Goal: Task Accomplishment & Management: Use online tool/utility

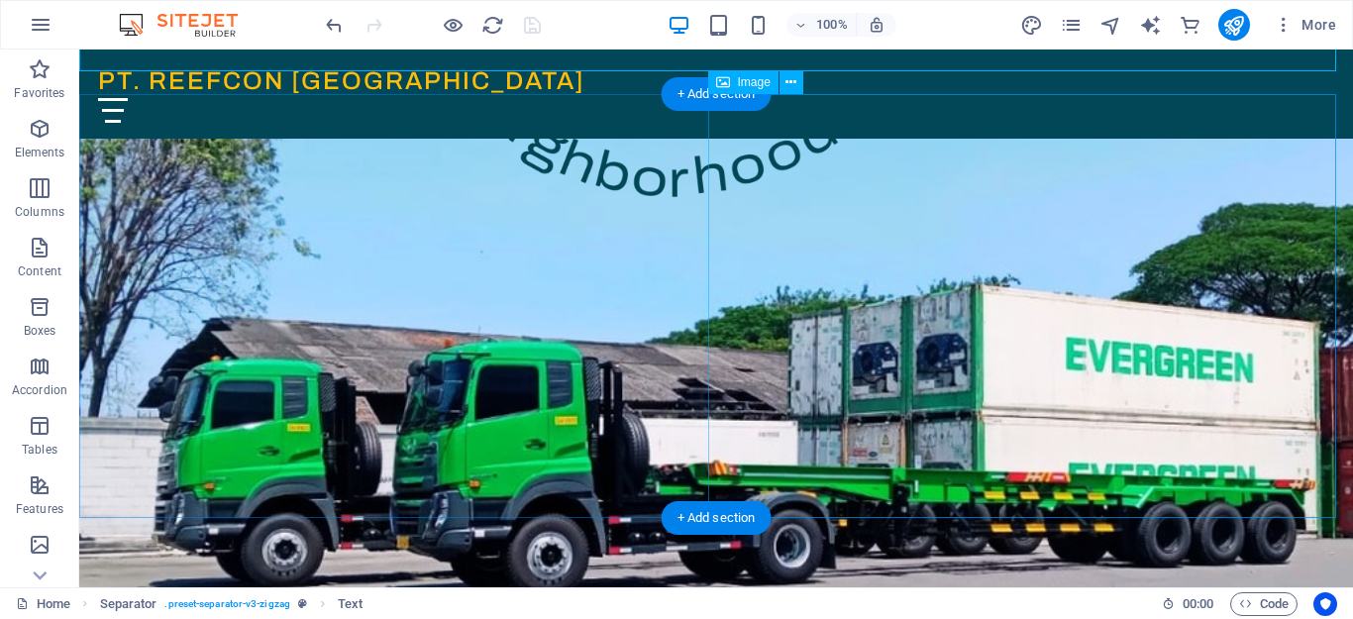
scroll to position [297, 0]
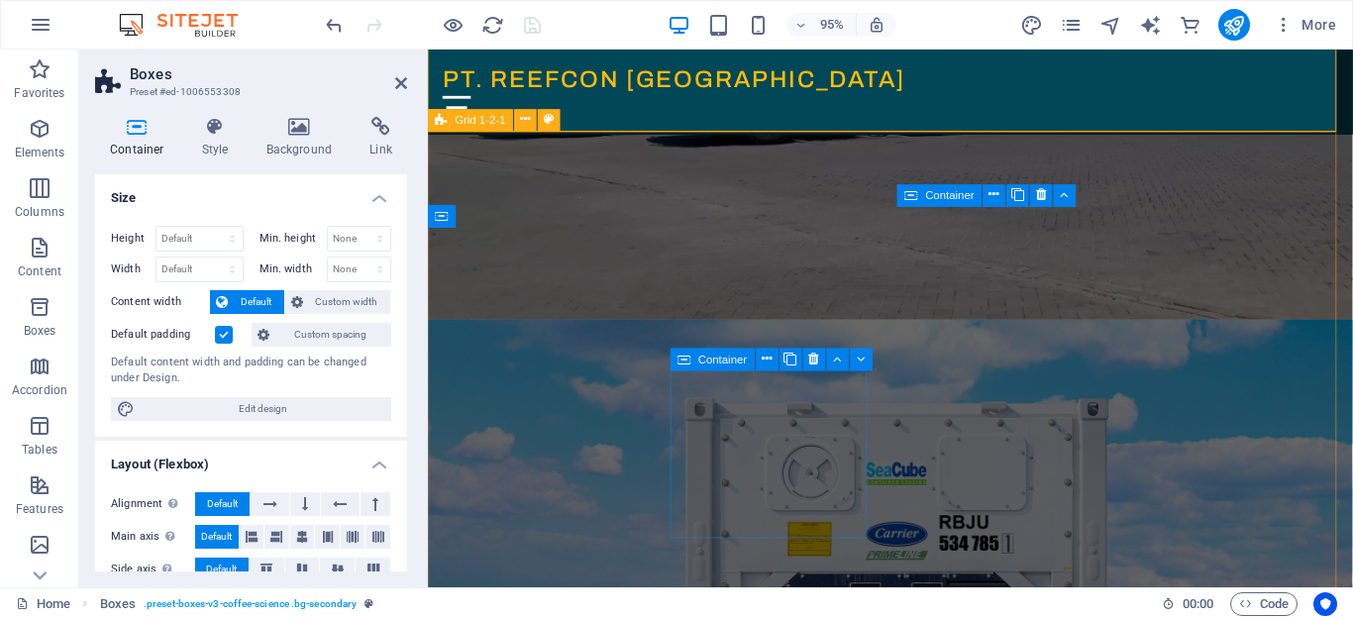
scroll to position [594, 0]
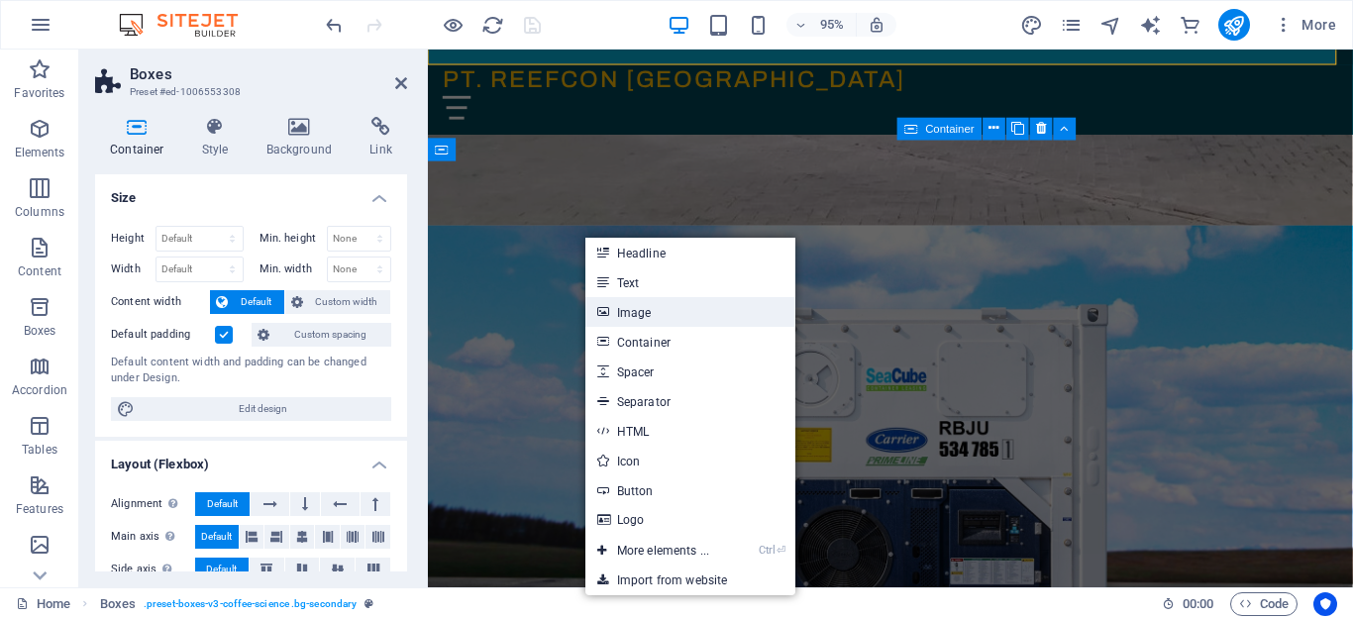
click at [666, 312] on link "Image" at bounding box center [690, 312] width 210 height 30
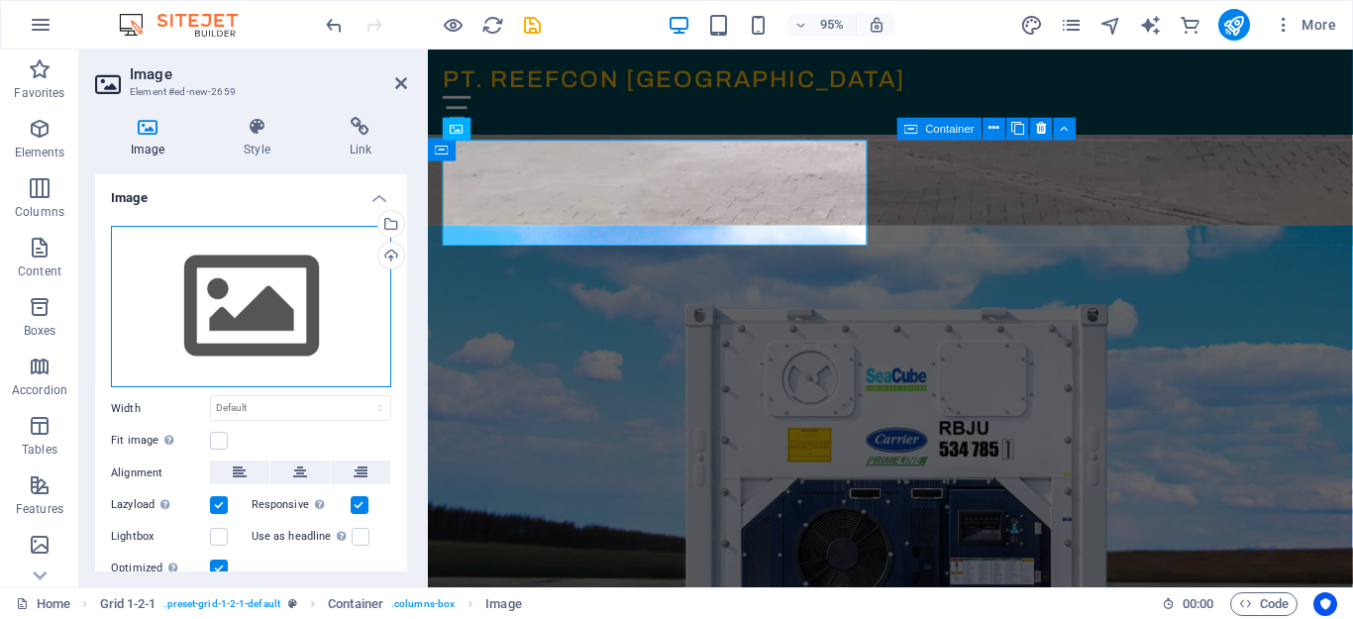
click at [317, 285] on div "Drag files here, click to choose files or select files from Files or our free s…" at bounding box center [251, 307] width 280 height 162
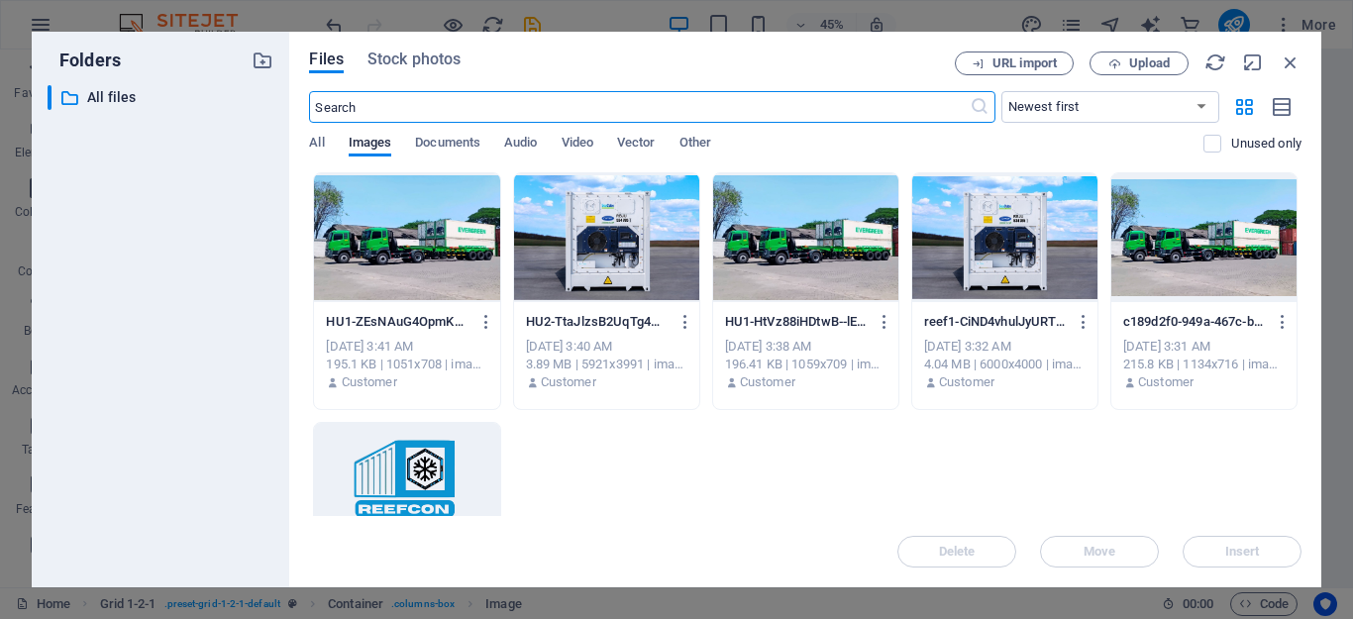
scroll to position [596, 0]
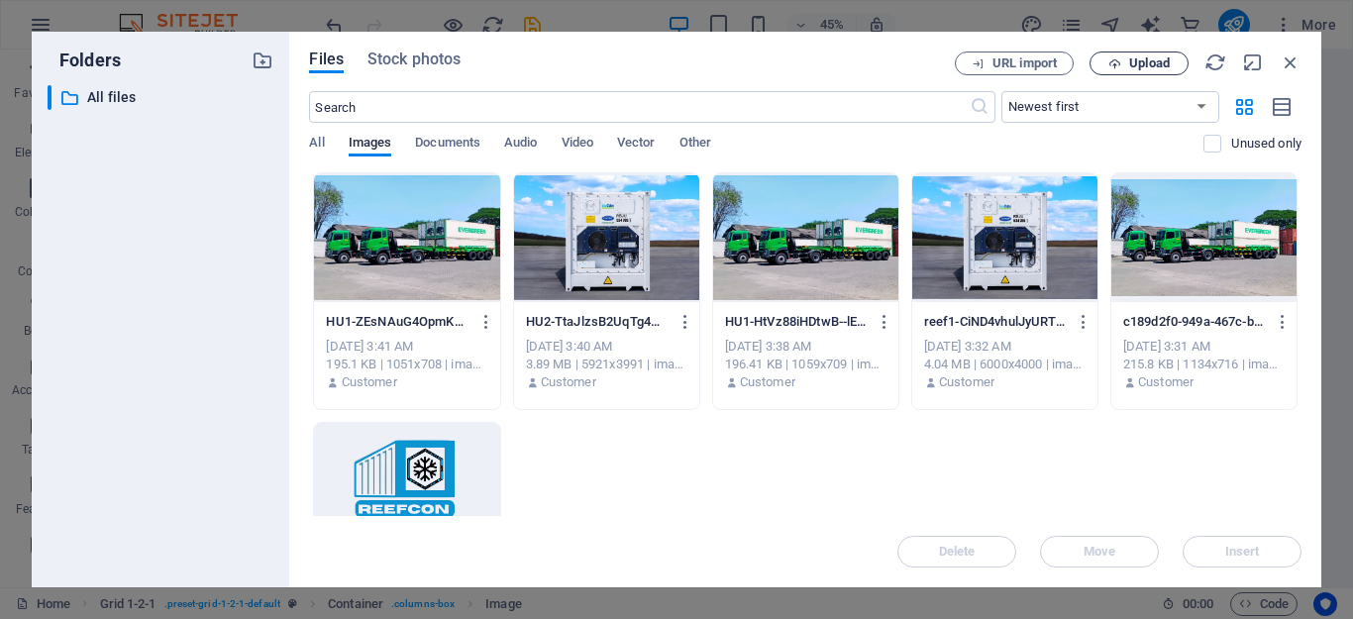
click at [1143, 58] on span "Upload" at bounding box center [1149, 63] width 41 height 12
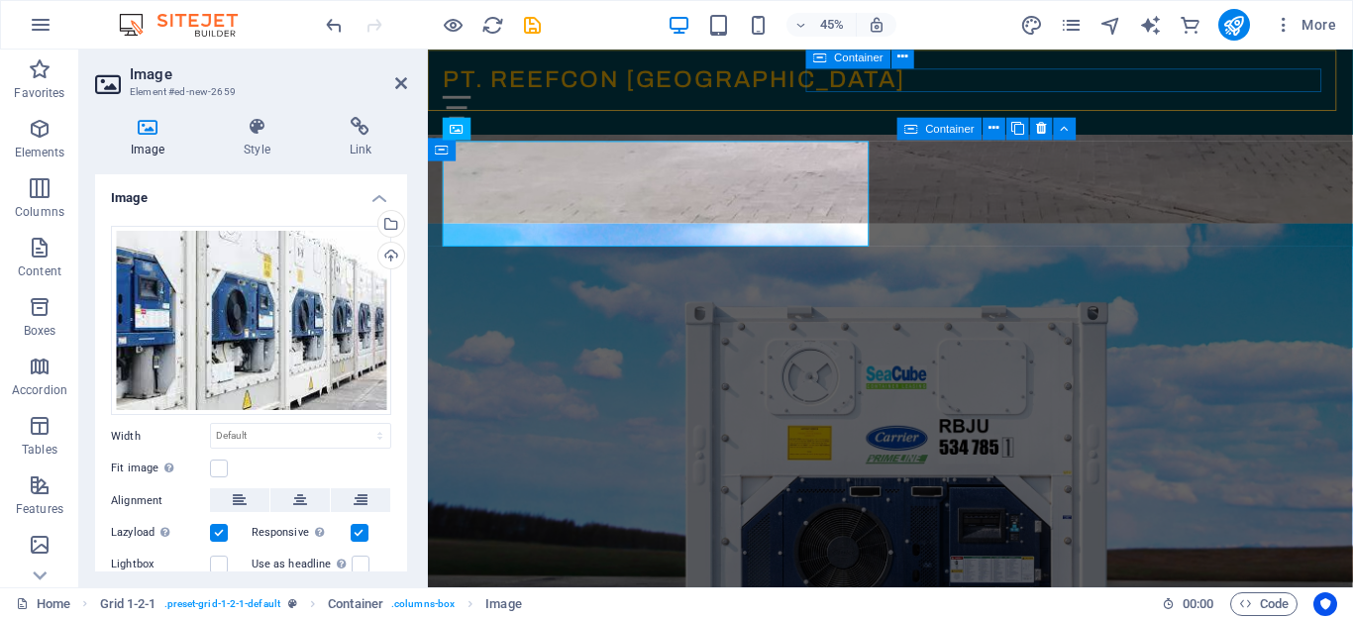
scroll to position [594, 0]
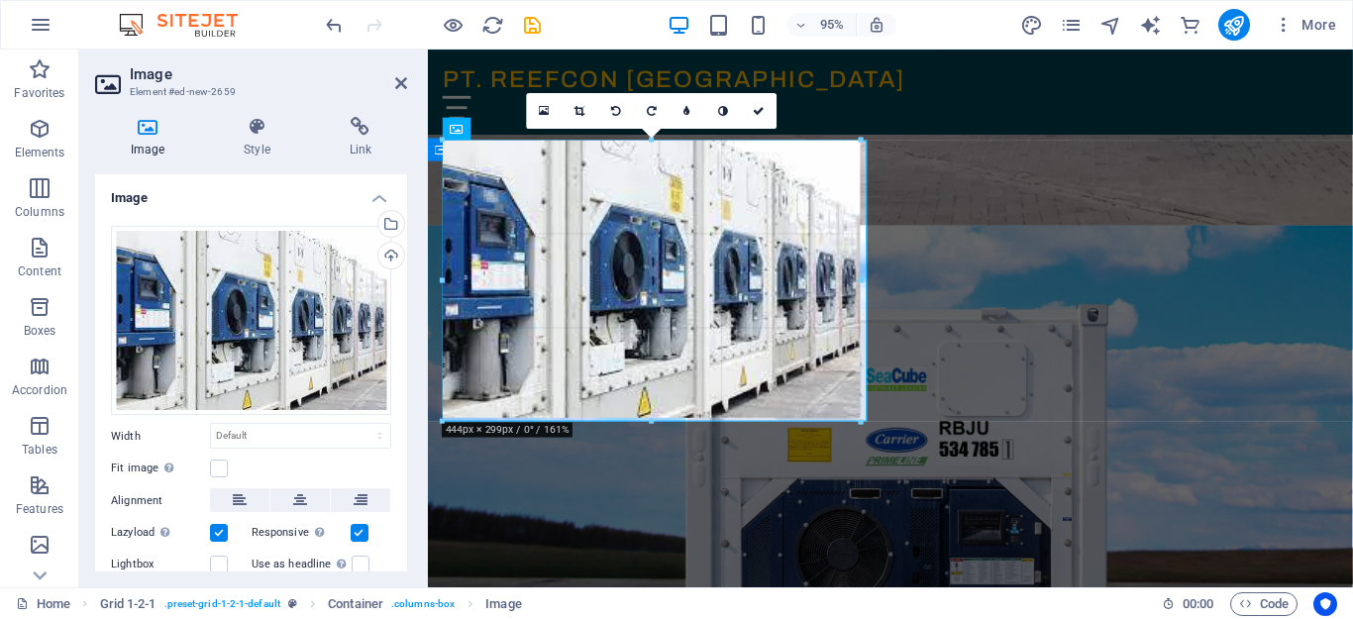
drag, startPoint x: 573, startPoint y: 227, endPoint x: 881, endPoint y: 380, distance: 343.3
type input "444"
select select "px"
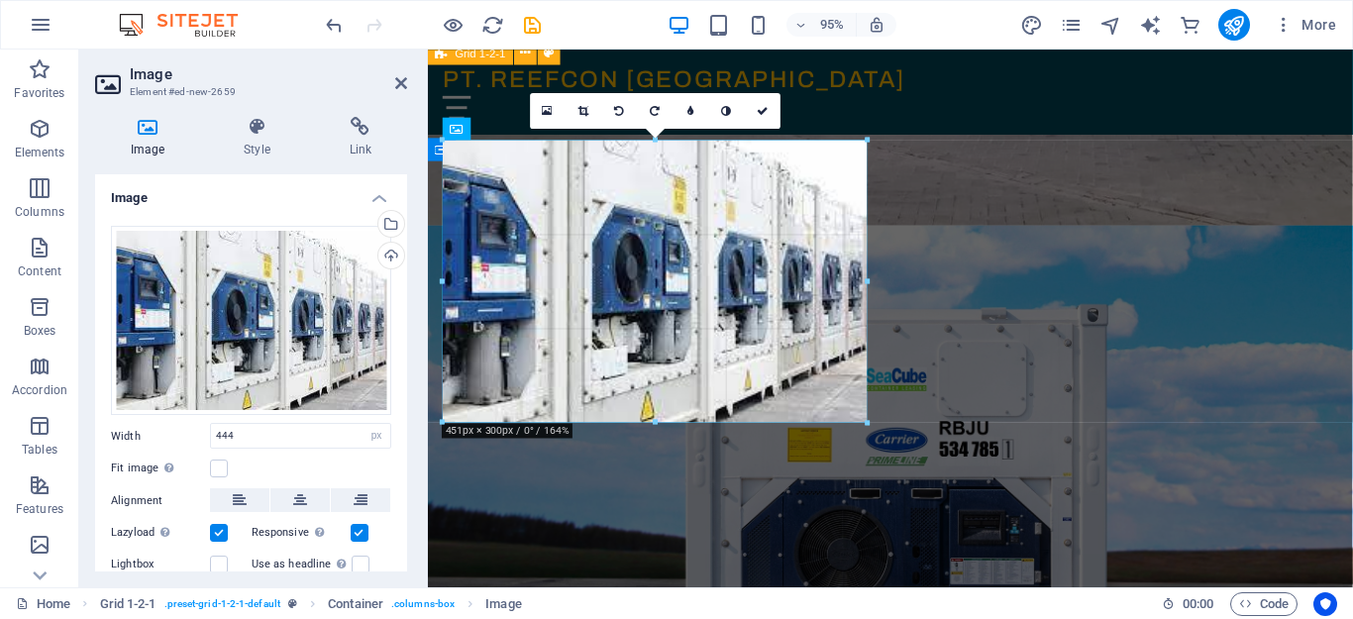
drag, startPoint x: 859, startPoint y: 421, endPoint x: 868, endPoint y: 429, distance: 11.9
type input "451"
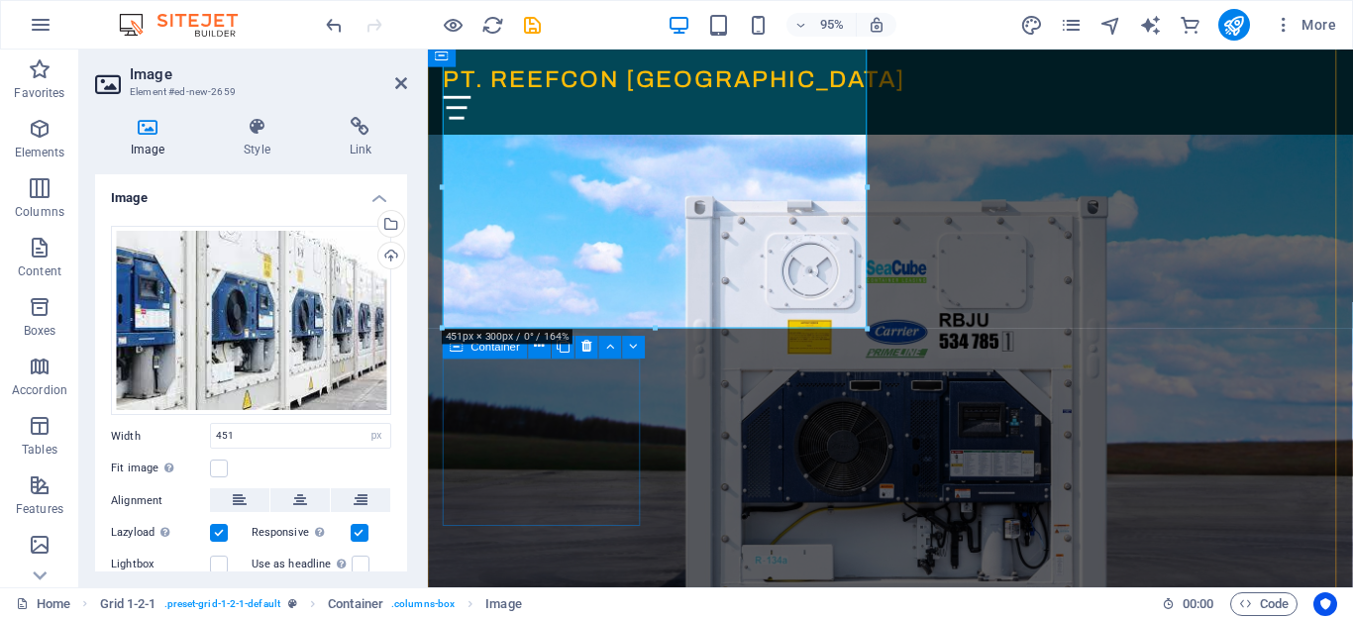
scroll to position [792, 0]
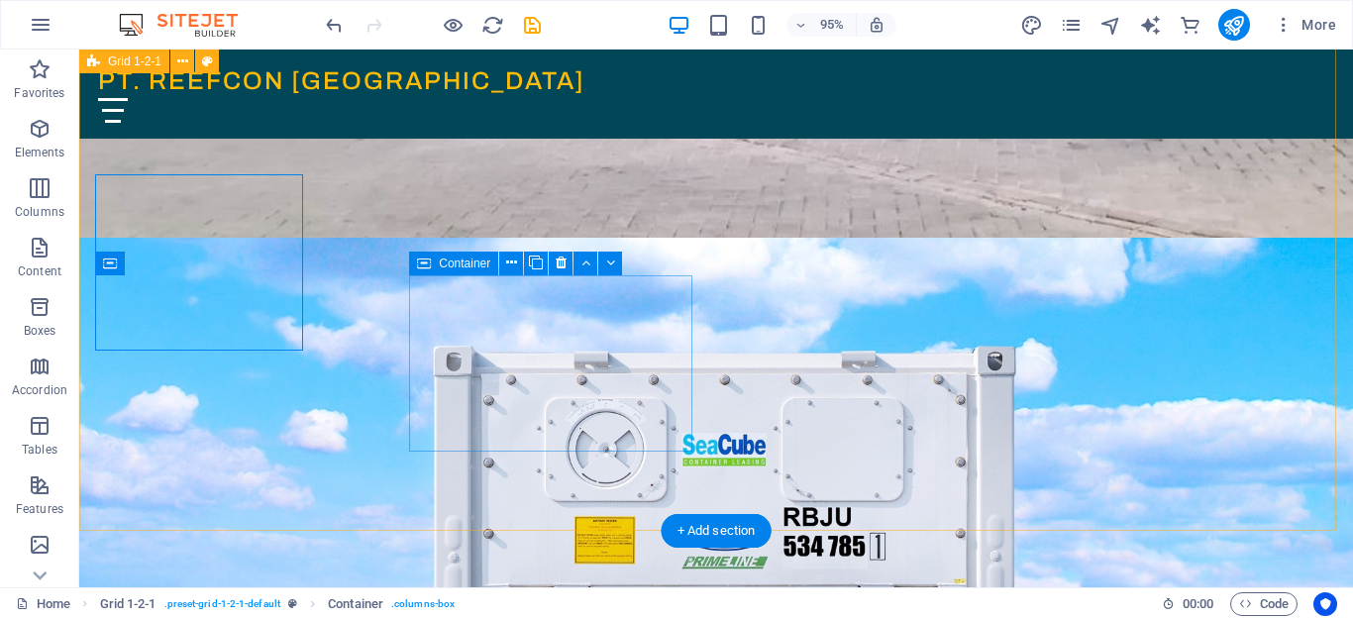
scroll to position [893, 0]
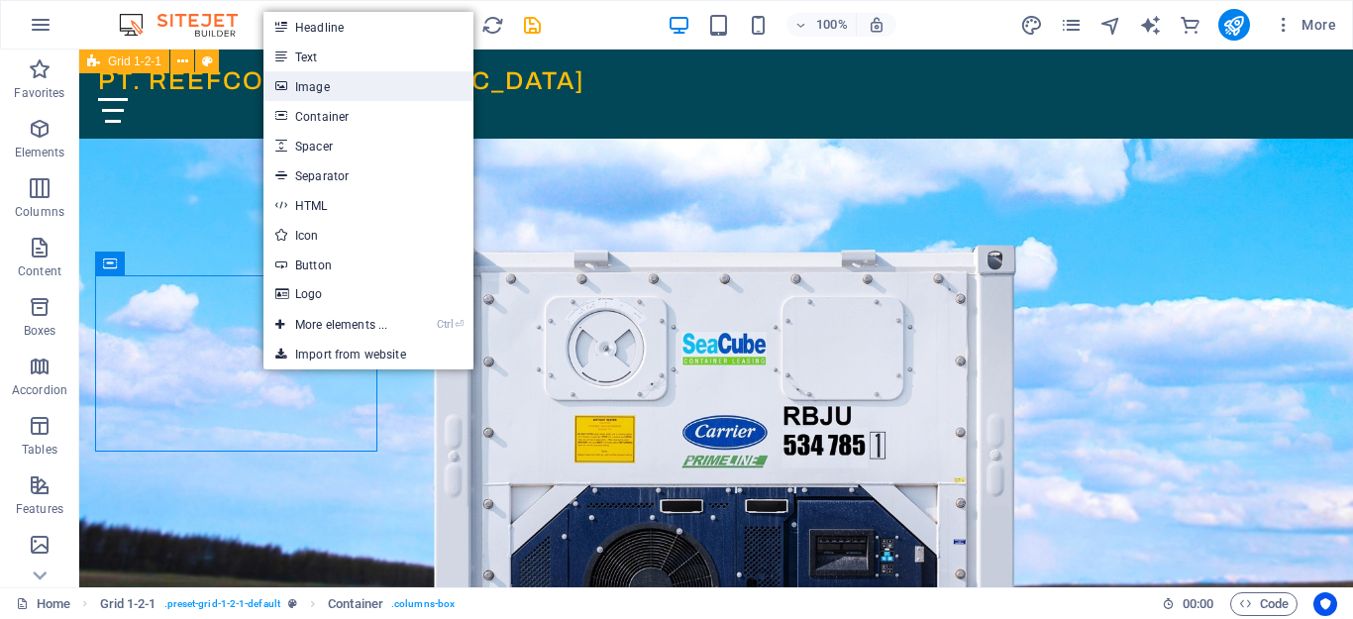
click at [401, 90] on link "Image" at bounding box center [368, 86] width 210 height 30
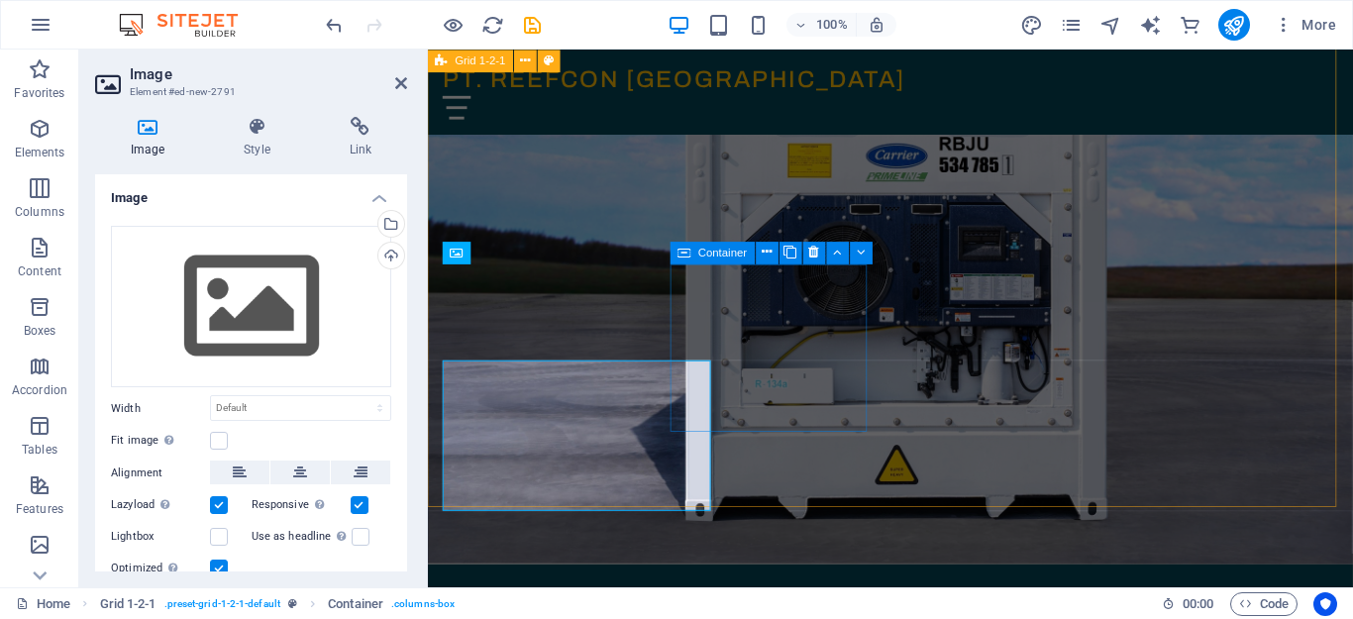
scroll to position [792, 0]
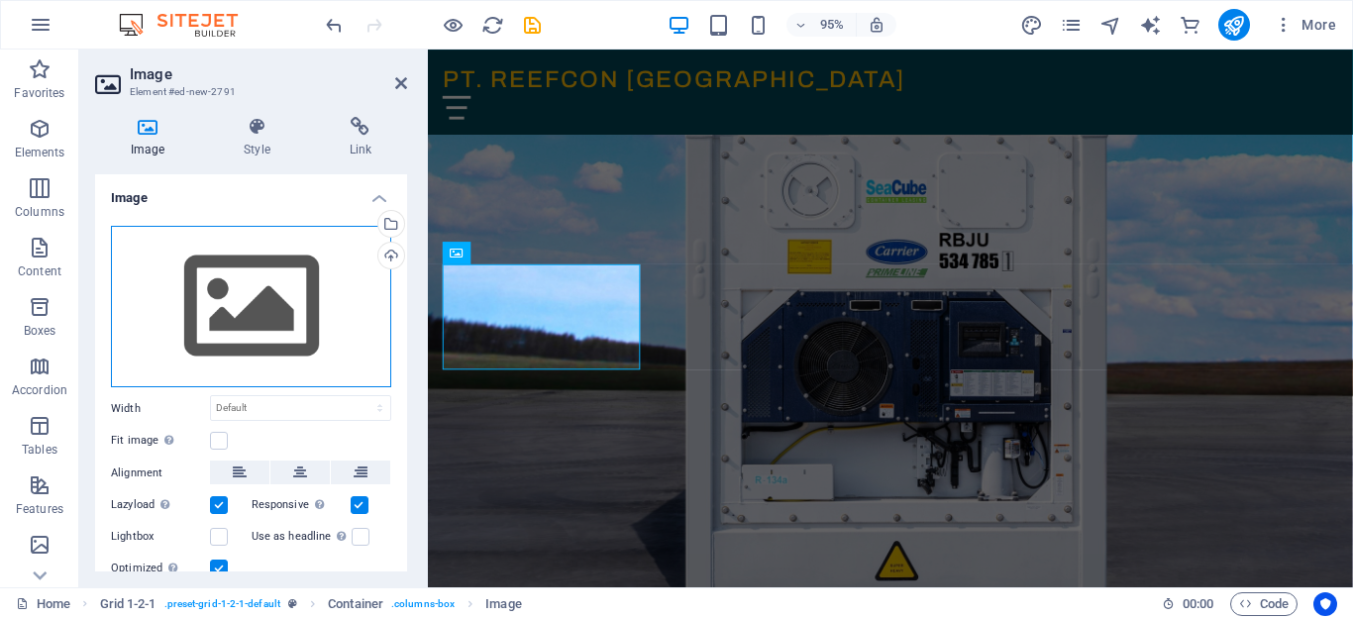
click at [282, 318] on div "Drag files here, click to choose files or select files from Files or our free s…" at bounding box center [251, 307] width 280 height 162
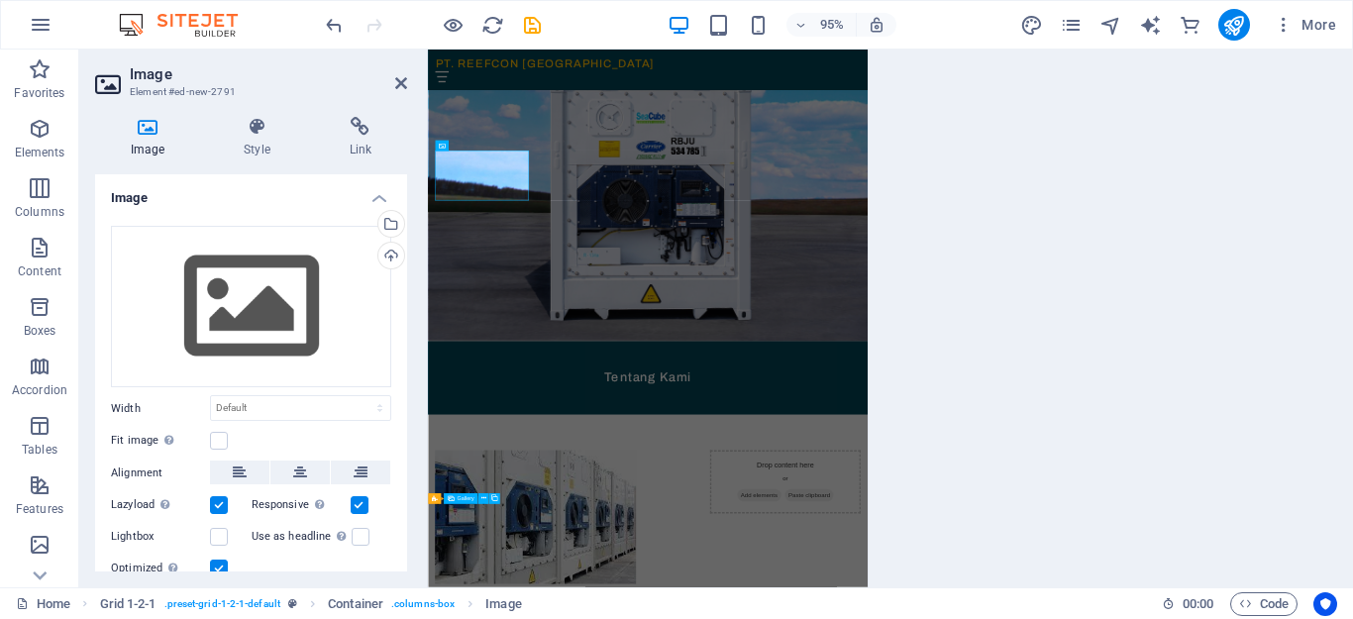
scroll to position [793, 0]
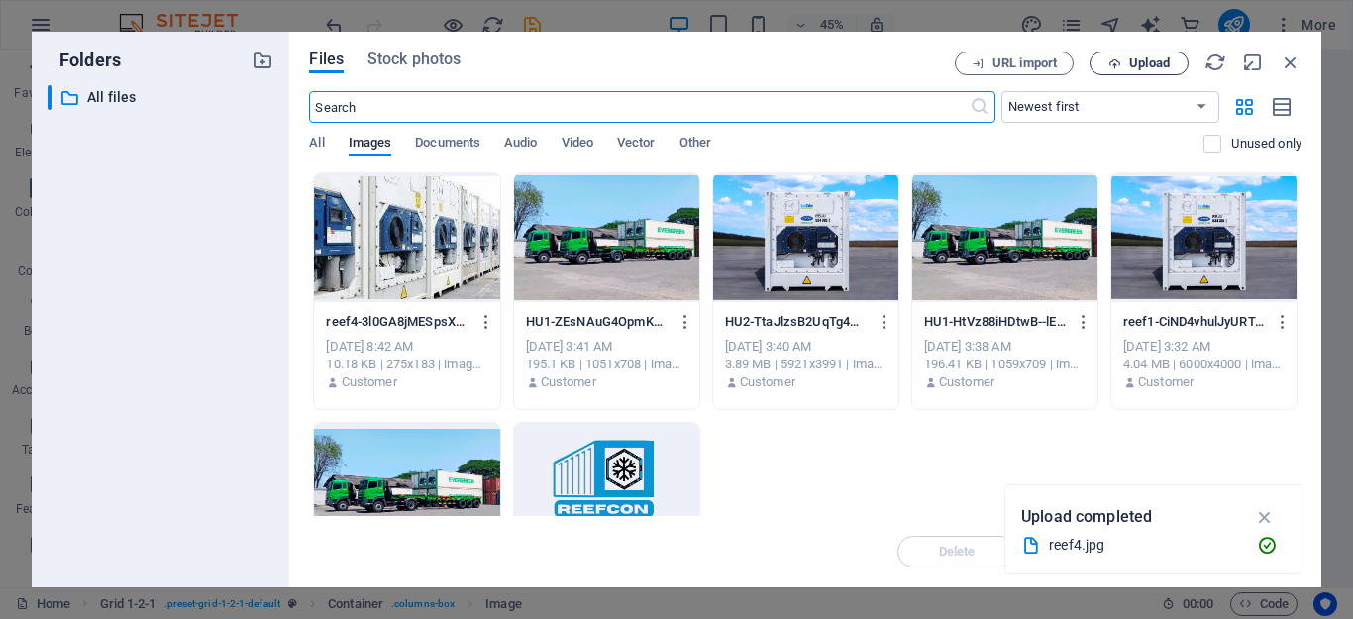
click at [1166, 71] on button "Upload" at bounding box center [1139, 64] width 99 height 24
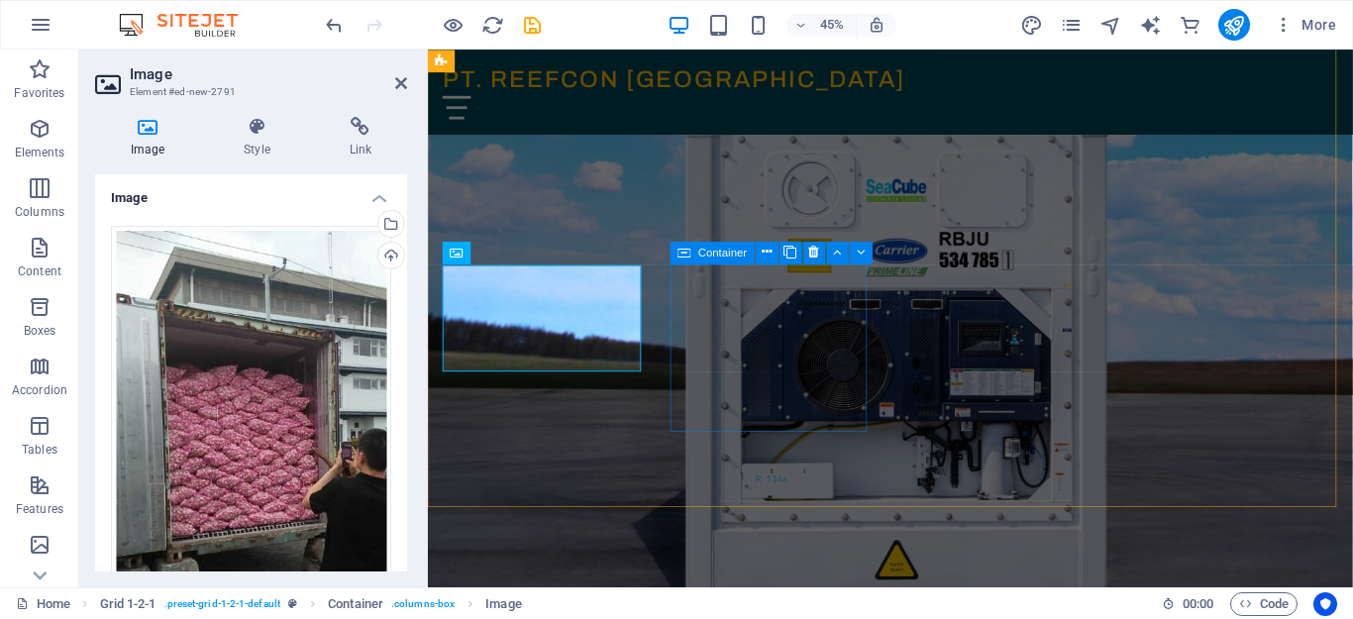
scroll to position [792, 0]
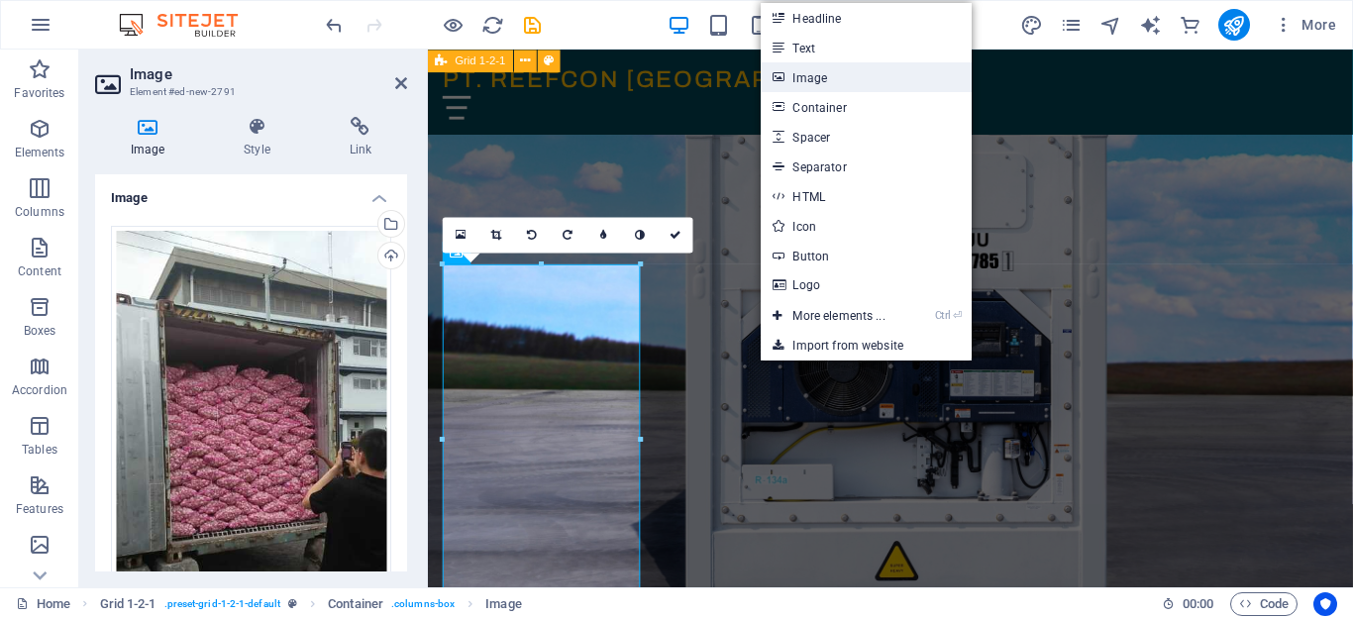
click at [849, 84] on link "Image" at bounding box center [866, 77] width 210 height 30
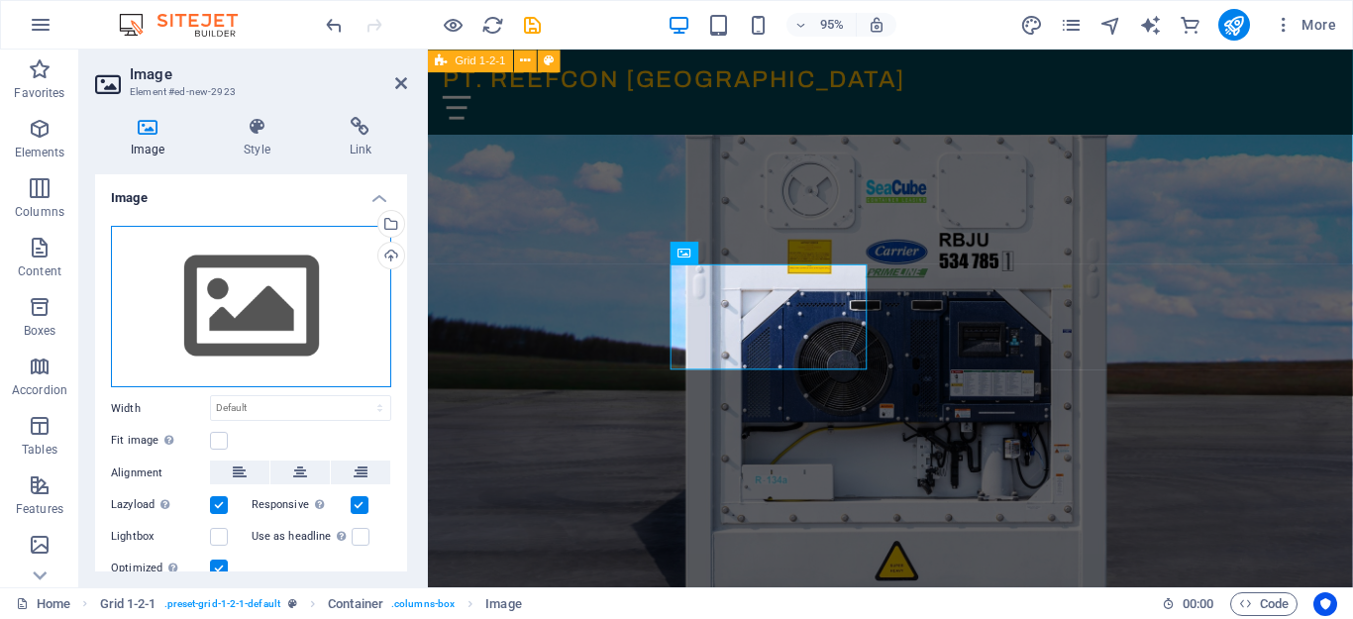
click at [222, 312] on div "Drag files here, click to choose files or select files from Files or our free s…" at bounding box center [251, 307] width 280 height 162
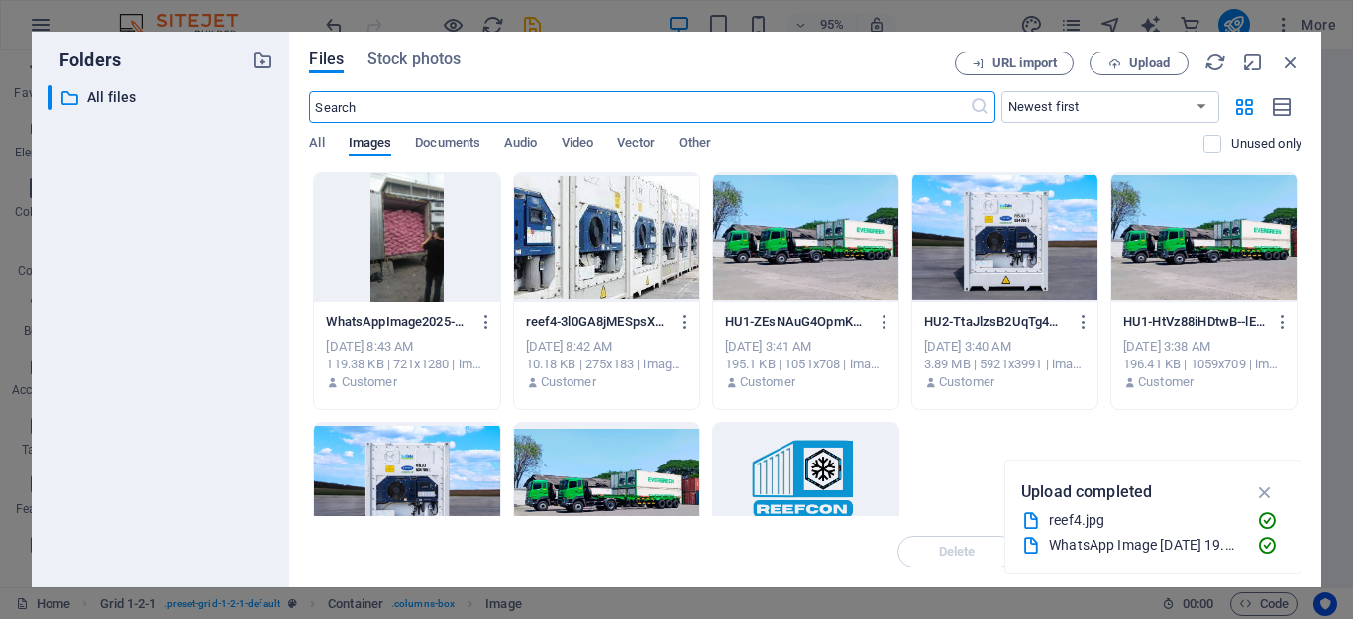
scroll to position [793, 0]
click at [1157, 70] on button "Upload" at bounding box center [1139, 64] width 99 height 24
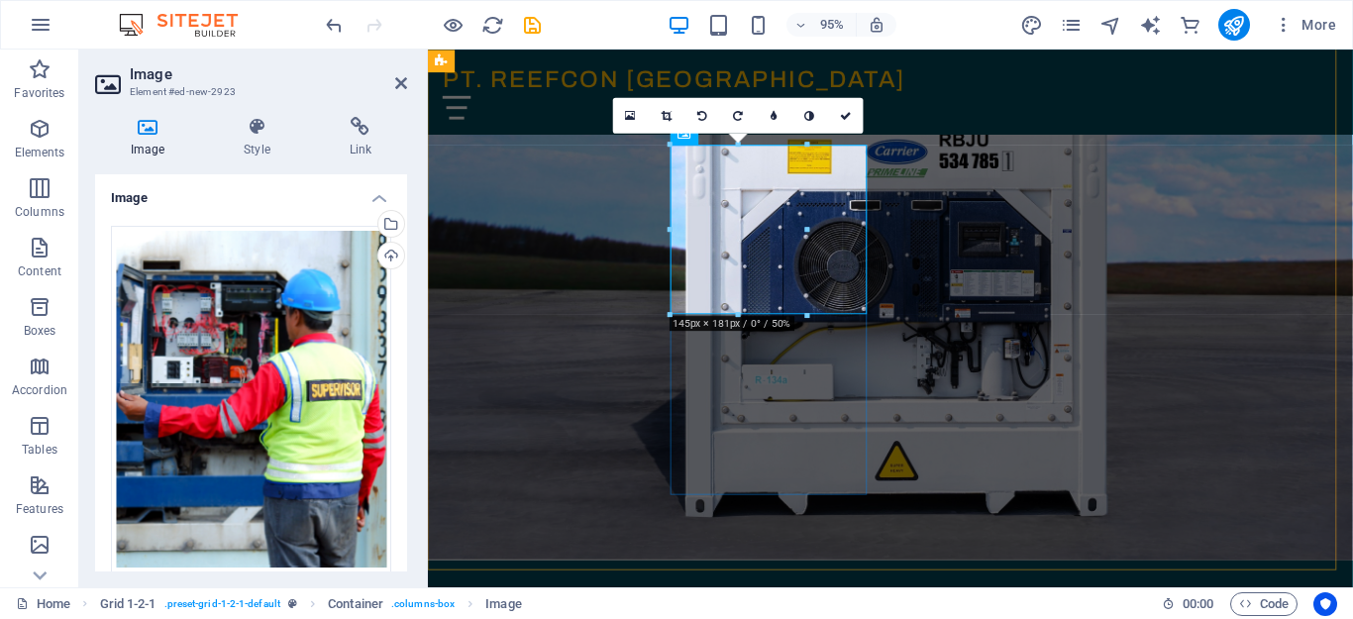
scroll to position [990, 0]
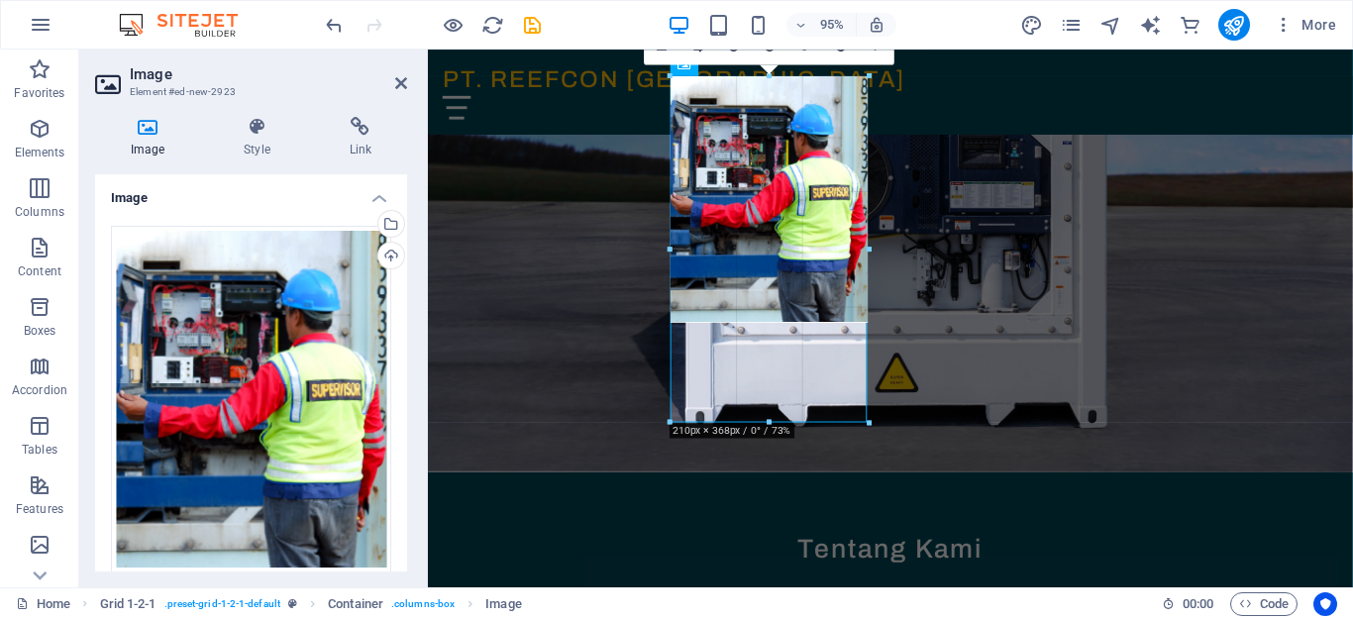
drag, startPoint x: 804, startPoint y: 246, endPoint x: 868, endPoint y: 431, distance: 195.8
type input "210"
select select "px"
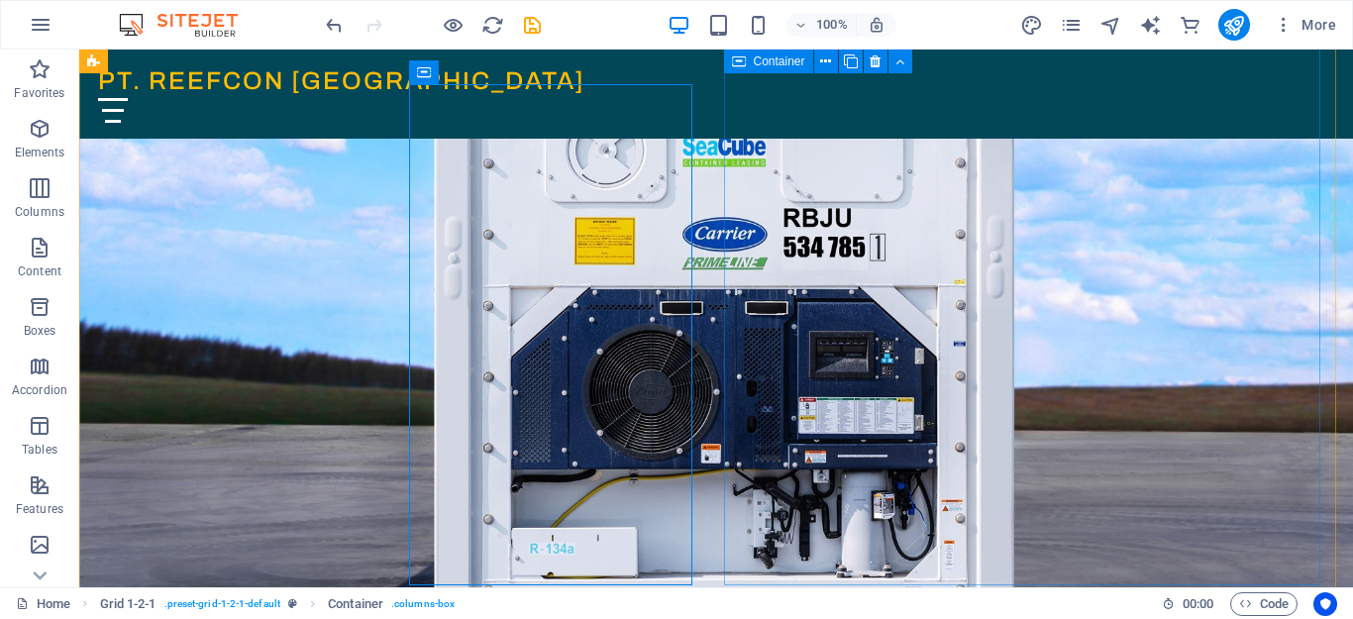
scroll to position [992, 0]
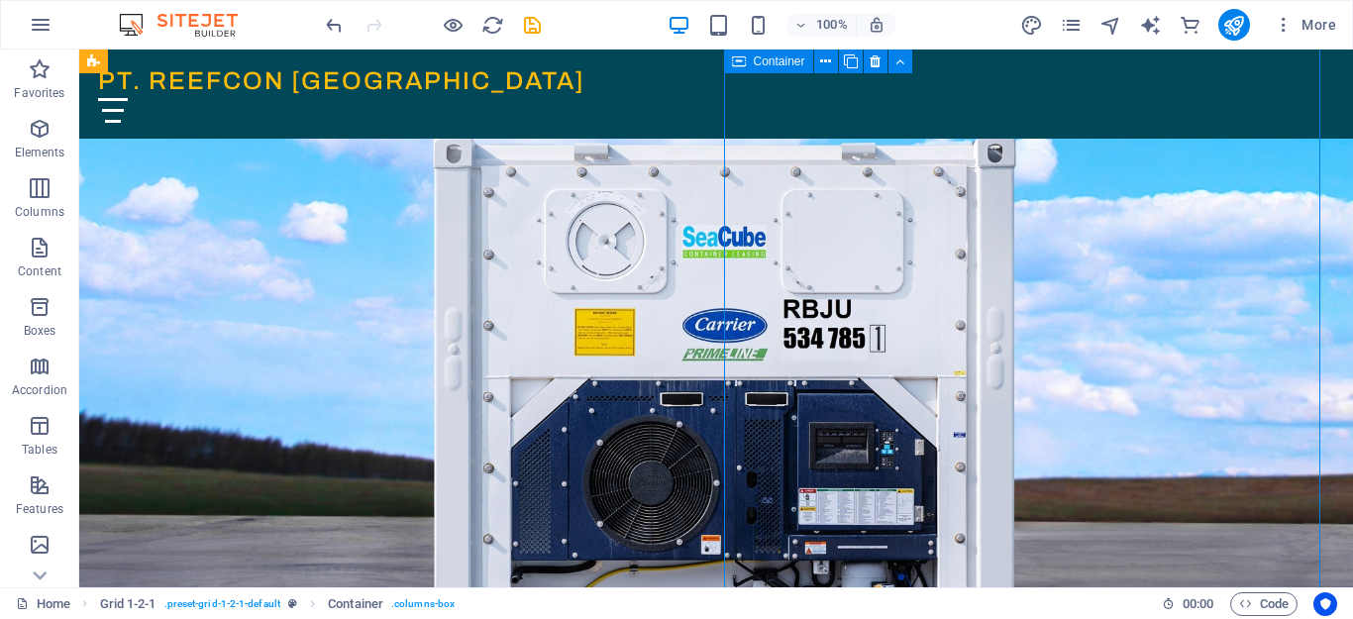
scroll to position [1092, 0]
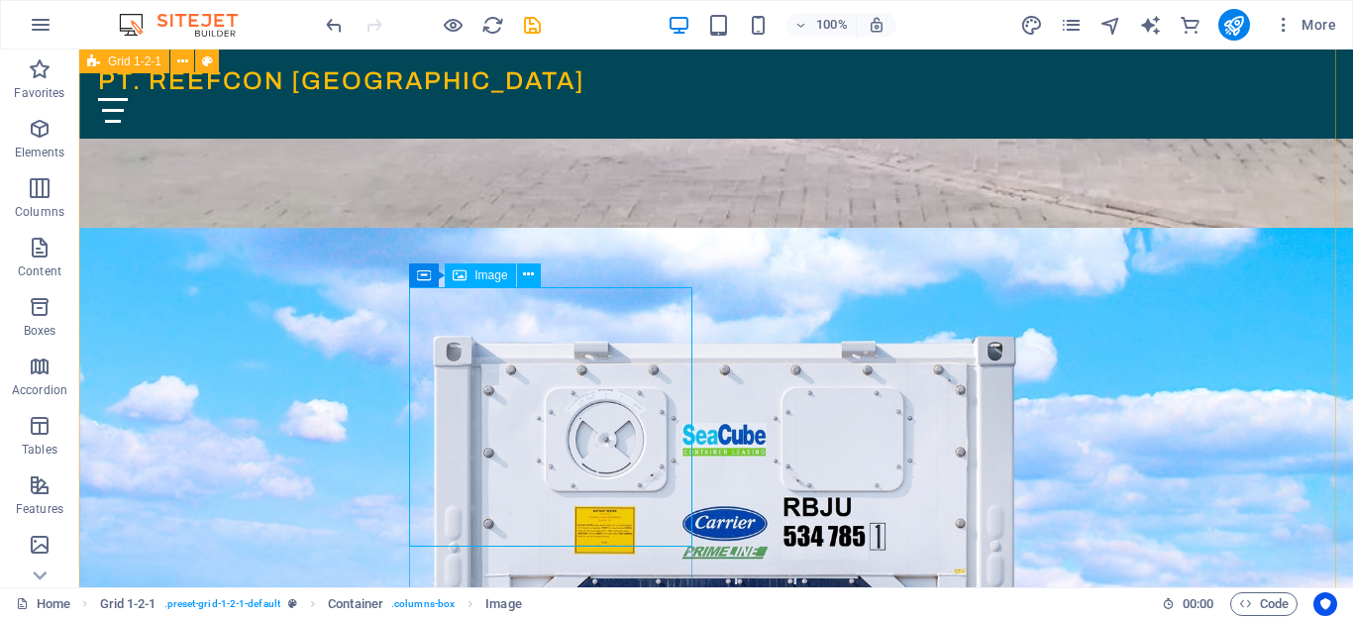
scroll to position [893, 0]
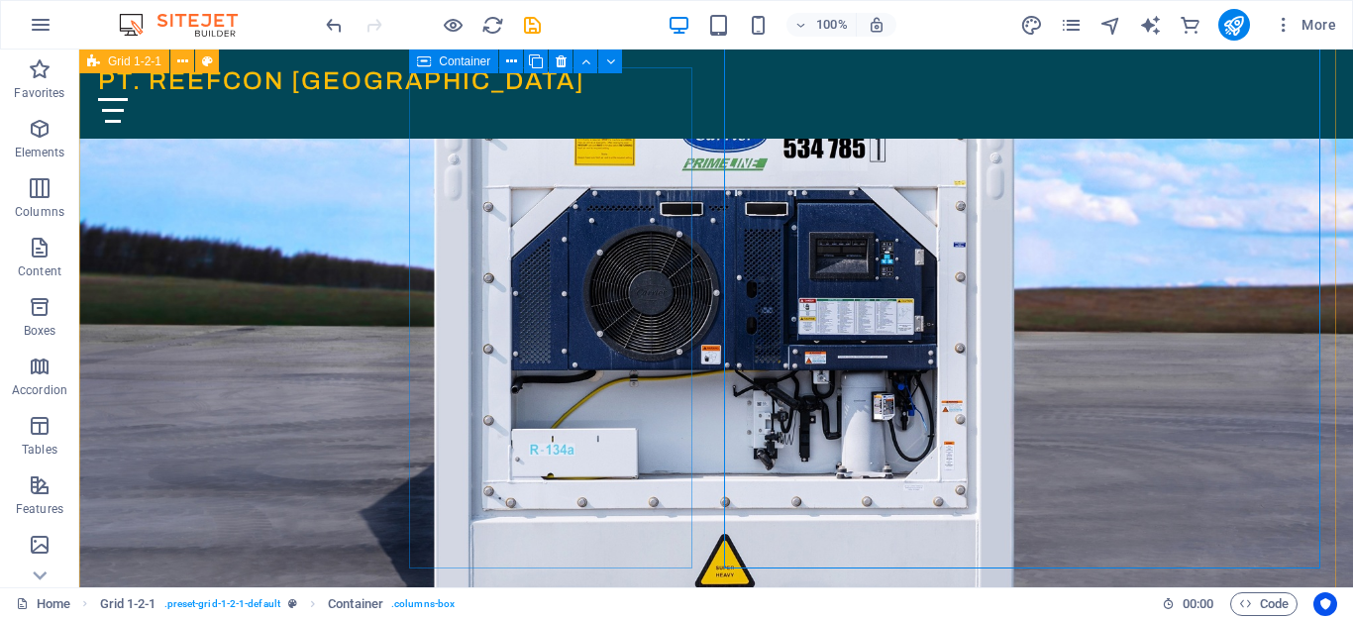
scroll to position [992, 0]
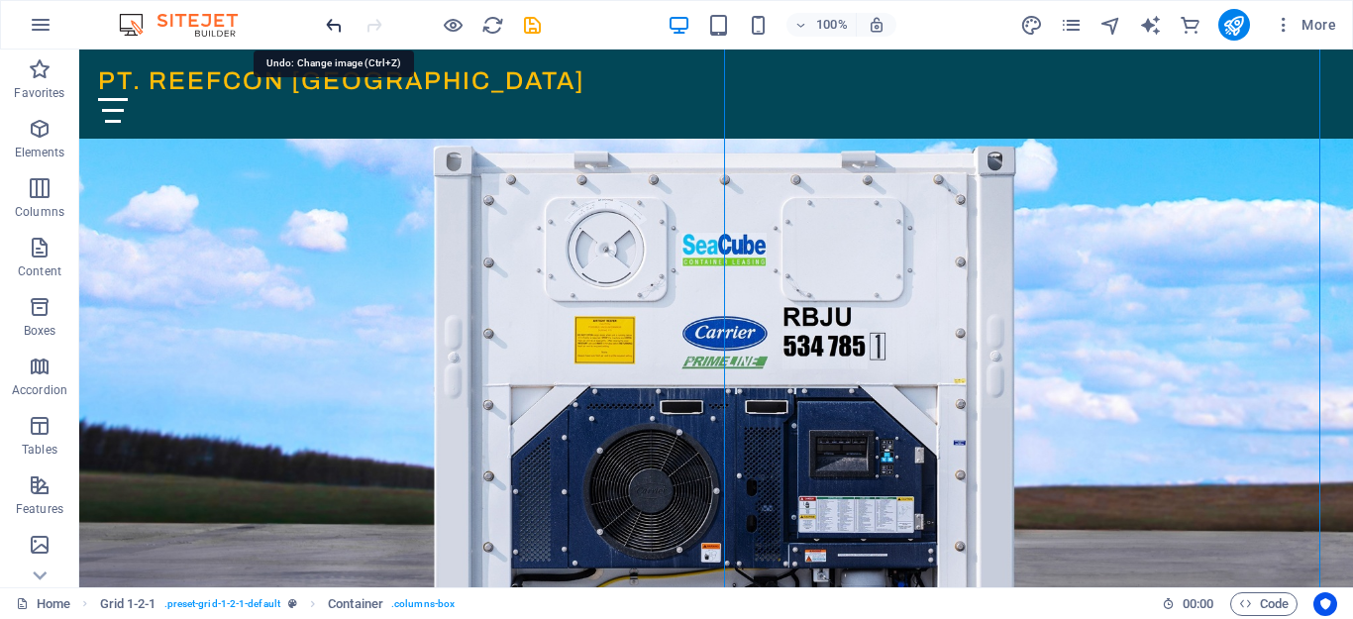
click at [330, 32] on icon "undo" at bounding box center [334, 25] width 23 height 23
click at [329, 22] on icon "undo" at bounding box center [334, 25] width 23 height 23
click at [336, 25] on icon "undo" at bounding box center [334, 25] width 23 height 23
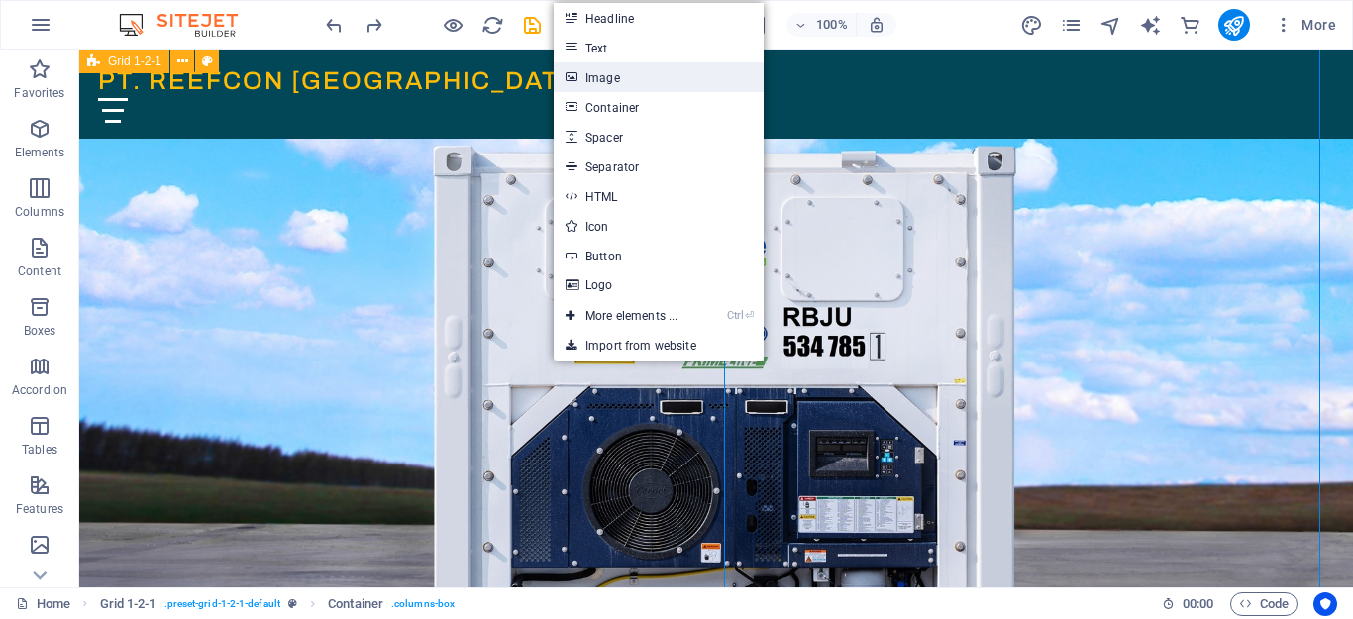
drag, startPoint x: 623, startPoint y: 77, endPoint x: 351, endPoint y: 22, distance: 278.0
click at [623, 77] on link "Image" at bounding box center [659, 77] width 210 height 30
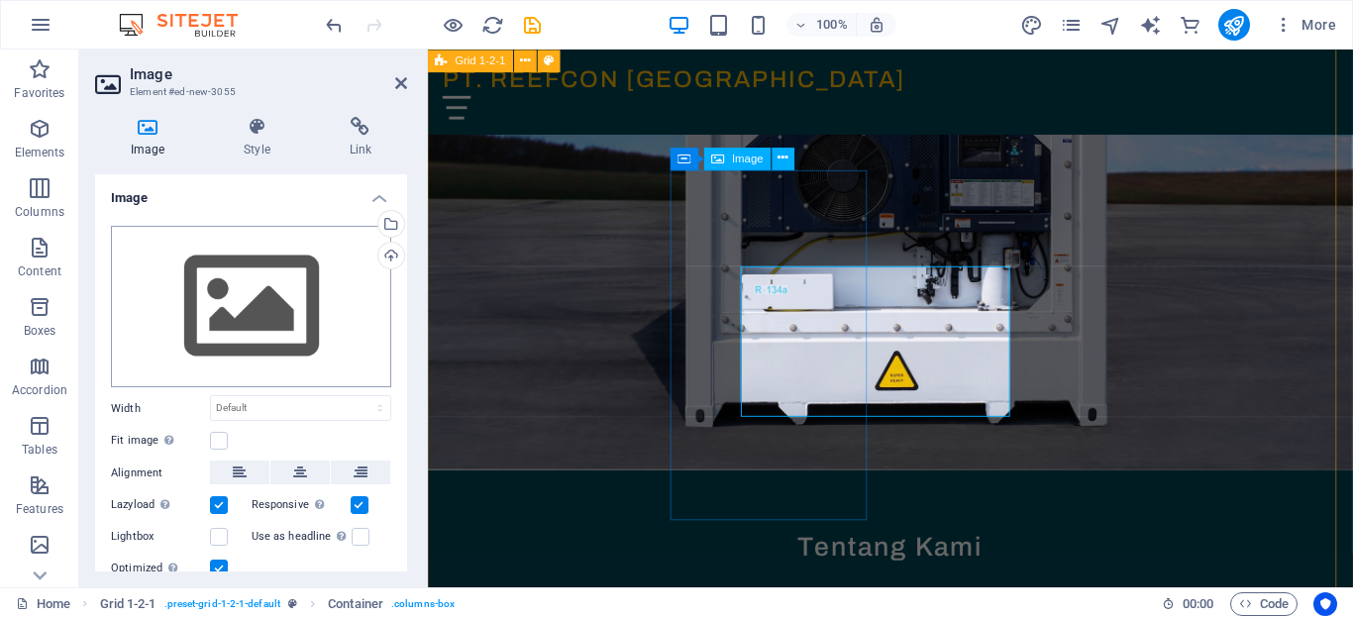
scroll to position [891, 0]
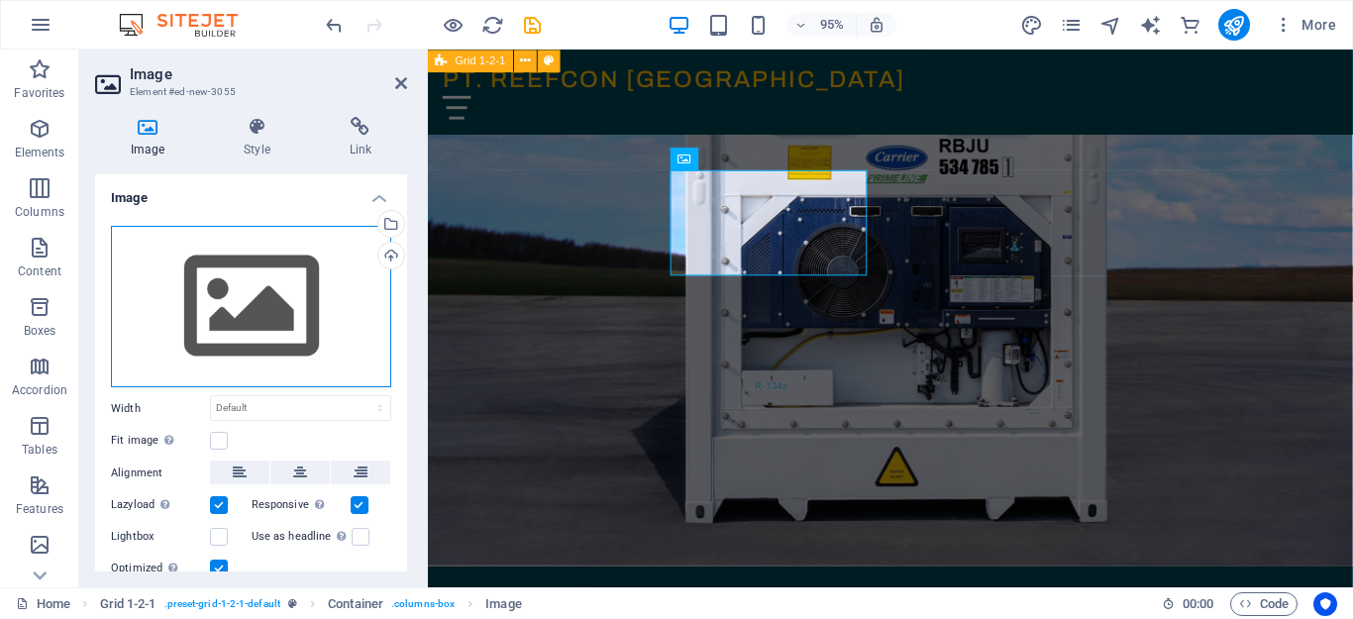
click at [276, 298] on div "Drag files here, click to choose files or select files from Files or our free s…" at bounding box center [251, 307] width 280 height 162
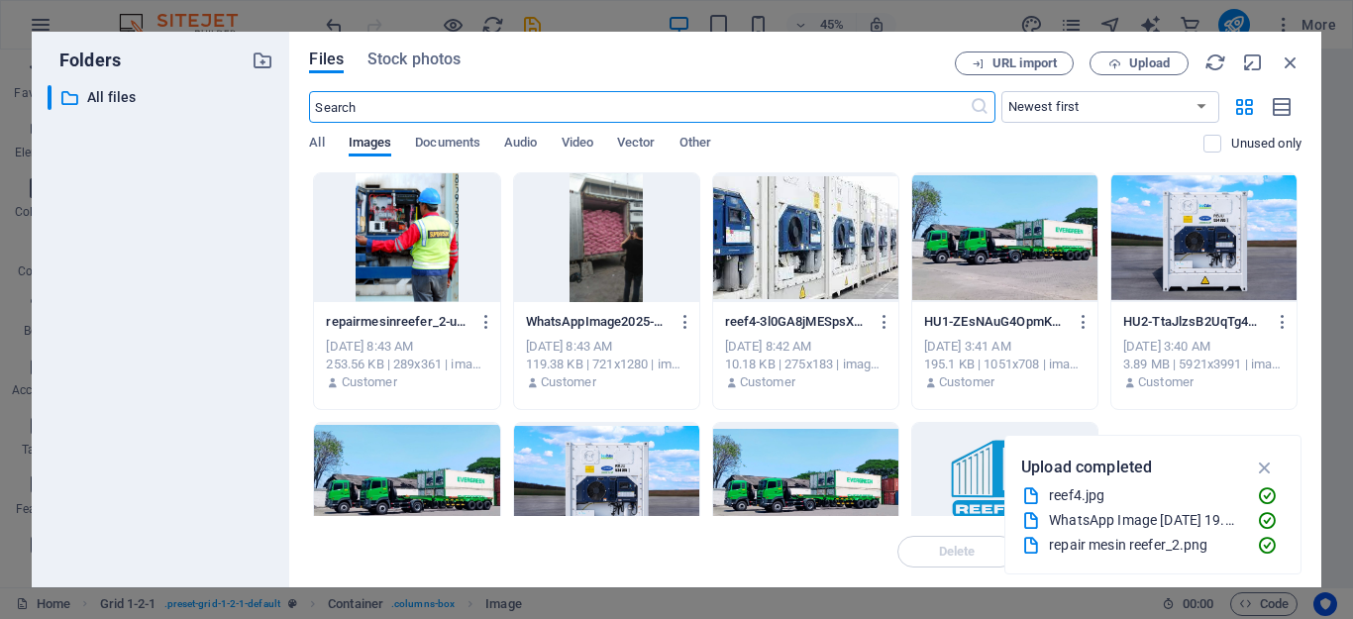
scroll to position [892, 0]
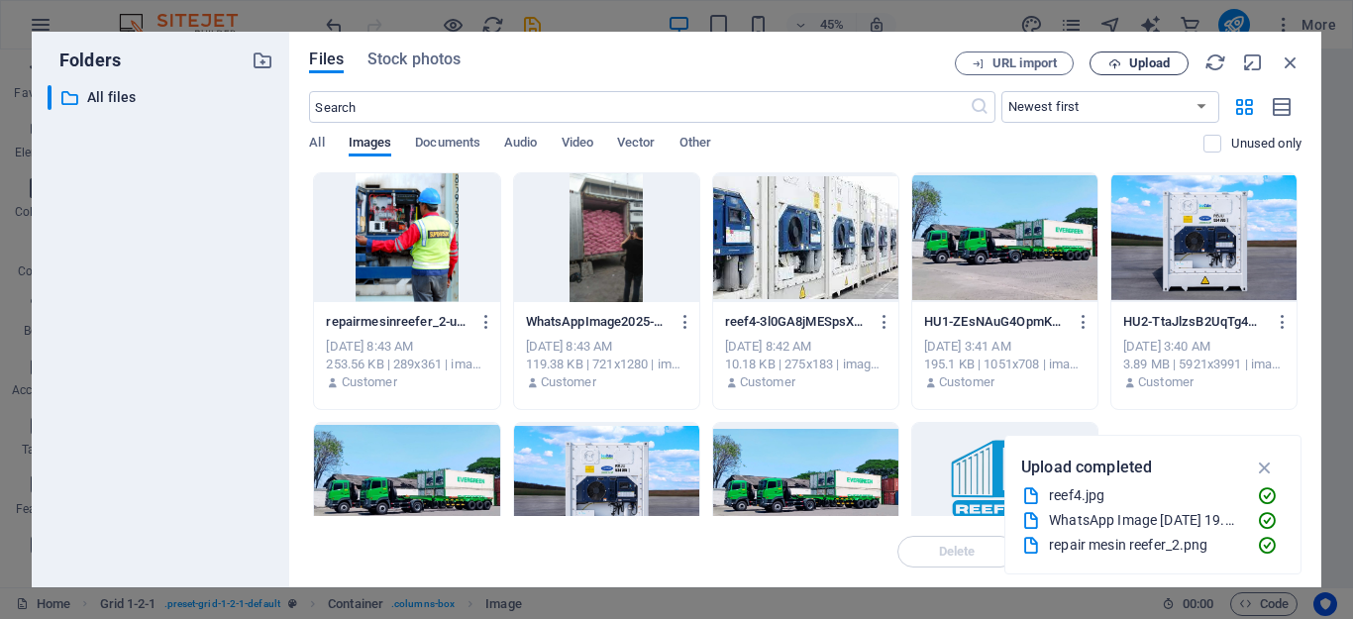
click at [1125, 64] on span "Upload" at bounding box center [1138, 63] width 81 height 13
click at [1260, 467] on icon "button" at bounding box center [1265, 468] width 23 height 22
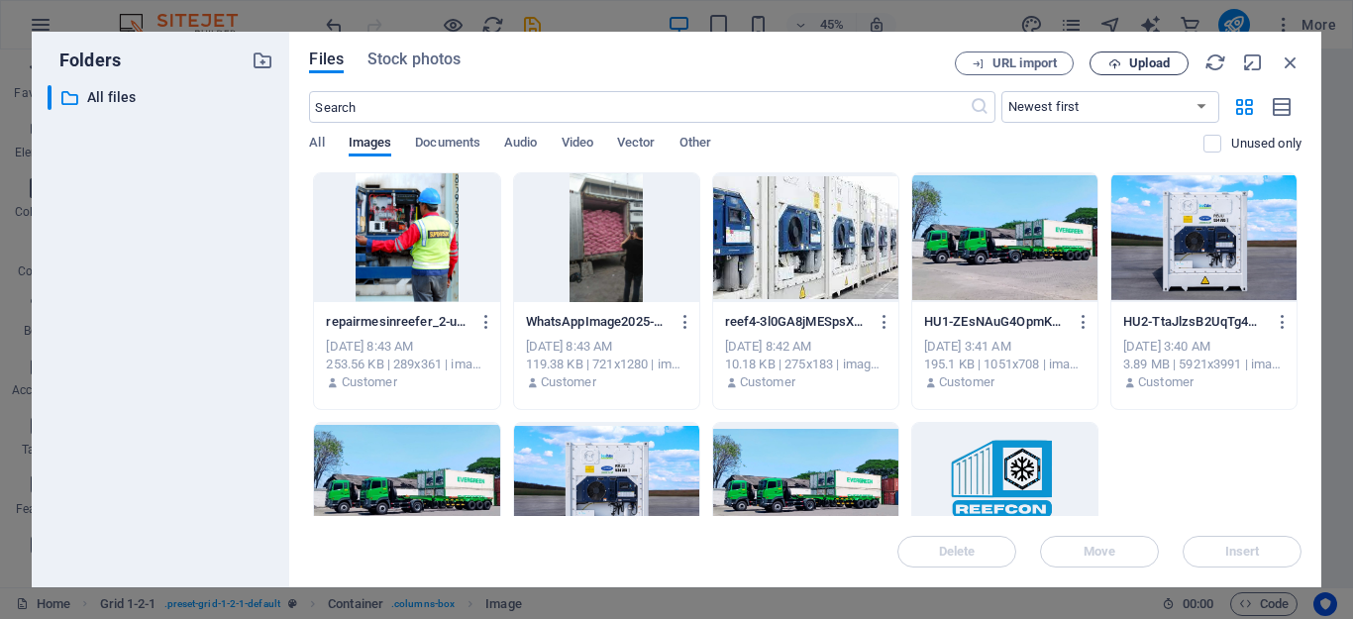
click at [1150, 66] on span "Upload" at bounding box center [1149, 63] width 41 height 12
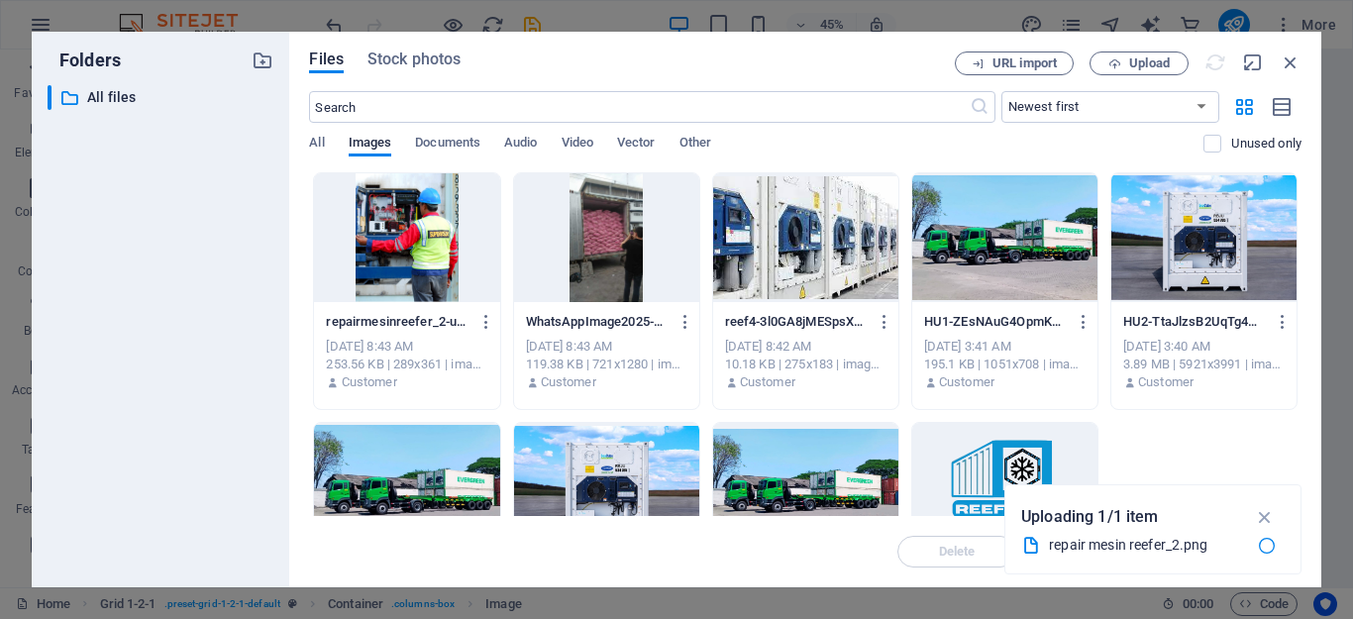
click at [433, 285] on div at bounding box center [406, 237] width 185 height 129
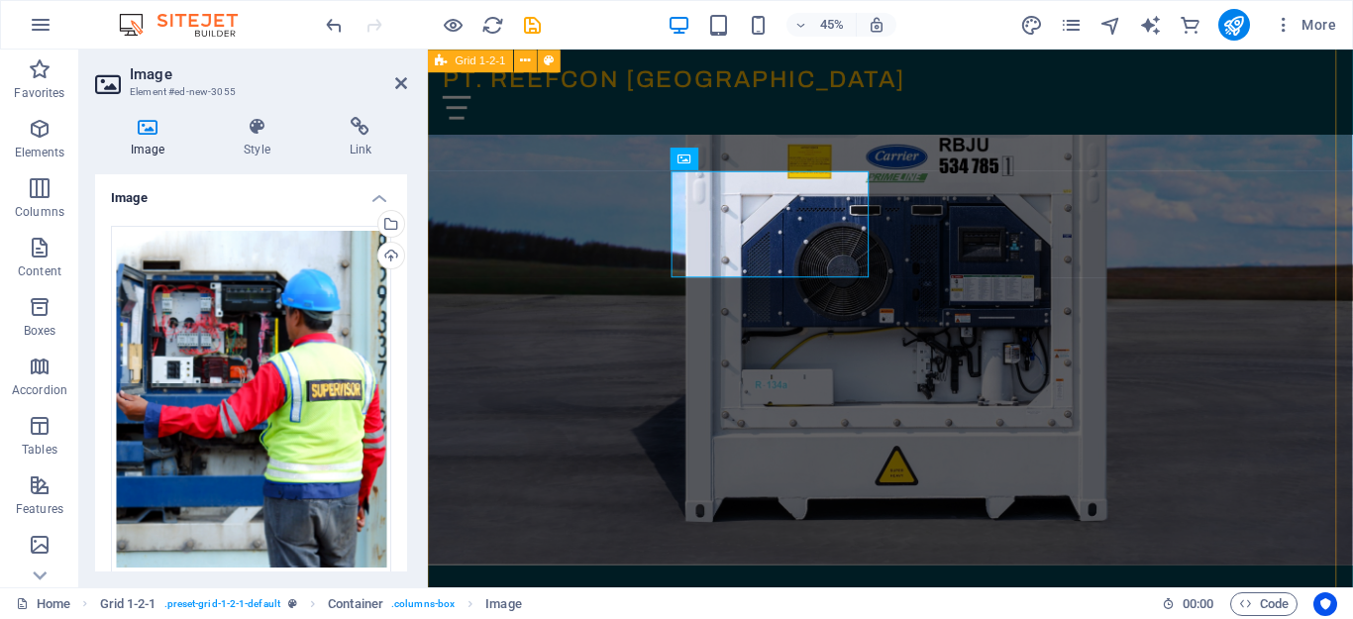
scroll to position [891, 0]
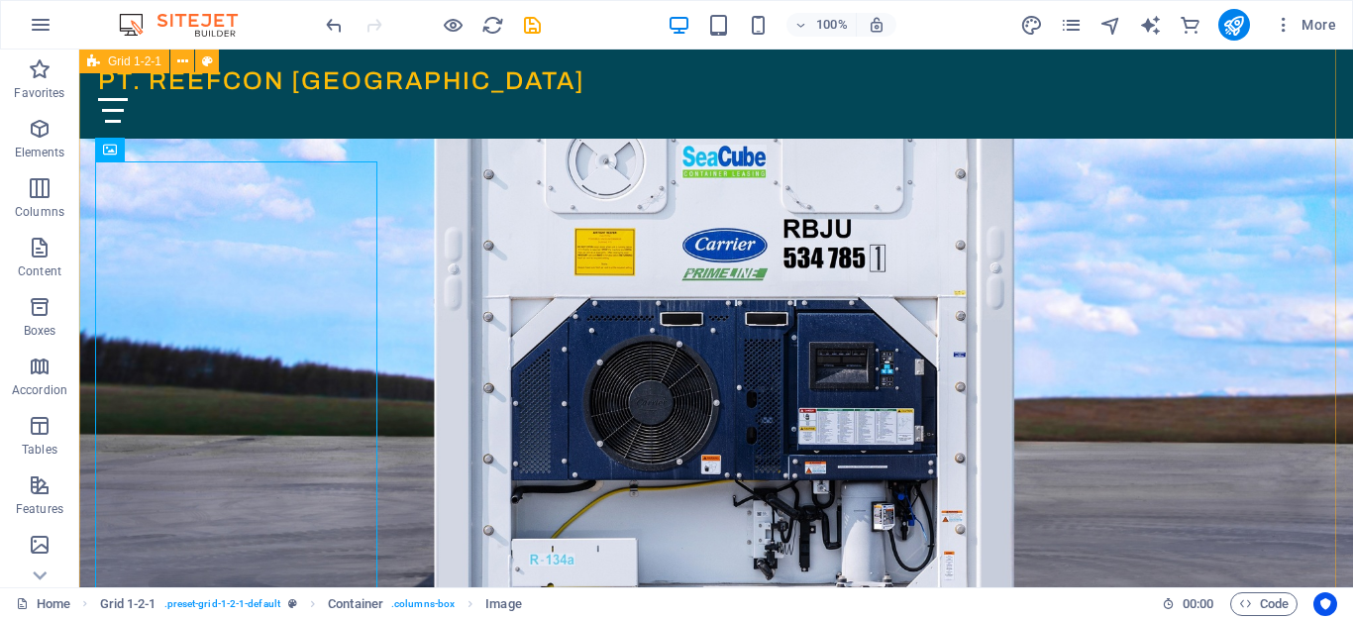
scroll to position [1191, 0]
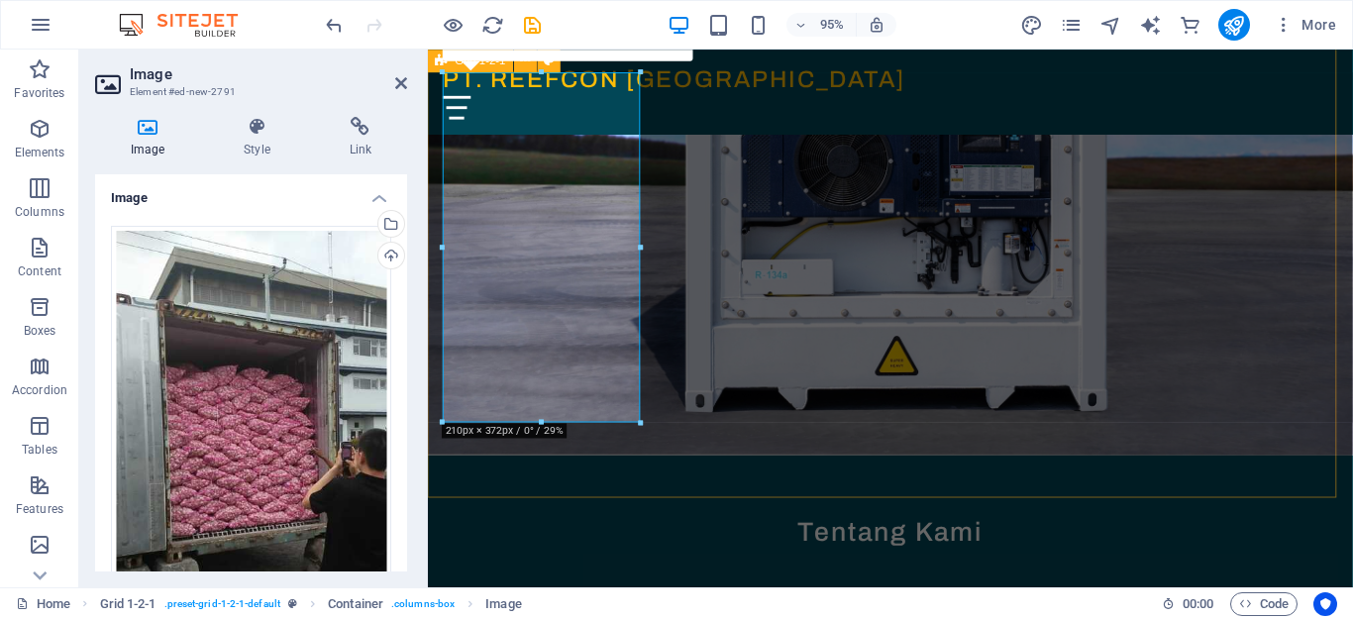
scroll to position [990, 0]
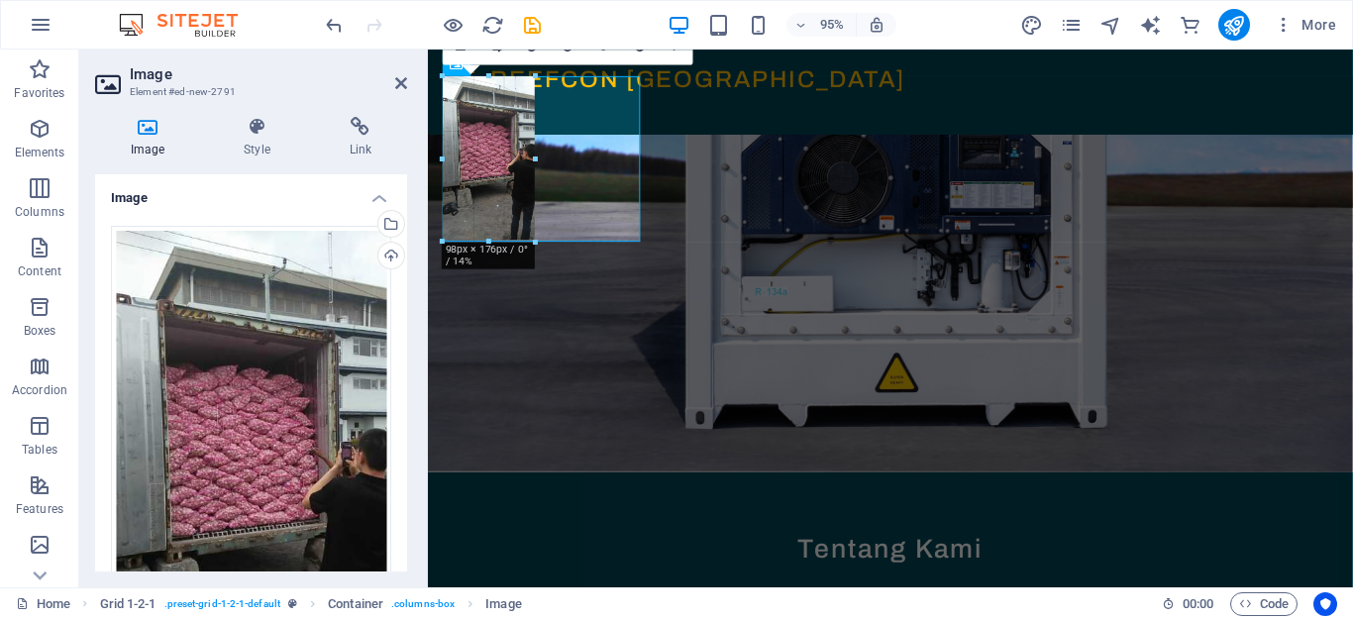
drag, startPoint x: 640, startPoint y: 426, endPoint x: 162, endPoint y: 180, distance: 536.9
type input "98"
select select "px"
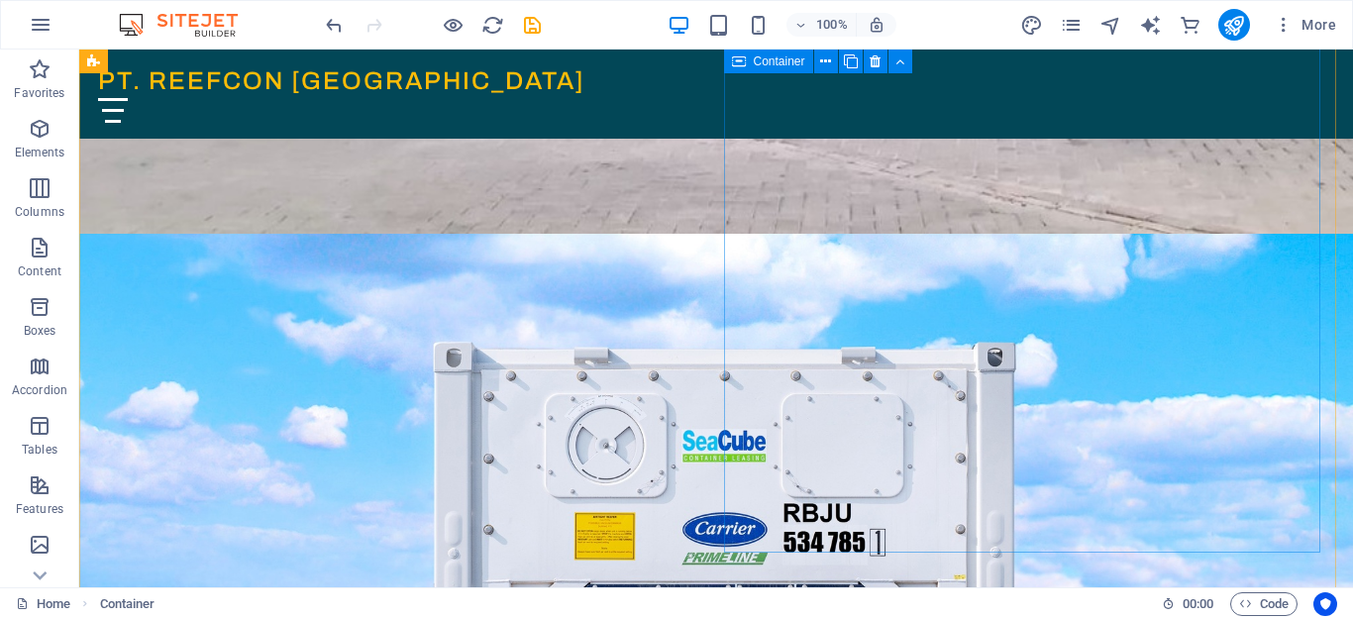
scroll to position [794, 0]
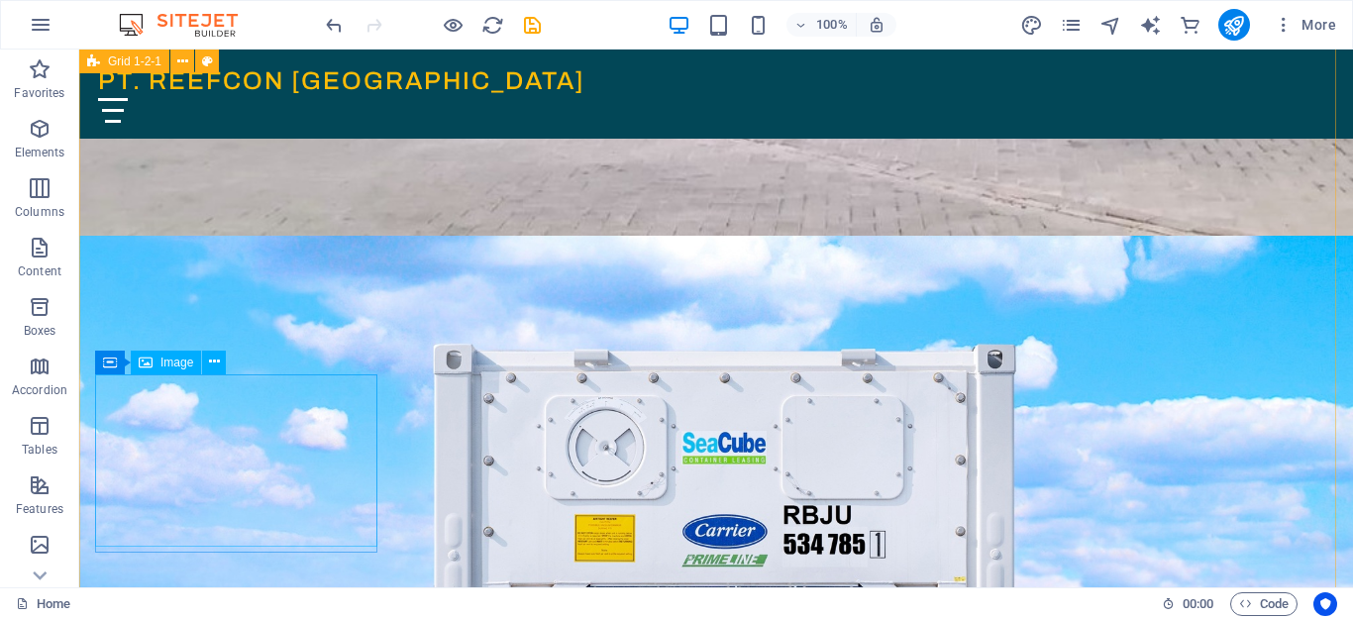
select select "px"
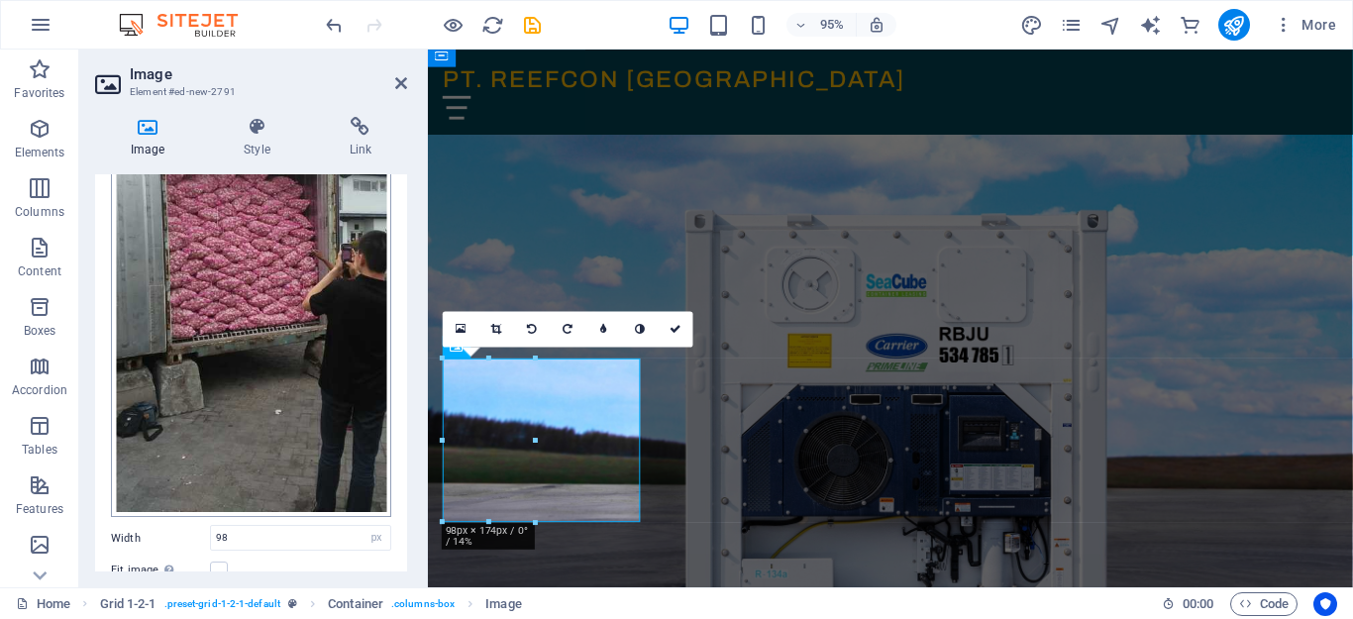
scroll to position [0, 0]
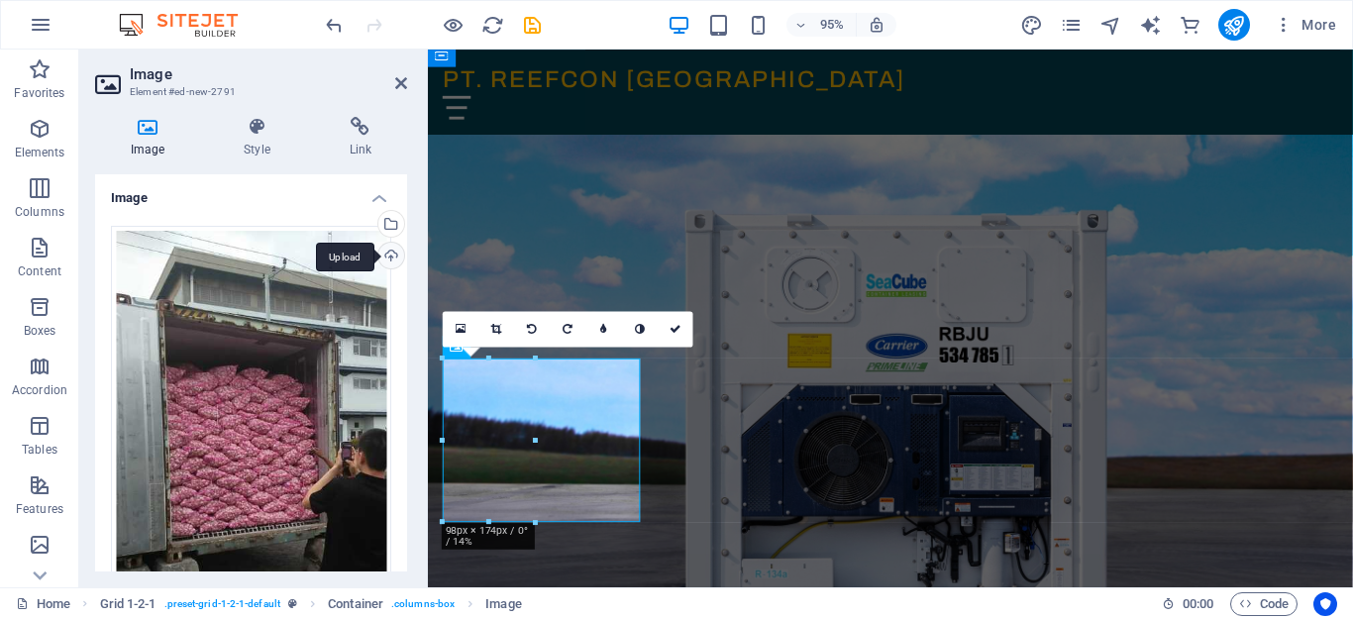
click at [385, 258] on div "Upload" at bounding box center [389, 258] width 30 height 30
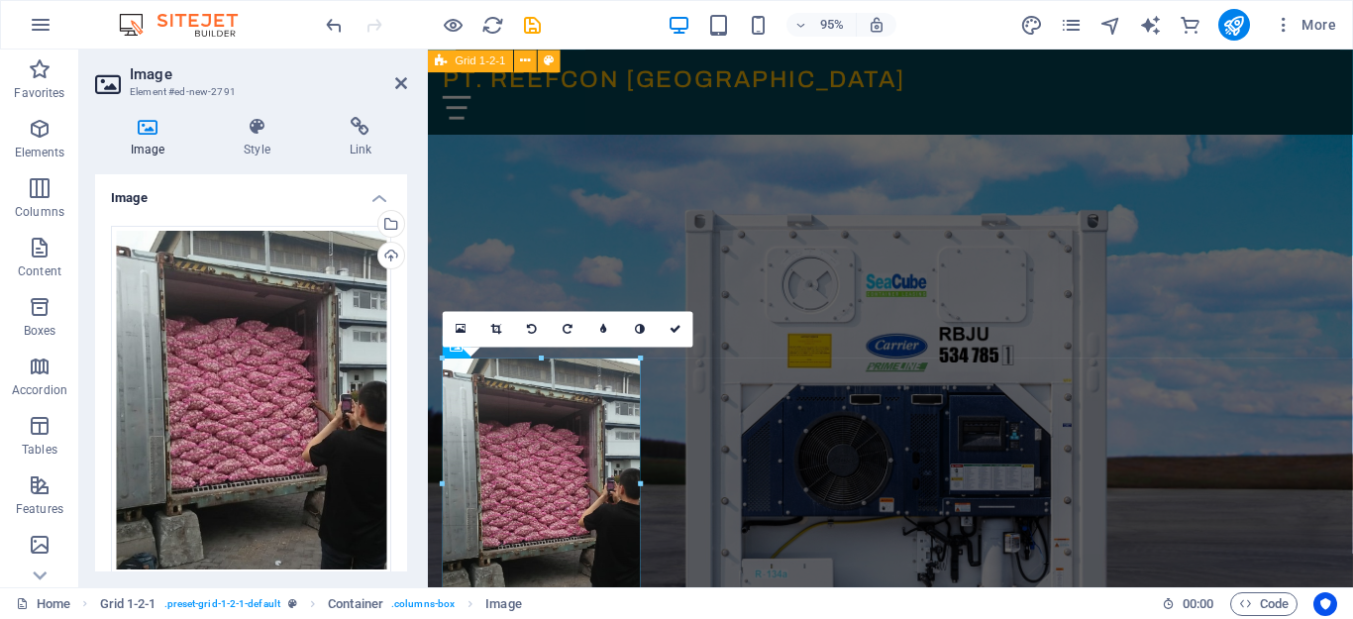
drag, startPoint x: 538, startPoint y: 476, endPoint x: 653, endPoint y: 552, distance: 137.4
type input "210"
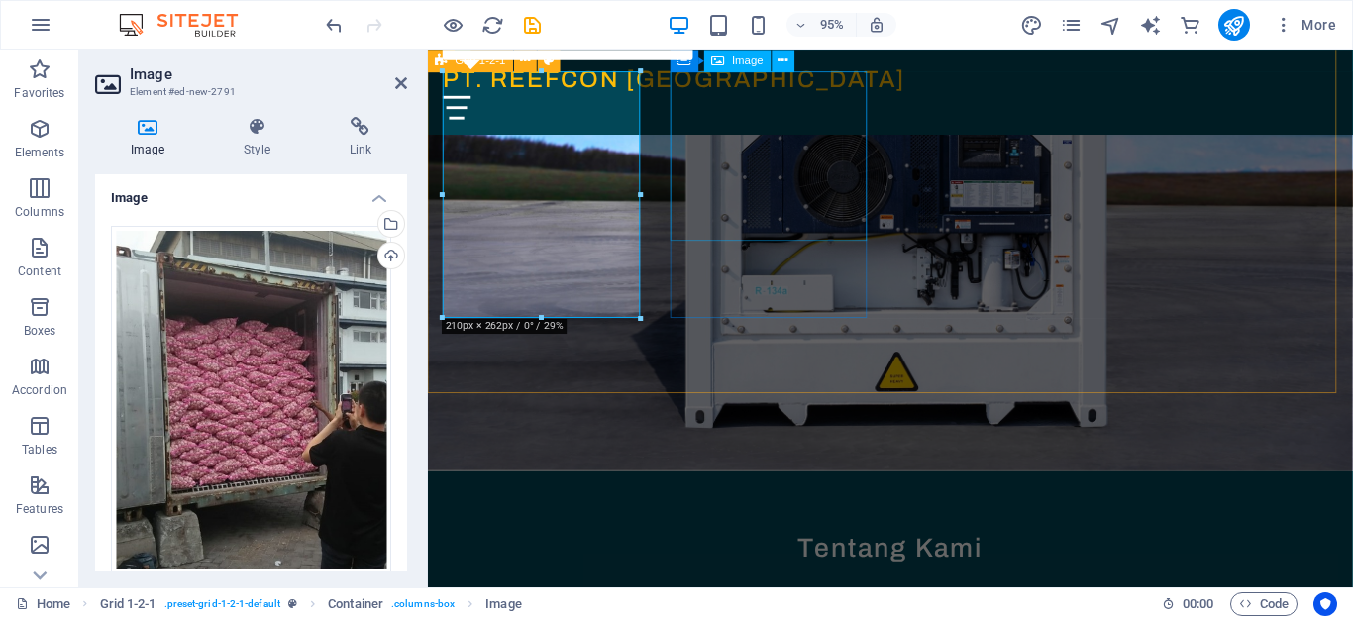
scroll to position [990, 0]
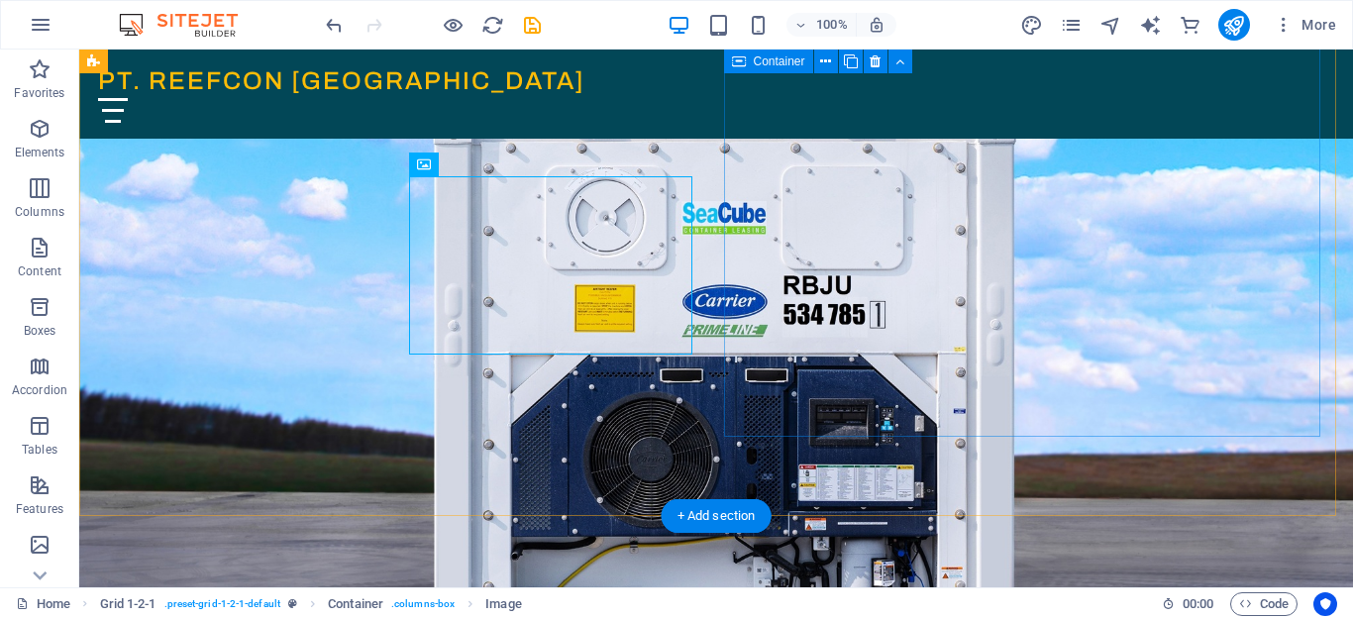
scroll to position [992, 0]
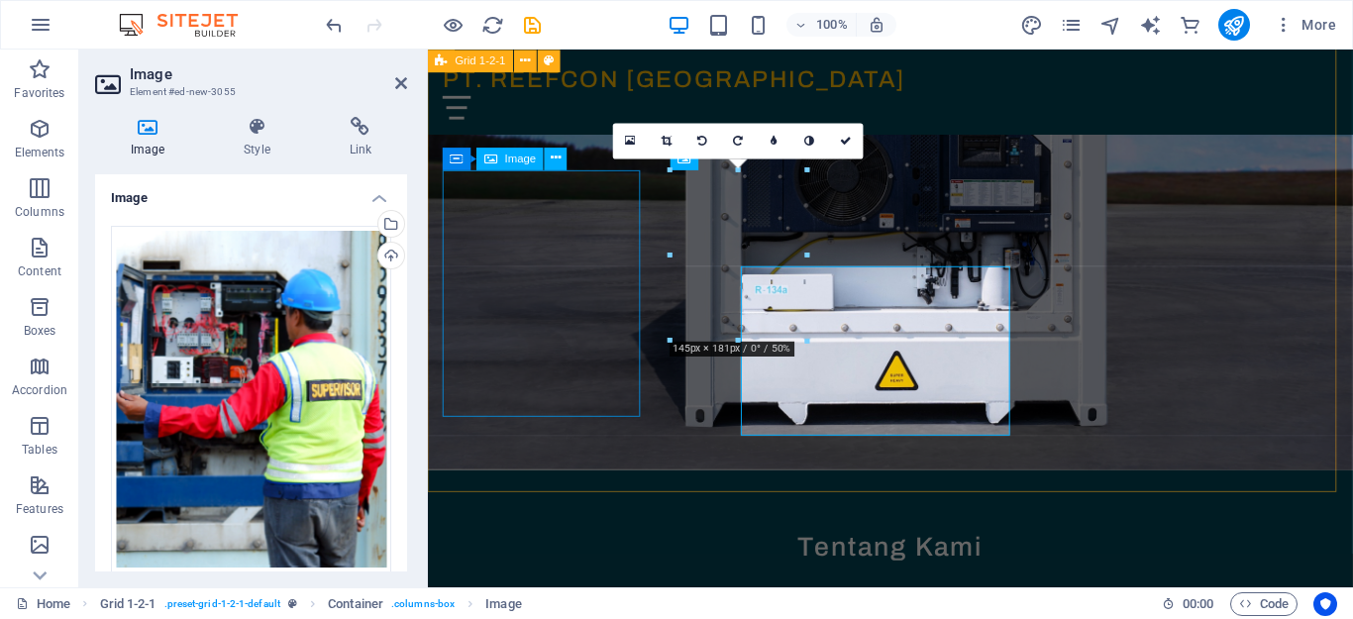
scroll to position [891, 0]
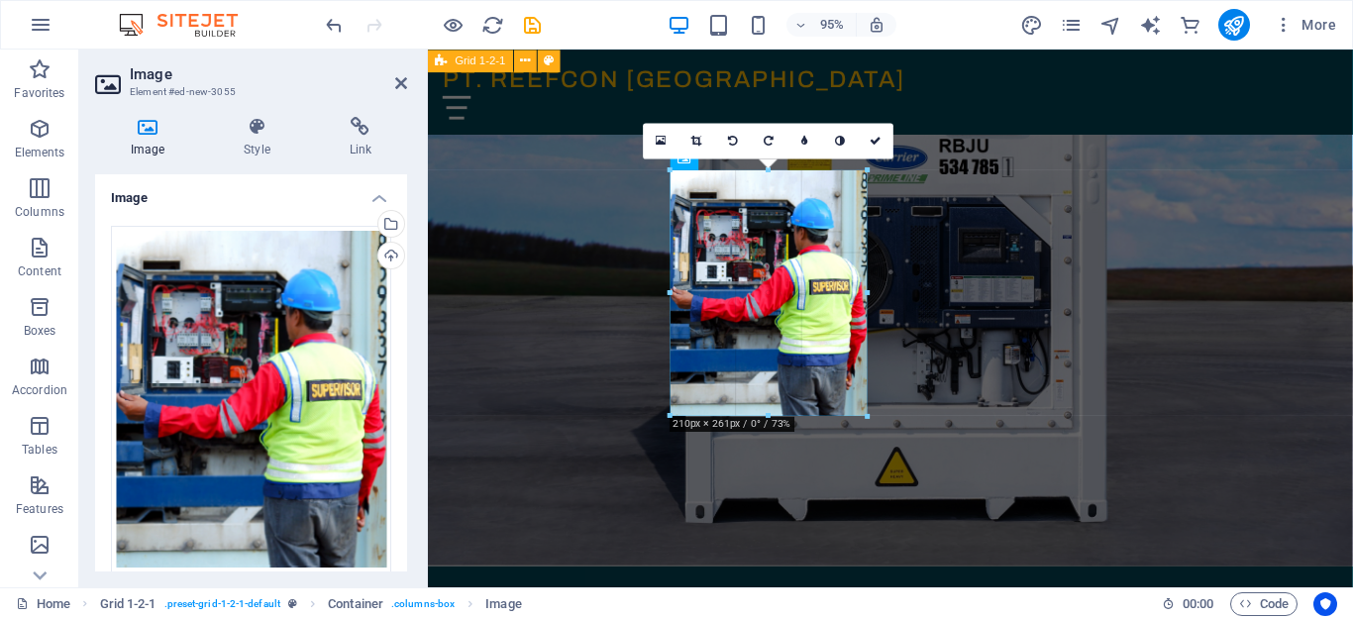
drag, startPoint x: 806, startPoint y: 336, endPoint x: 875, endPoint y: 408, distance: 99.5
type input "210"
select select "px"
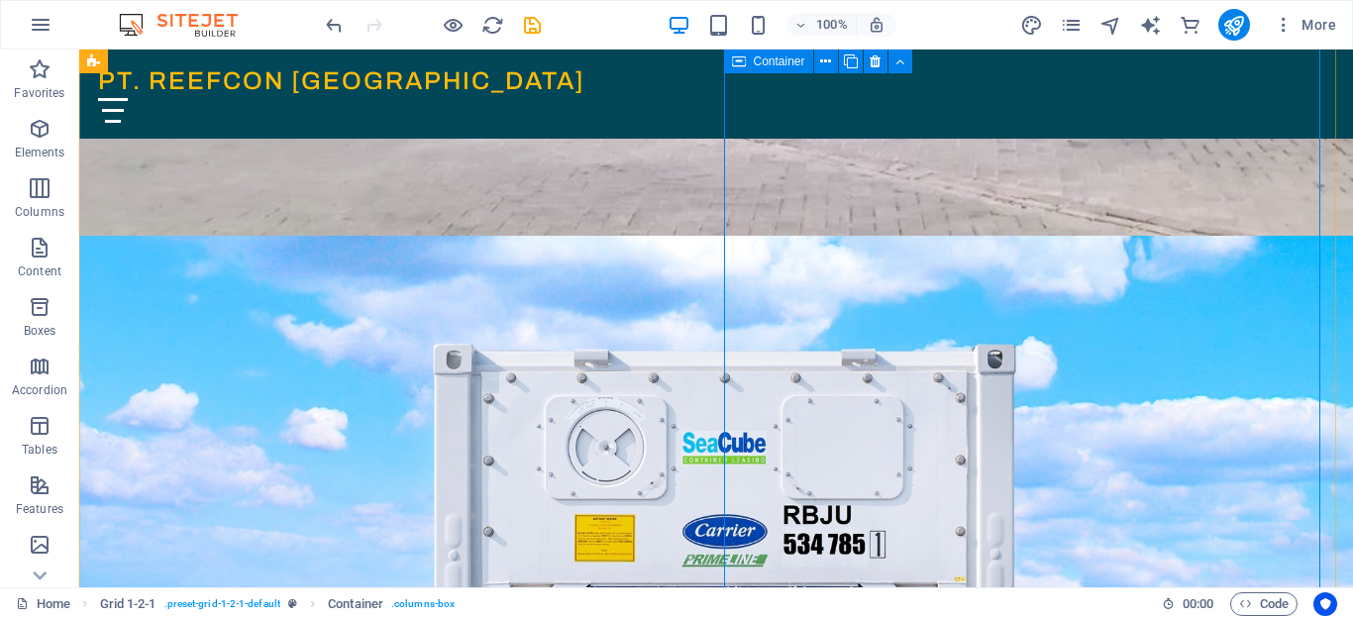
scroll to position [695, 0]
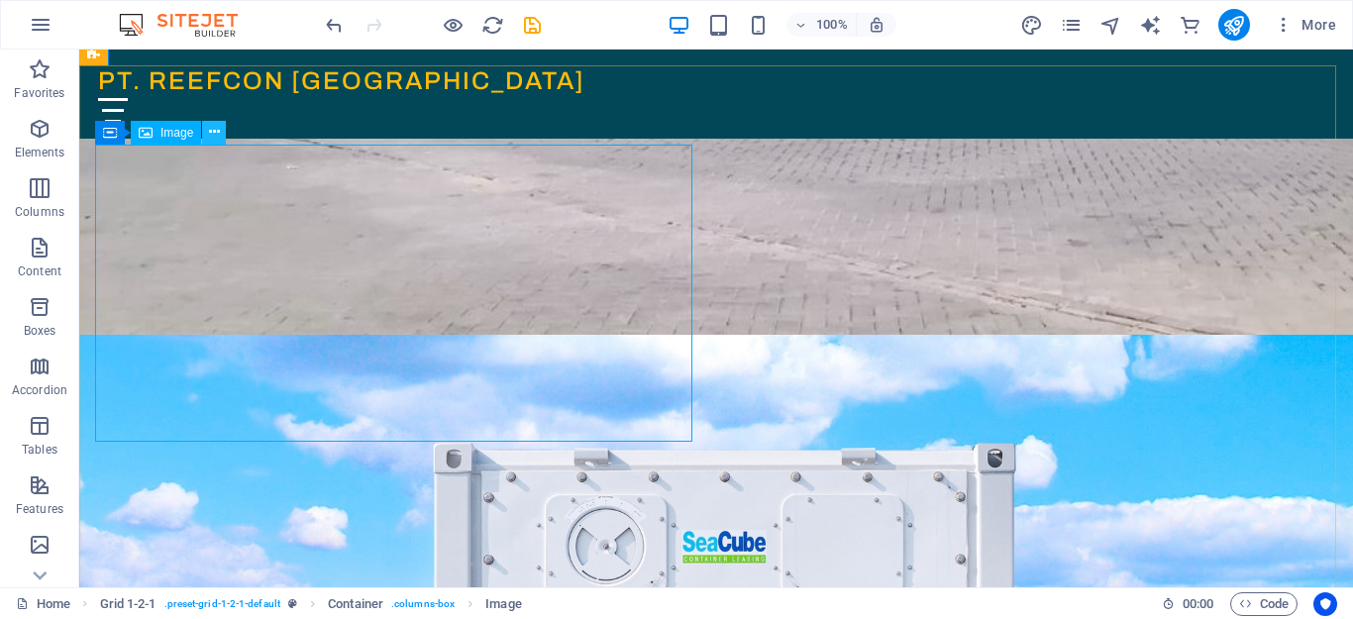
click at [216, 130] on icon at bounding box center [214, 132] width 11 height 21
click at [209, 132] on icon at bounding box center [214, 132] width 11 height 21
click at [32, 136] on icon "button" at bounding box center [40, 129] width 24 height 24
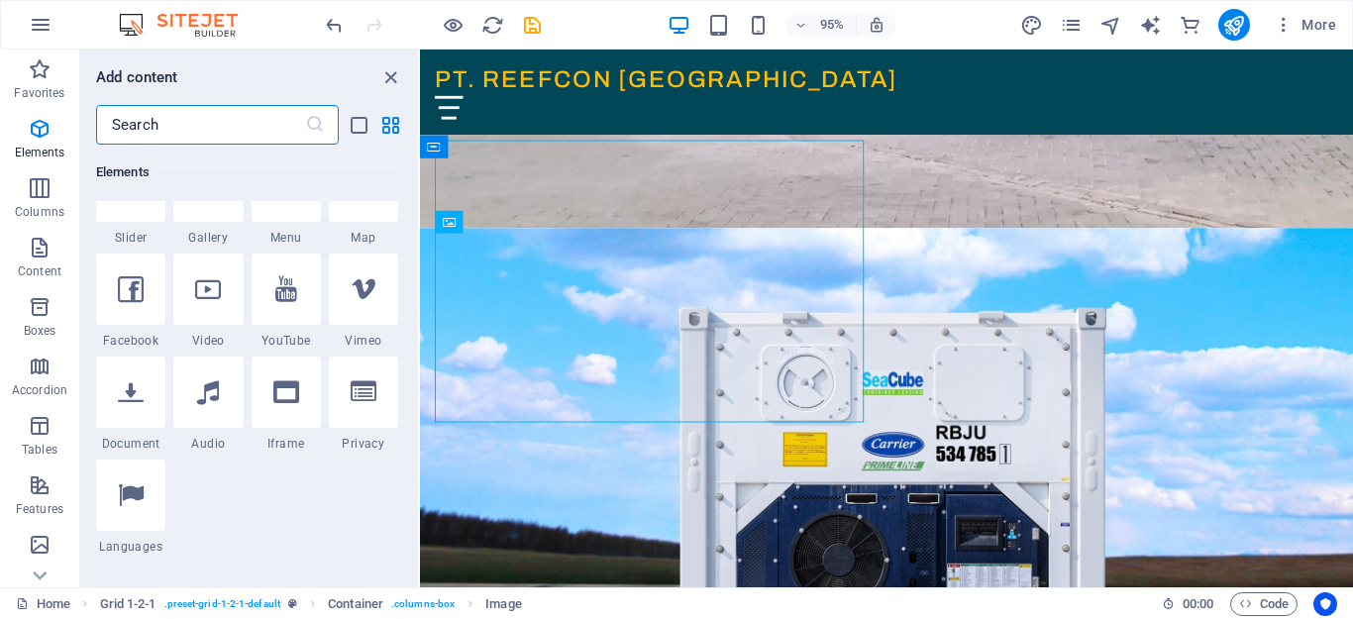
scroll to position [607, 0]
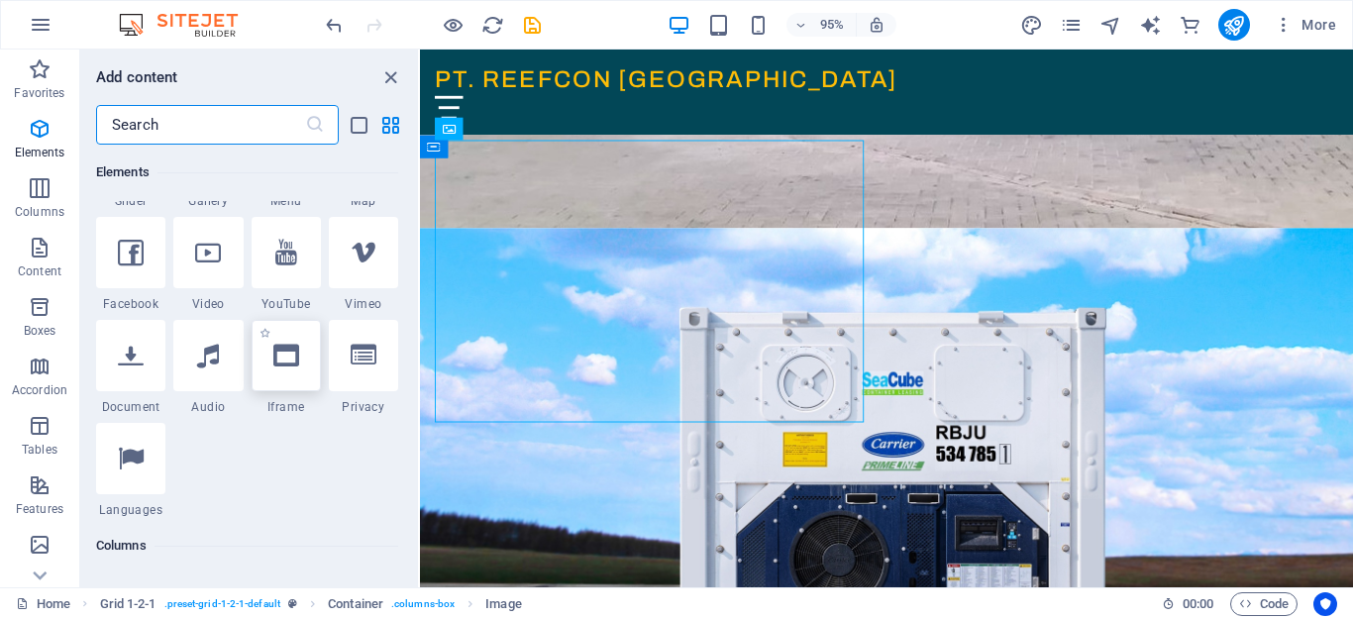
click at [284, 359] on icon at bounding box center [286, 356] width 26 height 26
select select "%"
select select "px"
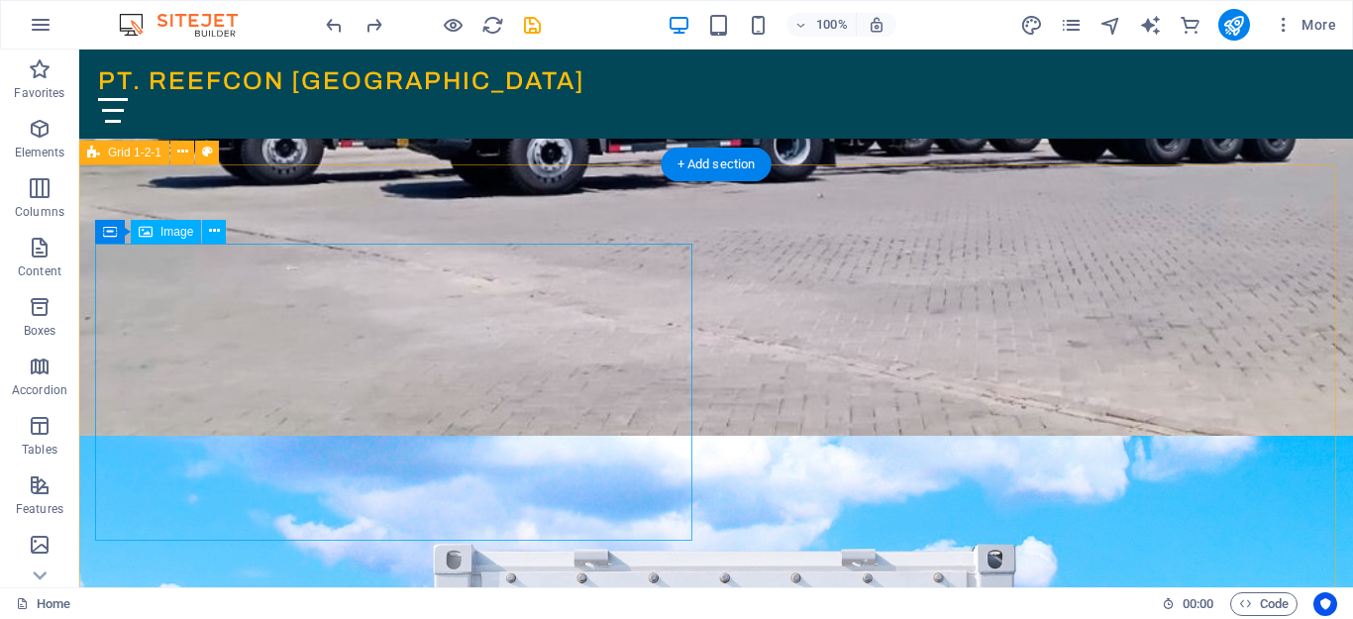
scroll to position [596, 0]
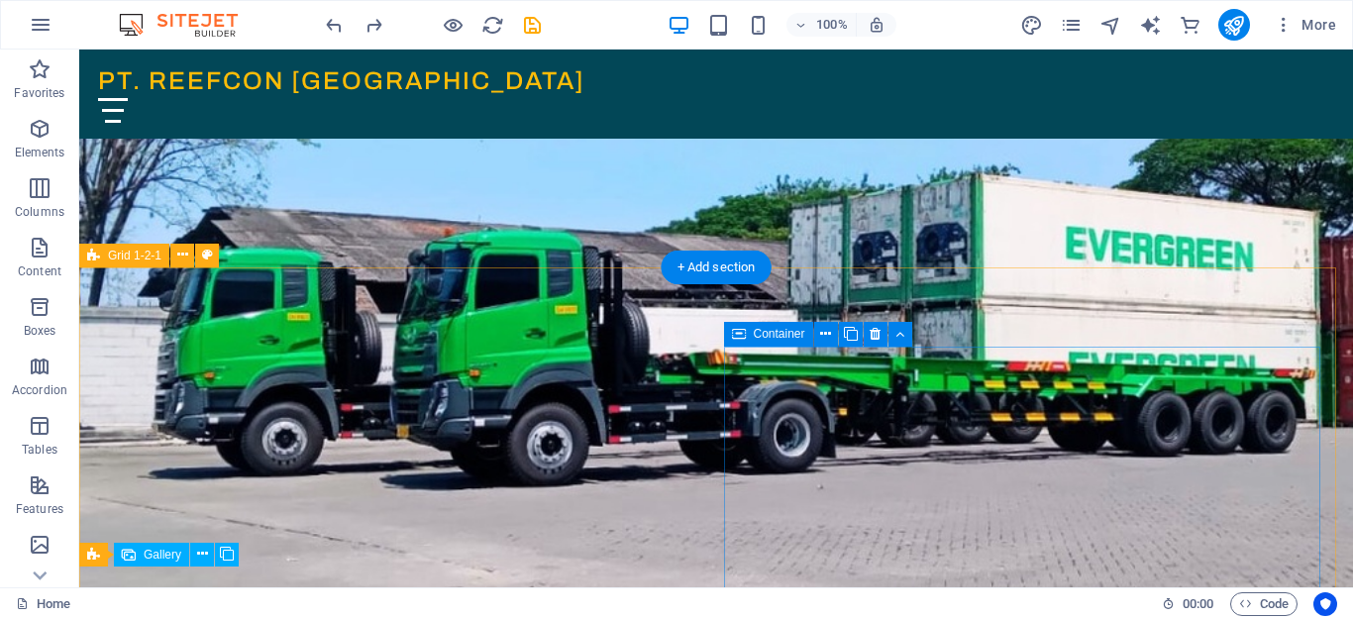
scroll to position [594, 0]
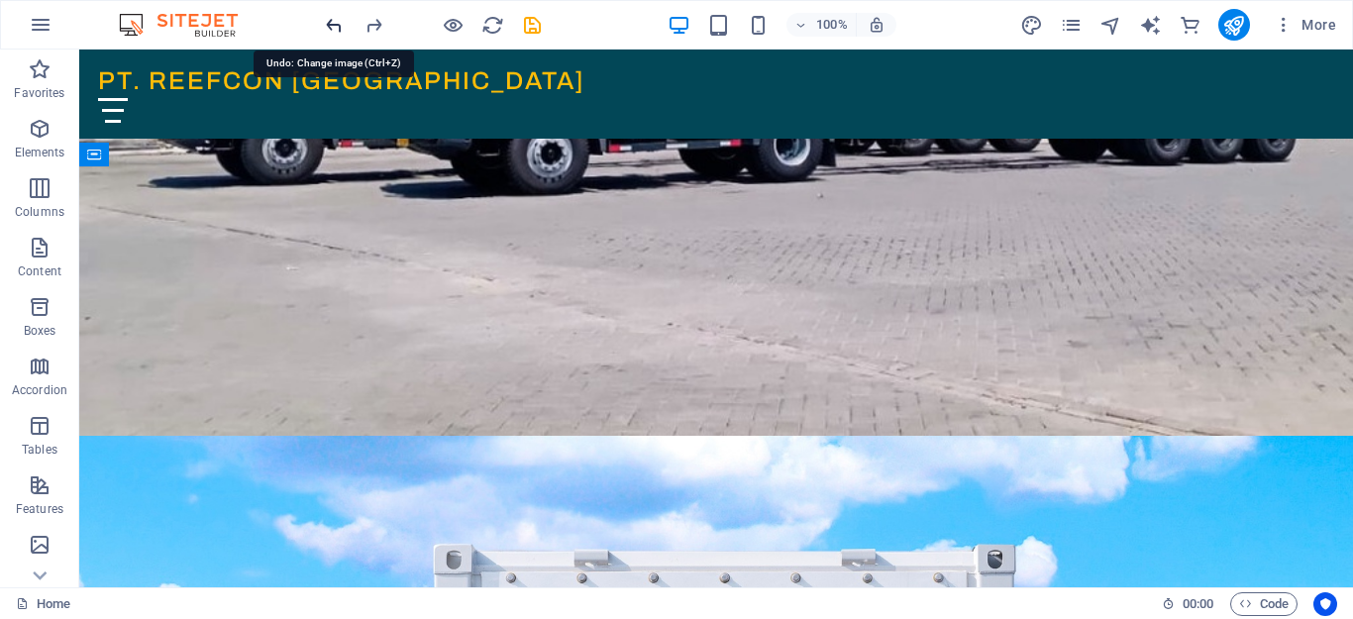
click at [335, 30] on icon "undo" at bounding box center [334, 25] width 23 height 23
click at [335, 31] on icon "undo" at bounding box center [334, 25] width 23 height 23
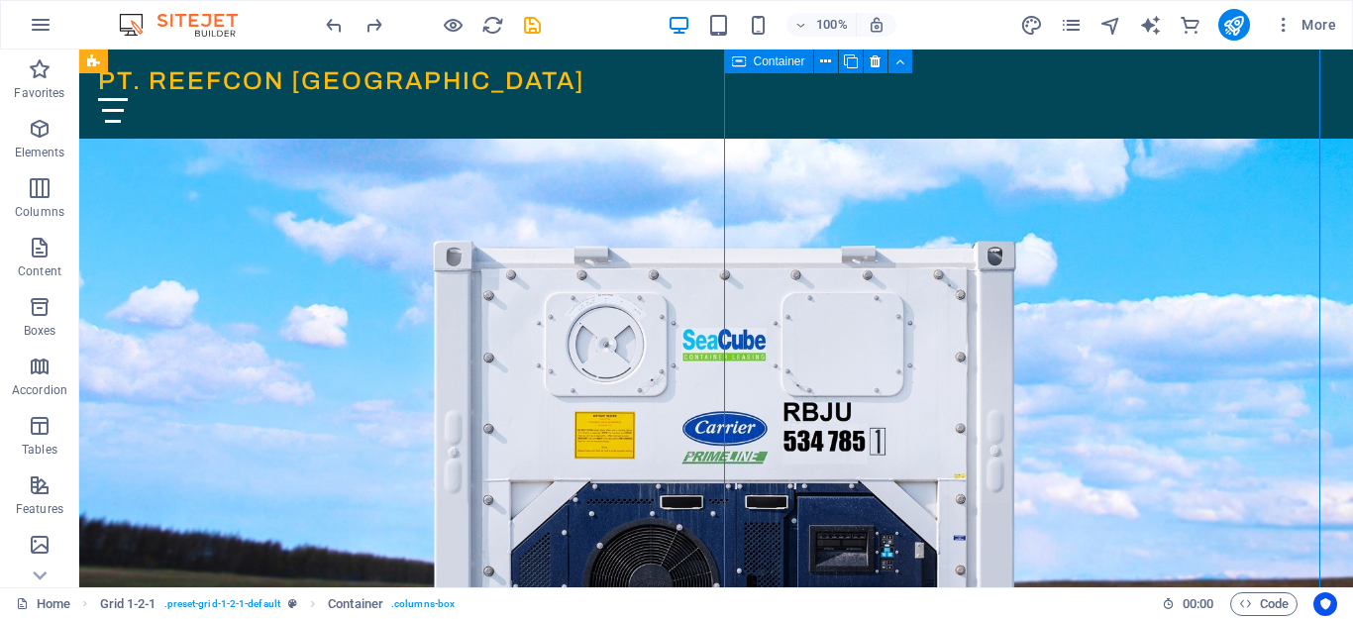
scroll to position [891, 0]
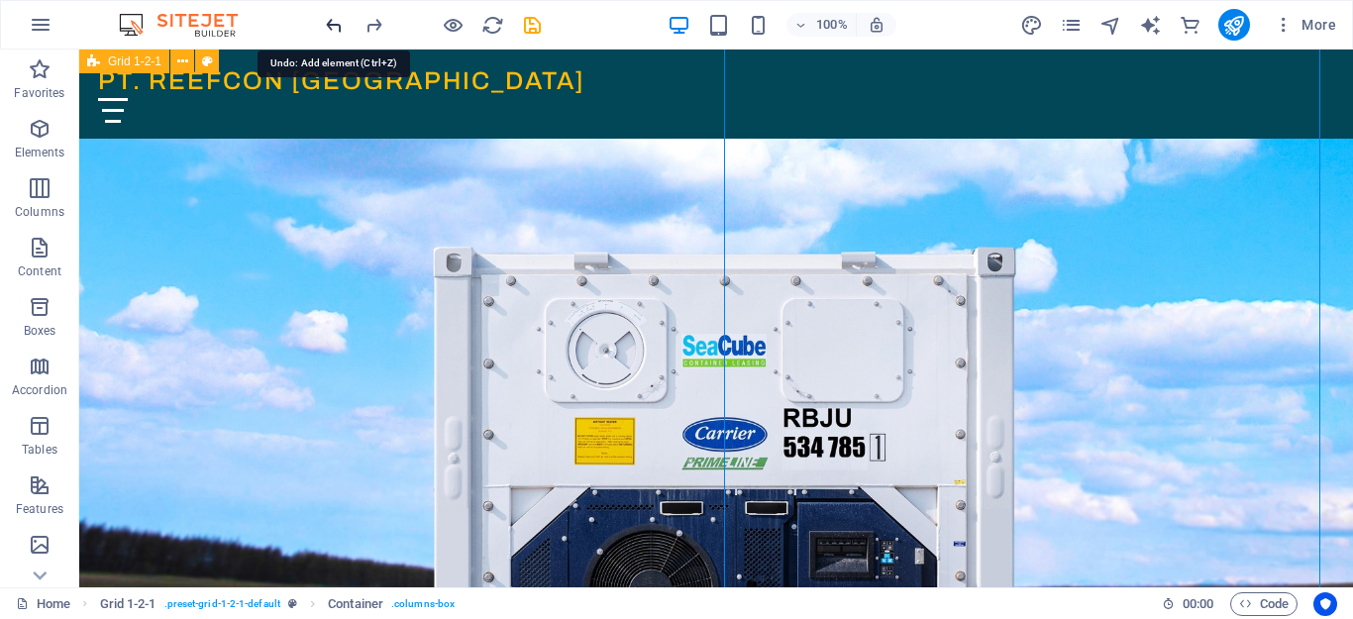
click at [335, 19] on icon "undo" at bounding box center [334, 25] width 23 height 23
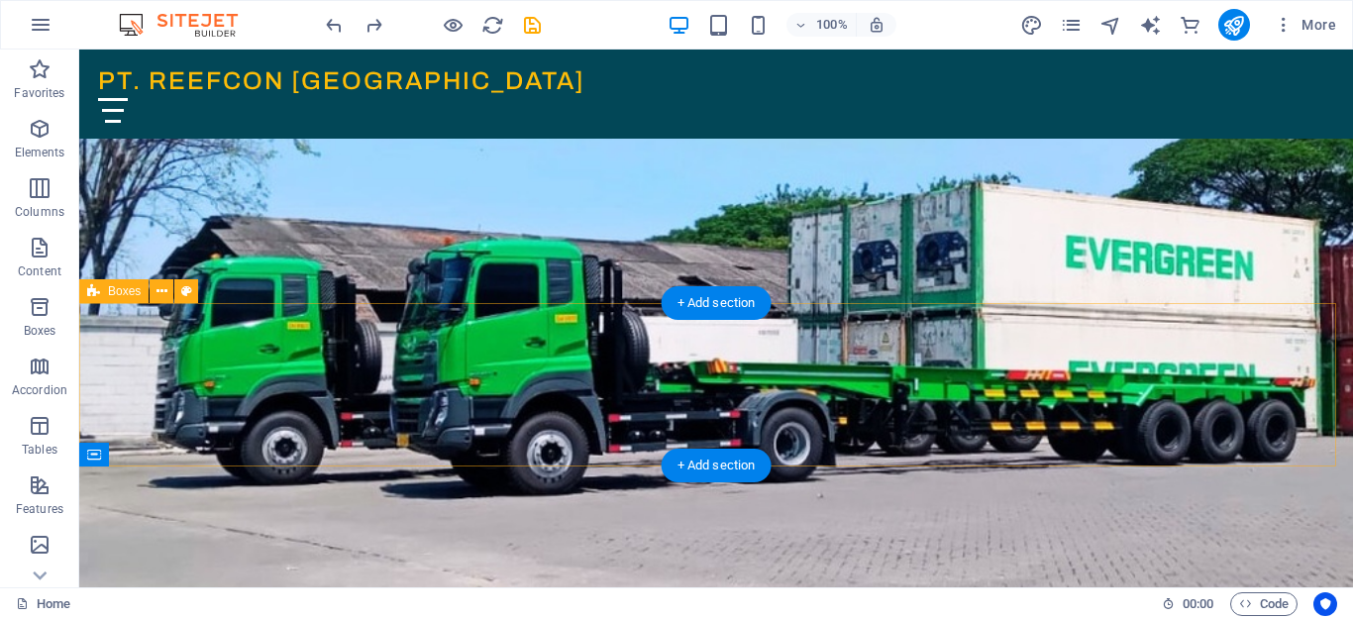
scroll to position [297, 0]
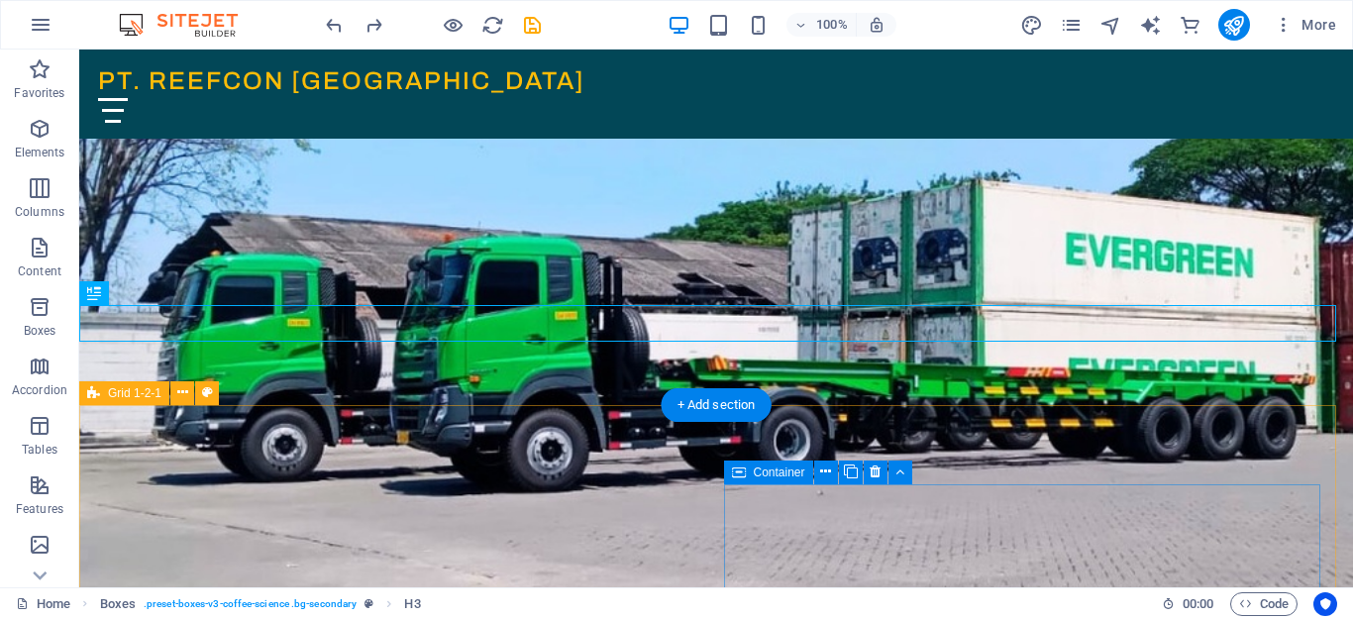
scroll to position [495, 0]
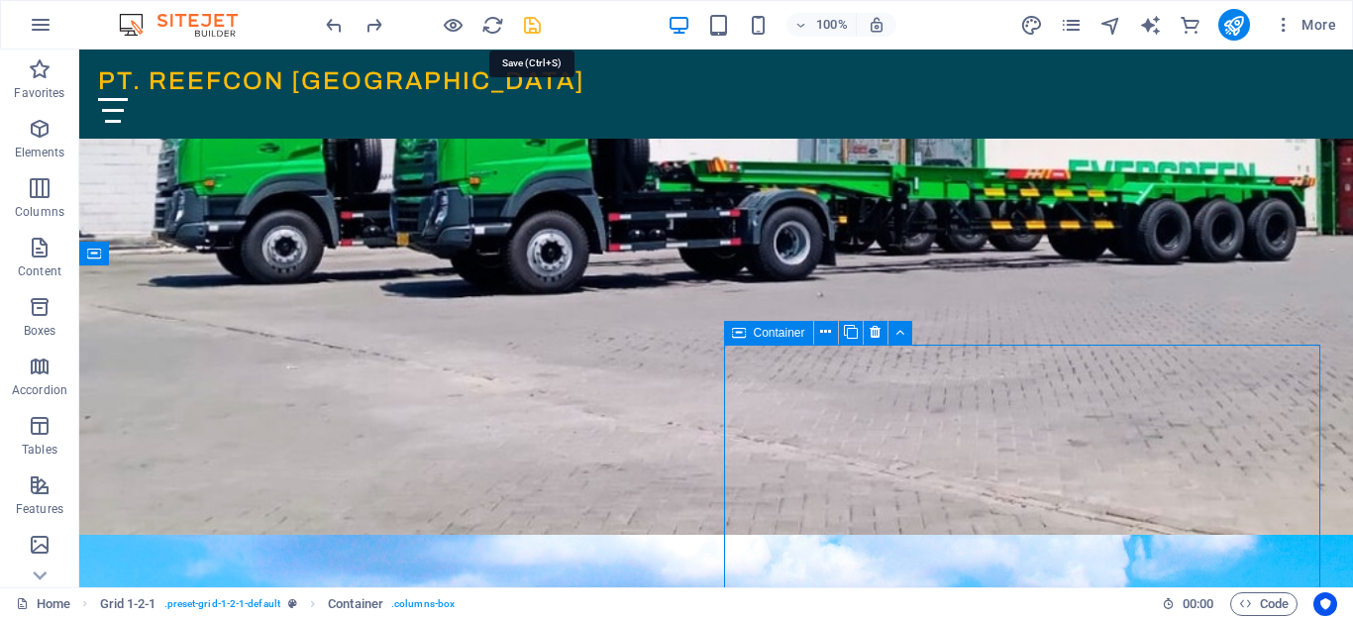
click at [533, 24] on icon "save" at bounding box center [532, 25] width 23 height 23
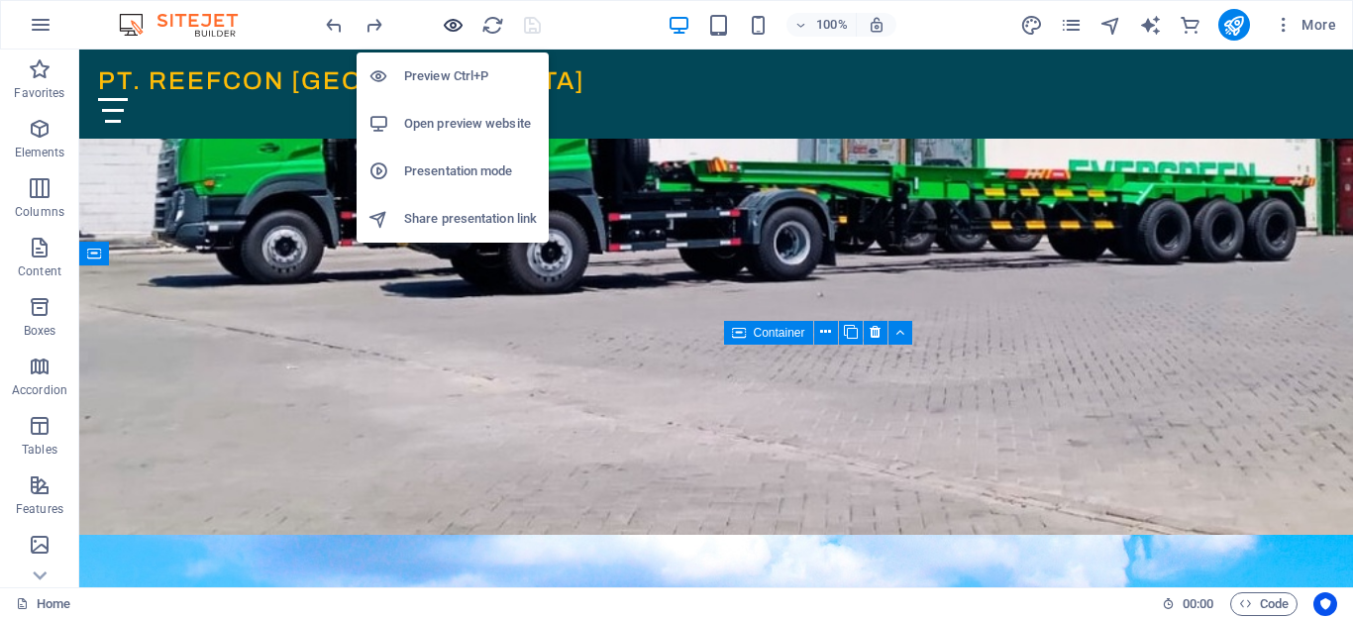
click at [450, 24] on icon "button" at bounding box center [453, 25] width 23 height 23
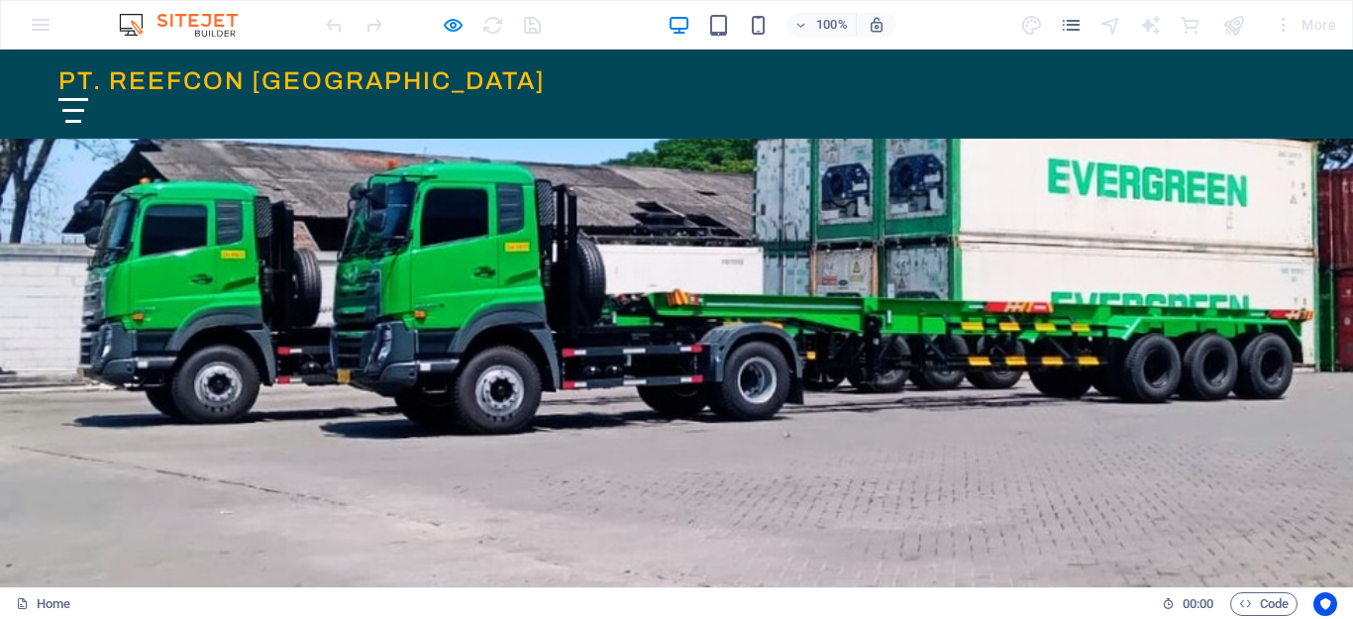
scroll to position [396, 0]
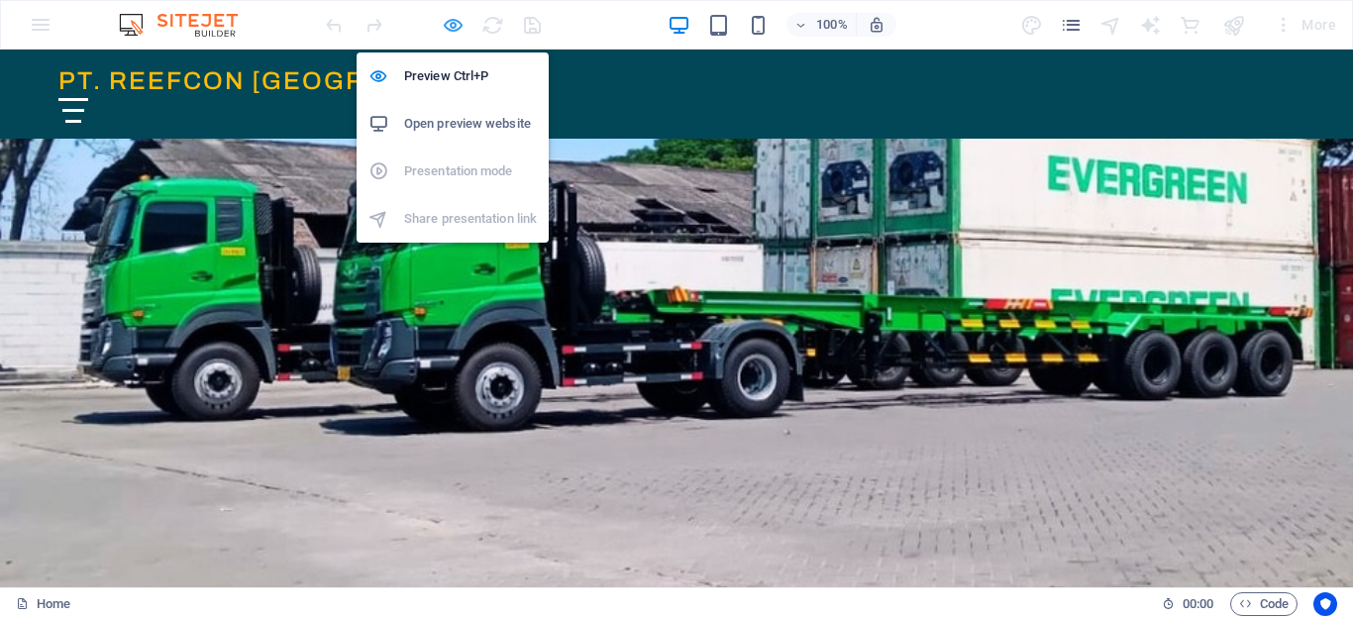
click at [456, 26] on icon "button" at bounding box center [453, 25] width 23 height 23
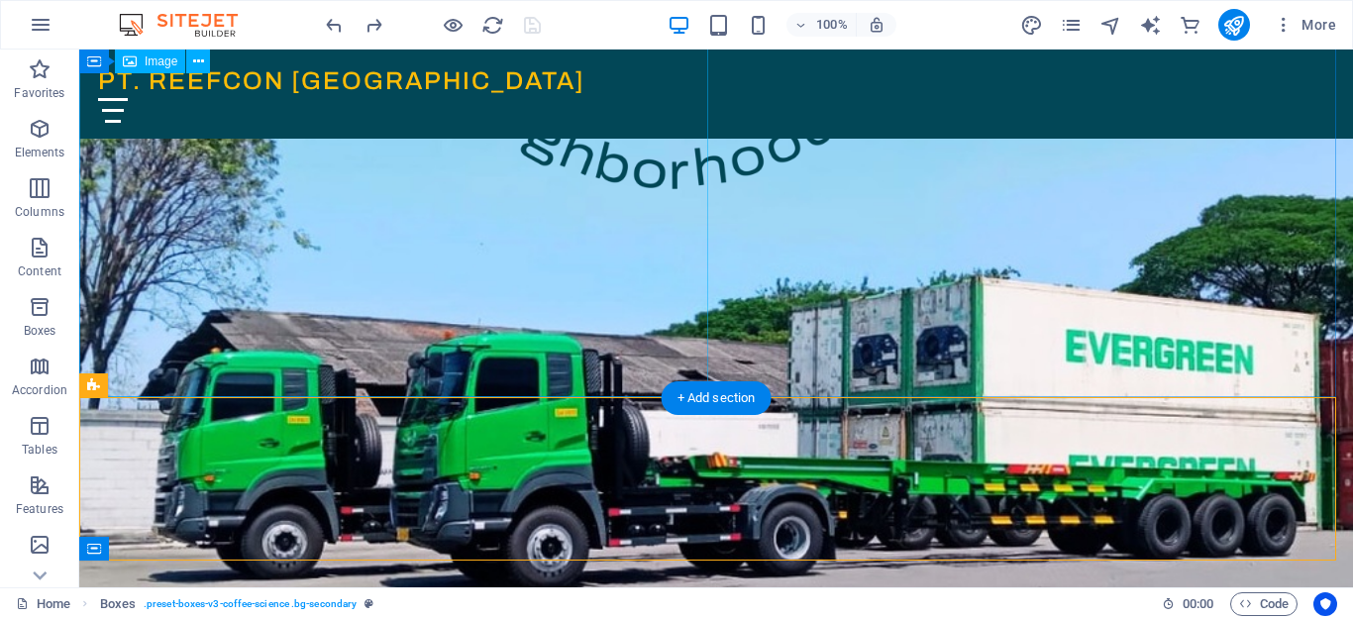
scroll to position [299, 0]
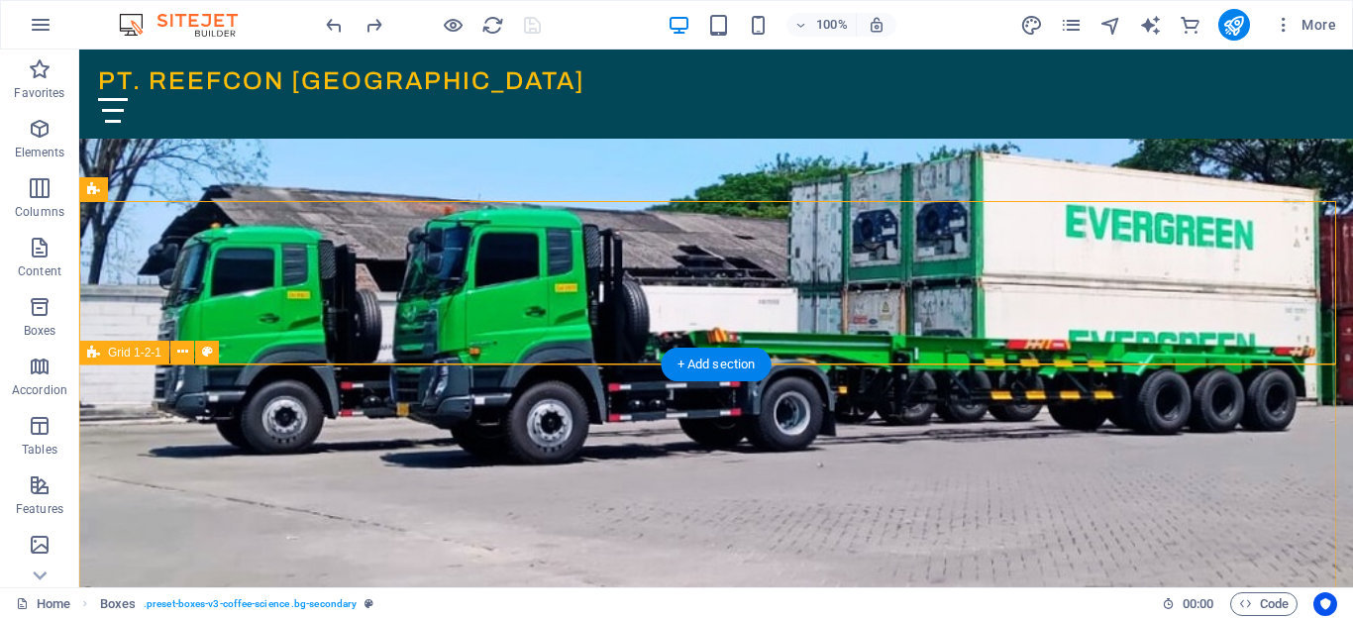
scroll to position [396, 0]
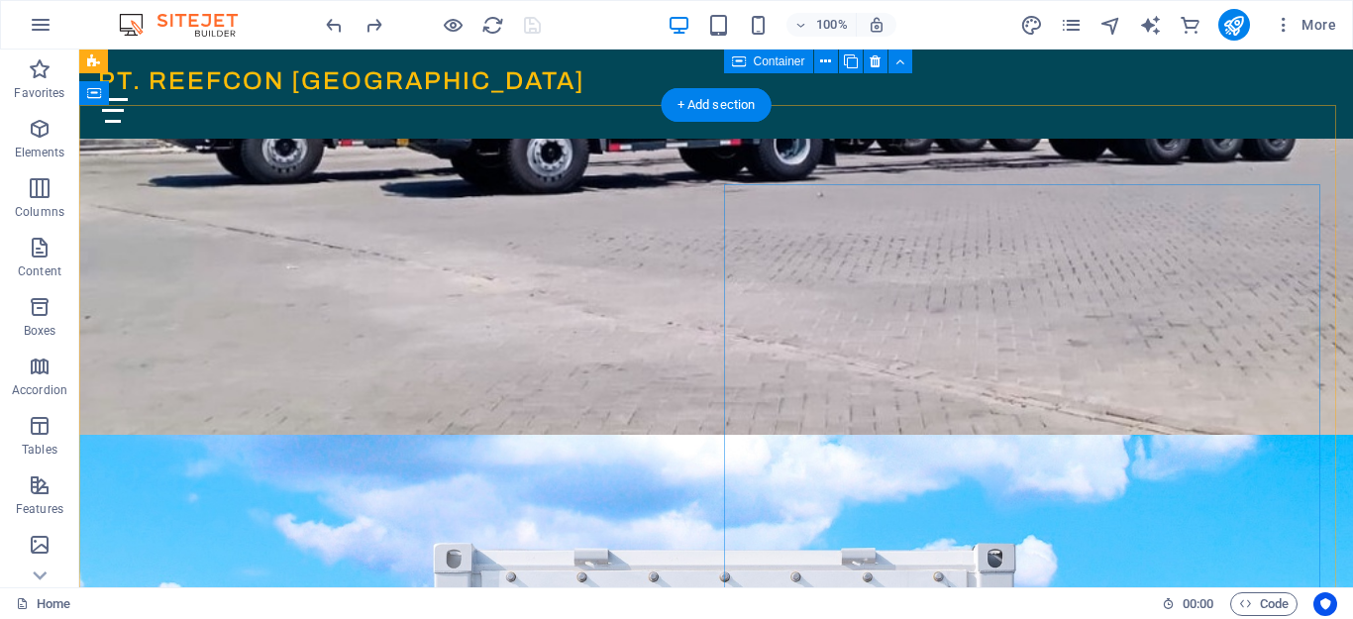
scroll to position [594, 0]
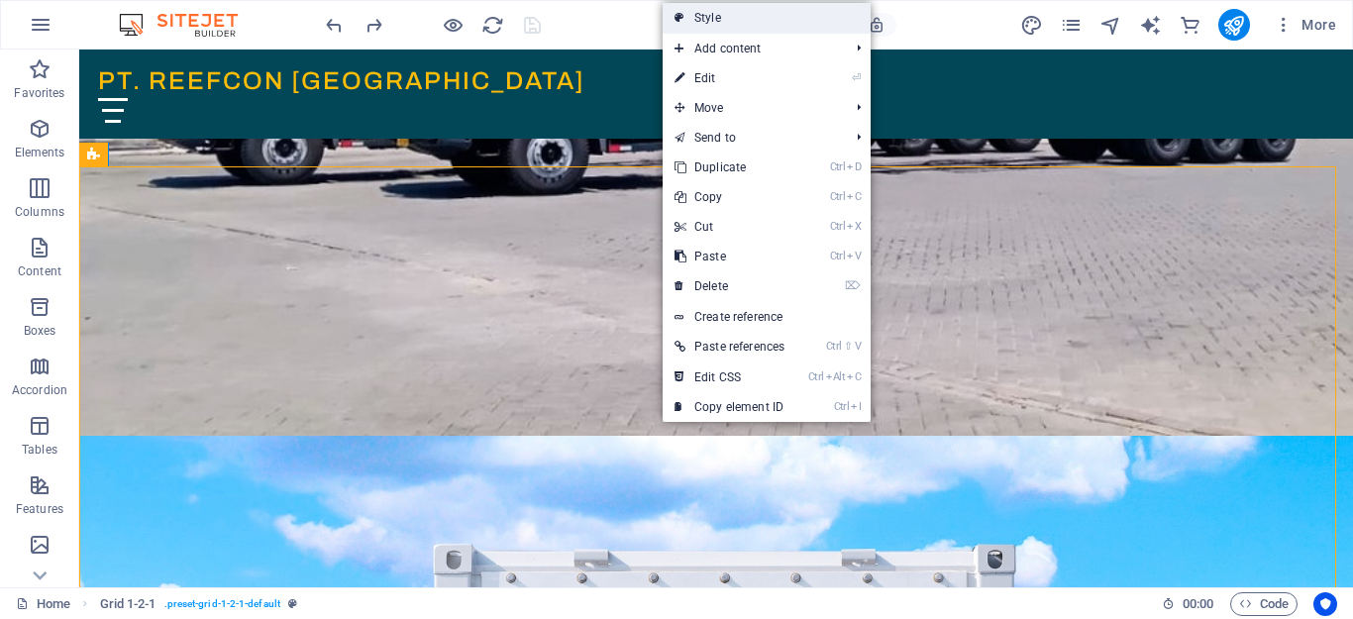
drag, startPoint x: 731, startPoint y: 20, endPoint x: 401, endPoint y: 43, distance: 330.6
click at [731, 20] on link "Style" at bounding box center [767, 18] width 208 height 30
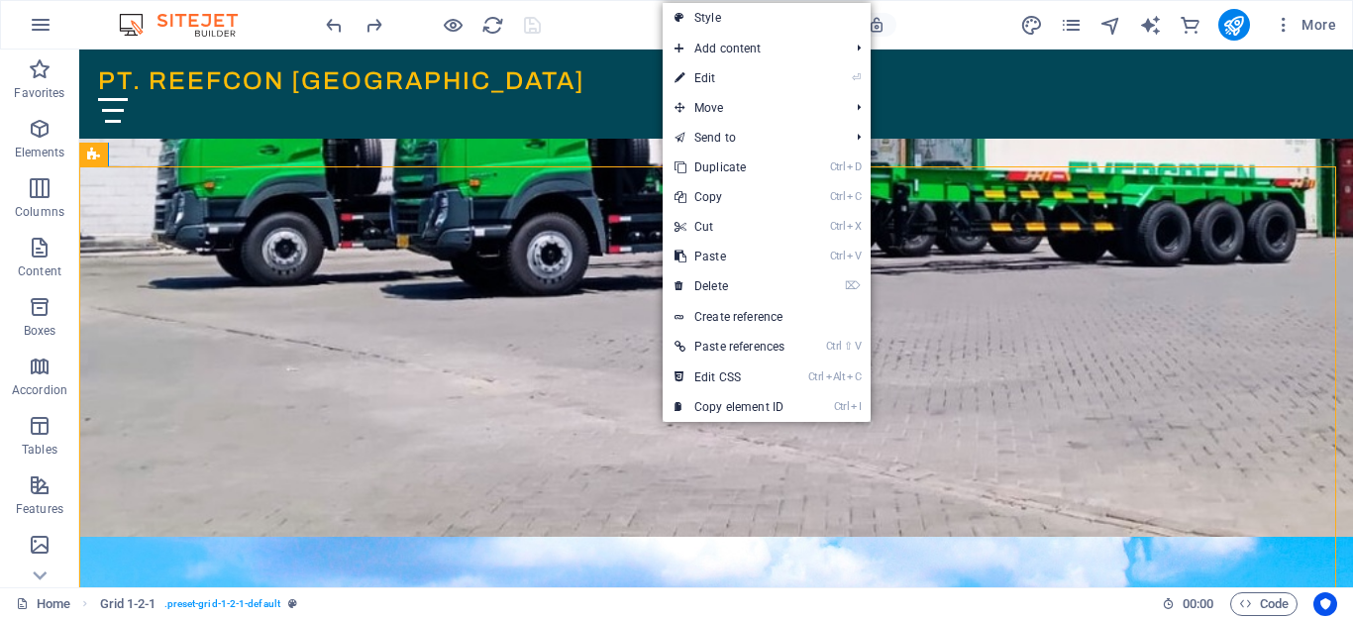
select select "rem"
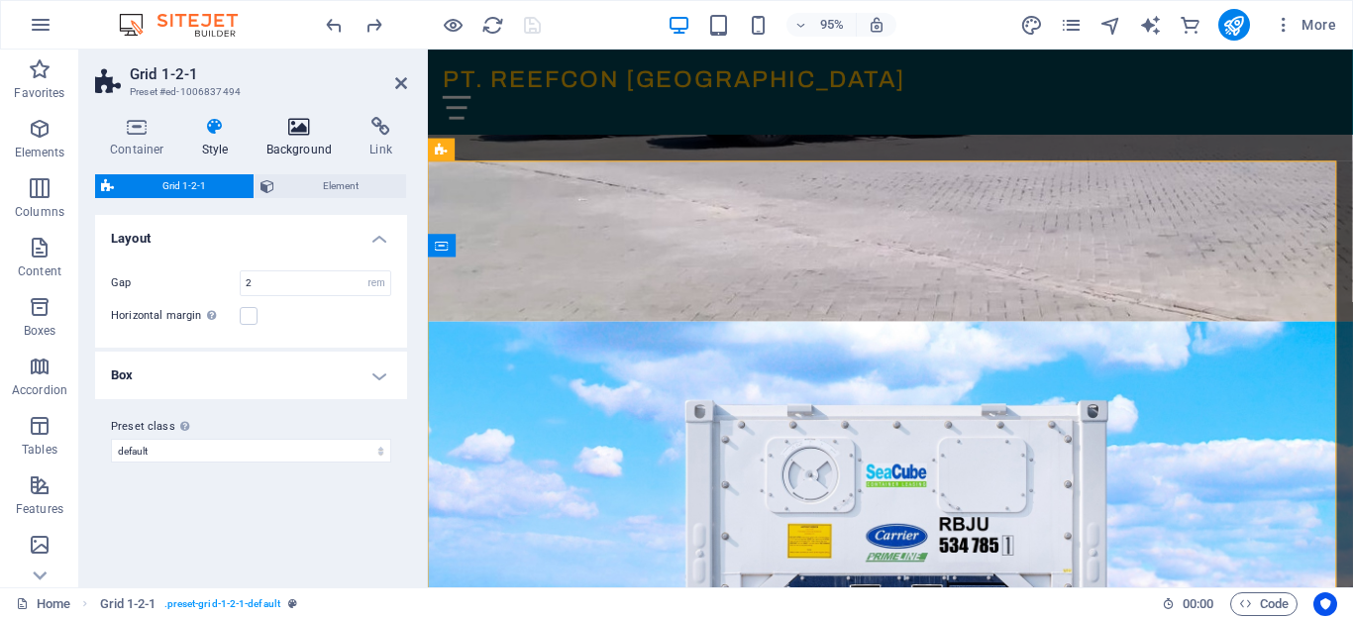
click at [302, 132] on icon at bounding box center [300, 127] width 96 height 20
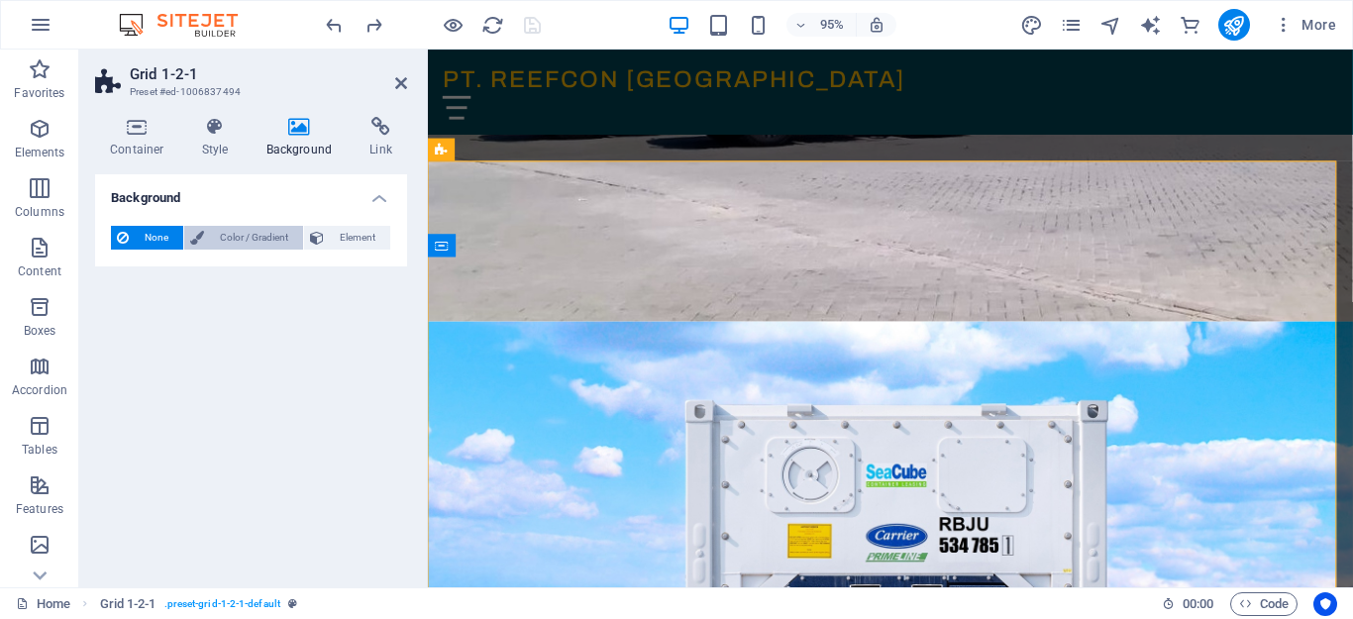
click at [239, 244] on span "Color / Gradient" at bounding box center [253, 238] width 87 height 24
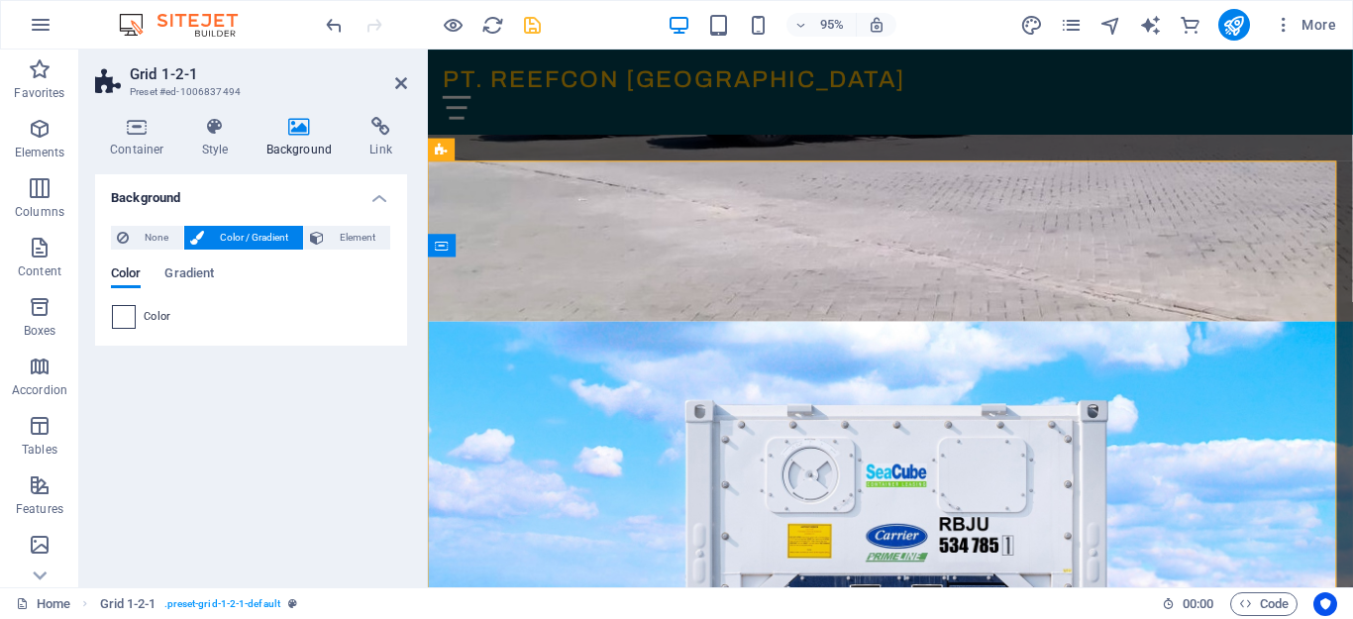
click at [120, 317] on span at bounding box center [124, 317] width 22 height 22
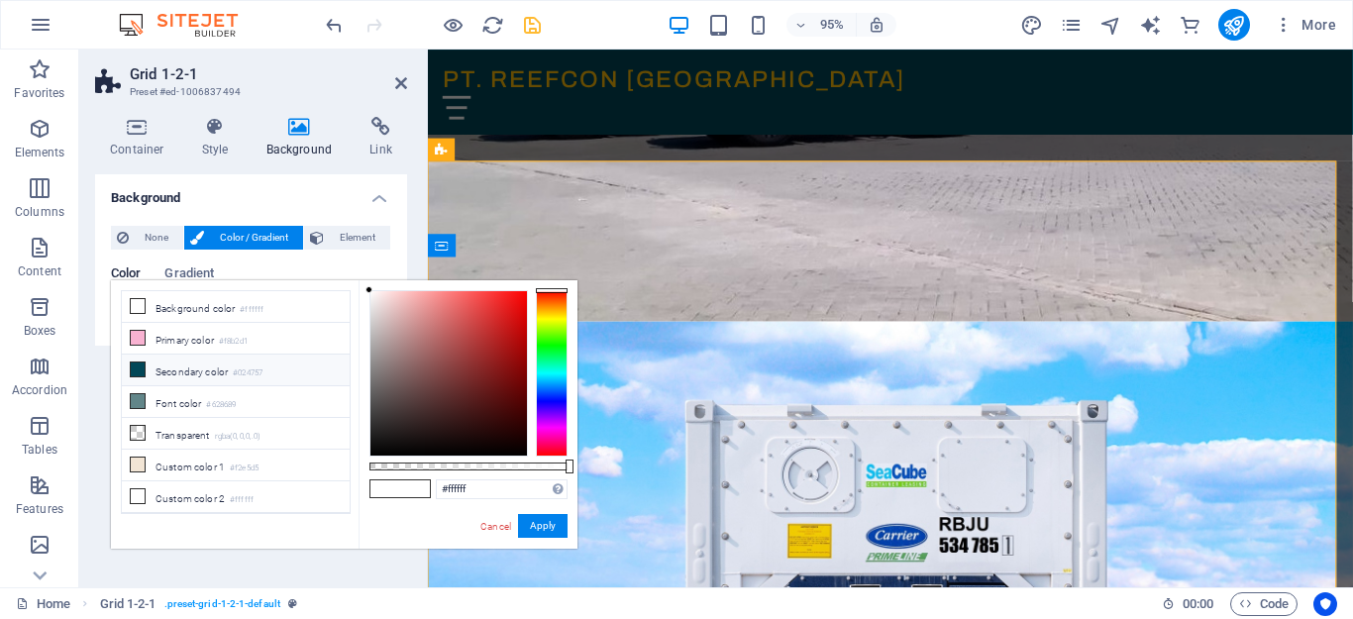
click at [199, 373] on li "Secondary color #024757" at bounding box center [236, 371] width 228 height 32
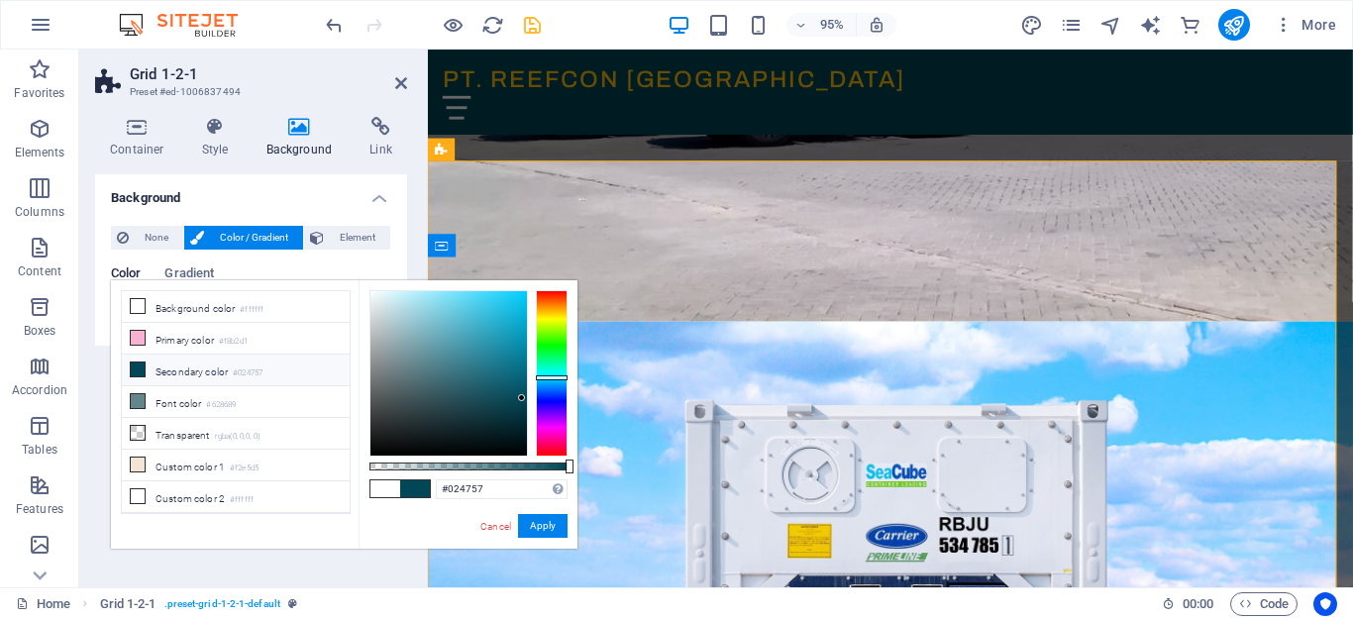
click at [183, 370] on li "Secondary color #024757" at bounding box center [236, 371] width 228 height 32
click at [184, 394] on li "Font color #628689" at bounding box center [236, 402] width 228 height 32
click at [191, 368] on li "Secondary color #024757" at bounding box center [236, 371] width 228 height 32
click at [422, 491] on span at bounding box center [415, 488] width 30 height 17
click at [271, 303] on li "Background color #ffffff" at bounding box center [236, 307] width 228 height 32
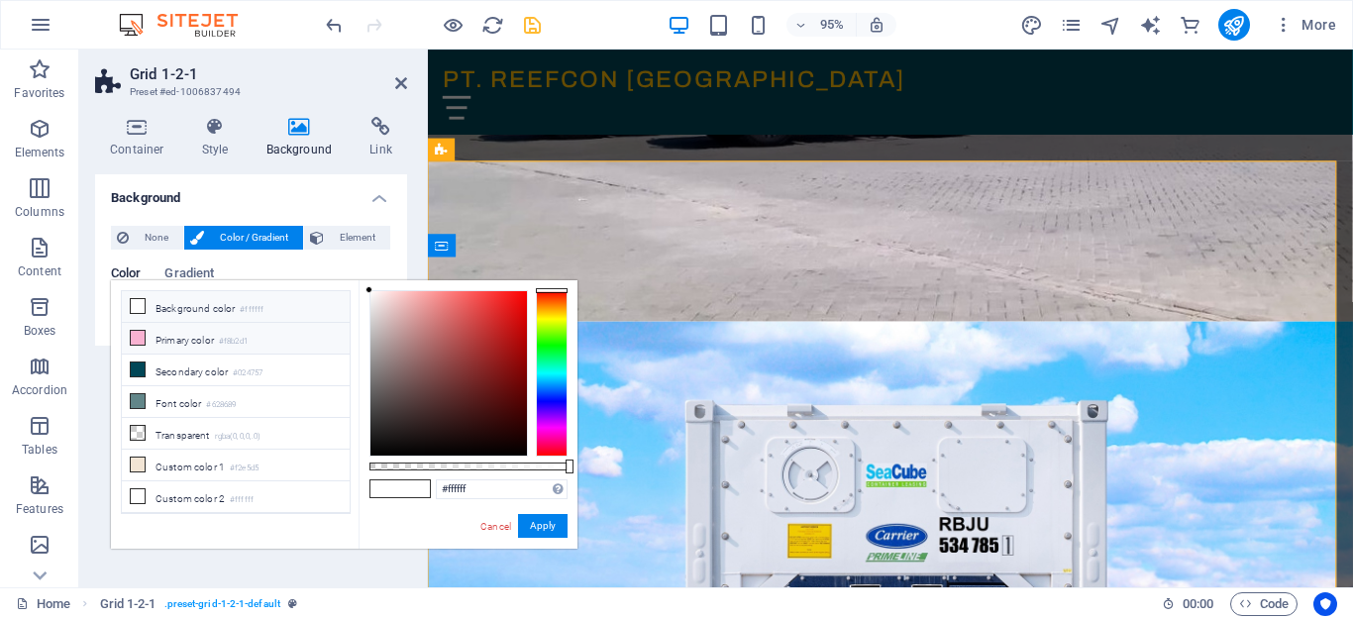
click at [248, 337] on small "#f8b2d1" at bounding box center [233, 342] width 29 height 14
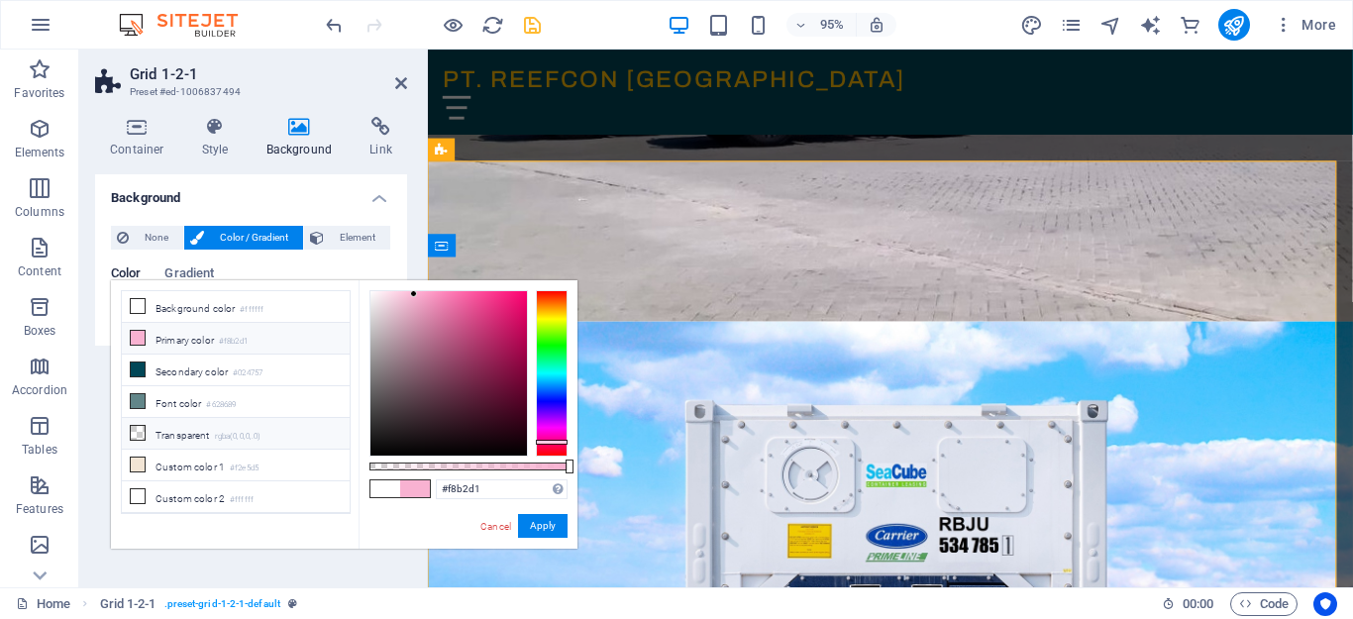
click at [215, 440] on li "Transparent rgba(0,0,0,.0)" at bounding box center [236, 434] width 228 height 32
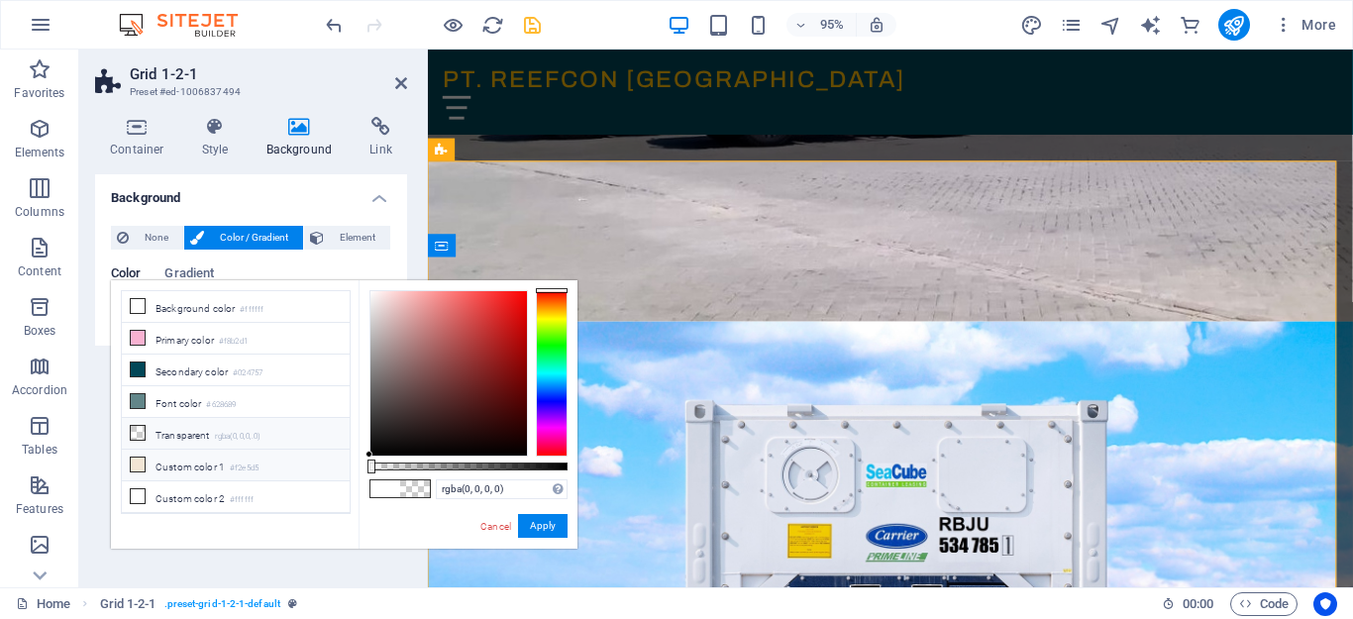
click at [205, 469] on li "Custom color 1 #f2e5d5" at bounding box center [236, 466] width 228 height 32
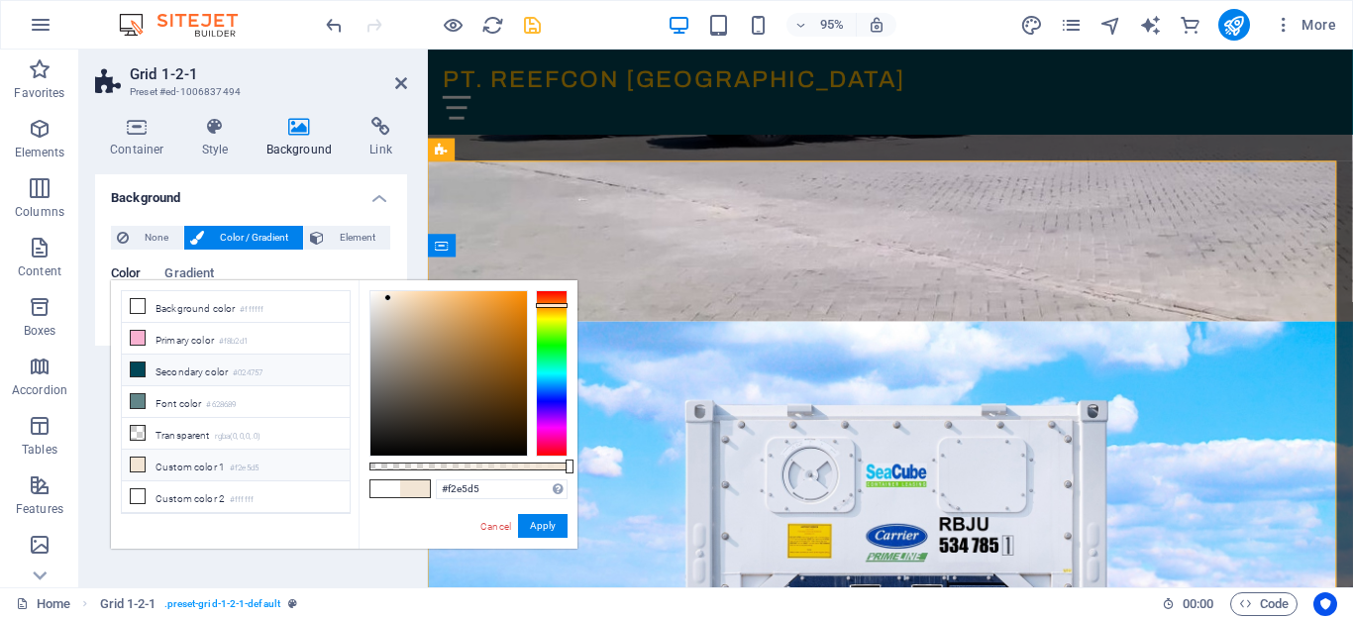
click at [226, 373] on li "Secondary color #024757" at bounding box center [236, 371] width 228 height 32
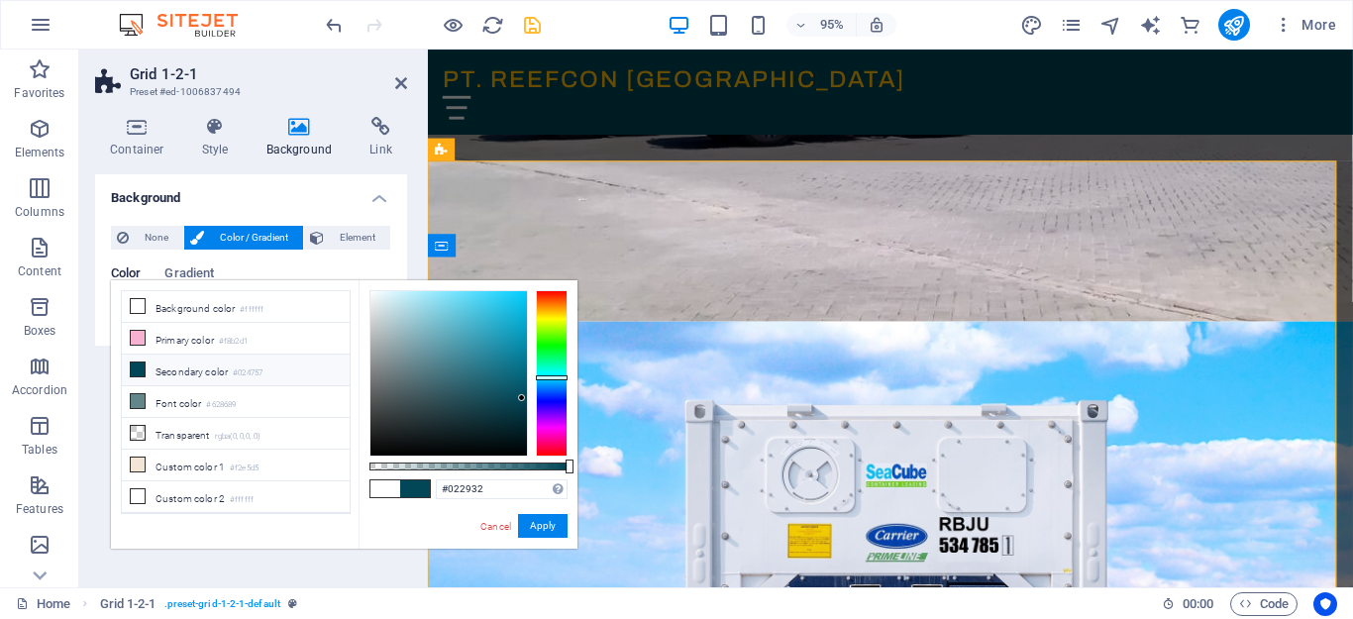
click at [520, 422] on div at bounding box center [448, 373] width 156 height 164
click at [522, 439] on div at bounding box center [448, 373] width 156 height 164
type input "#01232a"
click at [523, 427] on div at bounding box center [448, 373] width 156 height 164
click at [553, 524] on button "Apply" at bounding box center [543, 526] width 50 height 24
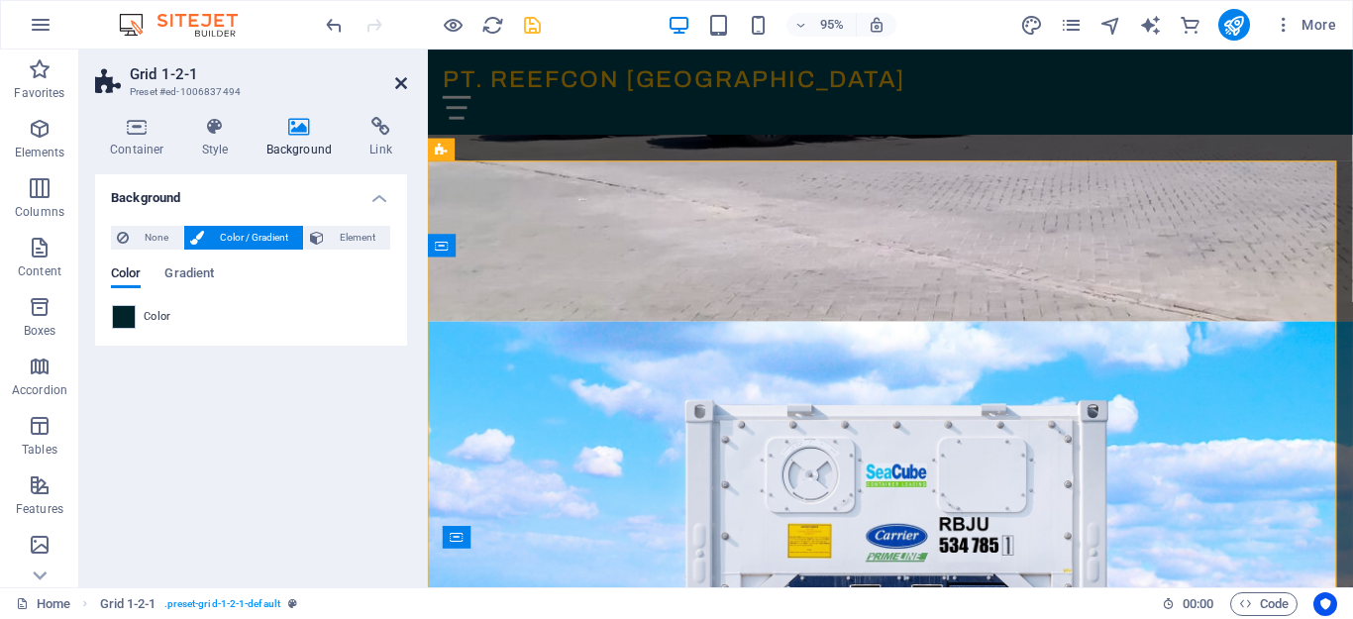
click at [396, 82] on icon at bounding box center [401, 83] width 12 height 16
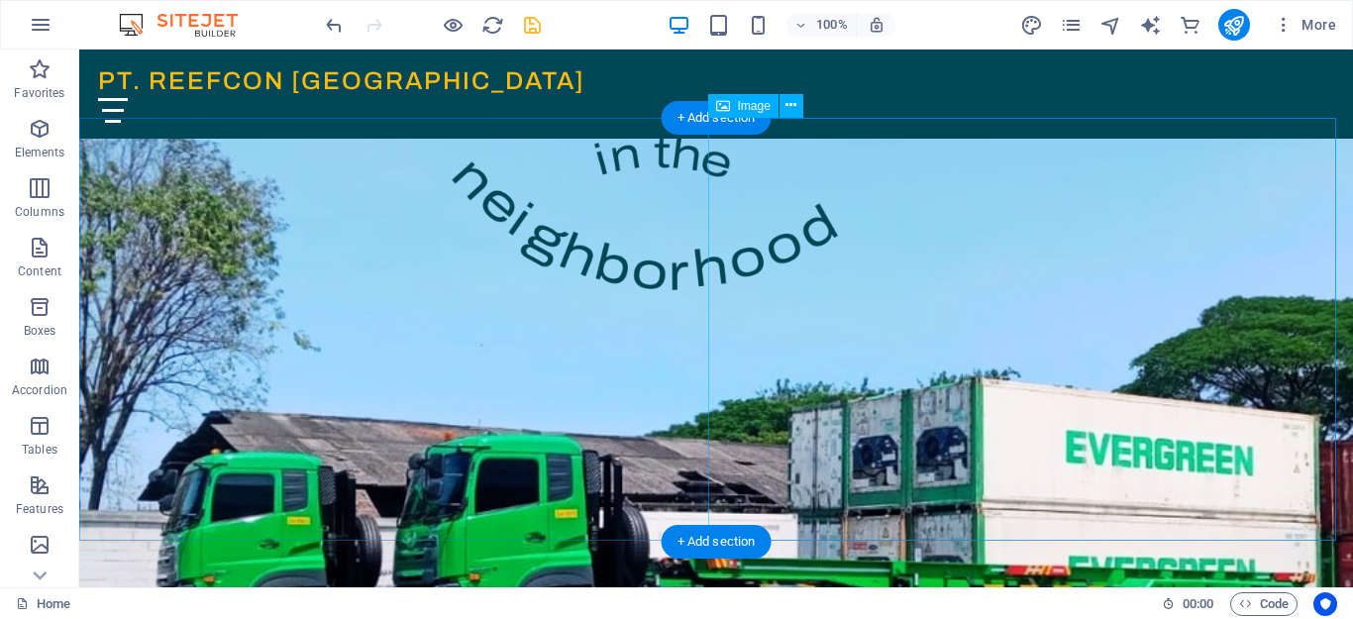
scroll to position [0, 0]
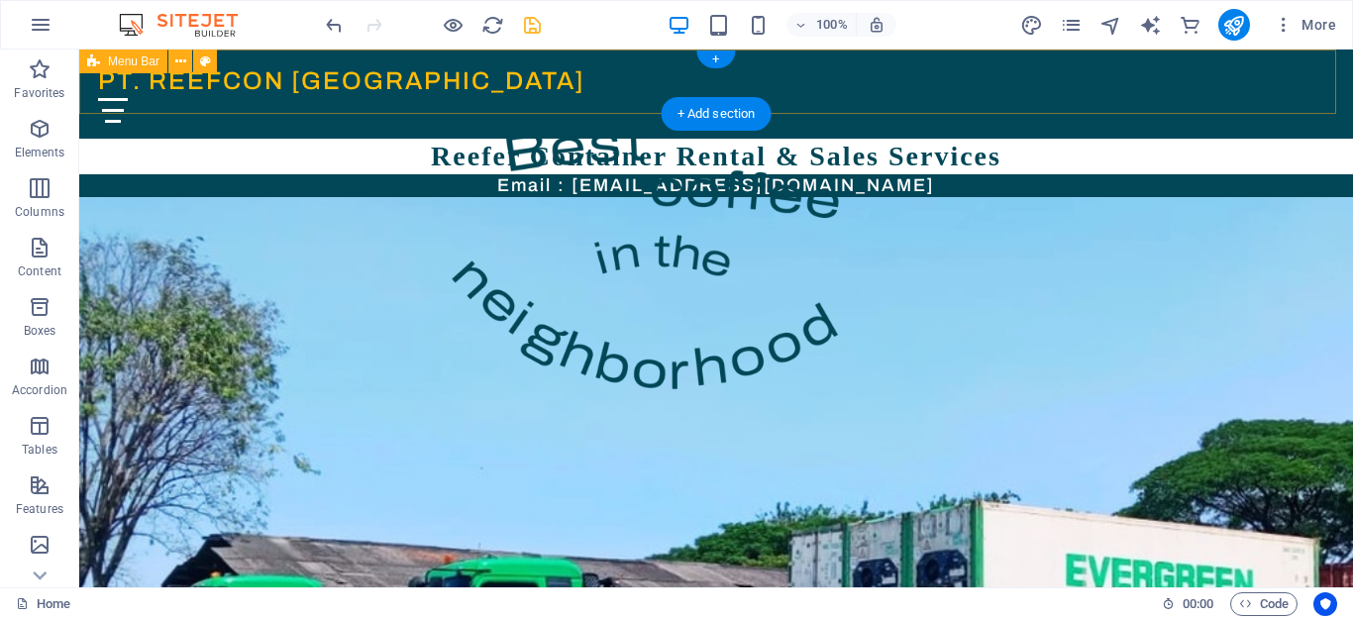
click at [873, 106] on div "PT. REEFCON BERKAH JAYA Beranda Tentang Kami Visi & Misi Sekilas Reefer Cara Ke…" at bounding box center [716, 94] width 1274 height 89
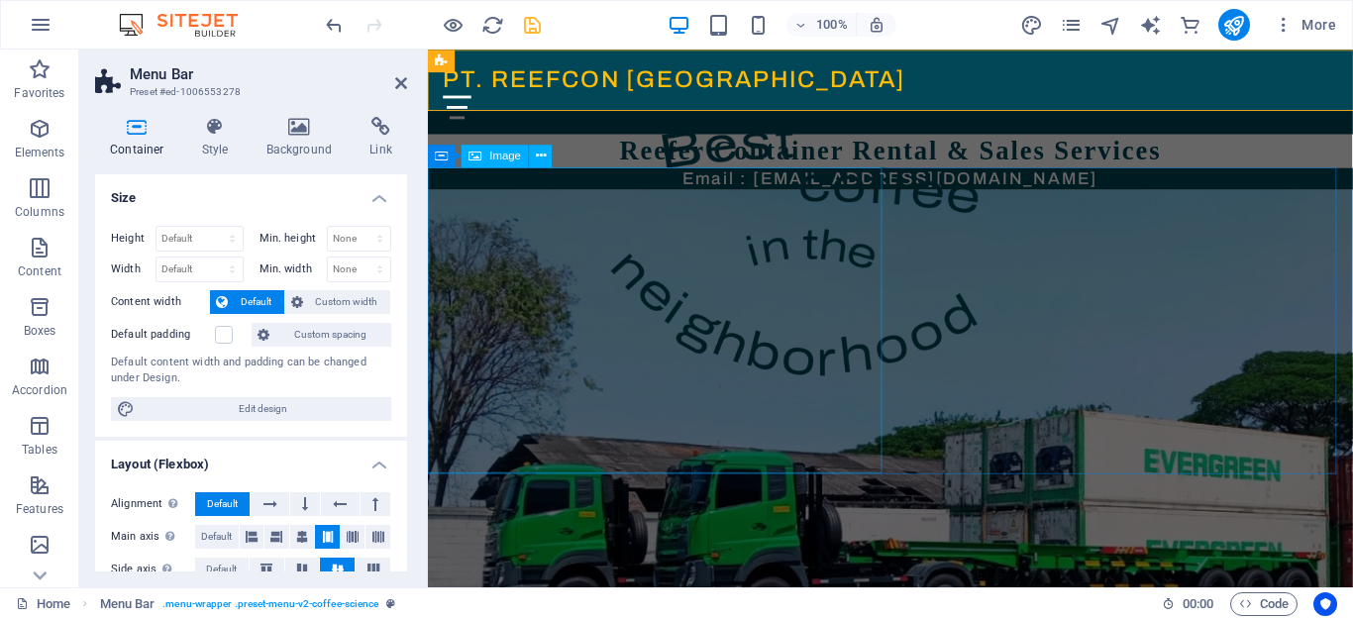
click at [289, 143] on h4 "Background" at bounding box center [304, 138] width 104 height 42
select select "rem"
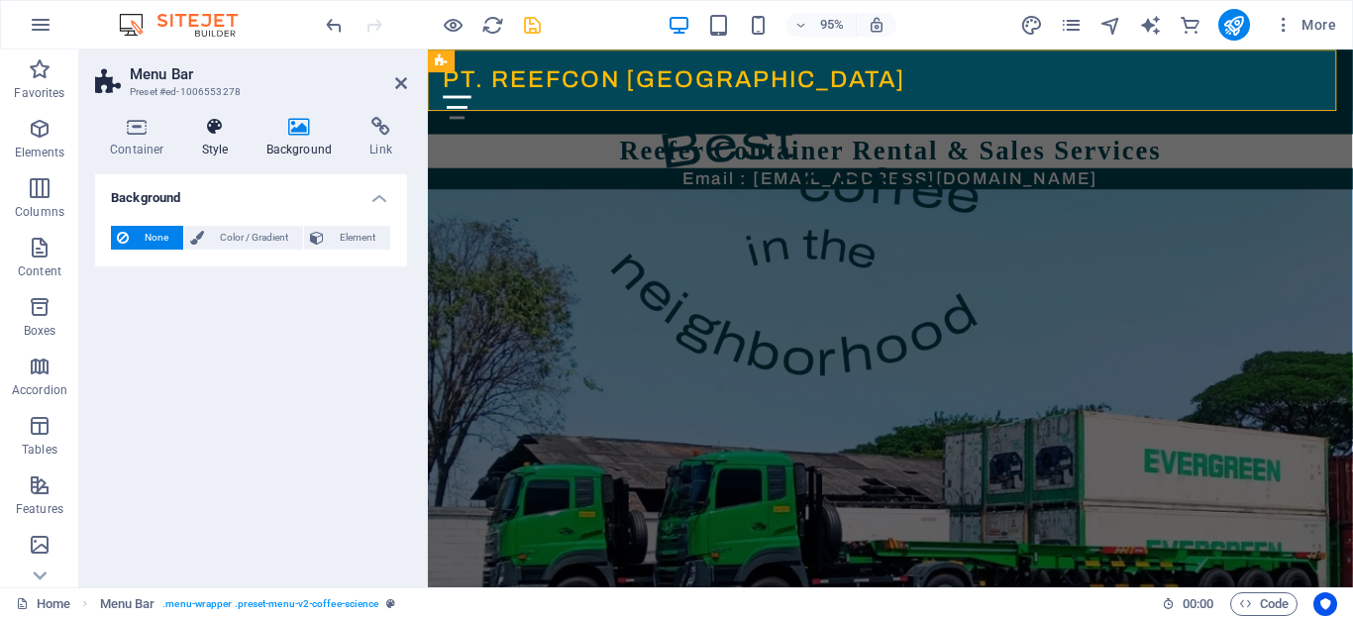
click at [218, 142] on h4 "Style" at bounding box center [219, 138] width 64 height 42
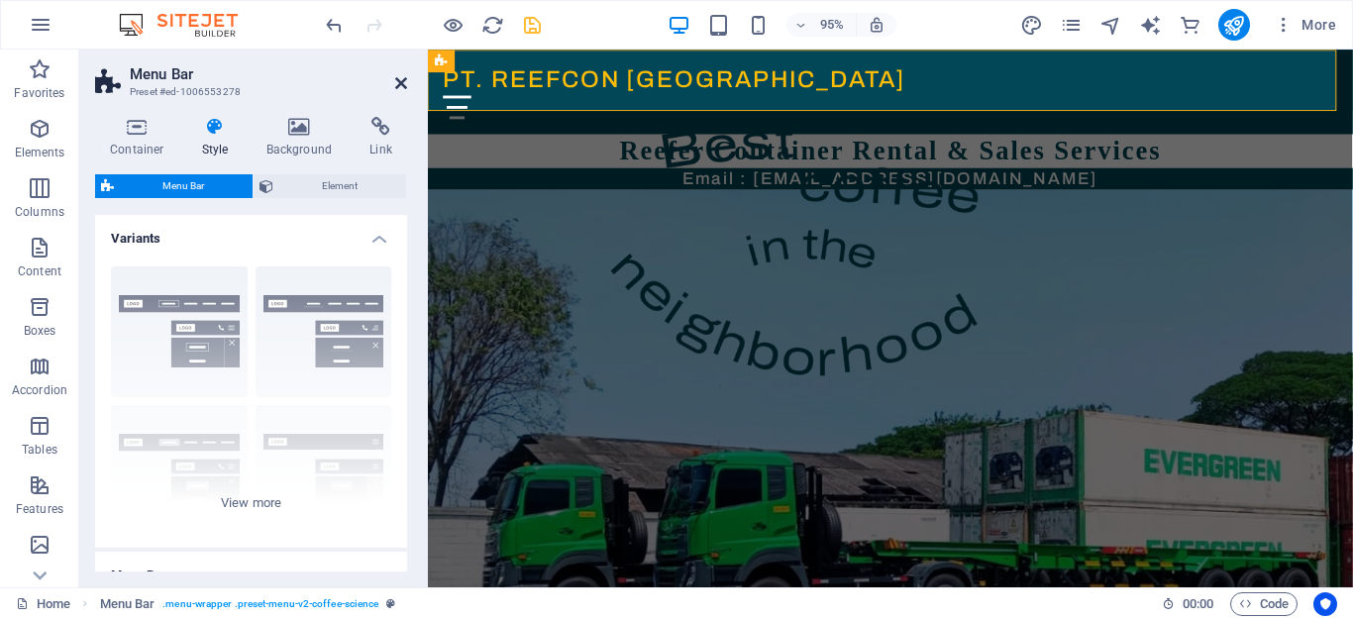
click at [396, 76] on icon at bounding box center [401, 83] width 12 height 16
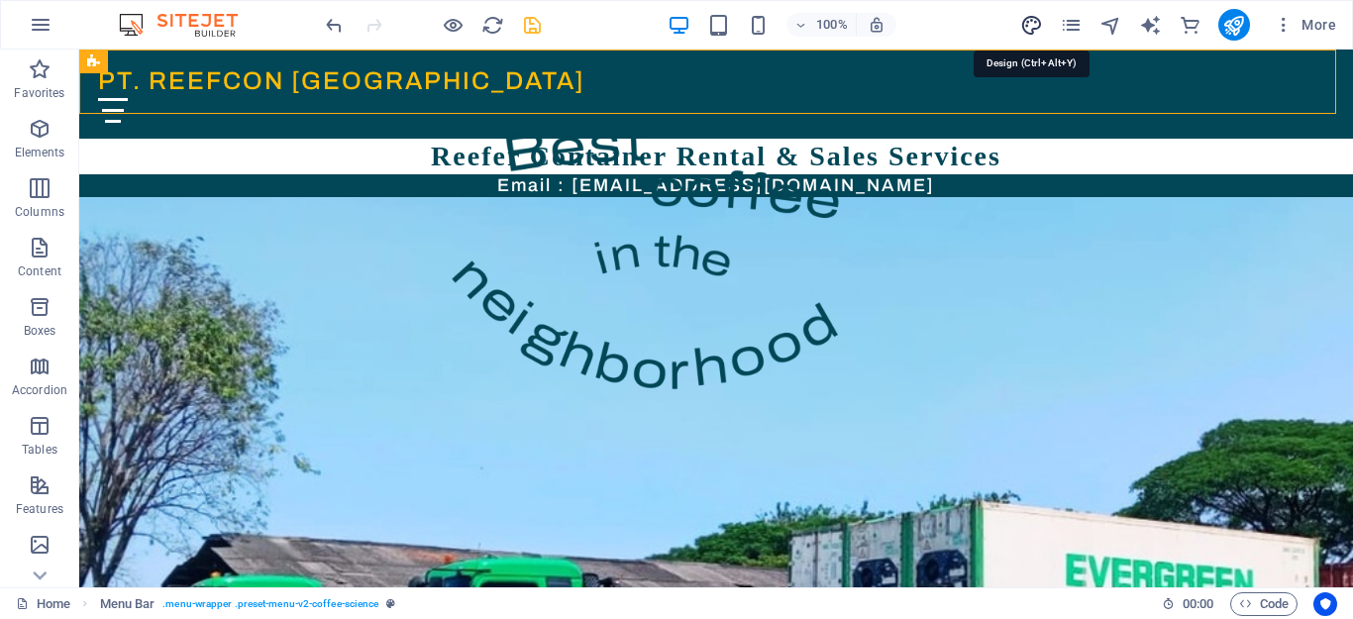
click at [1029, 28] on icon "design" at bounding box center [1031, 25] width 23 height 23
select select "px"
select select "400"
select select "px"
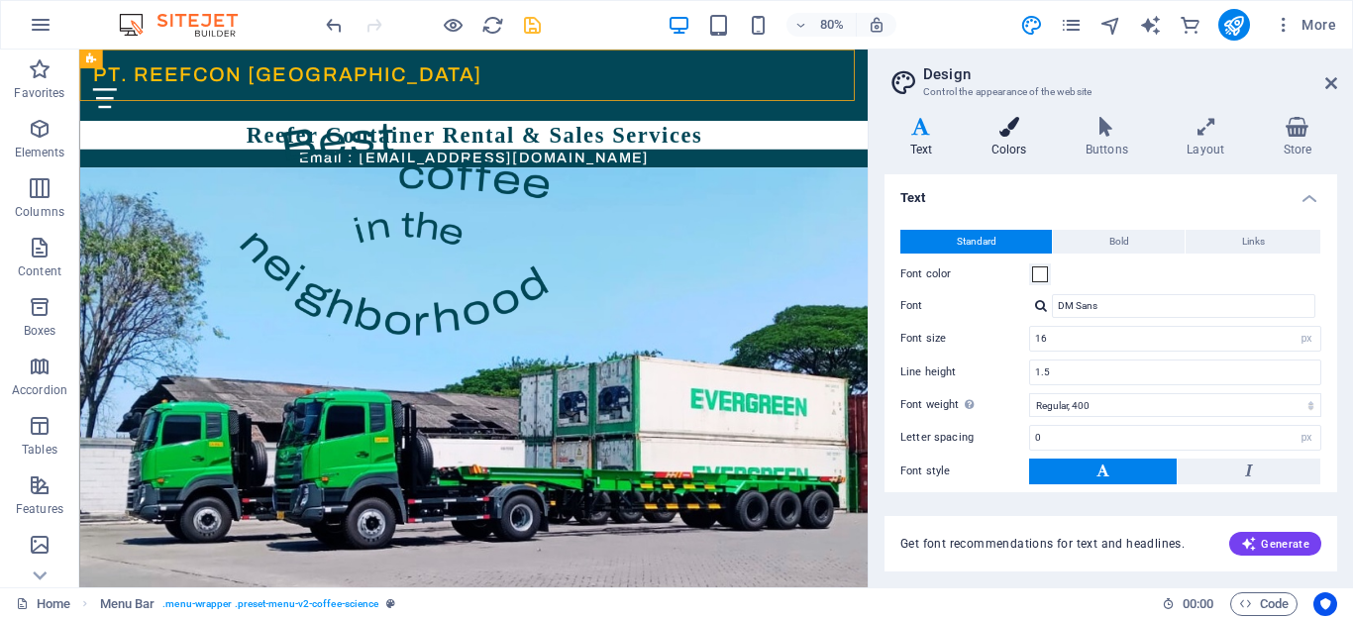
click at [1019, 146] on h4 "Colors" at bounding box center [1013, 138] width 94 height 42
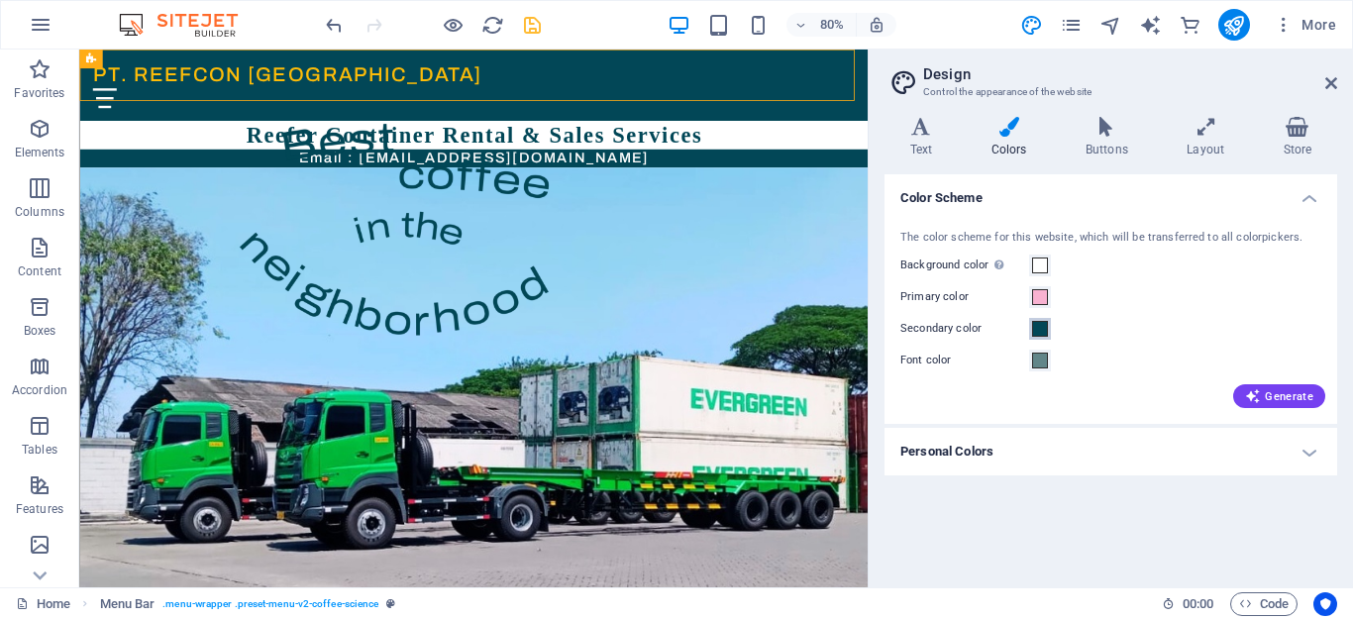
click at [1041, 331] on span at bounding box center [1040, 329] width 16 height 16
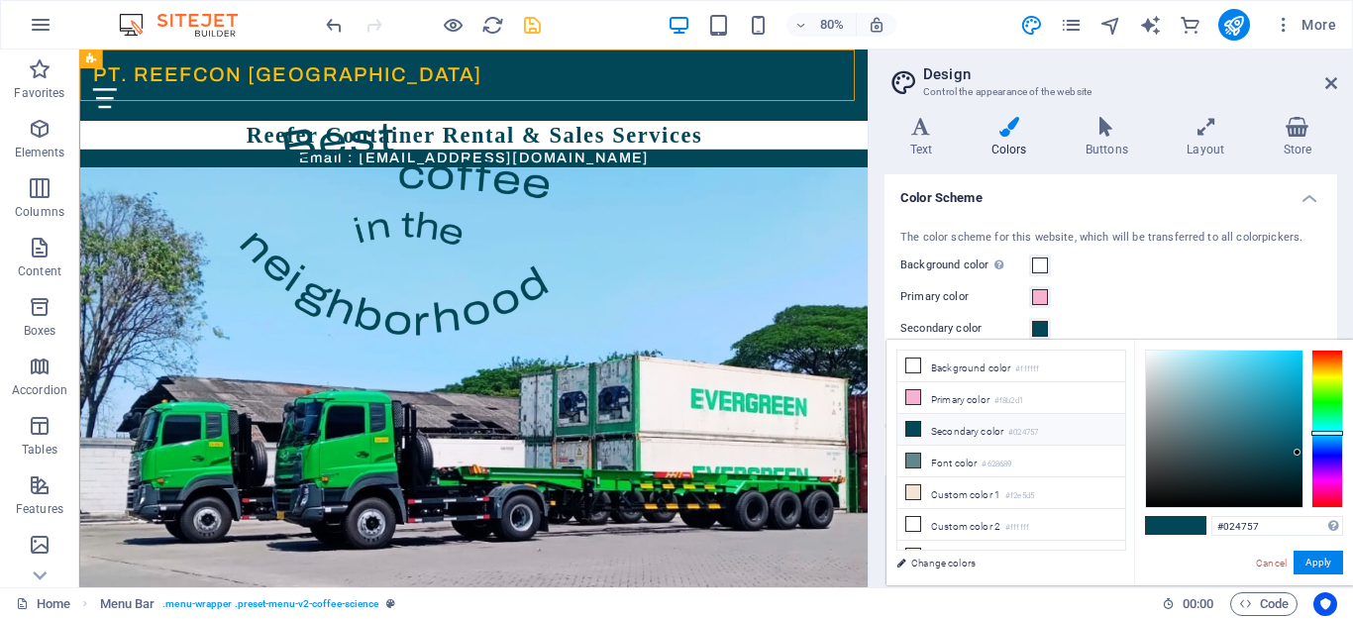
drag, startPoint x: 1008, startPoint y: 432, endPoint x: 1067, endPoint y: 434, distance: 58.5
click at [1067, 434] on li "Secondary color #024757" at bounding box center [1011, 430] width 228 height 32
drag, startPoint x: 1288, startPoint y: 526, endPoint x: 1199, endPoint y: 524, distance: 88.2
click at [1199, 524] on div "#024757 Supported formats #0852ed rgb(8, 82, 237) rgba(8, 82, 237, 90%) hsv(221…" at bounding box center [1243, 606] width 219 height 533
click at [1331, 77] on icon at bounding box center [1331, 83] width 12 height 16
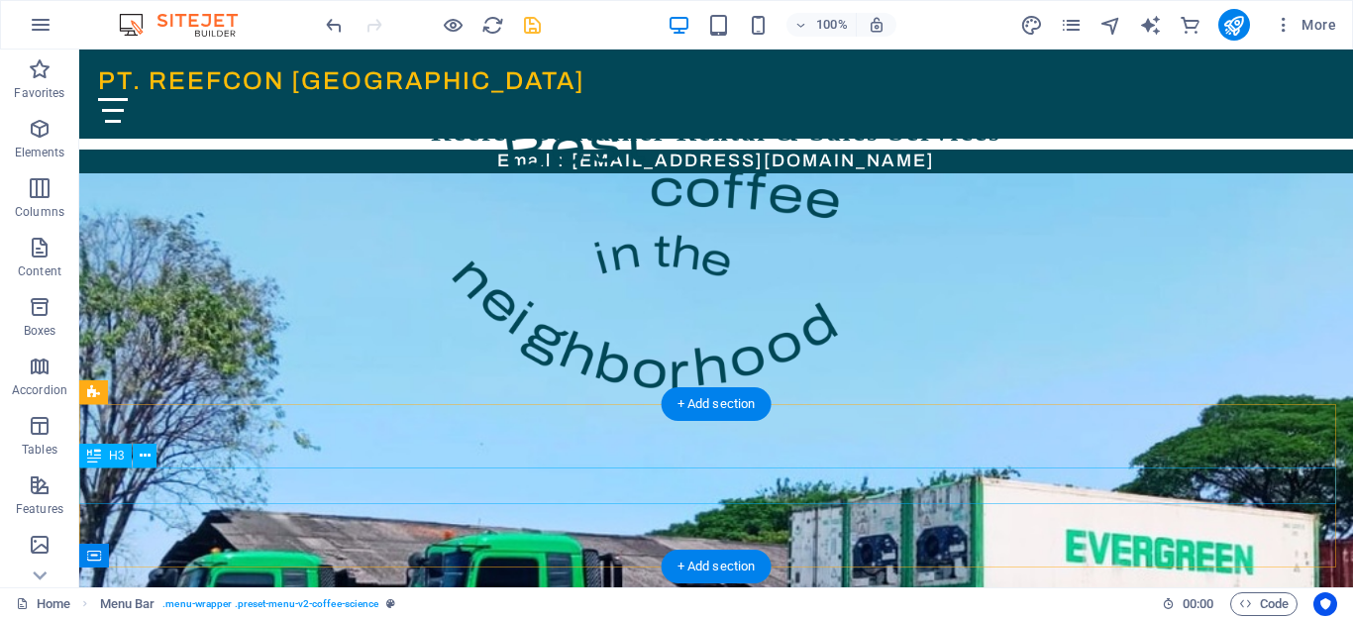
scroll to position [495, 0]
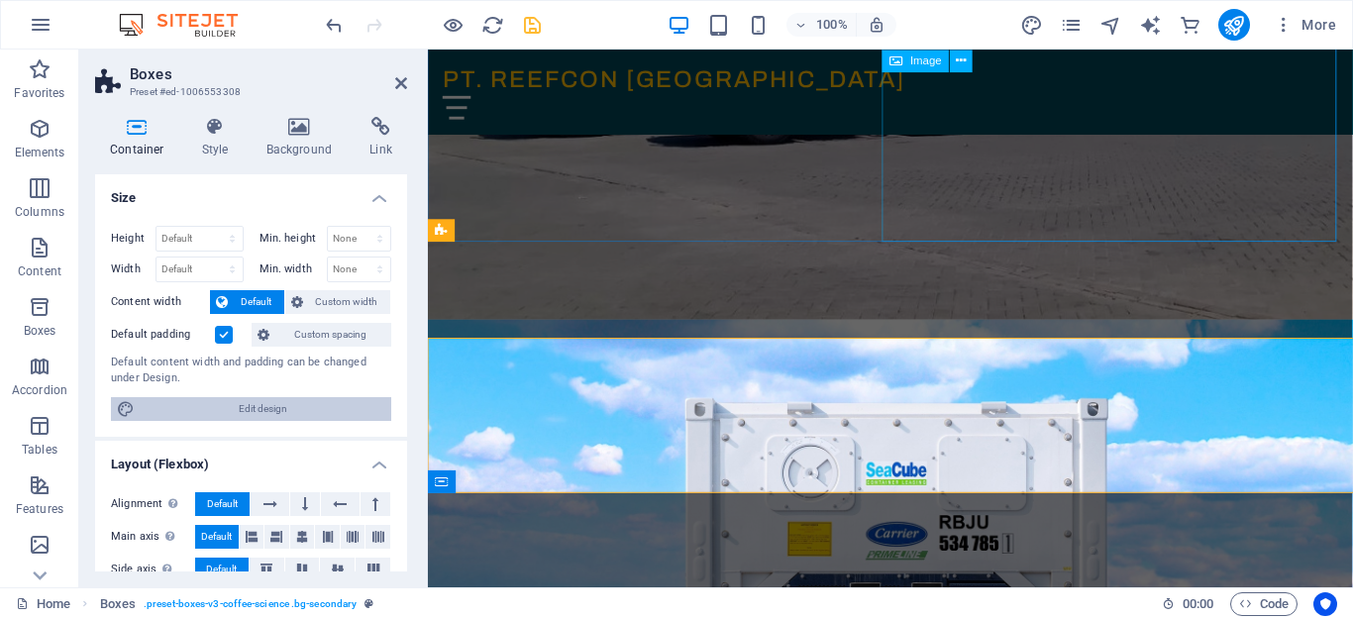
scroll to position [245, 0]
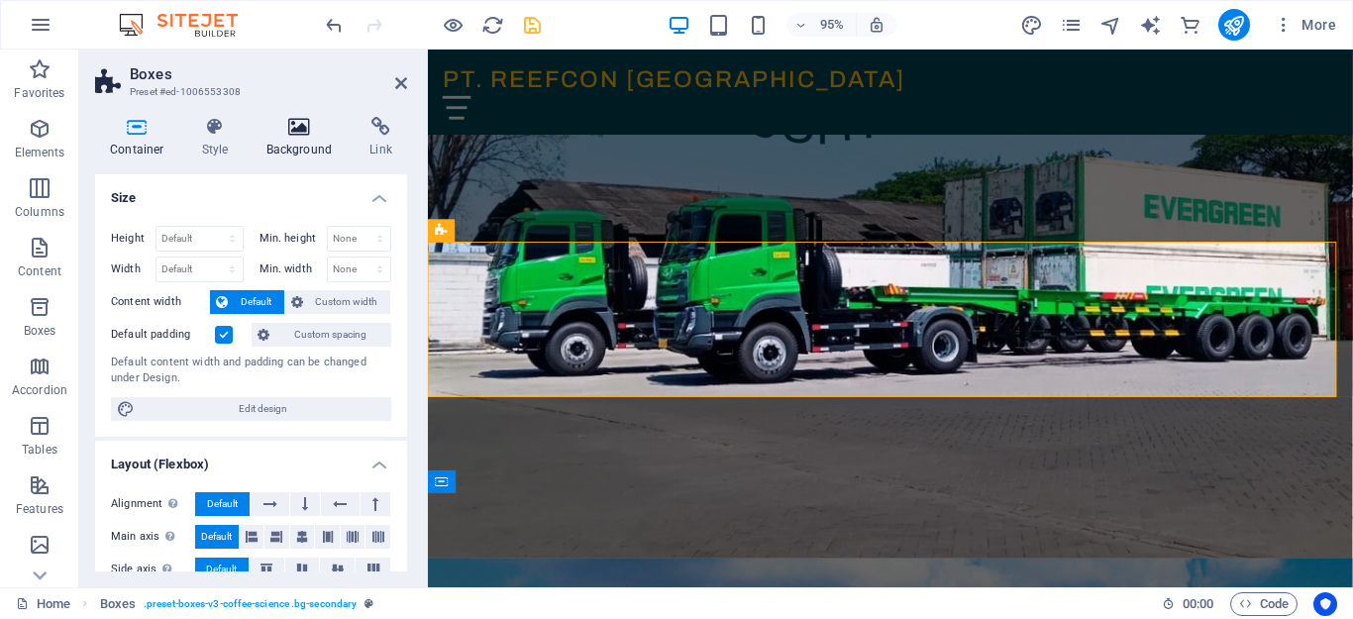
click at [278, 142] on h4 "Background" at bounding box center [304, 138] width 104 height 42
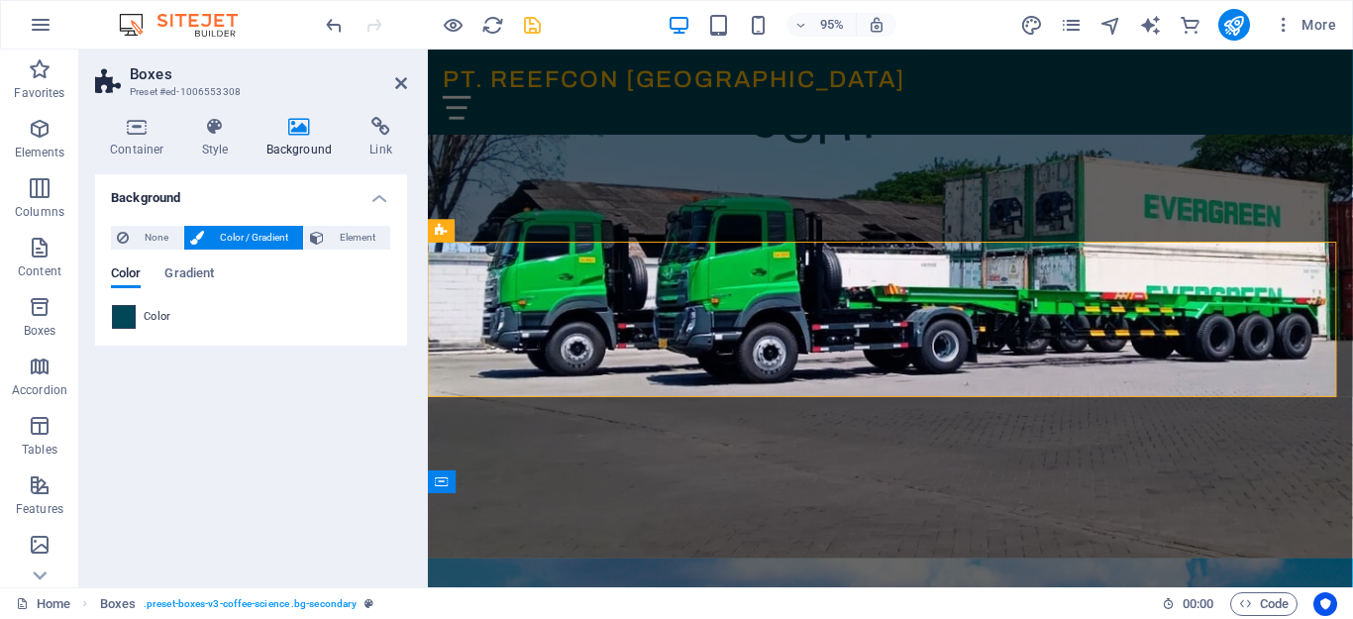
click at [117, 316] on span at bounding box center [124, 317] width 22 height 22
type input "#024757"
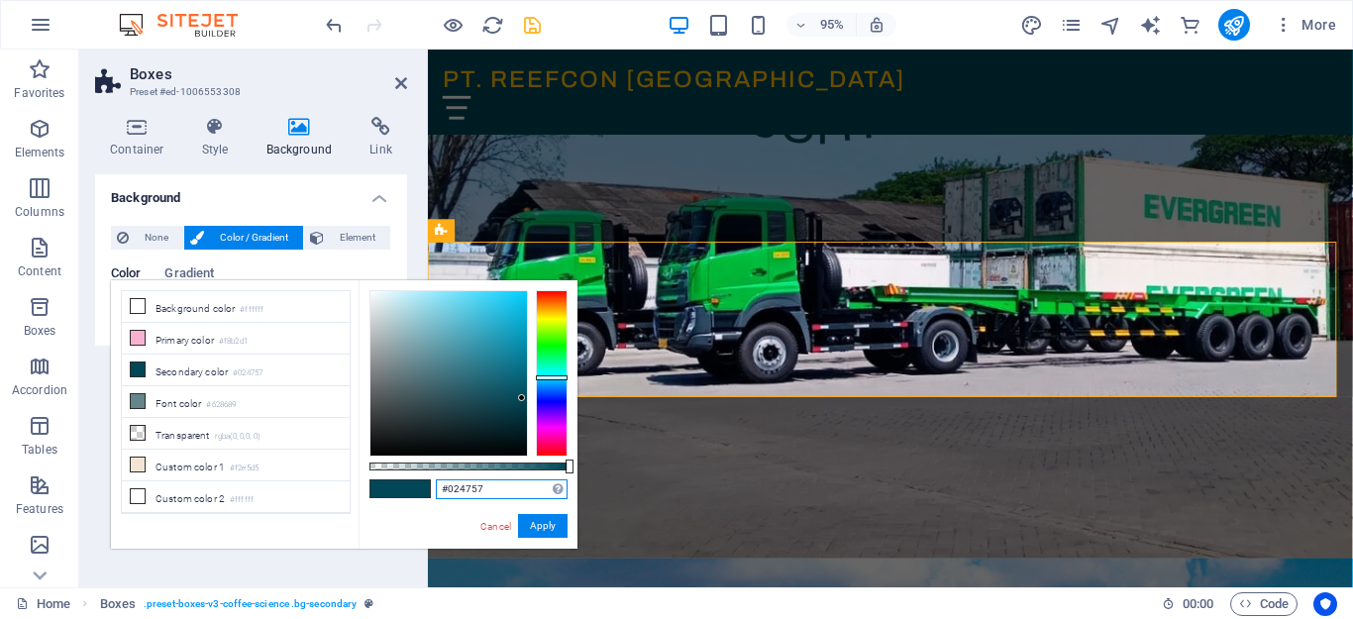
drag, startPoint x: 504, startPoint y: 491, endPoint x: 346, endPoint y: 477, distance: 159.1
click at [346, 477] on div "less Background color #ffffff Primary color #f8b2d1 Secondary color #024757 Fon…" at bounding box center [344, 414] width 467 height 268
click at [535, 526] on button "Apply" at bounding box center [543, 526] width 50 height 24
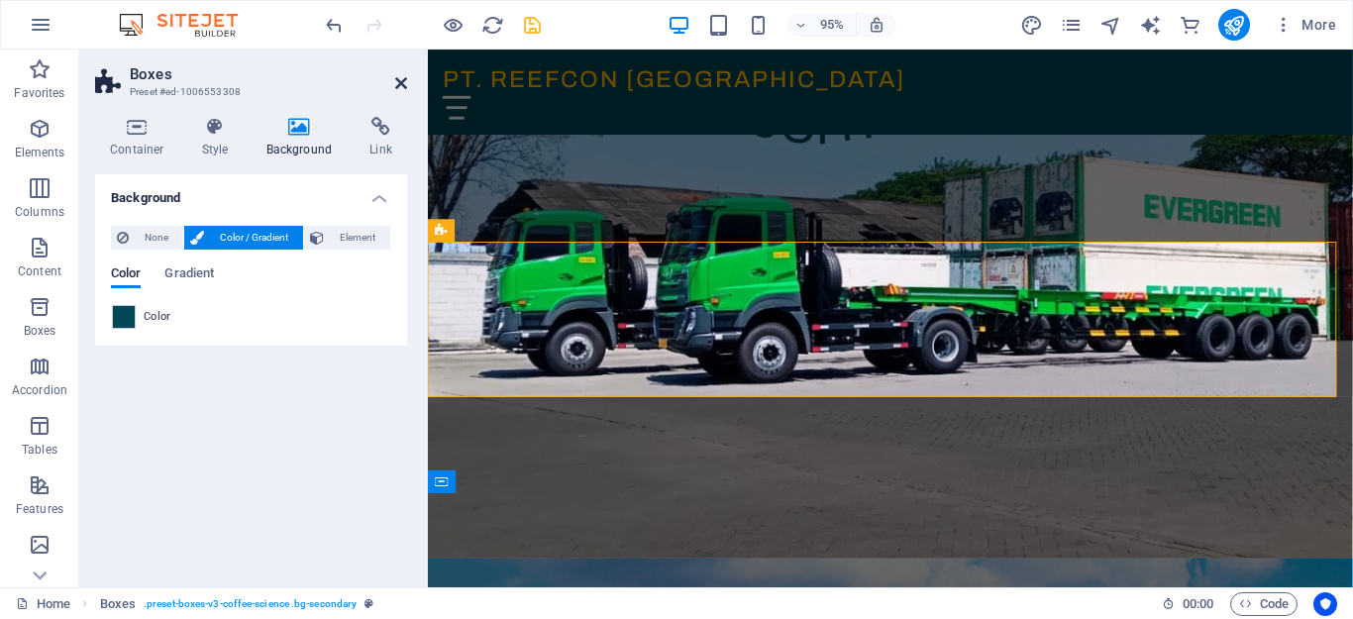
drag, startPoint x: 401, startPoint y: 81, endPoint x: 329, endPoint y: 49, distance: 79.4
click at [401, 81] on icon at bounding box center [401, 83] width 12 height 16
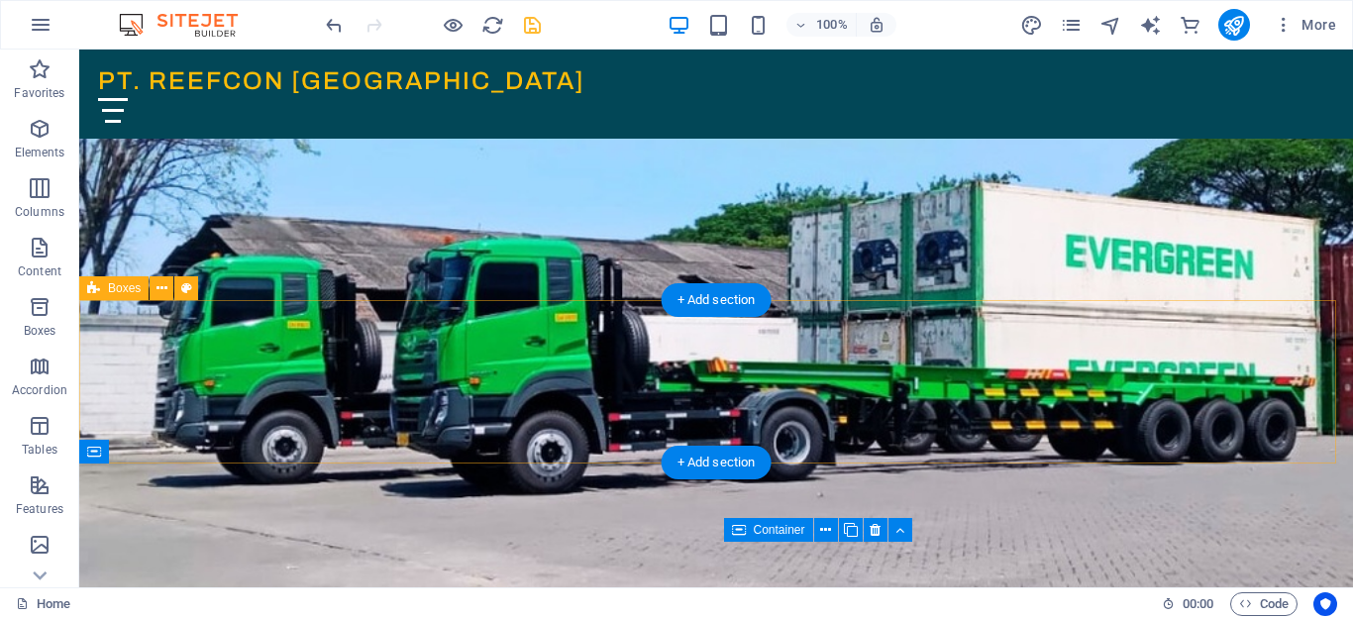
scroll to position [297, 0]
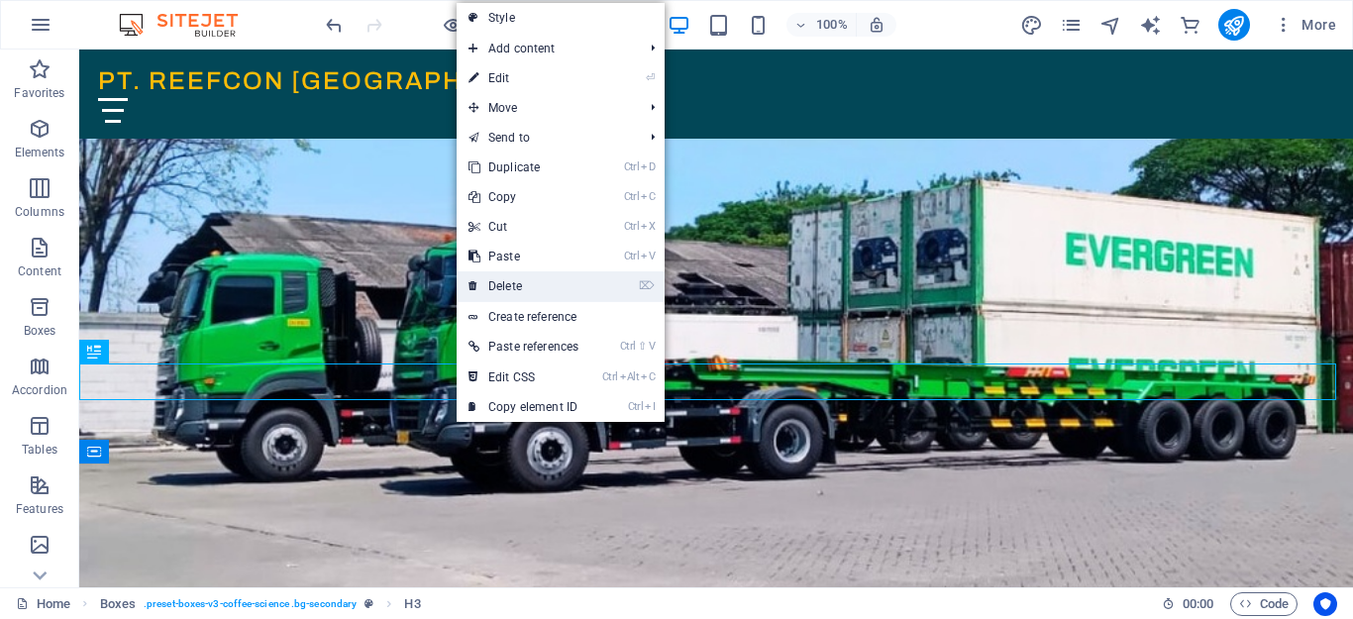
click at [521, 286] on link "⌦ Delete" at bounding box center [524, 286] width 134 height 30
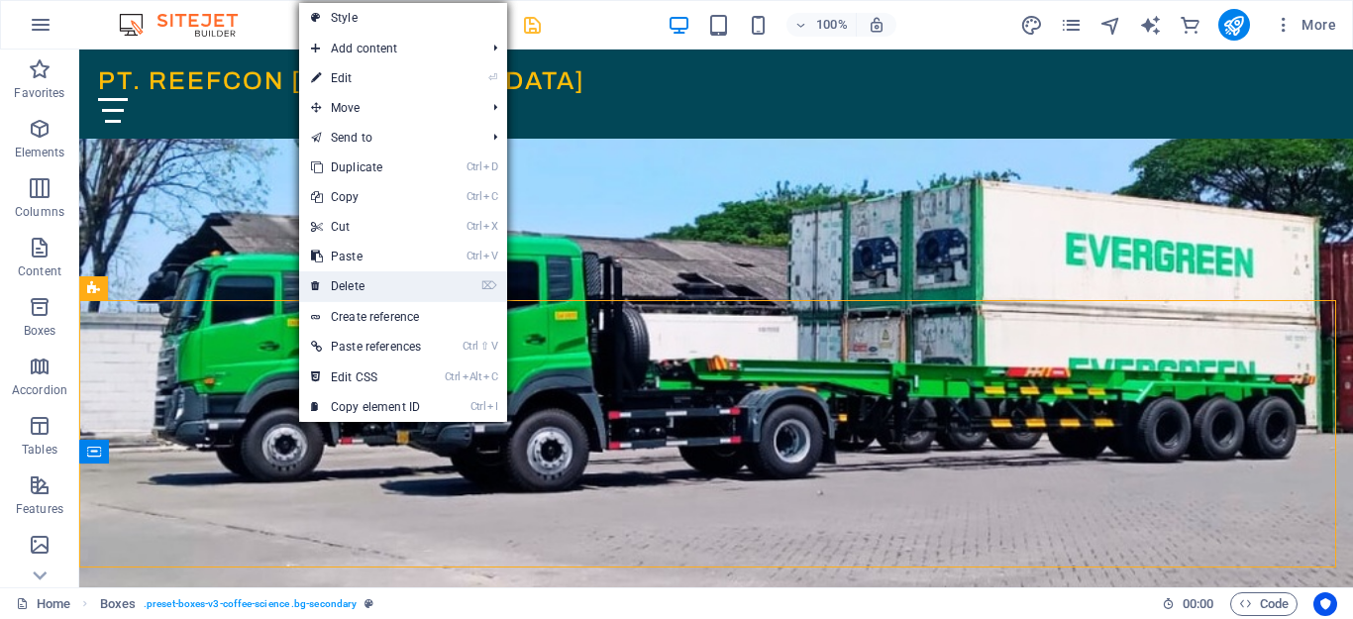
click at [372, 286] on link "⌦ Delete" at bounding box center [366, 286] width 134 height 30
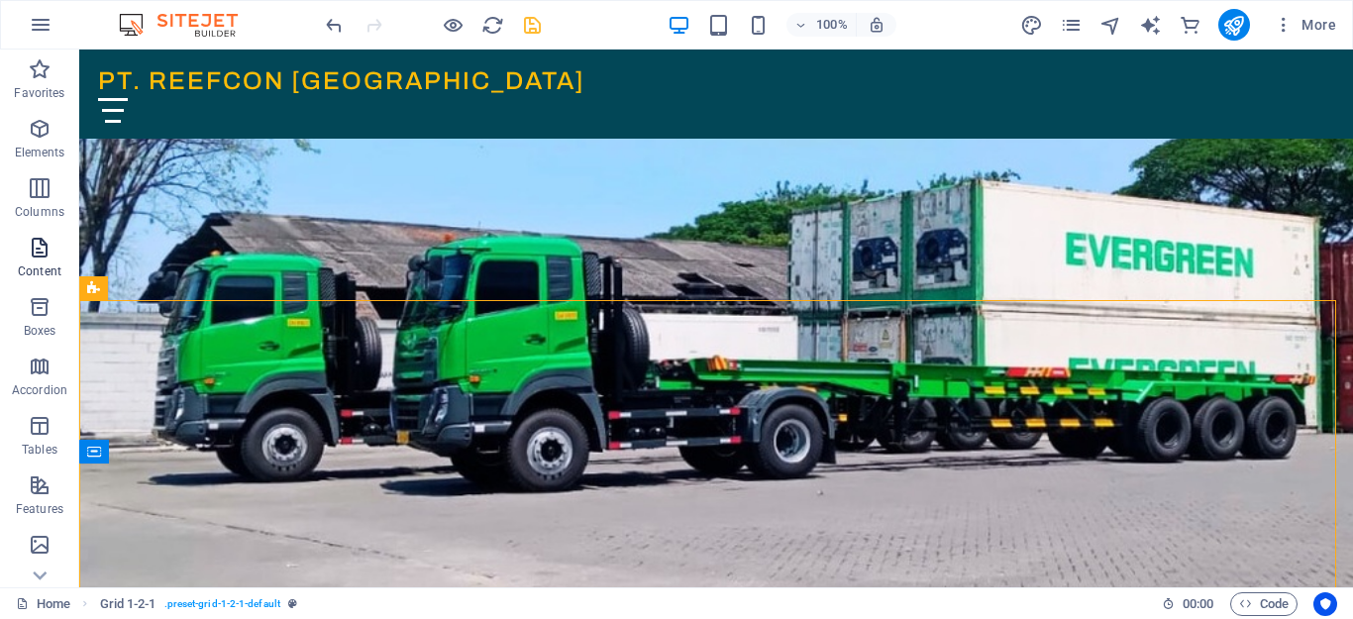
click at [34, 250] on icon "button" at bounding box center [40, 248] width 24 height 24
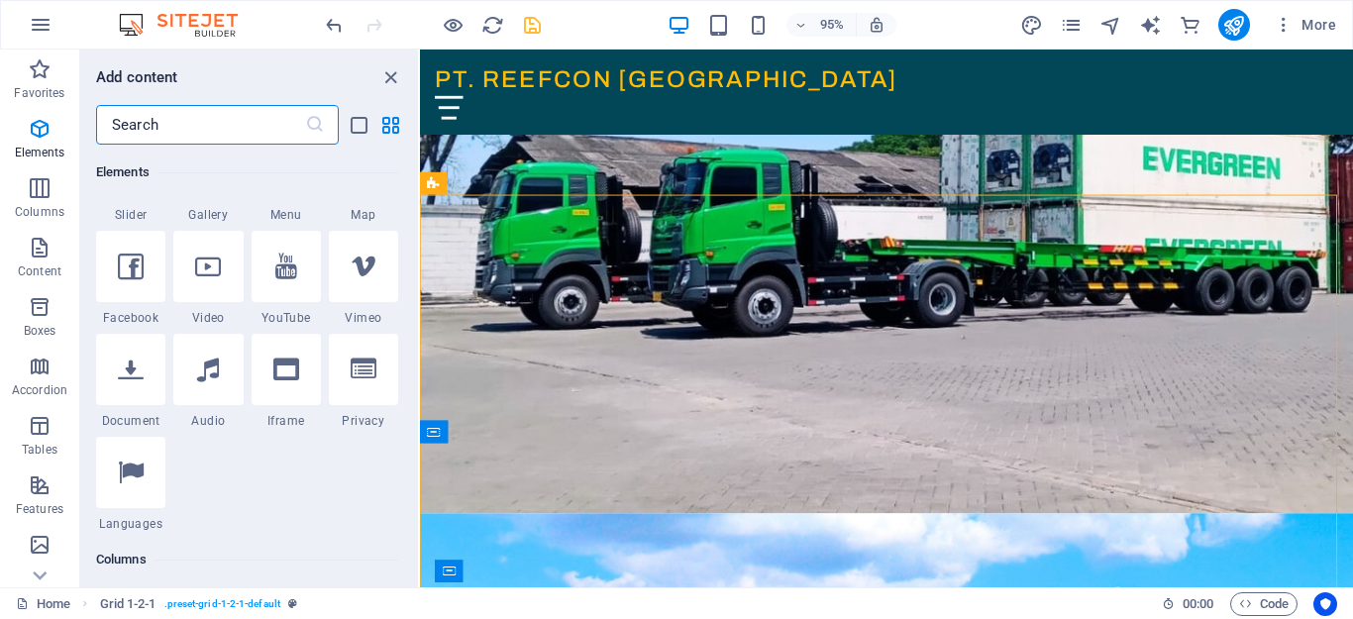
scroll to position [0, 0]
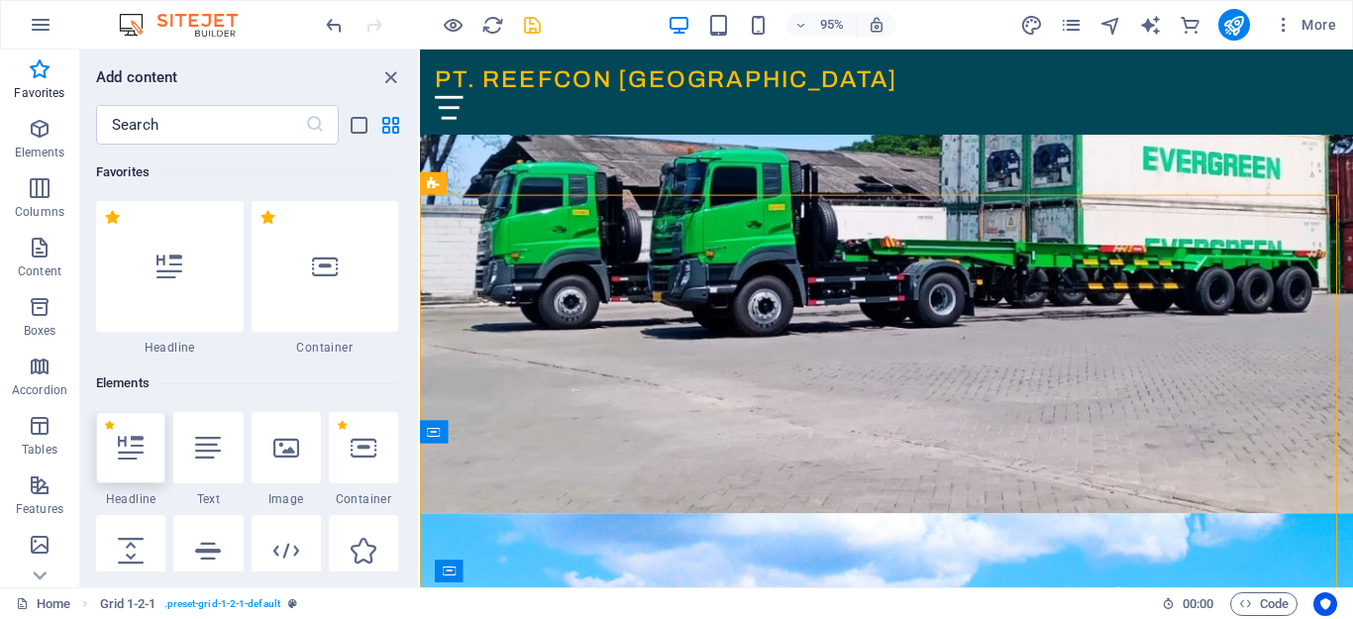
drag, startPoint x: 128, startPoint y: 444, endPoint x: 533, endPoint y: 474, distance: 406.3
click at [128, 444] on icon at bounding box center [131, 448] width 26 height 26
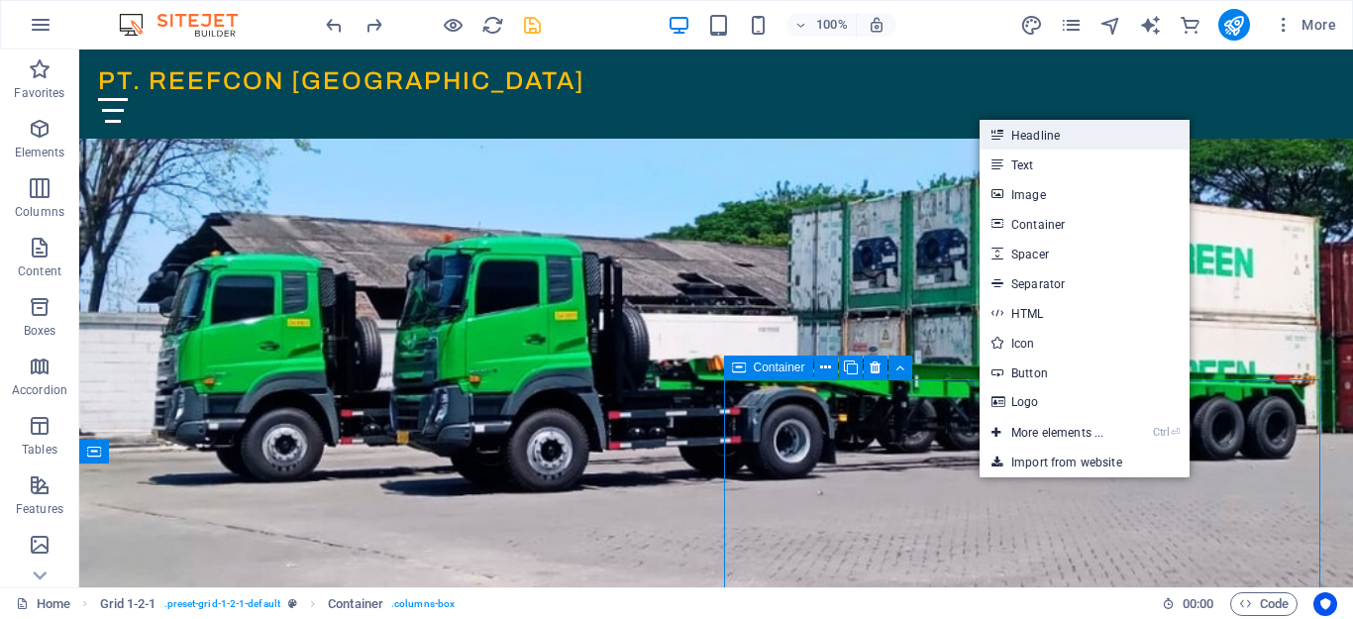
drag, startPoint x: 1046, startPoint y: 139, endPoint x: 662, endPoint y: 484, distance: 516.9
click at [1046, 139] on link "Headline" at bounding box center [1085, 135] width 210 height 30
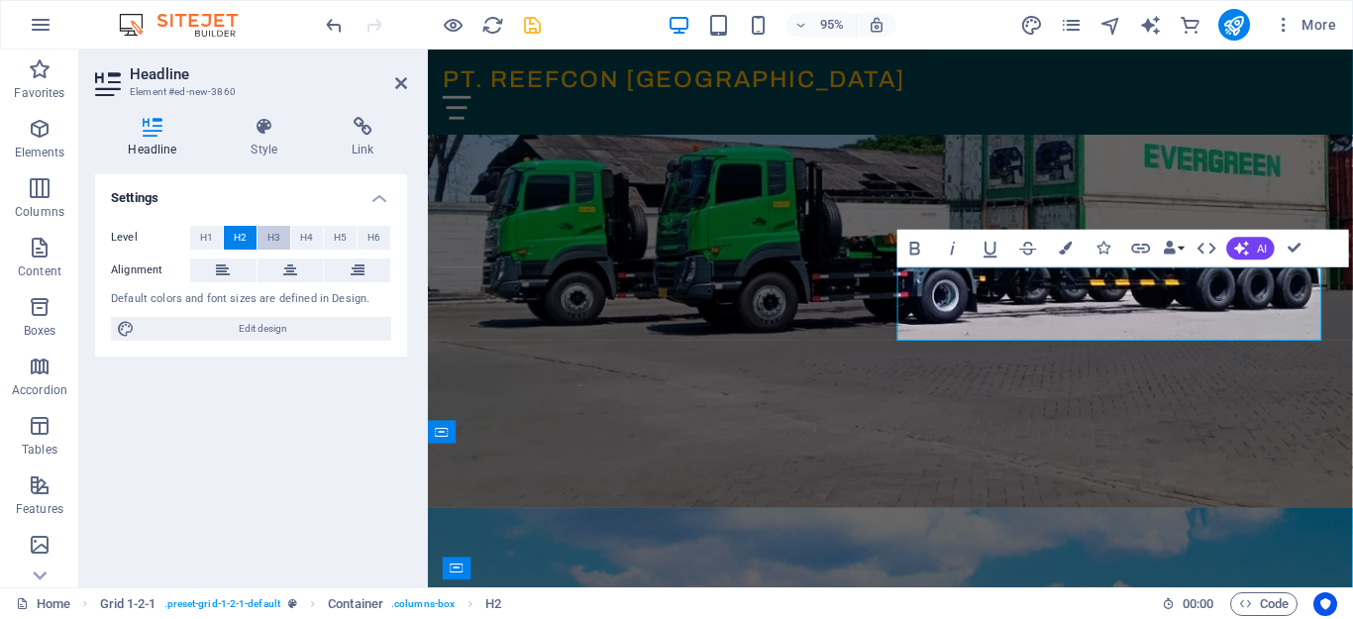
click at [270, 231] on span "H3" at bounding box center [273, 238] width 13 height 24
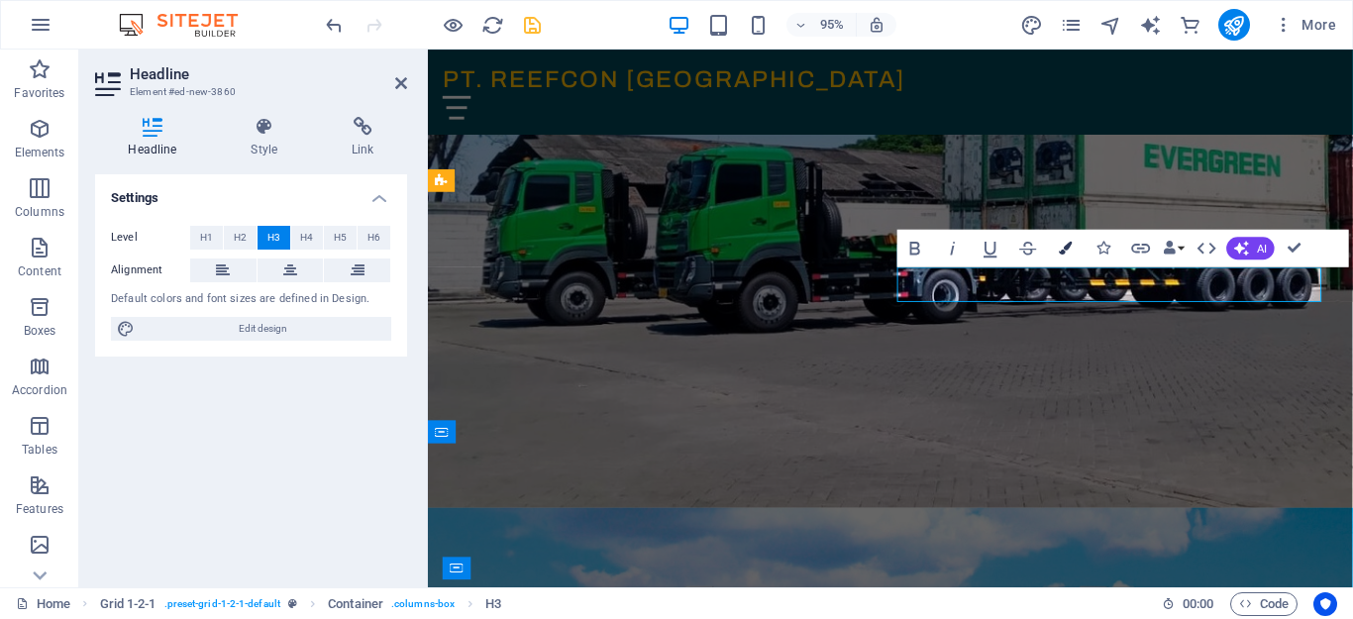
drag, startPoint x: 1061, startPoint y: 252, endPoint x: 669, endPoint y: 293, distance: 394.4
click at [1061, 252] on icon "button" at bounding box center [1065, 248] width 13 height 13
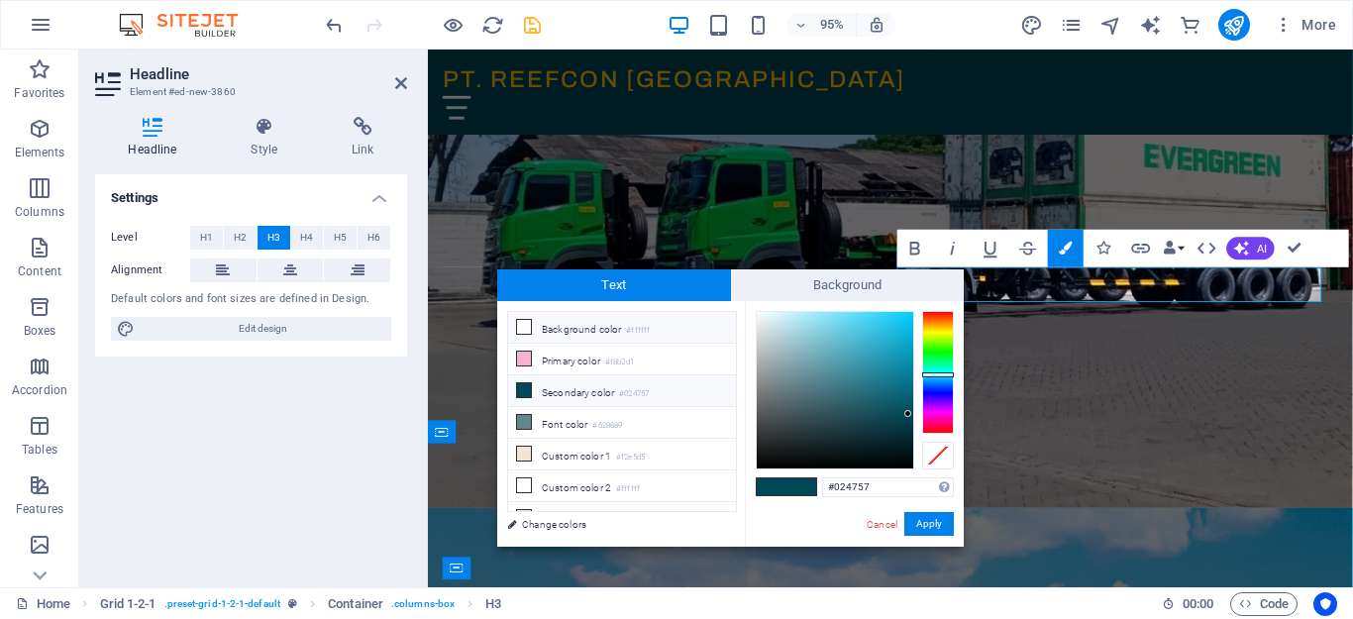
click at [567, 330] on li "Background color #ffffff" at bounding box center [622, 328] width 228 height 32
type input "#ffffff"
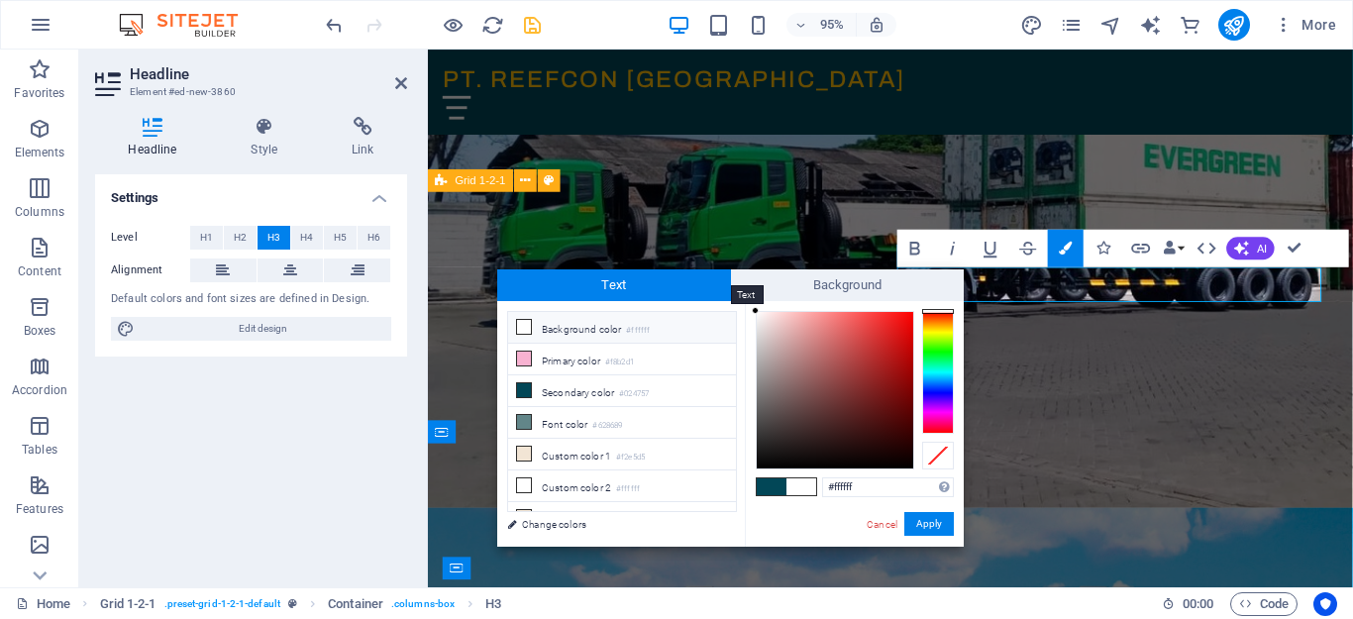
click at [668, 287] on span "Text" at bounding box center [614, 285] width 234 height 32
click at [556, 322] on li "Background color #ffffff" at bounding box center [622, 328] width 228 height 32
click at [918, 521] on button "Apply" at bounding box center [929, 524] width 50 height 24
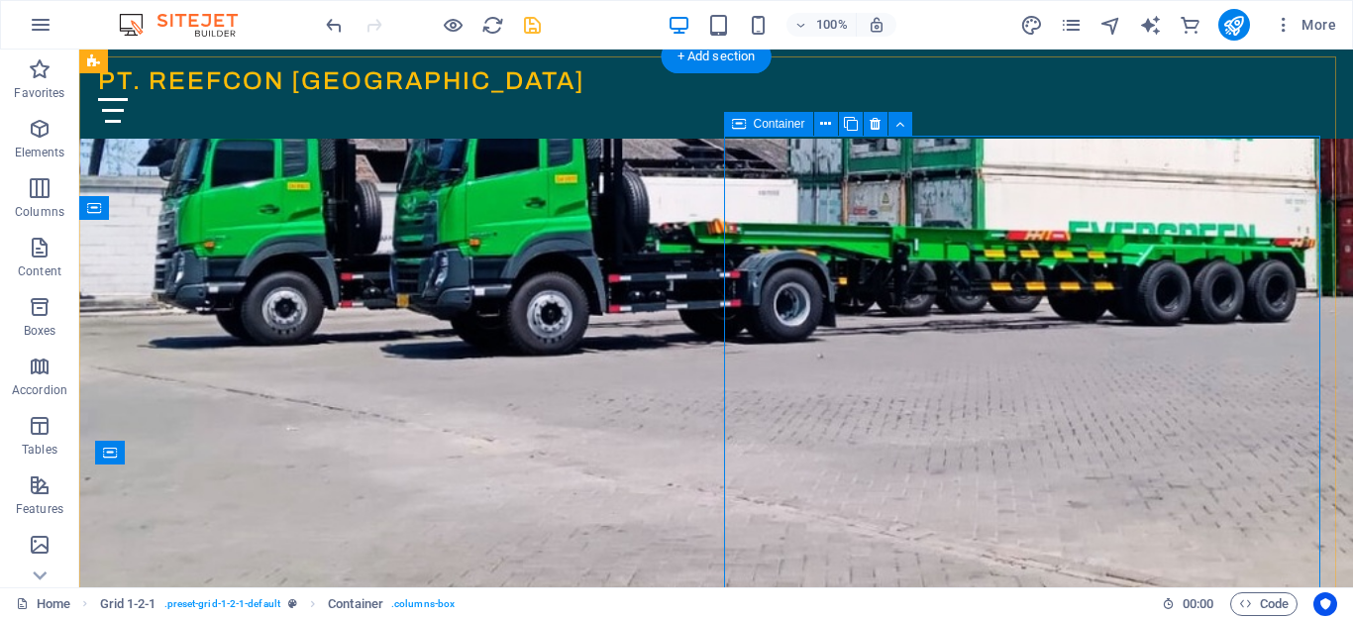
scroll to position [396, 0]
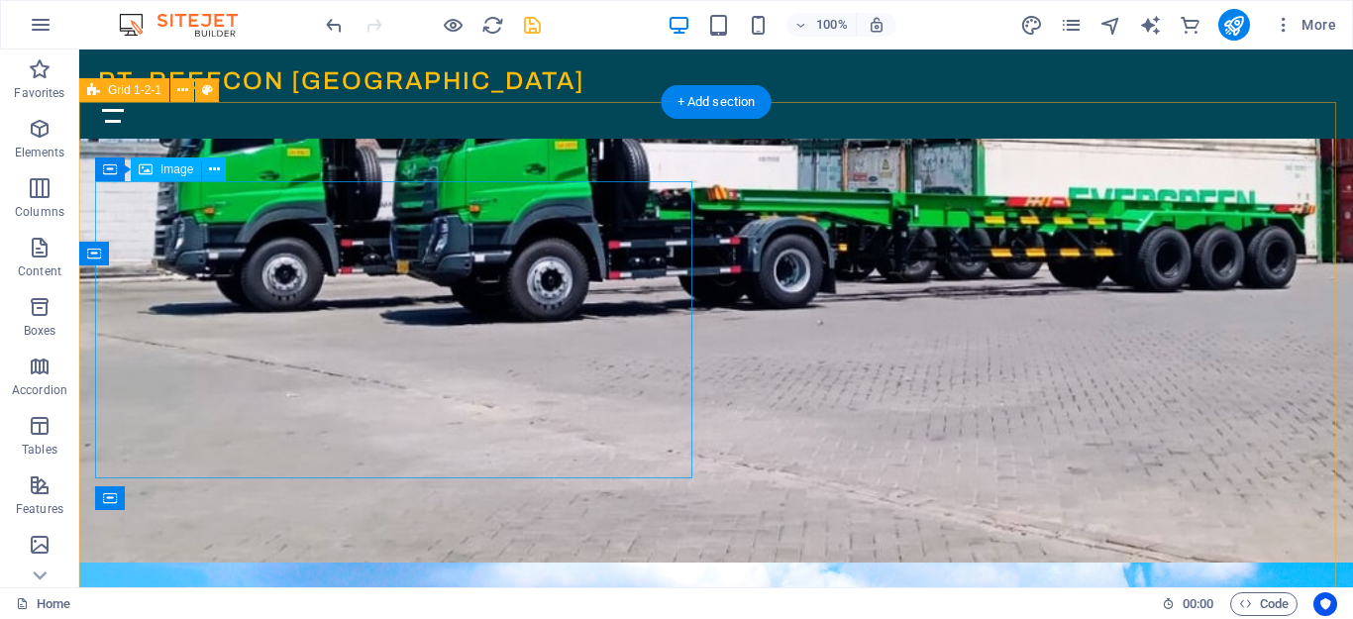
scroll to position [495, 0]
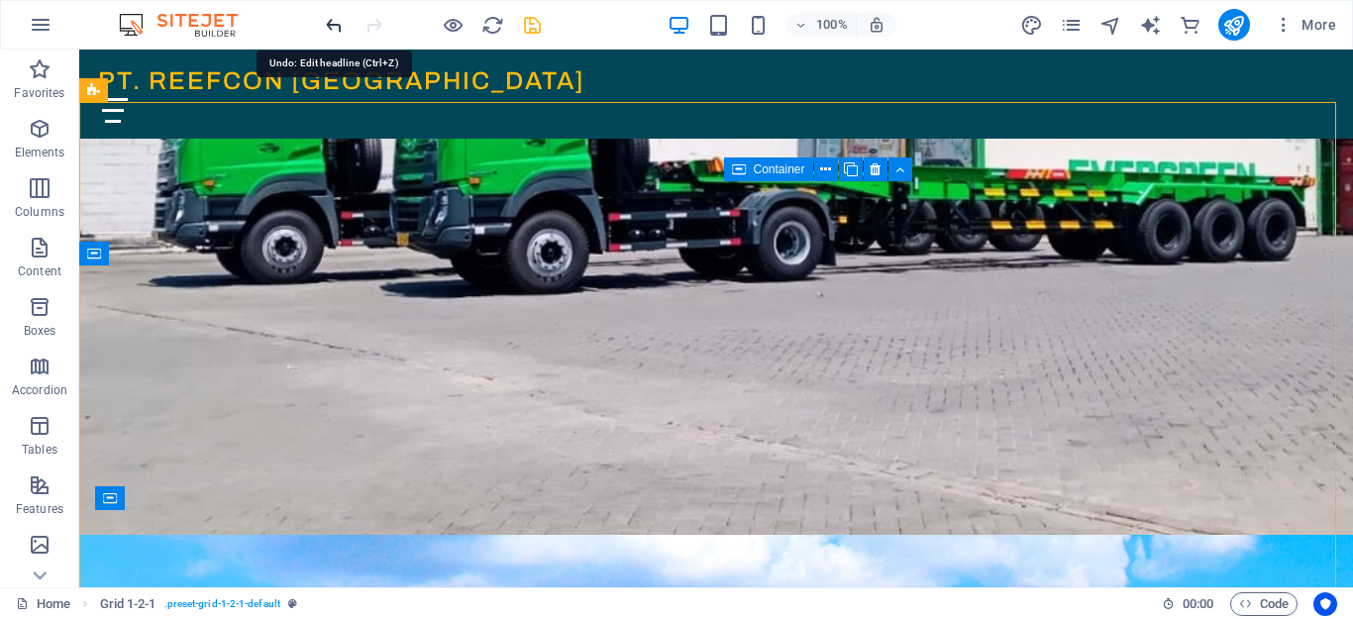
click at [328, 24] on icon "undo" at bounding box center [334, 25] width 23 height 23
click at [328, 28] on icon "undo" at bounding box center [334, 25] width 23 height 23
click at [329, 23] on icon "undo" at bounding box center [334, 25] width 23 height 23
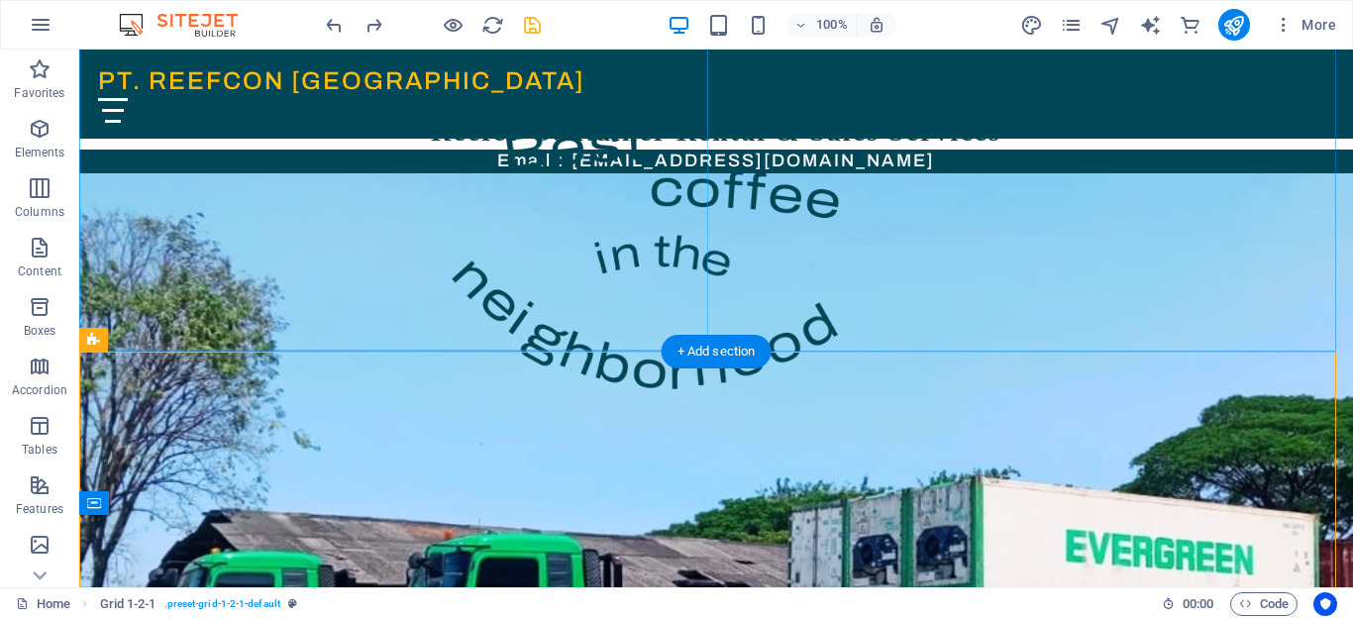
scroll to position [297, 0]
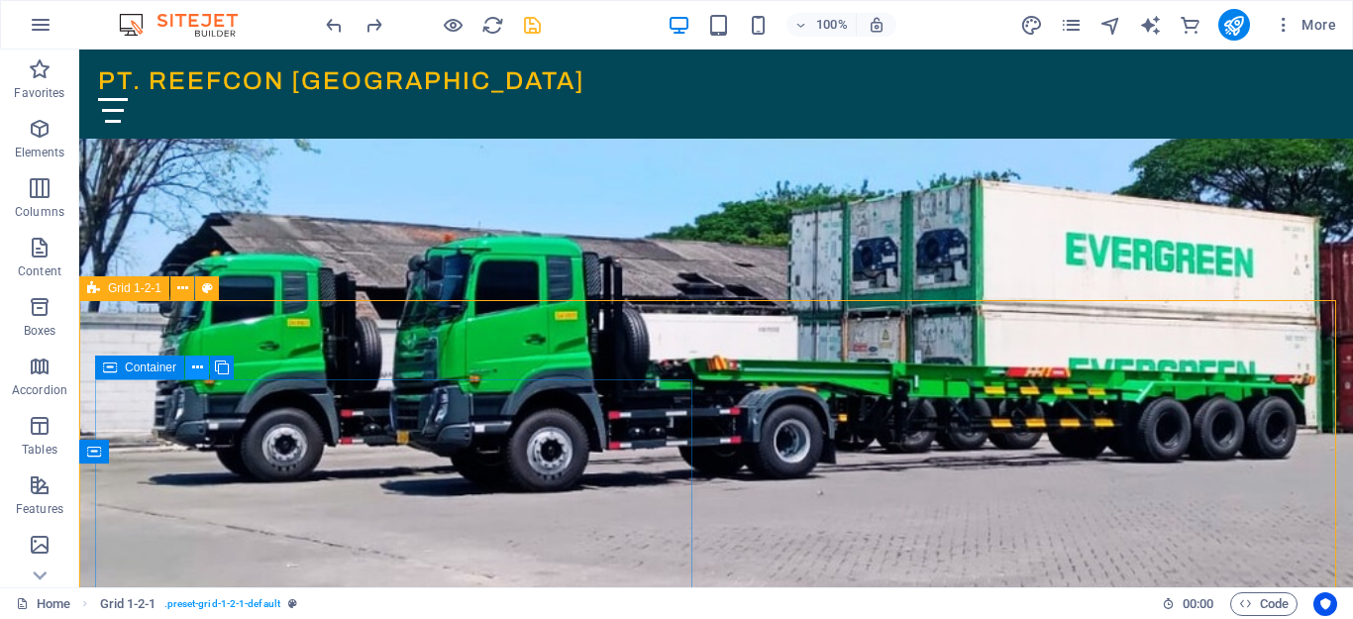
click at [199, 365] on icon at bounding box center [197, 368] width 11 height 21
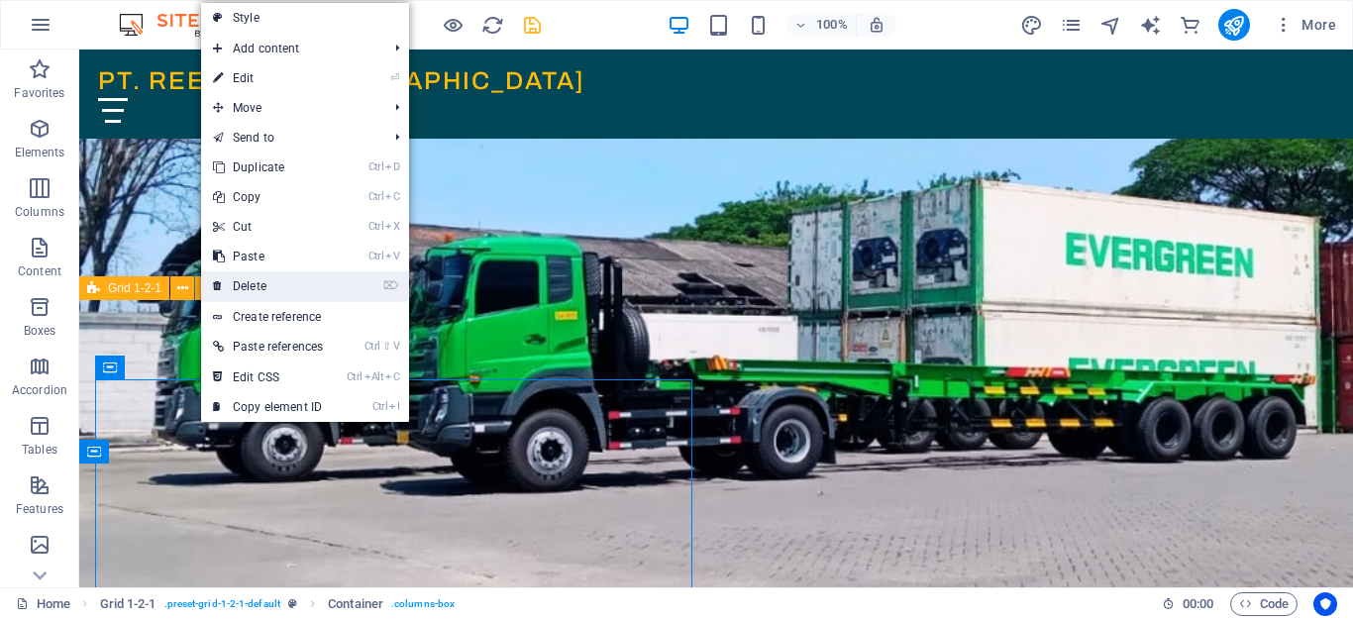
click at [237, 290] on link "⌦ Delete" at bounding box center [268, 286] width 134 height 30
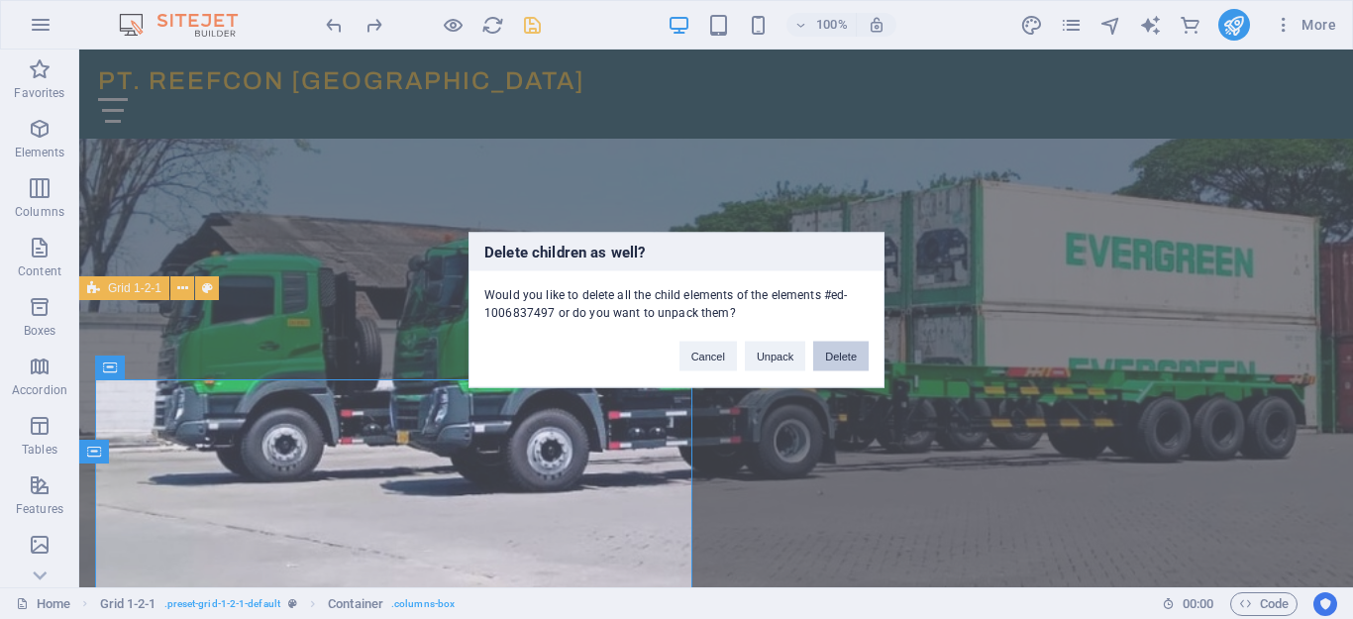
click at [836, 362] on button "Delete" at bounding box center [840, 356] width 55 height 30
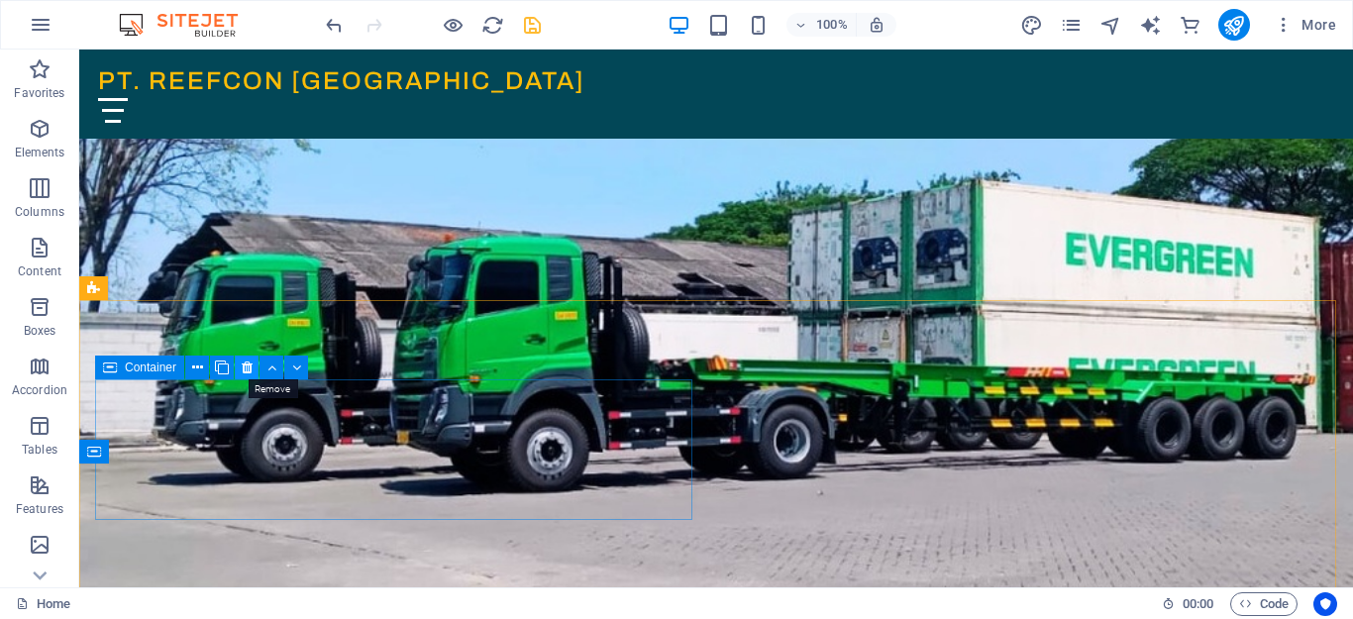
click at [245, 365] on icon at bounding box center [247, 368] width 11 height 21
click at [249, 369] on icon at bounding box center [247, 368] width 11 height 21
click at [243, 374] on icon at bounding box center [247, 368] width 11 height 21
click at [244, 370] on icon at bounding box center [247, 368] width 11 height 21
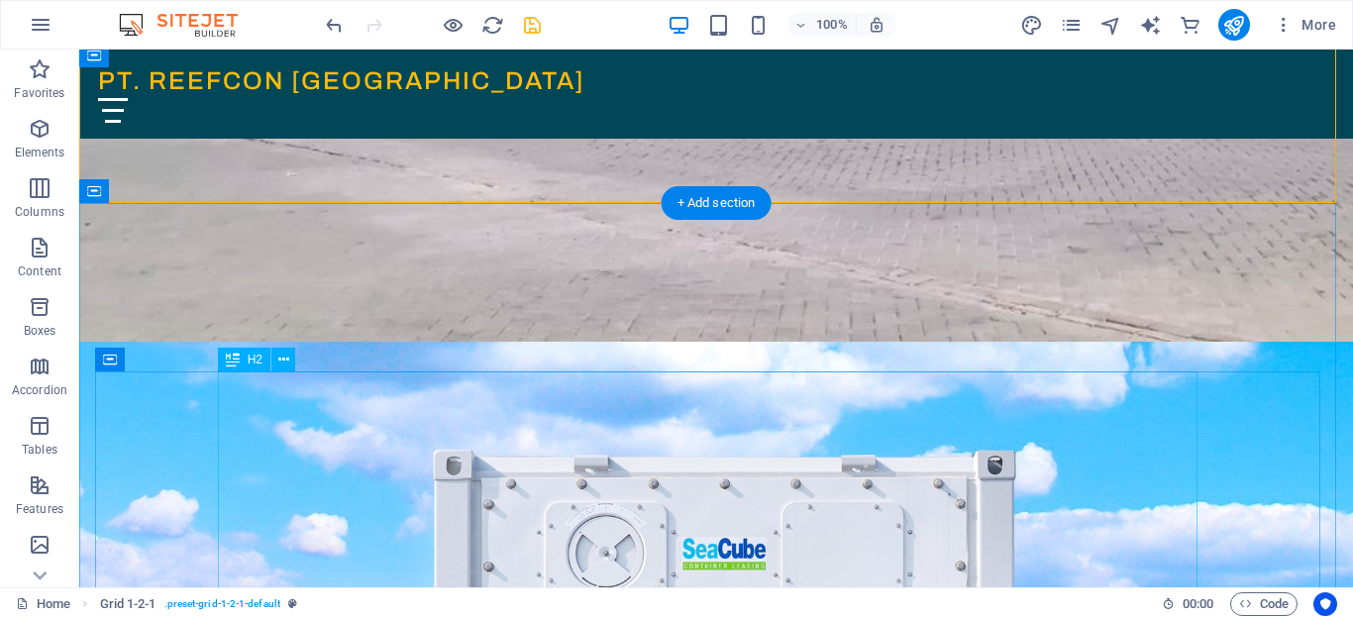
scroll to position [693, 0]
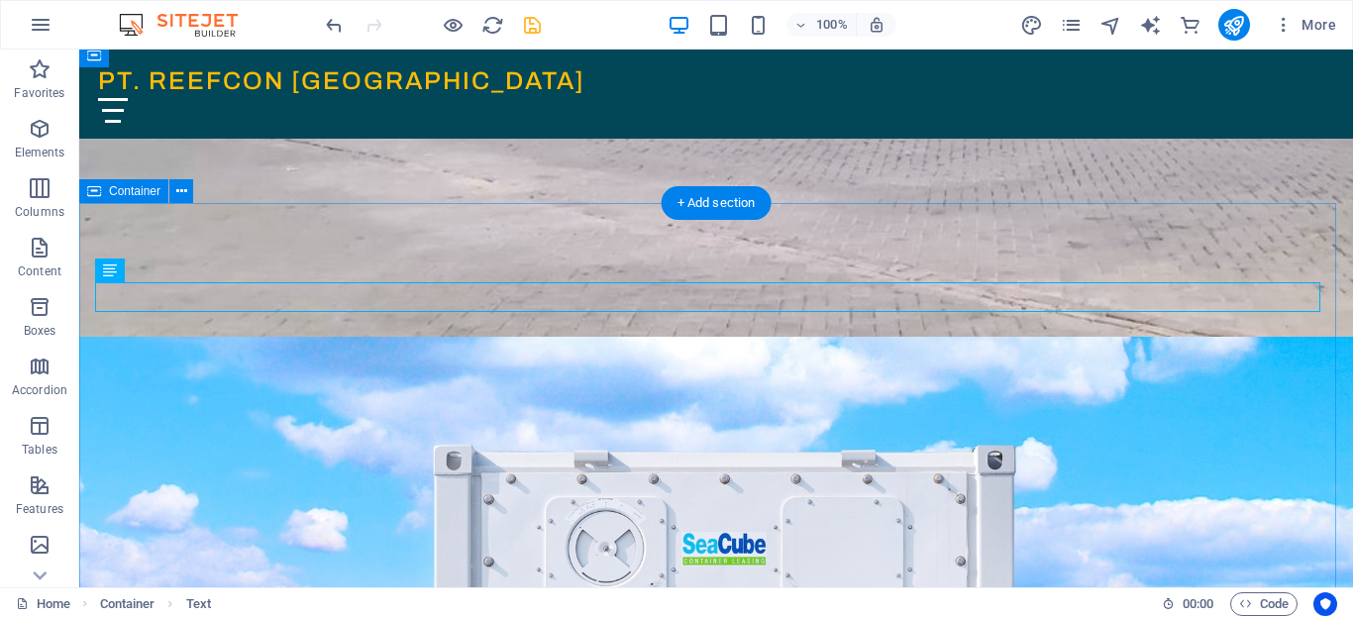
click at [182, 195] on icon at bounding box center [181, 191] width 11 height 21
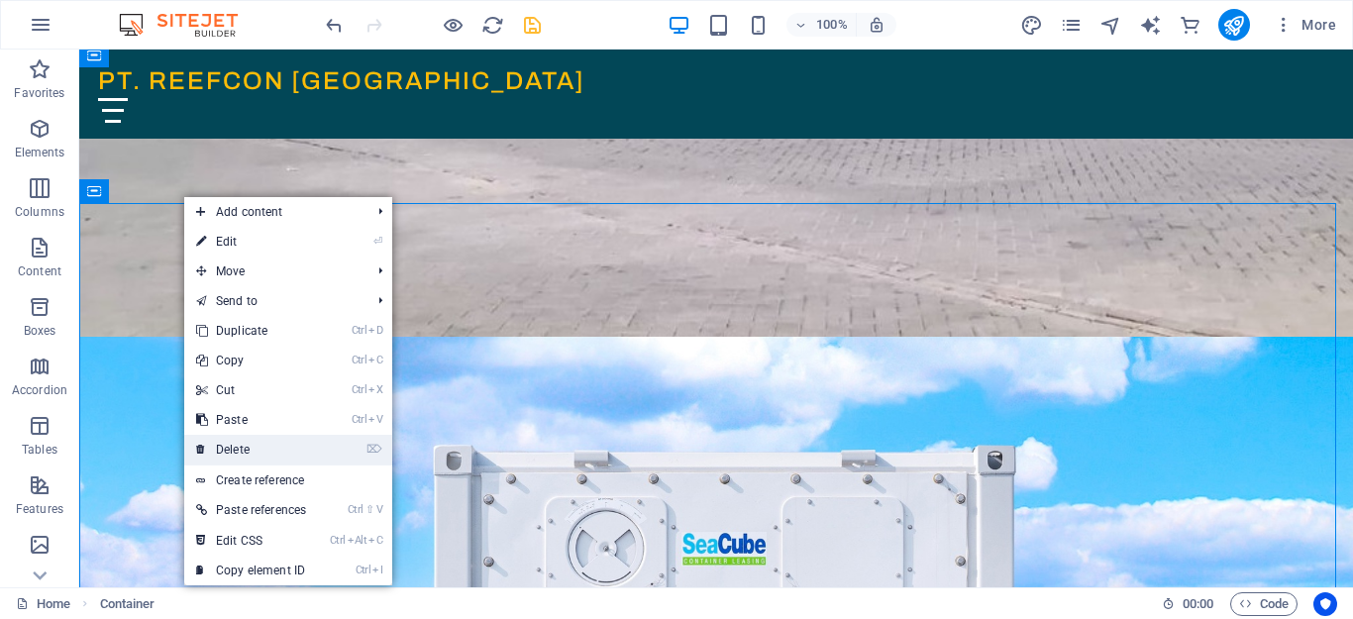
click at [232, 446] on link "⌦ Delete" at bounding box center [251, 450] width 134 height 30
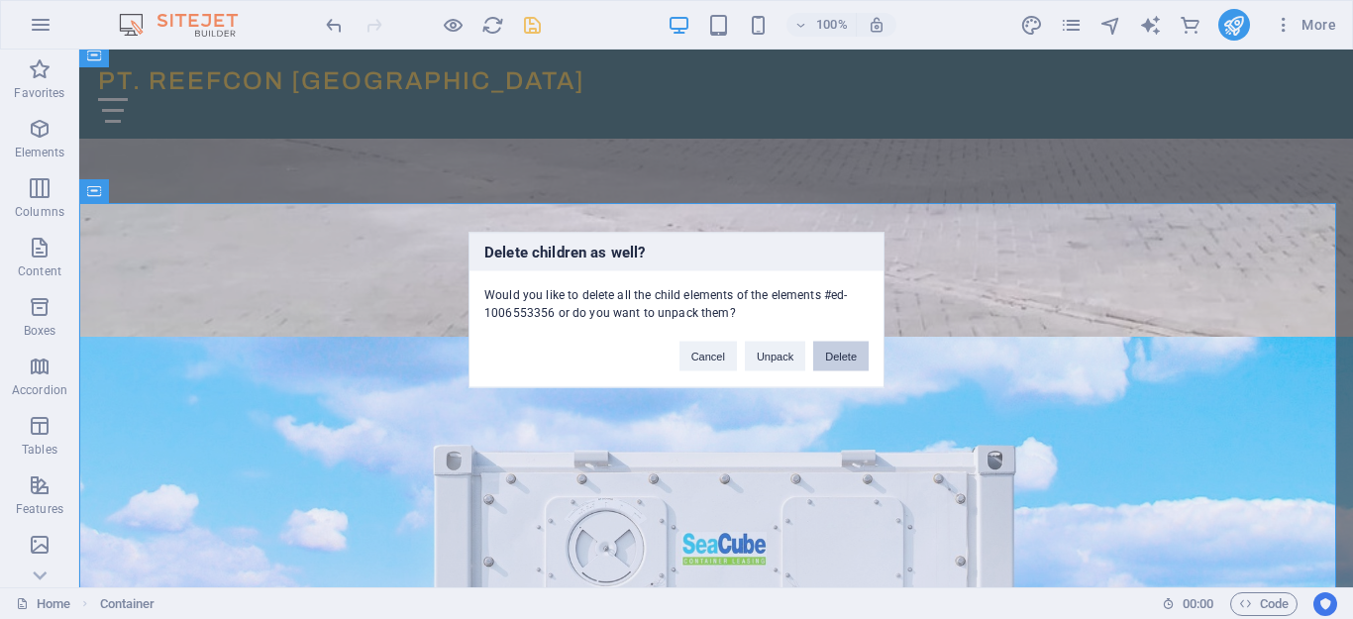
click at [859, 356] on button "Delete" at bounding box center [840, 356] width 55 height 30
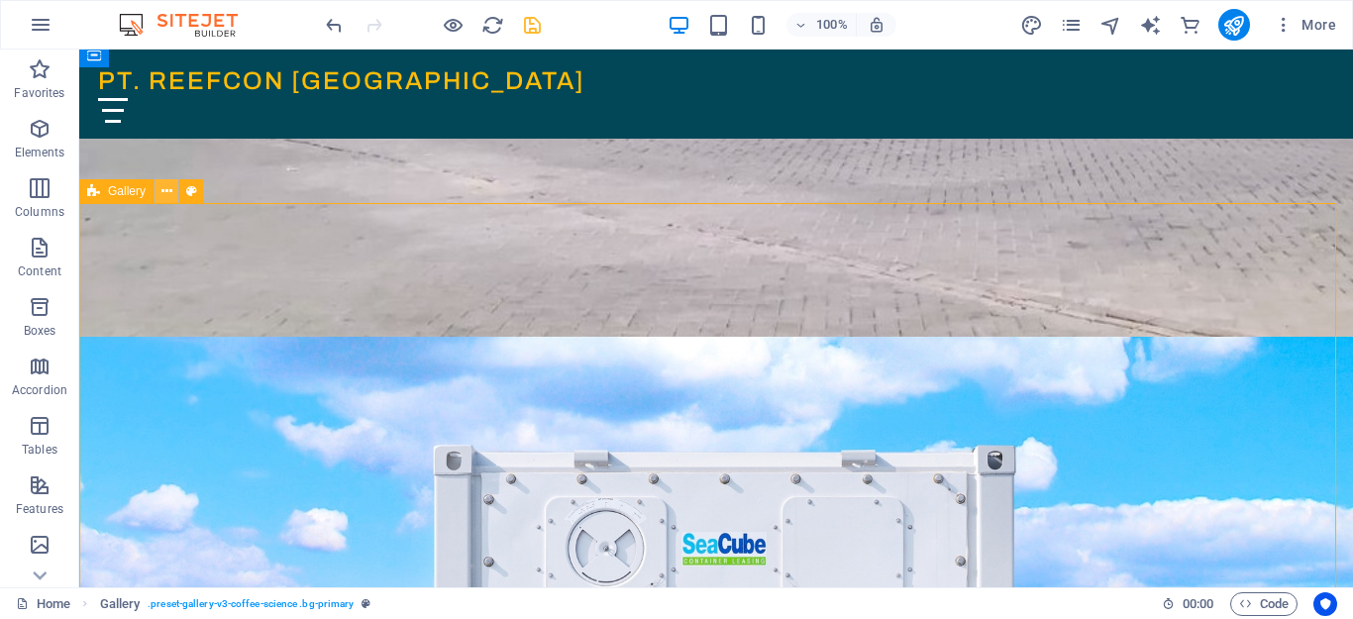
click at [163, 188] on icon at bounding box center [166, 191] width 11 height 21
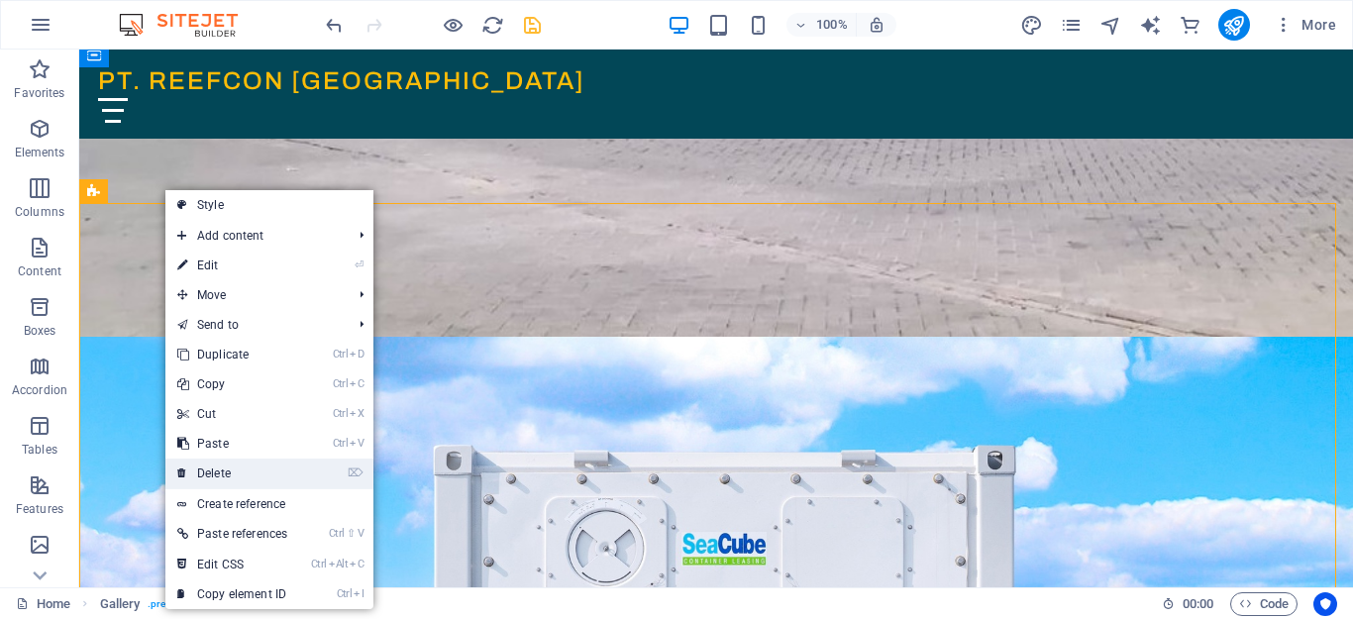
click at [248, 469] on link "⌦ Delete" at bounding box center [232, 474] width 134 height 30
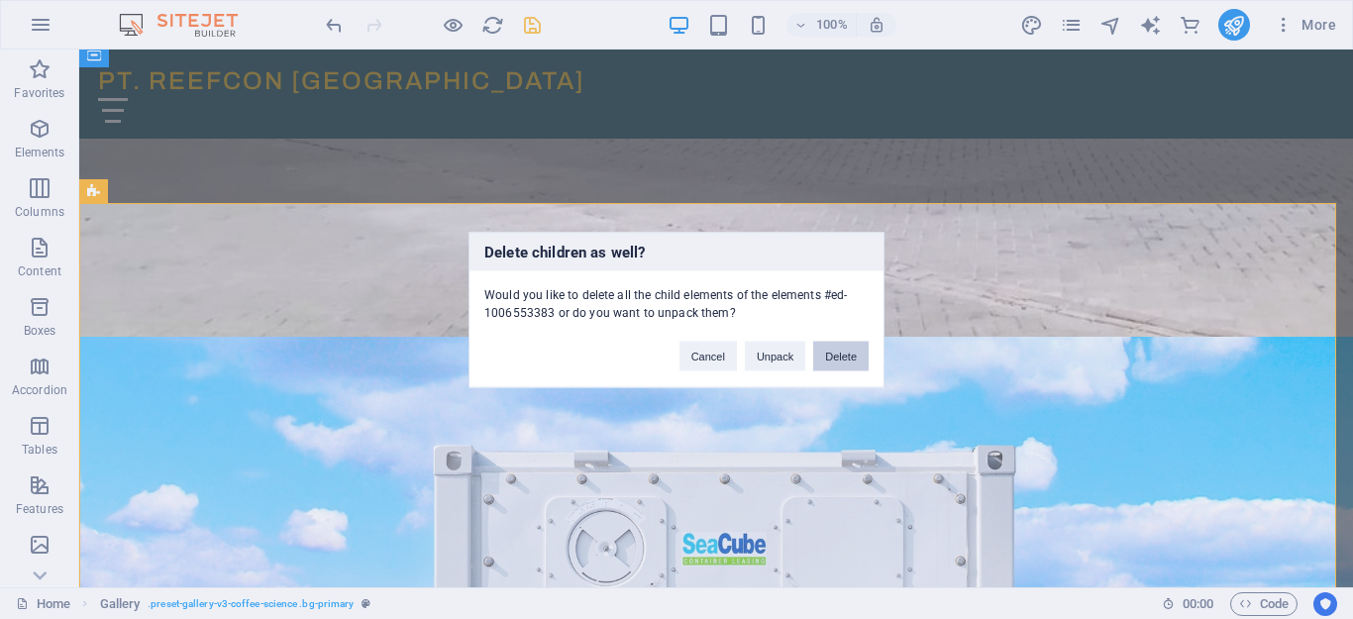
click at [830, 352] on button "Delete" at bounding box center [840, 356] width 55 height 30
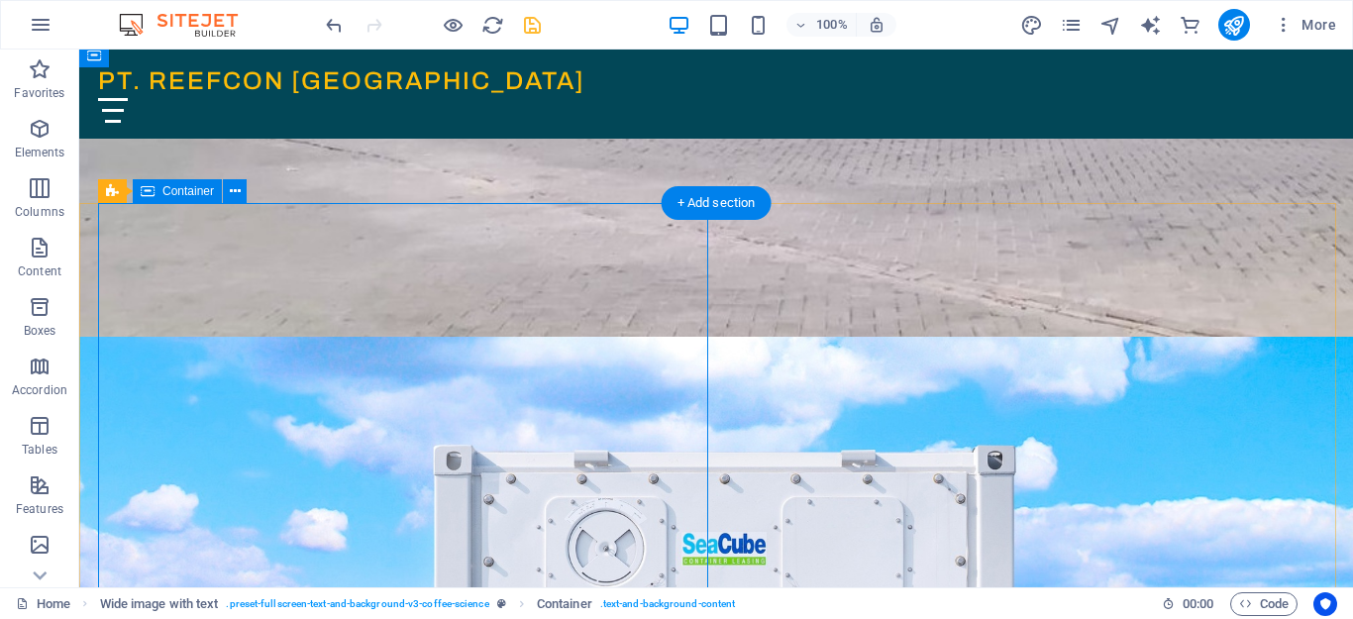
click at [233, 193] on icon at bounding box center [235, 191] width 11 height 21
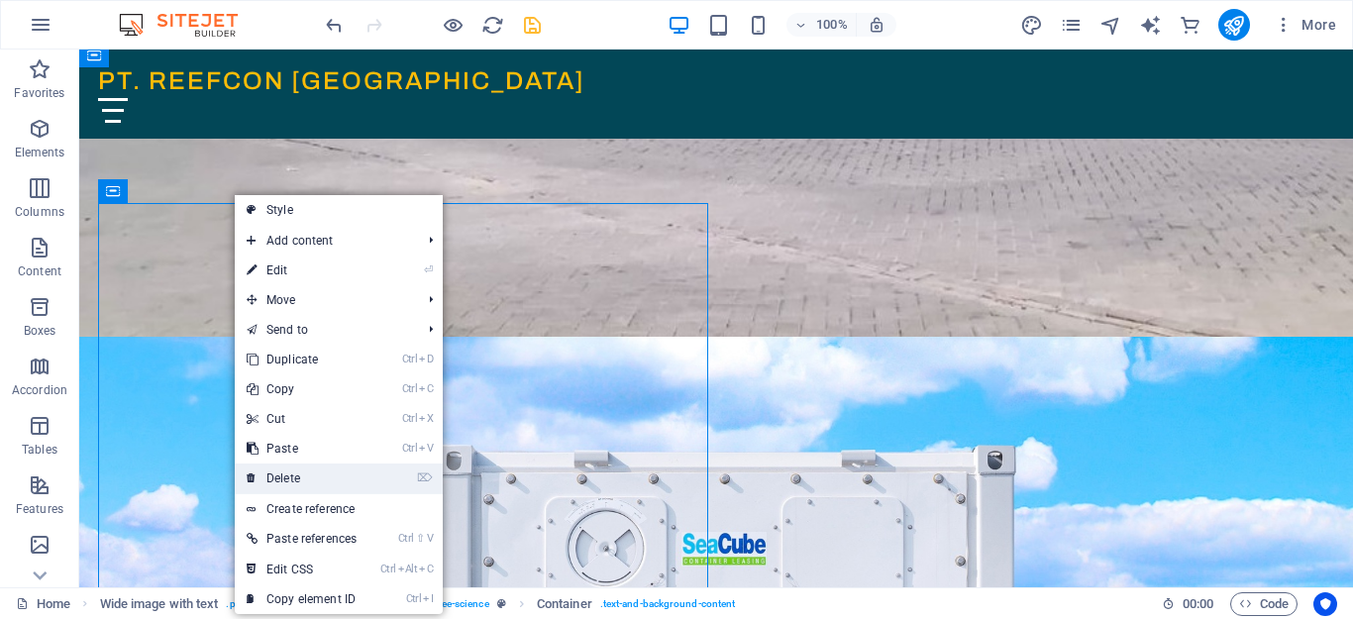
click at [306, 476] on link "⌦ Delete" at bounding box center [302, 479] width 134 height 30
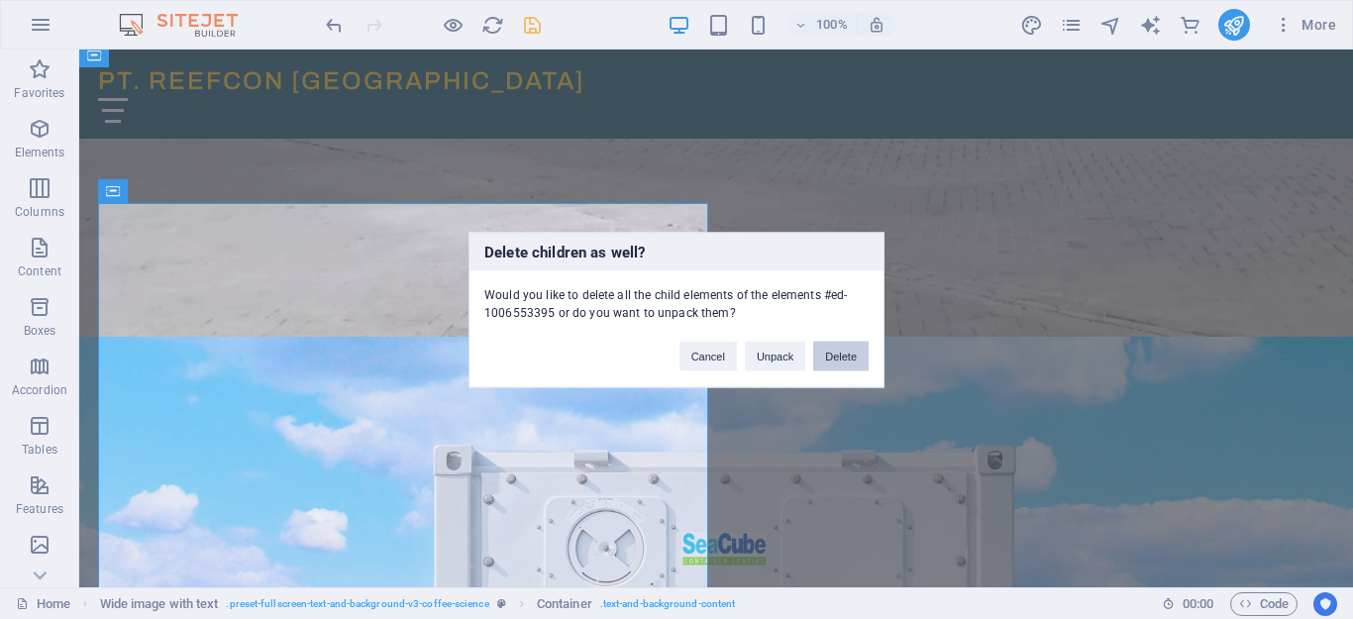
click at [859, 357] on button "Delete" at bounding box center [840, 356] width 55 height 30
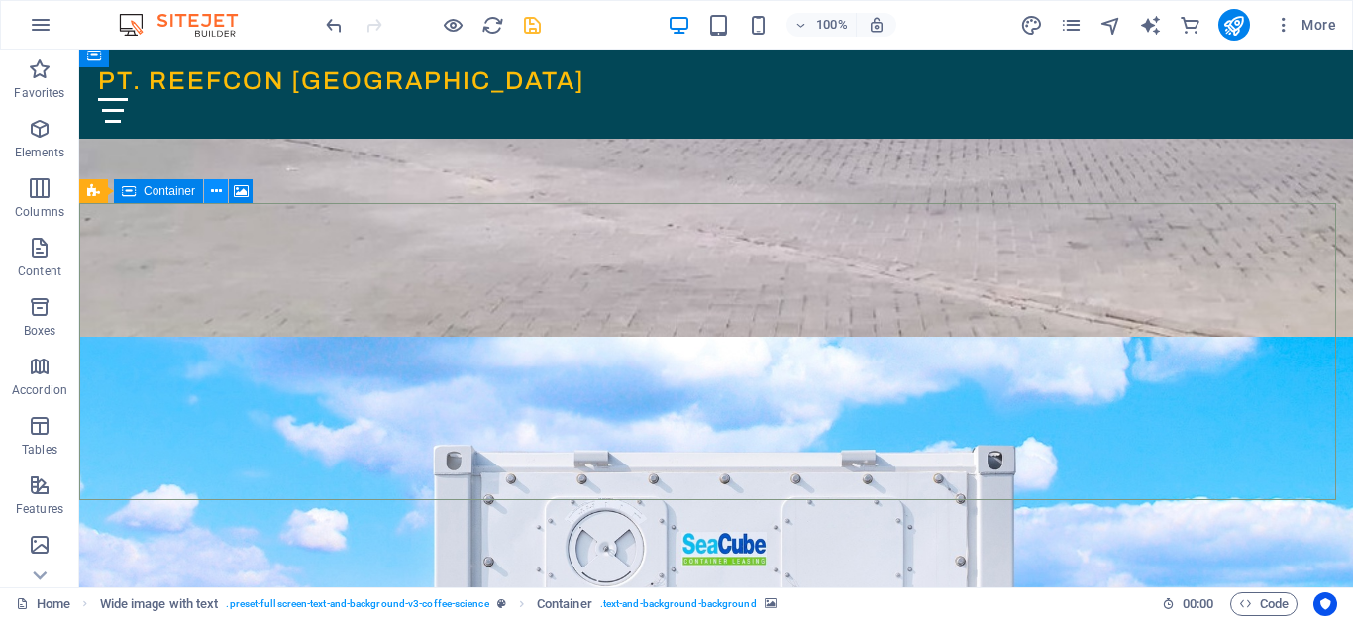
click at [214, 194] on icon at bounding box center [216, 191] width 11 height 21
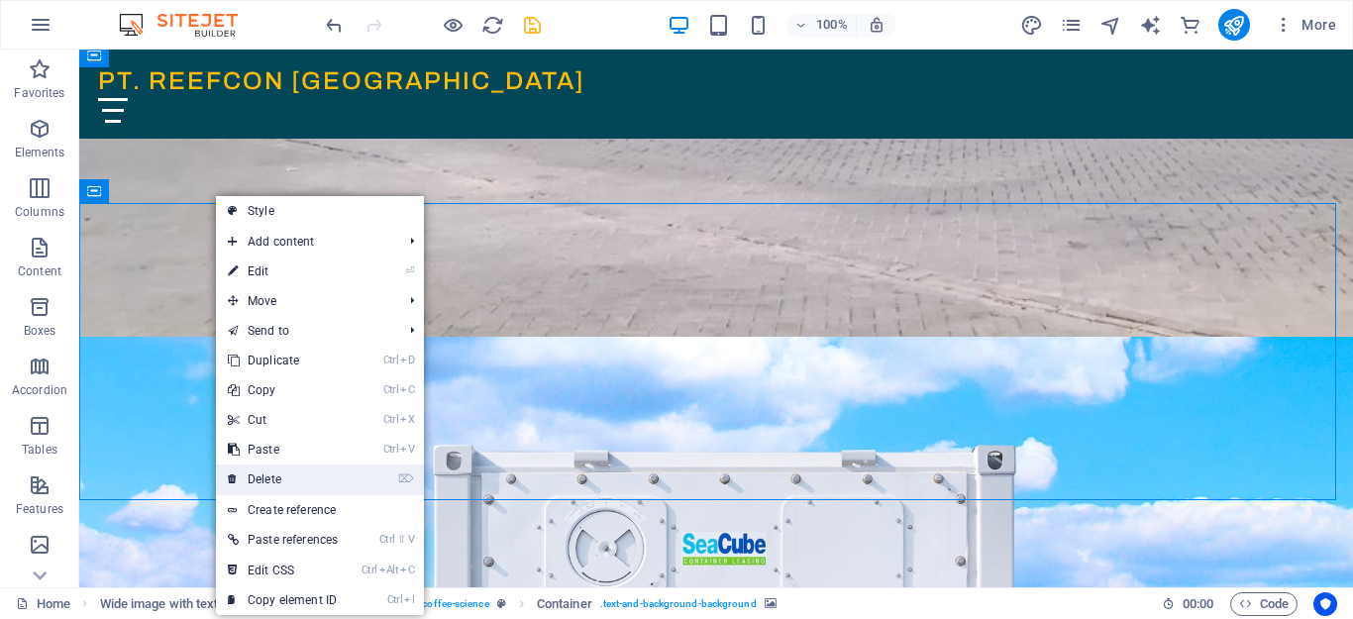
click at [251, 475] on link "⌦ Delete" at bounding box center [283, 480] width 134 height 30
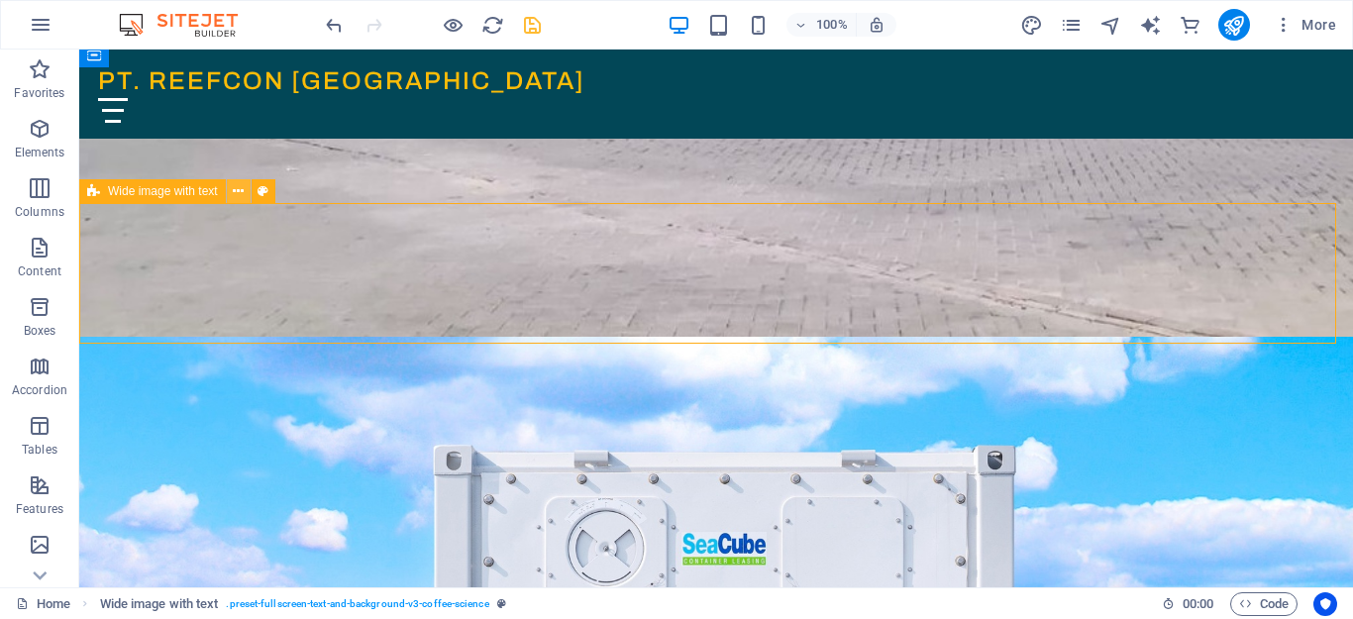
click at [237, 194] on icon at bounding box center [238, 191] width 11 height 21
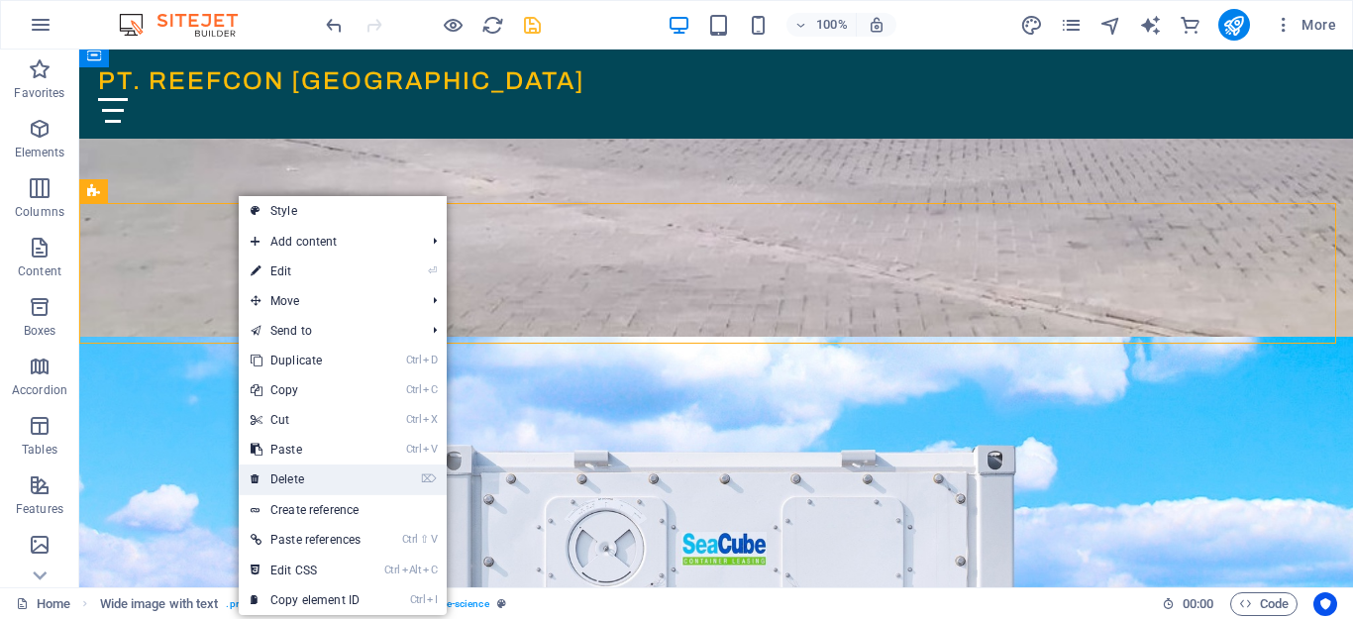
click at [300, 477] on link "⌦ Delete" at bounding box center [306, 480] width 134 height 30
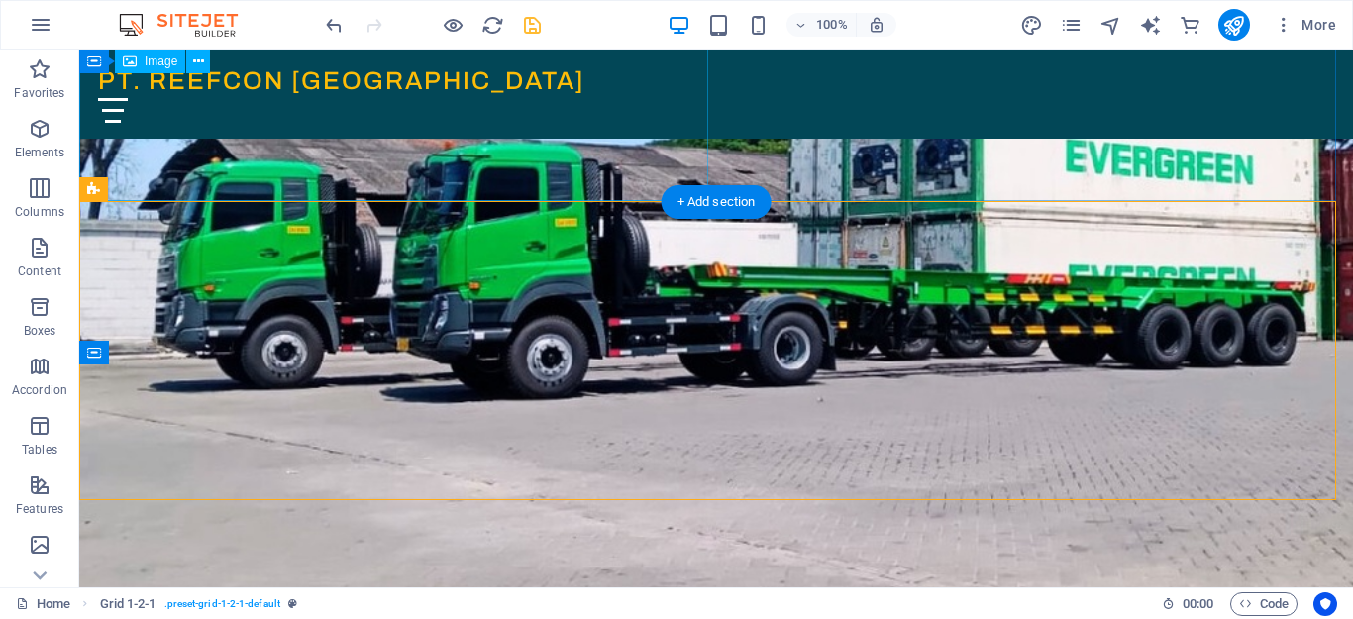
scroll to position [396, 0]
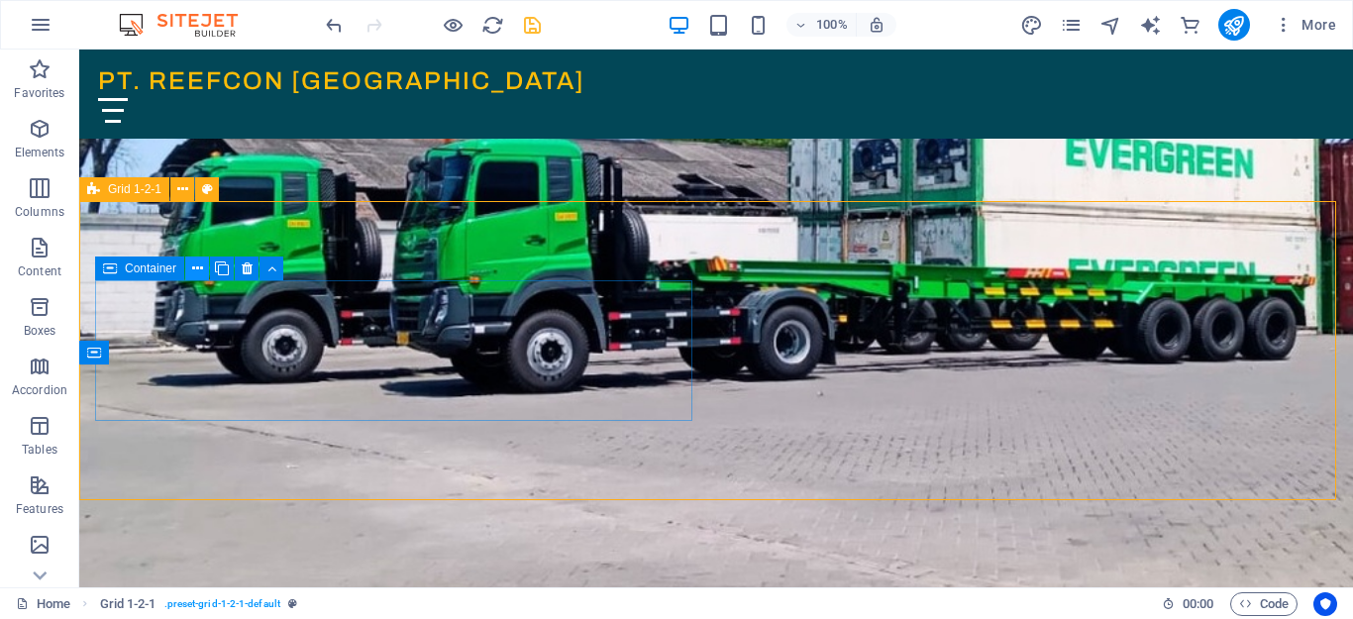
click at [203, 271] on button at bounding box center [197, 269] width 24 height 24
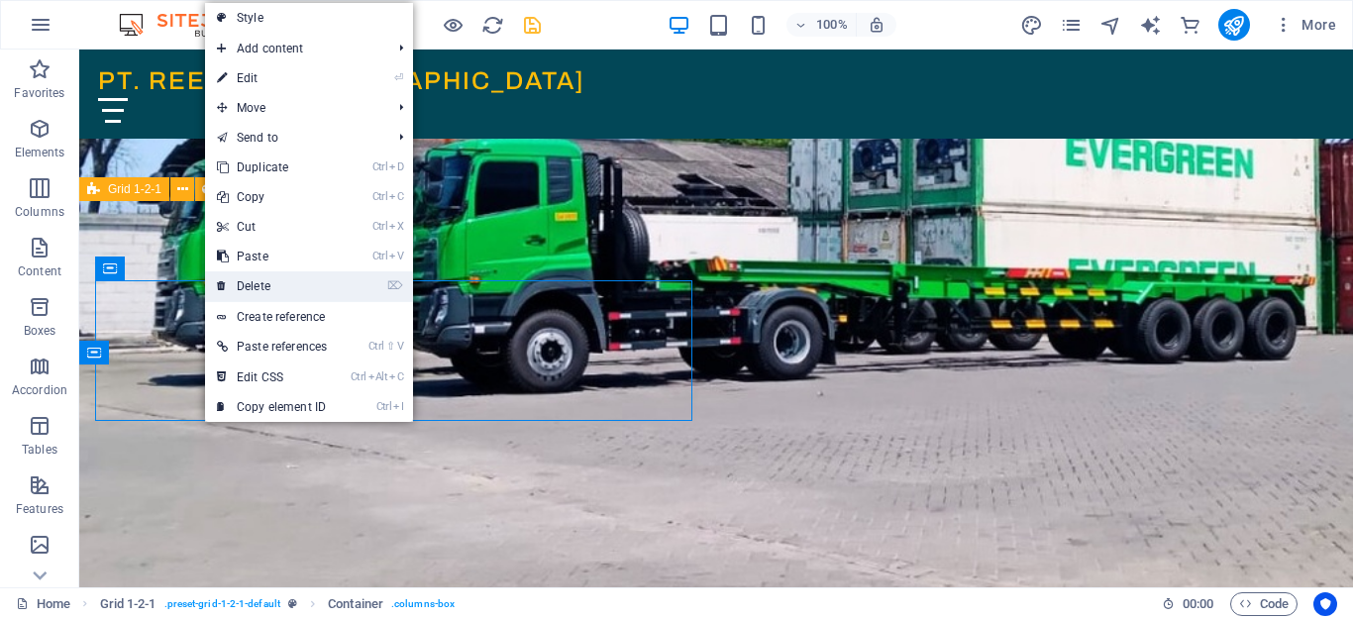
click at [248, 286] on link "⌦ Delete" at bounding box center [272, 286] width 134 height 30
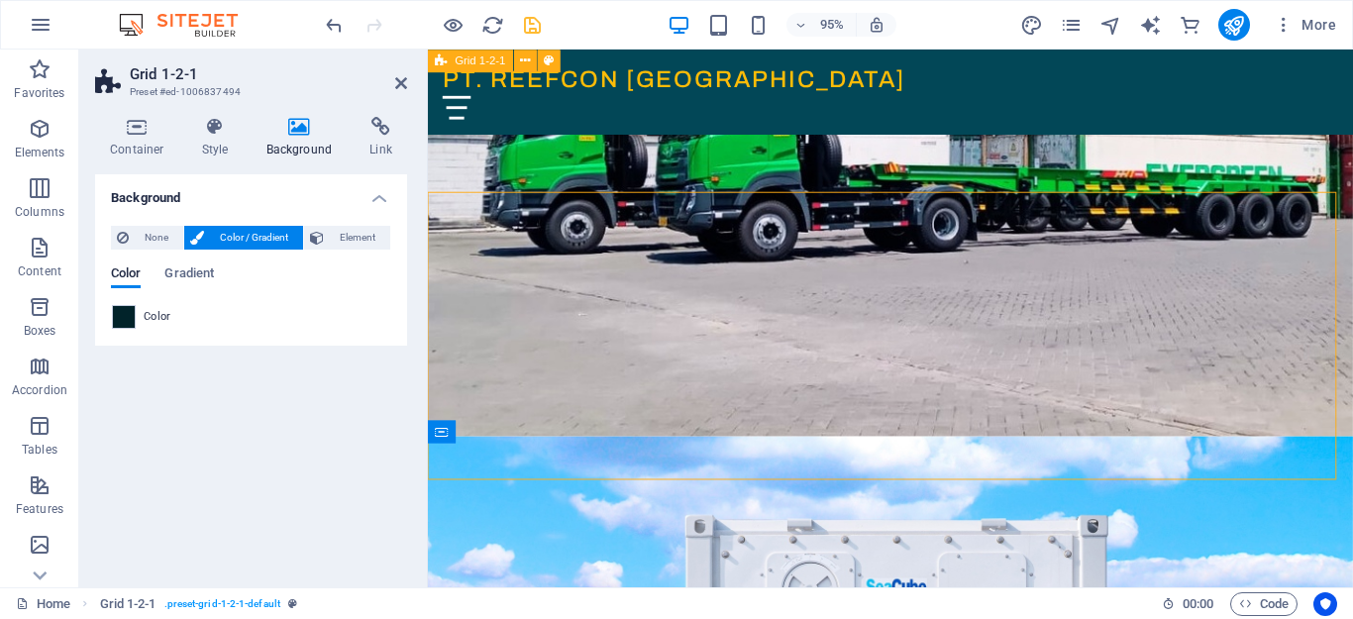
scroll to position [297, 0]
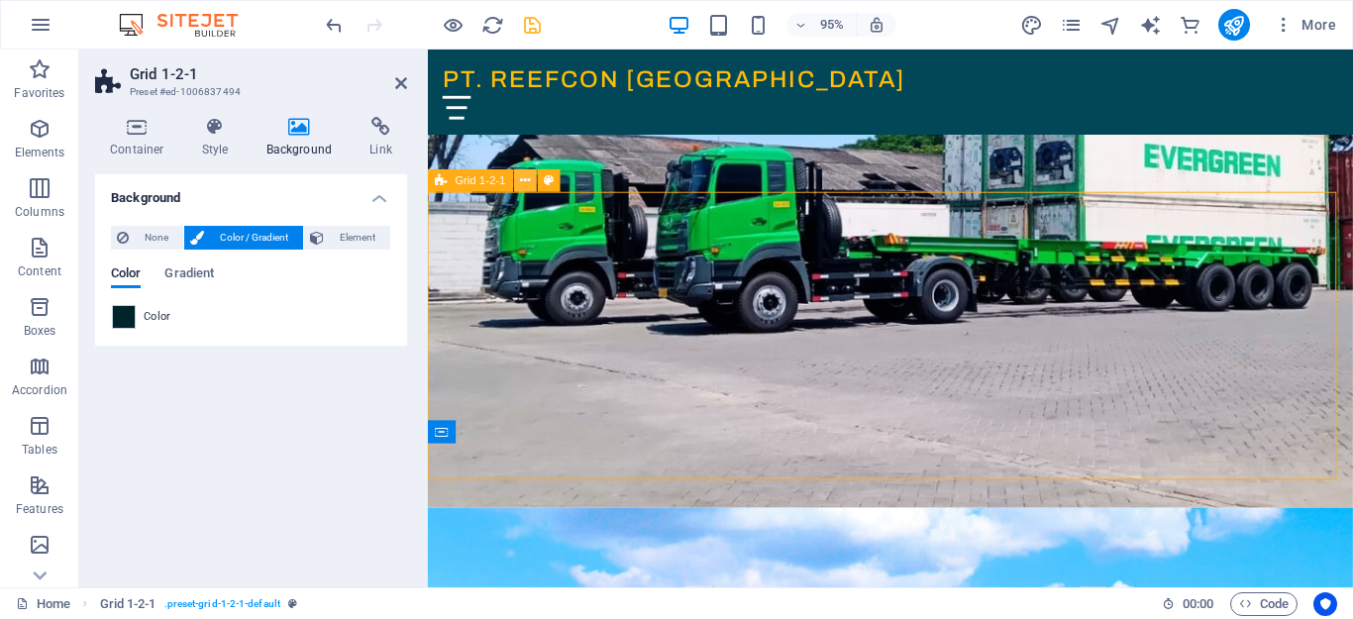
click at [526, 183] on icon at bounding box center [526, 180] width 10 height 20
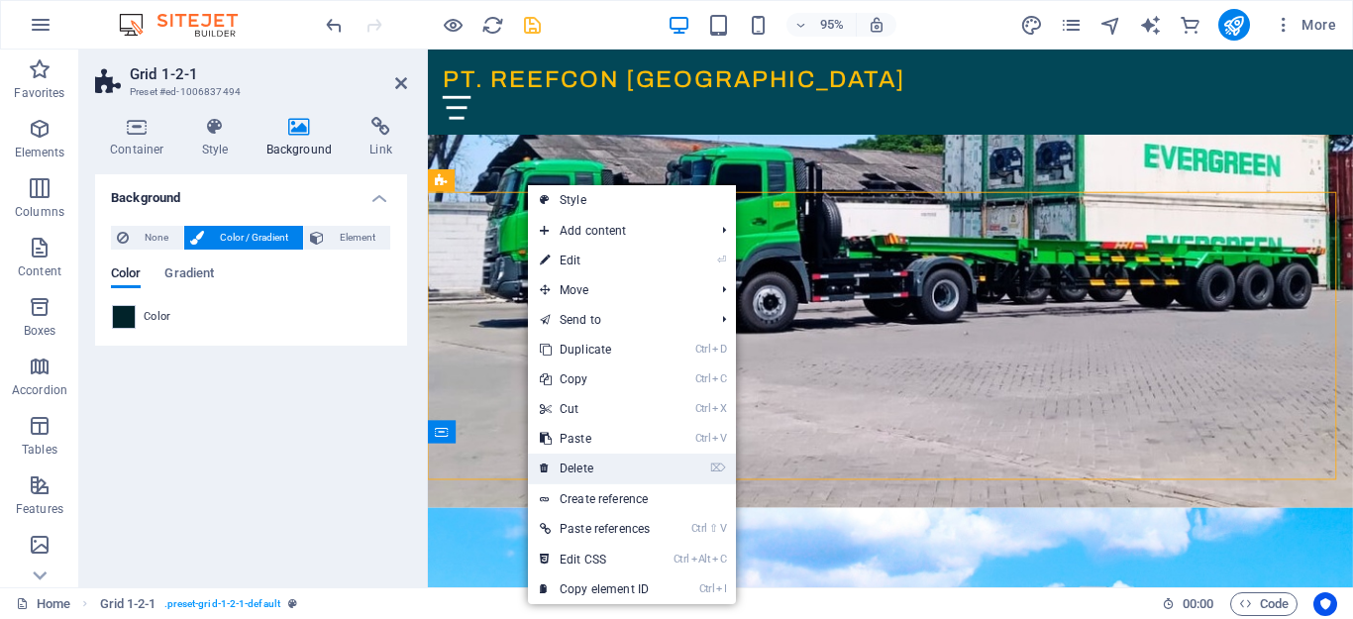
click at [614, 462] on link "⌦ Delete" at bounding box center [595, 469] width 134 height 30
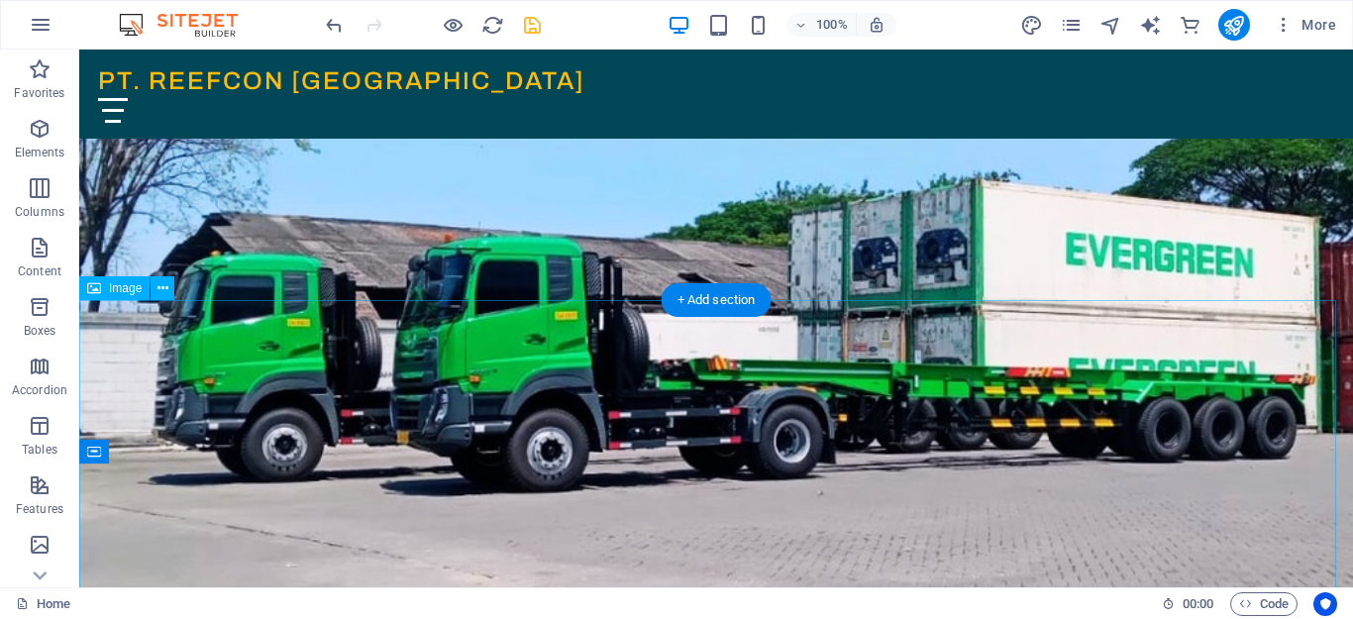
click at [157, 295] on icon at bounding box center [162, 288] width 11 height 21
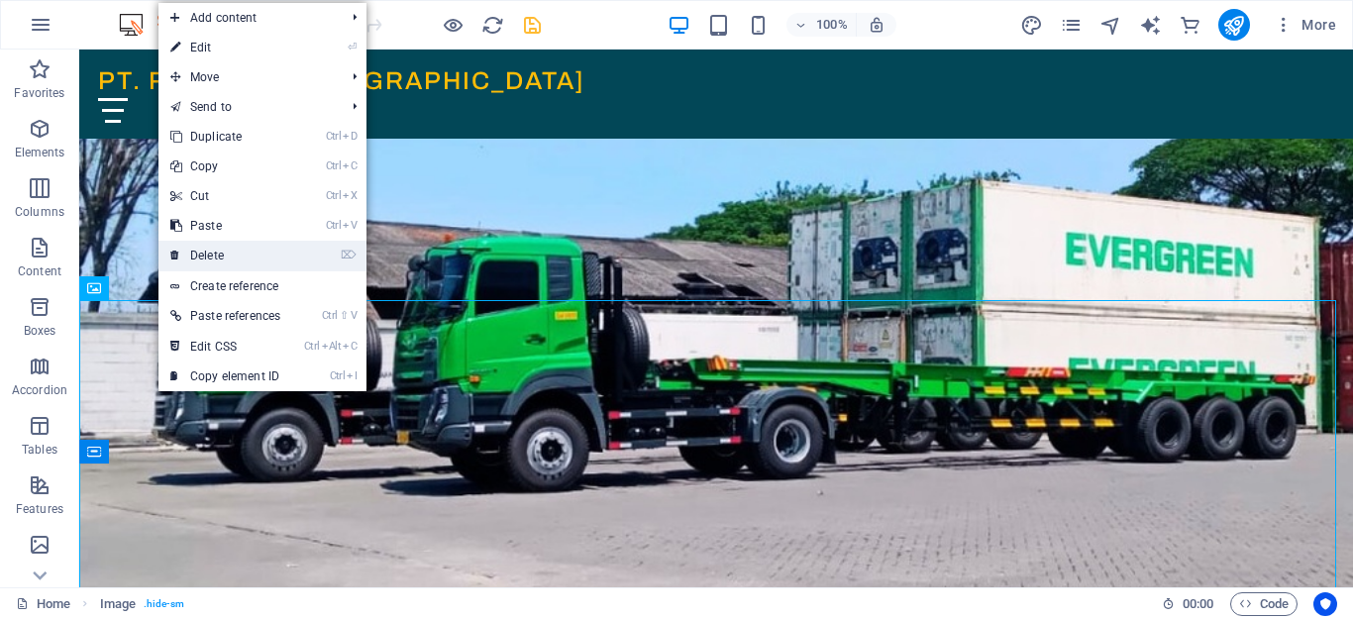
click at [189, 256] on link "⌦ Delete" at bounding box center [225, 256] width 134 height 30
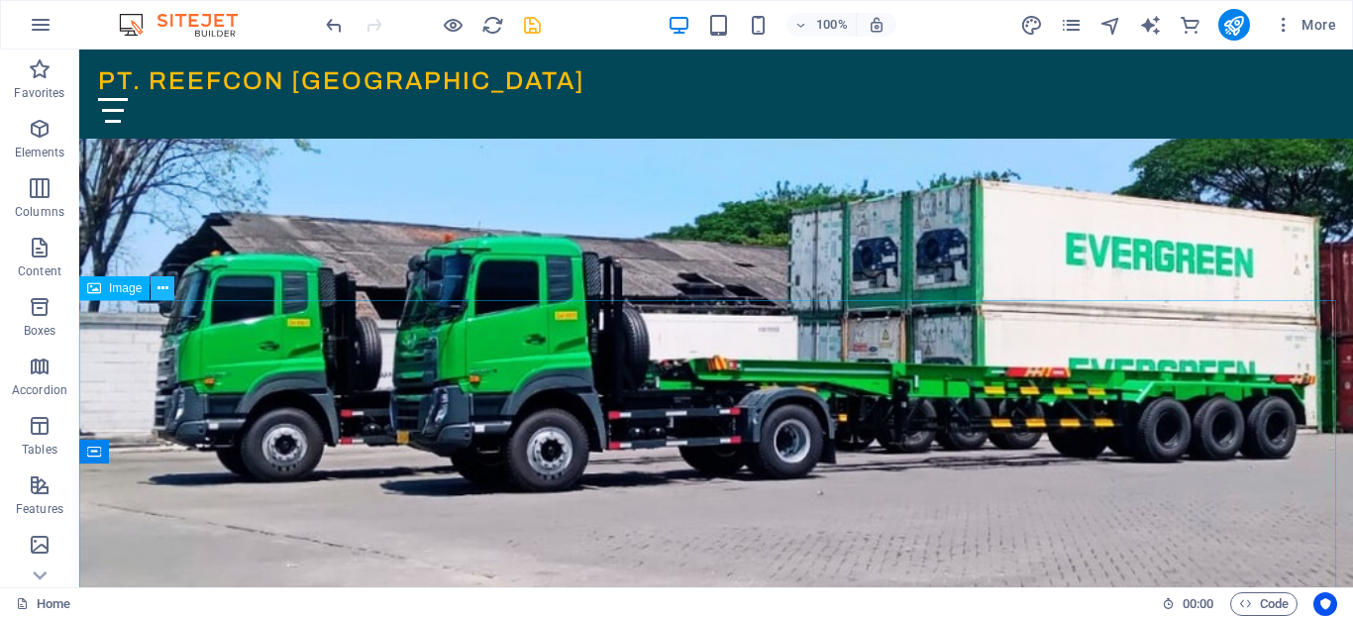
click at [162, 290] on icon at bounding box center [162, 288] width 11 height 21
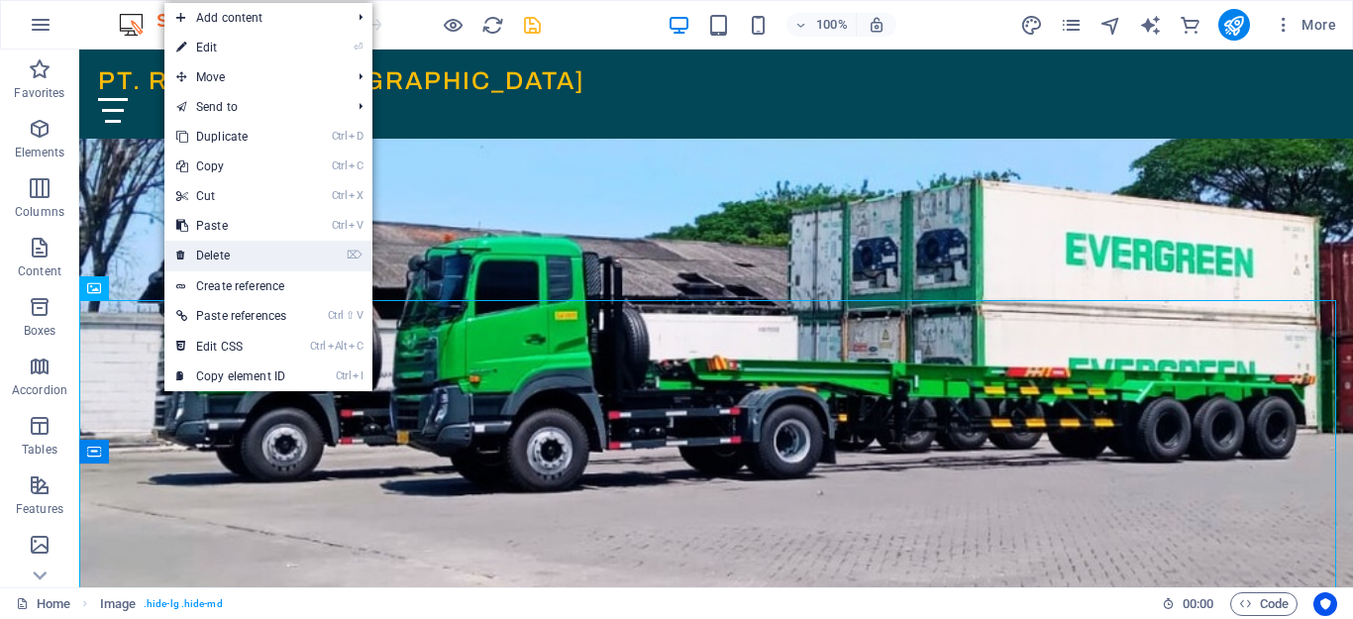
click at [217, 254] on link "⌦ Delete" at bounding box center [231, 256] width 134 height 30
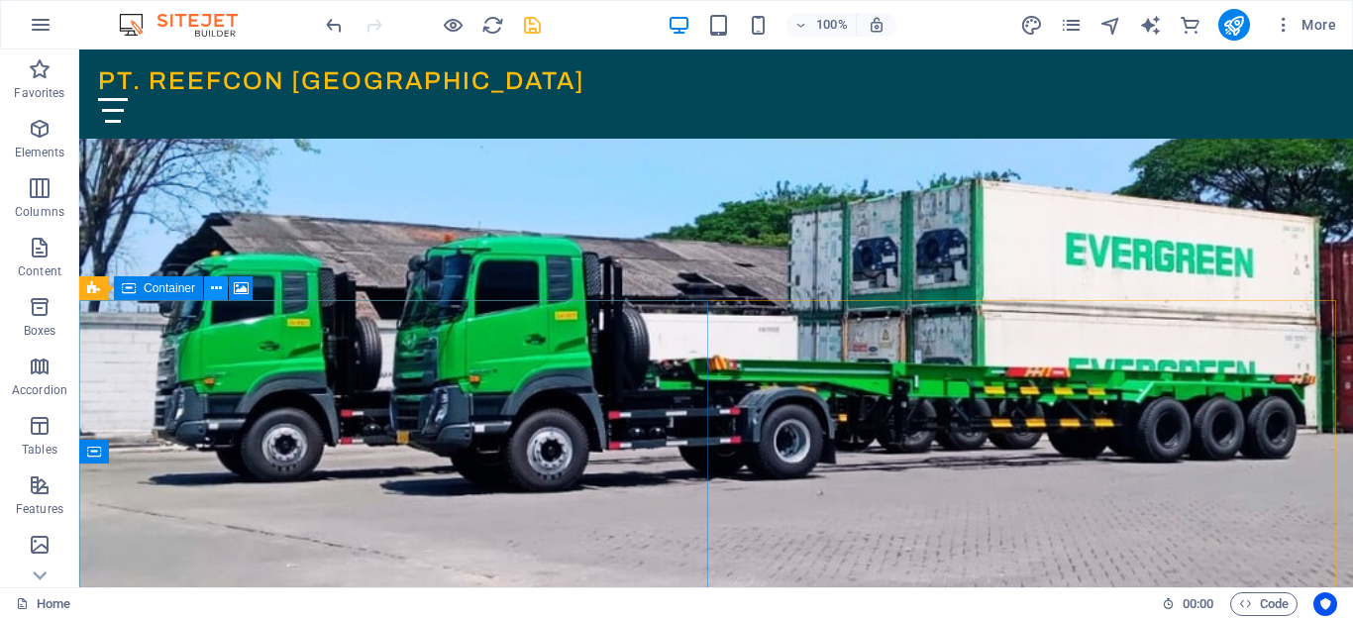
click at [215, 290] on icon at bounding box center [216, 288] width 11 height 21
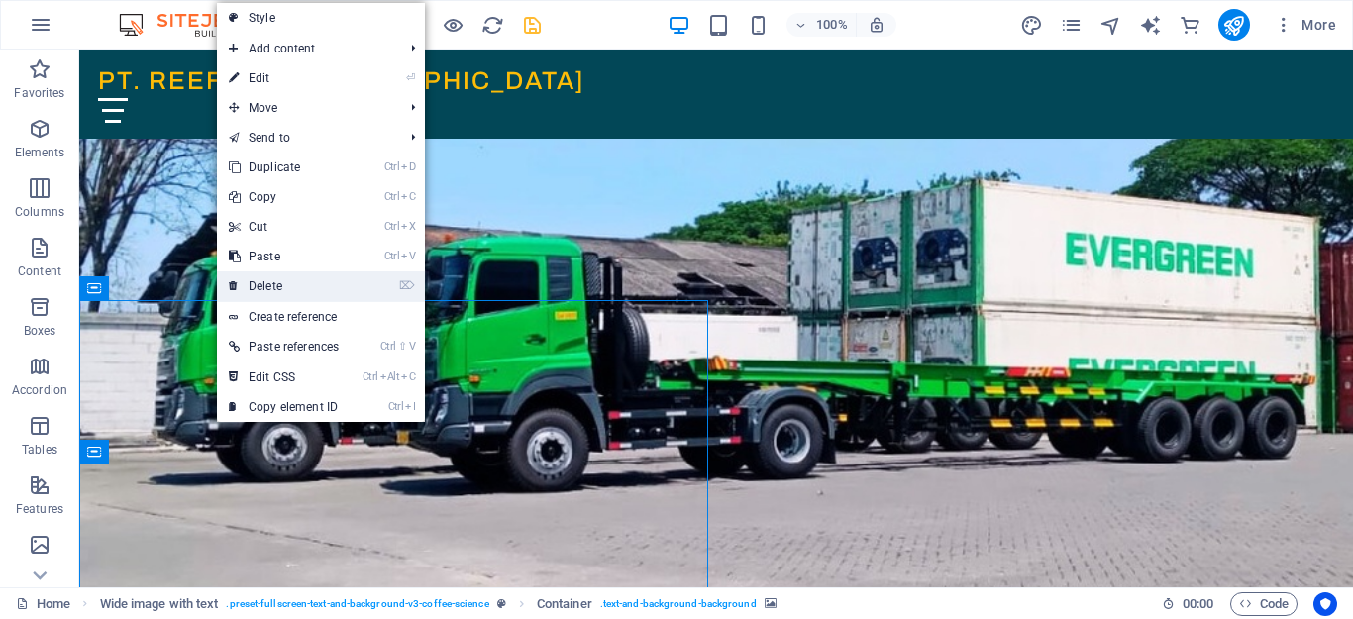
click at [257, 289] on link "⌦ Delete" at bounding box center [284, 286] width 134 height 30
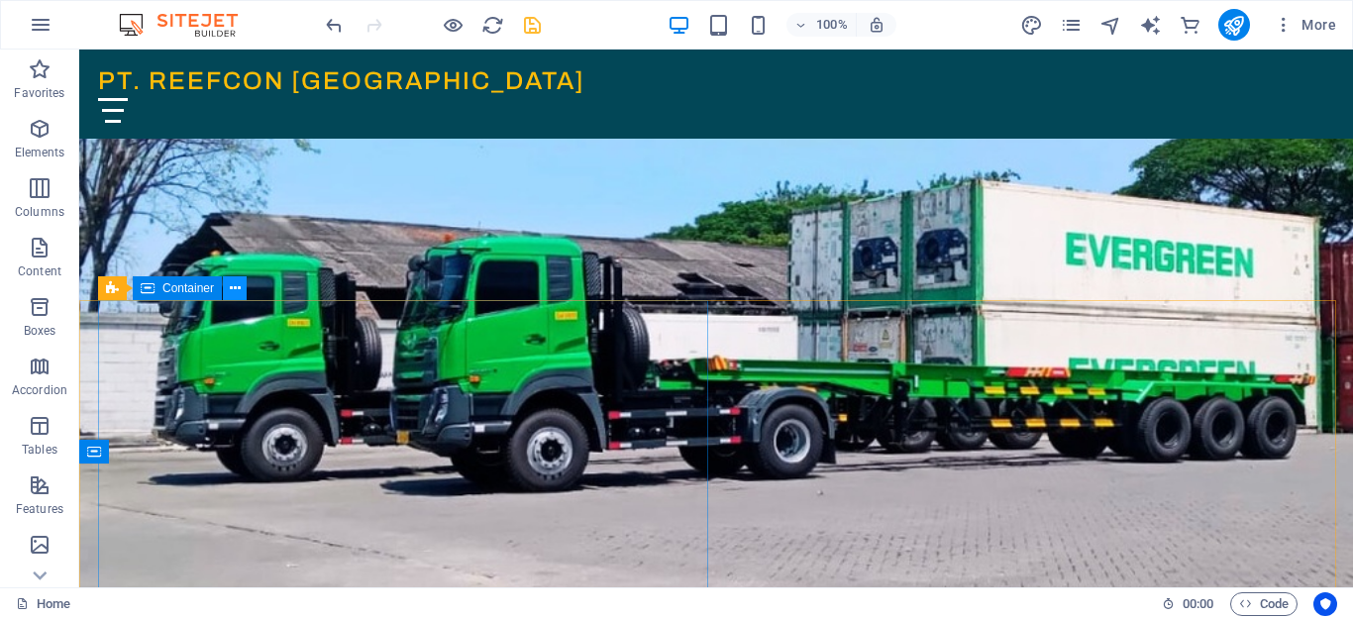
click at [235, 293] on icon at bounding box center [235, 288] width 11 height 21
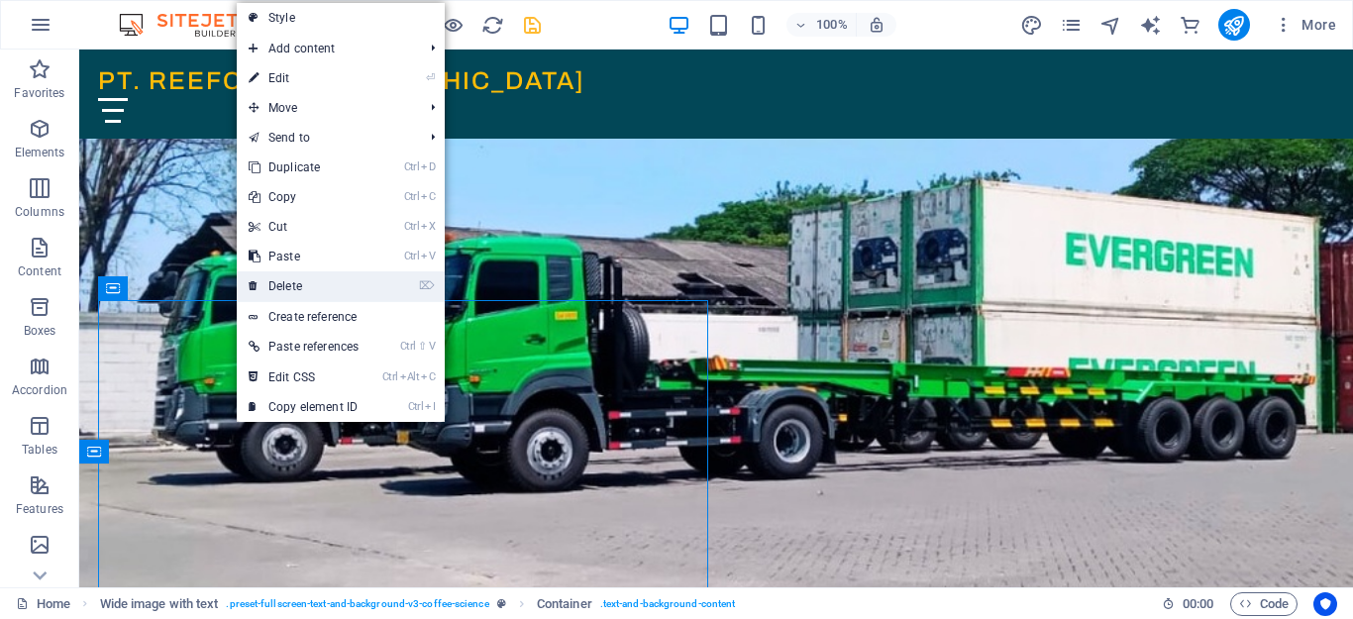
click at [283, 292] on link "⌦ Delete" at bounding box center [304, 286] width 134 height 30
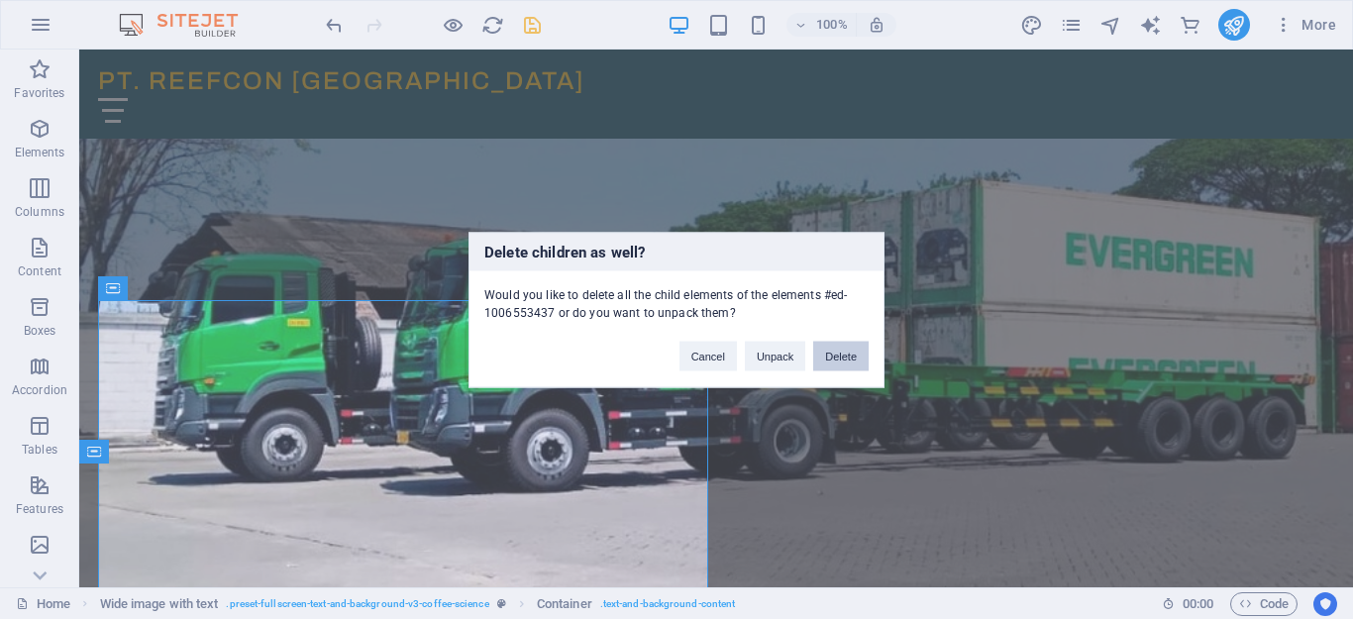
click at [829, 356] on button "Delete" at bounding box center [840, 356] width 55 height 30
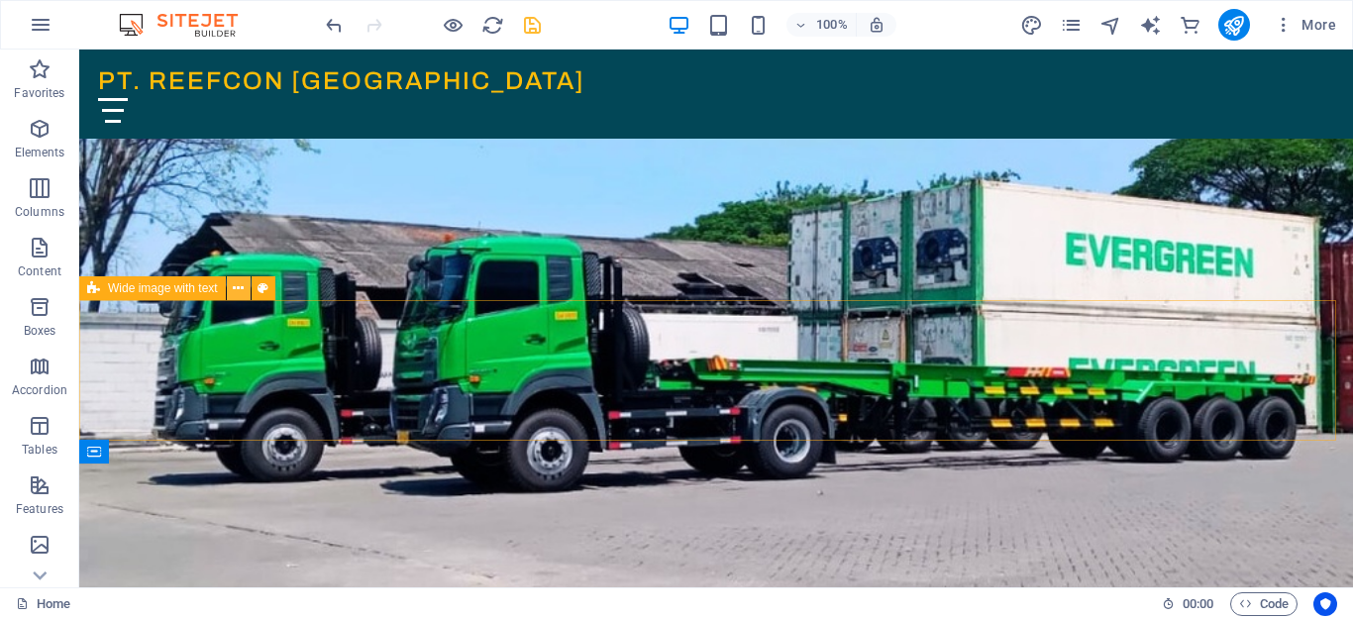
click at [238, 284] on icon at bounding box center [238, 288] width 11 height 21
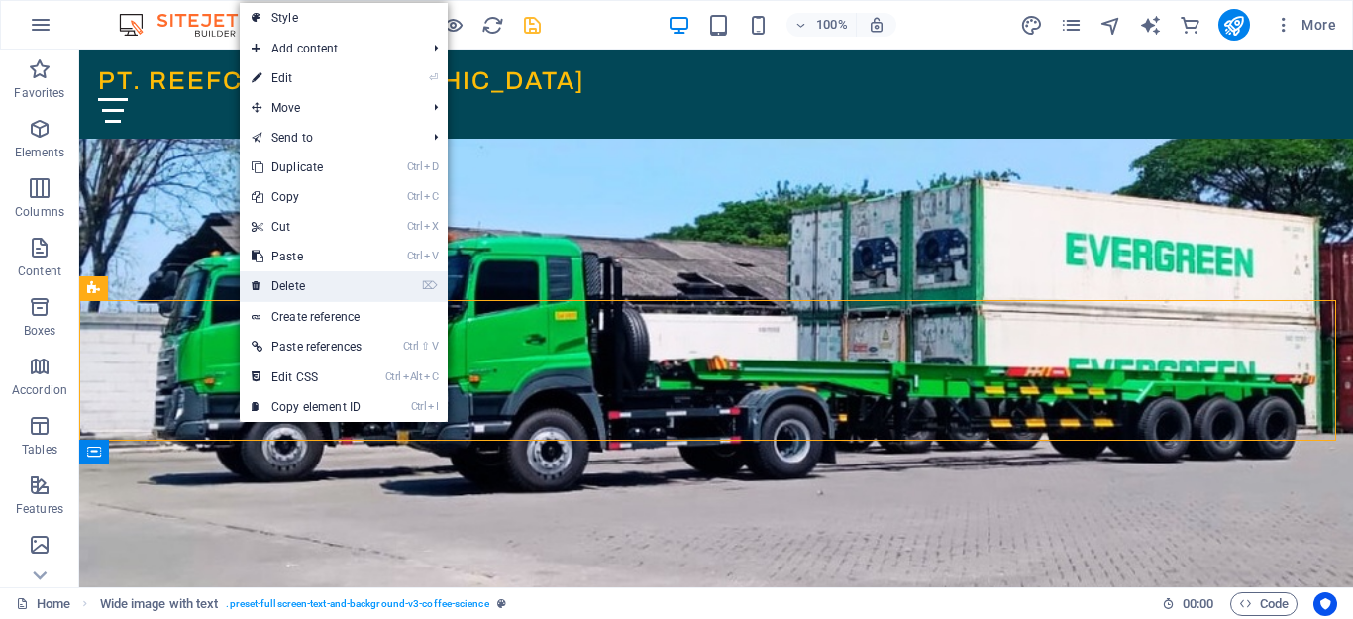
click at [355, 287] on link "⌦ Delete" at bounding box center [307, 286] width 134 height 30
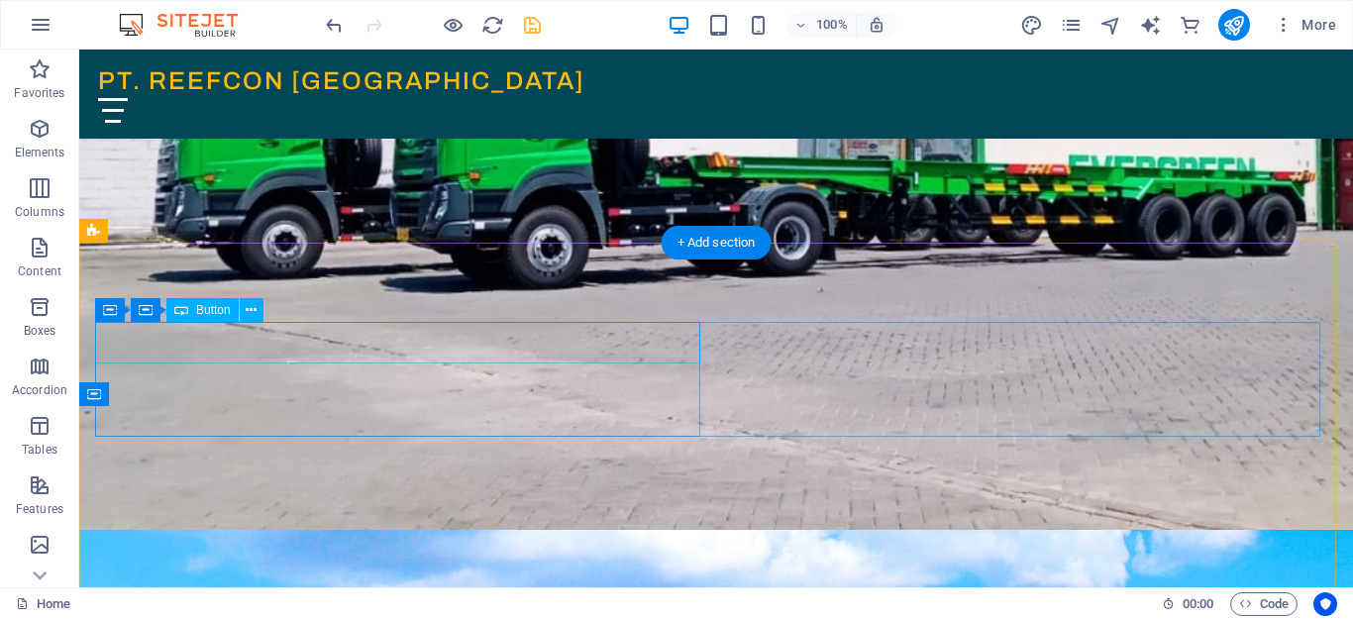
scroll to position [302, 0]
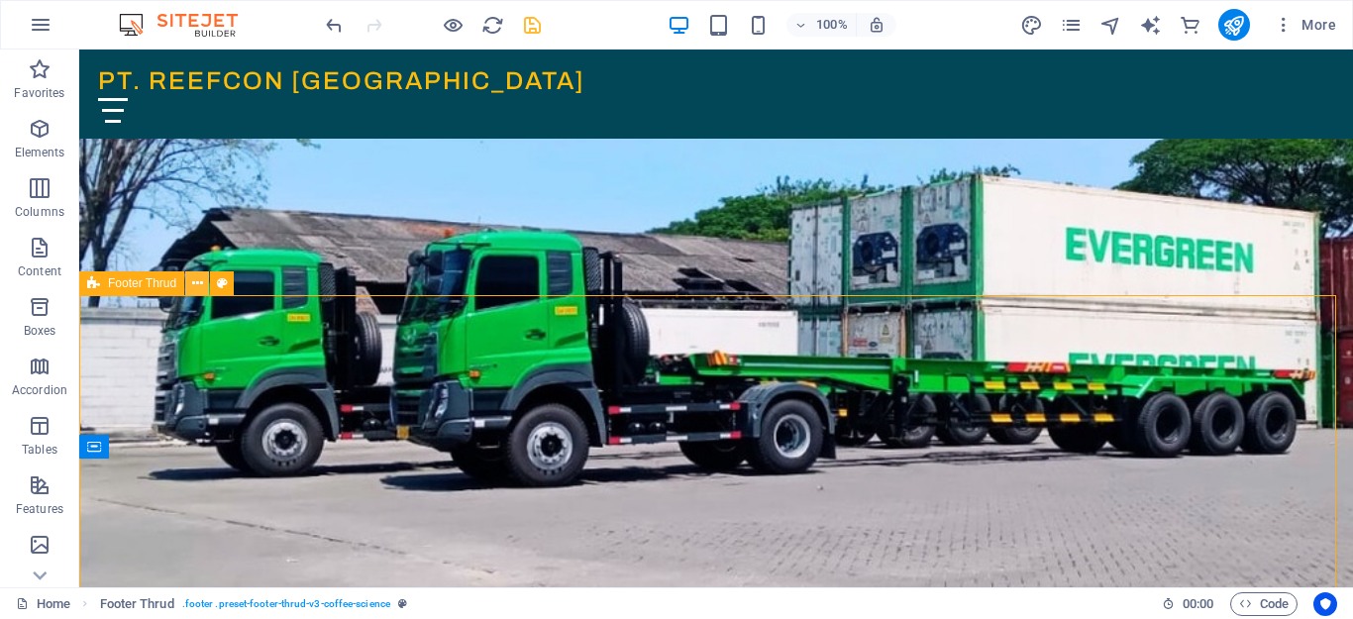
click at [195, 285] on icon at bounding box center [197, 283] width 11 height 21
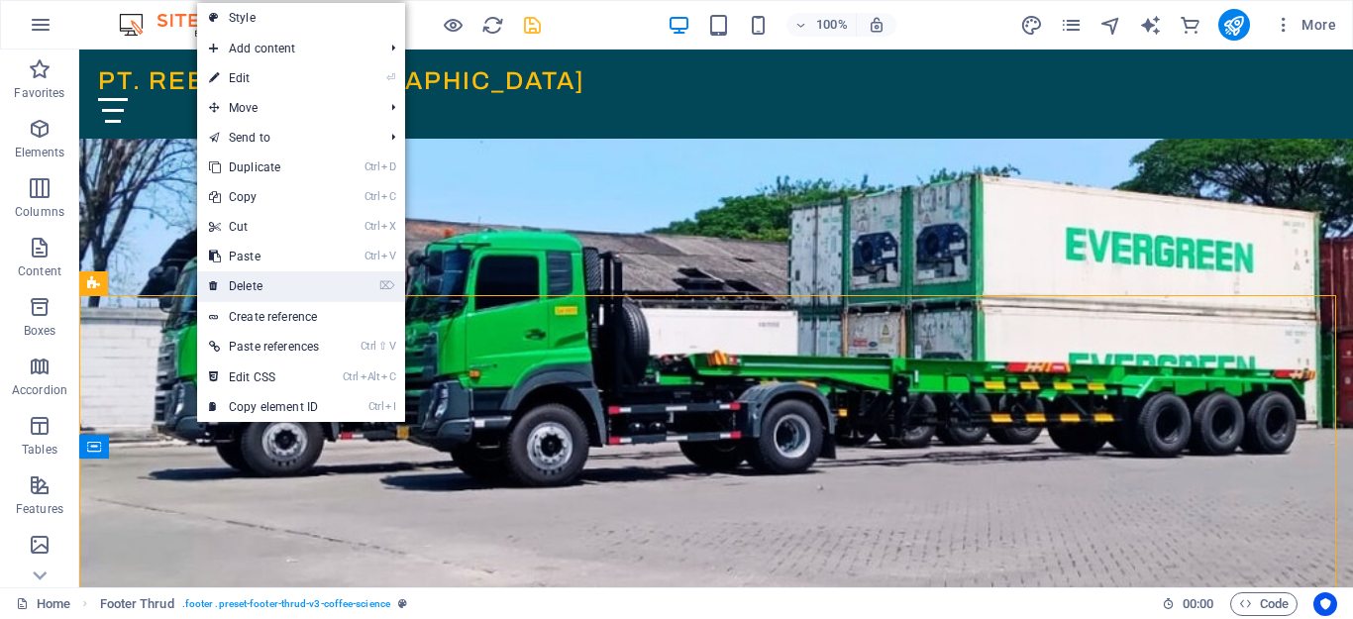
click at [266, 285] on link "⌦ Delete" at bounding box center [264, 286] width 134 height 30
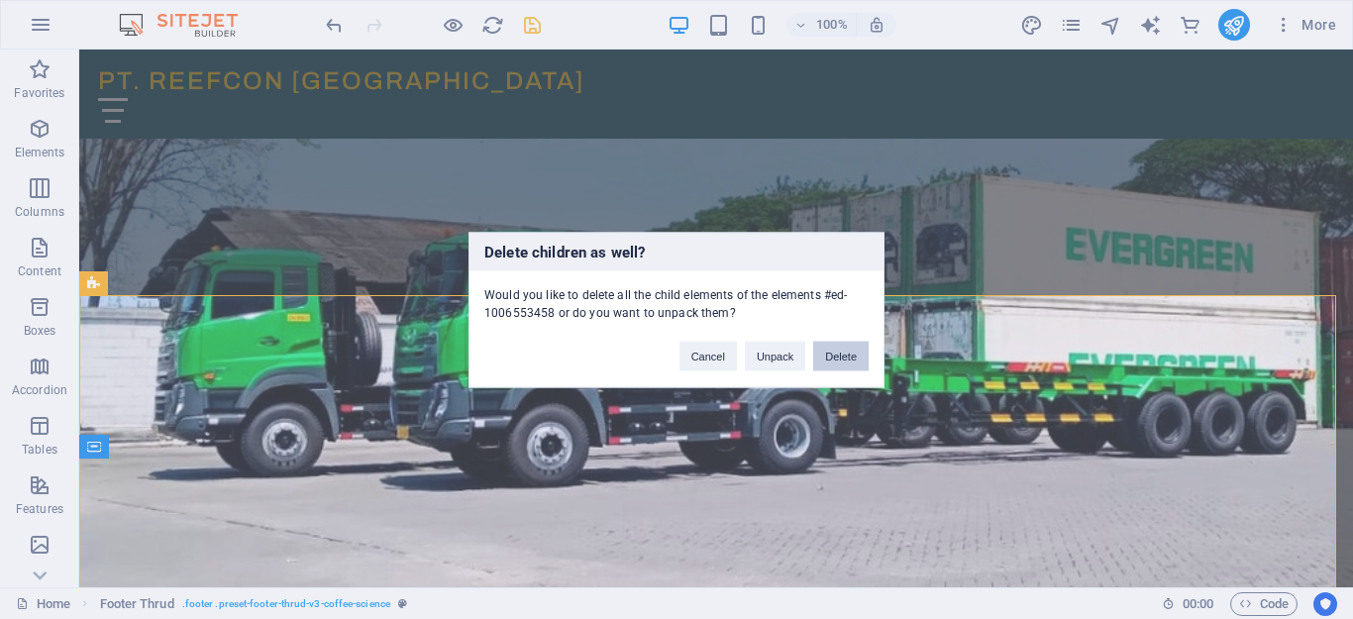
click at [843, 360] on button "Delete" at bounding box center [840, 356] width 55 height 30
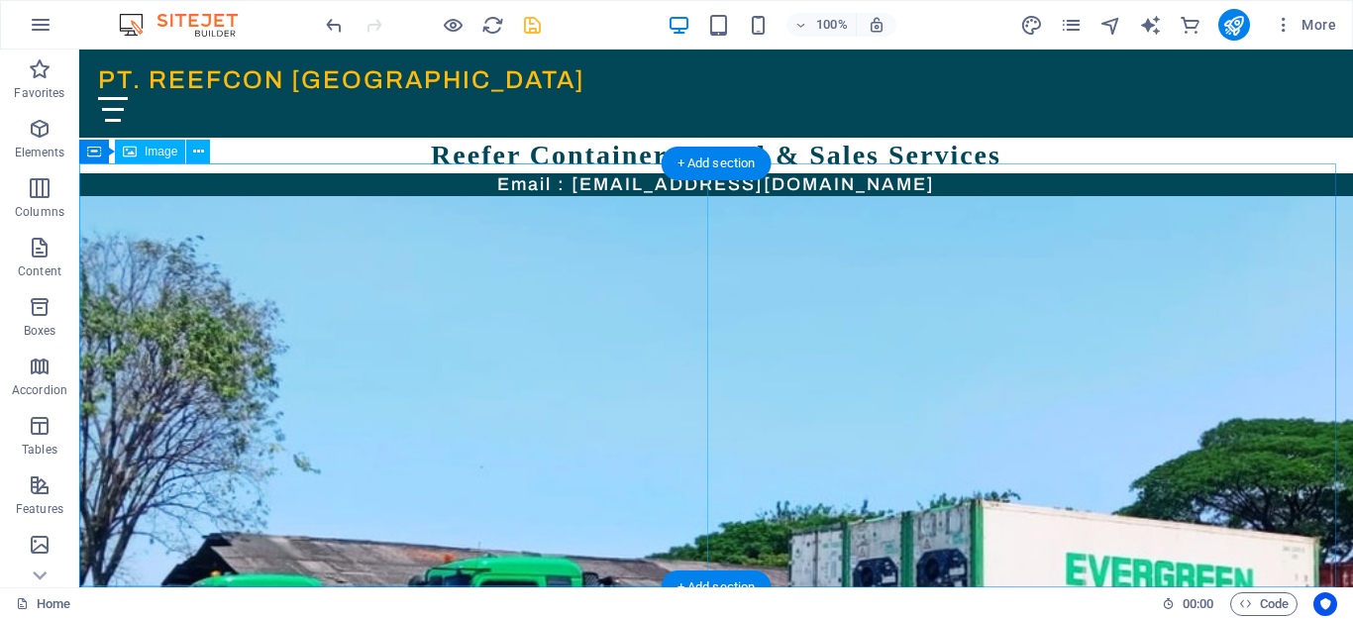
scroll to position [10, 0]
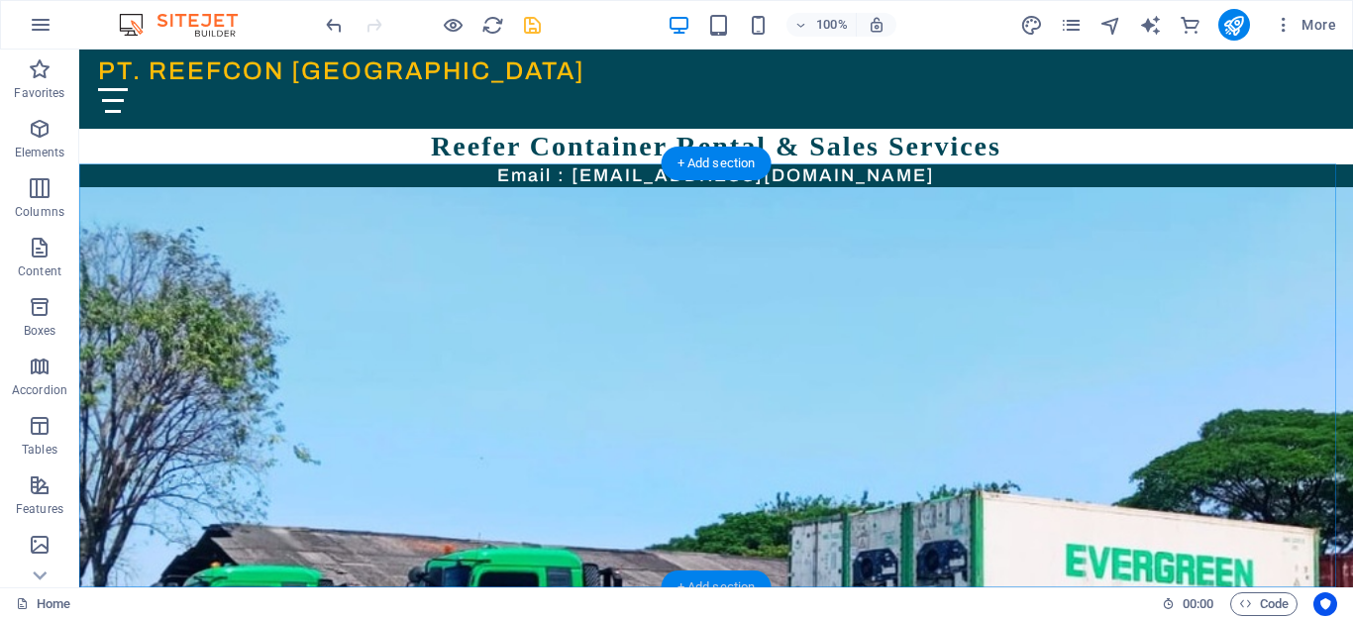
click at [743, 578] on div "+ Add section" at bounding box center [717, 588] width 110 height 34
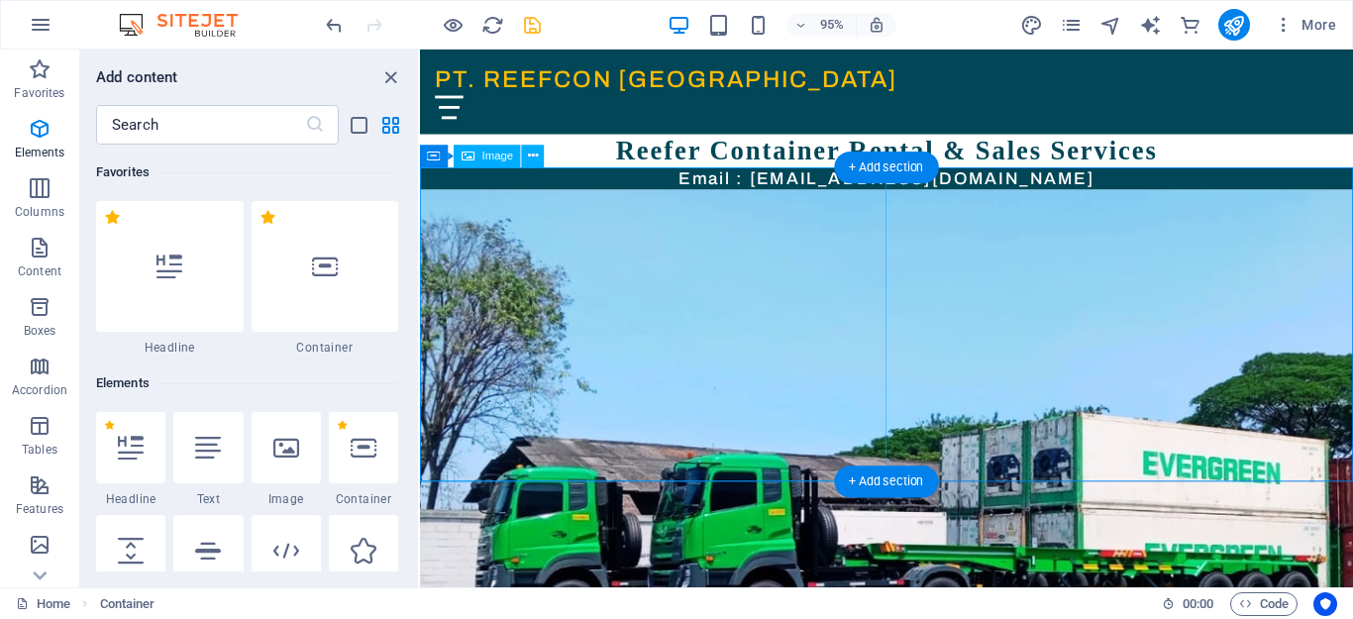
scroll to position [3466, 0]
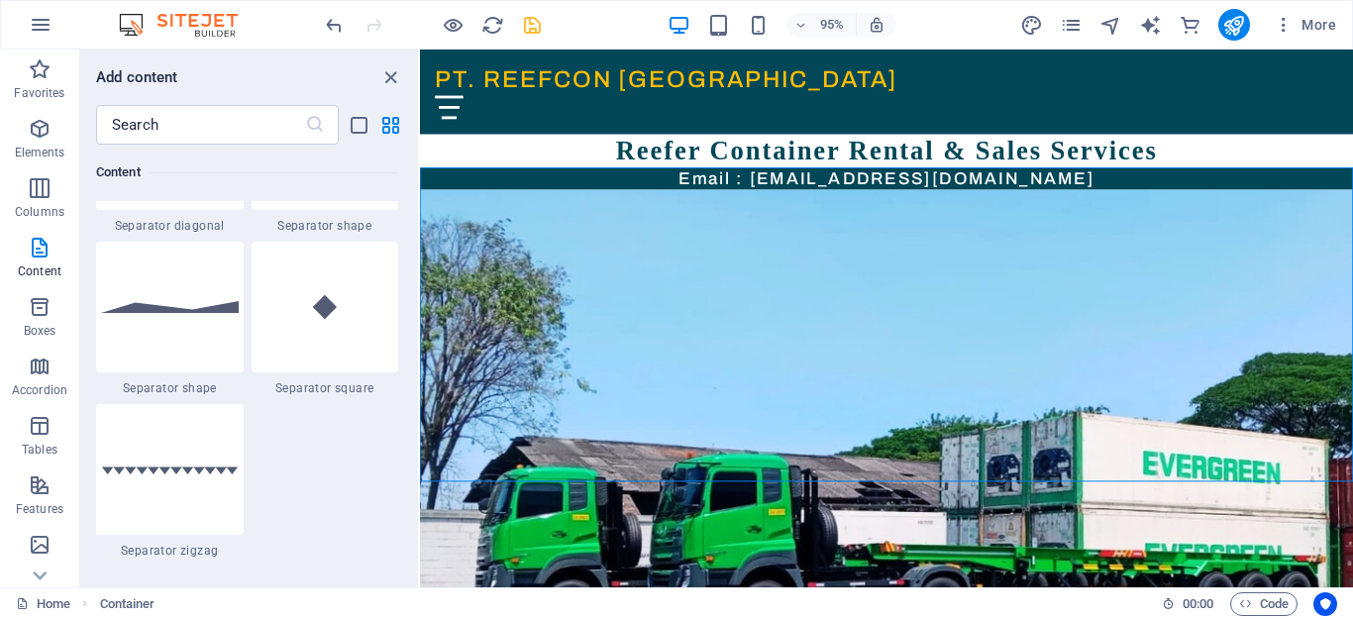
scroll to position [4753, 0]
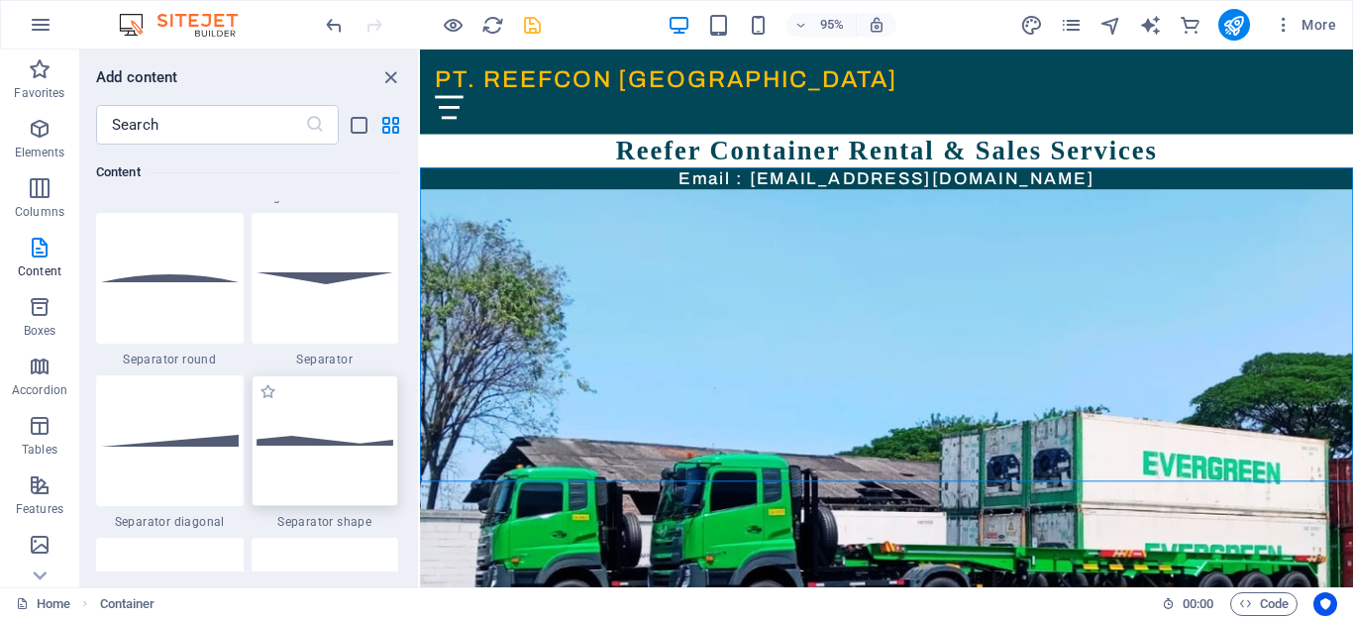
click at [312, 452] on div at bounding box center [326, 440] width 148 height 131
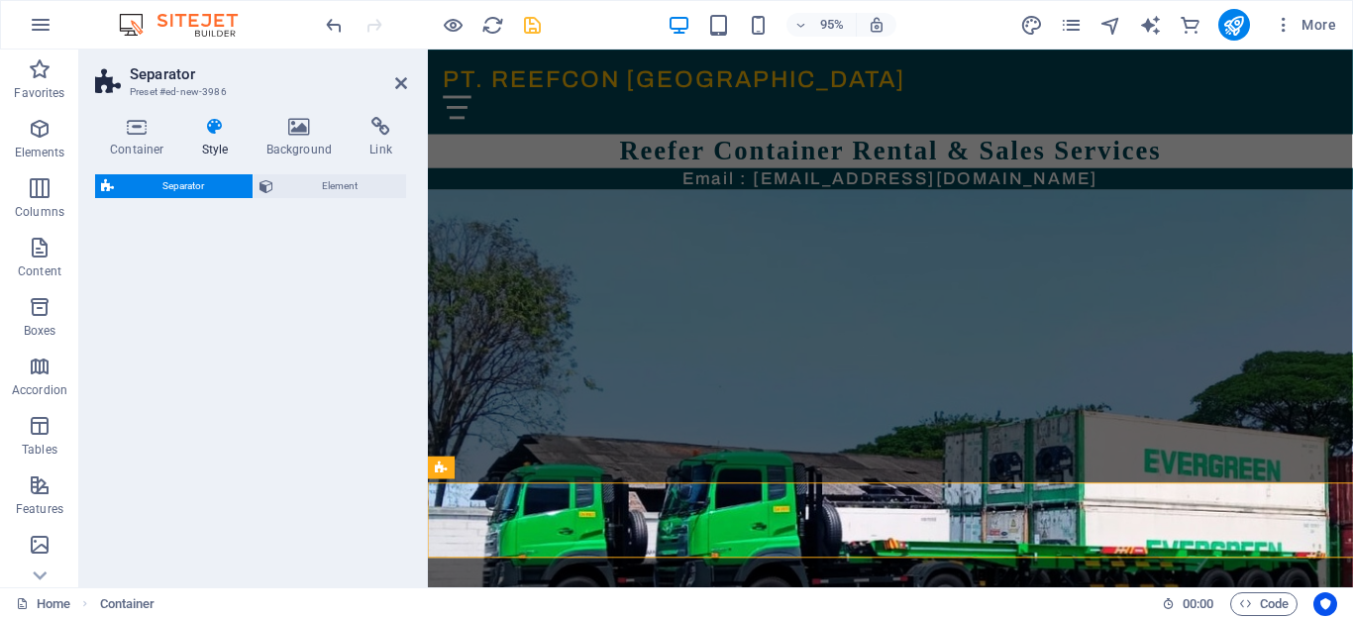
select select "polygon1"
select select "rem"
select select "preset-separator-v3-polygon1"
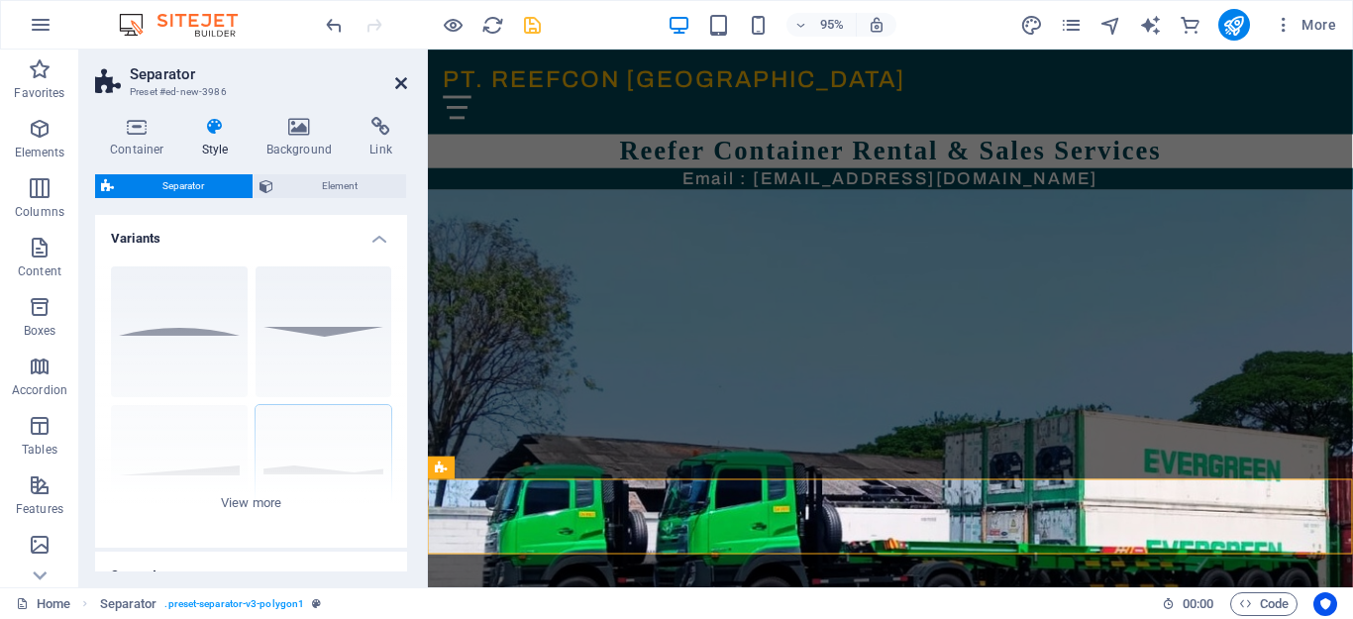
click at [396, 84] on icon at bounding box center [401, 83] width 12 height 16
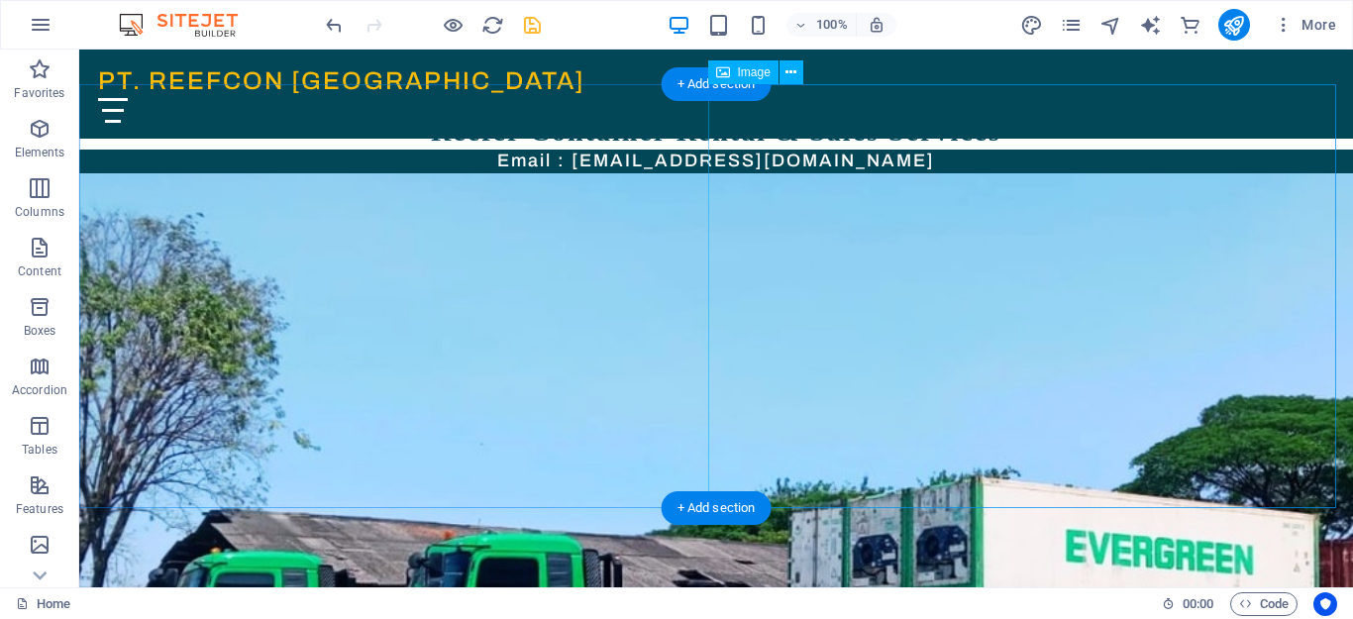
scroll to position [89, 0]
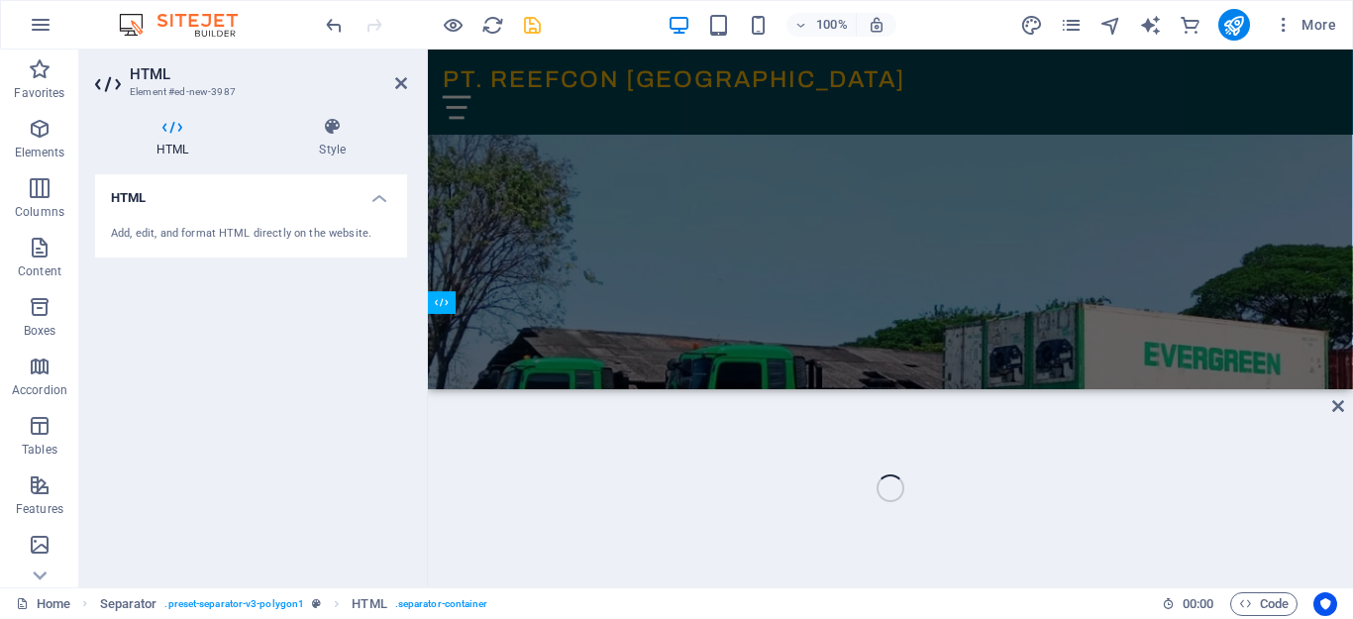
scroll to position [168, 0]
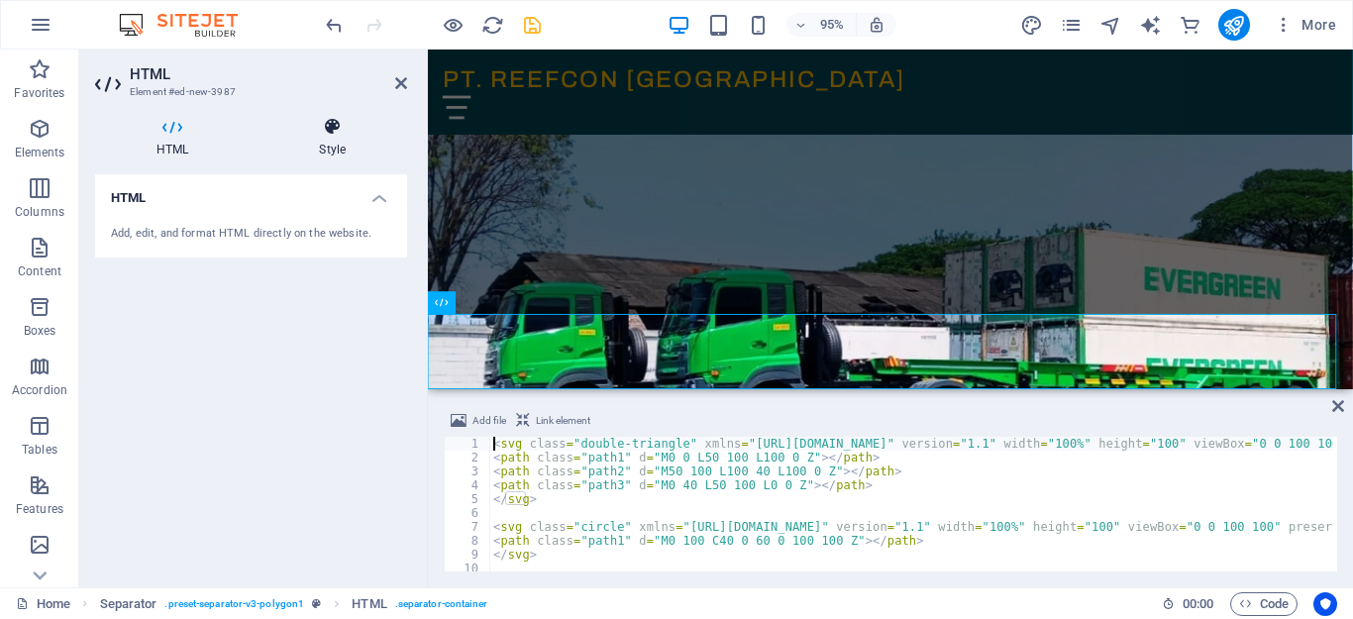
click at [333, 129] on icon at bounding box center [333, 127] width 150 height 20
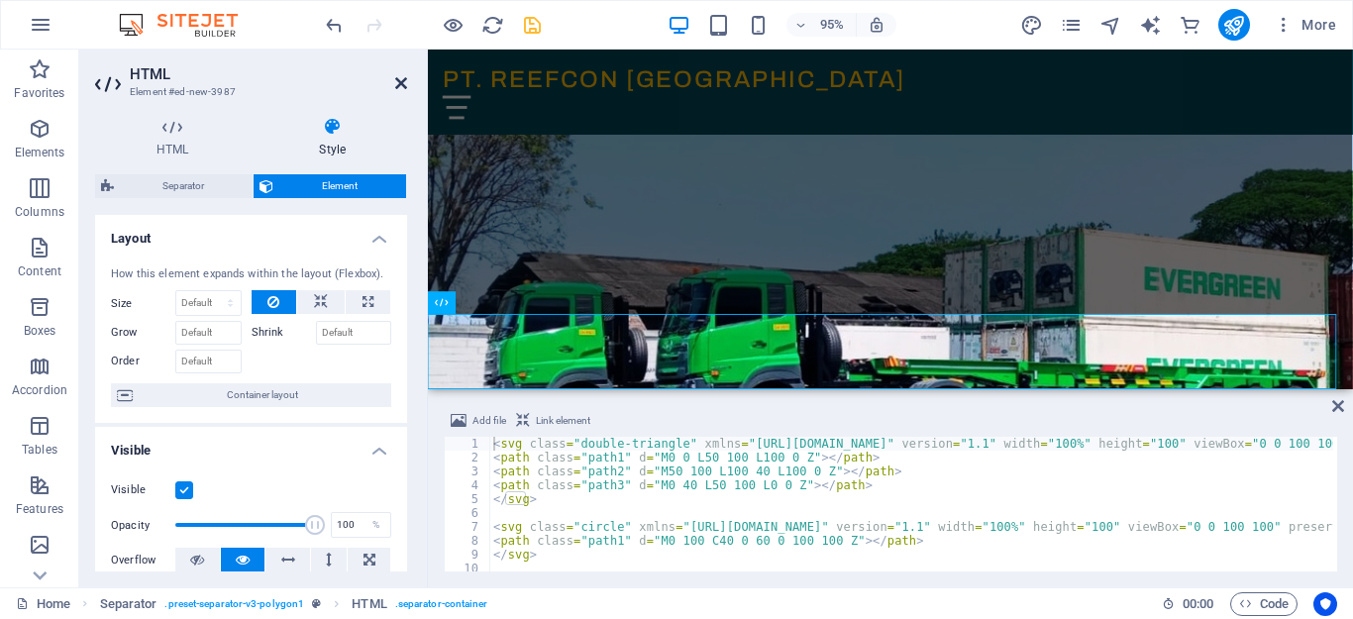
click at [395, 83] on icon at bounding box center [401, 83] width 12 height 16
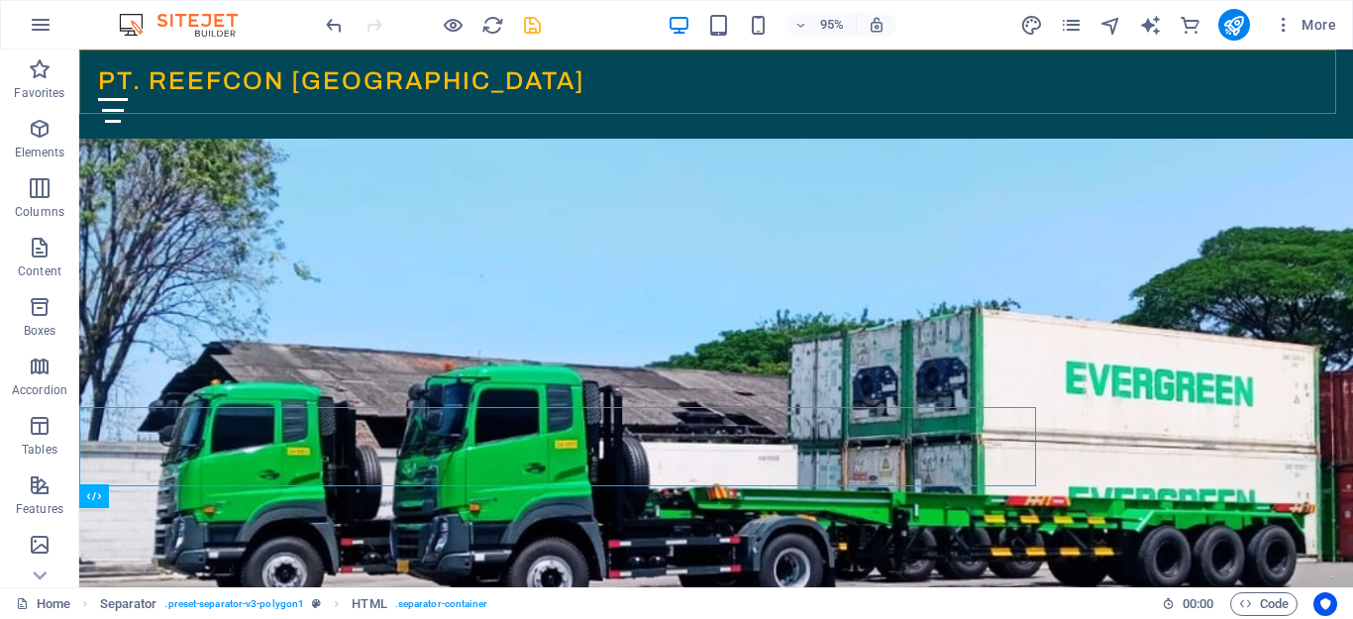
scroll to position [89, 0]
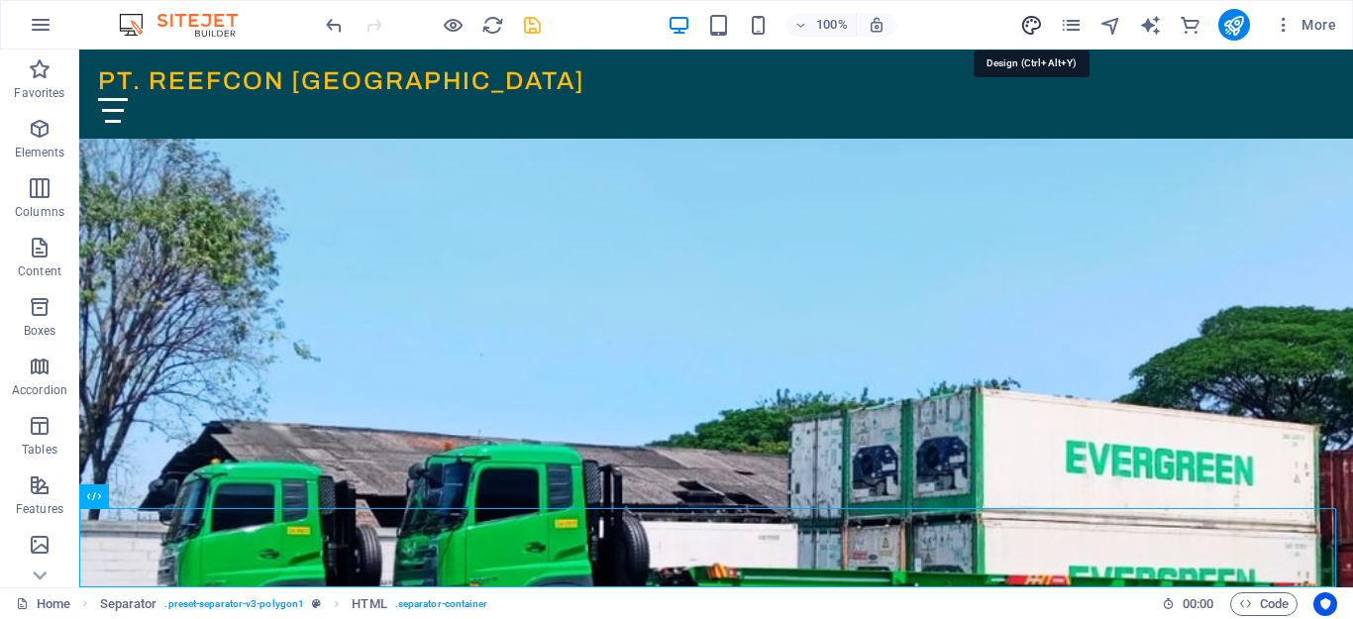
click at [1036, 26] on icon "design" at bounding box center [1031, 25] width 23 height 23
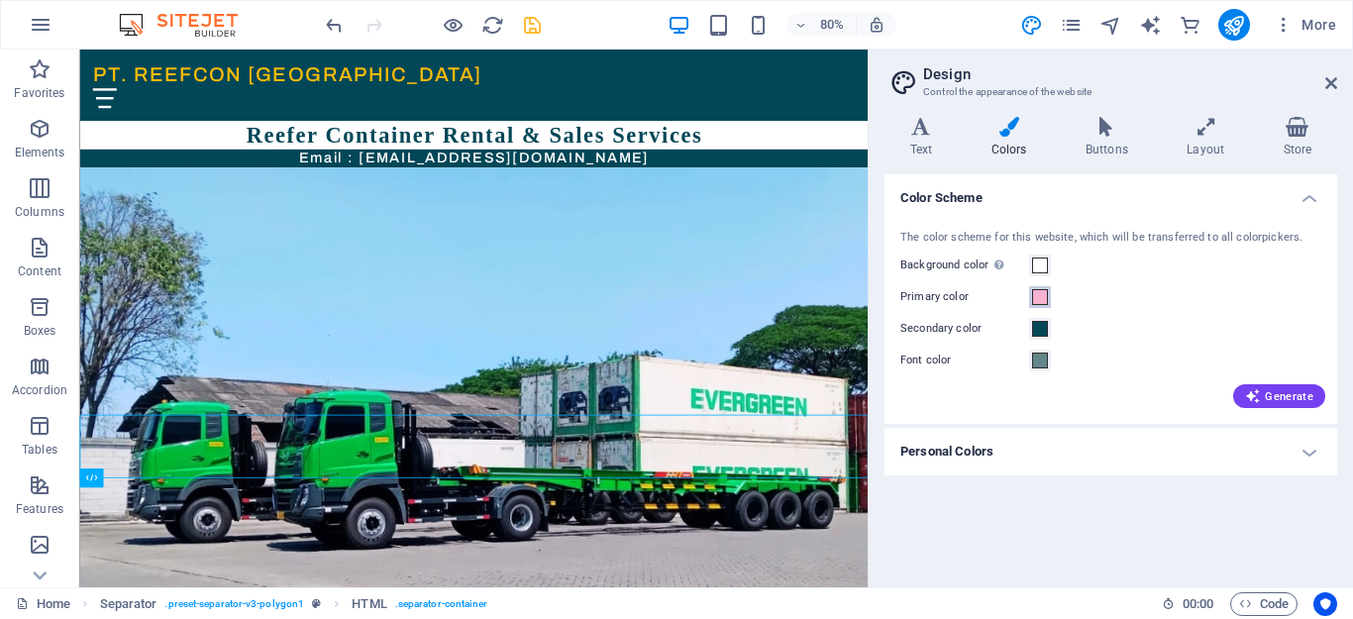
click at [1039, 296] on span at bounding box center [1040, 297] width 16 height 16
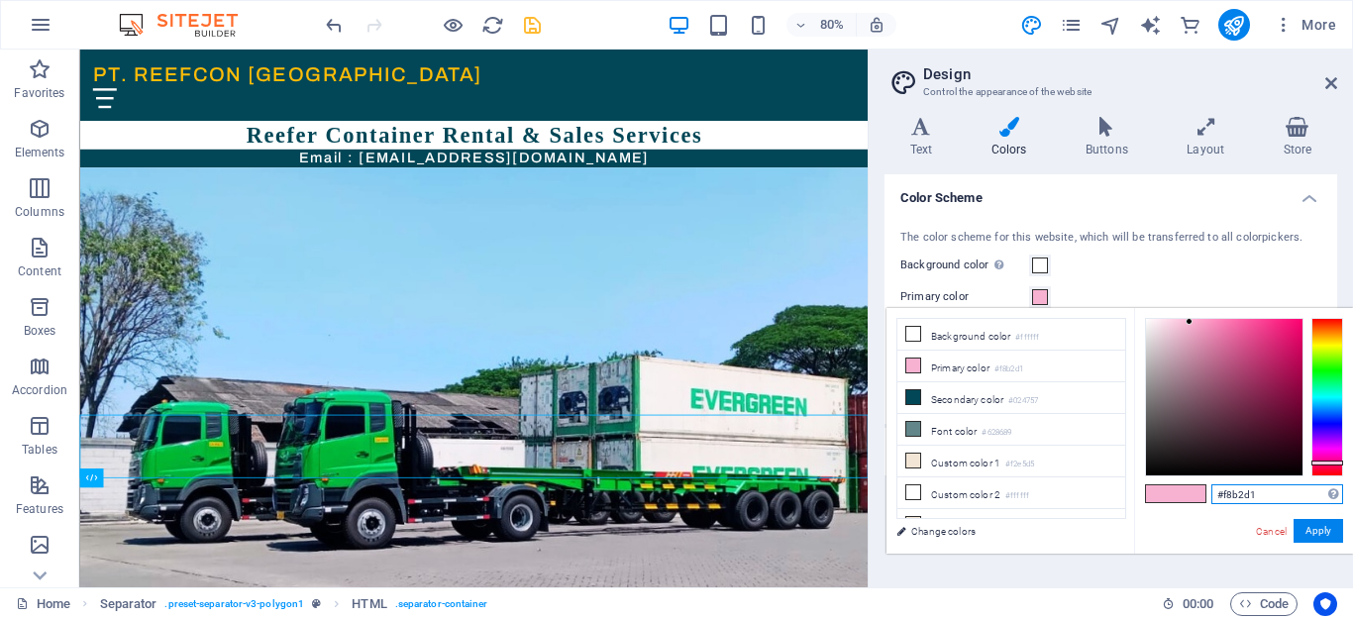
drag, startPoint x: 1269, startPoint y: 491, endPoint x: 1172, endPoint y: 485, distance: 97.3
click at [1172, 485] on div "#f8b2d1 Supported formats #0852ed rgb(8, 82, 237) rgba(8, 82, 237, 90%) hsv(221…" at bounding box center [1243, 574] width 219 height 533
paste input "024757"
type input "#024757"
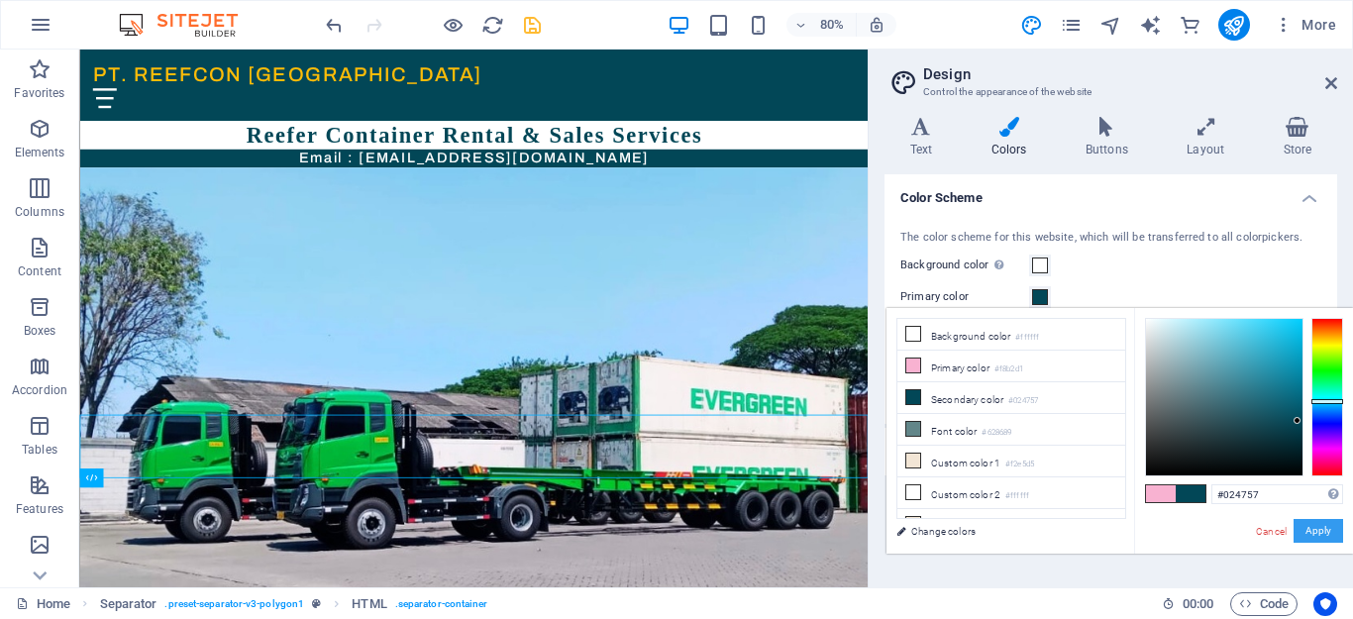
click at [1317, 530] on button "Apply" at bounding box center [1319, 531] width 50 height 24
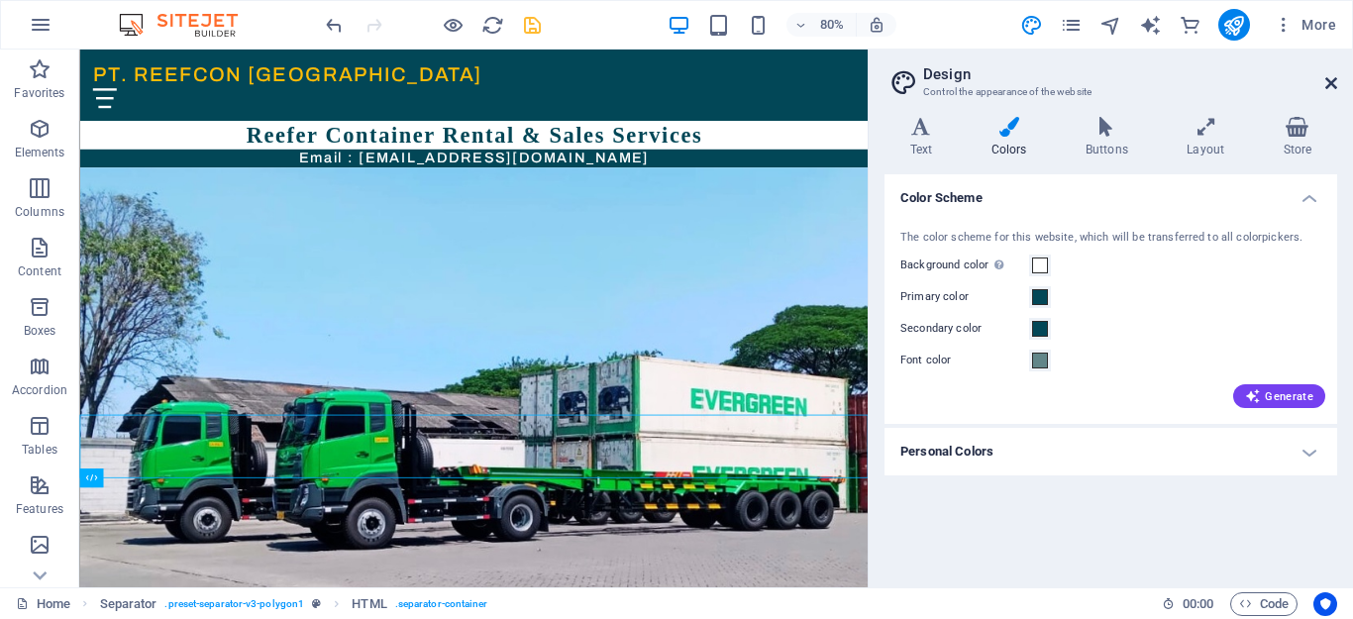
click at [1329, 86] on icon at bounding box center [1331, 83] width 12 height 16
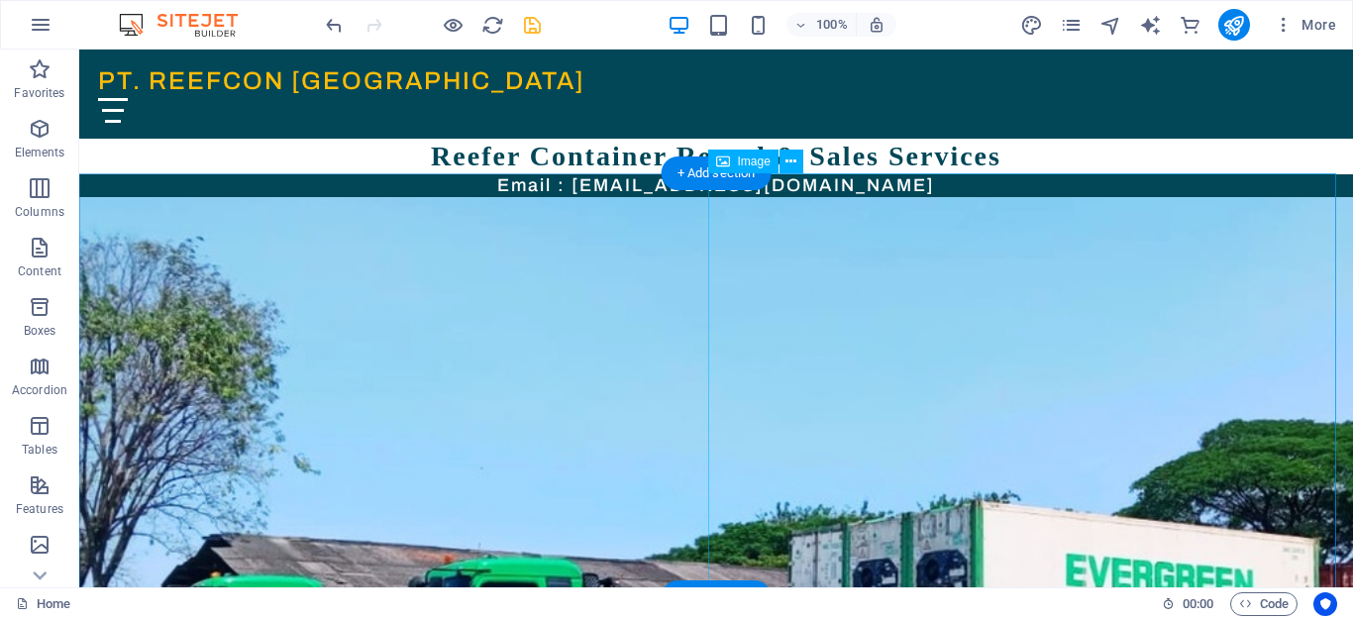
scroll to position [89, 0]
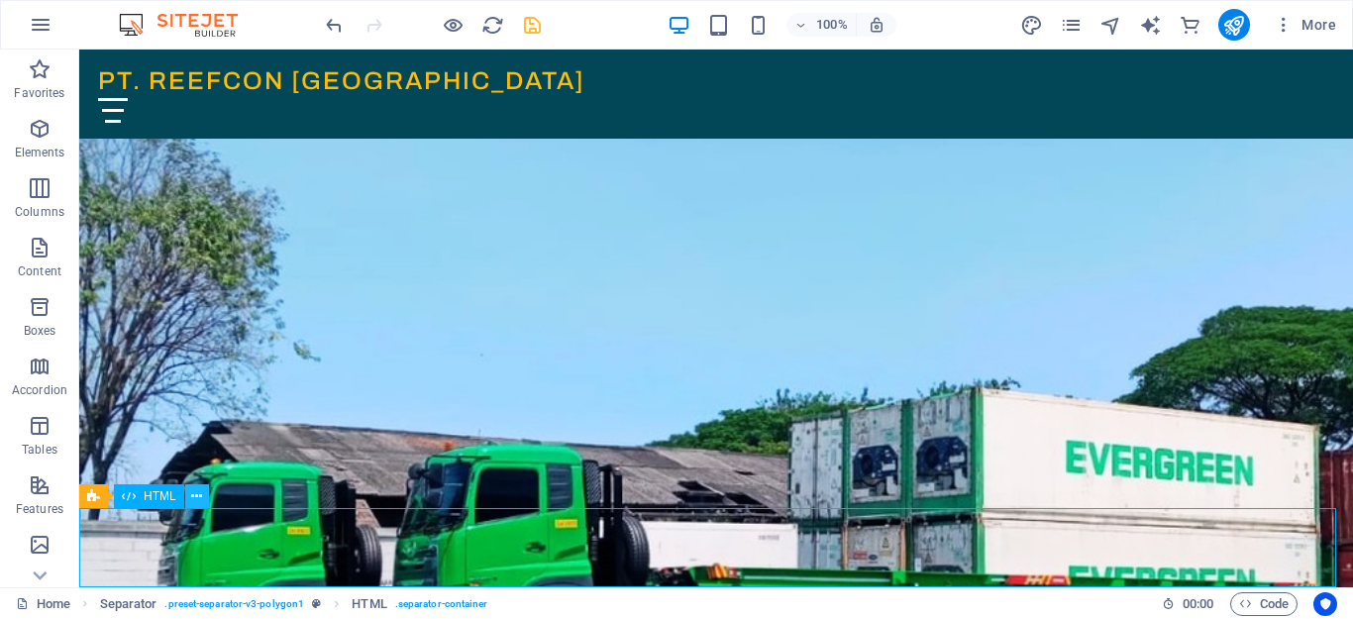
click at [197, 498] on icon at bounding box center [196, 496] width 11 height 21
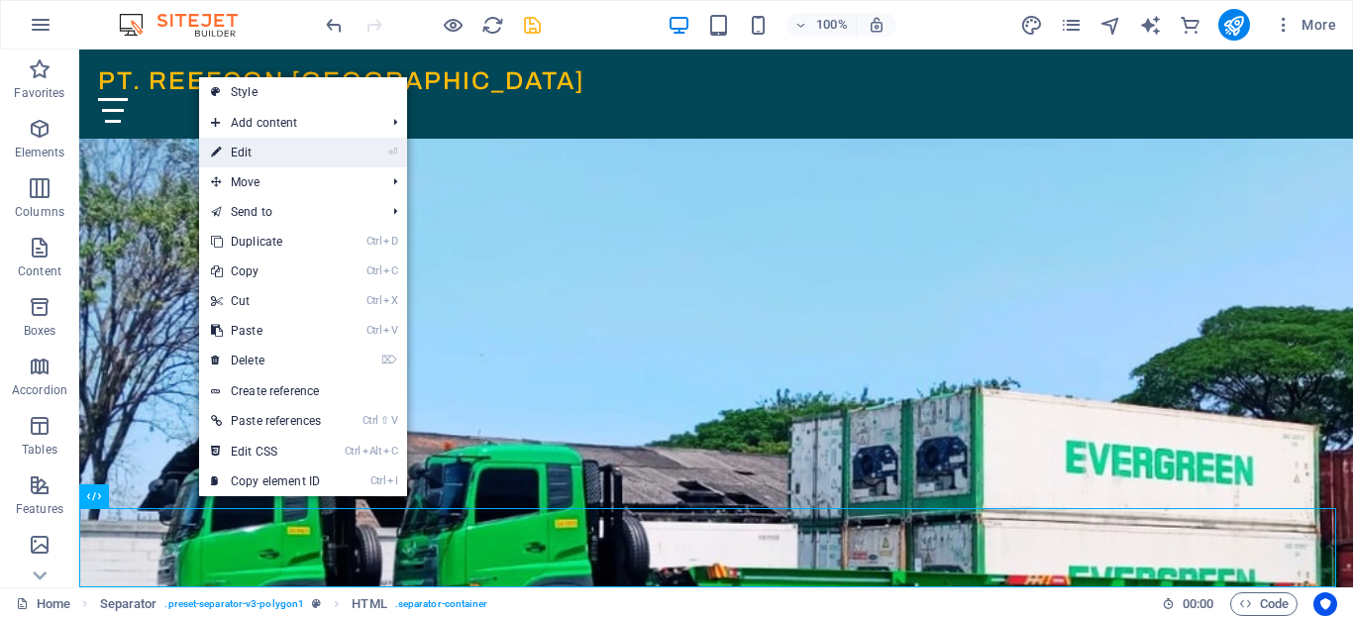
click at [280, 147] on link "⏎ Edit" at bounding box center [266, 153] width 134 height 30
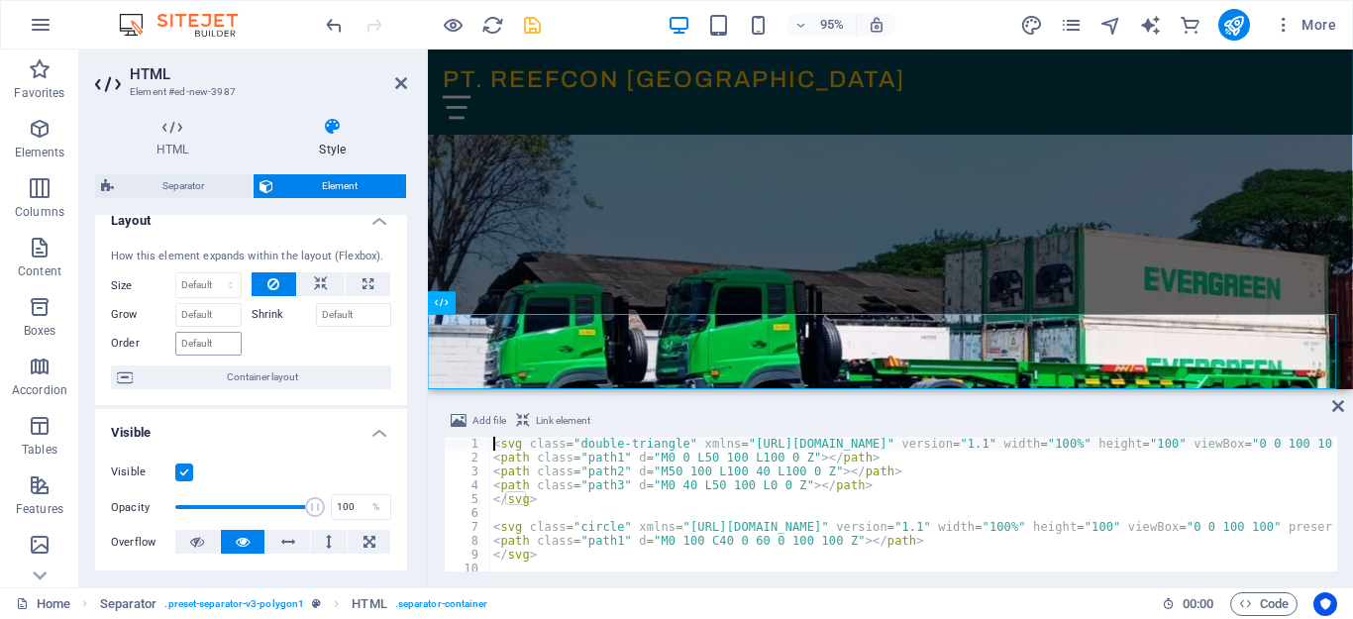
scroll to position [0, 0]
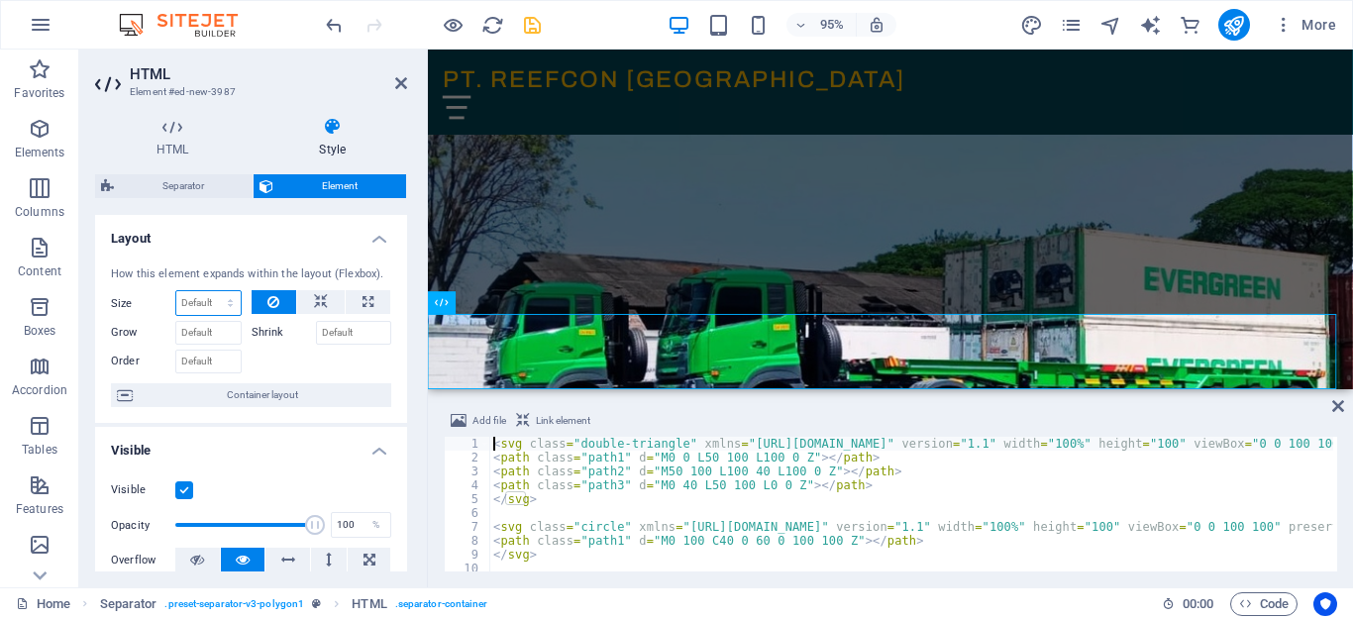
click at [225, 300] on select "Default auto px % 1/1 1/2 1/3 1/4 1/5 1/6 1/7 1/8 1/9 1/10" at bounding box center [208, 303] width 64 height 24
click at [371, 236] on h4 "Layout" at bounding box center [251, 233] width 312 height 36
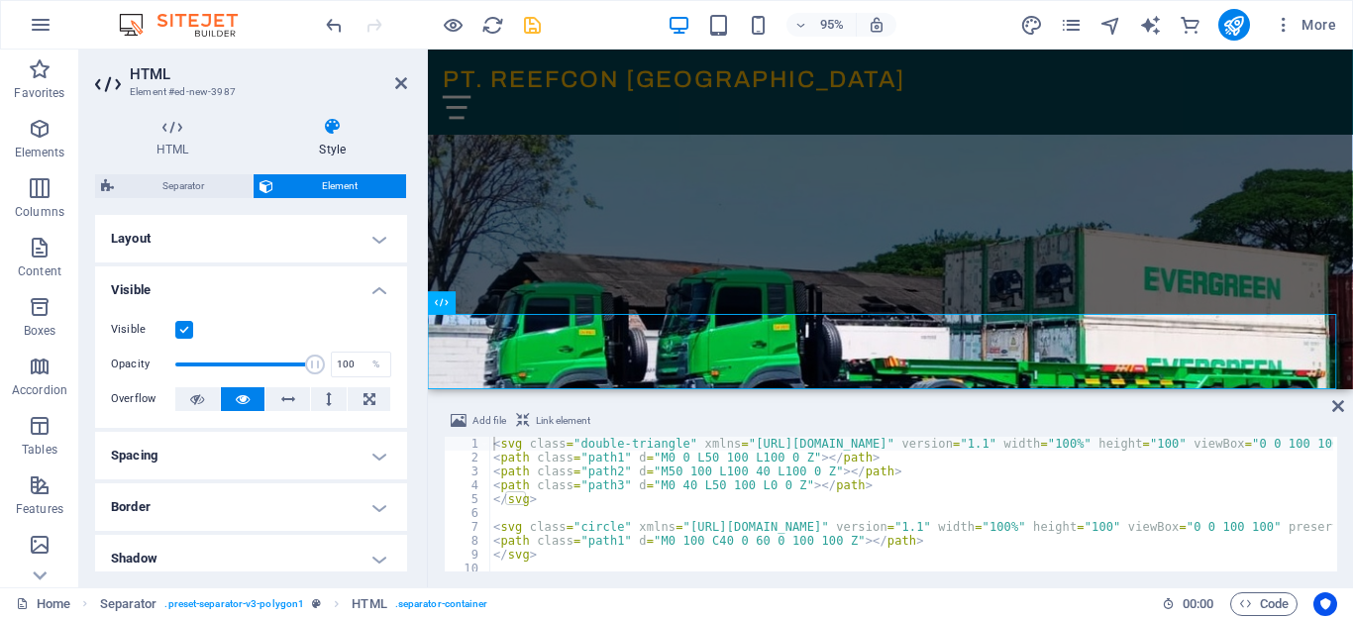
click at [371, 236] on h4 "Layout" at bounding box center [251, 239] width 312 height 48
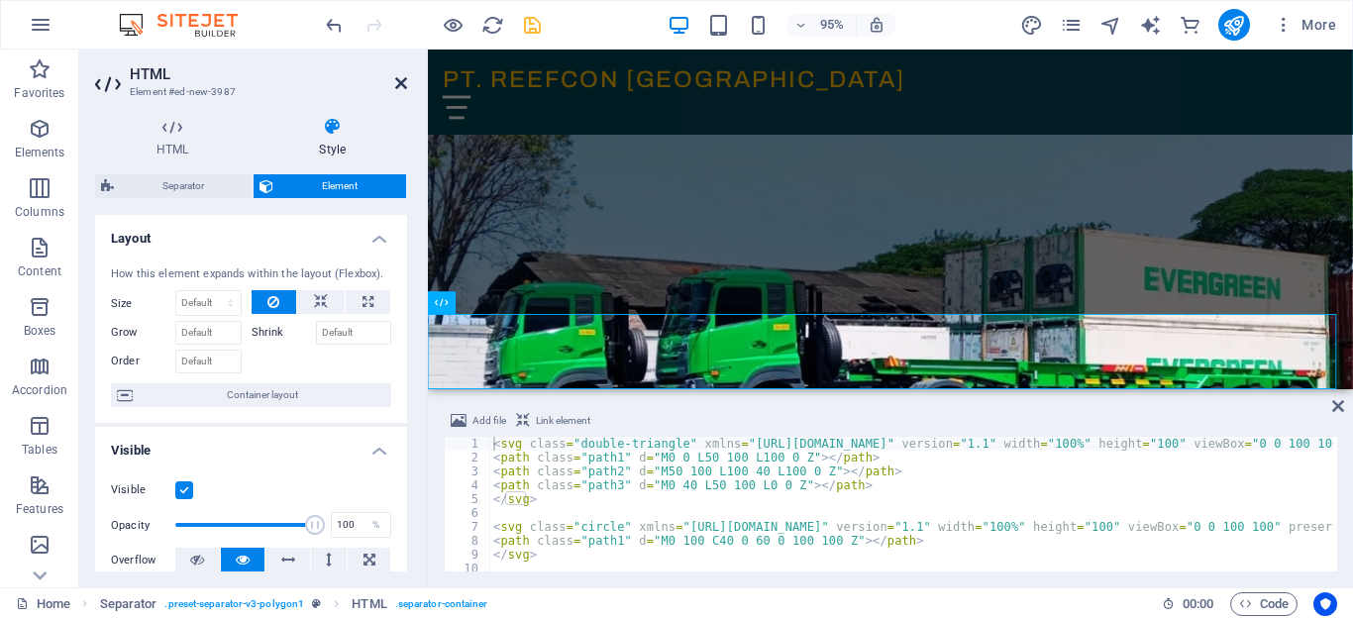
click at [398, 86] on icon at bounding box center [401, 83] width 12 height 16
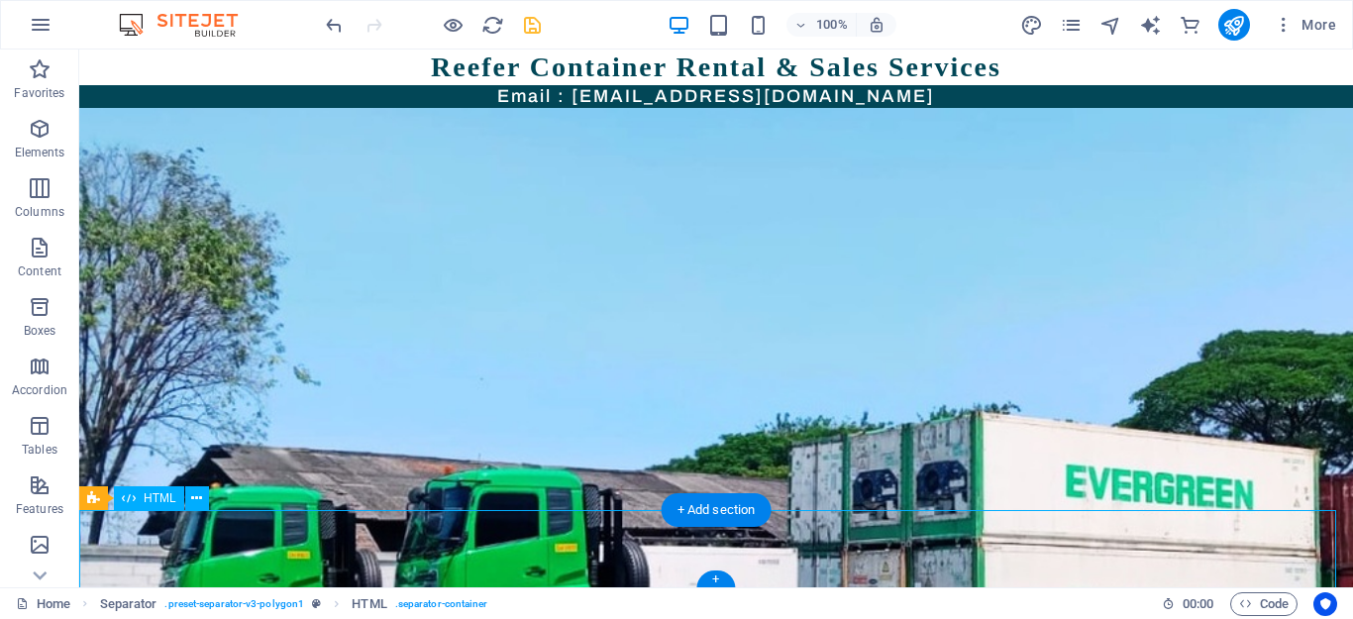
scroll to position [0, 0]
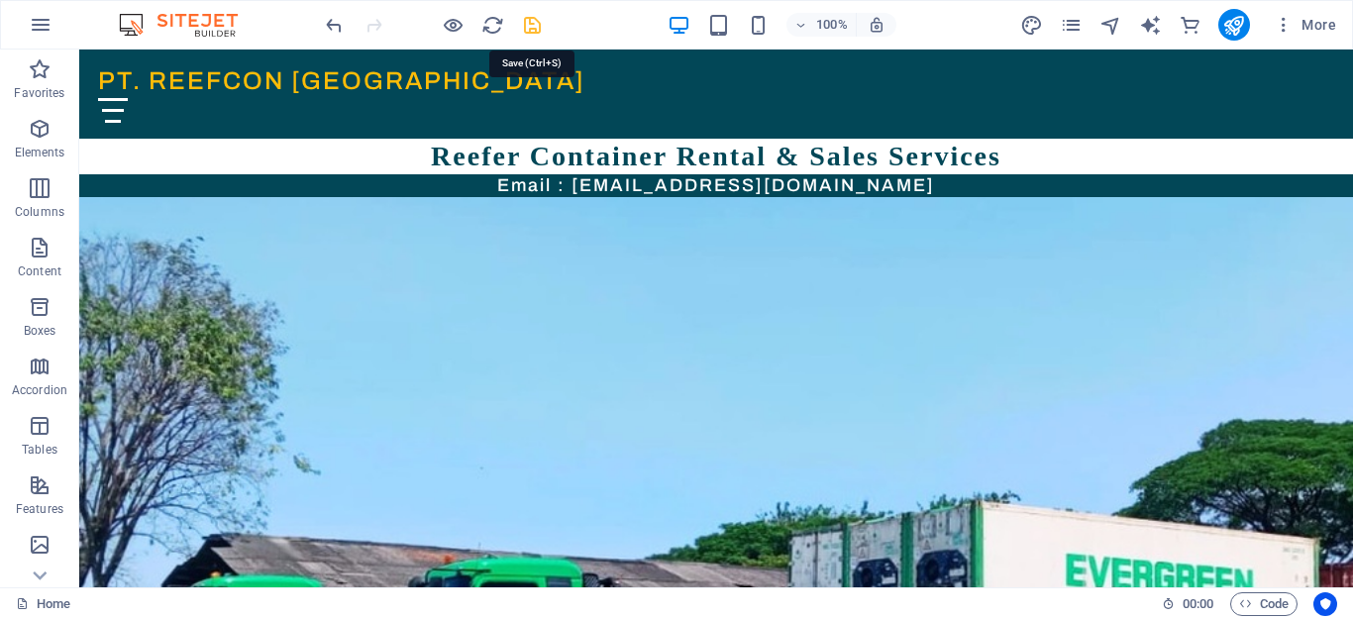
click at [523, 23] on icon "save" at bounding box center [532, 25] width 23 height 23
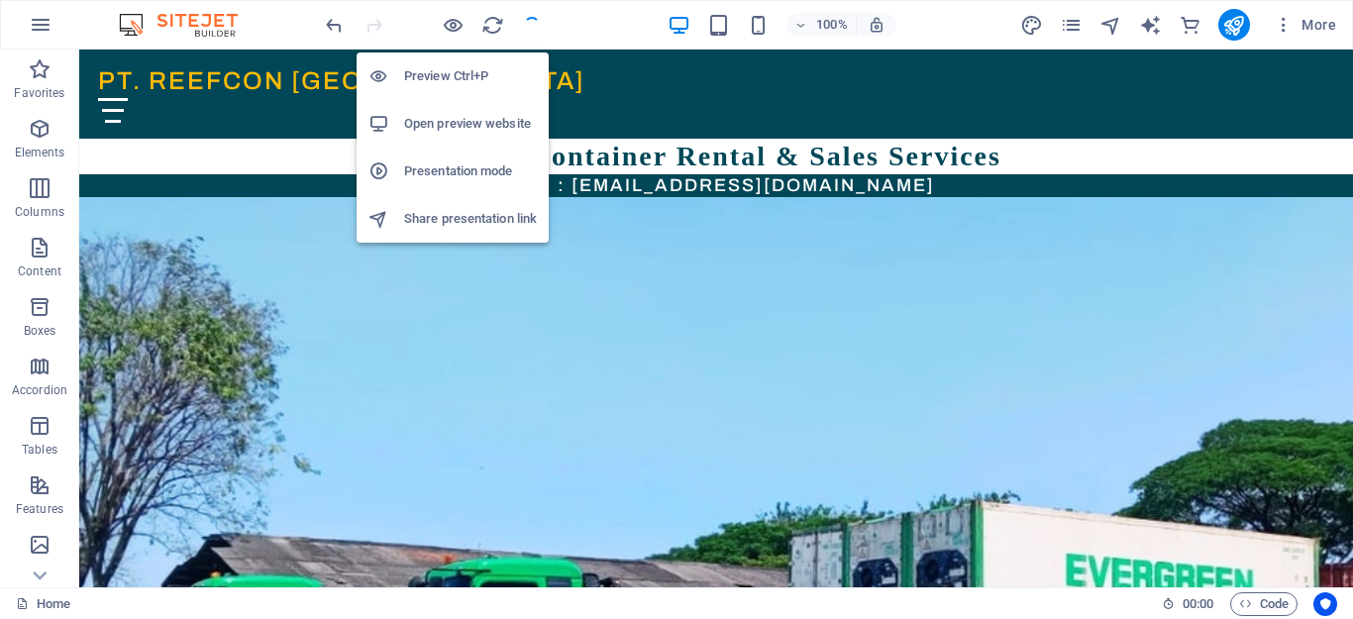
click at [455, 127] on h6 "Open preview website" at bounding box center [470, 124] width 133 height 24
click at [462, 126] on h6 "Open preview website" at bounding box center [470, 124] width 133 height 24
click at [450, 79] on h6 "Preview Ctrl+P" at bounding box center [470, 76] width 133 height 24
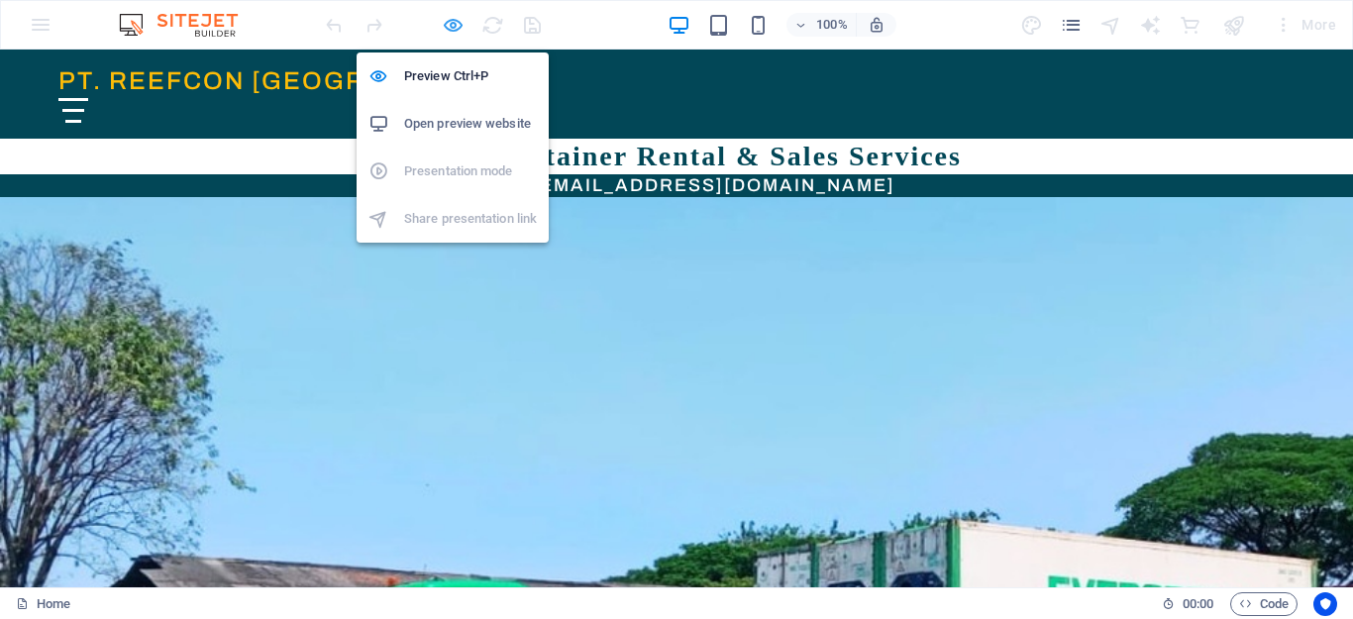
click at [452, 19] on icon "button" at bounding box center [453, 25] width 23 height 23
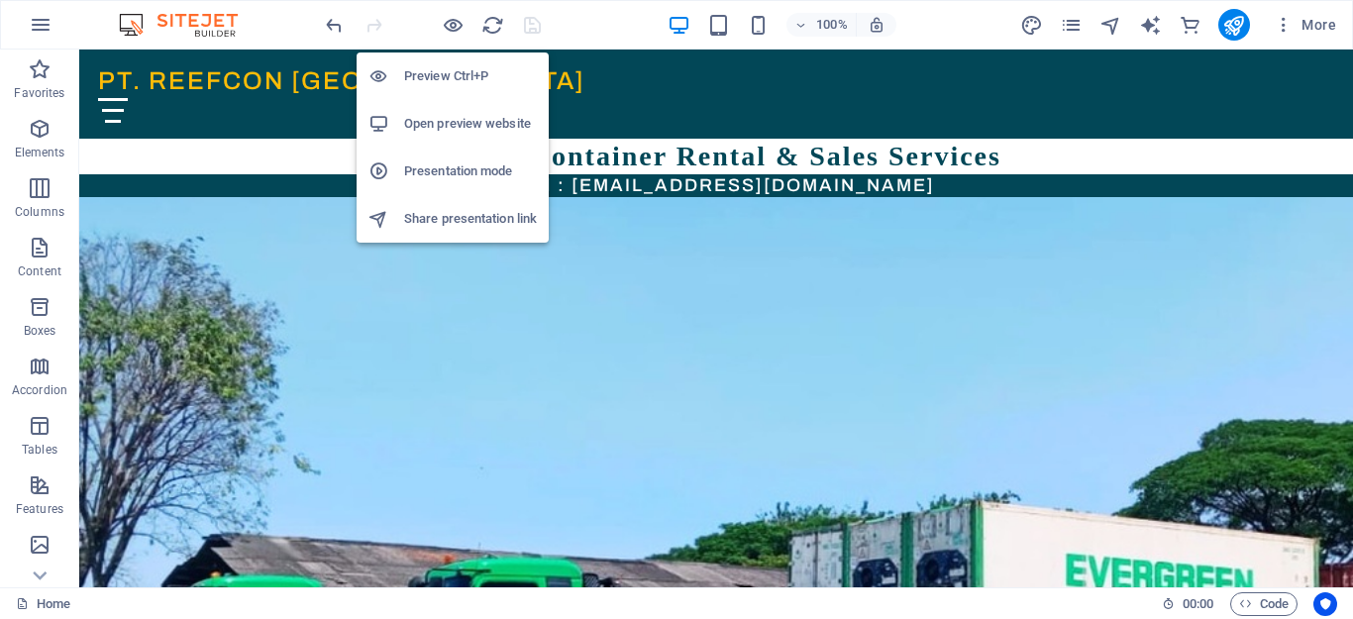
click at [447, 114] on h6 "Open preview website" at bounding box center [470, 124] width 133 height 24
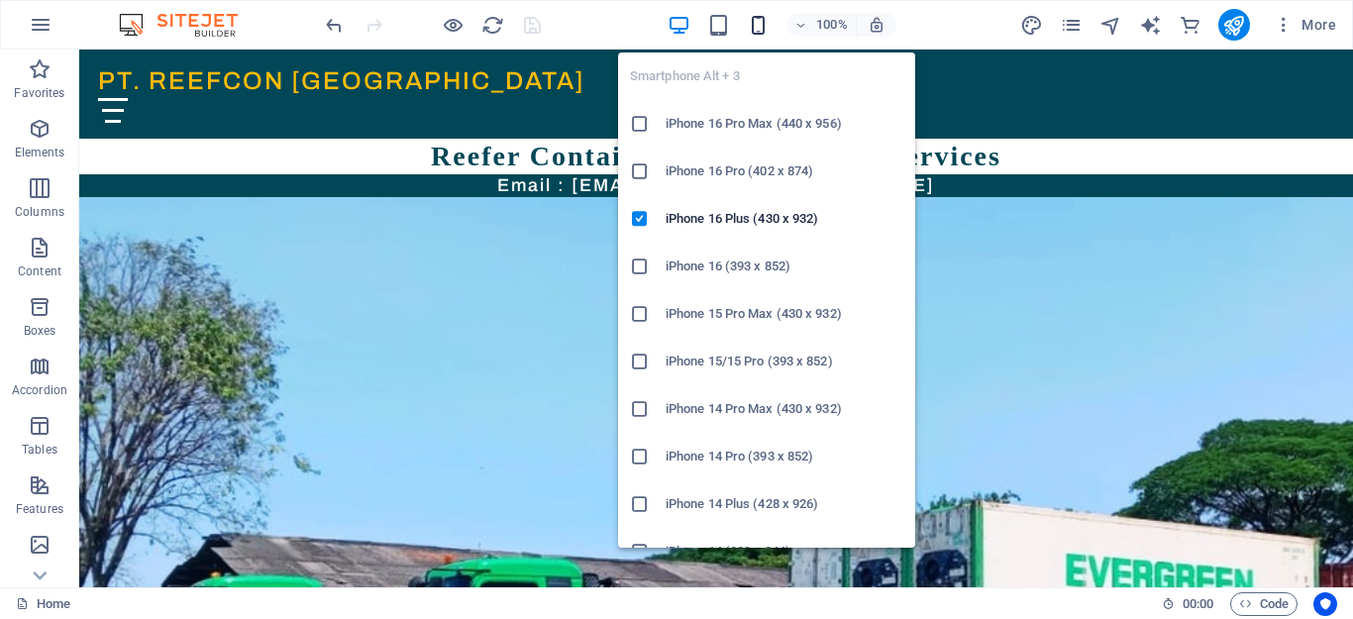
click at [762, 22] on icon "button" at bounding box center [758, 25] width 23 height 23
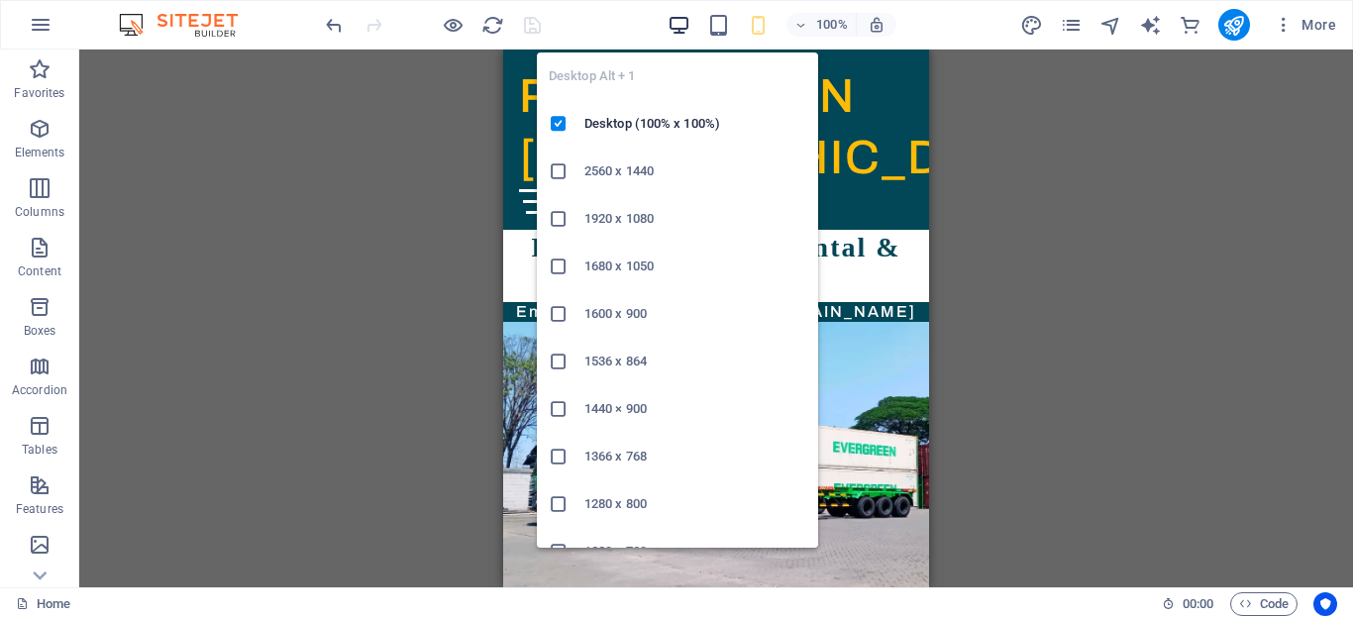
click at [681, 28] on icon "button" at bounding box center [679, 25] width 23 height 23
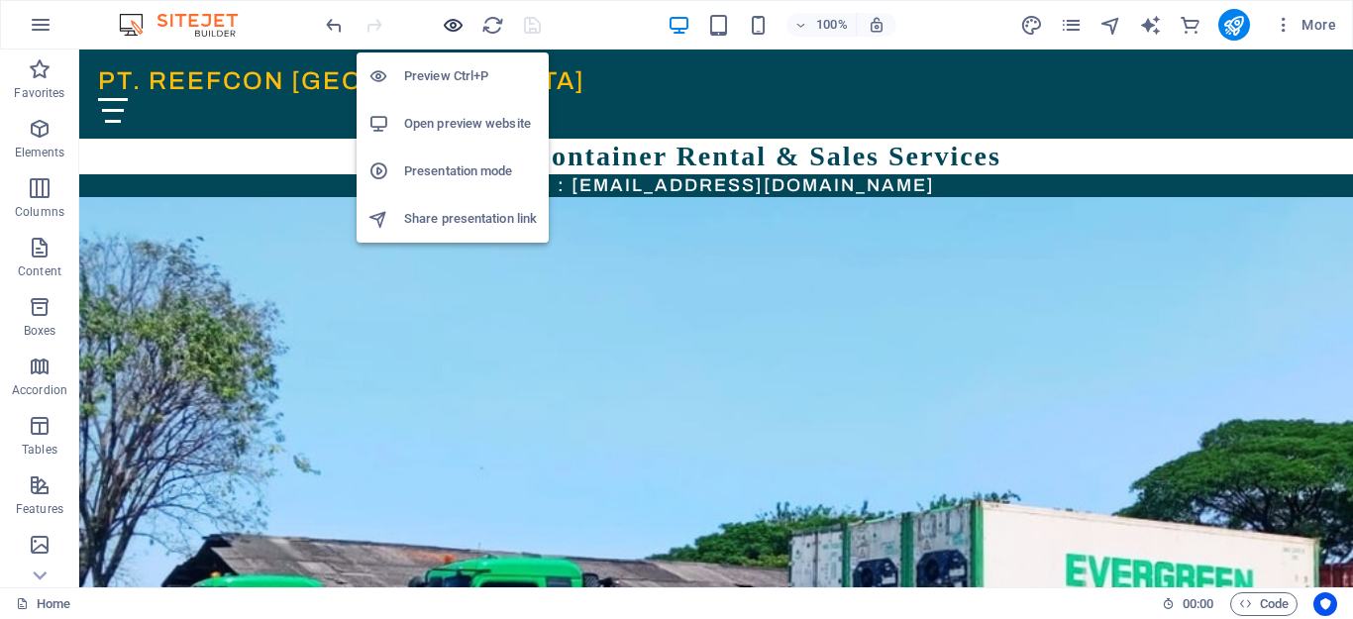
click at [445, 21] on icon "button" at bounding box center [453, 25] width 23 height 23
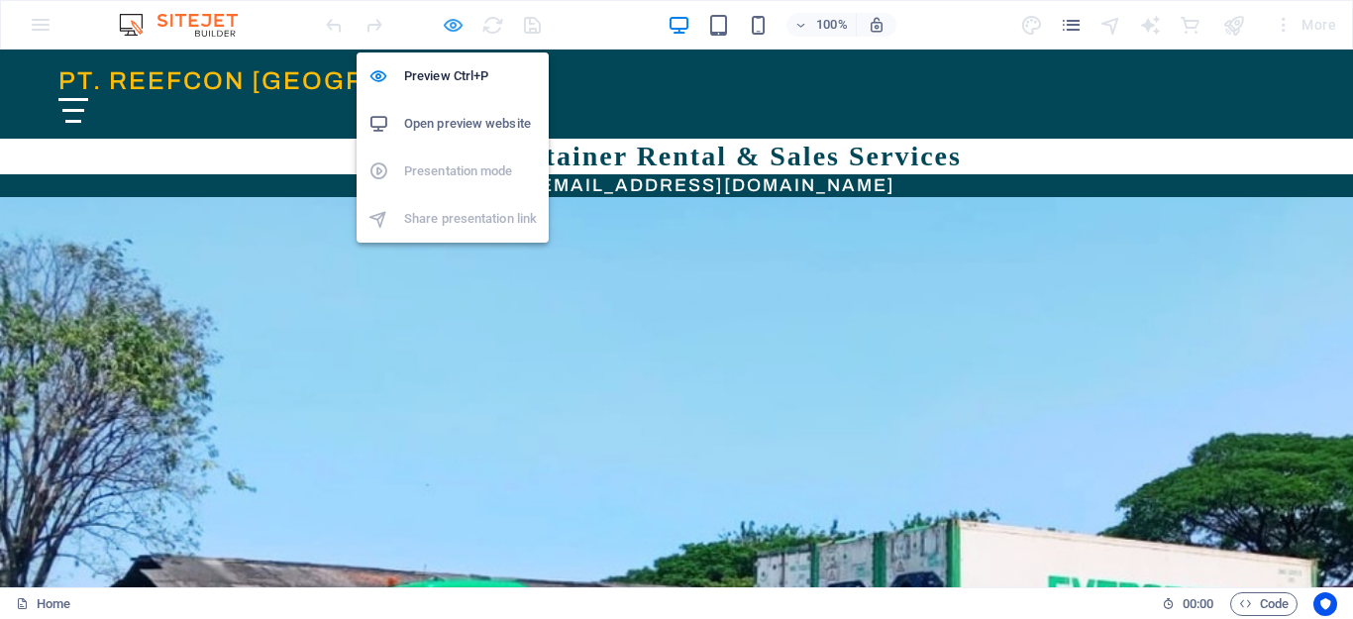
click at [447, 28] on icon "button" at bounding box center [453, 25] width 23 height 23
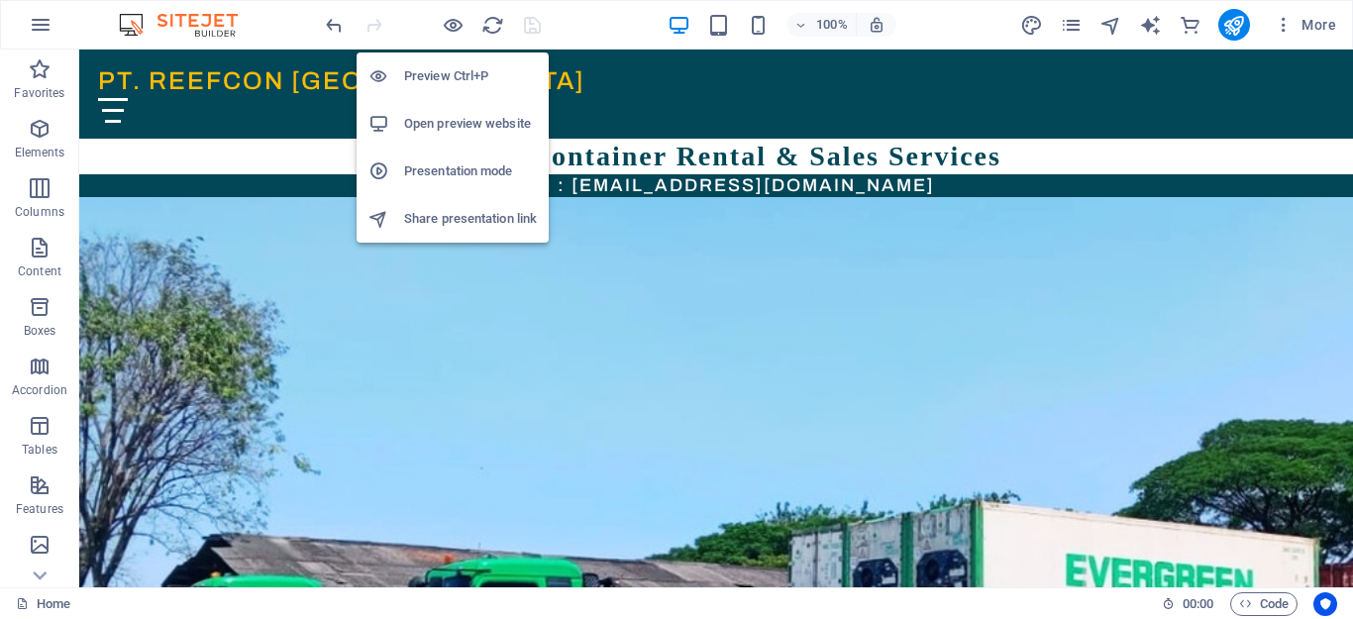
click at [469, 130] on h6 "Open preview website" at bounding box center [470, 124] width 133 height 24
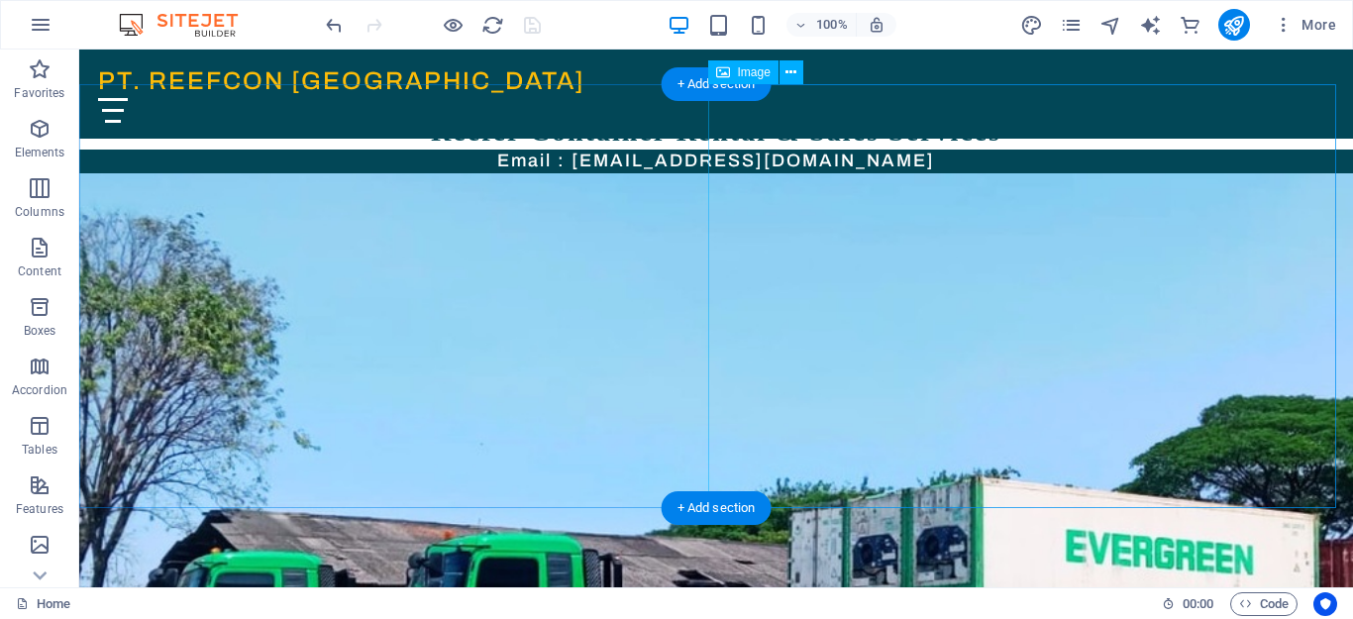
scroll to position [89, 0]
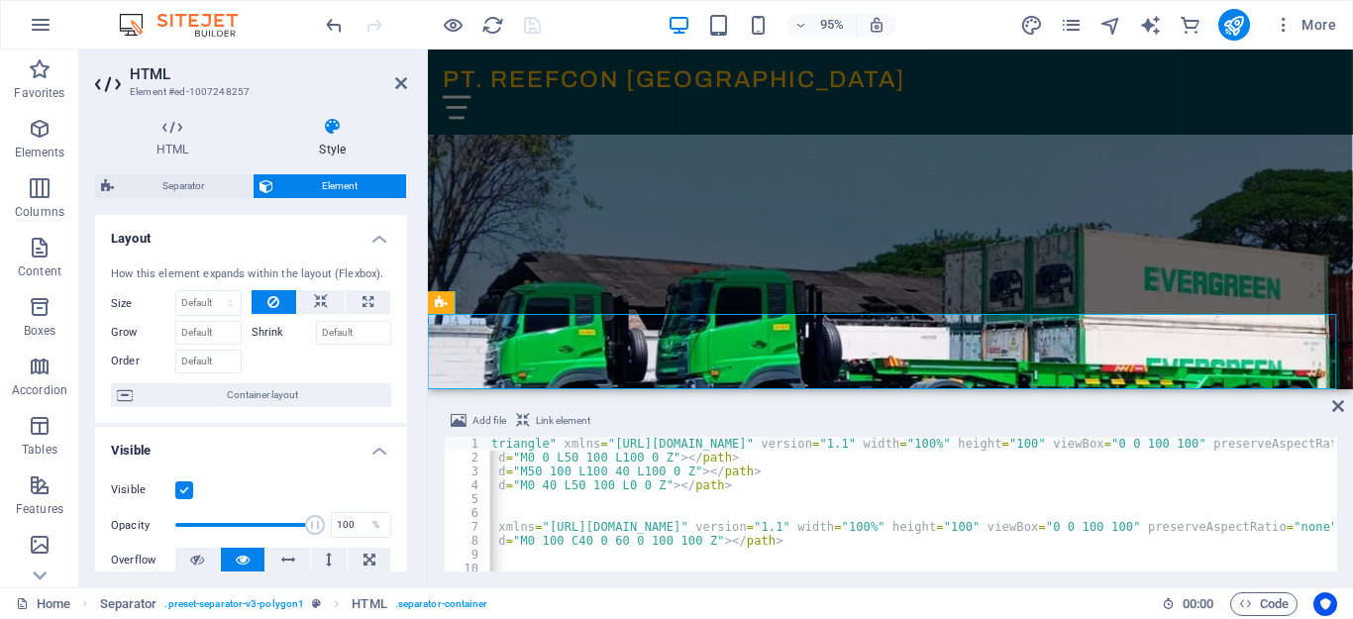
scroll to position [0, 140]
drag, startPoint x: 1035, startPoint y: 446, endPoint x: 1017, endPoint y: 446, distance: 17.8
click at [1017, 446] on div "< svg class = "double-triangle" xmlns = "http://www.w3.org/2000/svg" version = …" at bounding box center [864, 516] width 1029 height 158
click at [1028, 442] on div "< svg class = "double-triangle" xmlns = "http://www.w3.org/2000/svg" version = …" at bounding box center [911, 504] width 844 height 135
click at [1028, 442] on div "< svg class = "double-triangle" xmlns = "http://www.w3.org/2000/svg" version = …" at bounding box center [864, 516] width 1029 height 158
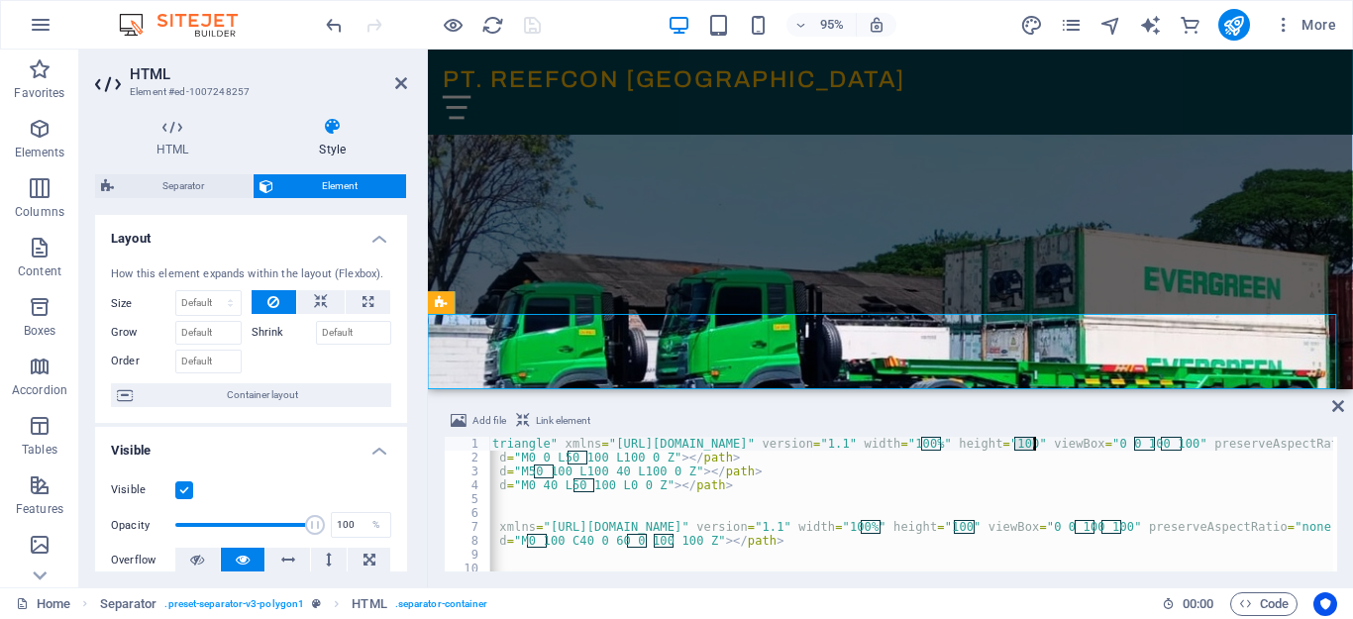
click at [1029, 443] on div "< svg class = "double-triangle" xmlns = "http://www.w3.org/2000/svg" version = …" at bounding box center [911, 504] width 844 height 135
click at [1029, 443] on div "< svg class = "double-triangle" xmlns = "http://www.w3.org/2000/svg" version = …" at bounding box center [864, 516] width 1029 height 158
click at [1069, 486] on div "< svg class = "double-triangle" xmlns = "http://www.w3.org/2000/svg" version = …" at bounding box center [864, 516] width 1029 height 158
type textarea "<path class="path3" d="M0 40 L50 100 L0 0 Z"></path>"
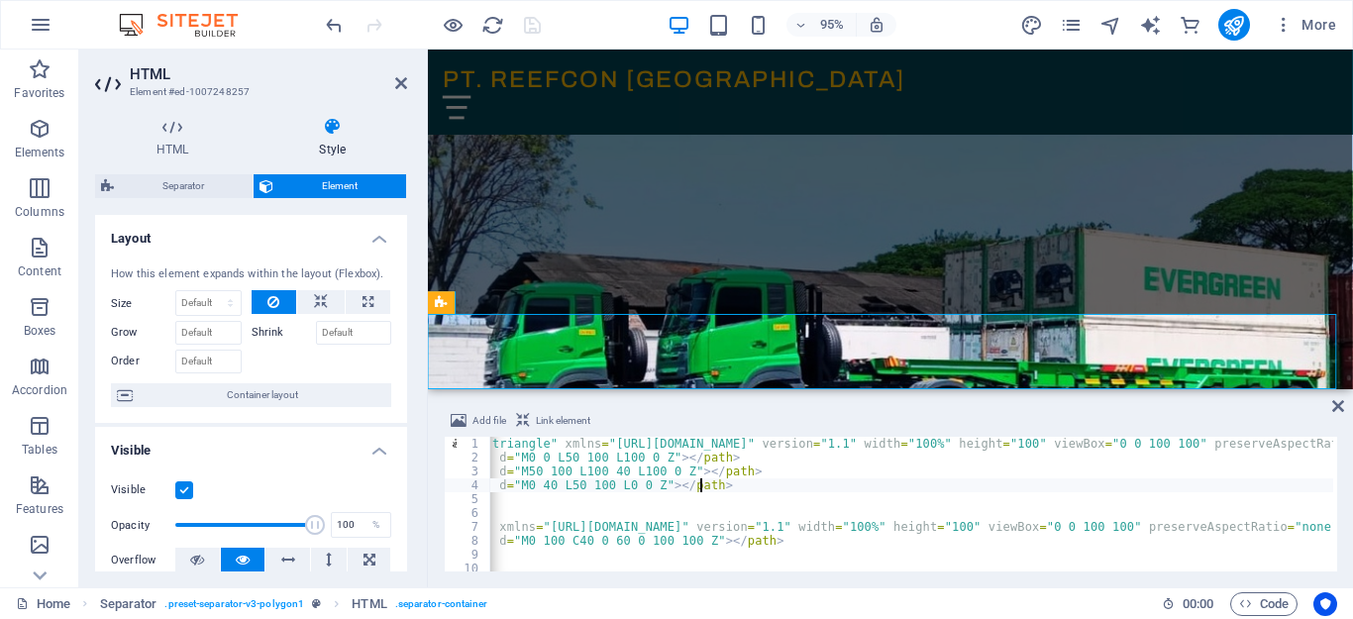
scroll to position [0, 0]
click at [1338, 407] on icon at bounding box center [1338, 406] width 12 height 16
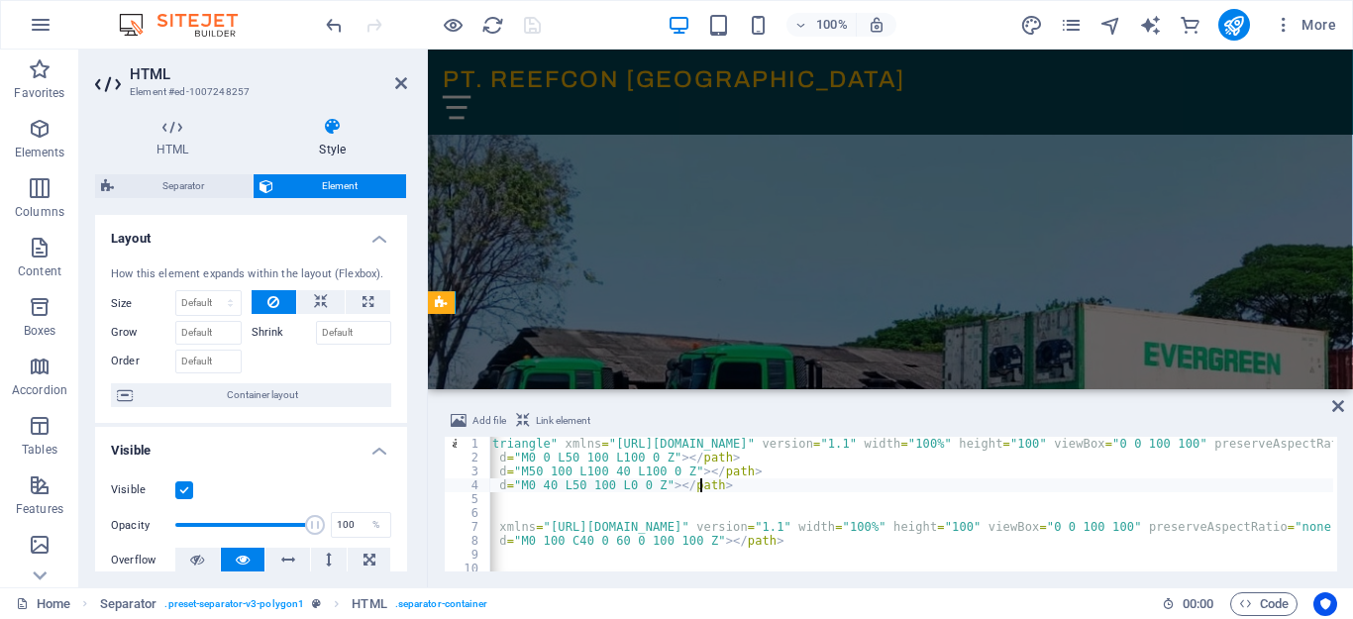
scroll to position [168, 0]
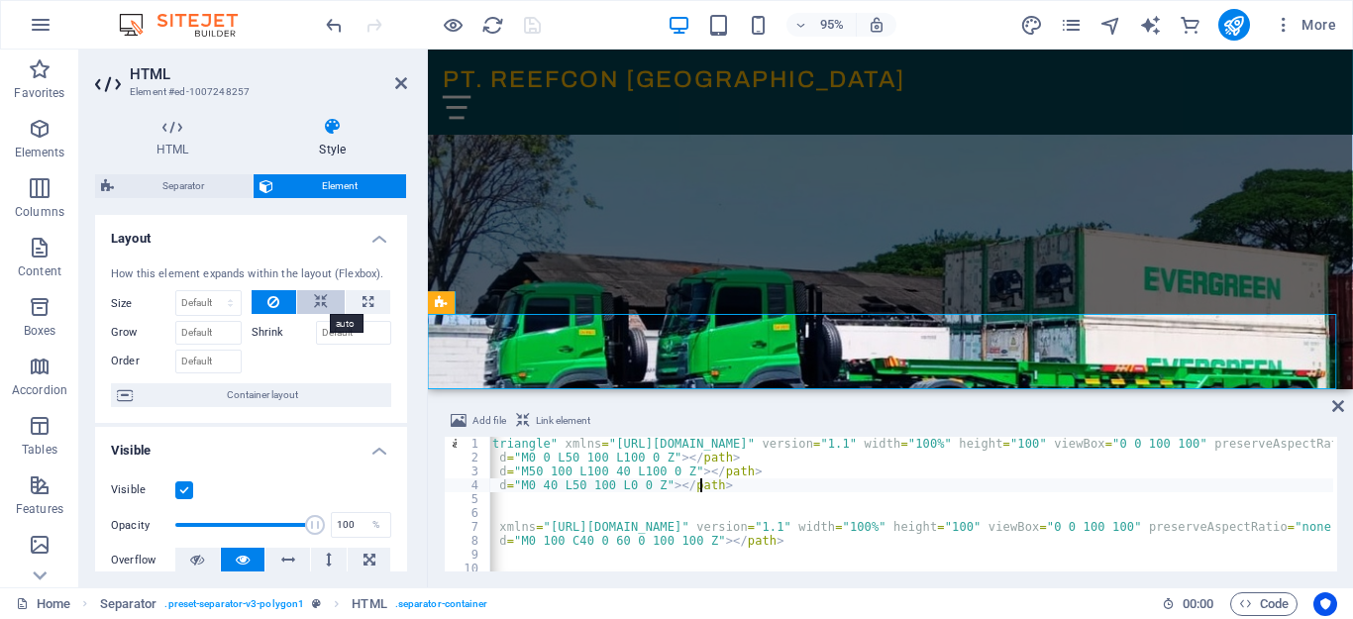
click at [314, 300] on icon at bounding box center [321, 302] width 14 height 24
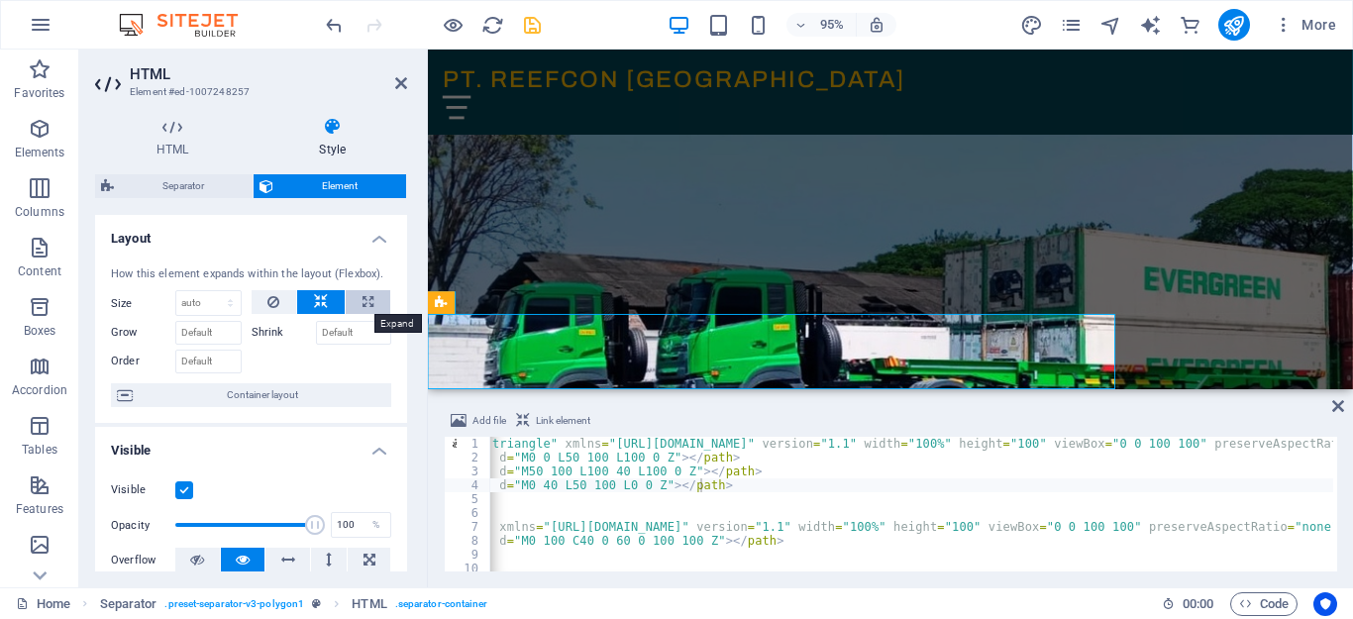
click at [365, 303] on icon at bounding box center [368, 302] width 11 height 24
type input "100"
select select "%"
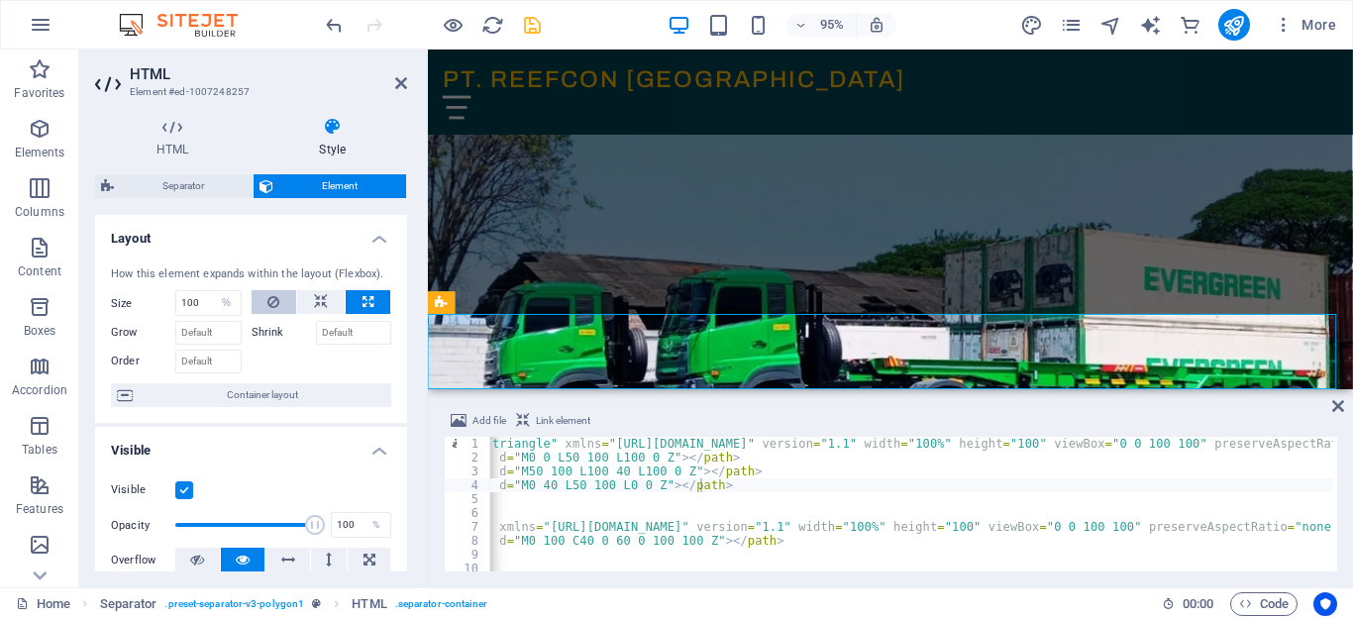
click at [272, 300] on icon at bounding box center [273, 302] width 12 height 24
select select "DISABLED_OPTION_VALUE"
click at [213, 341] on input "Grow" at bounding box center [208, 333] width 66 height 24
click at [224, 360] on input "Order" at bounding box center [208, 362] width 66 height 24
click at [374, 234] on h4 "Layout" at bounding box center [251, 233] width 312 height 36
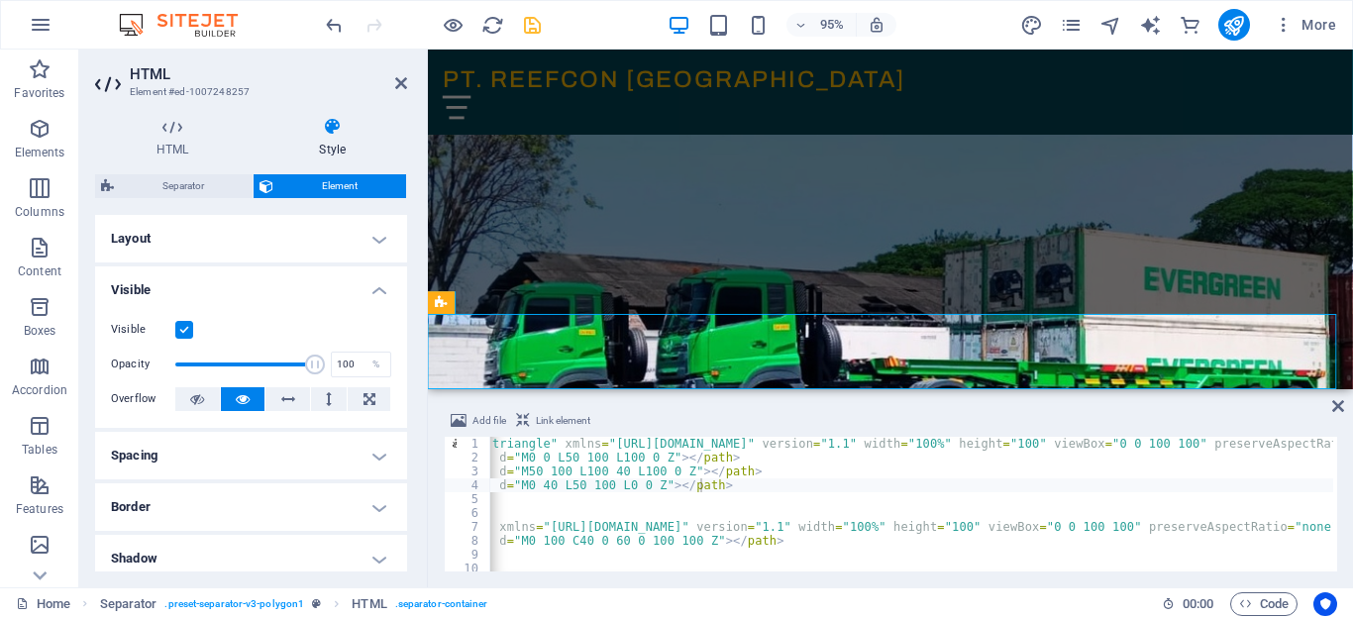
click at [379, 291] on h4 "Visible" at bounding box center [251, 284] width 312 height 36
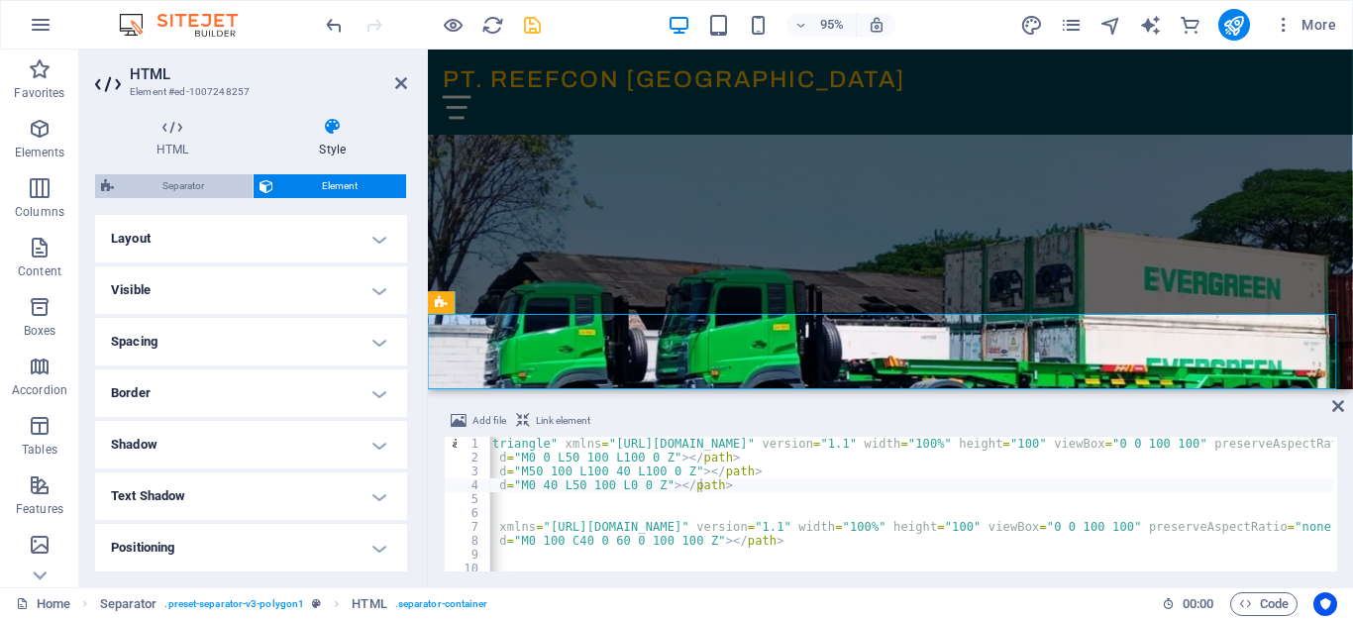
click at [181, 186] on span "Separator" at bounding box center [183, 186] width 127 height 24
select select "polygon1"
select select "rem"
select select "preset-separator-v3-polygon1"
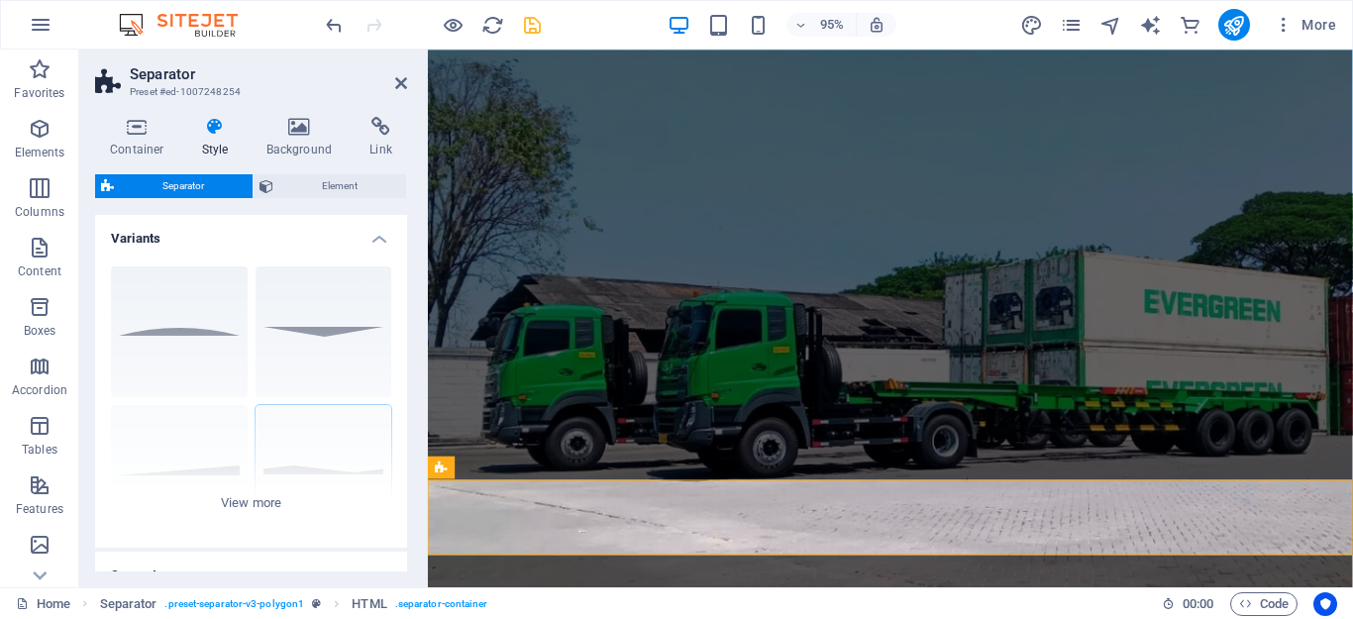
scroll to position [0, 0]
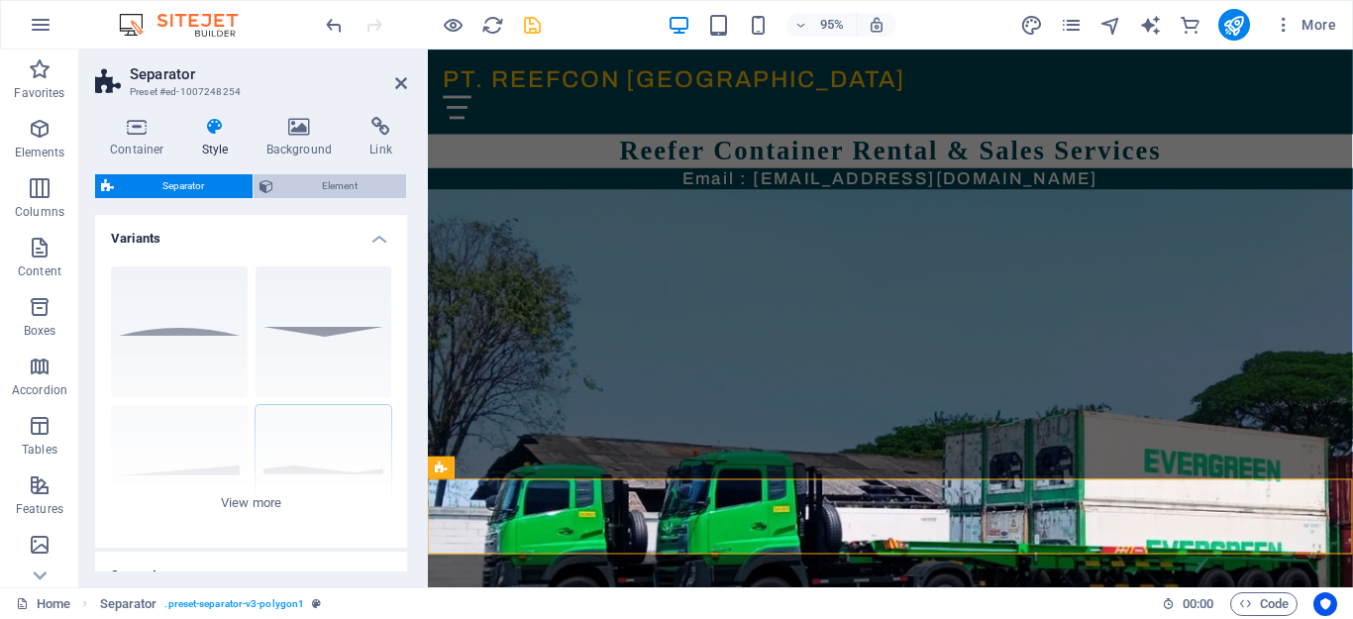
click at [304, 182] on span "Element" at bounding box center [339, 186] width 121 height 24
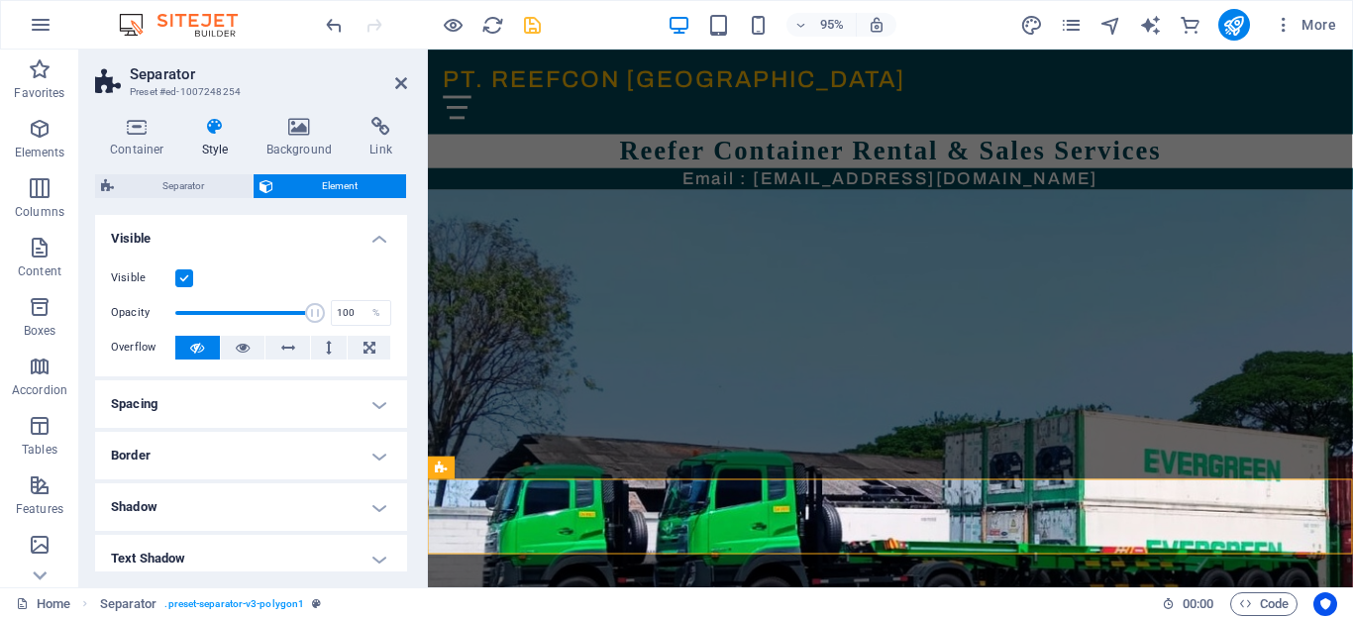
scroll to position [99, 0]
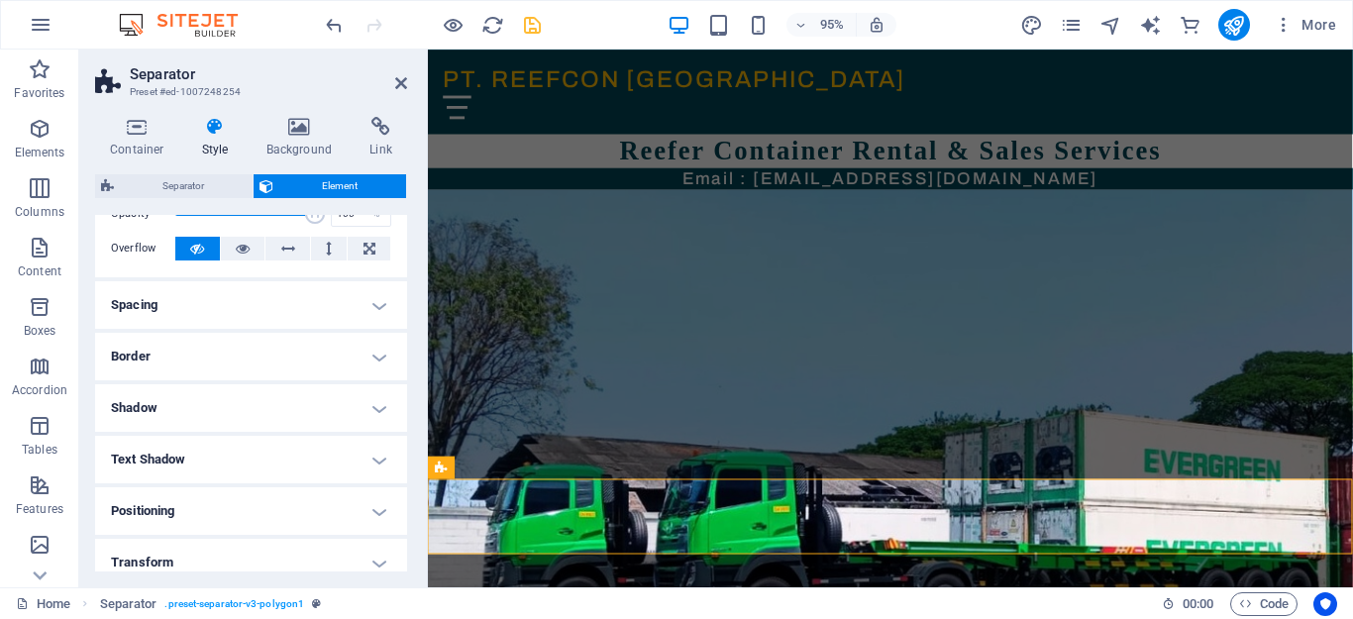
click at [367, 358] on h4 "Border" at bounding box center [251, 357] width 312 height 48
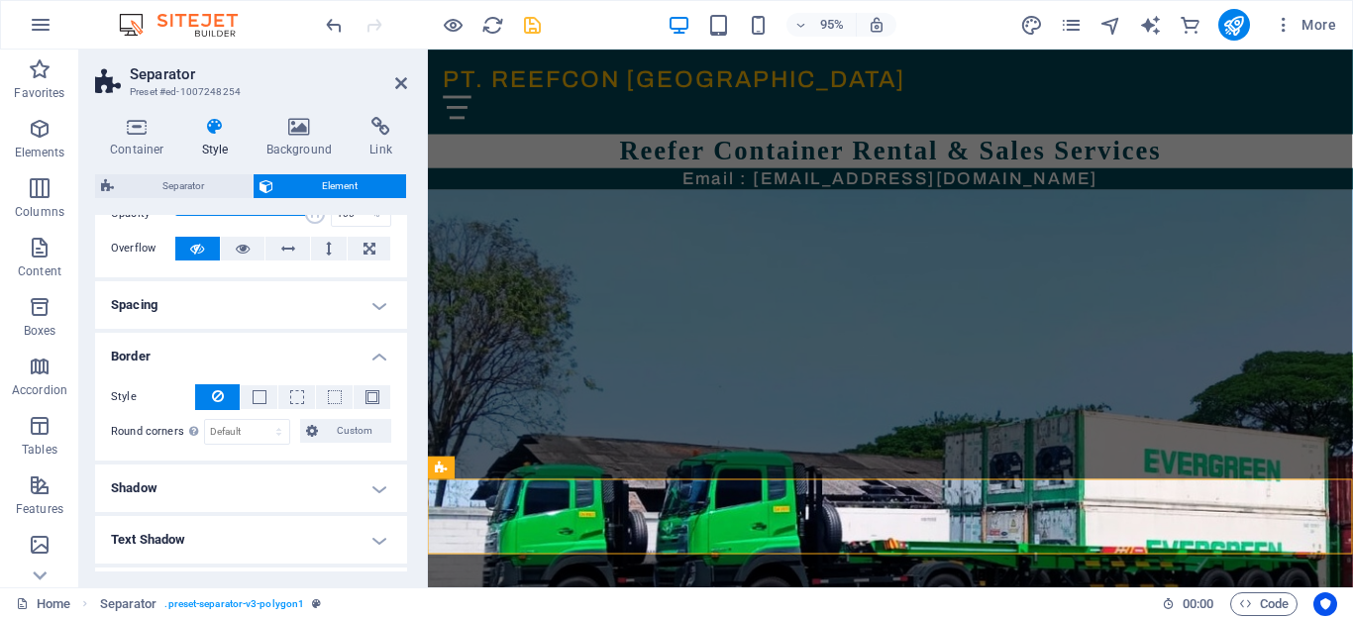
click at [367, 358] on h4 "Border" at bounding box center [251, 351] width 312 height 36
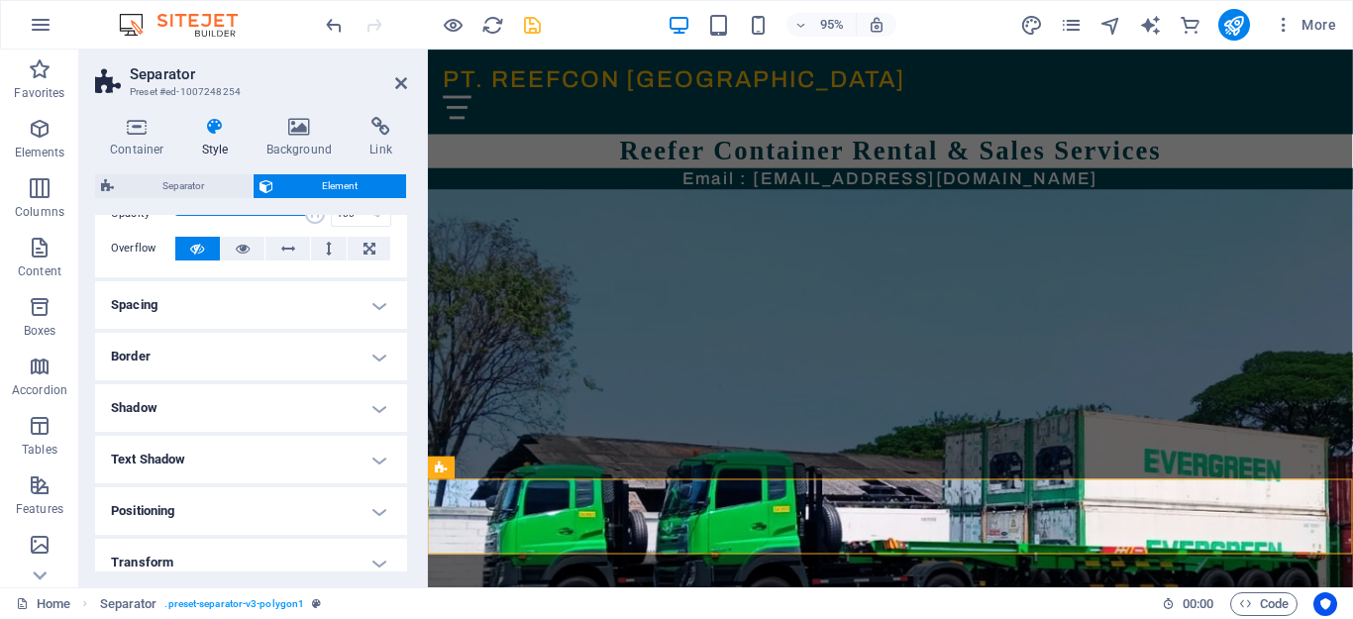
click at [380, 409] on h4 "Shadow" at bounding box center [251, 408] width 312 height 48
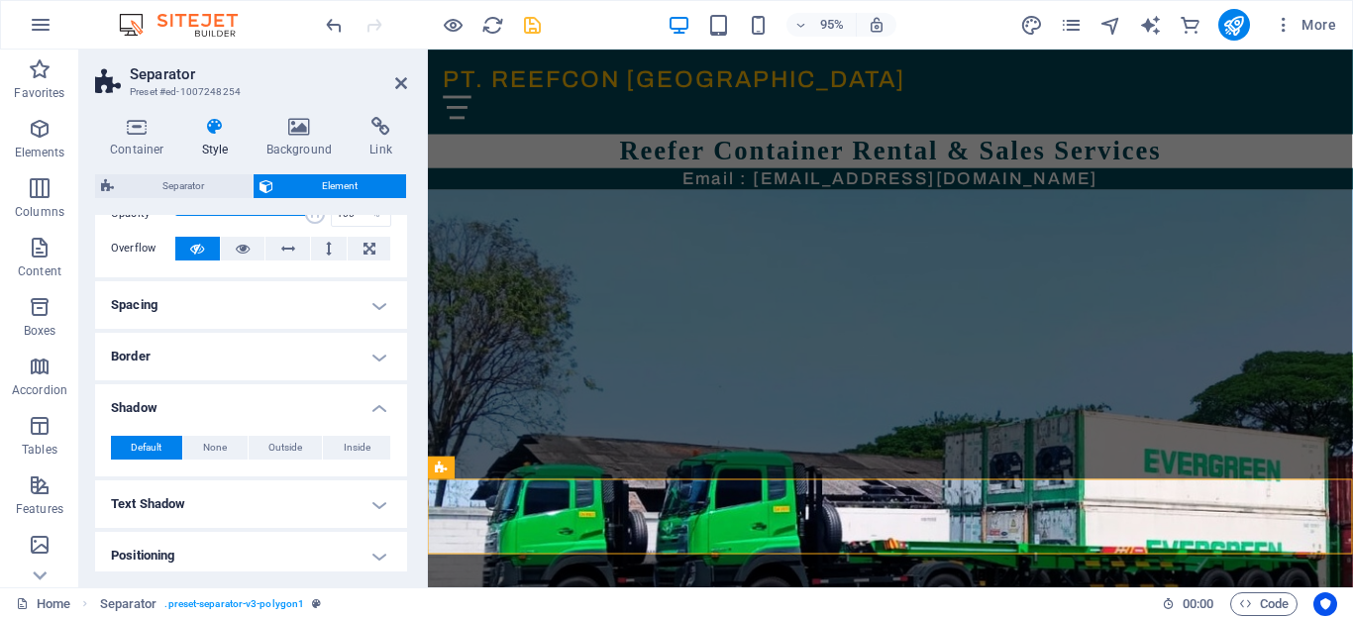
click at [380, 409] on h4 "Shadow" at bounding box center [251, 402] width 312 height 36
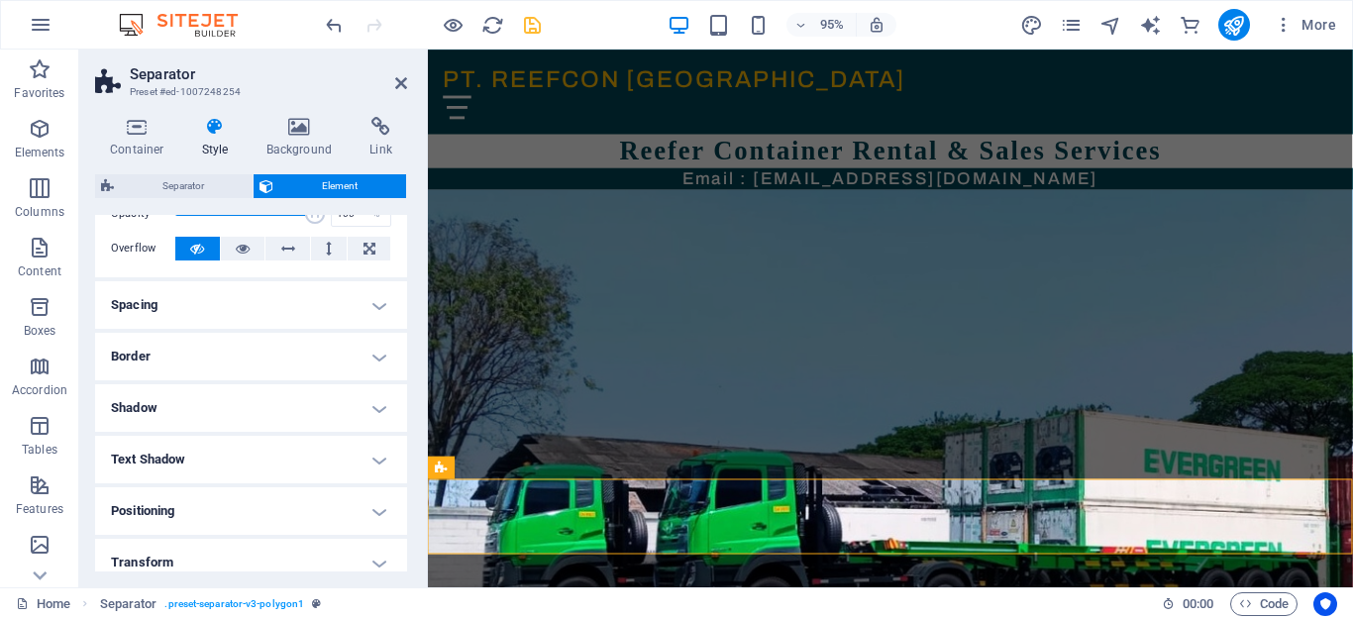
scroll to position [198, 0]
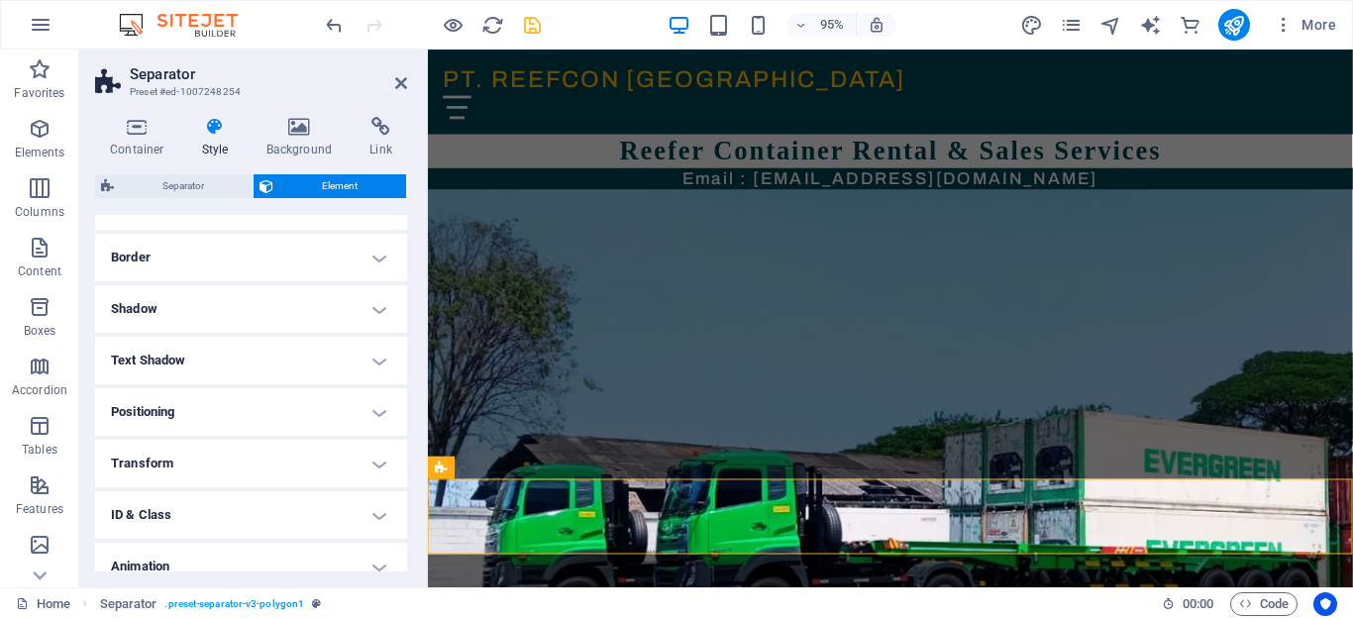
click at [378, 412] on h4 "Positioning" at bounding box center [251, 412] width 312 height 48
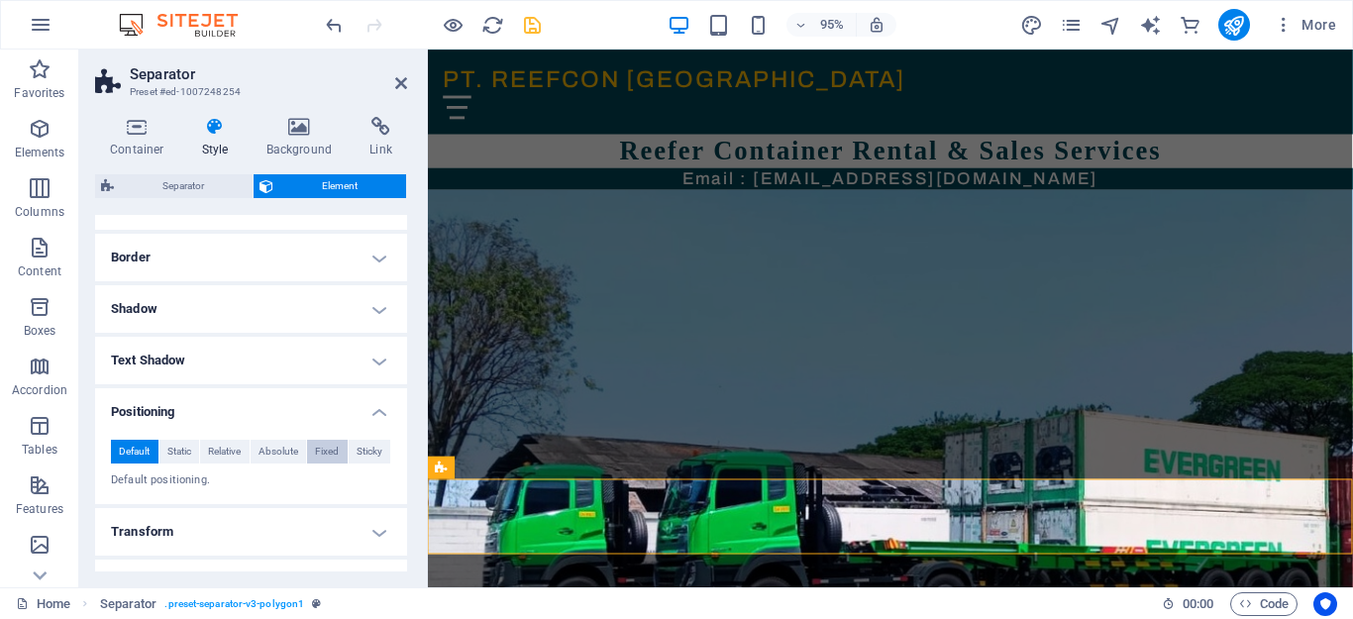
click at [328, 454] on span "Fixed" at bounding box center [327, 452] width 24 height 24
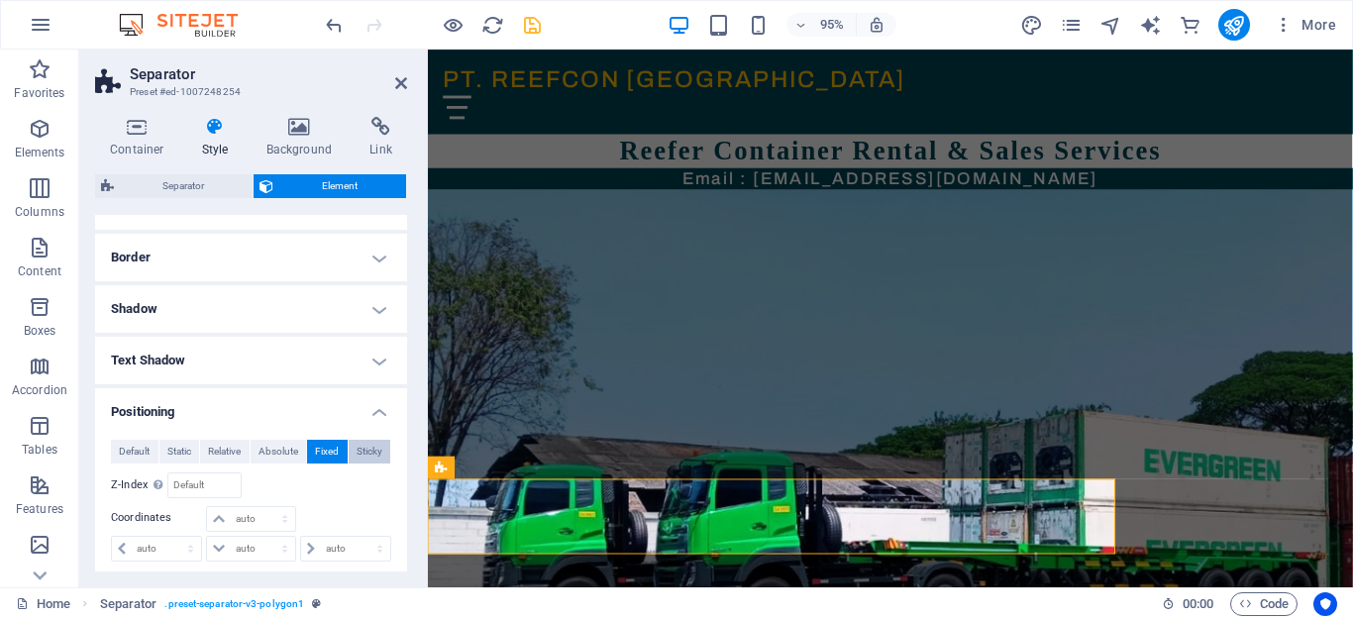
click at [358, 454] on span "Sticky" at bounding box center [370, 452] width 26 height 24
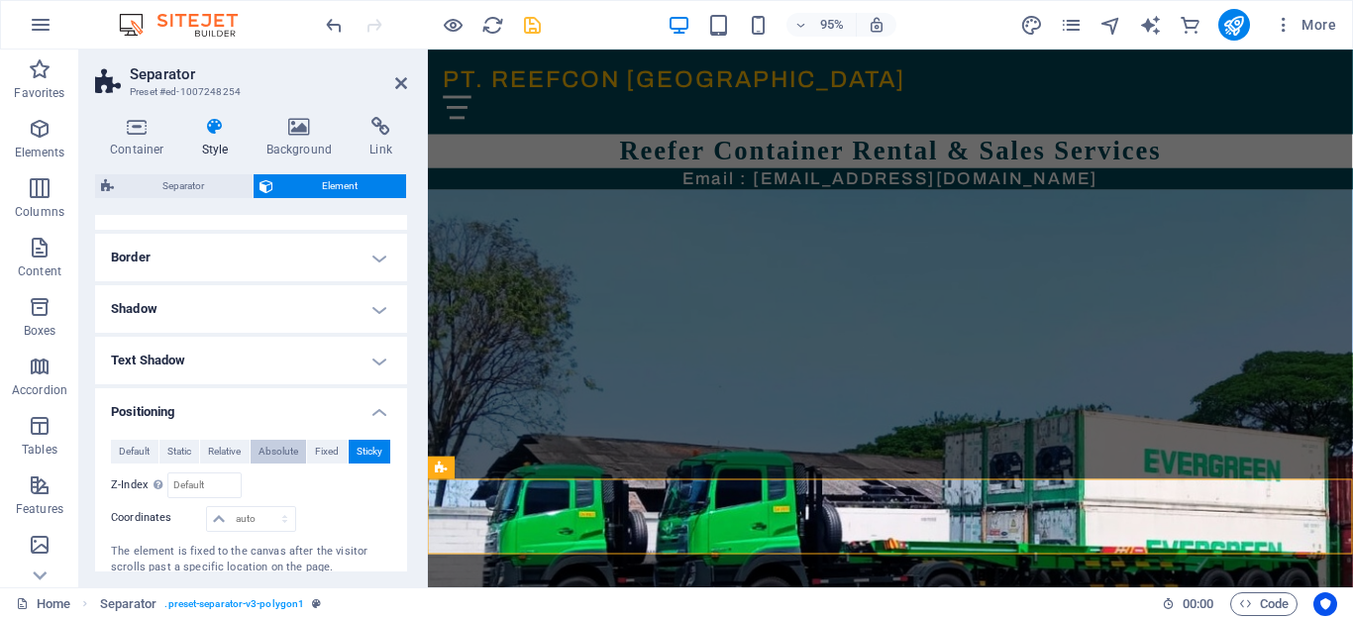
click at [282, 457] on span "Absolute" at bounding box center [279, 452] width 40 height 24
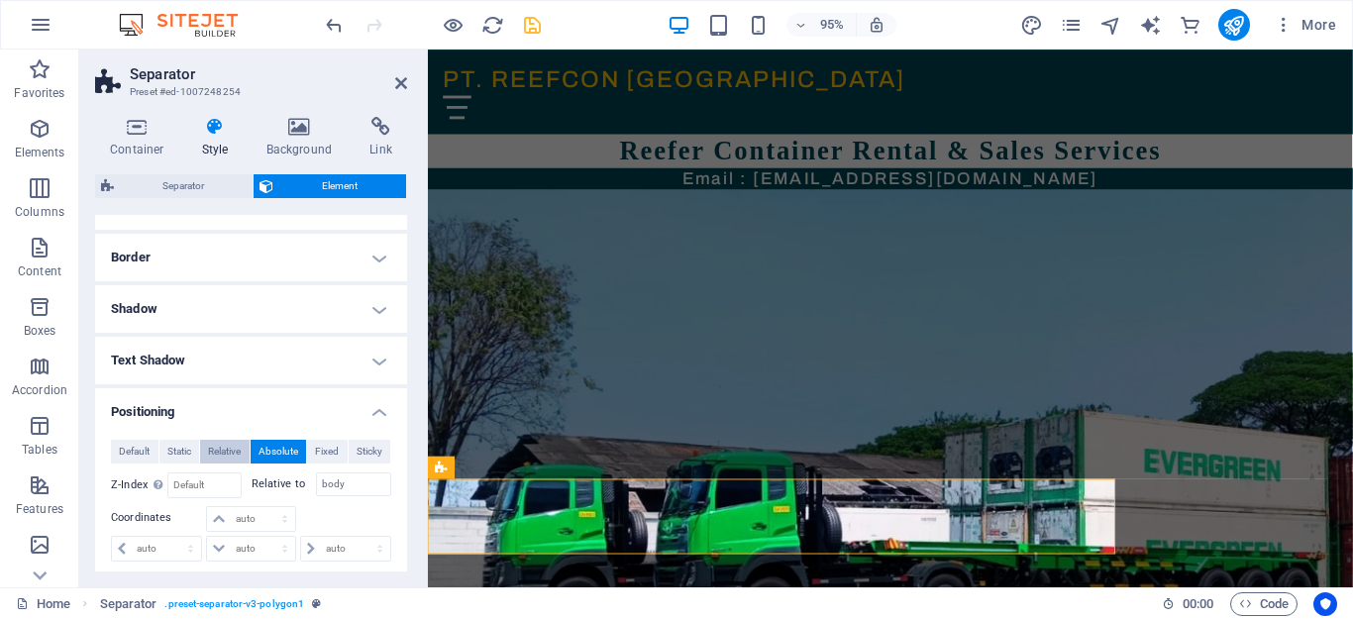
click at [218, 452] on span "Relative" at bounding box center [224, 452] width 33 height 24
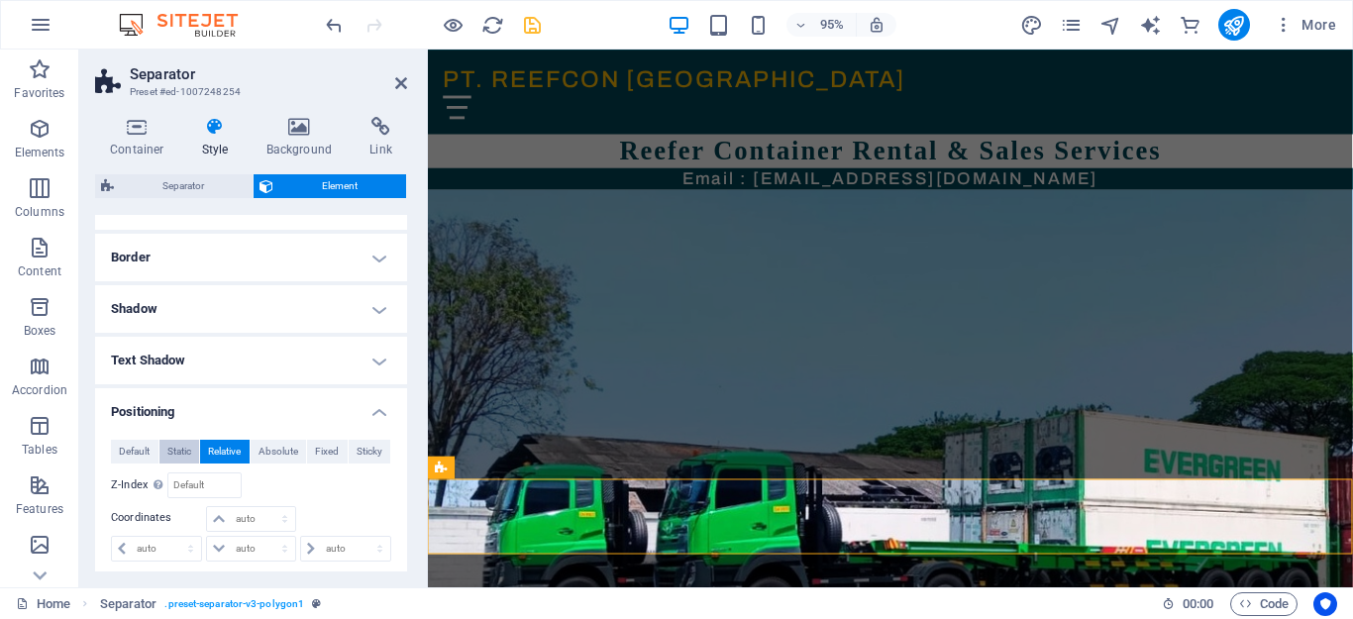
click at [180, 451] on span "Static" at bounding box center [179, 452] width 24 height 24
click at [129, 451] on span "Default" at bounding box center [134, 452] width 31 height 24
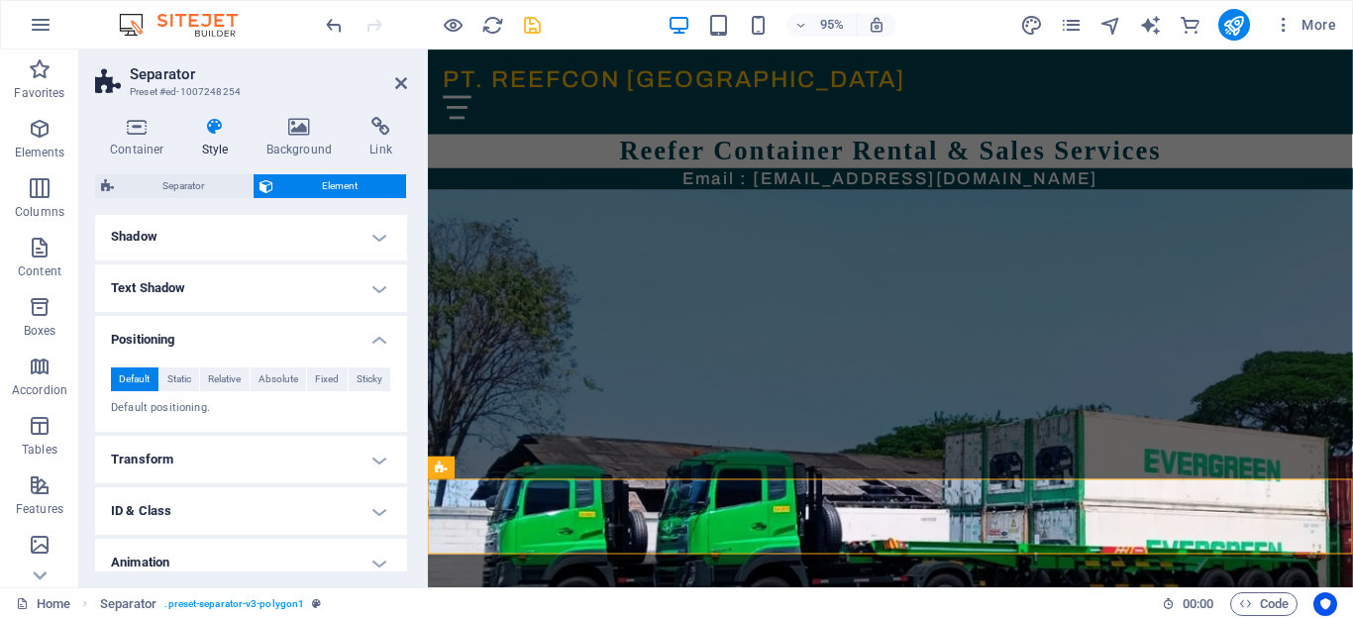
scroll to position [337, 0]
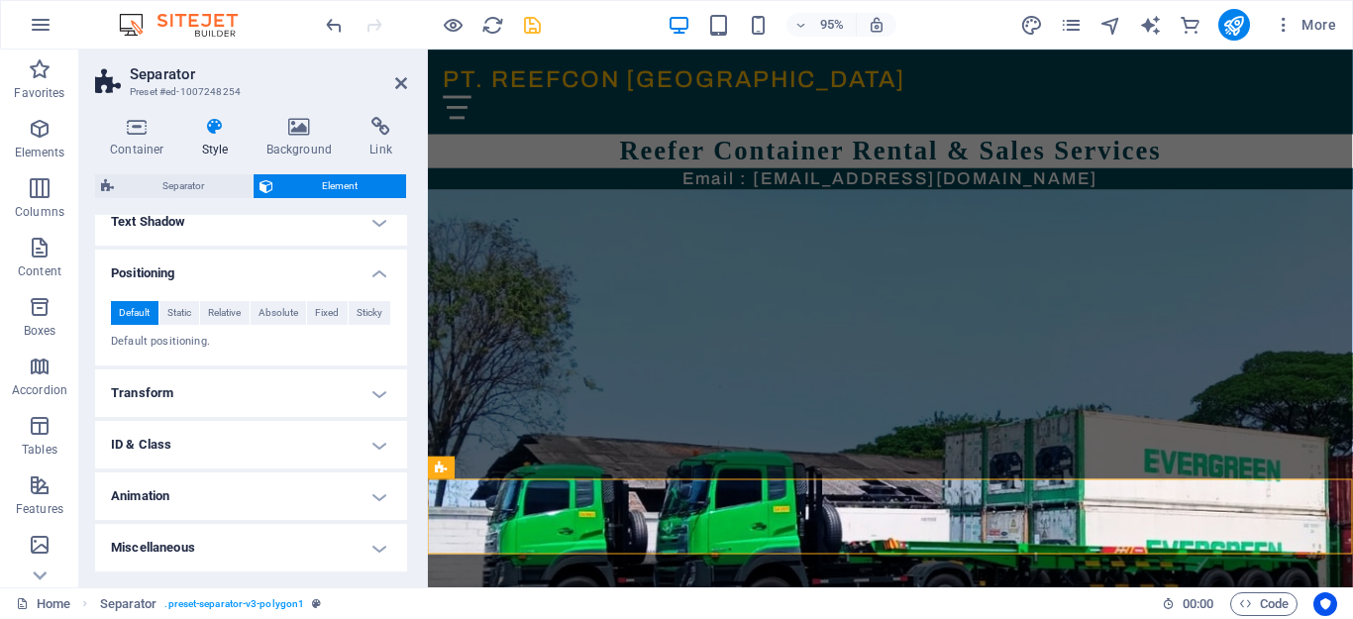
click at [373, 493] on h4 "Animation" at bounding box center [251, 496] width 312 height 48
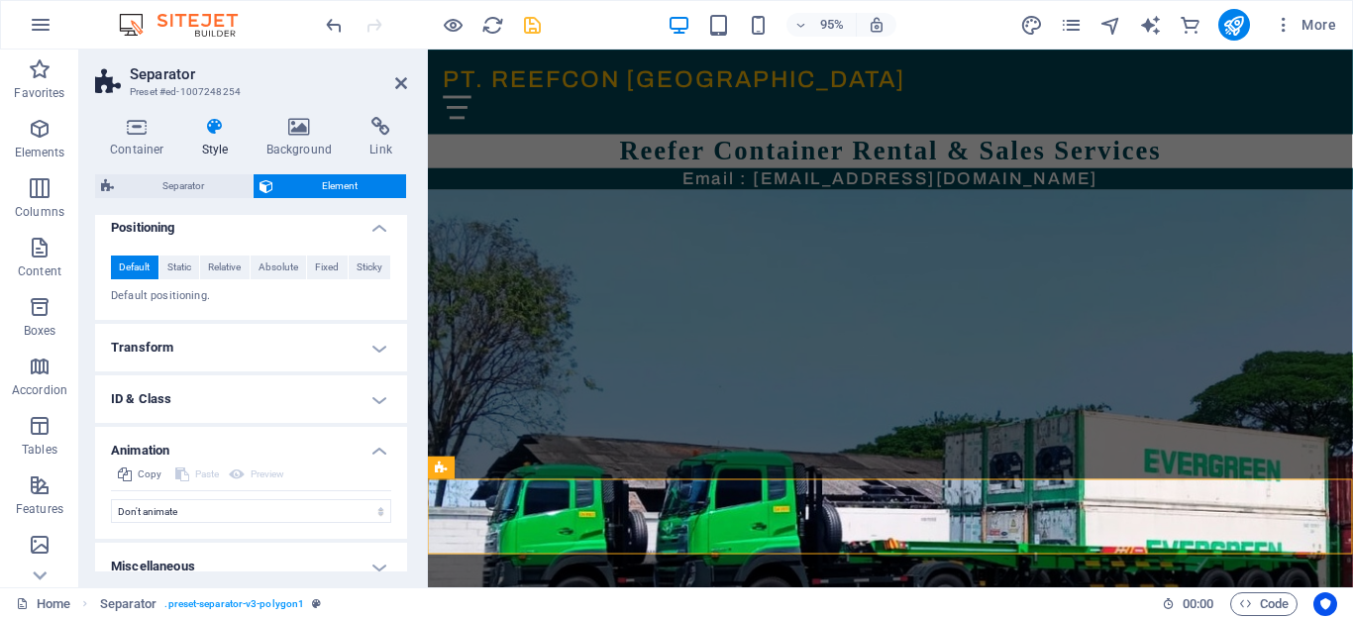
scroll to position [401, 0]
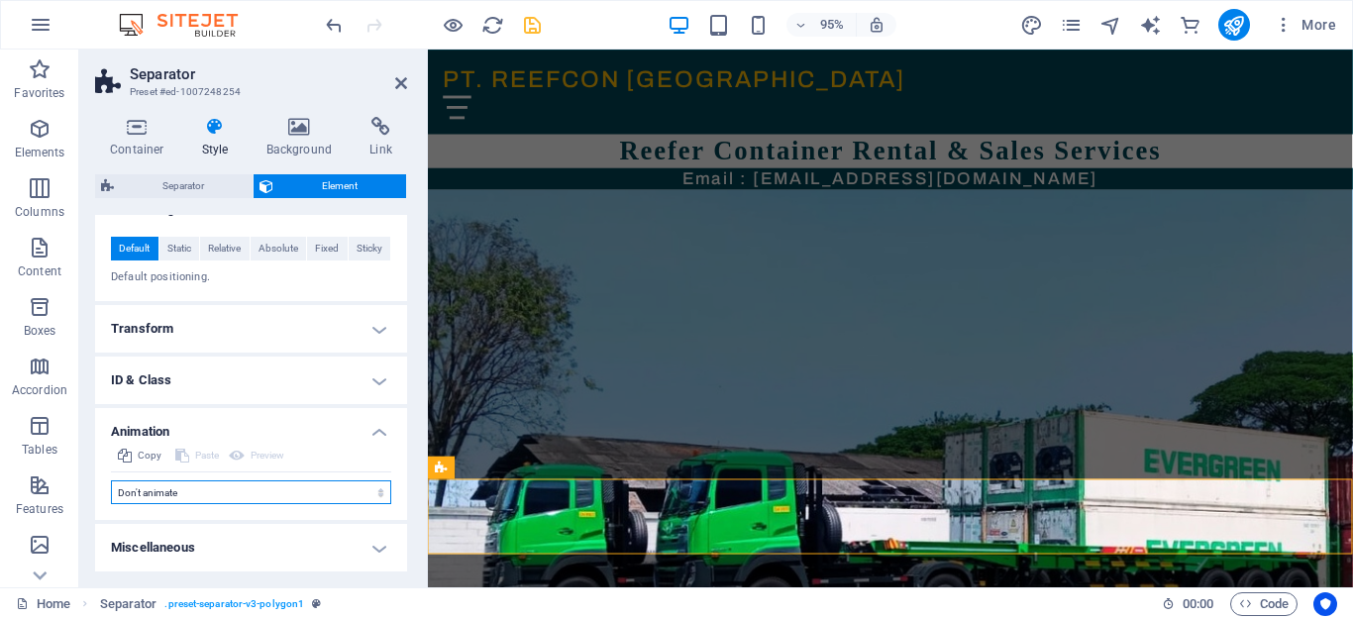
click at [373, 491] on select "Don't animate Show / Hide Slide up/down Zoom in/out Slide left to right Slide r…" at bounding box center [251, 492] width 280 height 24
click at [400, 79] on icon at bounding box center [401, 83] width 12 height 16
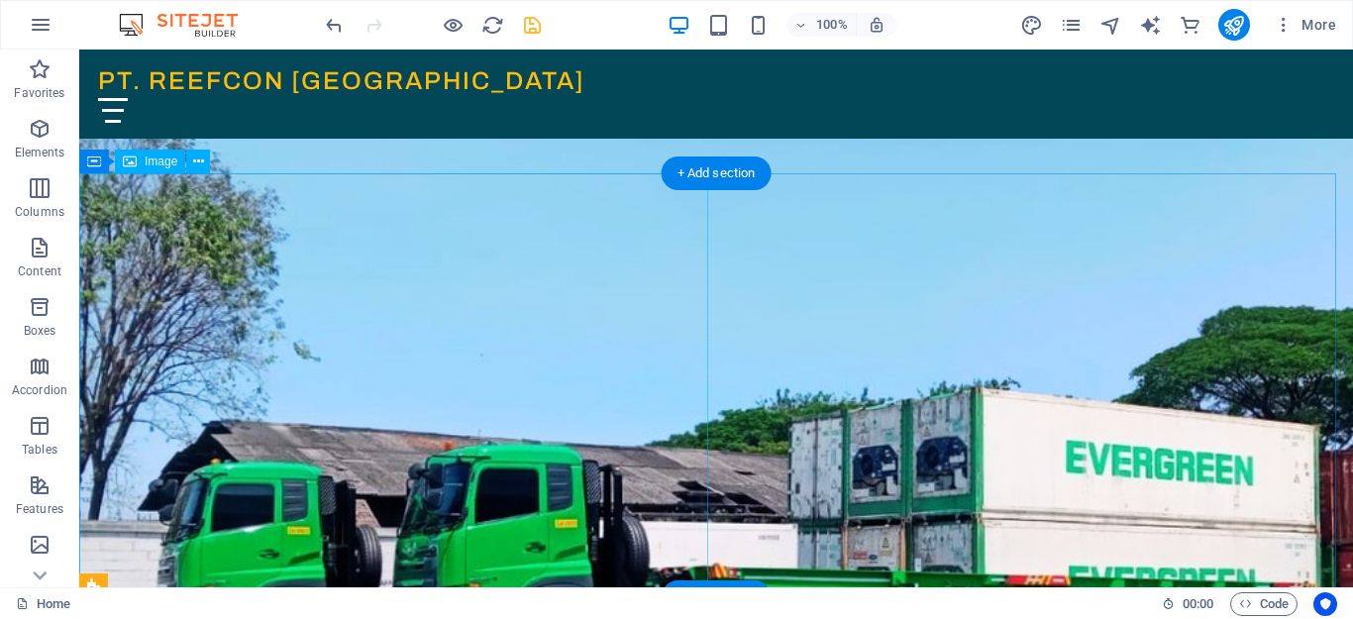
scroll to position [0, 0]
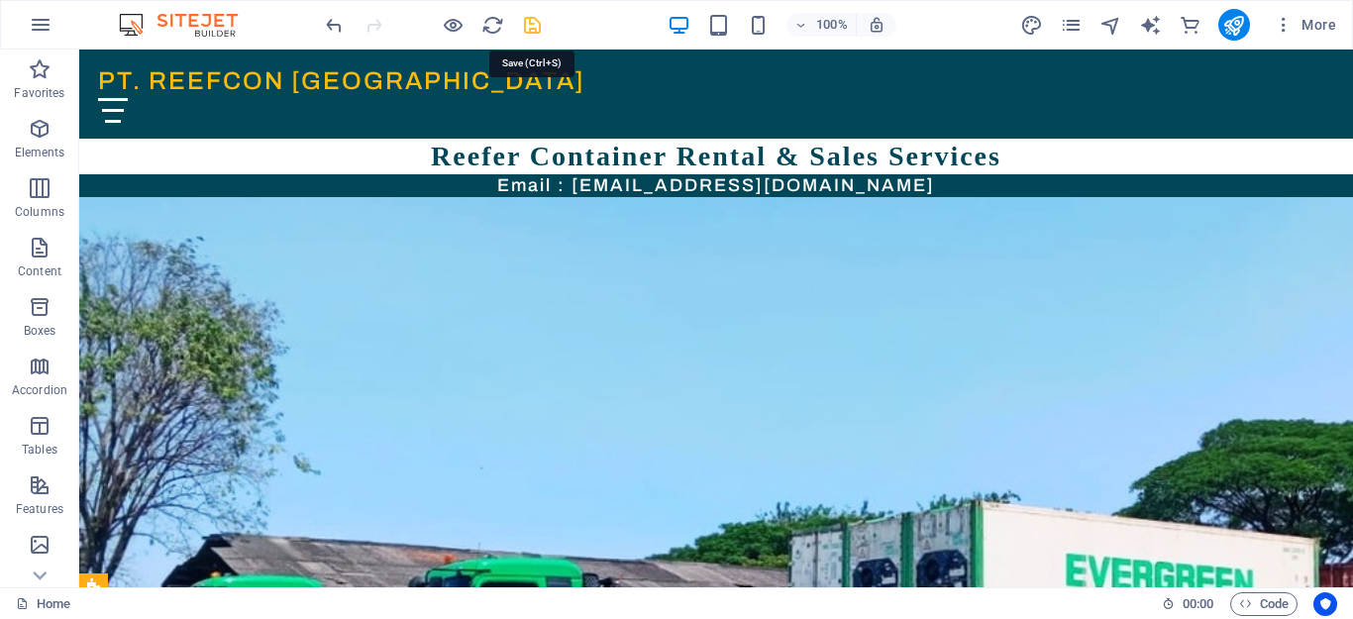
click at [533, 27] on icon "save" at bounding box center [532, 25] width 23 height 23
click at [492, 17] on icon "reload" at bounding box center [492, 25] width 23 height 23
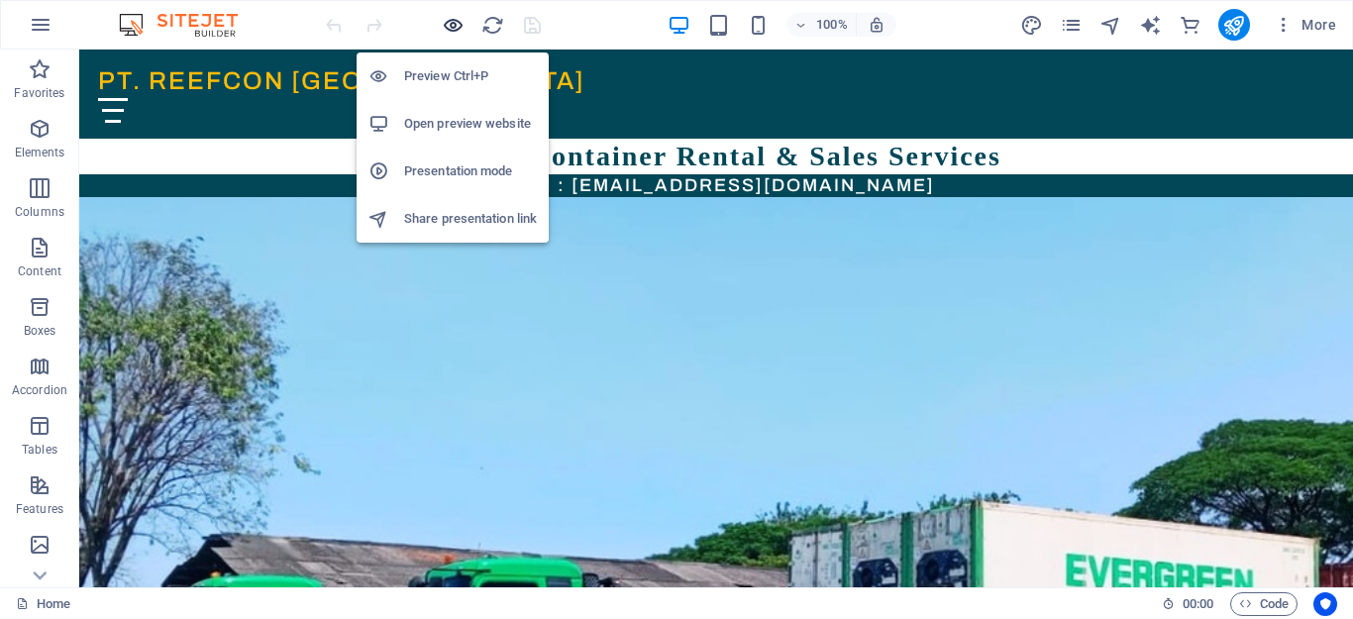
click at [445, 27] on icon "button" at bounding box center [453, 25] width 23 height 23
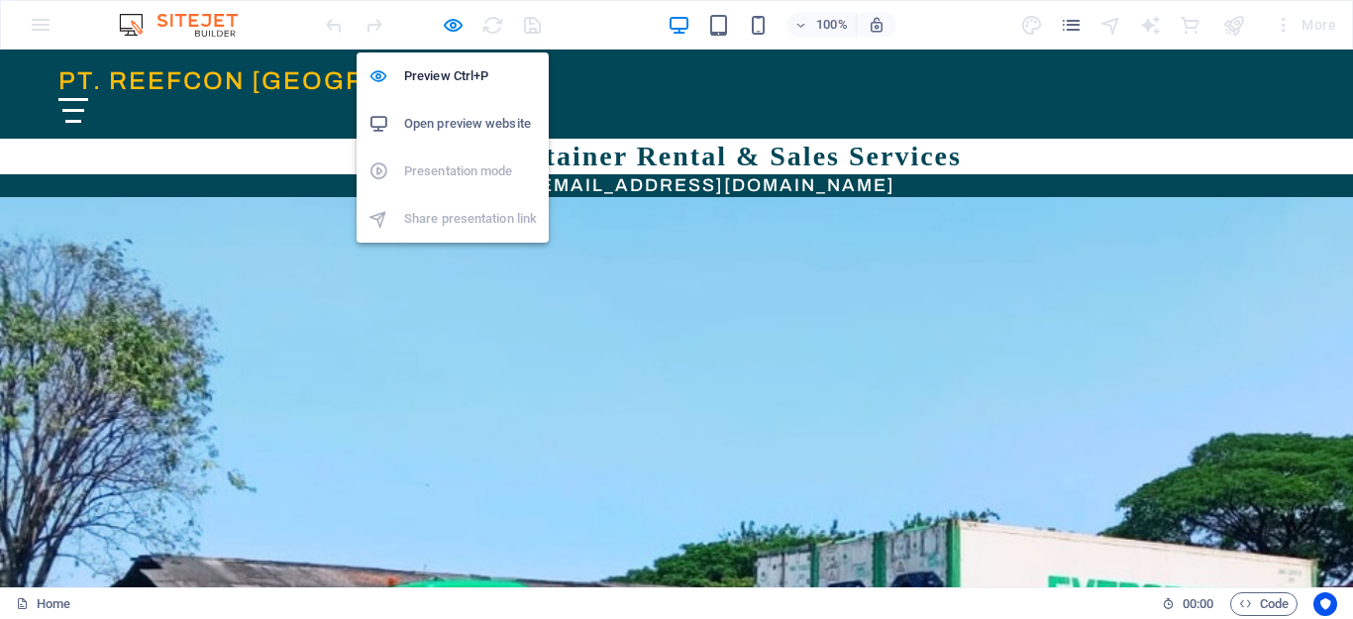
click at [442, 117] on h6 "Open preview website" at bounding box center [470, 124] width 133 height 24
click at [448, 29] on icon "button" at bounding box center [453, 25] width 23 height 23
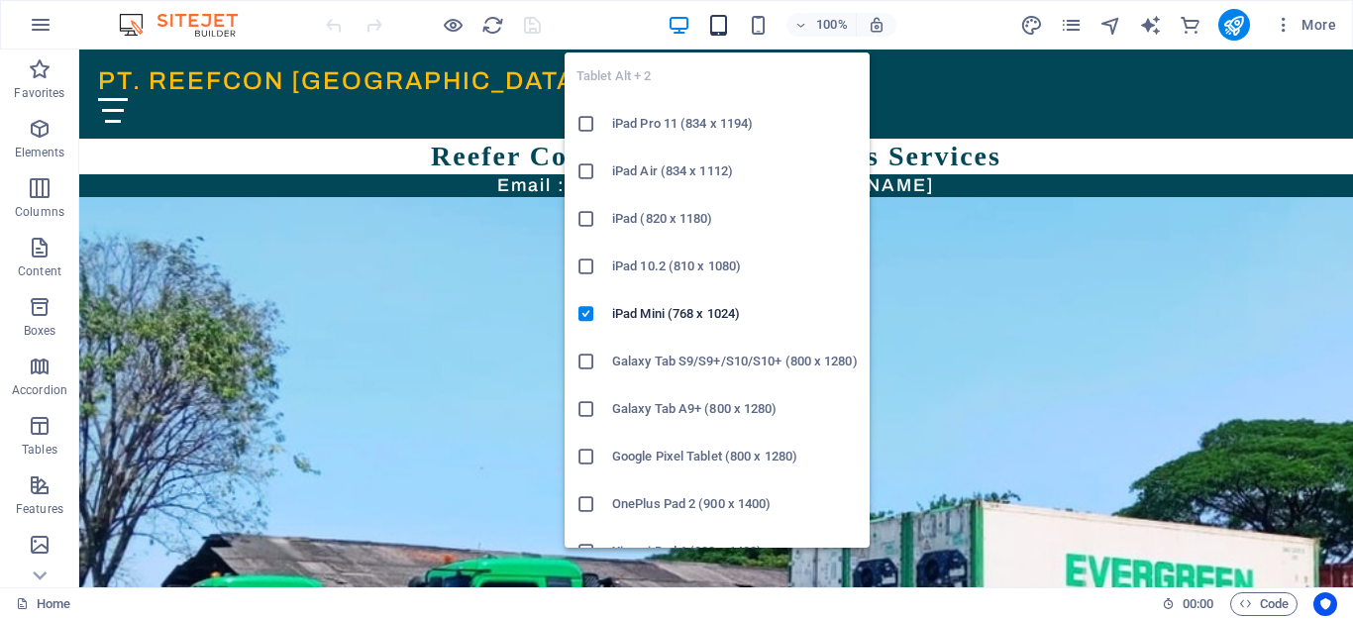
click at [720, 25] on icon "button" at bounding box center [718, 25] width 23 height 23
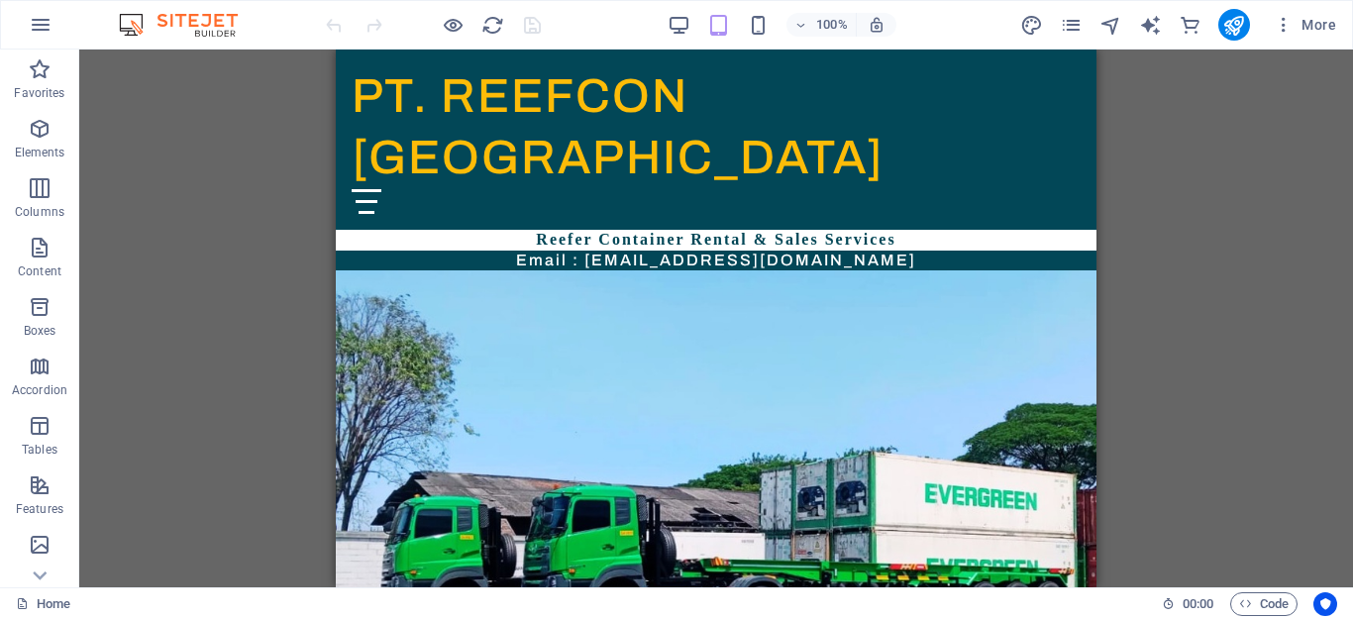
click at [1352, 381] on div "Menu Bar Container Image Container Container Banner H6 Banner Container Logo Im…" at bounding box center [716, 319] width 1274 height 538
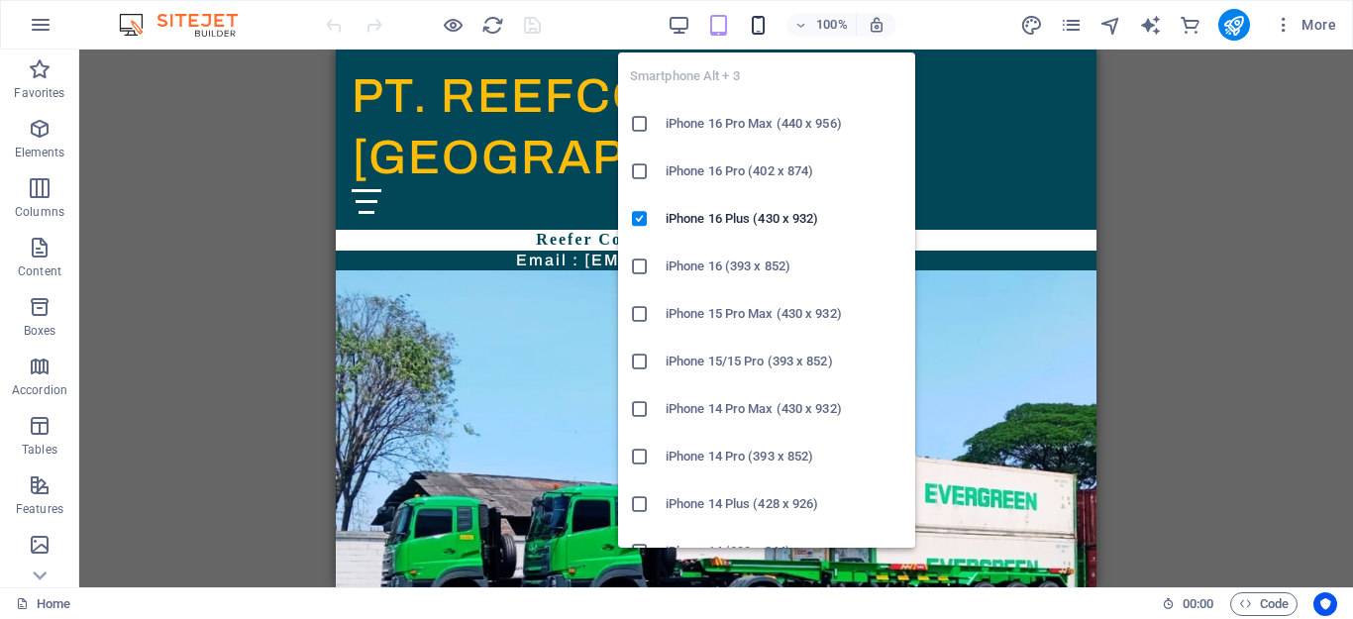
click at [759, 24] on icon "button" at bounding box center [758, 25] width 23 height 23
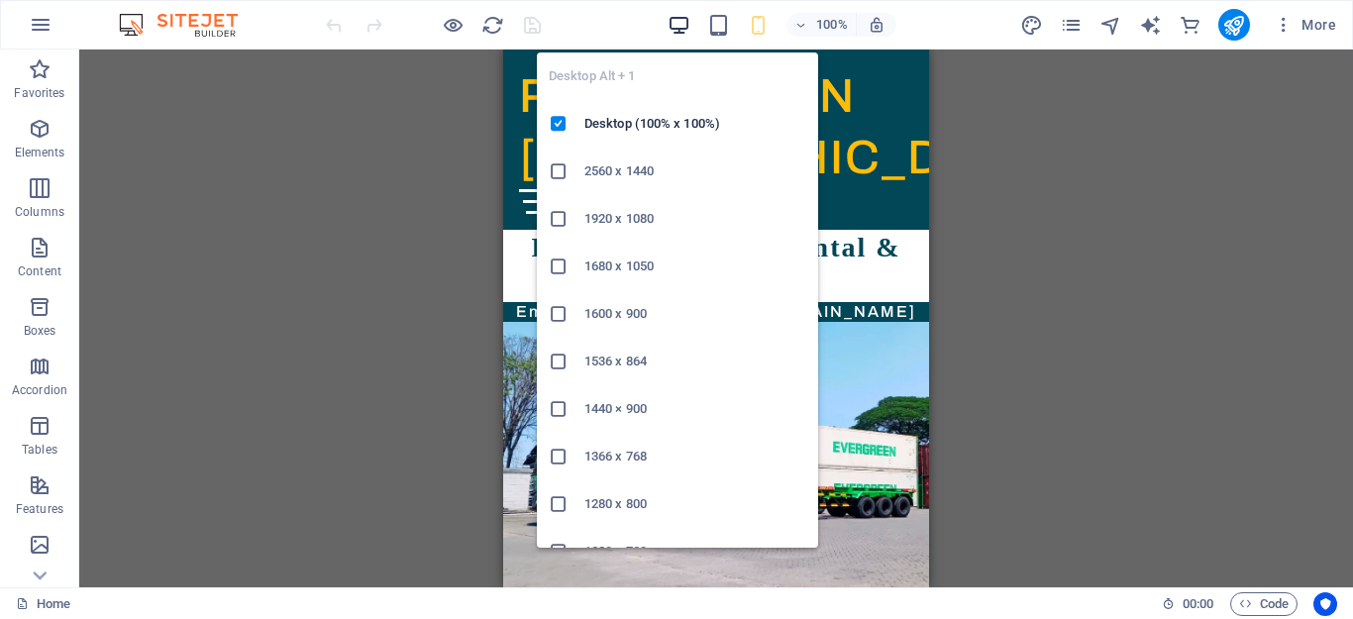
click at [685, 26] on icon "button" at bounding box center [679, 25] width 23 height 23
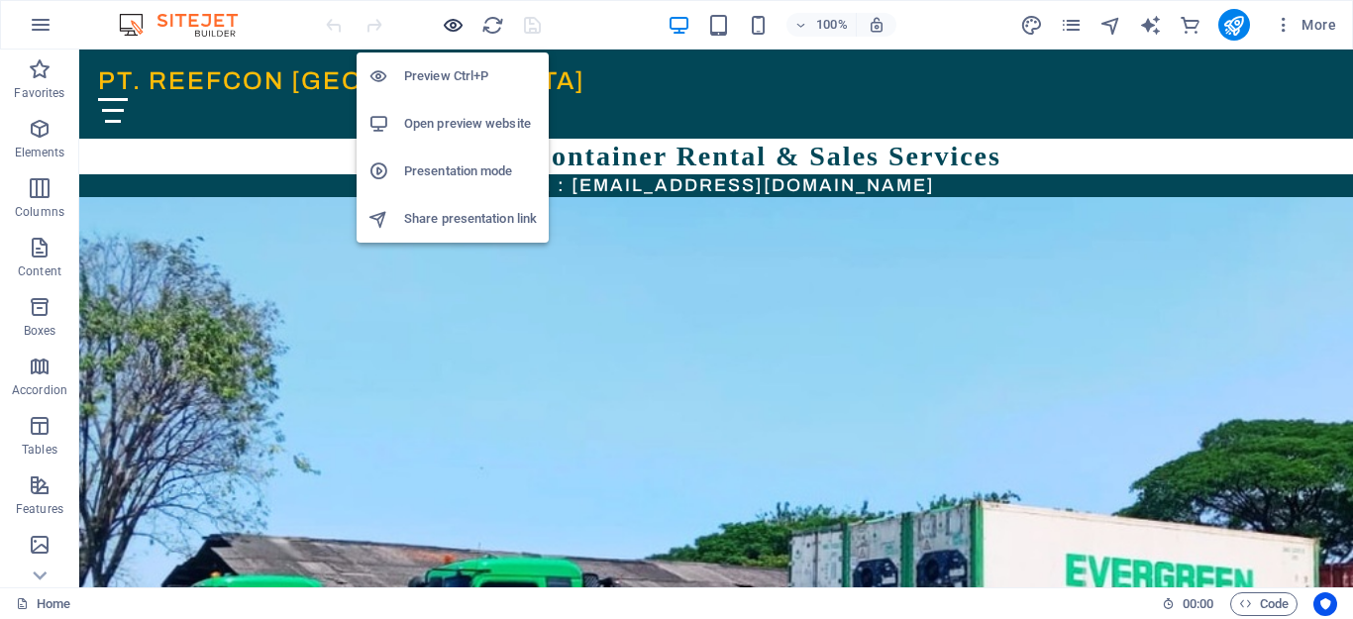
click at [455, 23] on icon "button" at bounding box center [453, 25] width 23 height 23
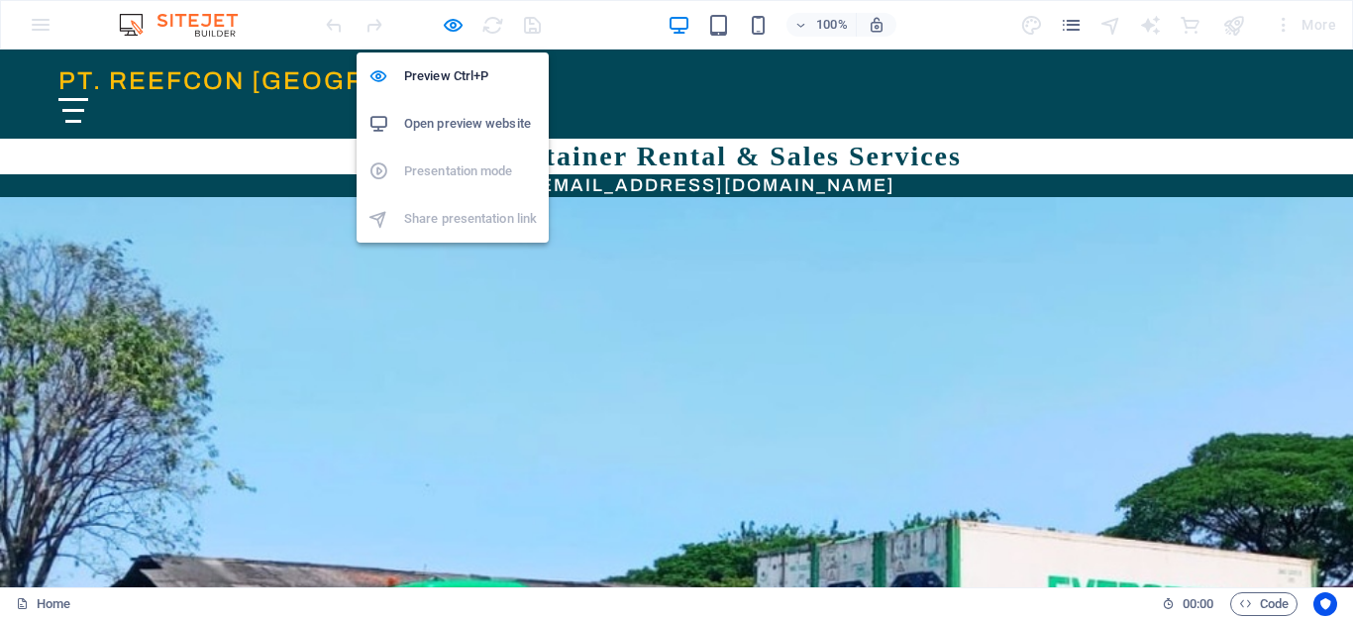
click at [445, 119] on h6 "Open preview website" at bounding box center [470, 124] width 133 height 24
drag, startPoint x: 375, startPoint y: 43, endPoint x: 458, endPoint y: 24, distance: 84.3
click at [458, 24] on icon "button" at bounding box center [453, 25] width 23 height 23
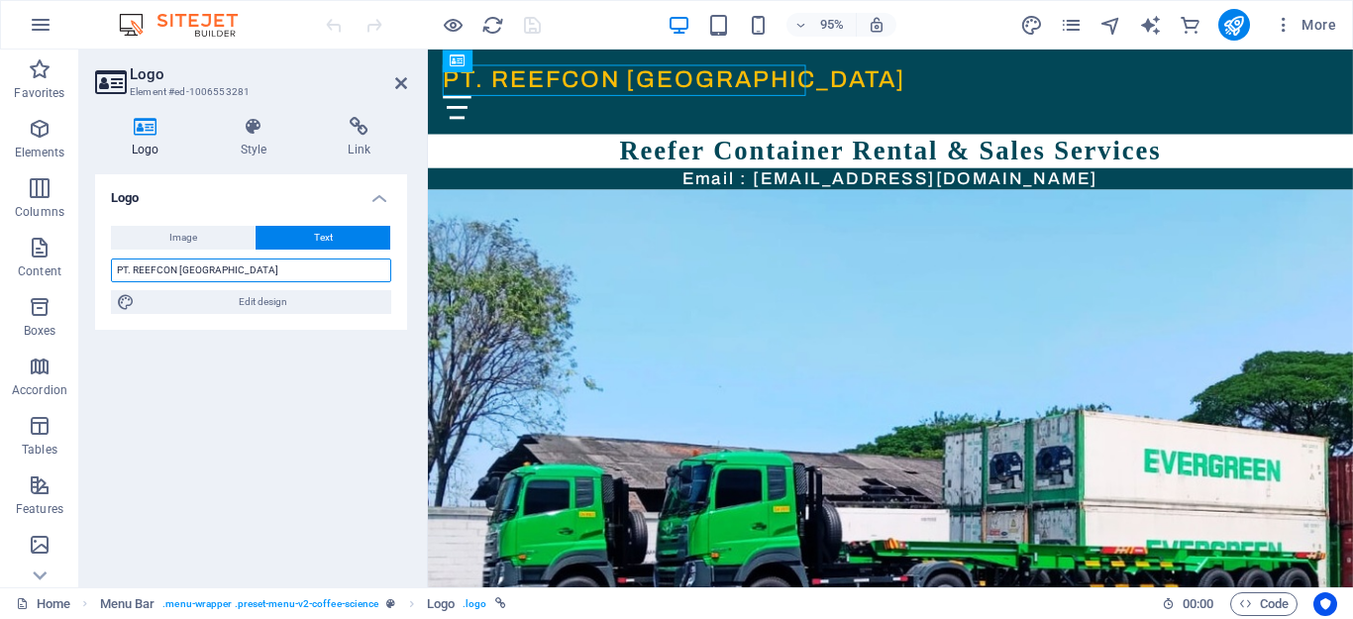
click at [272, 273] on input "PT. REEFCON BER[GEOGRAPHIC_DATA]" at bounding box center [251, 271] width 280 height 24
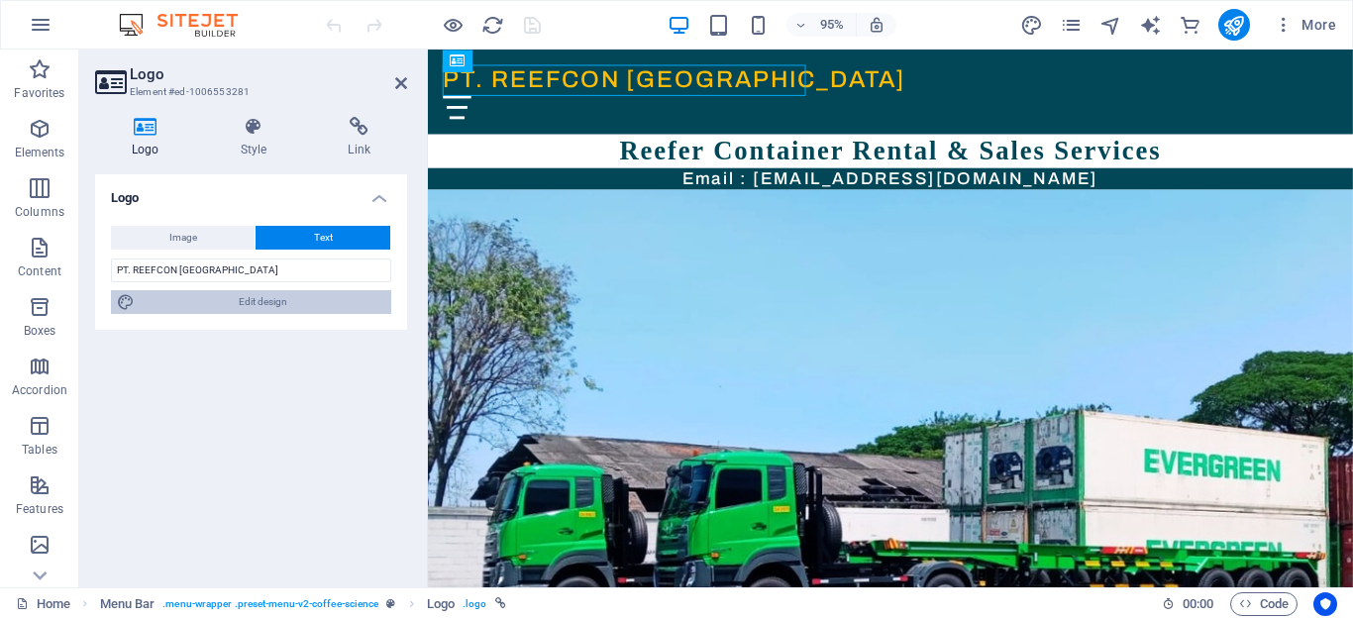
click at [121, 302] on icon at bounding box center [126, 302] width 18 height 24
select select "px"
select select "400"
select select "px"
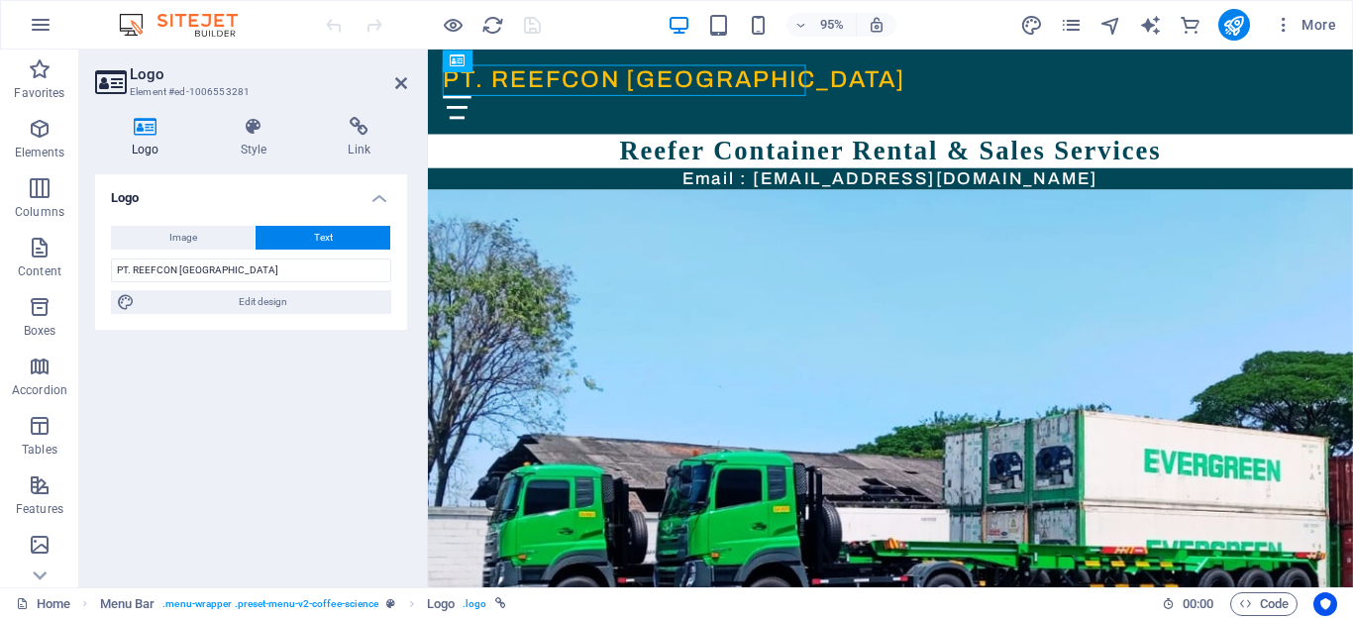
select select "500"
select select "px"
select select "rem"
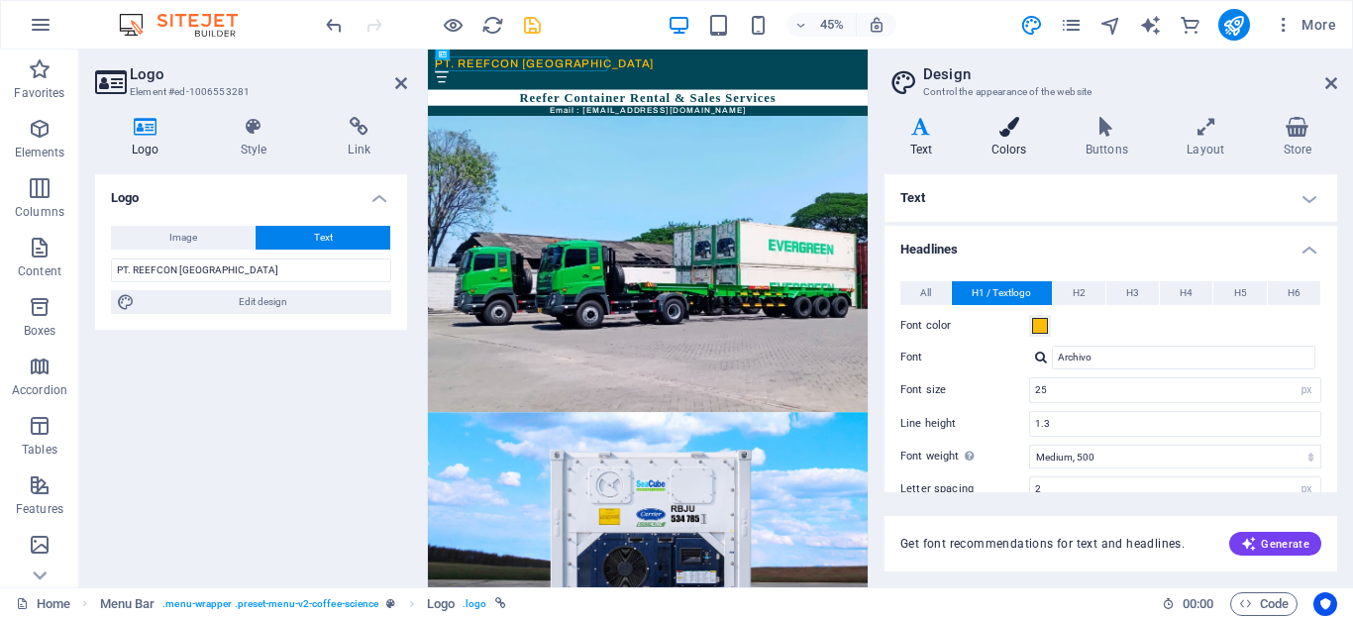
click at [1014, 144] on h4 "Colors" at bounding box center [1013, 138] width 94 height 42
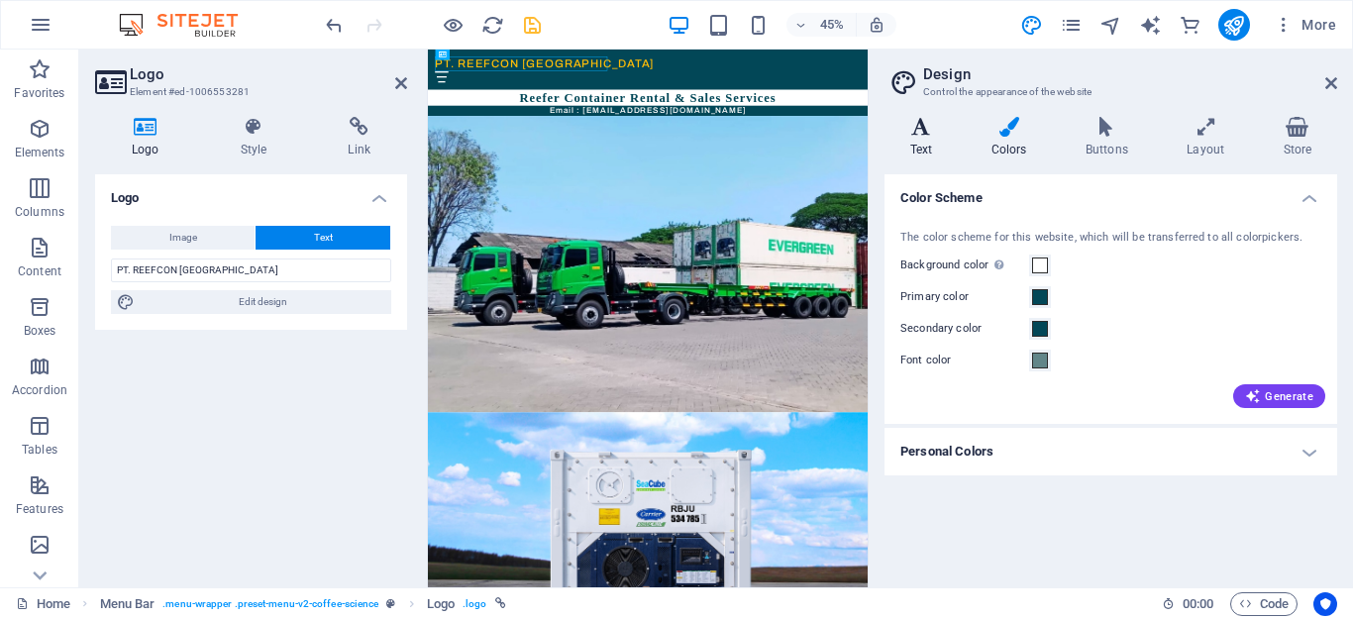
click at [929, 132] on icon at bounding box center [921, 127] width 73 height 20
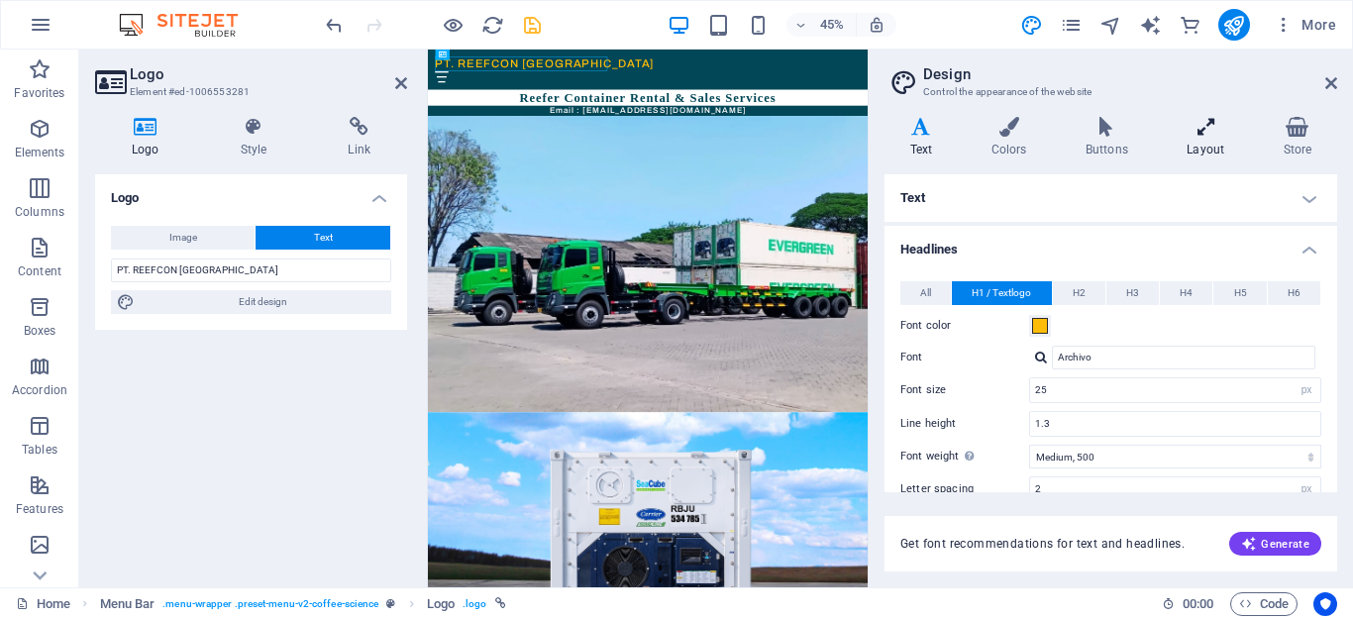
click at [1210, 145] on h4 "Layout" at bounding box center [1210, 138] width 96 height 42
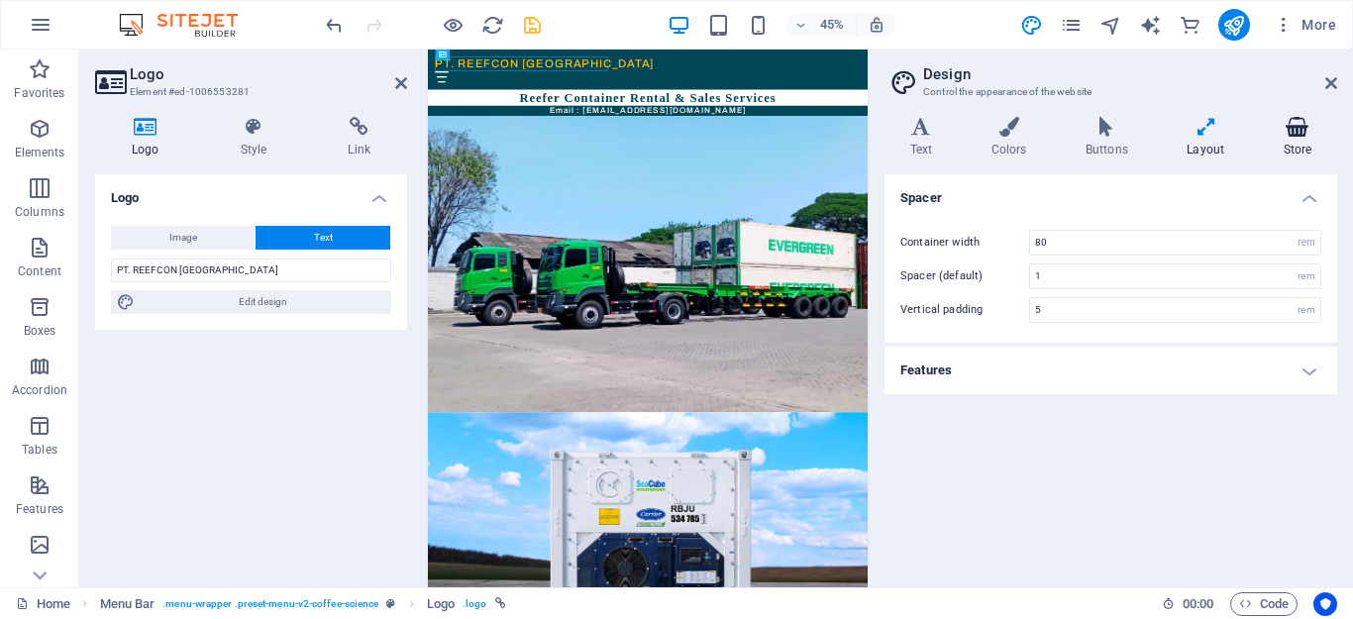
click at [1293, 135] on icon at bounding box center [1297, 127] width 79 height 20
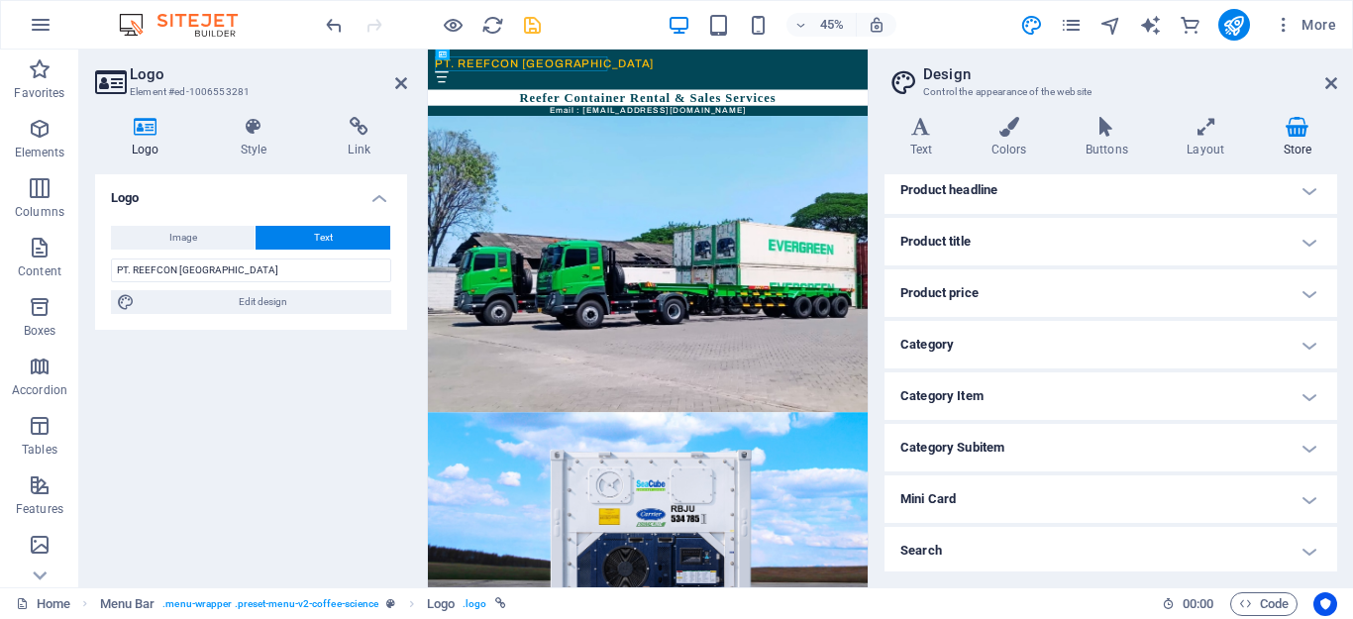
scroll to position [211, 0]
click at [1000, 140] on h4 "Colors" at bounding box center [1013, 138] width 94 height 42
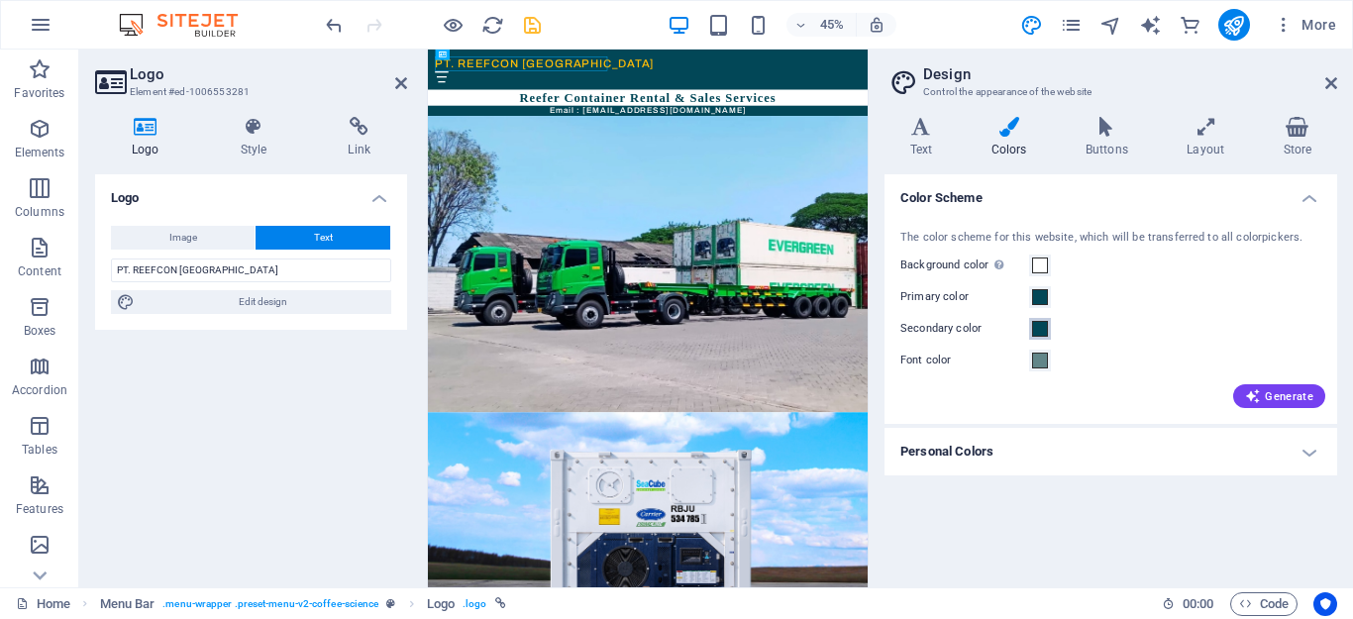
click at [1042, 332] on span at bounding box center [1040, 329] width 16 height 16
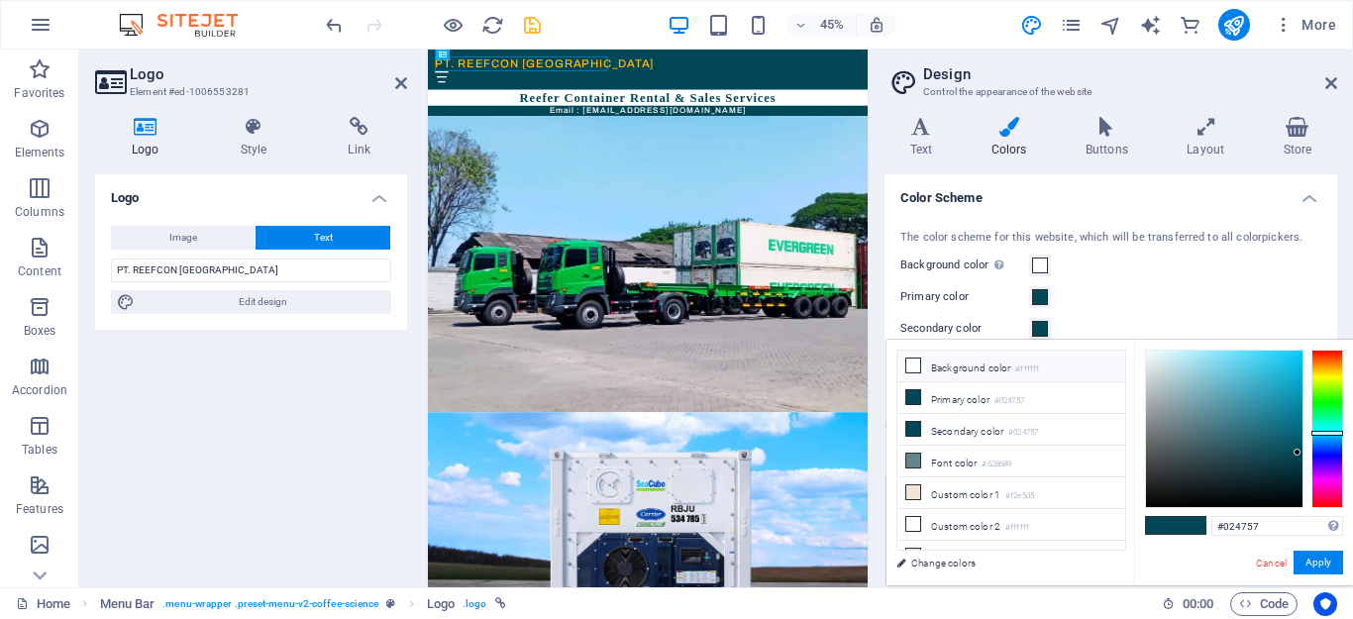
click at [927, 365] on li "Background color #ffffff" at bounding box center [1011, 367] width 228 height 32
type input "#ffffff"
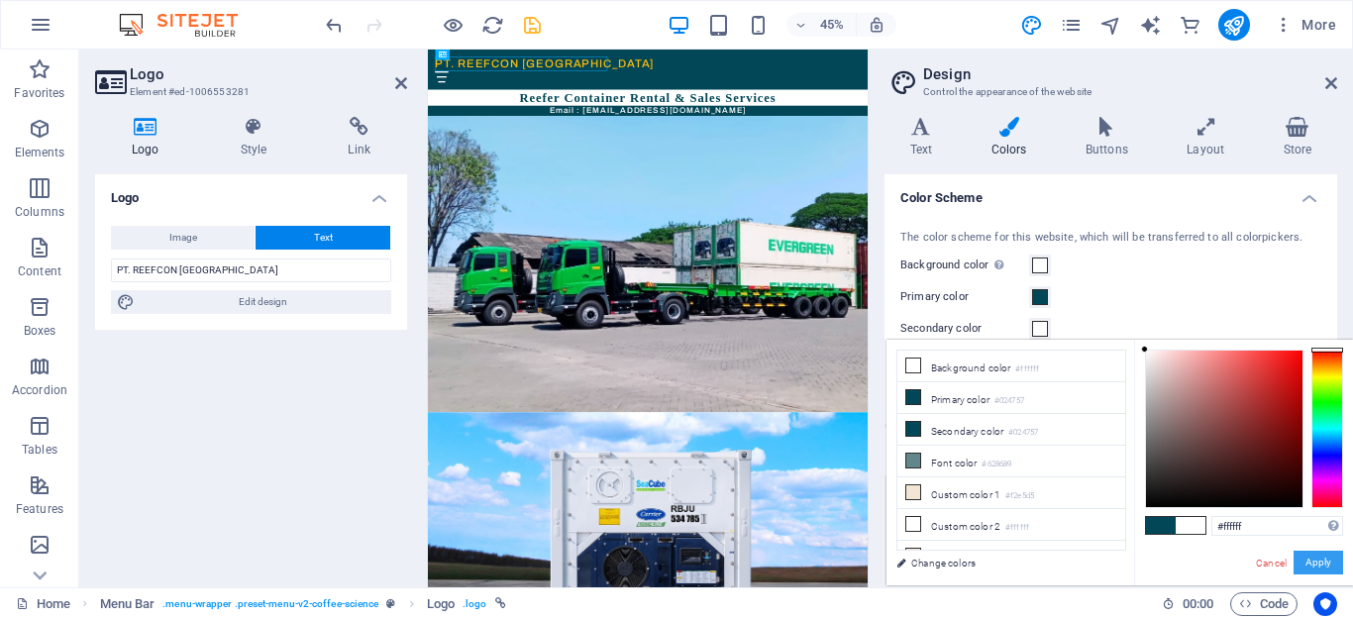
click at [1322, 562] on button "Apply" at bounding box center [1319, 563] width 50 height 24
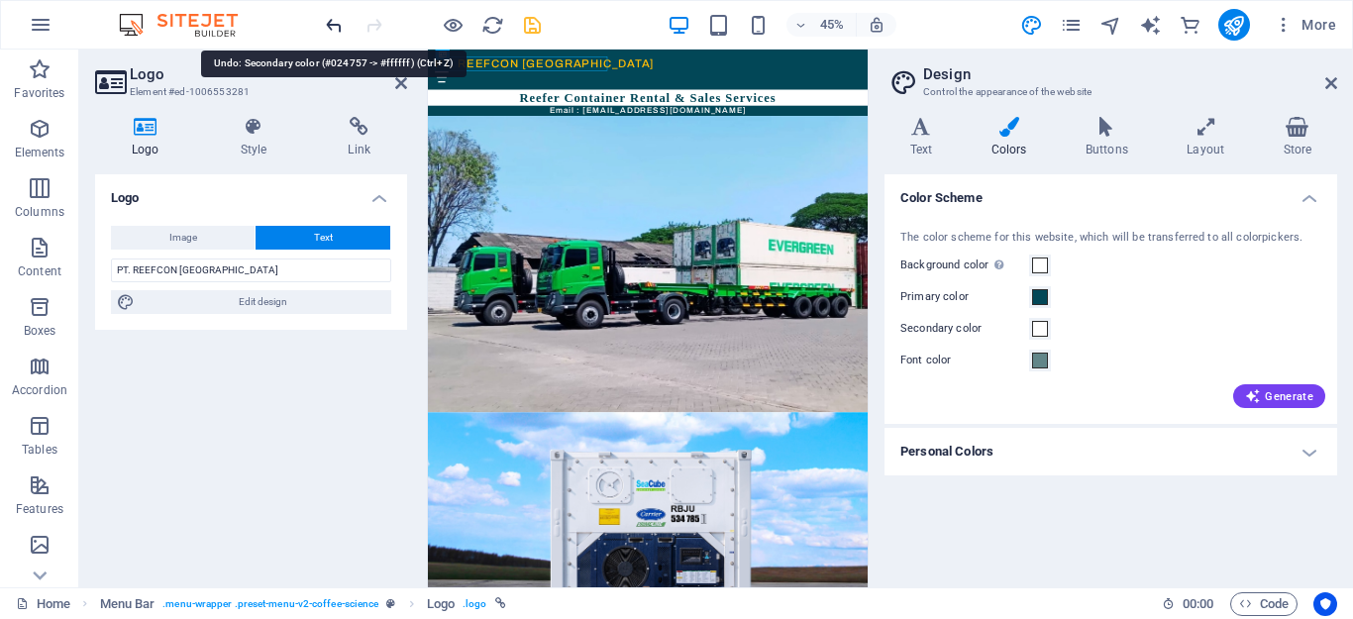
click at [330, 24] on icon "undo" at bounding box center [334, 25] width 23 height 23
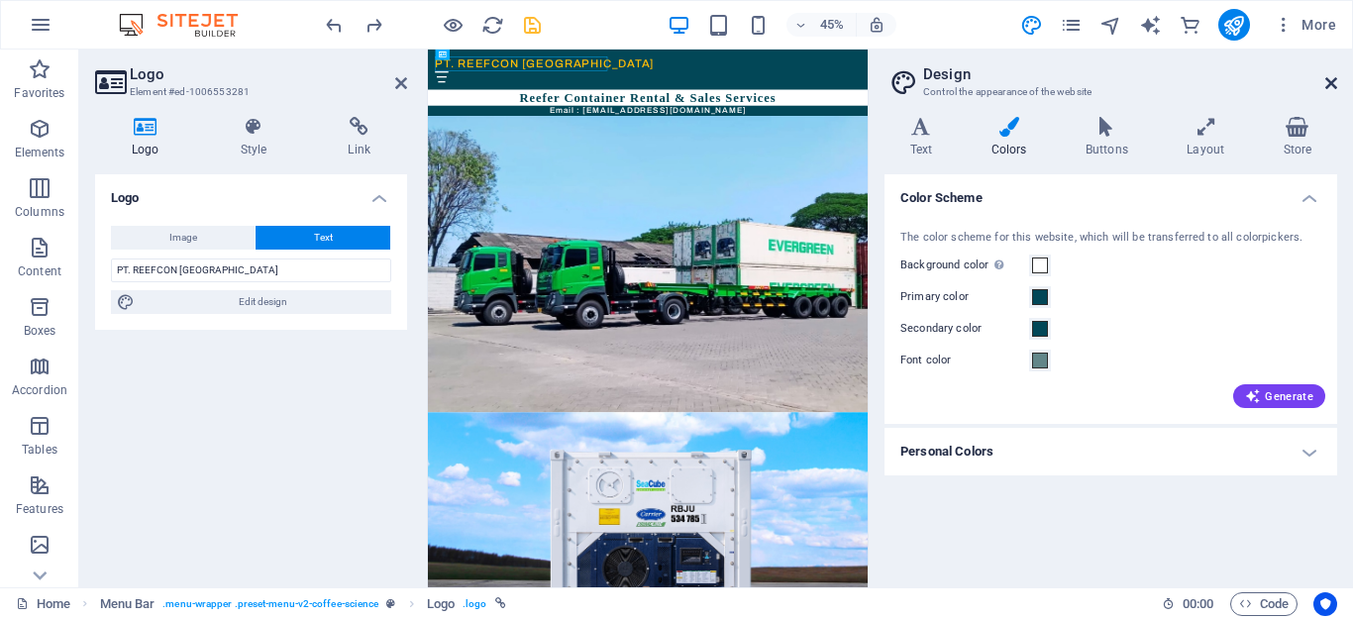
click at [1325, 86] on icon at bounding box center [1331, 83] width 12 height 16
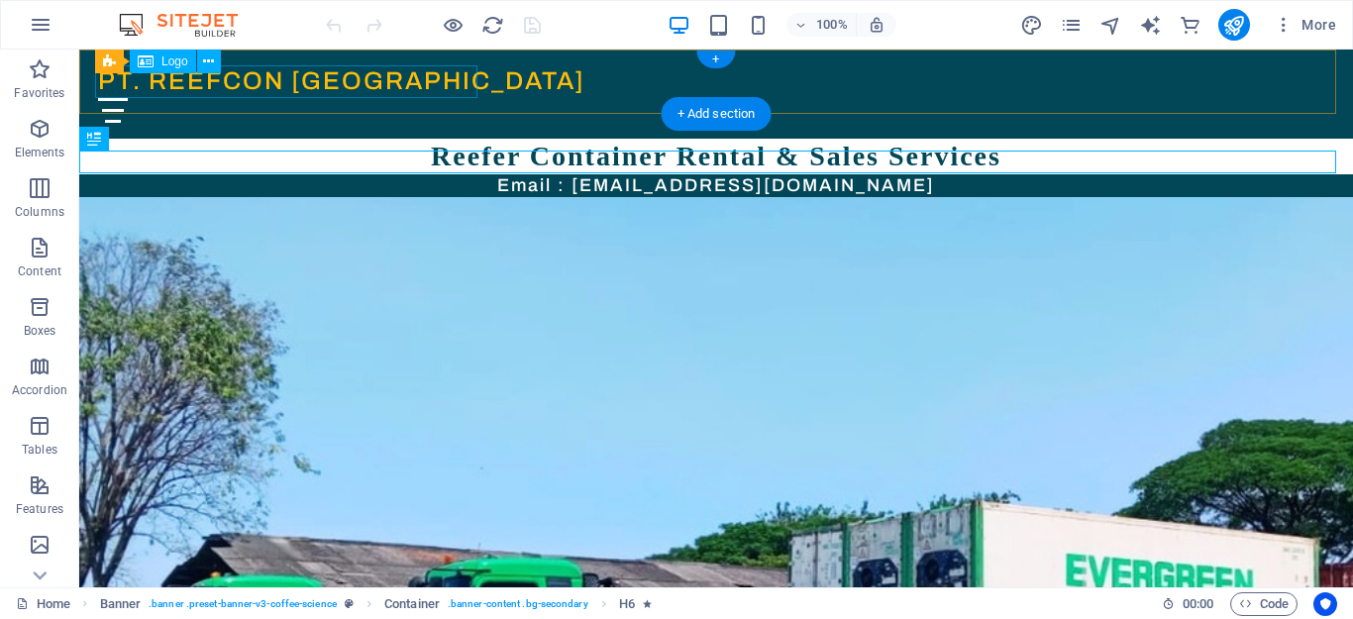
click at [278, 74] on div "PT. REEFCON BERKAH JAYA" at bounding box center [716, 81] width 1236 height 33
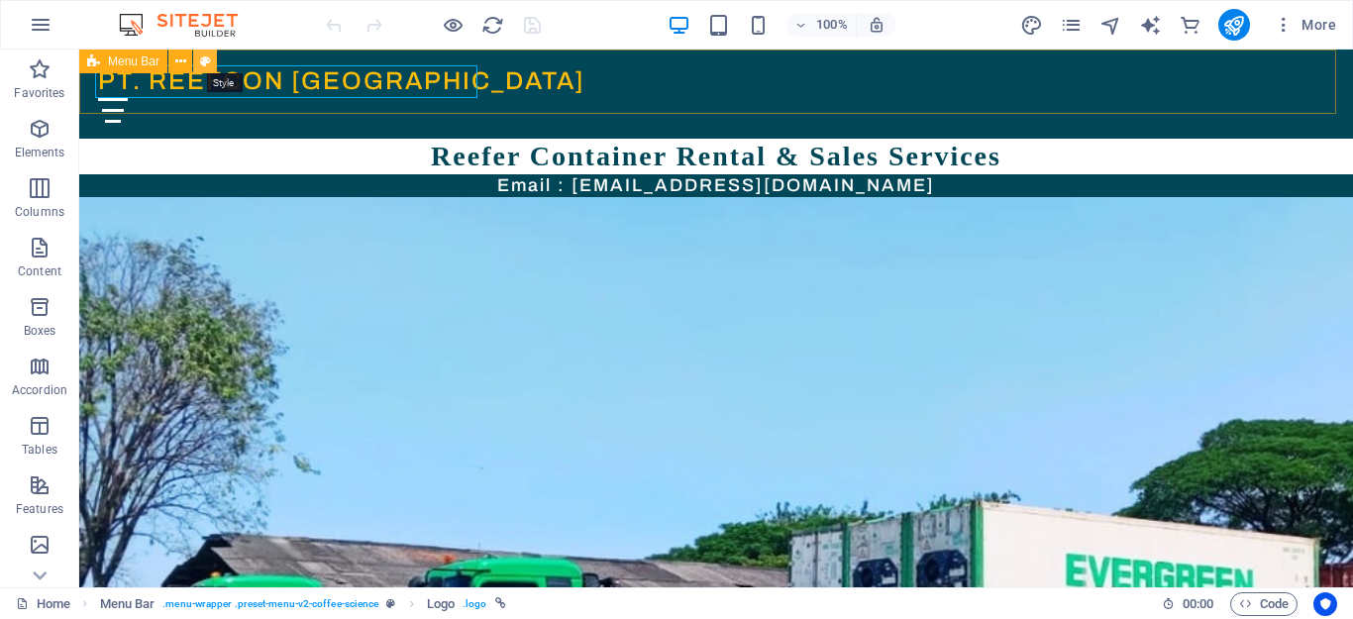
click at [205, 60] on icon at bounding box center [205, 62] width 11 height 21
select select "rem"
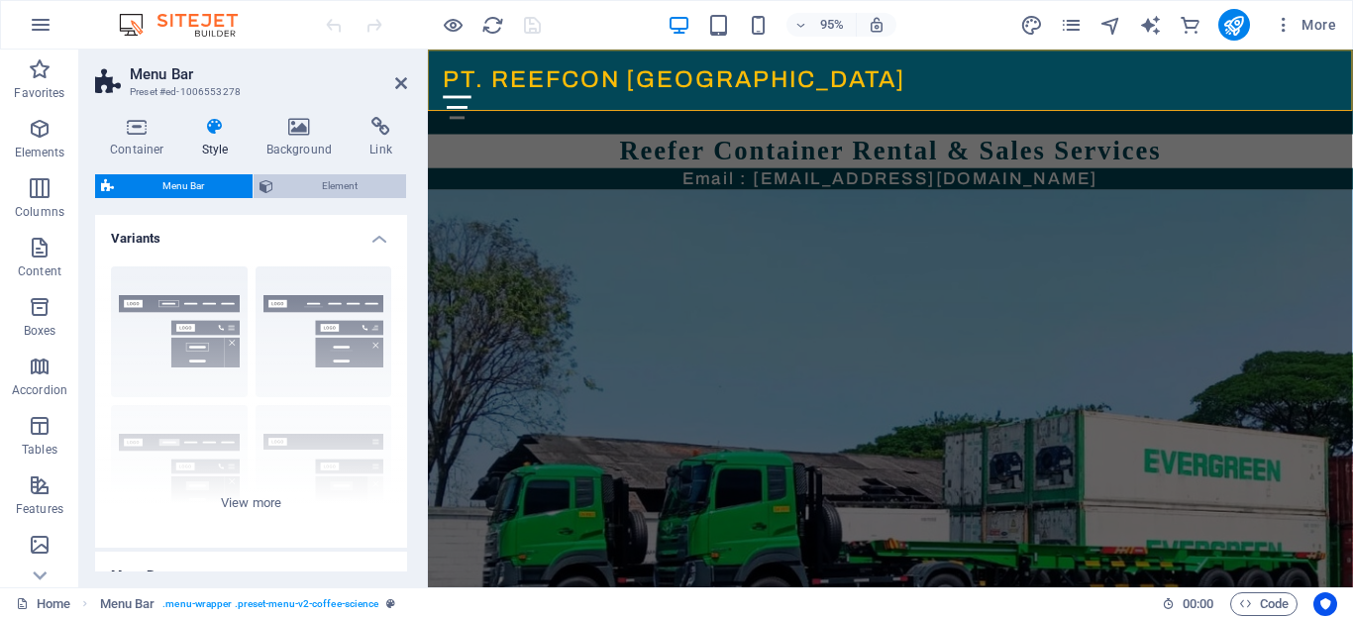
click at [295, 178] on span "Element" at bounding box center [339, 186] width 121 height 24
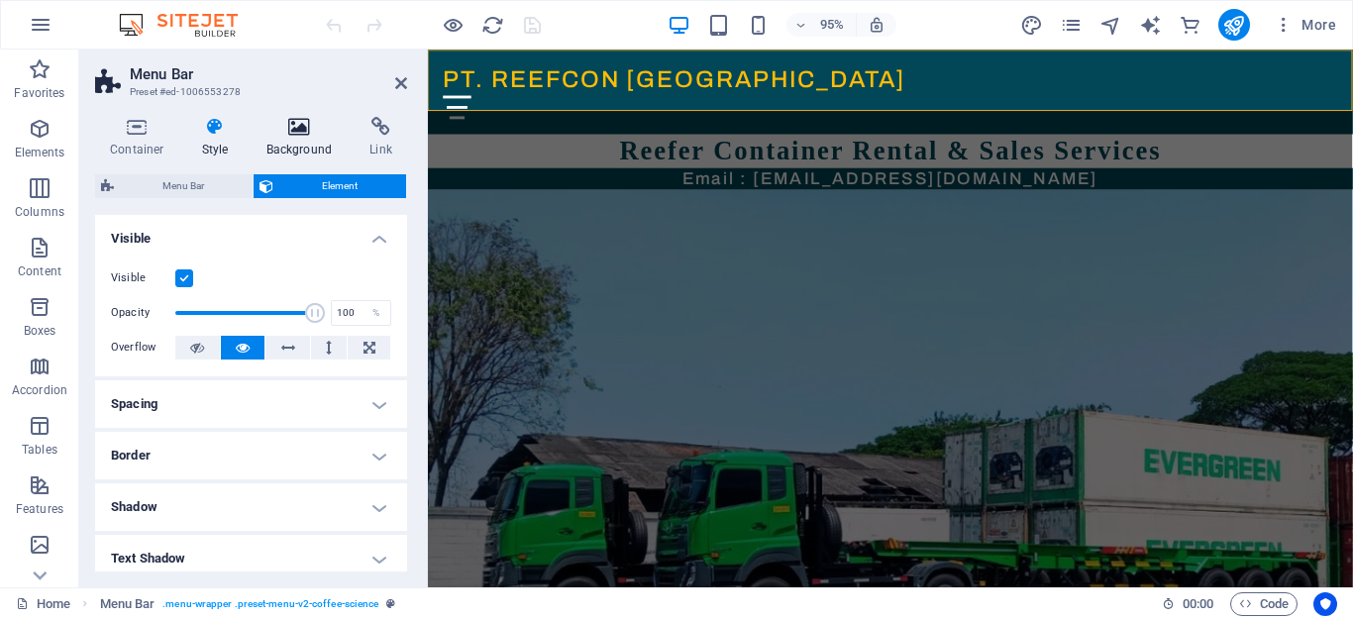
click at [296, 126] on icon at bounding box center [300, 127] width 96 height 20
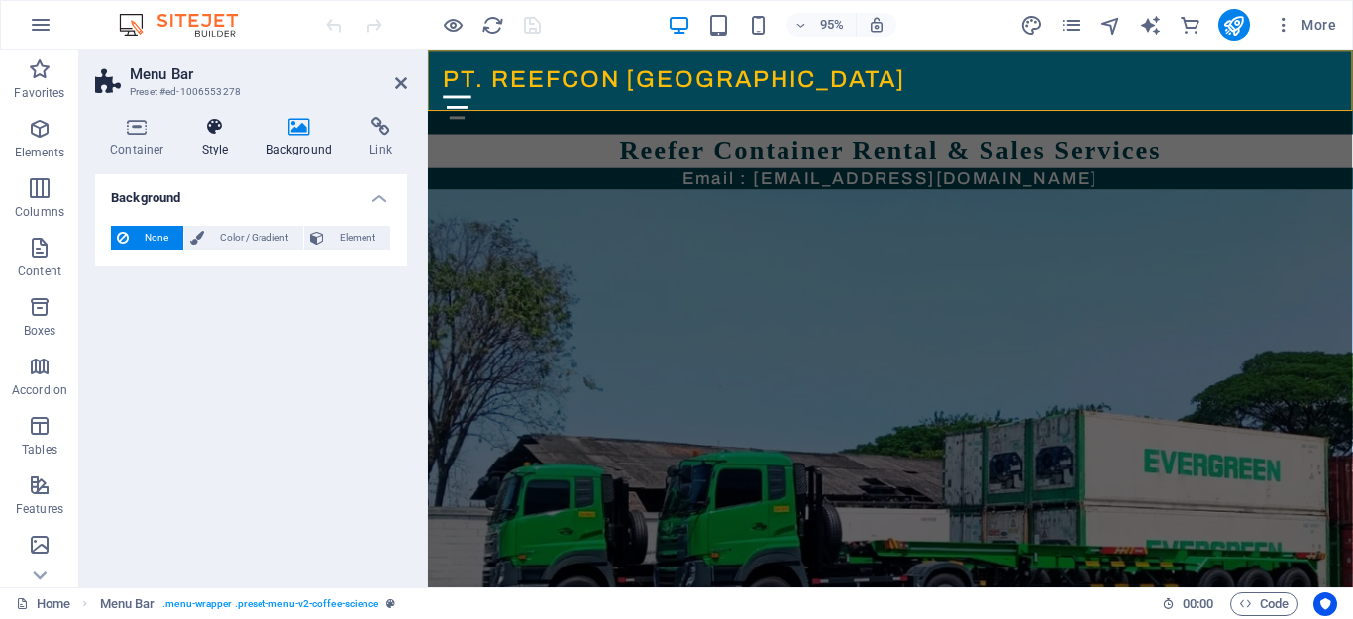
click at [223, 134] on icon at bounding box center [215, 127] width 56 height 20
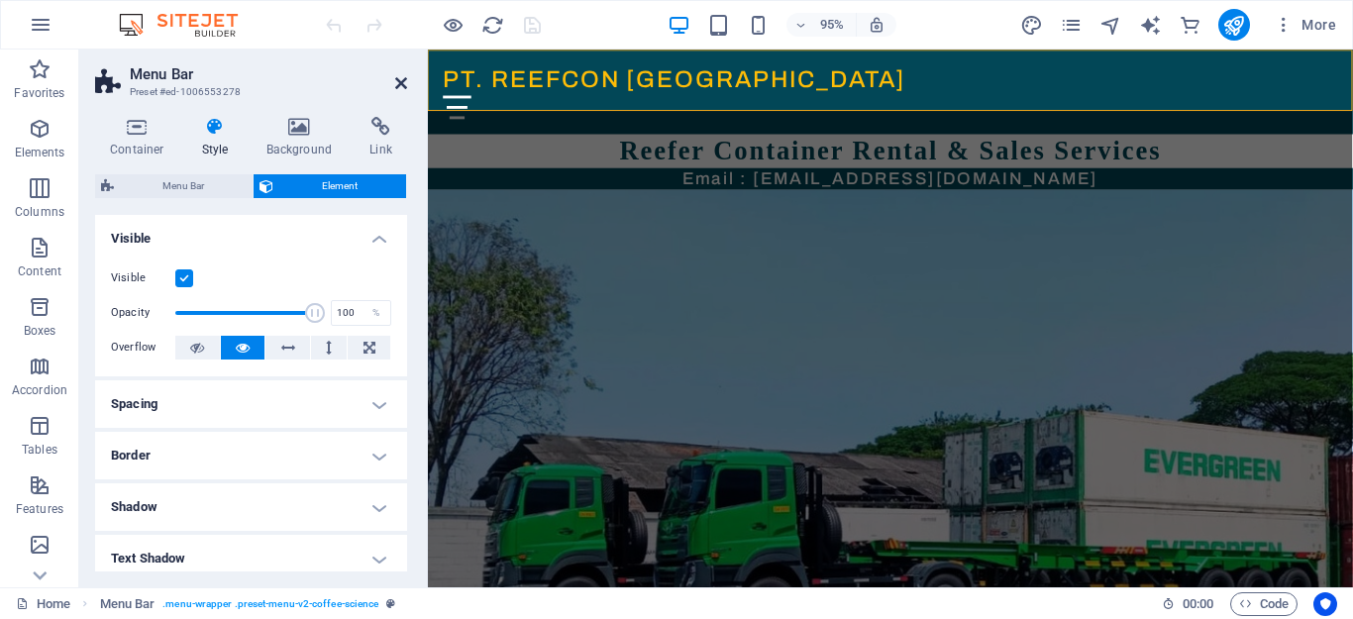
click at [396, 84] on icon at bounding box center [401, 83] width 12 height 16
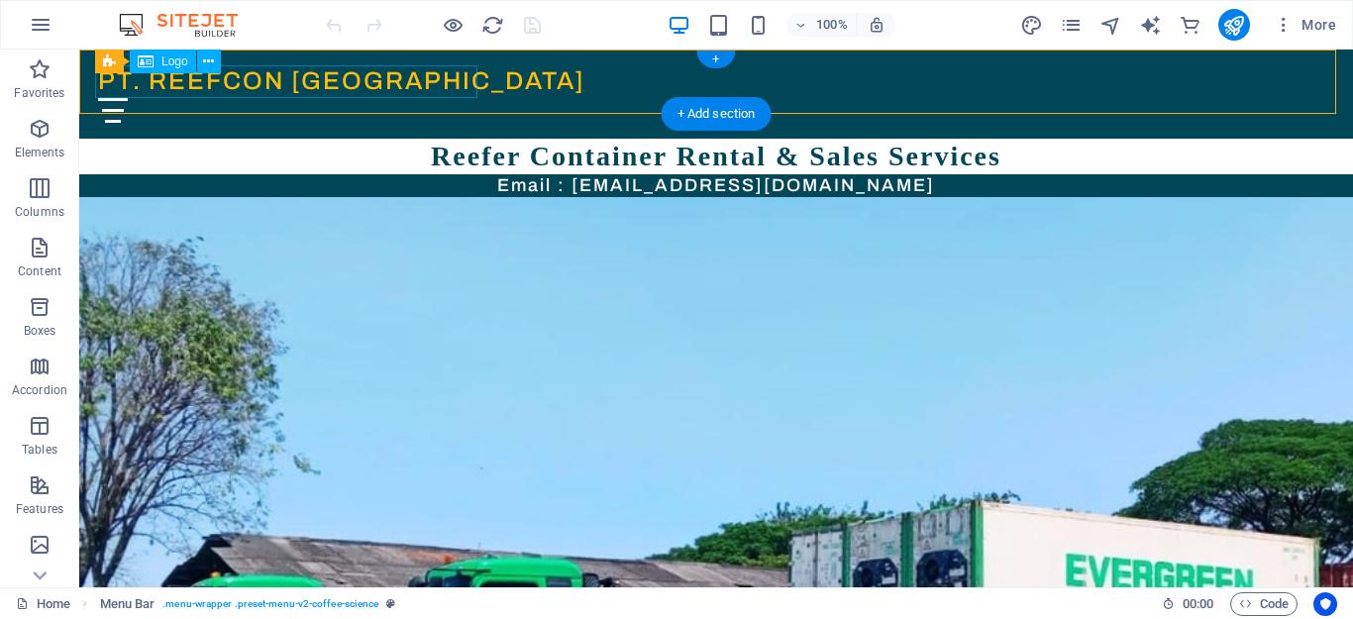
click at [304, 73] on div "PT. REEFCON BERKAH JAYA" at bounding box center [716, 81] width 1236 height 33
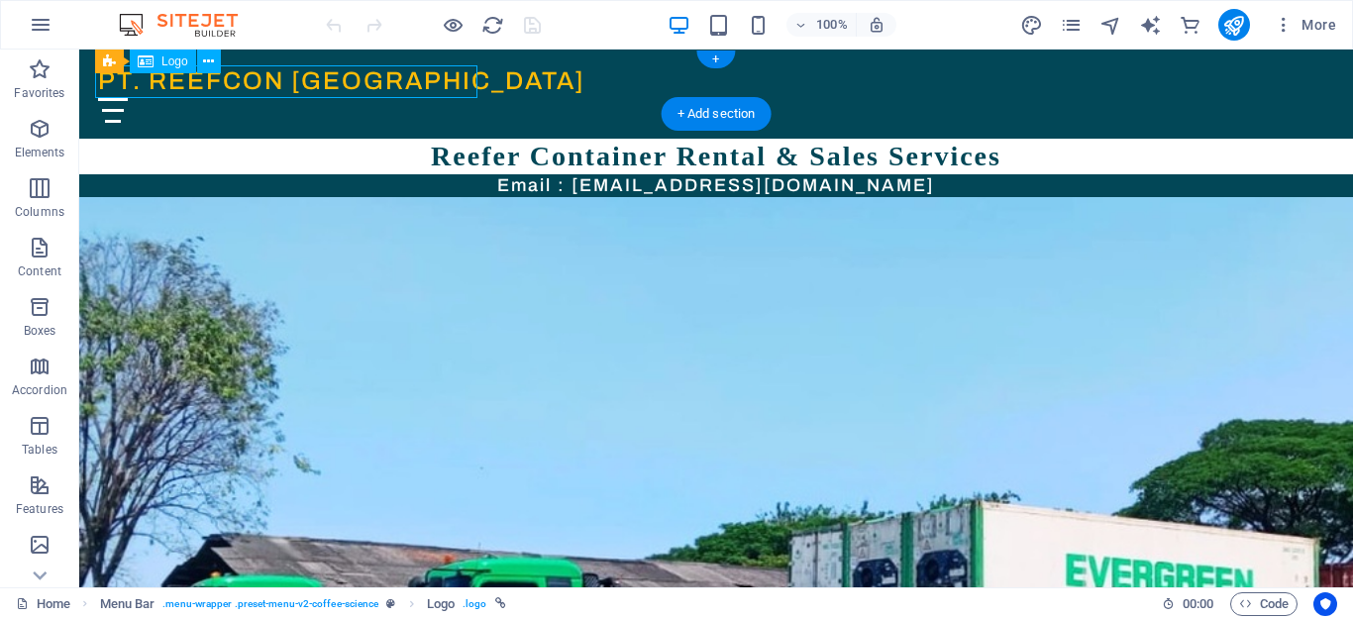
click at [304, 73] on div "PT. REEFCON BERKAH JAYA" at bounding box center [716, 81] width 1236 height 33
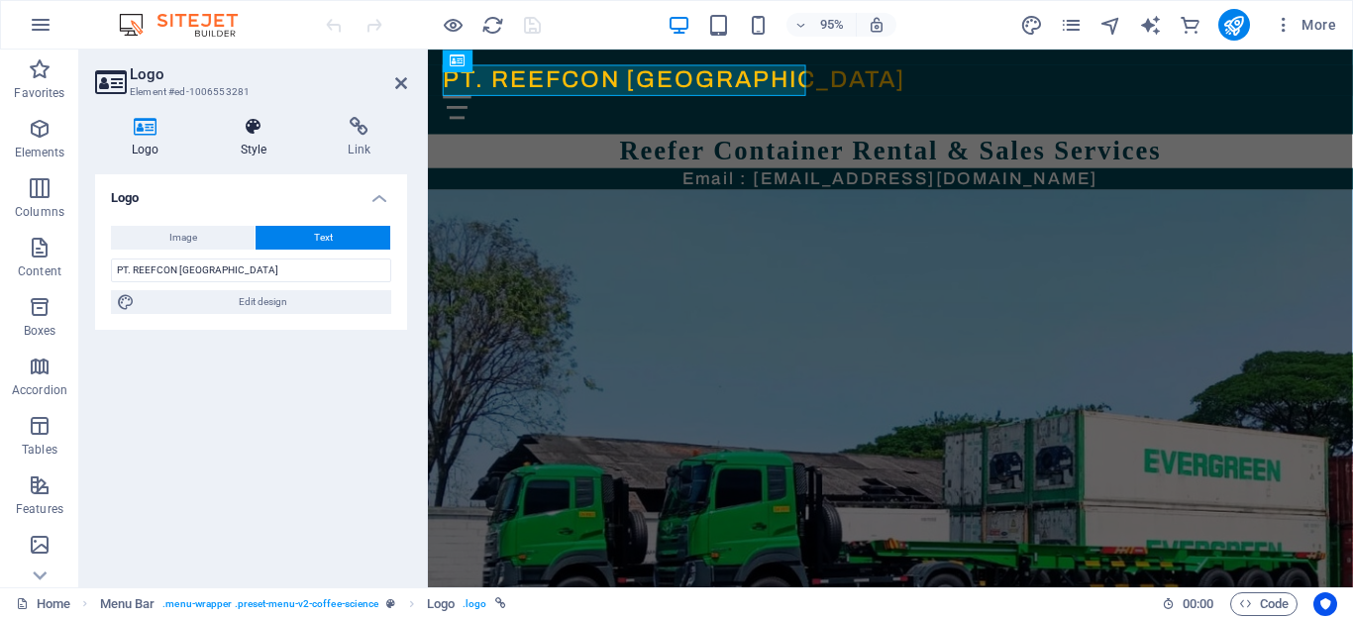
click at [252, 124] on icon at bounding box center [254, 127] width 100 height 20
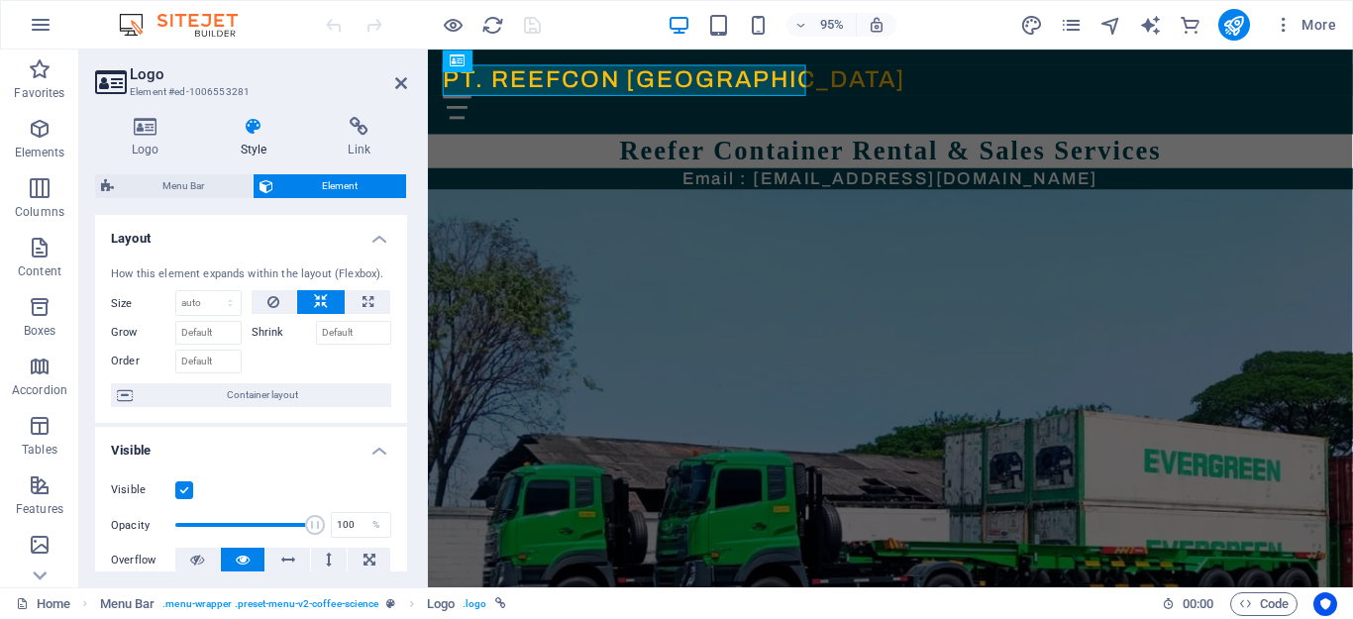
click at [376, 239] on h4 "Layout" at bounding box center [251, 233] width 312 height 36
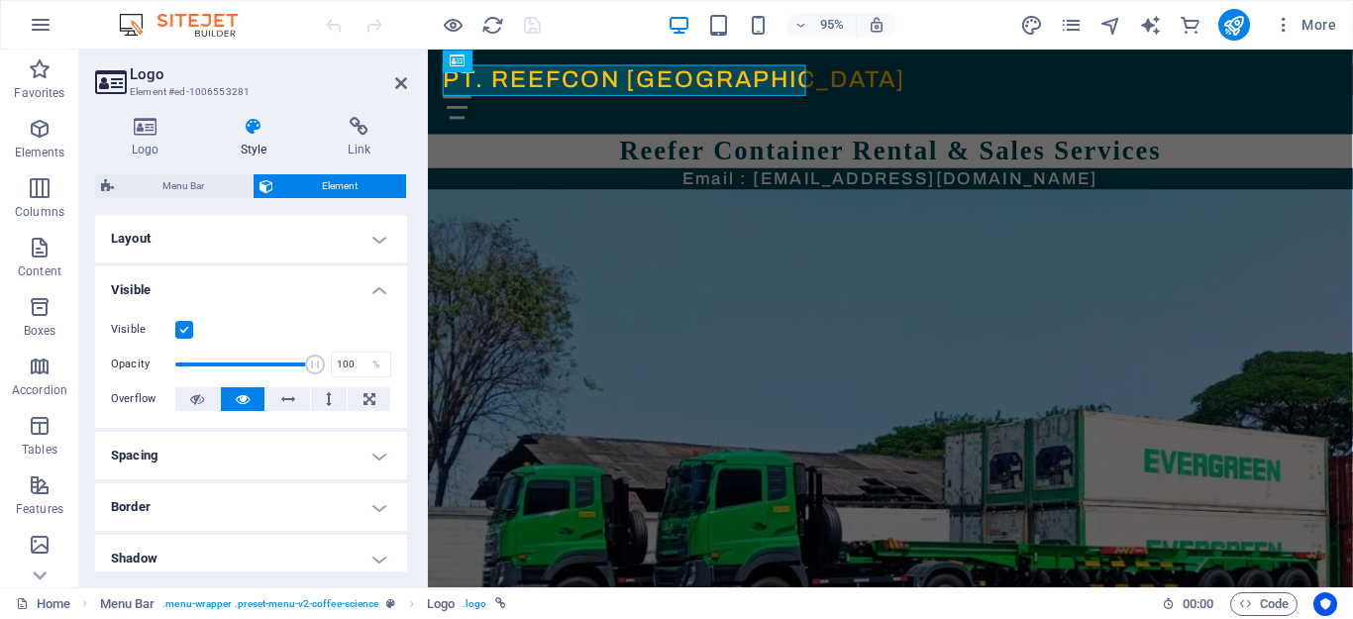
click at [379, 289] on h4 "Visible" at bounding box center [251, 284] width 312 height 36
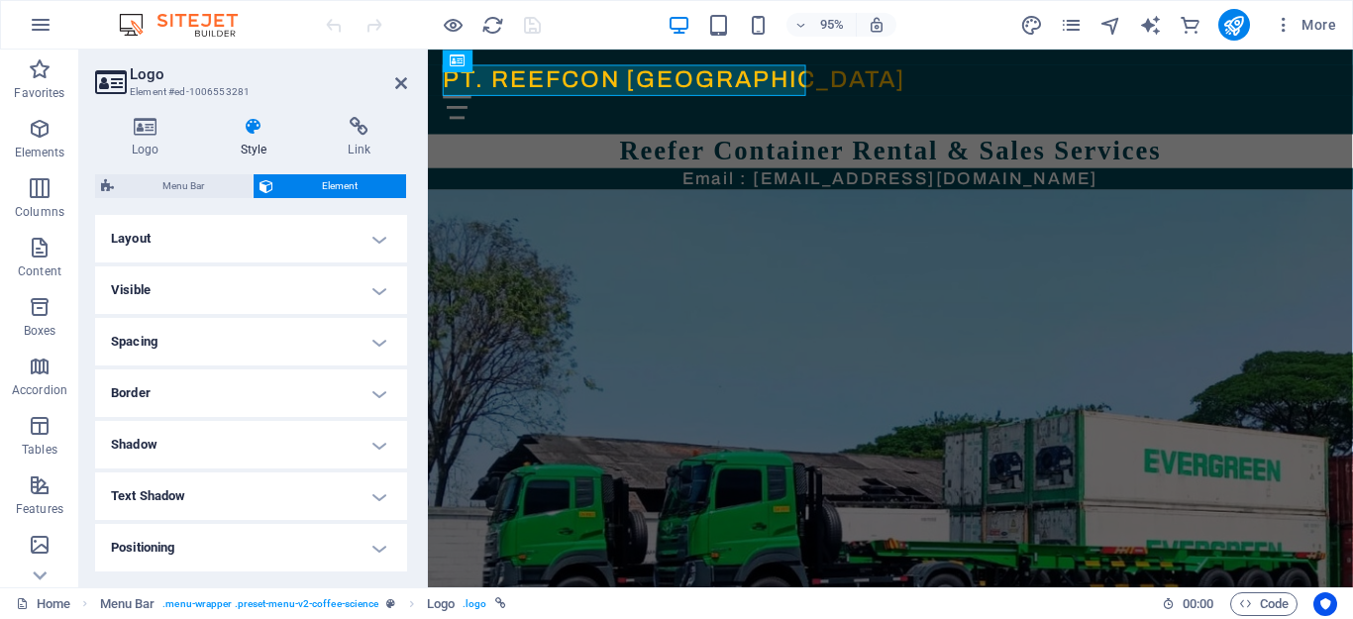
click at [377, 439] on h4 "Shadow" at bounding box center [251, 445] width 312 height 48
click at [291, 483] on span "Outside" at bounding box center [285, 484] width 34 height 24
type input "2"
type input "4"
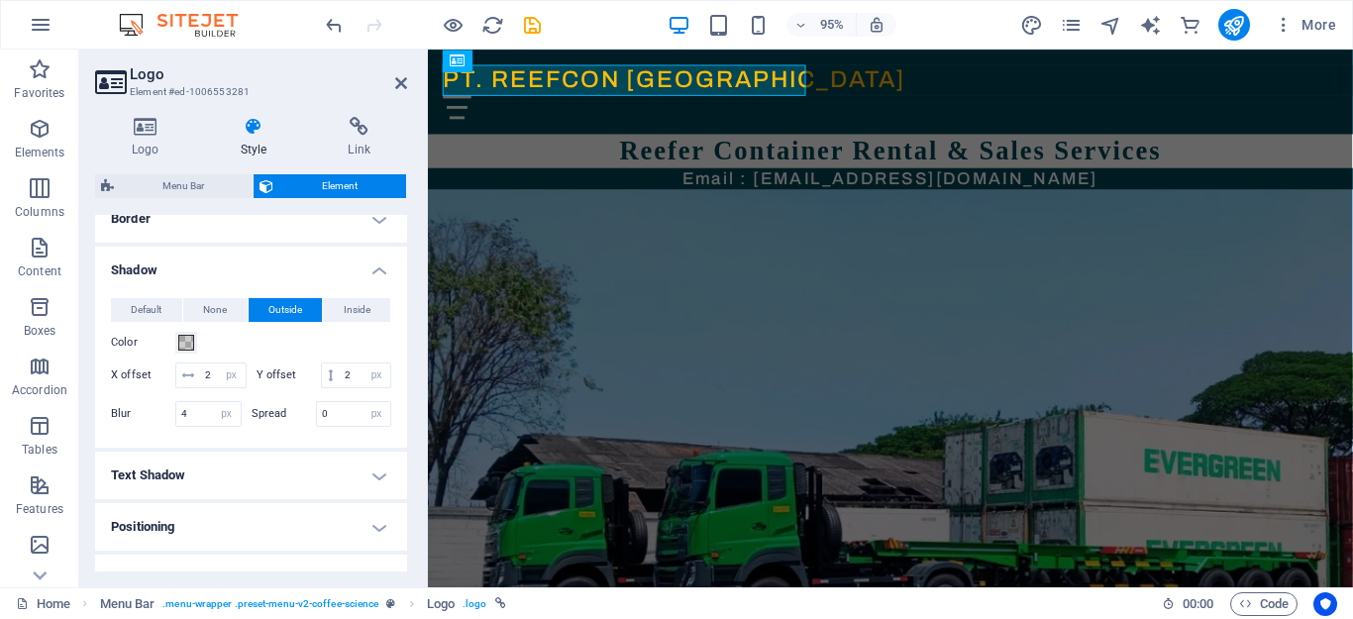
scroll to position [198, 0]
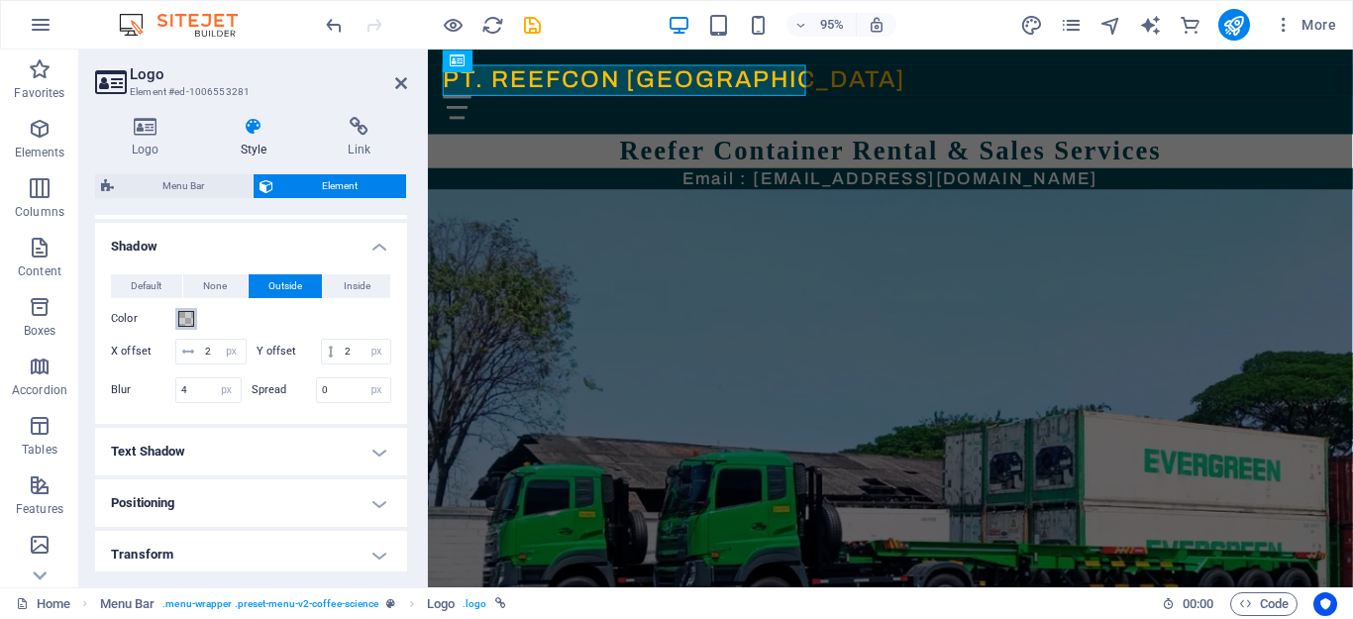
click at [183, 316] on span at bounding box center [186, 319] width 16 height 16
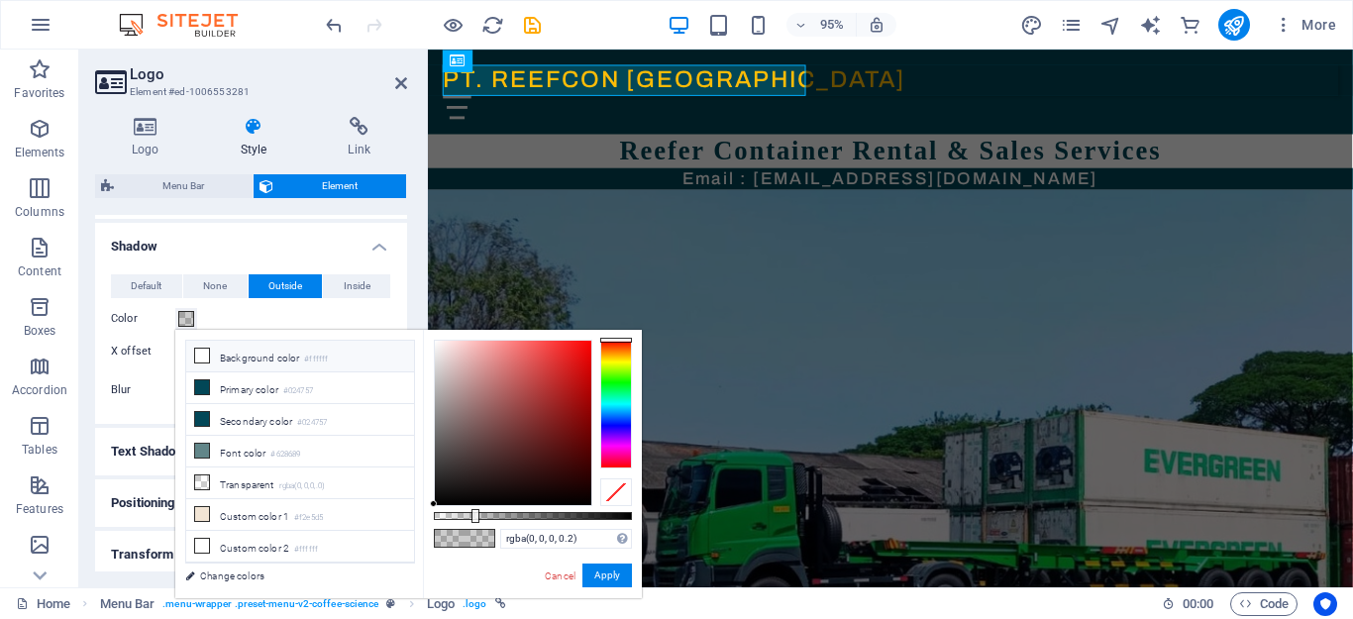
click at [252, 360] on li "Background color #ffffff" at bounding box center [300, 357] width 228 height 32
type input "#ffffff"
click at [594, 583] on button "Apply" at bounding box center [607, 576] width 50 height 24
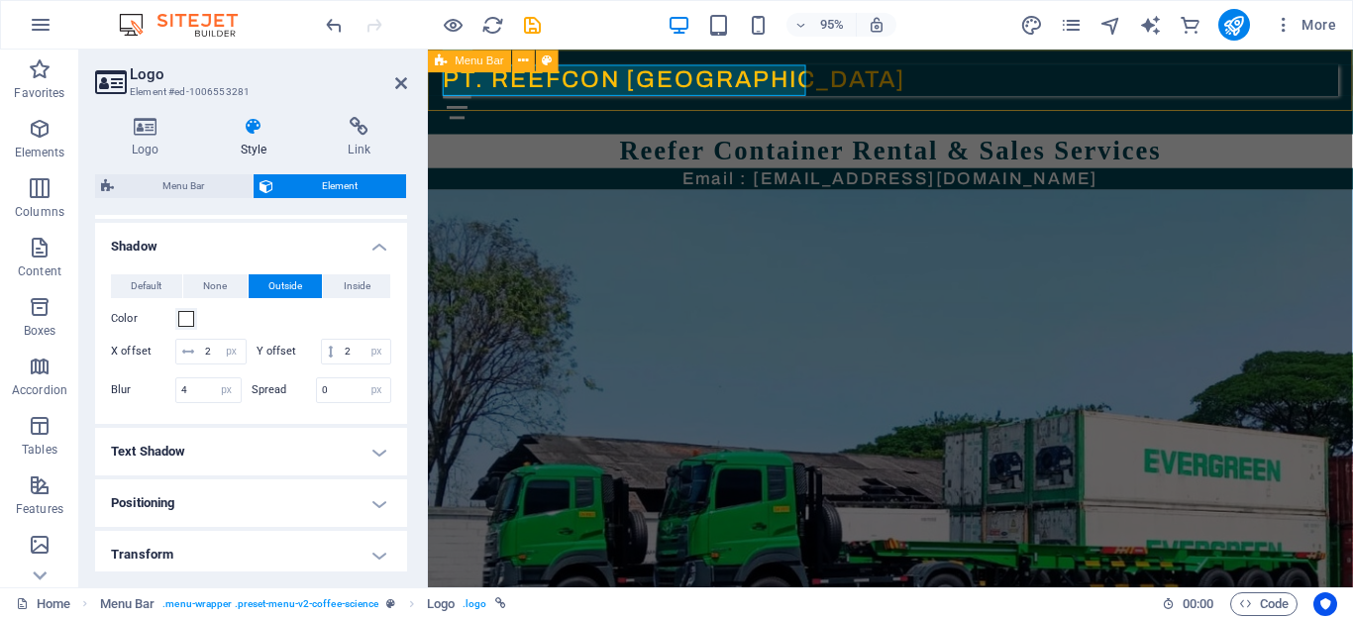
click at [917, 98] on div "PT. REEFCON BERKAH JAYA Beranda Tentang Kami Visi & Misi Sekilas Reefer Cara Ke…" at bounding box center [915, 94] width 974 height 89
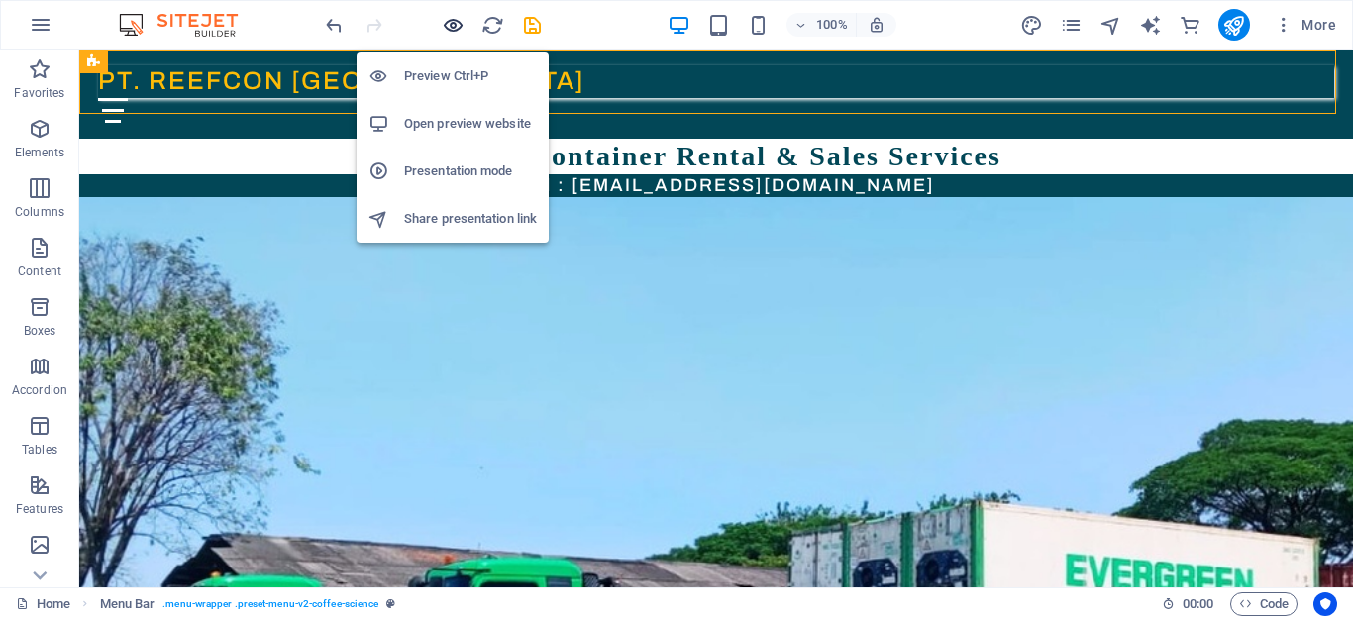
click at [445, 21] on icon "button" at bounding box center [453, 25] width 23 height 23
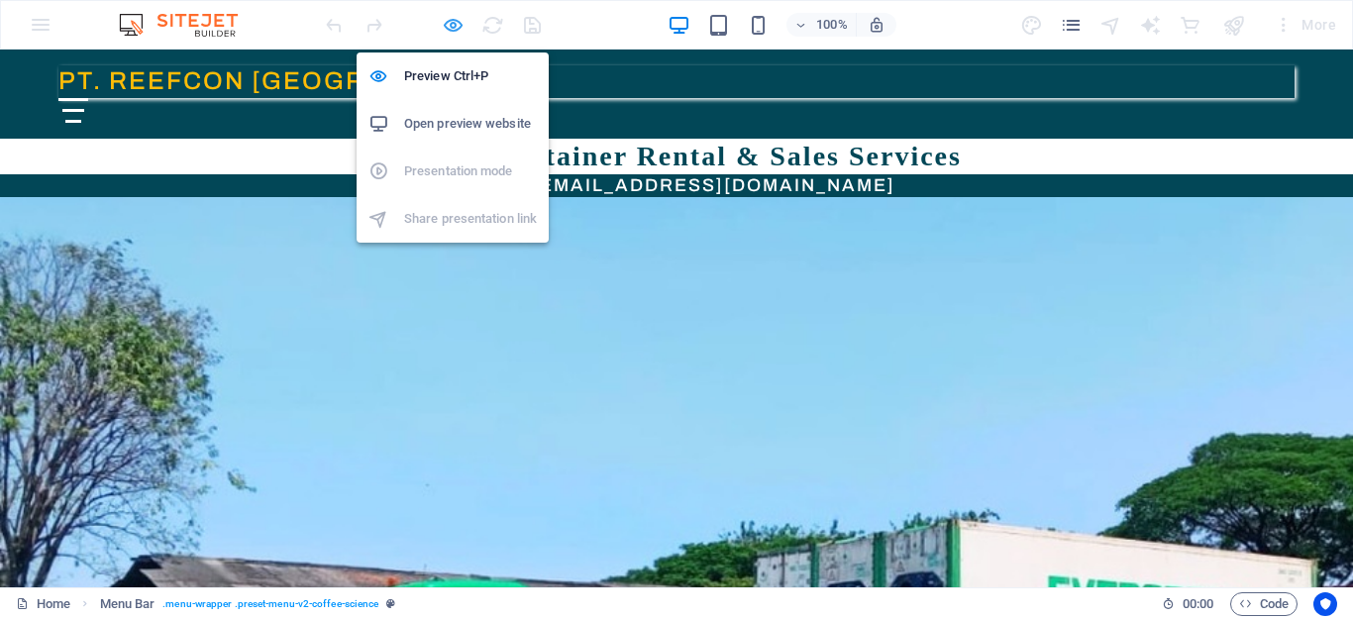
click at [452, 28] on icon "button" at bounding box center [453, 25] width 23 height 23
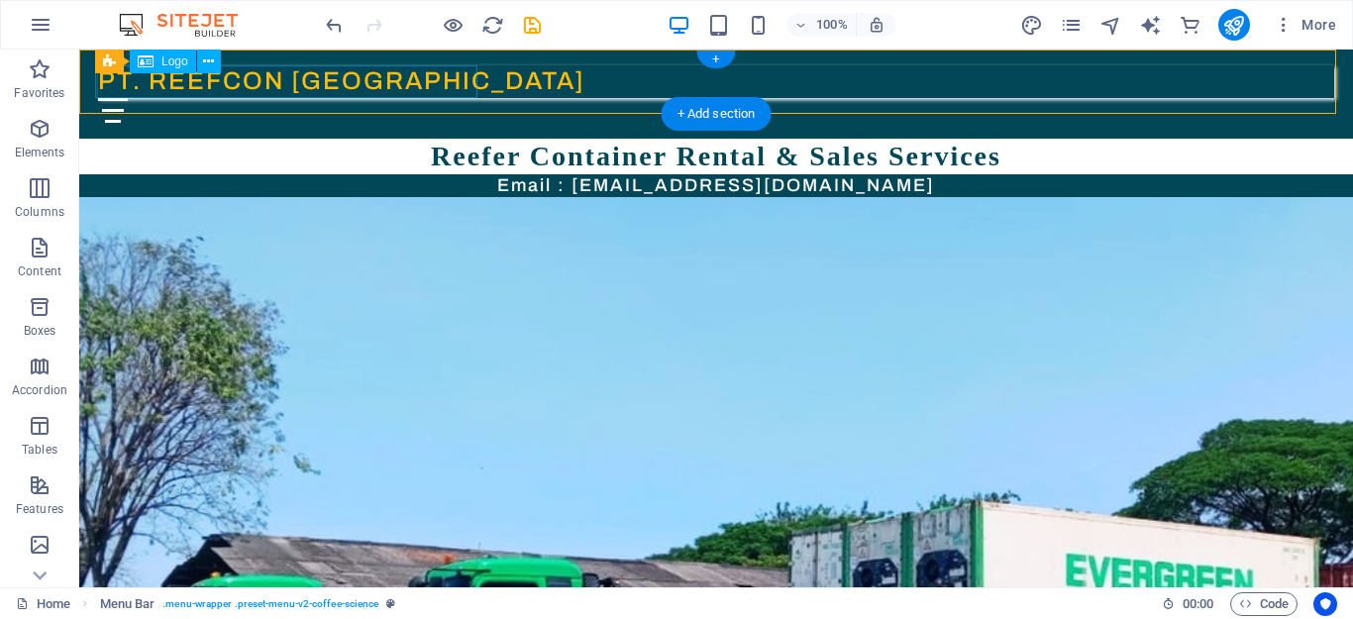
click at [231, 76] on div "PT. REEFCON BERKAH JAYA" at bounding box center [716, 81] width 1236 height 33
click at [204, 59] on icon at bounding box center [208, 62] width 11 height 21
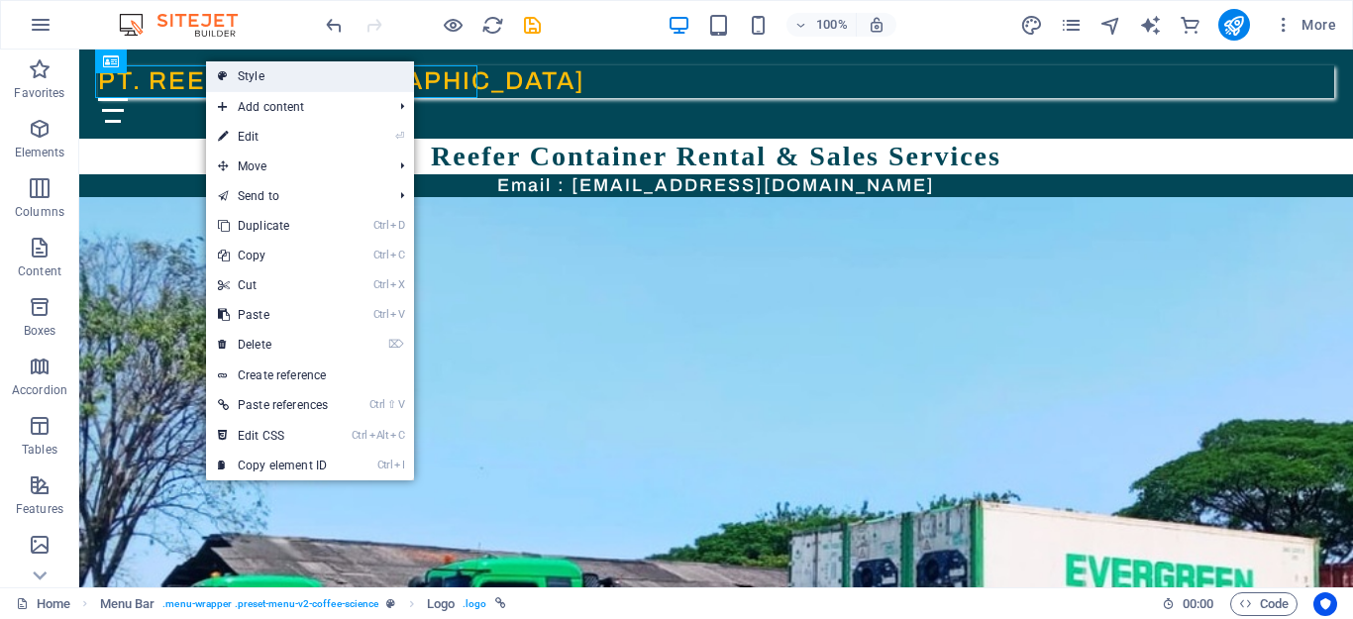
click at [220, 68] on icon at bounding box center [223, 76] width 10 height 30
select select "rem"
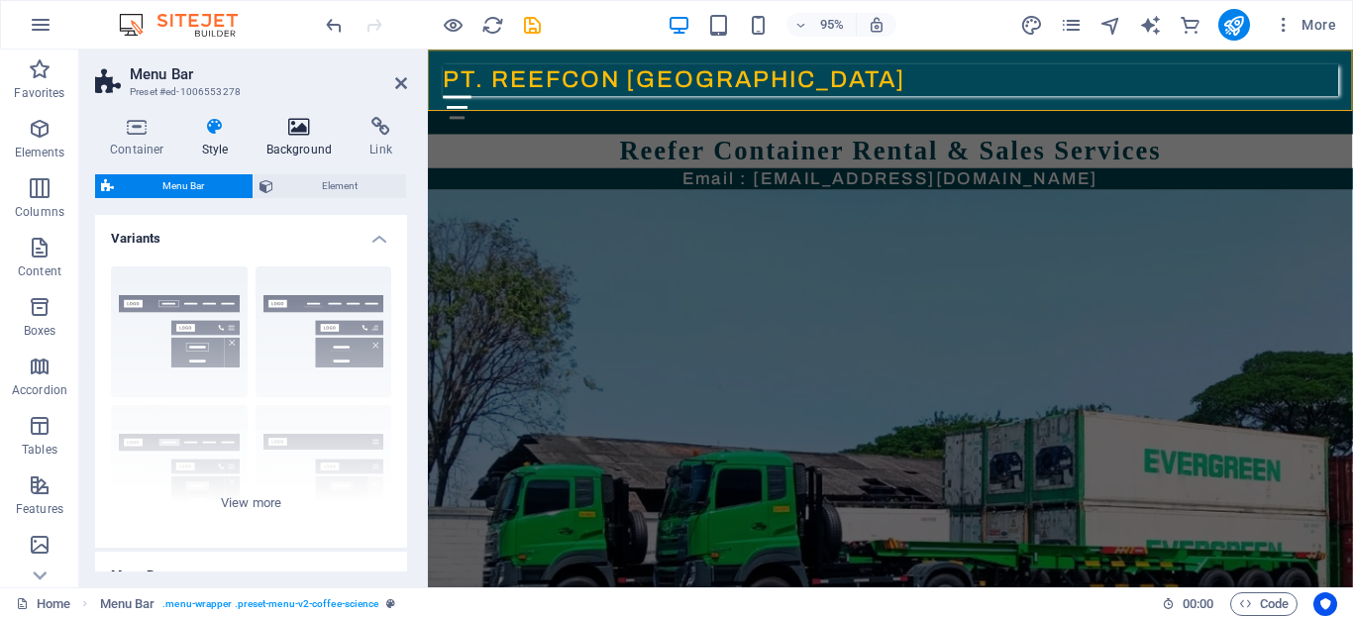
click at [295, 122] on icon at bounding box center [300, 127] width 96 height 20
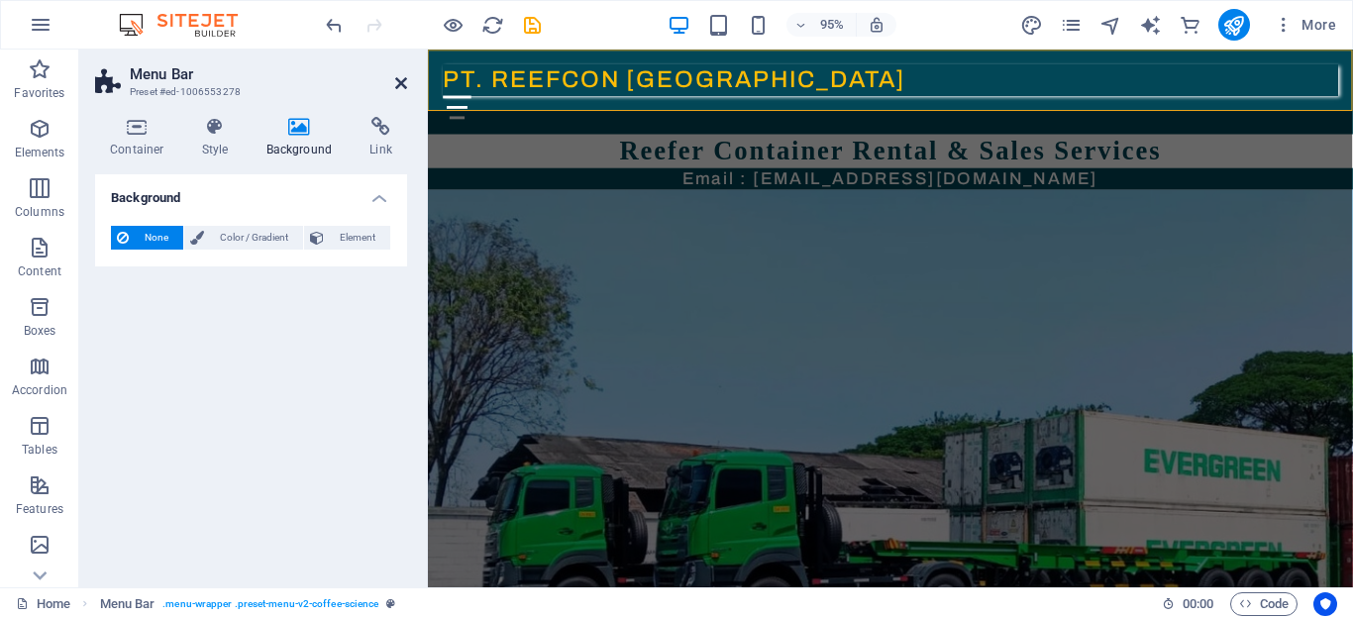
click at [404, 83] on icon at bounding box center [401, 83] width 12 height 16
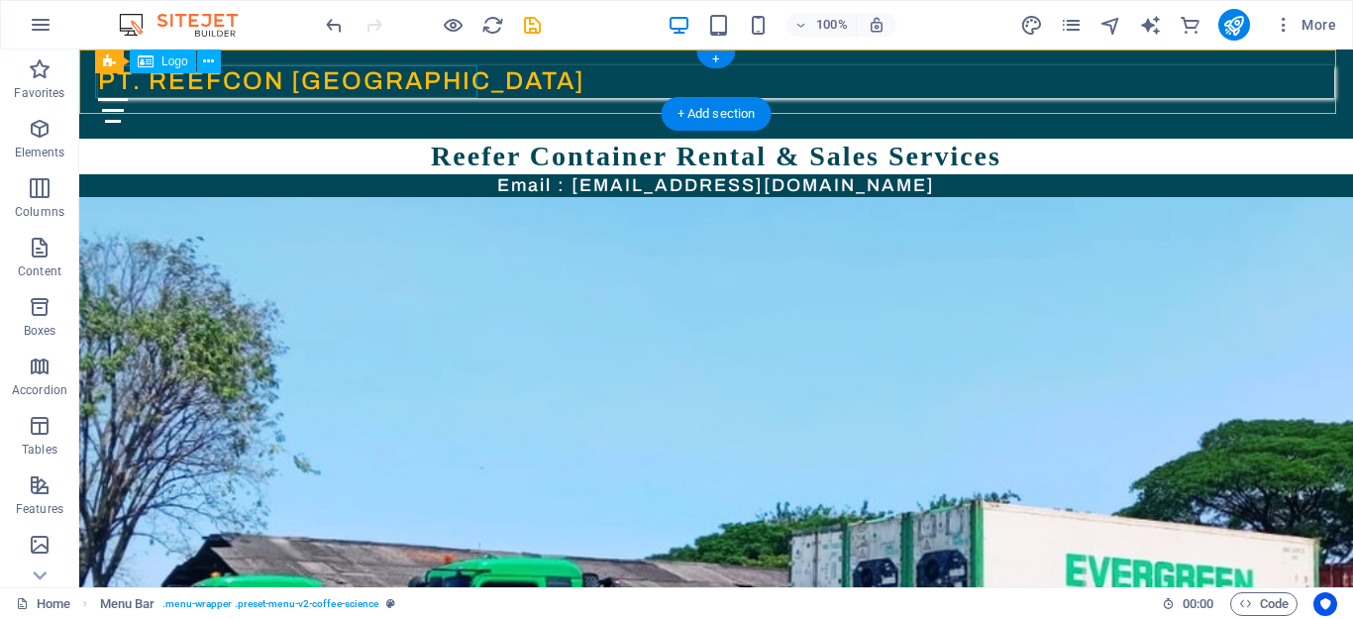
click at [424, 81] on div "PT. REEFCON BERKAH JAYA" at bounding box center [716, 81] width 1236 height 33
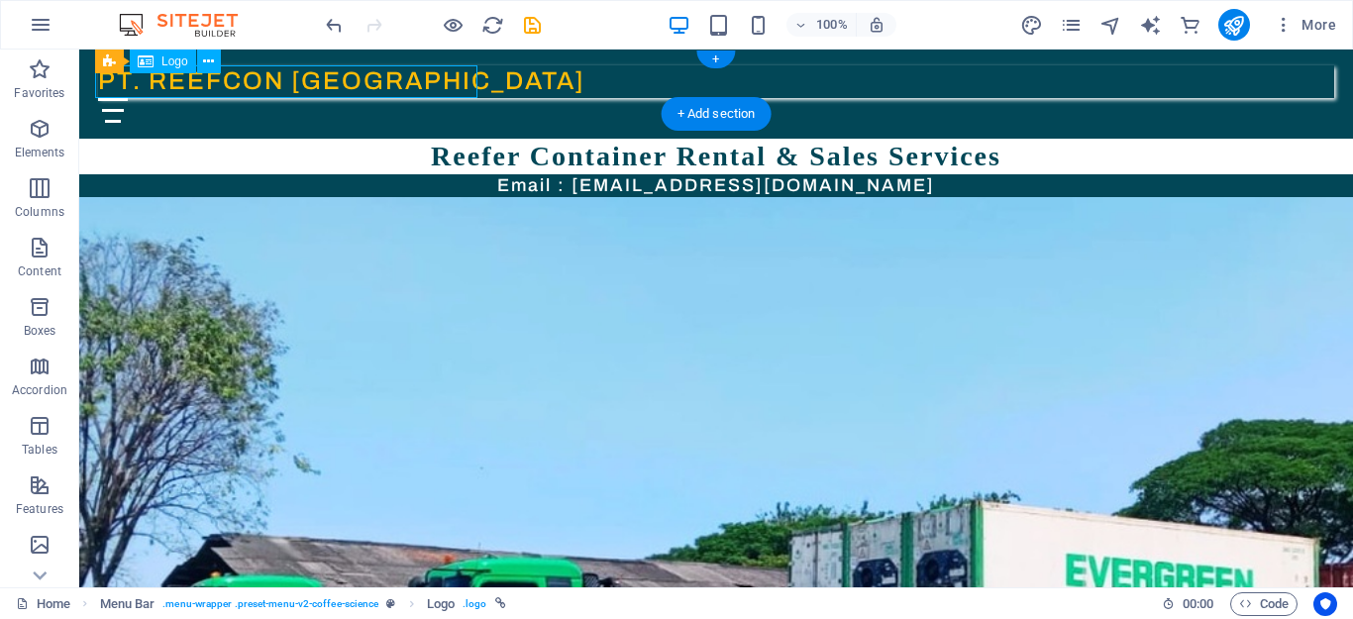
click at [424, 81] on div "PT. REEFCON BERKAH JAYA" at bounding box center [716, 81] width 1236 height 33
select select "px"
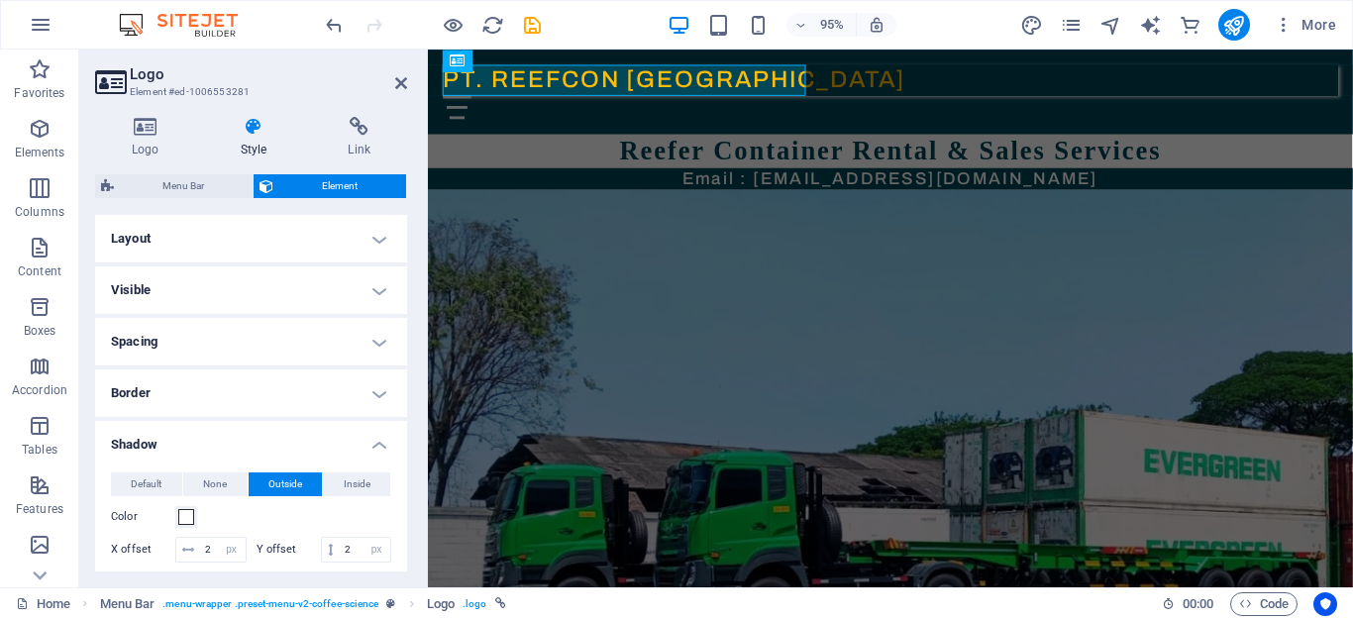
scroll to position [99, 0]
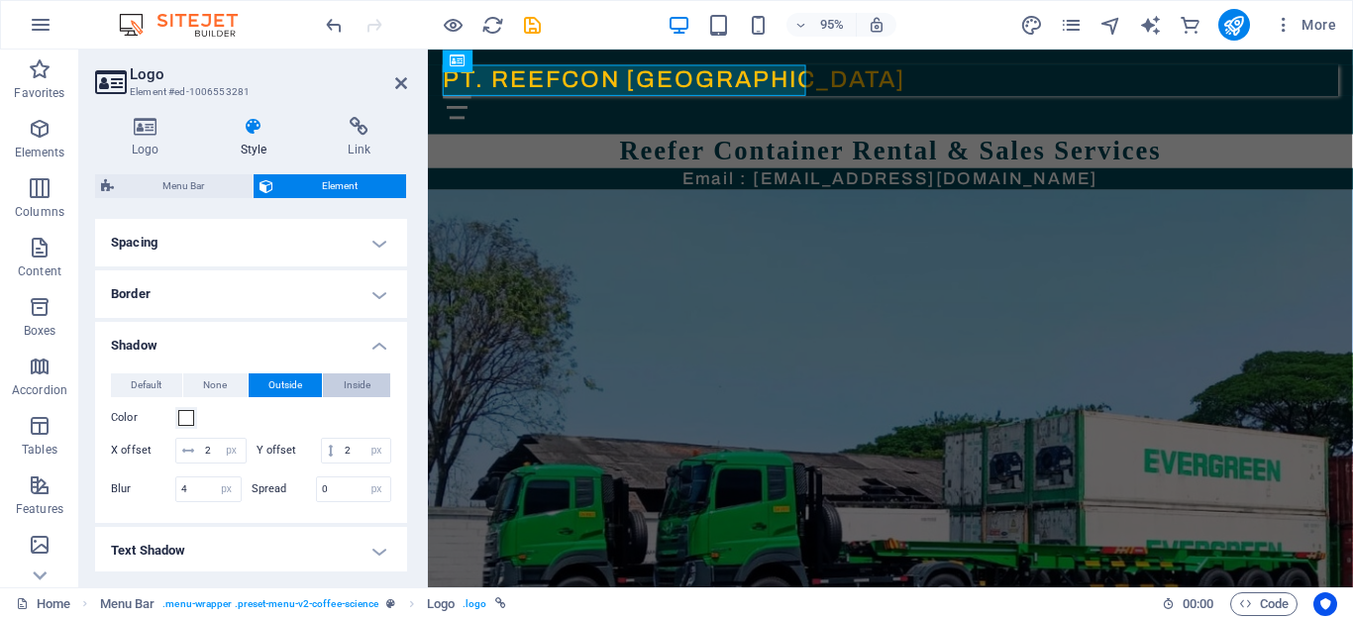
click at [356, 383] on span "Inside" at bounding box center [357, 385] width 27 height 24
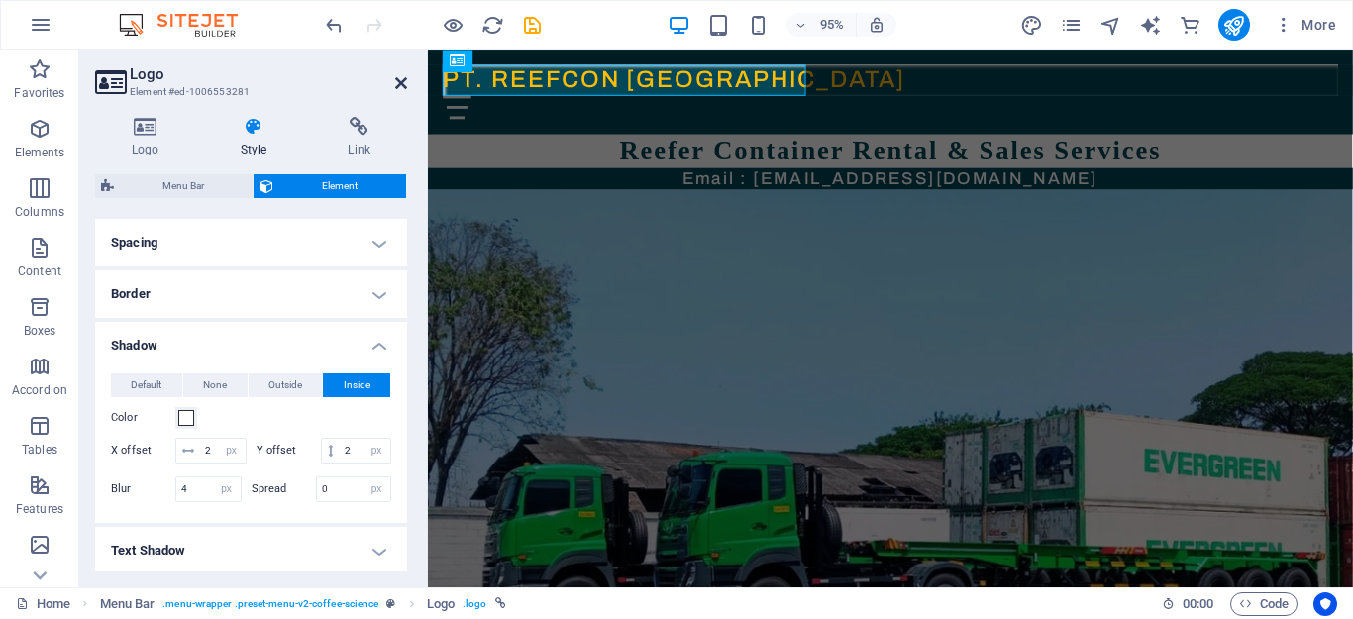
click at [402, 83] on icon at bounding box center [401, 83] width 12 height 16
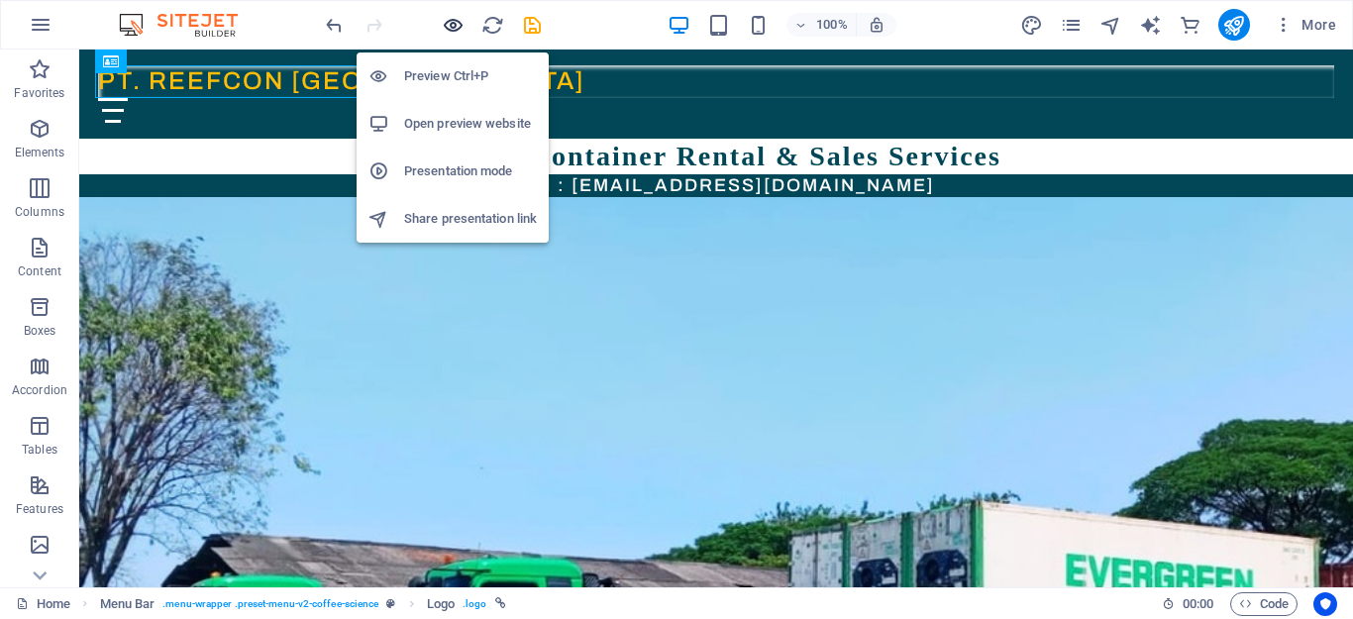
click at [448, 23] on icon "button" at bounding box center [453, 25] width 23 height 23
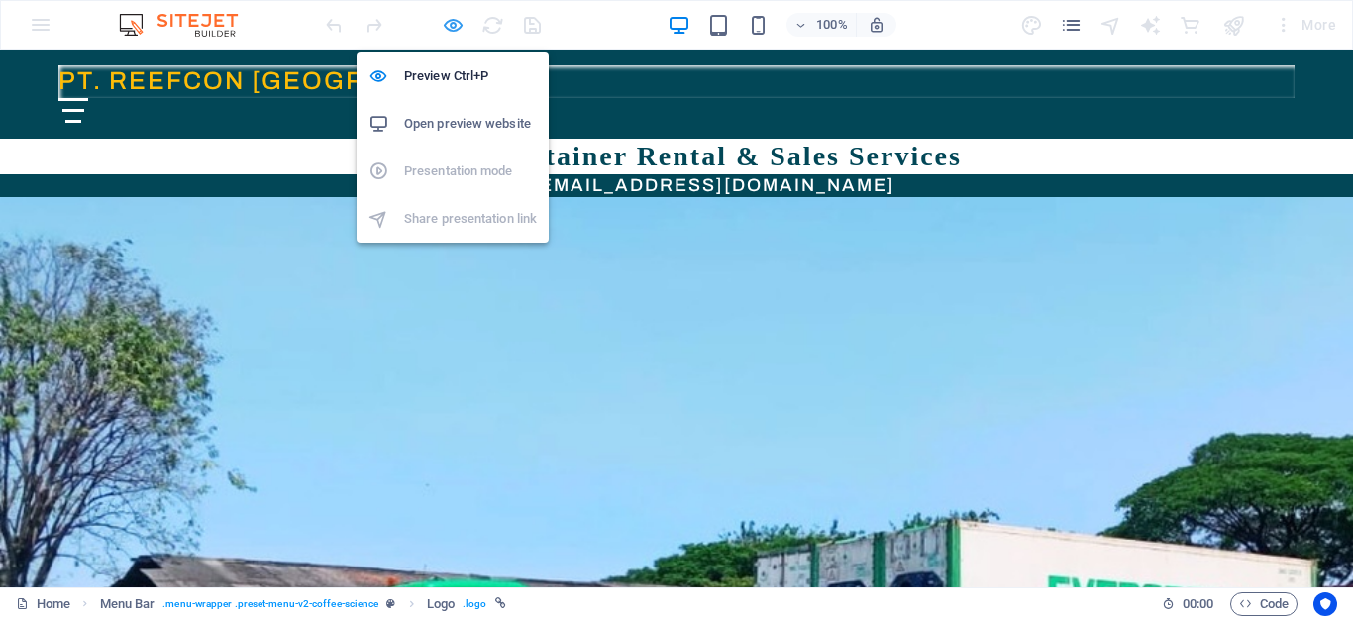
click at [457, 26] on icon "button" at bounding box center [453, 25] width 23 height 23
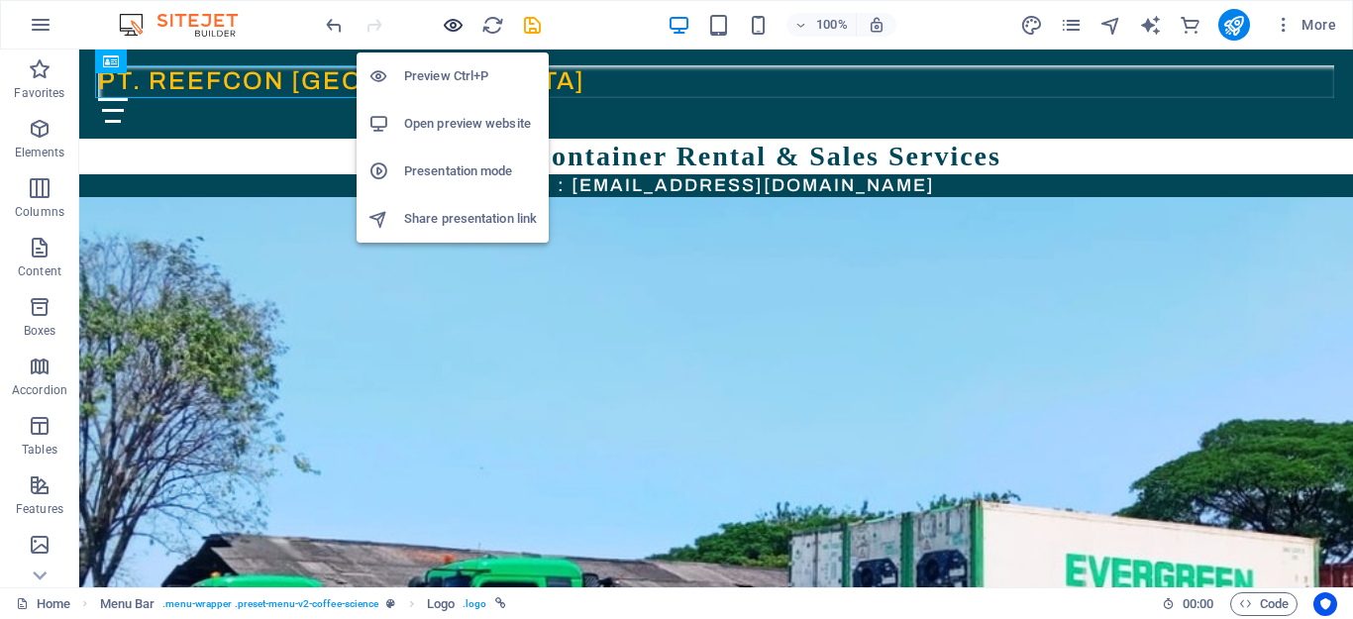
click at [444, 26] on icon "button" at bounding box center [453, 25] width 23 height 23
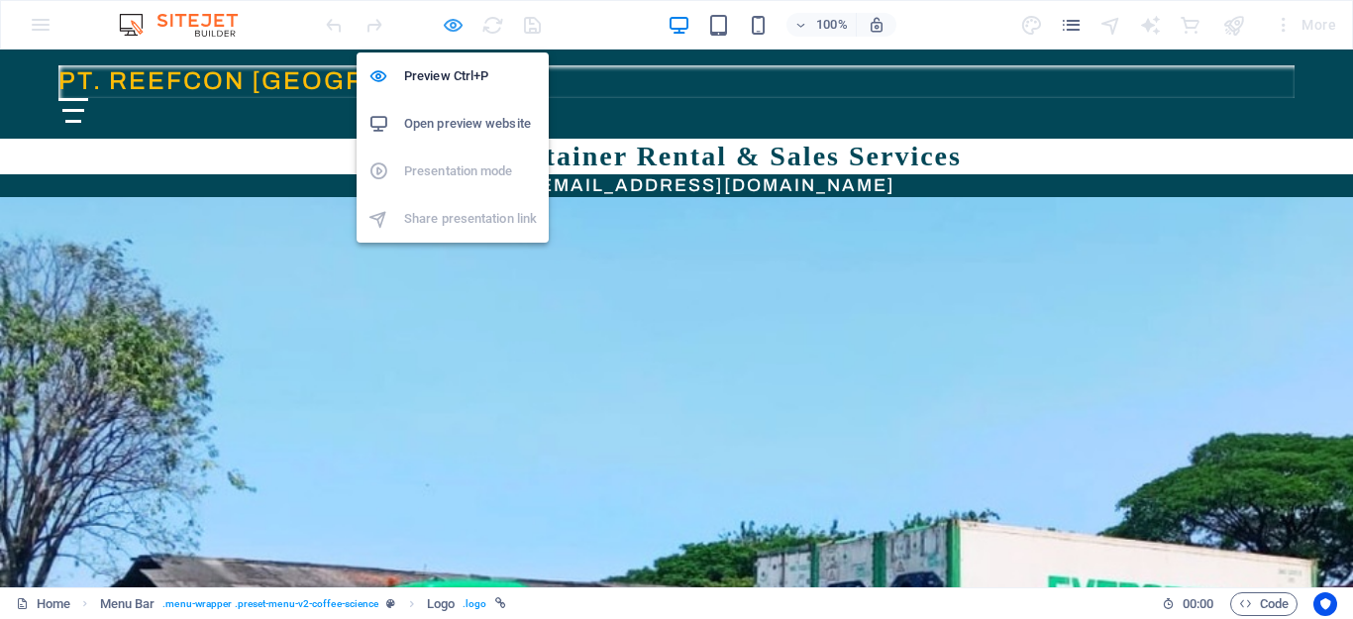
click at [448, 33] on icon "button" at bounding box center [453, 25] width 23 height 23
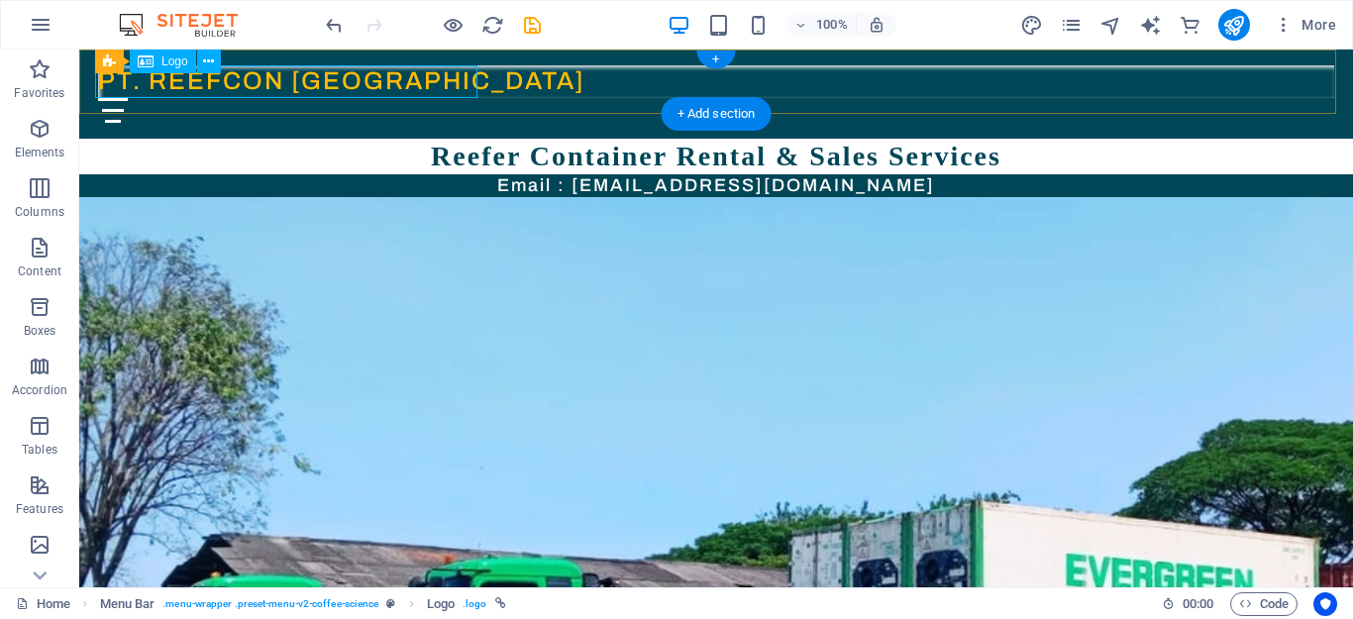
click at [297, 82] on div "PT. REEFCON [GEOGRAPHIC_DATA]" at bounding box center [716, 81] width 1236 height 33
select select "px"
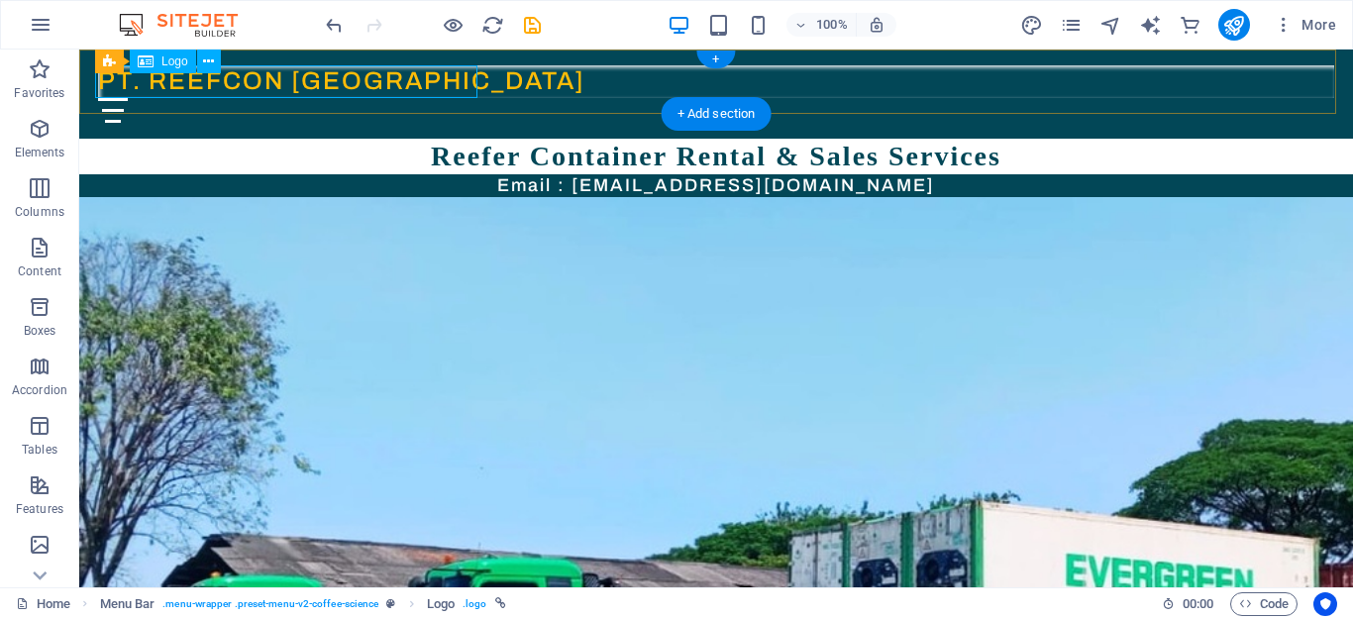
select select "px"
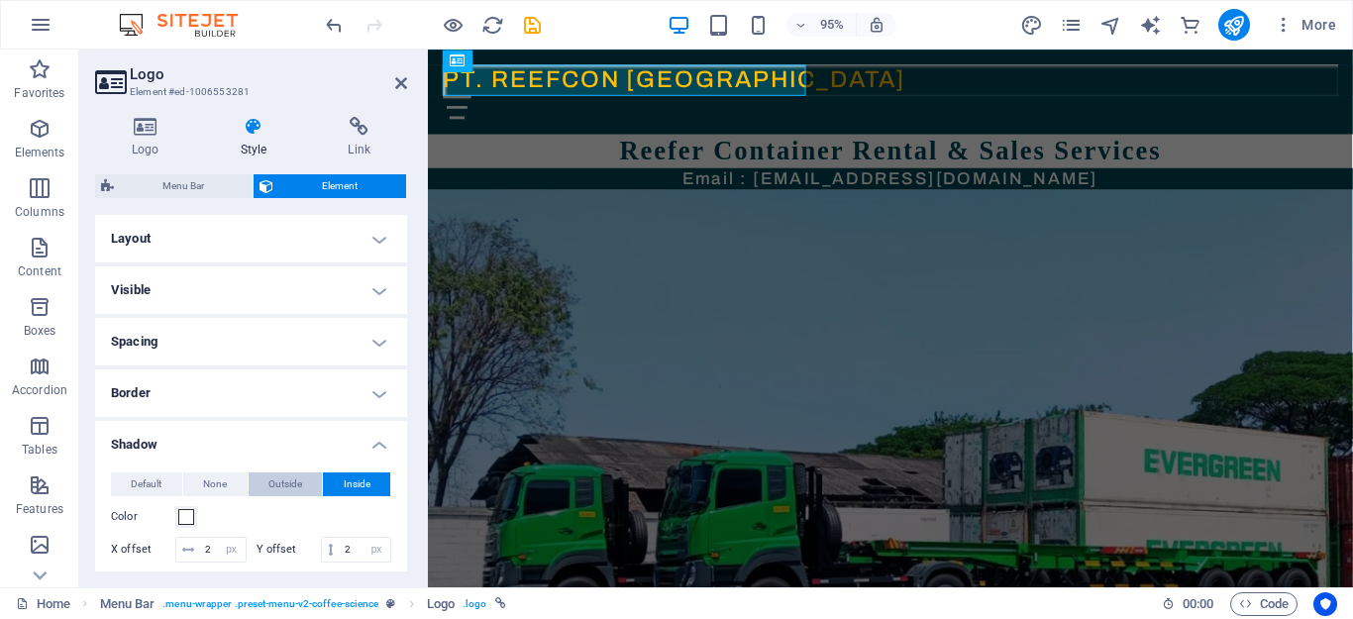
click at [291, 484] on span "Outside" at bounding box center [285, 484] width 34 height 24
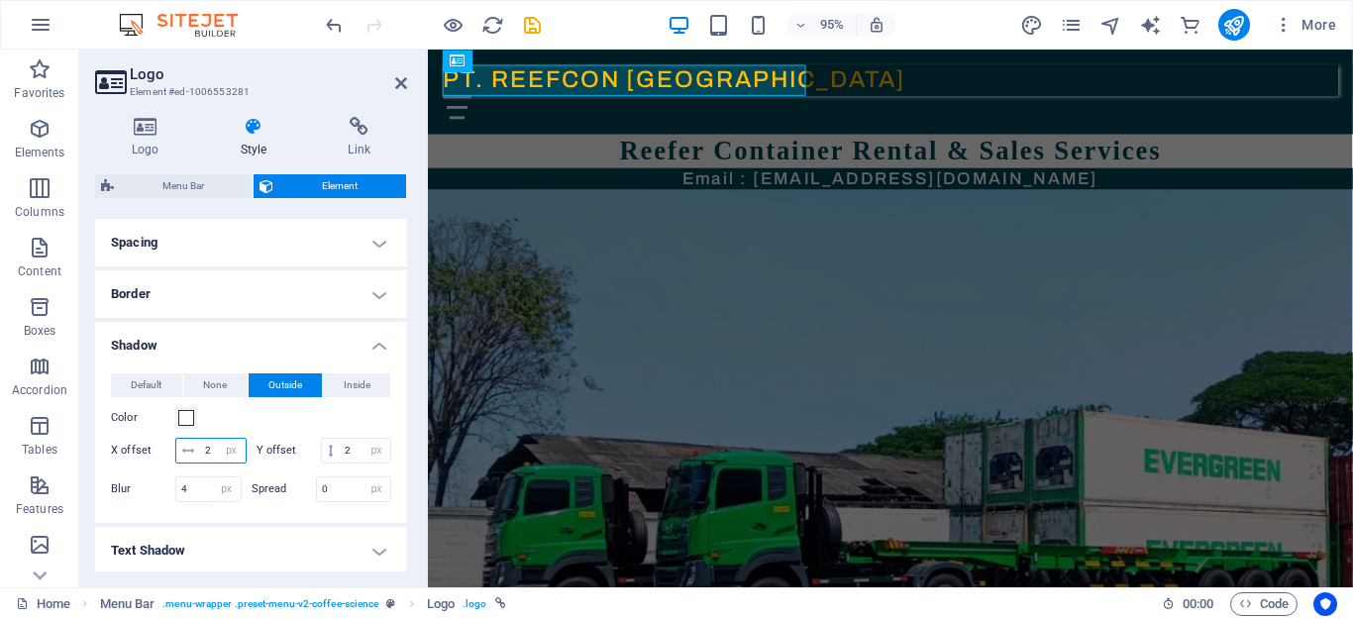
click at [205, 453] on input "2" at bounding box center [223, 451] width 46 height 24
type input "5"
click at [341, 450] on input "2" at bounding box center [365, 451] width 51 height 24
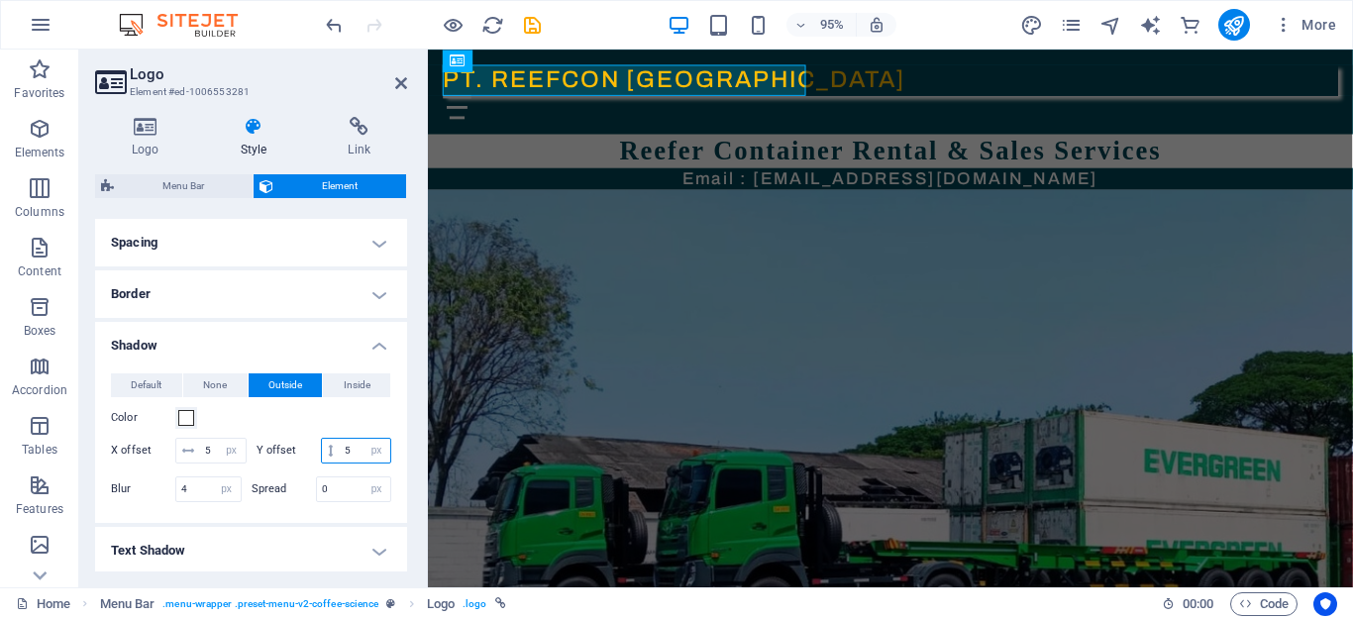
type input "5"
click at [332, 423] on div "Color" at bounding box center [251, 418] width 280 height 24
click at [886, 98] on div "Menu" at bounding box center [915, 110] width 942 height 25
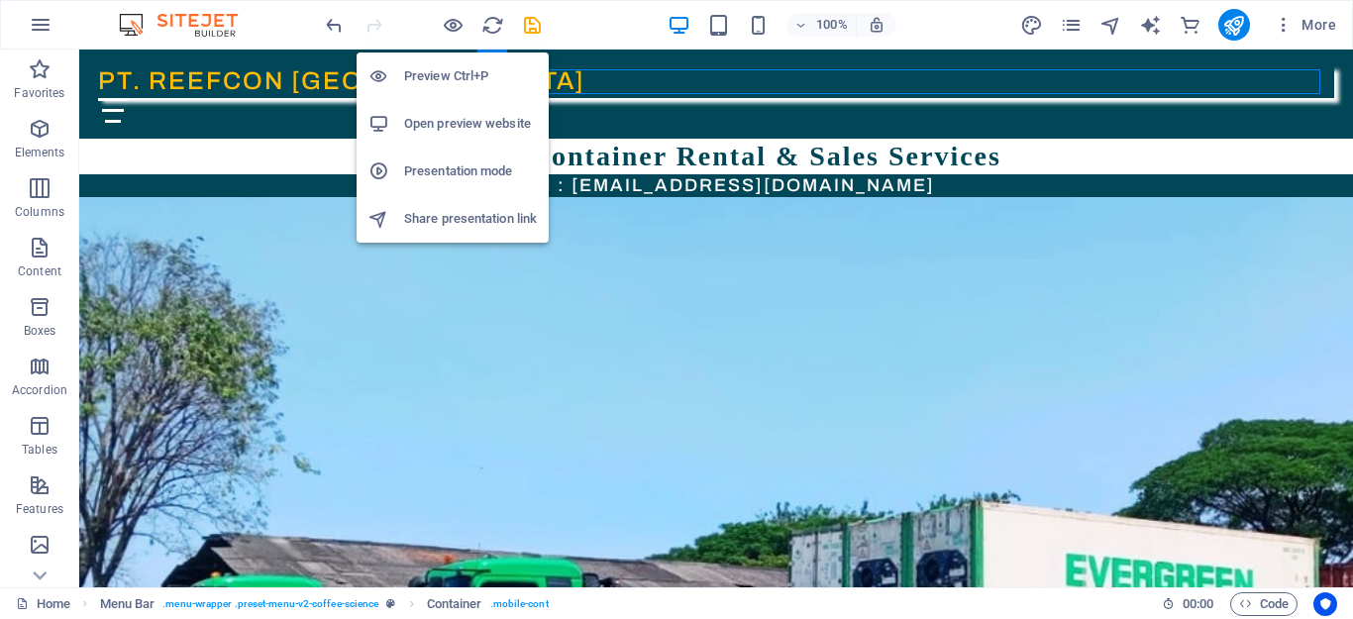
click at [445, 71] on h6 "Preview Ctrl+P" at bounding box center [470, 76] width 133 height 24
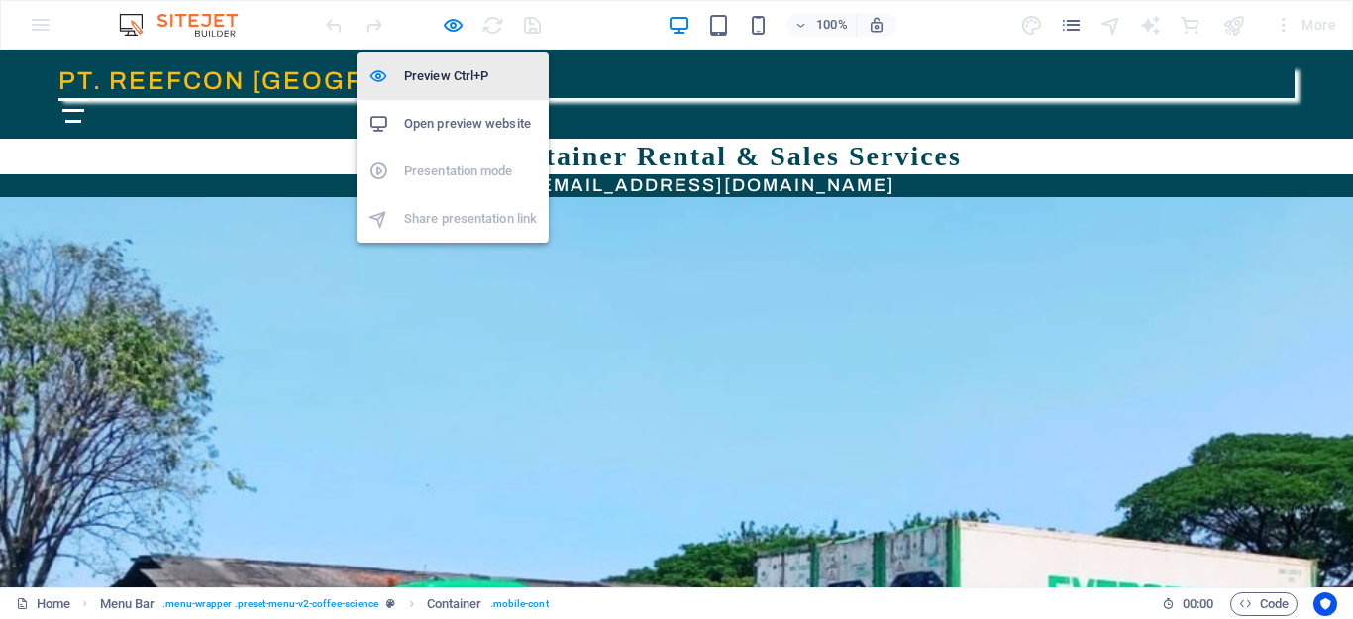
click at [454, 78] on h6 "Preview Ctrl+P" at bounding box center [470, 76] width 133 height 24
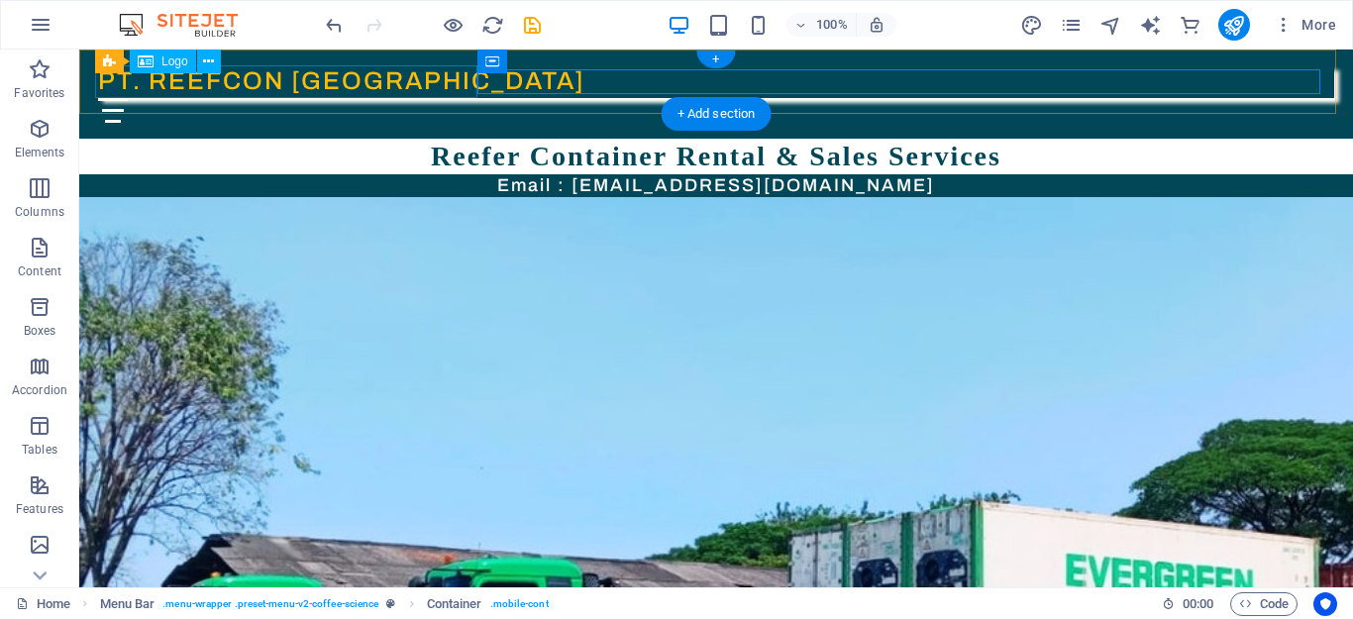
click at [289, 84] on div "PT. REEFCON [GEOGRAPHIC_DATA]" at bounding box center [716, 81] width 1236 height 33
select select "px"
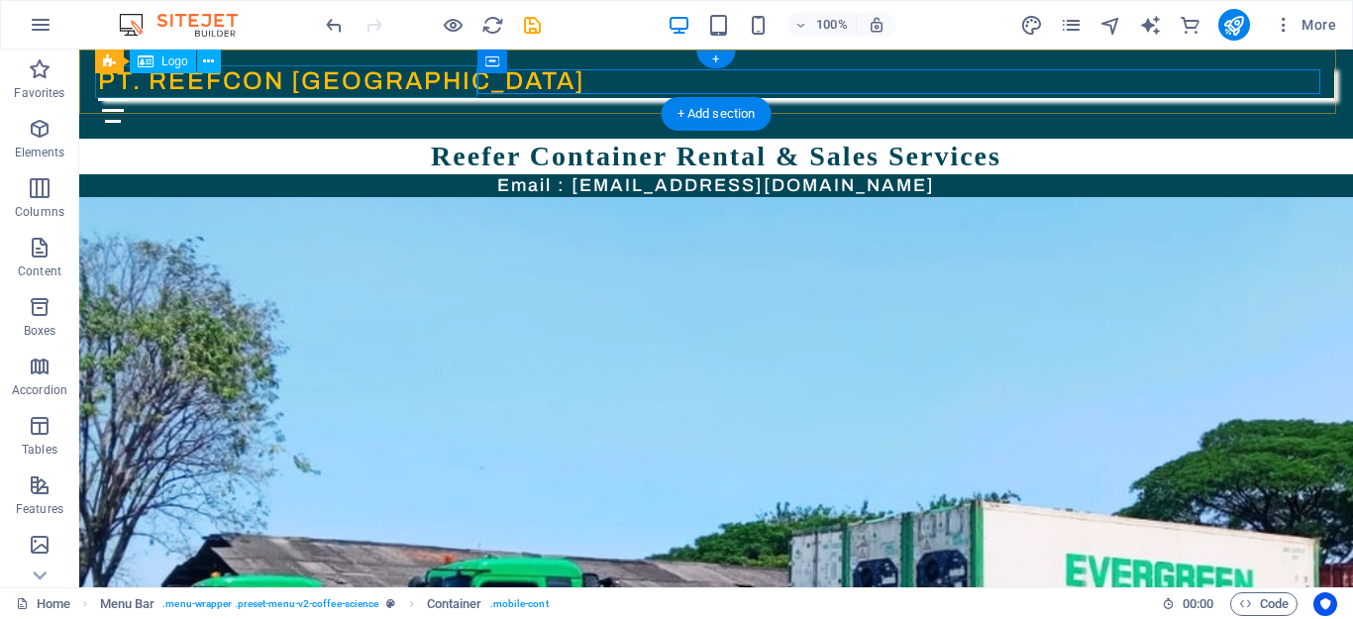
select select "px"
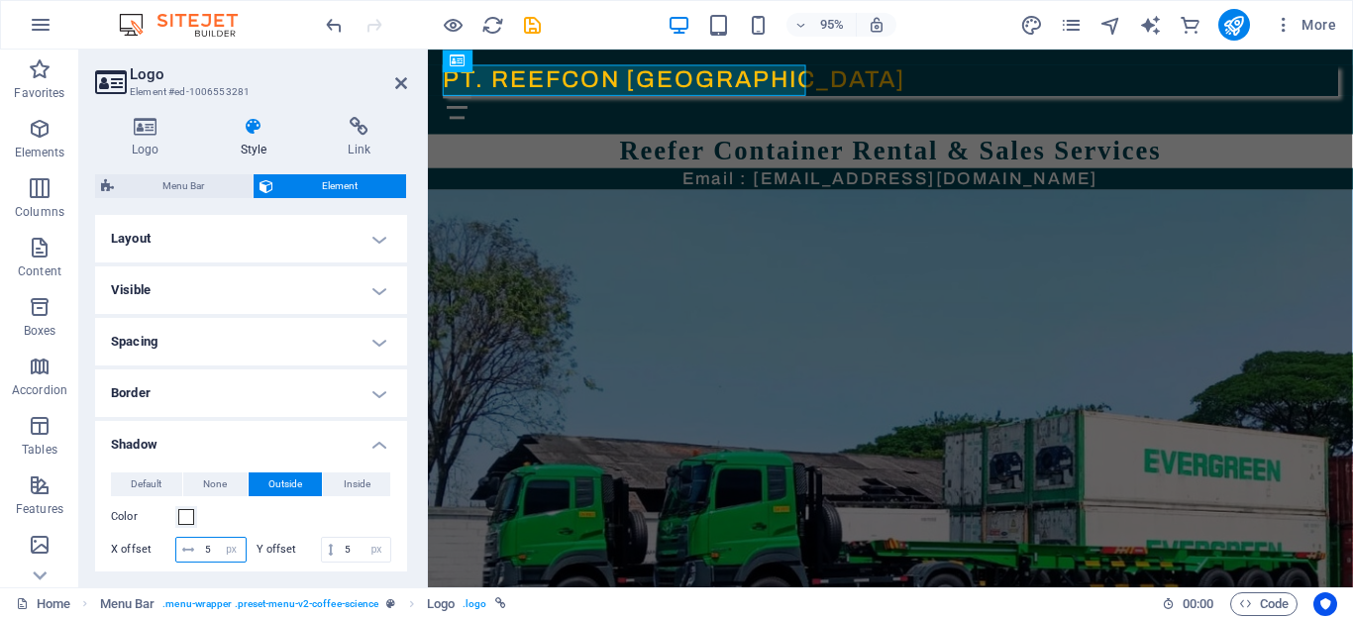
click at [206, 544] on input "5" at bounding box center [223, 550] width 46 height 24
type input "2"
click at [343, 549] on input "5" at bounding box center [365, 550] width 51 height 24
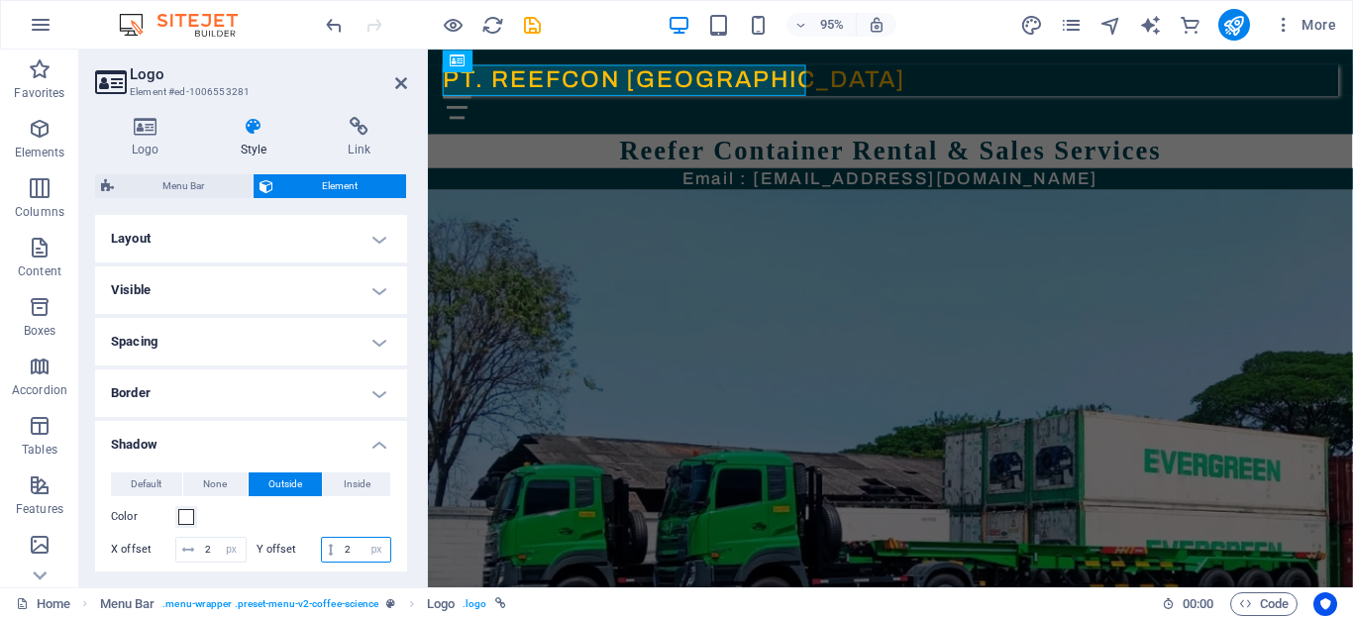
type input "2"
click at [373, 524] on div "Color" at bounding box center [251, 517] width 280 height 24
click at [375, 439] on h4 "Shadow" at bounding box center [251, 439] width 312 height 36
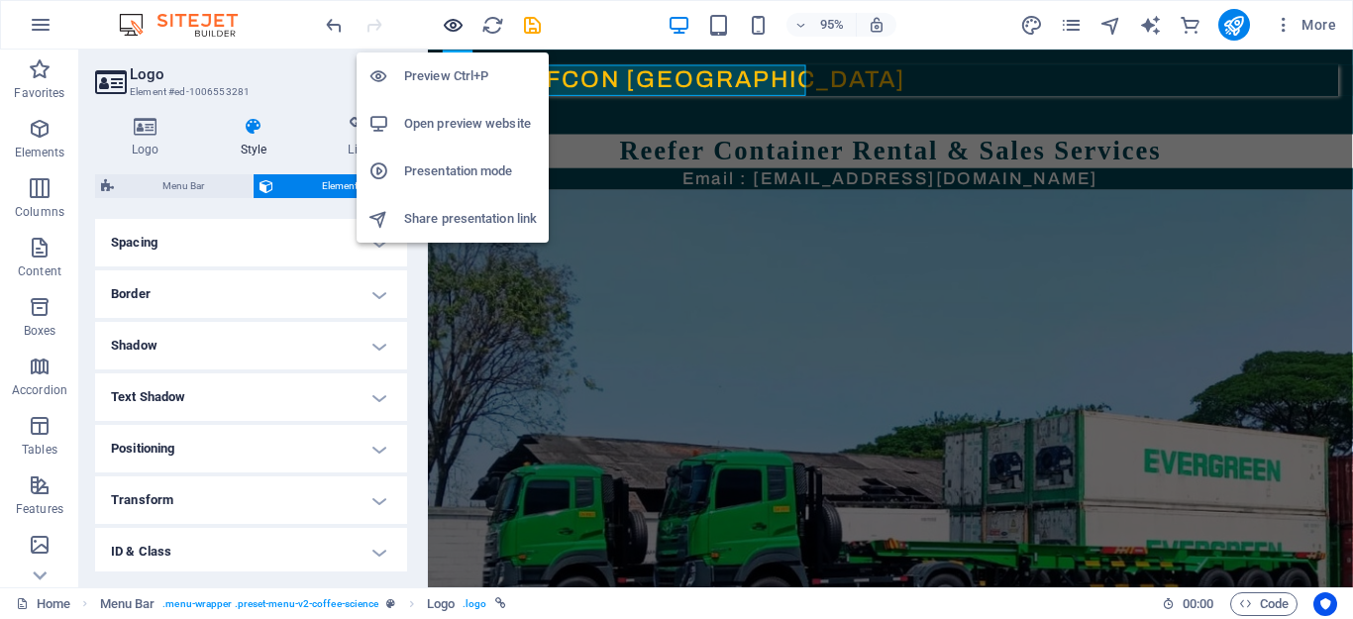
click at [452, 26] on icon "button" at bounding box center [453, 25] width 23 height 23
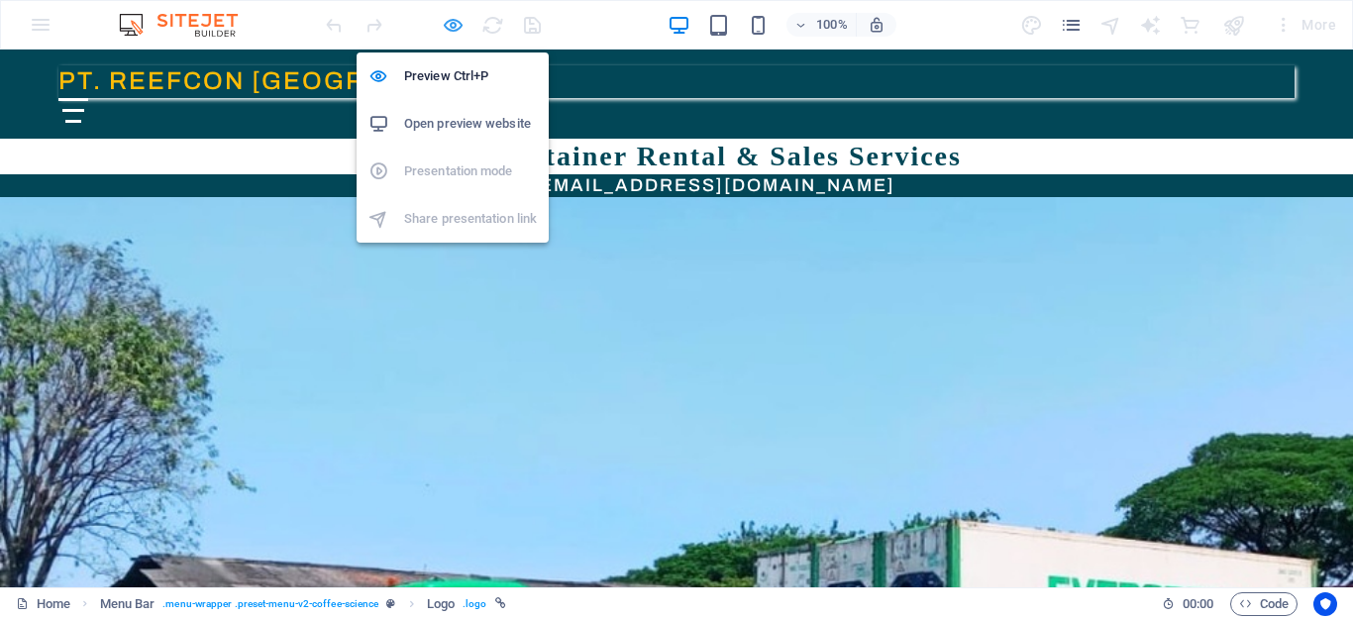
click at [447, 23] on icon "button" at bounding box center [453, 25] width 23 height 23
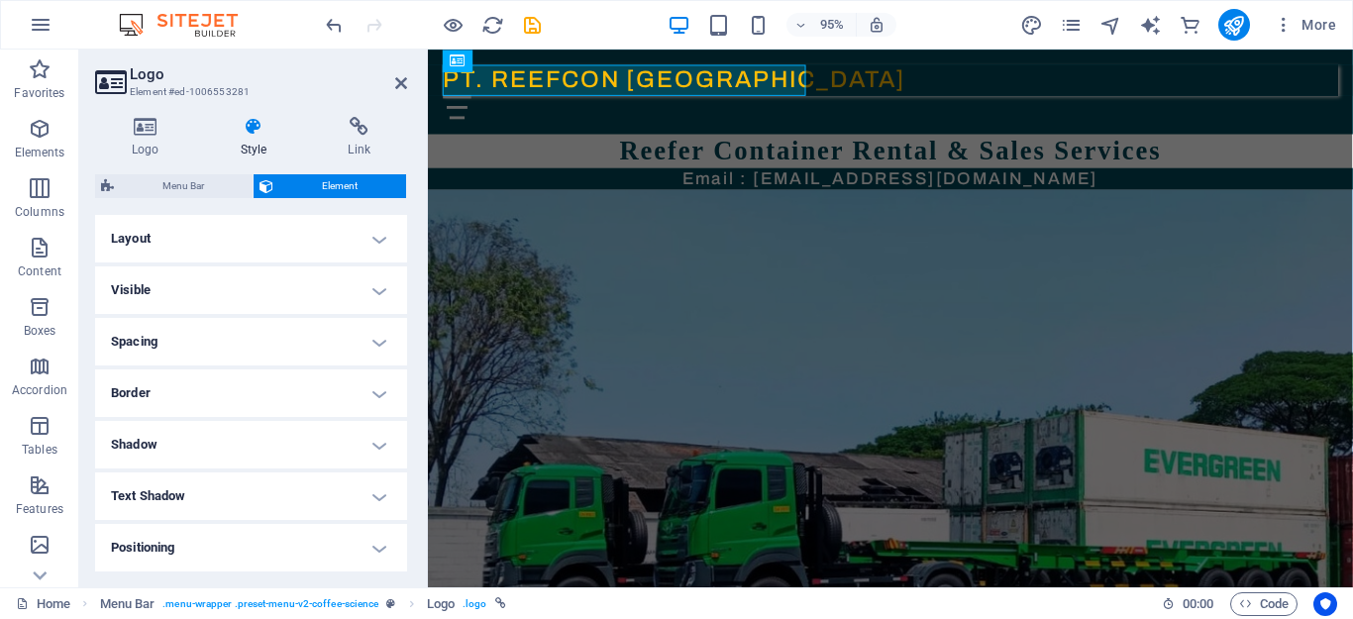
click at [373, 442] on h4 "Shadow" at bounding box center [251, 445] width 312 height 48
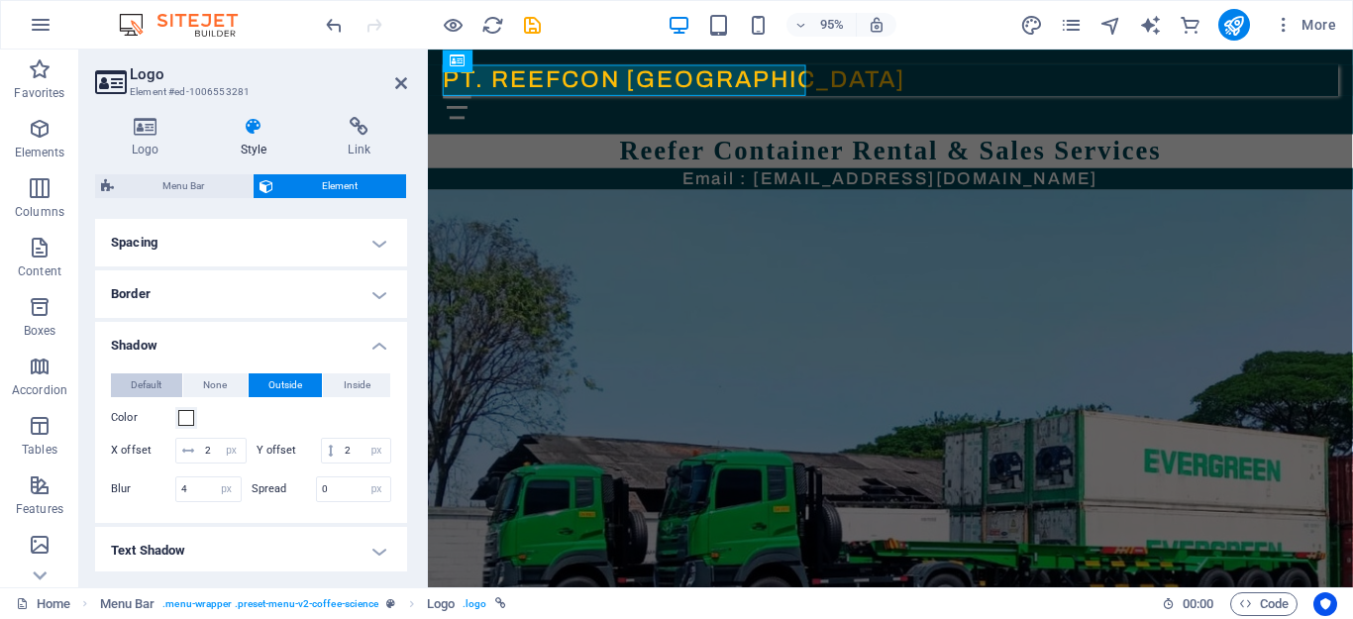
click at [148, 378] on span "Default" at bounding box center [146, 385] width 31 height 24
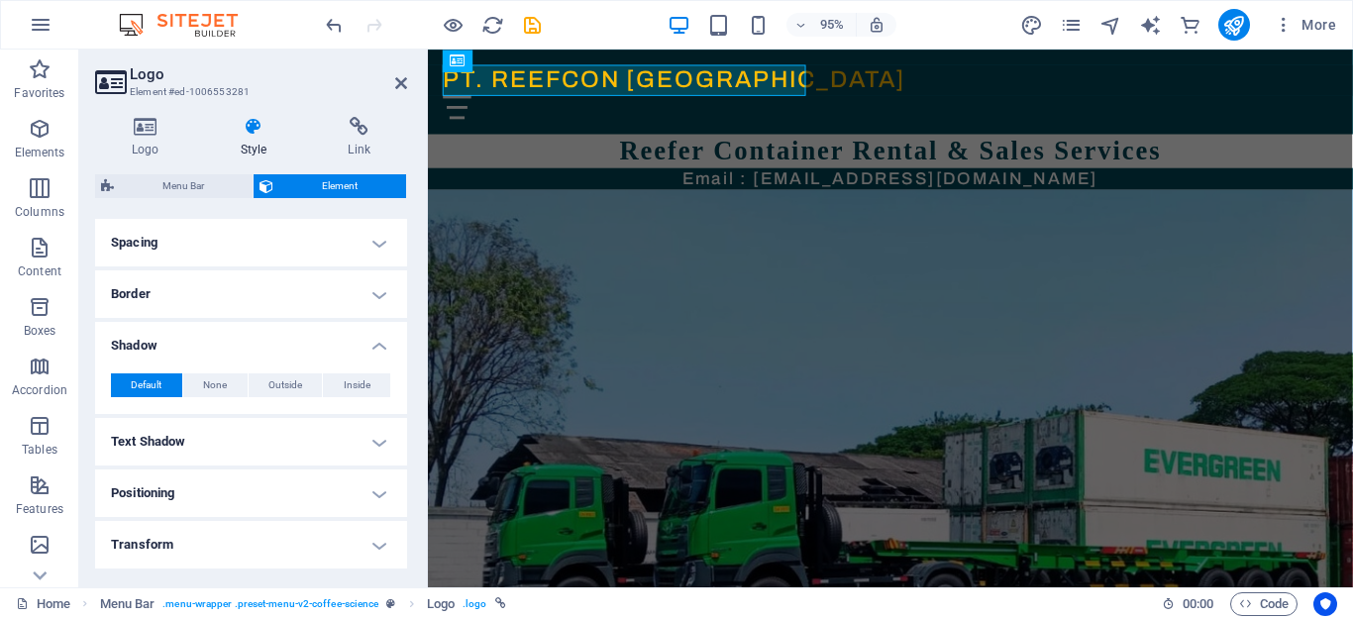
click at [374, 441] on h4 "Text Shadow" at bounding box center [251, 442] width 312 height 48
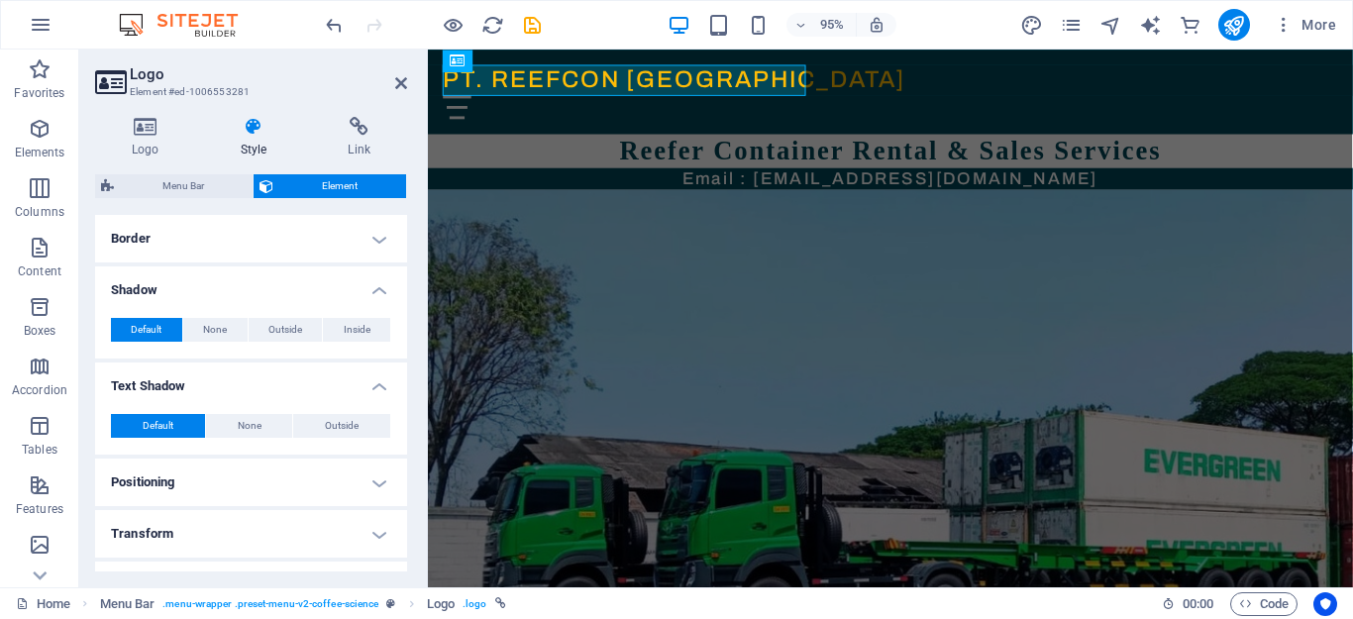
scroll to position [198, 0]
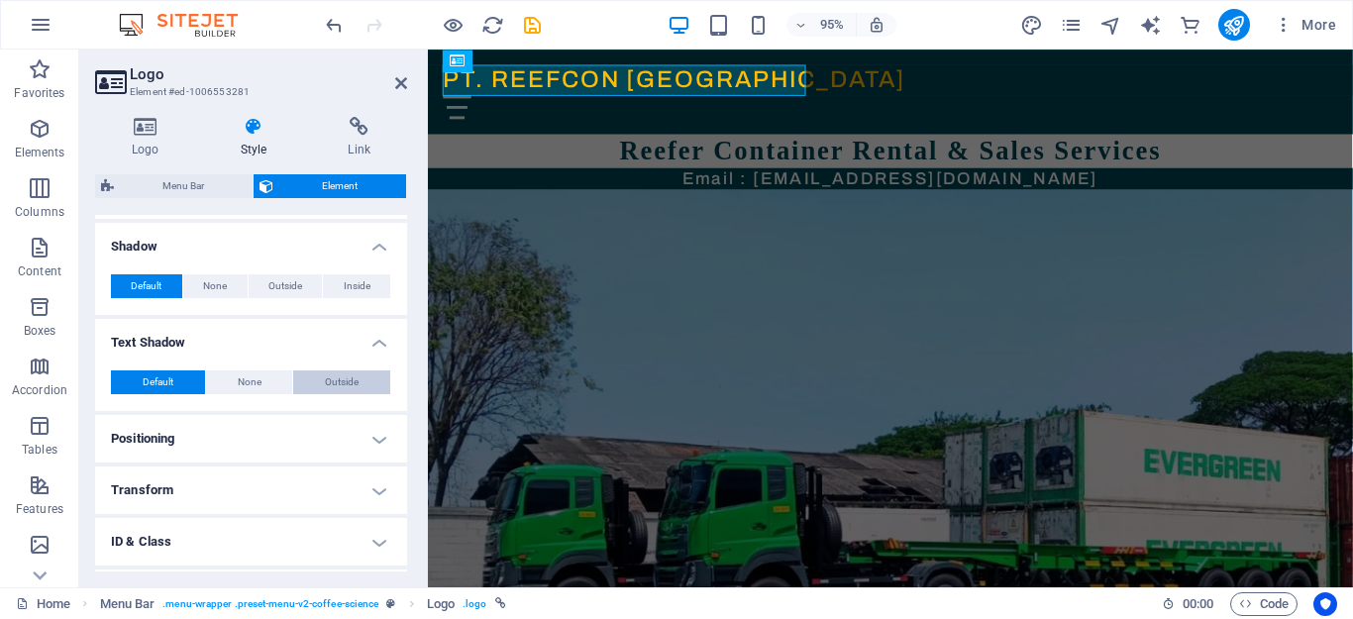
click at [352, 383] on span "Outside" at bounding box center [342, 382] width 34 height 24
type input "rgba(0, 0, 0, 0.2)"
type input "2"
type input "4"
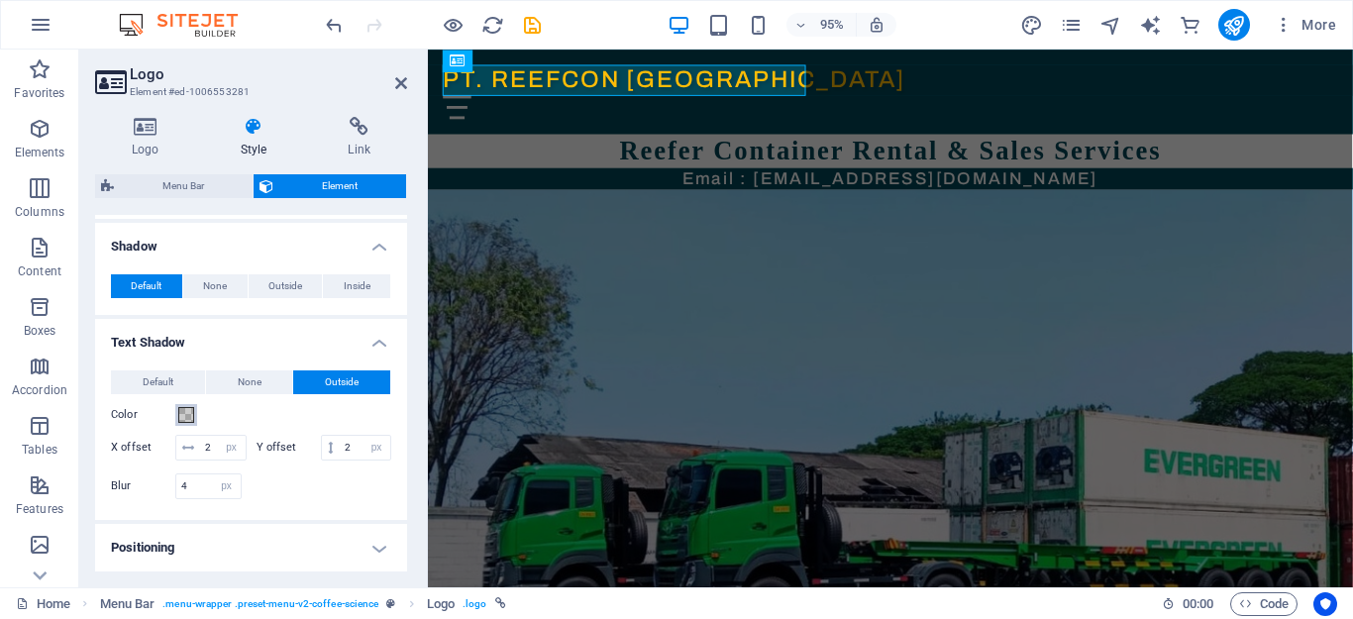
click at [182, 411] on span at bounding box center [186, 415] width 16 height 16
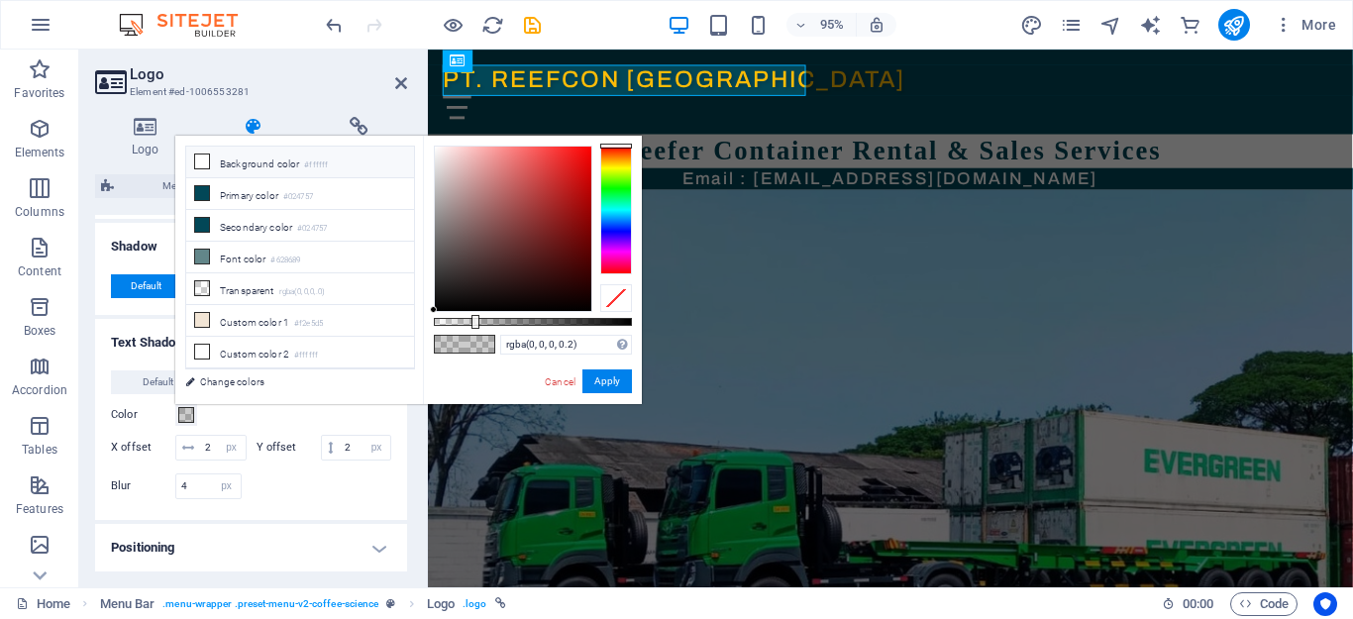
click at [250, 166] on li "Background color #ffffff" at bounding box center [300, 163] width 228 height 32
type input "#ffffff"
click at [595, 382] on button "Apply" at bounding box center [607, 381] width 50 height 24
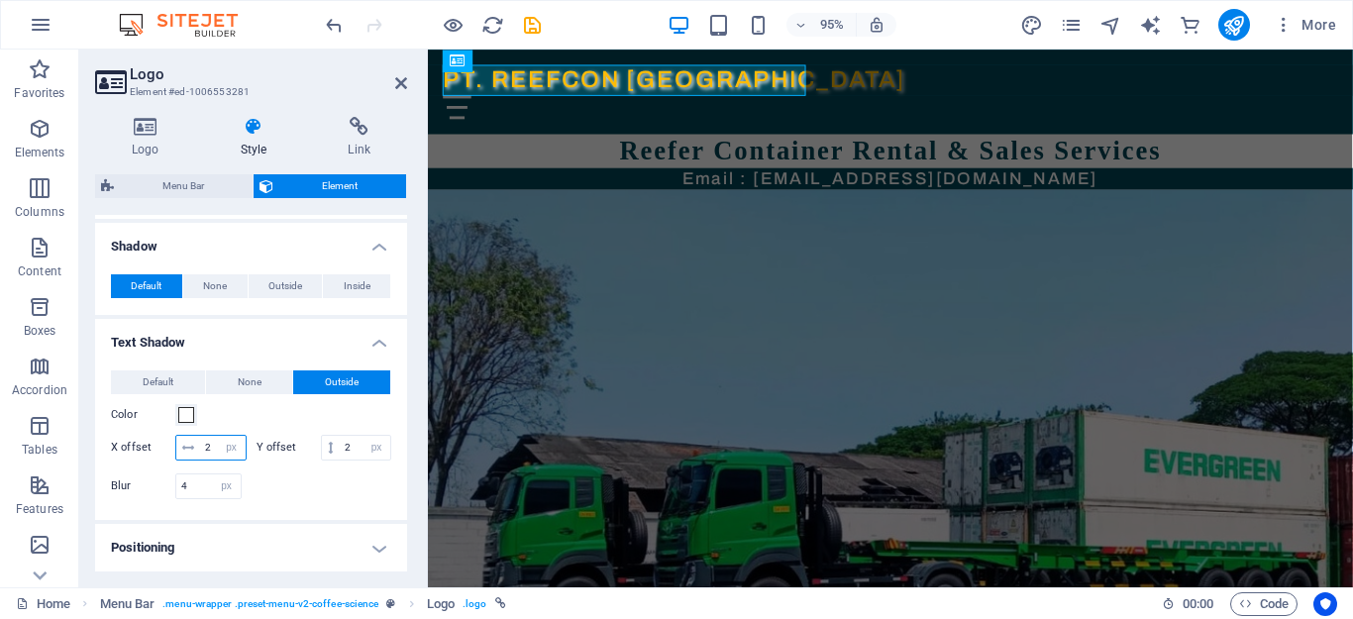
click at [204, 451] on input "2" at bounding box center [223, 448] width 46 height 24
type input "3"
click at [342, 446] on input "2" at bounding box center [365, 448] width 51 height 24
type input "3"
click at [211, 452] on input "3" at bounding box center [223, 448] width 46 height 24
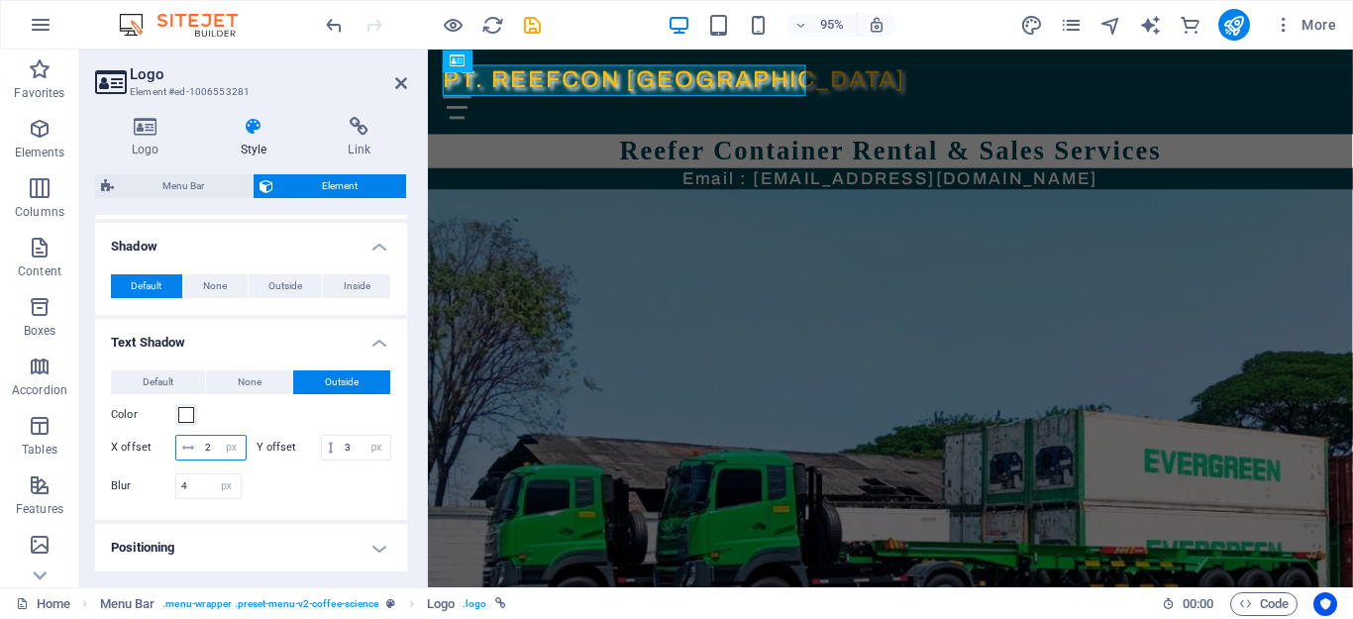
type input "2"
click at [239, 416] on div "Color" at bounding box center [251, 415] width 280 height 24
click at [343, 450] on input "3" at bounding box center [365, 448] width 51 height 24
type input "2"
click at [325, 418] on div "Color" at bounding box center [251, 415] width 280 height 24
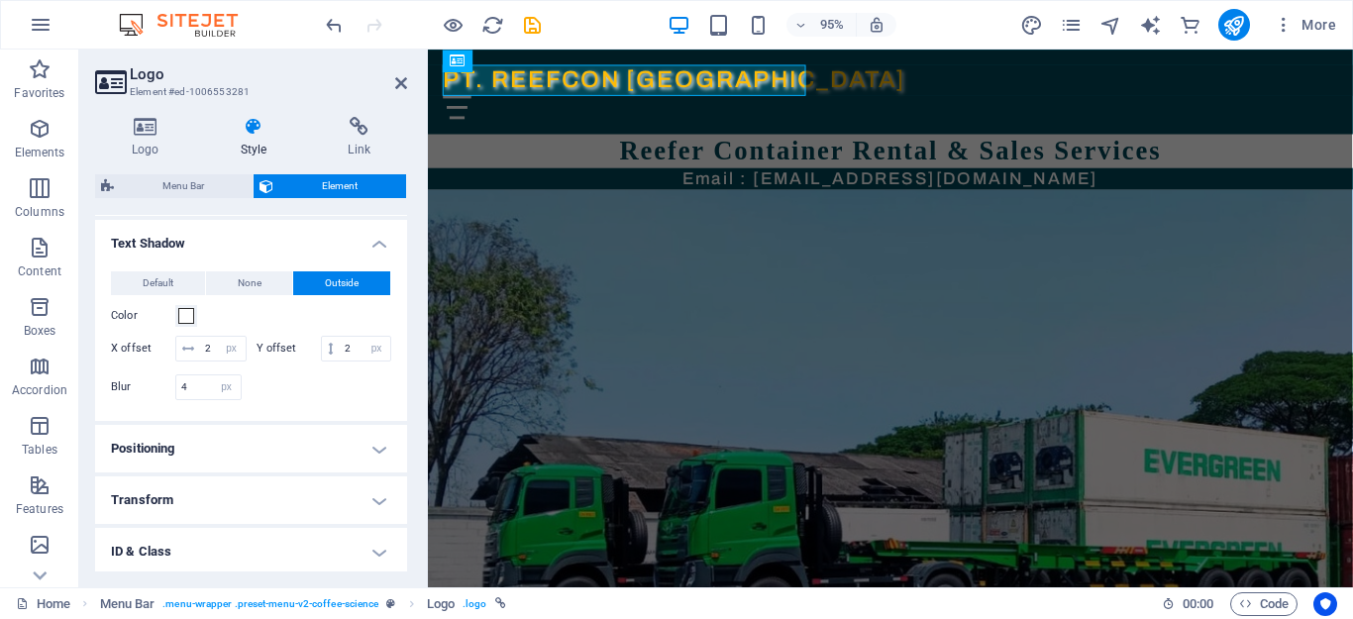
scroll to position [396, 0]
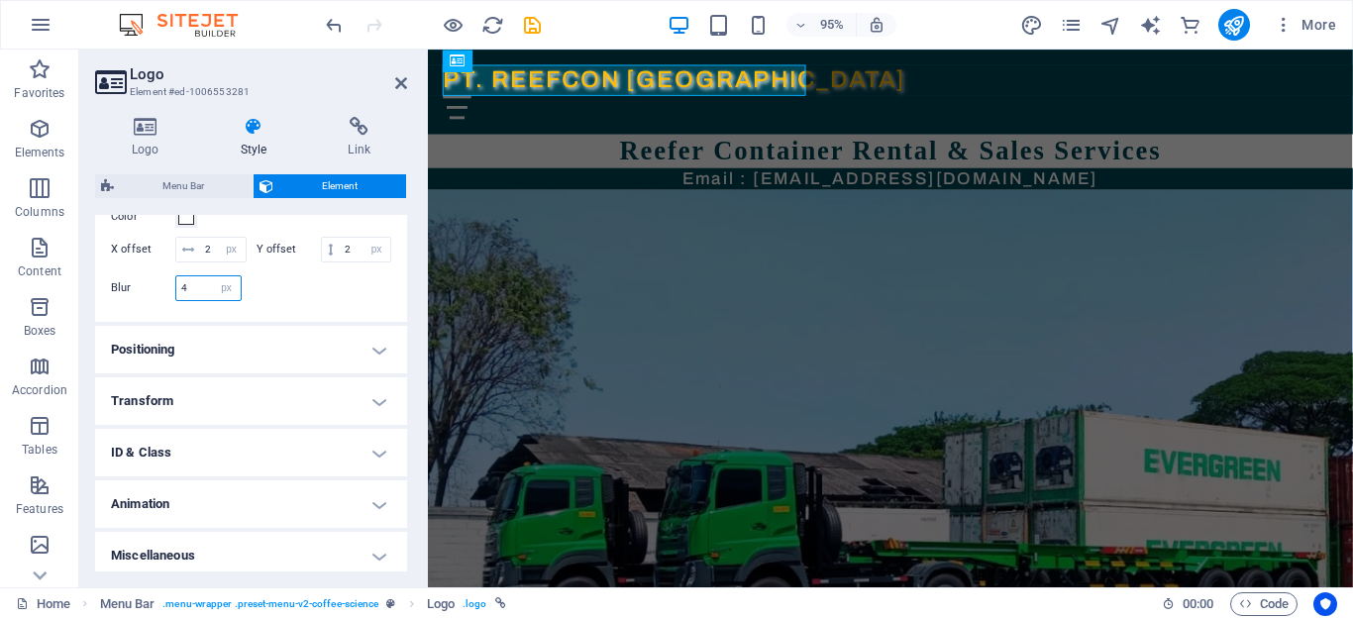
click at [180, 294] on input "4" at bounding box center [208, 288] width 64 height 24
type input "3"
click at [306, 297] on div at bounding box center [322, 288] width 141 height 26
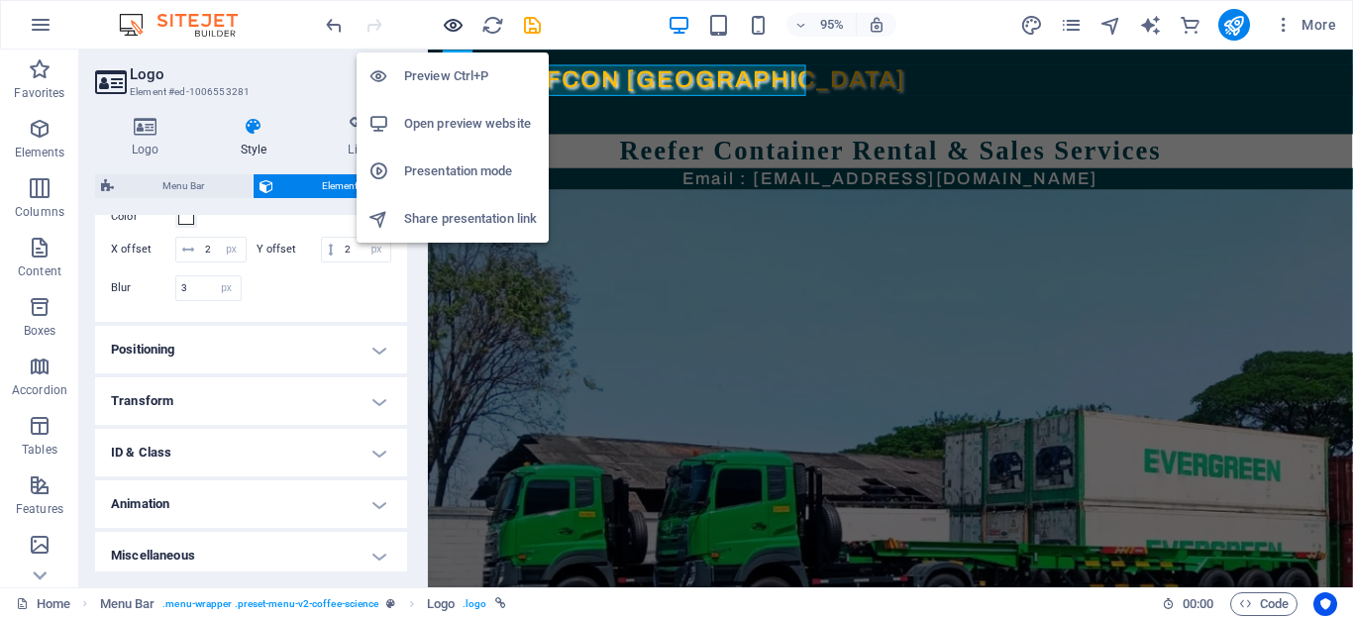
click at [450, 26] on icon "button" at bounding box center [453, 25] width 23 height 23
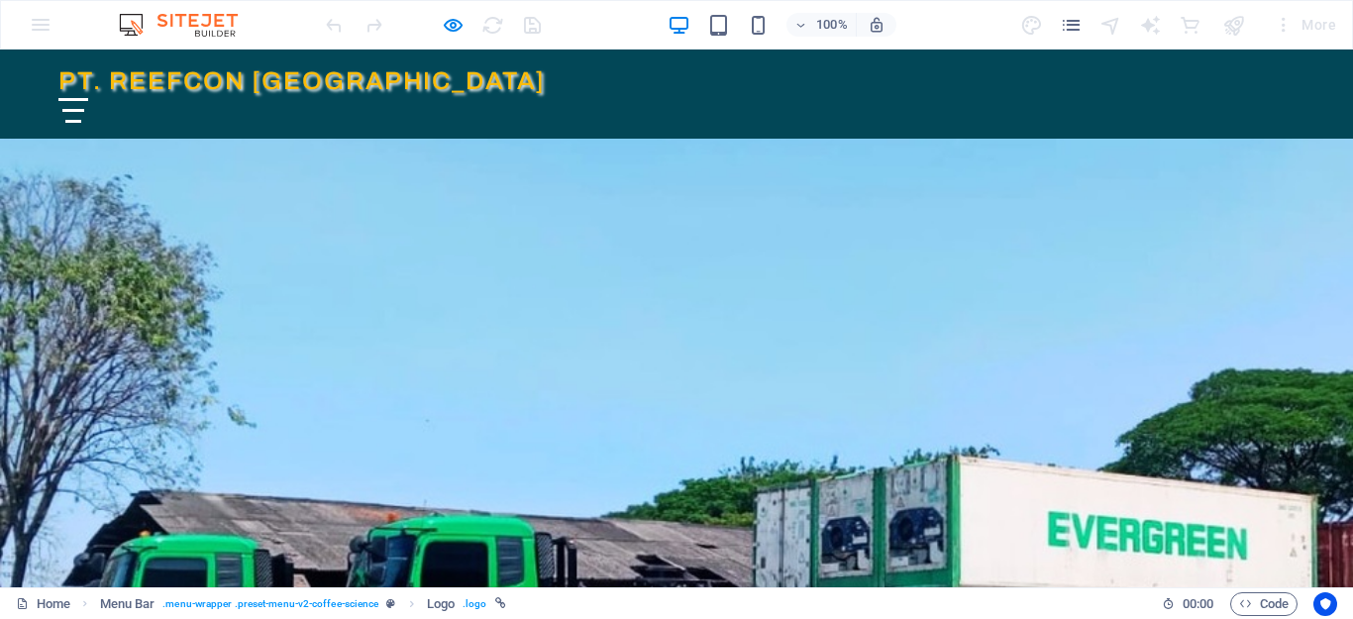
scroll to position [0, 0]
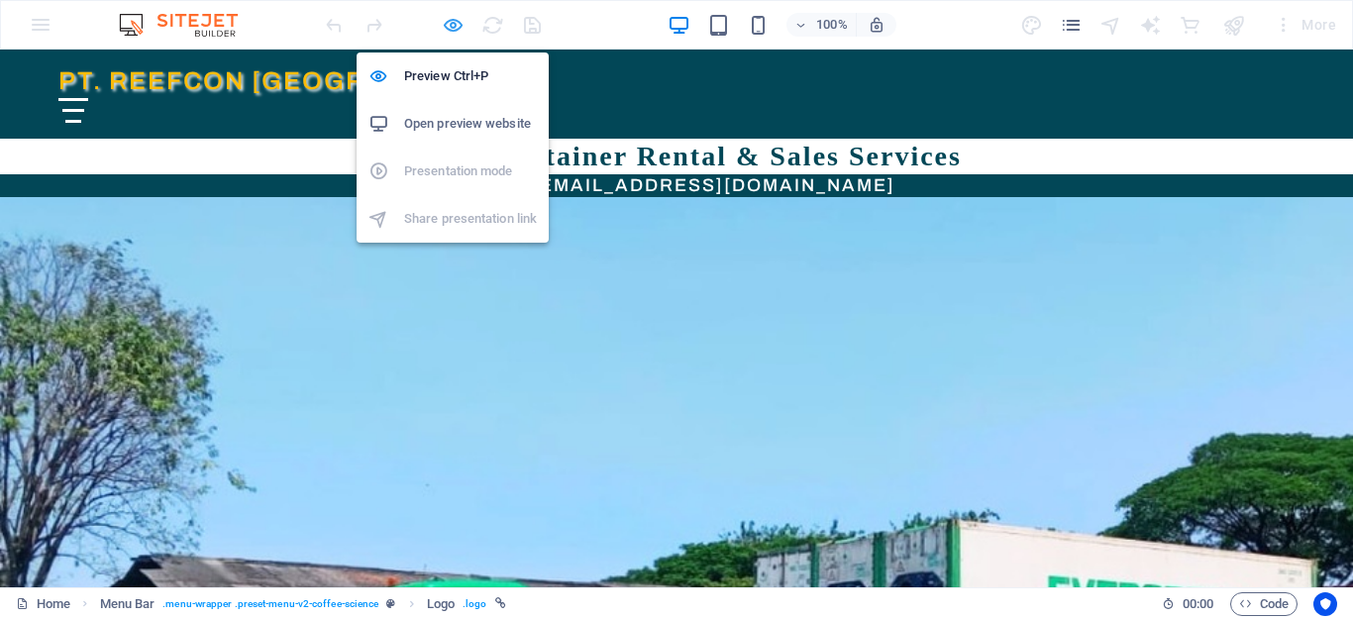
click at [444, 25] on icon "button" at bounding box center [453, 25] width 23 height 23
select select "px"
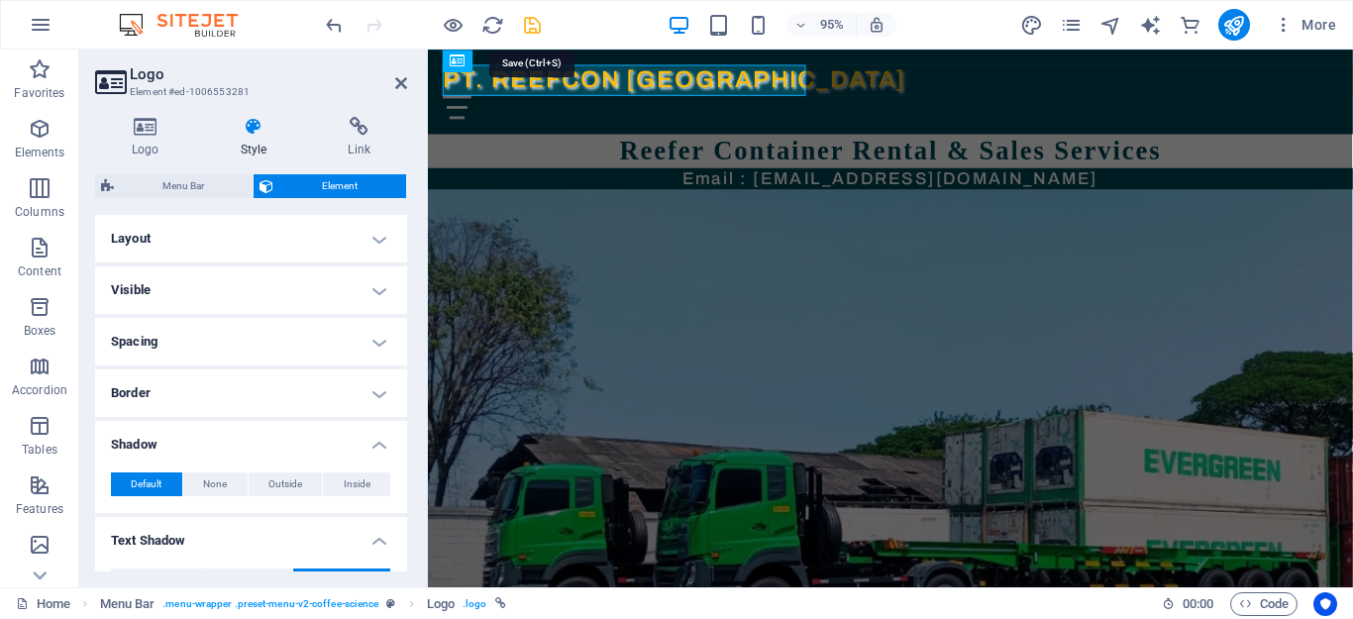
drag, startPoint x: 530, startPoint y: 26, endPoint x: 413, endPoint y: 150, distance: 170.3
click at [530, 26] on icon "save" at bounding box center [532, 25] width 23 height 23
select select "px"
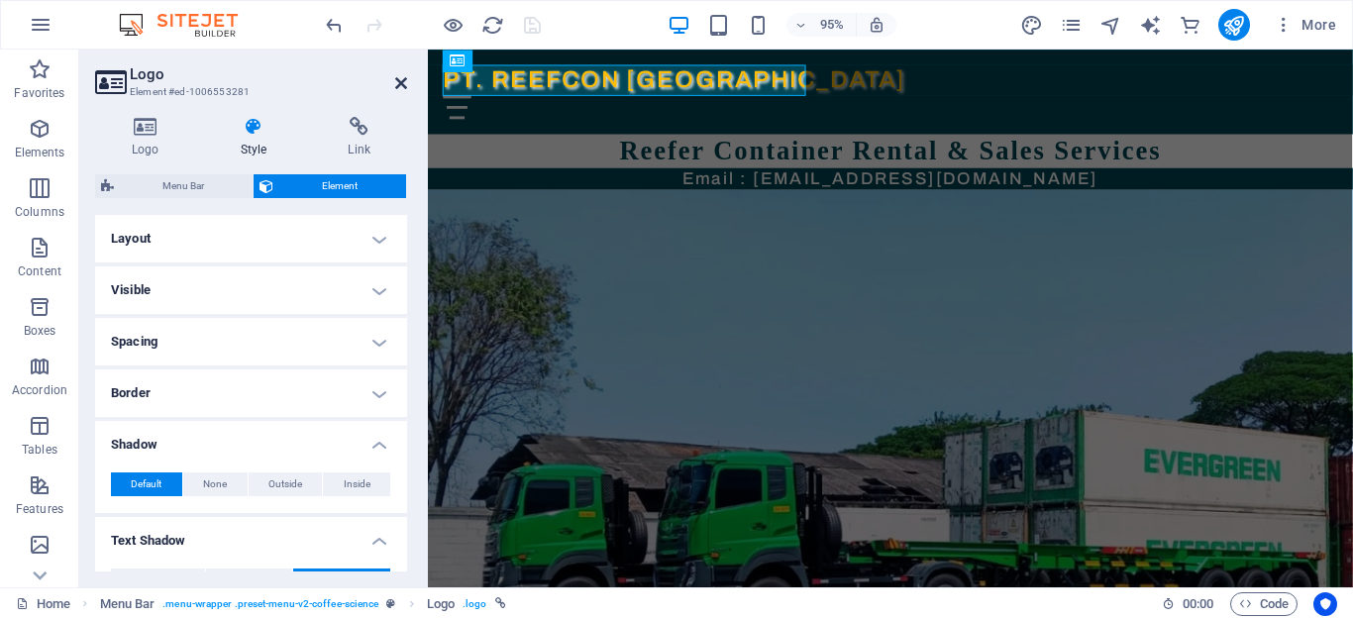
click at [397, 83] on icon at bounding box center [401, 83] width 12 height 16
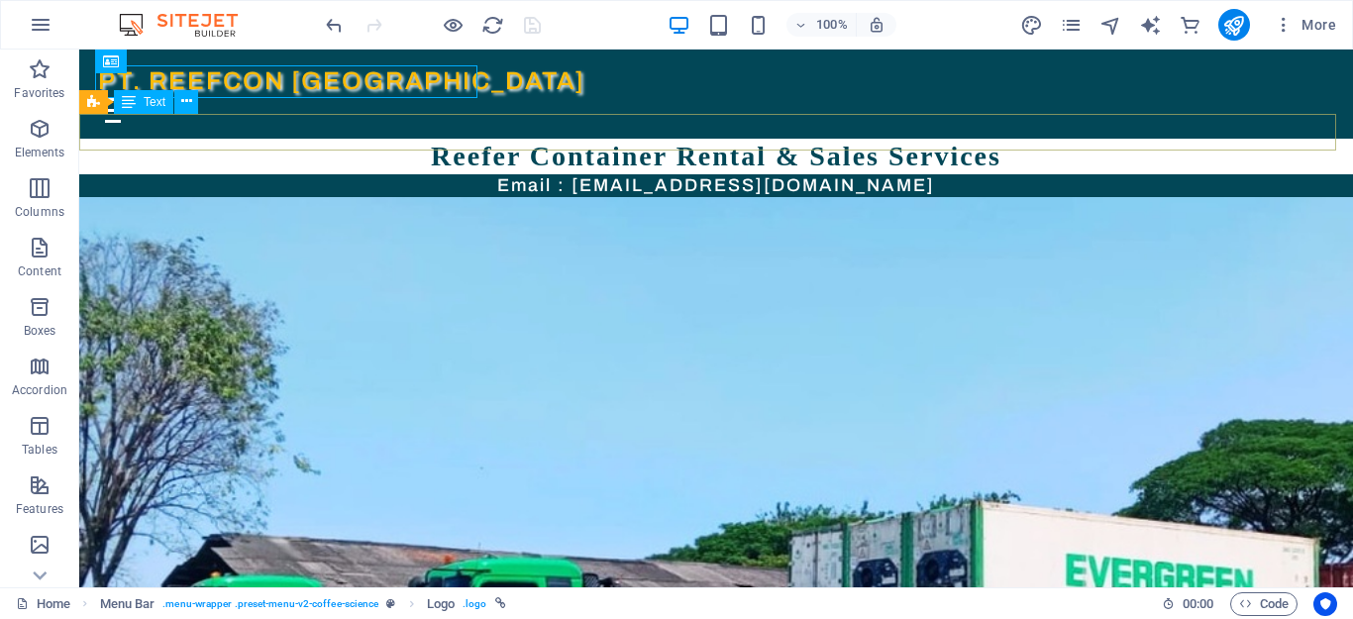
click at [1164, 139] on div "Reefer Container Rental & Sales Services" at bounding box center [716, 157] width 1274 height 36
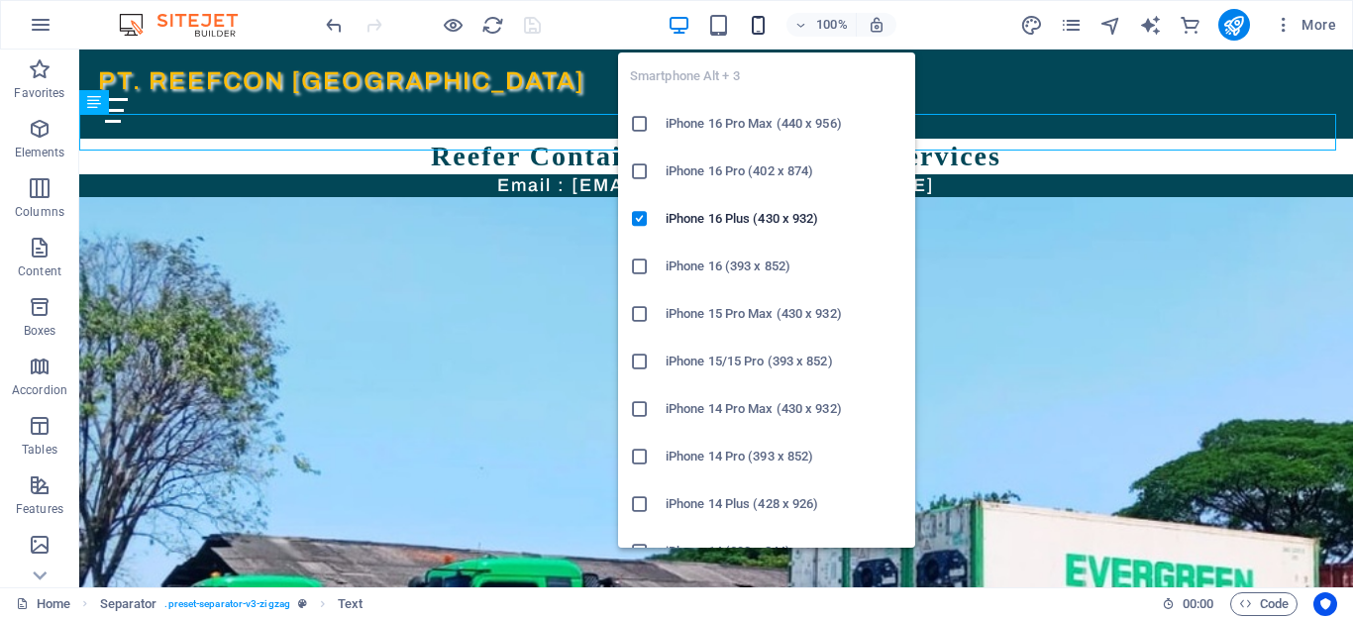
click at [758, 25] on icon "button" at bounding box center [758, 25] width 23 height 23
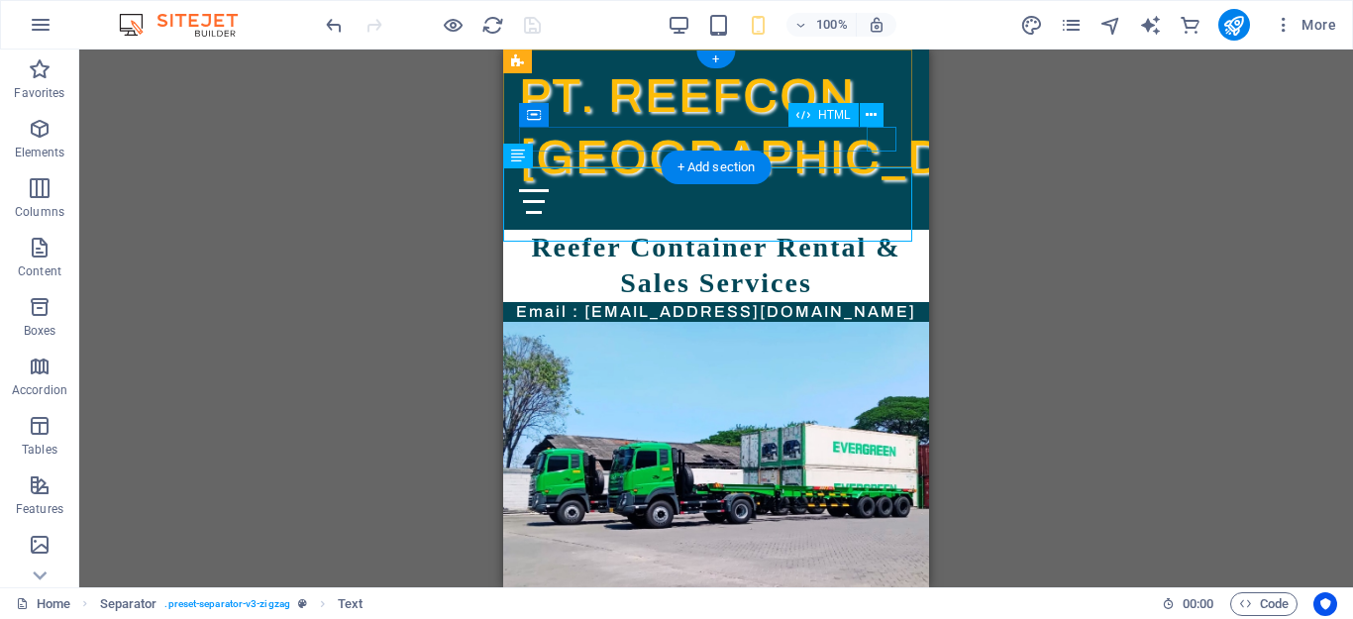
click at [880, 189] on div "Menu" at bounding box center [716, 201] width 394 height 25
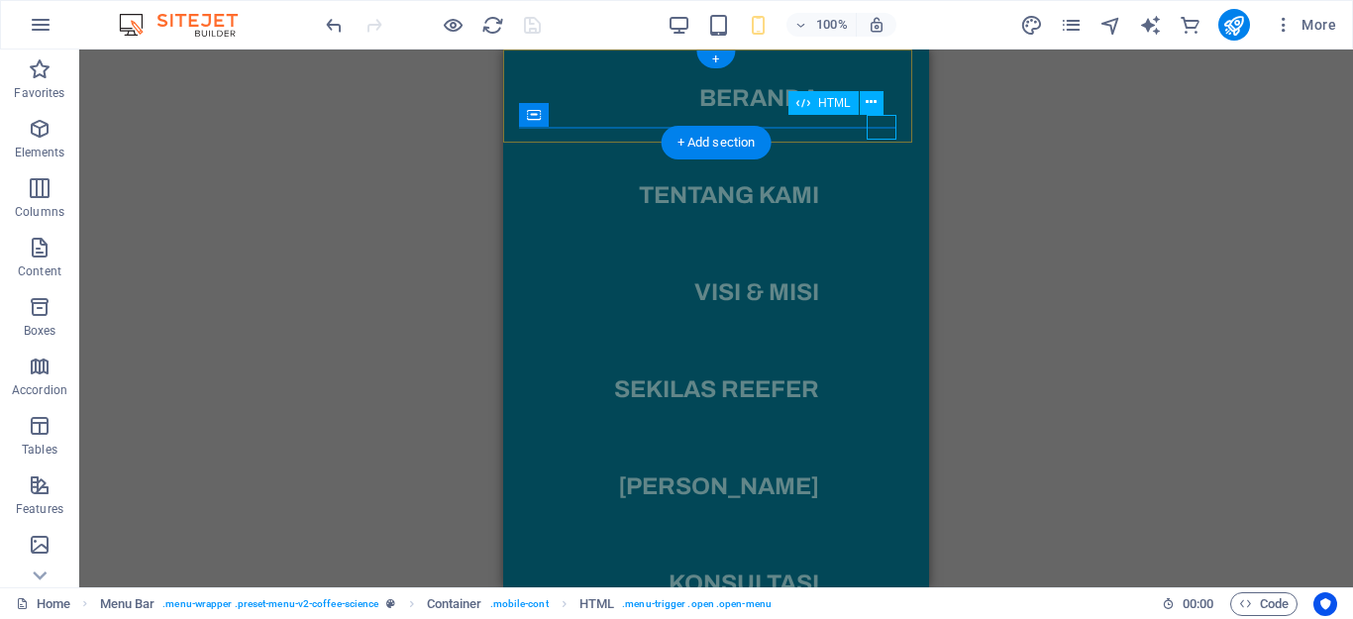
click at [549, 189] on div "Menu" at bounding box center [534, 201] width 30 height 25
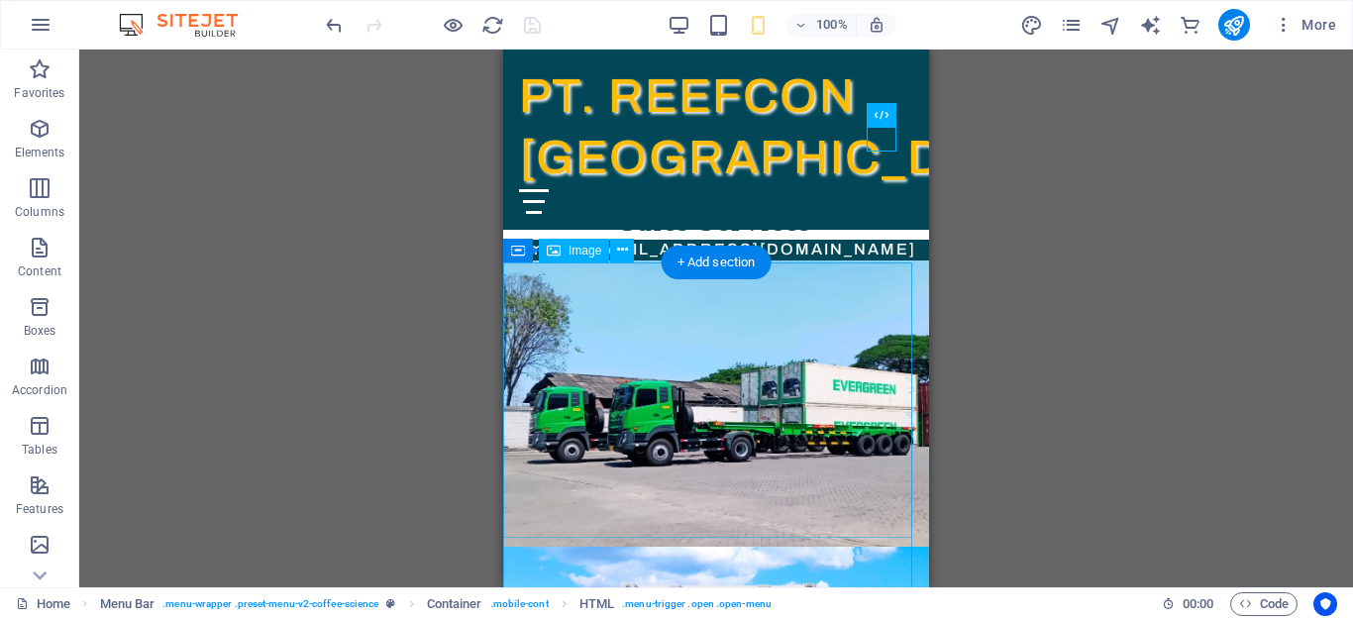
scroll to position [258, 0]
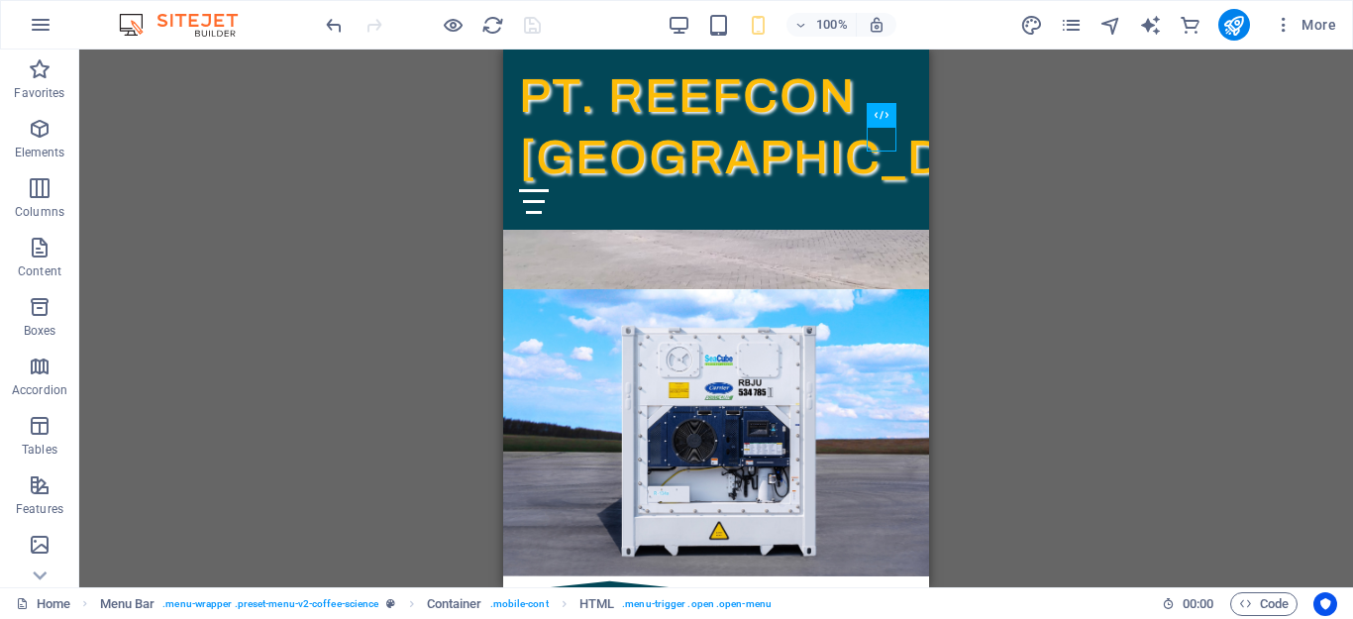
click at [973, 26] on div "100% More" at bounding box center [833, 25] width 1022 height 32
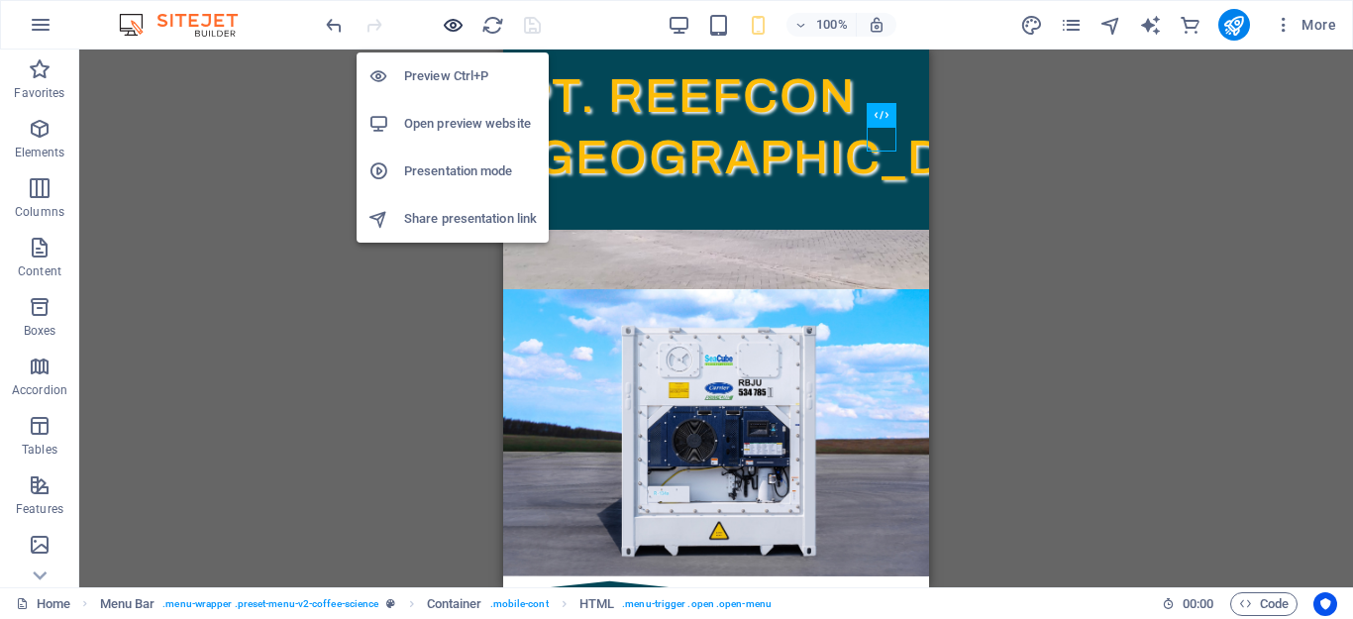
click at [454, 24] on icon "button" at bounding box center [453, 25] width 23 height 23
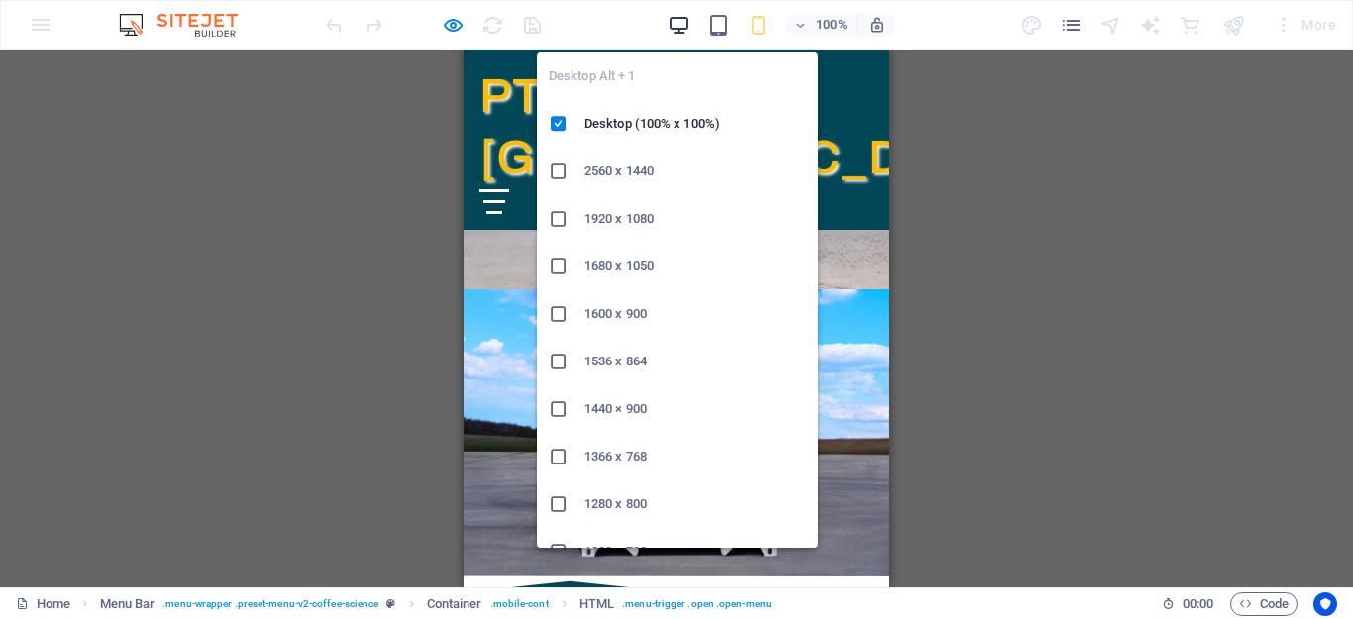
click at [676, 25] on icon "button" at bounding box center [679, 25] width 23 height 23
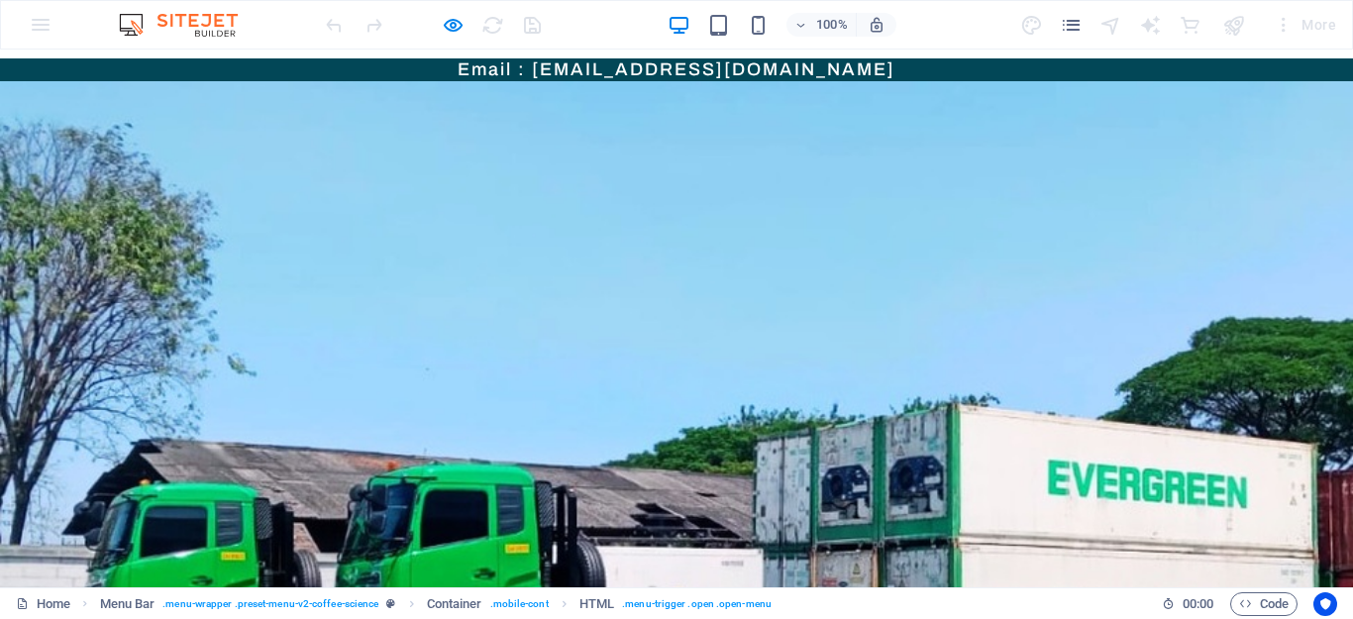
scroll to position [0, 0]
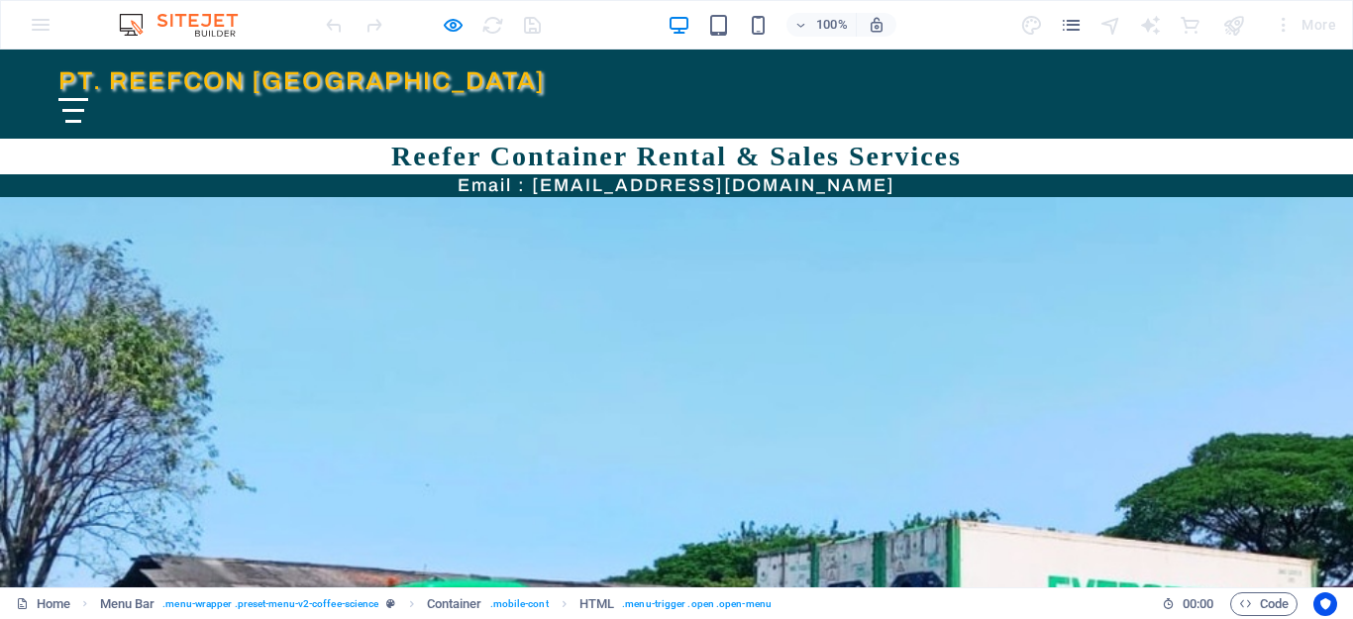
click at [581, 98] on div "Menu" at bounding box center [676, 110] width 1236 height 25
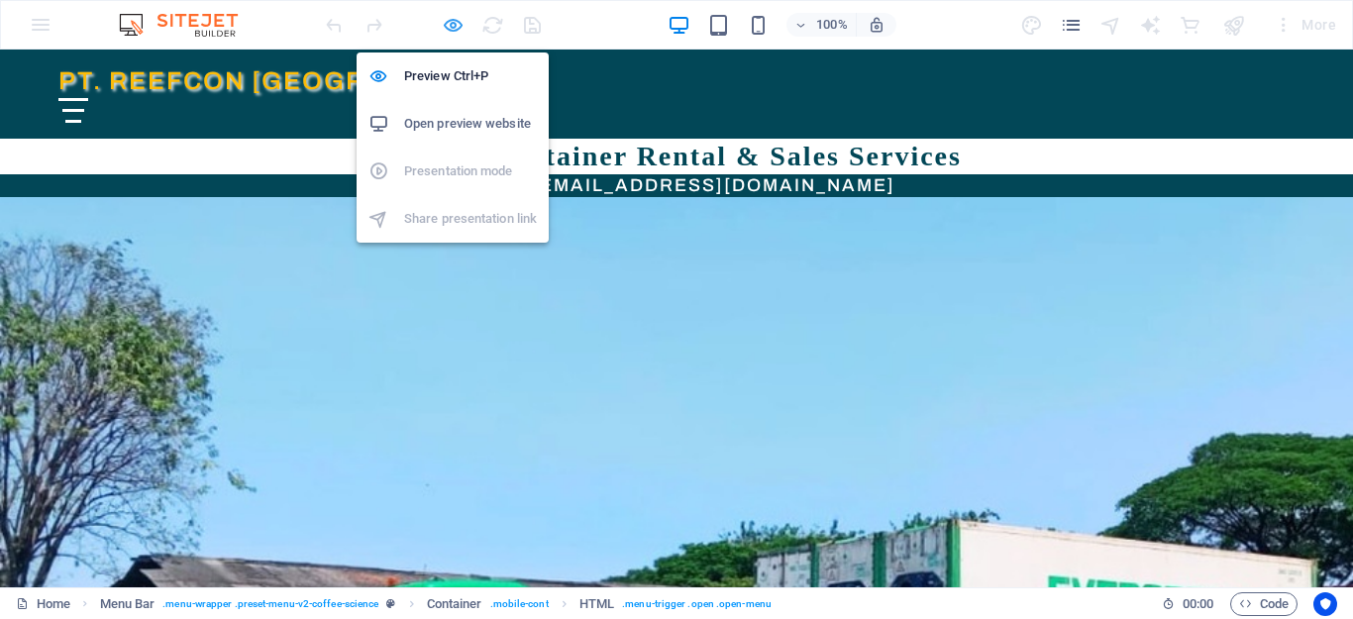
click at [442, 24] on icon "button" at bounding box center [453, 25] width 23 height 23
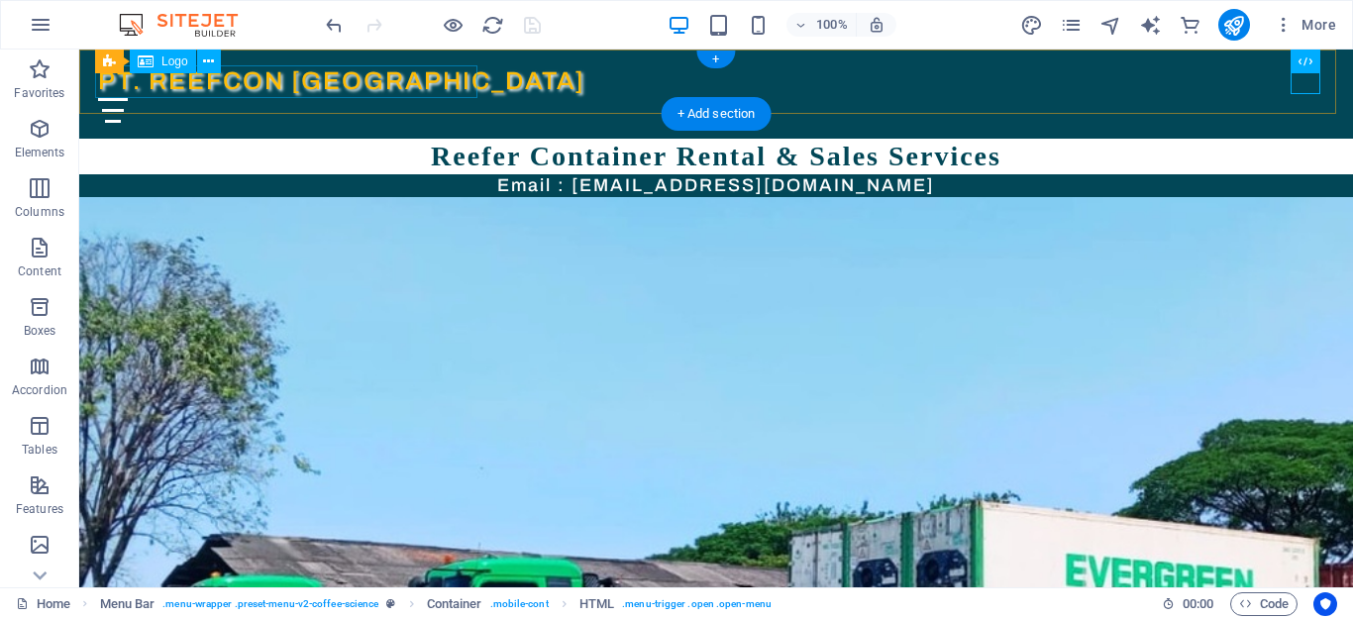
click at [259, 84] on div "PT. REEFCON BER[GEOGRAPHIC_DATA]" at bounding box center [716, 81] width 1236 height 33
select select "px"
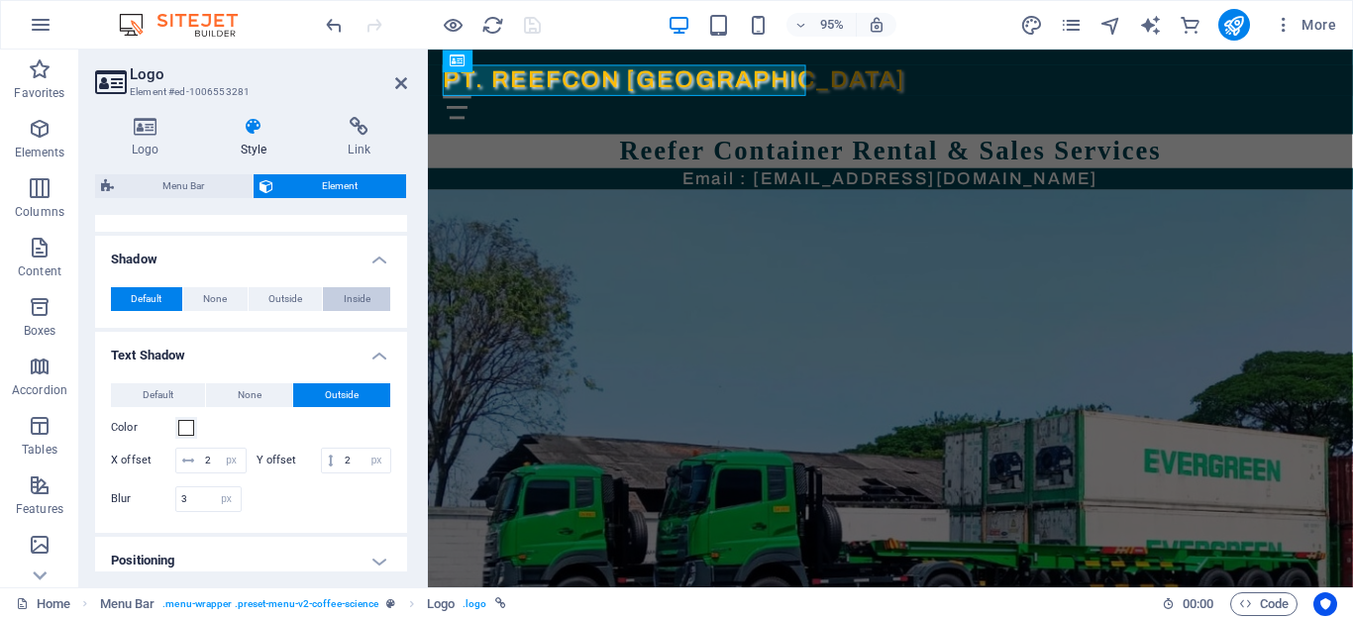
scroll to position [198, 0]
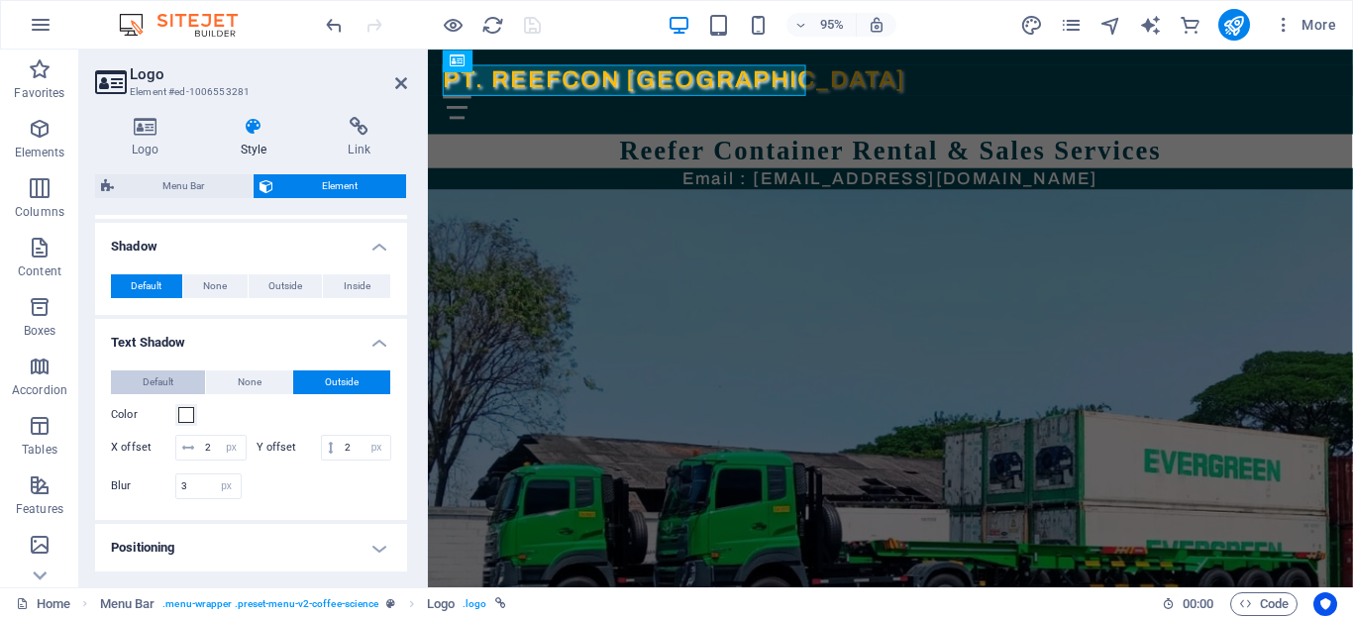
click at [167, 380] on span "Default" at bounding box center [158, 382] width 31 height 24
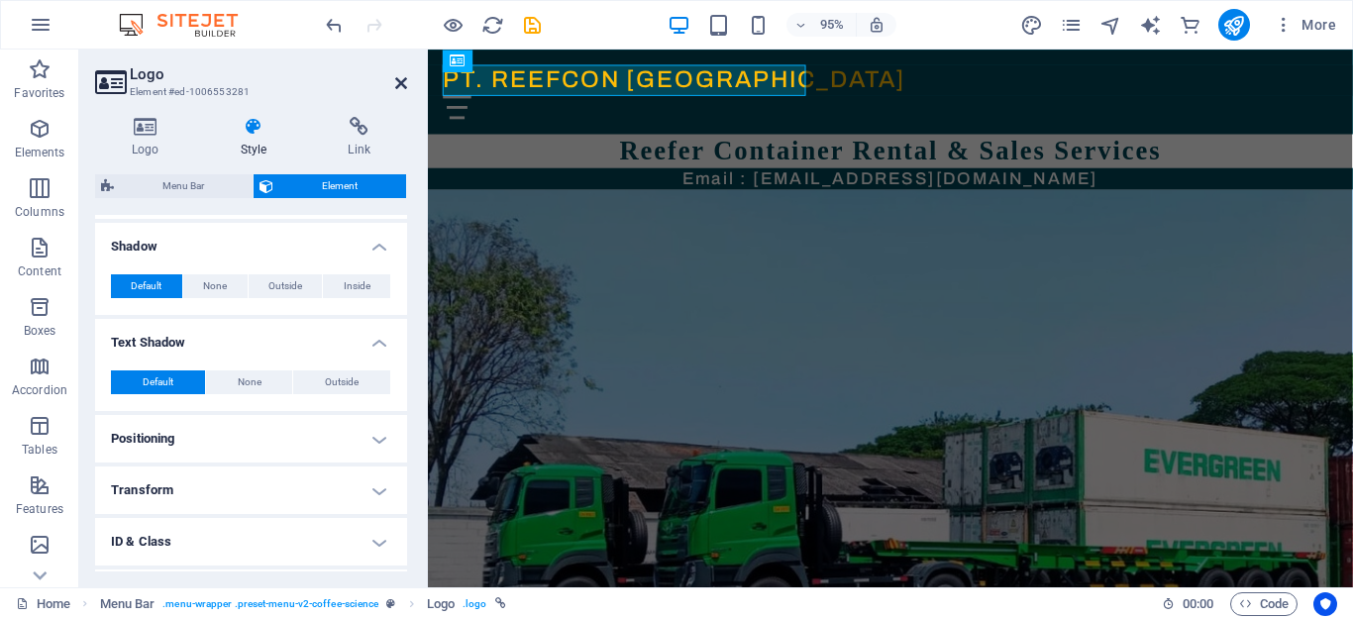
drag, startPoint x: 402, startPoint y: 83, endPoint x: 325, endPoint y: 30, distance: 94.0
click at [402, 83] on icon at bounding box center [401, 83] width 12 height 16
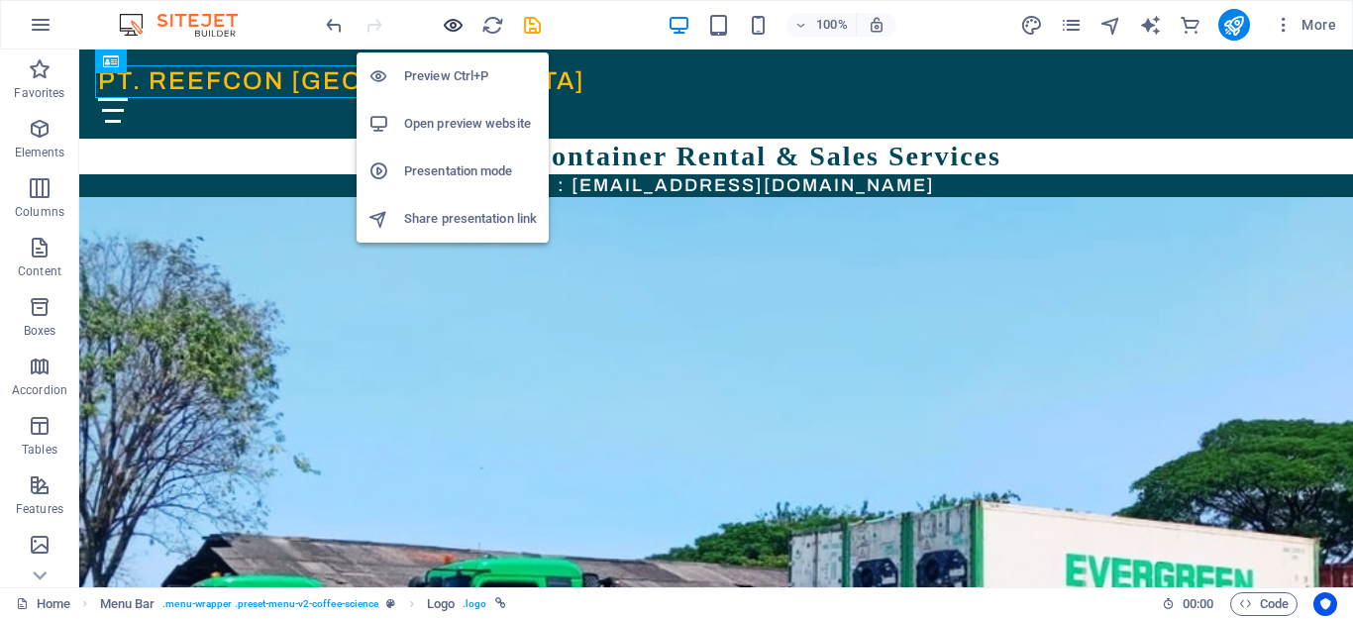
click at [449, 25] on icon "button" at bounding box center [453, 25] width 23 height 23
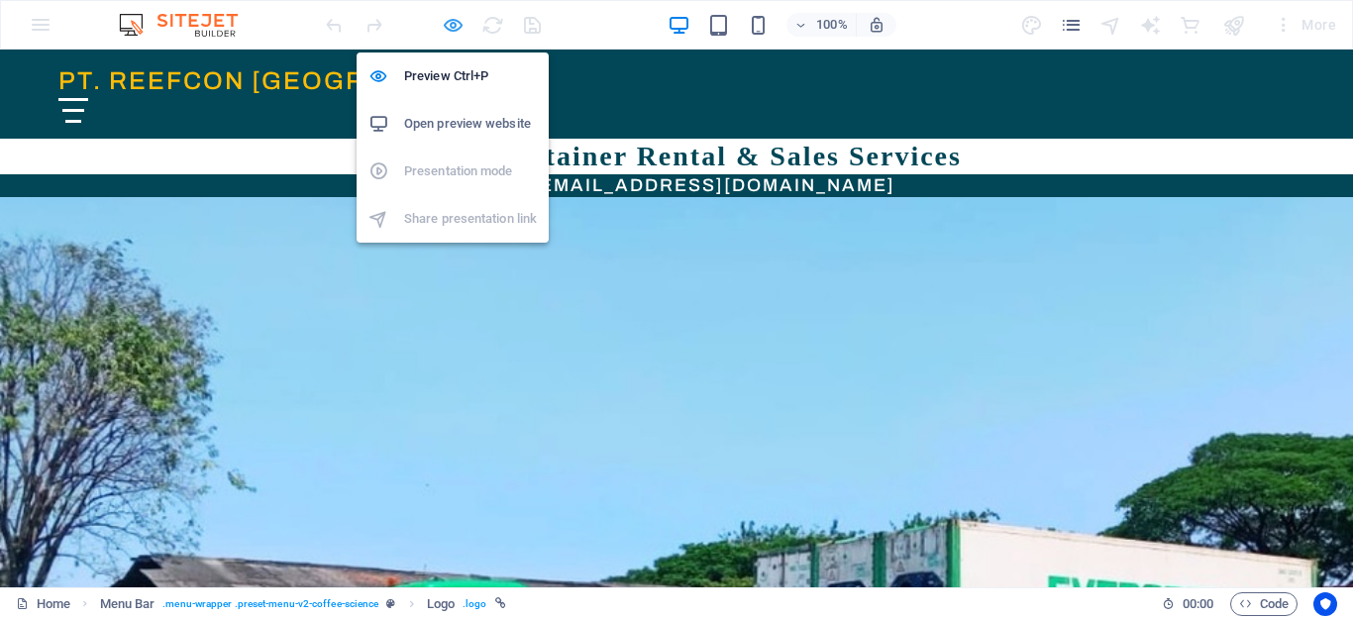
click at [457, 24] on icon "button" at bounding box center [453, 25] width 23 height 23
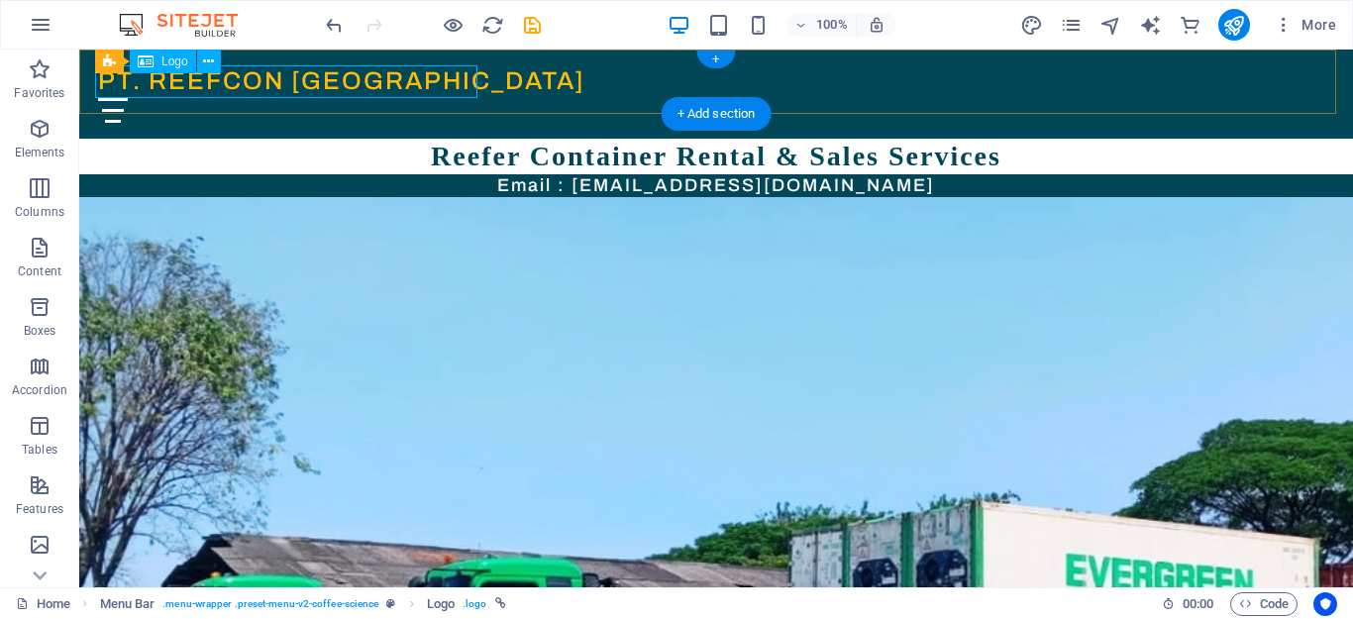
click at [243, 75] on div "PT. REEFCON BER[GEOGRAPHIC_DATA]" at bounding box center [716, 81] width 1236 height 33
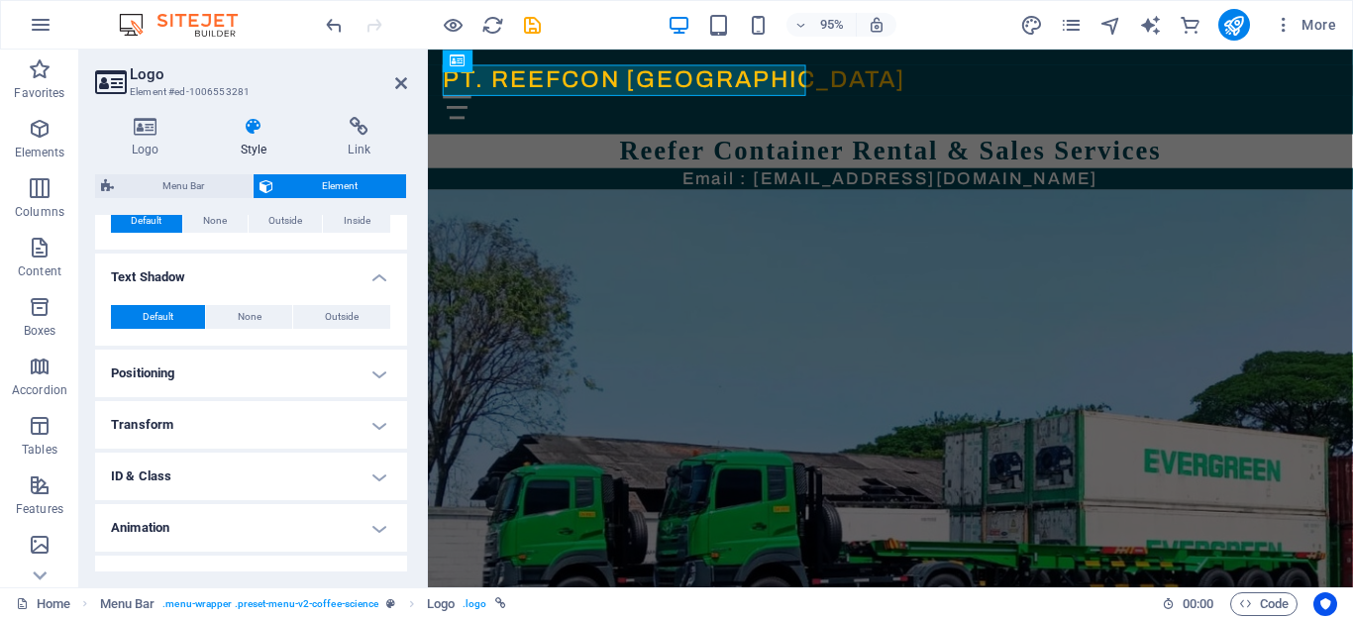
scroll to position [295, 0]
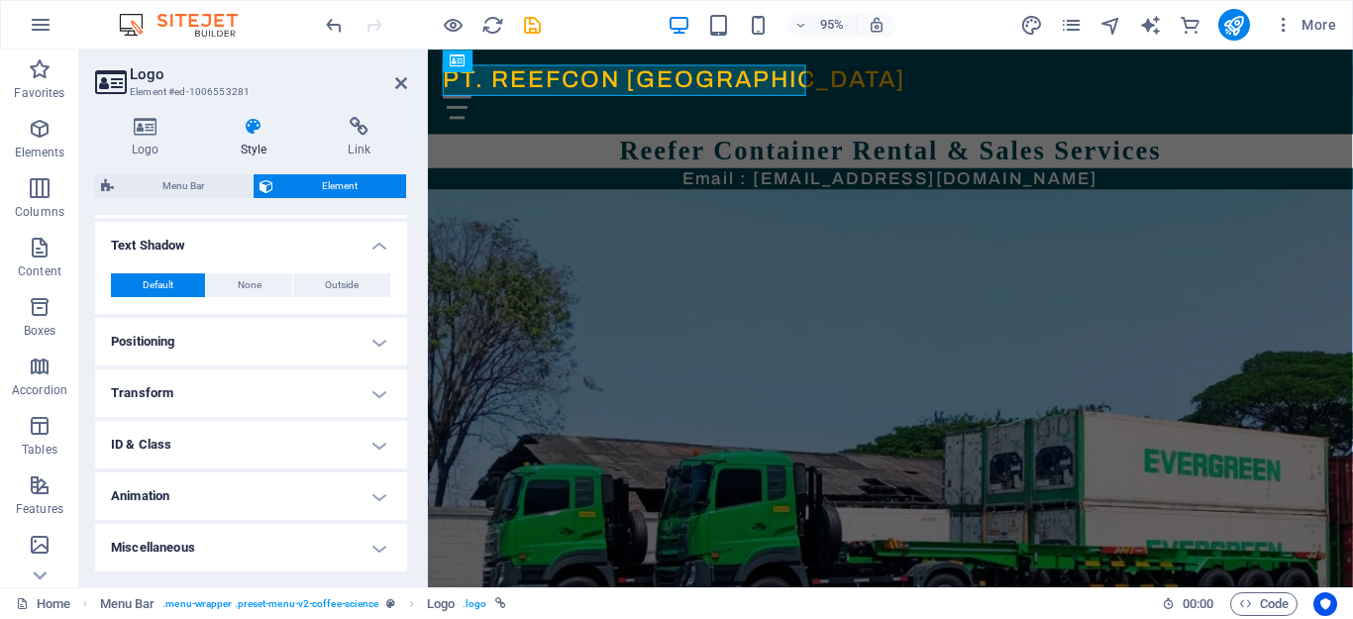
click at [374, 341] on h4 "Positioning" at bounding box center [251, 342] width 312 height 48
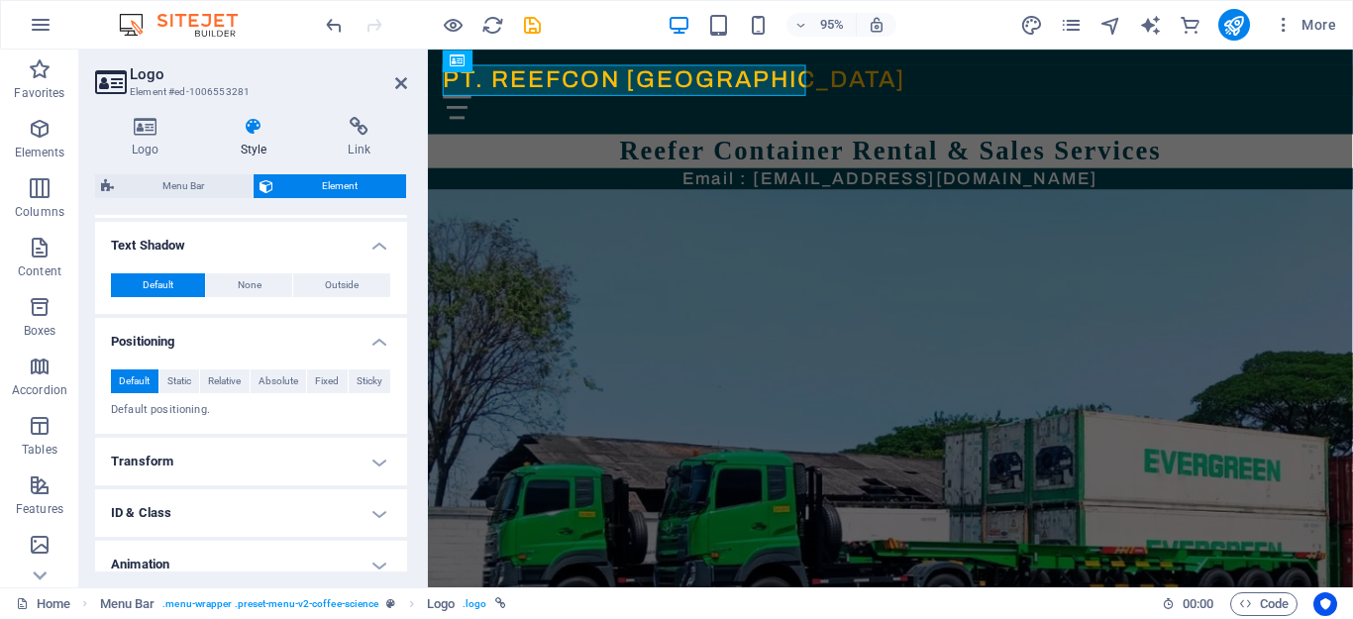
click at [371, 337] on h4 "Positioning" at bounding box center [251, 336] width 312 height 36
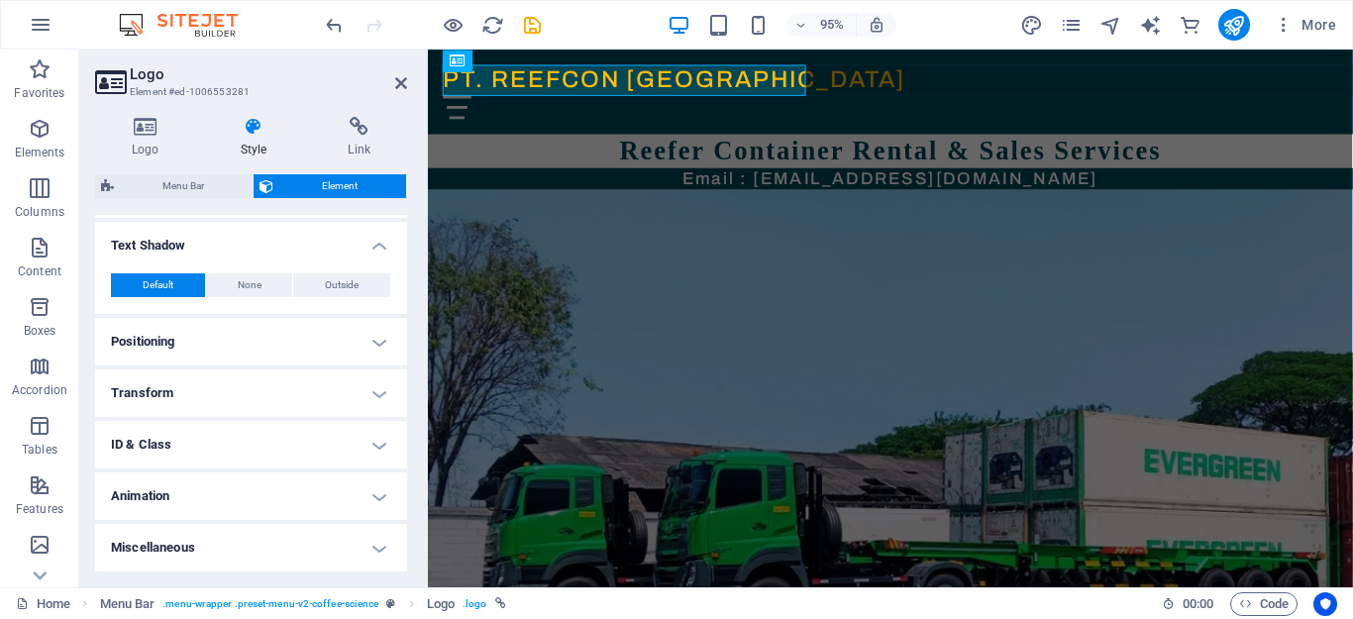
click at [375, 389] on h4 "Transform" at bounding box center [251, 393] width 312 height 48
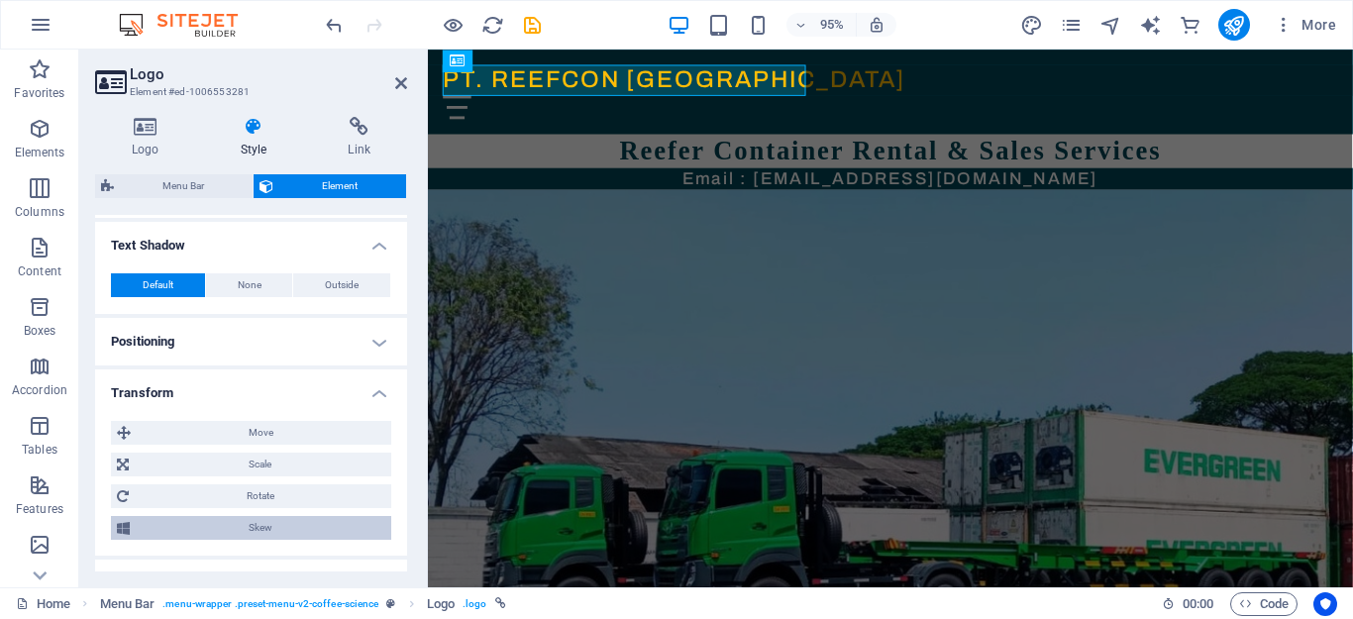
click at [261, 529] on span "Skew" at bounding box center [261, 528] width 250 height 24
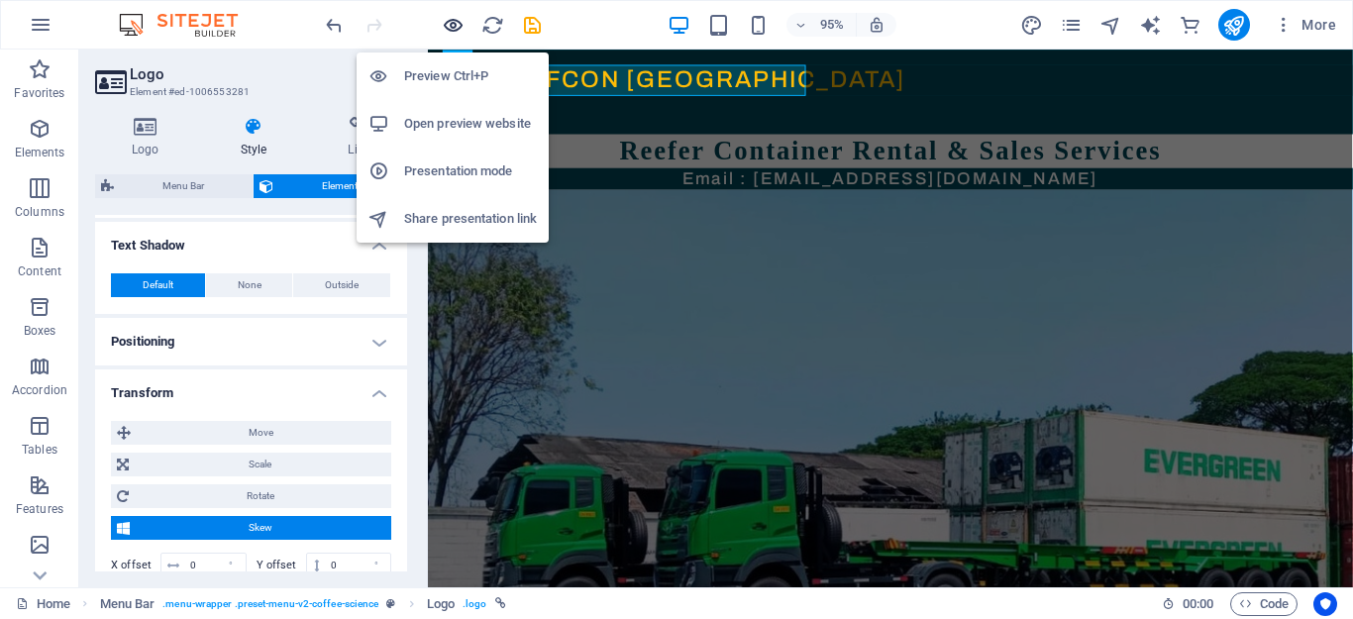
click at [454, 25] on icon "button" at bounding box center [453, 25] width 23 height 23
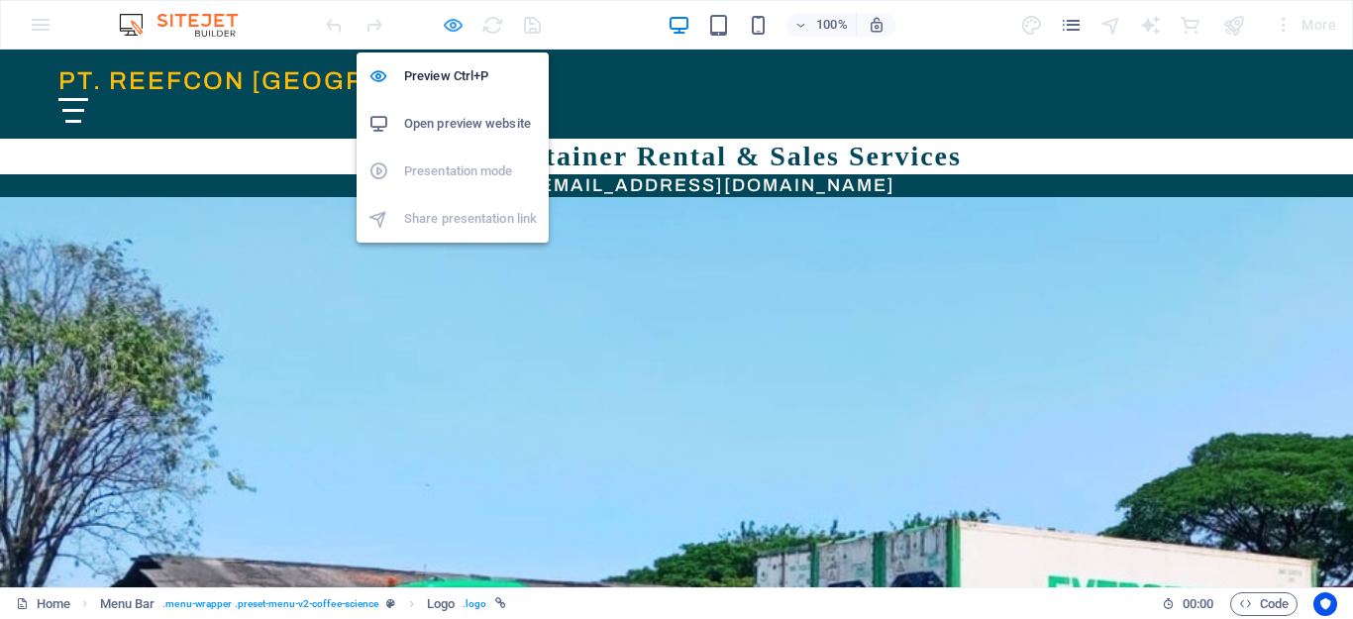
click at [449, 27] on icon "button" at bounding box center [453, 25] width 23 height 23
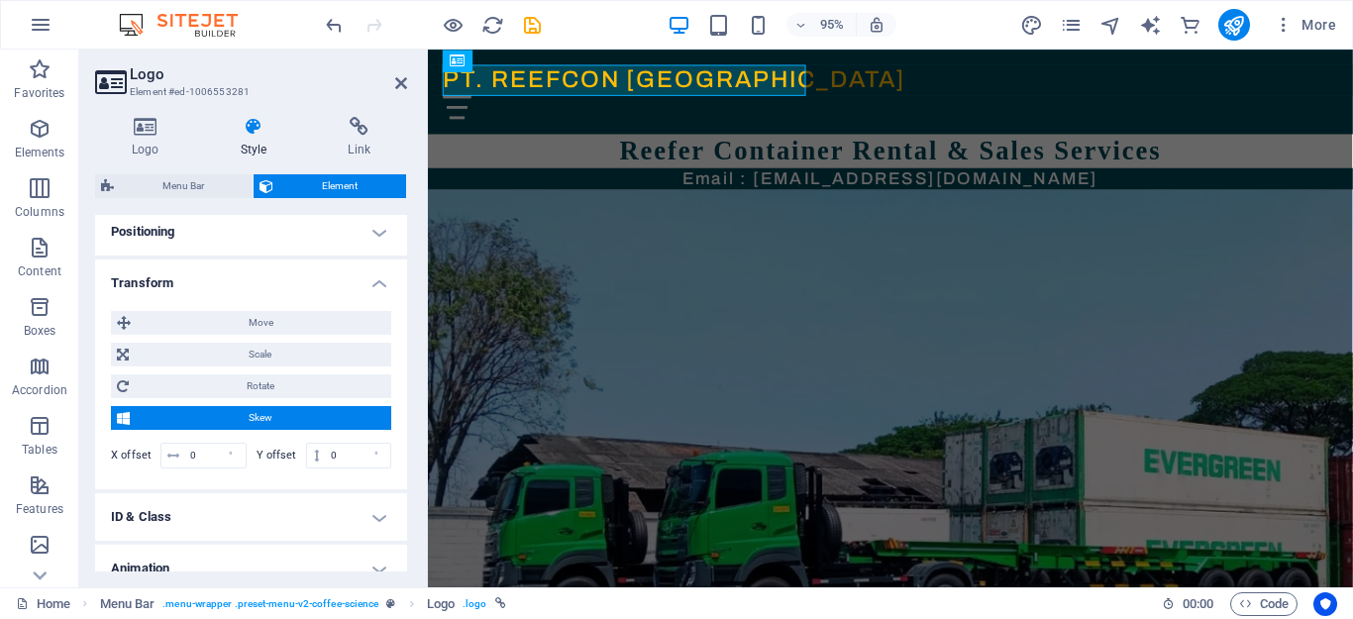
scroll to position [378, 0]
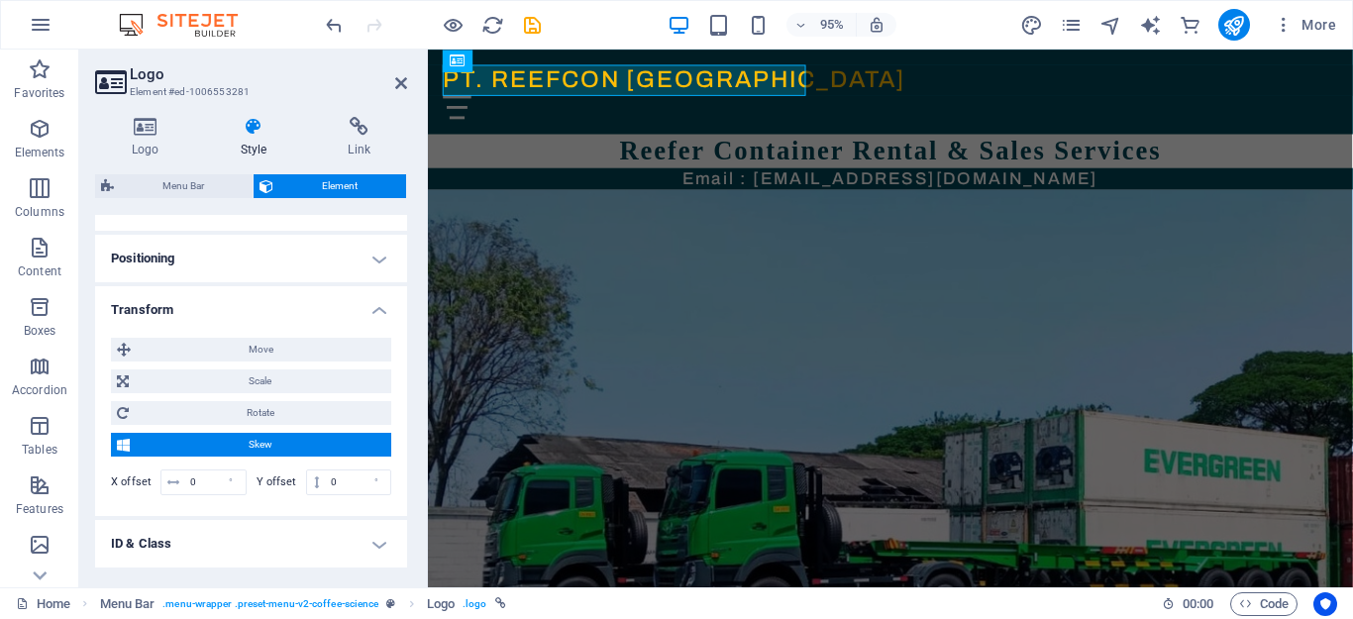
click at [371, 306] on h4 "Transform" at bounding box center [251, 304] width 312 height 36
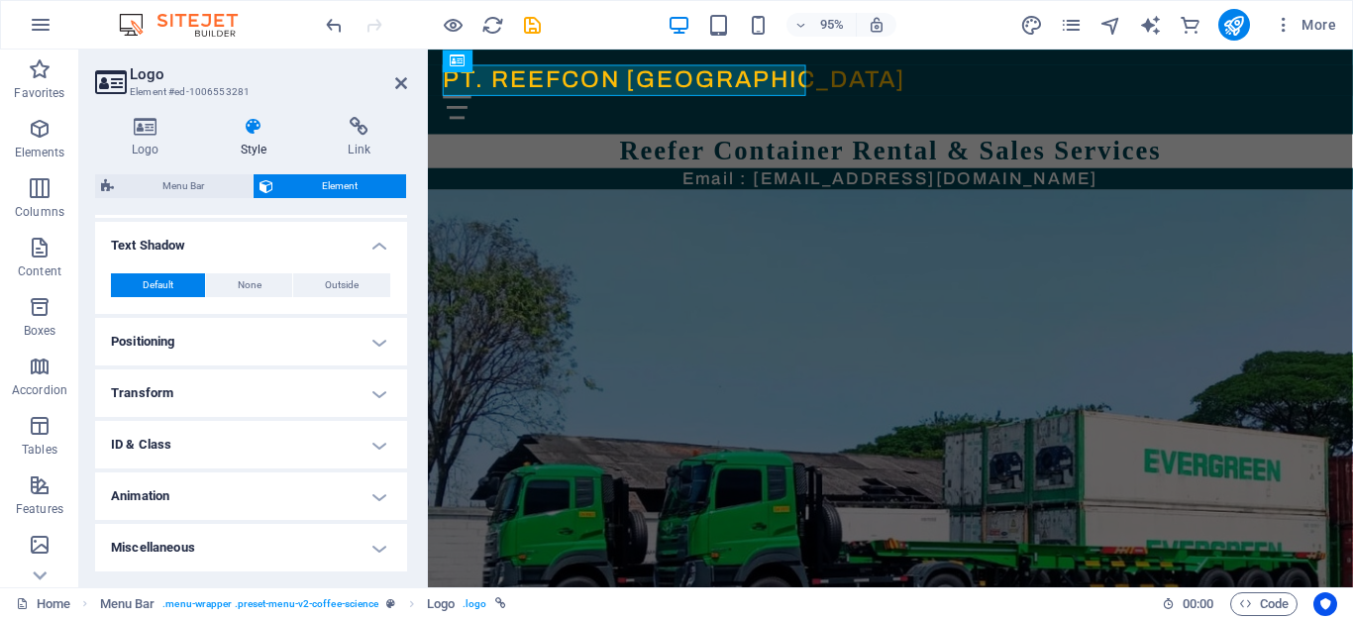
click at [374, 551] on h4 "Miscellaneous" at bounding box center [251, 548] width 312 height 48
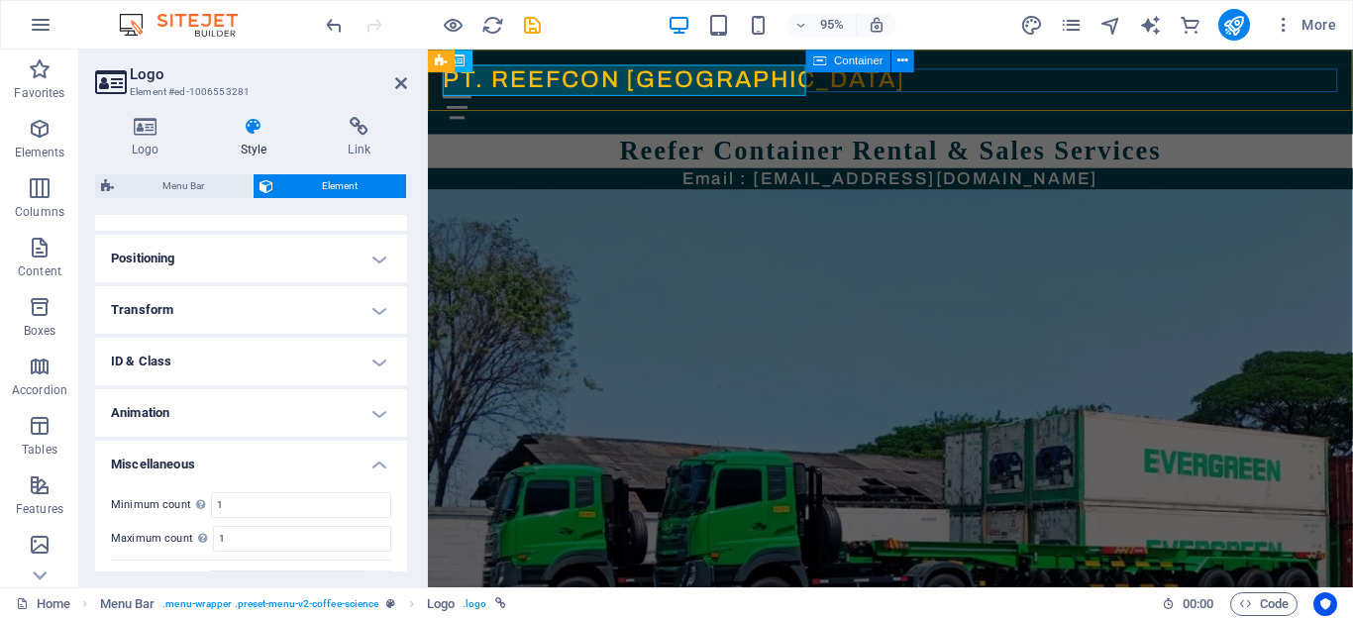
click at [886, 98] on div "Menu" at bounding box center [915, 110] width 942 height 25
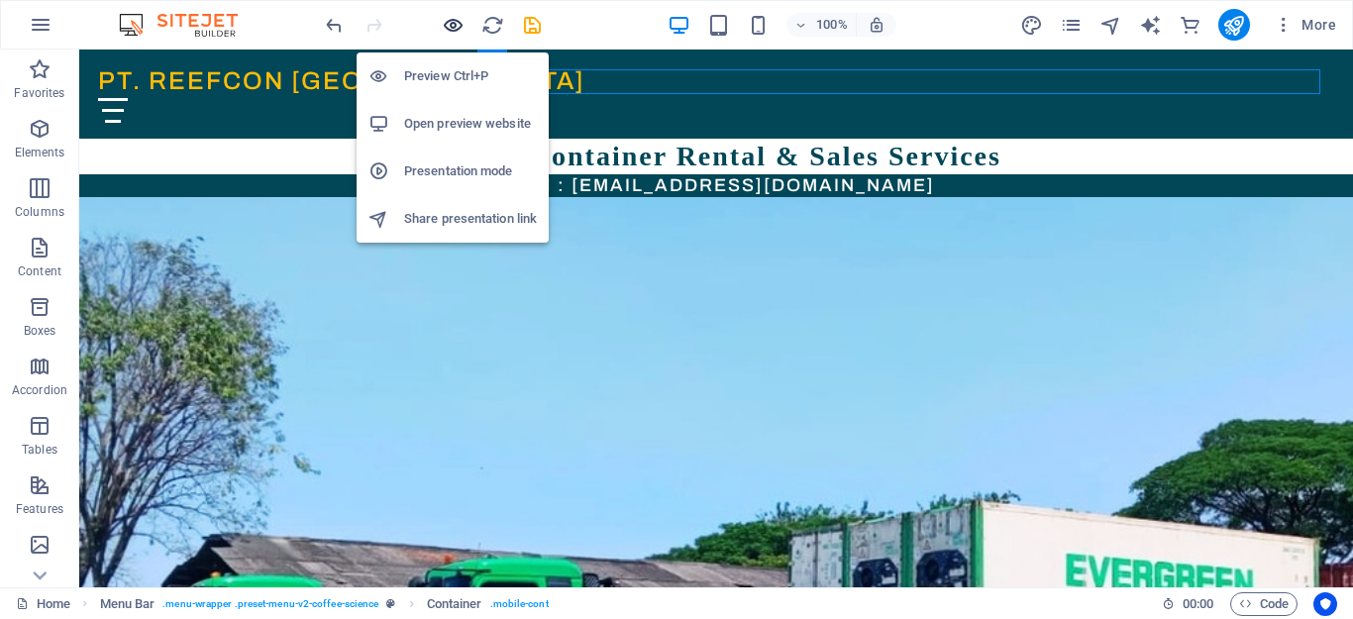
click at [464, 20] on icon "button" at bounding box center [453, 25] width 23 height 23
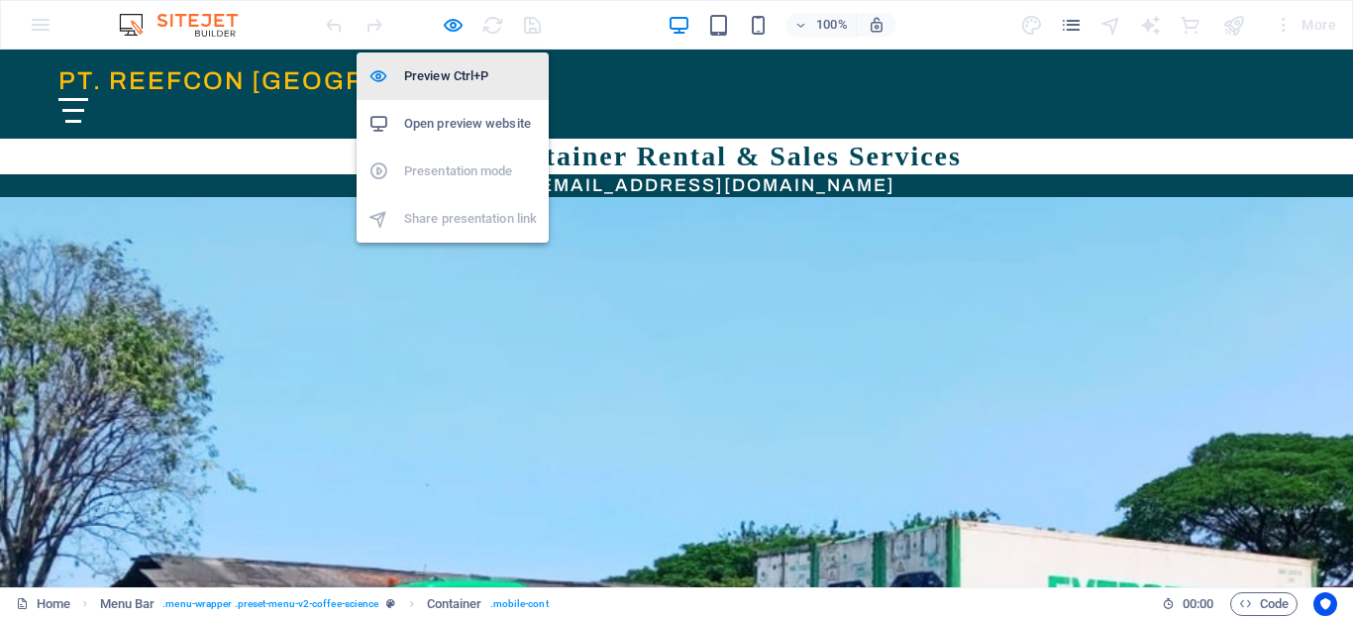
click at [451, 72] on h6 "Preview Ctrl+P" at bounding box center [470, 76] width 133 height 24
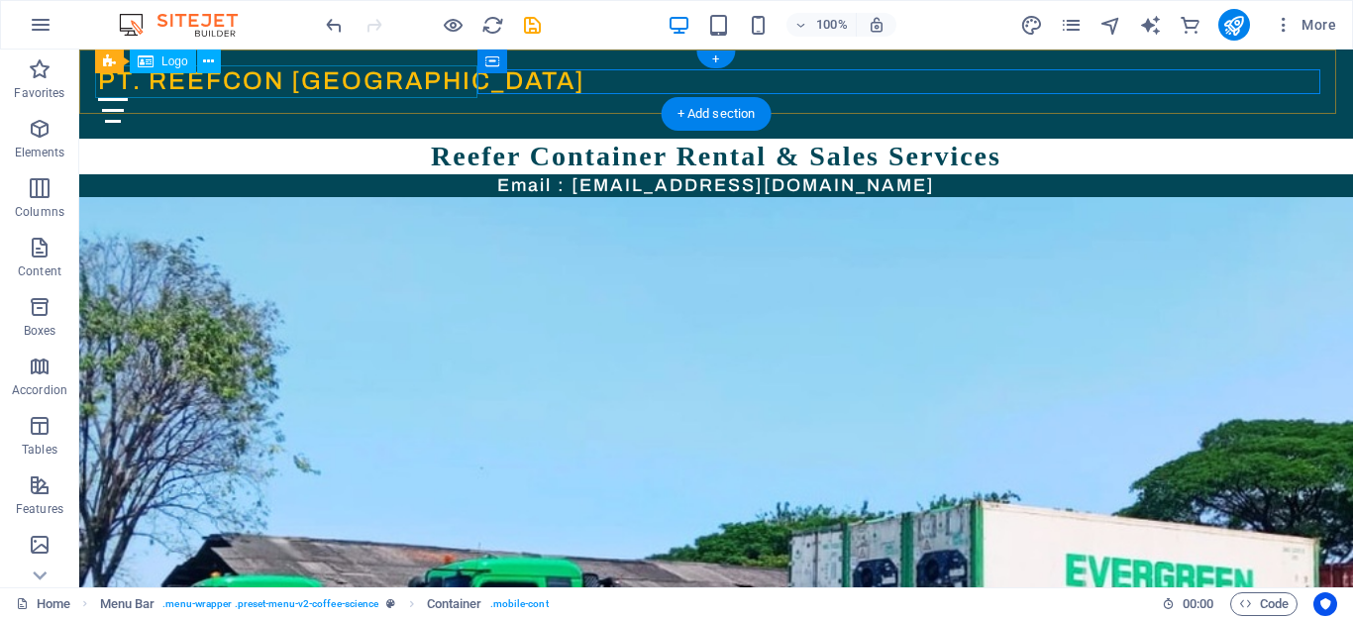
click at [301, 78] on div "PT. REEFCON BER[GEOGRAPHIC_DATA]" at bounding box center [716, 81] width 1236 height 33
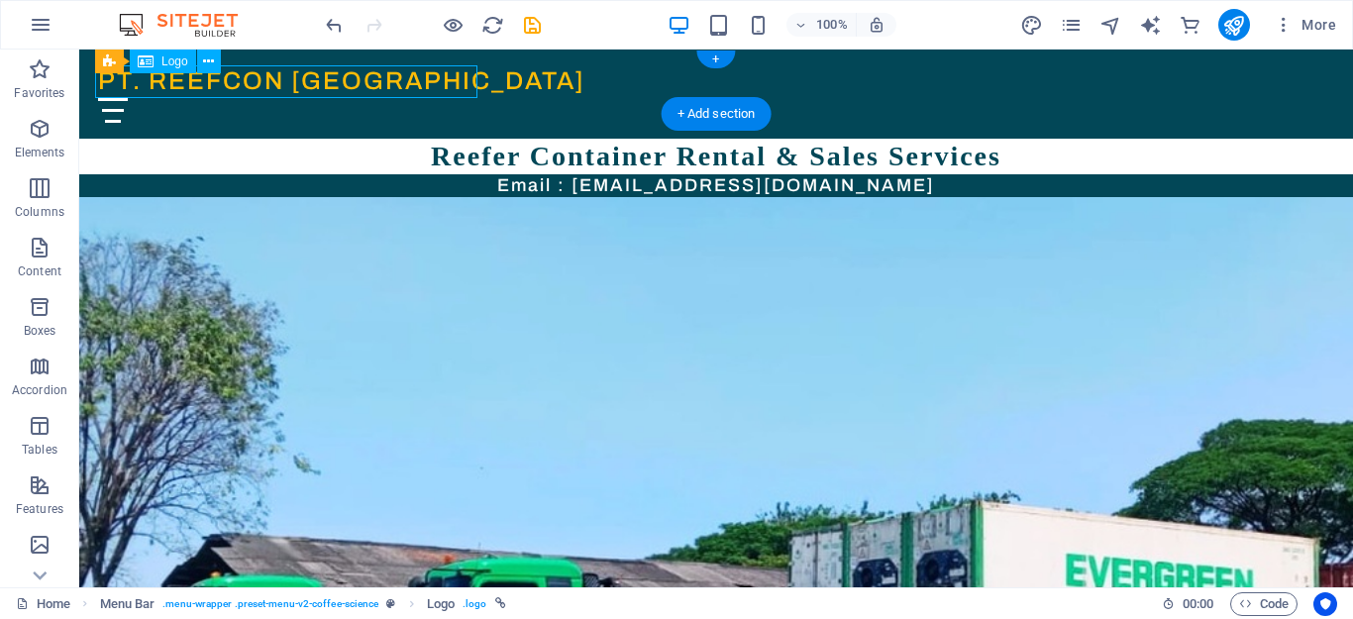
click at [301, 78] on div "PT. REEFCON BER[GEOGRAPHIC_DATA]" at bounding box center [716, 81] width 1236 height 33
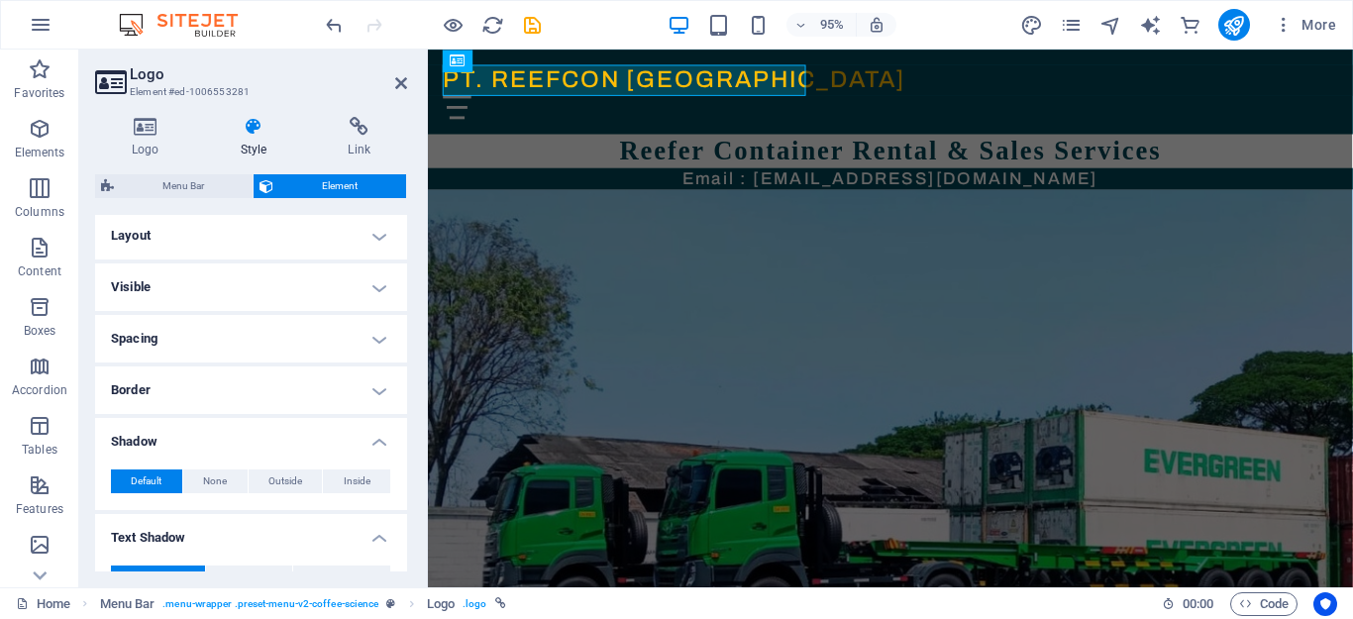
scroll to position [0, 0]
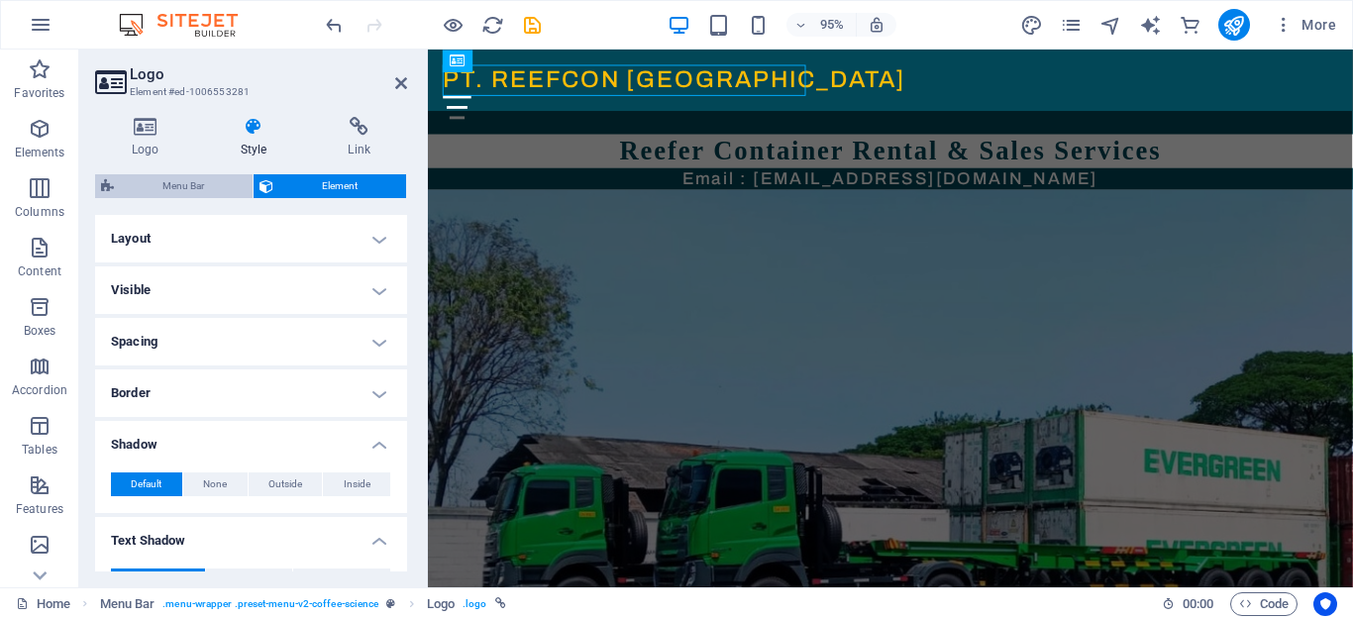
click at [218, 184] on span "Menu Bar" at bounding box center [183, 186] width 127 height 24
select select "rem"
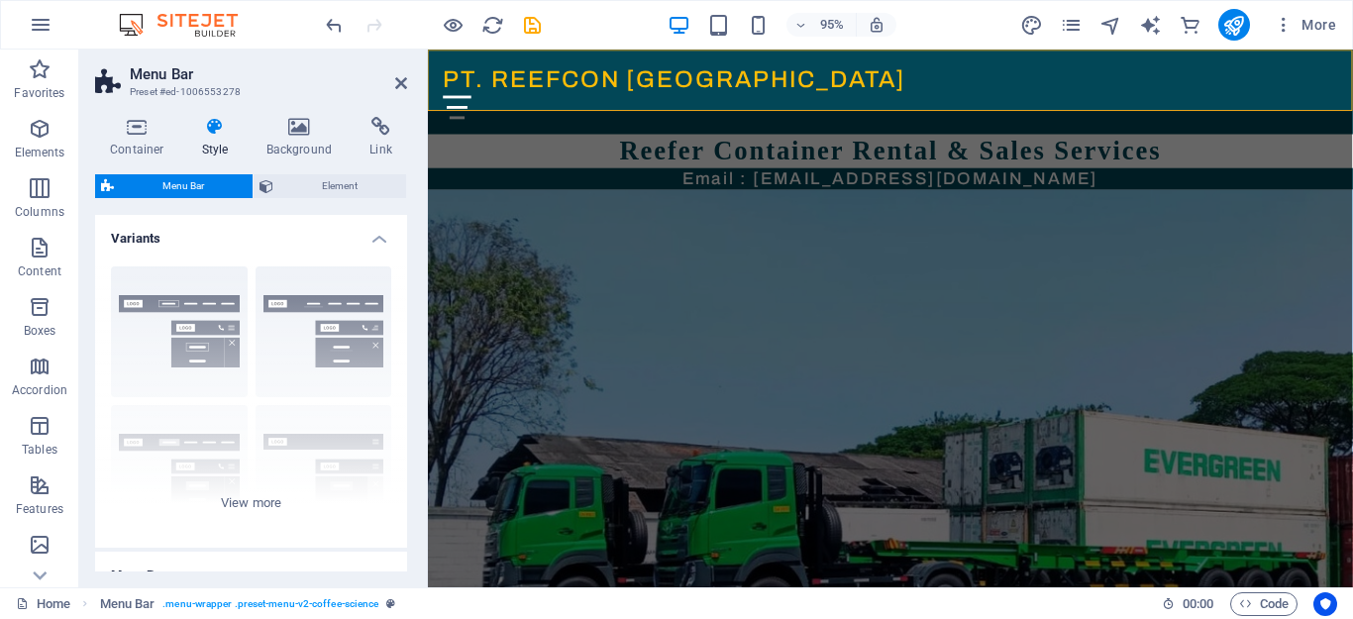
click at [222, 131] on icon at bounding box center [215, 127] width 56 height 20
click at [304, 136] on icon at bounding box center [300, 127] width 96 height 20
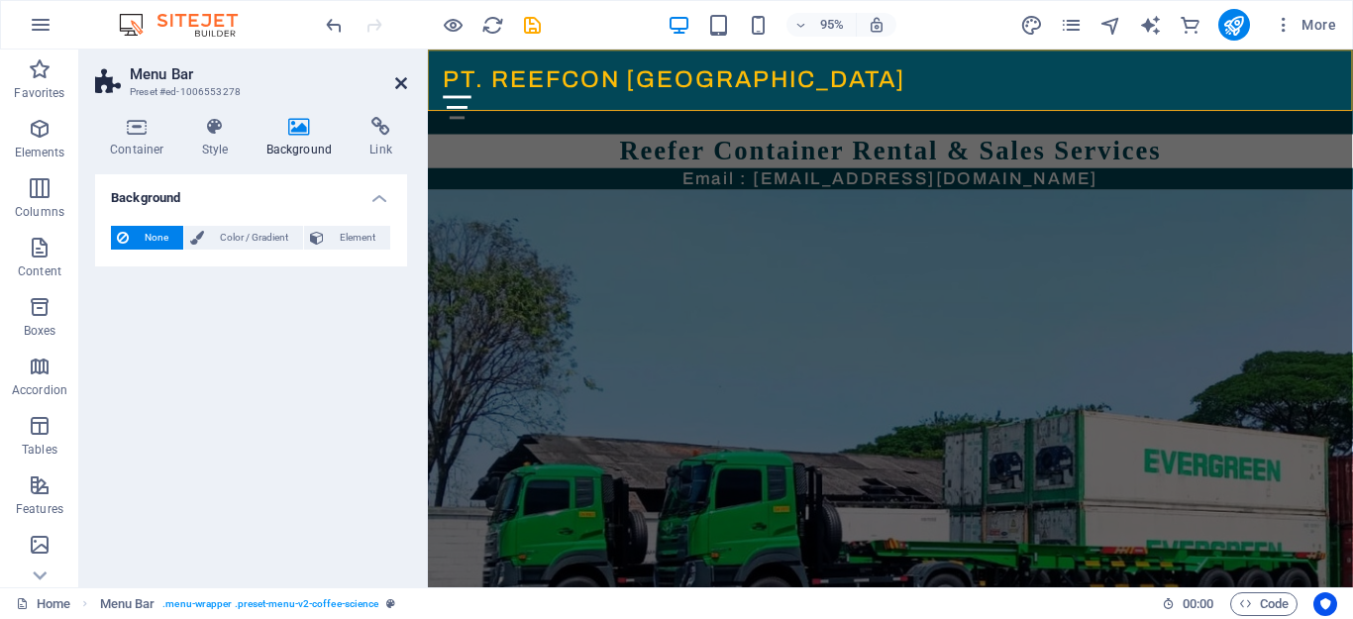
click at [398, 76] on icon at bounding box center [401, 83] width 12 height 16
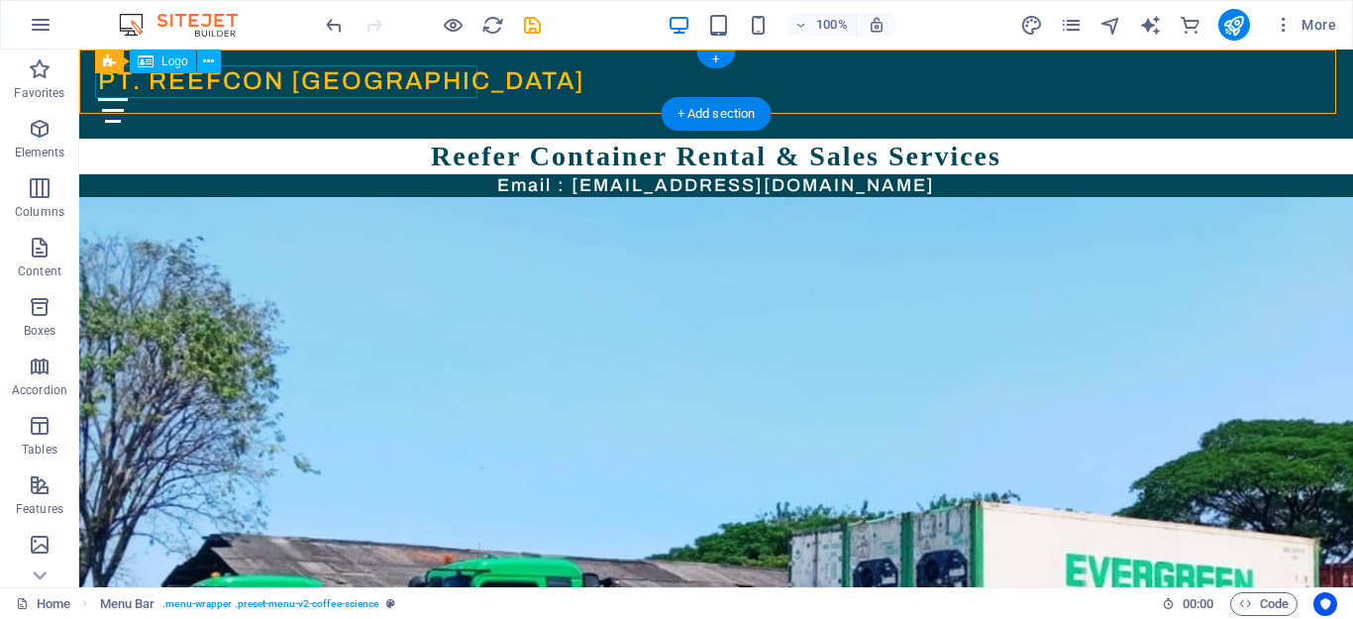
click at [324, 78] on div "PT. REEFCON BER[GEOGRAPHIC_DATA]" at bounding box center [716, 81] width 1236 height 33
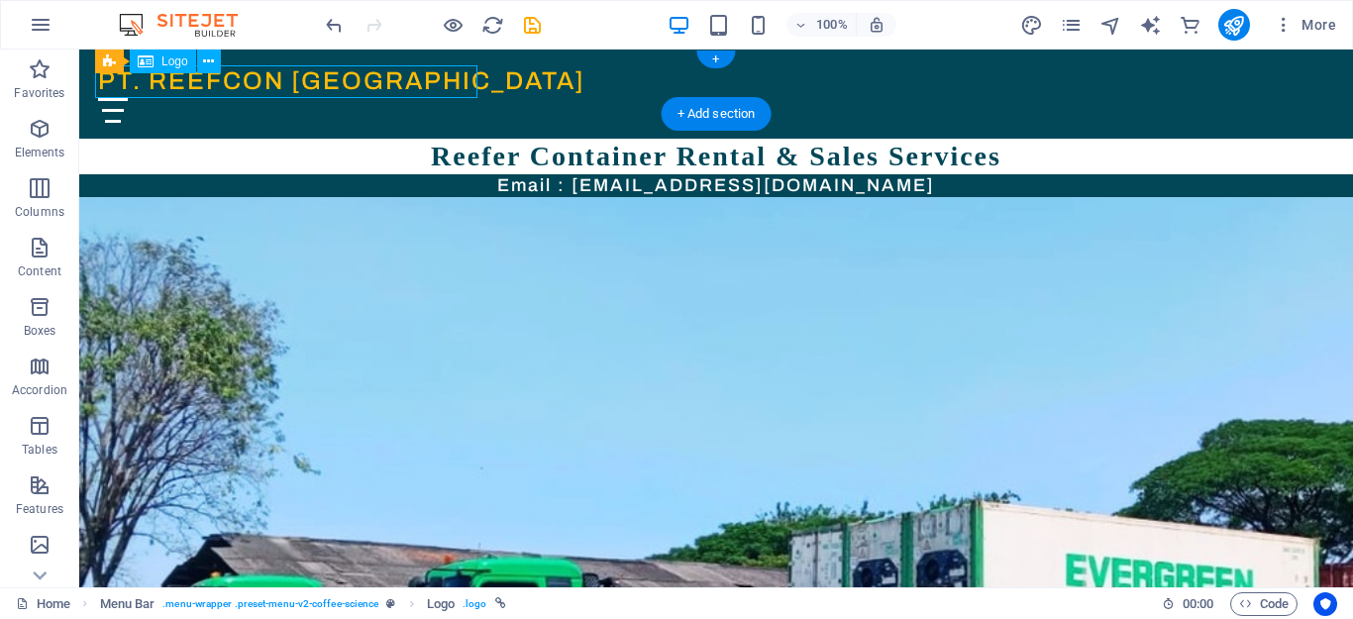
click at [324, 78] on div "PT. REEFCON BER[GEOGRAPHIC_DATA]" at bounding box center [716, 81] width 1236 height 33
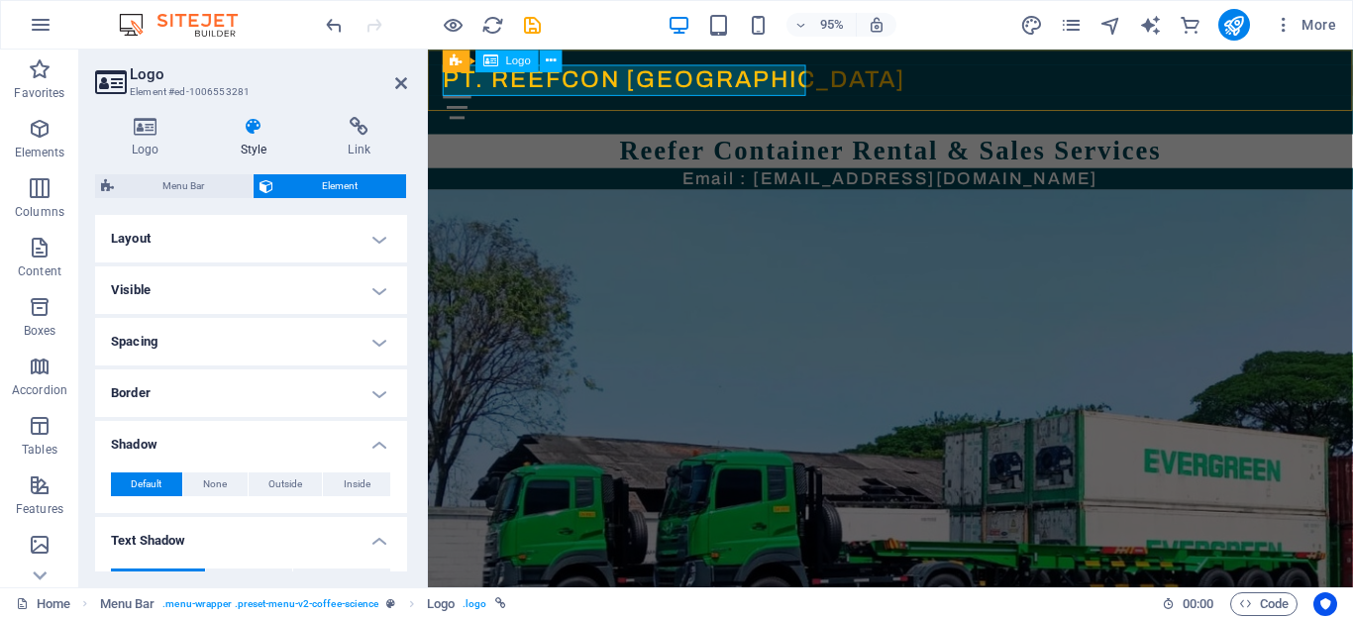
click at [616, 81] on div "PT. REEFCON BER[GEOGRAPHIC_DATA]" at bounding box center [915, 81] width 942 height 33
click at [150, 131] on icon at bounding box center [145, 127] width 101 height 20
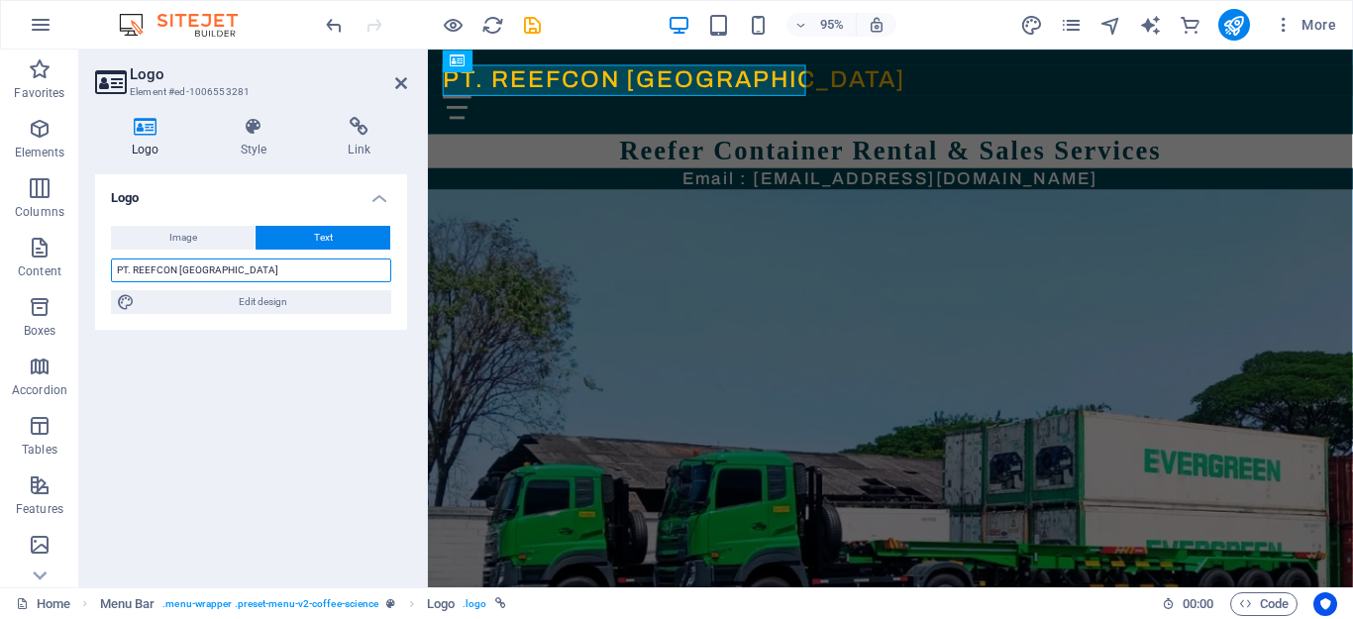
drag, startPoint x: 253, startPoint y: 271, endPoint x: 100, endPoint y: 259, distance: 153.1
click at [100, 259] on div "Image Text Drag files here, click to choose files or select files from Files or…" at bounding box center [251, 270] width 312 height 120
click at [131, 266] on input "PT. REEFCON BER[GEOGRAPHIC_DATA]" at bounding box center [251, 271] width 280 height 24
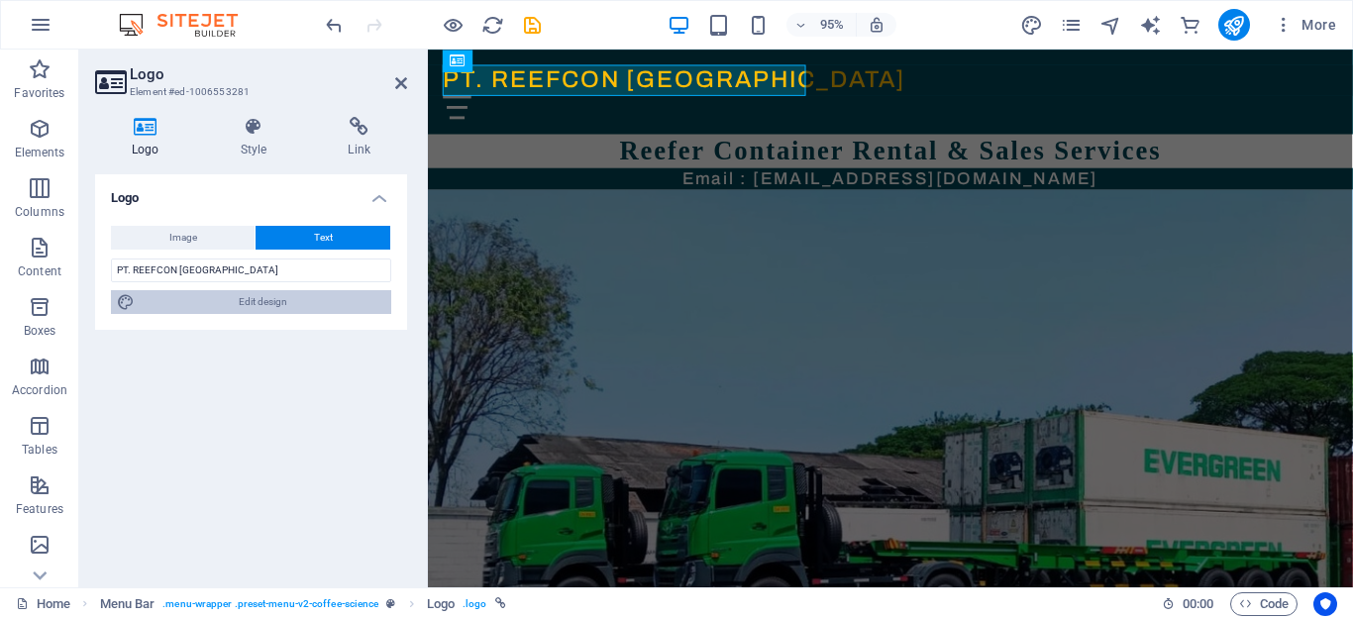
drag, startPoint x: 175, startPoint y: 302, endPoint x: 270, endPoint y: 704, distance: 413.2
click at [175, 302] on span "Edit design" at bounding box center [263, 302] width 245 height 24
select select "px"
select select "500"
select select "px"
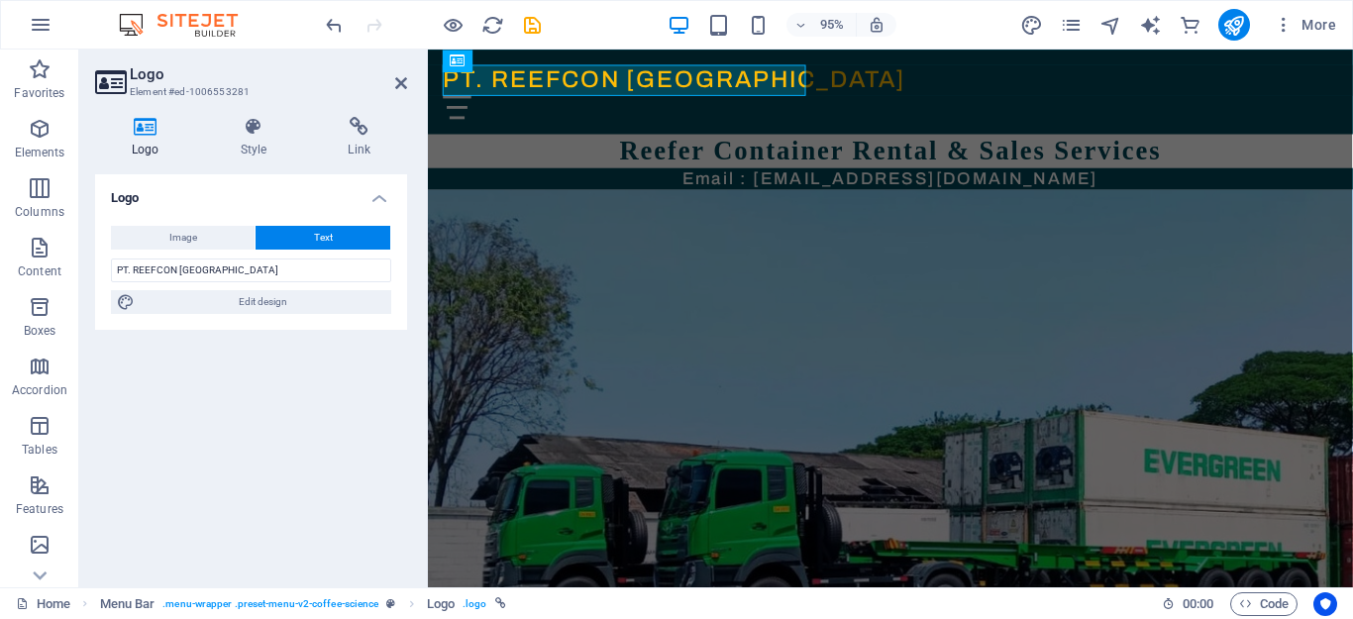
select select "rem"
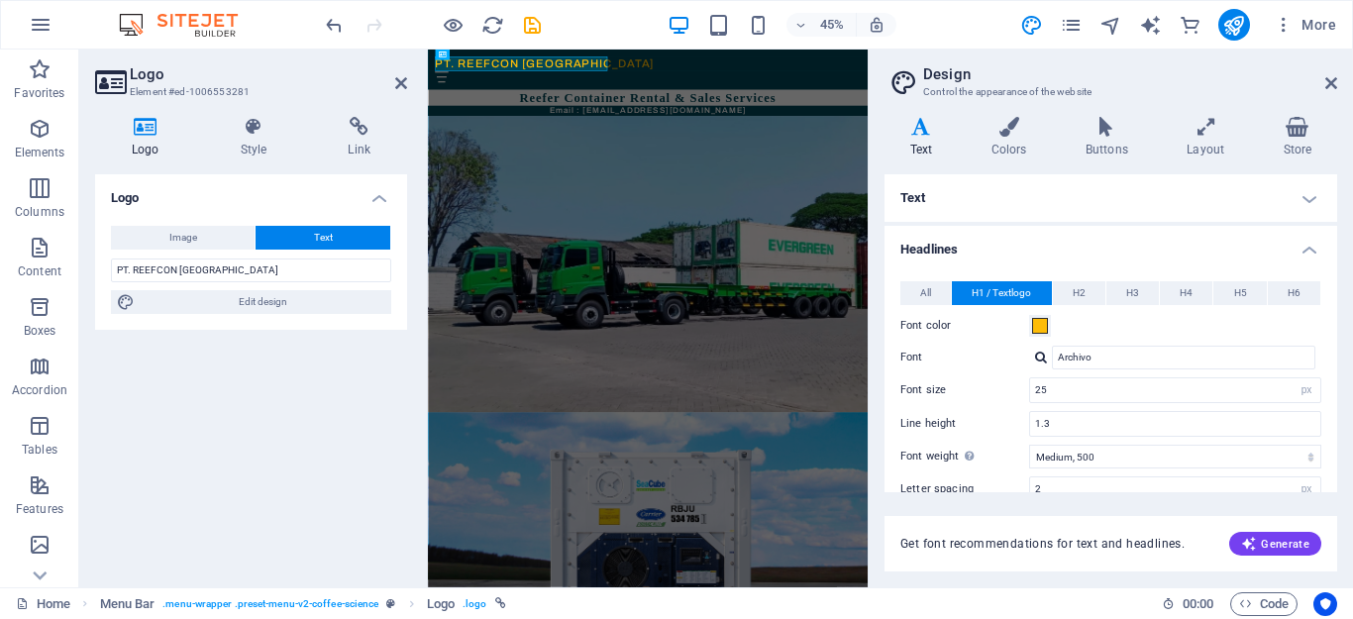
click at [927, 129] on icon at bounding box center [921, 127] width 73 height 20
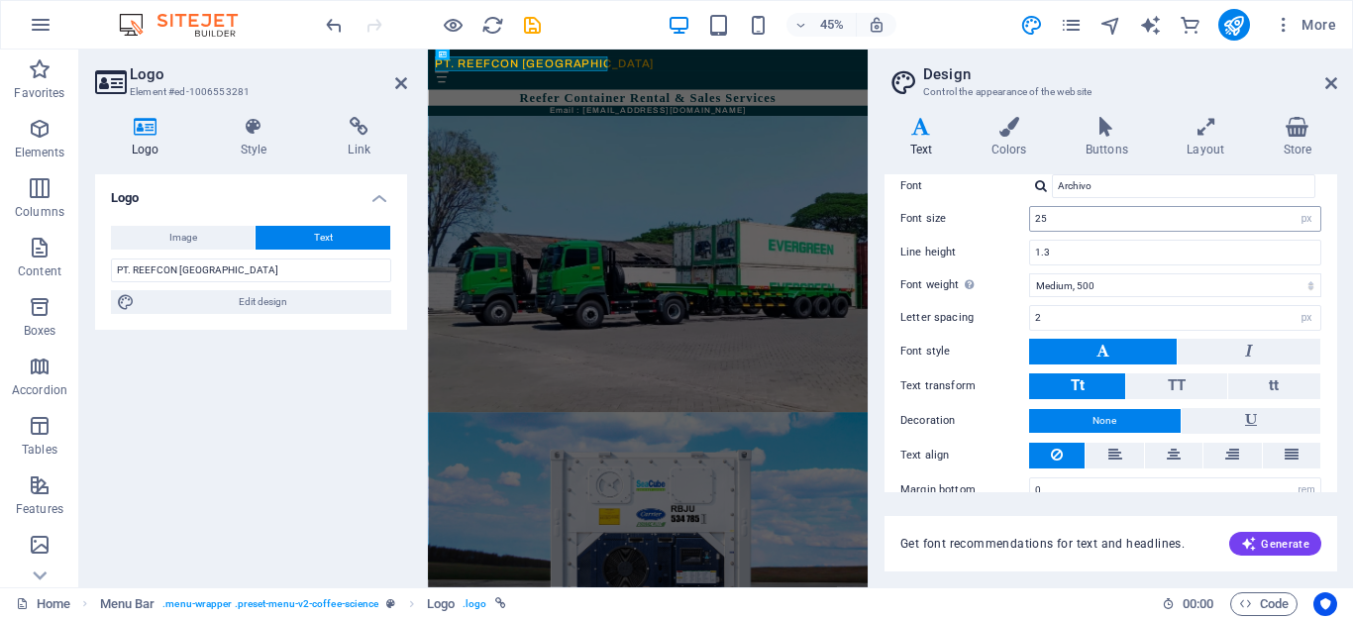
scroll to position [198, 0]
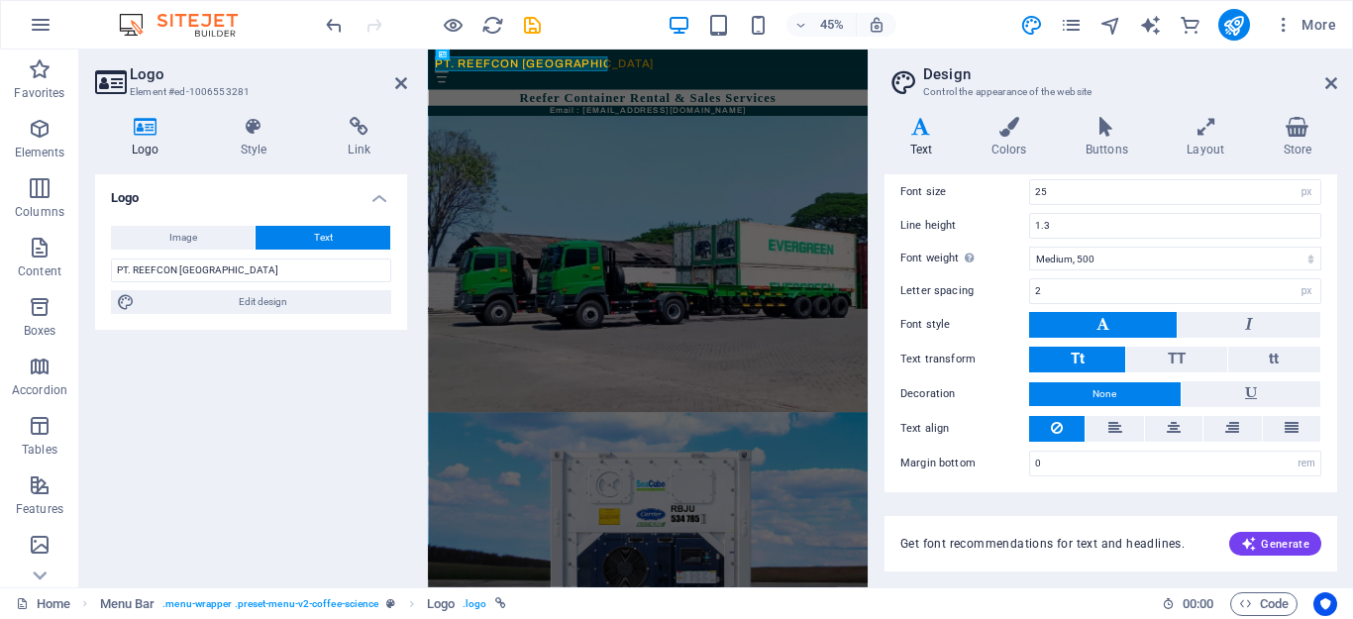
click at [1147, 398] on button "None" at bounding box center [1105, 394] width 152 height 24
click at [1009, 129] on icon at bounding box center [1009, 127] width 86 height 20
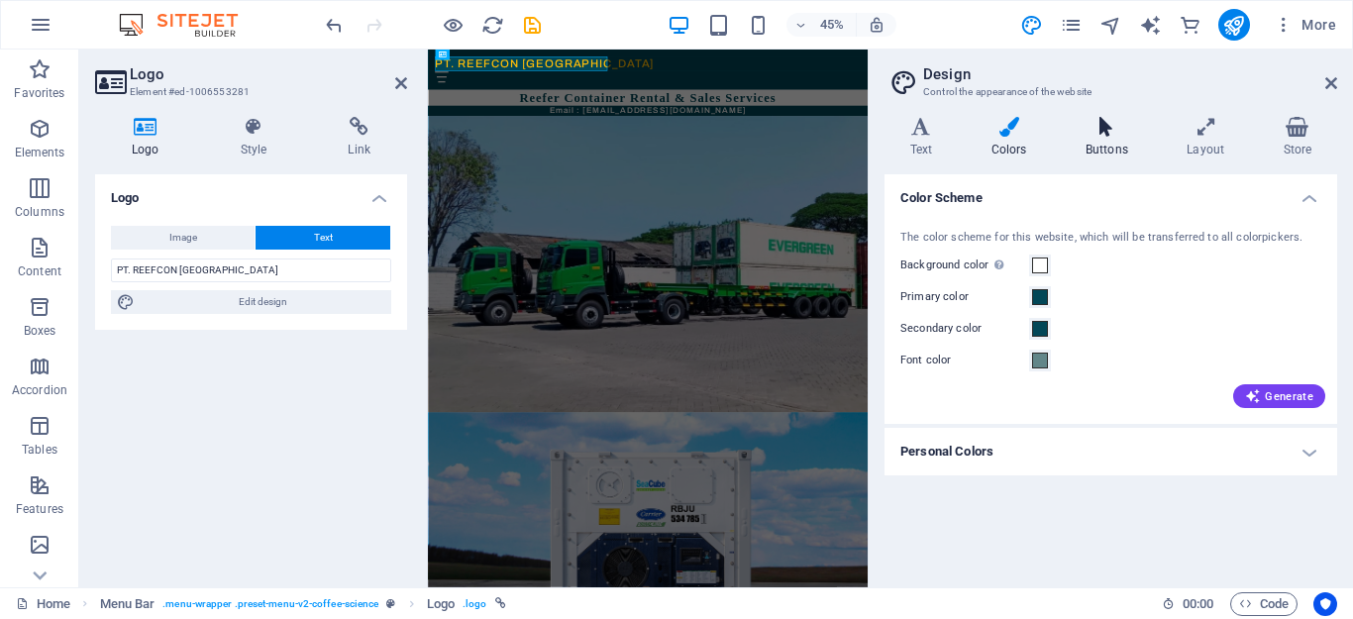
click at [1111, 131] on icon at bounding box center [1106, 127] width 93 height 20
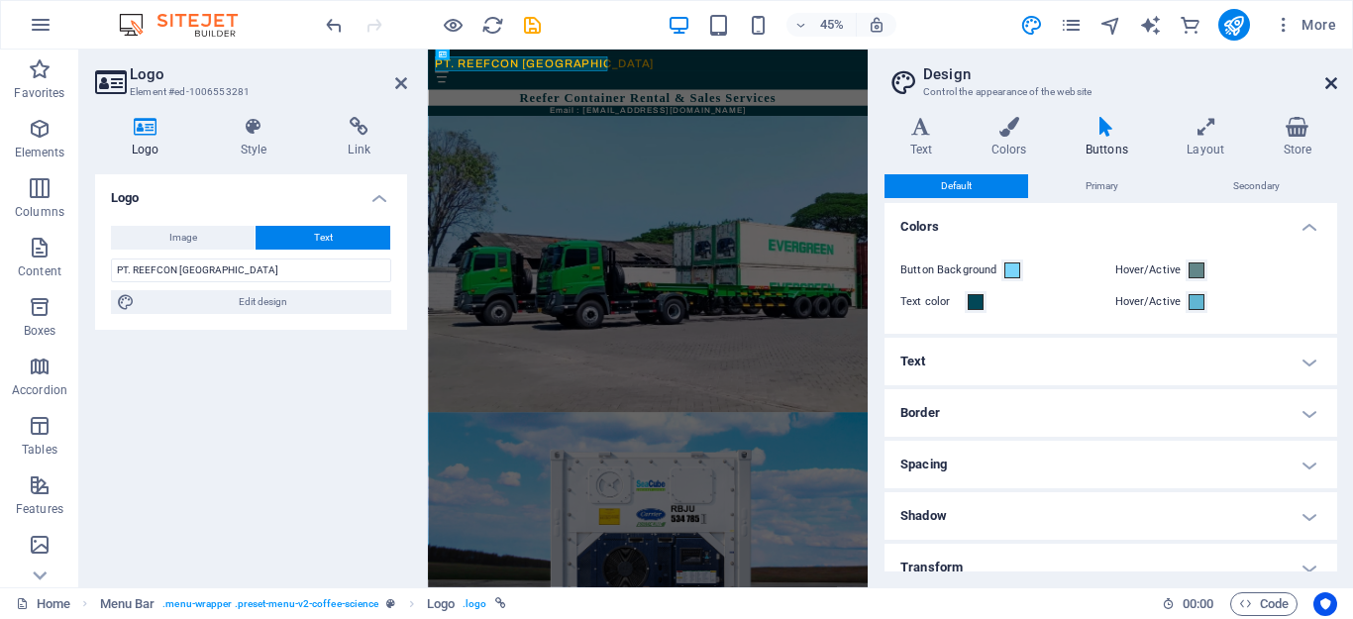
click at [1331, 76] on icon at bounding box center [1331, 83] width 12 height 16
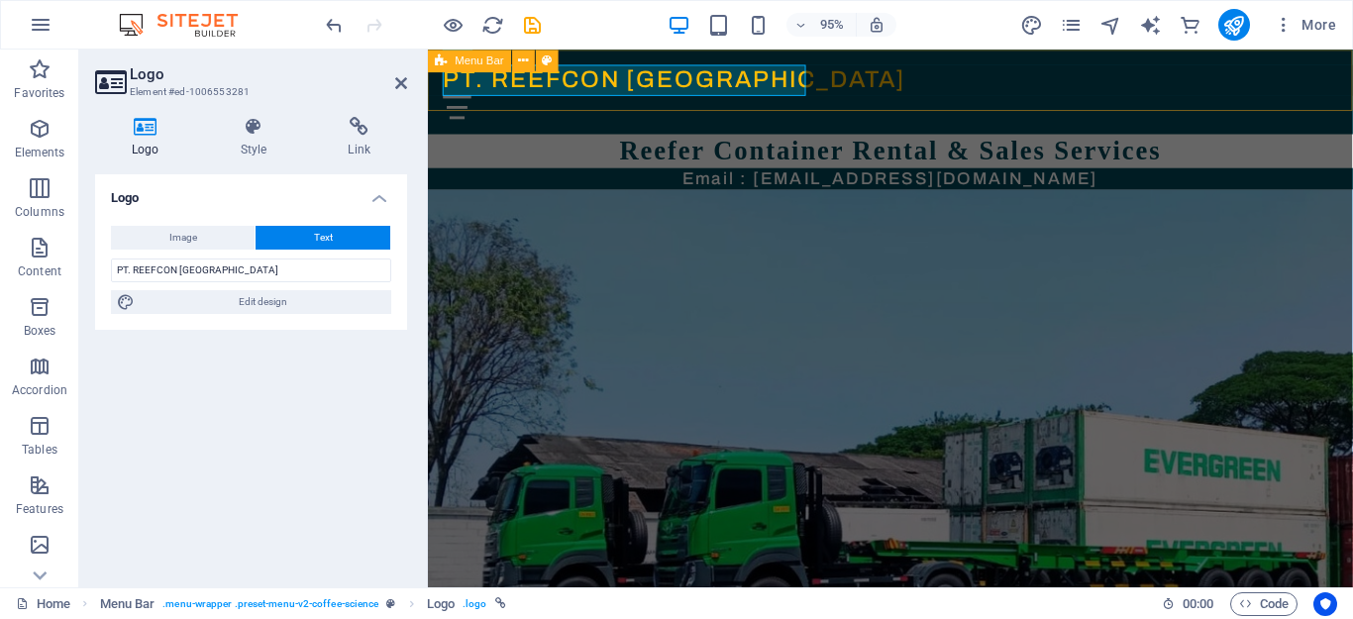
click at [1008, 113] on div "PT. REEFCON BERKAH JAYA Beranda Tentang Kami Visi & Misi Sekilas Reefer Cara Ke…" at bounding box center [915, 94] width 974 height 89
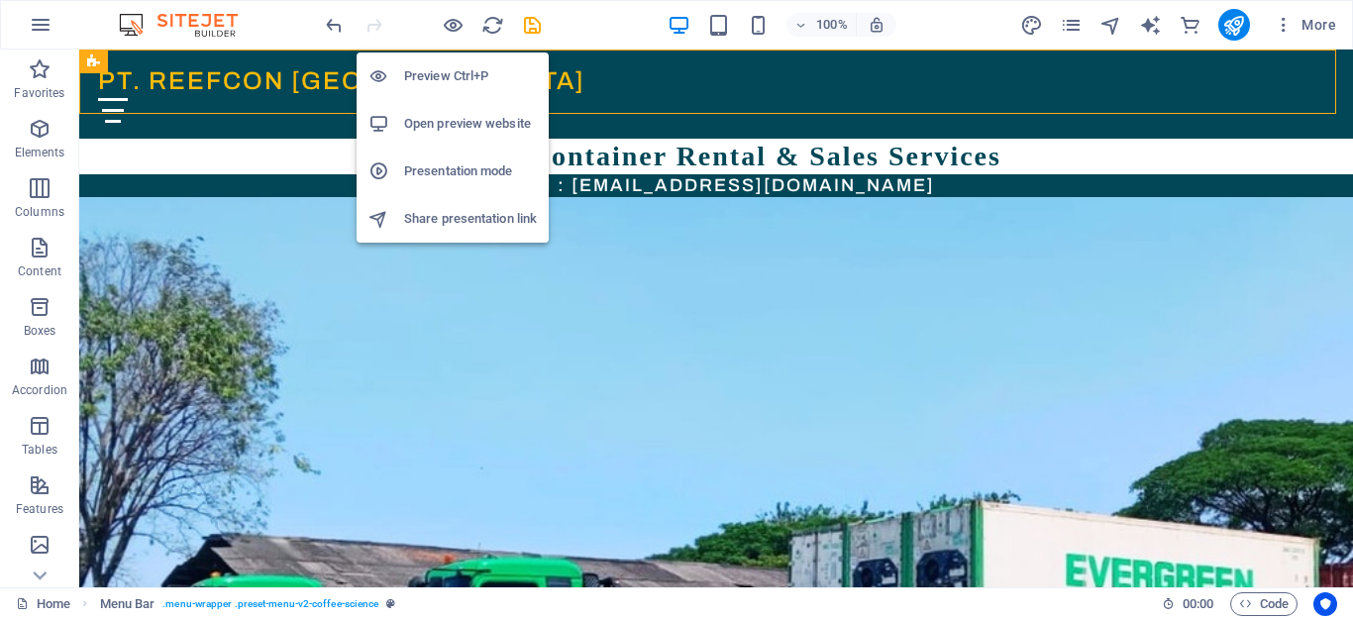
click at [443, 78] on h6 "Preview Ctrl+P" at bounding box center [470, 76] width 133 height 24
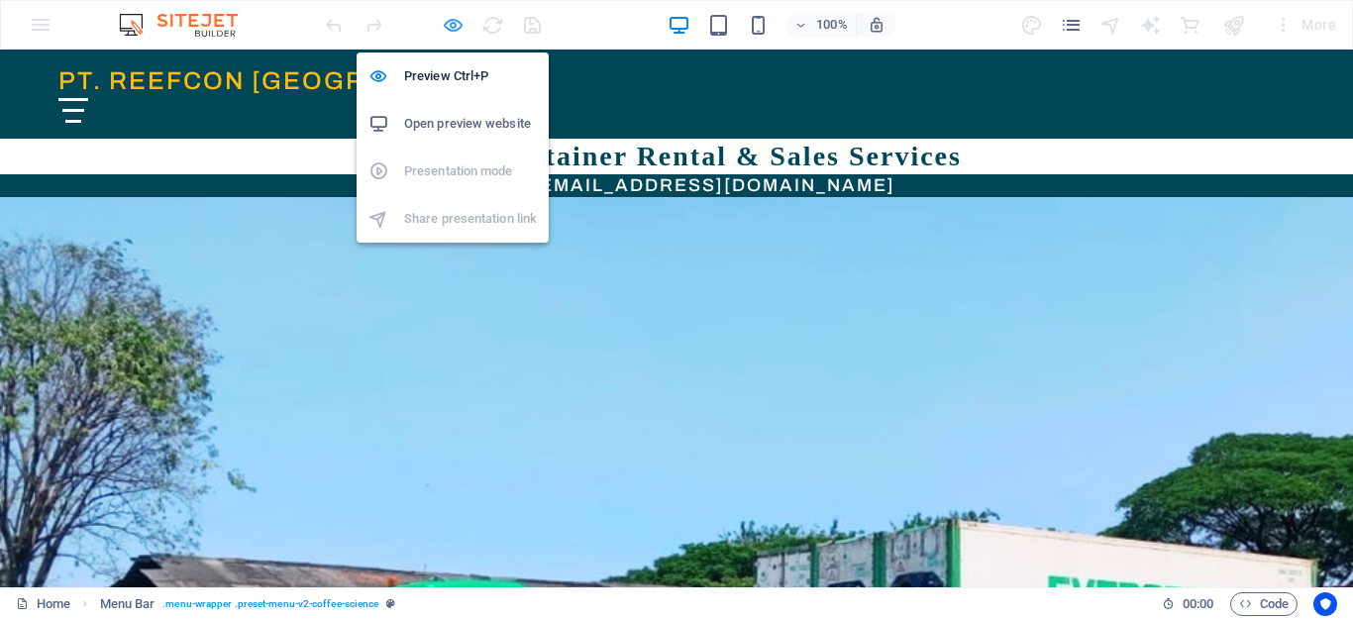
click at [455, 23] on icon "button" at bounding box center [453, 25] width 23 height 23
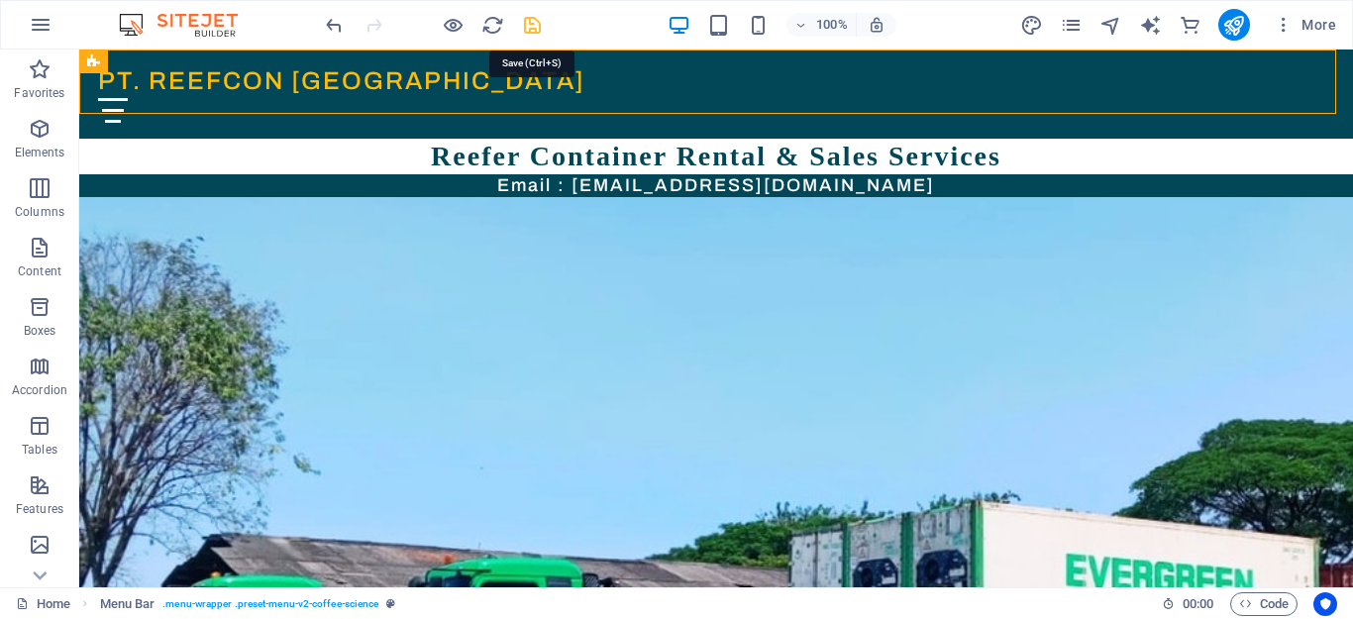
click at [532, 17] on icon "save" at bounding box center [532, 25] width 23 height 23
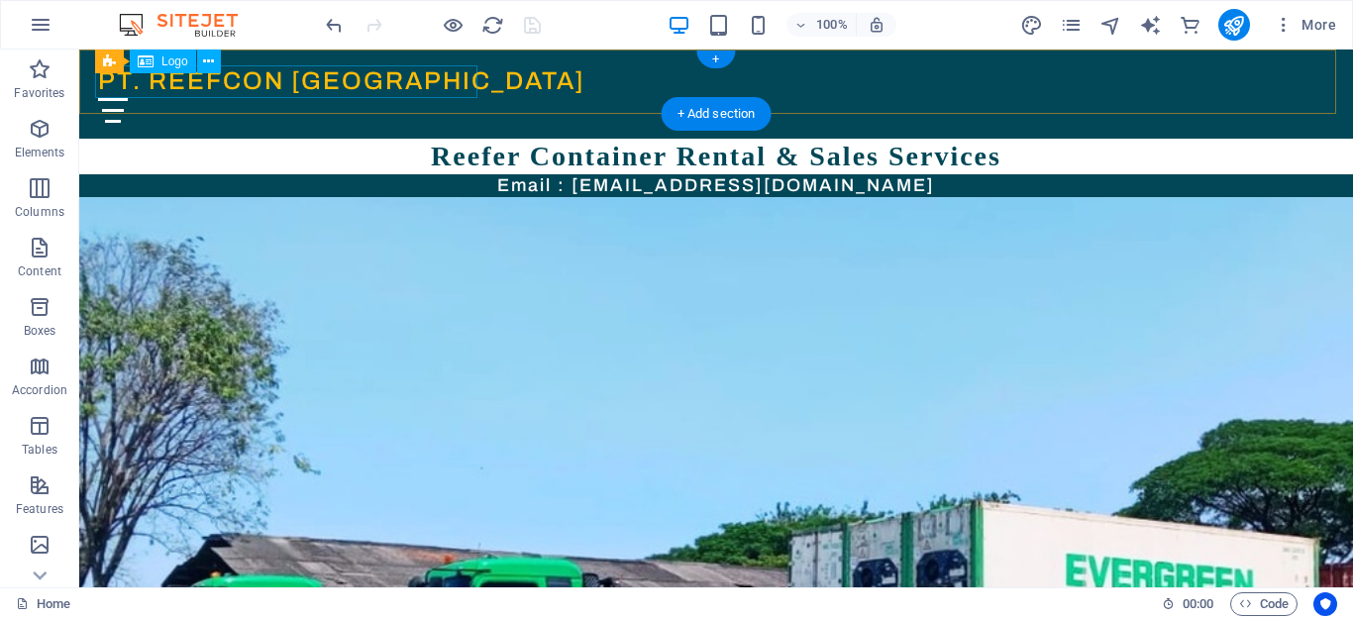
click at [305, 86] on div "PT. REEFCON BER[GEOGRAPHIC_DATA]" at bounding box center [716, 81] width 1236 height 33
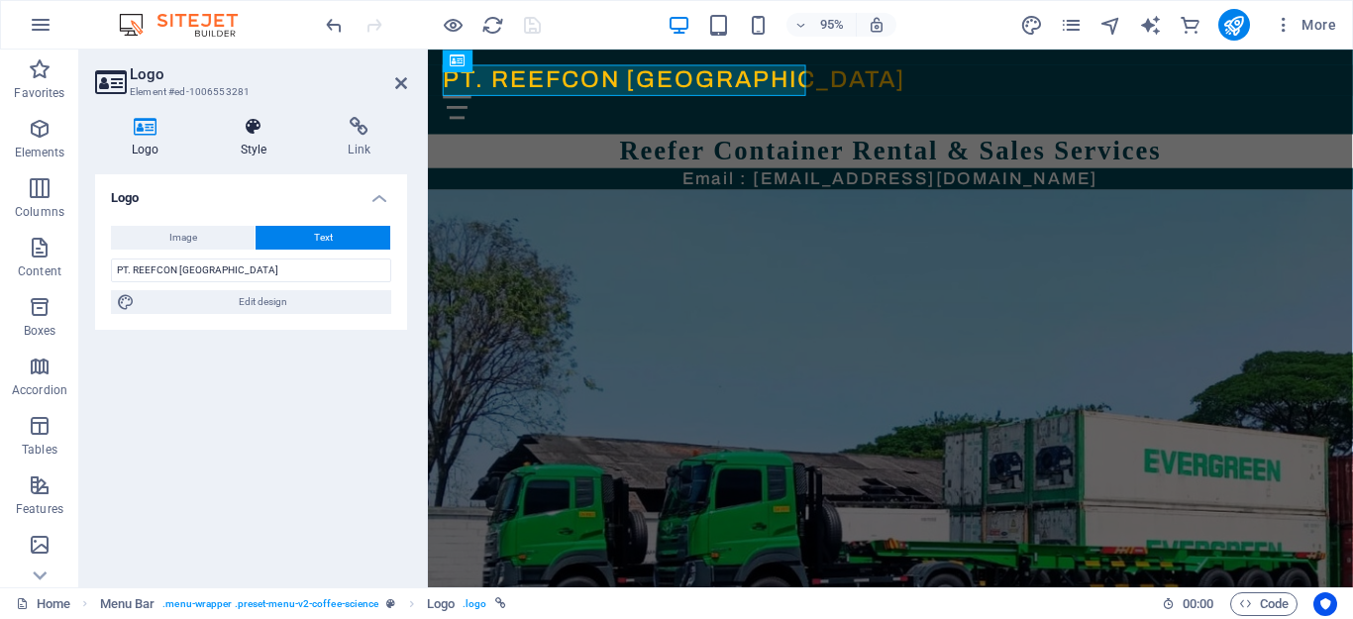
click at [239, 132] on icon at bounding box center [254, 127] width 100 height 20
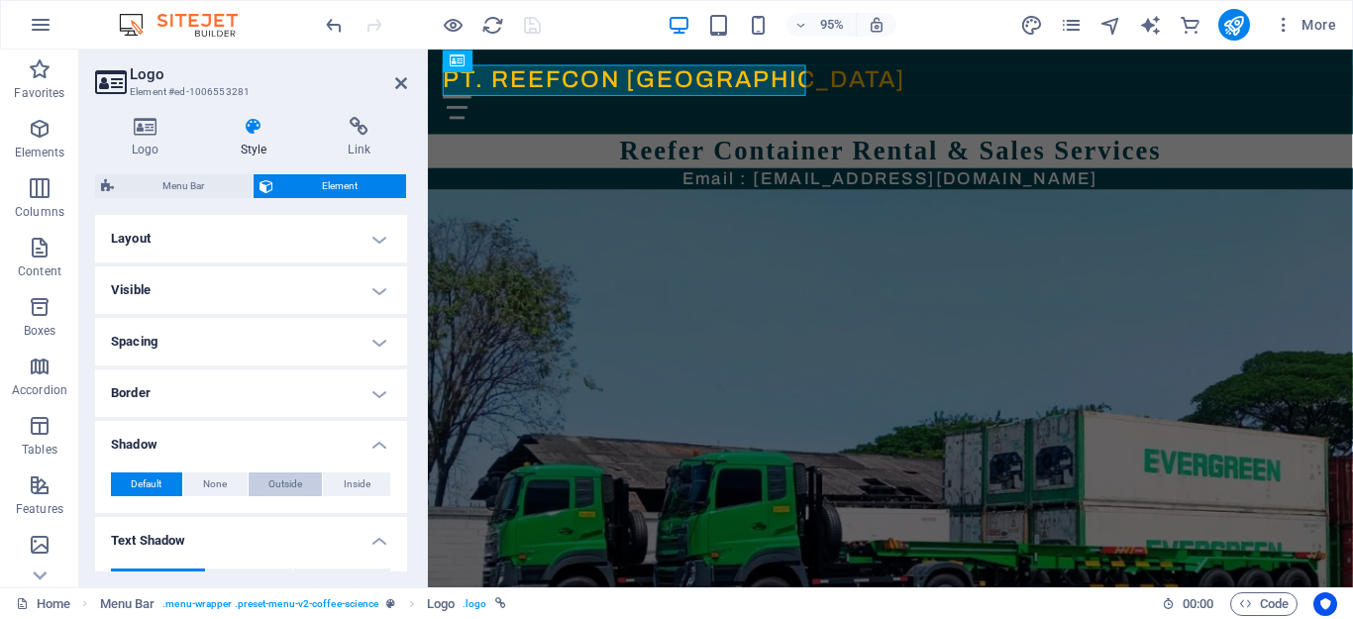
click at [290, 487] on span "Outside" at bounding box center [285, 484] width 34 height 24
type input "2"
type input "4"
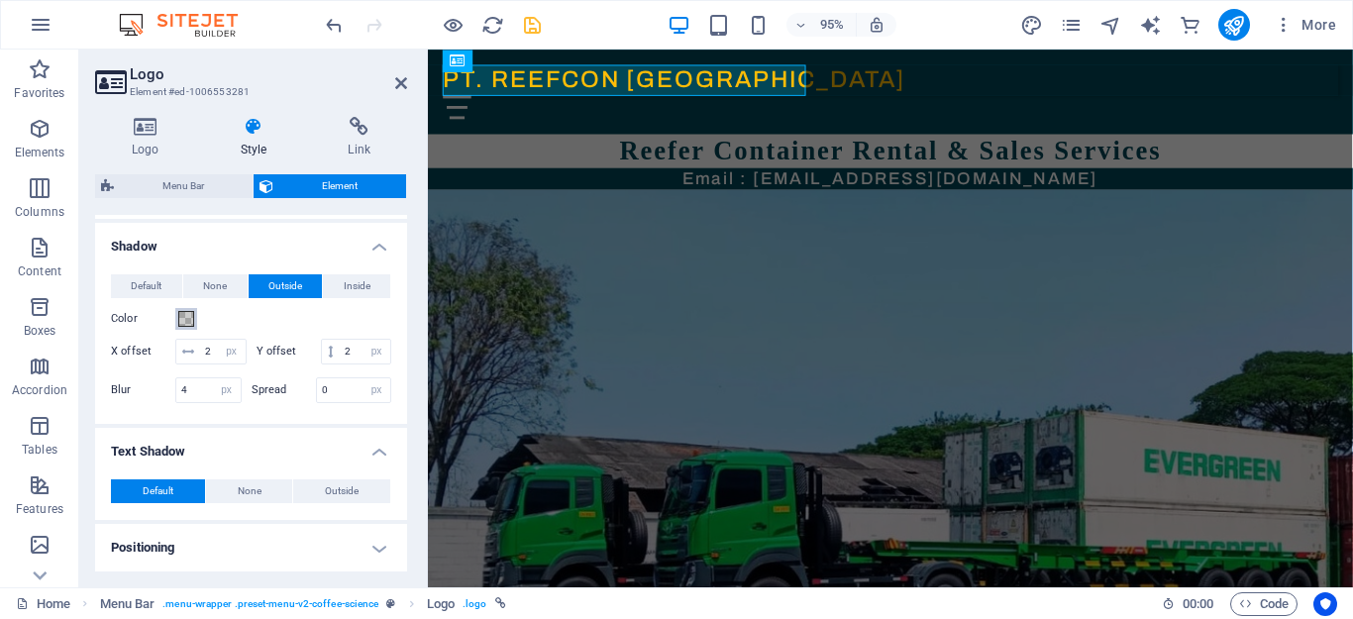
click at [186, 314] on span at bounding box center [186, 319] width 16 height 16
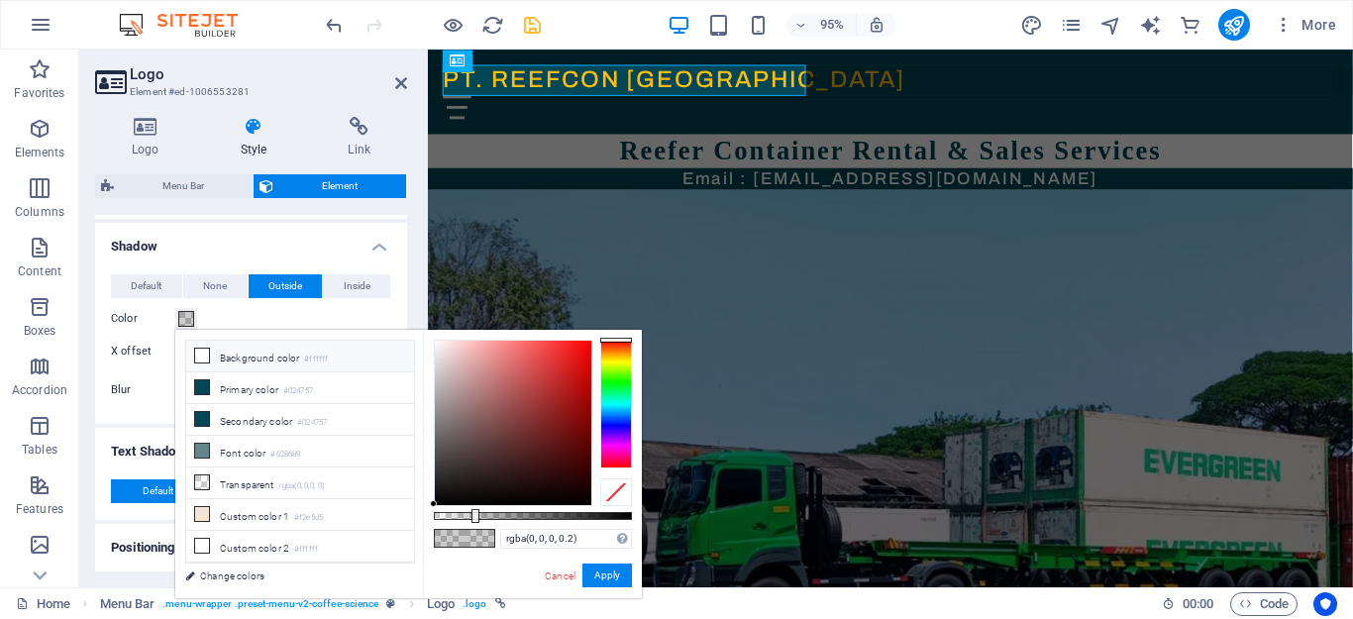
click at [216, 360] on li "Background color #ffffff" at bounding box center [300, 357] width 228 height 32
type input "#ffffff"
click at [337, 322] on div "Color" at bounding box center [251, 319] width 280 height 24
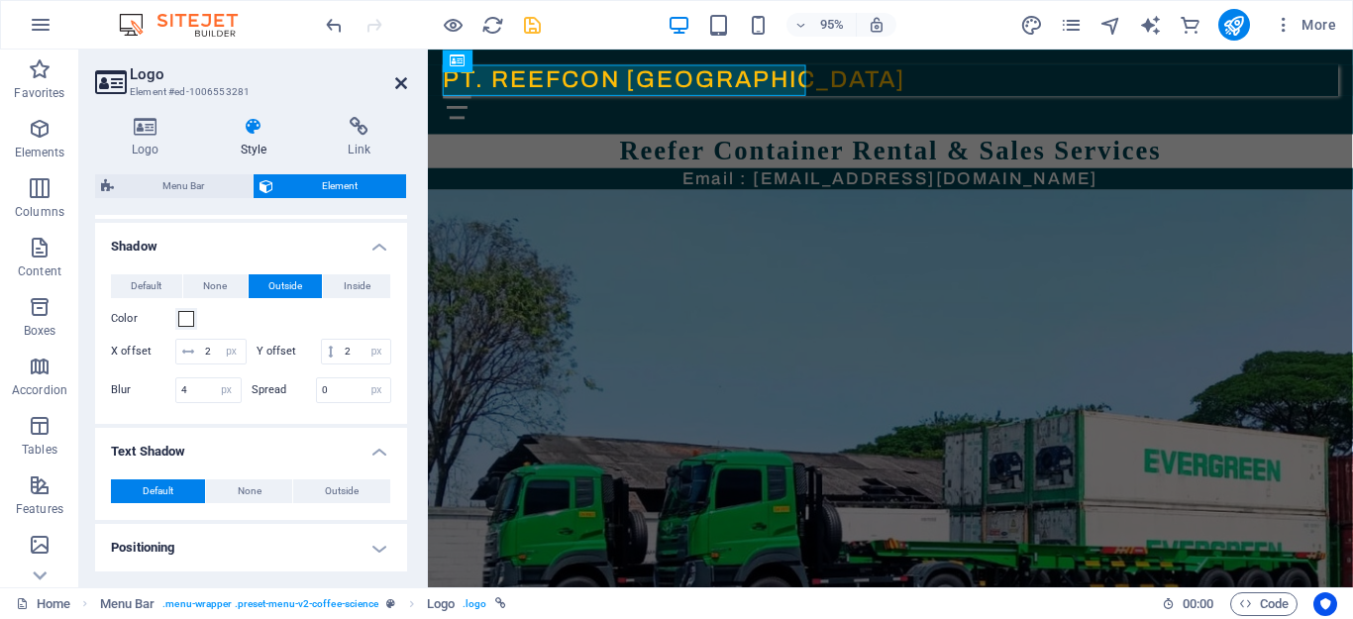
drag, startPoint x: 394, startPoint y: 77, endPoint x: 324, endPoint y: 35, distance: 82.2
click at [395, 77] on icon at bounding box center [401, 83] width 12 height 16
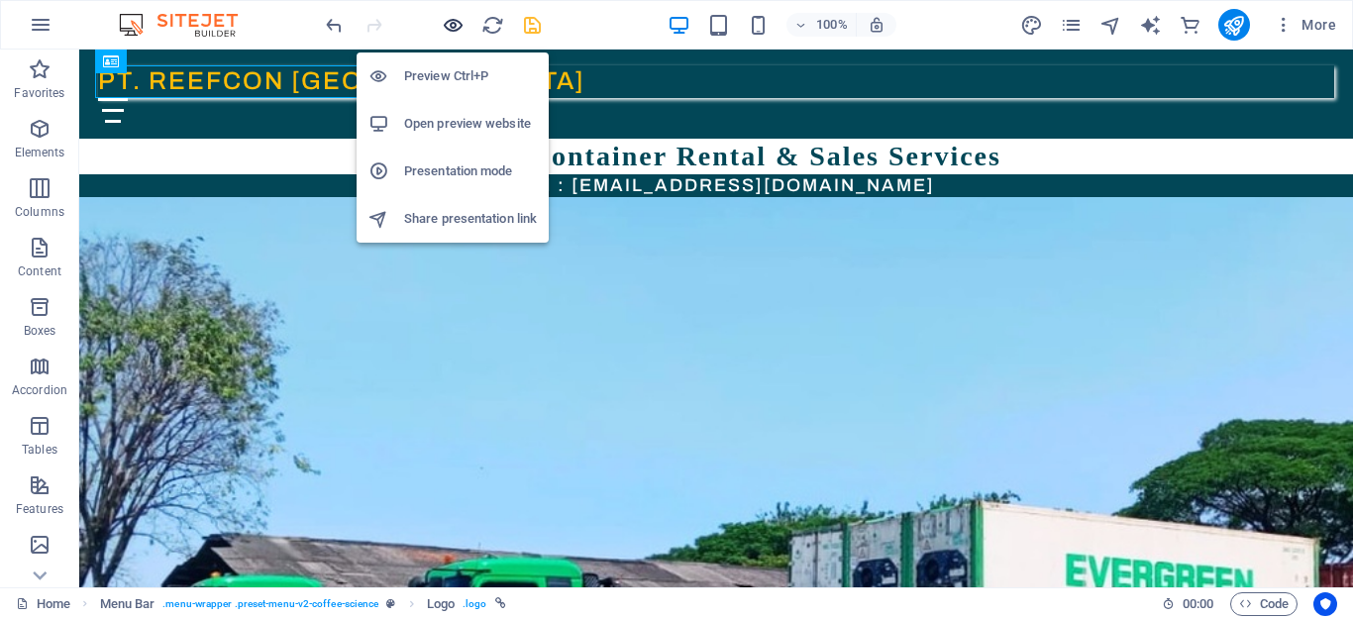
click at [445, 29] on icon "button" at bounding box center [453, 25] width 23 height 23
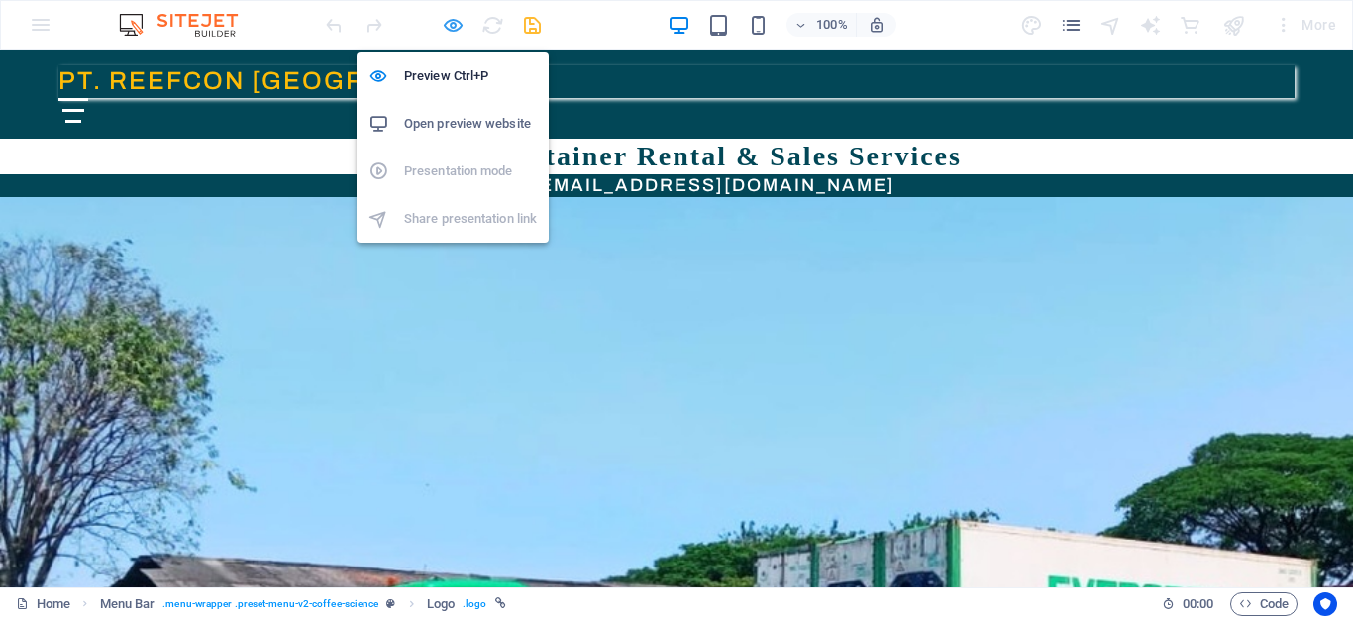
click at [453, 31] on icon "button" at bounding box center [453, 25] width 23 height 23
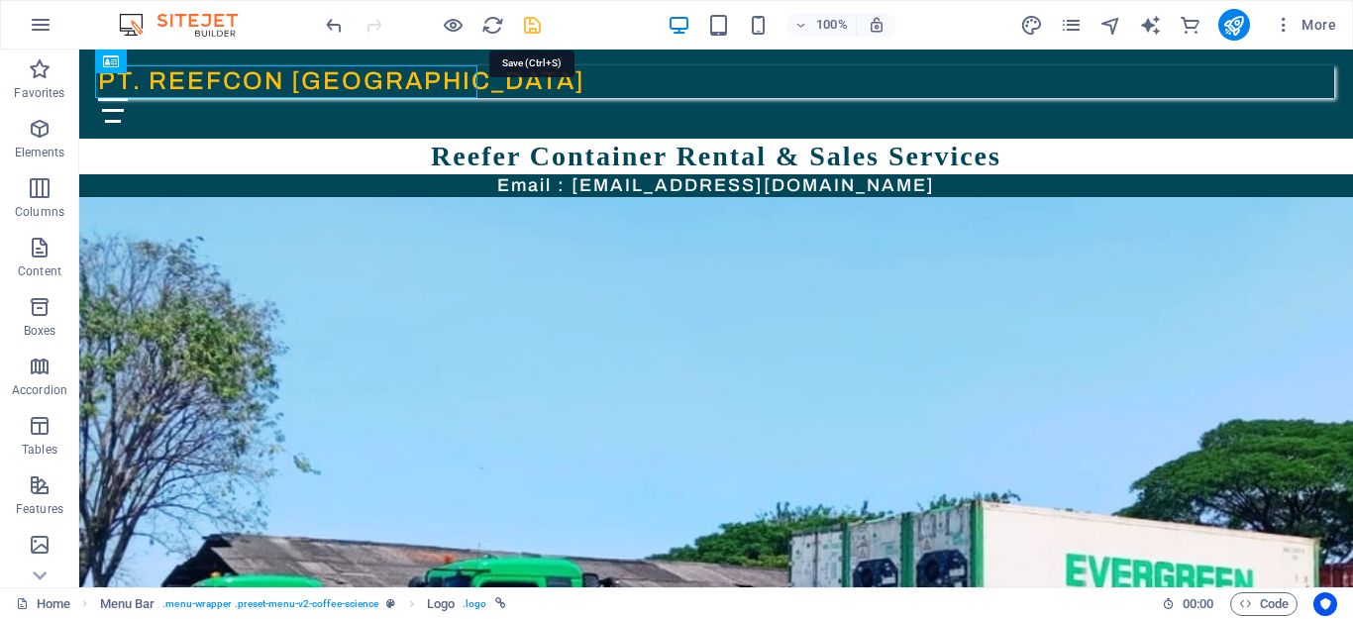
click at [530, 27] on icon "save" at bounding box center [532, 25] width 23 height 23
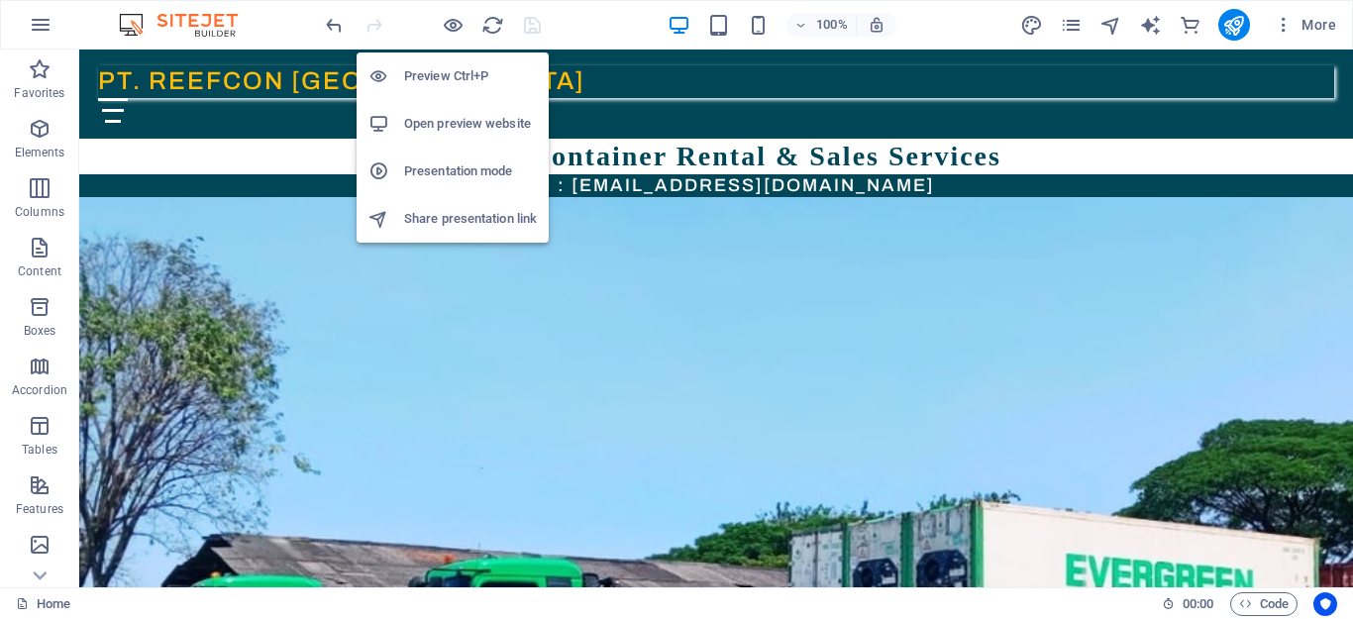
click at [441, 80] on h6 "Preview Ctrl+P" at bounding box center [470, 76] width 133 height 24
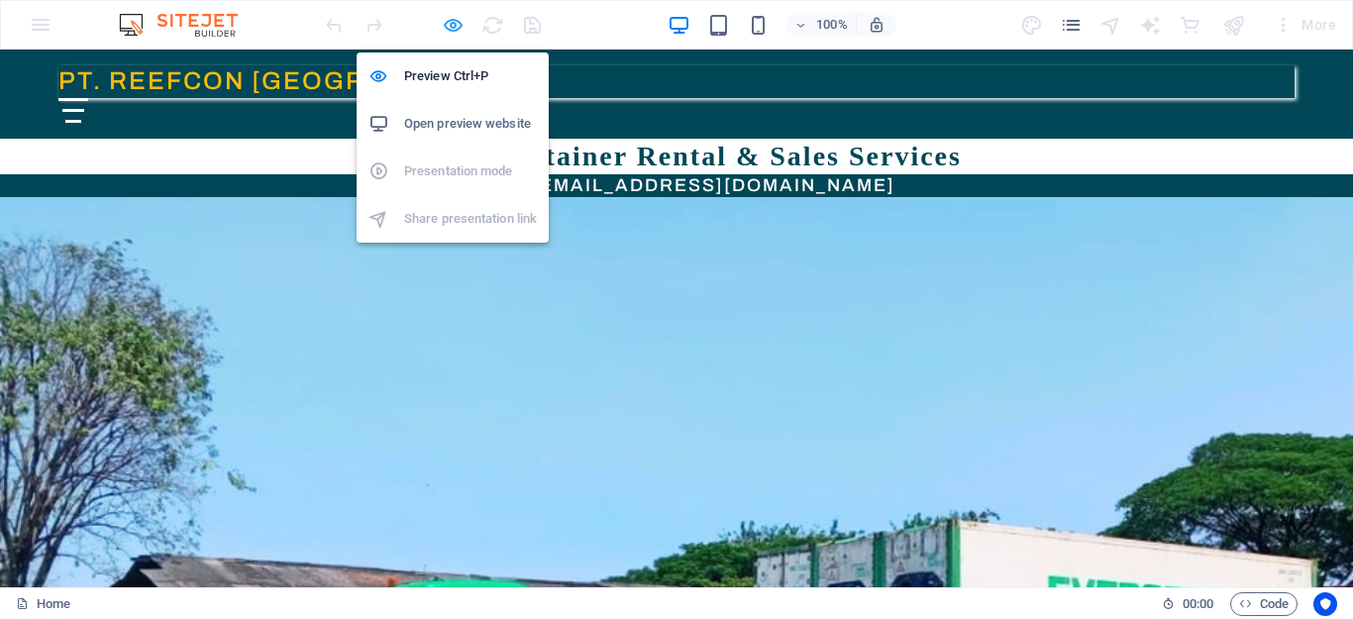
click at [450, 30] on icon "button" at bounding box center [453, 25] width 23 height 23
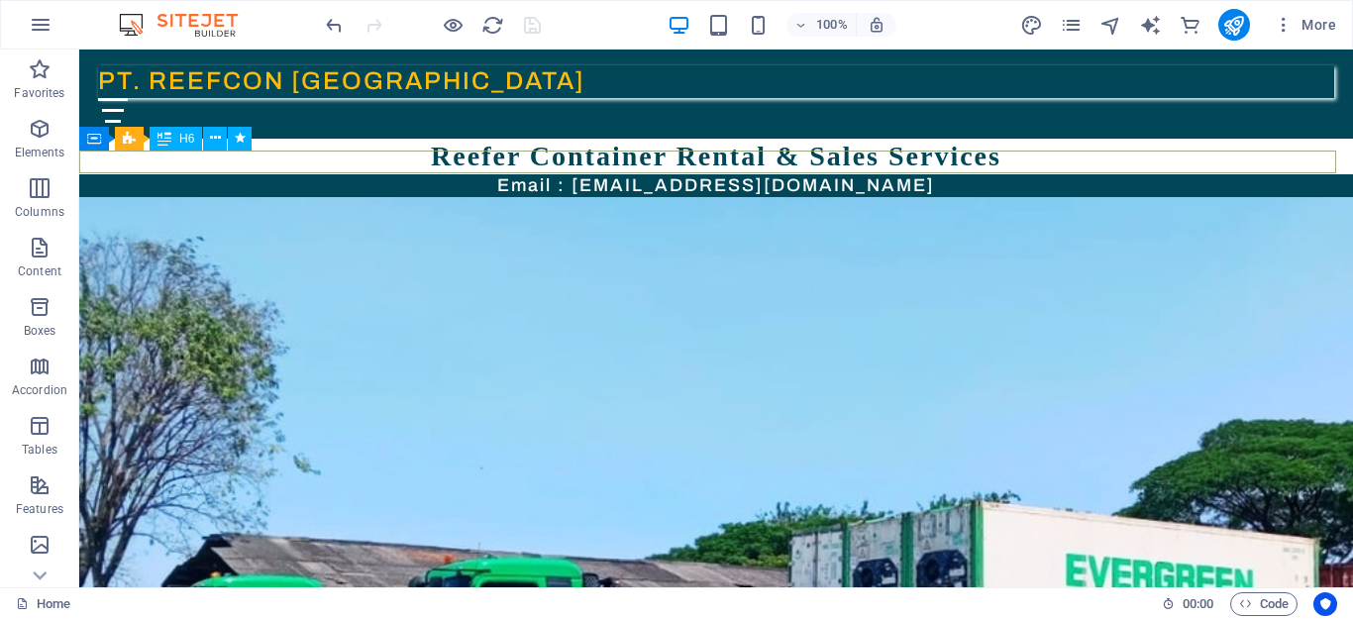
click at [660, 174] on div "Email : reefconjaya@gmail.com" at bounding box center [716, 185] width 1274 height 23
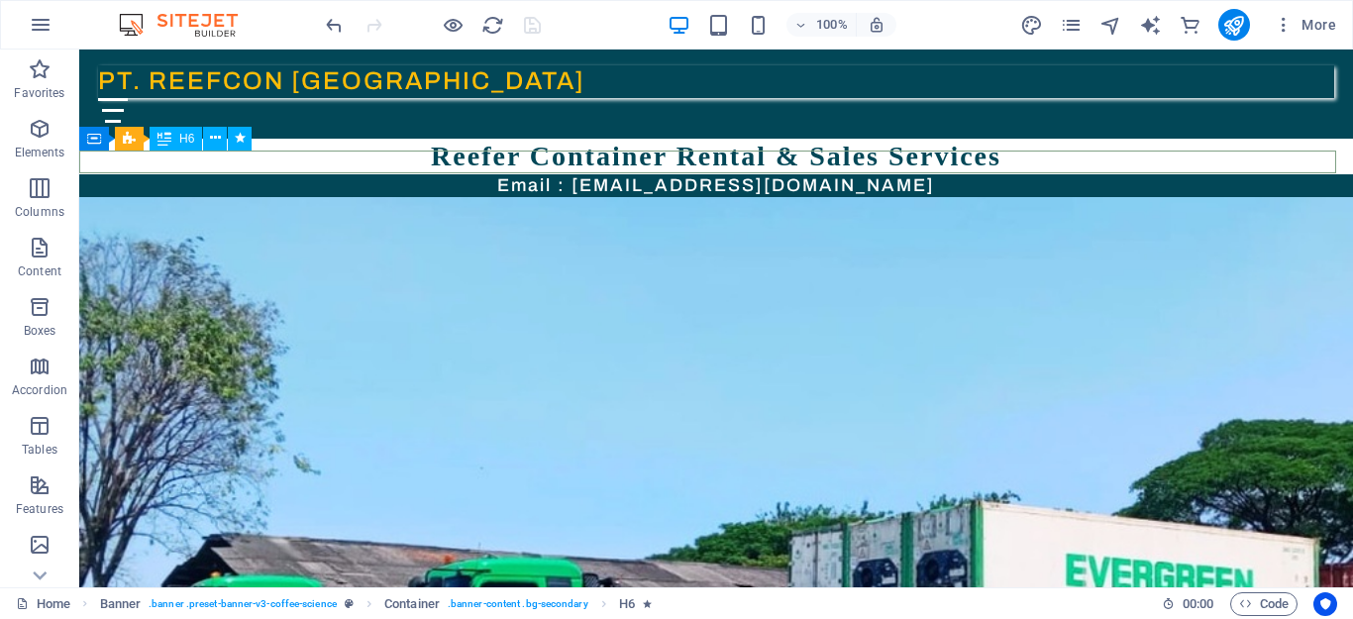
click at [625, 174] on div "Email : reefconjaya@gmail.com" at bounding box center [716, 185] width 1274 height 23
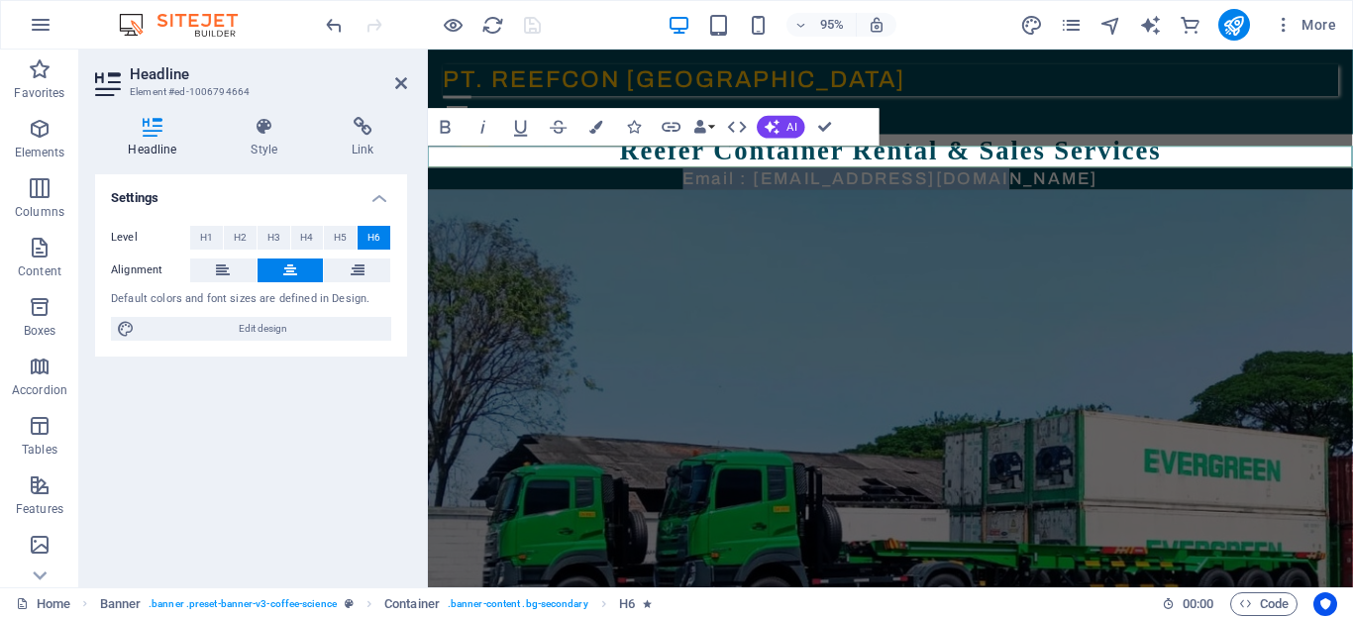
click at [877, 174] on h6 "Email : reefconjaya@gmail.com" at bounding box center [915, 185] width 974 height 23
click at [757, 174] on h6 "Email : reefconjaya@gmail.com" at bounding box center [915, 185] width 974 height 23
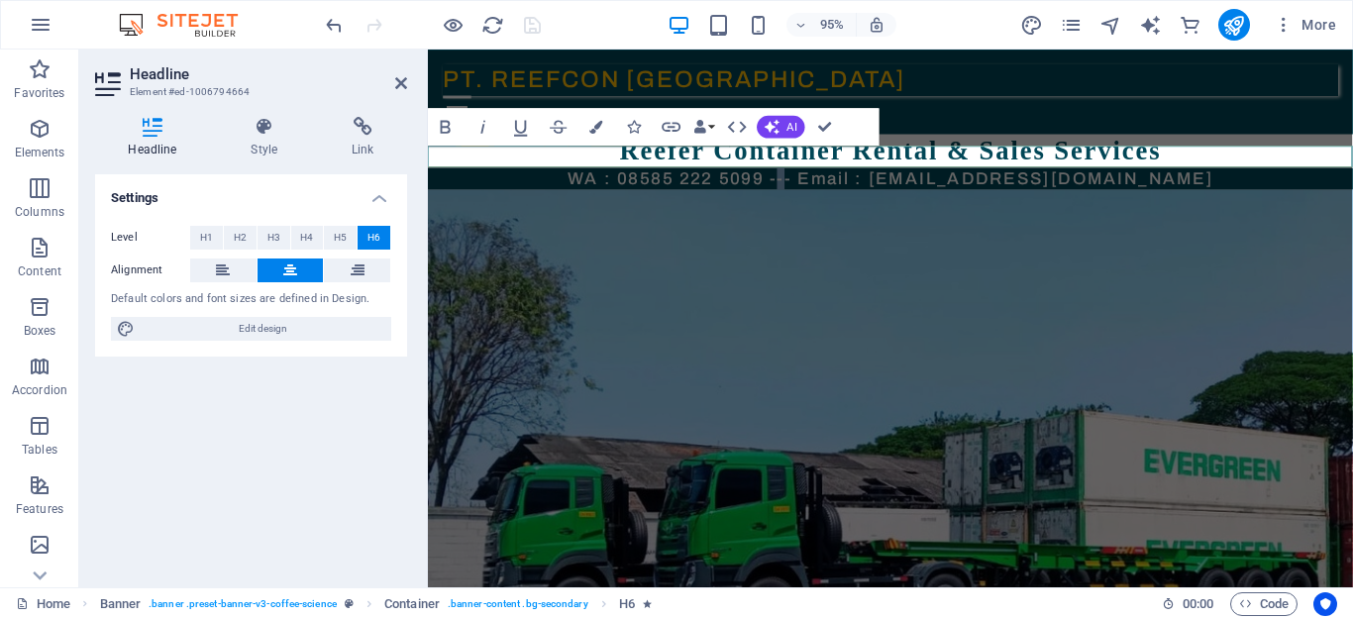
drag, startPoint x: 871, startPoint y: 158, endPoint x: 857, endPoint y: 158, distance: 13.9
click at [857, 174] on h6 "WA : 08585 222 5099 --- Email : reefconjaya@gmail.com" at bounding box center [915, 185] width 974 height 23
drag, startPoint x: 873, startPoint y: 159, endPoint x: 849, endPoint y: 158, distance: 23.8
click at [849, 174] on h6 "WA : 08585 222 5099 --- Email : reefconjaya@gmail.com" at bounding box center [915, 185] width 974 height 23
click at [1189, 174] on h6 "WA : 08585 222 5099 ~ Email : [EMAIL_ADDRESS][DOMAIN_NAME]" at bounding box center [915, 185] width 974 height 23
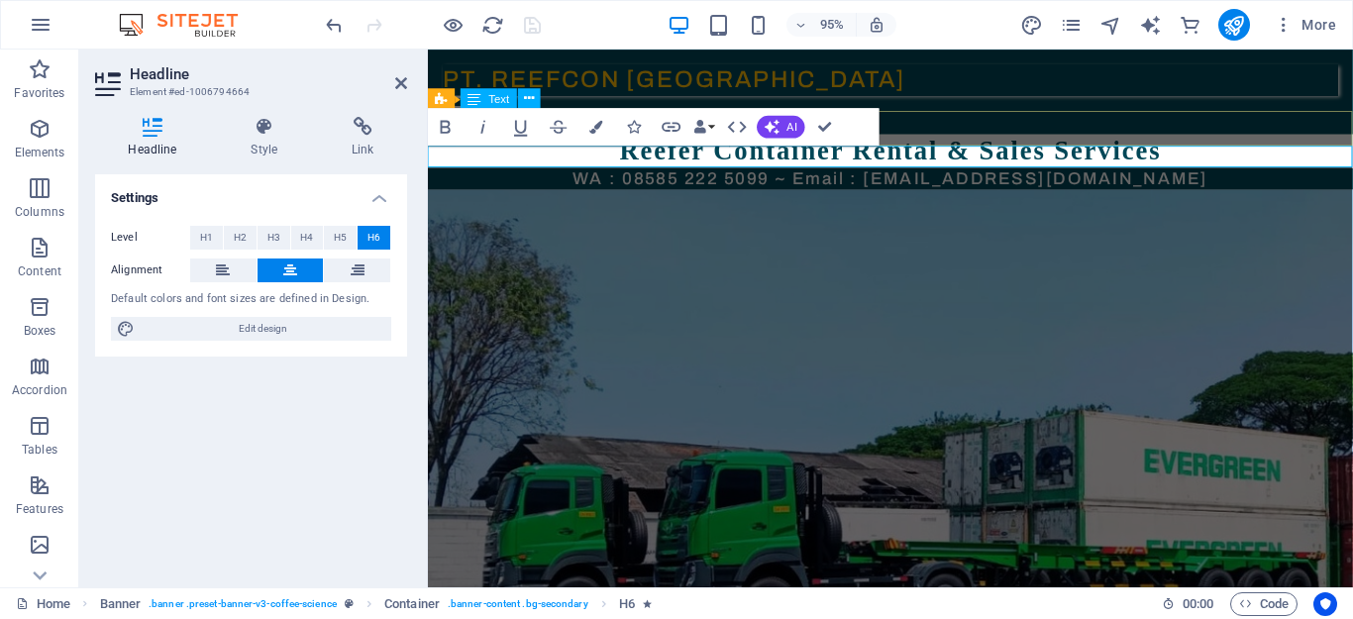
click at [1299, 139] on div "Reefer Container Rental & Sales Services" at bounding box center [915, 157] width 974 height 36
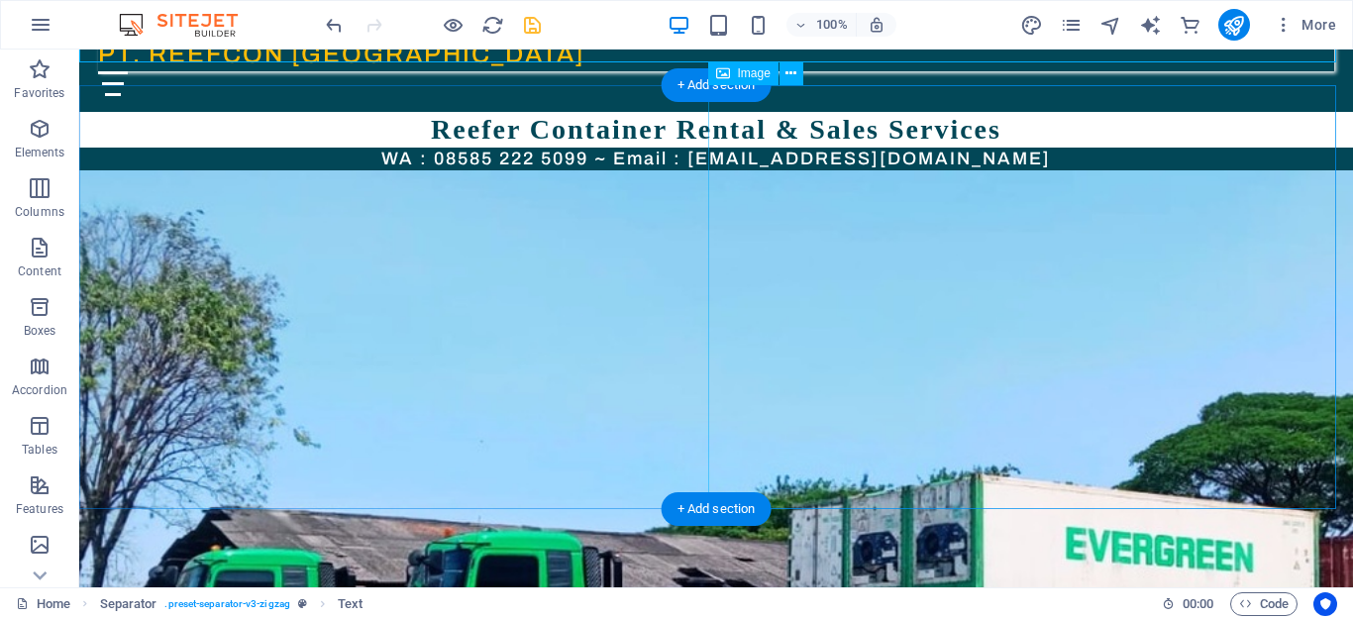
scroll to position [0, 0]
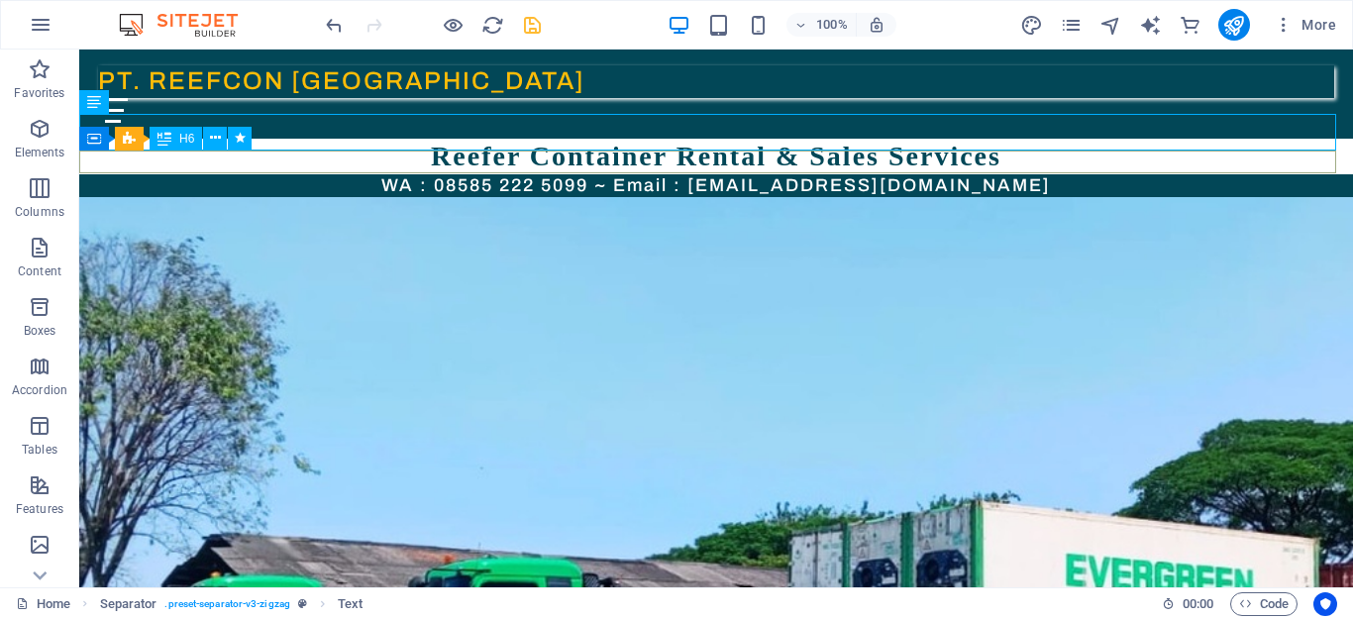
click at [244, 174] on div "WA : 08585 222 5099 ~ Email : [EMAIL_ADDRESS][DOMAIN_NAME]" at bounding box center [716, 185] width 1274 height 23
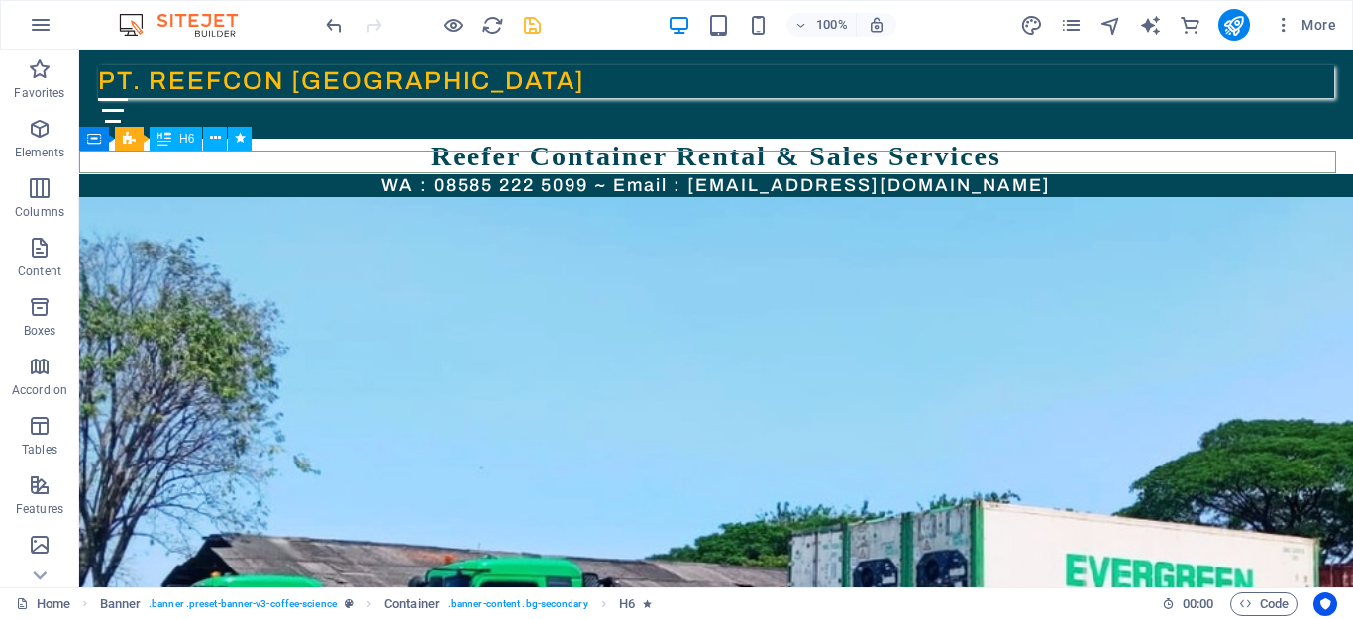
click at [531, 174] on div "WA : 08585 222 5099 ~ Email : [EMAIL_ADDRESS][DOMAIN_NAME]" at bounding box center [716, 185] width 1274 height 23
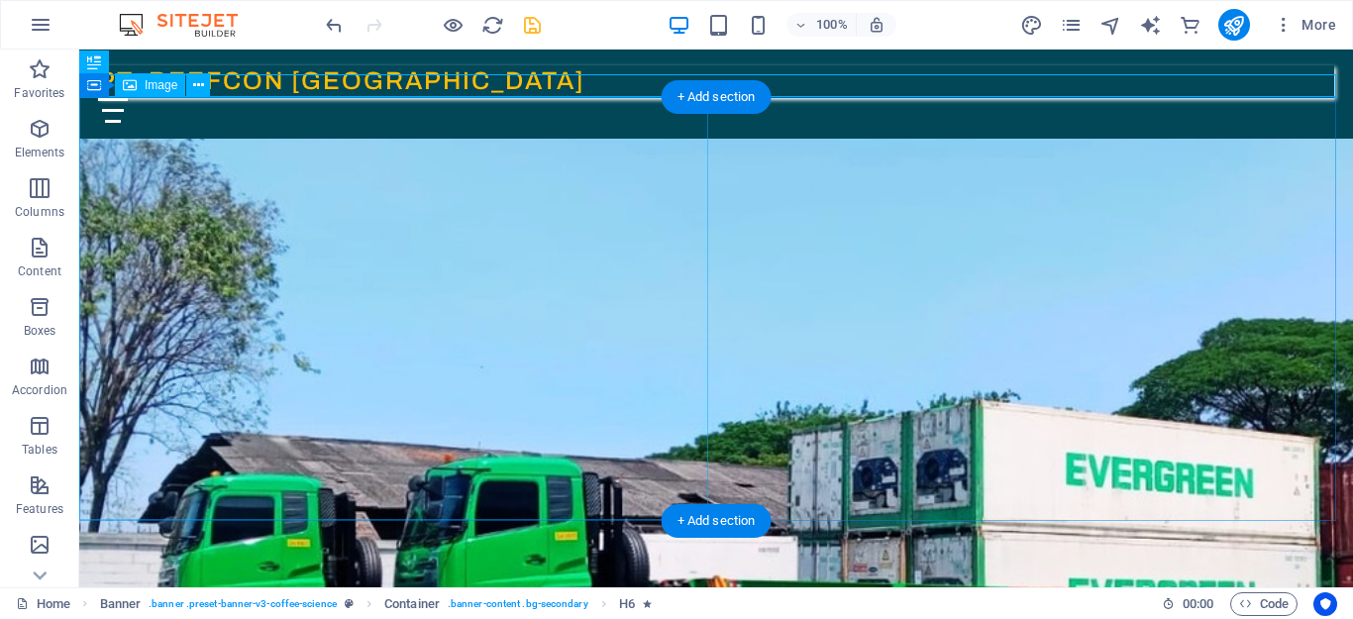
scroll to position [89, 0]
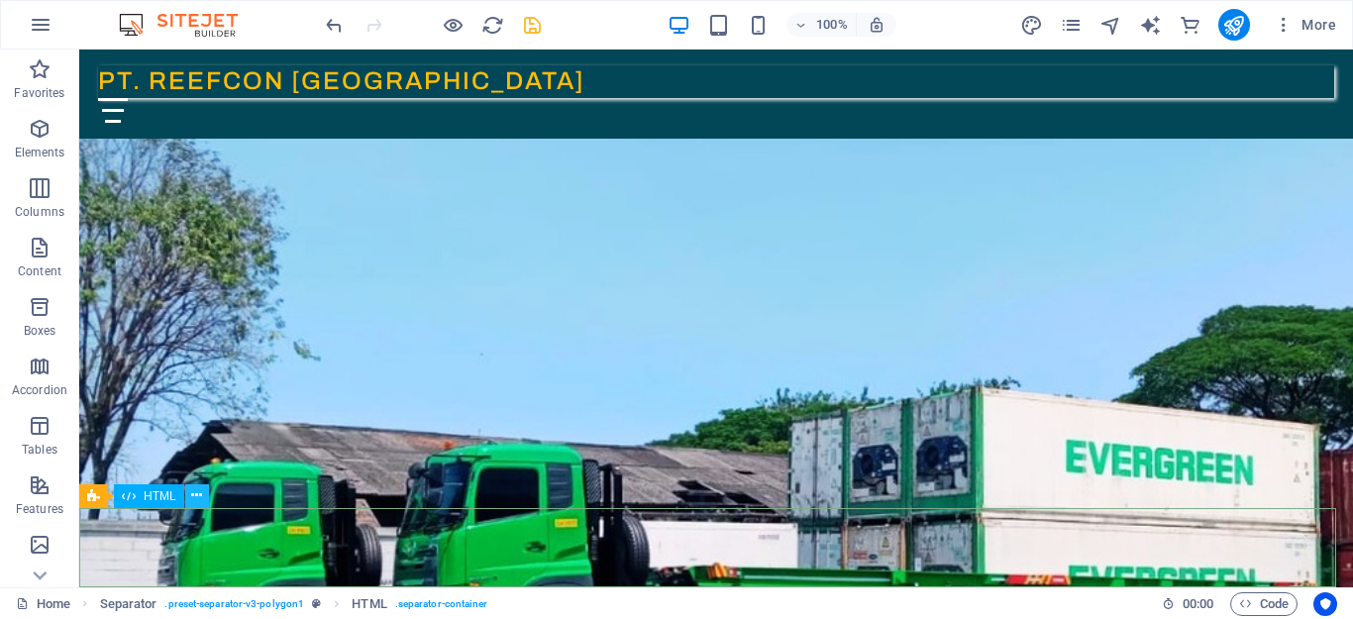
click at [192, 502] on icon at bounding box center [196, 495] width 11 height 21
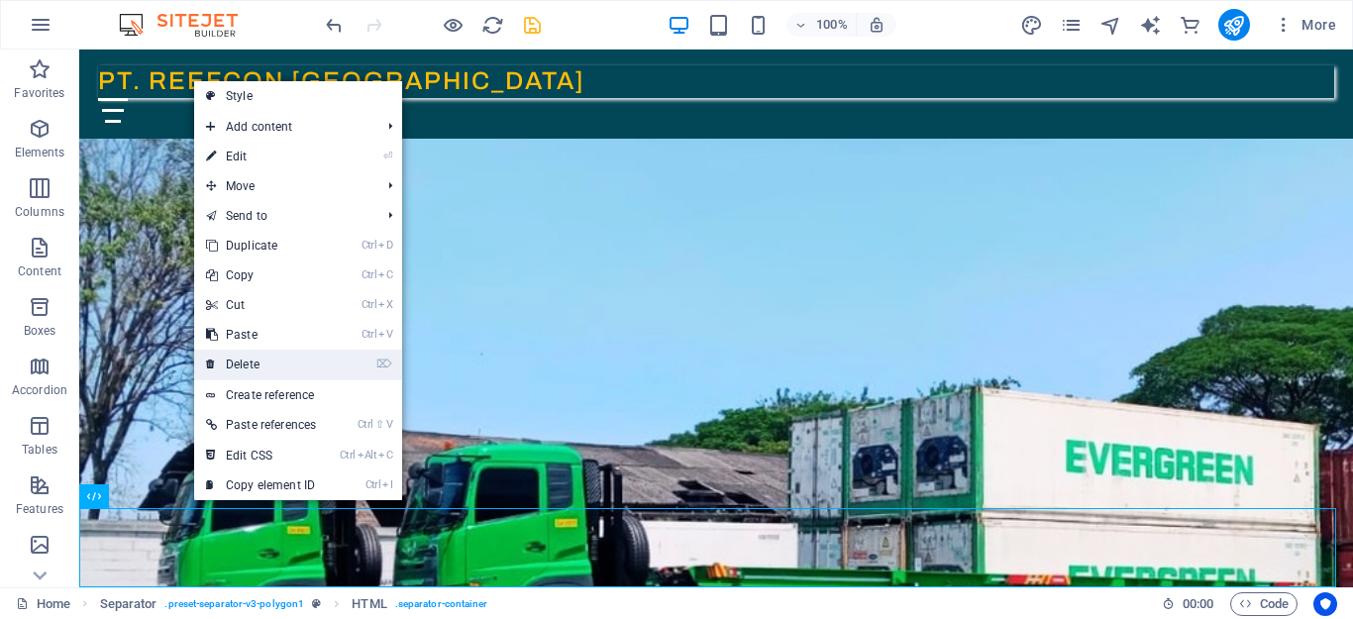
click at [256, 371] on link "⌦ Delete" at bounding box center [261, 365] width 134 height 30
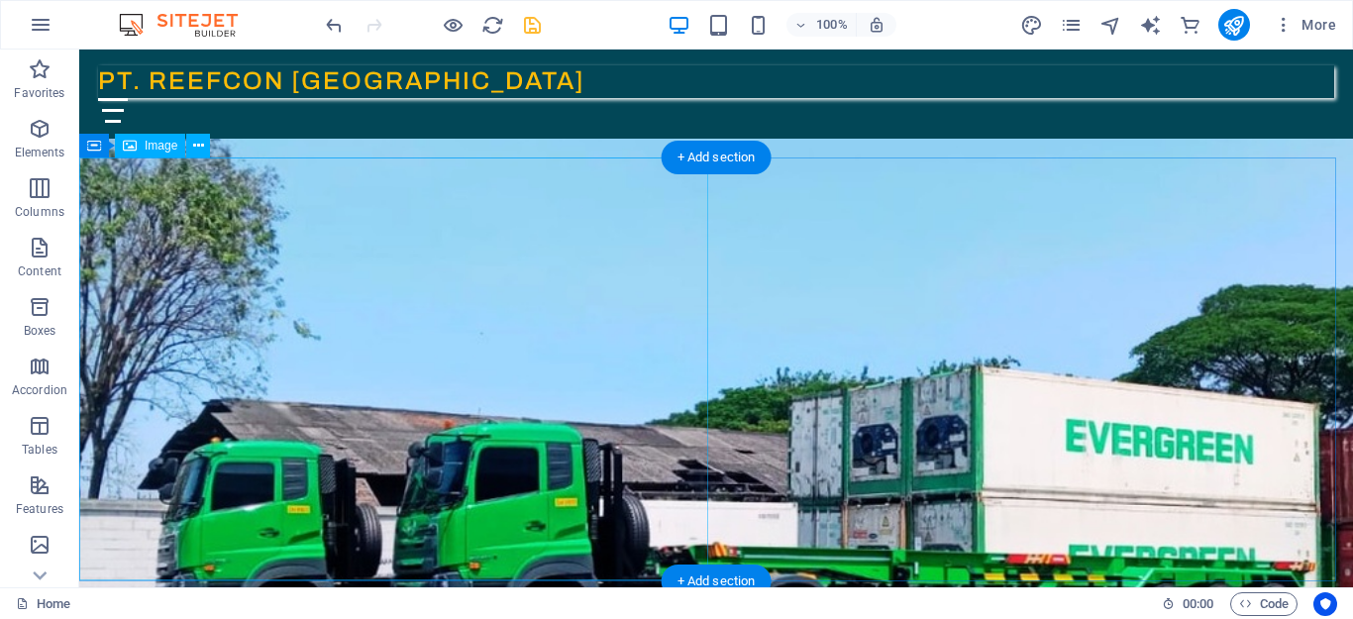
scroll to position [151, 0]
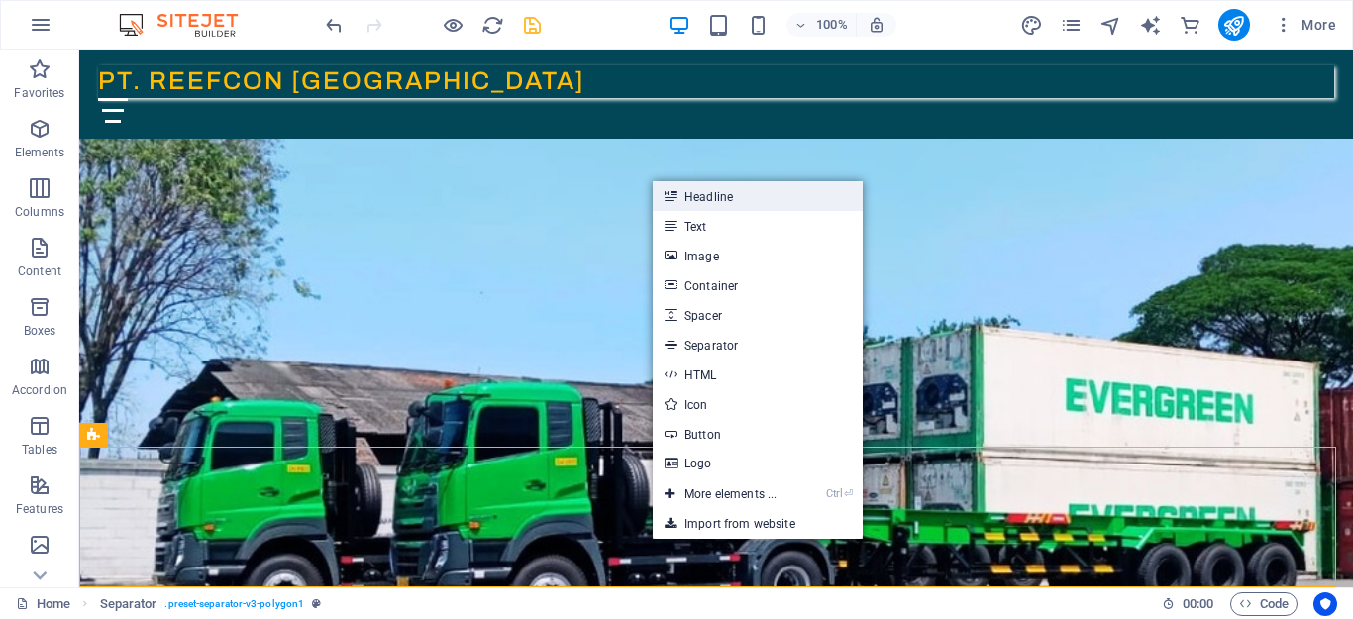
drag, startPoint x: 707, startPoint y: 200, endPoint x: 320, endPoint y: 195, distance: 387.3
click at [707, 199] on link "Headline" at bounding box center [758, 196] width 210 height 30
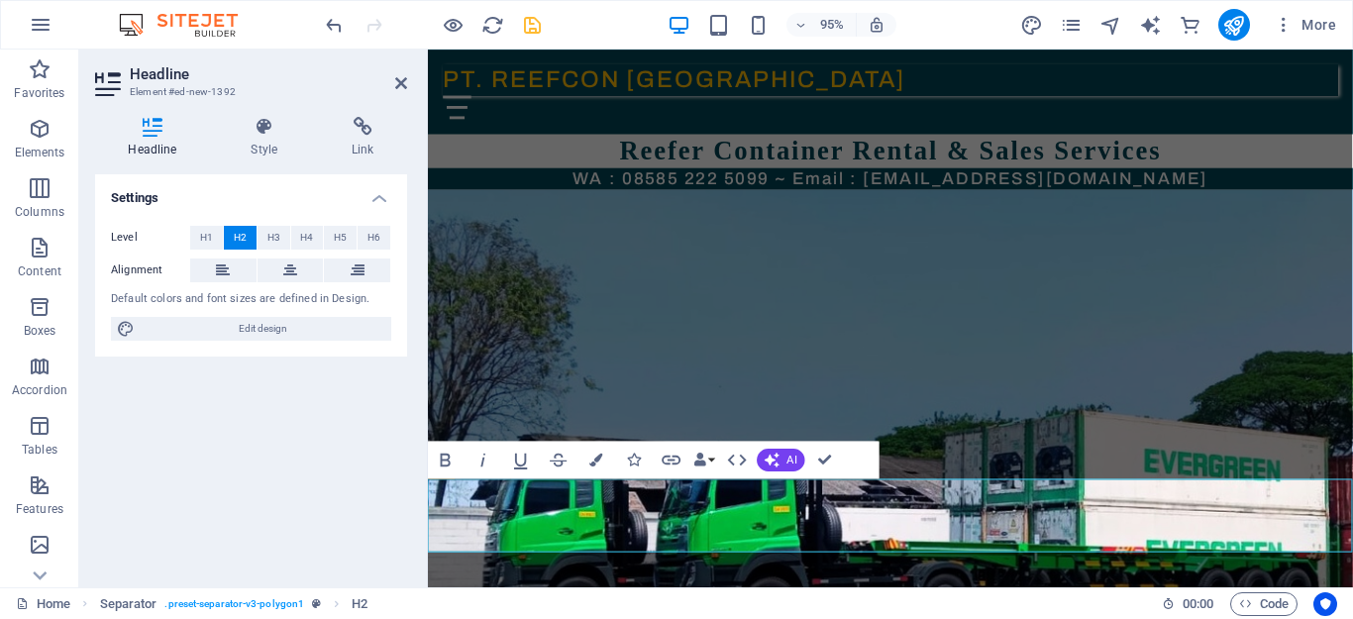
scroll to position [29, 0]
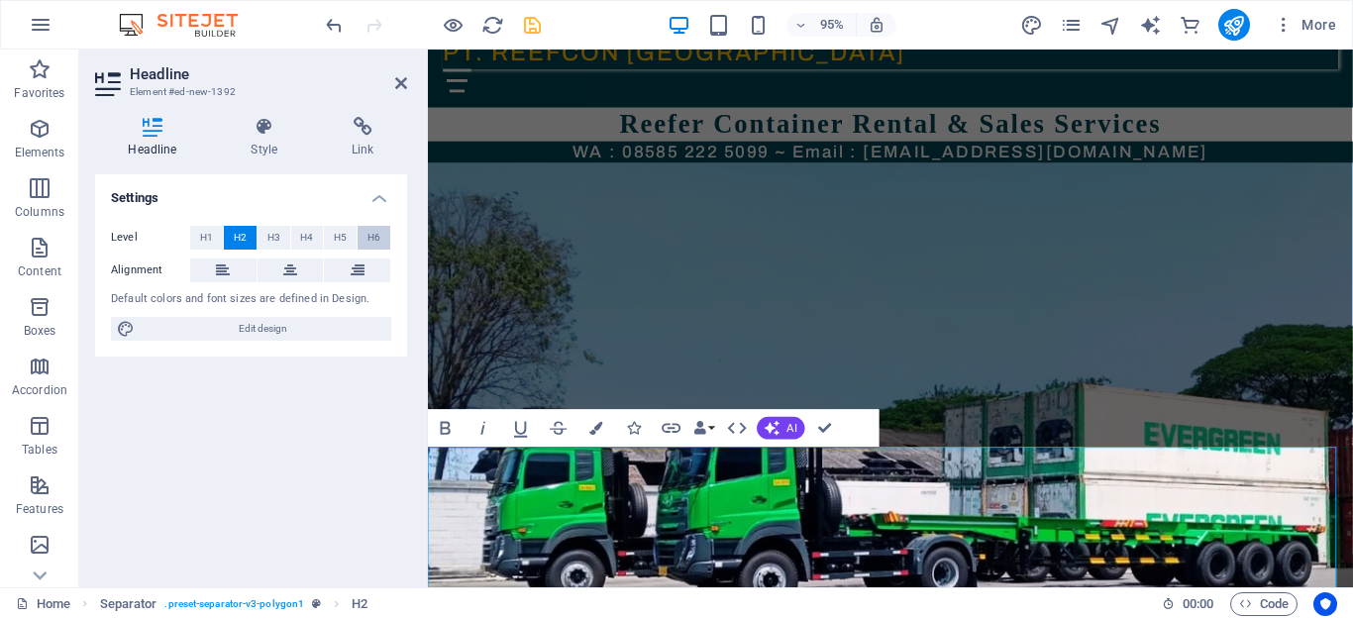
click at [377, 235] on span "H6" at bounding box center [373, 238] width 13 height 24
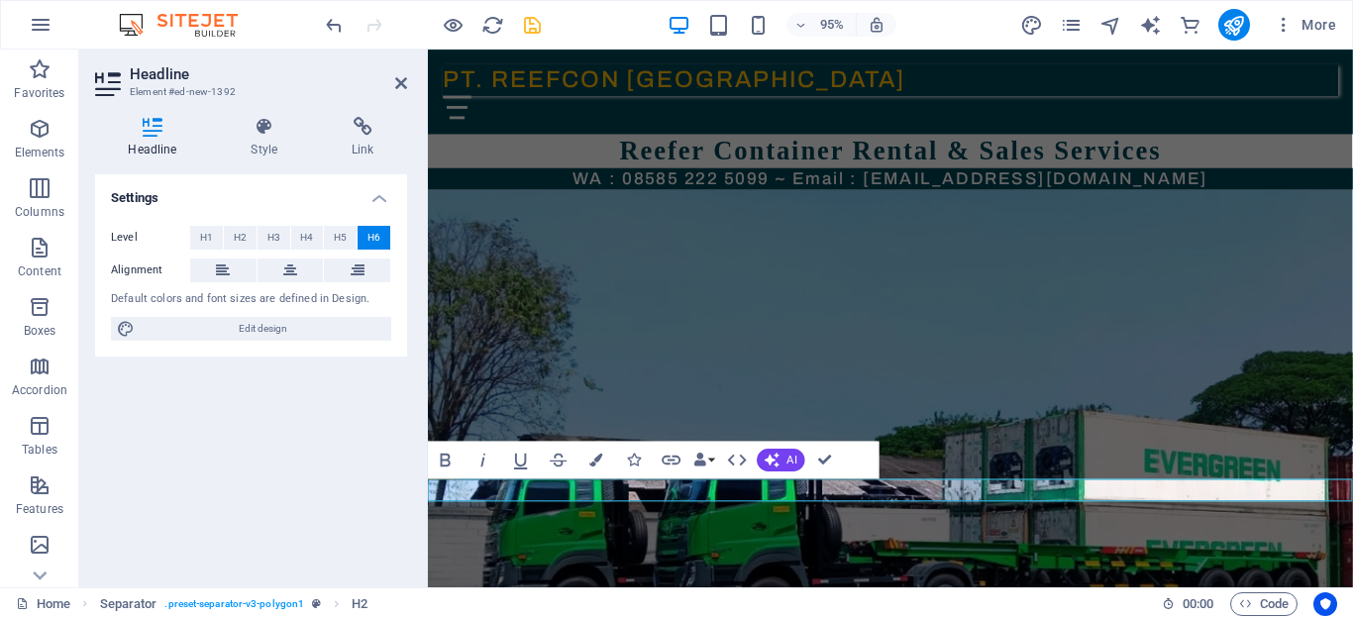
click at [265, 127] on icon at bounding box center [264, 127] width 93 height 20
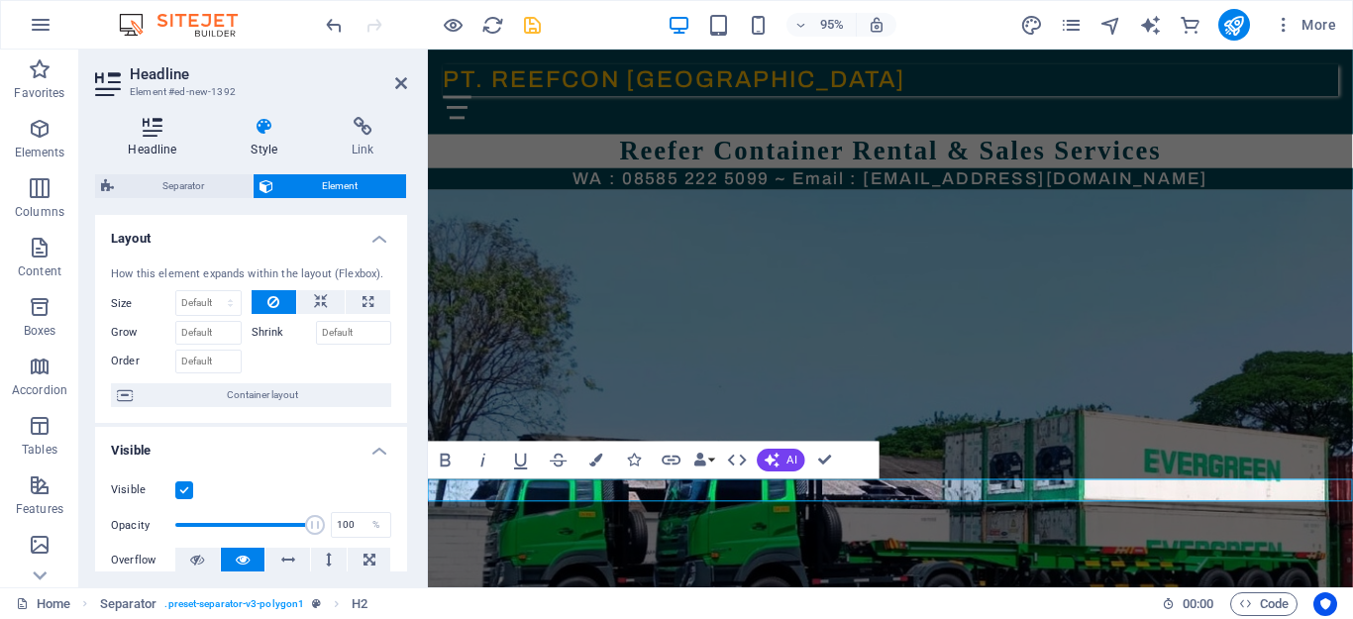
click at [164, 125] on icon at bounding box center [152, 127] width 115 height 20
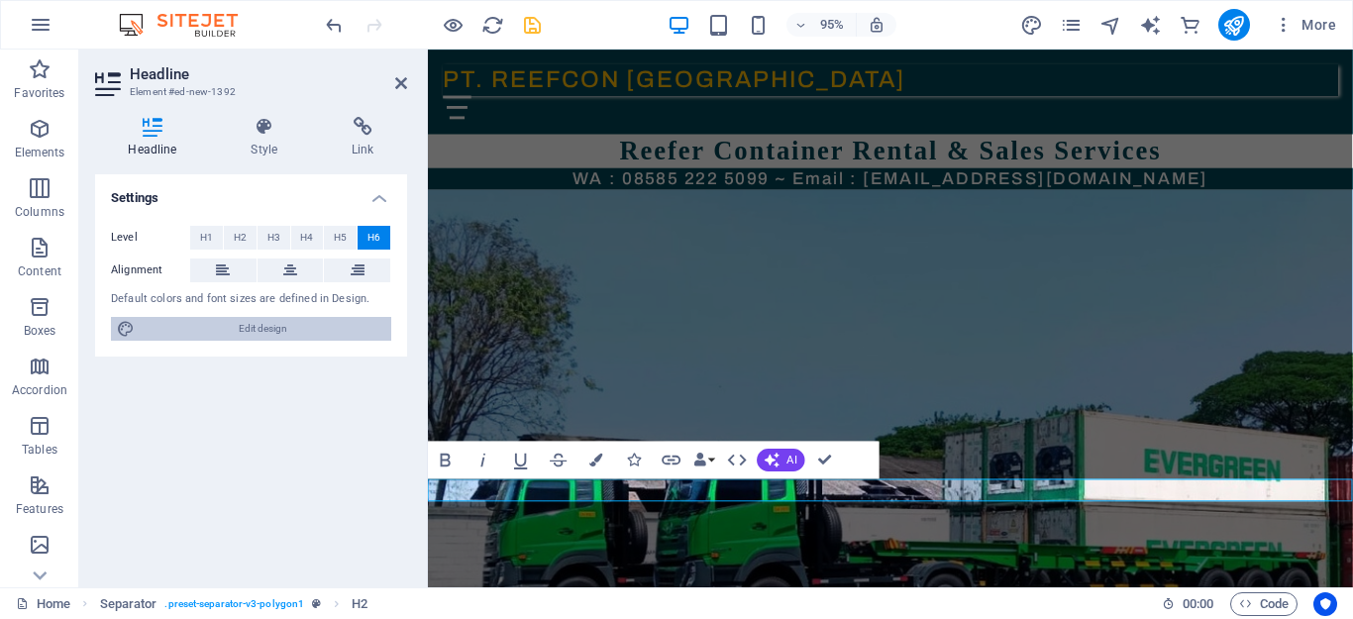
click at [118, 327] on icon at bounding box center [126, 329] width 18 height 24
select select "px"
select select "500"
select select "px"
select select "rem"
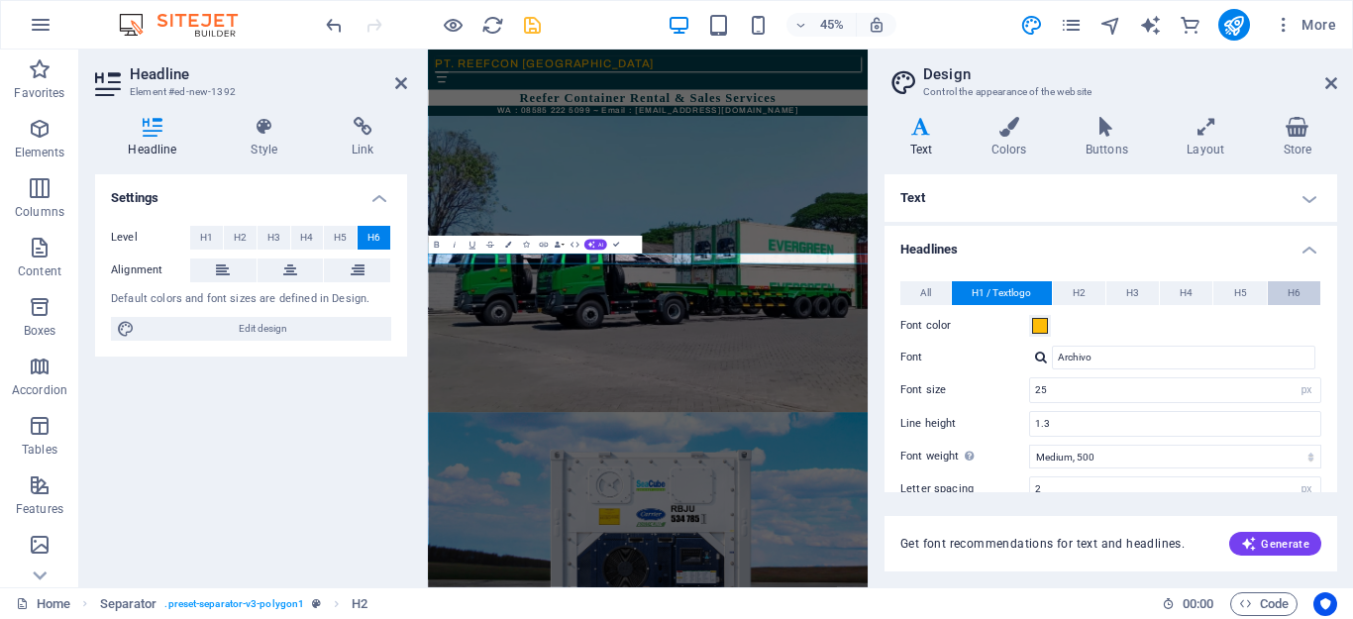
click at [1303, 291] on button "H6" at bounding box center [1294, 293] width 52 height 24
click at [1043, 324] on span at bounding box center [1040, 326] width 16 height 16
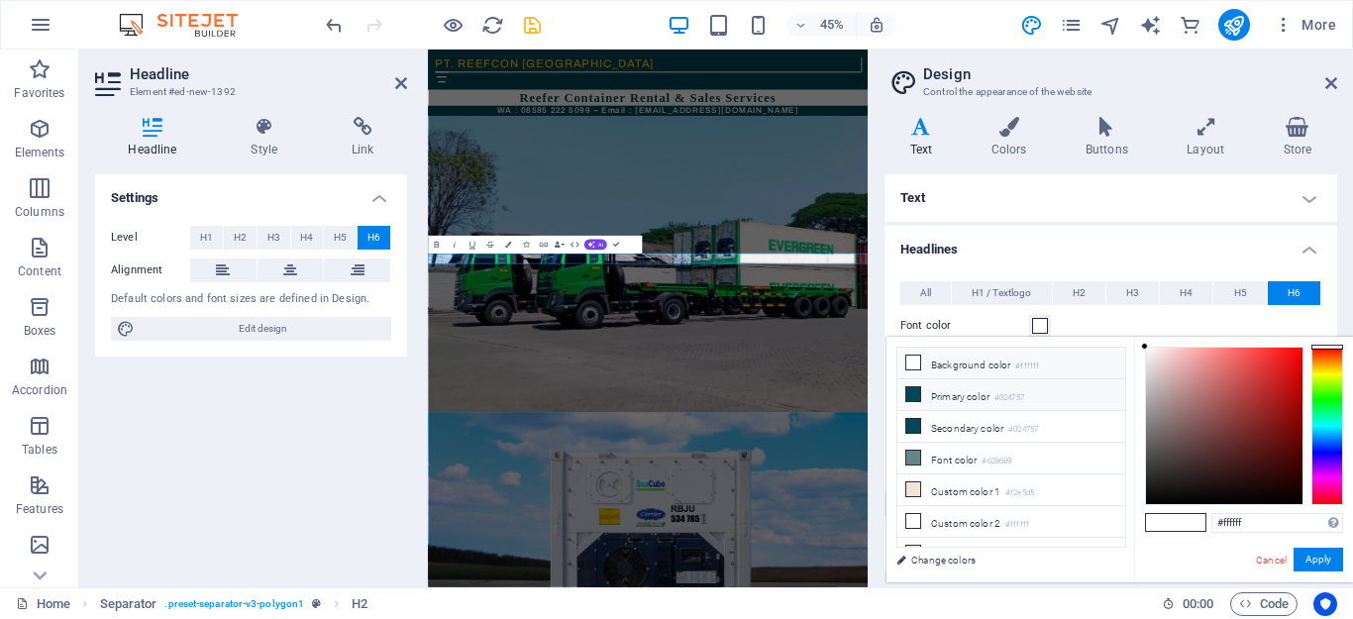
click at [913, 395] on icon at bounding box center [913, 394] width 14 height 14
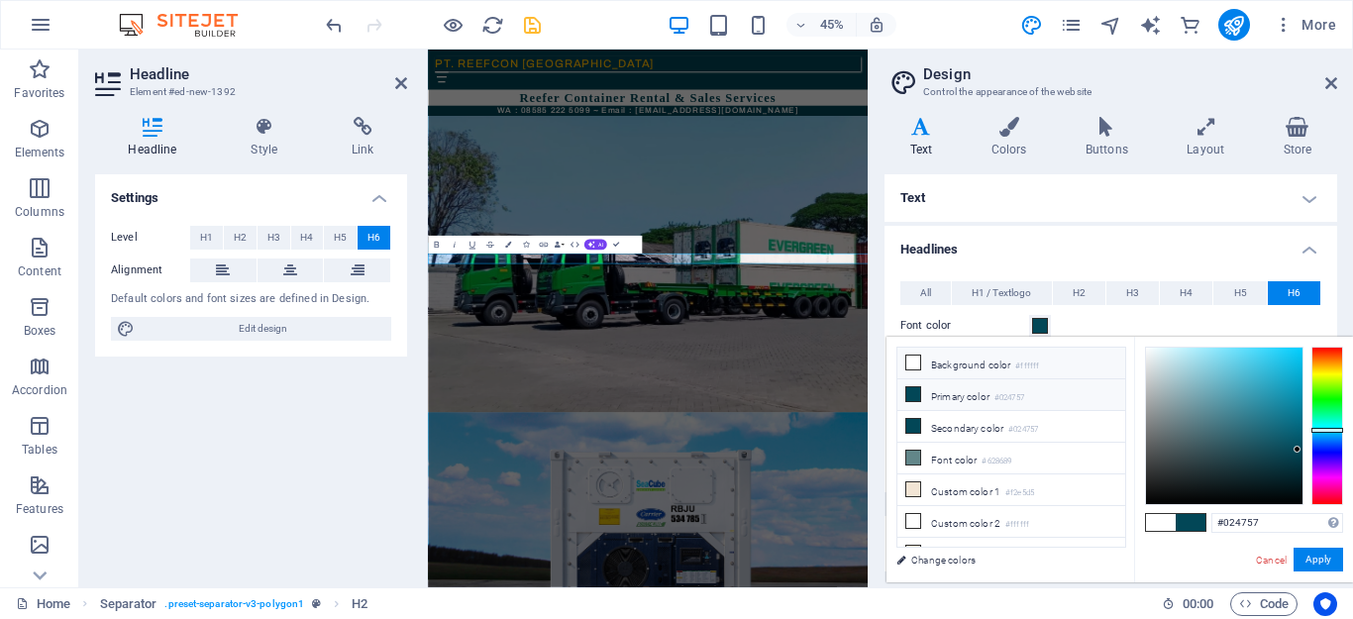
click at [913, 364] on icon at bounding box center [913, 363] width 14 height 14
type input "#ffffff"
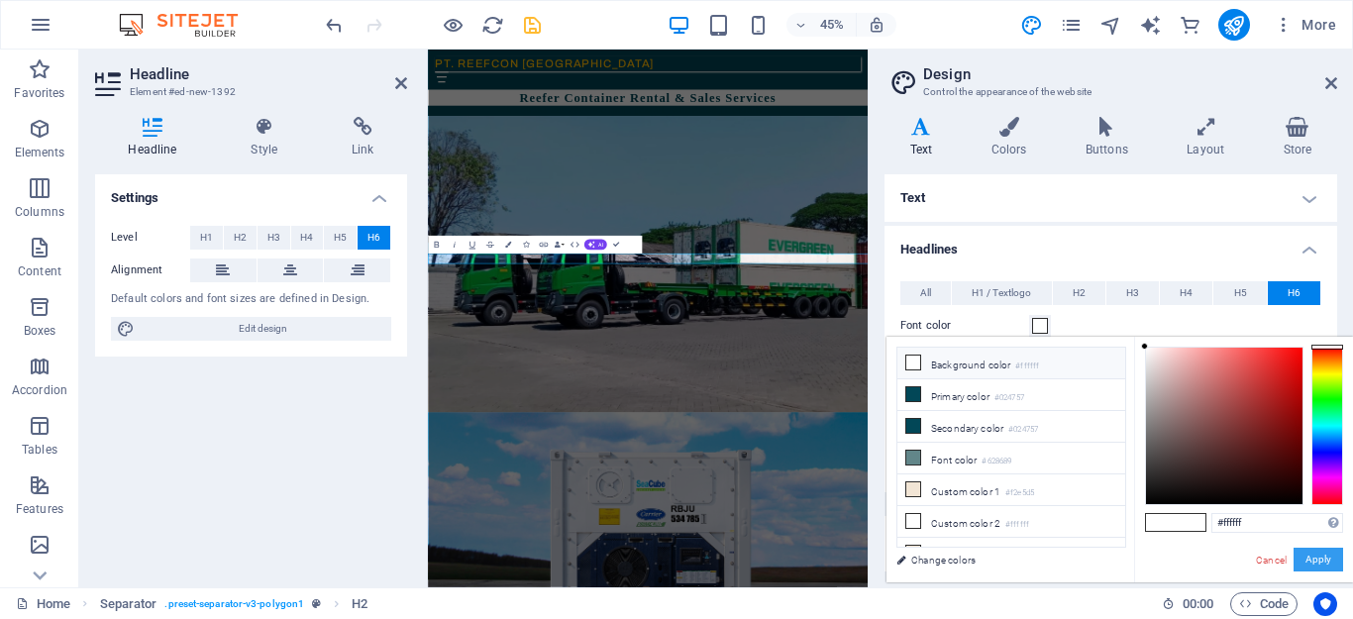
click at [1313, 564] on button "Apply" at bounding box center [1319, 560] width 50 height 24
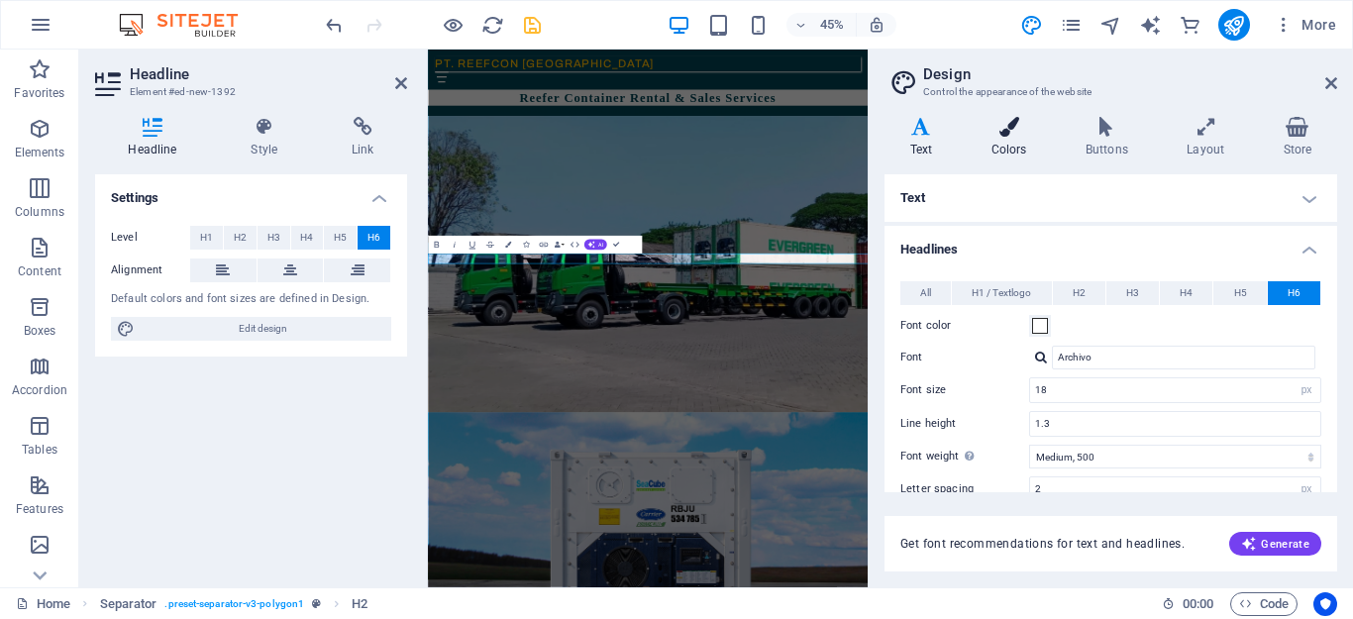
click at [999, 145] on h4 "Colors" at bounding box center [1013, 138] width 94 height 42
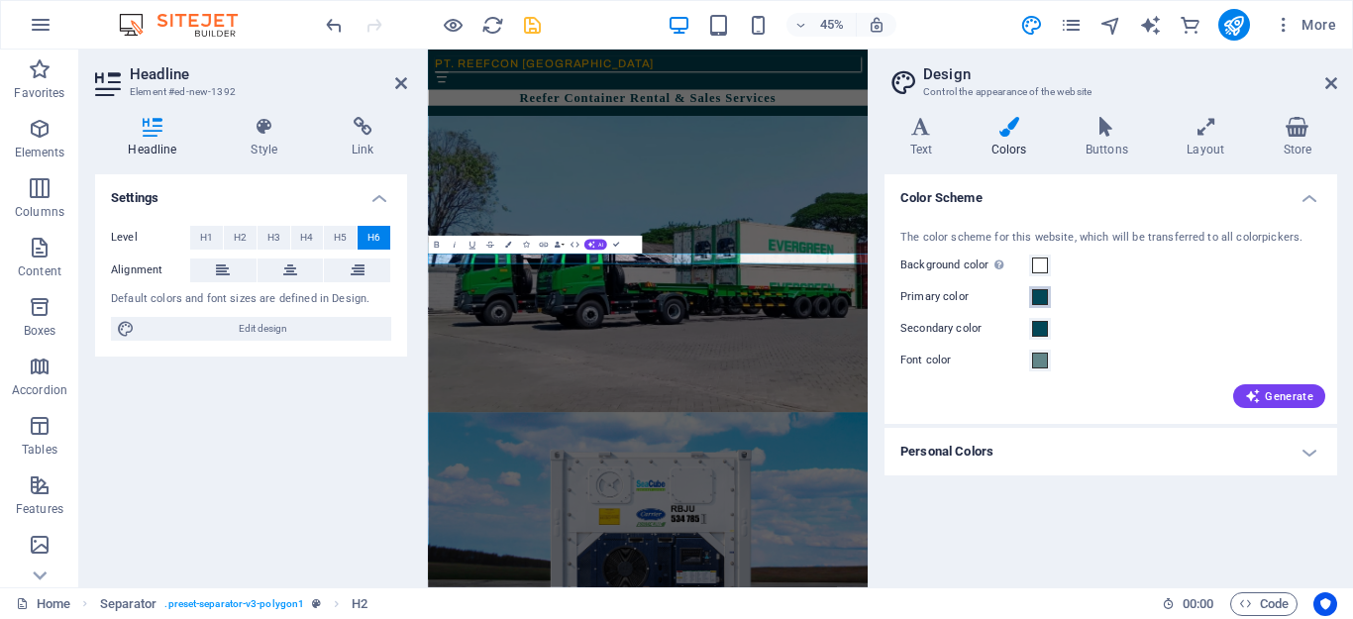
click at [1039, 297] on span at bounding box center [1040, 297] width 16 height 16
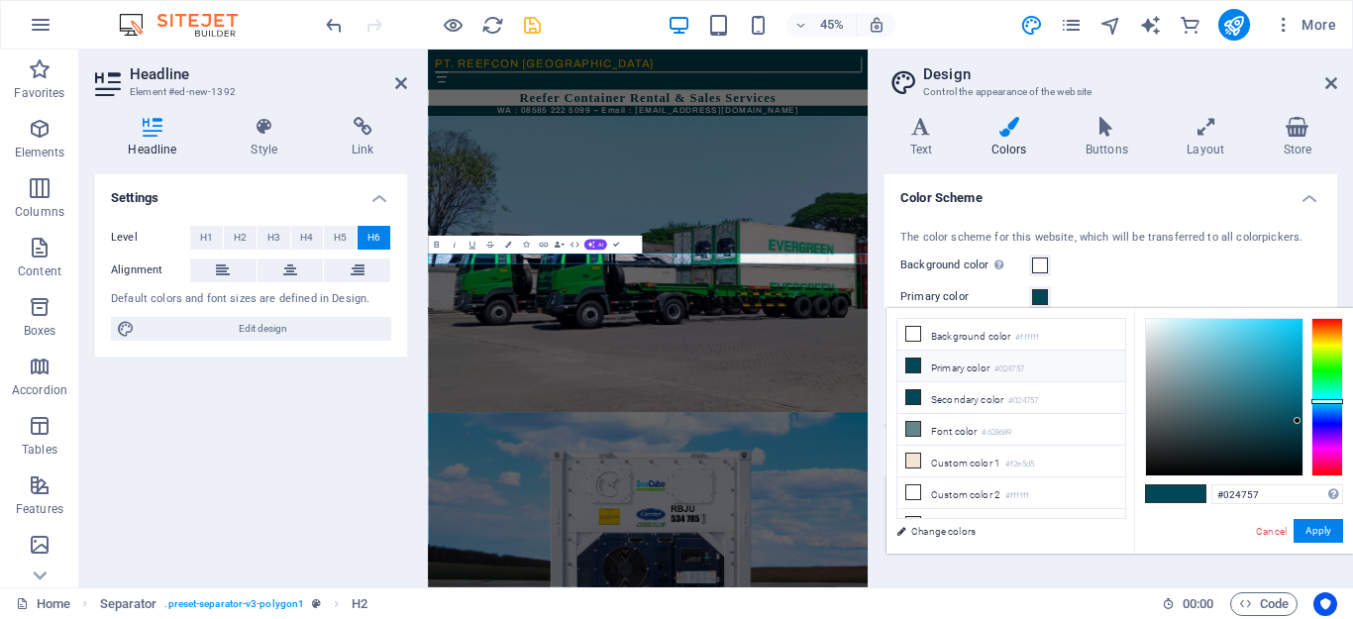
click at [914, 369] on icon at bounding box center [913, 366] width 14 height 14
click at [1319, 537] on button "Apply" at bounding box center [1319, 531] width 50 height 24
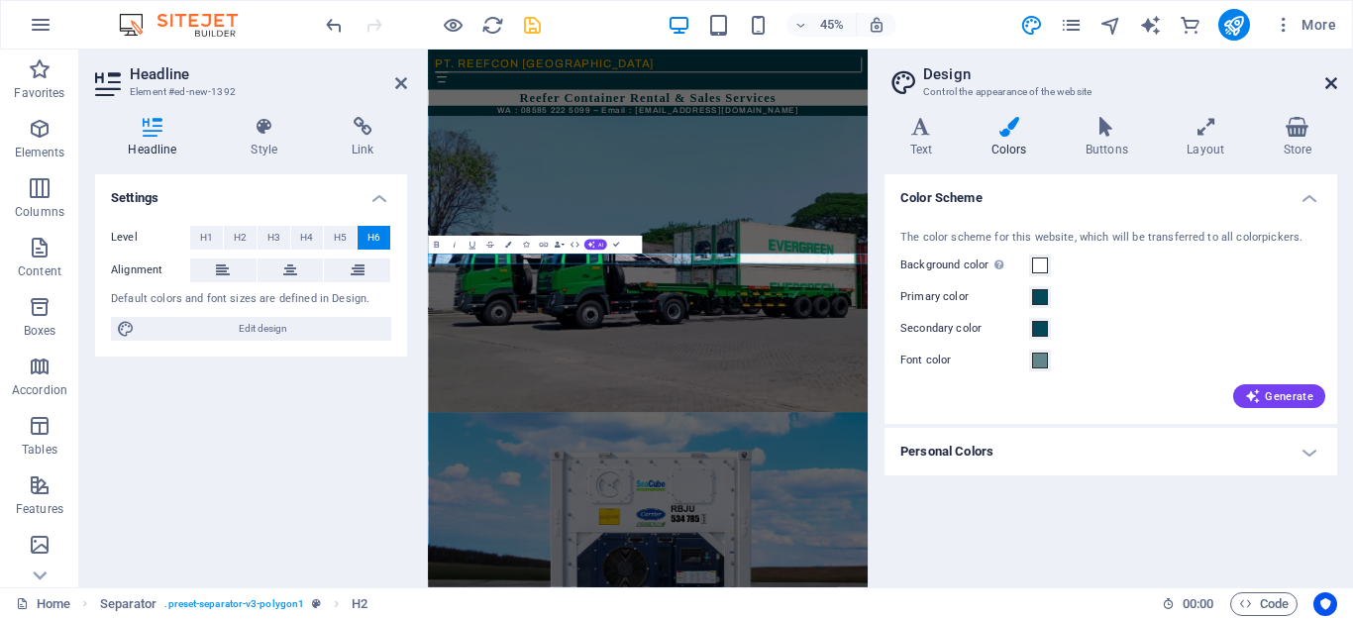
click at [1328, 81] on icon at bounding box center [1331, 83] width 12 height 16
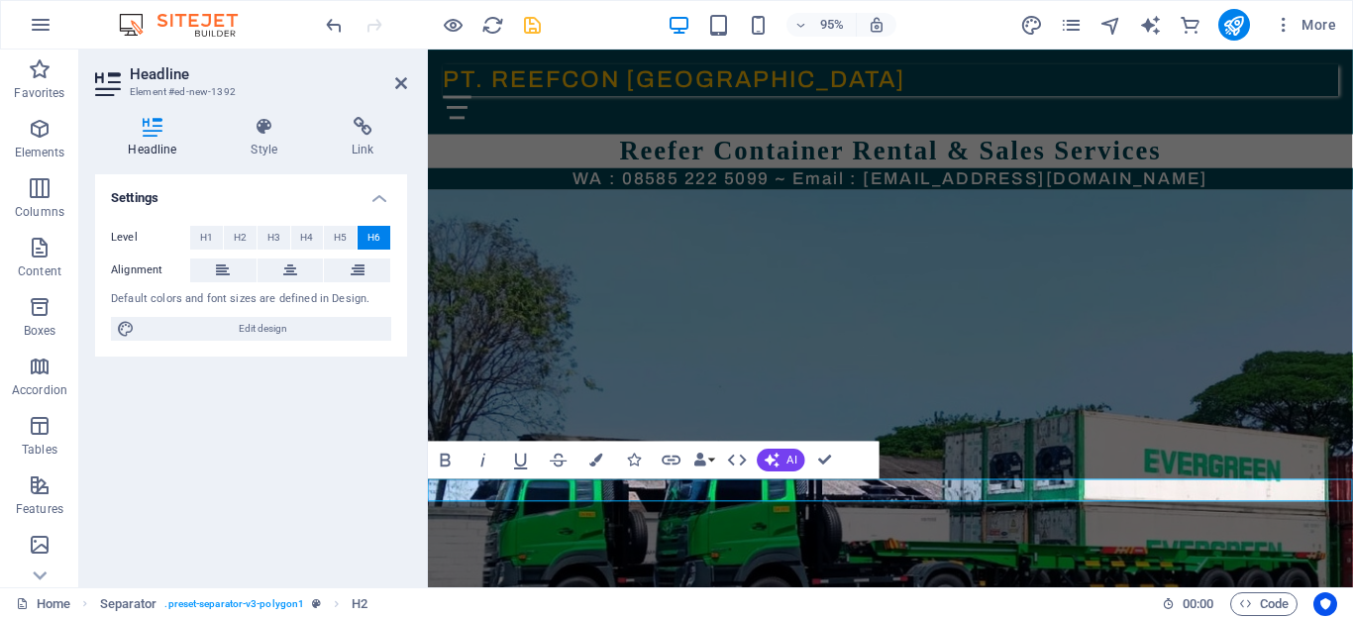
click at [532, 16] on icon "save" at bounding box center [532, 25] width 23 height 23
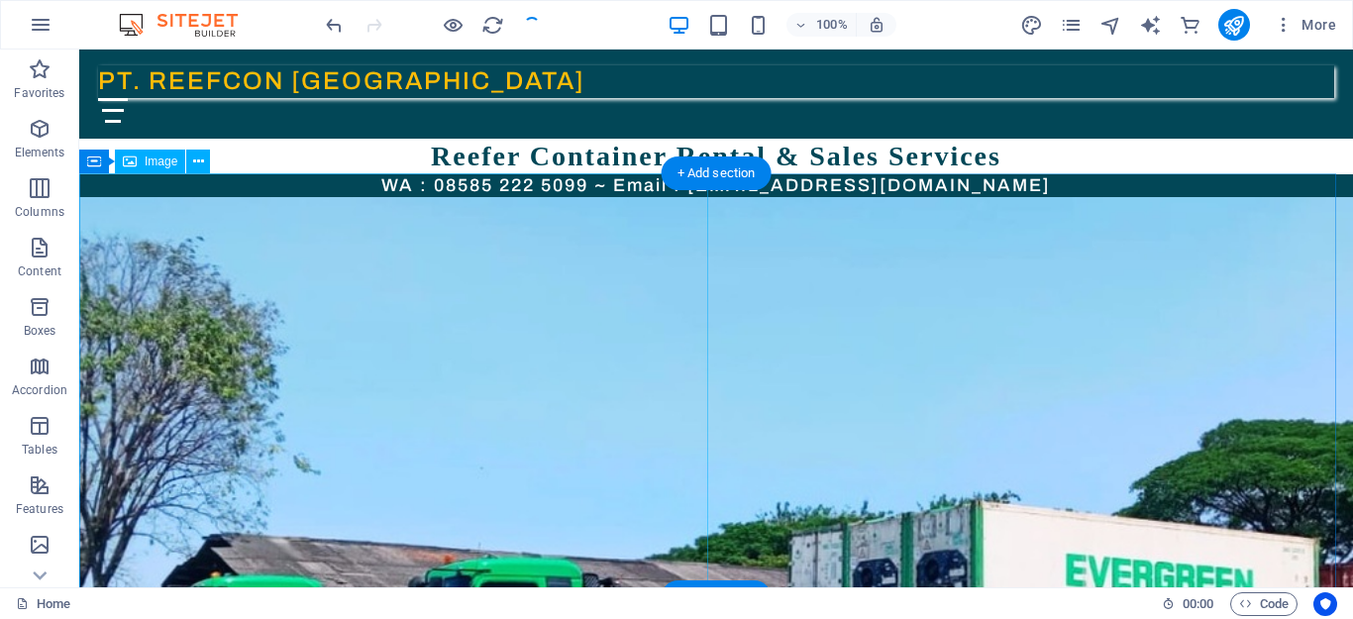
scroll to position [33, 0]
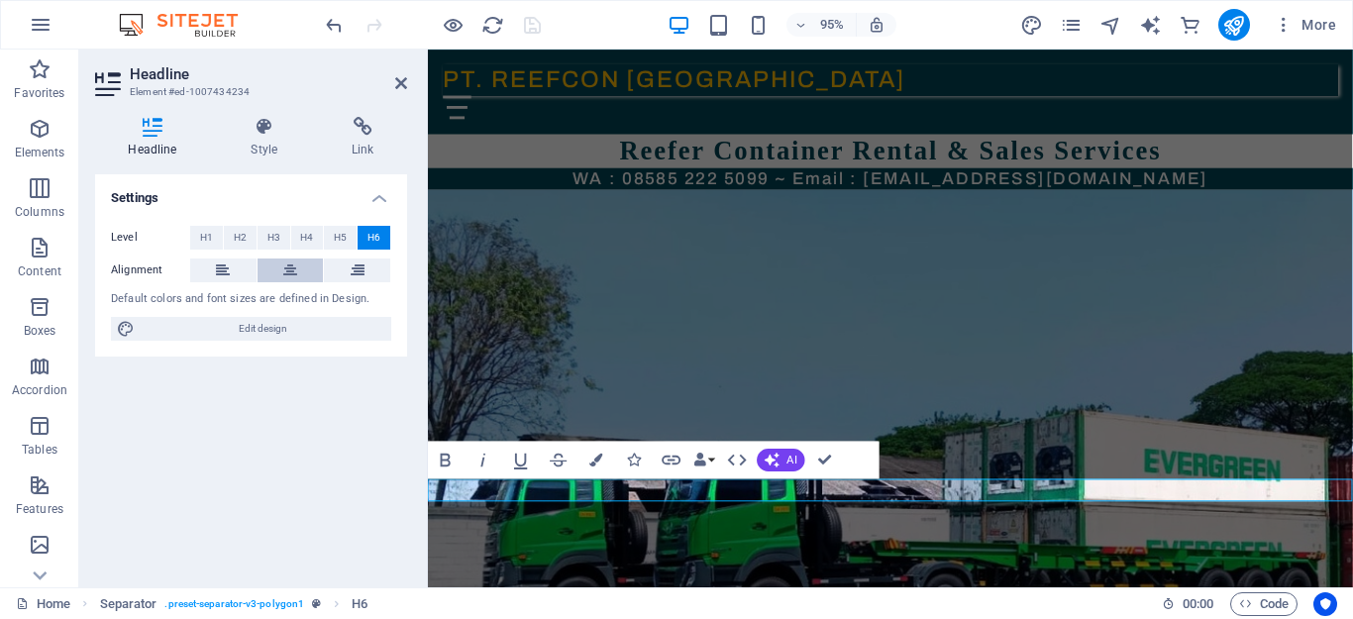
click at [297, 269] on button at bounding box center [291, 271] width 66 height 24
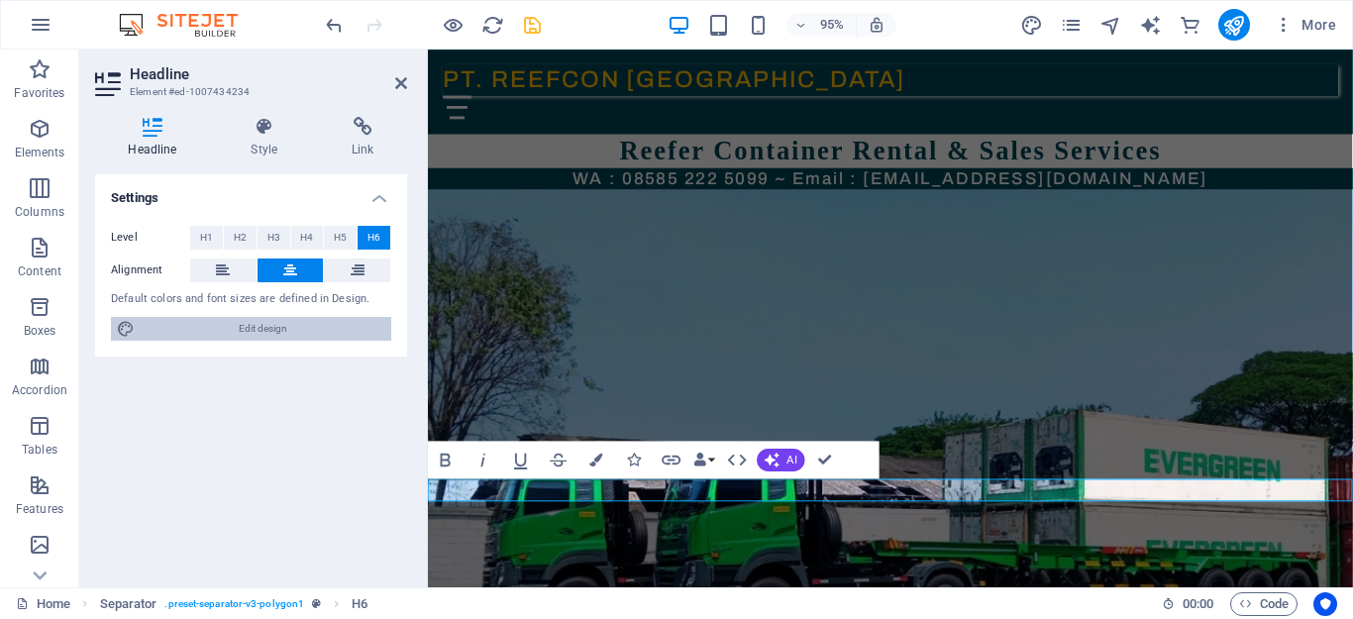
click at [124, 325] on icon at bounding box center [126, 329] width 18 height 24
select select "px"
select select "500"
select select "px"
select select "rem"
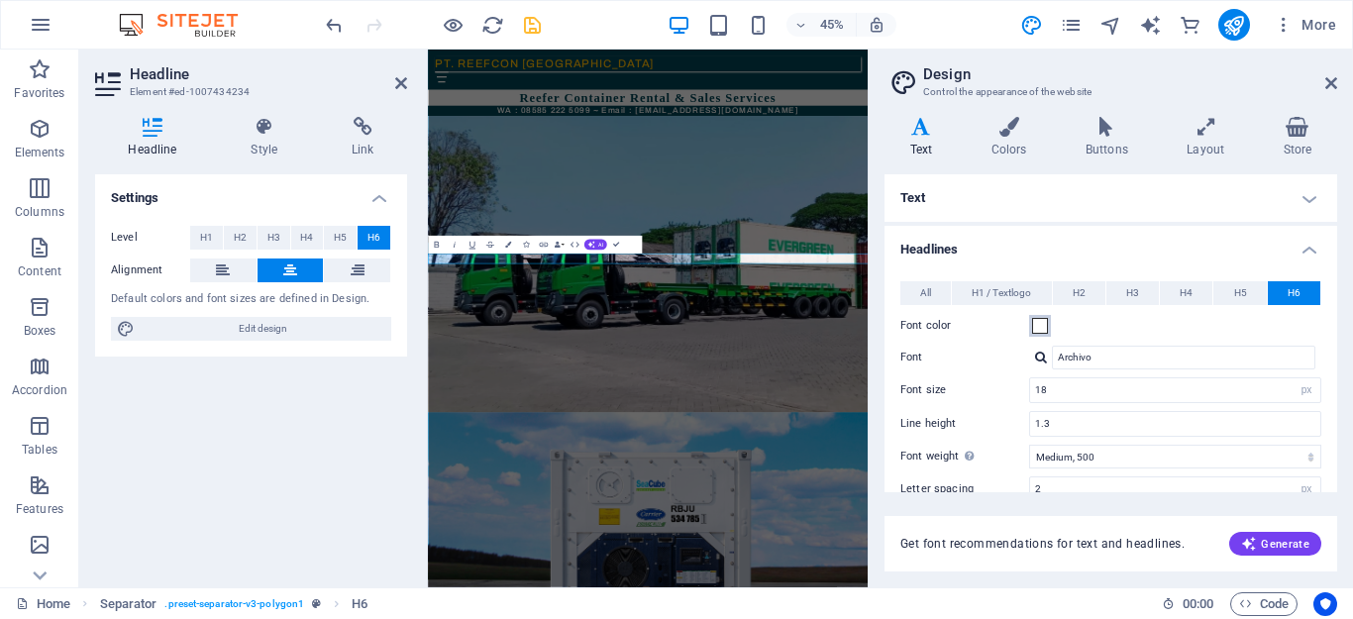
click at [1034, 325] on span at bounding box center [1040, 326] width 16 height 16
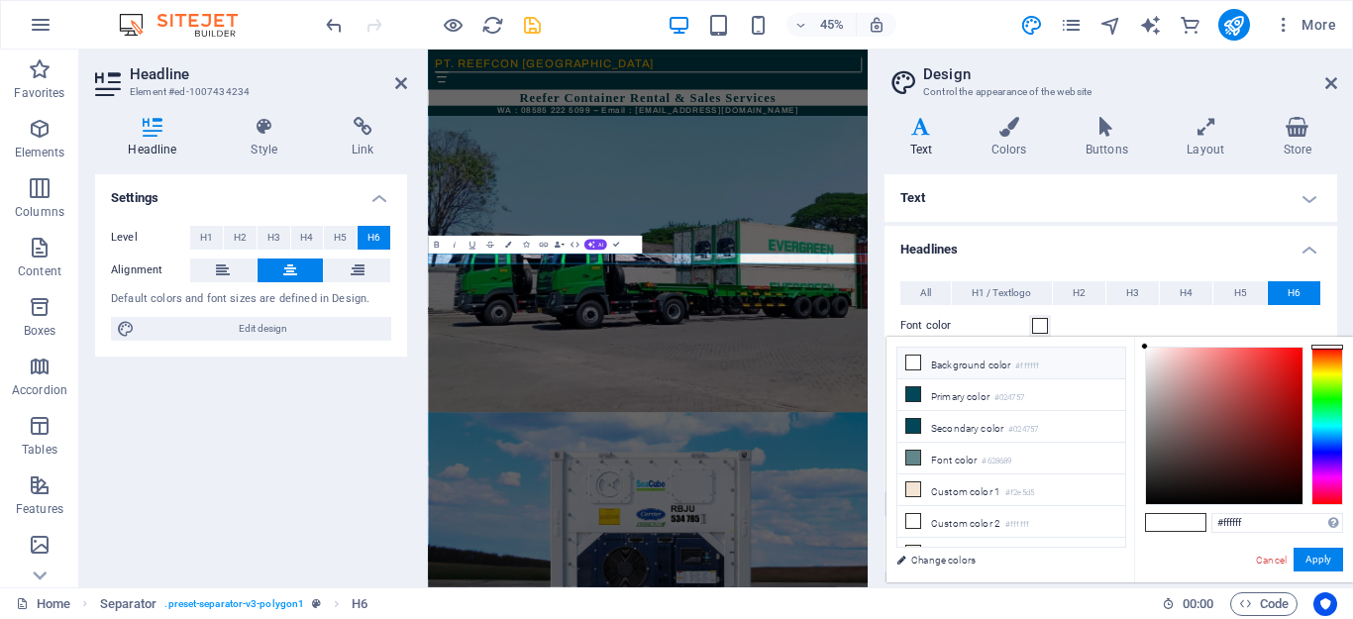
click at [916, 365] on icon at bounding box center [913, 363] width 14 height 14
click at [1045, 322] on span at bounding box center [1040, 326] width 16 height 16
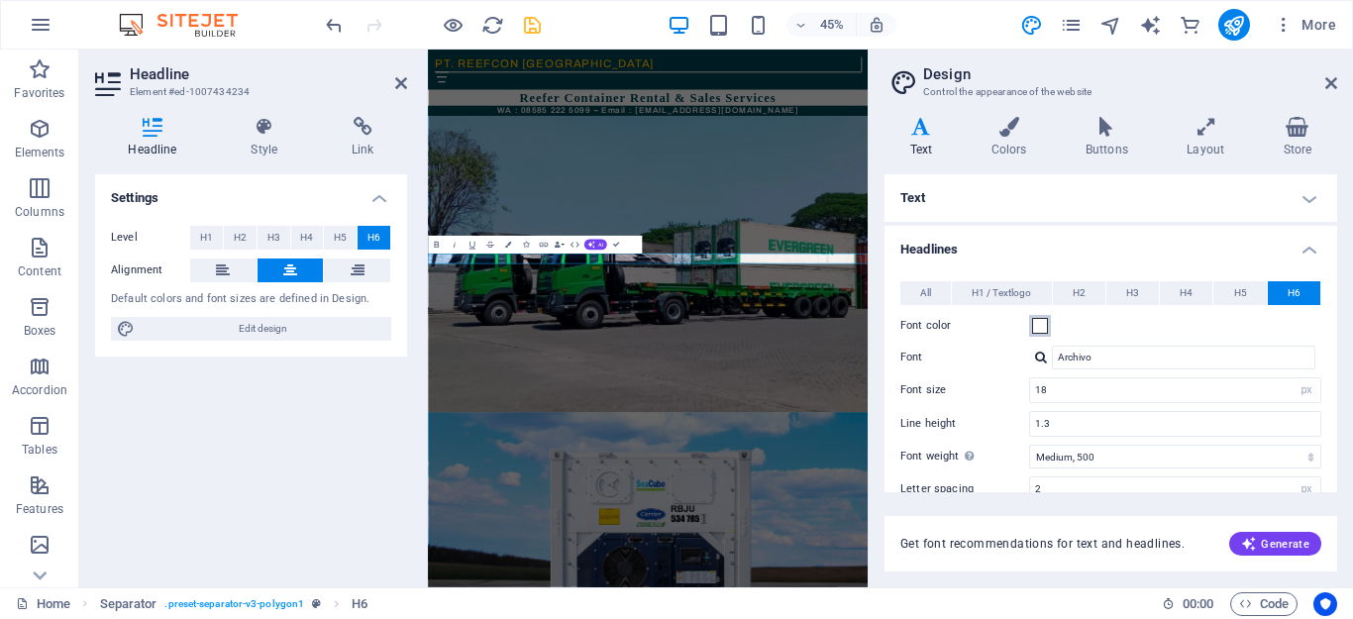
click at [1041, 331] on span at bounding box center [1040, 326] width 16 height 16
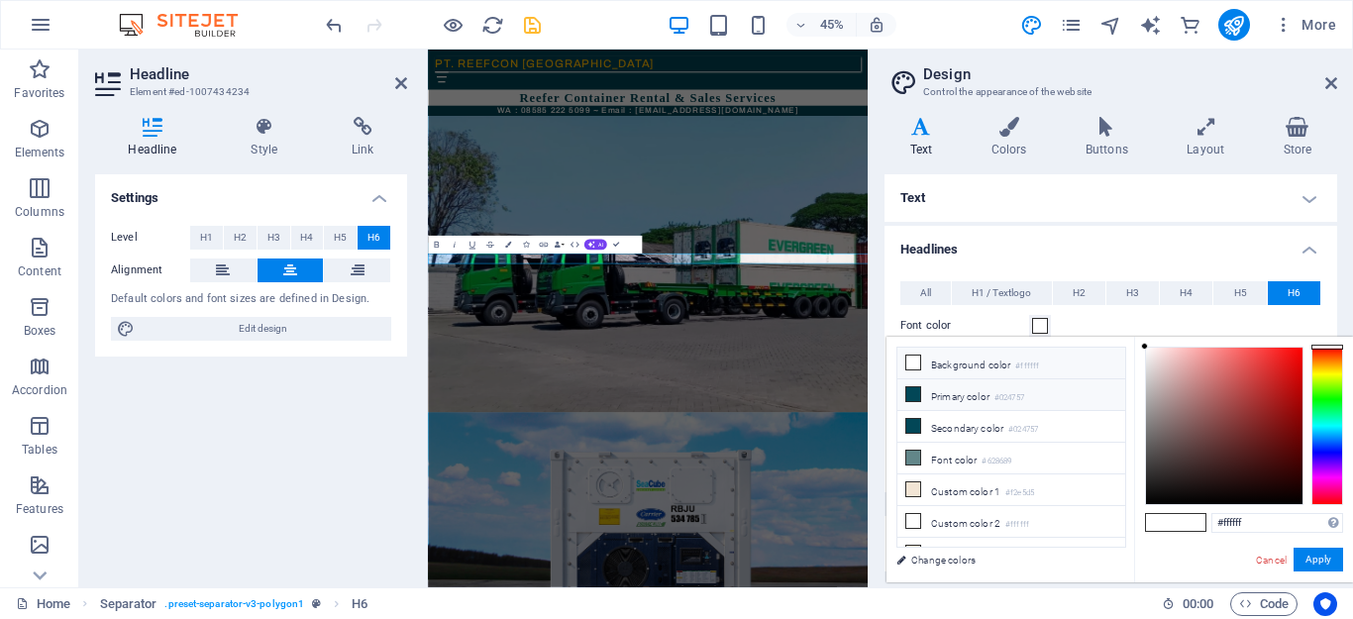
click at [946, 393] on li "Primary color #024757" at bounding box center [1011, 395] width 228 height 32
type input "#024757"
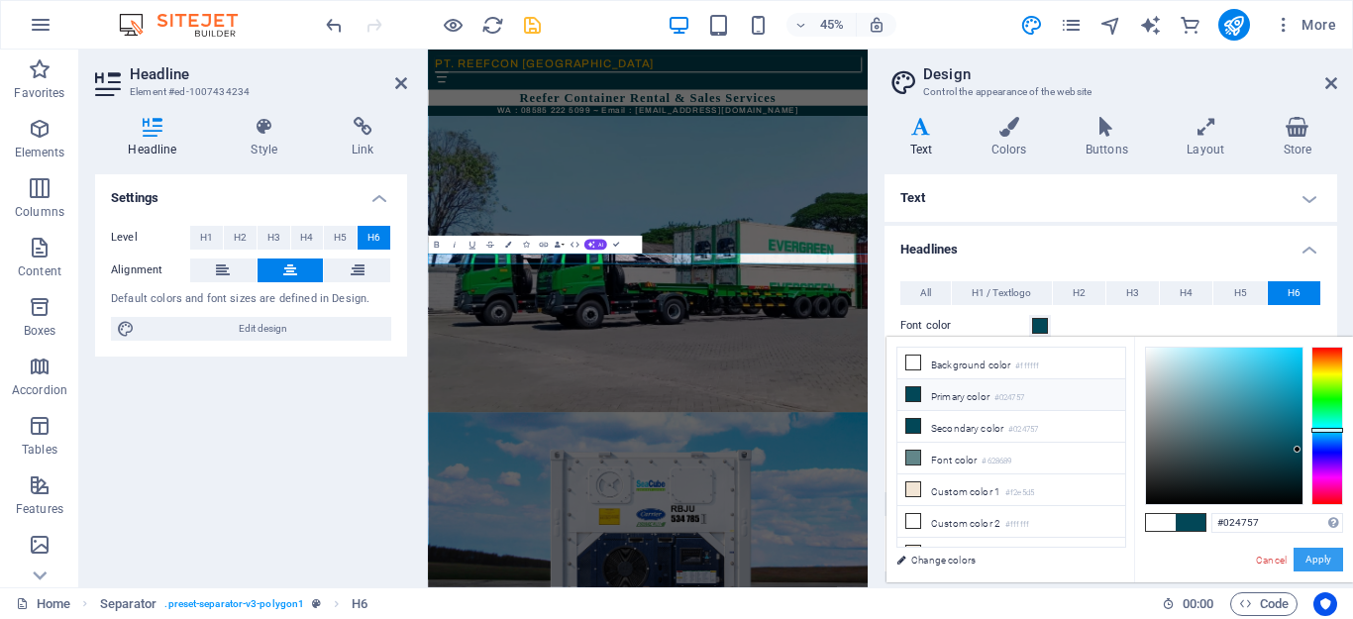
click at [1302, 555] on button "Apply" at bounding box center [1319, 560] width 50 height 24
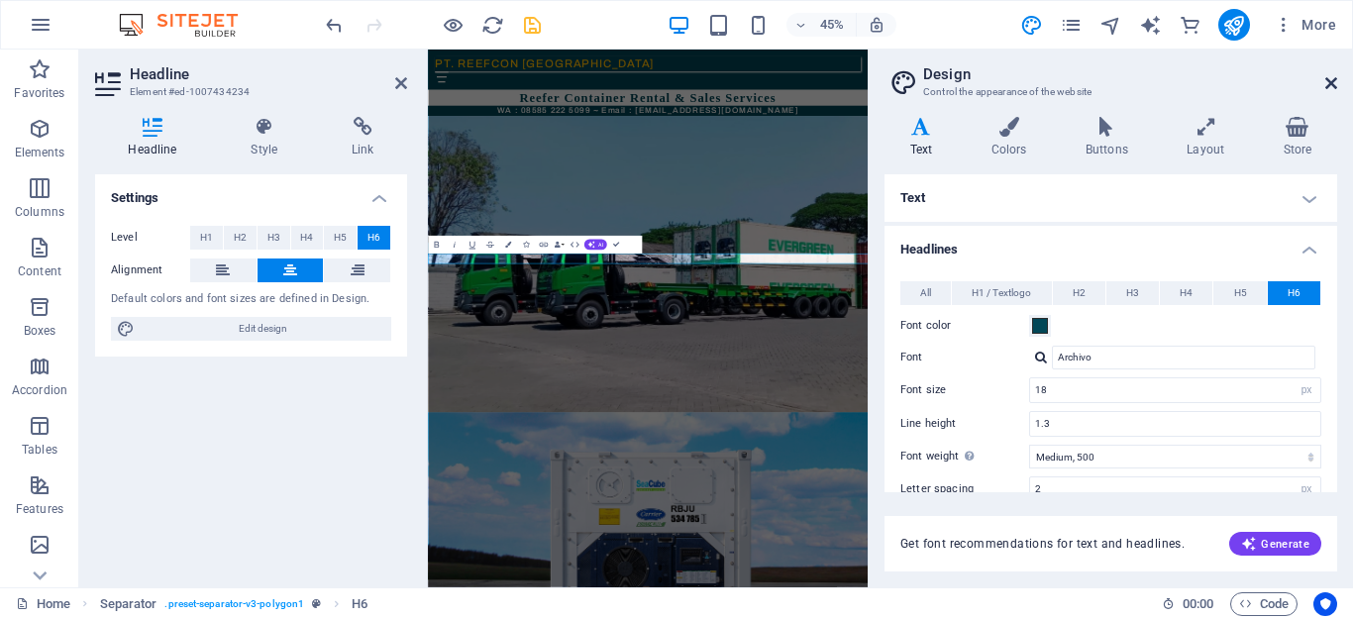
click at [1333, 84] on icon at bounding box center [1331, 83] width 12 height 16
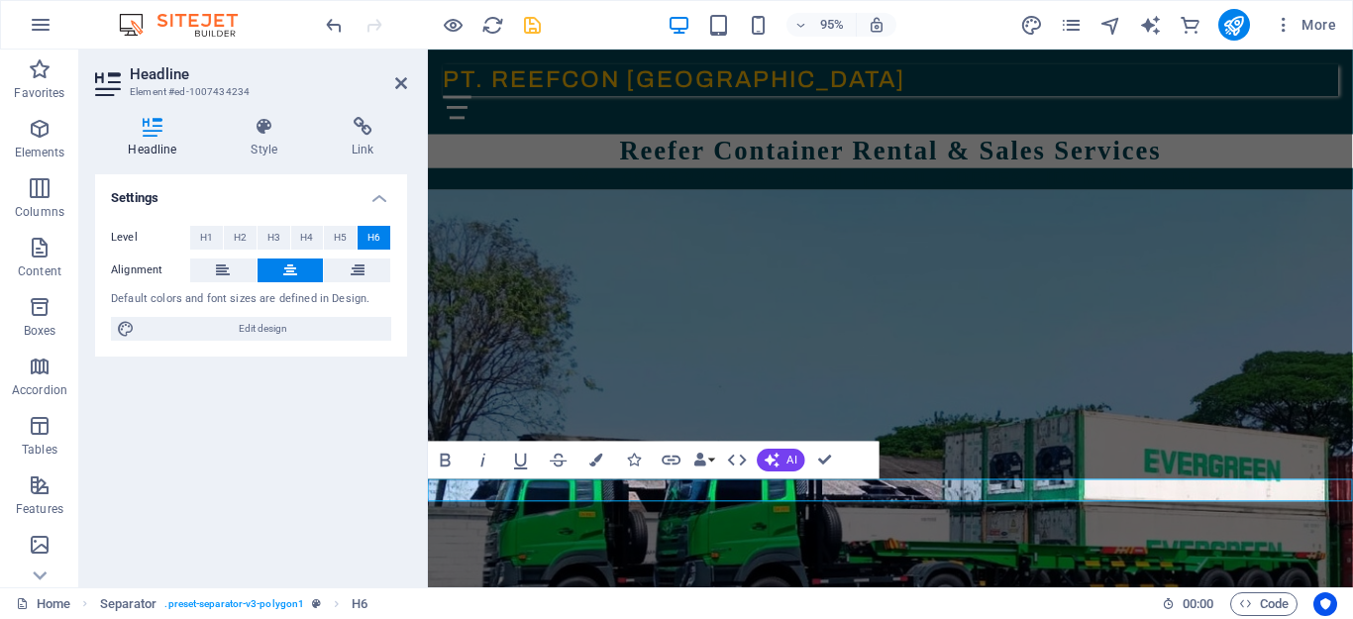
drag, startPoint x: 638, startPoint y: 510, endPoint x: 1206, endPoint y: 503, distance: 568.6
click at [272, 334] on span "Edit design" at bounding box center [263, 329] width 245 height 24
select select "px"
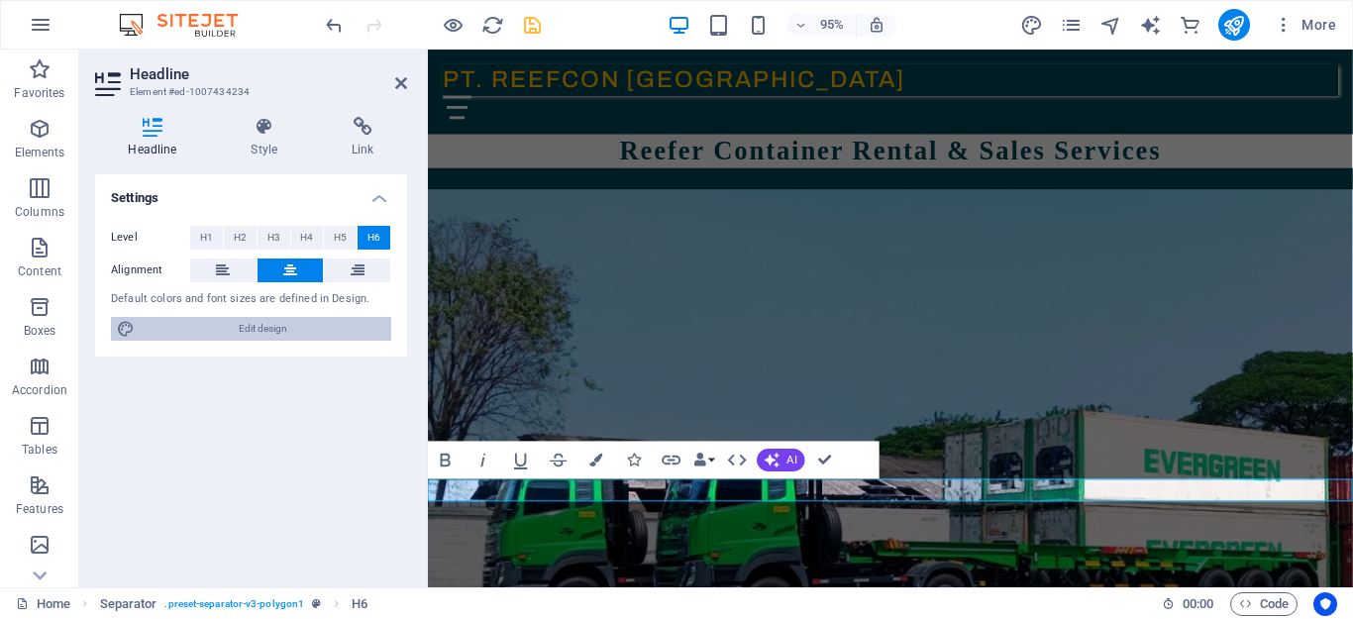
select select "500"
select select "px"
select select "rem"
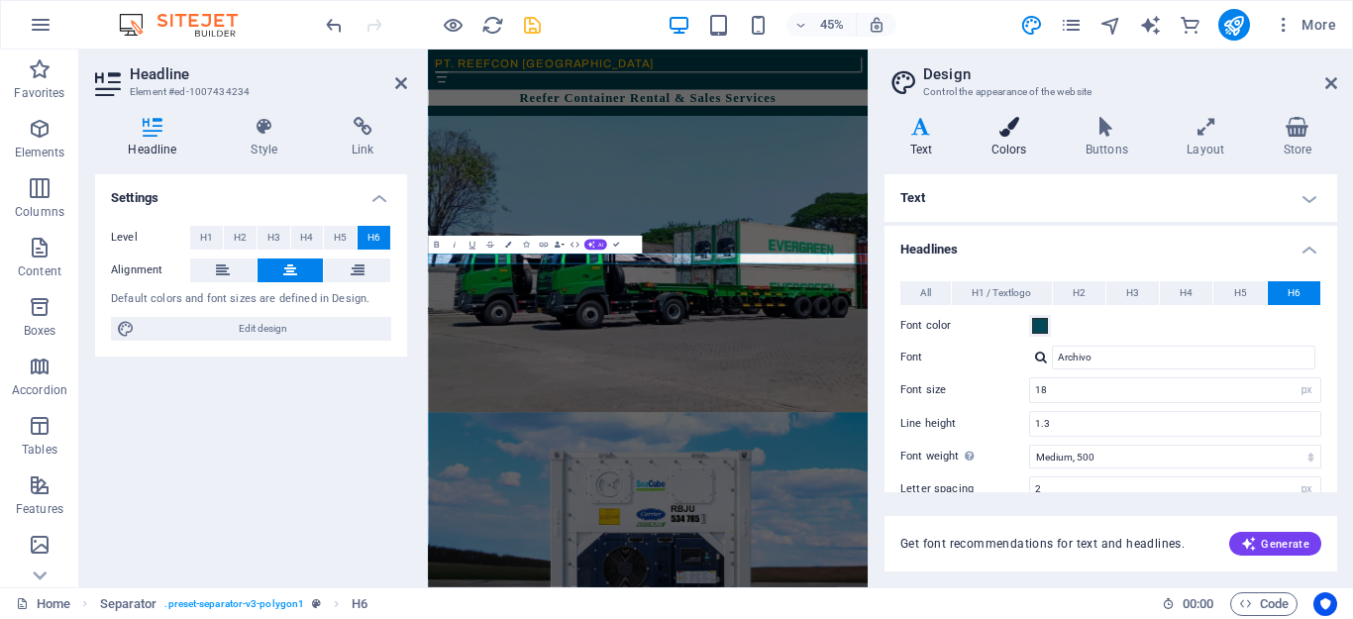
click at [1022, 127] on icon at bounding box center [1009, 127] width 86 height 20
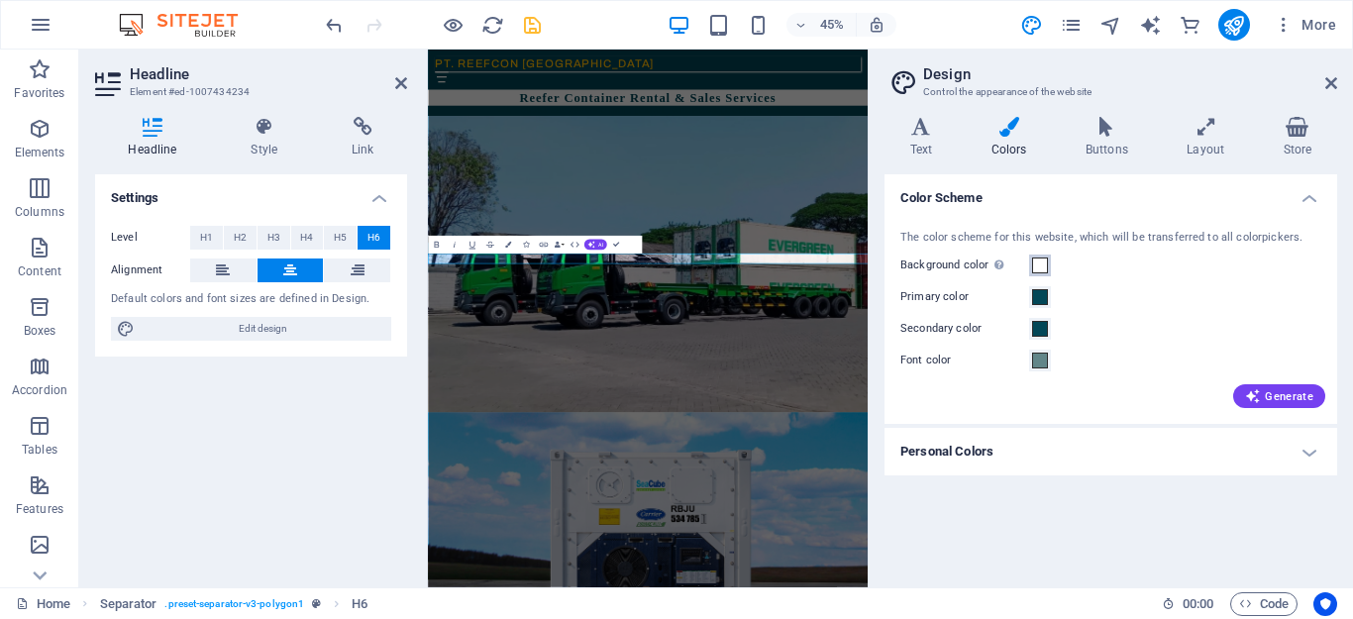
click at [1038, 267] on span at bounding box center [1040, 266] width 16 height 16
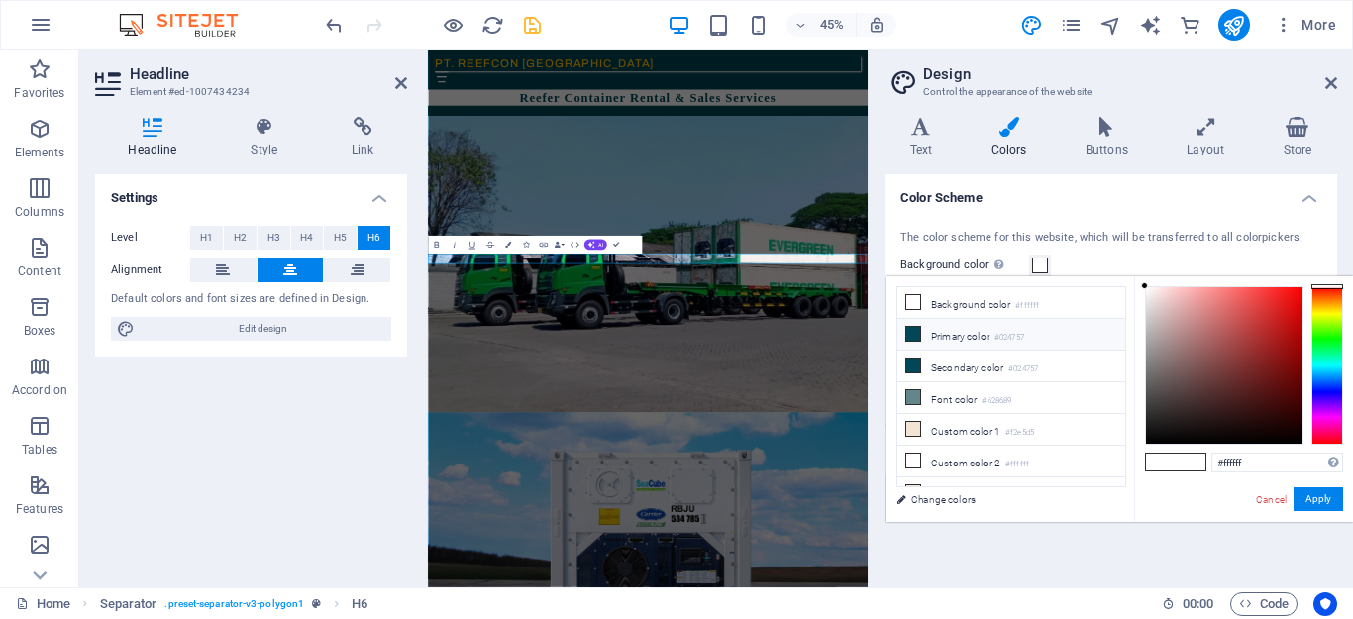
click at [922, 336] on li "Primary color #024757" at bounding box center [1011, 335] width 228 height 32
type input "#024757"
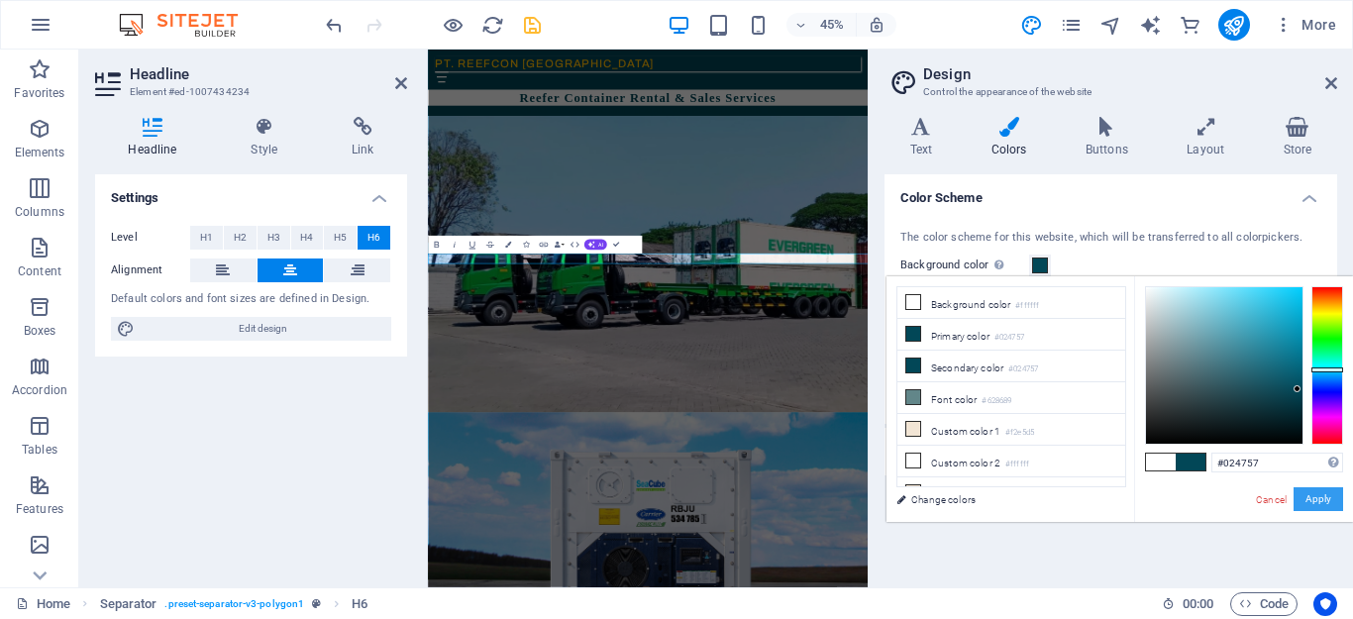
click at [1321, 499] on button "Apply" at bounding box center [1319, 499] width 50 height 24
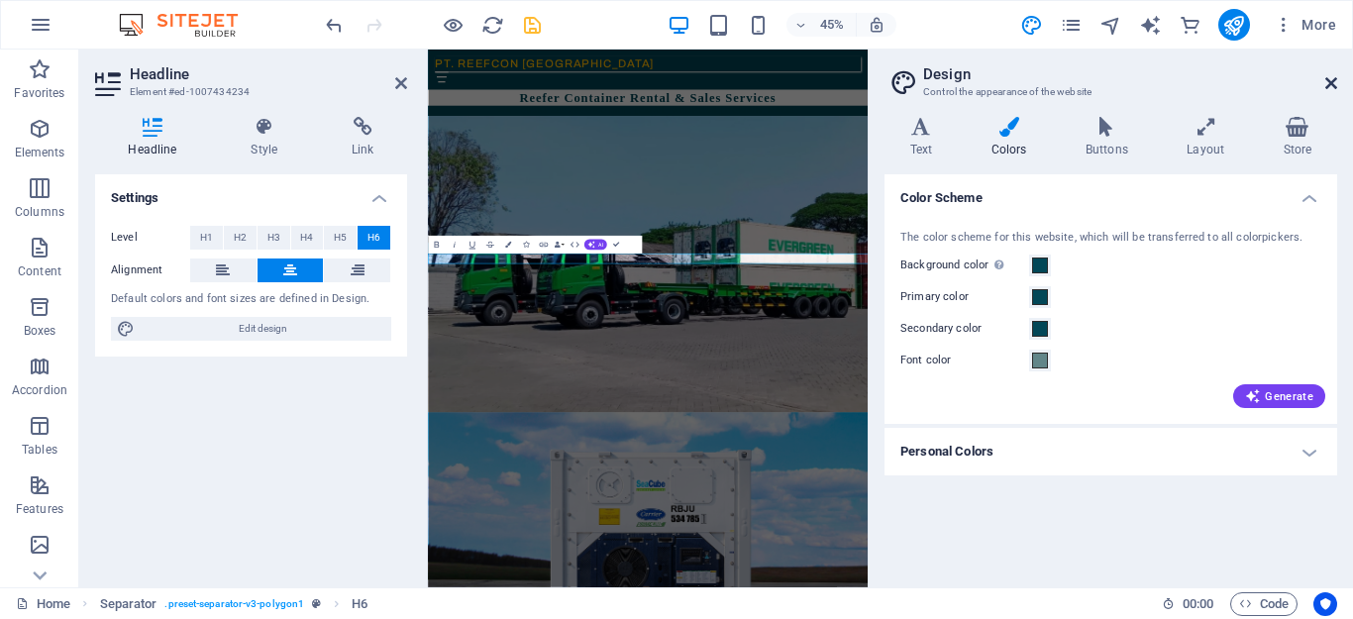
click at [1334, 87] on icon at bounding box center [1331, 83] width 12 height 16
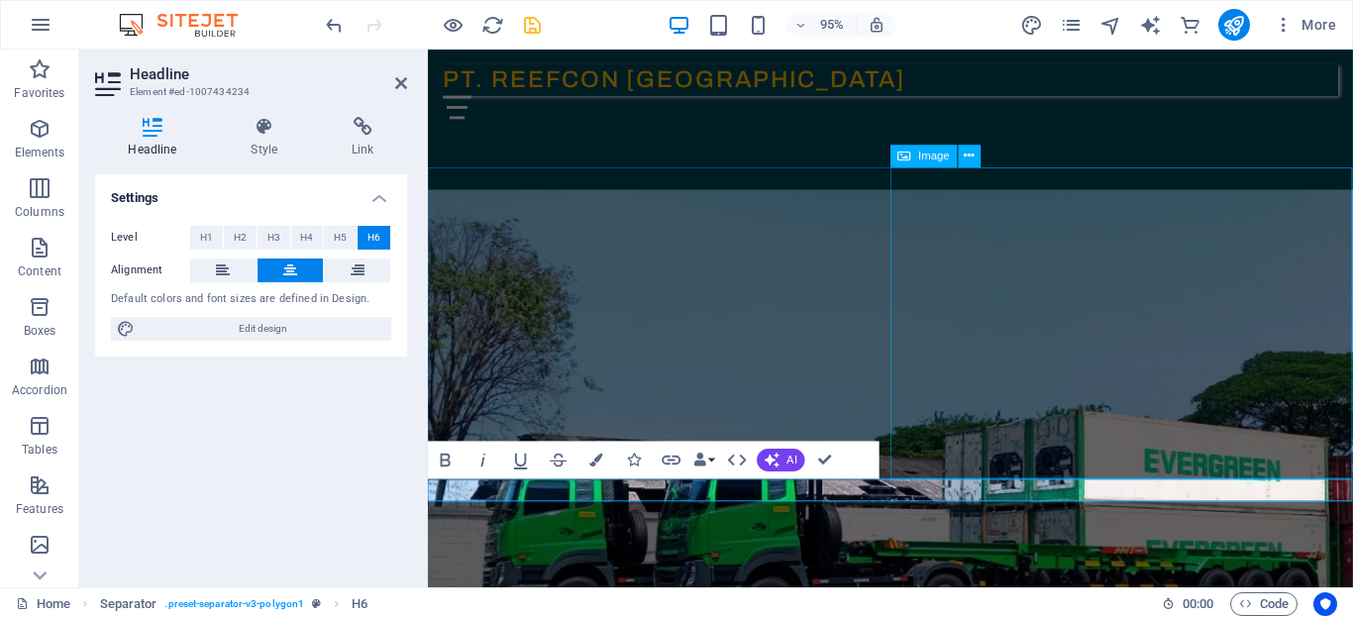
drag, startPoint x: 629, startPoint y: 513, endPoint x: 1235, endPoint y: 489, distance: 606.7
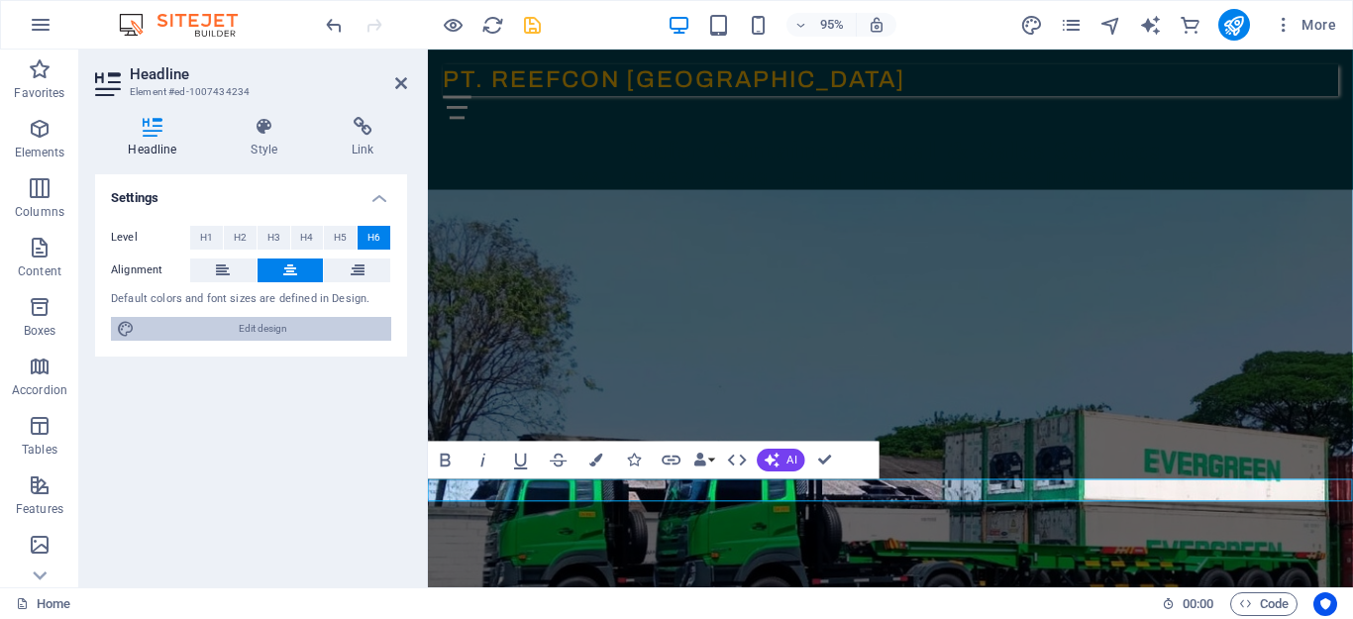
click at [242, 333] on span "Edit design" at bounding box center [263, 329] width 245 height 24
select select "px"
select select "500"
select select "px"
select select "rem"
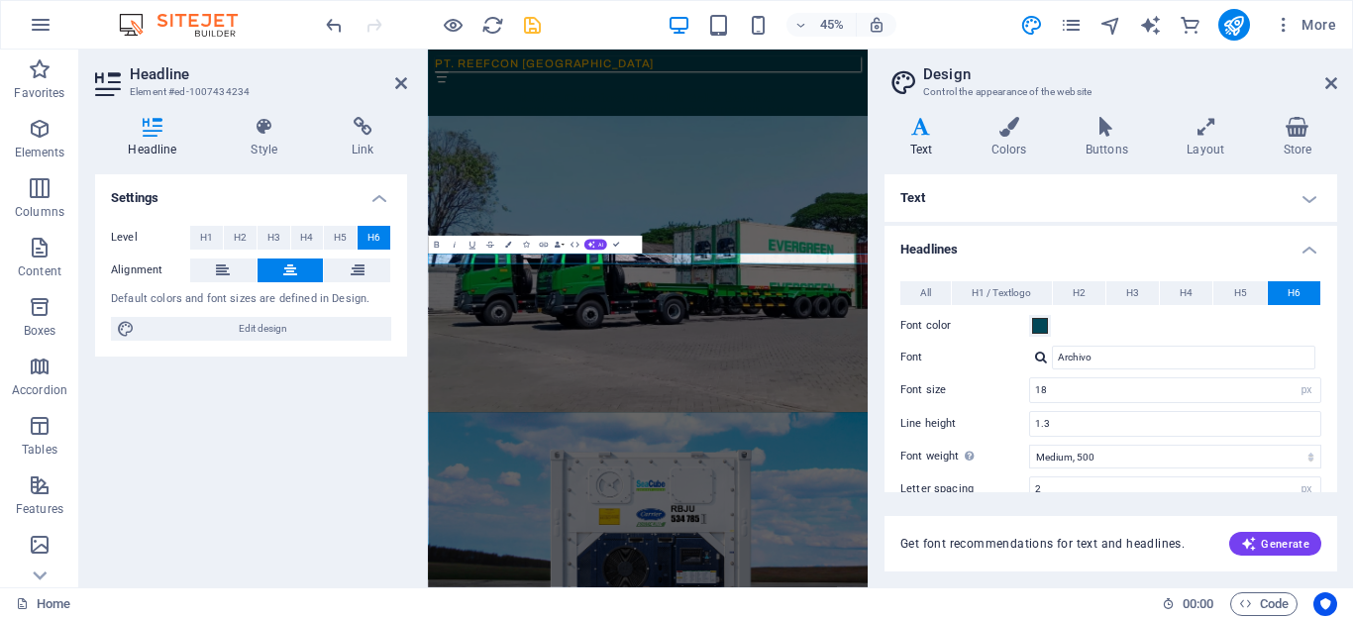
click at [915, 145] on h4 "Text" at bounding box center [925, 138] width 81 height 42
click at [1037, 328] on span at bounding box center [1040, 326] width 16 height 16
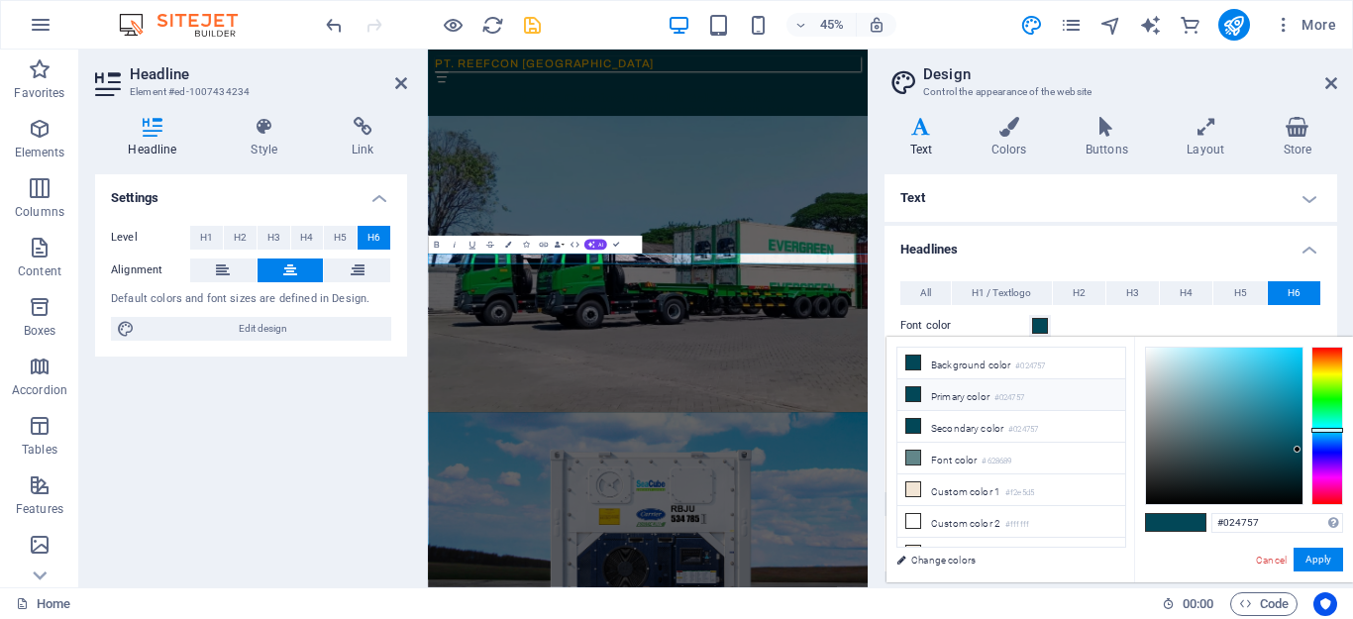
click at [1142, 321] on div "Font color" at bounding box center [1110, 326] width 421 height 24
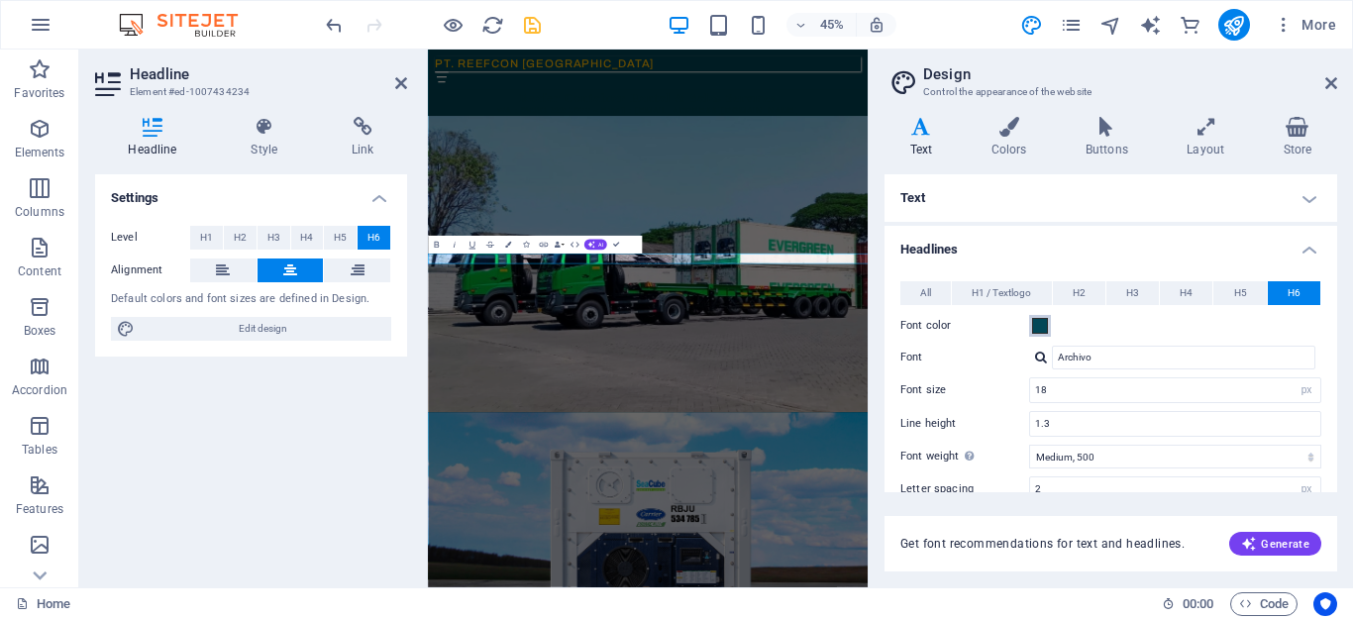
click at [1040, 324] on span at bounding box center [1040, 326] width 16 height 16
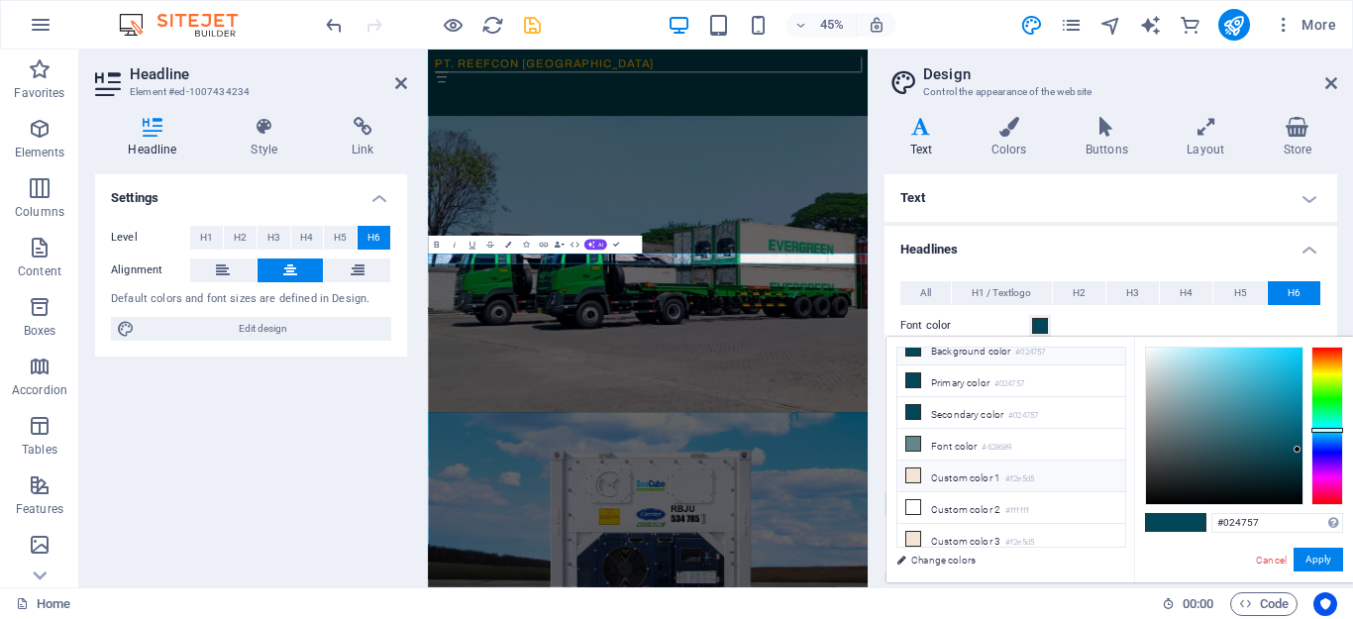
scroll to position [16, 0]
click at [978, 498] on li "Custom color 2 #ffffff" at bounding box center [1011, 506] width 228 height 32
type input "#ffffff"
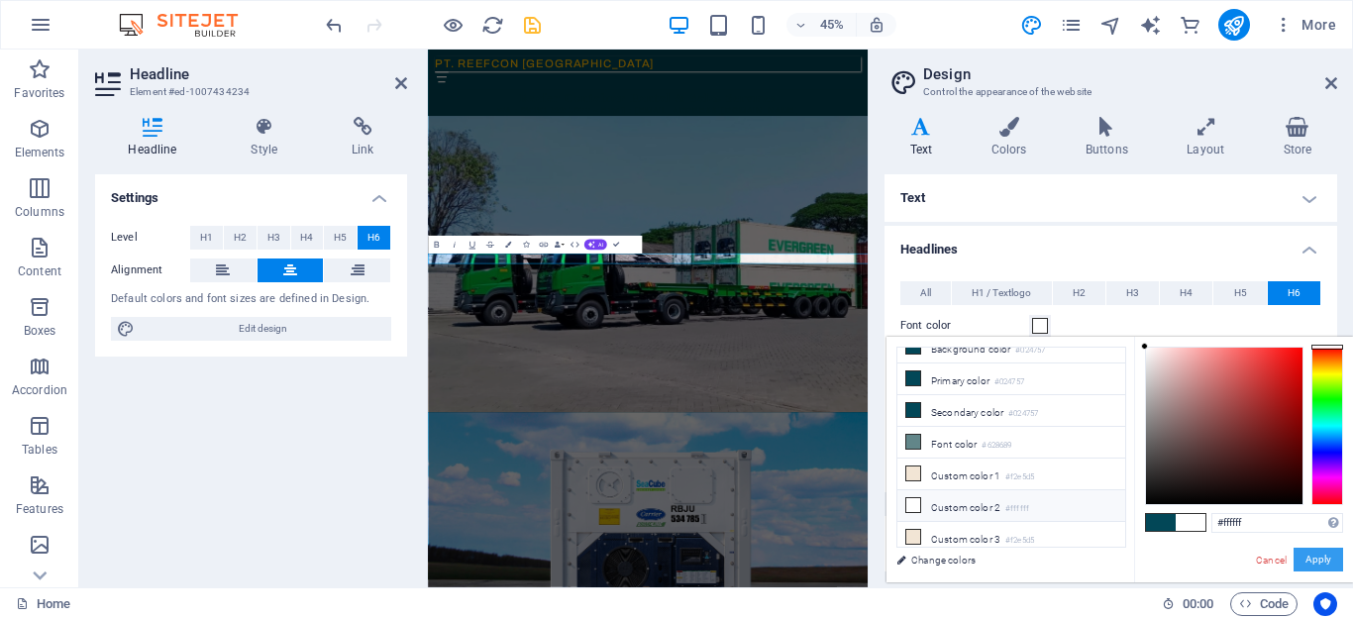
click at [1320, 554] on button "Apply" at bounding box center [1319, 560] width 50 height 24
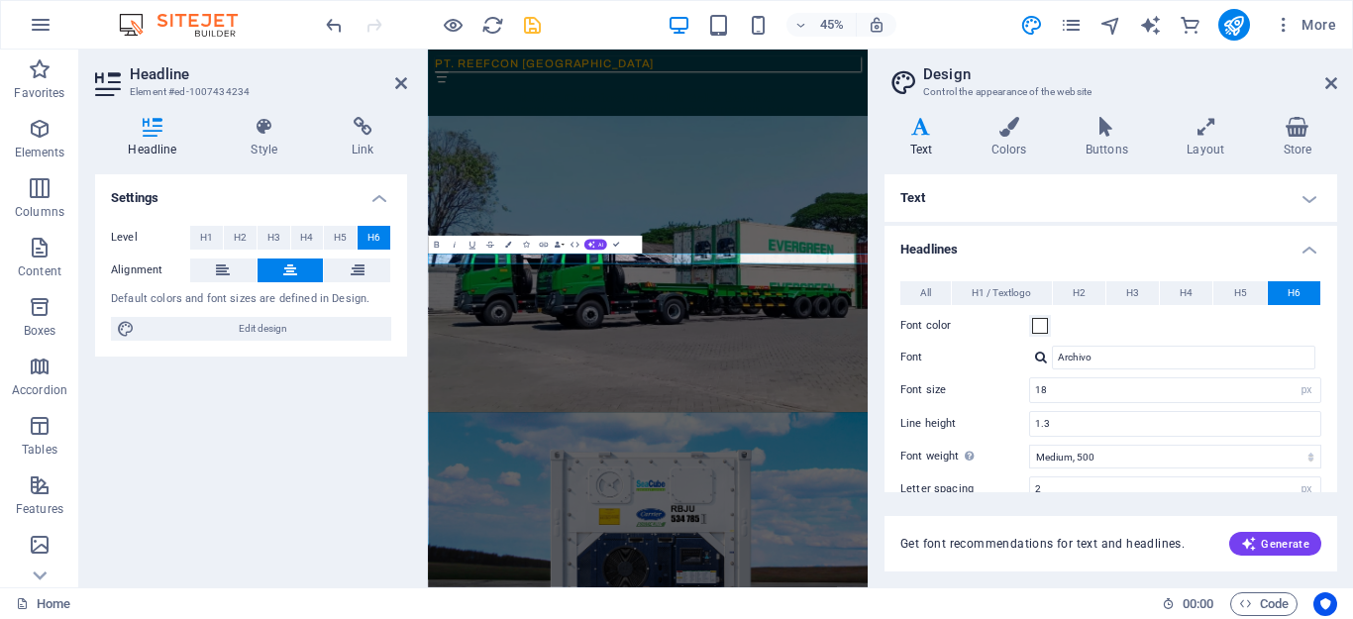
click at [1088, 536] on span "Get font recommendations for text and headlines." at bounding box center [1042, 544] width 284 height 16
drag, startPoint x: 1329, startPoint y: 81, endPoint x: 948, endPoint y: 34, distance: 384.3
click at [1329, 81] on icon at bounding box center [1331, 83] width 12 height 16
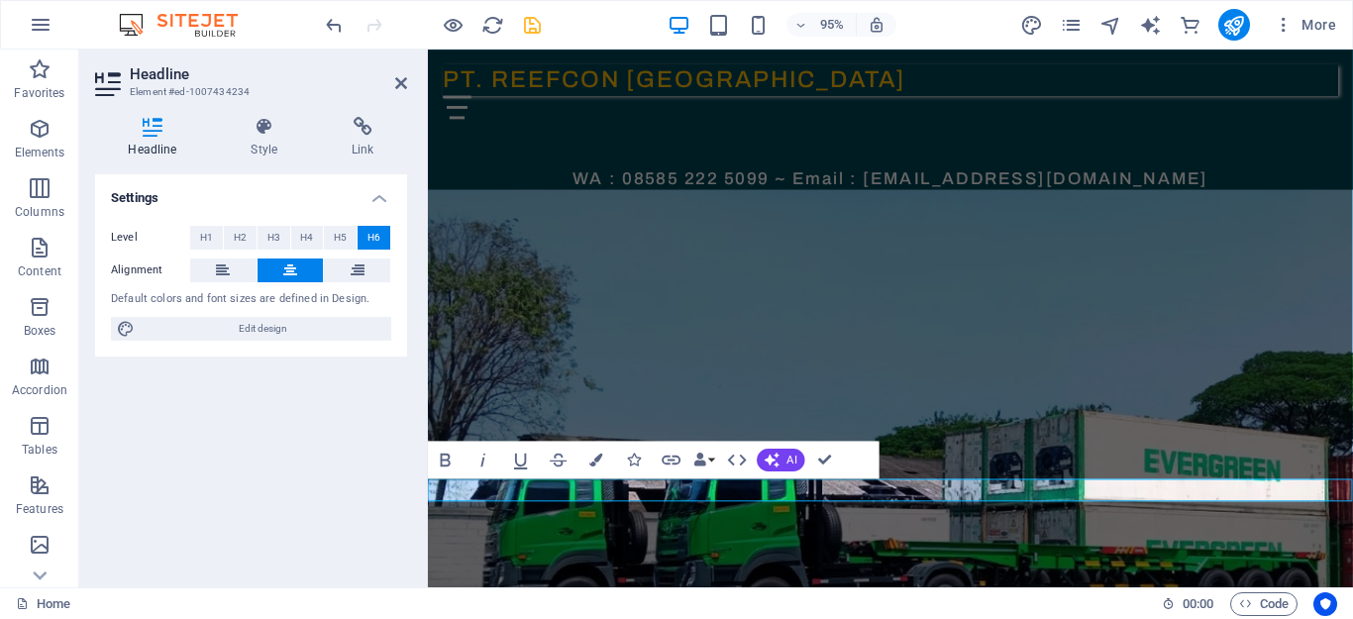
click at [529, 33] on icon "save" at bounding box center [532, 25] width 23 height 23
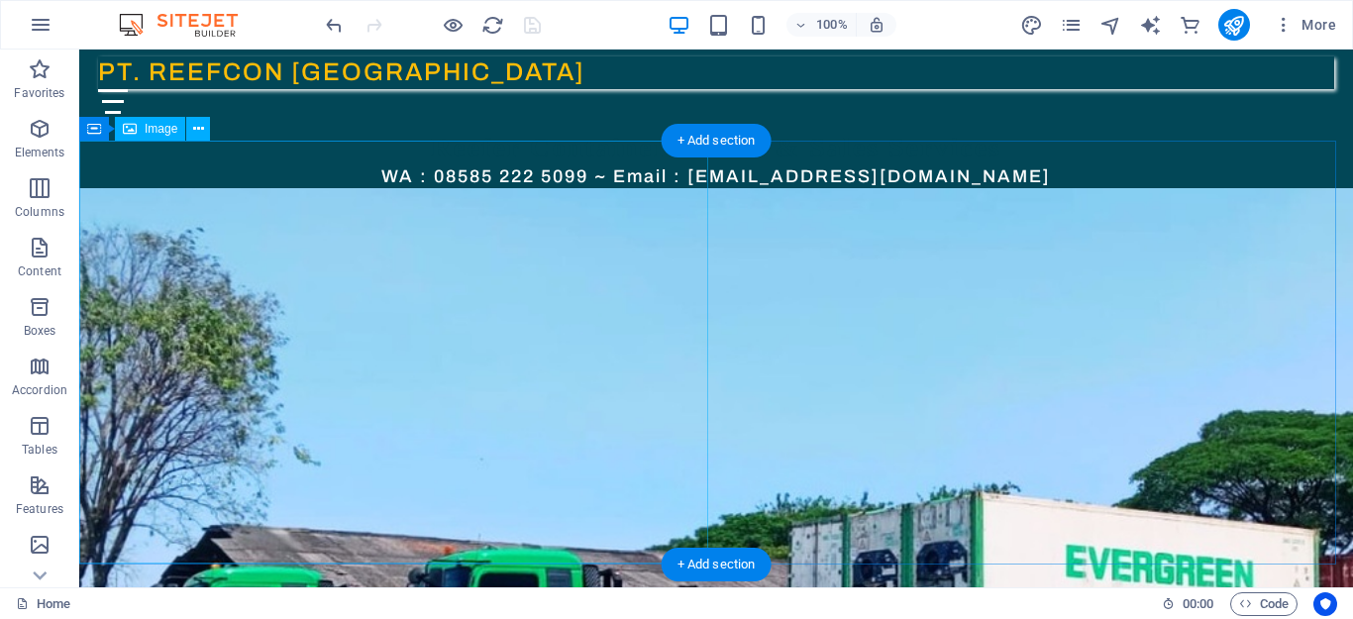
scroll to position [0, 0]
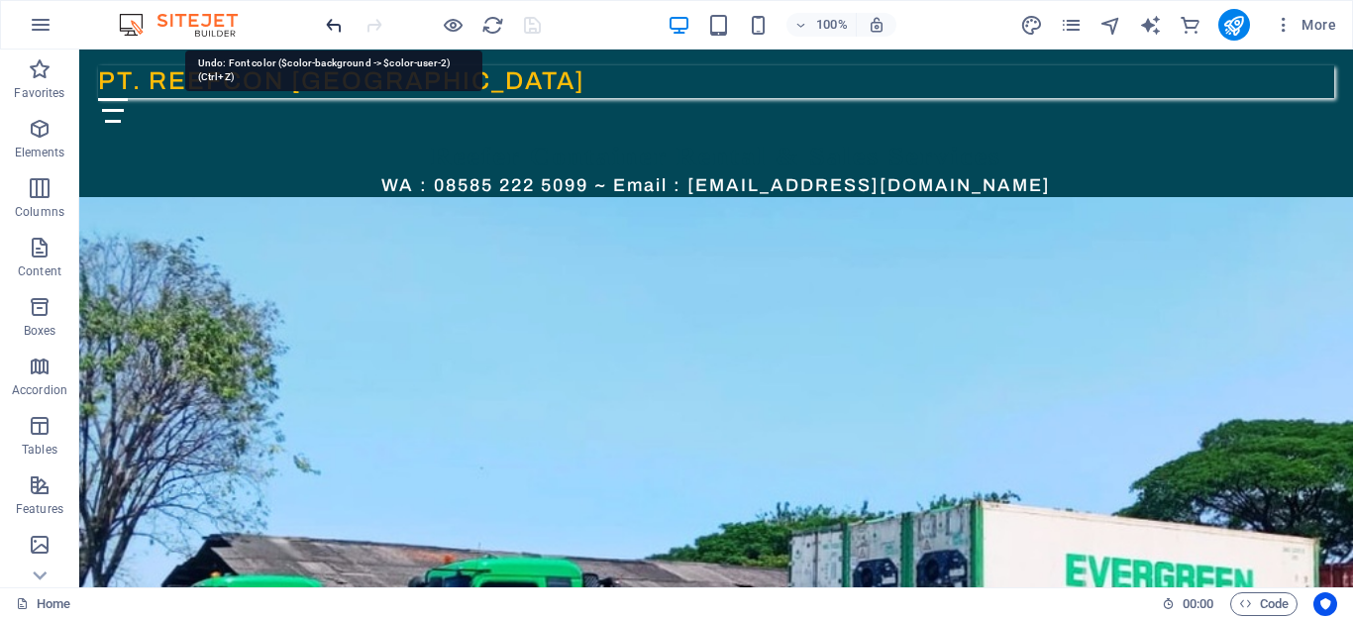
click at [330, 25] on icon "undo" at bounding box center [334, 25] width 23 height 23
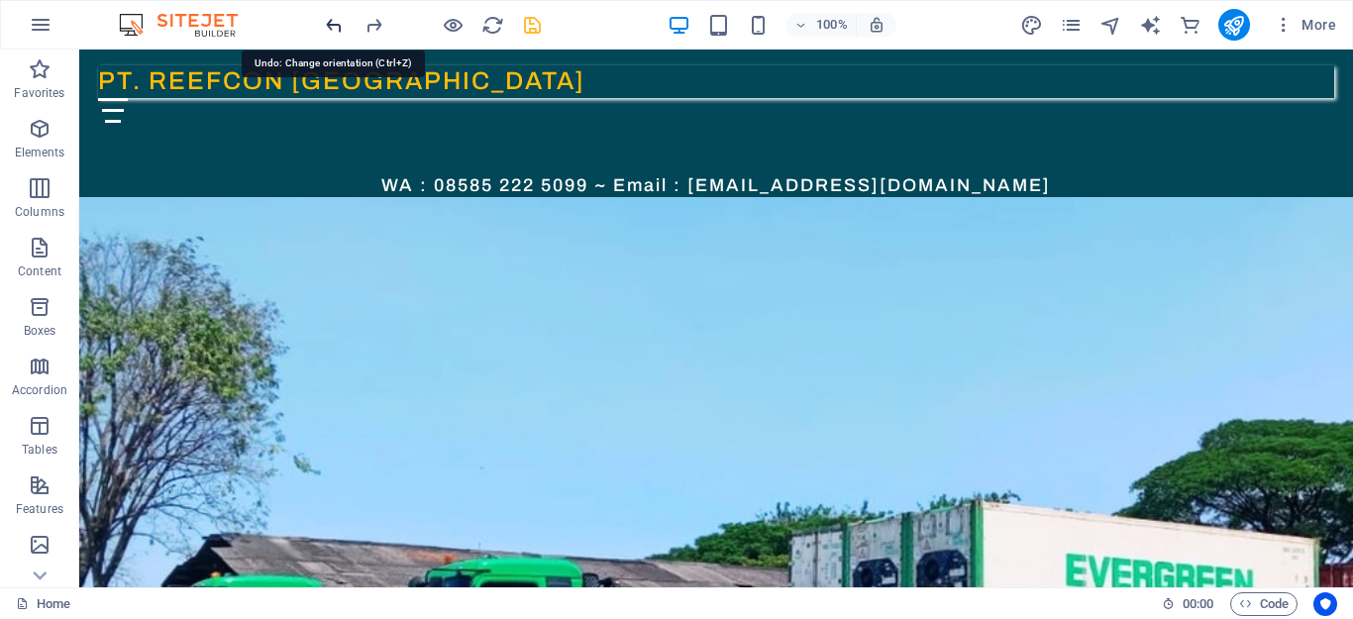
click at [330, 25] on icon "undo" at bounding box center [334, 25] width 23 height 23
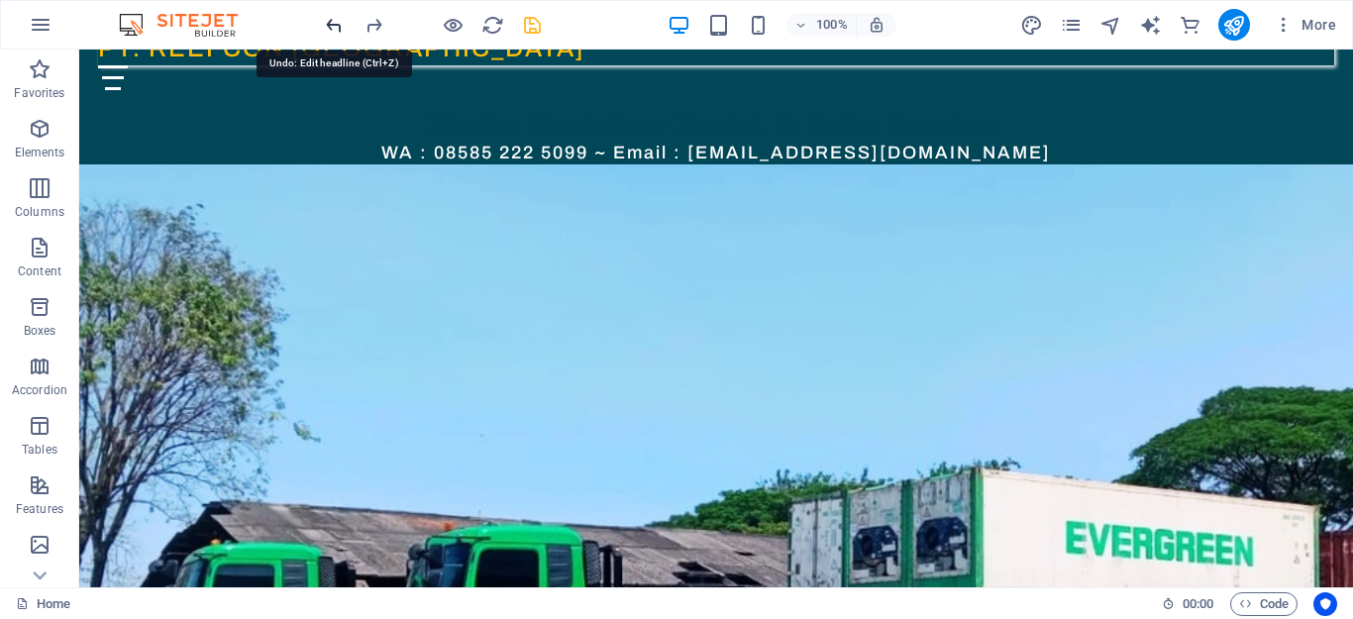
click at [330, 25] on icon "undo" at bounding box center [334, 25] width 23 height 23
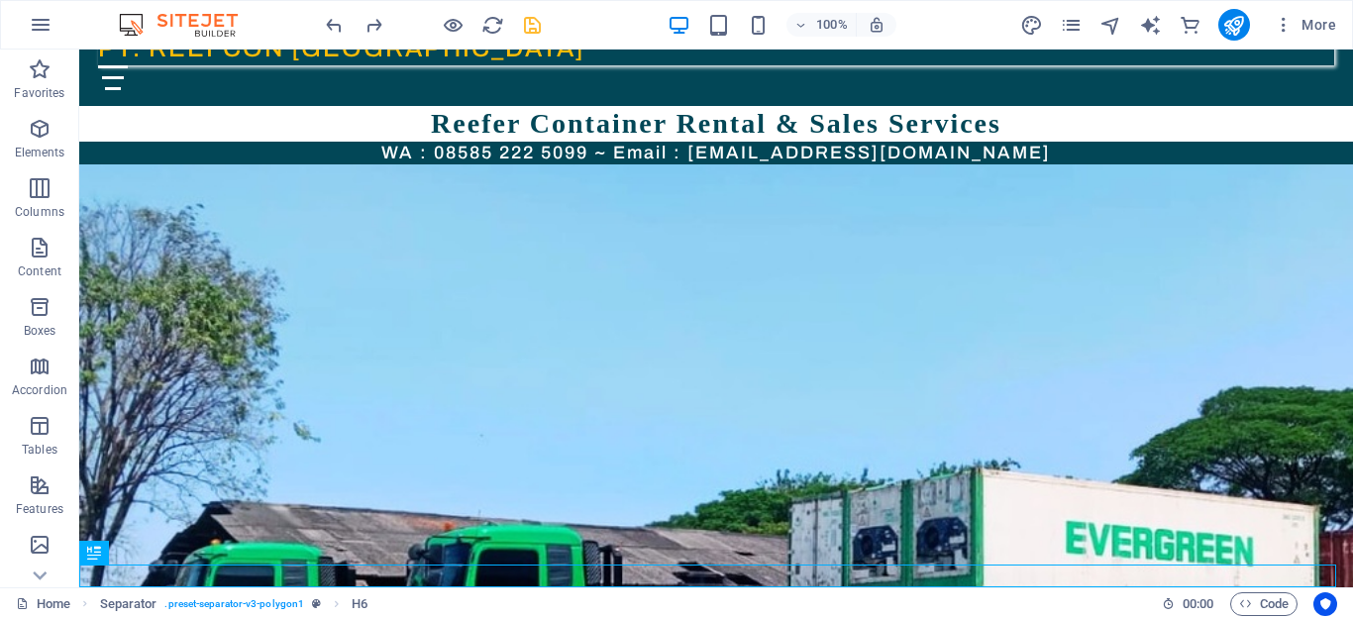
click at [606, 603] on div "Home Separator . preset-separator-v3-polygon1 H6" at bounding box center [581, 604] width 1130 height 24
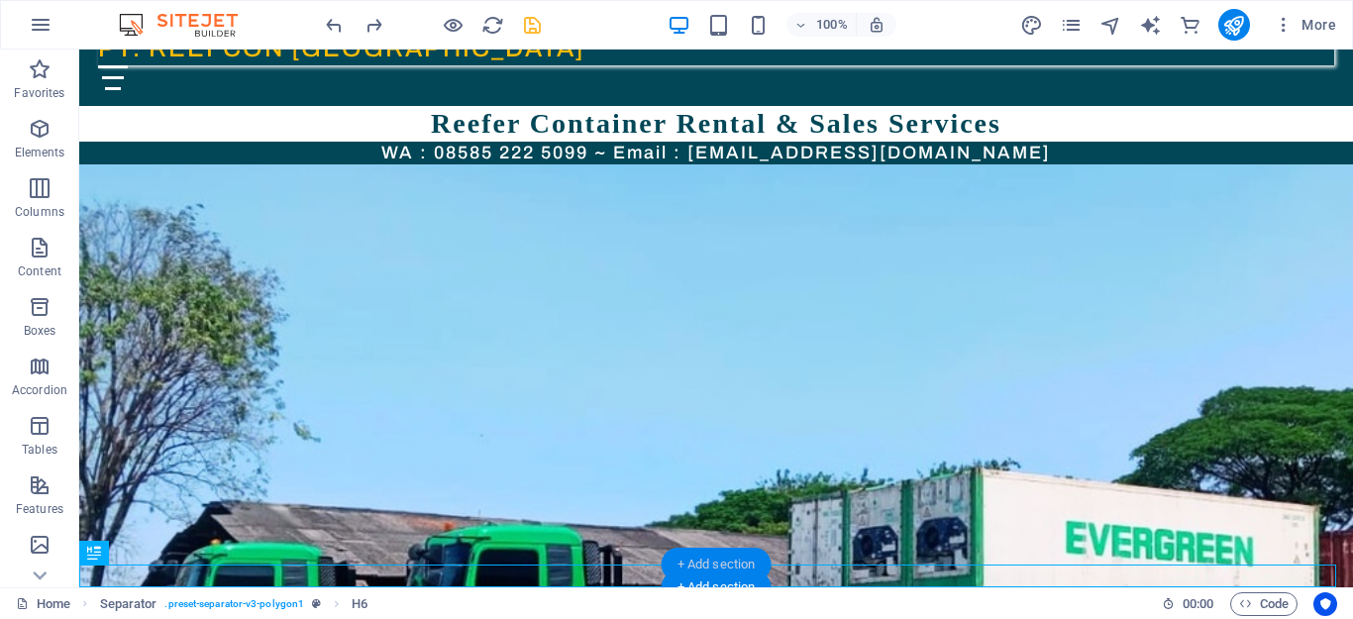
click at [732, 561] on div "+ Add section" at bounding box center [717, 565] width 110 height 34
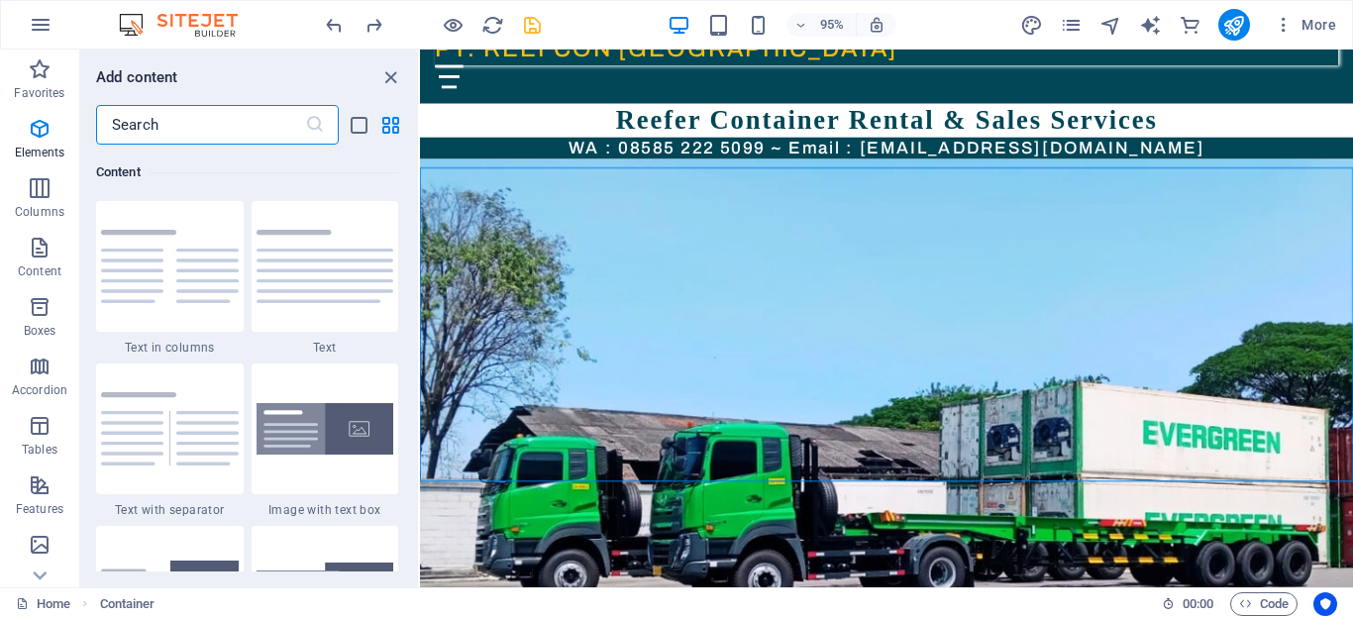
scroll to position [0, 0]
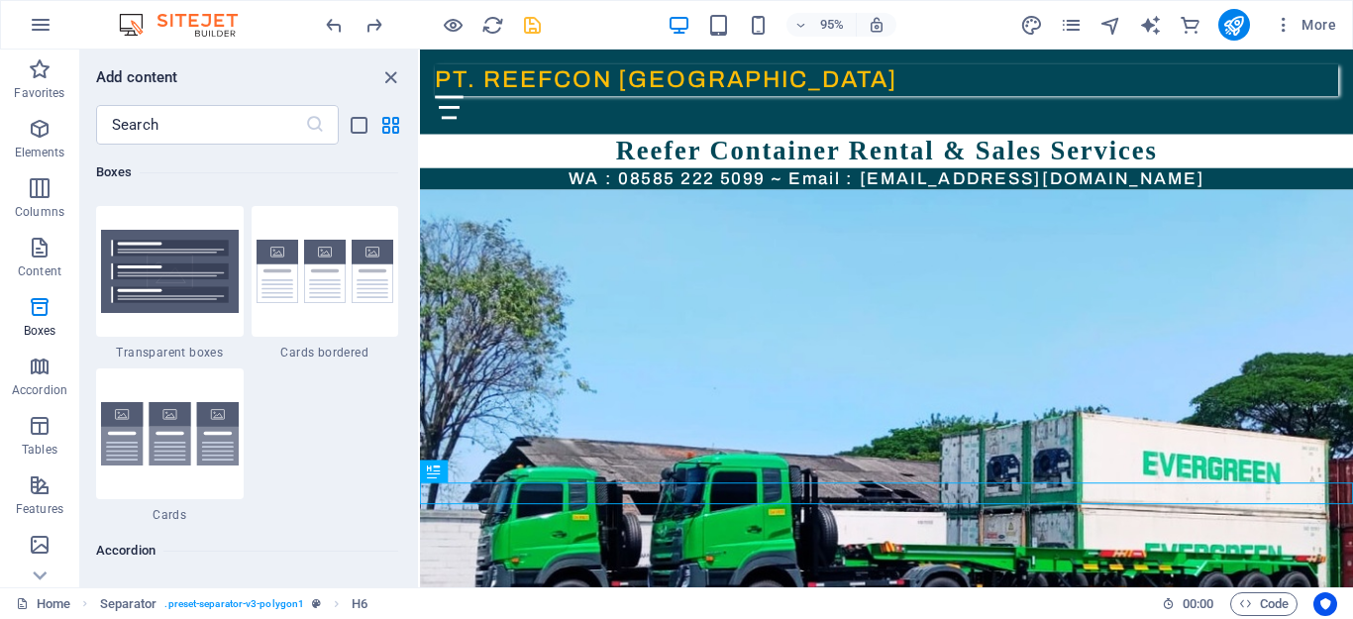
scroll to position [6041, 0]
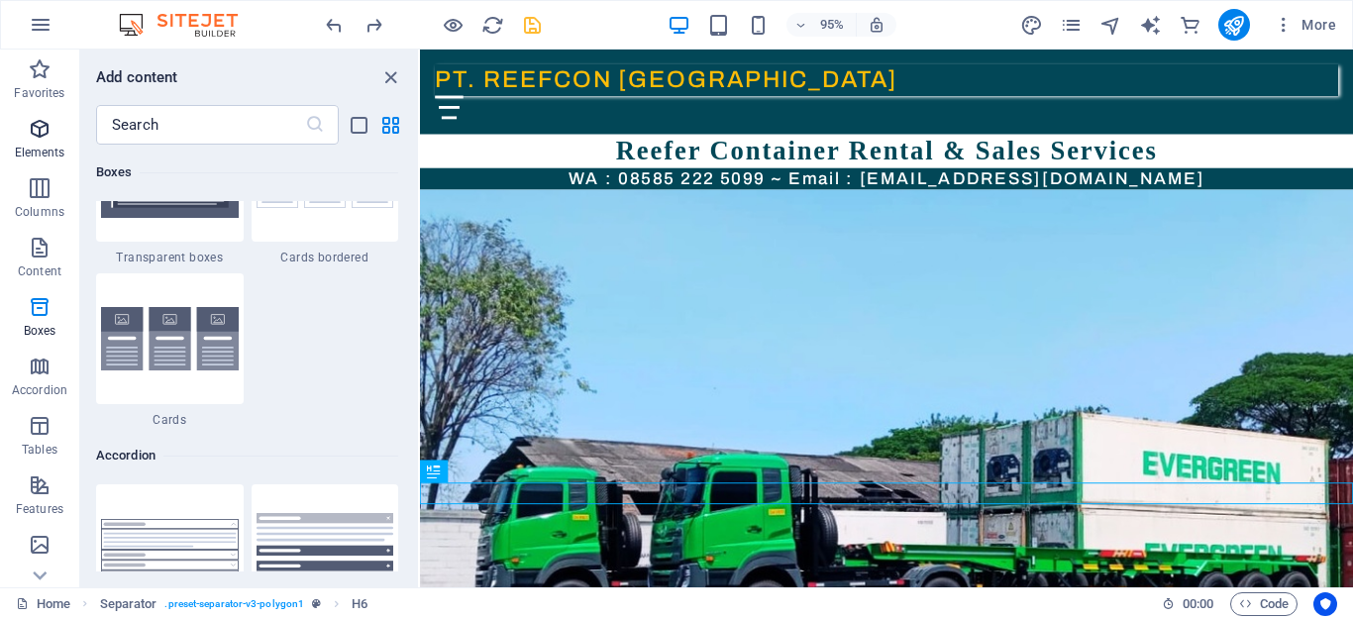
click at [32, 122] on icon "button" at bounding box center [40, 129] width 24 height 24
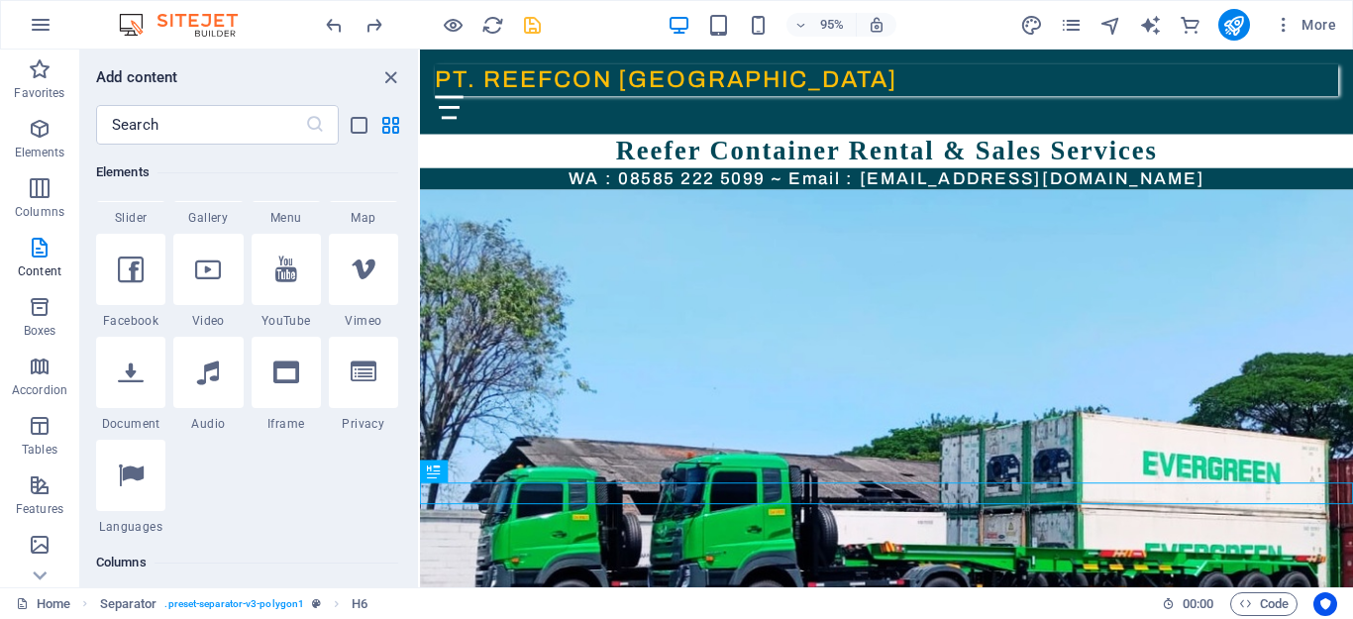
scroll to position [211, 0]
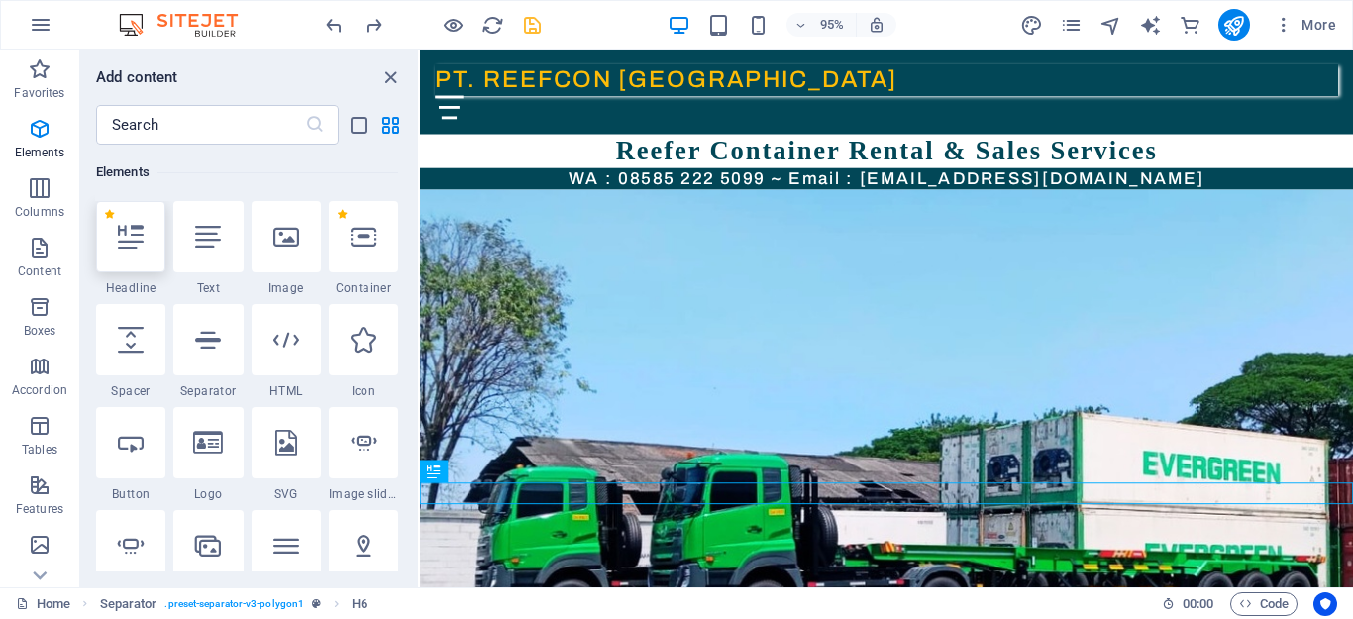
click at [124, 253] on div at bounding box center [130, 236] width 69 height 71
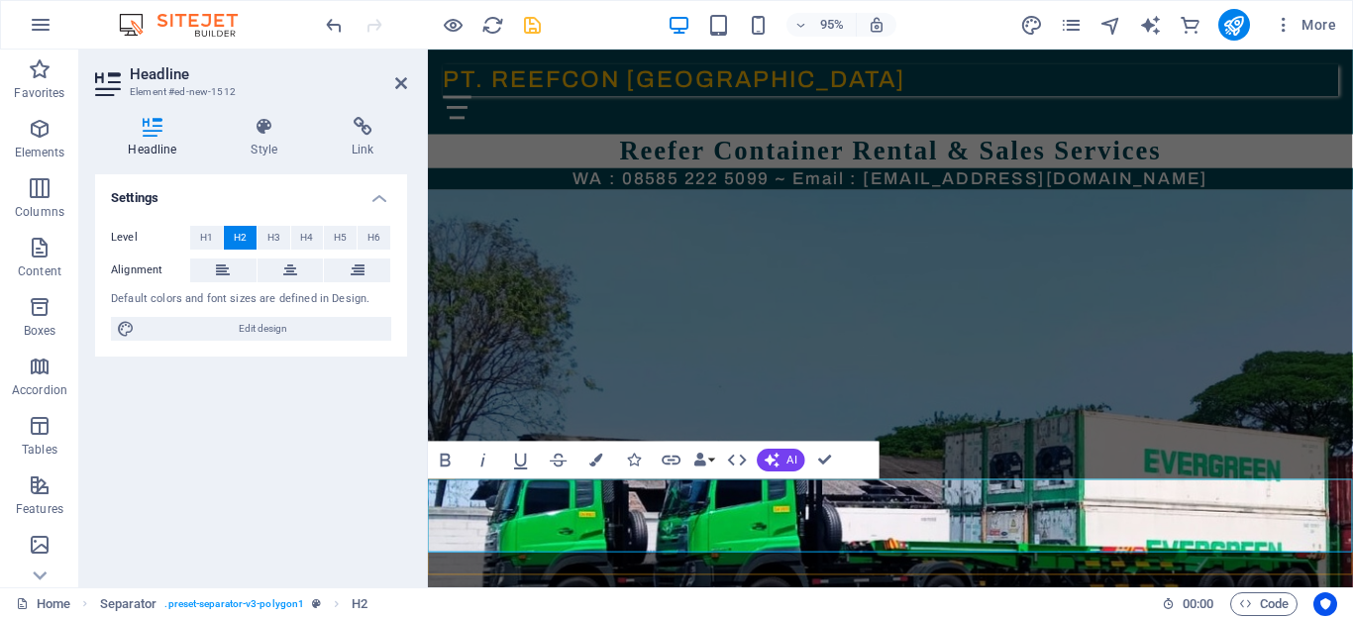
drag, startPoint x: 614, startPoint y: 535, endPoint x: 583, endPoint y: 534, distance: 30.7
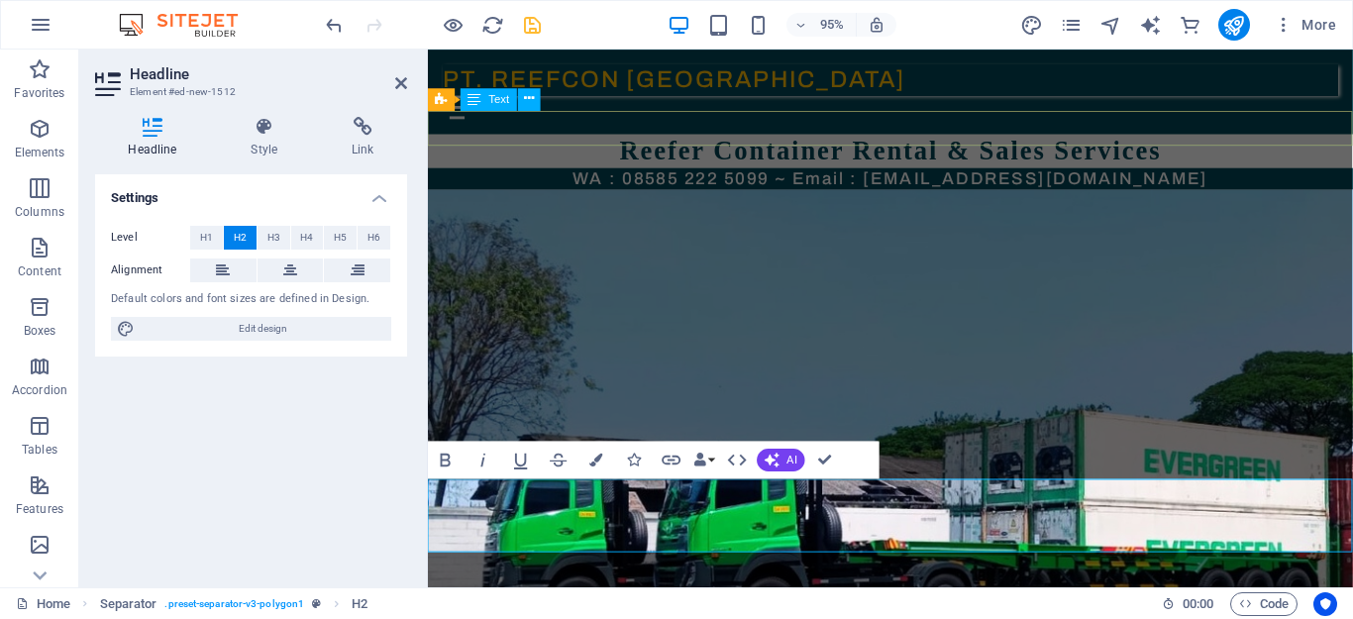
click at [632, 139] on div "Reefer Container Rental & Sales Services" at bounding box center [915, 157] width 974 height 36
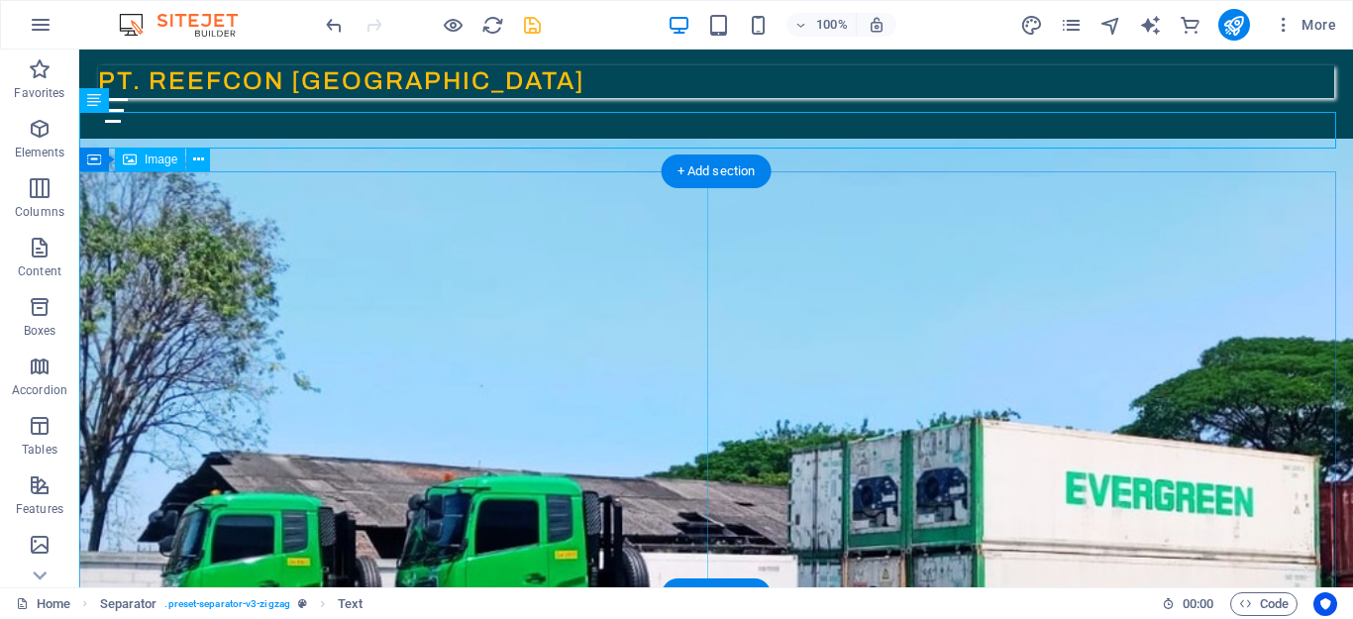
scroll to position [110, 0]
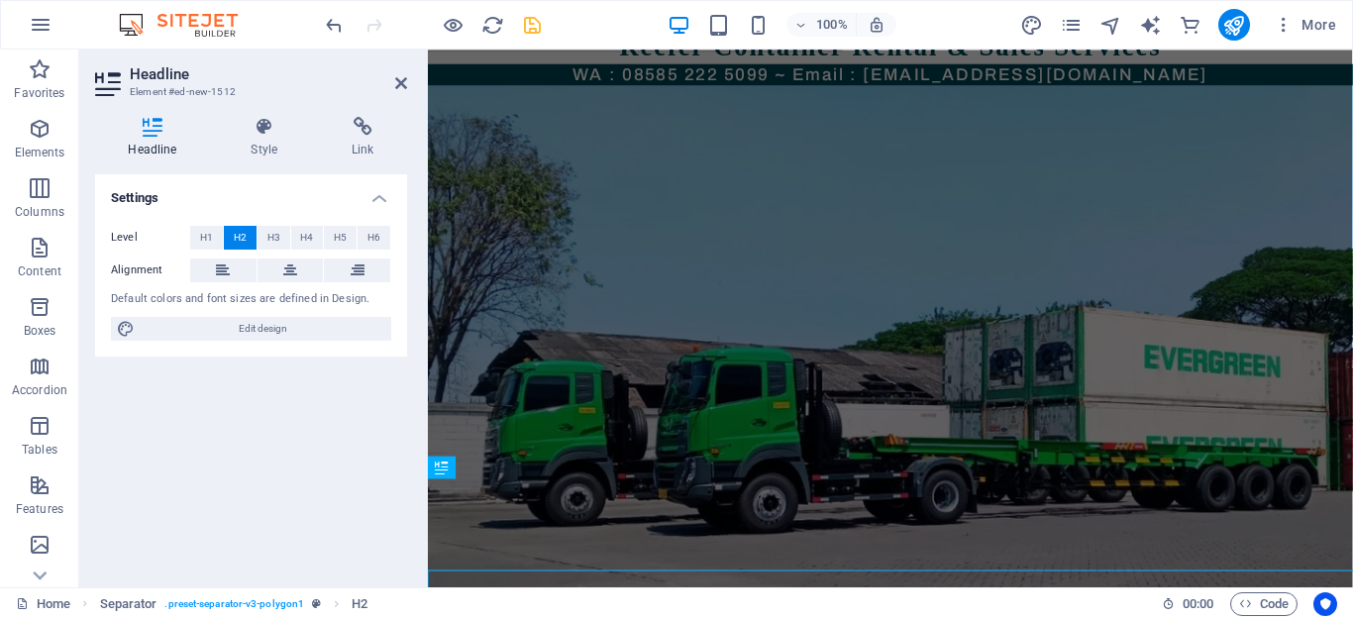
scroll to position [0, 0]
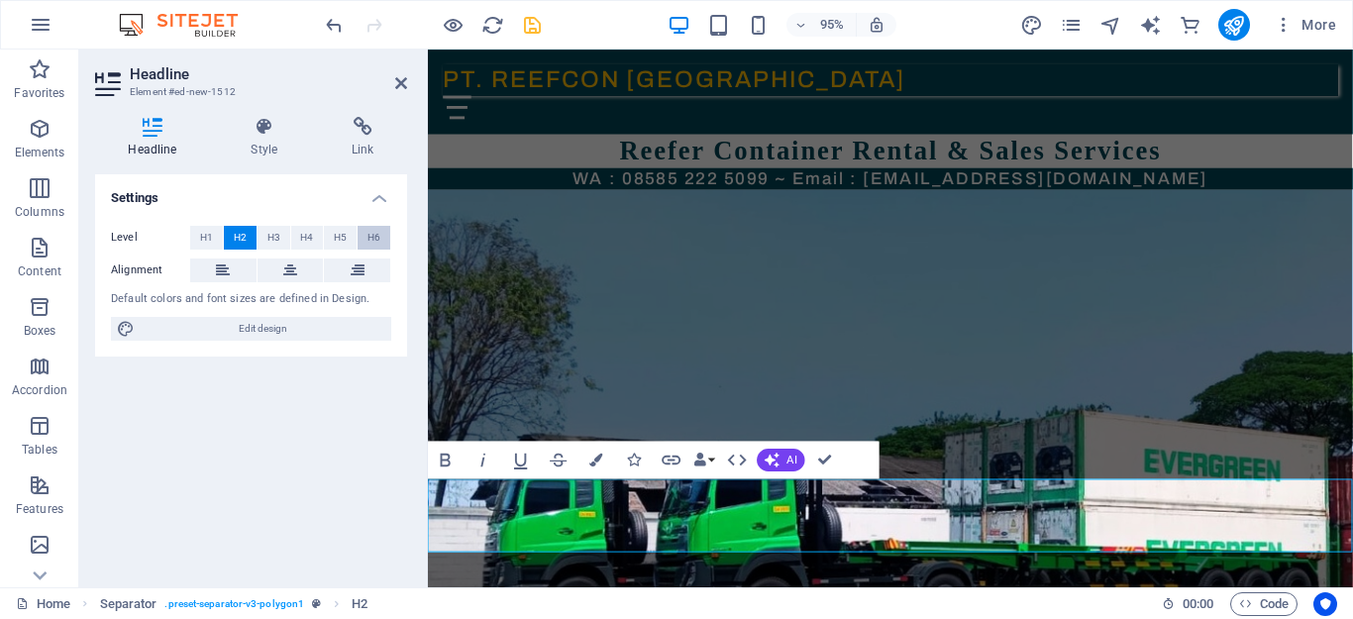
click at [378, 243] on span "H6" at bounding box center [373, 238] width 13 height 24
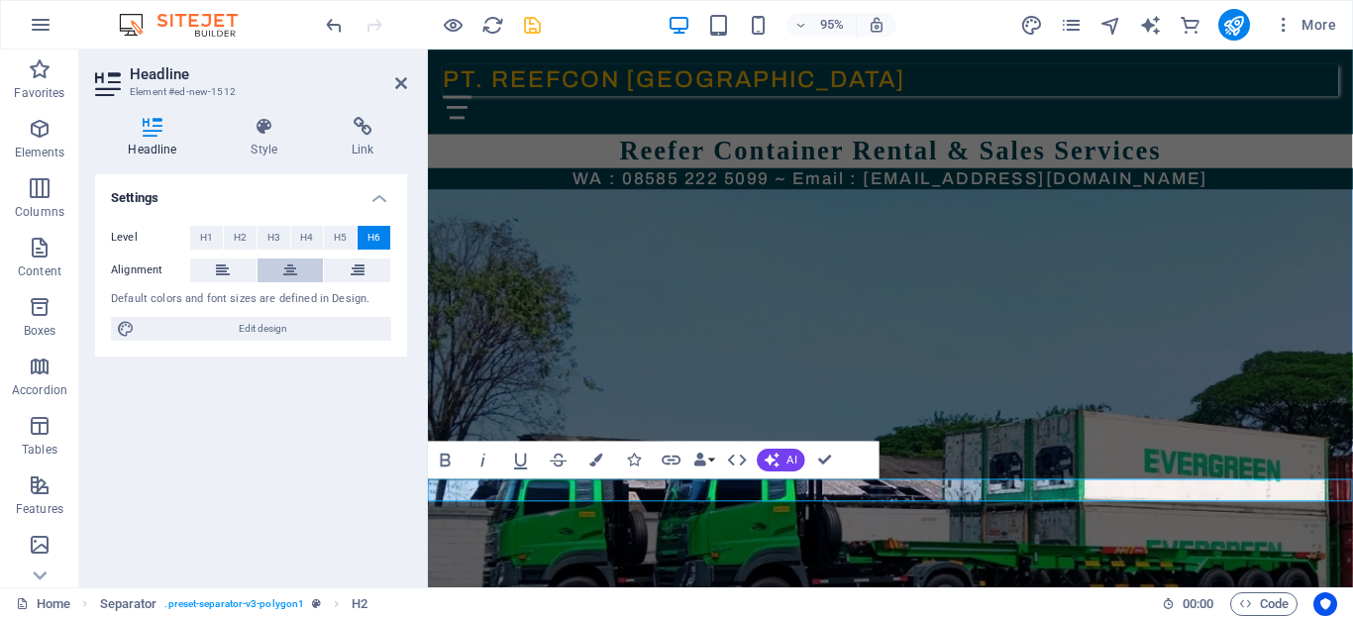
click at [290, 275] on icon at bounding box center [290, 271] width 14 height 24
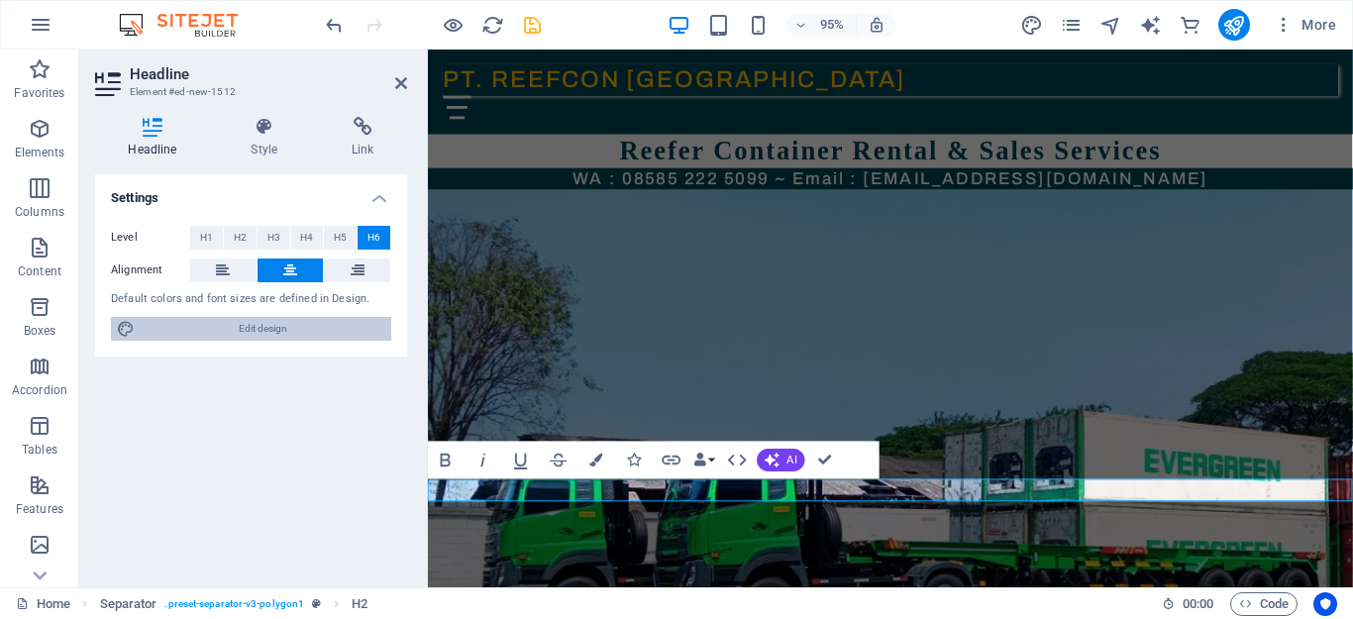
click at [256, 322] on span "Edit design" at bounding box center [263, 329] width 245 height 24
select select "px"
select select "500"
select select "px"
select select "rem"
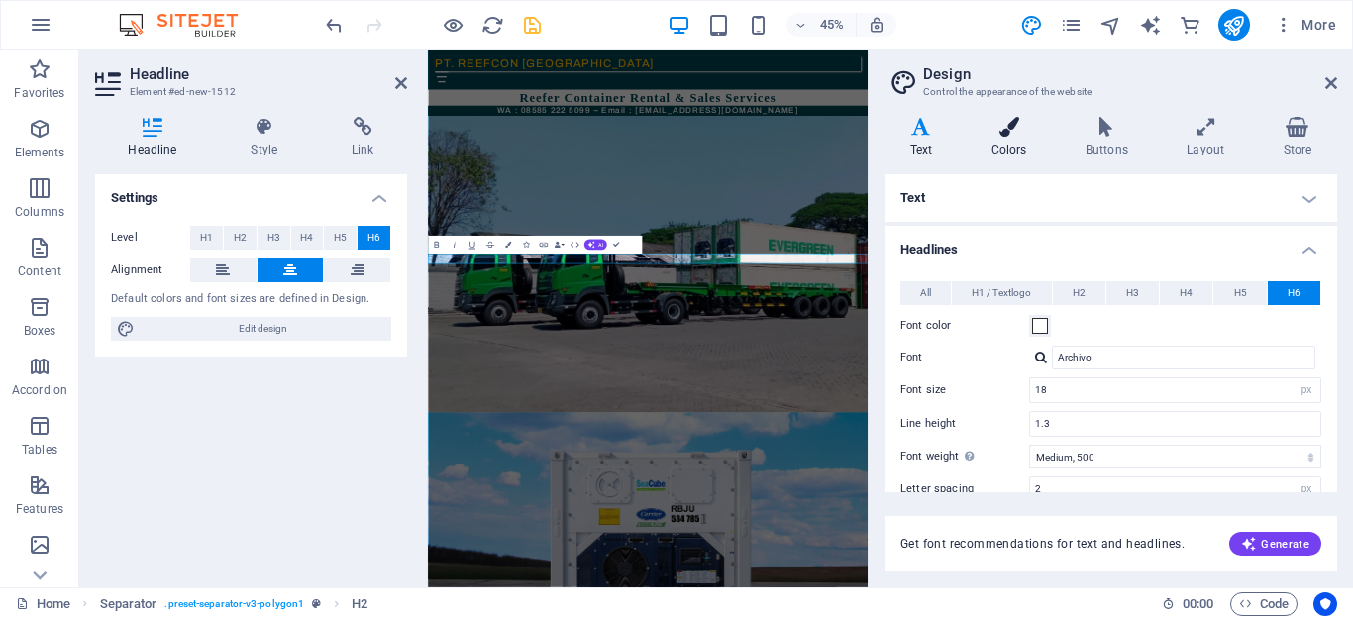
click at [1015, 127] on icon at bounding box center [1009, 127] width 86 height 20
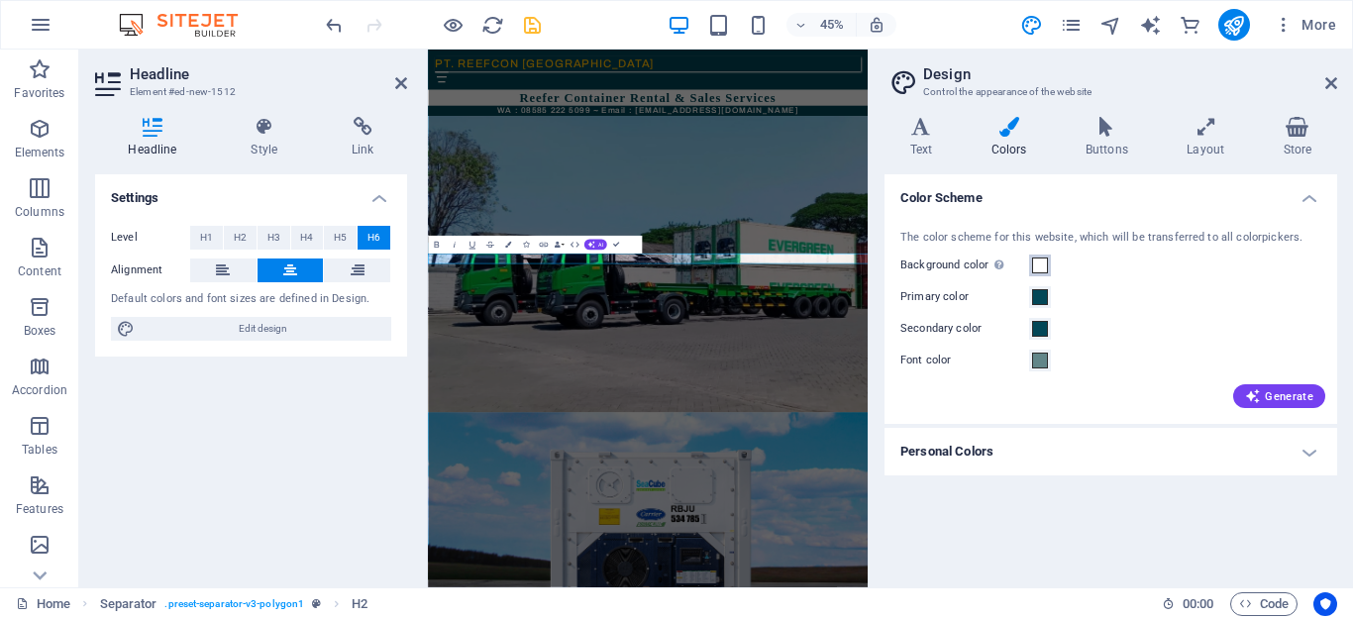
click at [1043, 266] on span at bounding box center [1040, 266] width 16 height 16
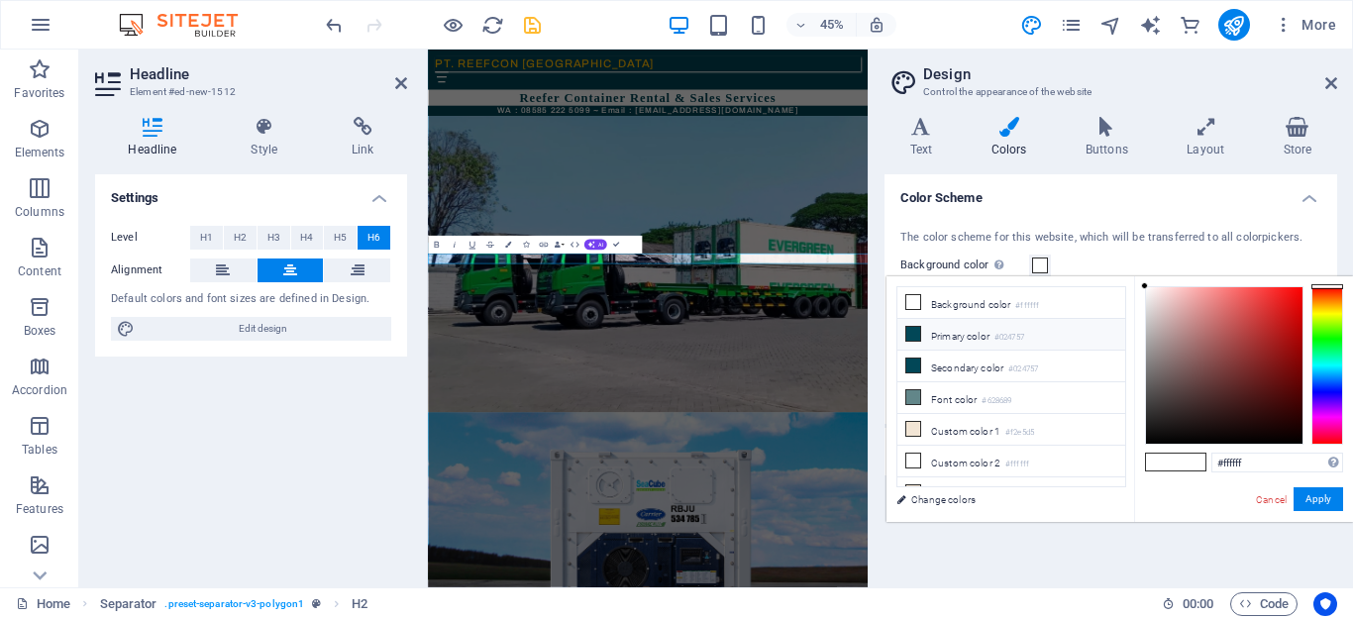
click at [932, 329] on li "Primary color #024757" at bounding box center [1011, 335] width 228 height 32
type input "#024757"
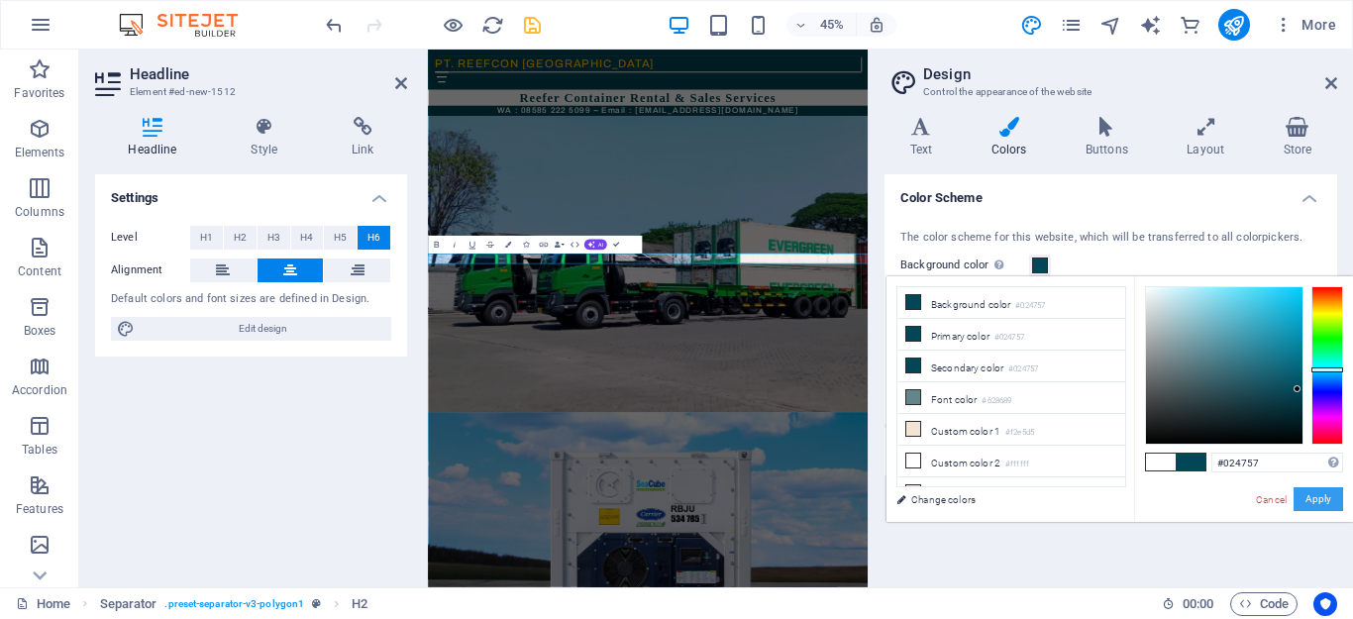
click at [1315, 511] on button "Apply" at bounding box center [1319, 499] width 50 height 24
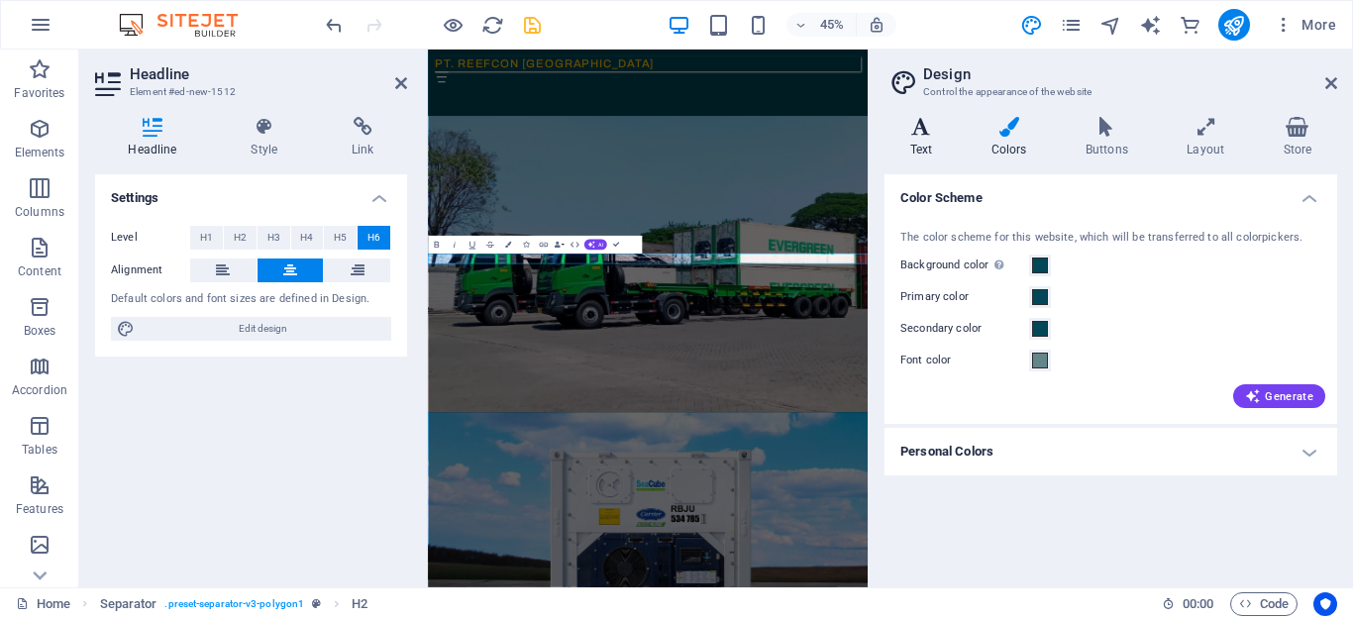
click at [926, 137] on h4 "Text" at bounding box center [925, 138] width 81 height 42
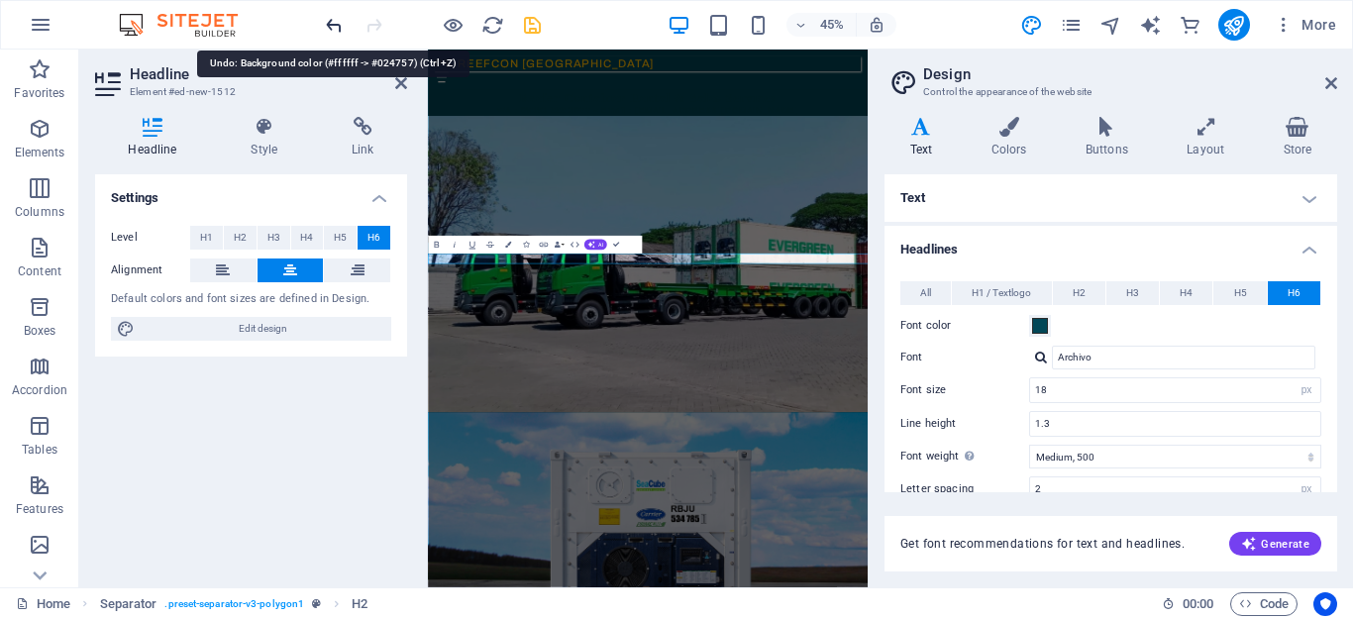
click at [333, 24] on icon "undo" at bounding box center [334, 25] width 23 height 23
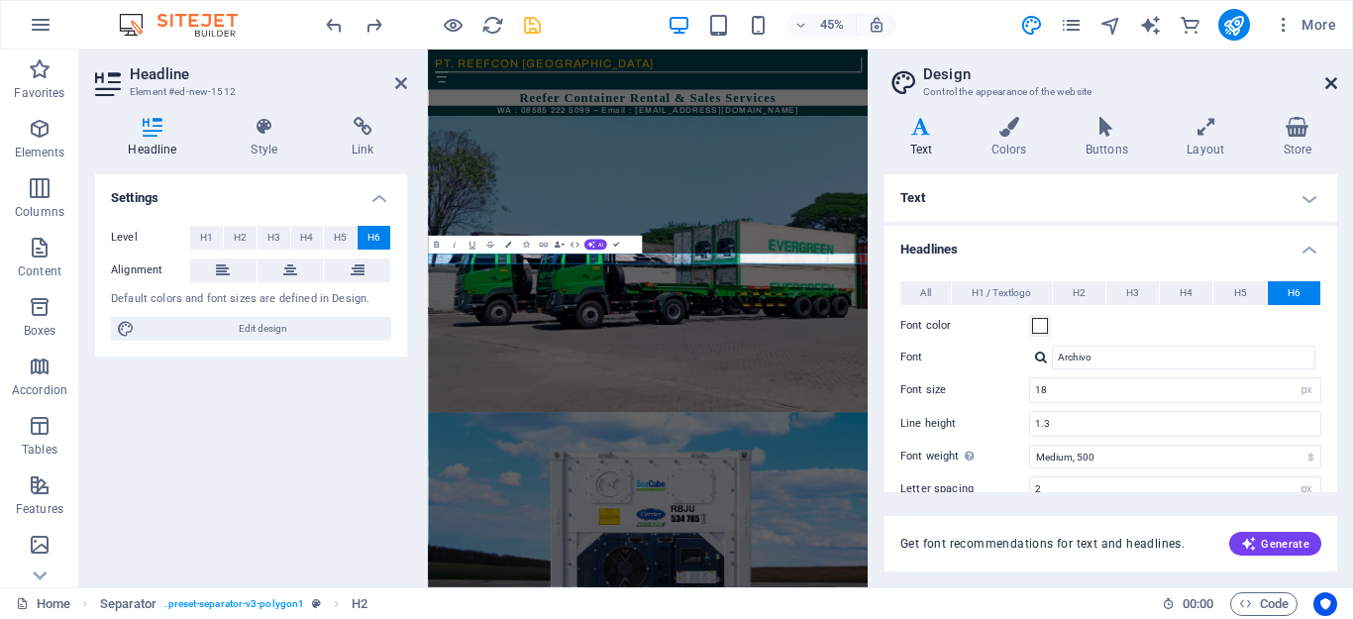
click at [1327, 81] on icon at bounding box center [1331, 83] width 12 height 16
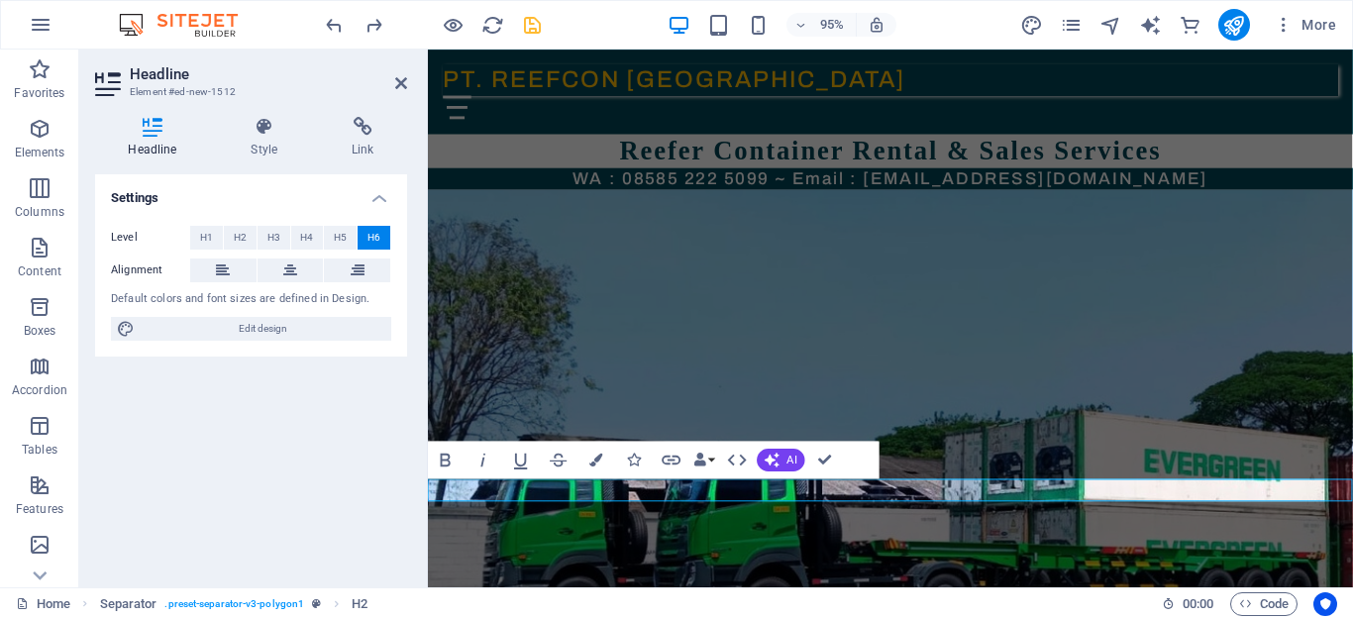
click at [227, 328] on span "Edit design" at bounding box center [263, 329] width 245 height 24
select select "px"
select select "500"
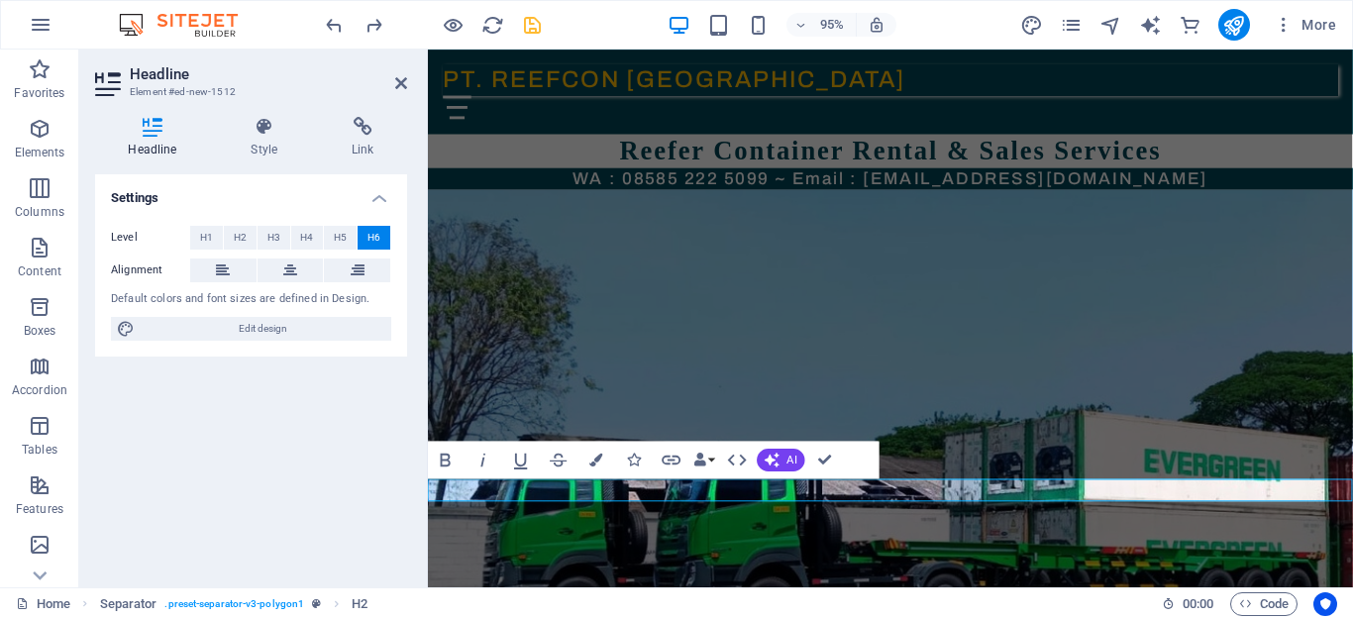
select select "px"
select select "rem"
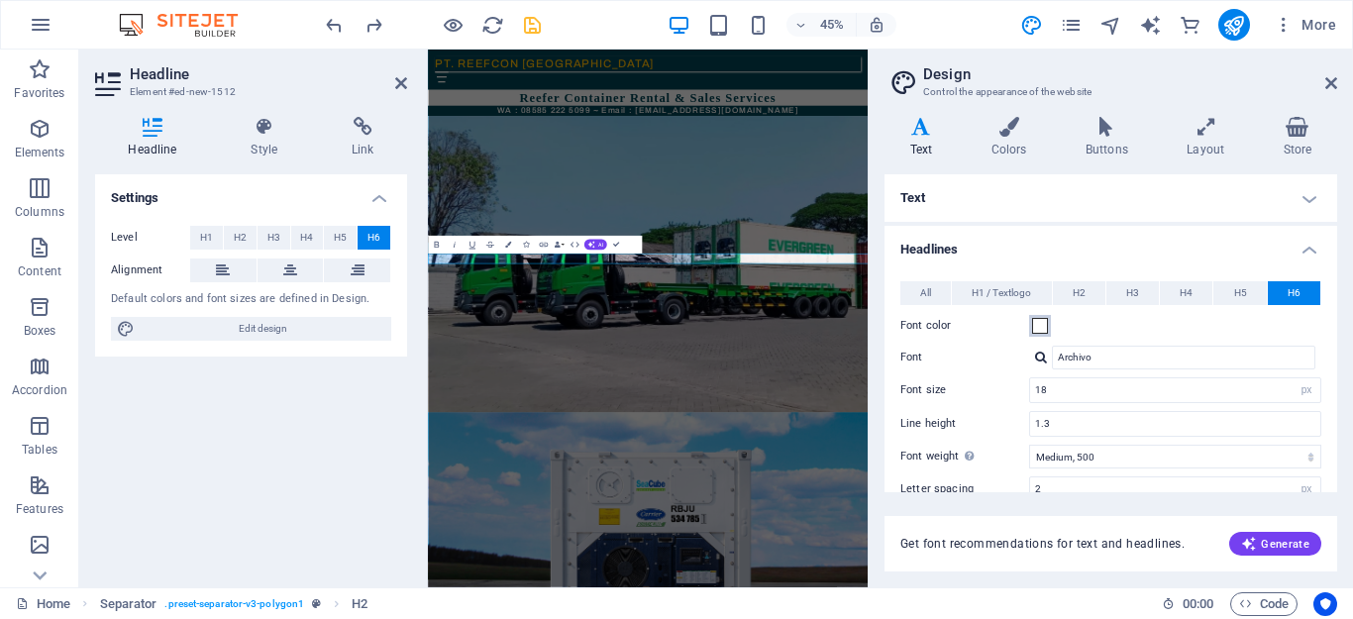
click at [1045, 329] on span at bounding box center [1040, 326] width 16 height 16
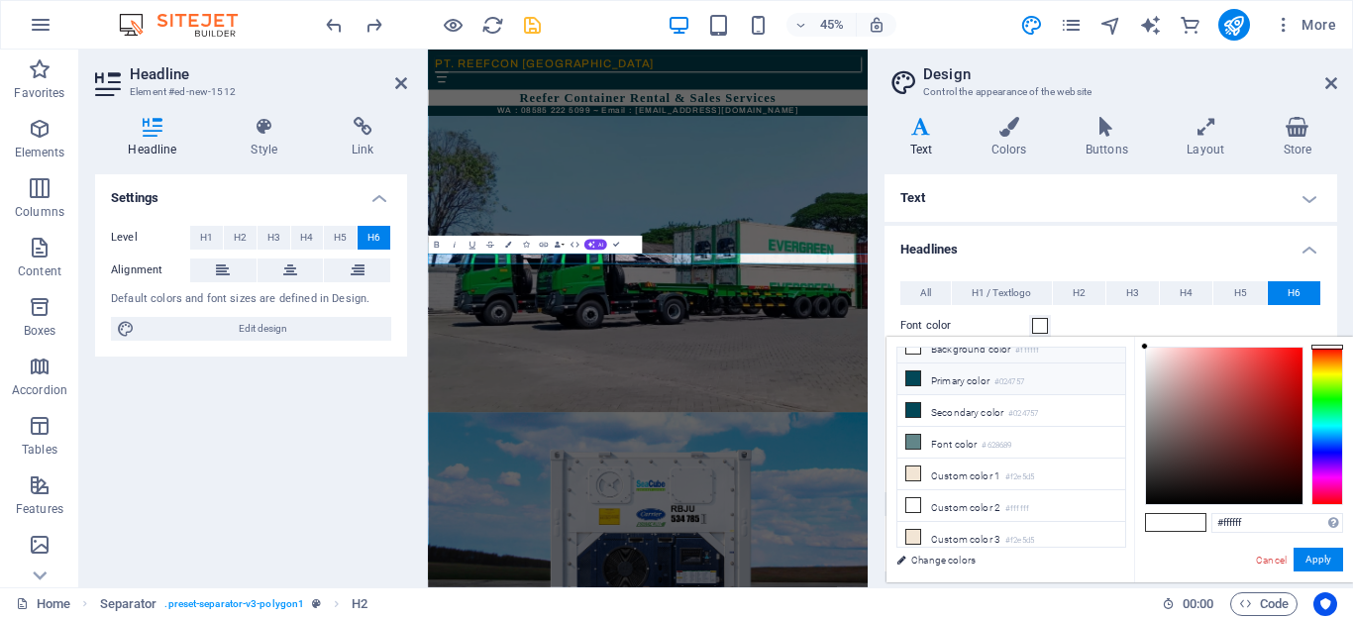
click at [908, 380] on icon at bounding box center [913, 378] width 14 height 14
type input "#024757"
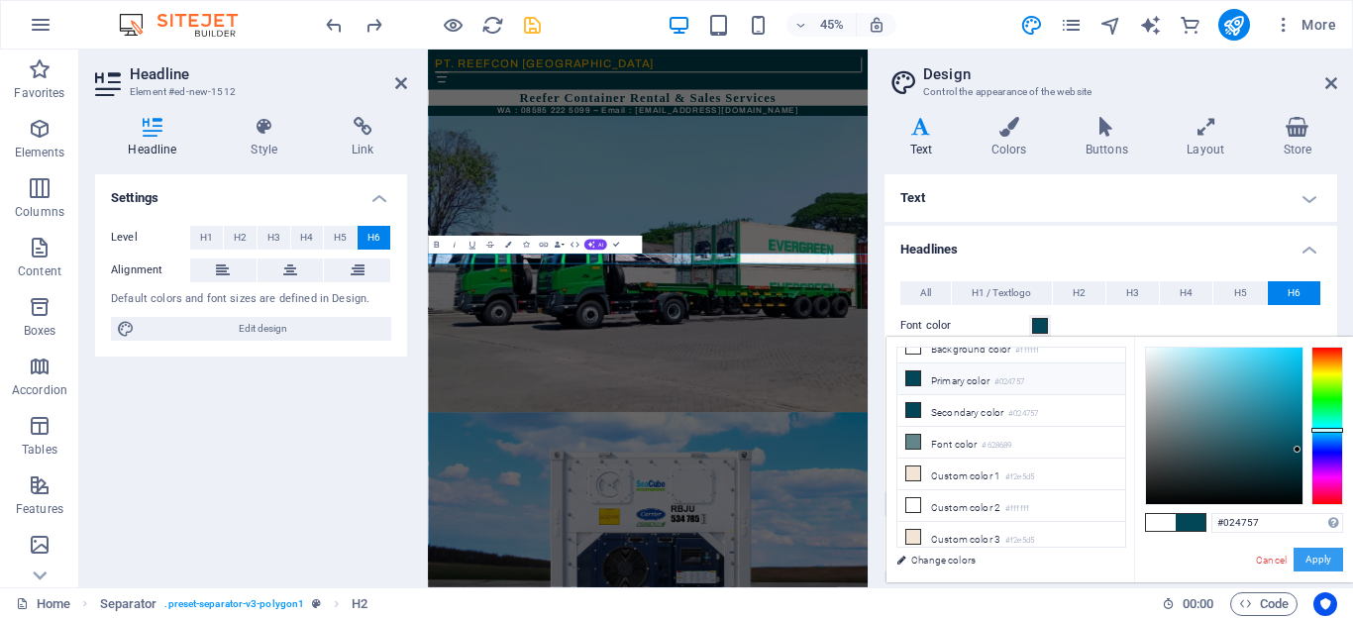
click at [1326, 562] on button "Apply" at bounding box center [1319, 560] width 50 height 24
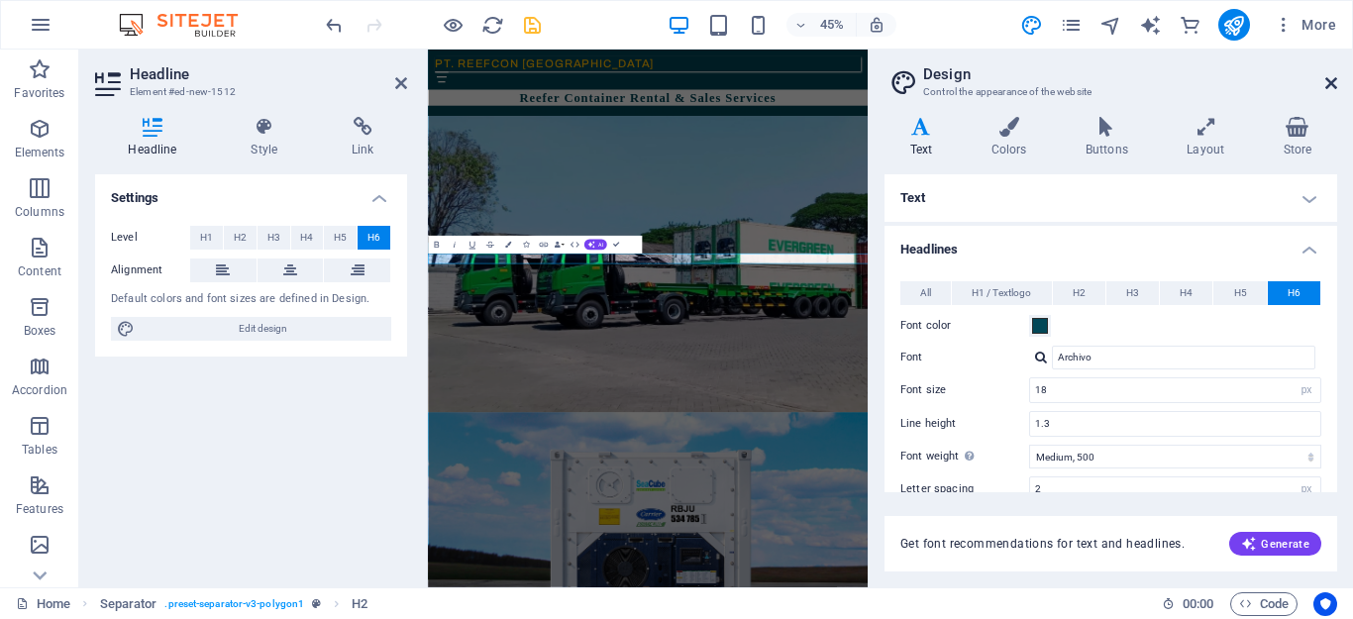
drag, startPoint x: 1331, startPoint y: 87, endPoint x: 584, endPoint y: 135, distance: 748.3
click at [1331, 87] on icon at bounding box center [1331, 83] width 12 height 16
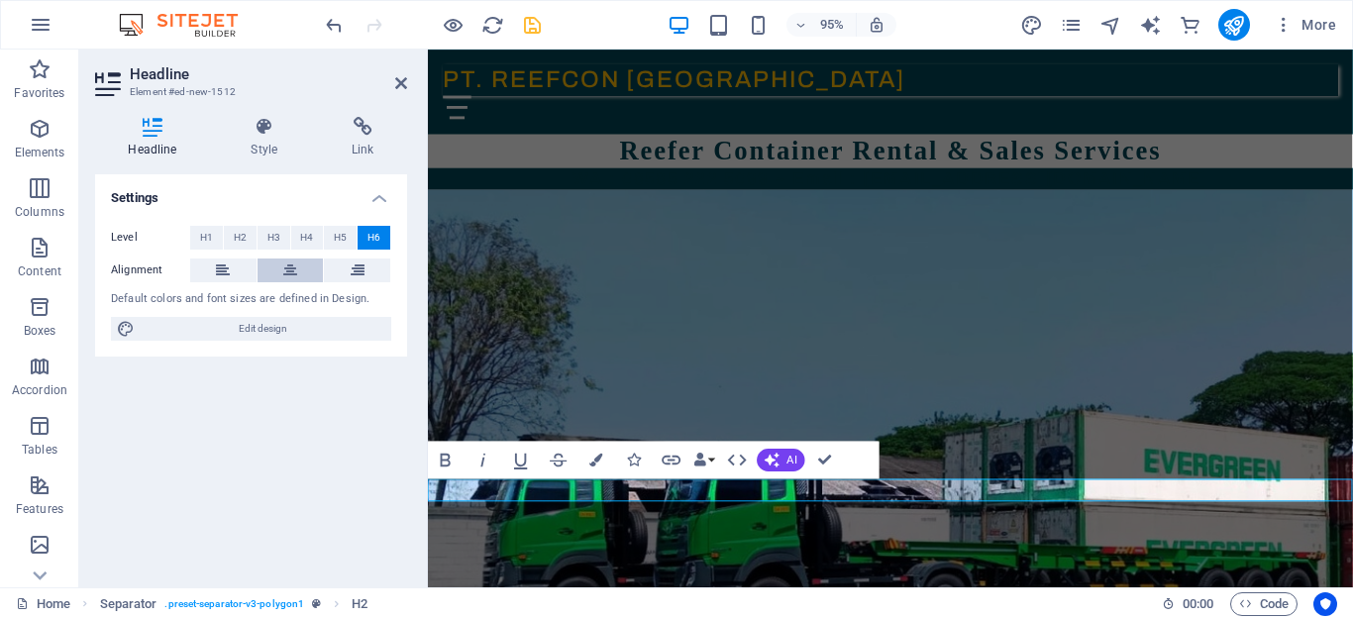
click at [283, 270] on icon at bounding box center [290, 271] width 14 height 24
drag, startPoint x: 1020, startPoint y: 514, endPoint x: 818, endPoint y: 508, distance: 202.1
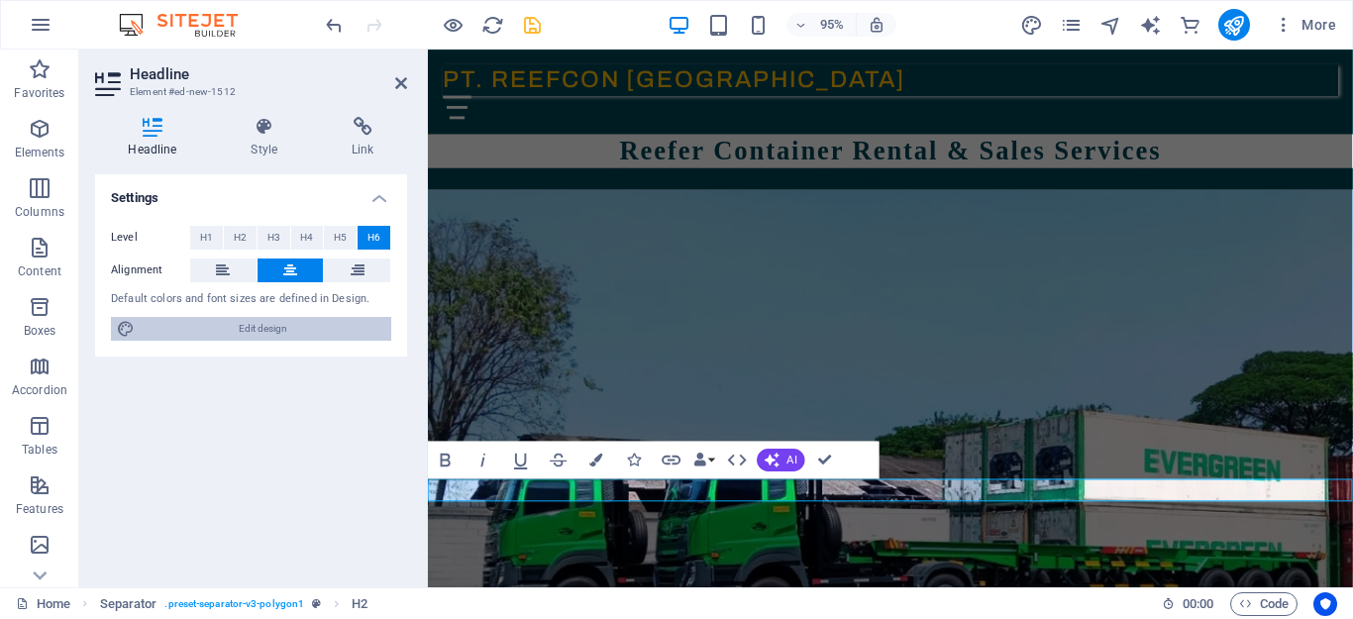
click at [239, 336] on span "Edit design" at bounding box center [263, 329] width 245 height 24
select select "px"
select select "500"
select select "px"
select select "rem"
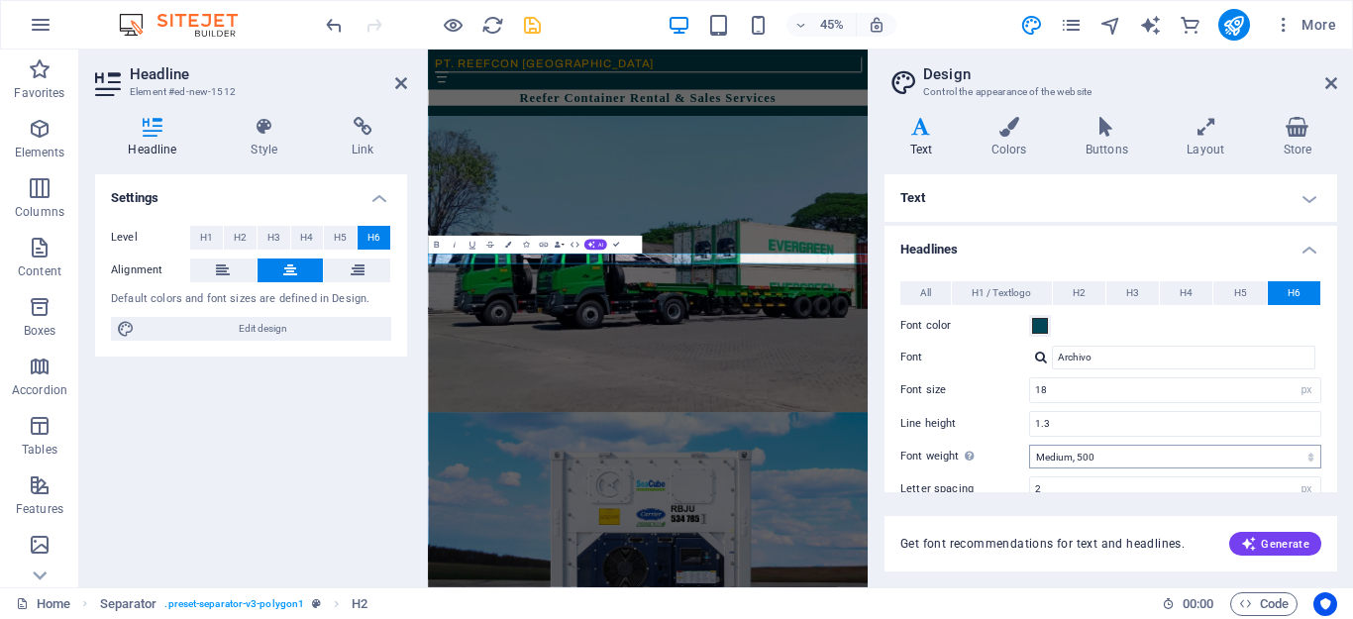
scroll to position [99, 0]
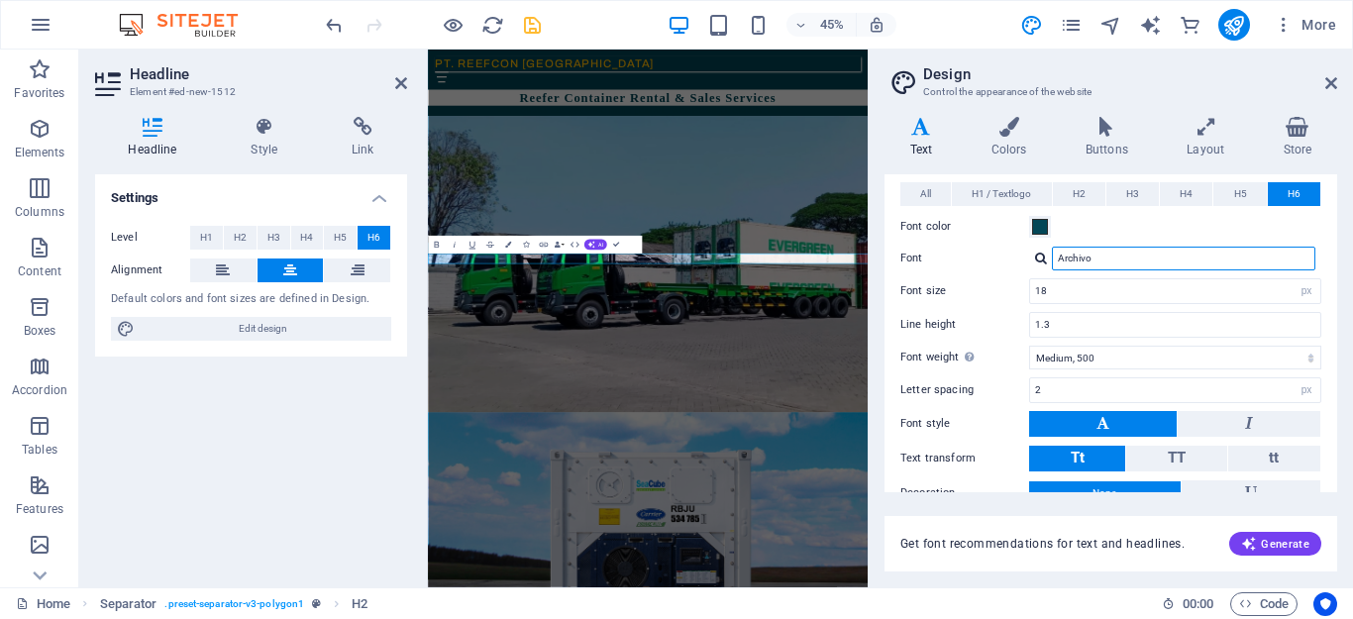
click at [1143, 261] on input "Archivo" at bounding box center [1183, 259] width 263 height 24
type input "arial"
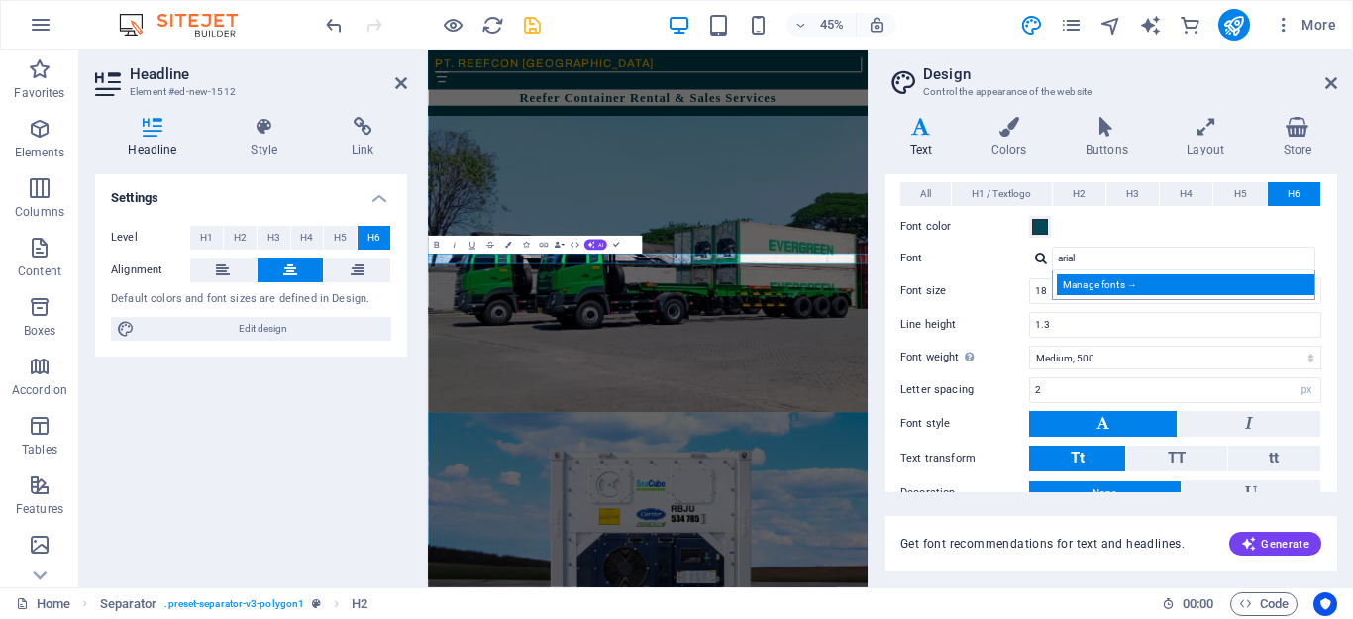
click at [1119, 292] on div "Manage fonts →" at bounding box center [1187, 284] width 261 height 21
select select "popularity"
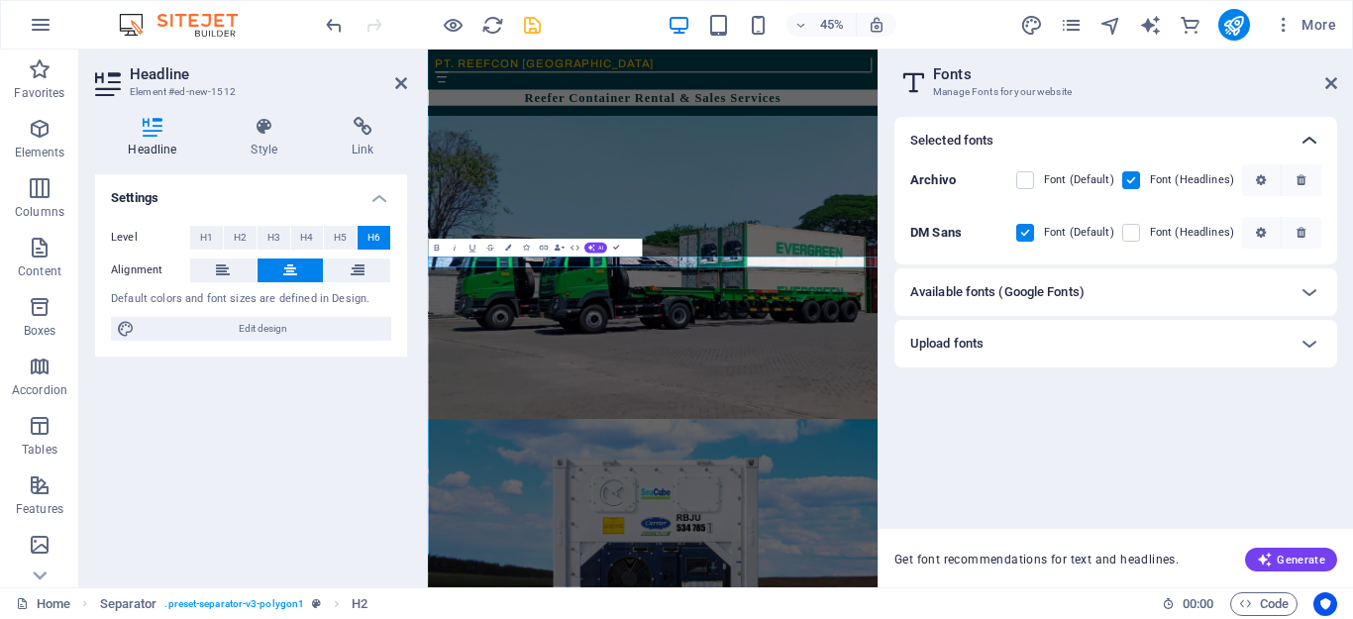
click at [1307, 136] on icon at bounding box center [1310, 141] width 24 height 24
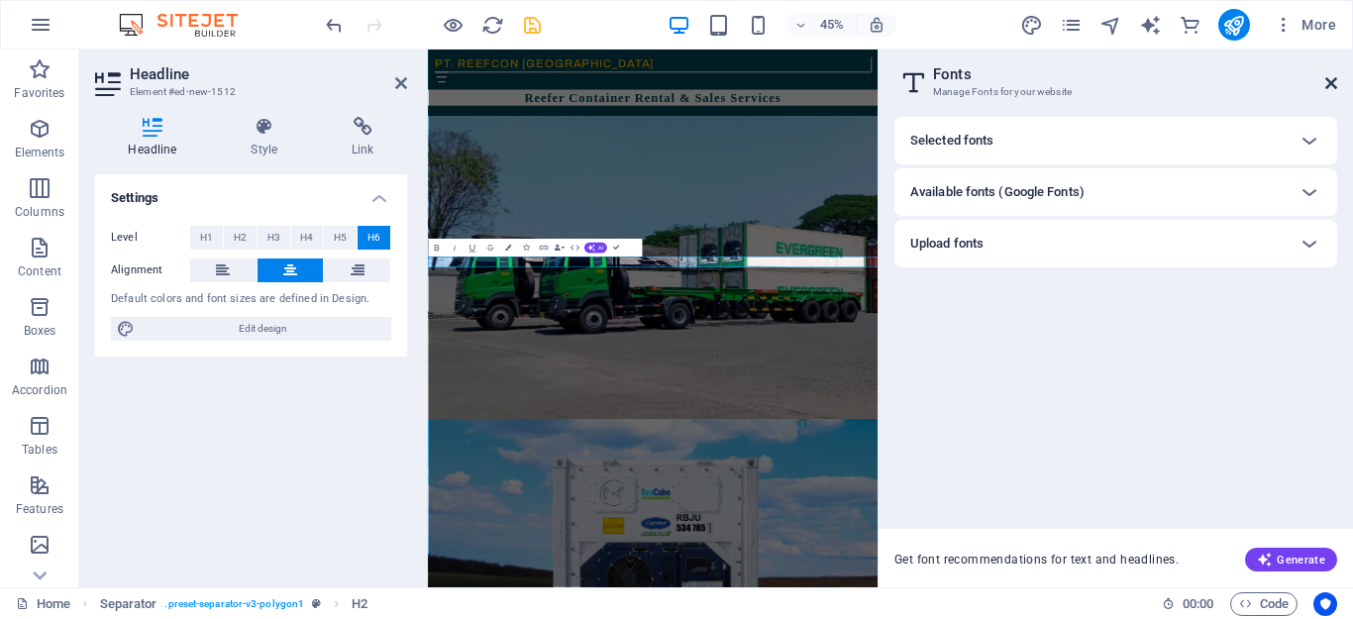
click at [1331, 82] on icon at bounding box center [1331, 83] width 12 height 16
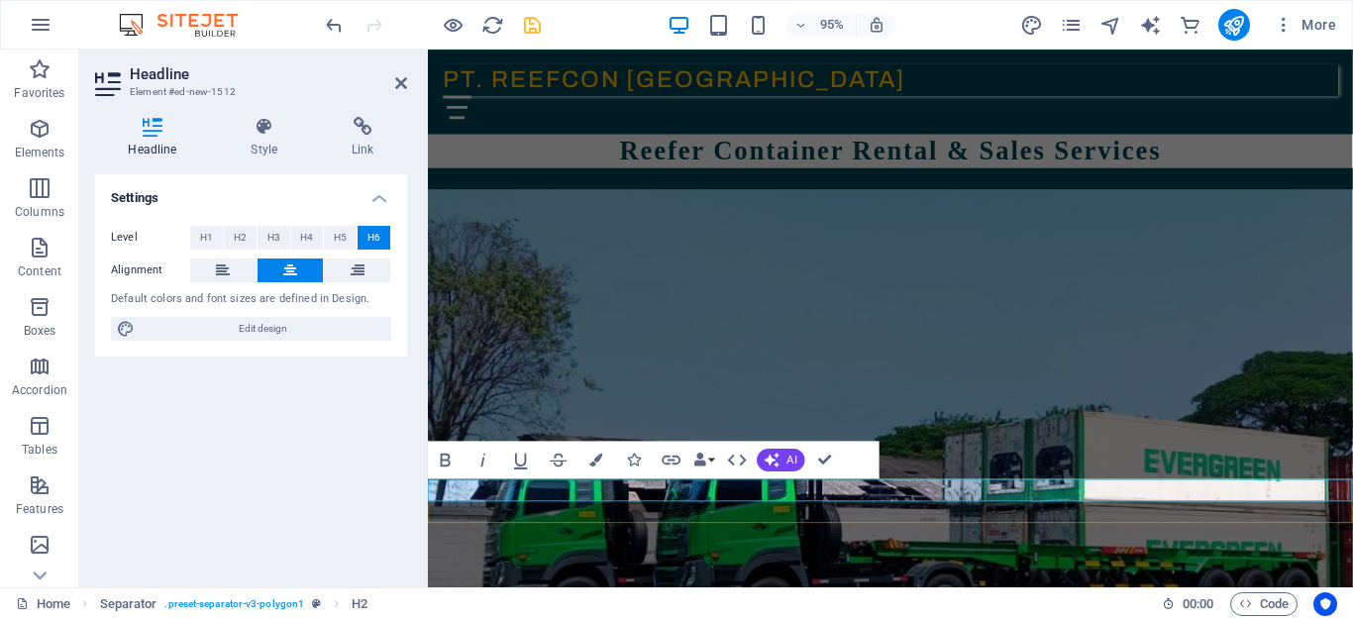
drag, startPoint x: 1021, startPoint y: 516, endPoint x: 848, endPoint y: 500, distance: 174.1
click at [1186, 139] on div "Reefer Container Rental & Sales Services" at bounding box center [915, 157] width 974 height 36
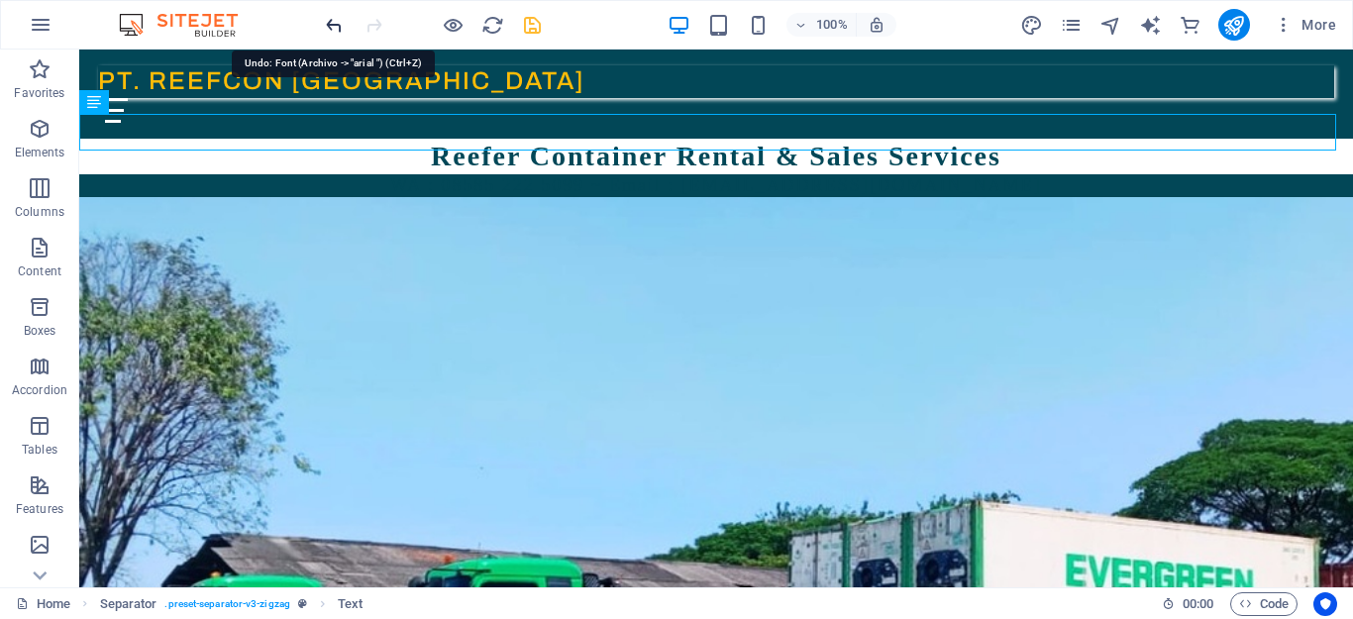
click at [330, 21] on icon "undo" at bounding box center [334, 25] width 23 height 23
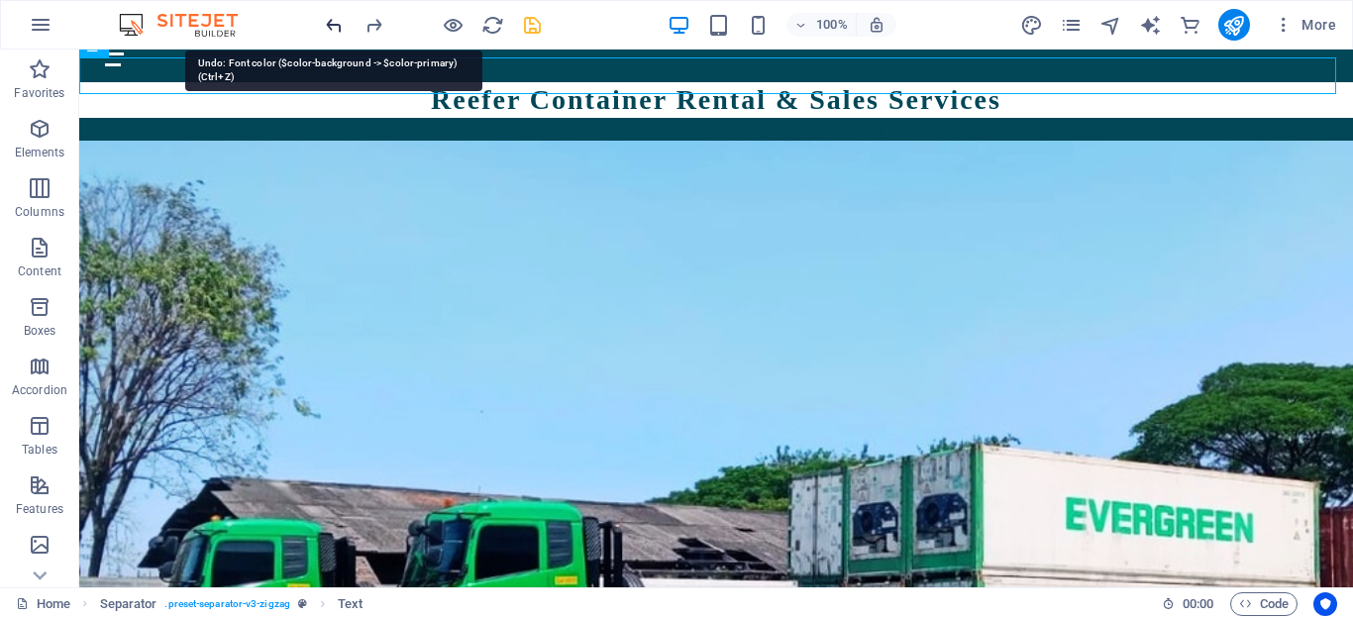
click at [330, 21] on icon "undo" at bounding box center [334, 25] width 23 height 23
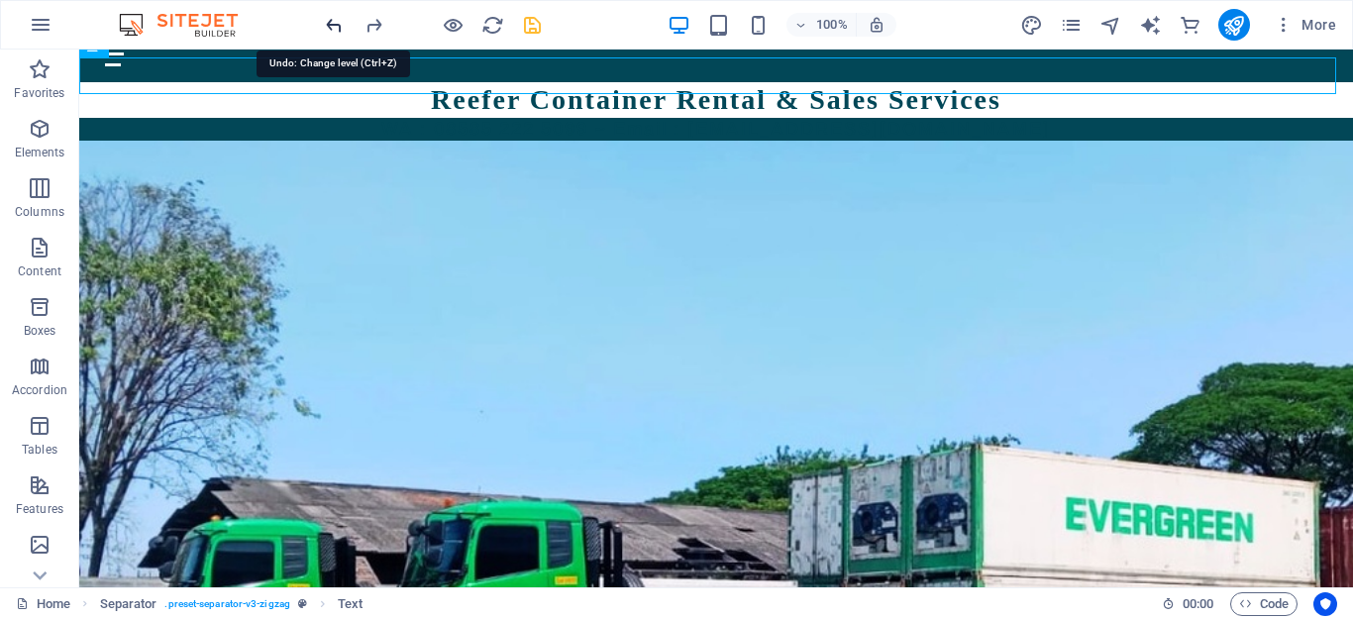
click at [330, 21] on icon "undo" at bounding box center [334, 25] width 23 height 23
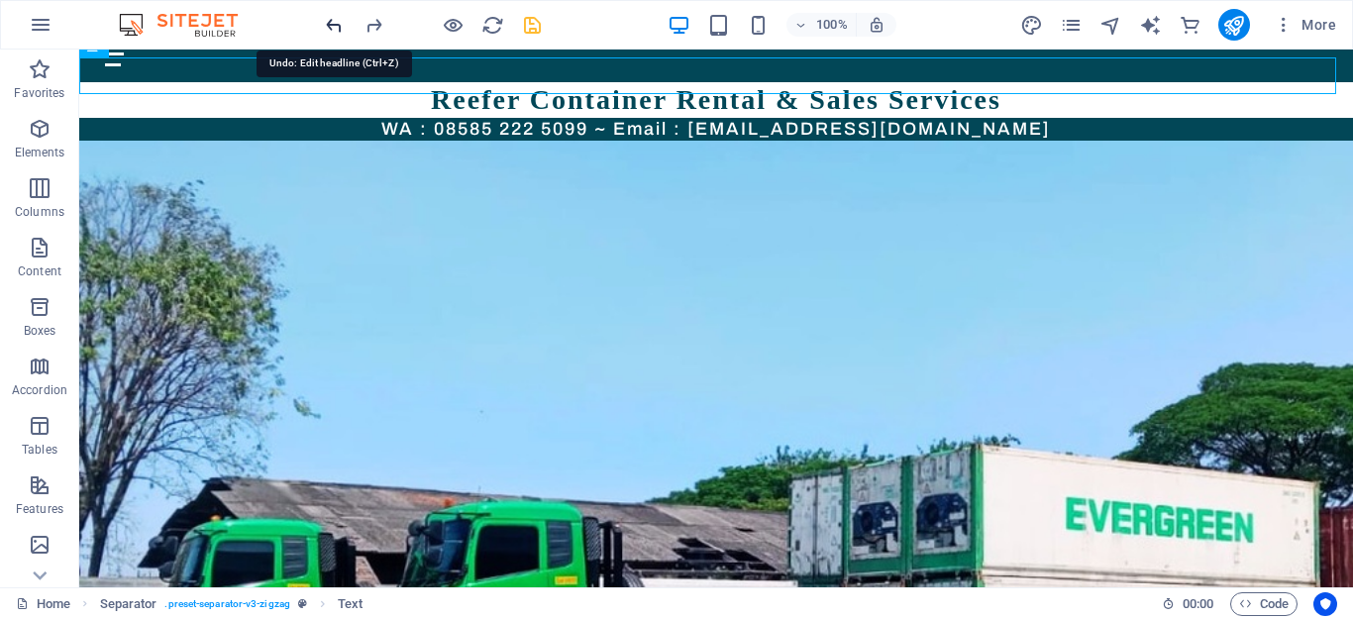
click at [330, 21] on icon "undo" at bounding box center [334, 25] width 23 height 23
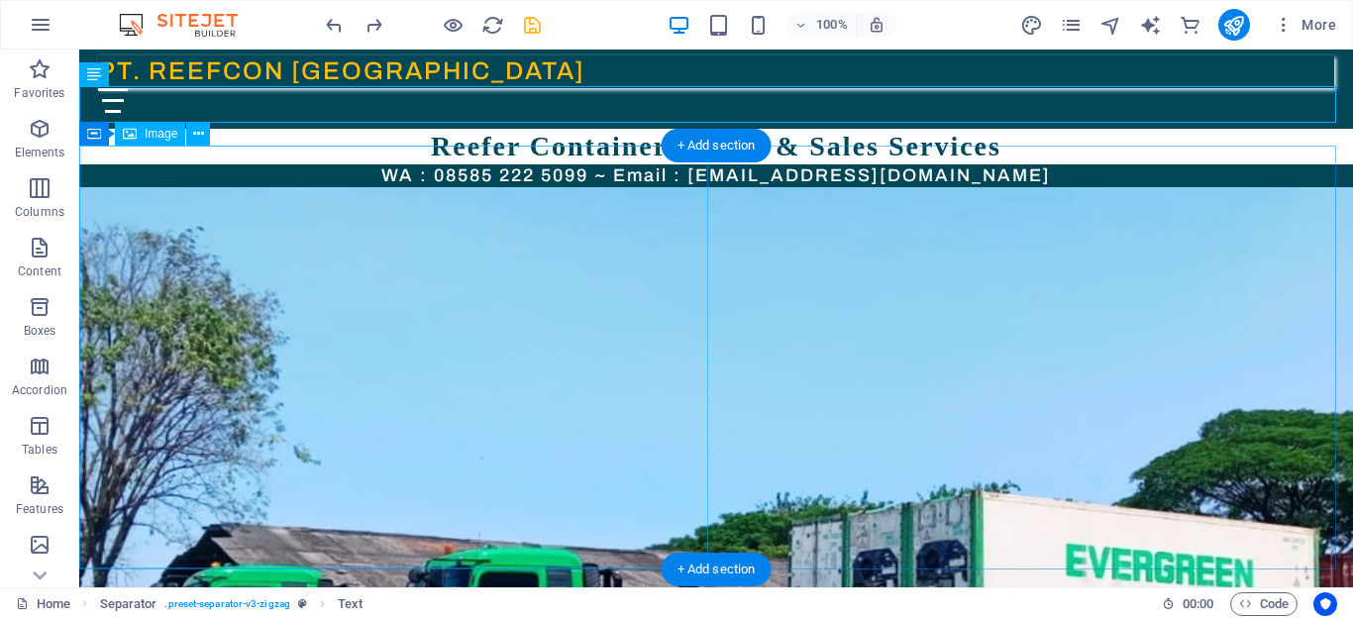
scroll to position [0, 0]
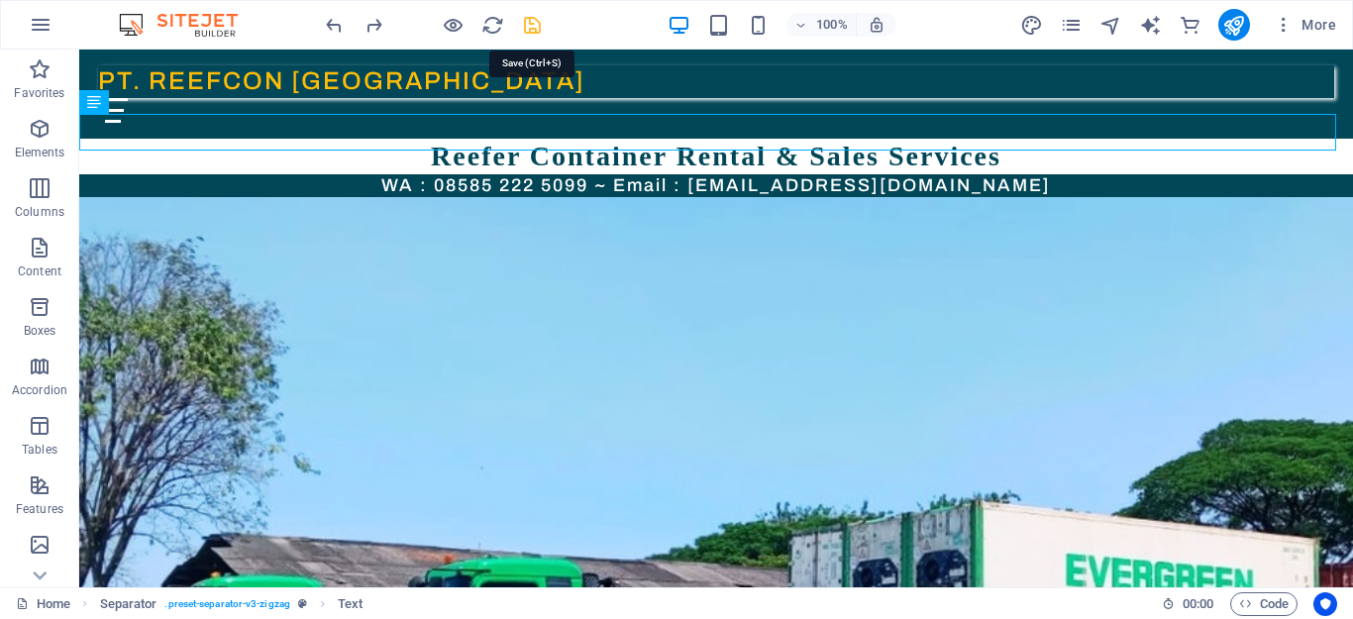
click at [529, 30] on icon "save" at bounding box center [532, 25] width 23 height 23
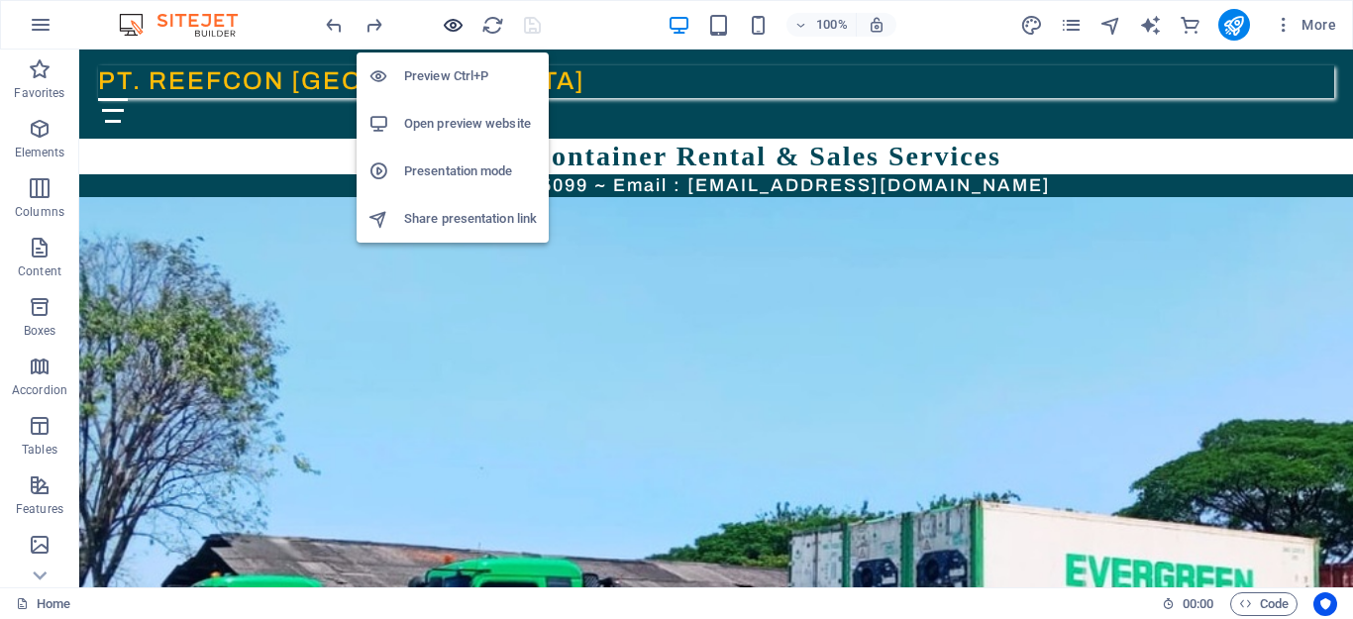
click at [451, 25] on icon "button" at bounding box center [453, 25] width 23 height 23
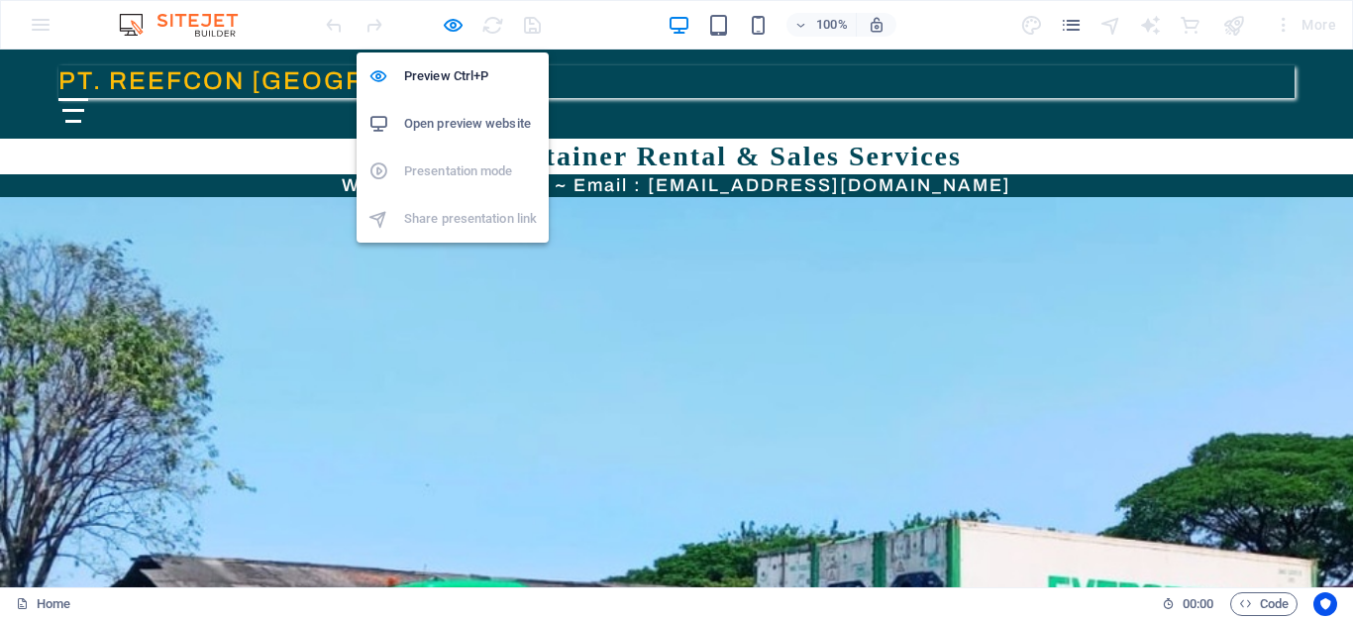
click at [466, 117] on h6 "Open preview website" at bounding box center [470, 124] width 133 height 24
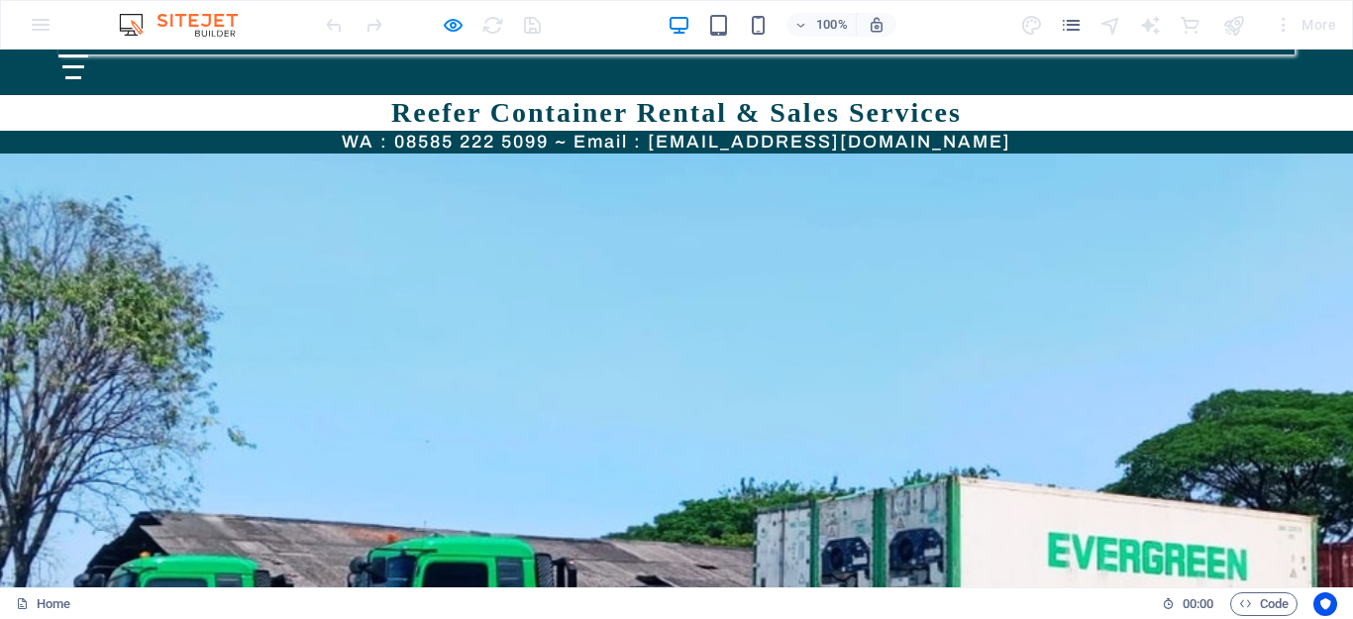
scroll to position [59, 0]
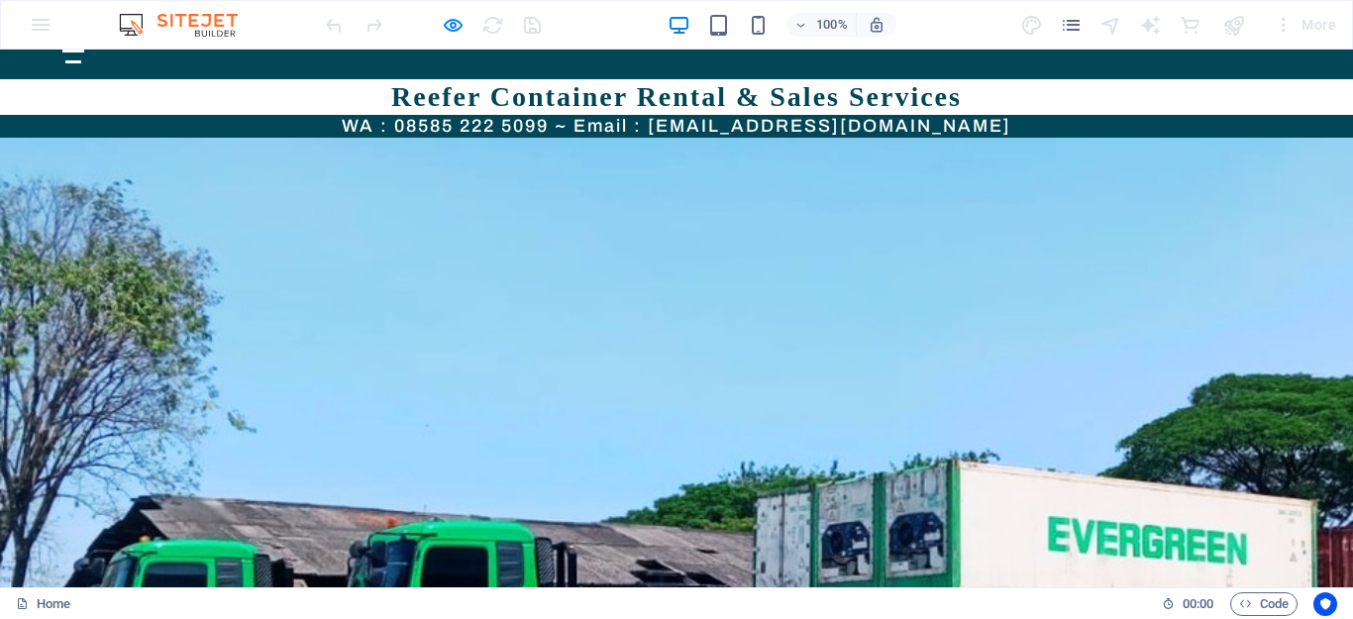
click at [711, 595] on div "Home" at bounding box center [581, 604] width 1130 height 24
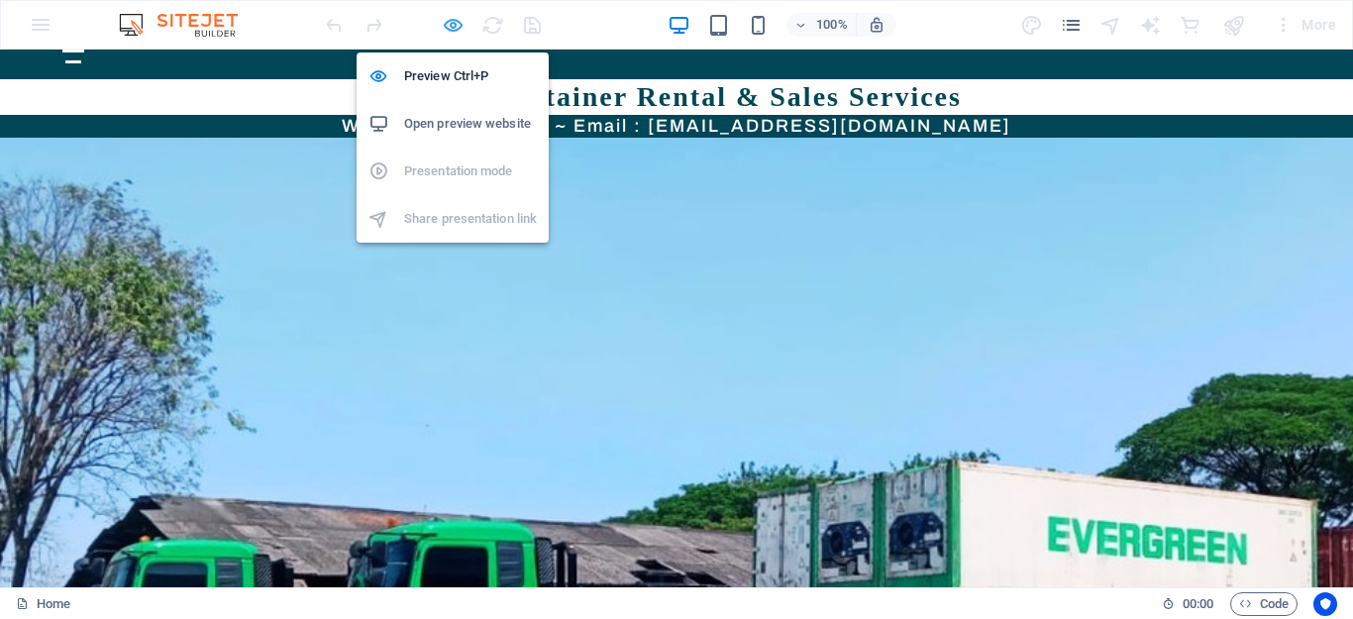
click at [445, 20] on icon "button" at bounding box center [453, 25] width 23 height 23
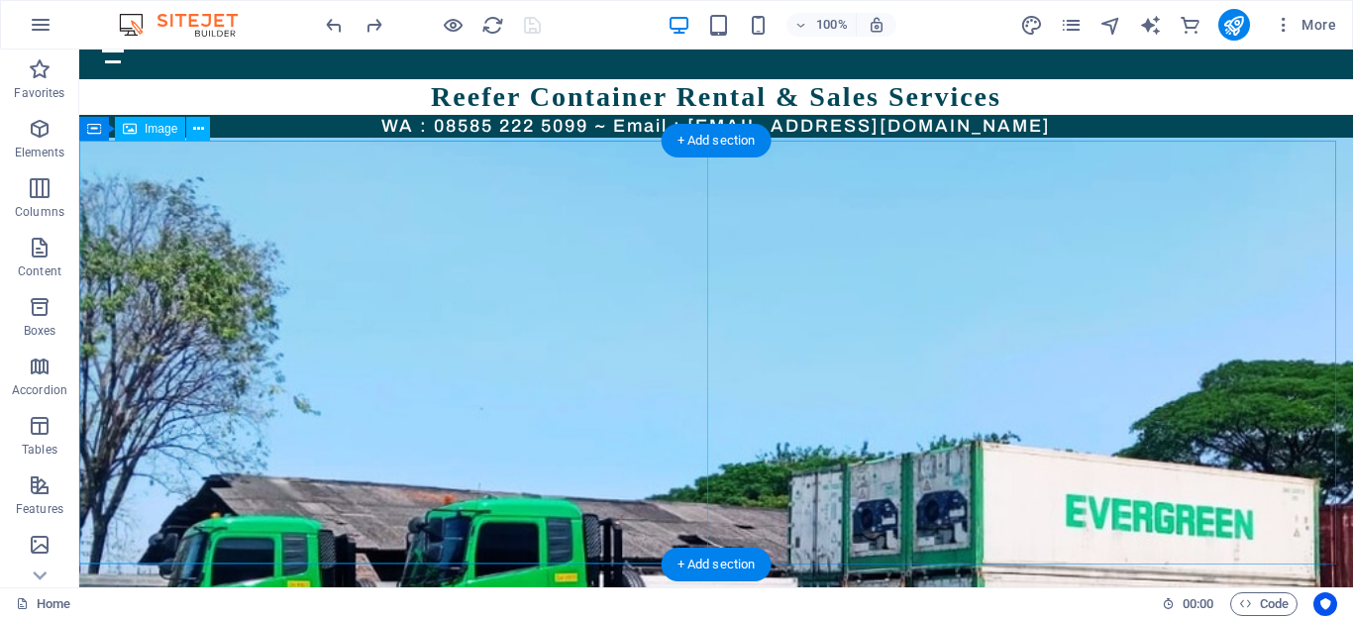
scroll to position [33, 0]
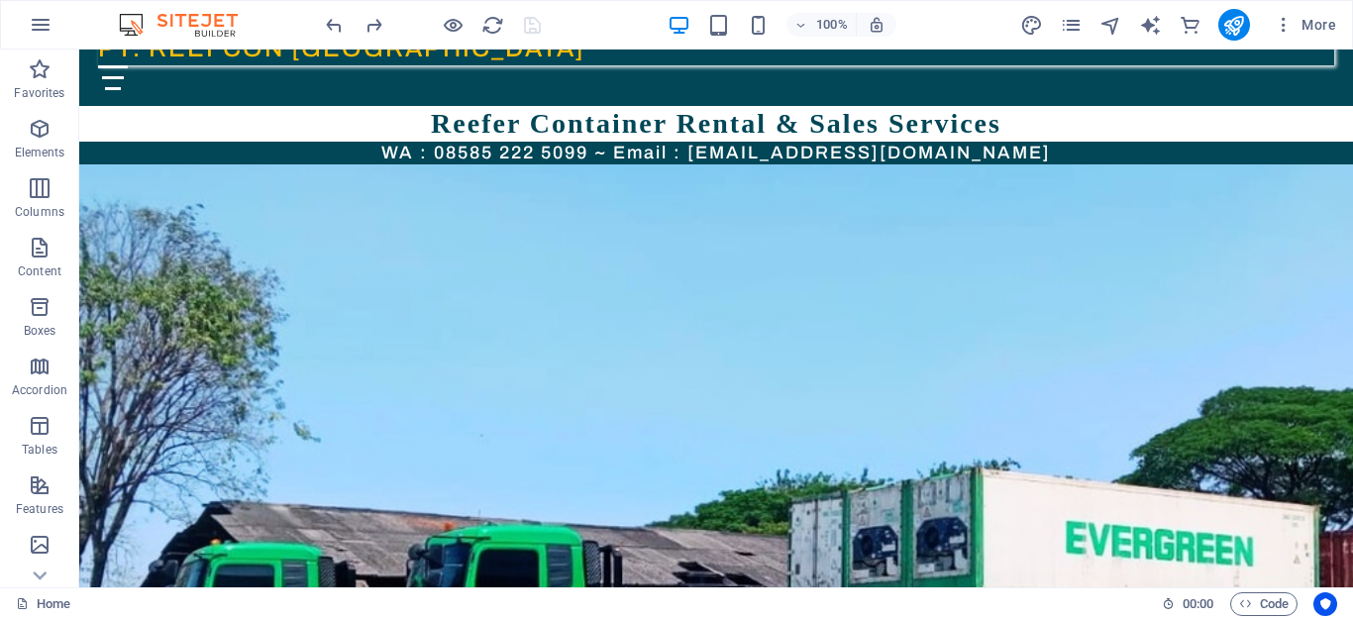
click at [693, 597] on div "Home" at bounding box center [581, 604] width 1130 height 24
click at [705, 598] on div "Home" at bounding box center [581, 604] width 1130 height 24
click at [34, 146] on p "Elements" at bounding box center [40, 153] width 51 height 16
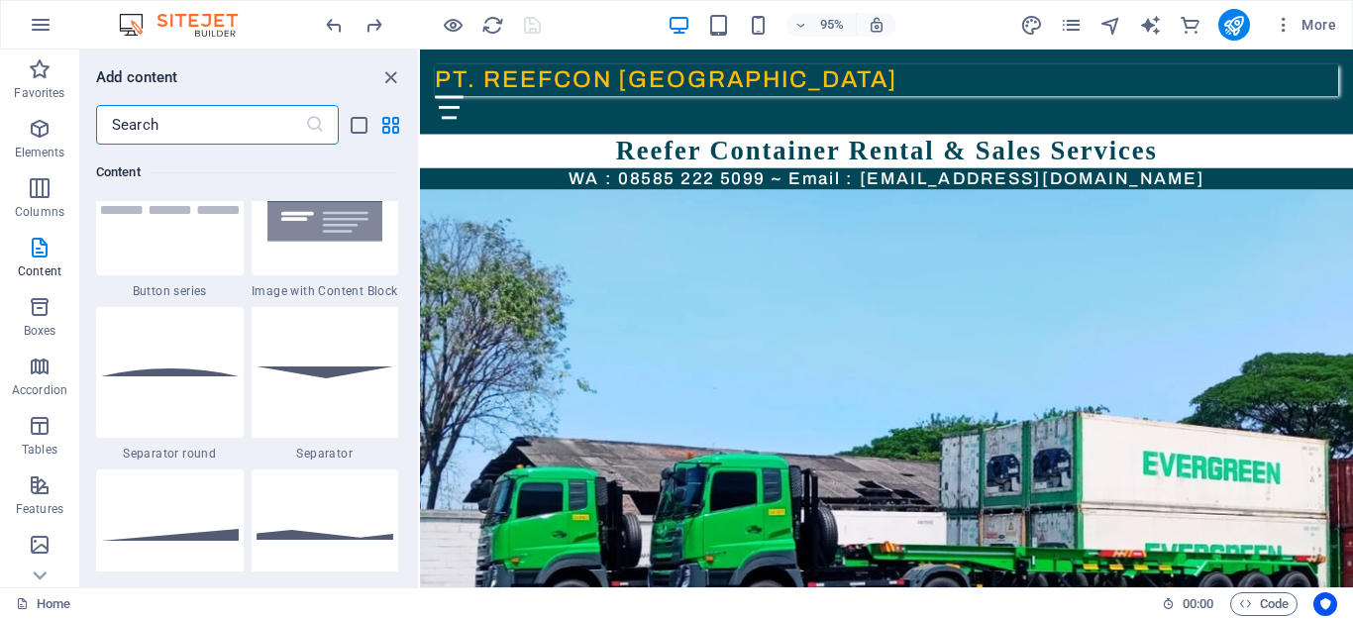
scroll to position [4668, 0]
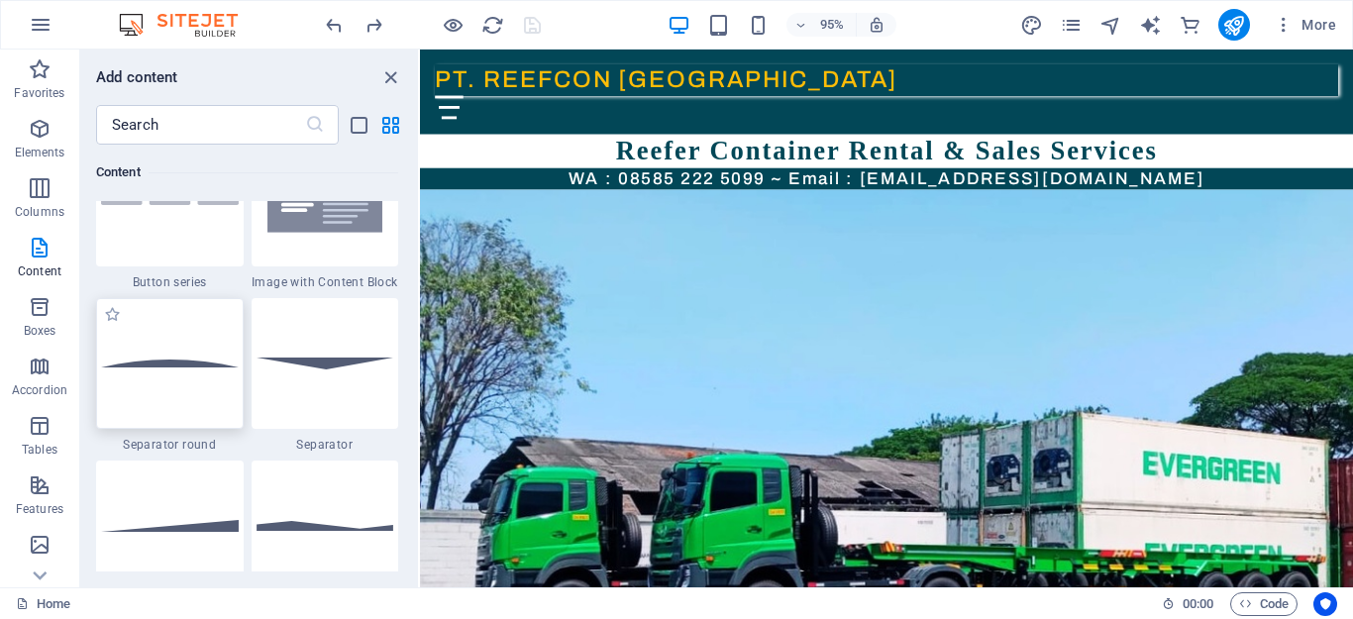
click at [188, 398] on div at bounding box center [170, 363] width 148 height 131
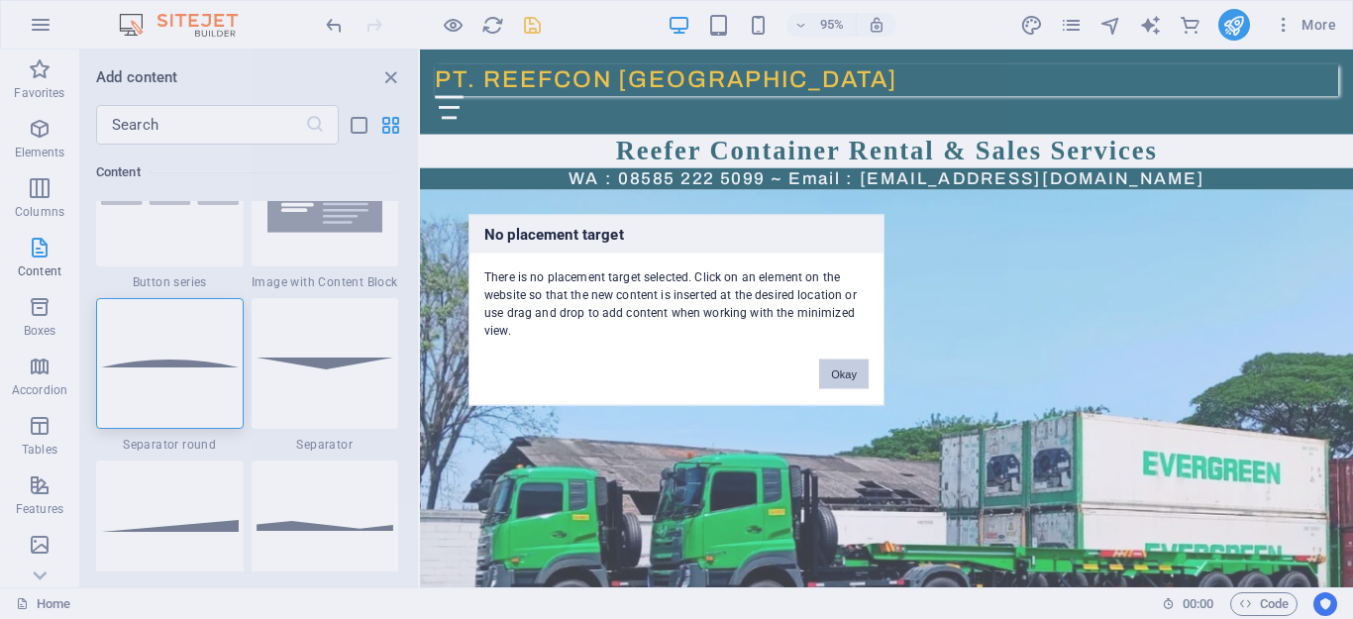
drag, startPoint x: 854, startPoint y: 376, endPoint x: 454, endPoint y: 344, distance: 401.5
click at [854, 376] on button "Okay" at bounding box center [844, 374] width 50 height 30
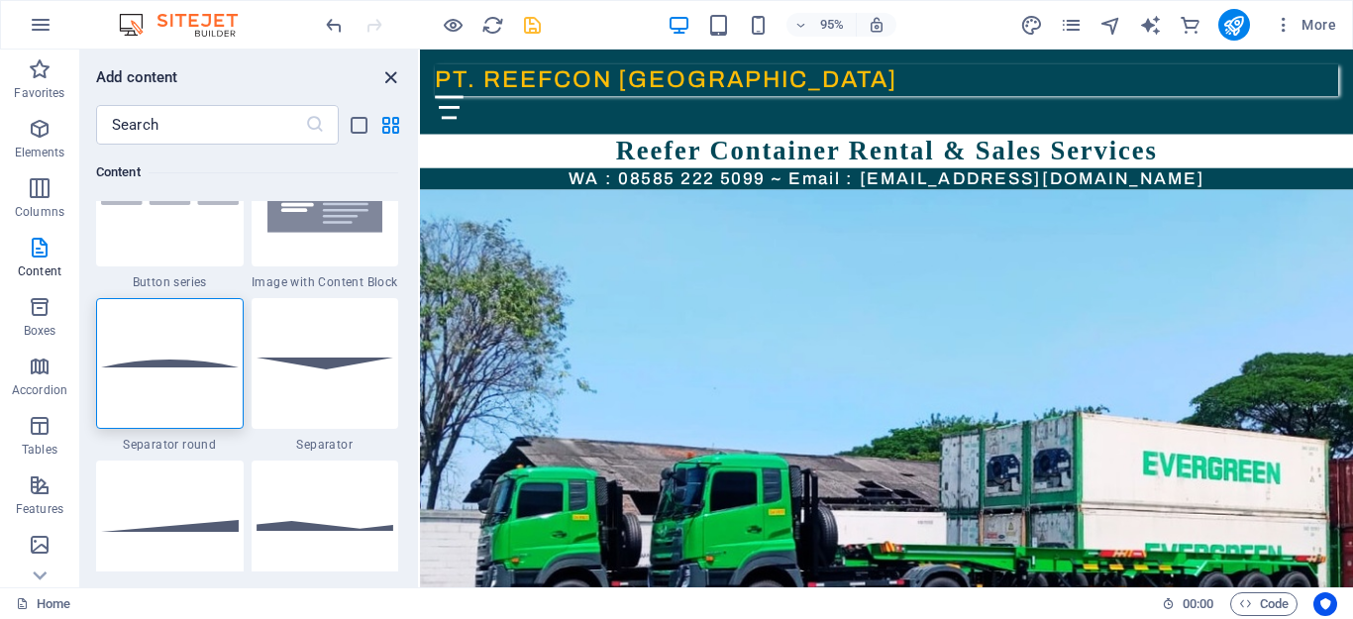
drag, startPoint x: 388, startPoint y: 71, endPoint x: 47, endPoint y: 115, distance: 344.5
click at [388, 71] on icon "close panel" at bounding box center [390, 77] width 23 height 23
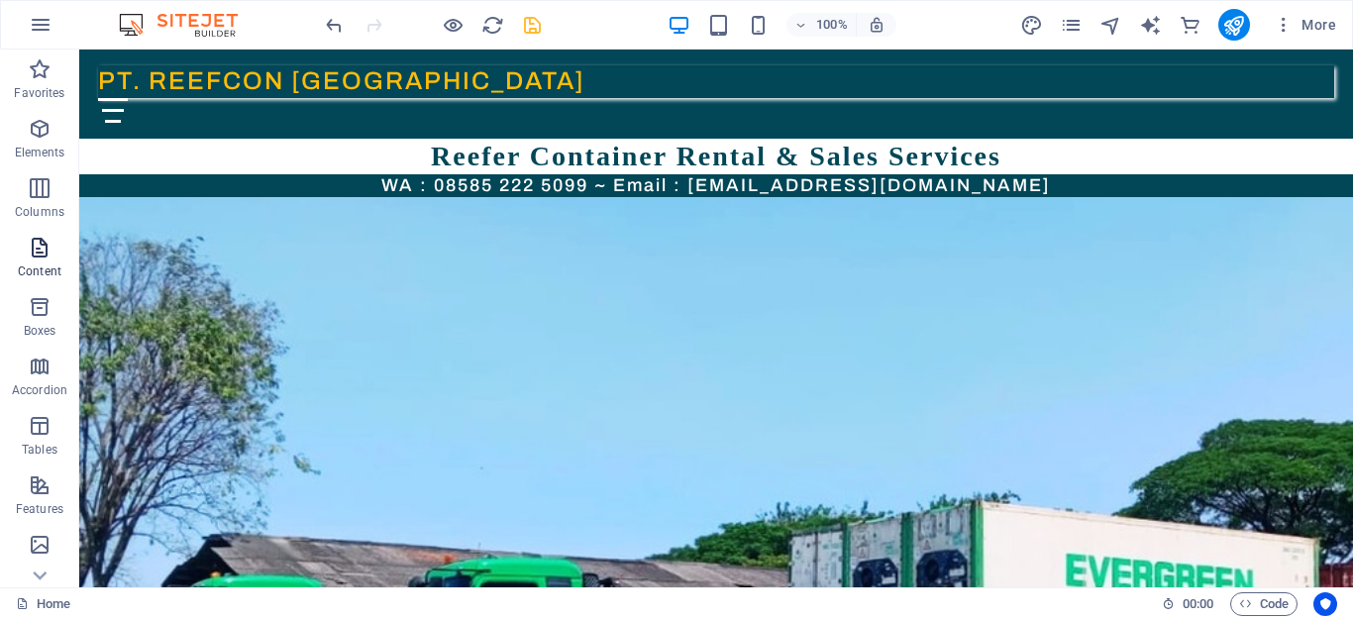
click at [21, 261] on span "Content" at bounding box center [39, 260] width 79 height 48
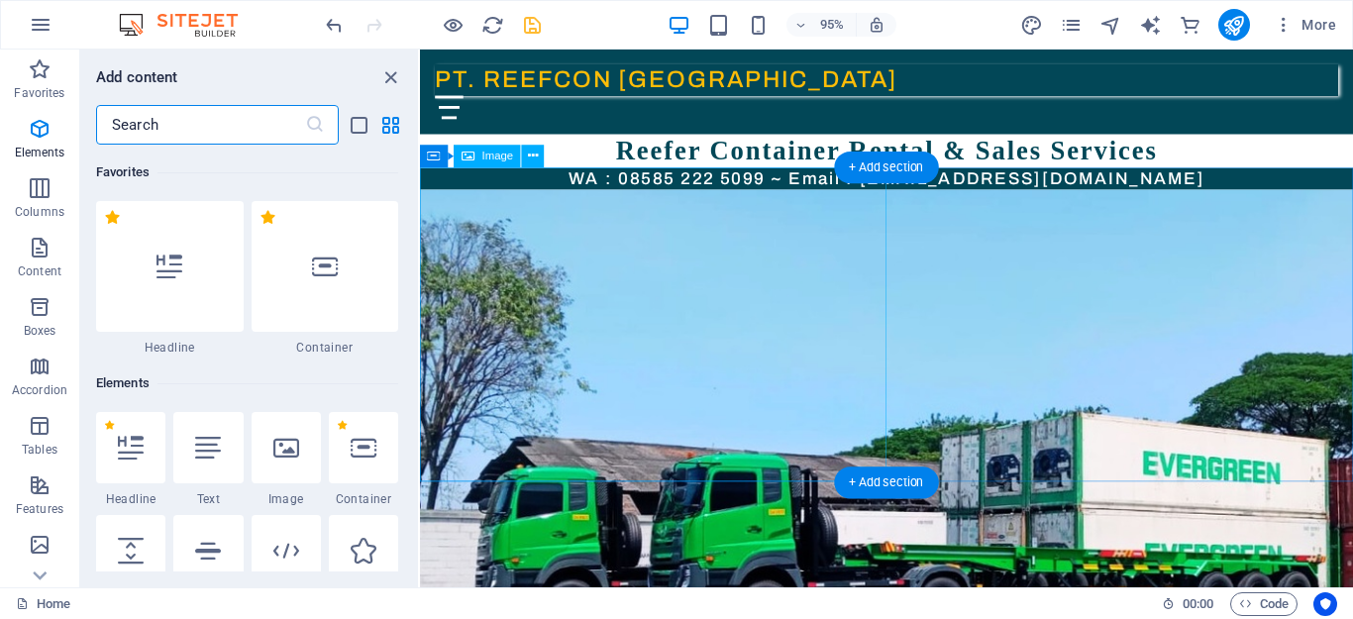
scroll to position [3466, 0]
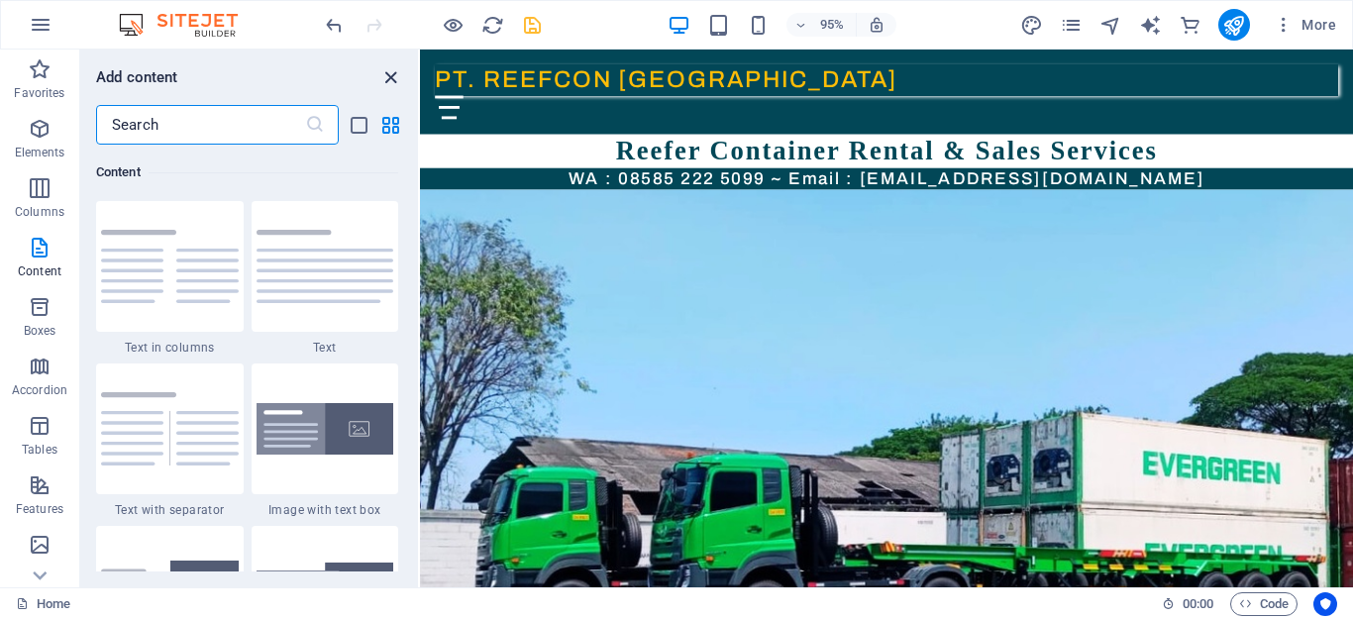
click at [393, 71] on icon "close panel" at bounding box center [390, 77] width 23 height 23
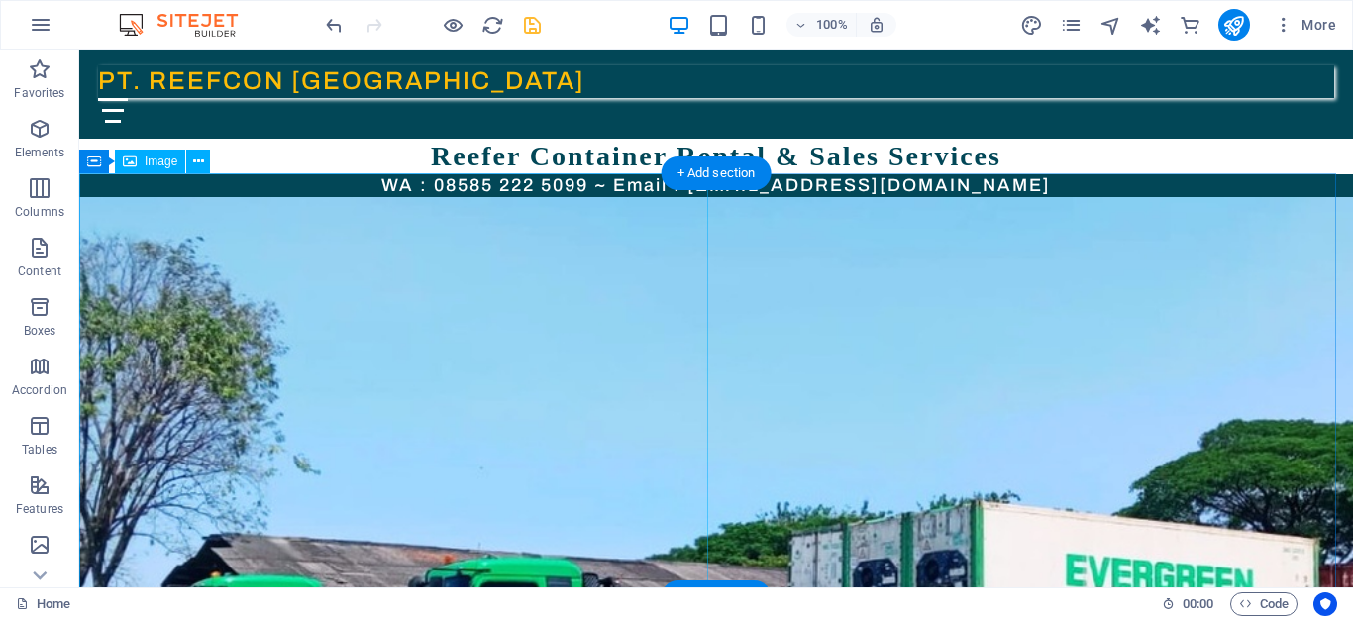
scroll to position [33, 0]
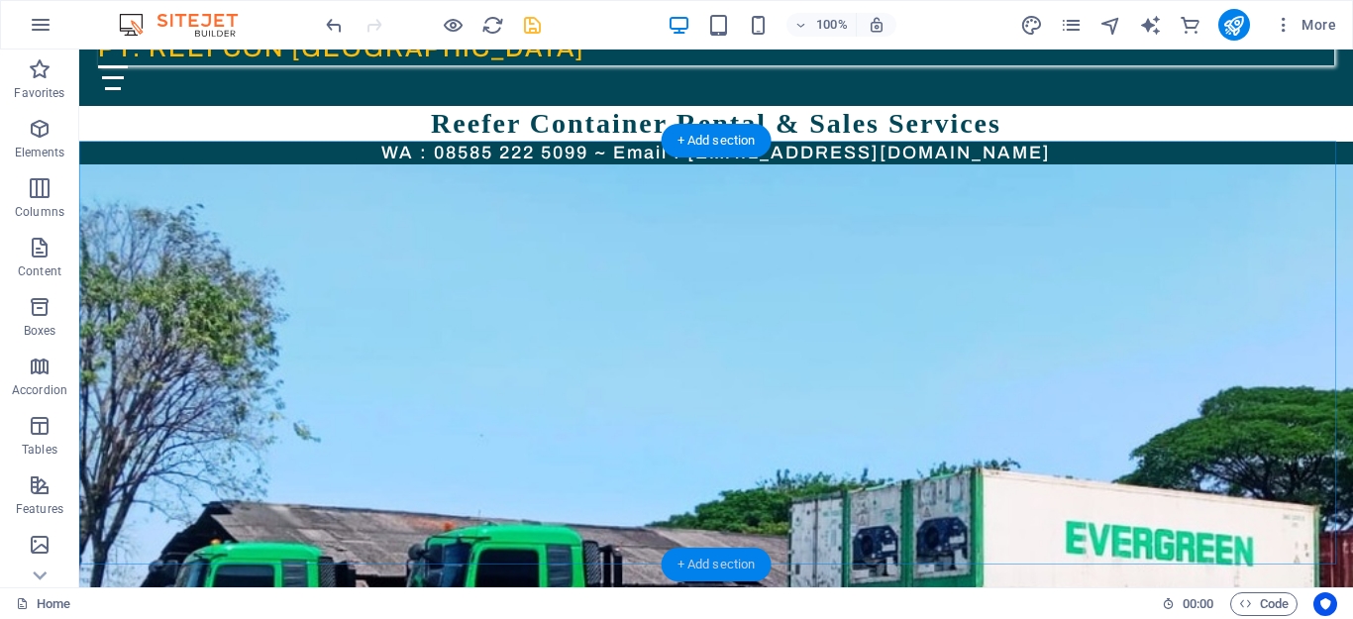
click at [735, 570] on div "+ Add section" at bounding box center [717, 565] width 110 height 34
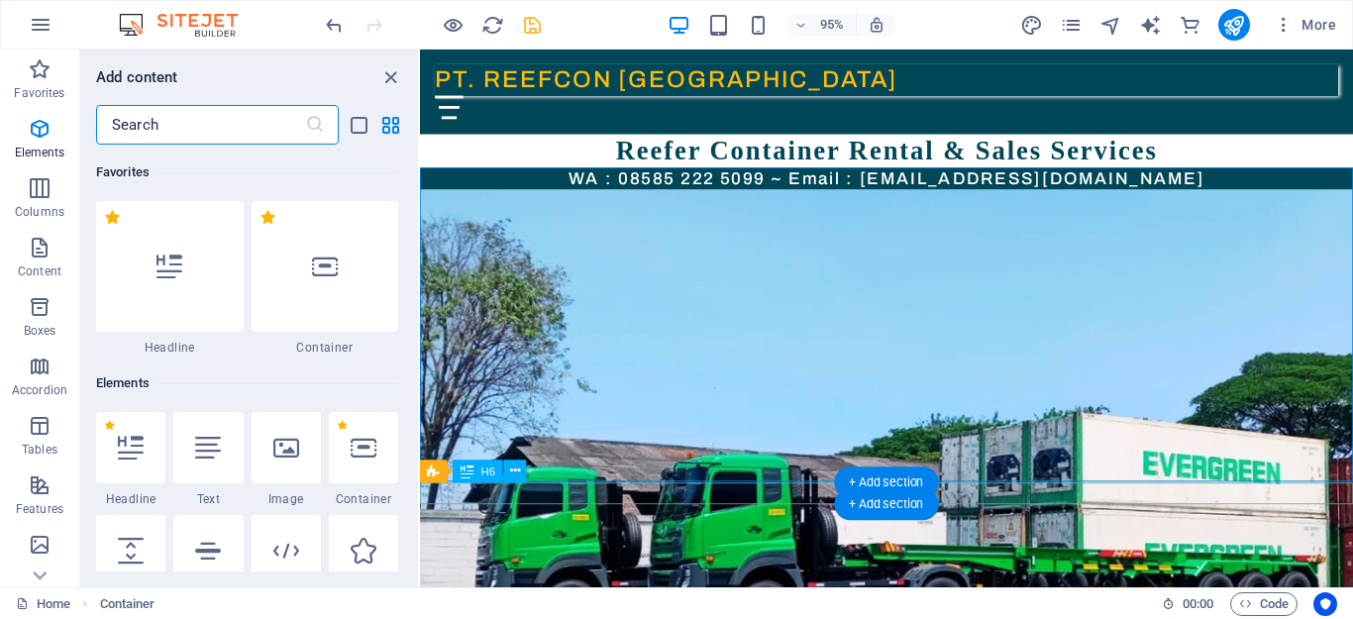
scroll to position [3466, 0]
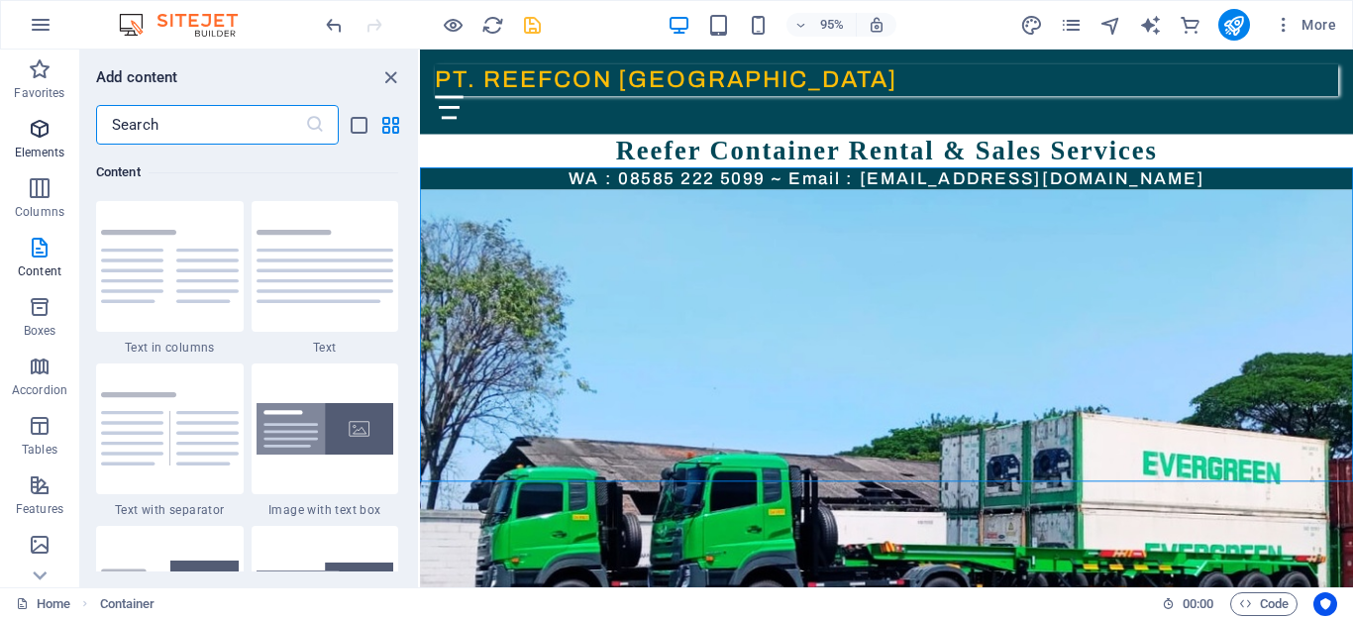
click at [34, 138] on icon "button" at bounding box center [40, 129] width 24 height 24
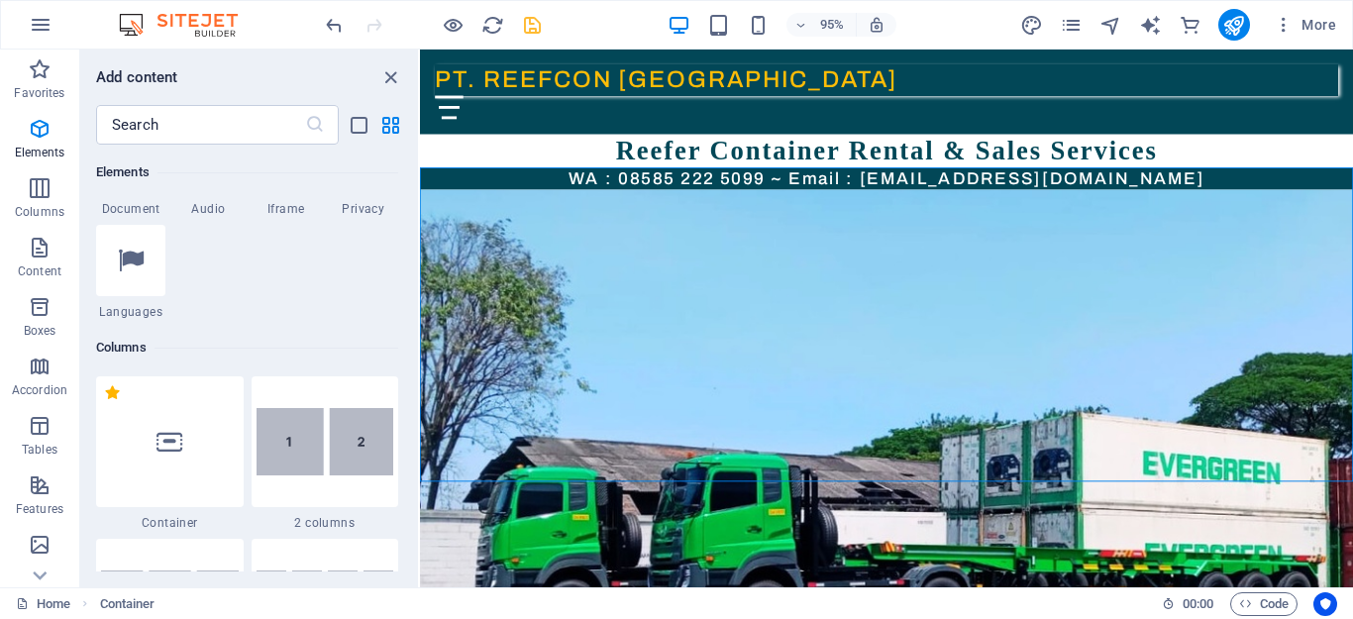
scroll to position [904, 0]
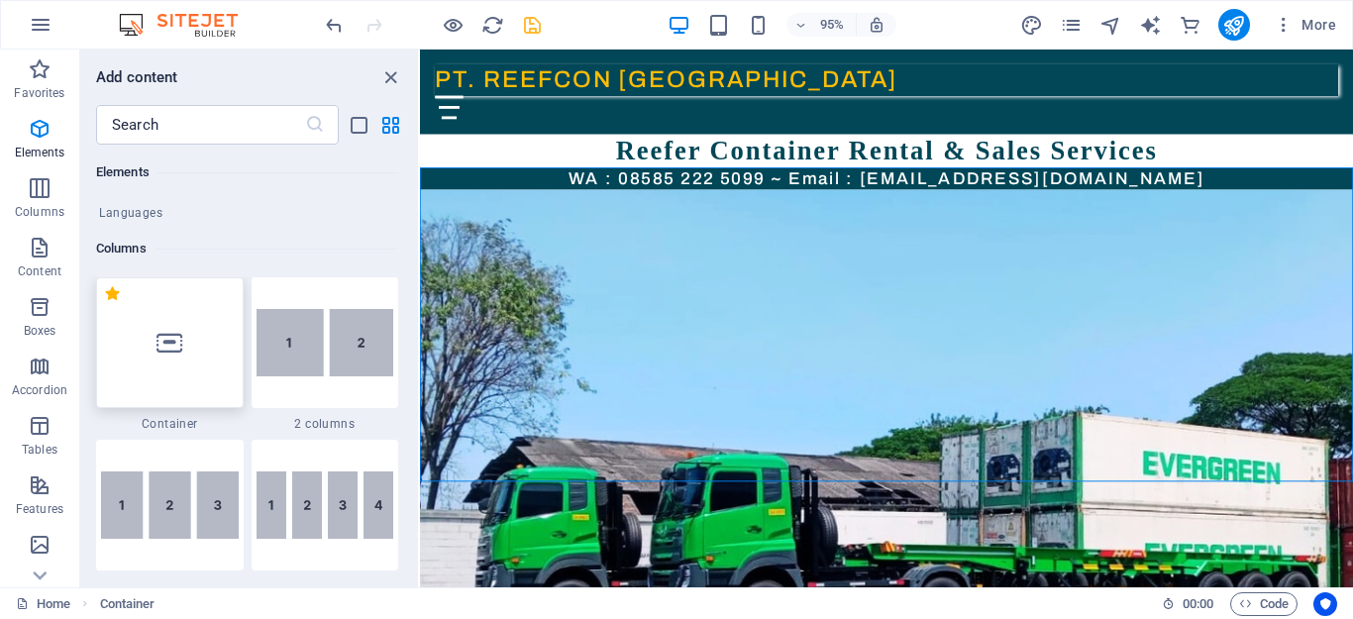
click at [165, 342] on icon at bounding box center [169, 343] width 26 height 26
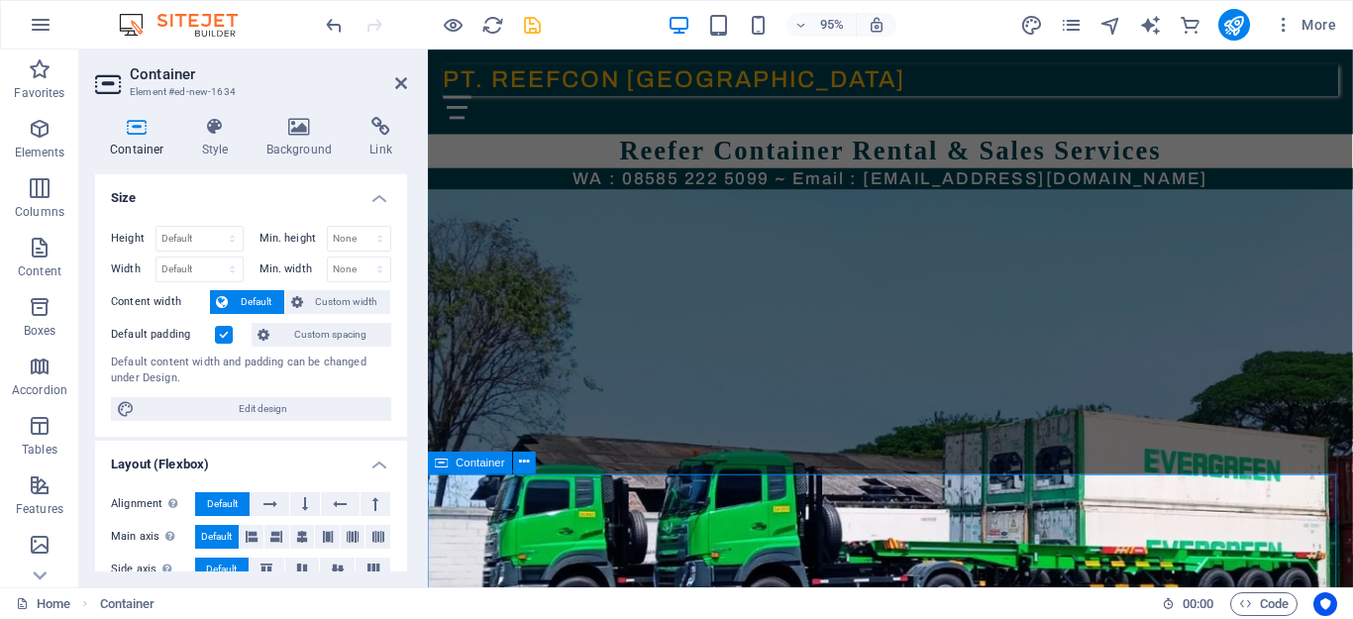
scroll to position [202, 0]
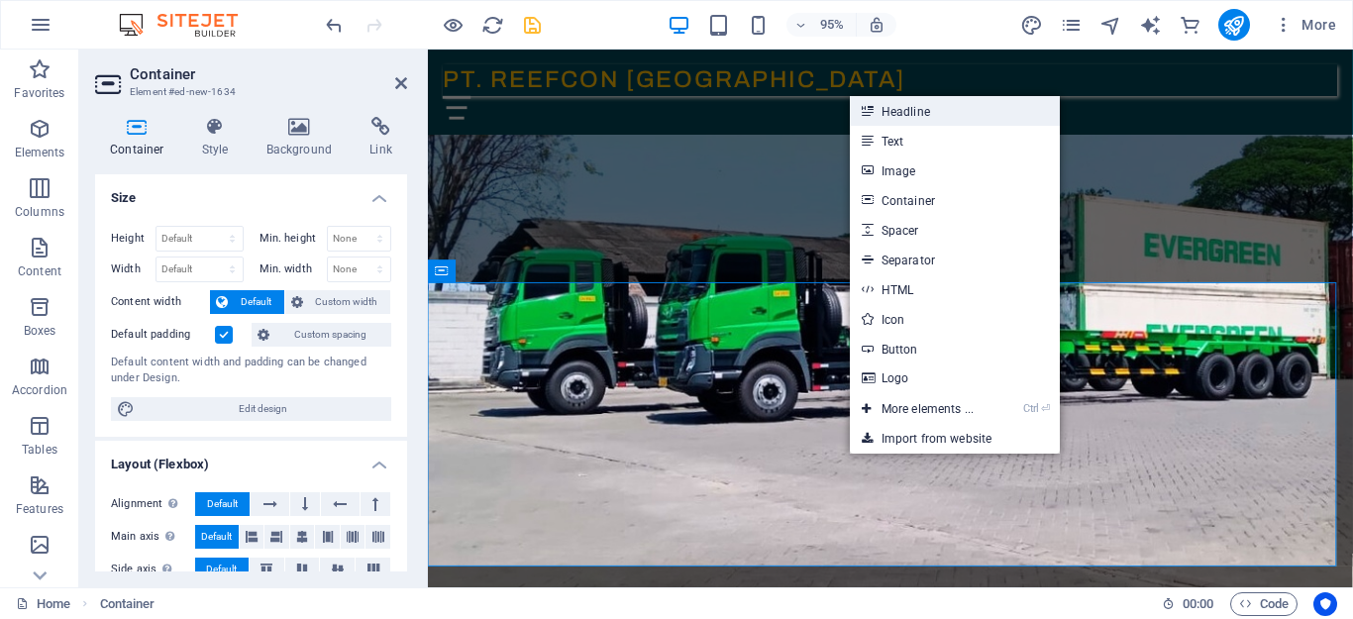
click at [918, 105] on link "Headline" at bounding box center [955, 111] width 210 height 30
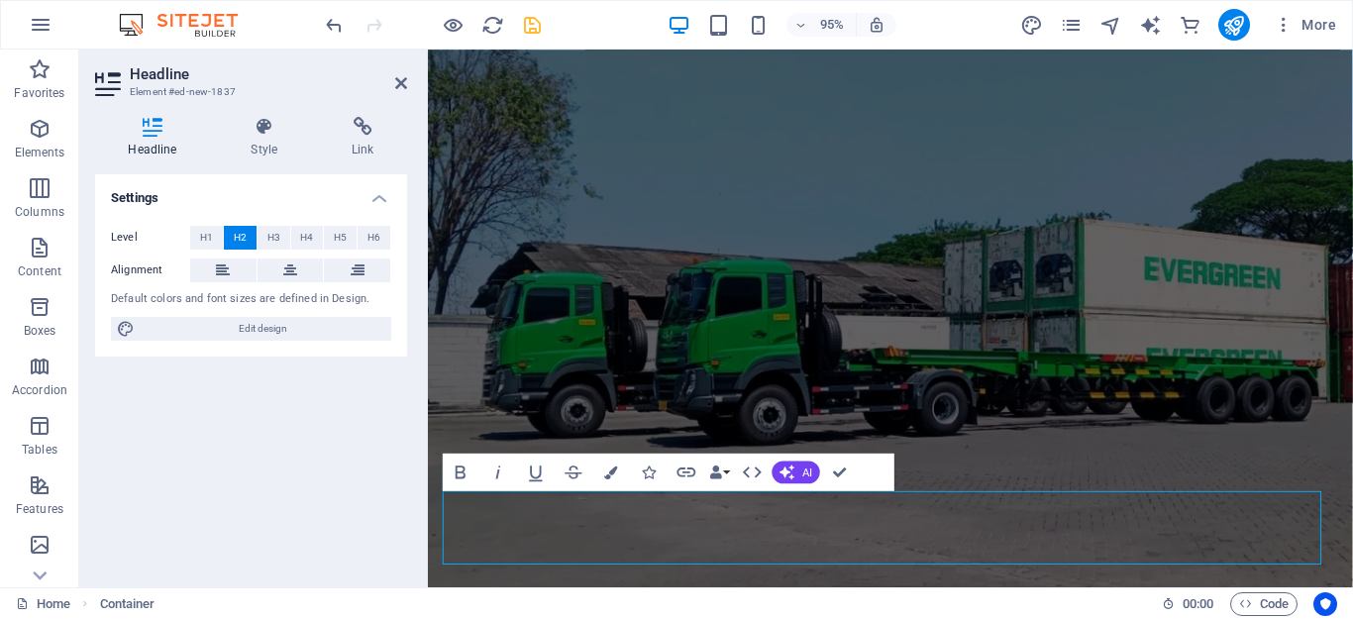
scroll to position [61, 0]
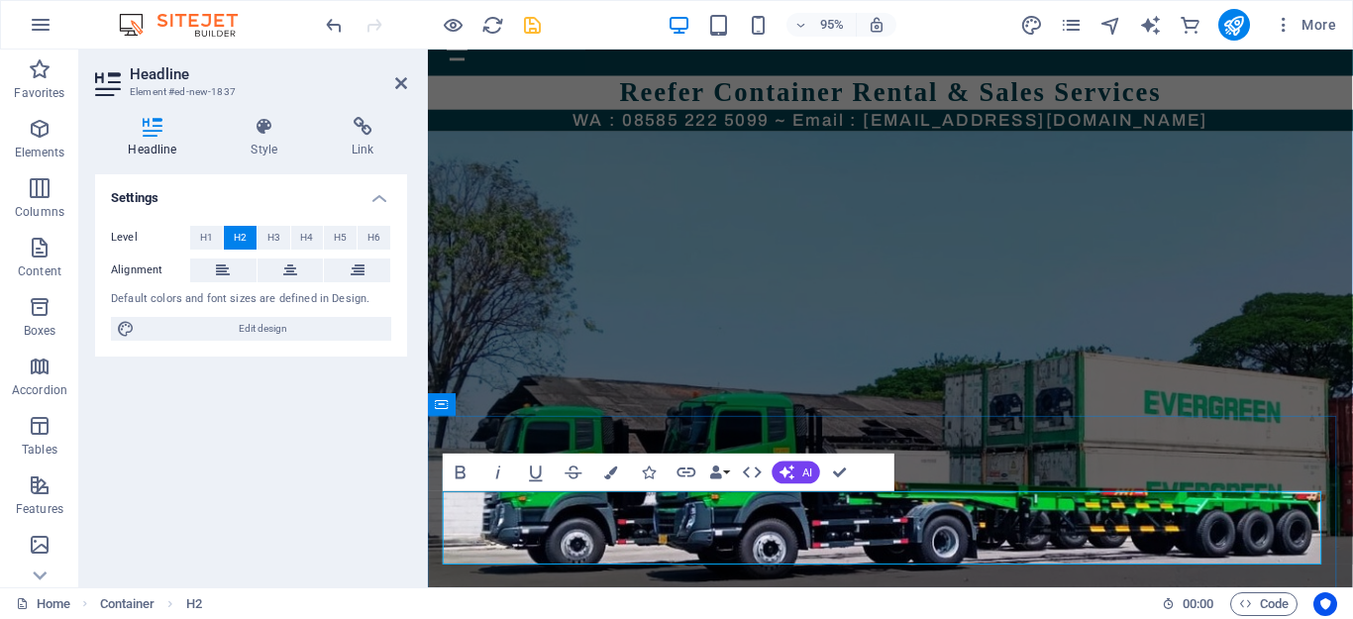
click at [281, 271] on button at bounding box center [291, 271] width 66 height 24
click at [372, 237] on span "H6" at bounding box center [373, 238] width 13 height 24
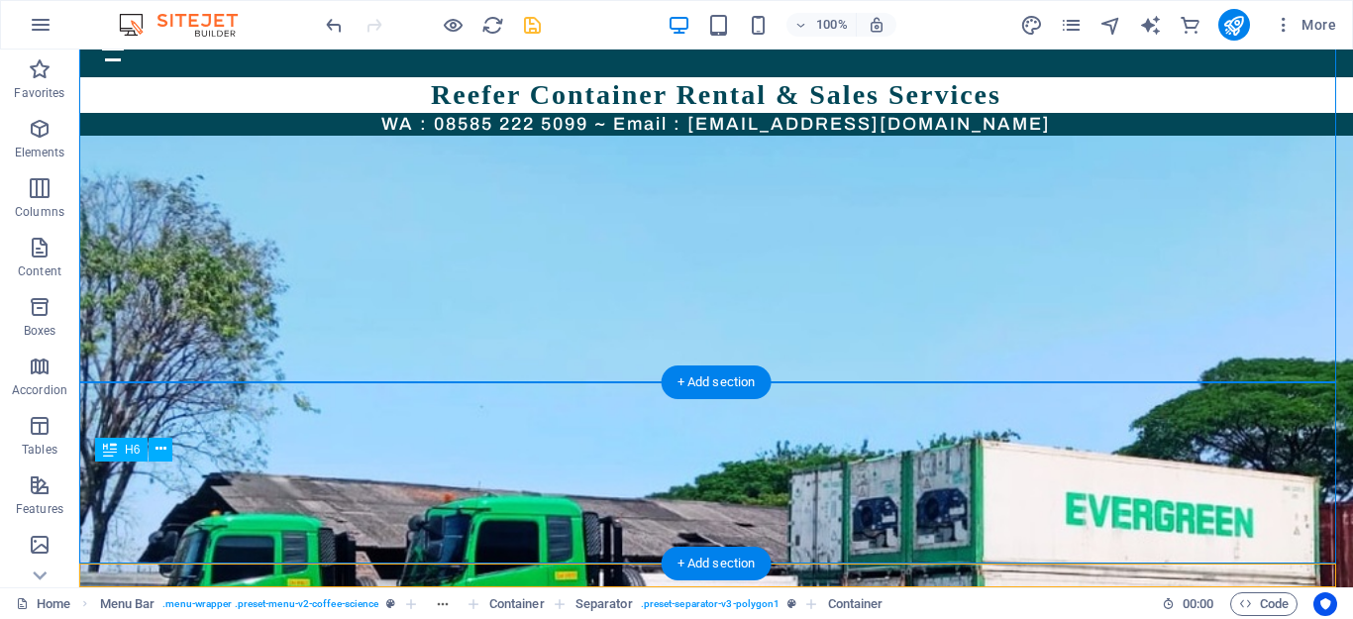
scroll to position [215, 0]
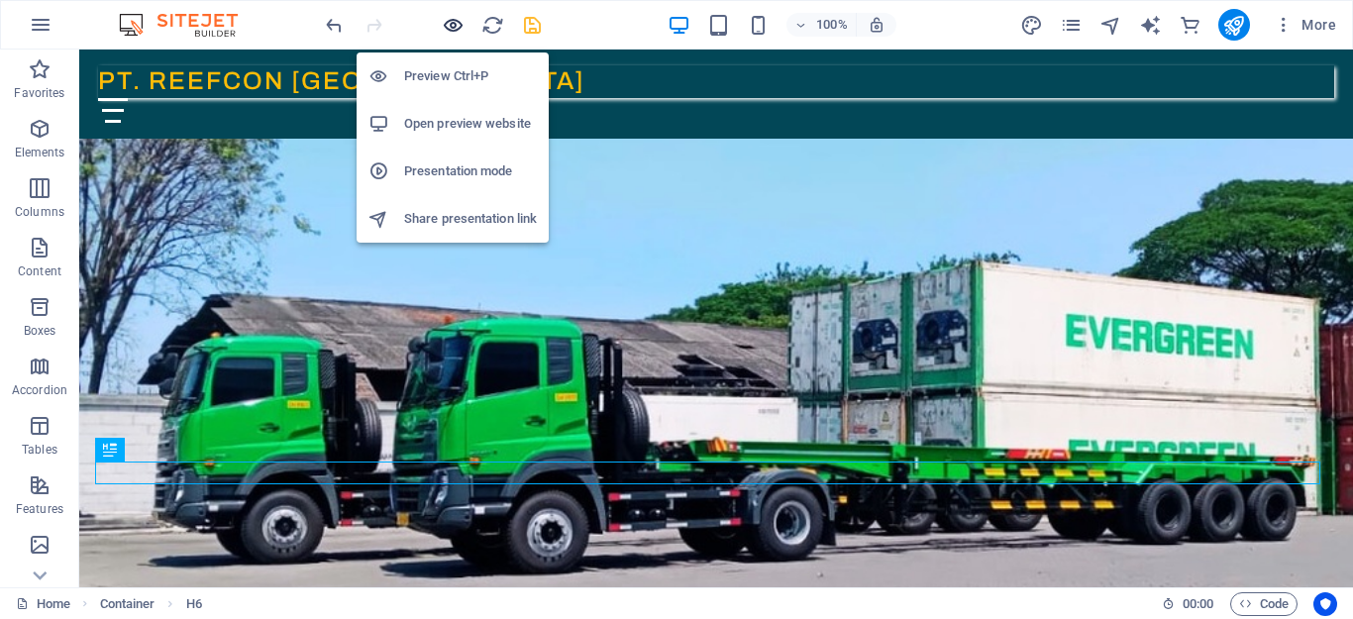
click at [454, 24] on icon "button" at bounding box center [453, 25] width 23 height 23
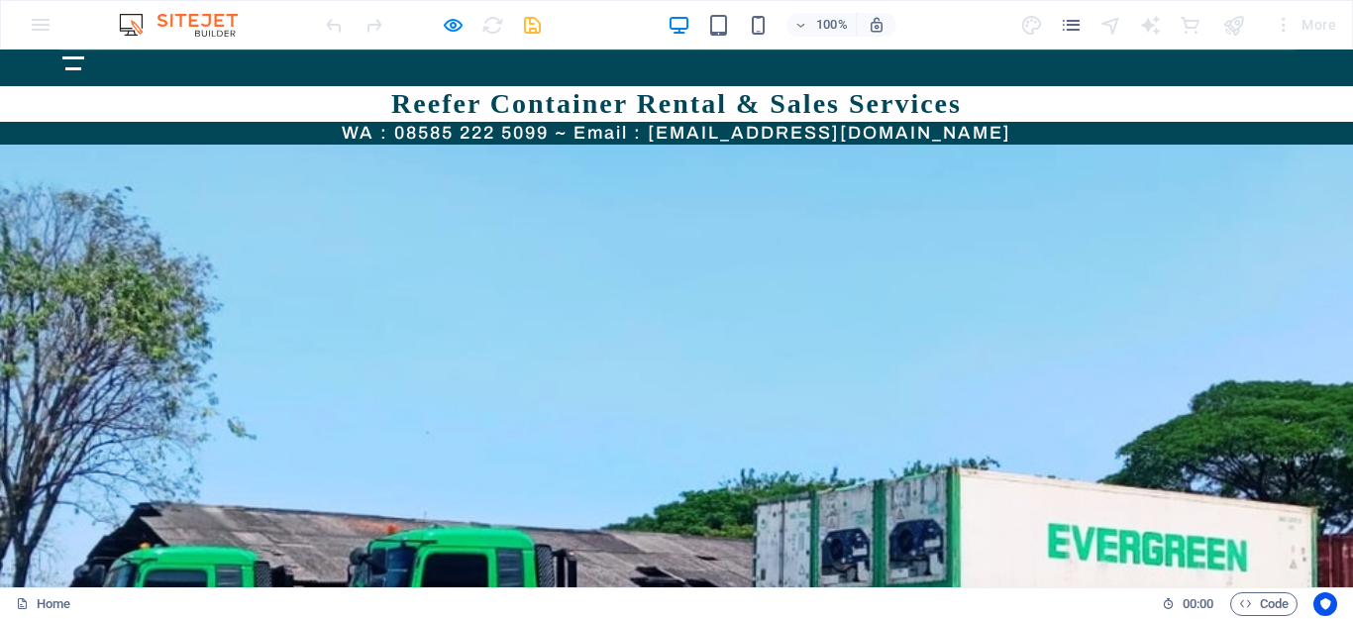
scroll to position [0, 0]
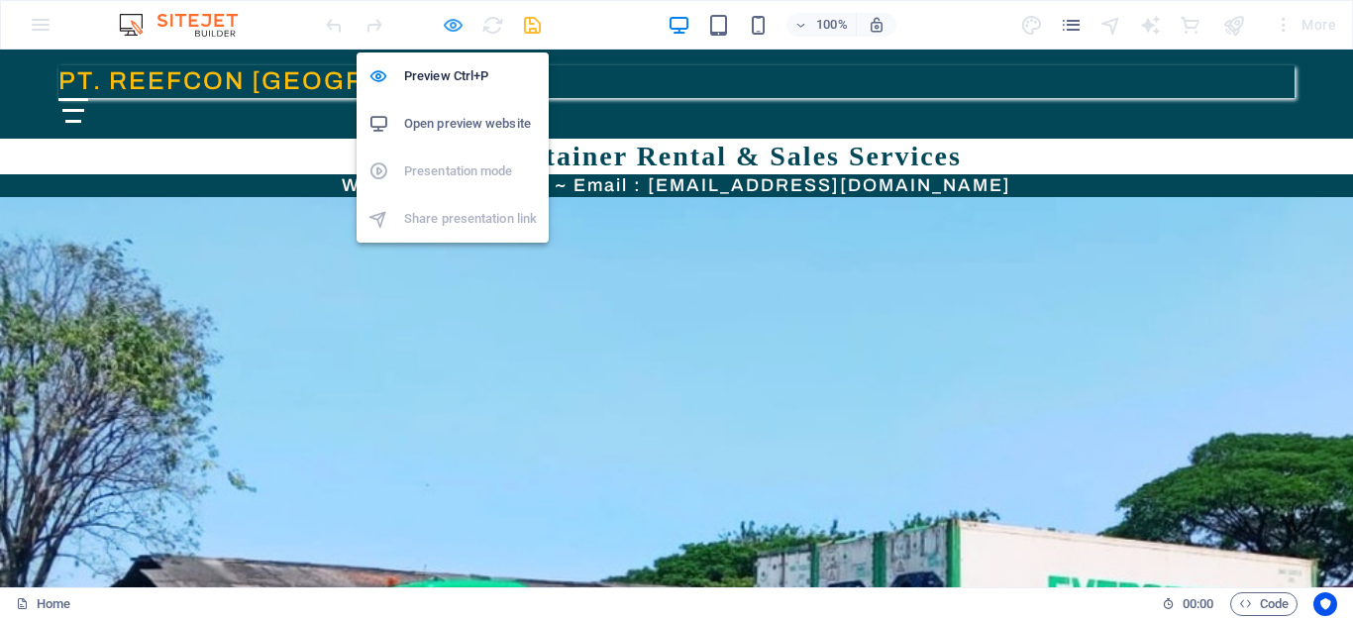
click at [454, 26] on icon "button" at bounding box center [453, 25] width 23 height 23
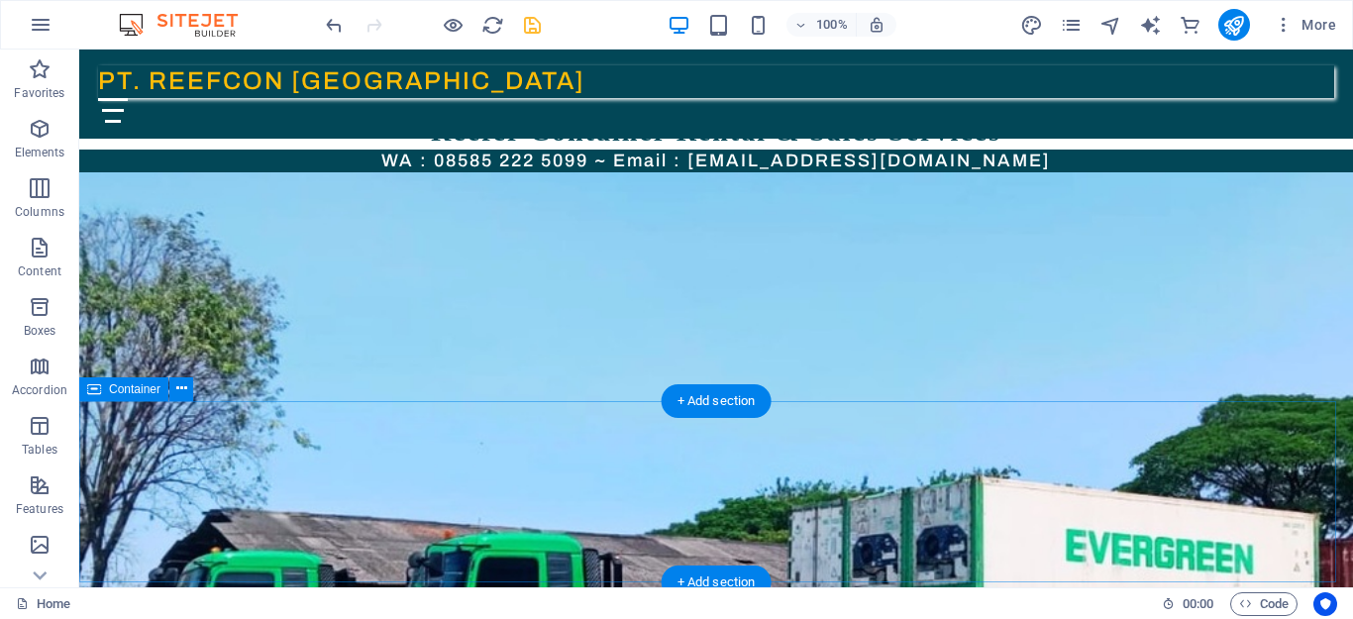
scroll to position [215, 0]
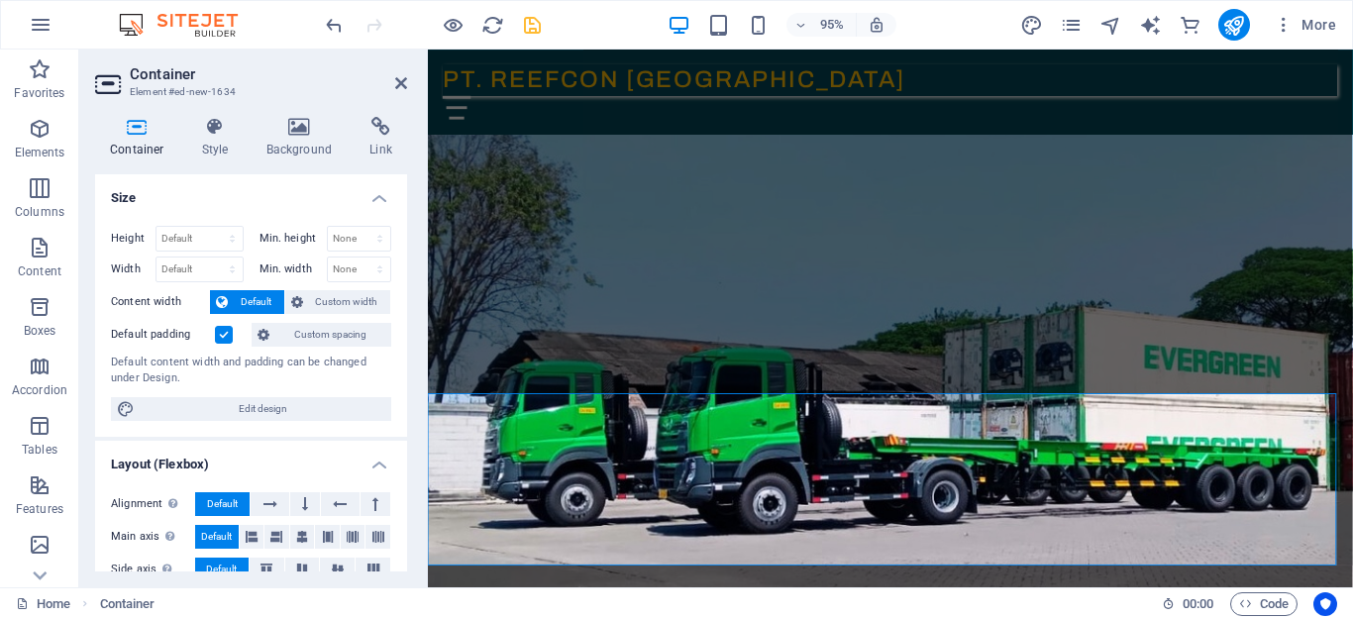
click at [391, 411] on div "Height Default px rem % vh vw Min. height None px rem % vh vw Width Default px …" at bounding box center [251, 323] width 312 height 227
click at [396, 75] on icon at bounding box center [401, 83] width 12 height 16
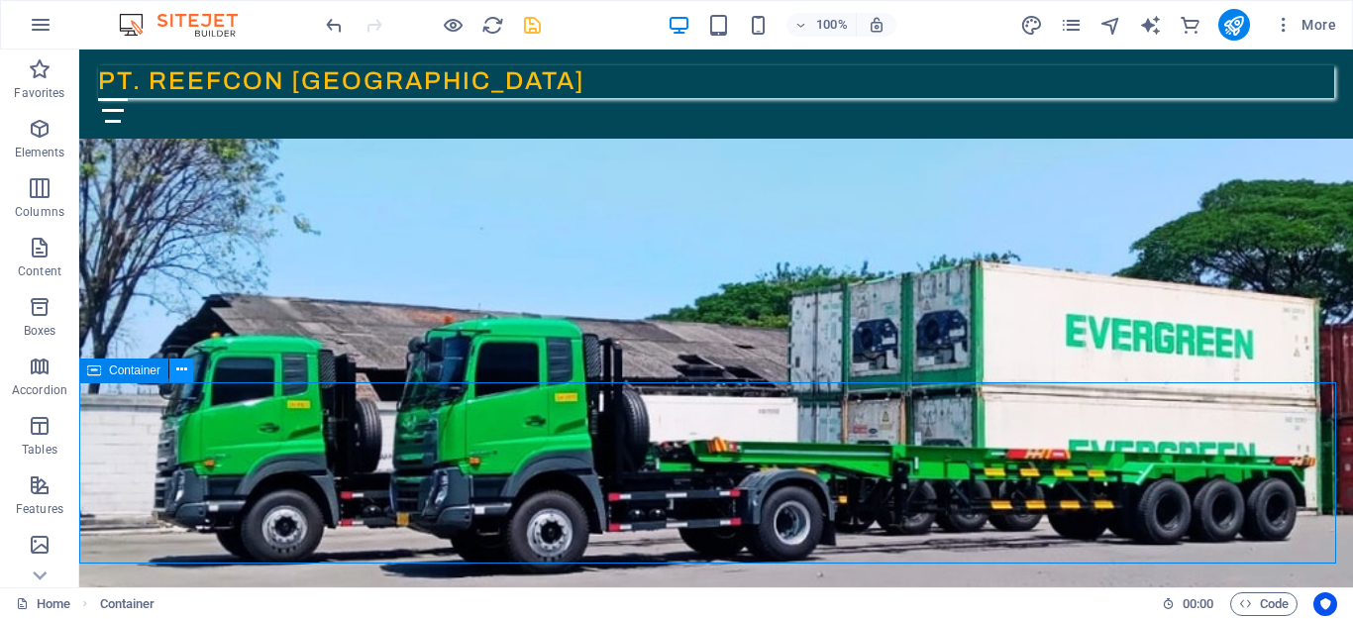
click at [184, 372] on icon at bounding box center [181, 370] width 11 height 21
click at [176, 365] on icon at bounding box center [181, 370] width 11 height 21
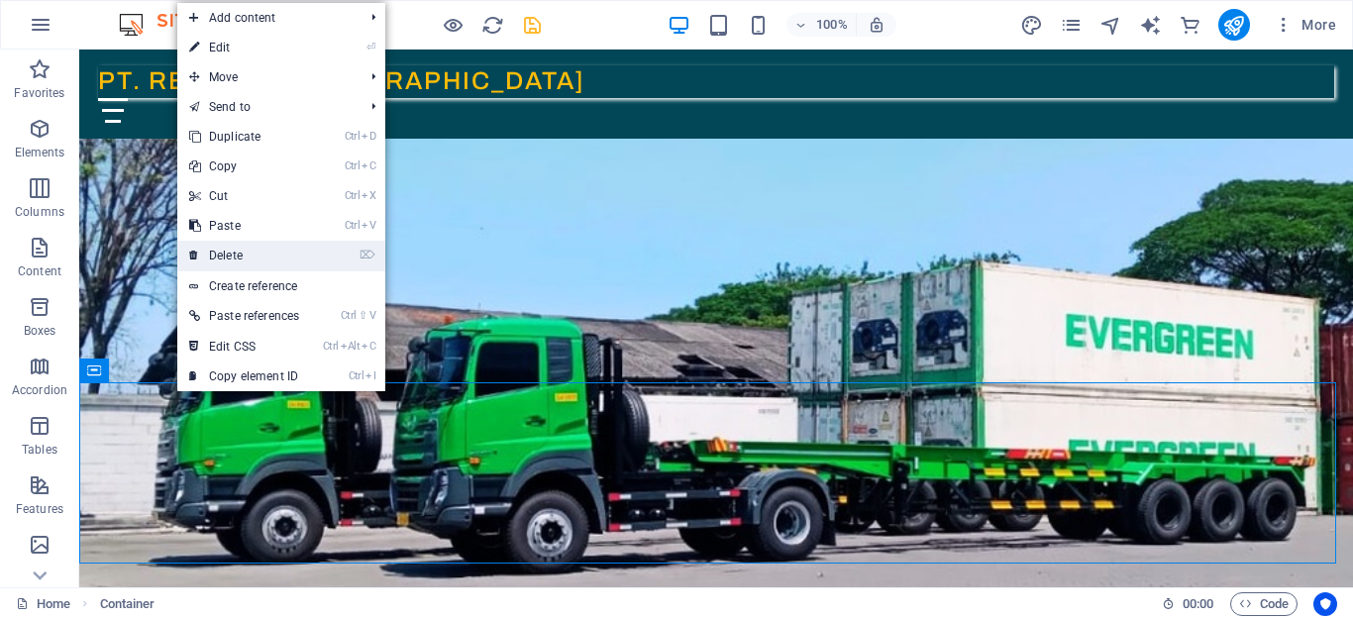
click at [219, 255] on link "⌦ Delete" at bounding box center [244, 256] width 134 height 30
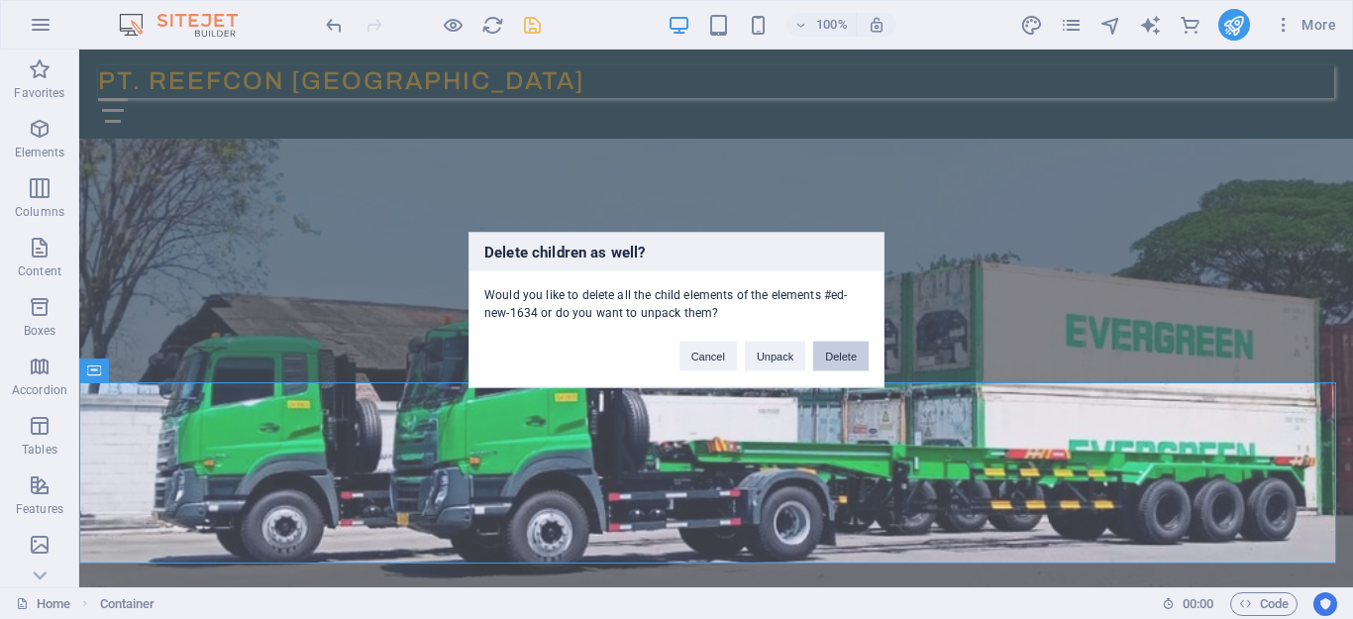
drag, startPoint x: 840, startPoint y: 354, endPoint x: 760, endPoint y: 304, distance: 94.3
click at [840, 354] on button "Delete" at bounding box center [840, 356] width 55 height 30
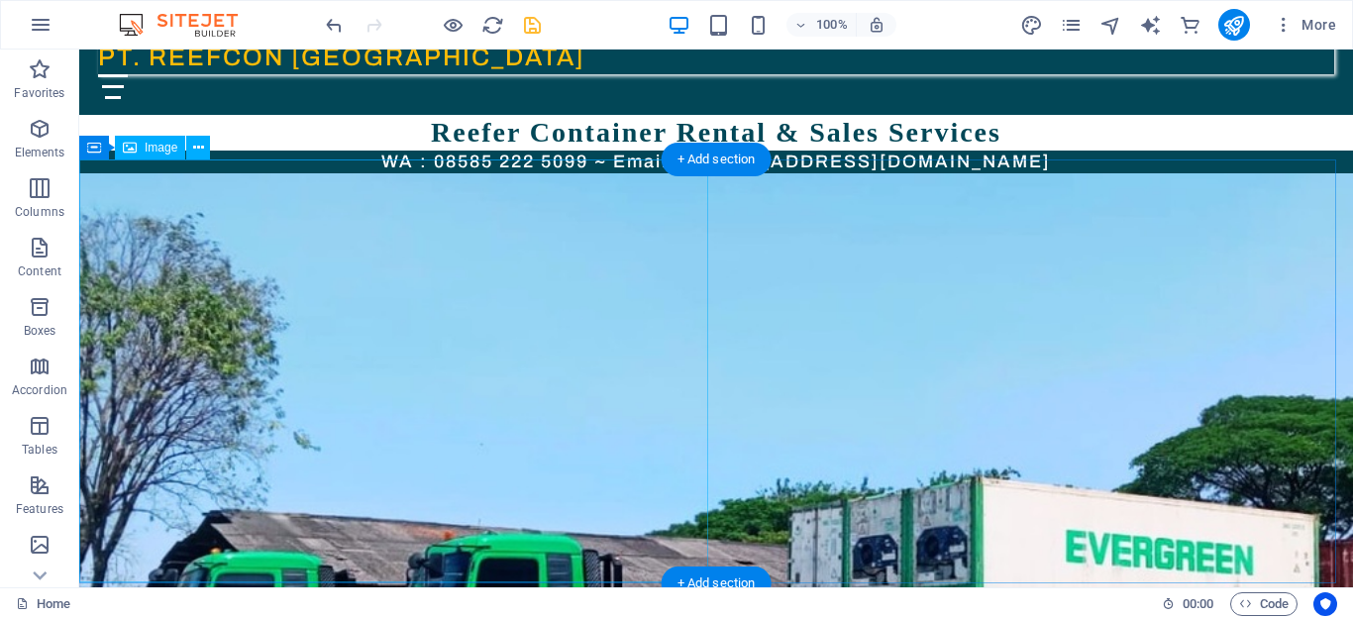
scroll to position [33, 0]
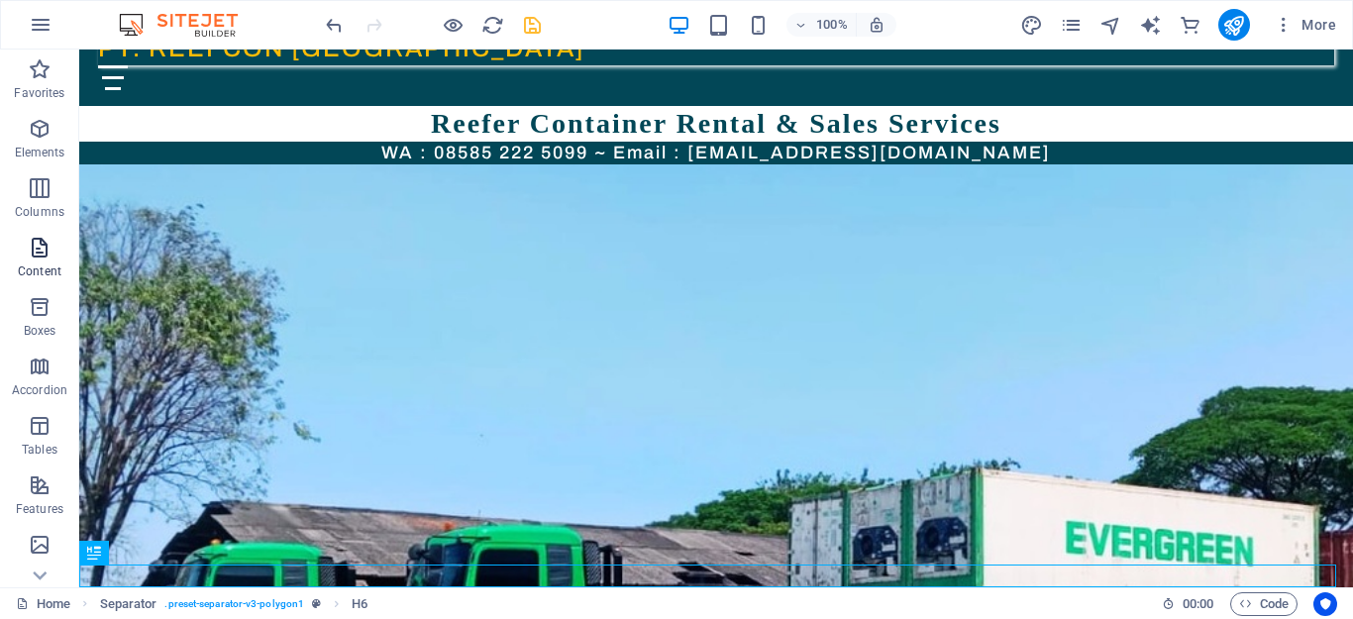
click at [33, 251] on icon "button" at bounding box center [40, 248] width 24 height 24
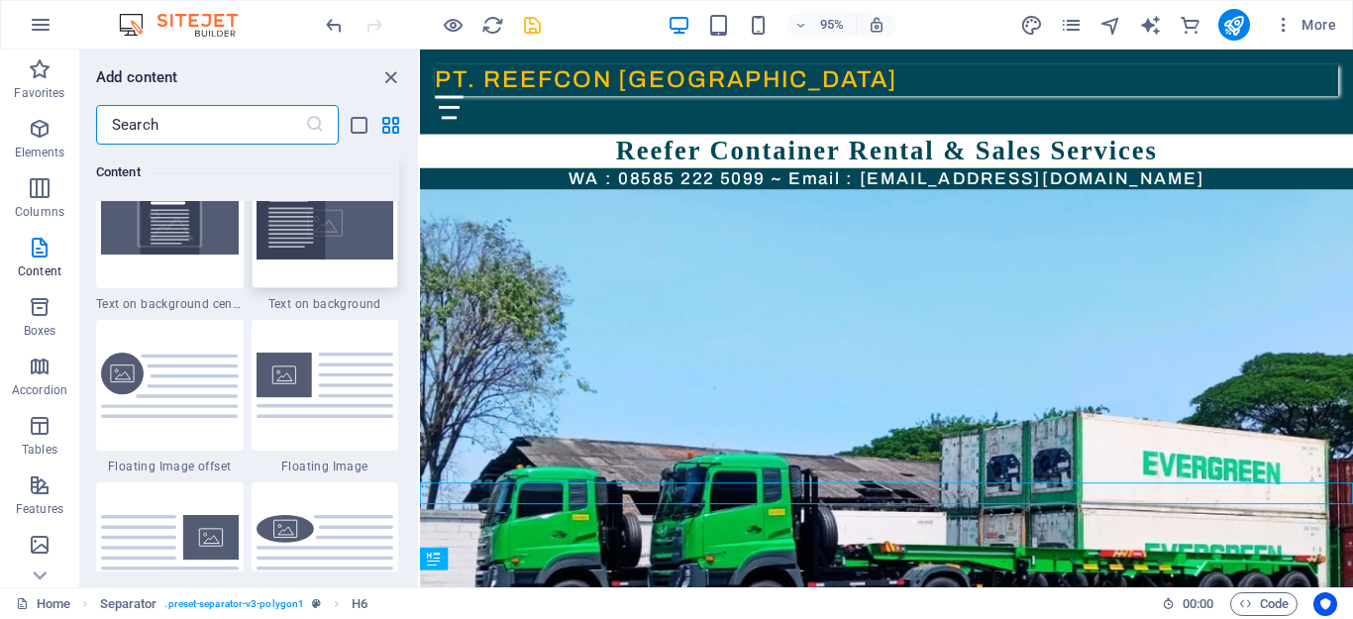
scroll to position [4654, 0]
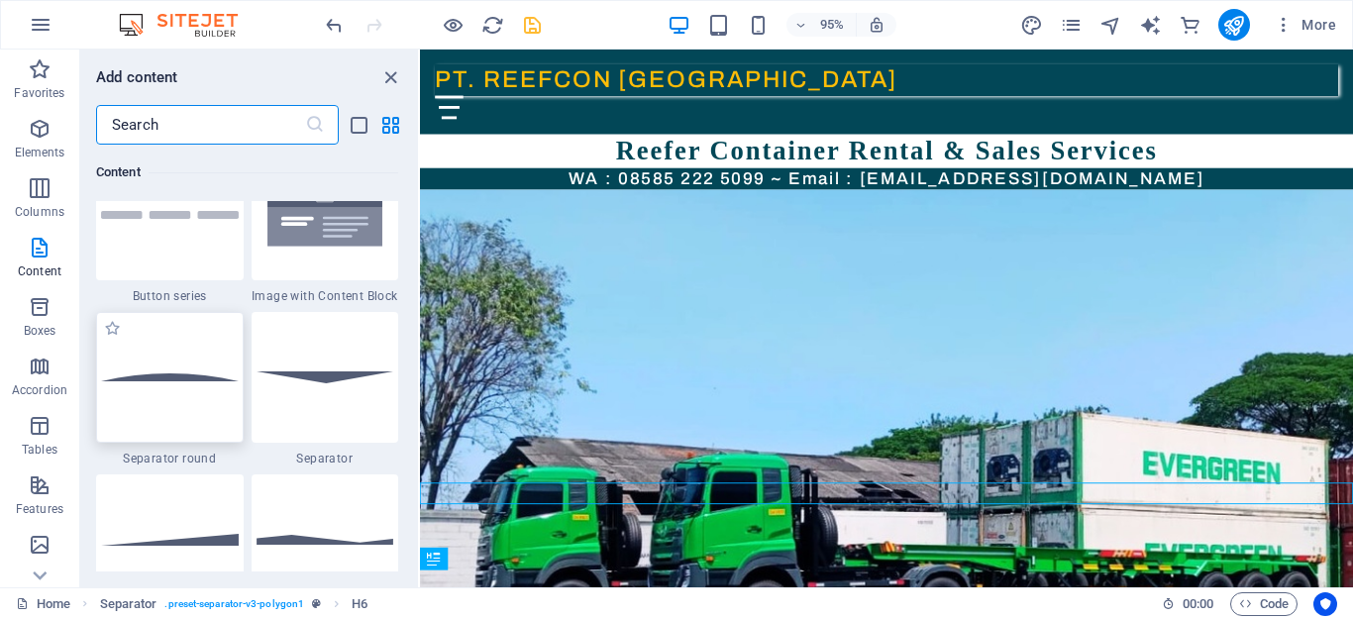
click at [193, 409] on div at bounding box center [170, 377] width 148 height 131
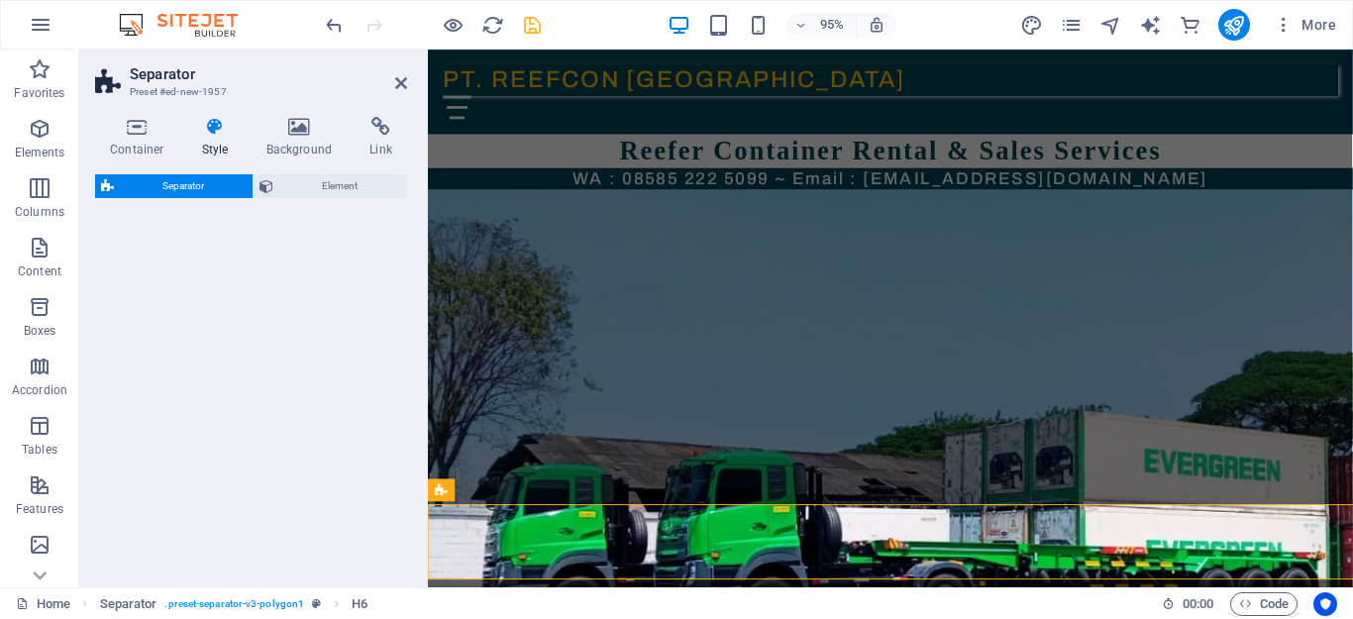
select select "circle"
select select "rem"
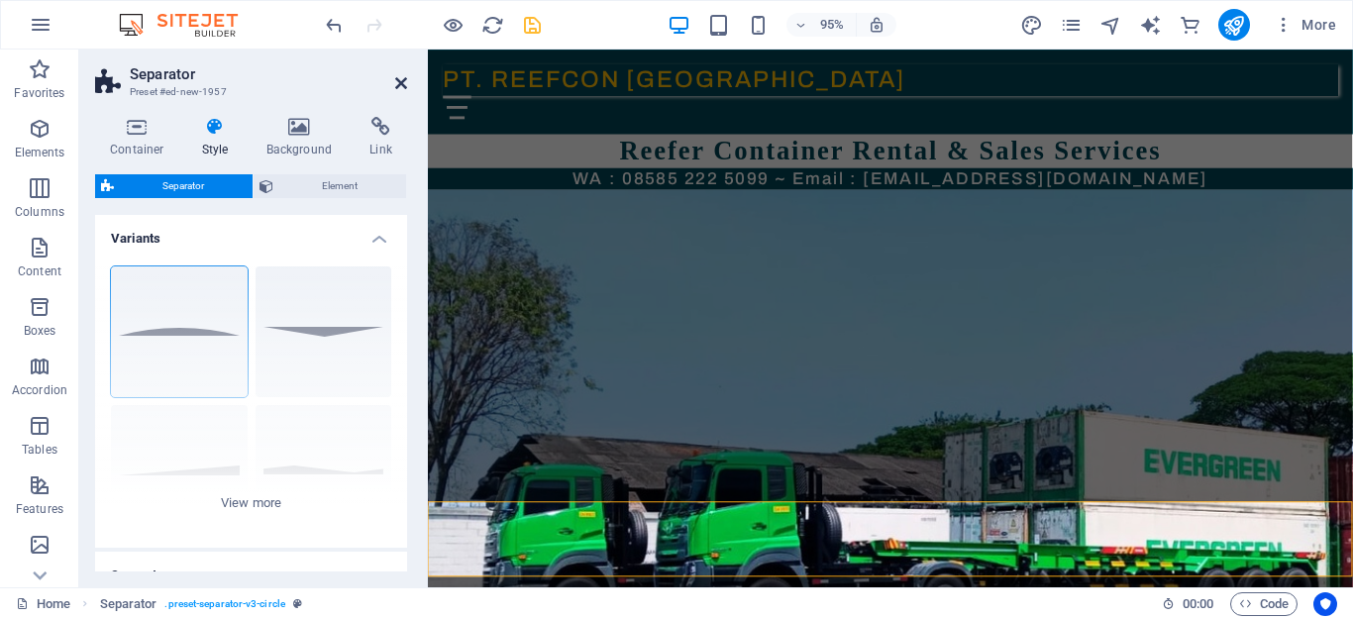
click at [399, 79] on icon at bounding box center [401, 83] width 12 height 16
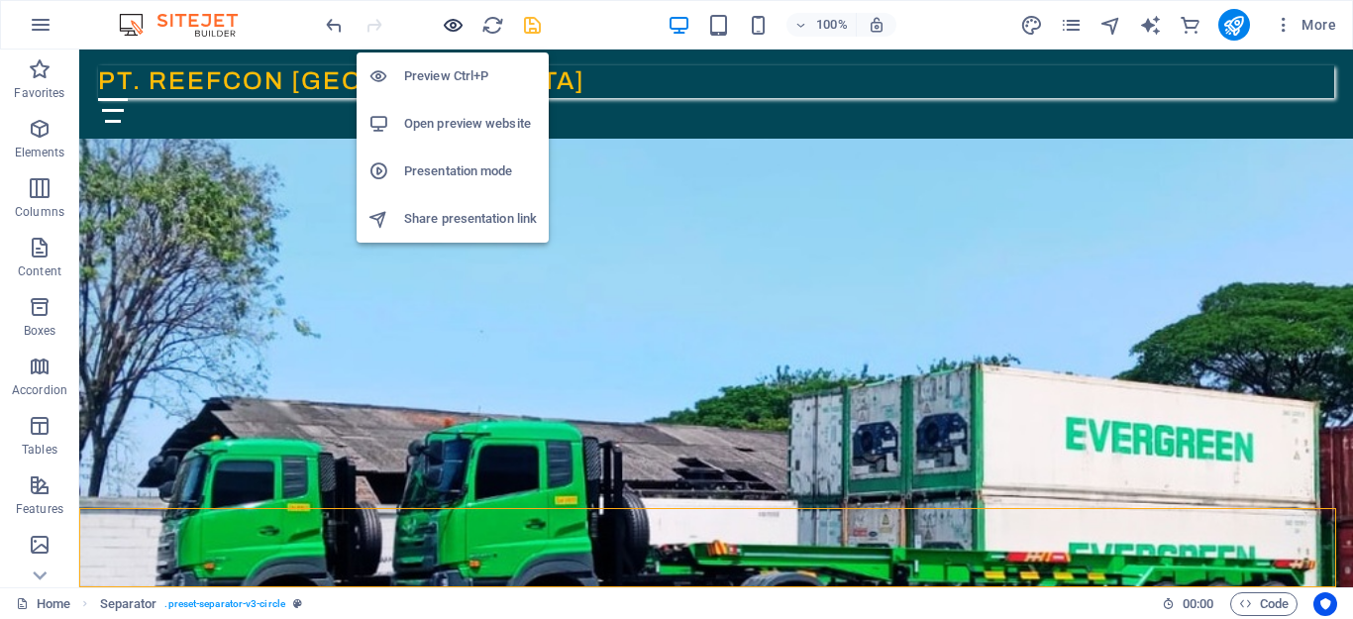
click at [453, 23] on icon "button" at bounding box center [453, 25] width 23 height 23
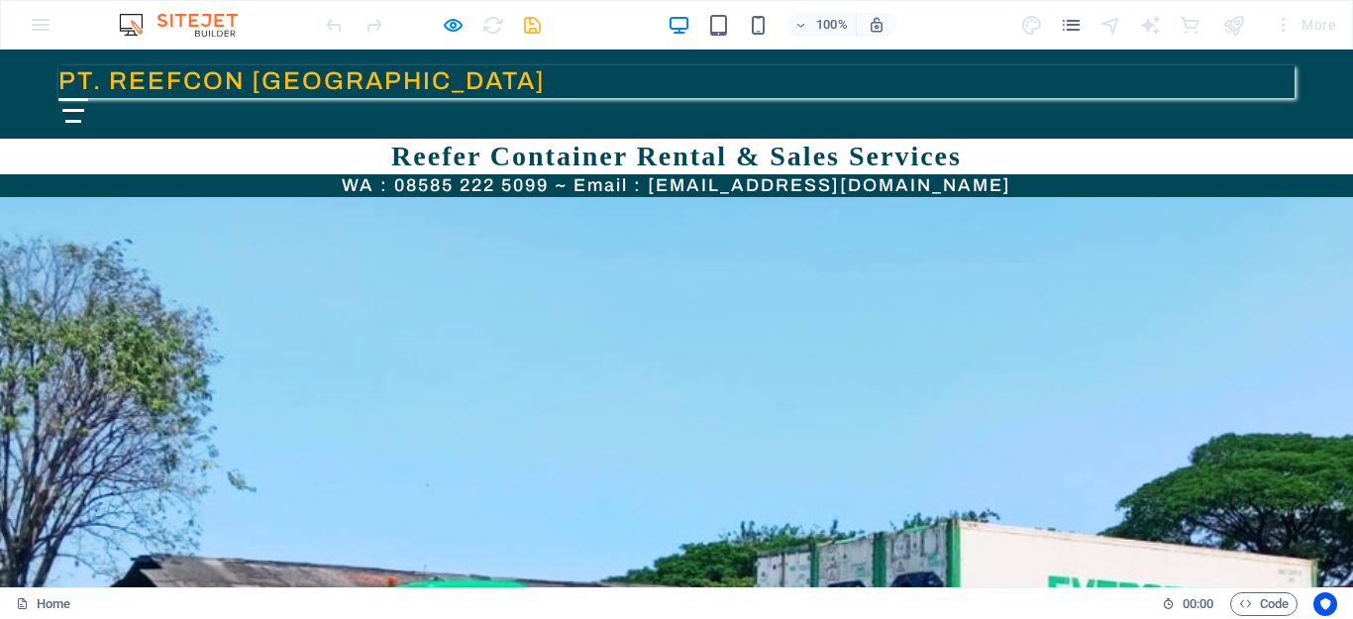
scroll to position [139, 0]
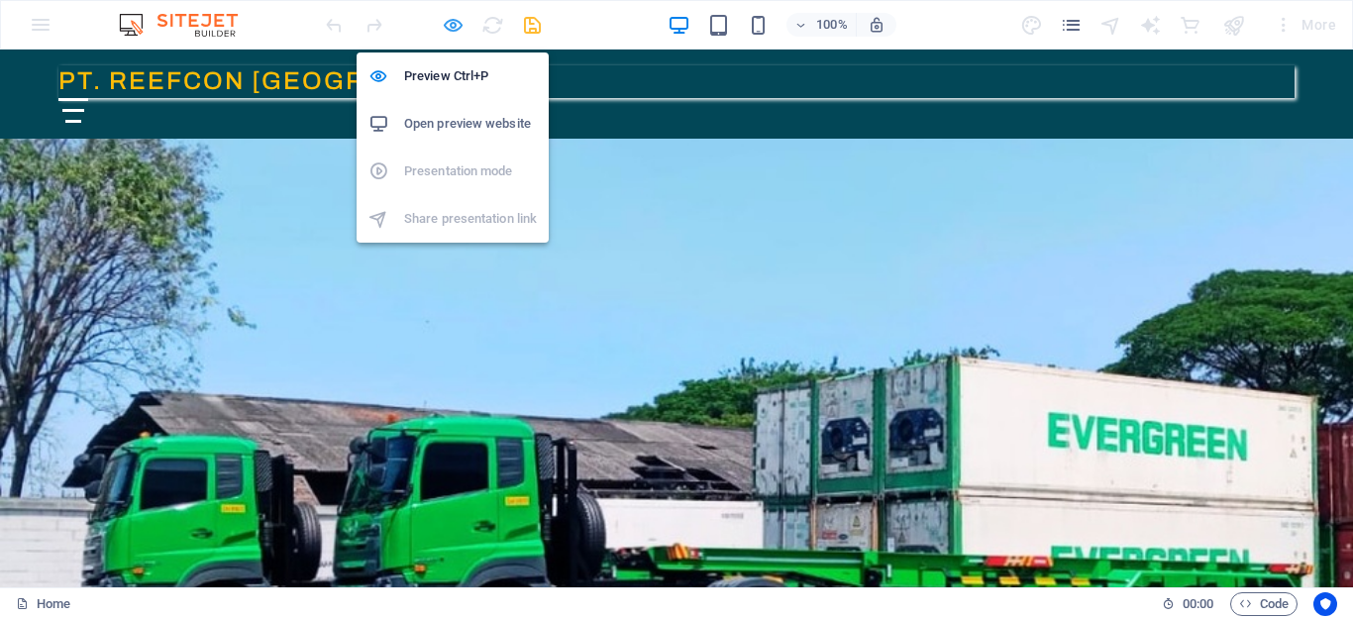
click at [453, 23] on icon "button" at bounding box center [453, 25] width 23 height 23
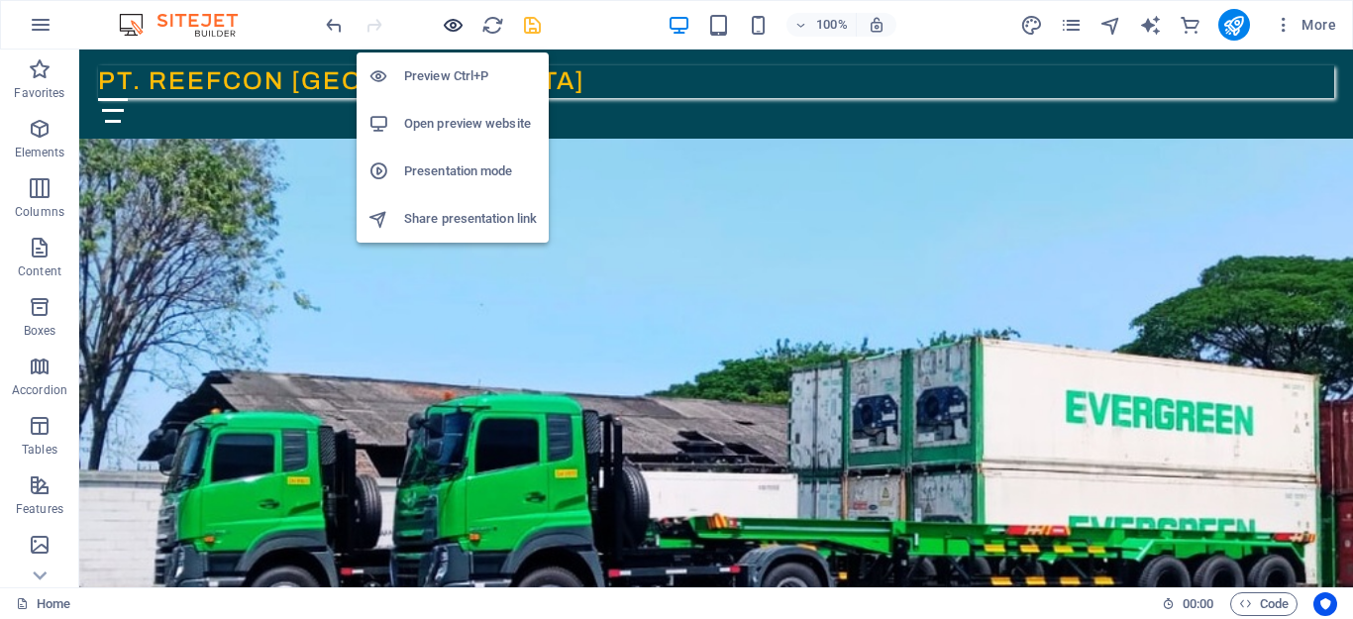
scroll to position [112, 0]
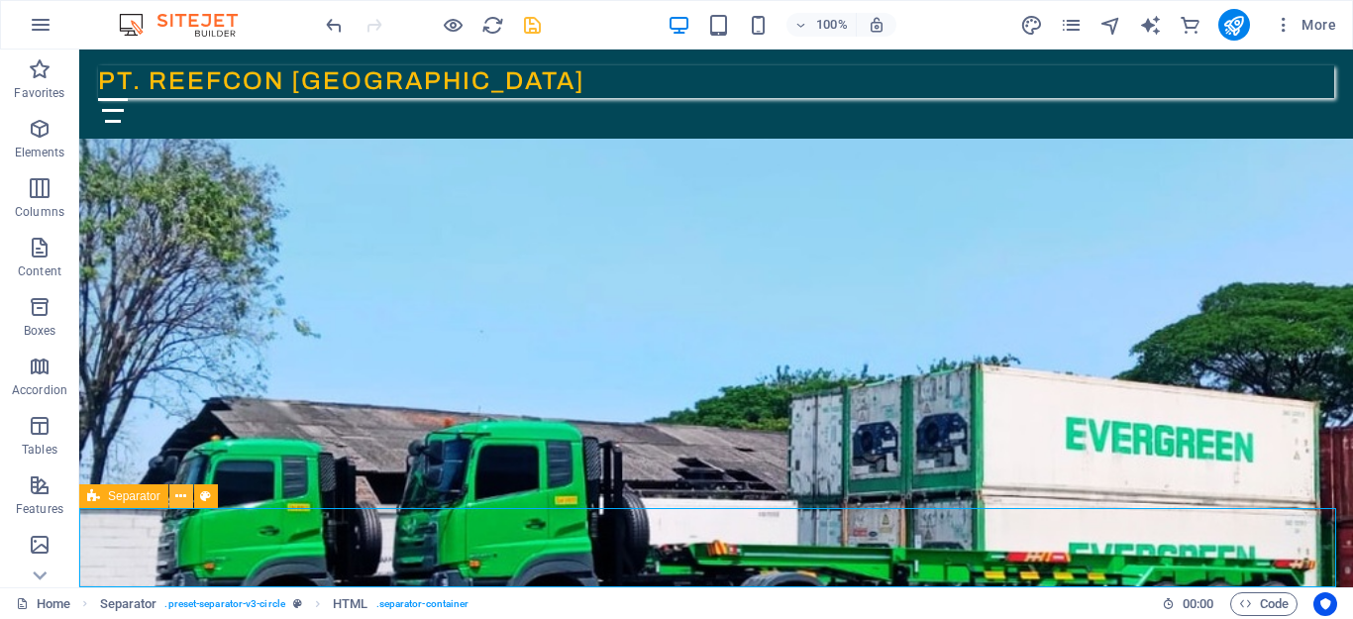
click at [183, 495] on icon at bounding box center [180, 496] width 11 height 21
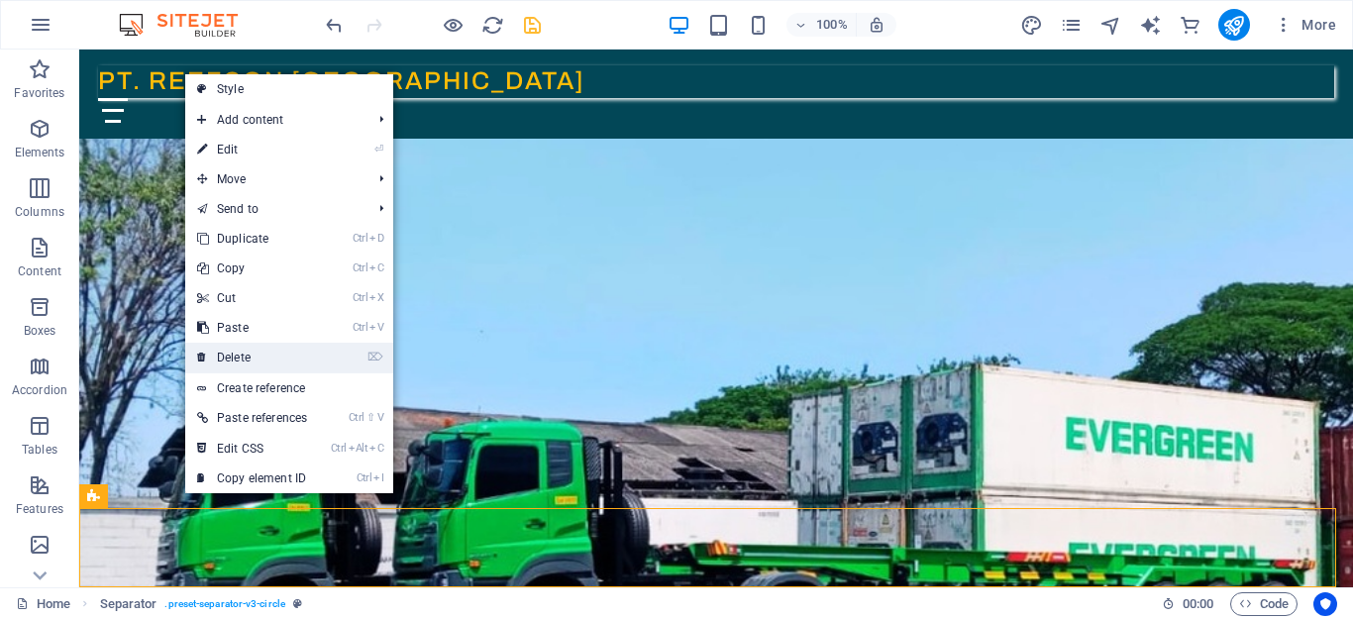
click at [245, 357] on link "⌦ Delete" at bounding box center [252, 358] width 134 height 30
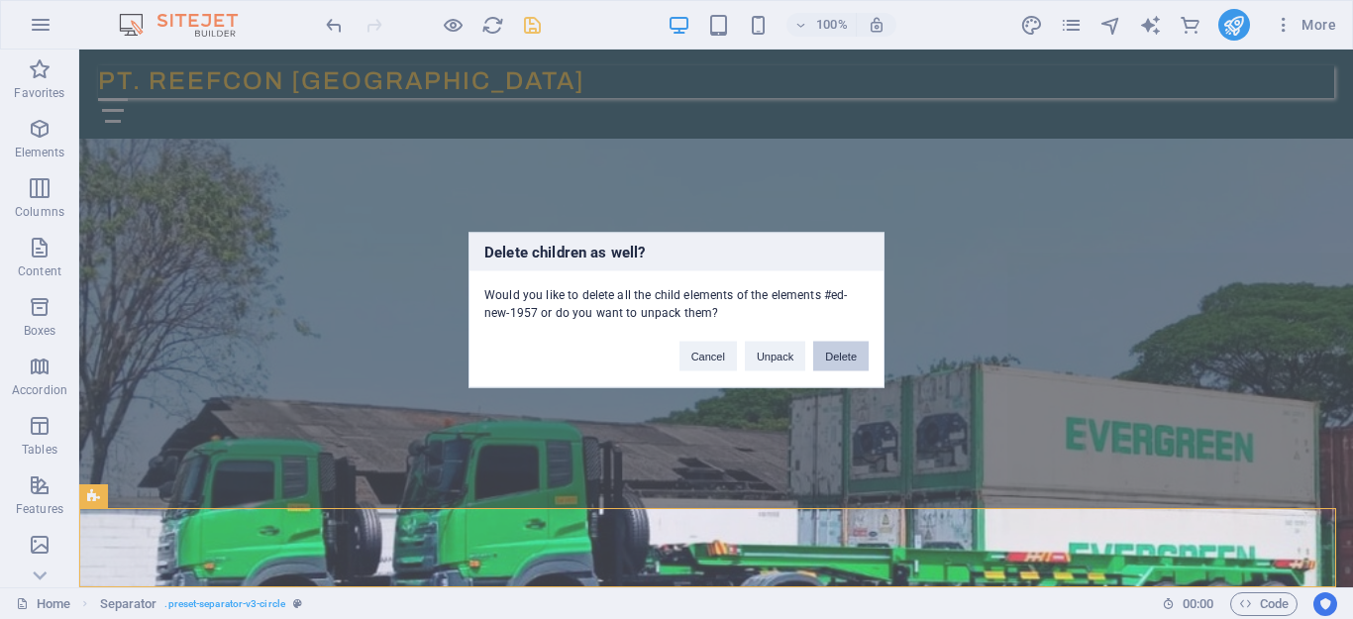
drag, startPoint x: 852, startPoint y: 361, endPoint x: 763, endPoint y: 331, distance: 94.0
click at [852, 361] on button "Delete" at bounding box center [840, 356] width 55 height 30
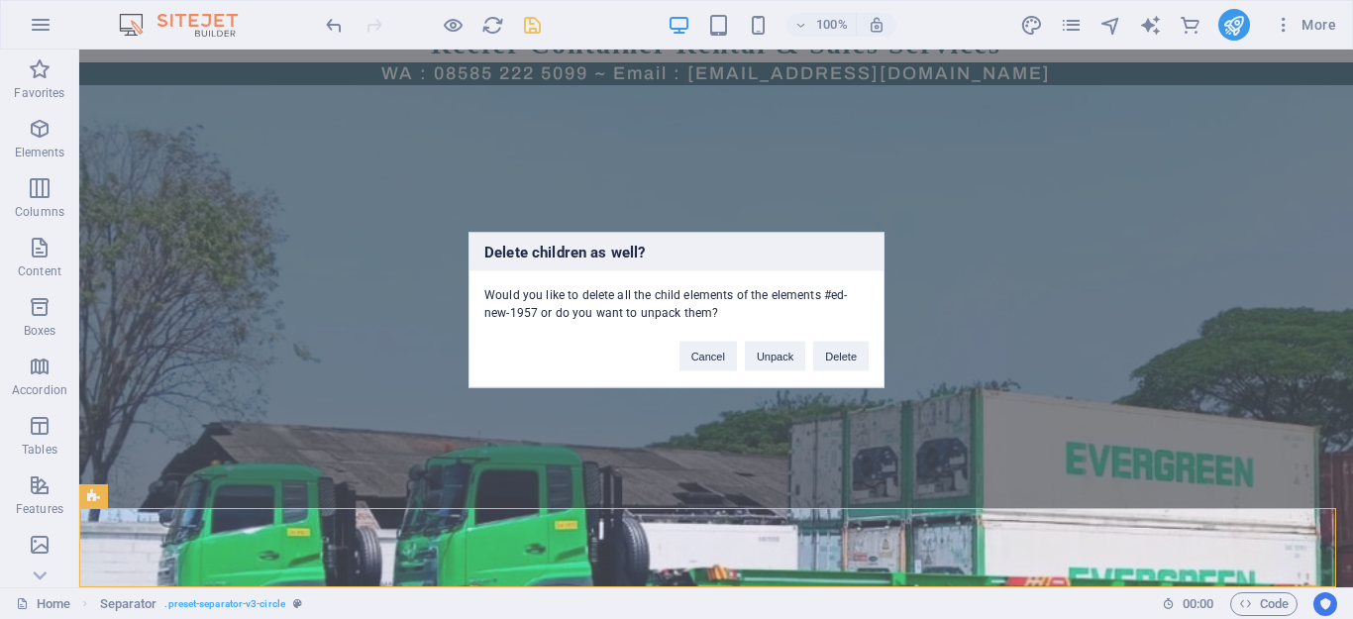
scroll to position [33, 0]
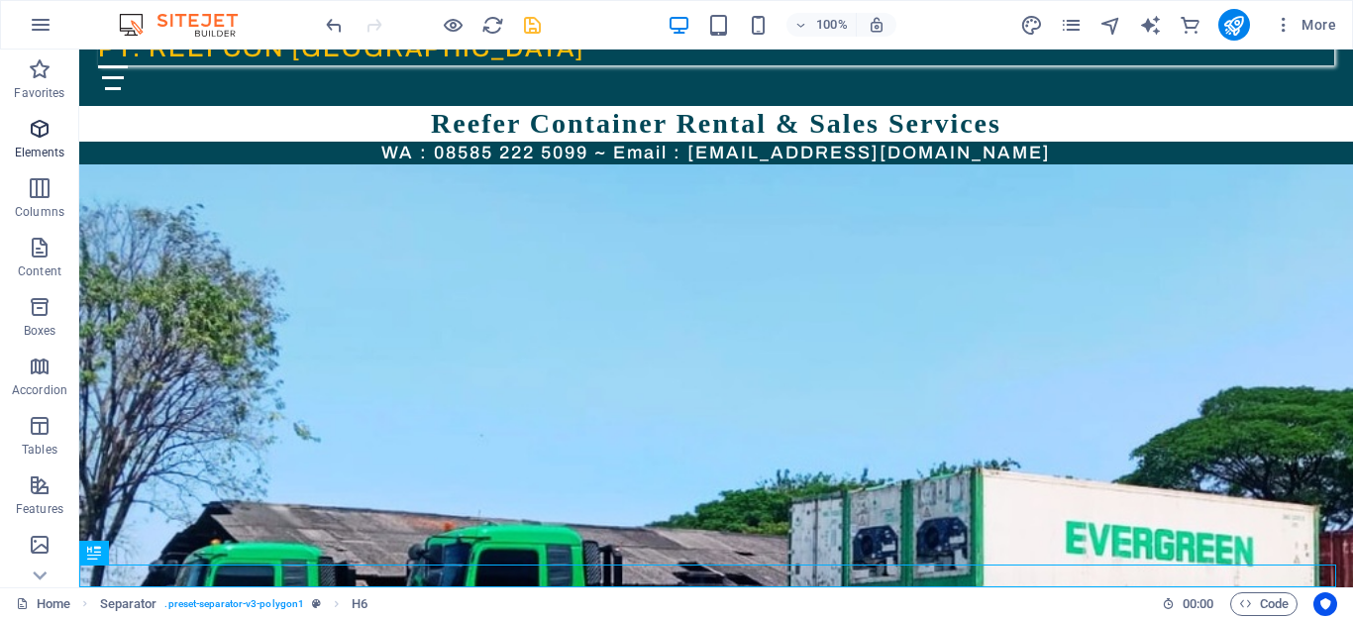
click at [32, 124] on icon "button" at bounding box center [40, 129] width 24 height 24
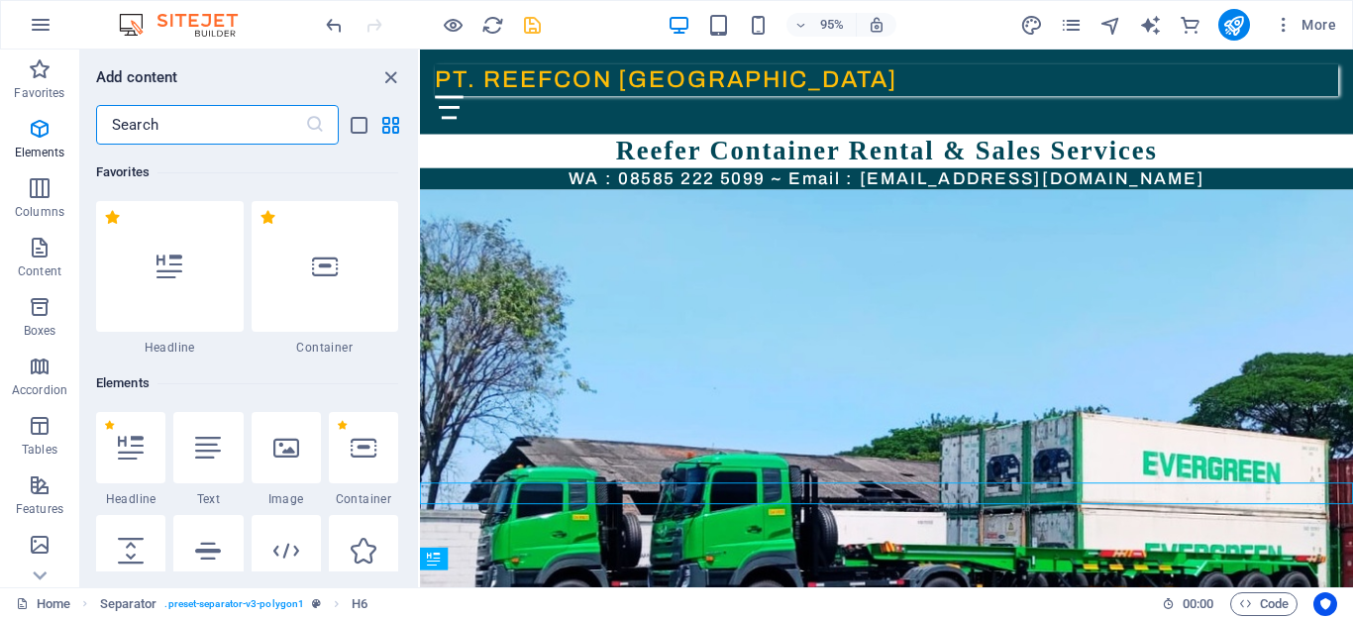
scroll to position [211, 0]
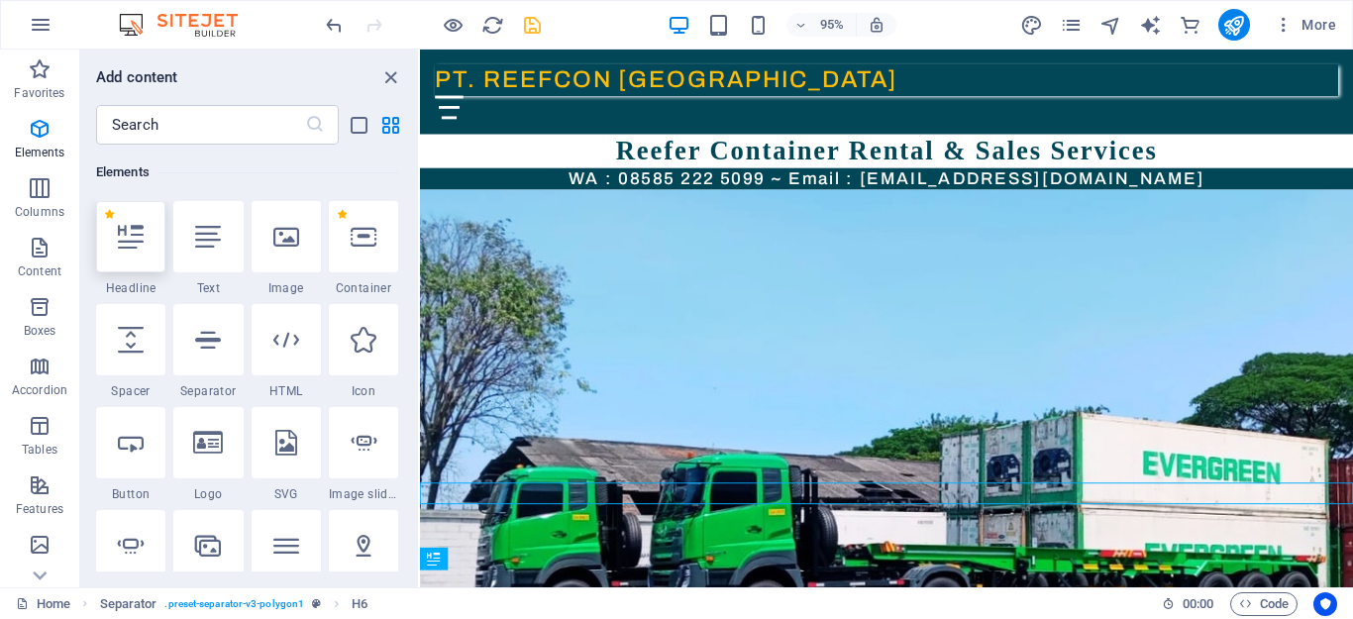
click at [134, 245] on icon at bounding box center [131, 237] width 26 height 26
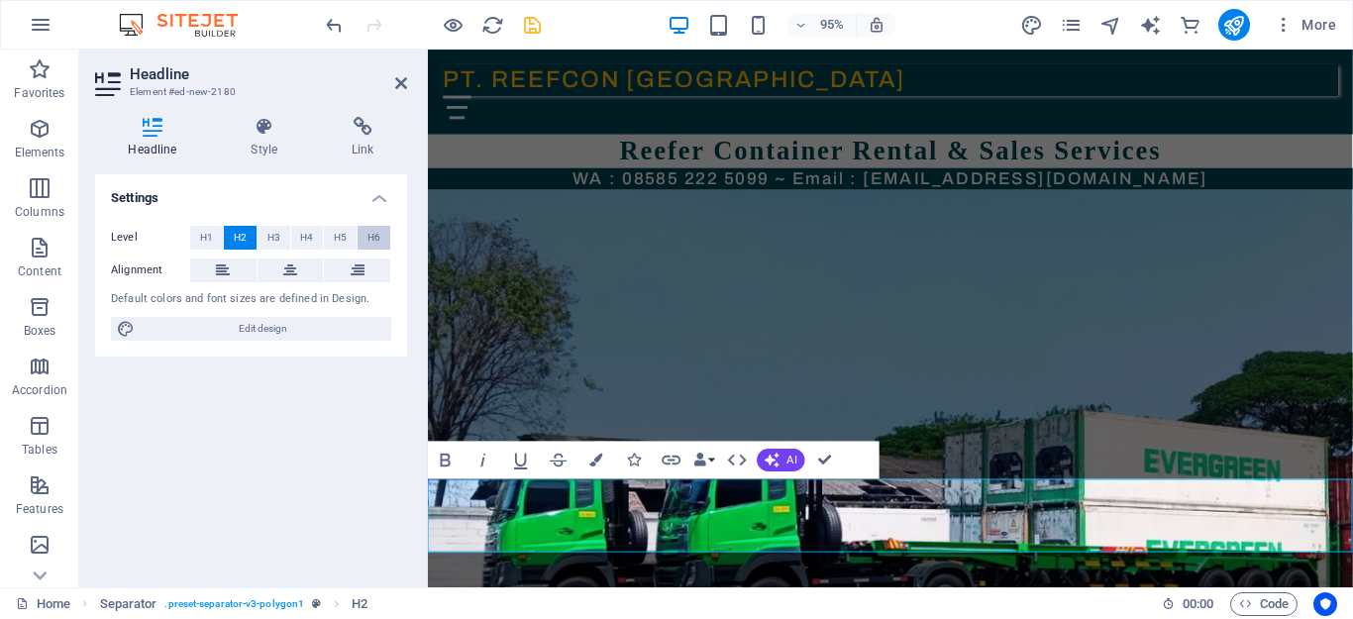
click at [374, 233] on span "H6" at bounding box center [373, 238] width 13 height 24
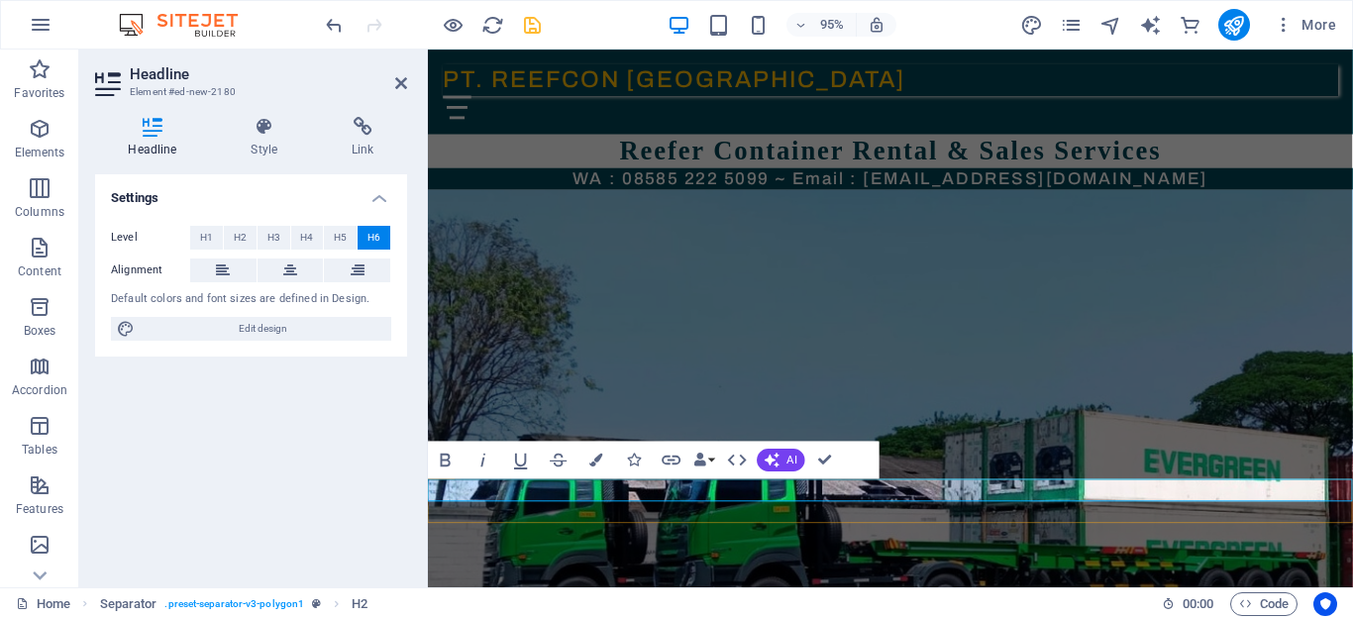
drag, startPoint x: 553, startPoint y: 512, endPoint x: 447, endPoint y: 510, distance: 106.0
drag, startPoint x: 640, startPoint y: 510, endPoint x: 579, endPoint y: 515, distance: 60.6
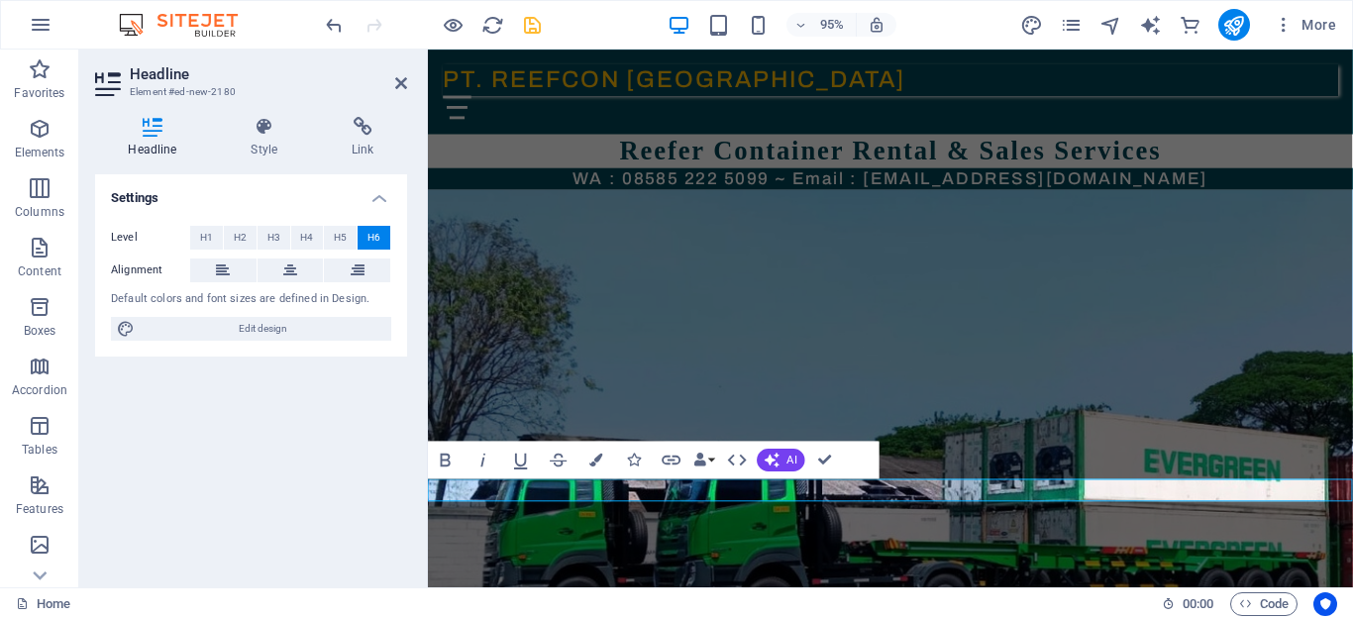
drag, startPoint x: 761, startPoint y: 509, endPoint x: 412, endPoint y: 497, distance: 348.9
click at [255, 332] on span "Edit design" at bounding box center [263, 329] width 245 height 24
select select "px"
select select "500"
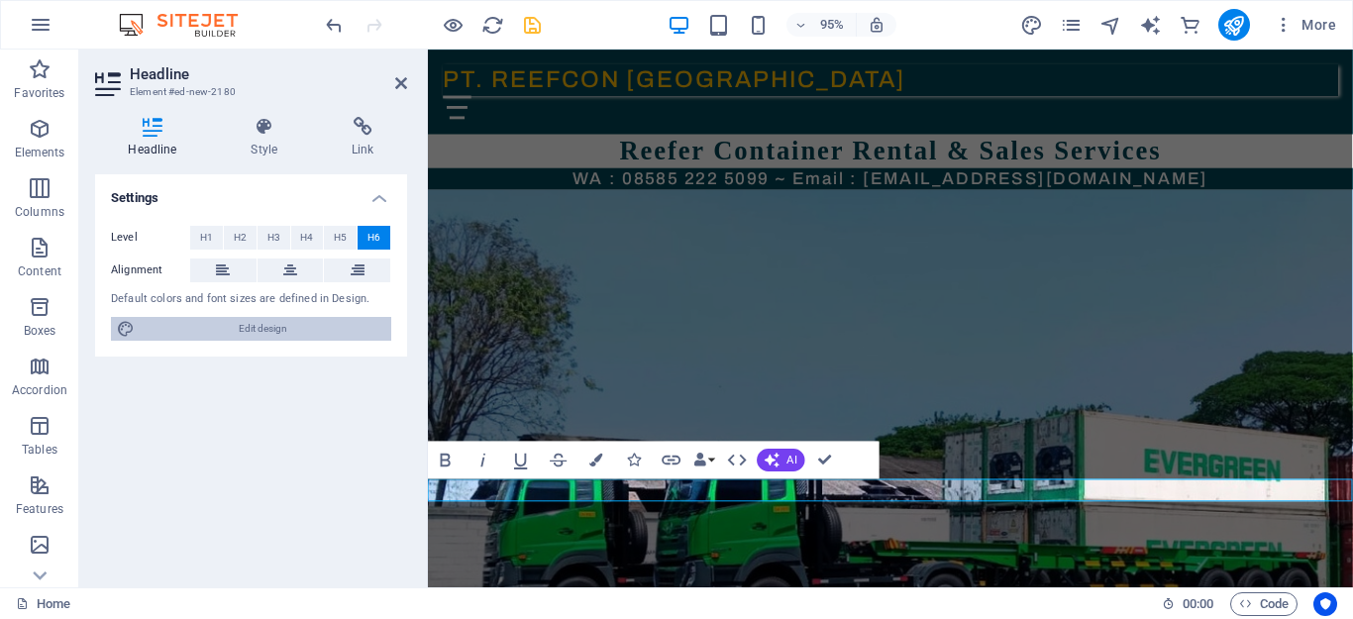
select select "px"
select select "rem"
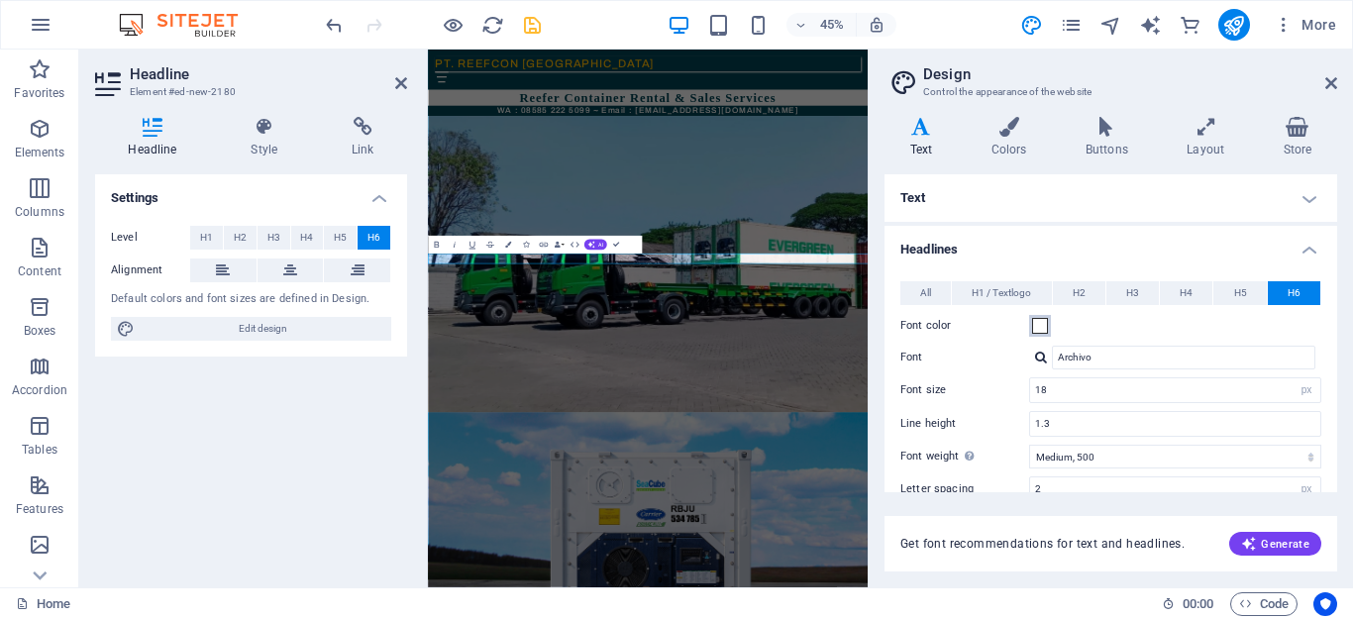
click at [1038, 322] on span at bounding box center [1040, 326] width 16 height 16
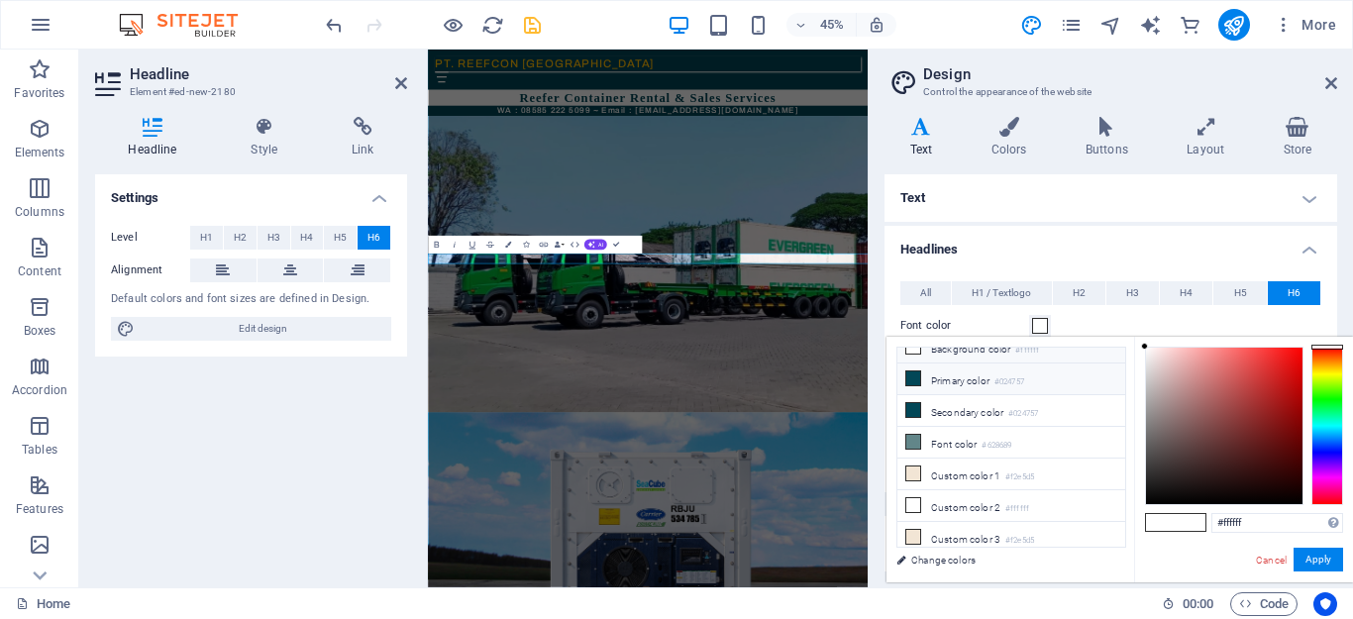
click at [996, 382] on li "Primary color #024757" at bounding box center [1011, 380] width 228 height 32
type input "#024757"
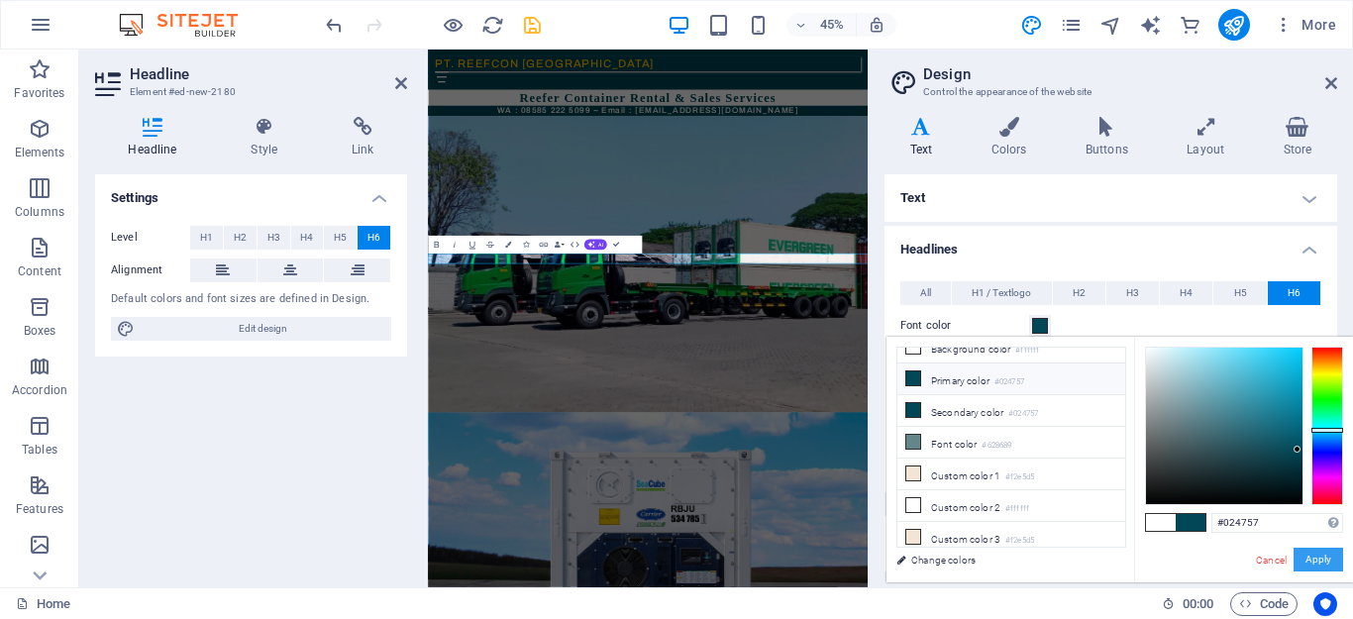
click at [1308, 560] on button "Apply" at bounding box center [1319, 560] width 50 height 24
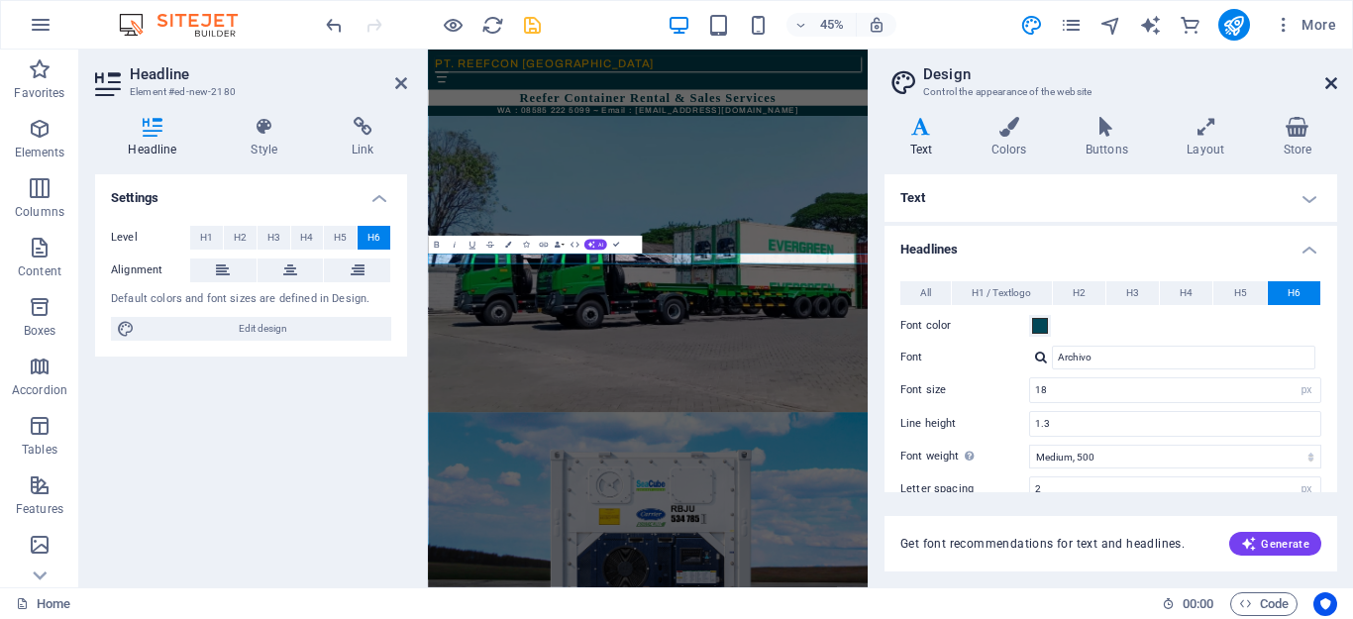
click at [1328, 85] on icon at bounding box center [1331, 83] width 12 height 16
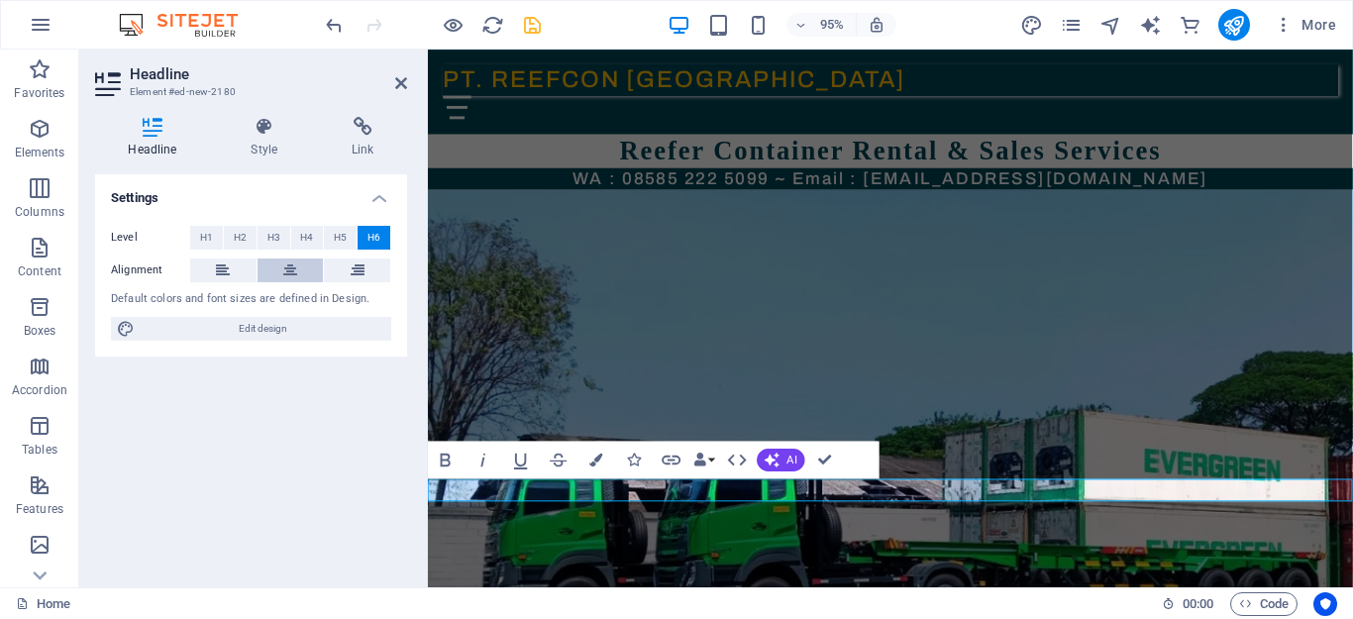
click at [286, 264] on icon at bounding box center [290, 271] width 14 height 24
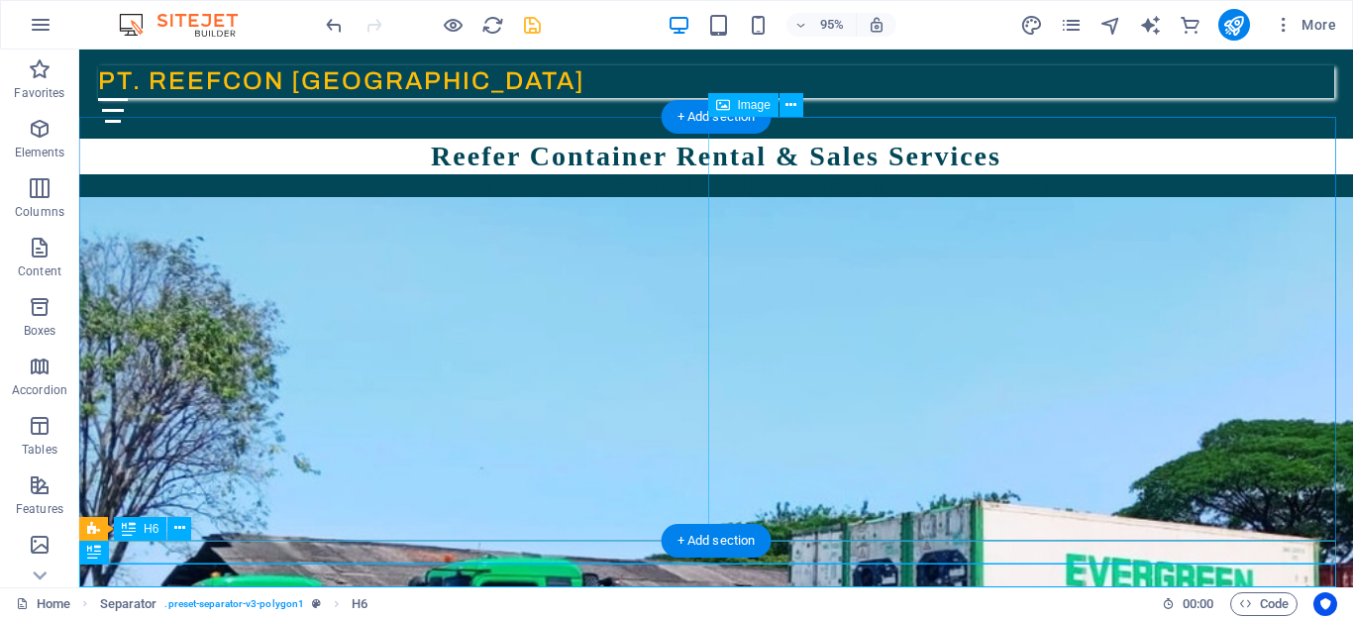
scroll to position [56, 0]
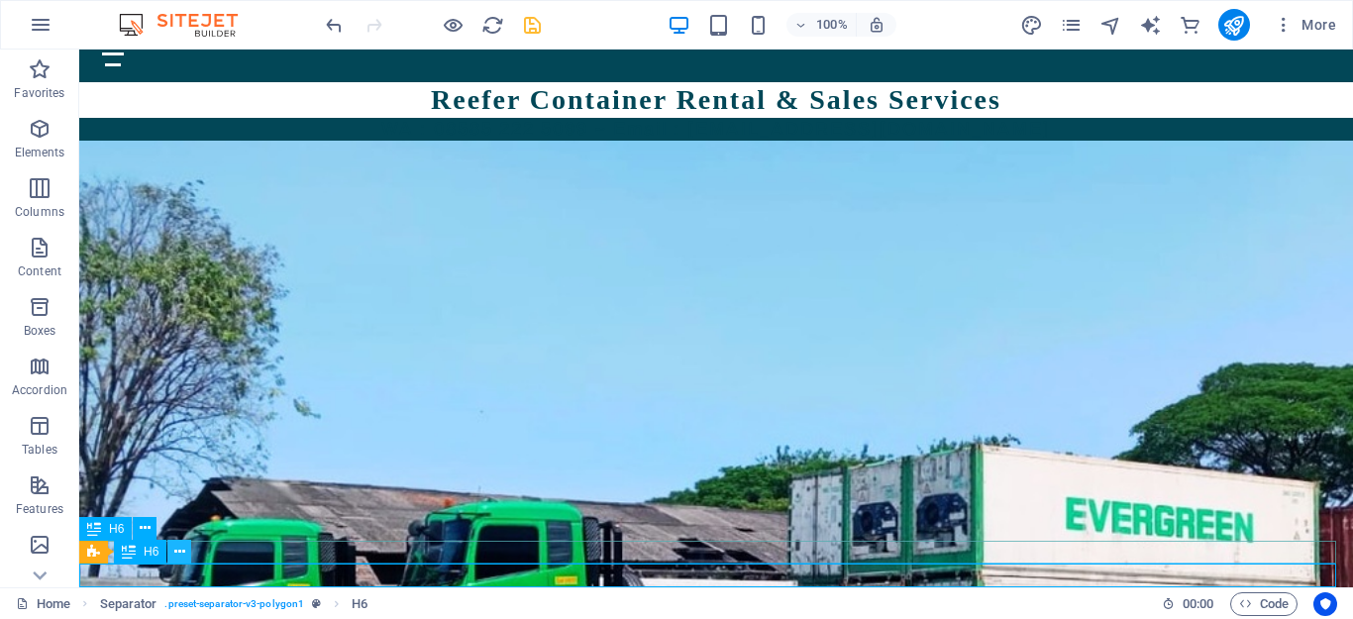
click at [177, 554] on icon at bounding box center [179, 552] width 11 height 21
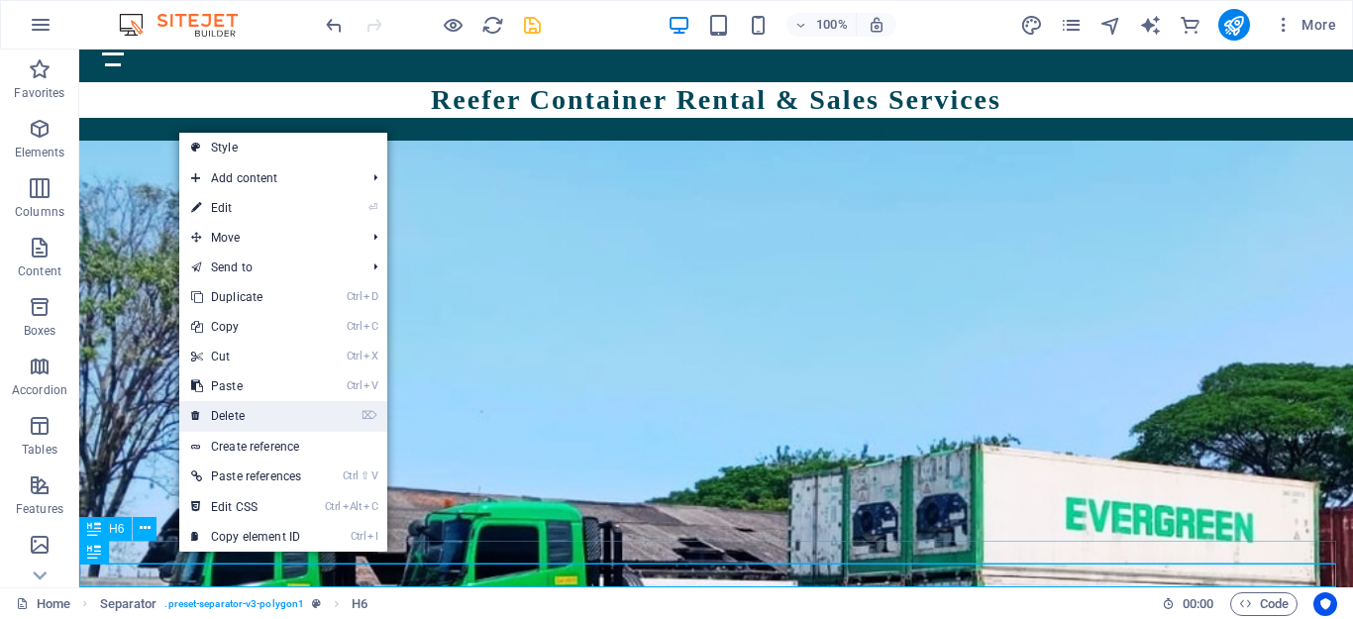
click at [223, 420] on link "⌦ Delete" at bounding box center [246, 416] width 134 height 30
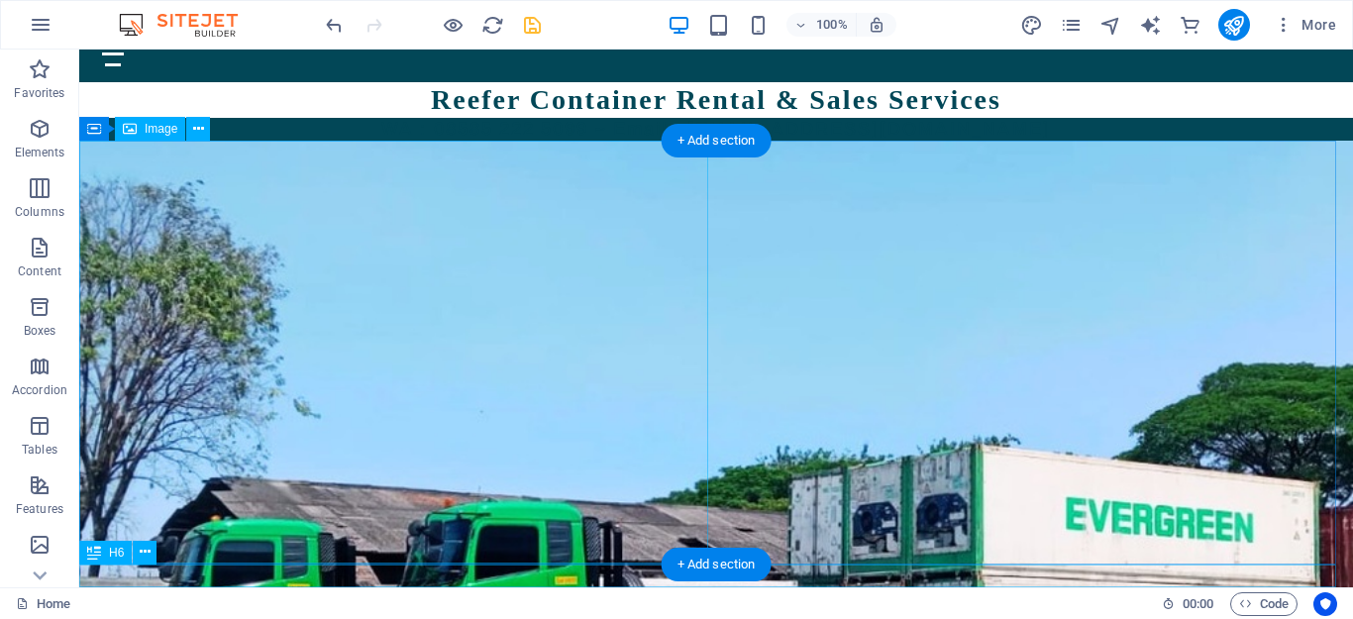
scroll to position [33, 0]
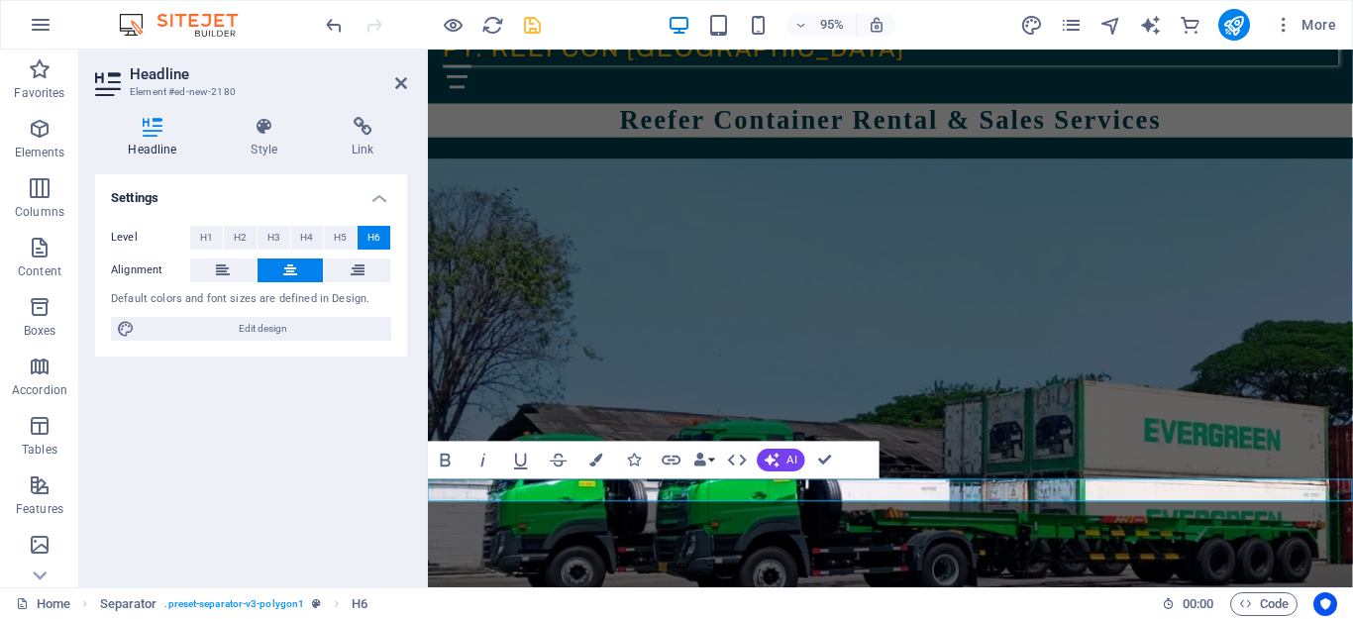
scroll to position [0, 0]
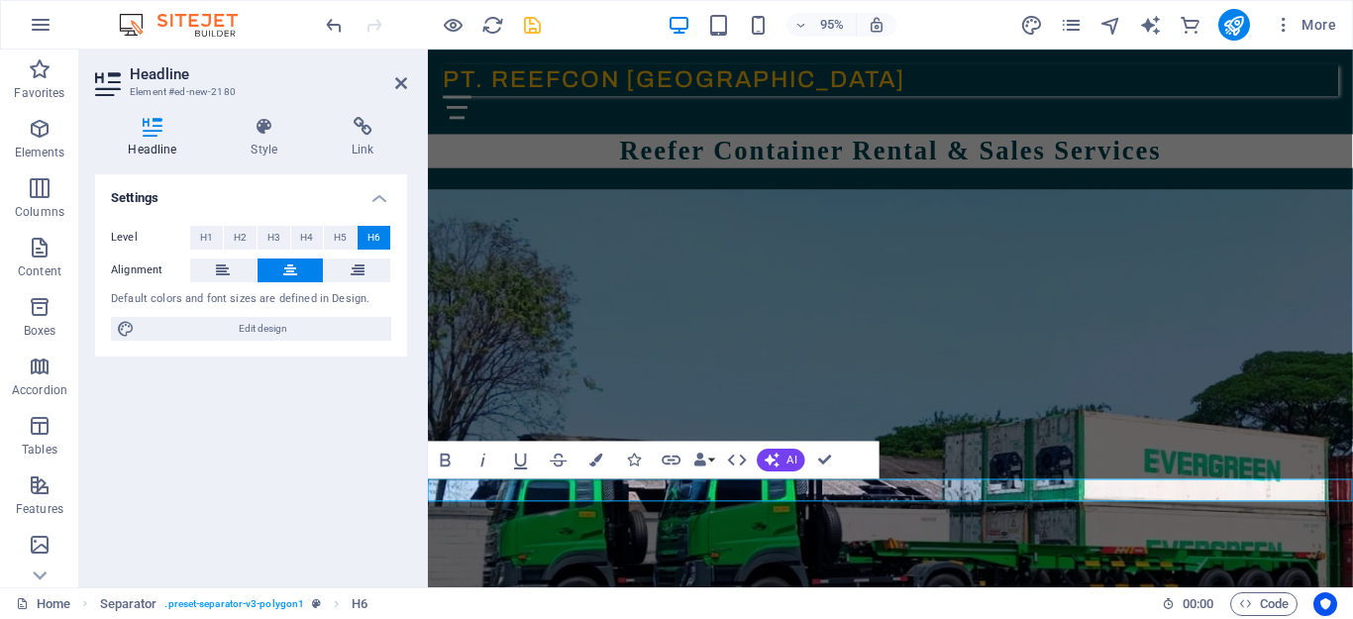
click at [1275, 139] on div "Reefer Container Rental & Sales Services" at bounding box center [915, 157] width 974 height 36
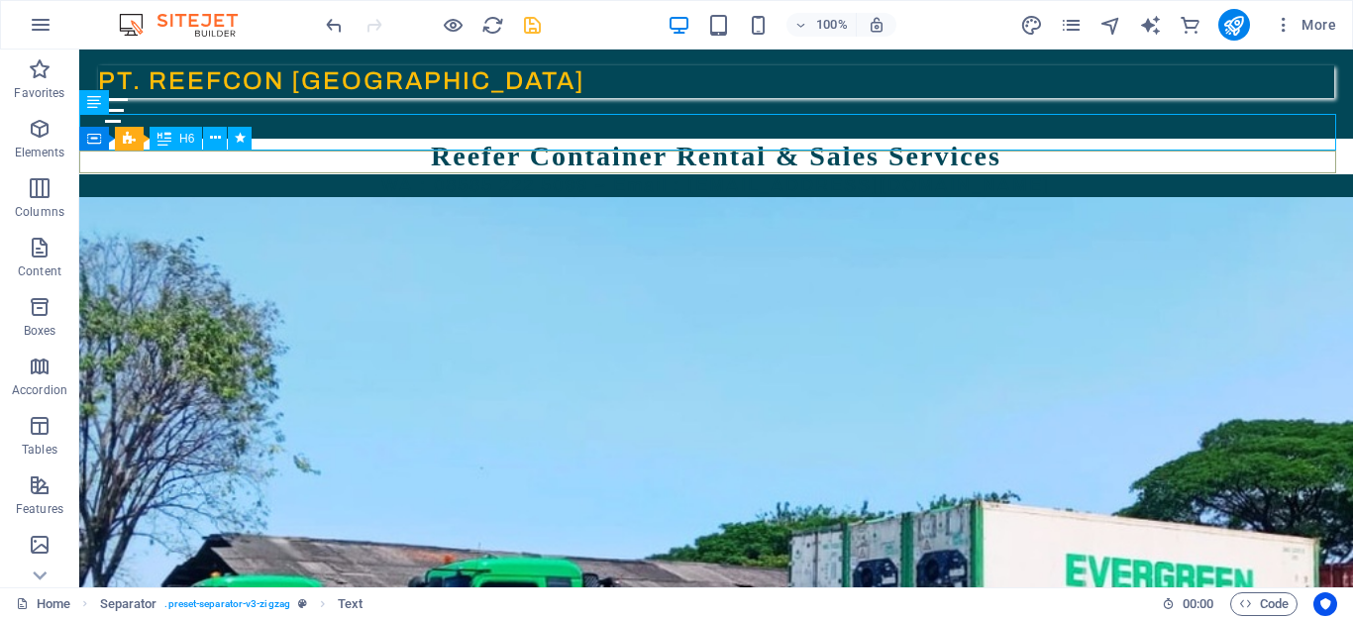
click at [869, 174] on div "WA : 08585 222 5099 ~ Email : [EMAIL_ADDRESS][DOMAIN_NAME]" at bounding box center [716, 185] width 1274 height 23
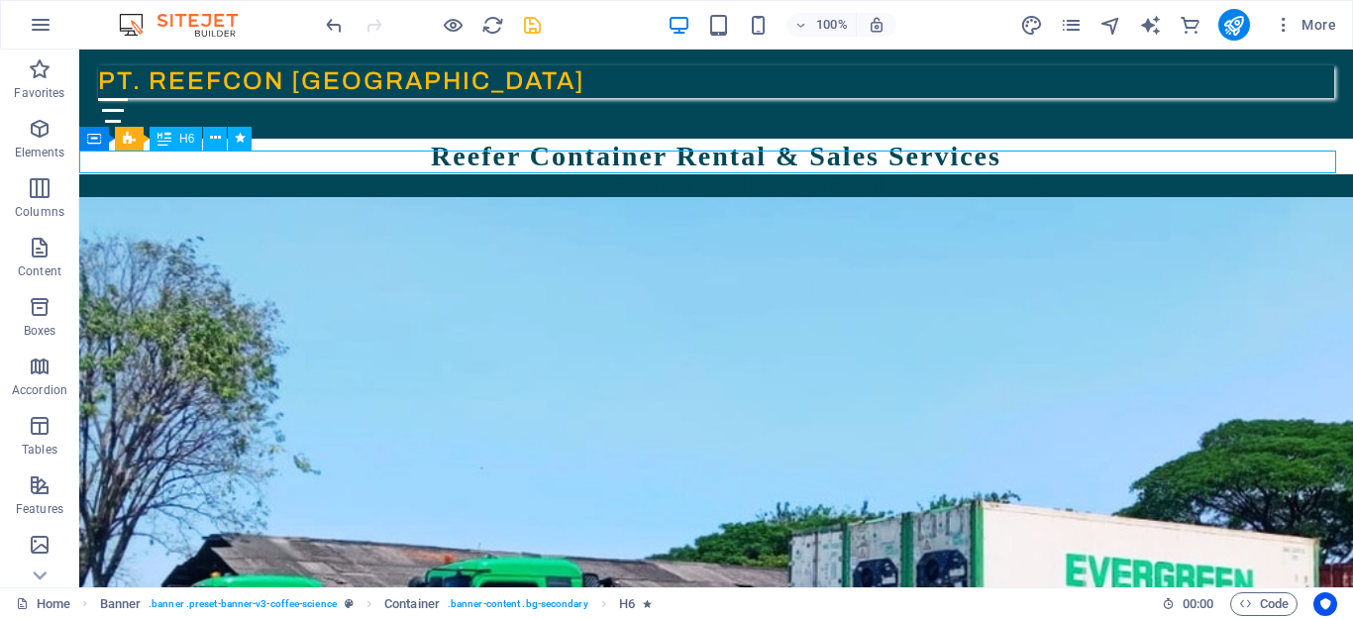
drag, startPoint x: 391, startPoint y: 164, endPoint x: 566, endPoint y: 167, distance: 174.4
click at [566, 174] on div "WA : 08585 222 5099 ~ Email : [EMAIL_ADDRESS][DOMAIN_NAME]" at bounding box center [716, 185] width 1274 height 23
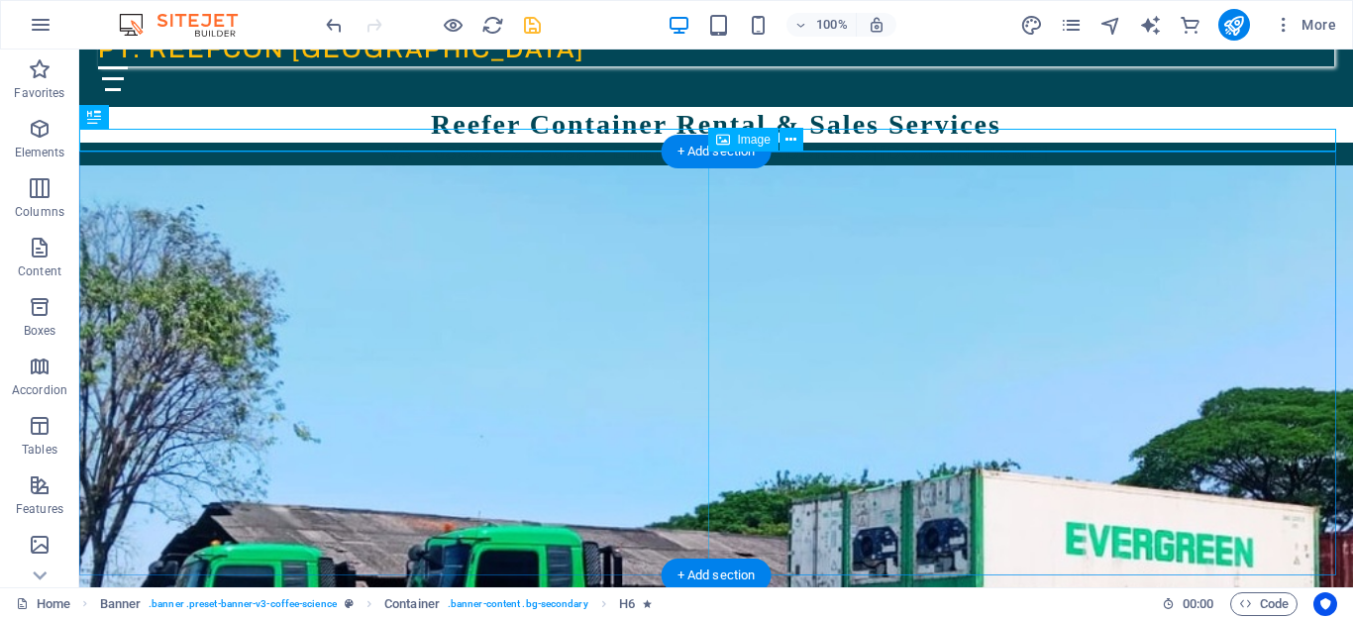
scroll to position [33, 0]
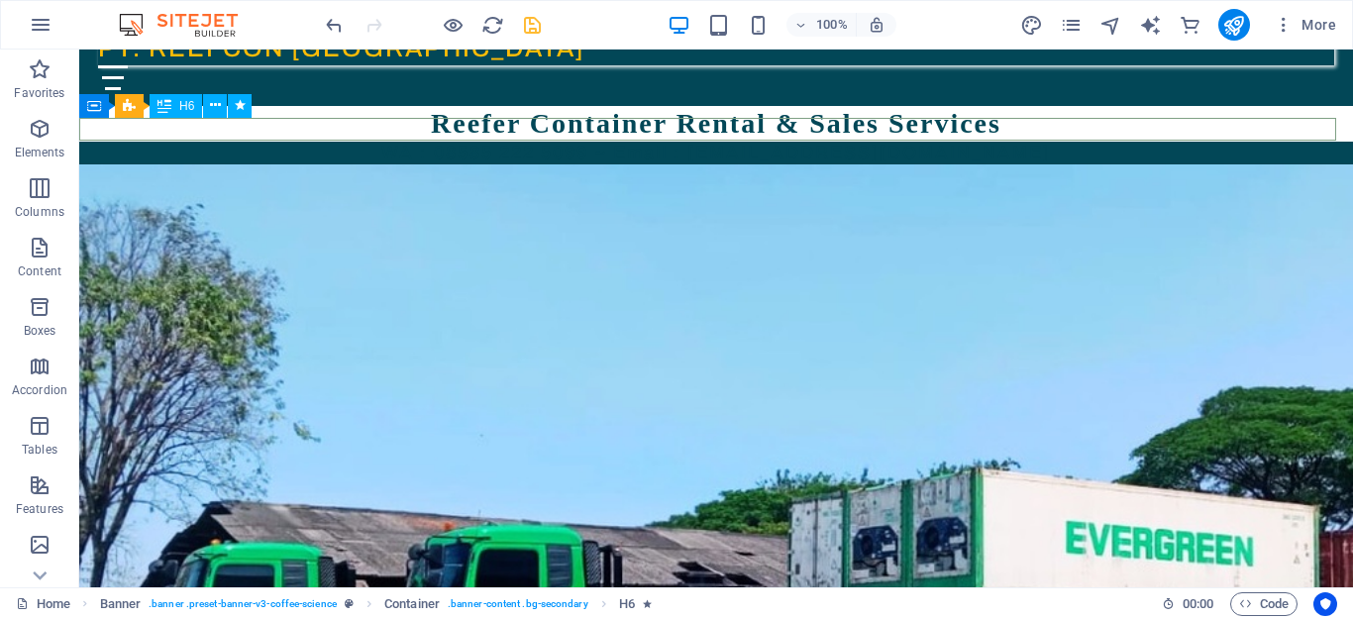
click at [561, 142] on div "WA : 08585 222 5099 ~ Email : [EMAIL_ADDRESS][DOMAIN_NAME]" at bounding box center [716, 153] width 1274 height 23
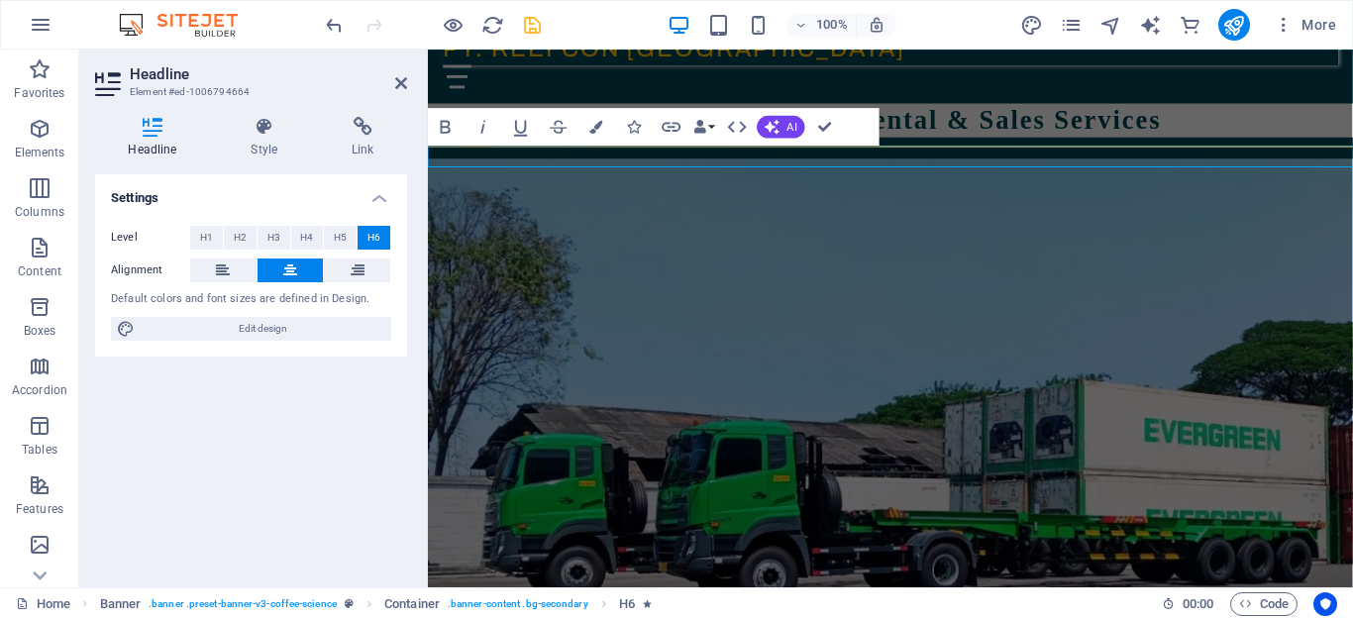
scroll to position [0, 0]
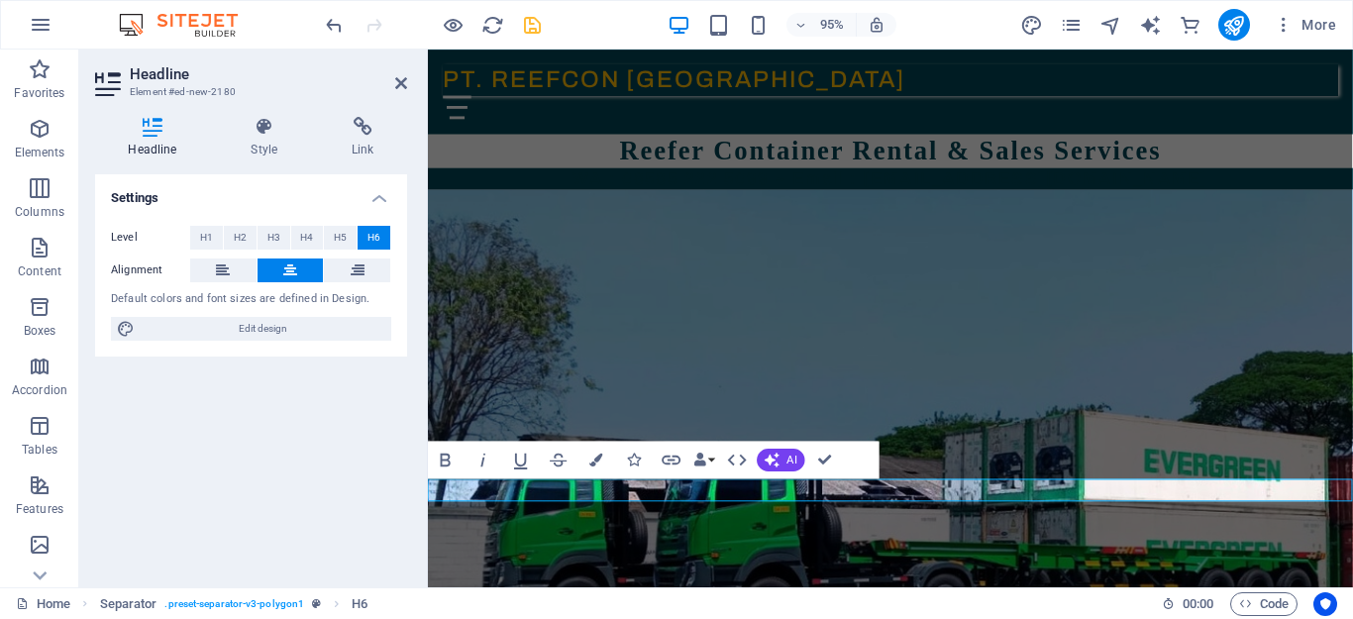
click at [392, 80] on h2 "Headline" at bounding box center [268, 74] width 277 height 18
click at [395, 81] on icon at bounding box center [401, 83] width 12 height 16
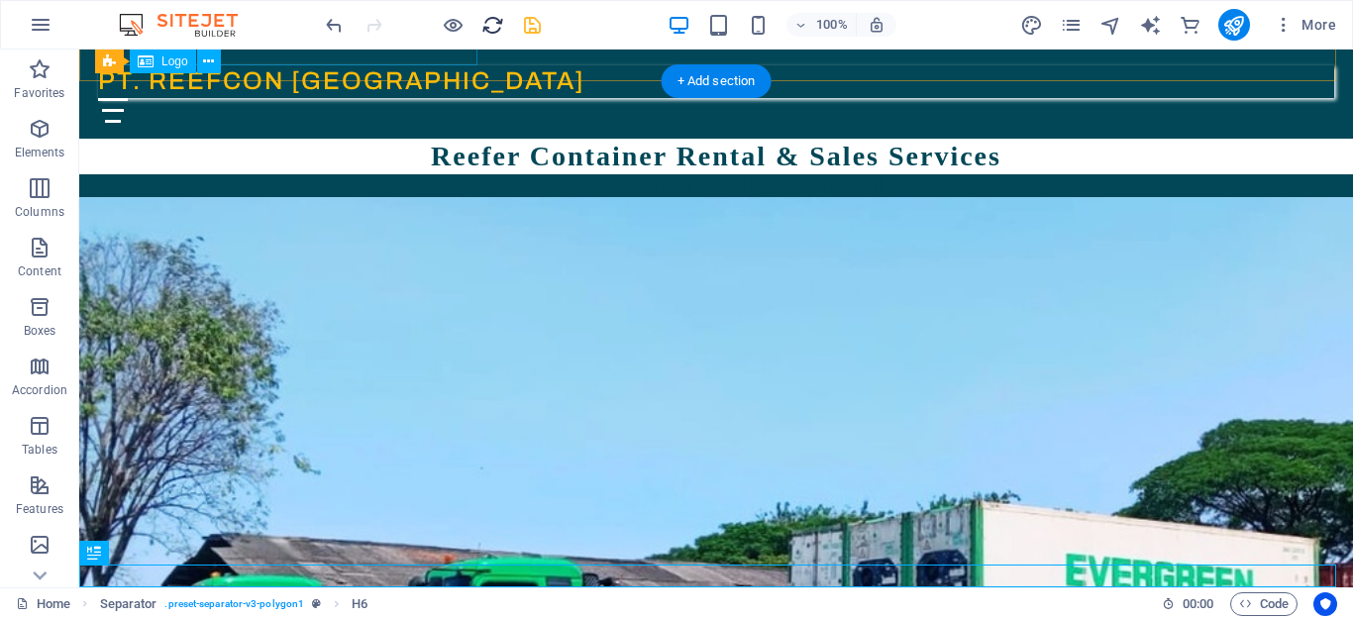
scroll to position [33, 0]
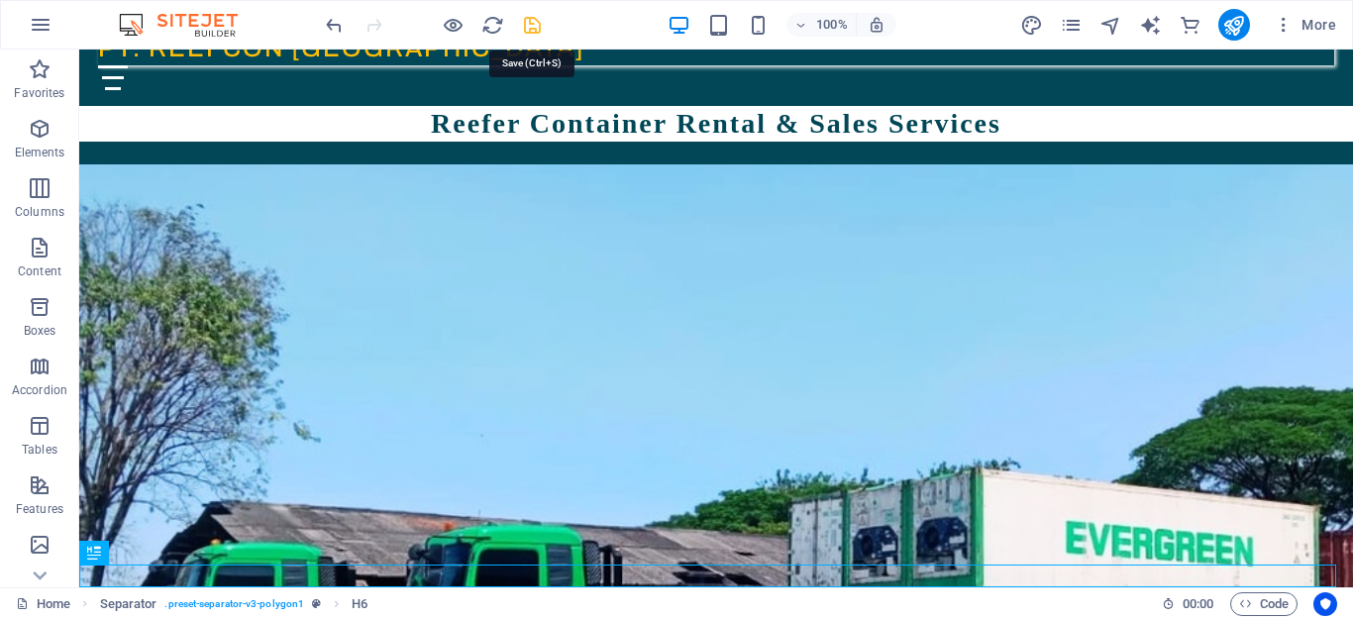
click at [527, 28] on icon "save" at bounding box center [532, 25] width 23 height 23
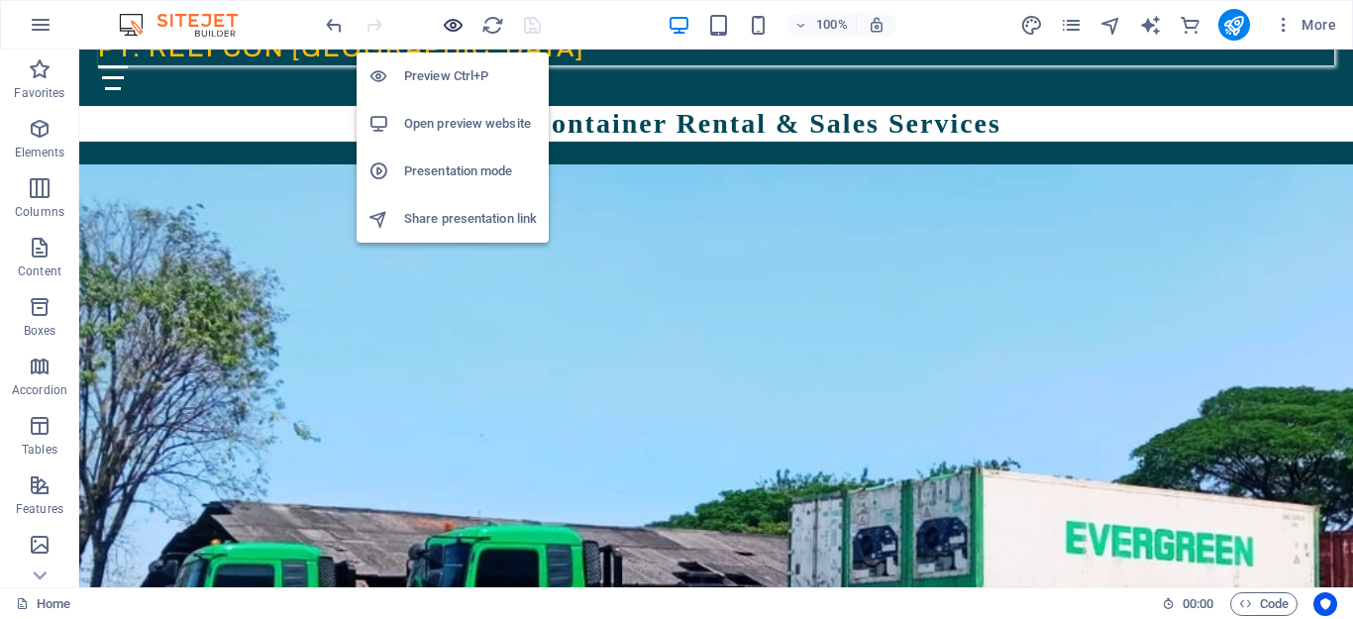
click at [452, 23] on icon "button" at bounding box center [453, 25] width 23 height 23
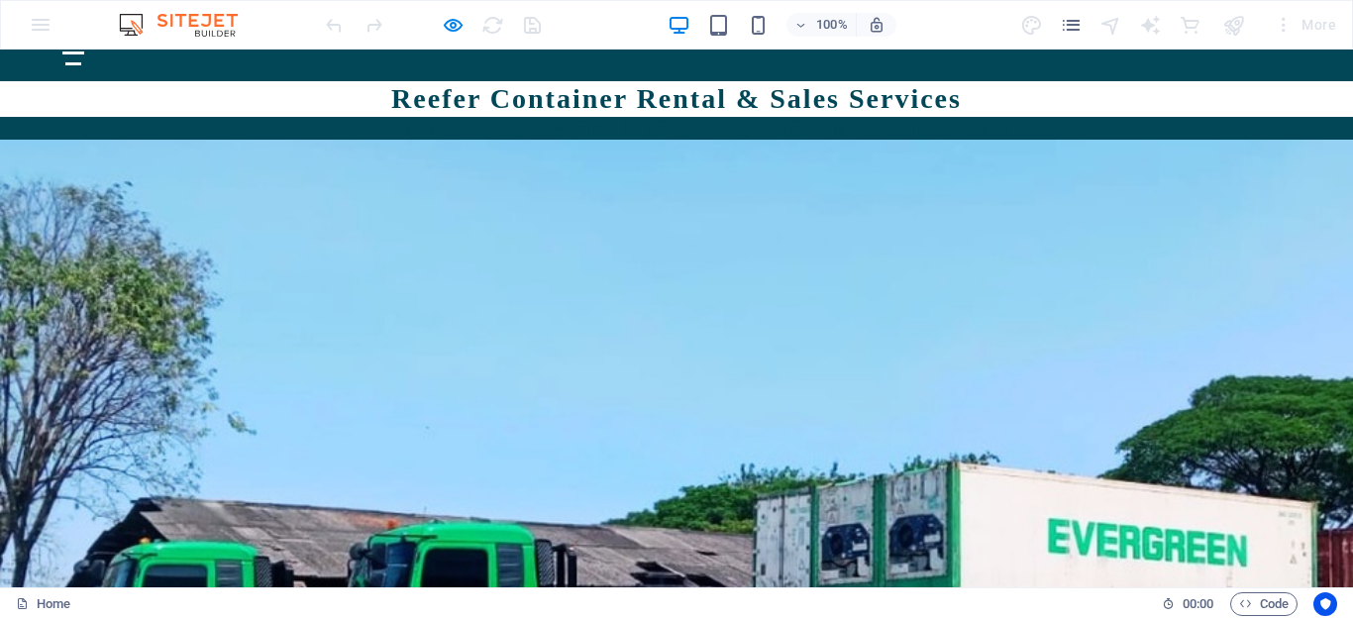
scroll to position [59, 0]
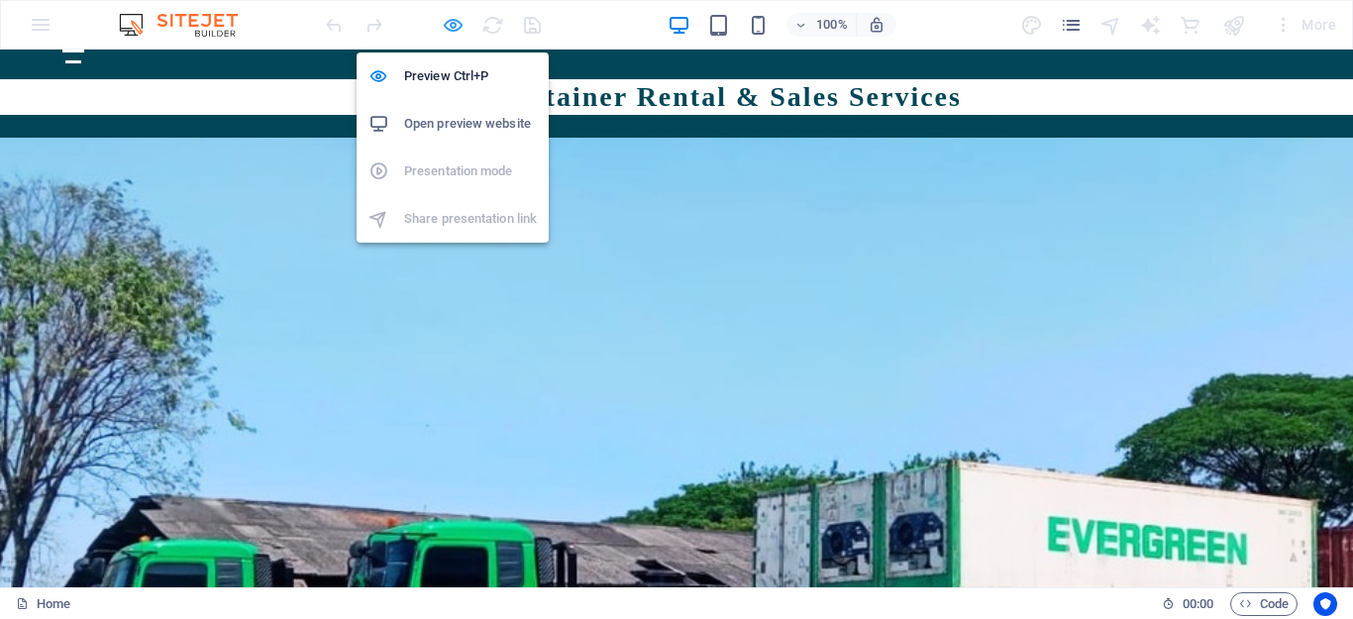
click at [459, 23] on icon "button" at bounding box center [453, 25] width 23 height 23
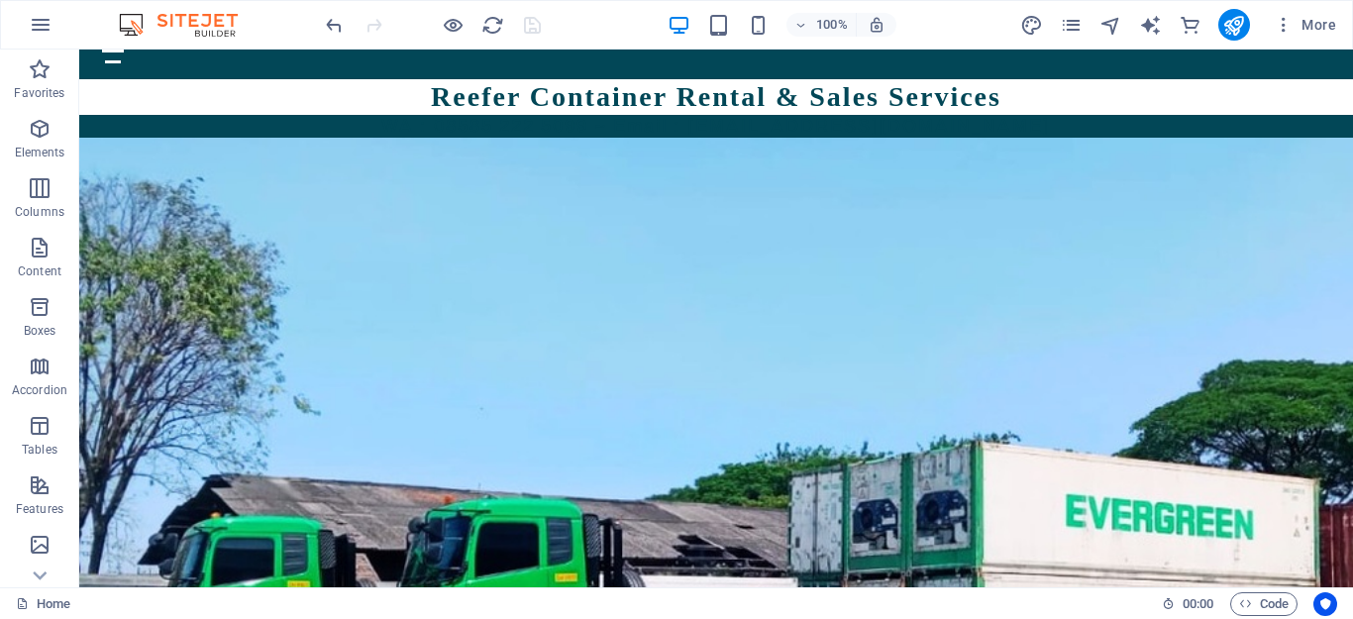
scroll to position [33, 0]
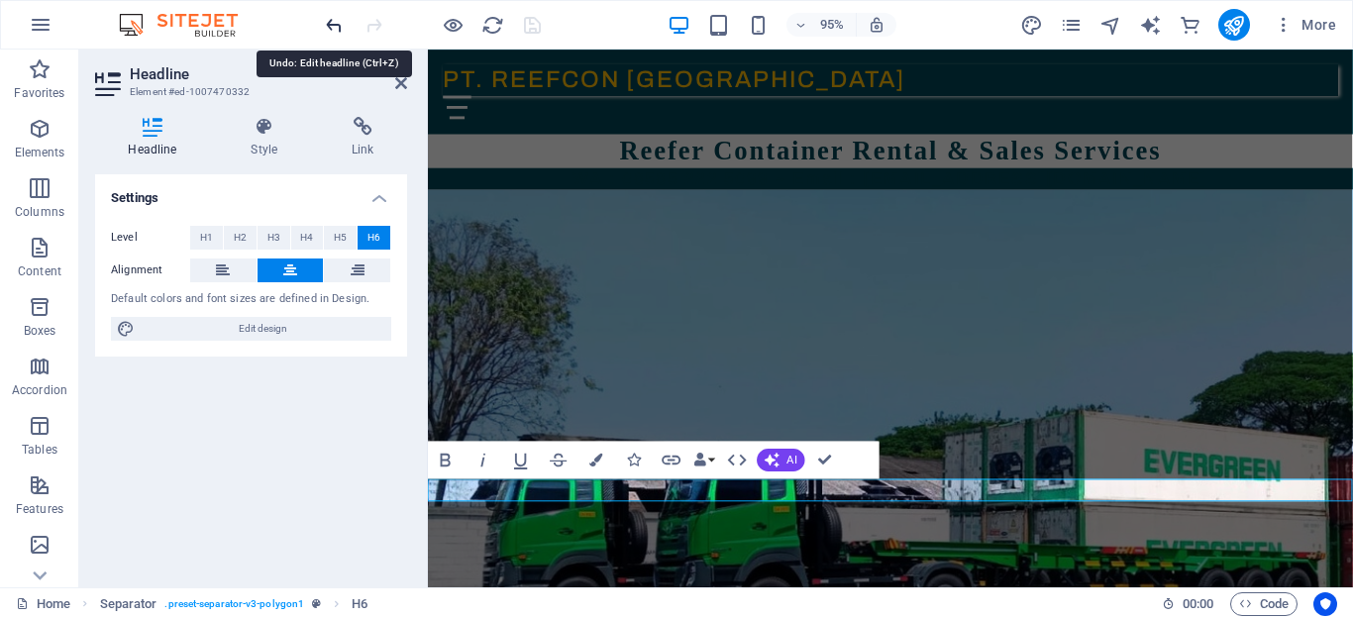
click at [335, 25] on icon "undo" at bounding box center [334, 25] width 23 height 23
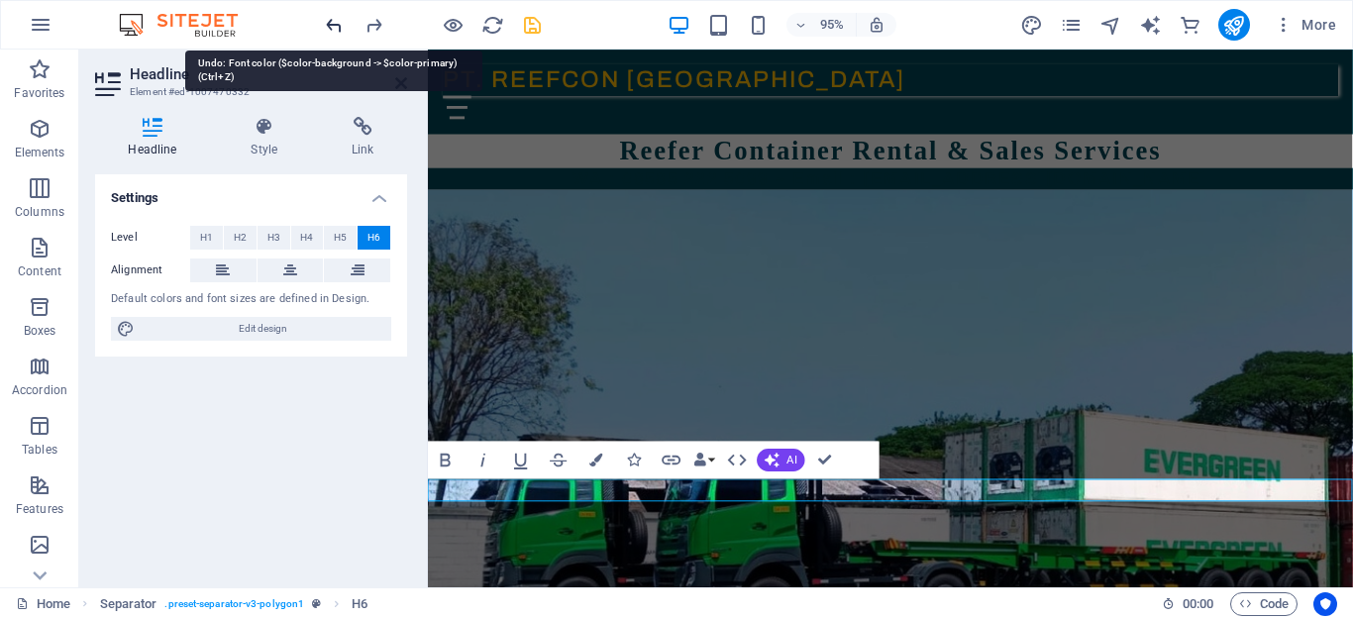
click at [335, 25] on icon "undo" at bounding box center [334, 25] width 23 height 23
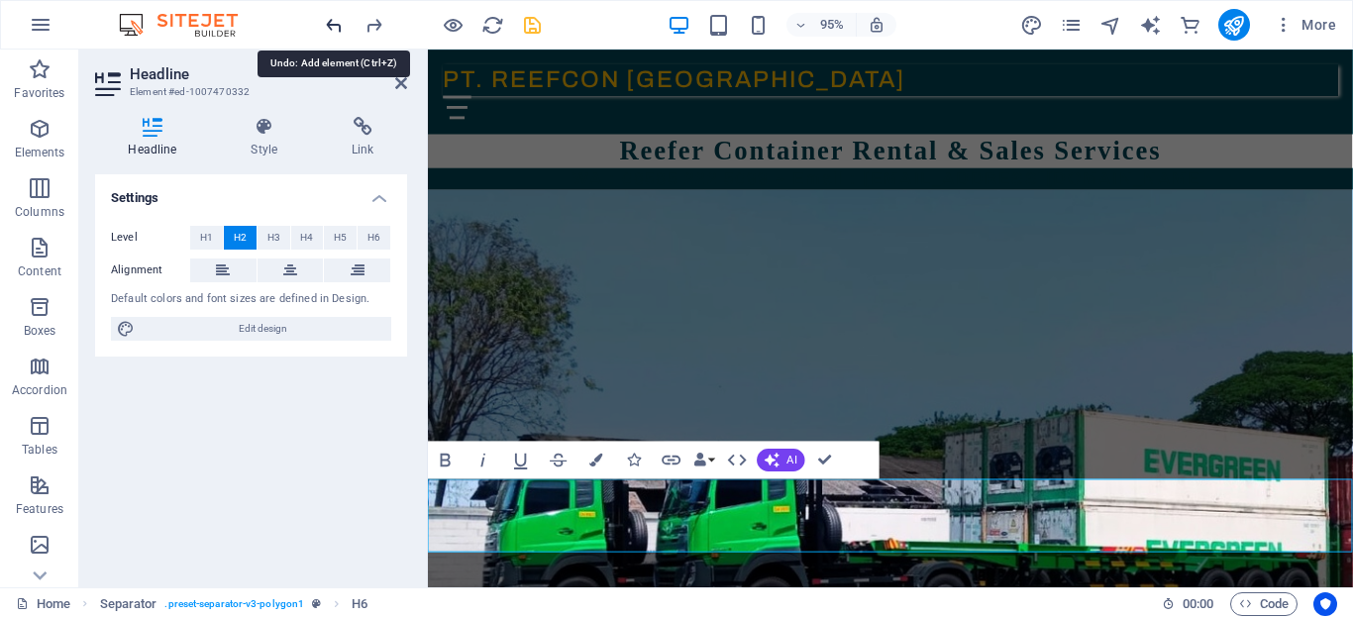
click at [335, 25] on icon "undo" at bounding box center [334, 25] width 23 height 23
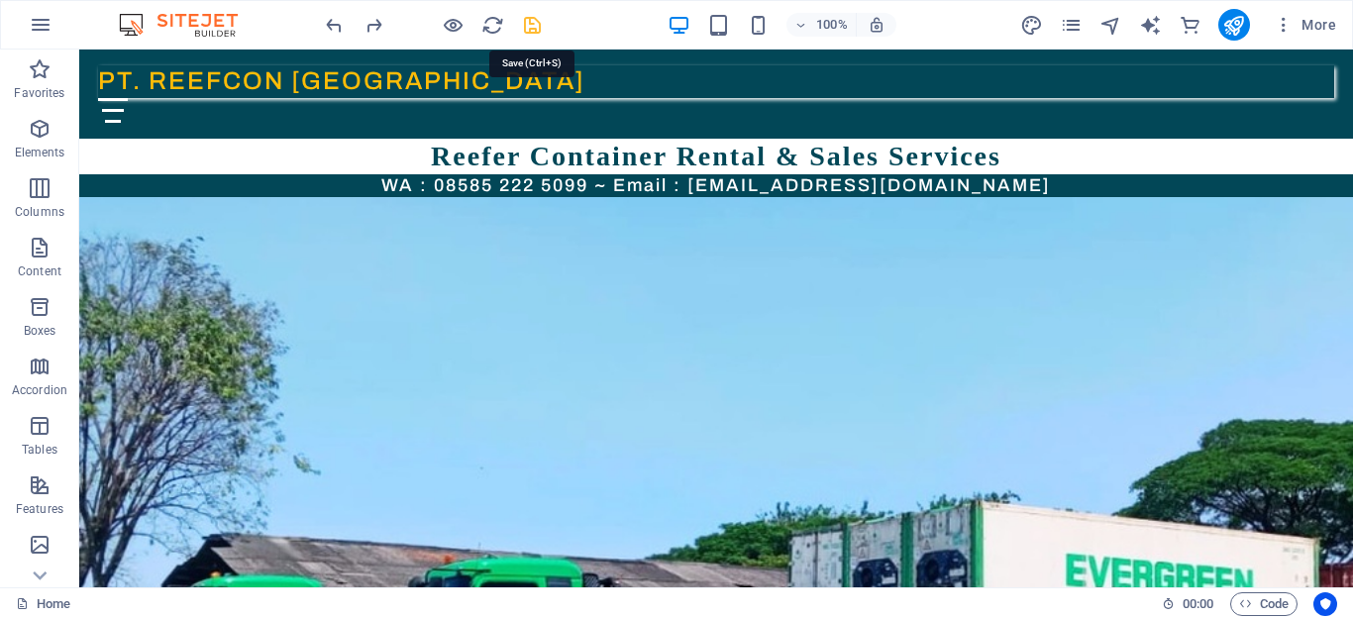
click at [530, 26] on icon "save" at bounding box center [532, 25] width 23 height 23
click at [1282, 21] on icon "button" at bounding box center [1284, 25] width 20 height 20
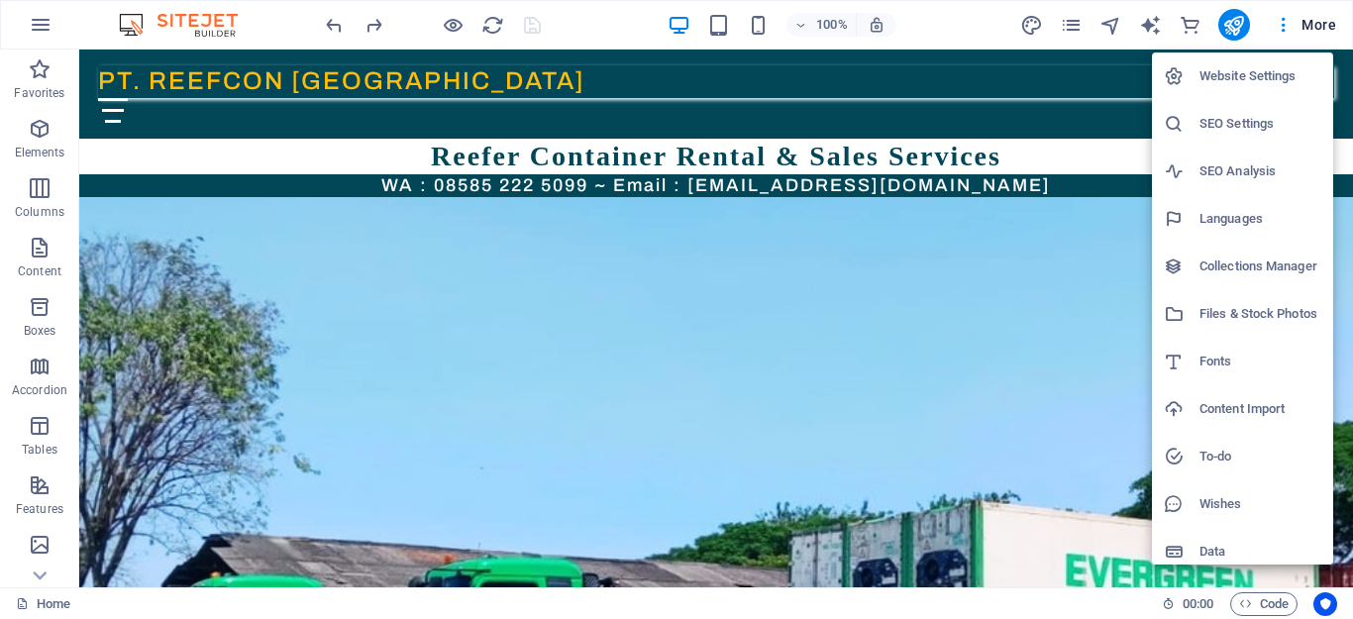
click at [993, 70] on div at bounding box center [676, 309] width 1353 height 619
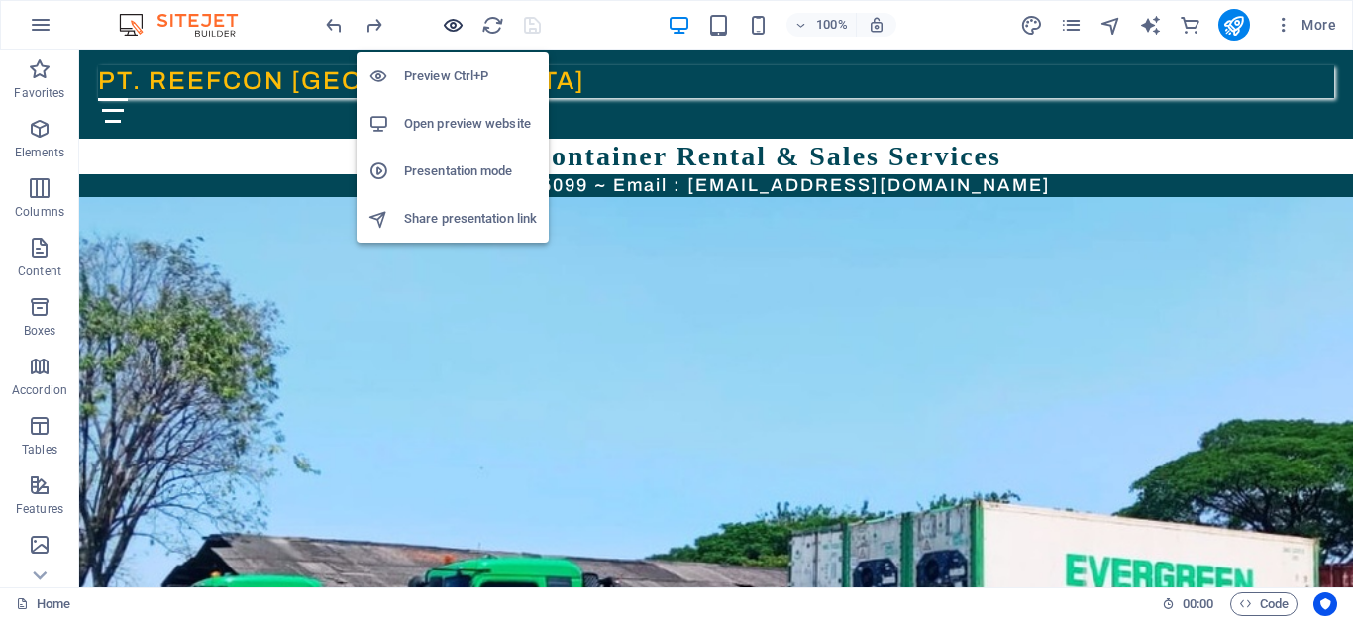
click at [451, 26] on icon "button" at bounding box center [453, 25] width 23 height 23
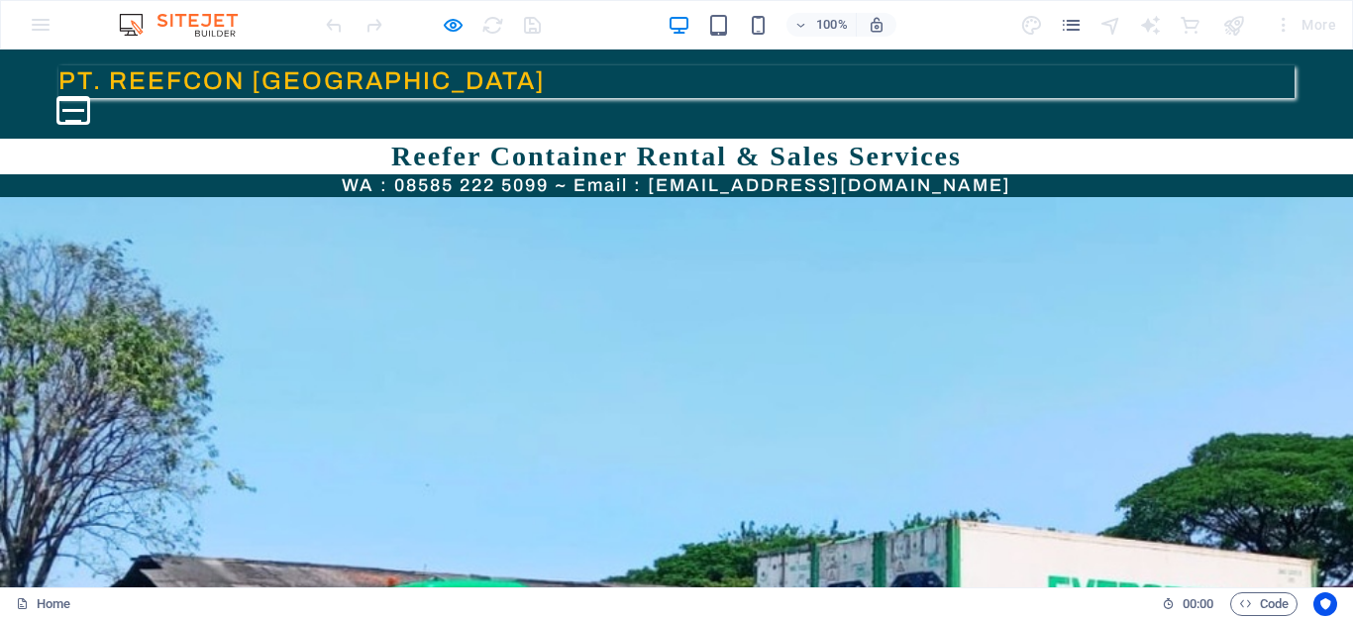
click at [85, 109] on button "Menu" at bounding box center [73, 110] width 23 height 3
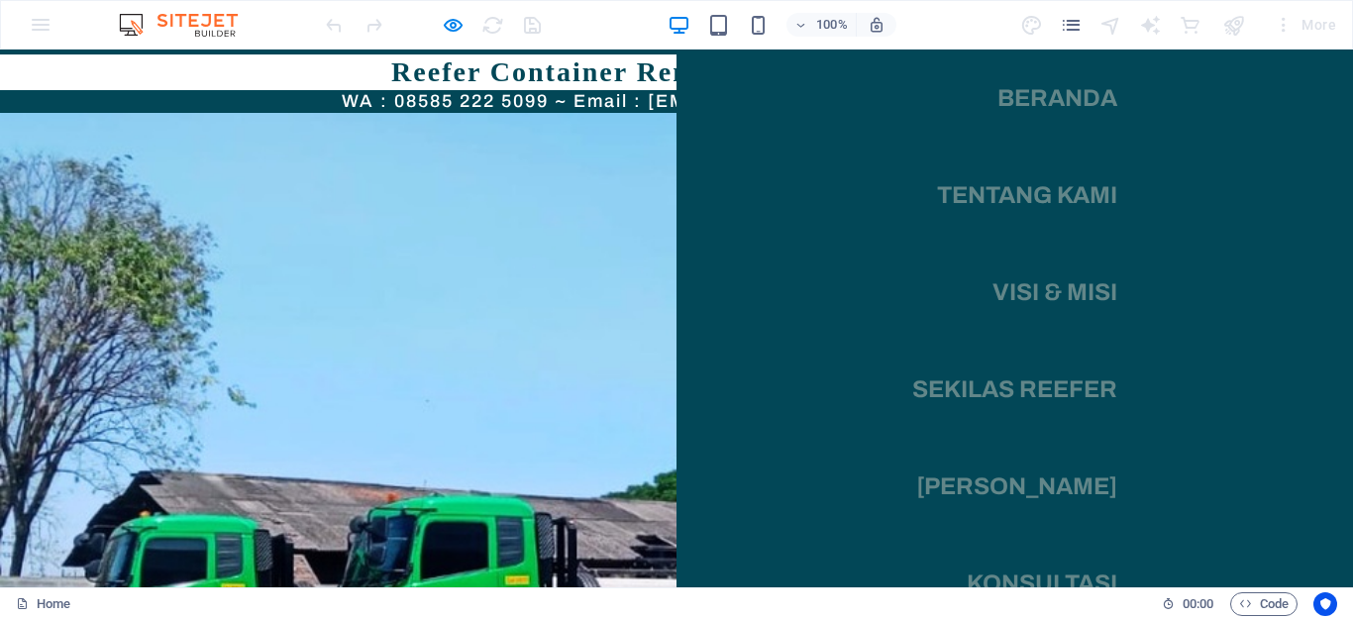
click at [1209, 144] on nav "Beranda Tentang Kami Visi & Misi Sekilas Reefer Cara Kerja Konsultasi Kenapa Ka…" at bounding box center [1015, 319] width 677 height 538
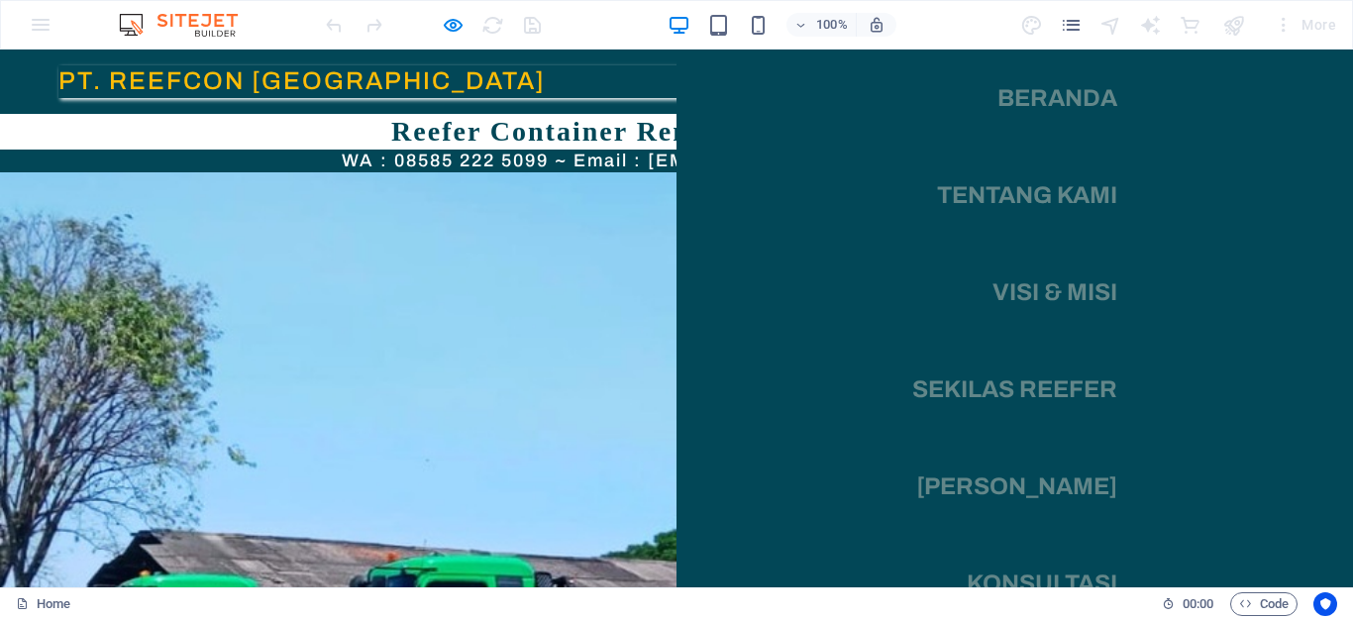
click at [554, 224] on img at bounding box center [676, 627] width 1353 height 911
click at [609, 69] on header "PT. REEFCON BERKAH JAYA Beranda Tentang Kami Visi & Misi Sekilas Reefer Cara Ke…" at bounding box center [677, 82] width 1268 height 64
click at [1227, 64] on nav "Beranda Tentang Kami Visi & Misi Sekilas Reefer Cara Kerja Konsultasi Kenapa Ka…" at bounding box center [1015, 319] width 677 height 538
click at [1131, 98] on nav "Beranda Tentang Kami Visi & Misi Sekilas Reefer Cara Kerja Konsultasi Kenapa Ka…" at bounding box center [1015, 319] width 677 height 538
click at [1064, 118] on link "Beranda" at bounding box center [1057, 97] width 120 height 55
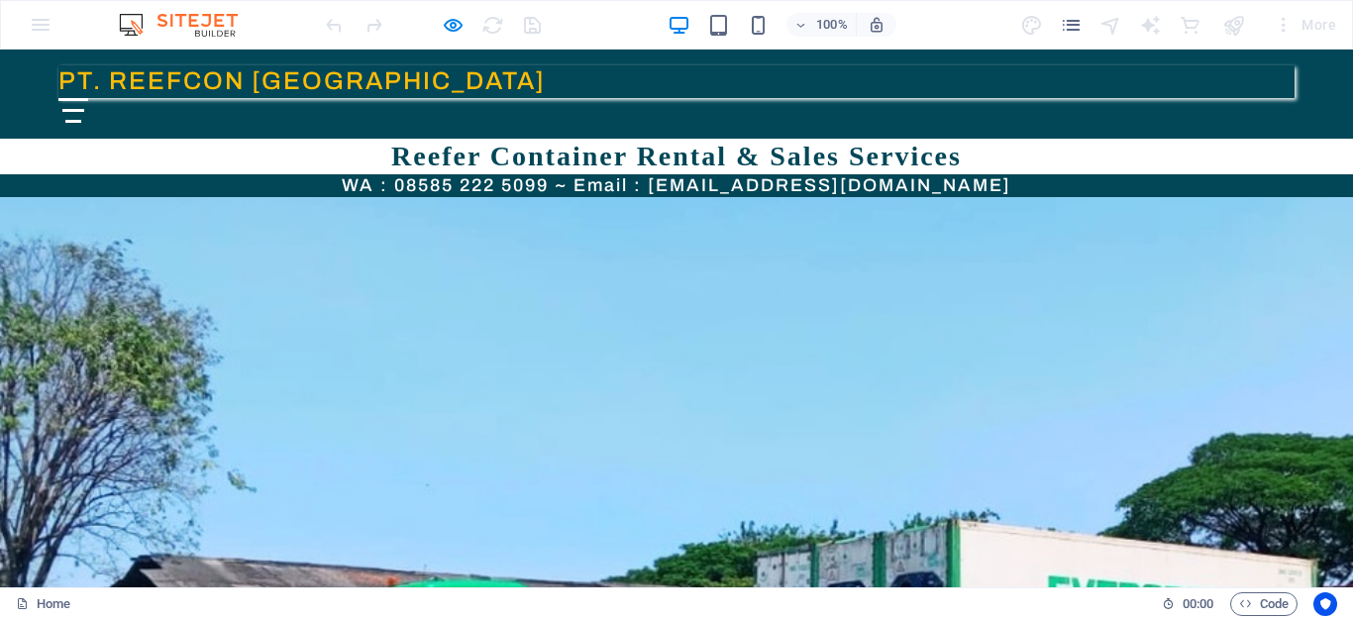
click at [88, 98] on div "Menu" at bounding box center [73, 110] width 30 height 25
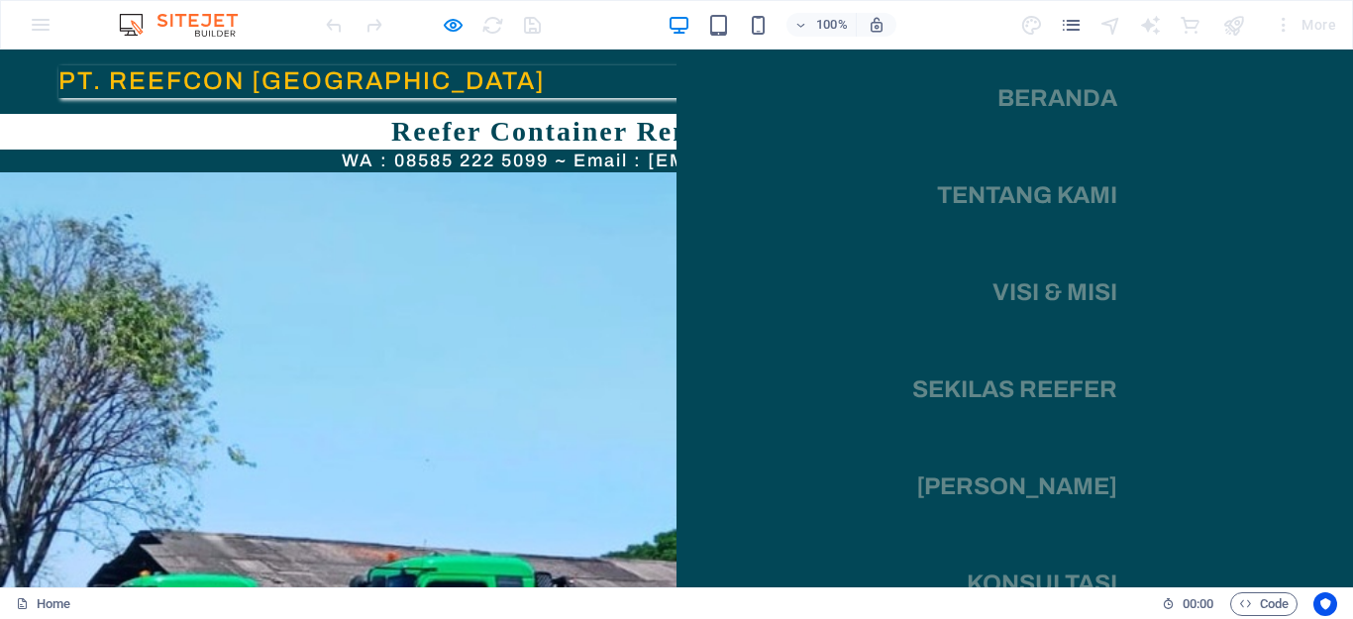
click at [1230, 145] on nav "Beranda Tentang Kami Visi & Misi Sekilas Reefer Cara Kerja Konsultasi Kenapa Ka…" at bounding box center [1015, 319] width 677 height 538
click at [1049, 145] on ul "Beranda Tentang Kami Visi & Misi Sekilas Reefer Cara Kerja Konsultasi Kenapa Ka…" at bounding box center [1014, 319] width 237 height 538
click at [487, 200] on img at bounding box center [676, 627] width 1353 height 911
drag, startPoint x: 1111, startPoint y: 86, endPoint x: 1122, endPoint y: 68, distance: 20.9
click at [1117, 80] on nav "Beranda Tentang Kami Visi & Misi Sekilas Reefer Cara Kerja Konsultasi Kenapa Ka…" at bounding box center [1015, 319] width 677 height 538
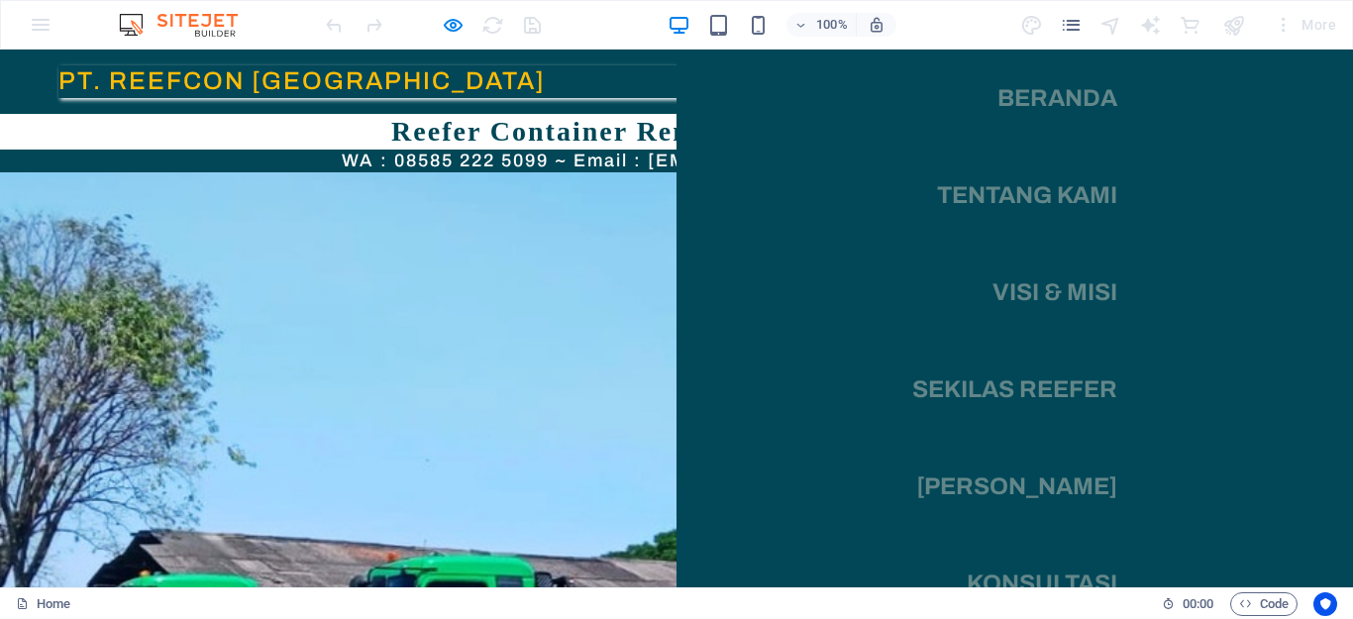
click at [1089, 94] on link "Beranda" at bounding box center [1057, 97] width 120 height 55
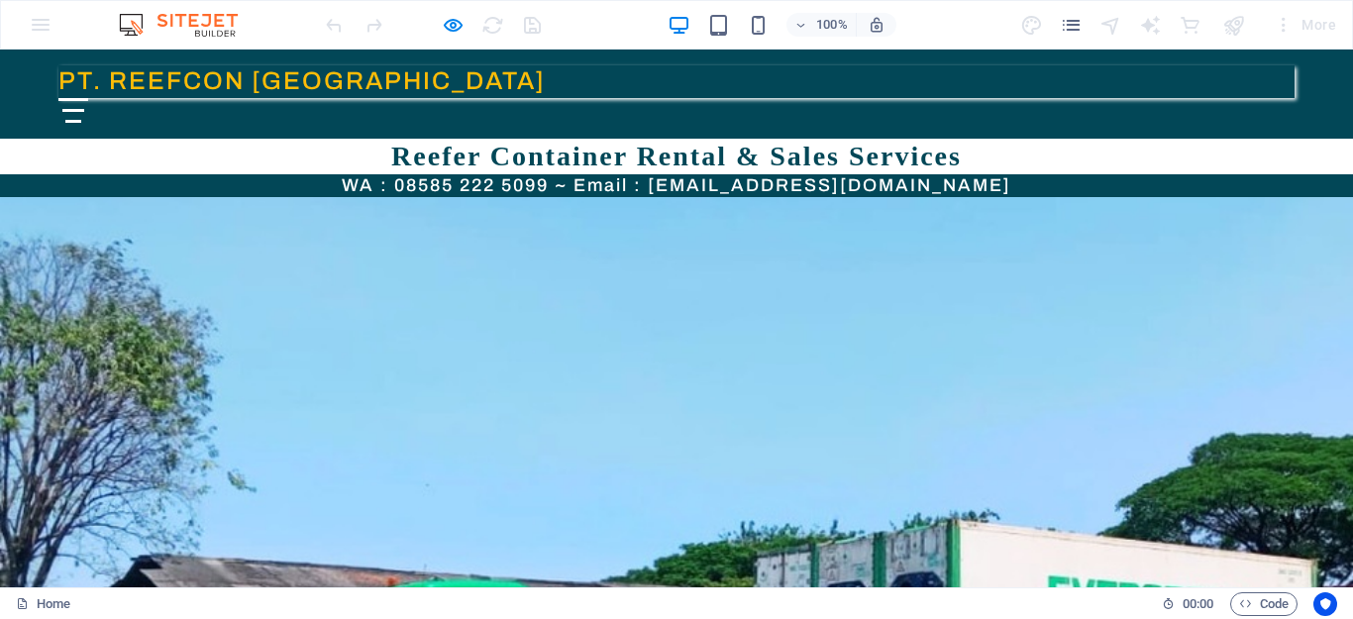
click at [88, 98] on div "Menu" at bounding box center [73, 110] width 30 height 25
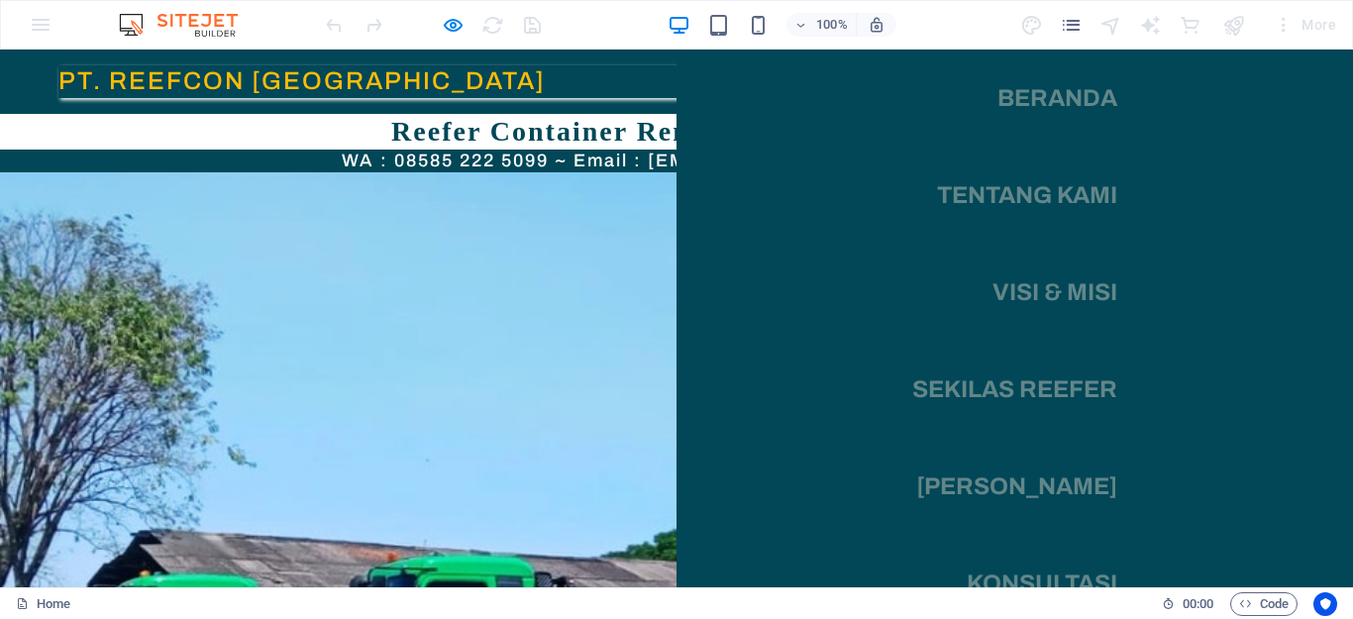
click at [1044, 99] on link "Beranda" at bounding box center [1057, 97] width 120 height 55
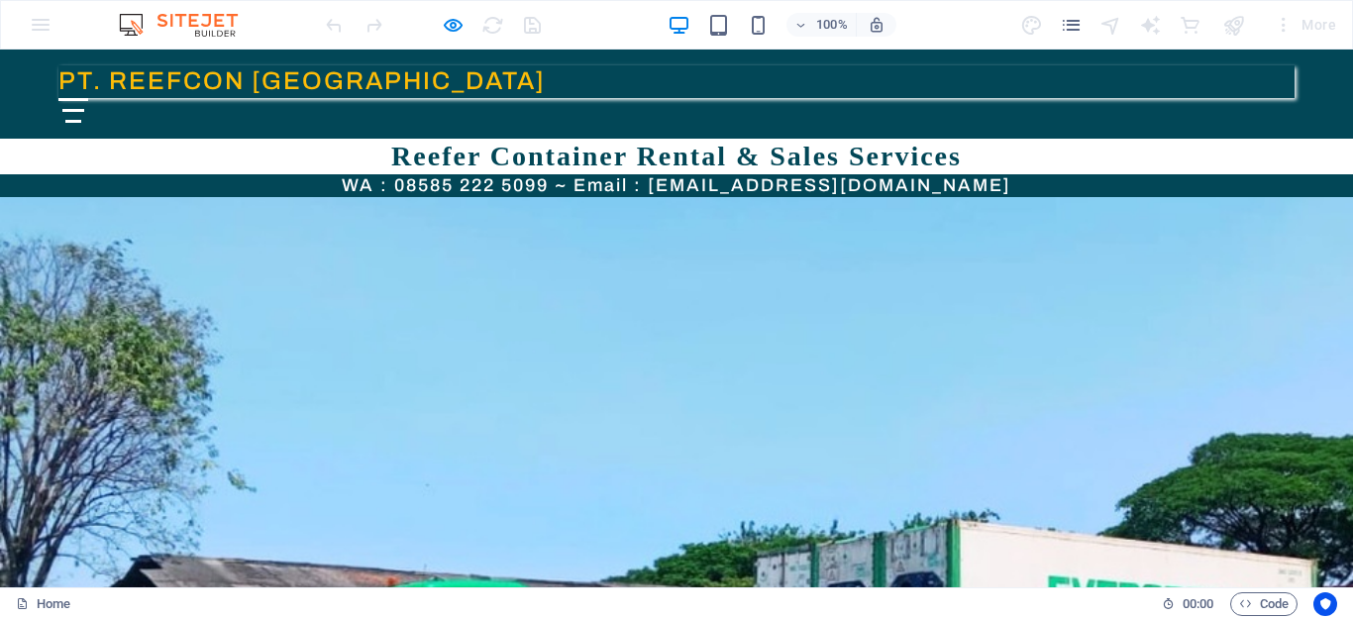
click at [88, 98] on div "Menu" at bounding box center [73, 110] width 30 height 25
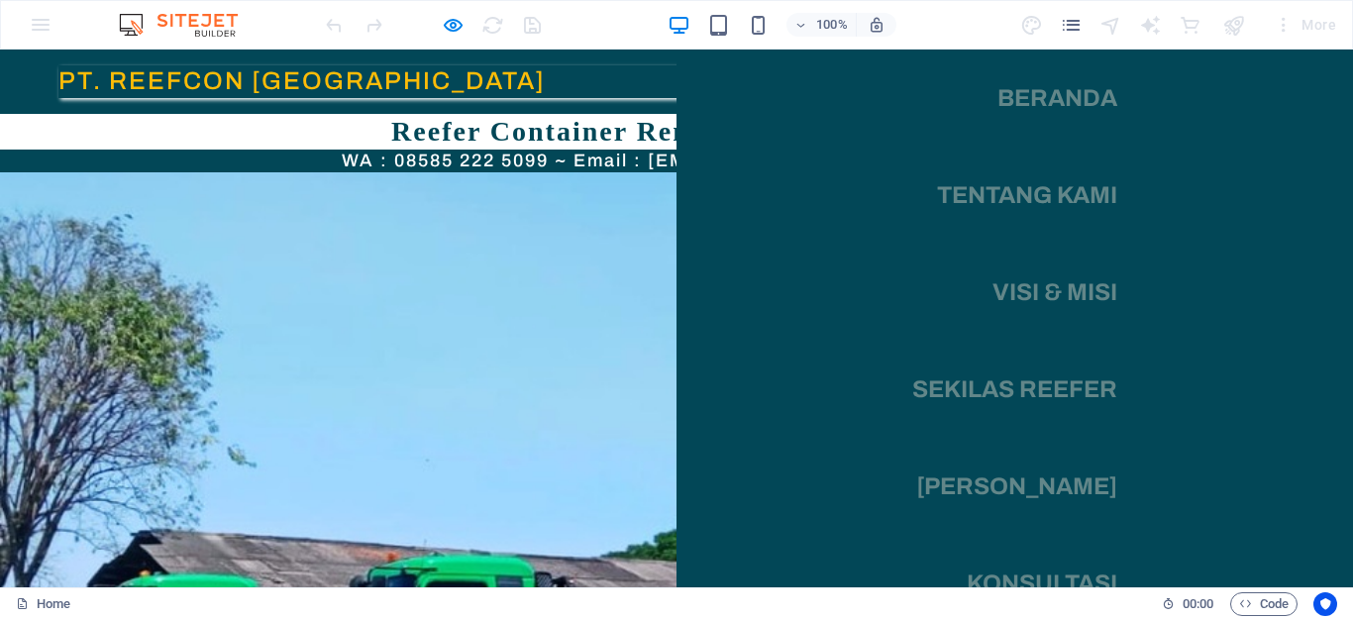
click at [449, 394] on img at bounding box center [676, 627] width 1353 height 911
click at [1007, 109] on link "Beranda" at bounding box center [1057, 97] width 120 height 55
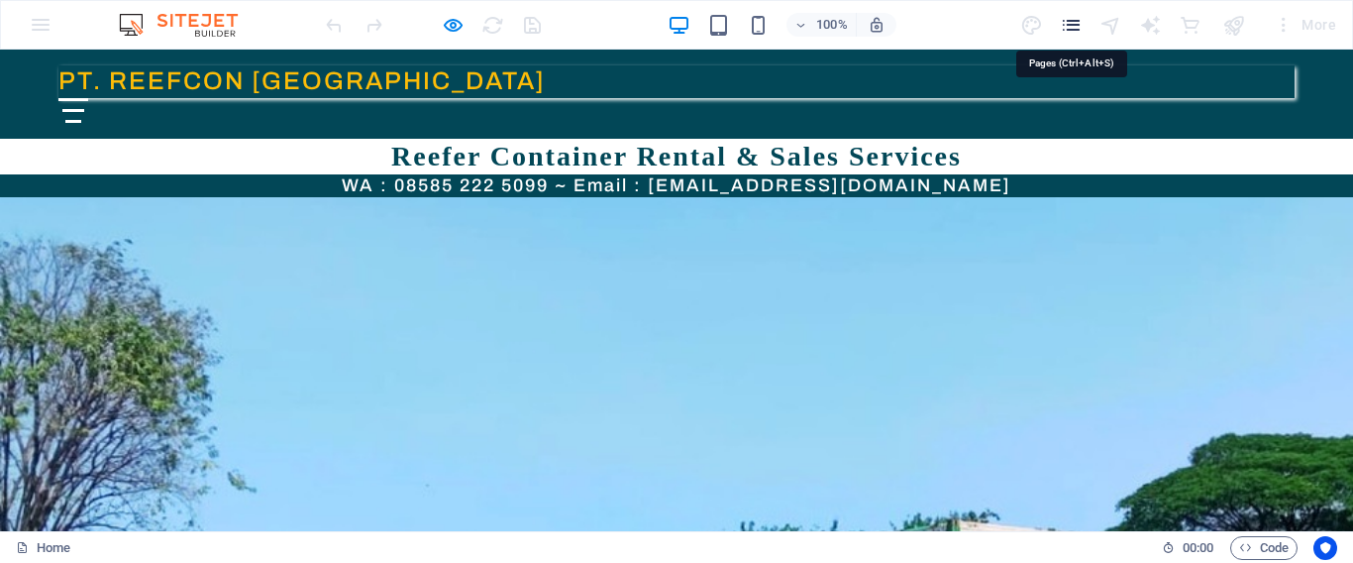
click at [1072, 24] on icon "pages" at bounding box center [1071, 25] width 23 height 23
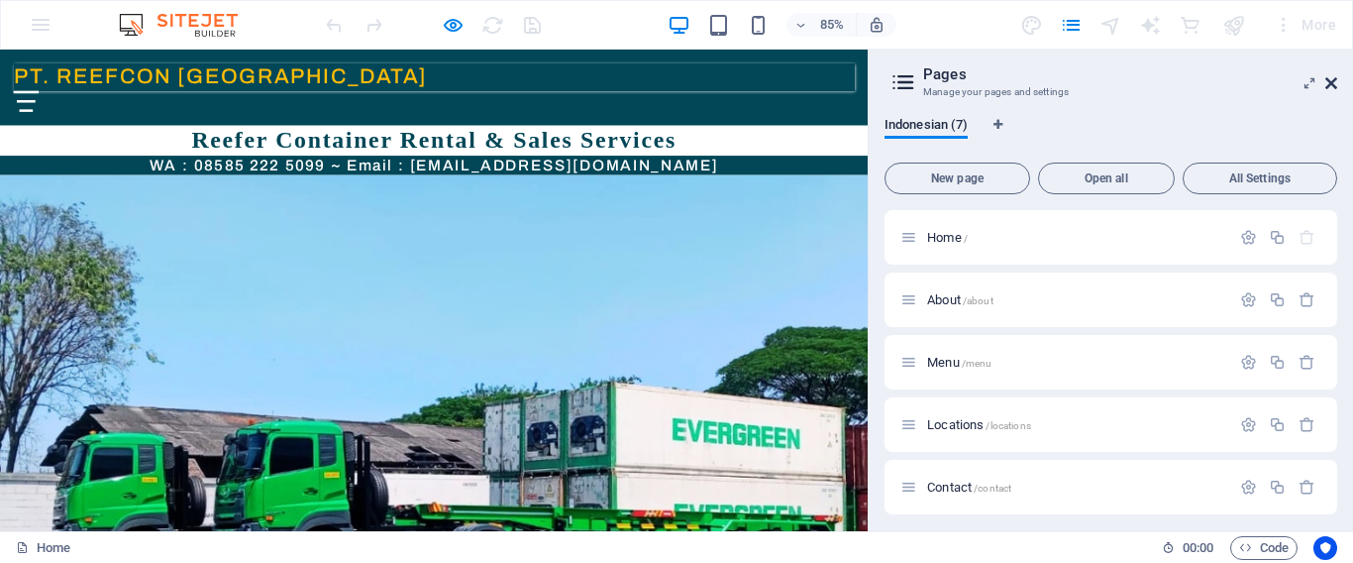
click at [1332, 83] on icon at bounding box center [1331, 83] width 12 height 16
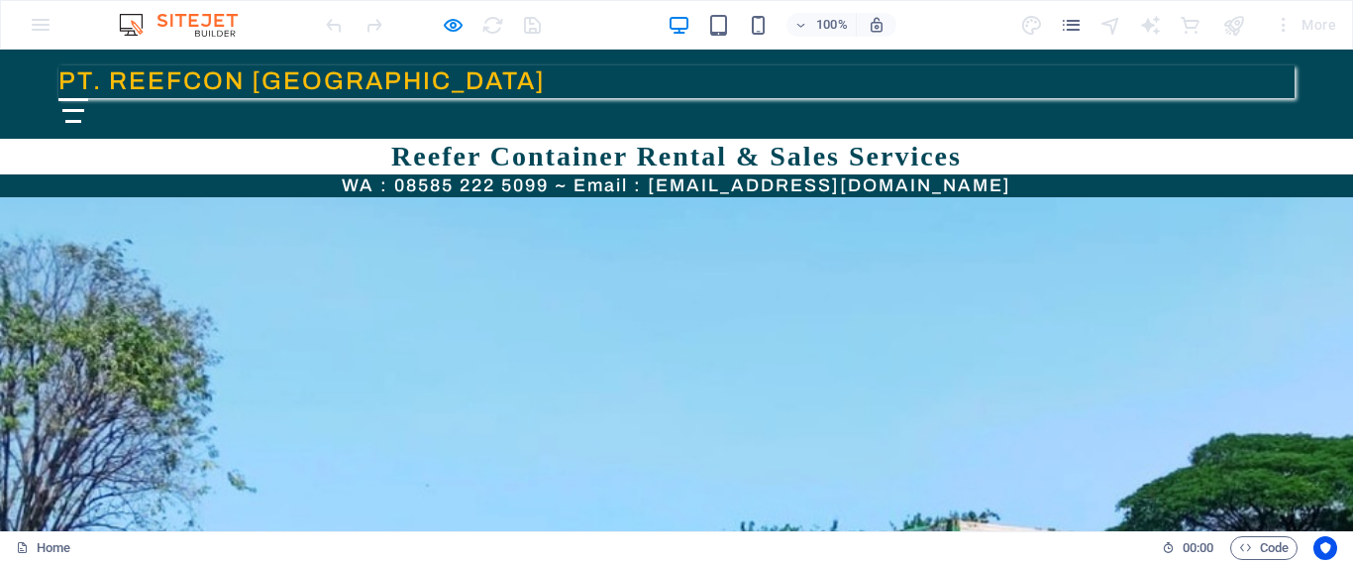
click at [40, 27] on div "100% More" at bounding box center [676, 25] width 1351 height 48
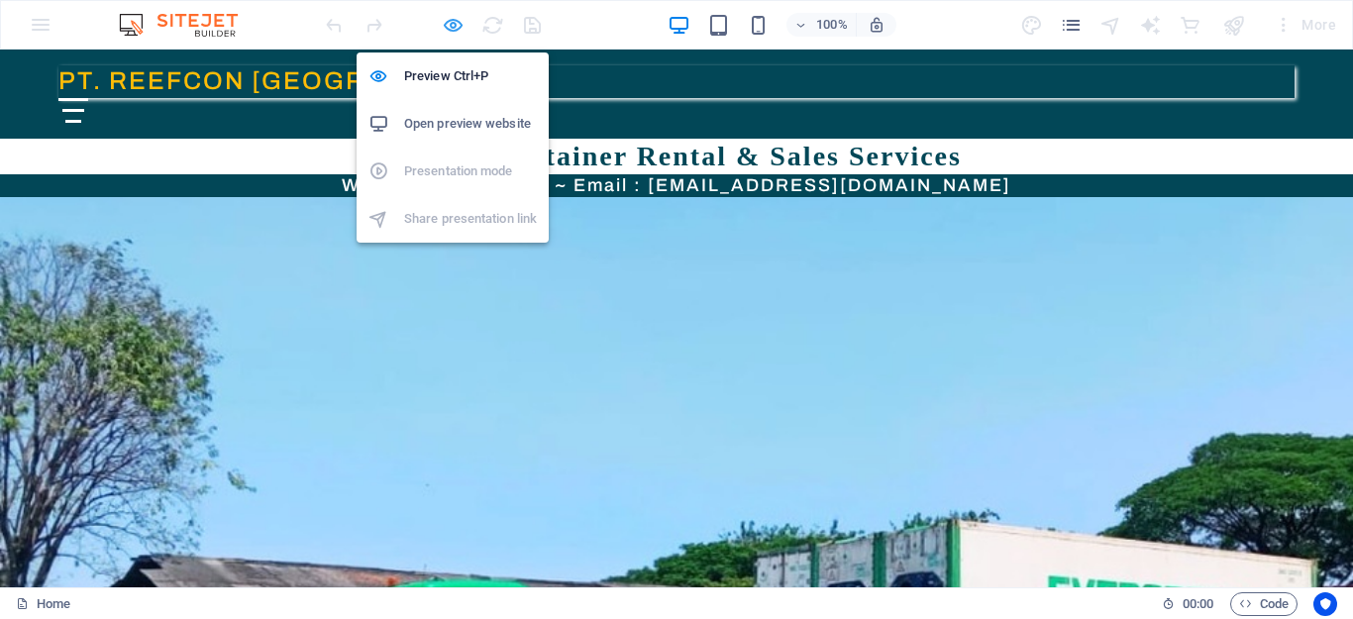
click at [453, 27] on icon "button" at bounding box center [453, 25] width 23 height 23
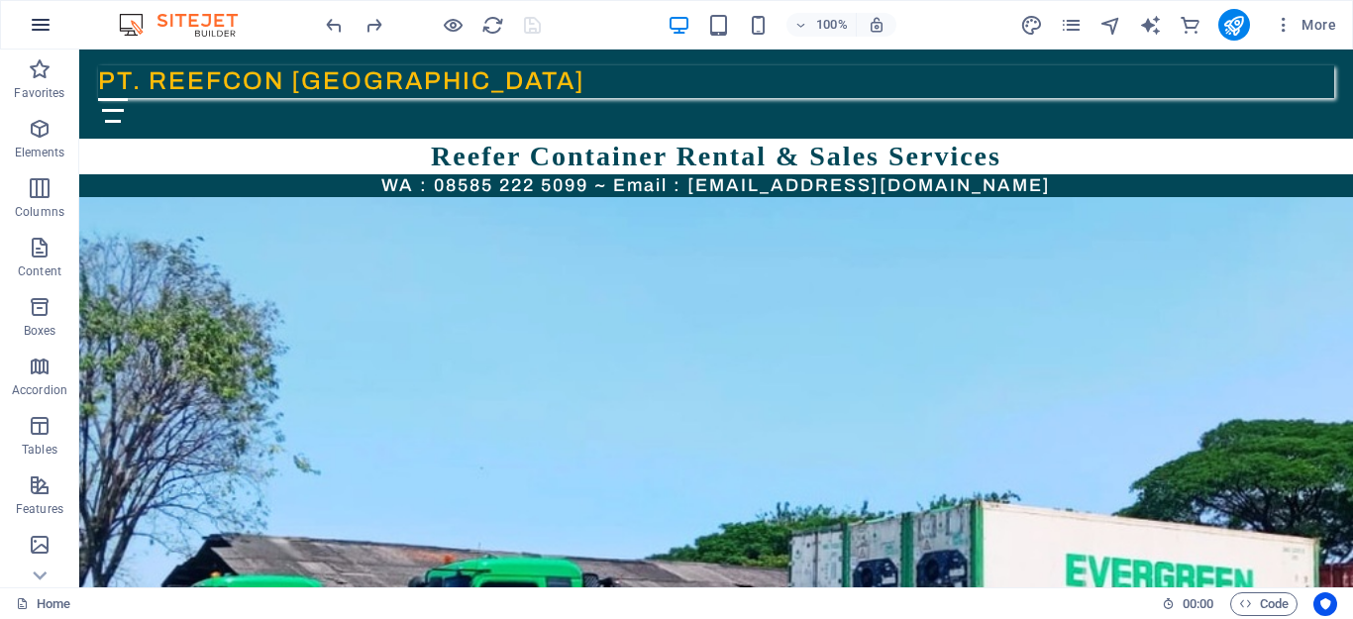
click at [37, 23] on icon "button" at bounding box center [41, 25] width 24 height 24
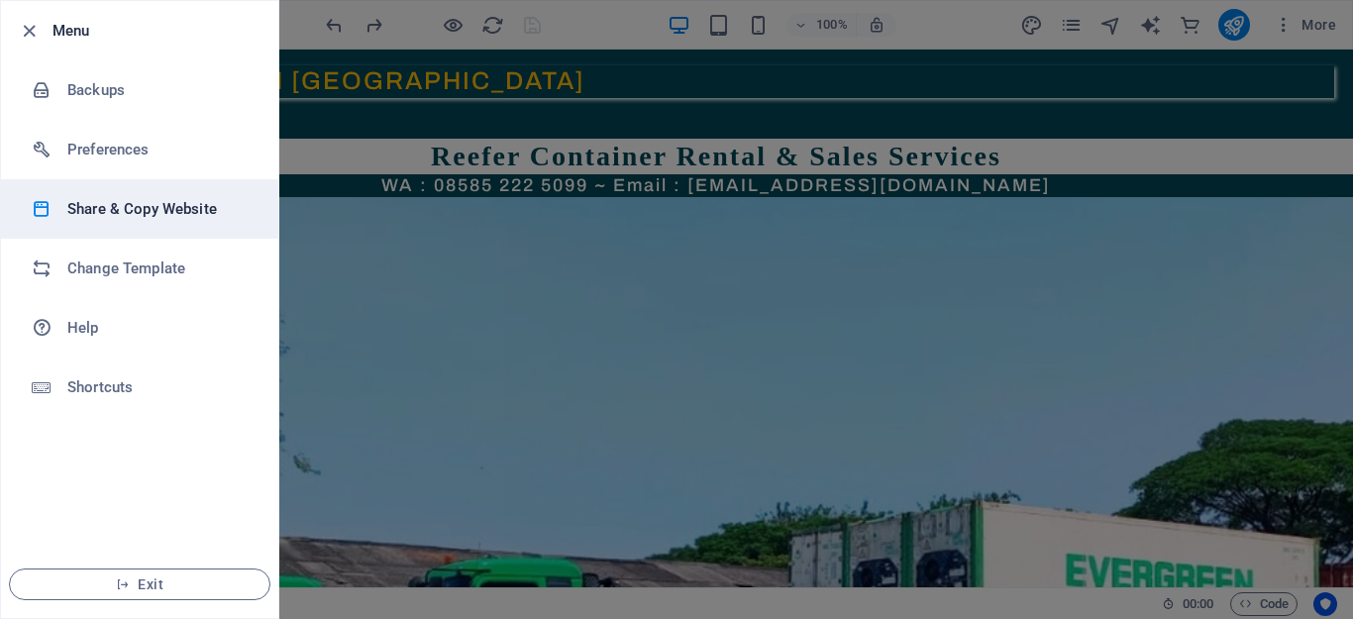
click at [118, 209] on h6 "Share & Copy Website" at bounding box center [158, 209] width 183 height 24
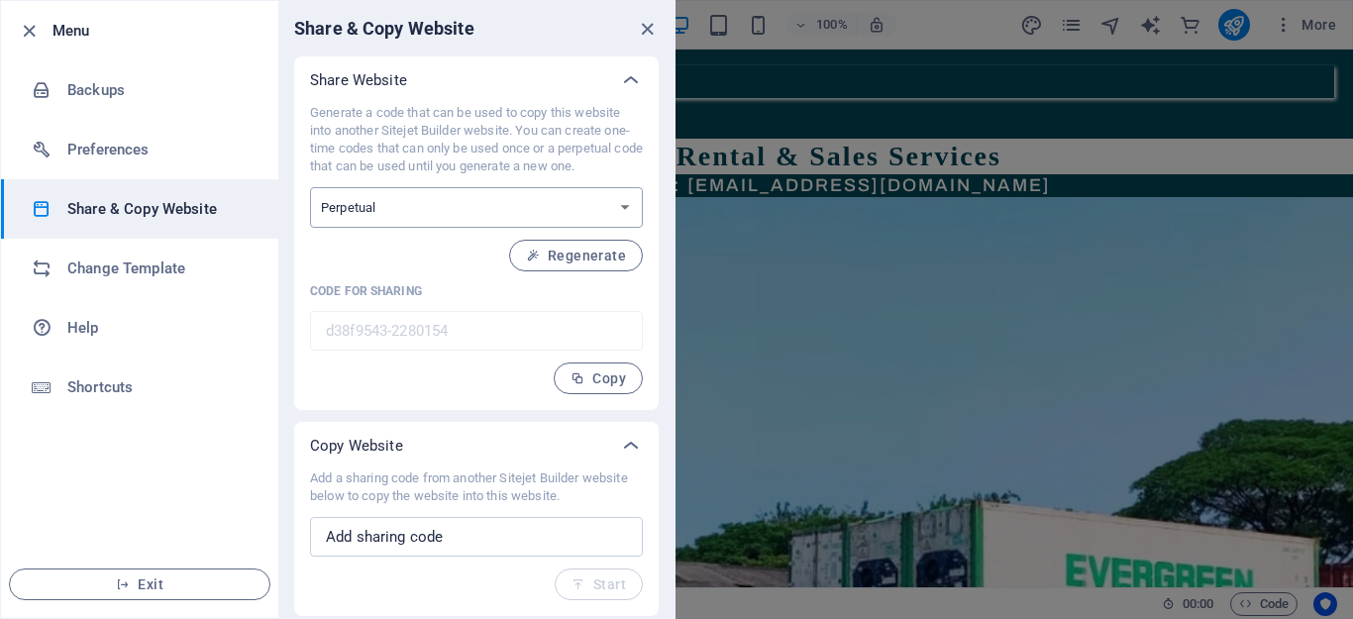
click at [622, 213] on select "One-time Perpetual" at bounding box center [476, 207] width 333 height 41
click at [618, 546] on input "text" at bounding box center [476, 537] width 333 height 40
click at [455, 547] on input "text" at bounding box center [476, 537] width 333 height 40
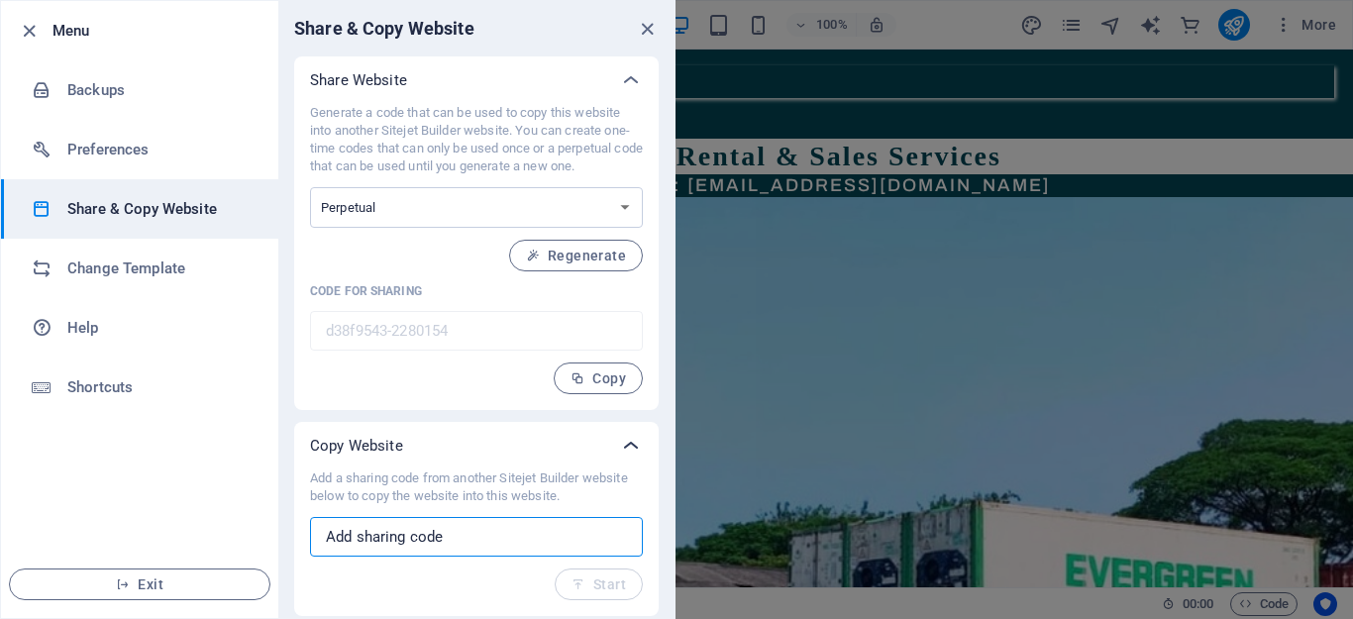
click at [629, 445] on icon at bounding box center [631, 446] width 24 height 24
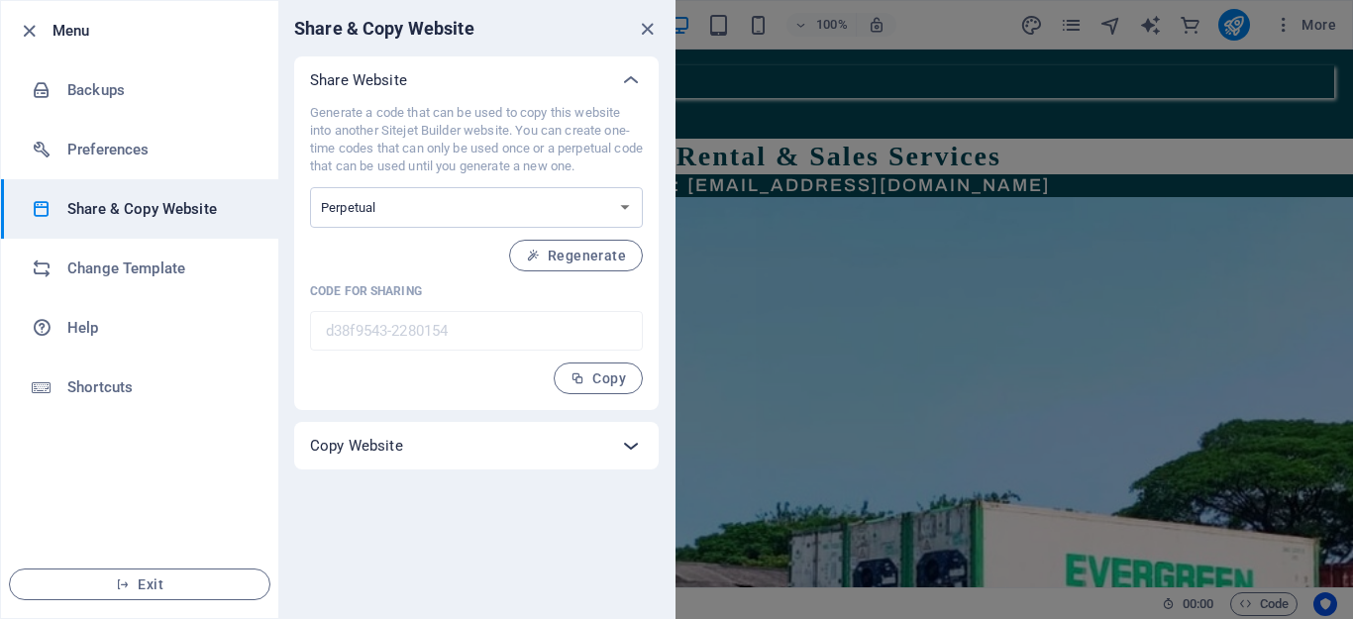
click at [629, 445] on icon at bounding box center [631, 446] width 24 height 24
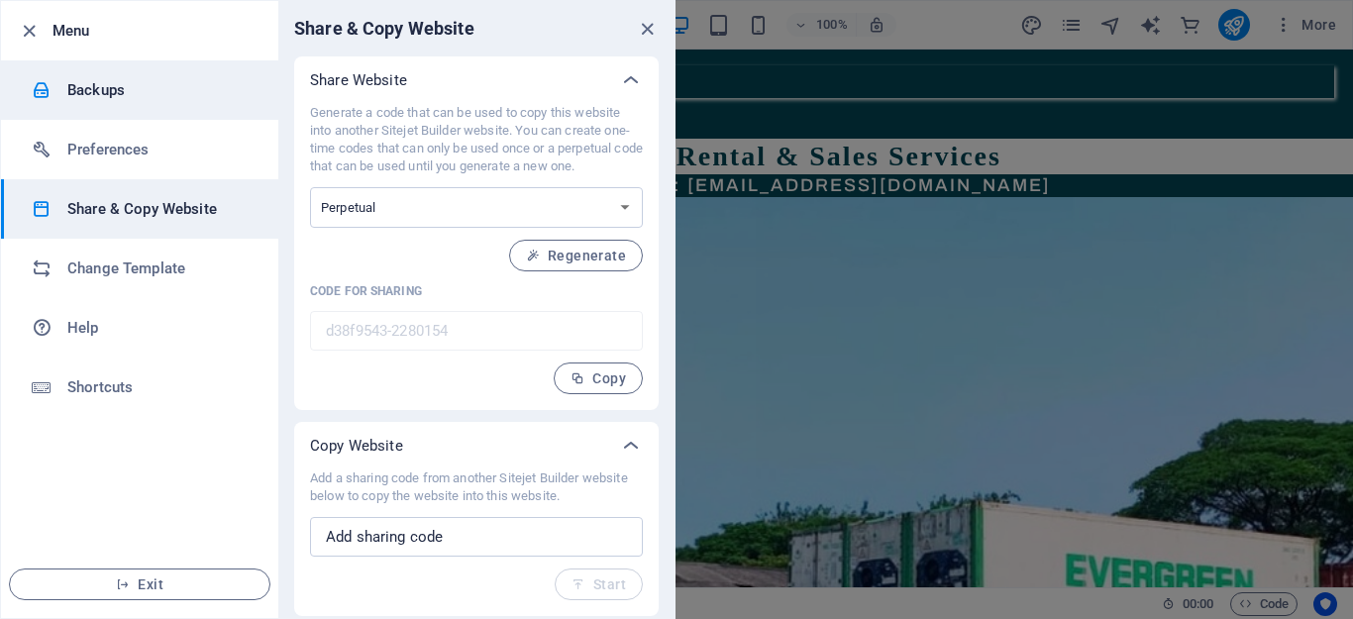
click at [87, 86] on h6 "Backups" at bounding box center [158, 90] width 183 height 24
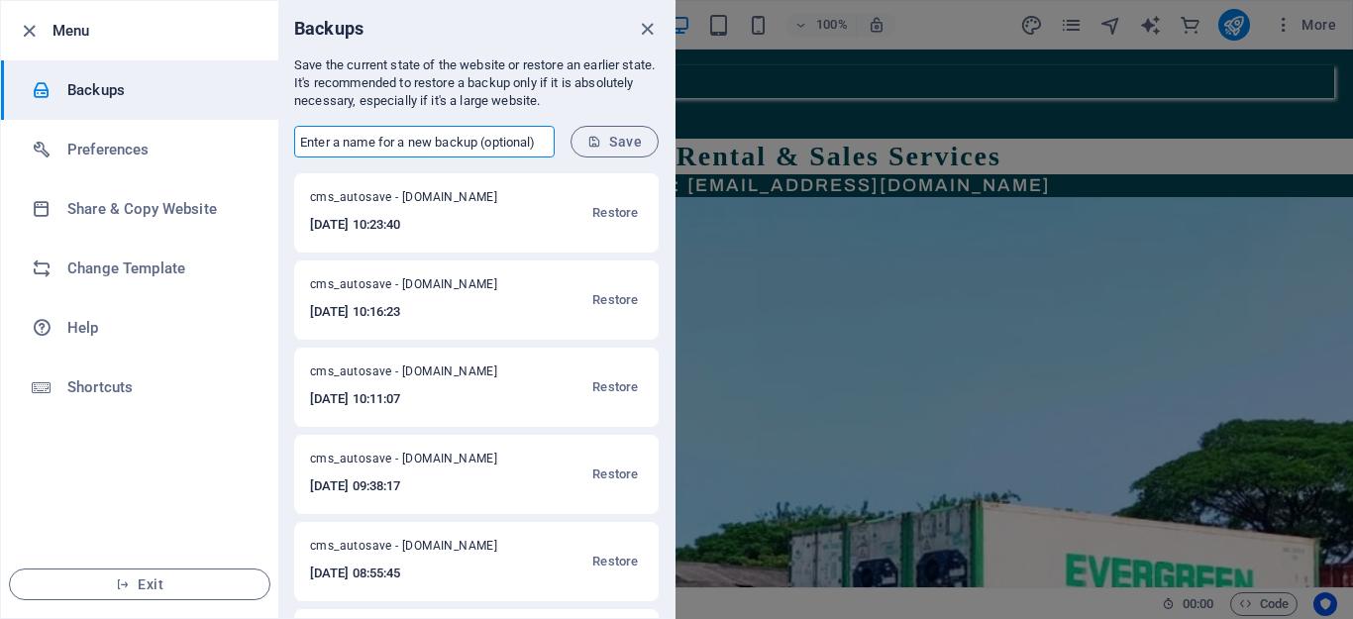
click at [541, 142] on input "text" at bounding box center [424, 142] width 261 height 32
drag, startPoint x: 299, startPoint y: 140, endPoint x: 499, endPoint y: 147, distance: 200.2
click at [499, 147] on input "text" at bounding box center [424, 142] width 261 height 32
click at [398, 147] on input "text" at bounding box center [424, 142] width 261 height 32
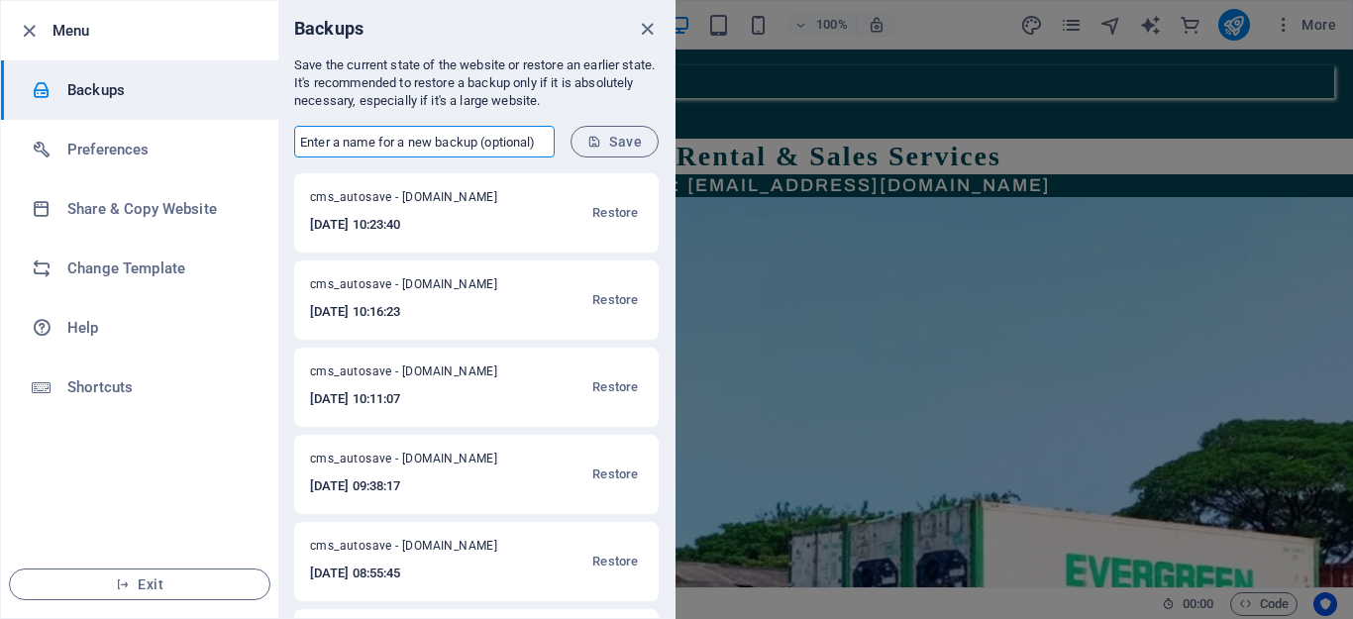
click at [365, 141] on input "text" at bounding box center [424, 142] width 261 height 32
click at [570, 108] on p "Save the current state of the website or restore an earlier state. It's recomme…" at bounding box center [476, 82] width 365 height 53
click at [522, 144] on input "text" at bounding box center [424, 142] width 261 height 32
type input "d"
type input "b"
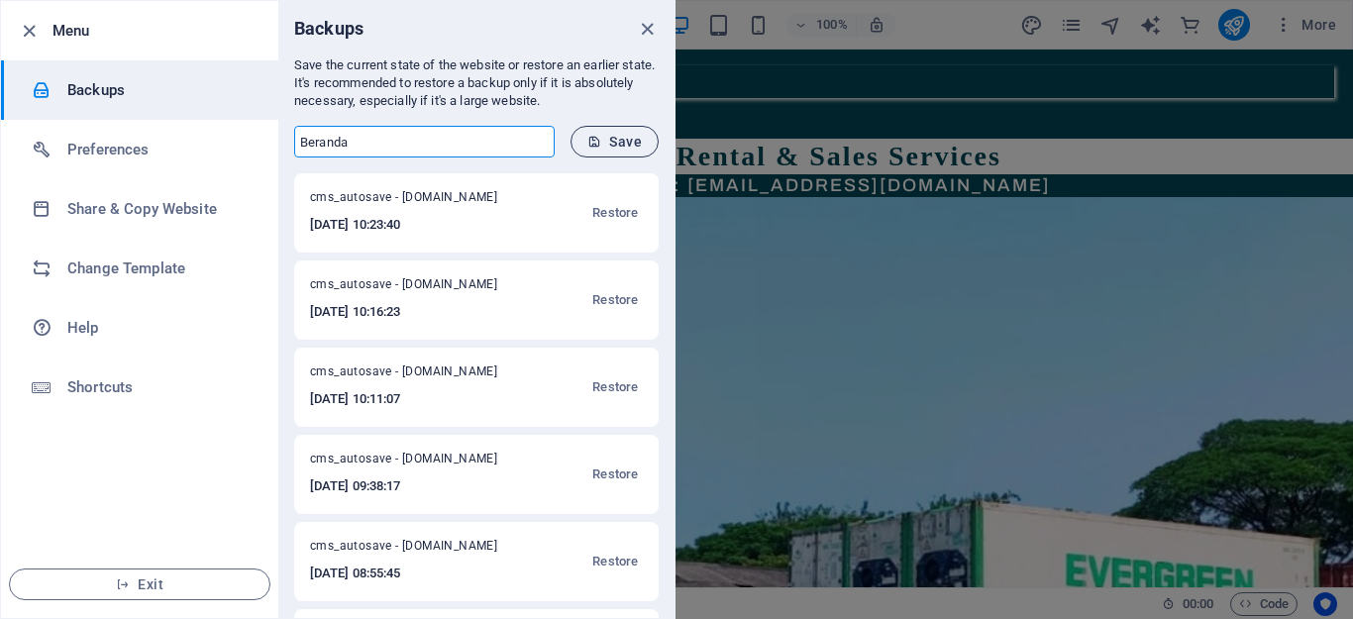
type input "Beranda"
click at [620, 146] on span "Save" at bounding box center [614, 142] width 54 height 16
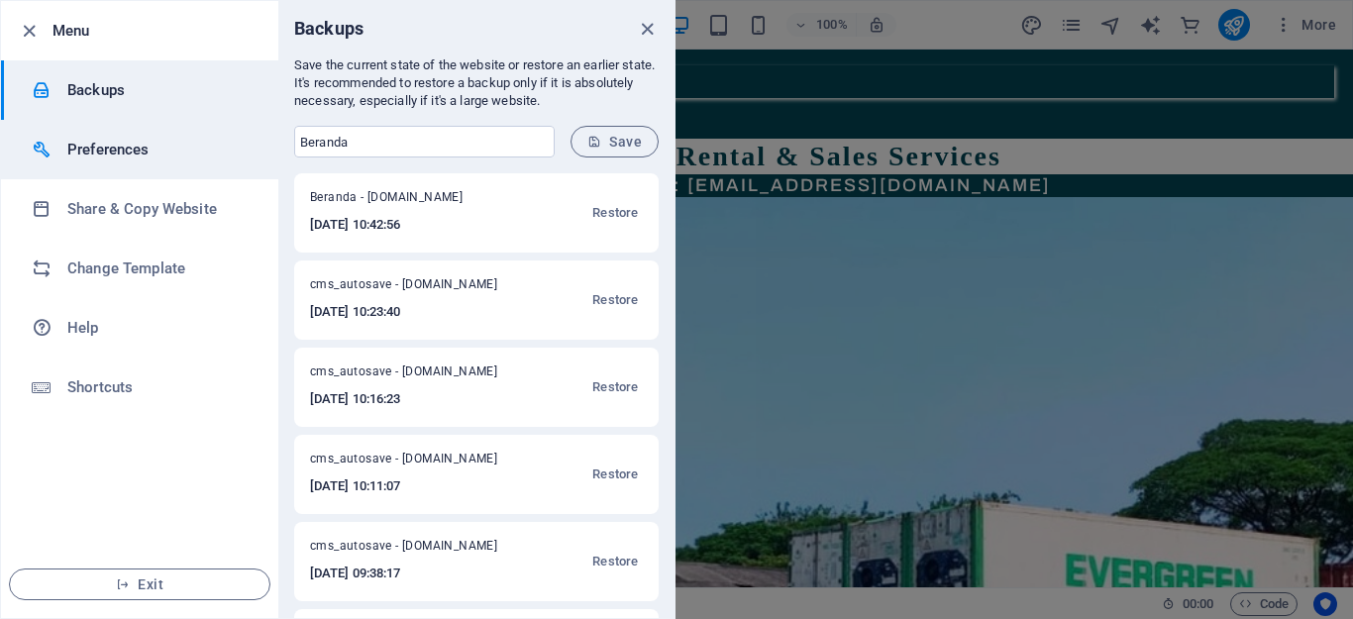
click at [119, 143] on h6 "Preferences" at bounding box center [158, 150] width 183 height 24
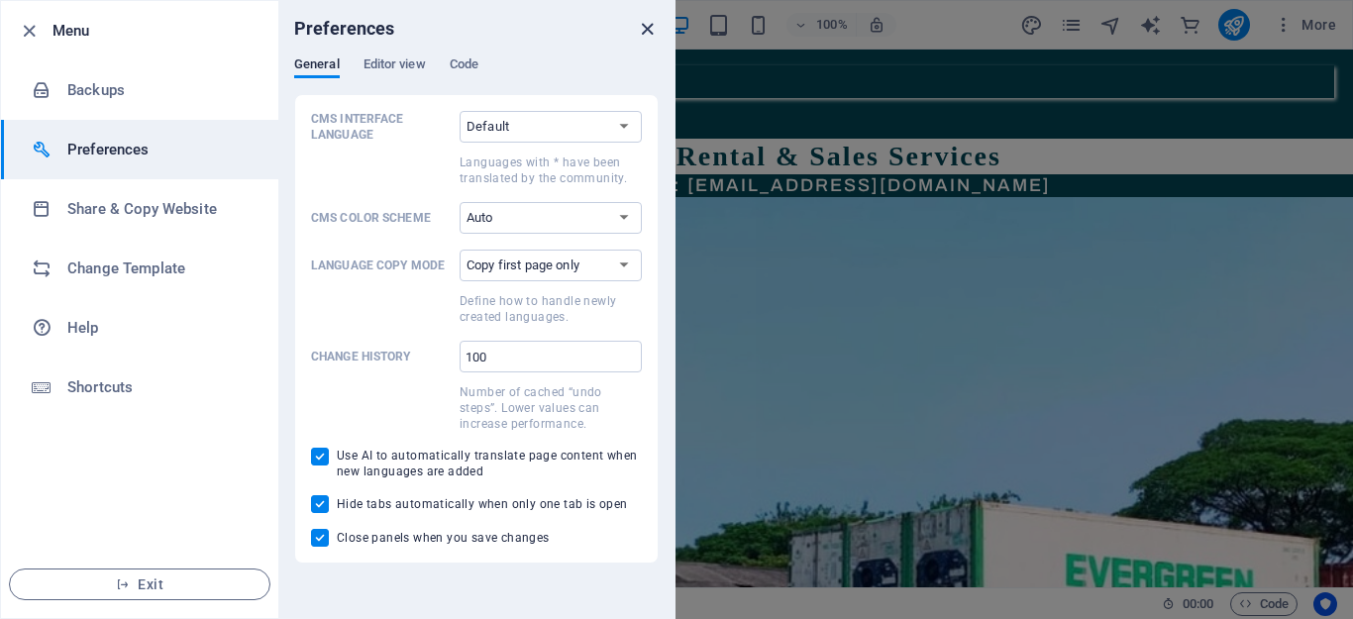
click at [647, 30] on icon "close" at bounding box center [647, 29] width 23 height 23
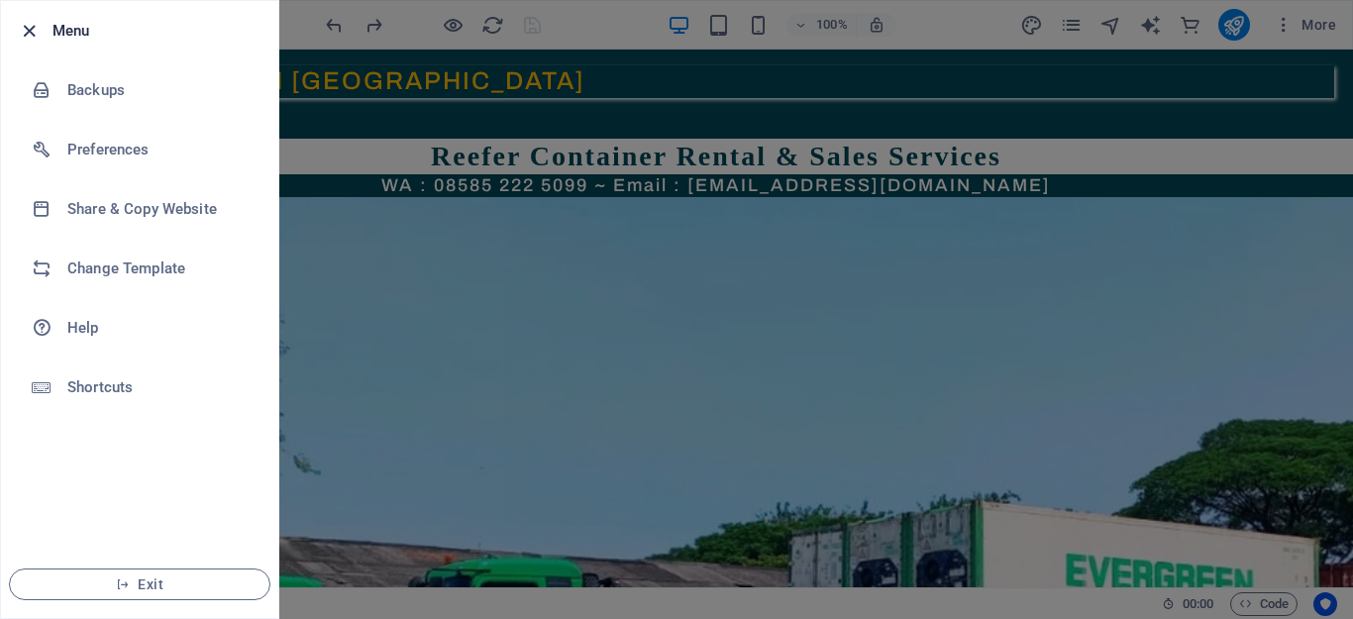
click at [27, 24] on icon "button" at bounding box center [29, 31] width 23 height 23
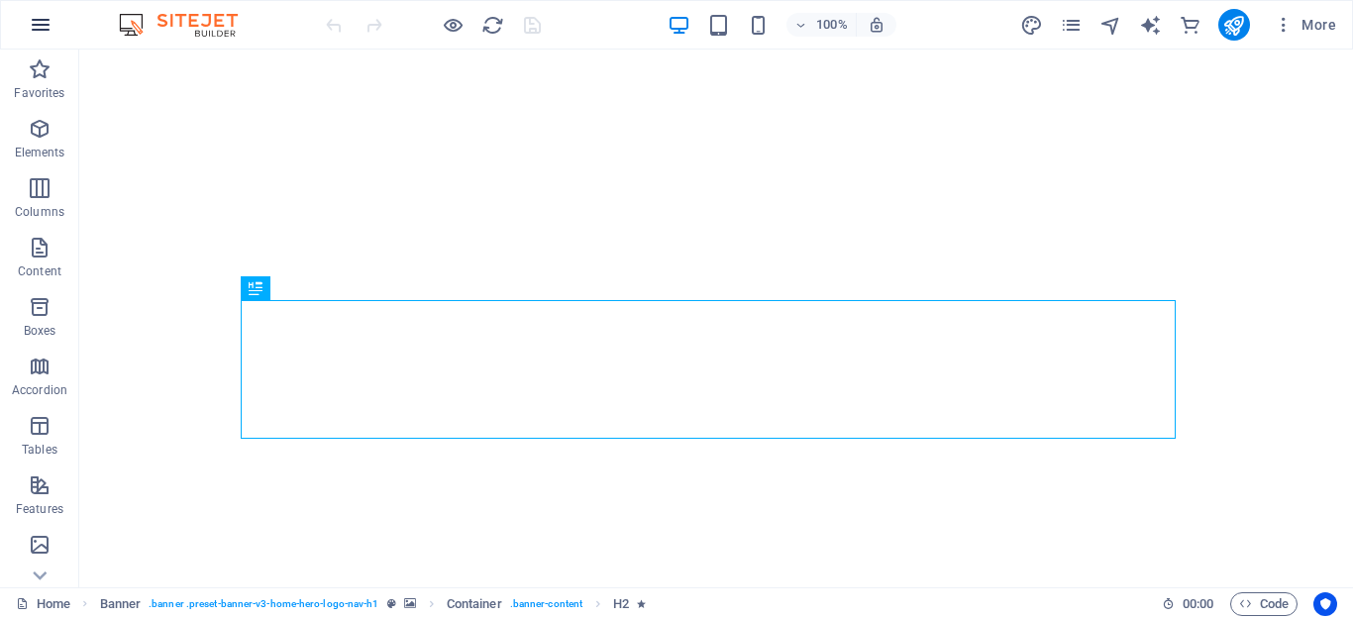
click at [46, 28] on icon "button" at bounding box center [41, 25] width 24 height 24
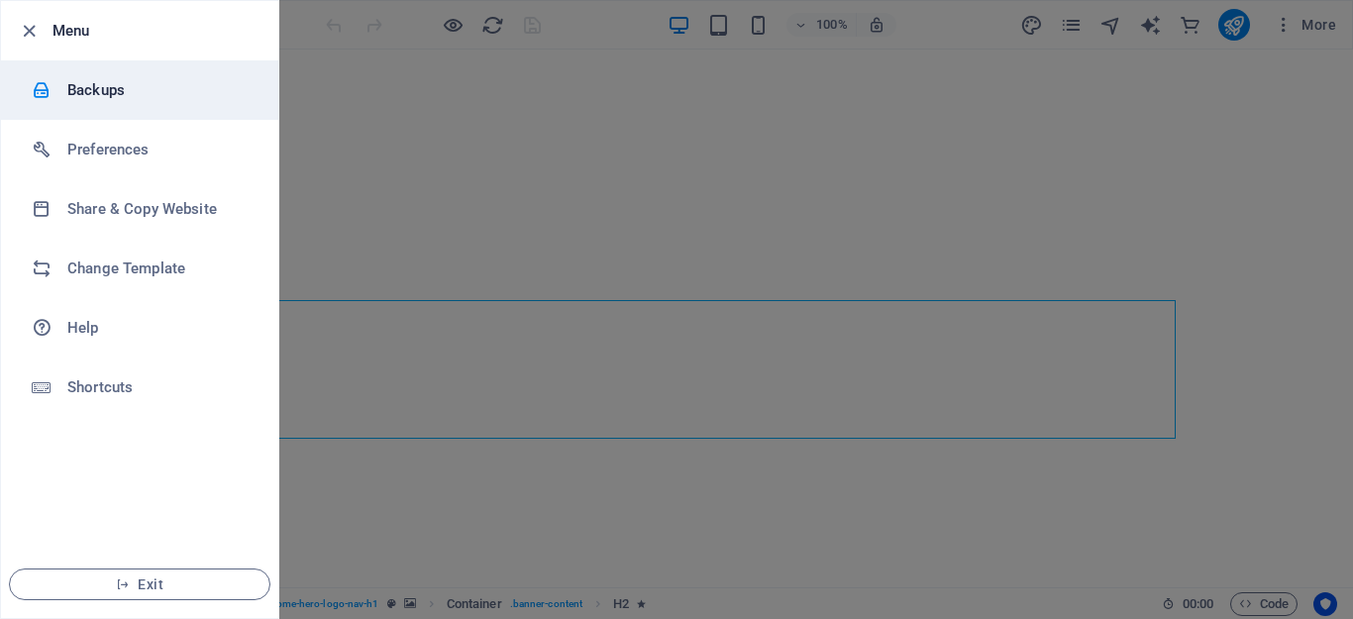
click at [77, 97] on h6 "Backups" at bounding box center [158, 90] width 183 height 24
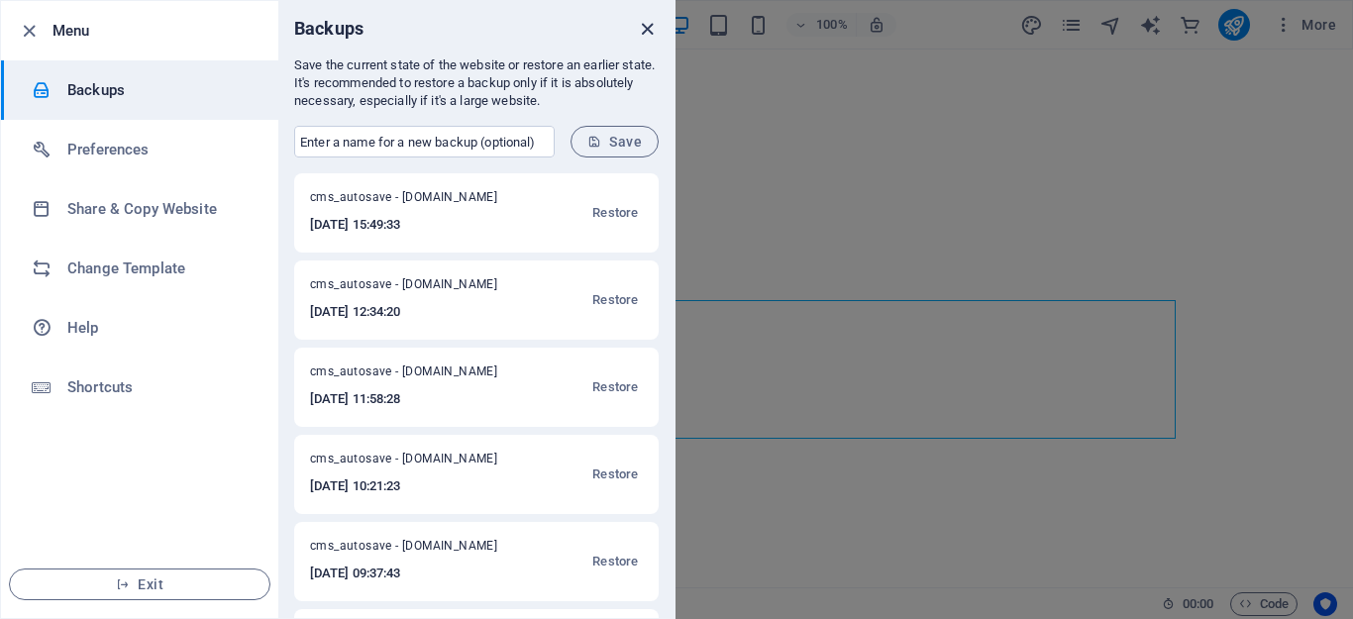
click at [645, 33] on icon "close" at bounding box center [647, 29] width 23 height 23
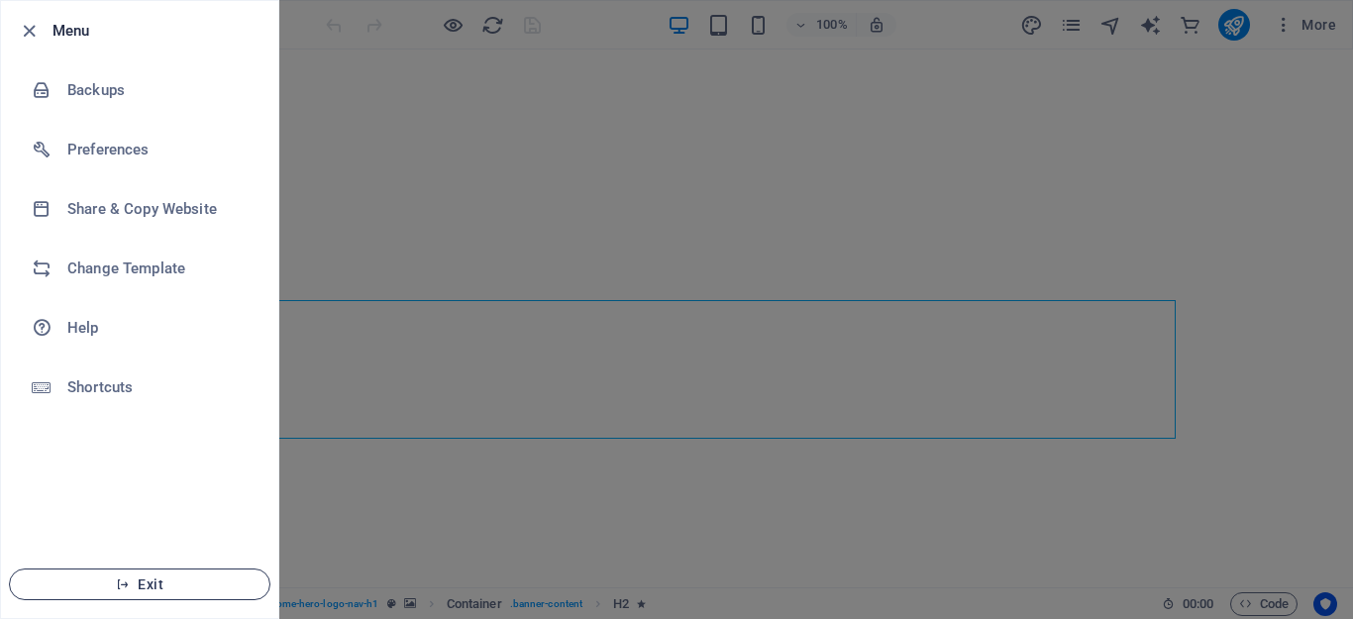
click at [143, 584] on span "Exit" at bounding box center [140, 584] width 228 height 16
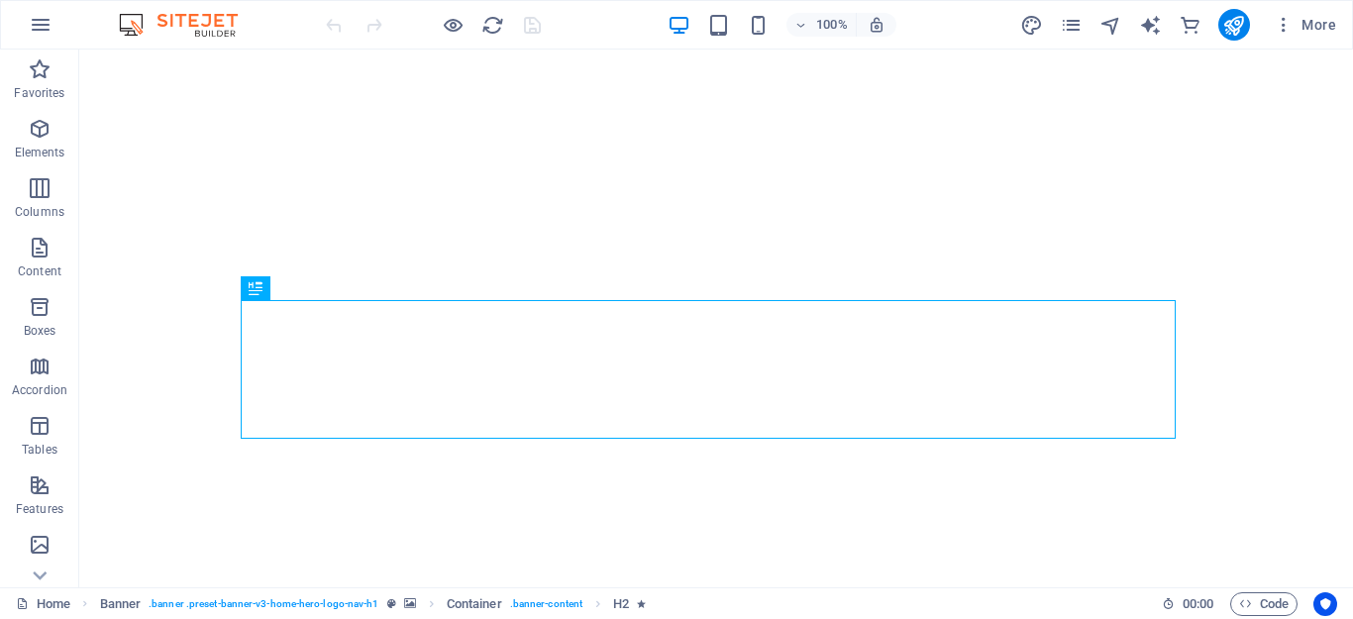
drag, startPoint x: 165, startPoint y: 25, endPoint x: 211, endPoint y: 28, distance: 45.7
click at [167, 25] on img at bounding box center [188, 25] width 149 height 24
click at [1302, 21] on span "More" at bounding box center [1305, 25] width 62 height 20
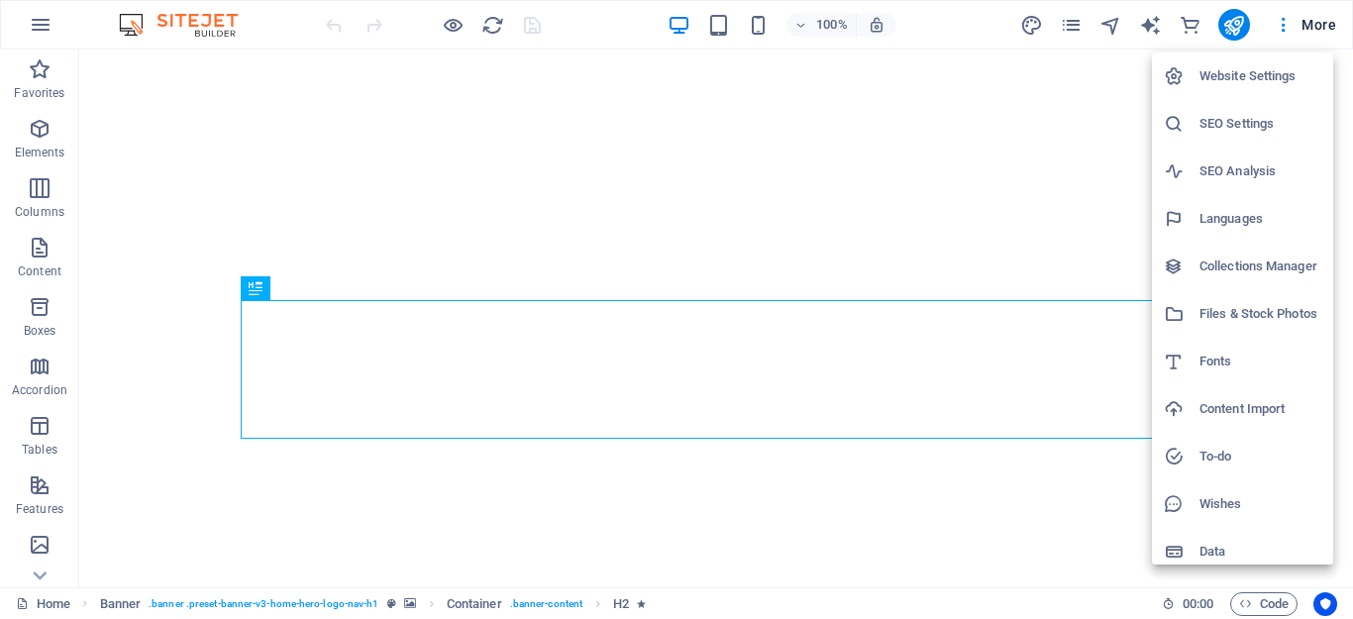
click at [1278, 76] on h6 "Website Settings" at bounding box center [1260, 76] width 122 height 24
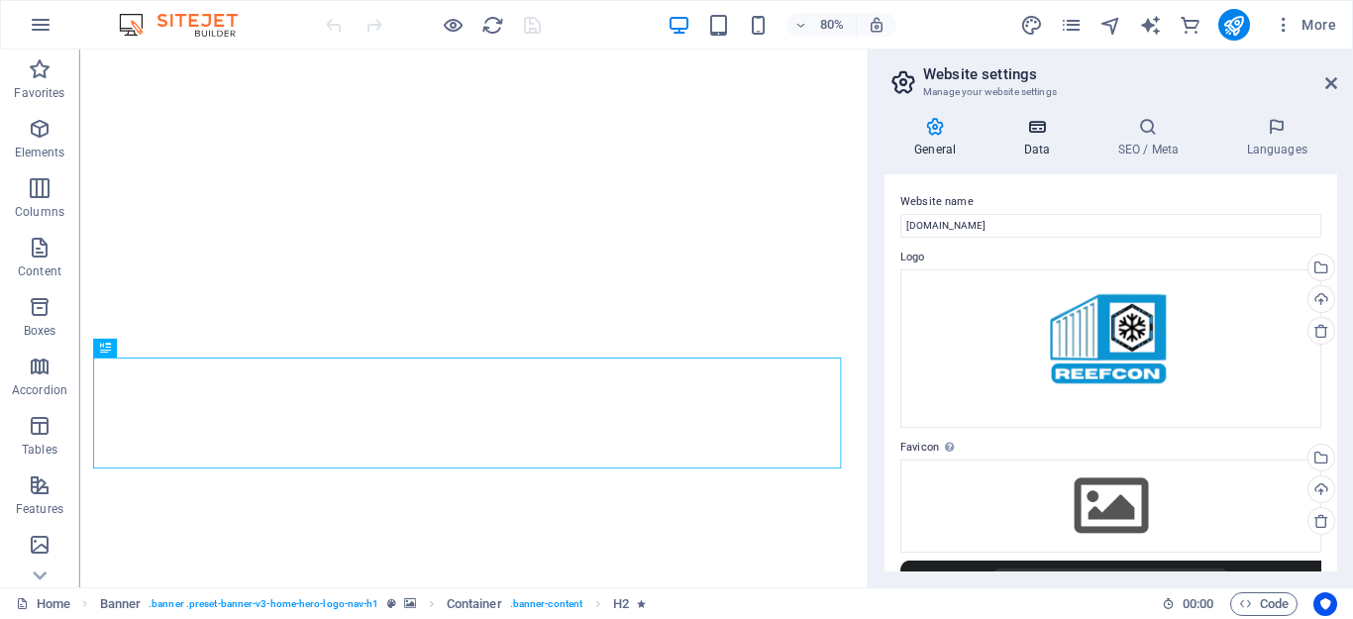
click at [1027, 132] on icon at bounding box center [1036, 127] width 86 height 20
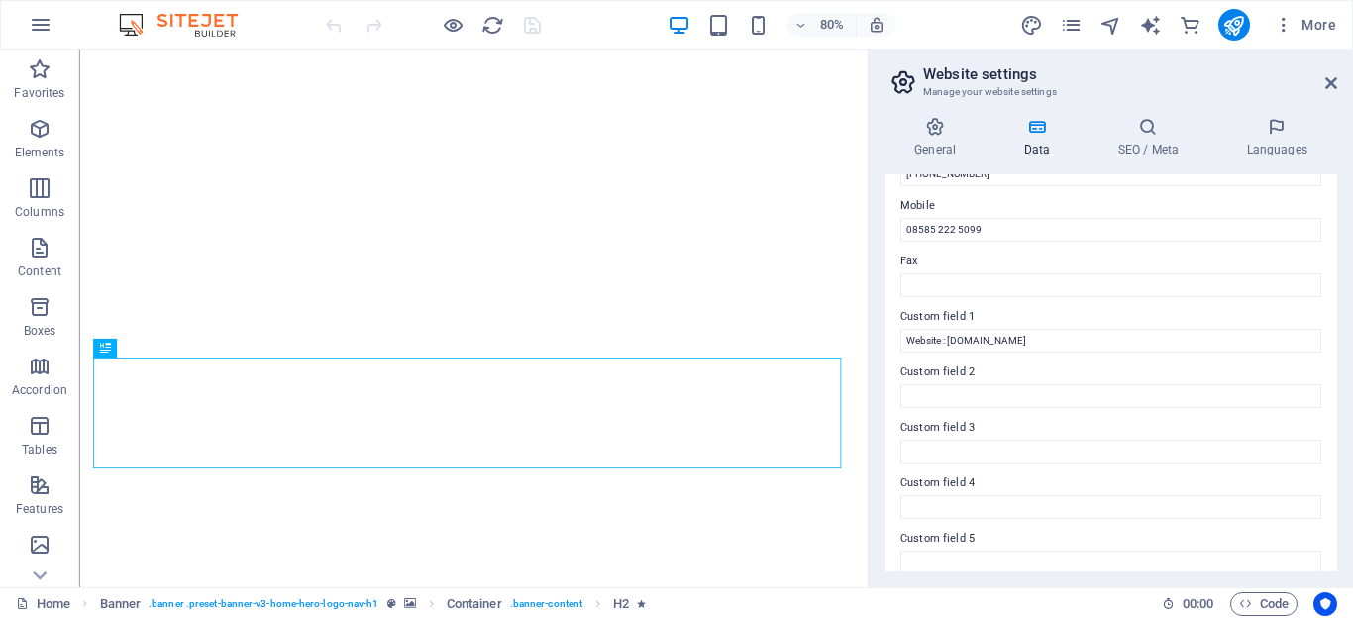
scroll to position [555, 0]
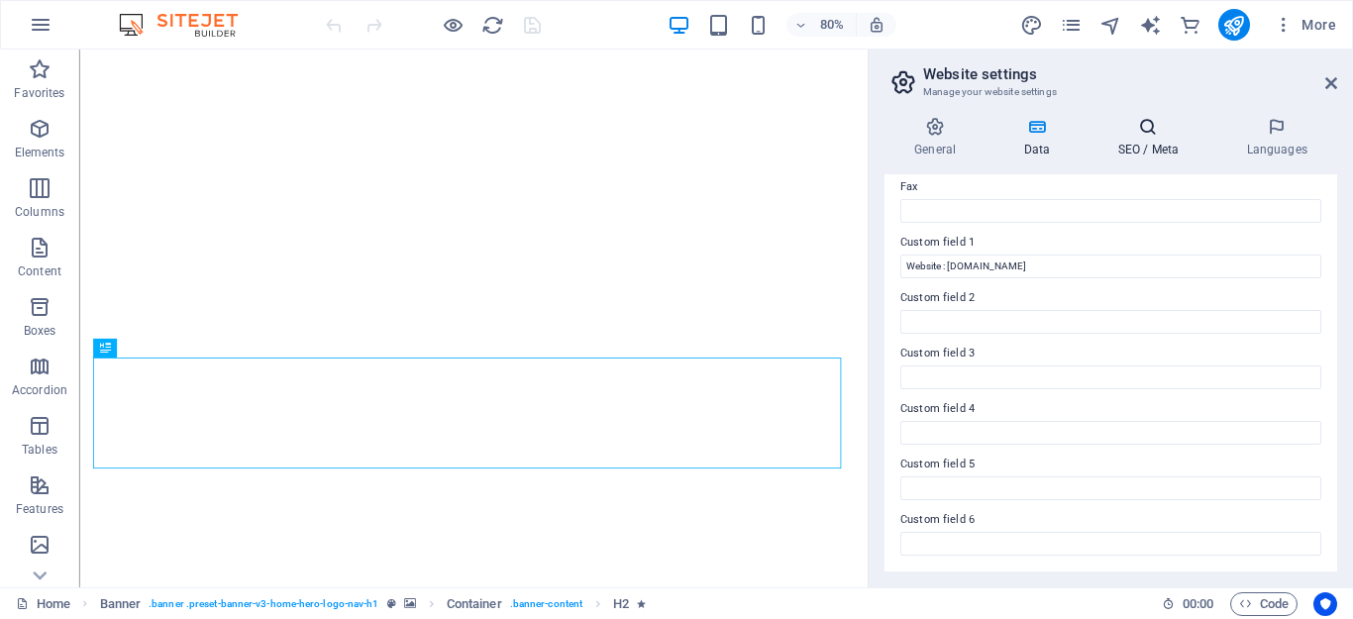
click at [1136, 134] on icon at bounding box center [1148, 127] width 121 height 20
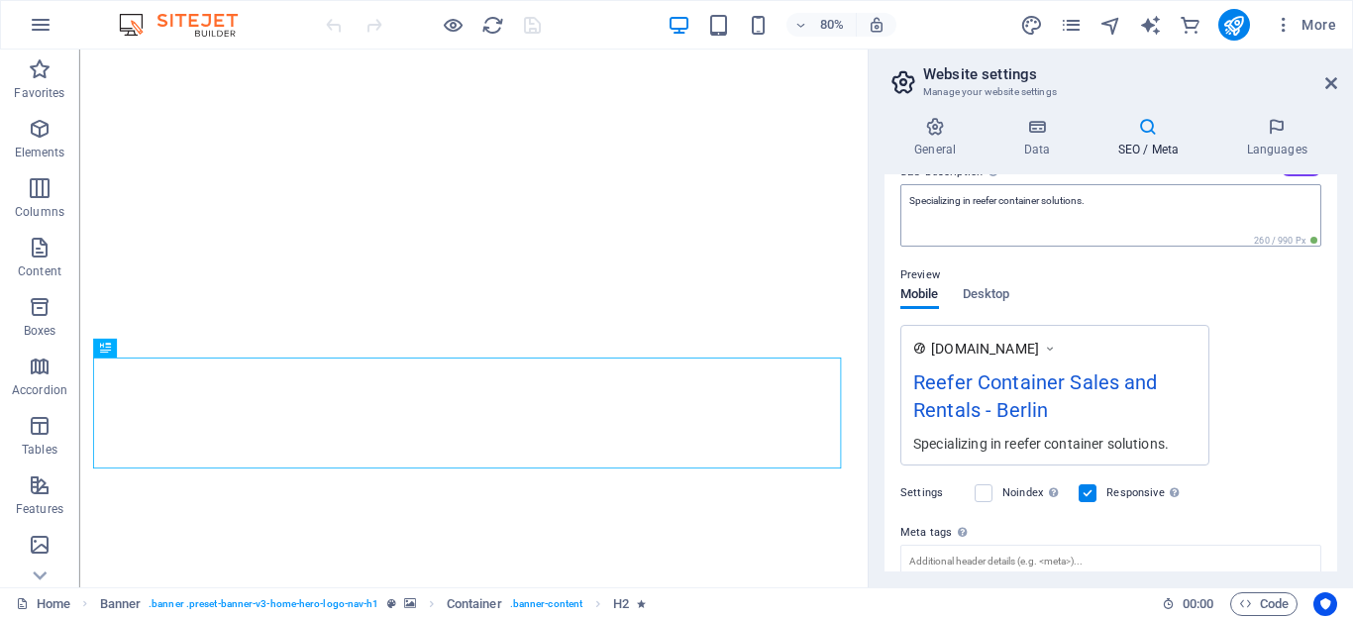
scroll to position [0, 0]
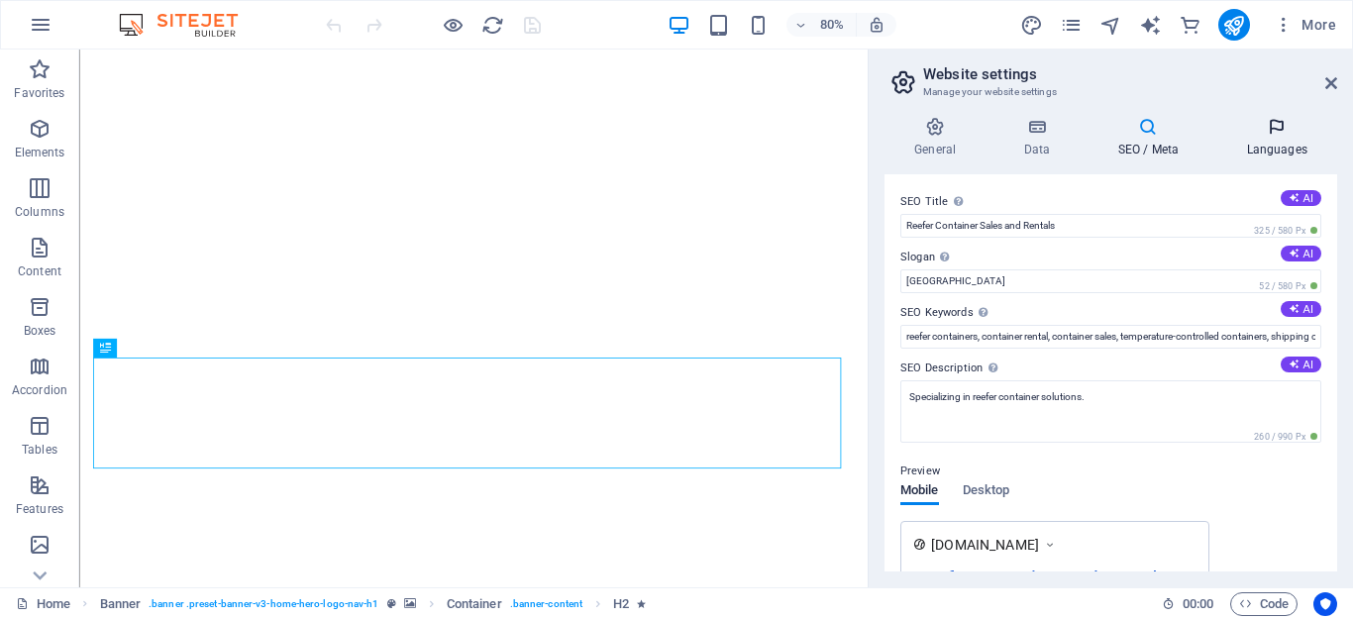
click at [1279, 137] on h4 "Languages" at bounding box center [1276, 138] width 121 height 42
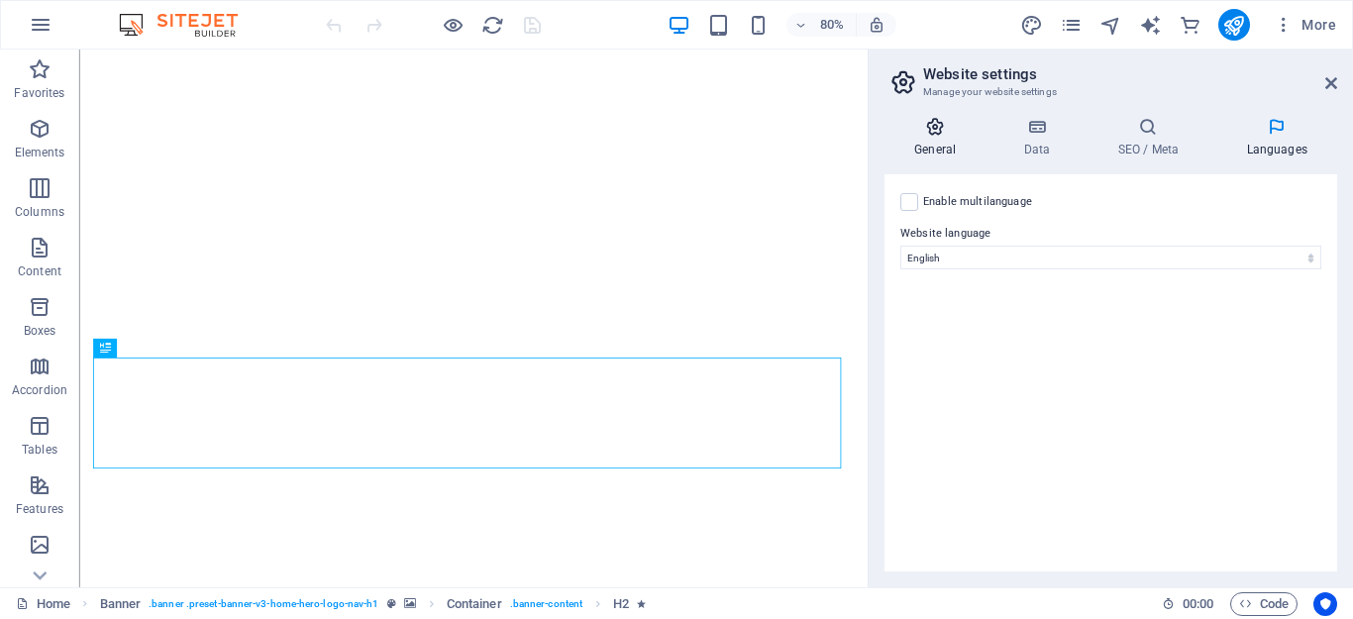
click at [925, 137] on h4 "General" at bounding box center [939, 138] width 109 height 42
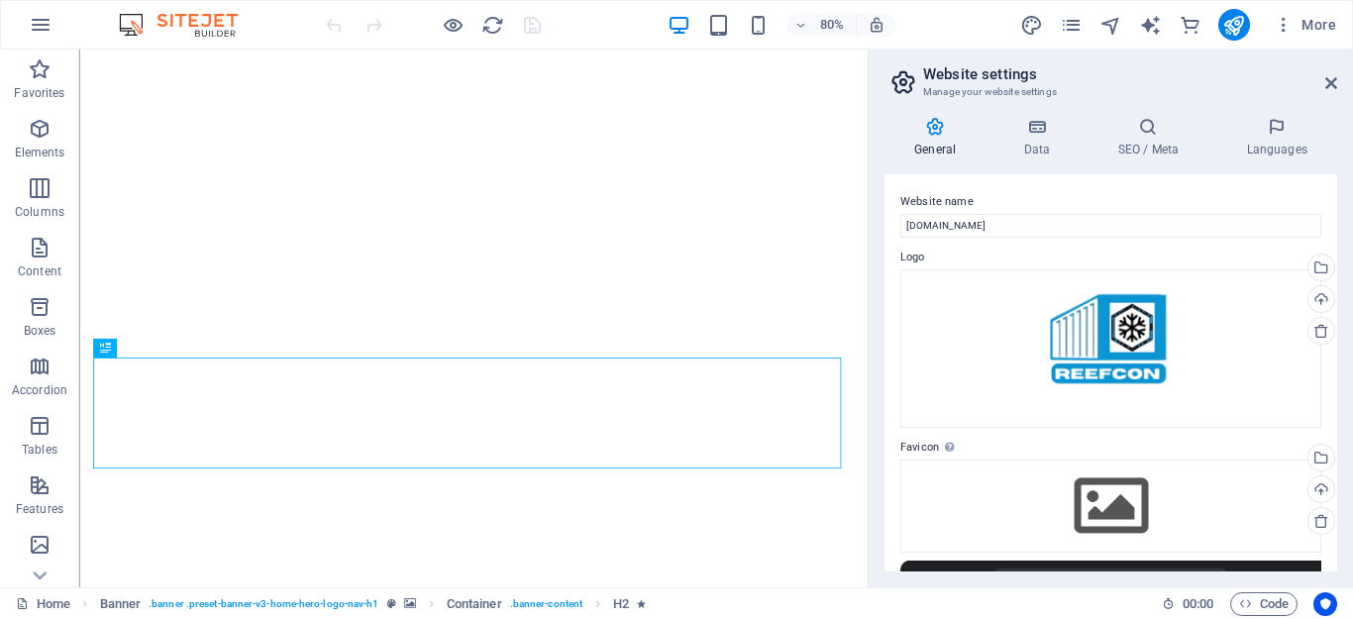
click at [1332, 73] on h2 "Website settings" at bounding box center [1130, 74] width 414 height 18
drag, startPoint x: 1330, startPoint y: 84, endPoint x: 1273, endPoint y: 42, distance: 71.5
click at [1330, 84] on icon at bounding box center [1331, 83] width 12 height 16
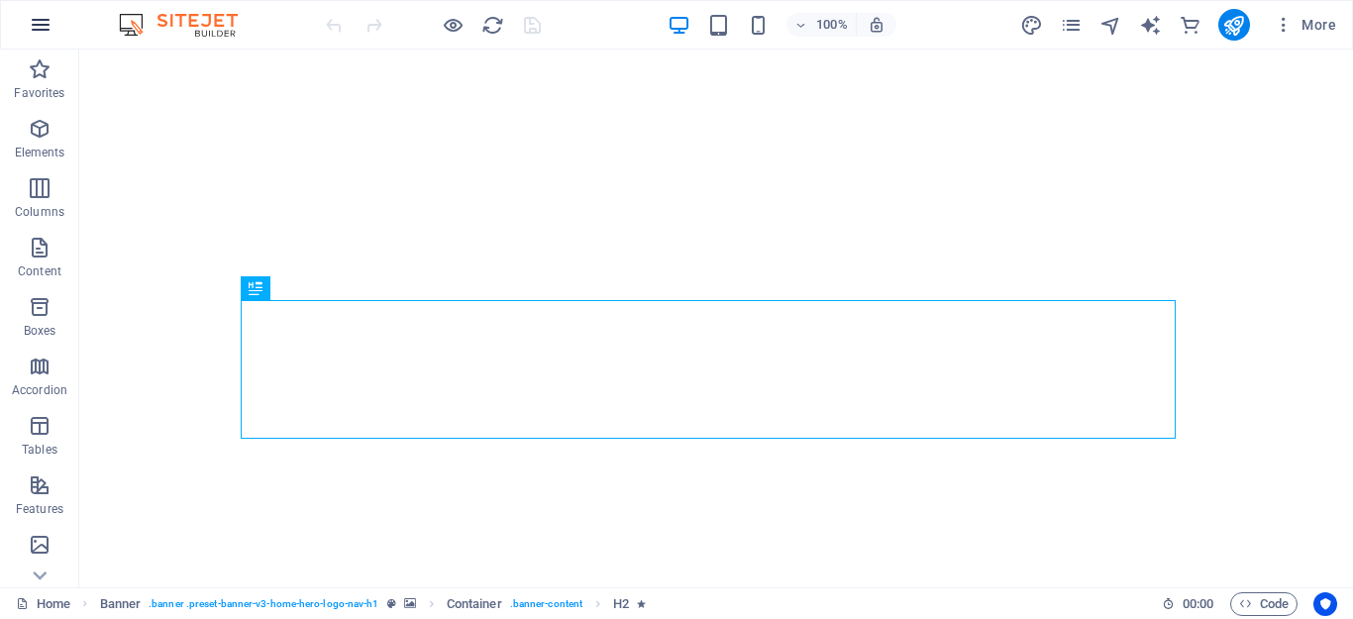
click at [37, 27] on icon "button" at bounding box center [41, 25] width 24 height 24
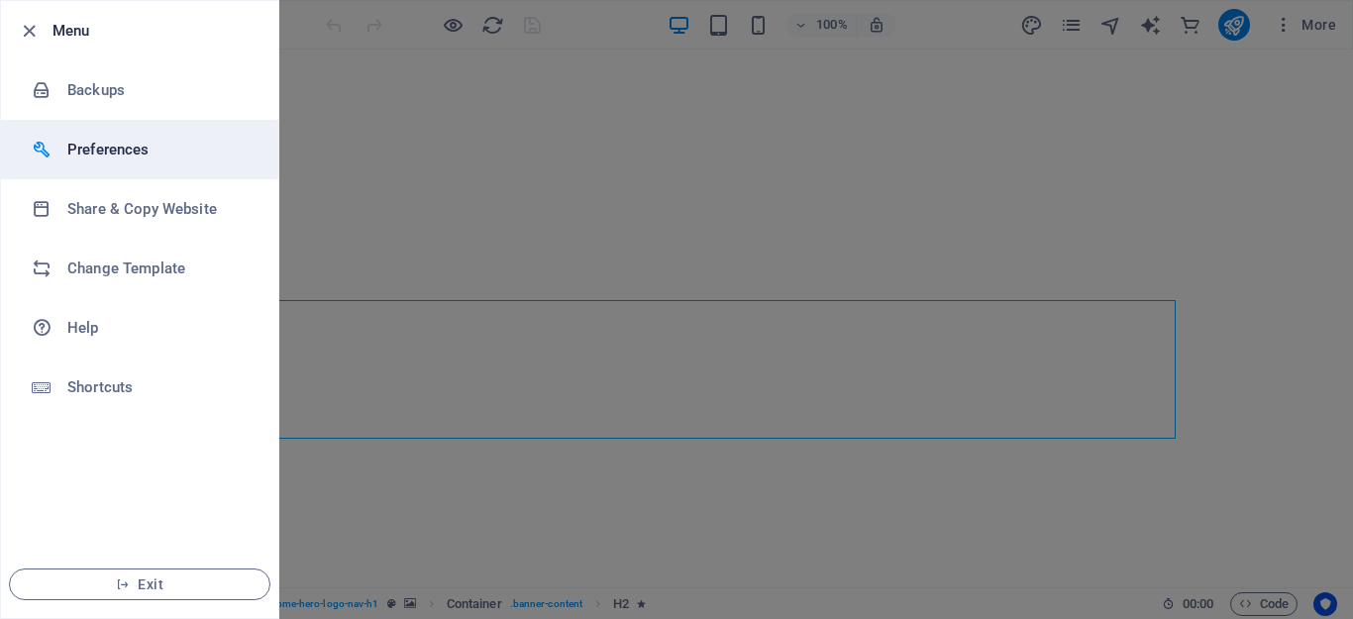
click at [82, 148] on h6 "Preferences" at bounding box center [158, 150] width 183 height 24
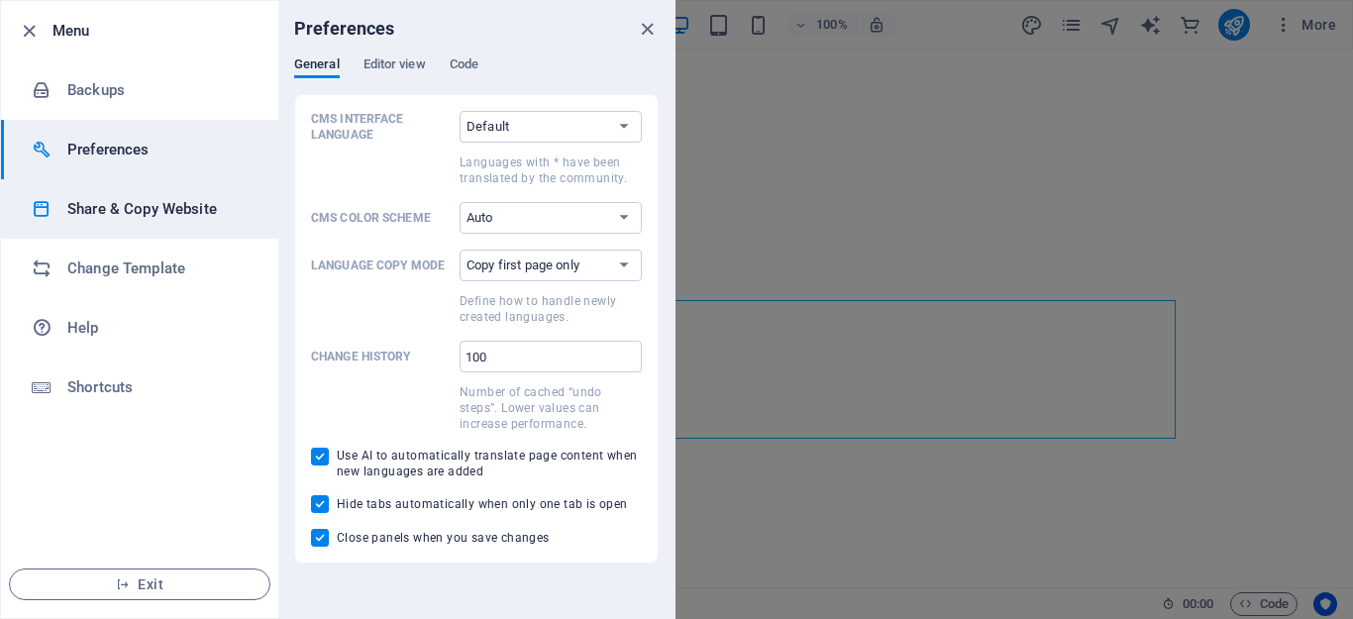
click at [173, 206] on h6 "Share & Copy Website" at bounding box center [158, 209] width 183 height 24
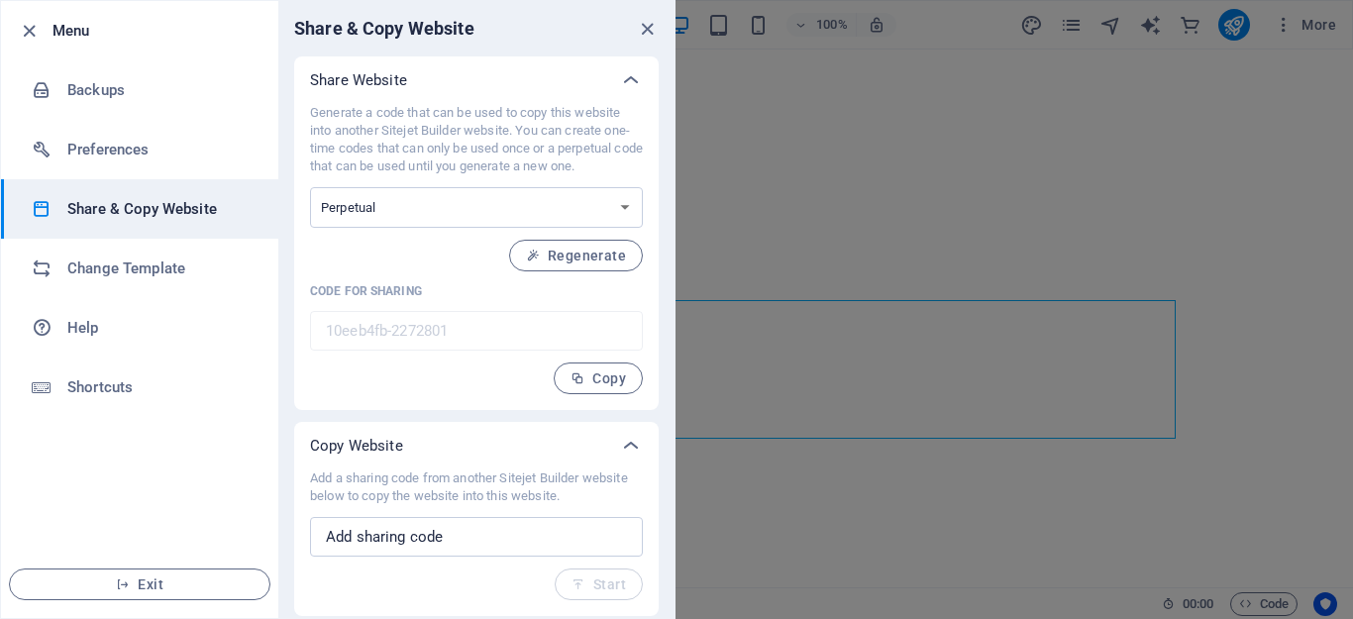
click at [603, 583] on div "Add a sharing code from another Sitejet Builder website below to copy the websi…" at bounding box center [476, 534] width 333 height 131
click at [585, 544] on input "text" at bounding box center [476, 537] width 333 height 40
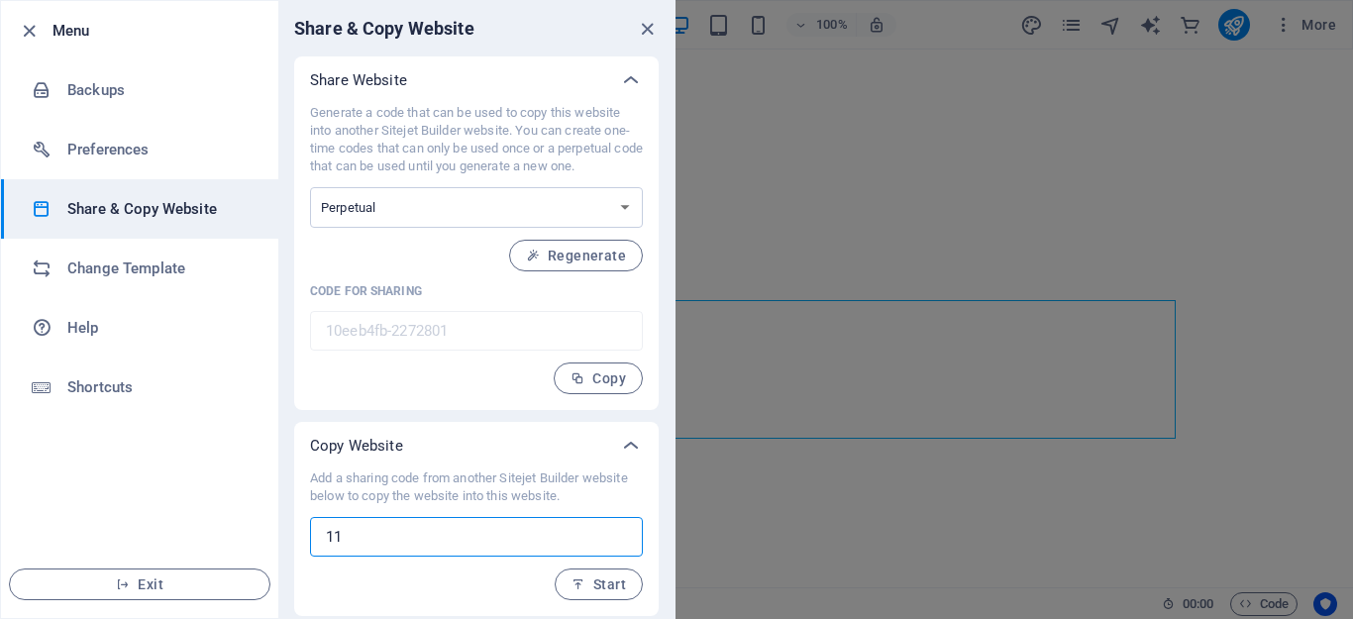
type input "1"
type input "*[DEMOGRAPHIC_DATA]#"
drag, startPoint x: 436, startPoint y: 537, endPoint x: 268, endPoint y: 545, distance: 167.6
click at [268, 545] on div "Menu Backups Preferences Share & Copy Website Change Template Help Shortcuts Ex…" at bounding box center [338, 309] width 676 height 619
click at [22, 35] on icon "button" at bounding box center [29, 31] width 23 height 23
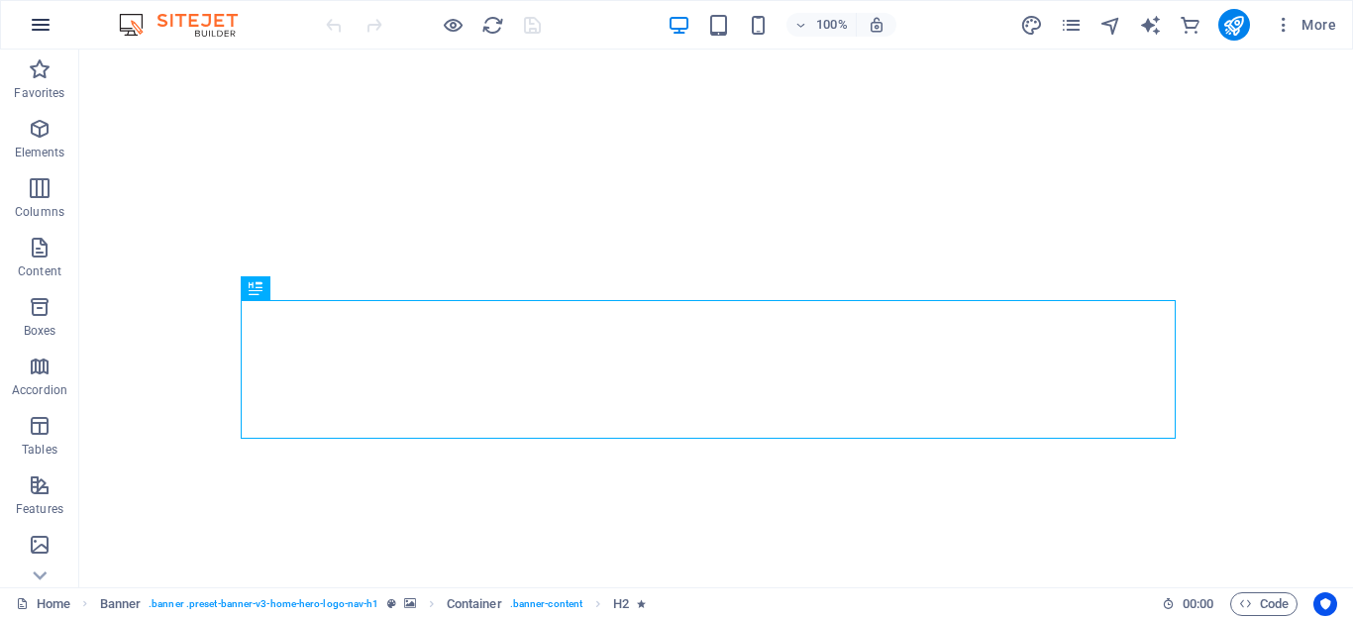
click at [42, 24] on icon "button" at bounding box center [41, 25] width 24 height 24
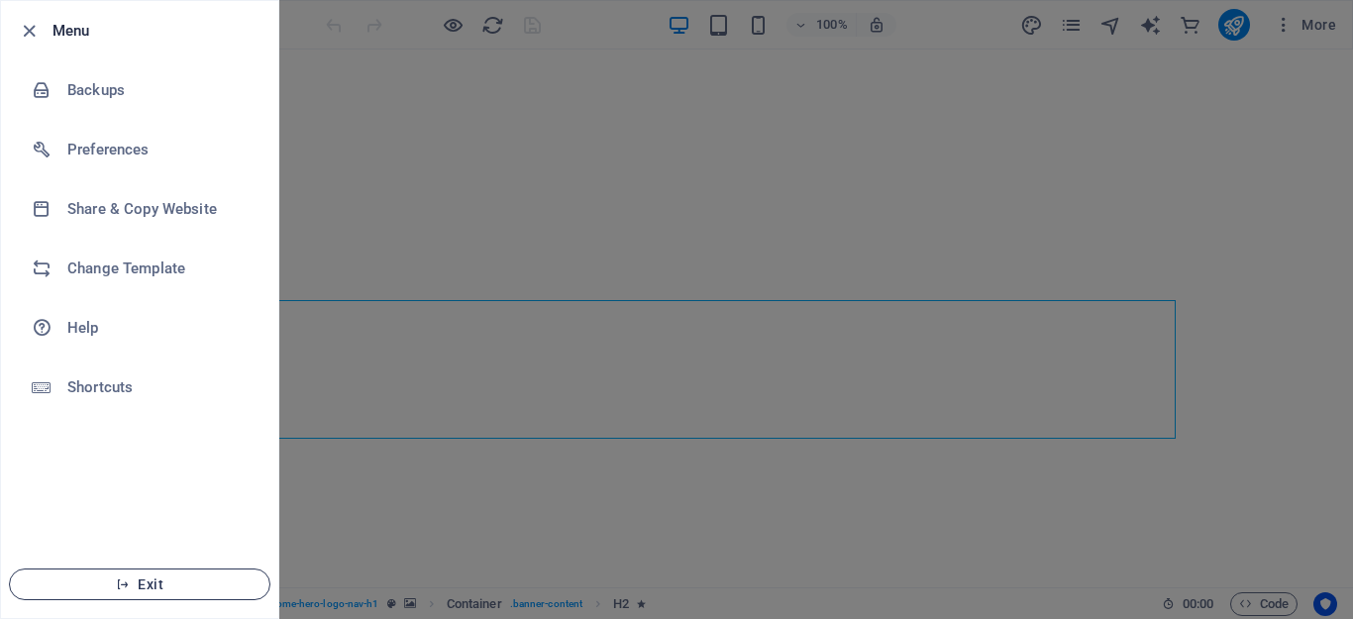
click at [118, 593] on button "Exit" at bounding box center [139, 585] width 261 height 32
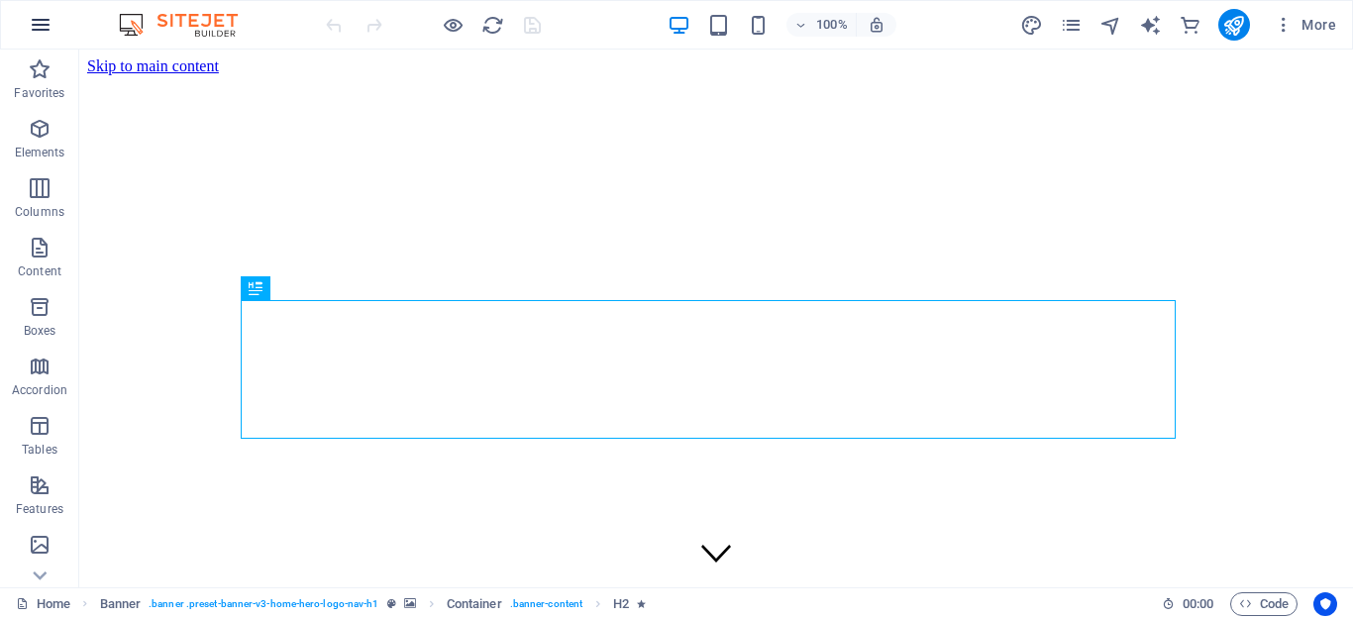
click at [35, 22] on icon "button" at bounding box center [41, 25] width 24 height 24
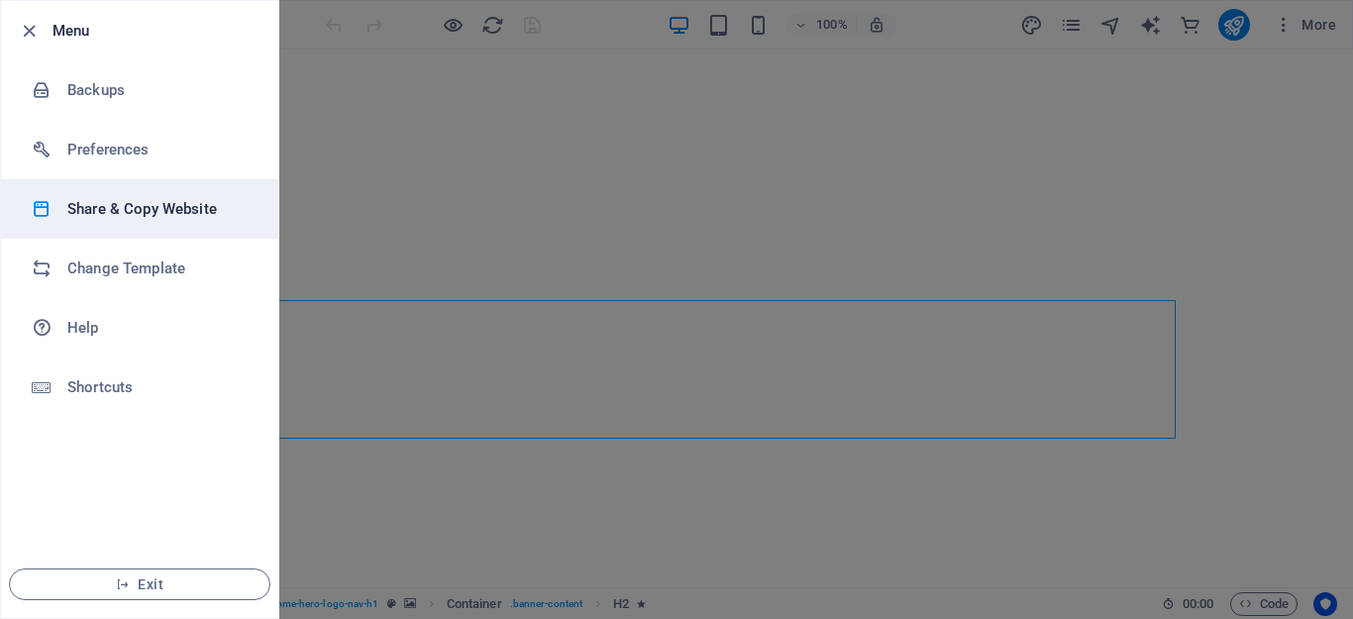
click at [108, 208] on h6 "Share & Copy Website" at bounding box center [158, 209] width 183 height 24
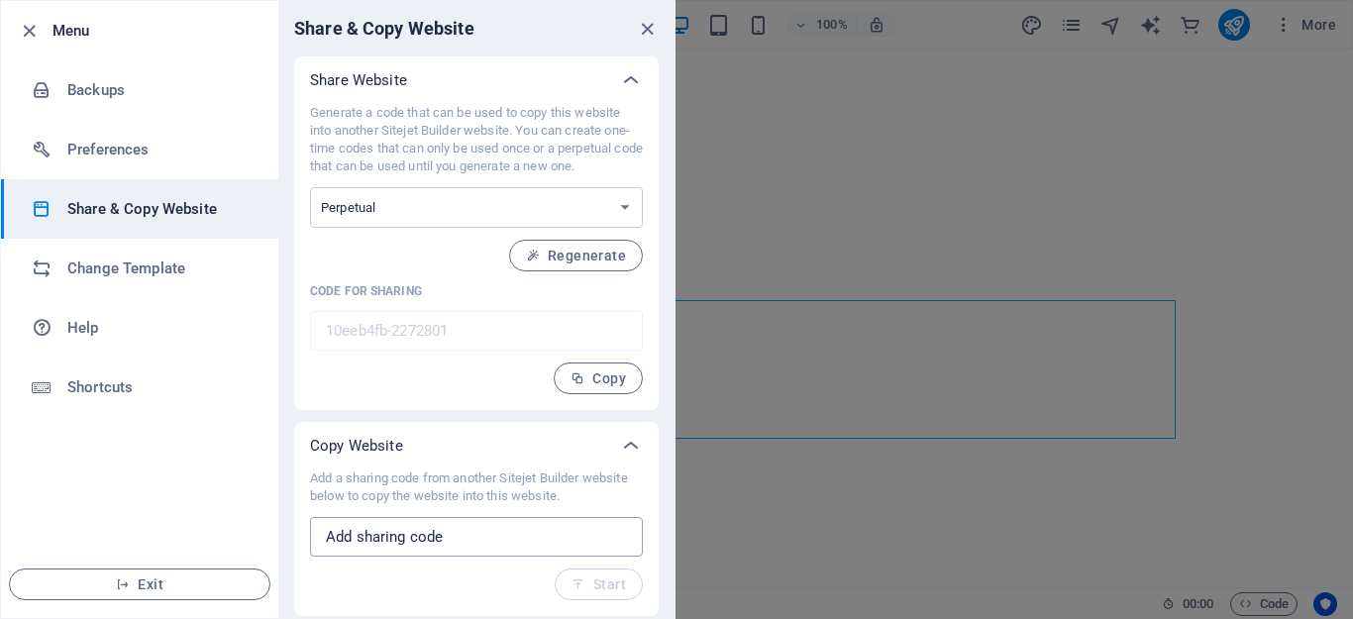
click at [455, 542] on input "text" at bounding box center [476, 537] width 333 height 40
paste input "*[DEMOGRAPHIC_DATA]#"
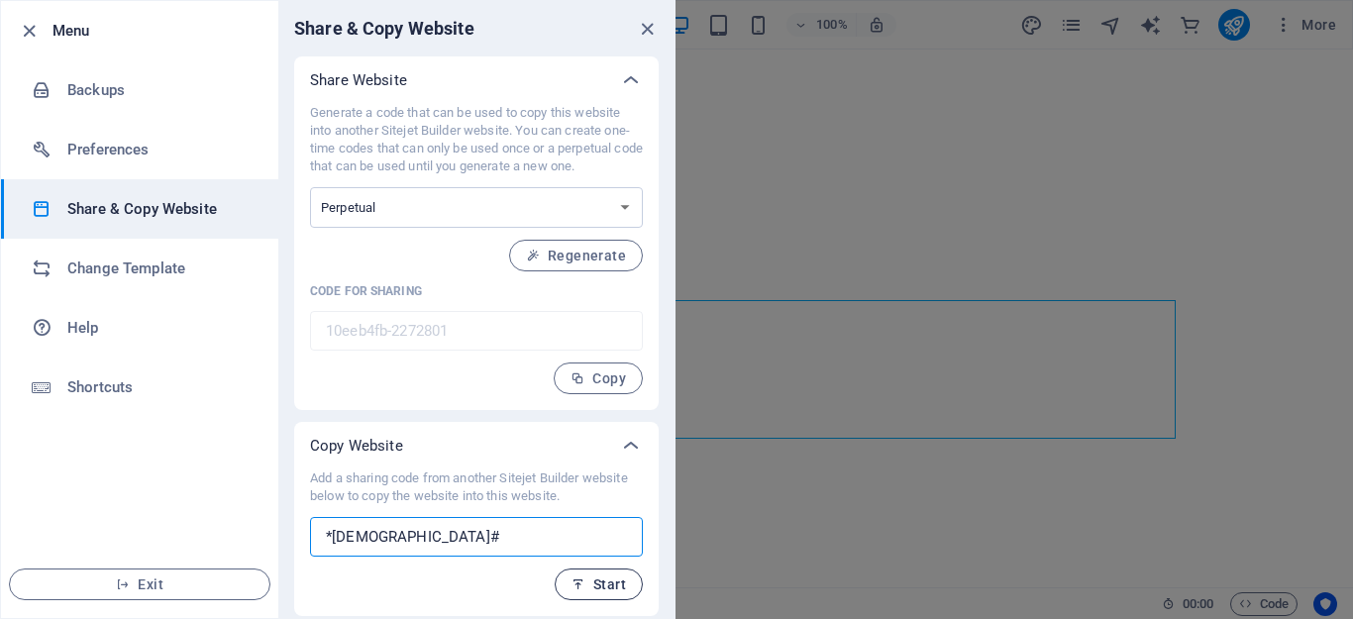
type input "*[DEMOGRAPHIC_DATA]#"
click at [595, 589] on span "Start" at bounding box center [599, 584] width 54 height 16
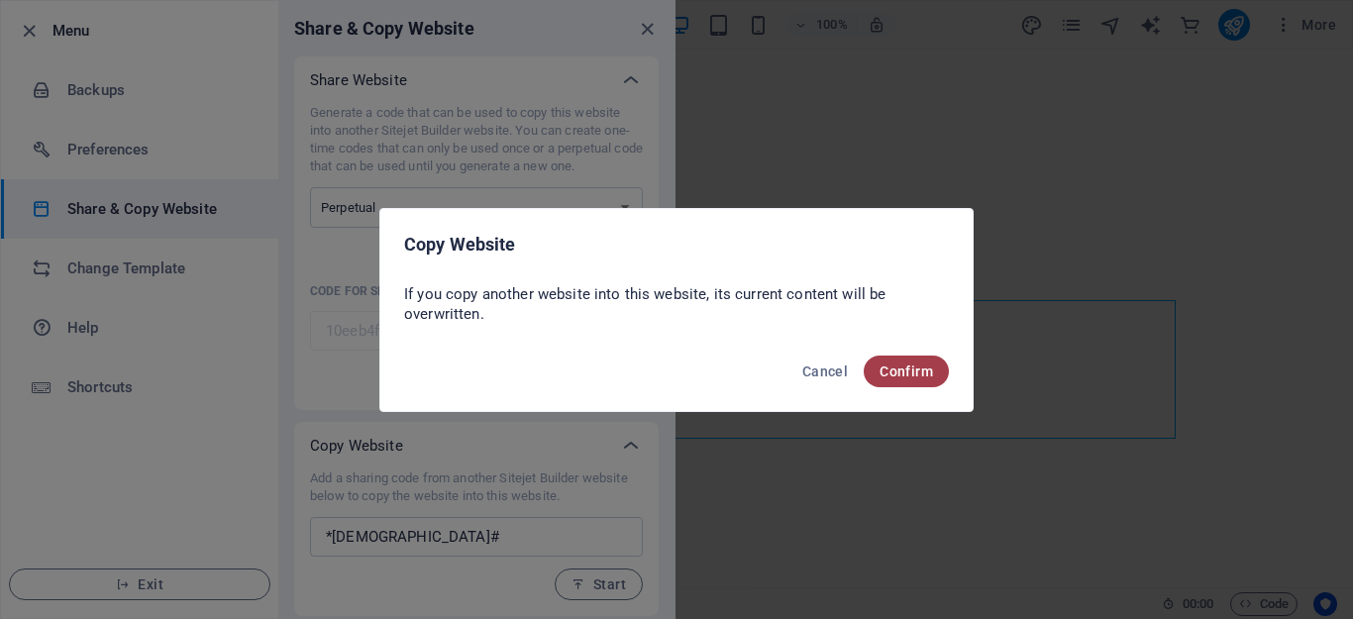
click at [902, 372] on span "Confirm" at bounding box center [906, 372] width 53 height 16
click at [899, 373] on span "Confirm" at bounding box center [906, 372] width 53 height 16
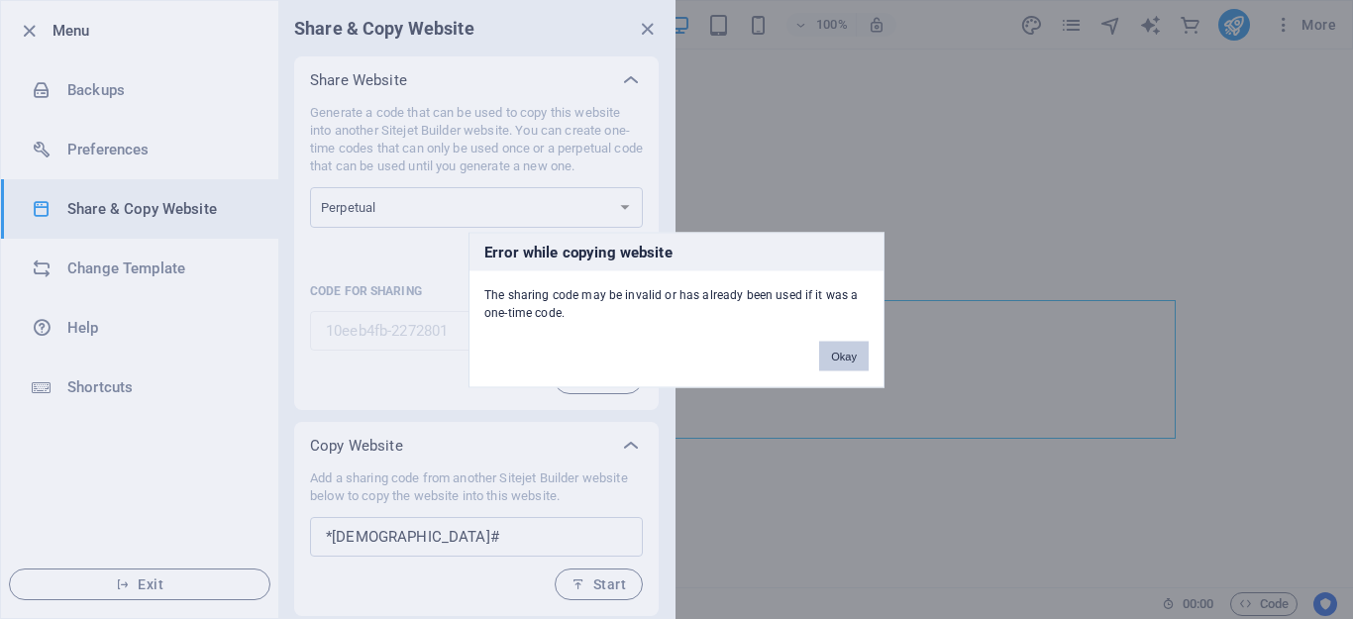
click at [845, 358] on button "Okay" at bounding box center [844, 356] width 50 height 30
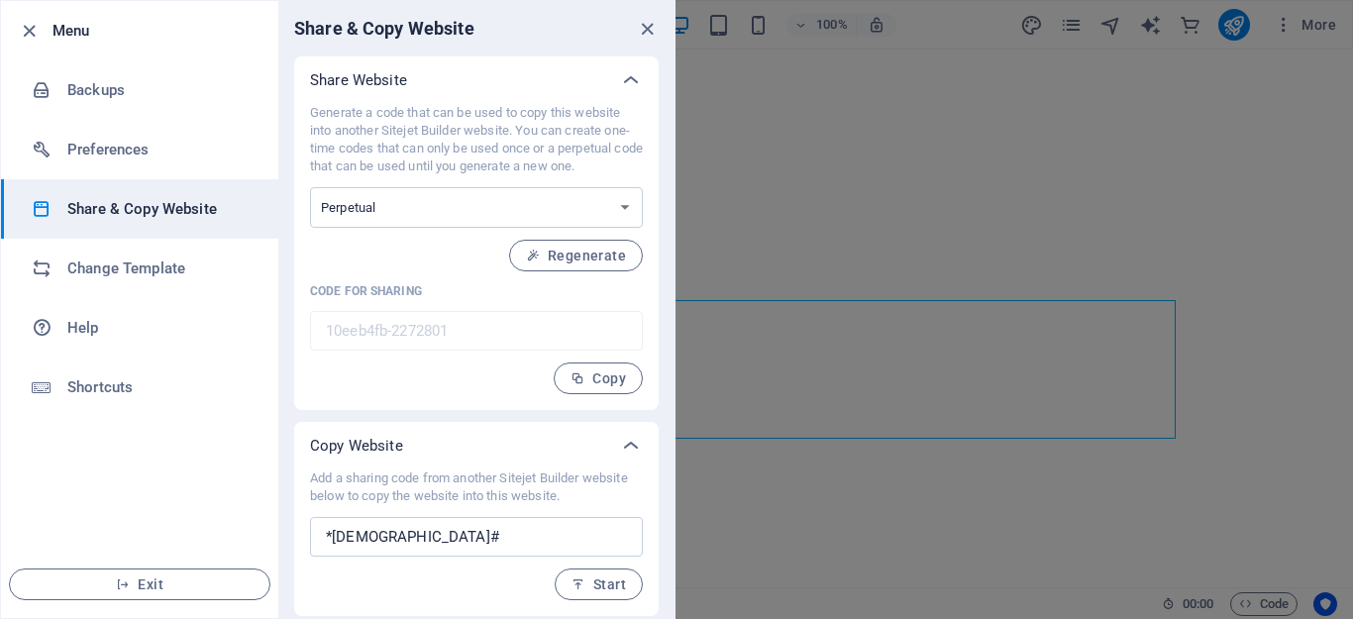
click at [459, 327] on input "10eeb4fb-2272801" at bounding box center [476, 331] width 333 height 40
click at [645, 29] on icon "close" at bounding box center [647, 29] width 23 height 23
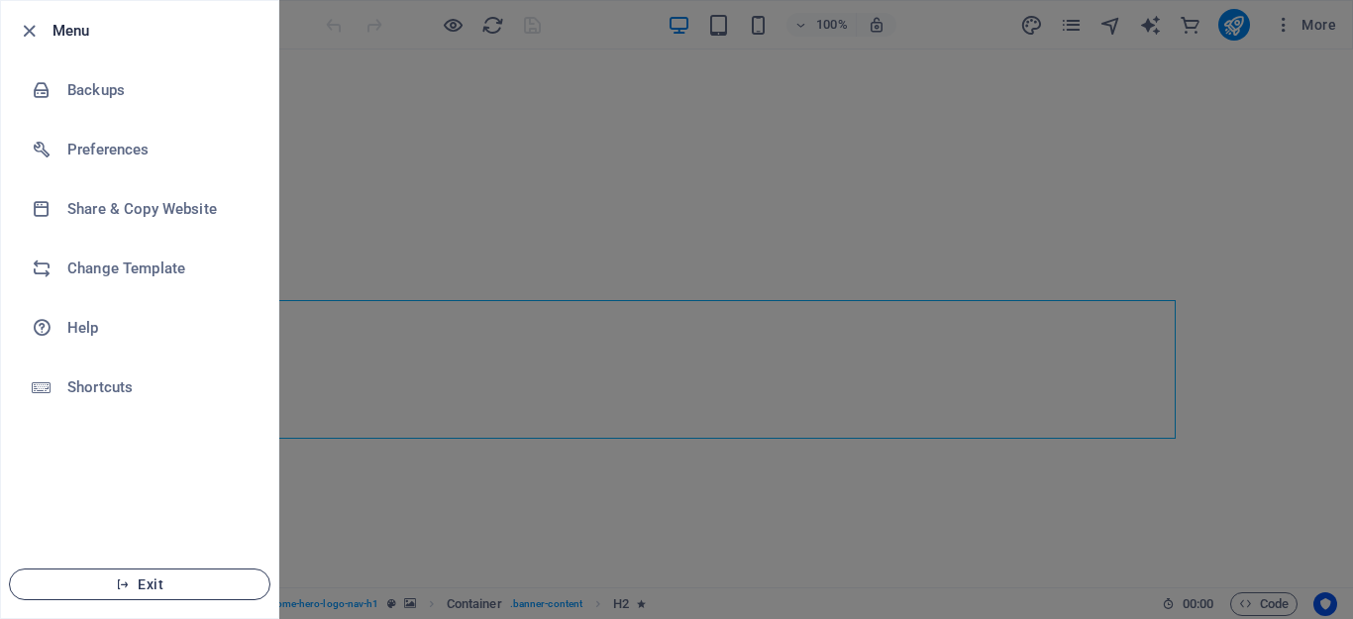
click at [129, 577] on icon "button" at bounding box center [123, 584] width 14 height 14
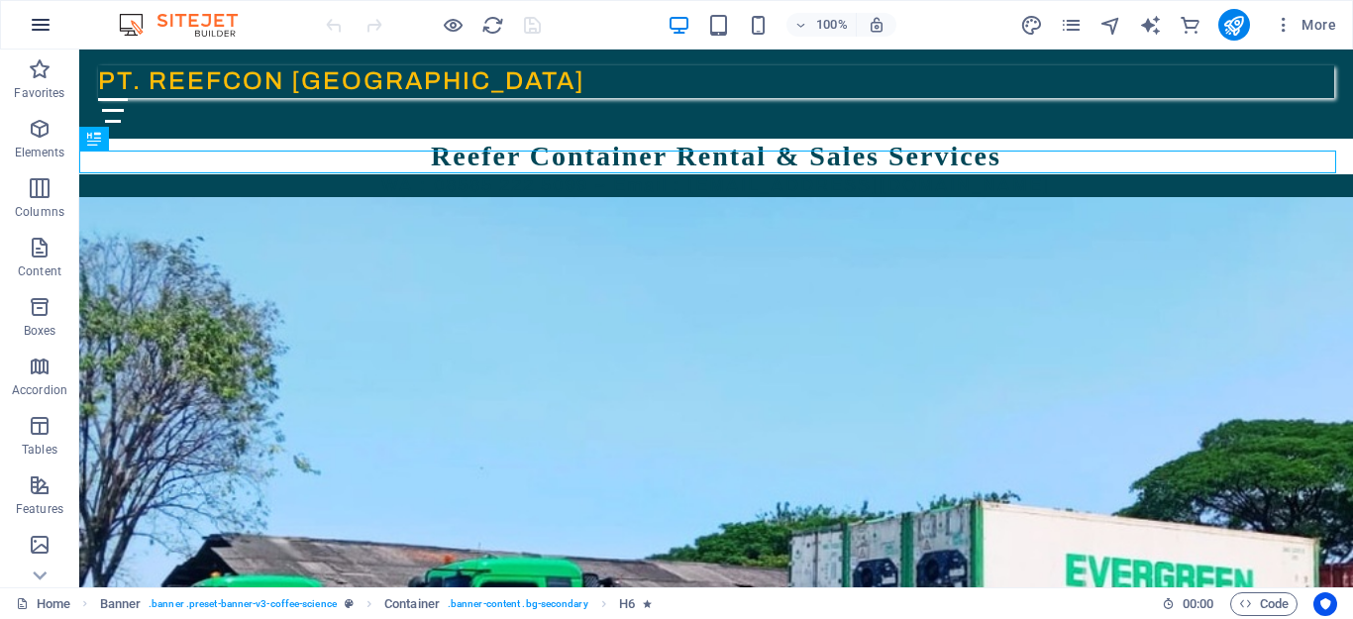
click at [43, 16] on icon "button" at bounding box center [41, 25] width 24 height 24
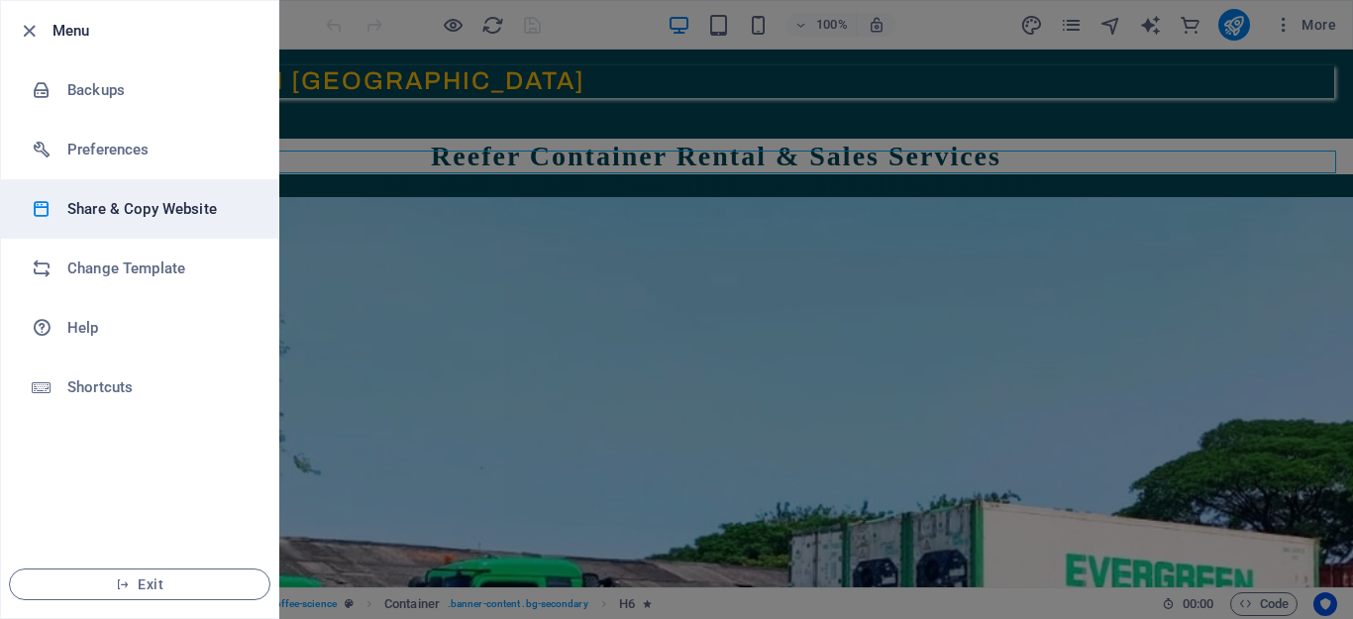
click at [156, 208] on h6 "Share & Copy Website" at bounding box center [158, 209] width 183 height 24
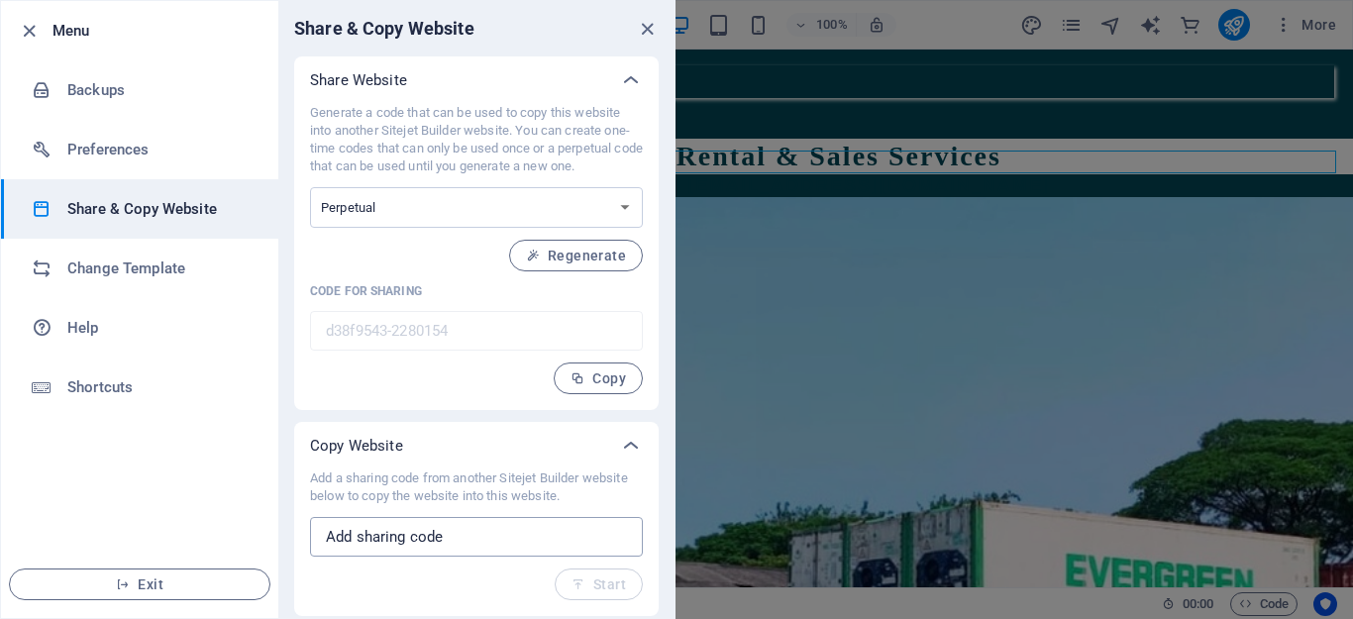
click at [447, 536] on input "text" at bounding box center [476, 537] width 333 height 40
paste input "*Bismillah99#"
type input "*Bismillah99#"
click at [498, 329] on input "d38f9543-2280154" at bounding box center [476, 331] width 333 height 40
click at [393, 336] on input "d38f9543-2280154" at bounding box center [476, 331] width 333 height 40
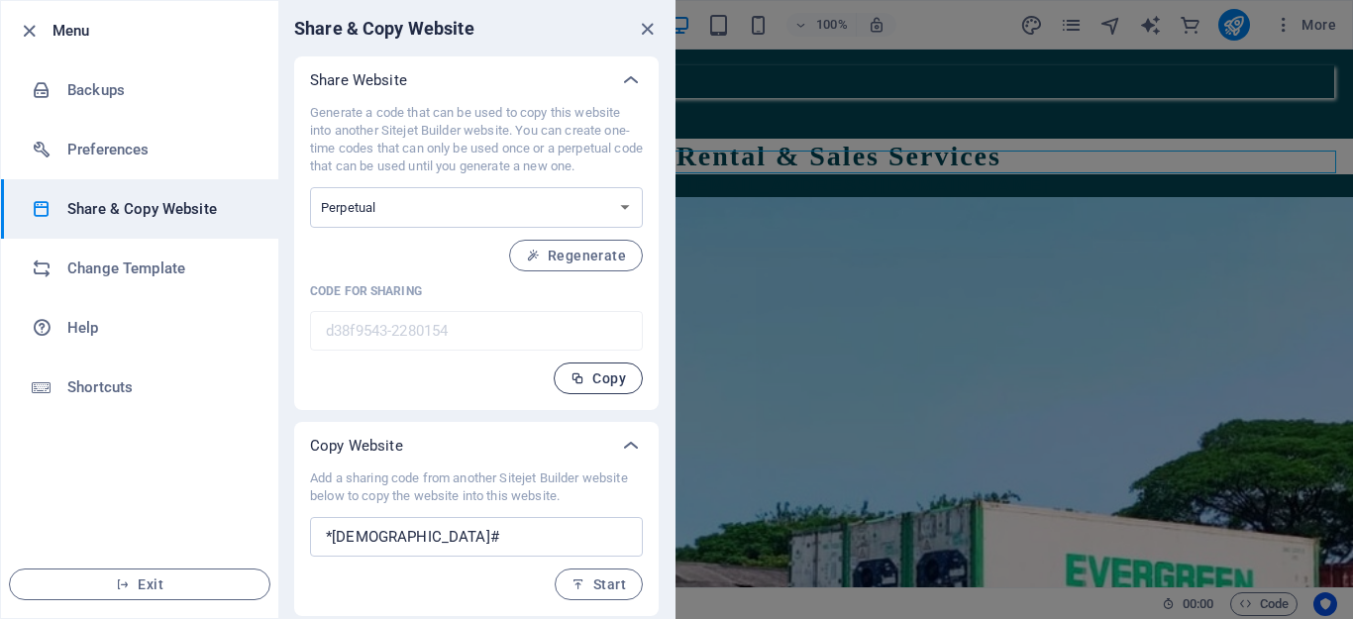
click at [605, 374] on span "Copy" at bounding box center [598, 378] width 55 height 16
click at [581, 583] on icon "button" at bounding box center [579, 584] width 14 height 14
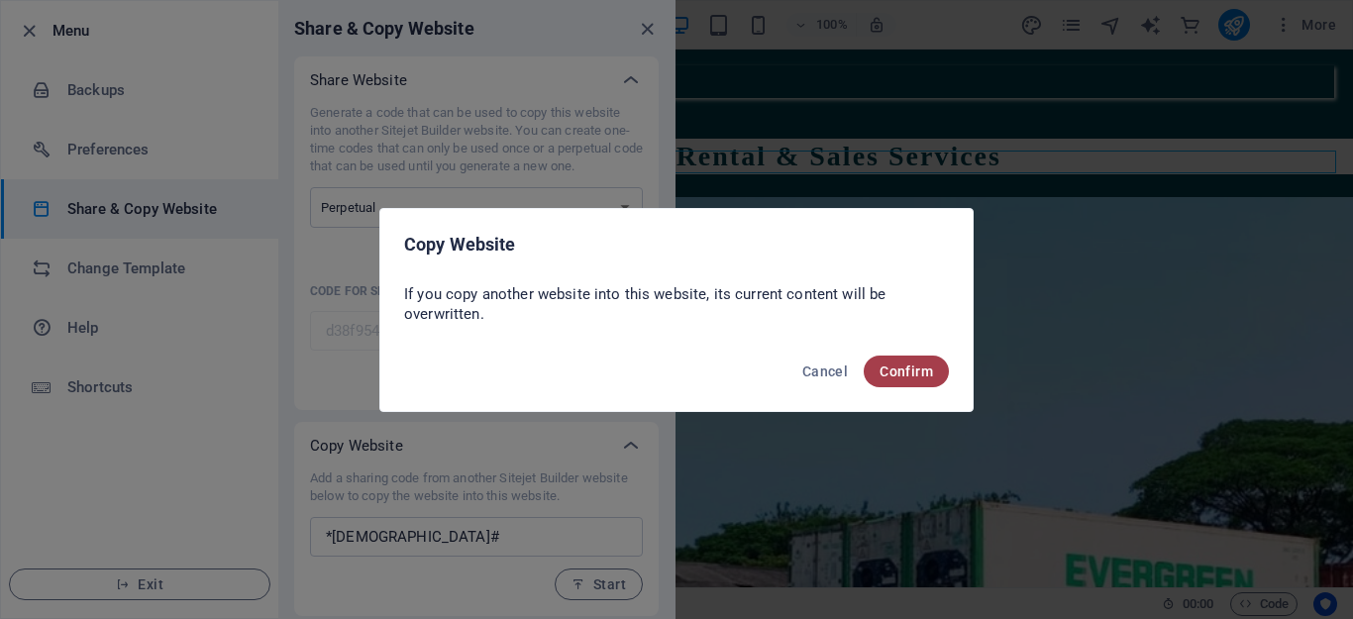
click at [890, 371] on span "Confirm" at bounding box center [906, 372] width 53 height 16
click at [922, 373] on span "Confirm" at bounding box center [906, 372] width 53 height 16
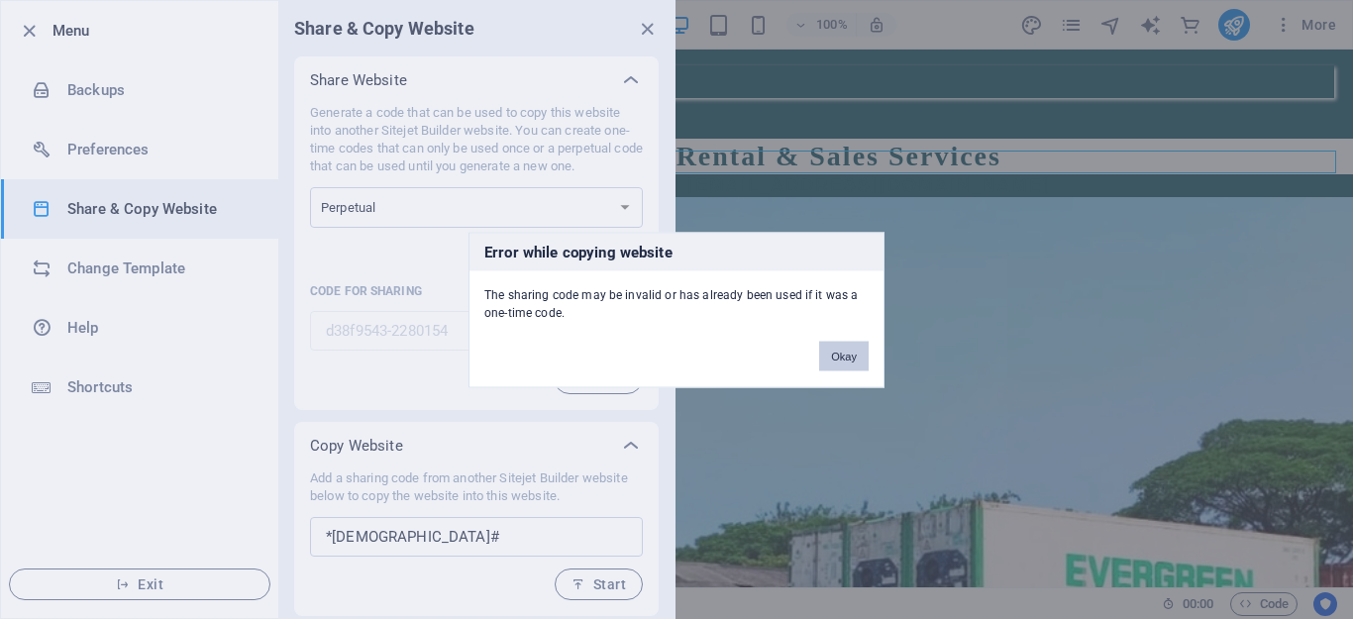
click at [845, 361] on button "Okay" at bounding box center [844, 356] width 50 height 30
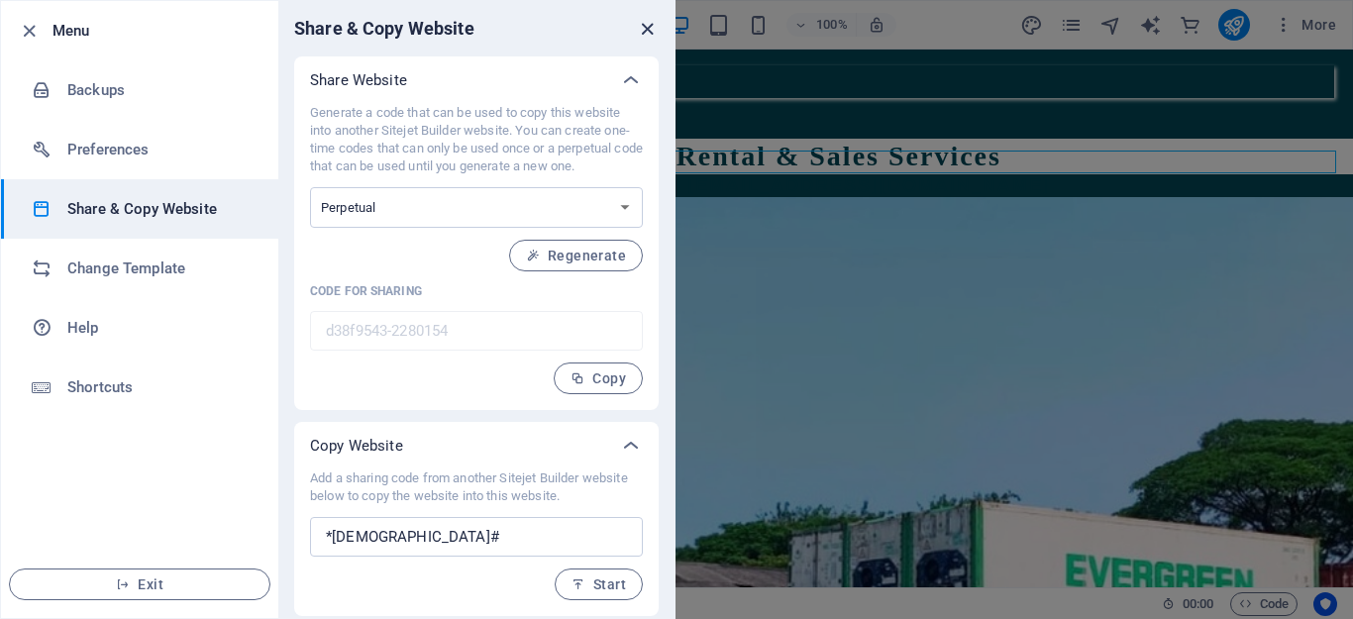
click at [641, 31] on icon "close" at bounding box center [647, 29] width 23 height 23
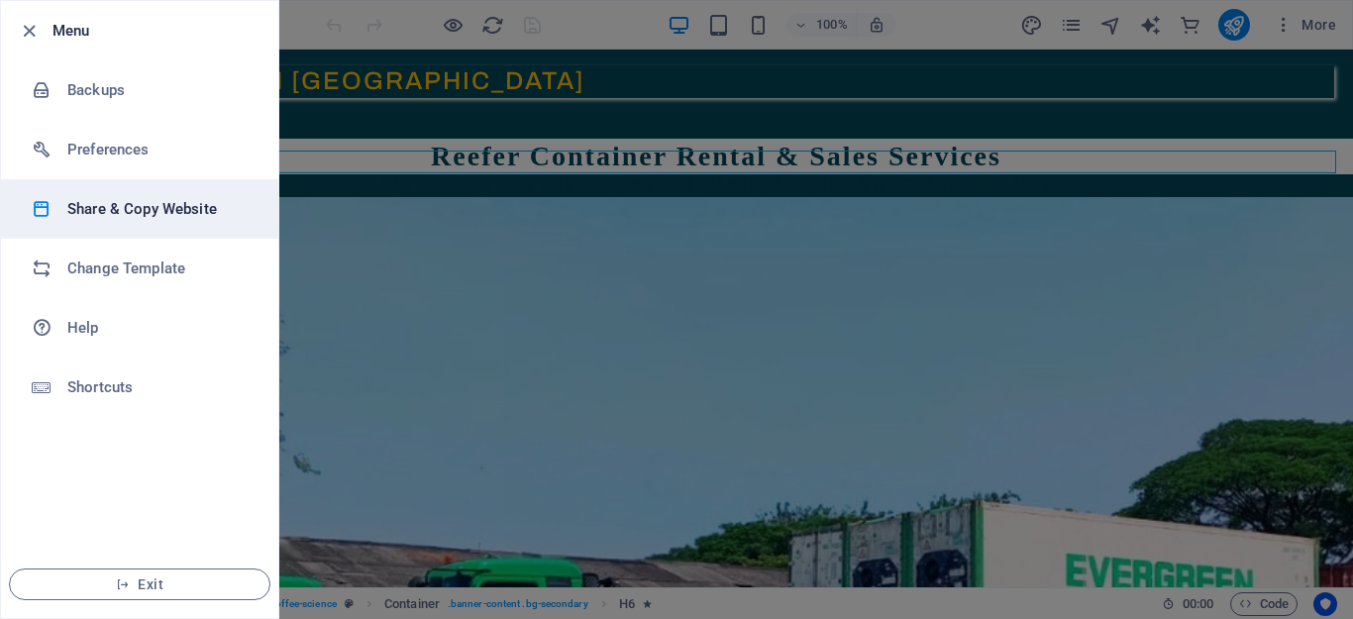
click at [109, 211] on h6 "Share & Copy Website" at bounding box center [158, 209] width 183 height 24
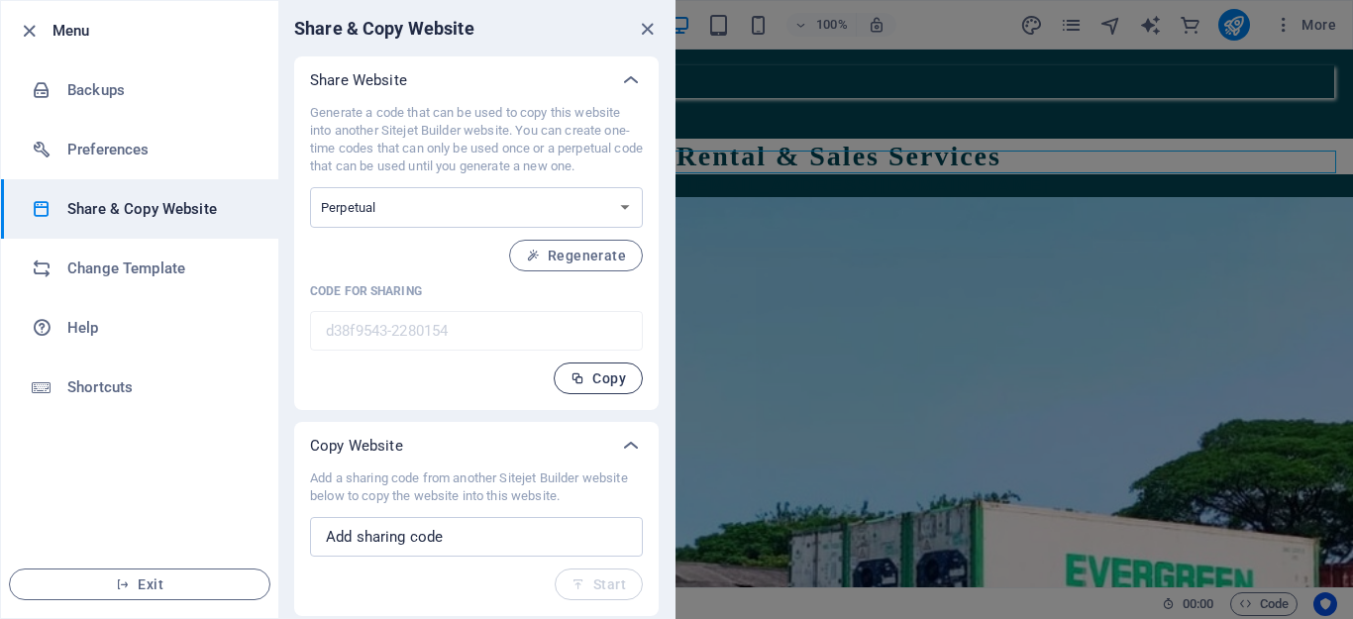
click at [580, 381] on icon "button" at bounding box center [578, 378] width 14 height 14
click at [649, 25] on icon "close" at bounding box center [647, 29] width 23 height 23
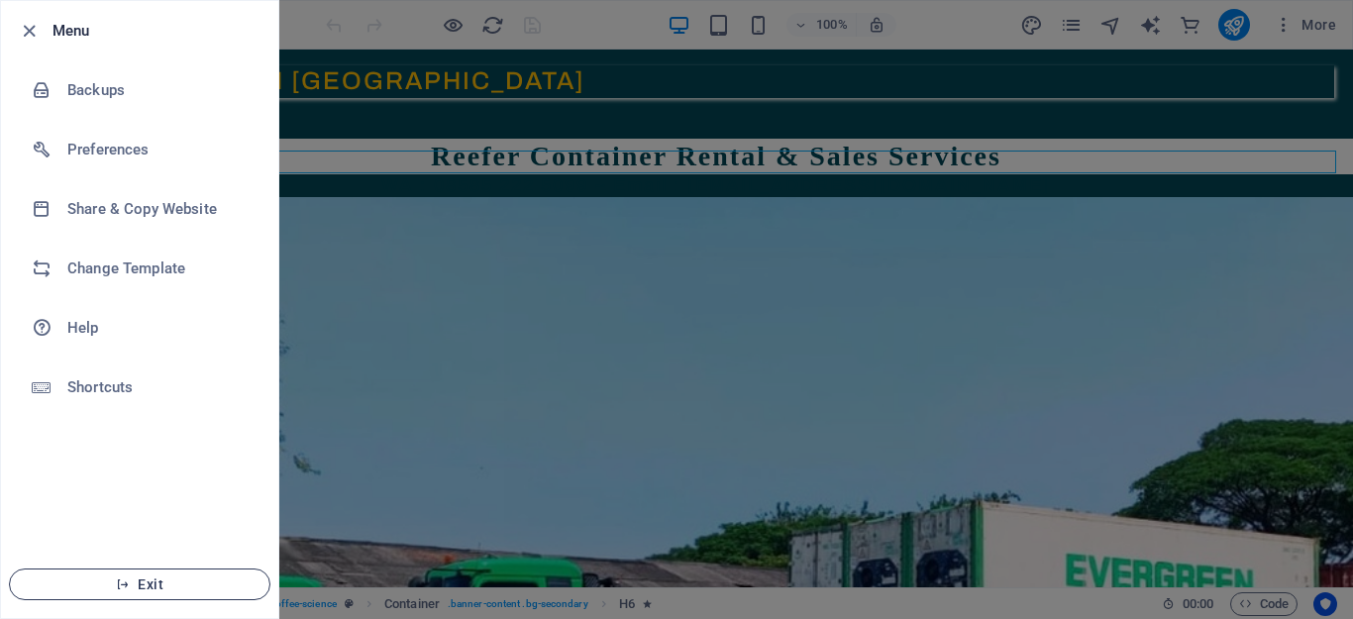
click at [152, 582] on span "Exit" at bounding box center [140, 584] width 228 height 16
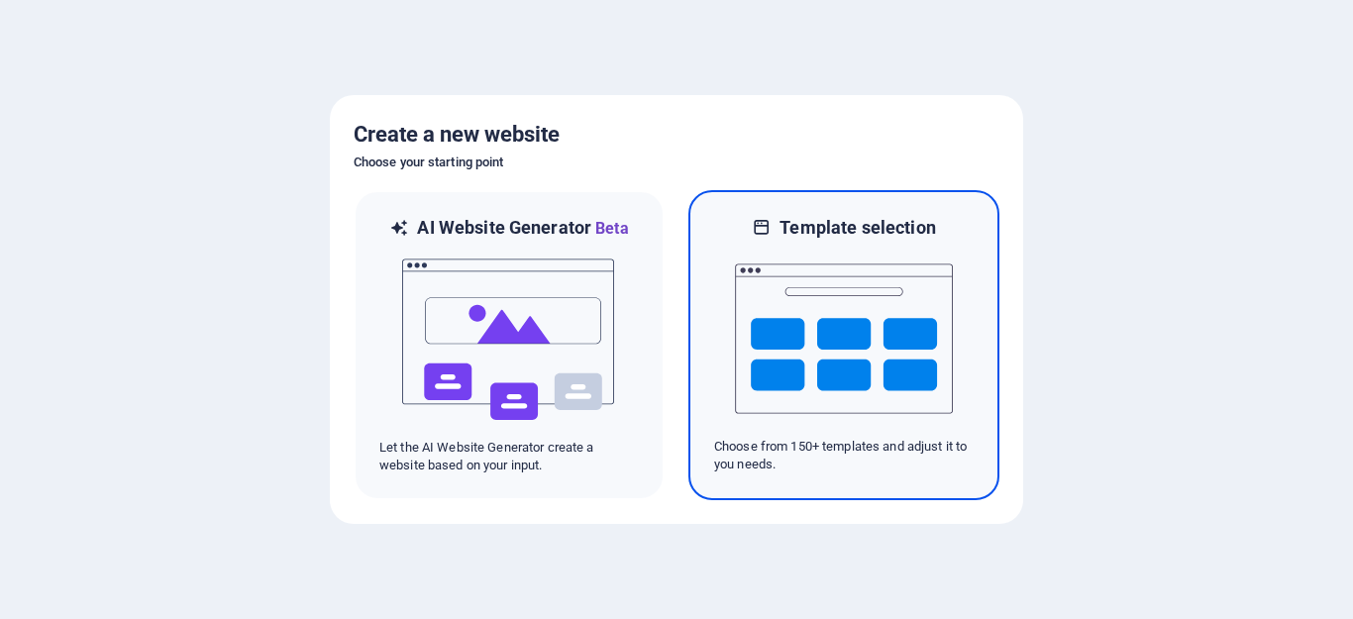
click at [846, 213] on div "Template selection Choose from 150+ templates and adjust it to you needs." at bounding box center [843, 345] width 311 height 310
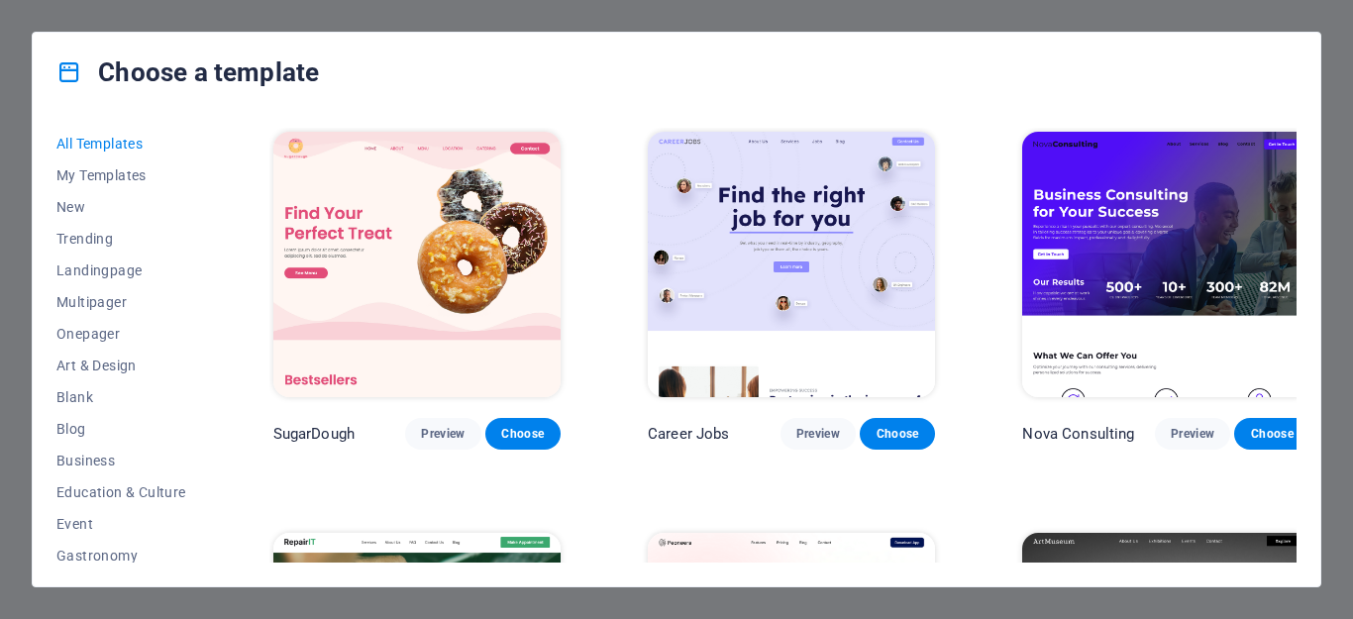
click at [1334, 80] on div "Choose a template All Templates My Templates New Trending Landingpage Multipage…" at bounding box center [676, 309] width 1353 height 619
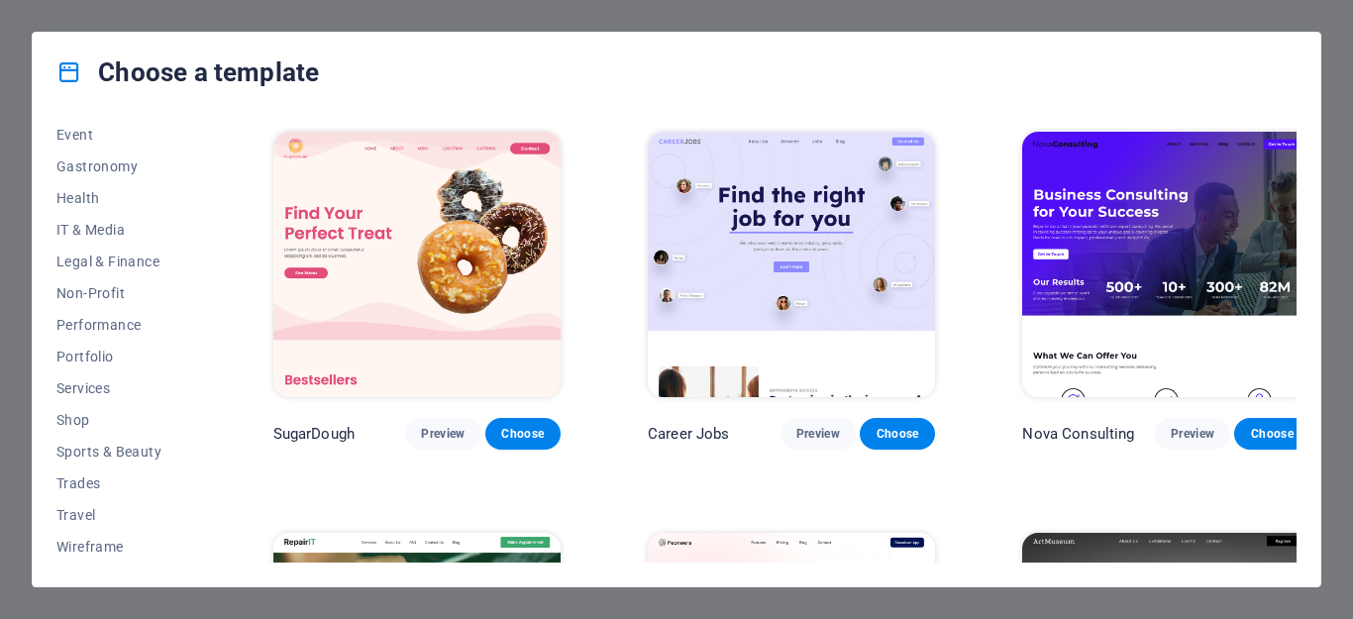
click at [385, 287] on img at bounding box center [416, 264] width 287 height 265
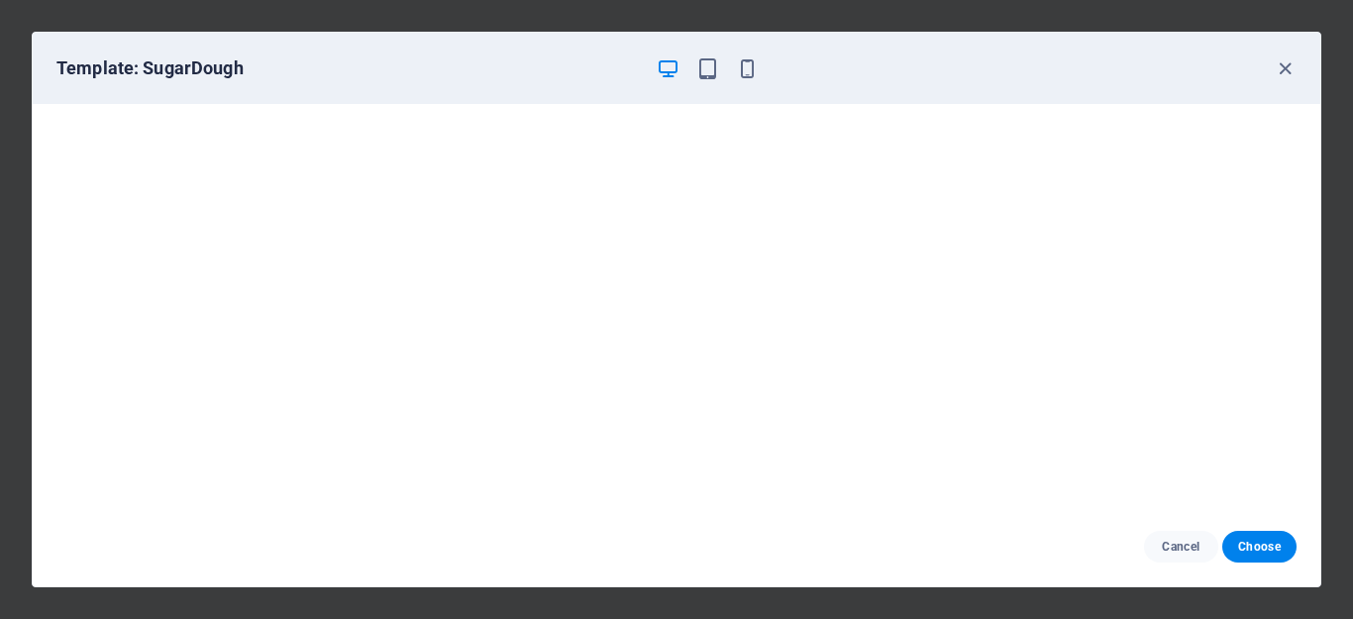
drag, startPoint x: 1234, startPoint y: 548, endPoint x: 1110, endPoint y: 507, distance: 130.3
click at [1234, 548] on button "Choose" at bounding box center [1259, 547] width 74 height 32
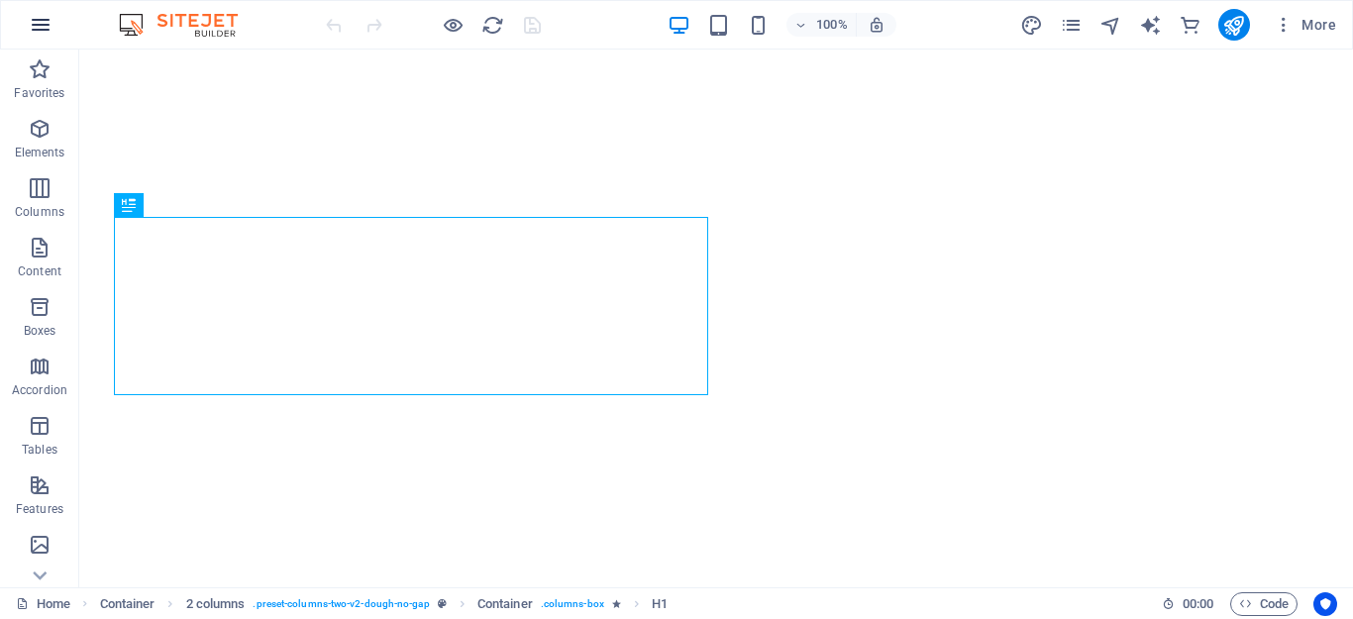
click at [34, 28] on icon "button" at bounding box center [41, 25] width 24 height 24
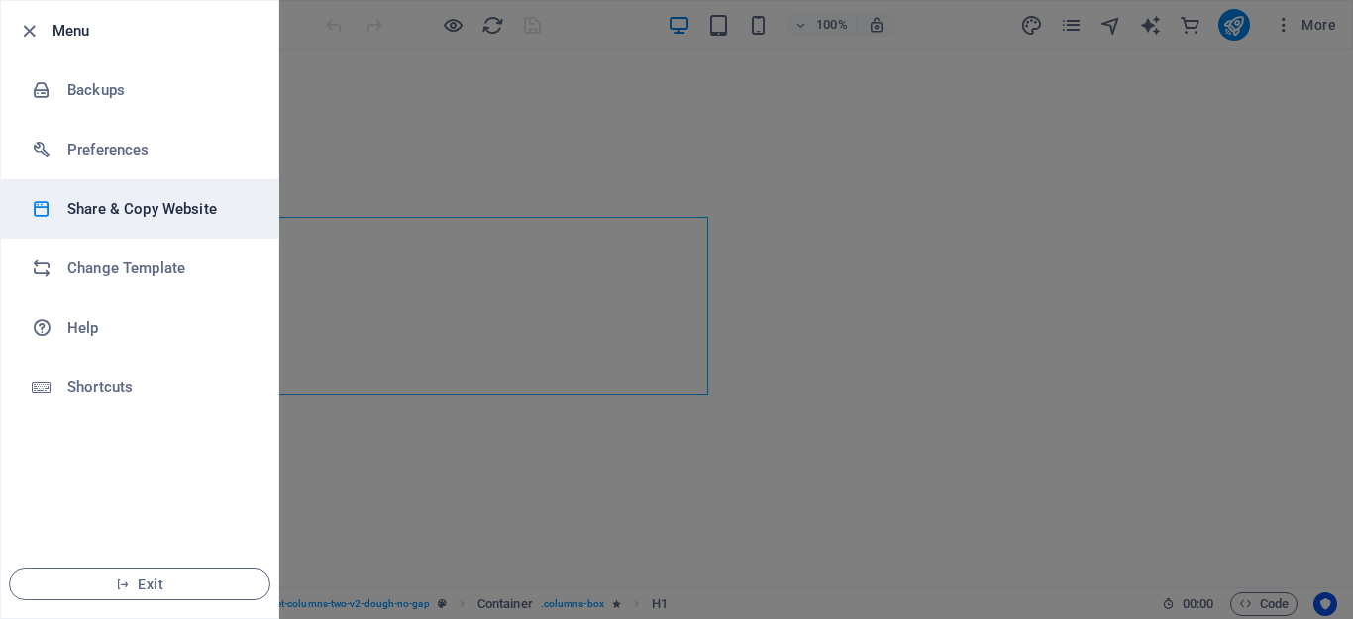
click at [127, 210] on h6 "Share & Copy Website" at bounding box center [158, 209] width 183 height 24
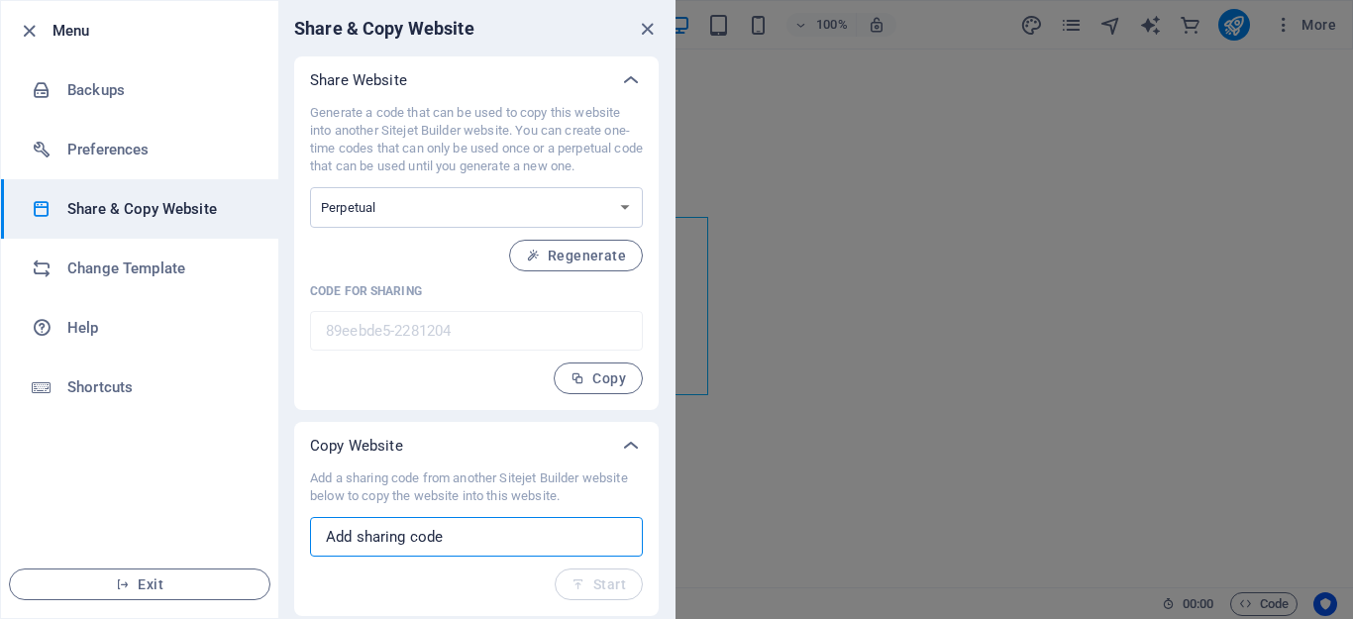
click at [427, 542] on input "text" at bounding box center [476, 537] width 333 height 40
paste input "d38f9543-2280154"
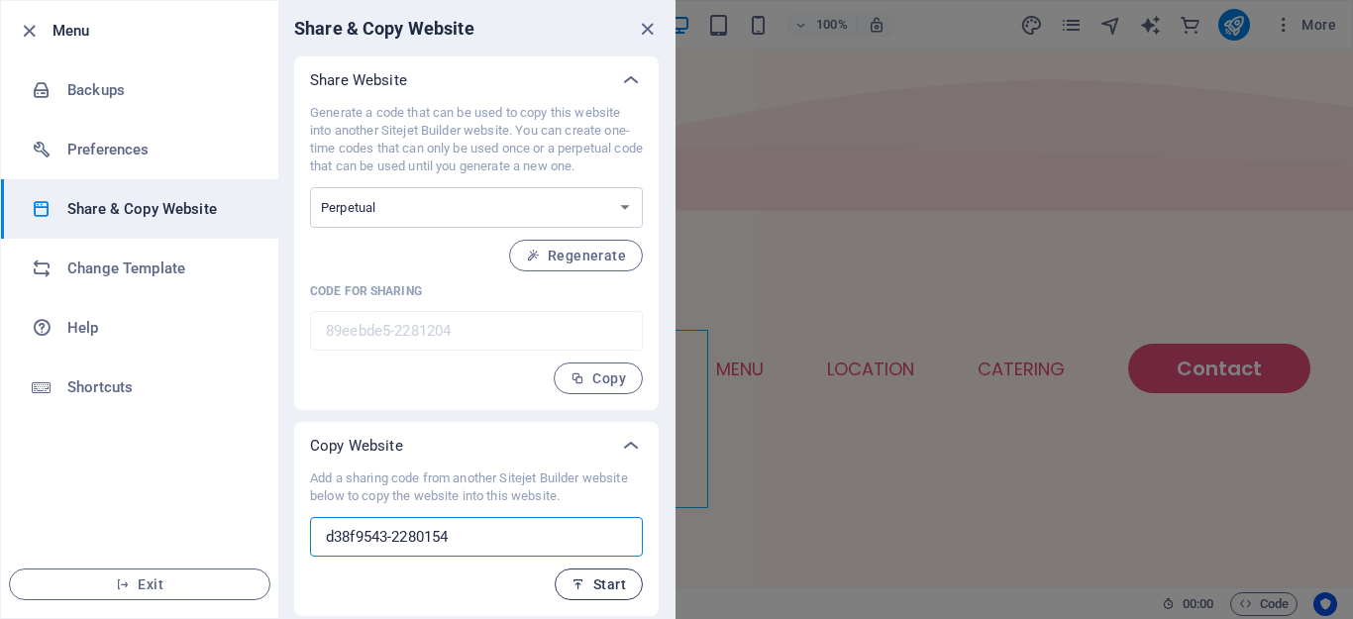
type input "d38f9543-2280154"
click at [582, 590] on icon "button" at bounding box center [579, 584] width 14 height 14
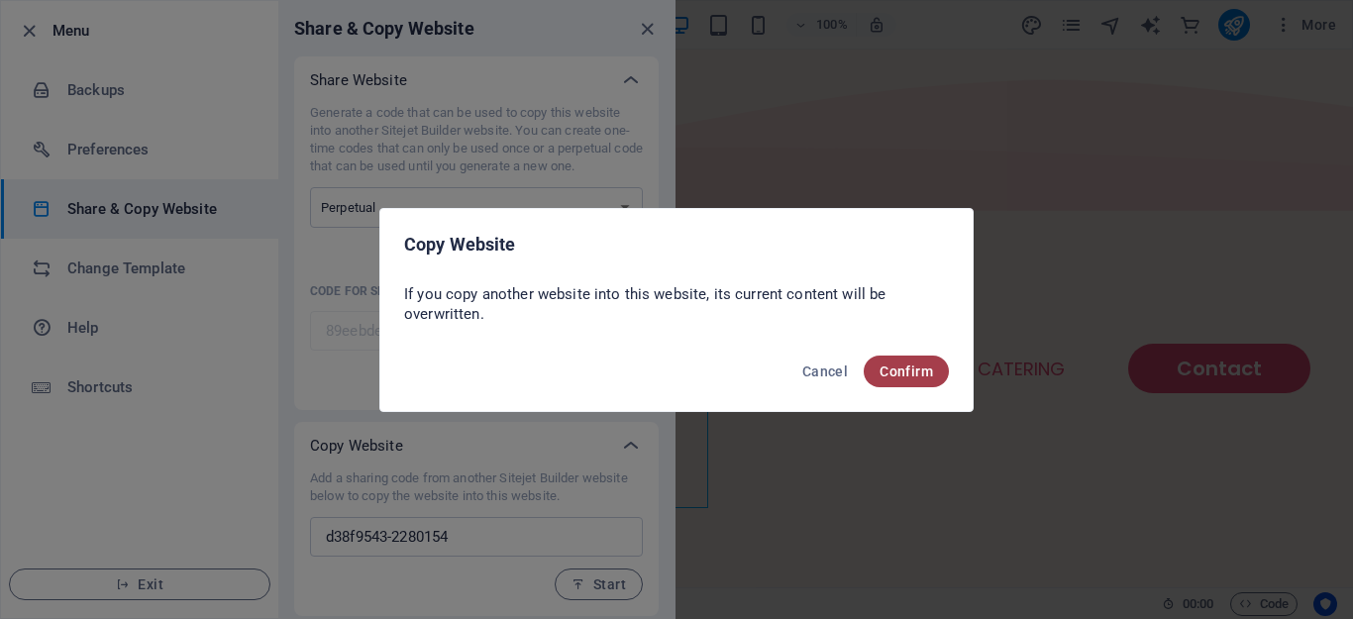
click at [909, 373] on span "Confirm" at bounding box center [906, 372] width 53 height 16
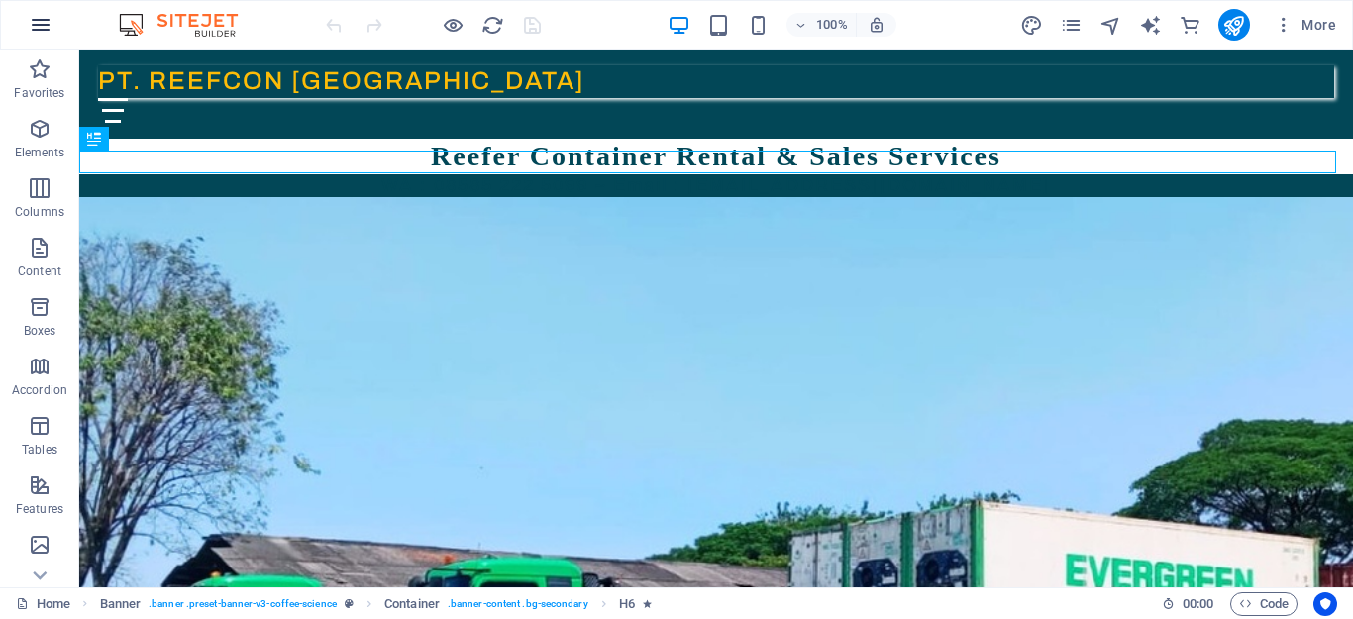
click at [40, 21] on icon "button" at bounding box center [41, 25] width 24 height 24
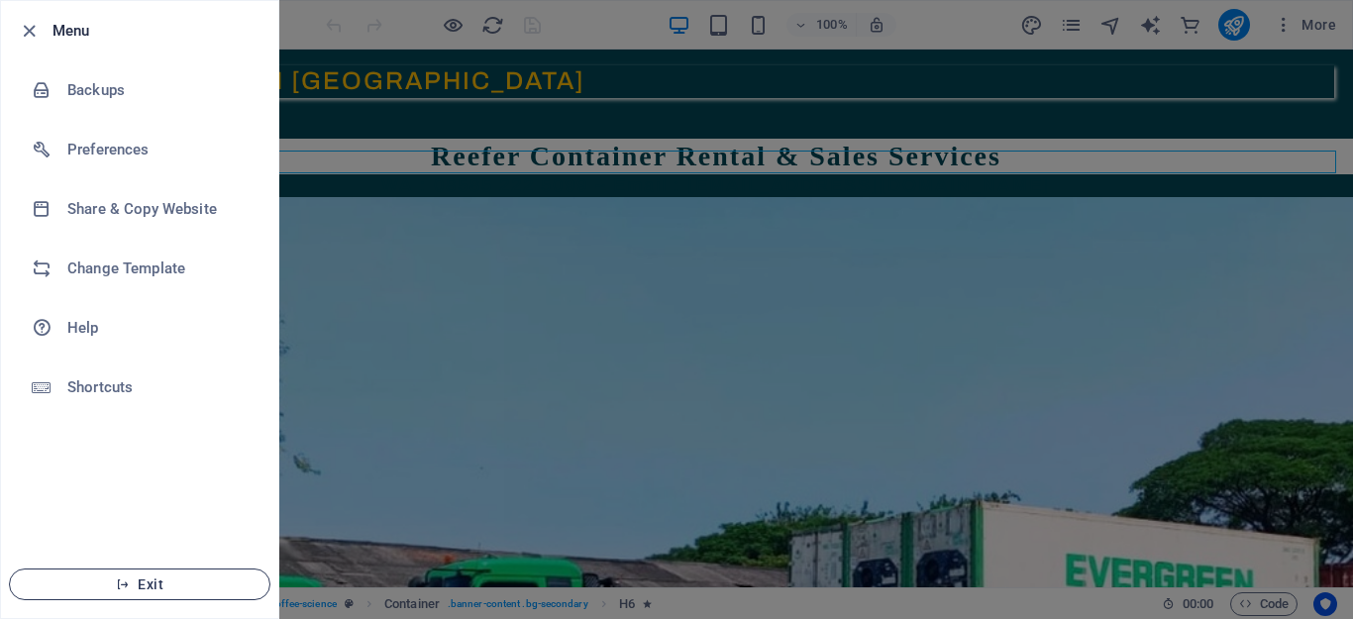
click at [144, 584] on span "Exit" at bounding box center [140, 584] width 228 height 16
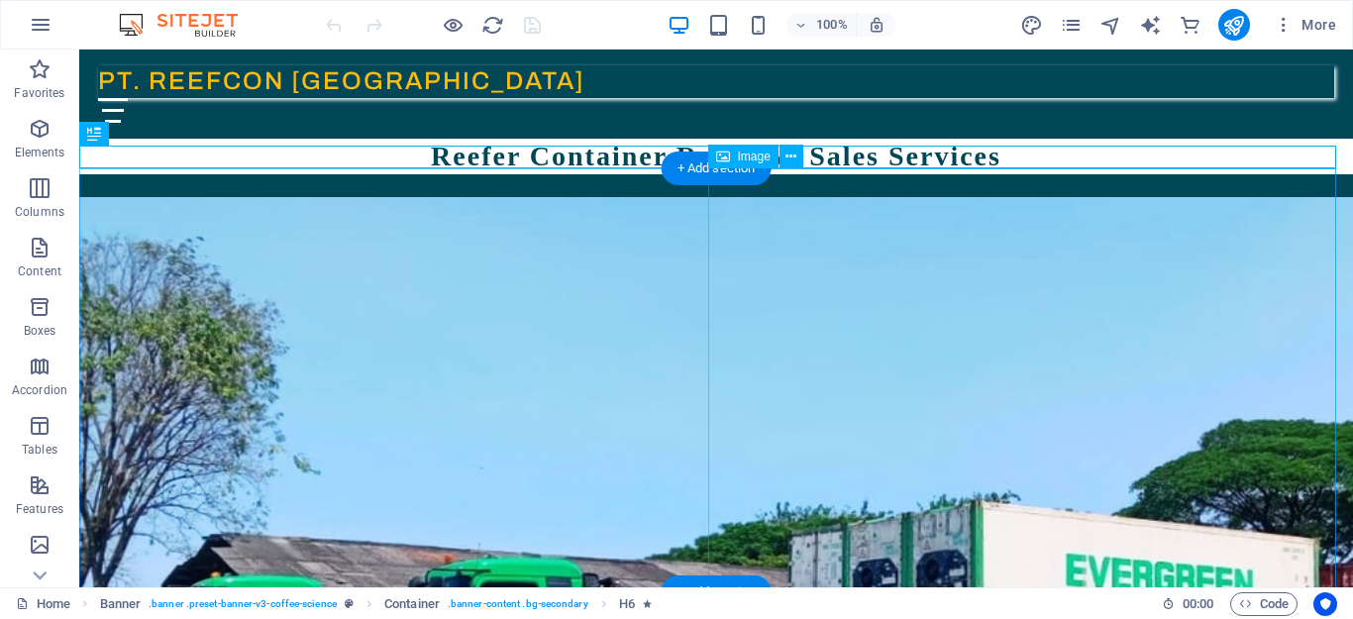
scroll to position [33, 0]
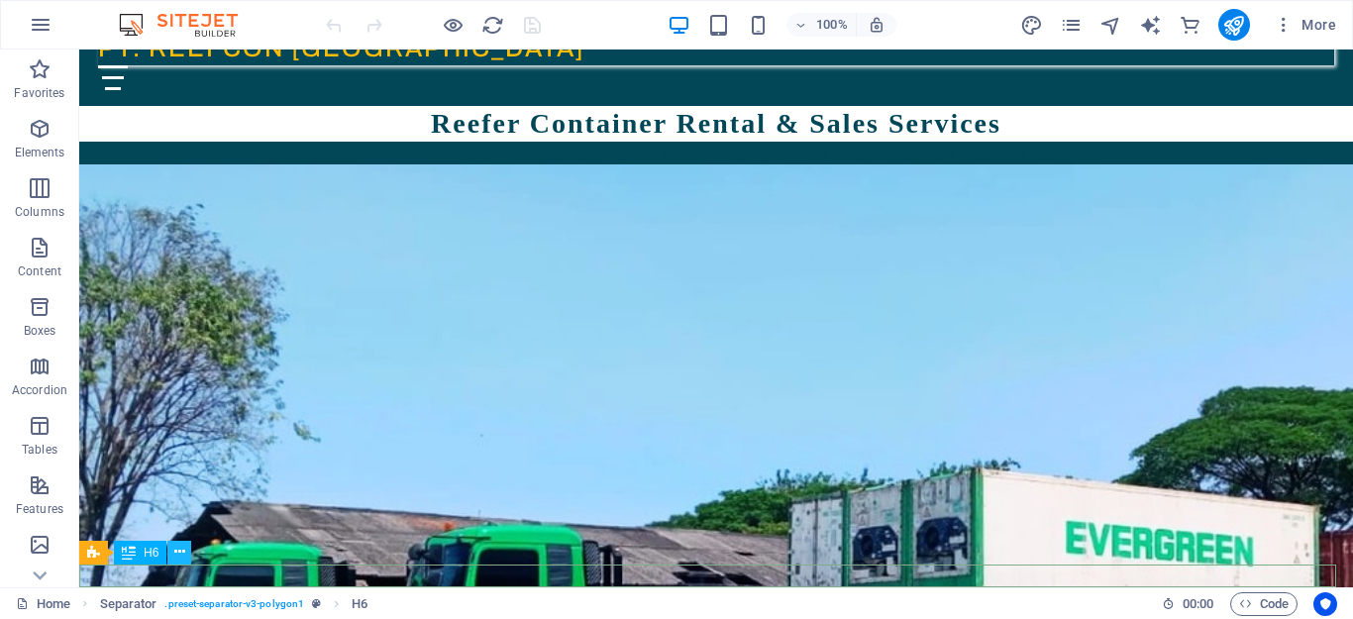
click at [180, 554] on icon at bounding box center [179, 552] width 11 height 21
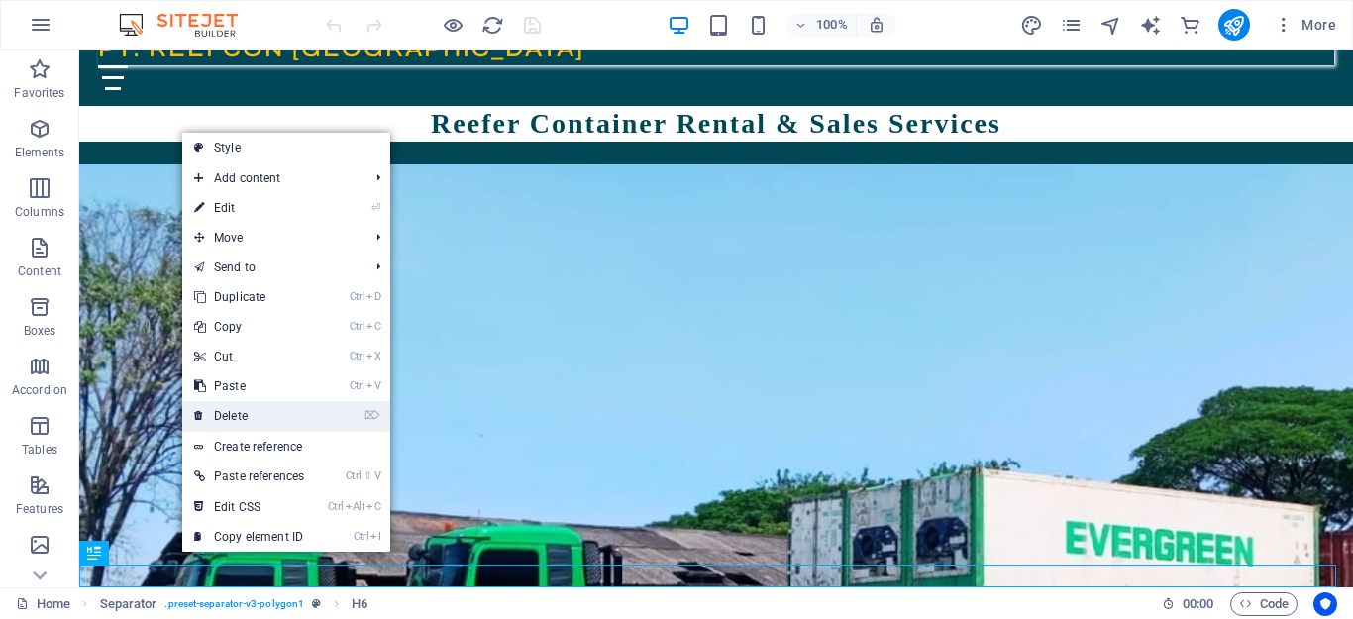
click at [237, 419] on link "⌦ Delete" at bounding box center [249, 416] width 134 height 30
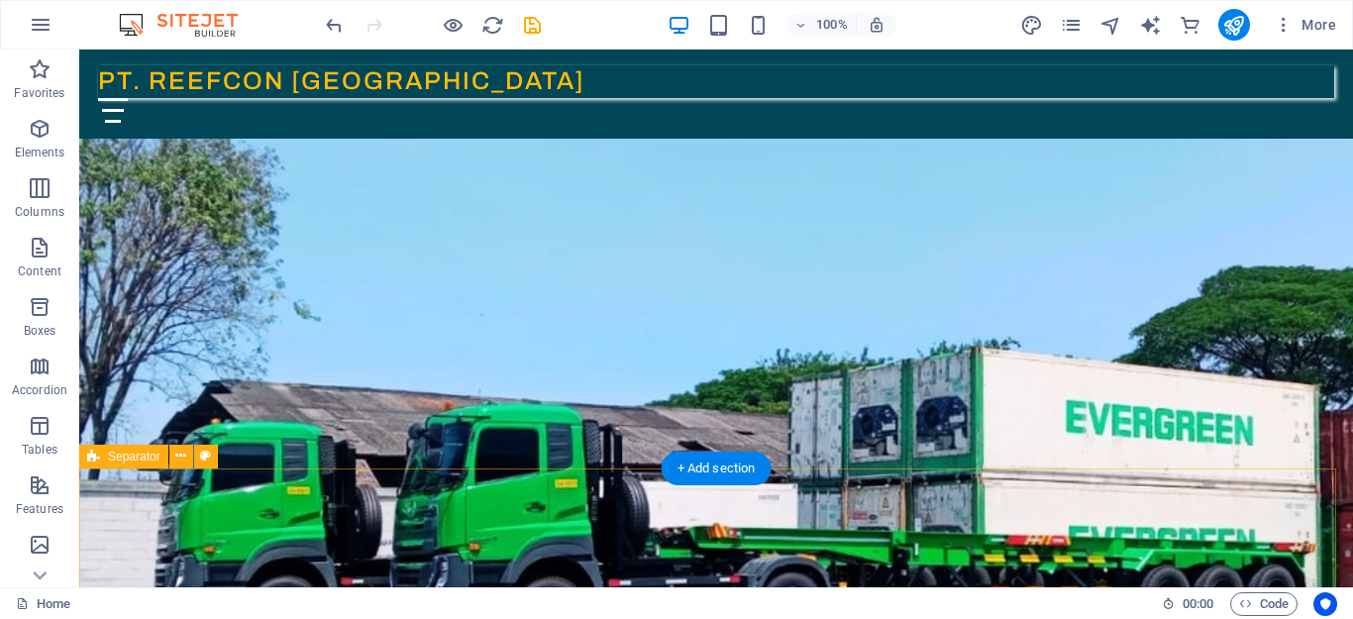
scroll to position [151, 0]
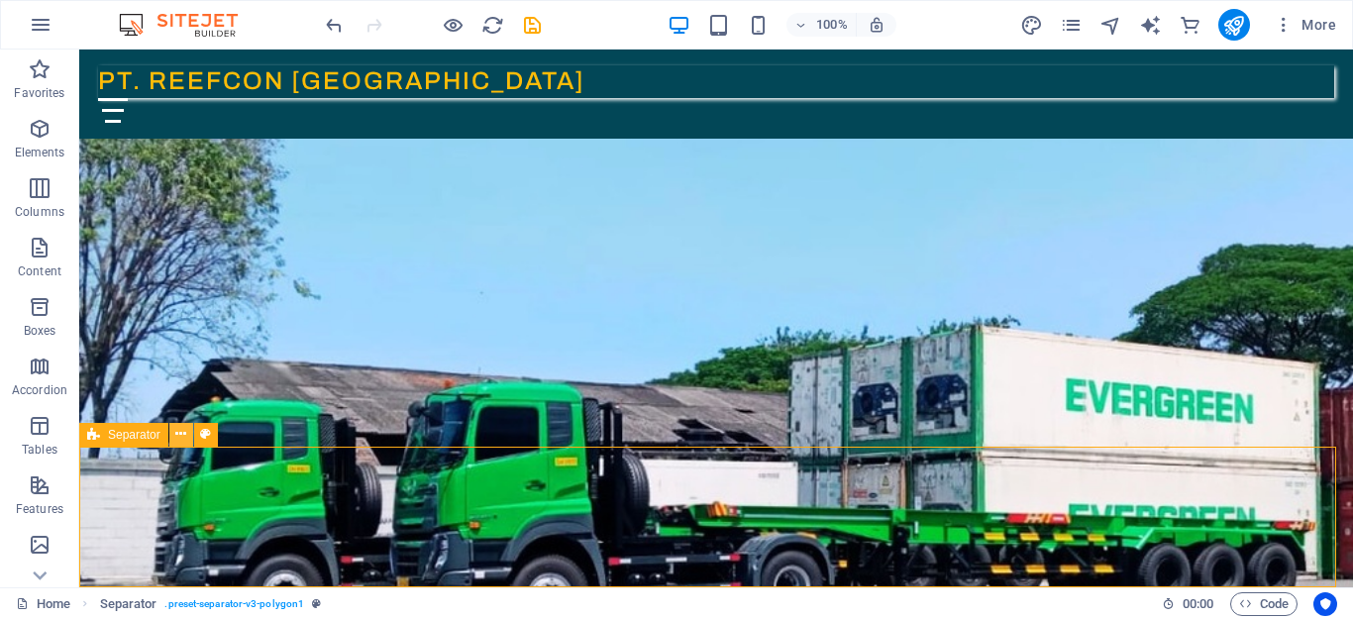
click at [181, 430] on icon at bounding box center [180, 434] width 11 height 21
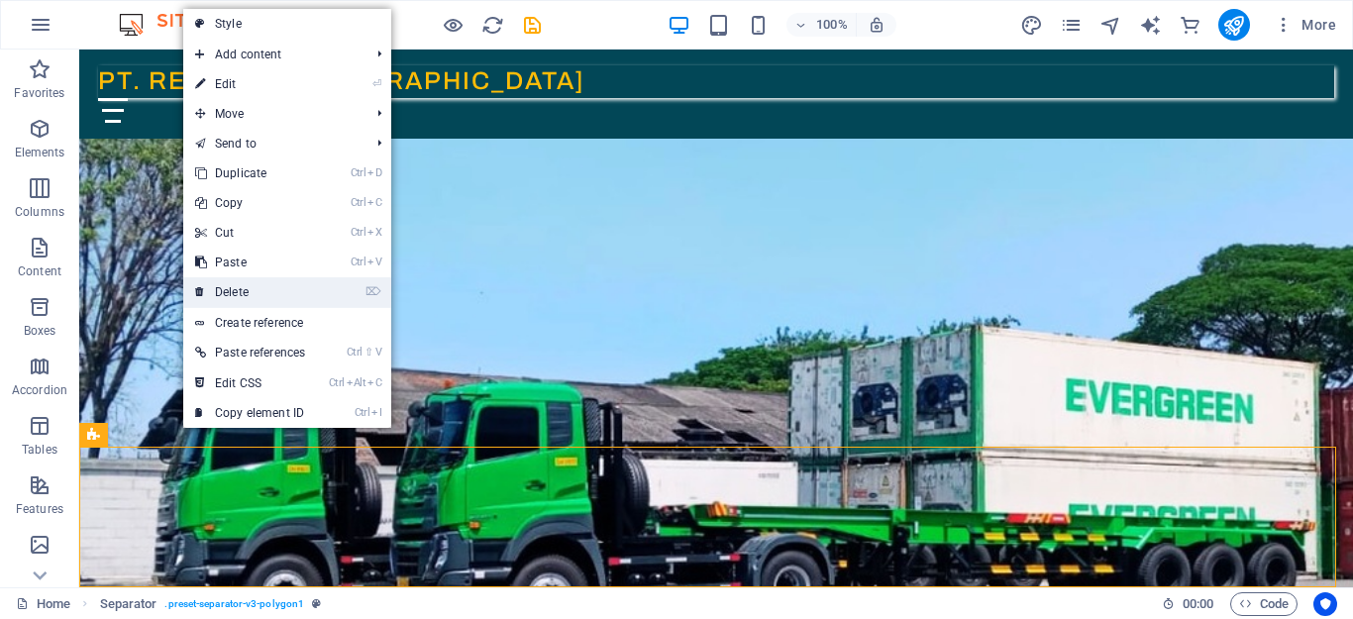
click at [250, 298] on link "⌦ Delete" at bounding box center [250, 292] width 134 height 30
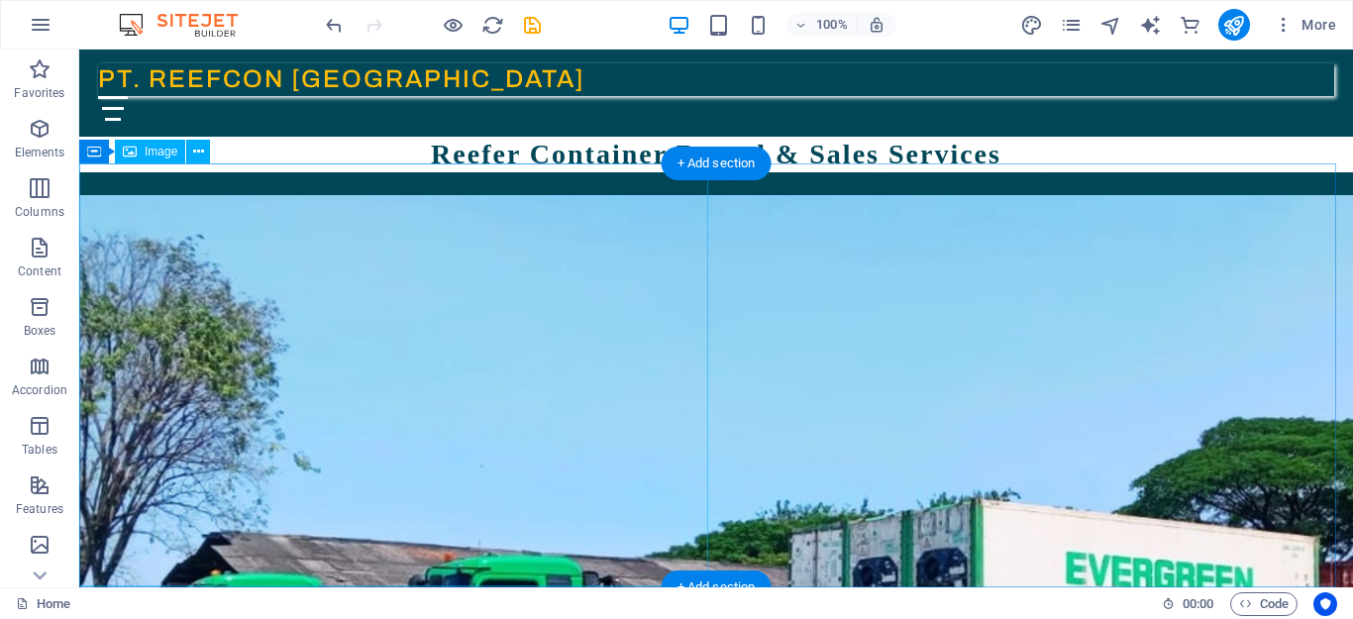
scroll to position [0, 0]
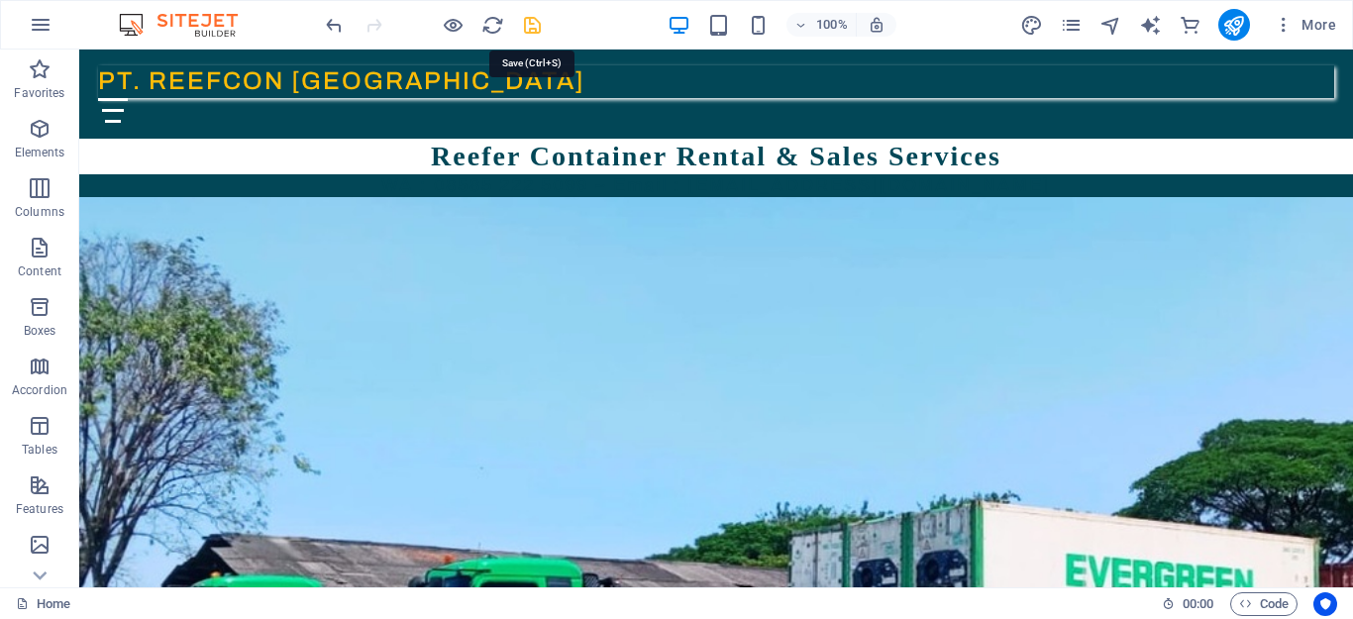
click at [531, 25] on icon "save" at bounding box center [532, 25] width 23 height 23
click at [36, 18] on icon "button" at bounding box center [41, 25] width 24 height 24
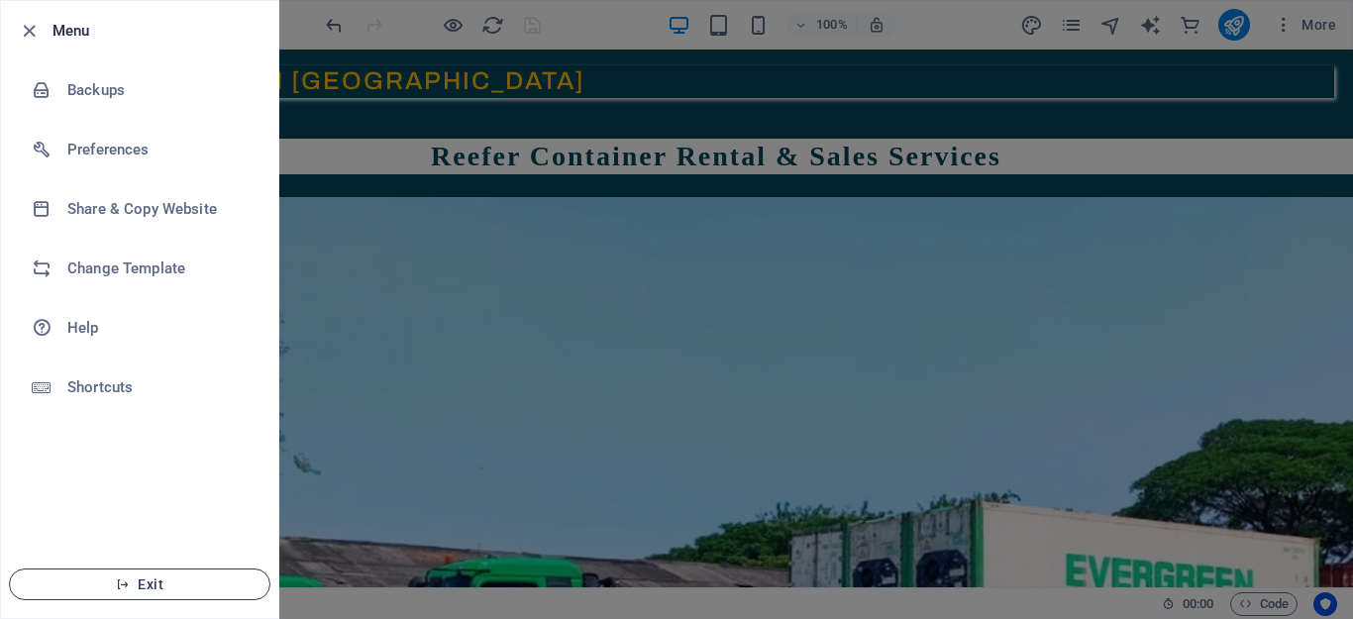
click at [128, 585] on icon "button" at bounding box center [123, 584] width 14 height 14
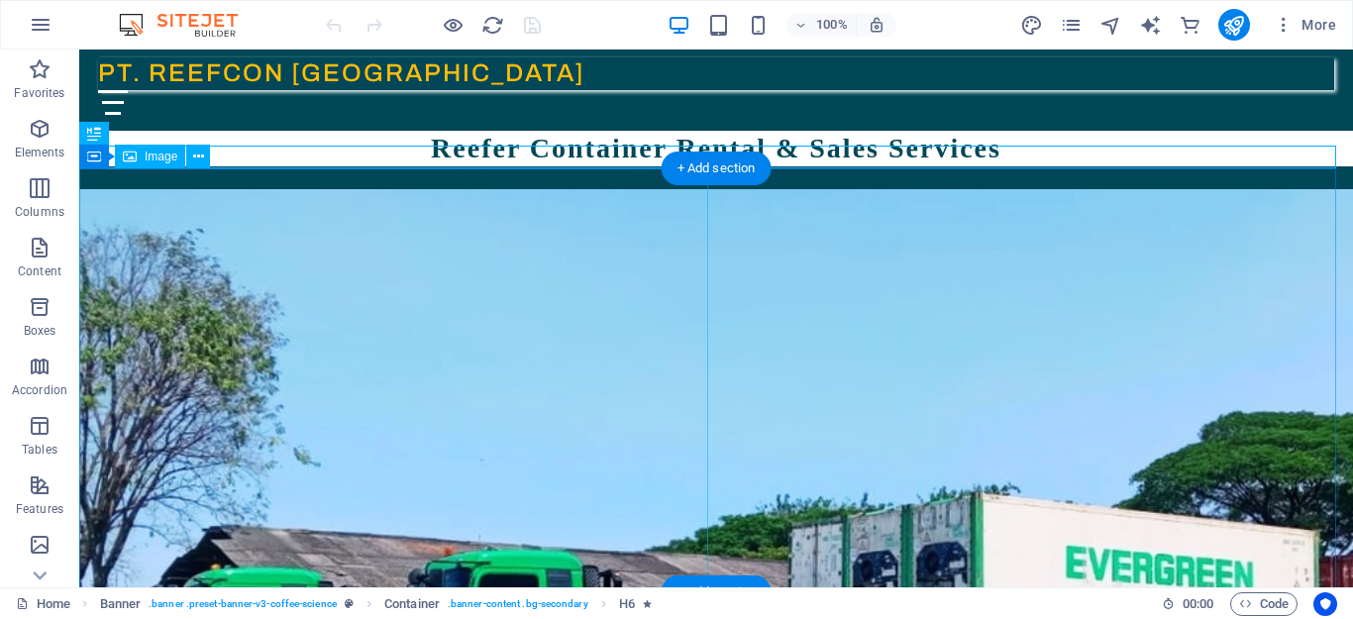
scroll to position [10, 0]
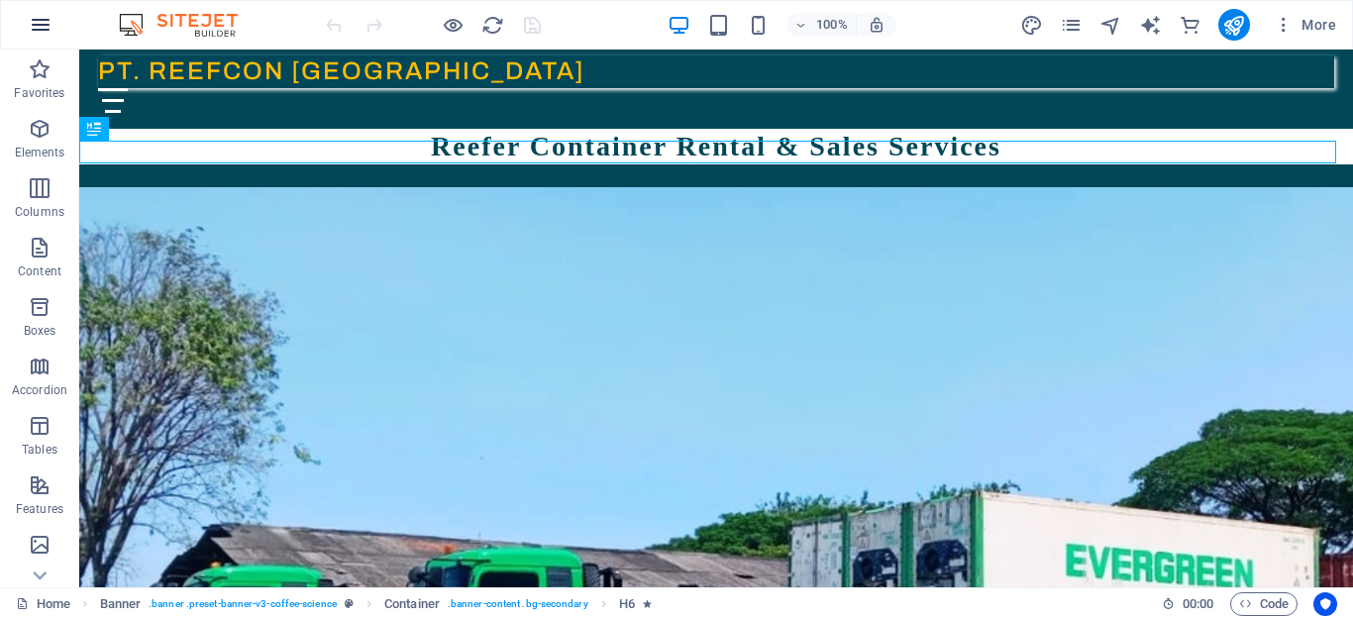
click at [29, 25] on icon "button" at bounding box center [41, 25] width 24 height 24
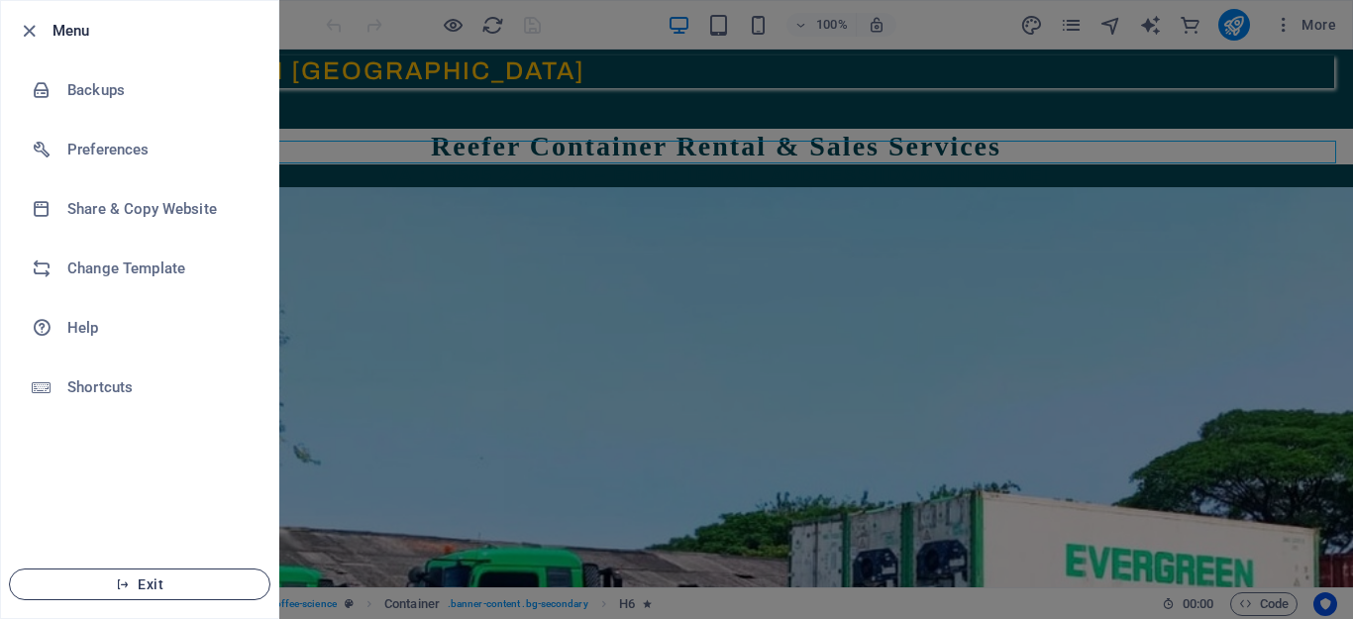
click at [113, 585] on span "Exit" at bounding box center [140, 584] width 228 height 16
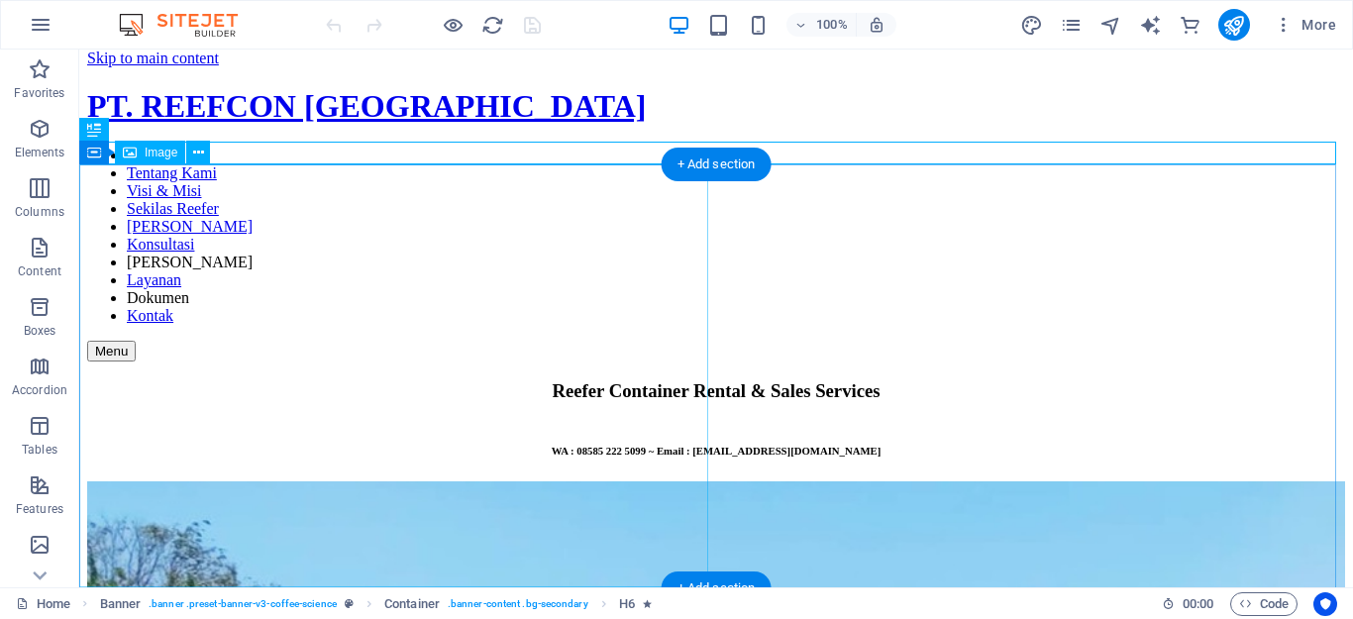
scroll to position [10, 0]
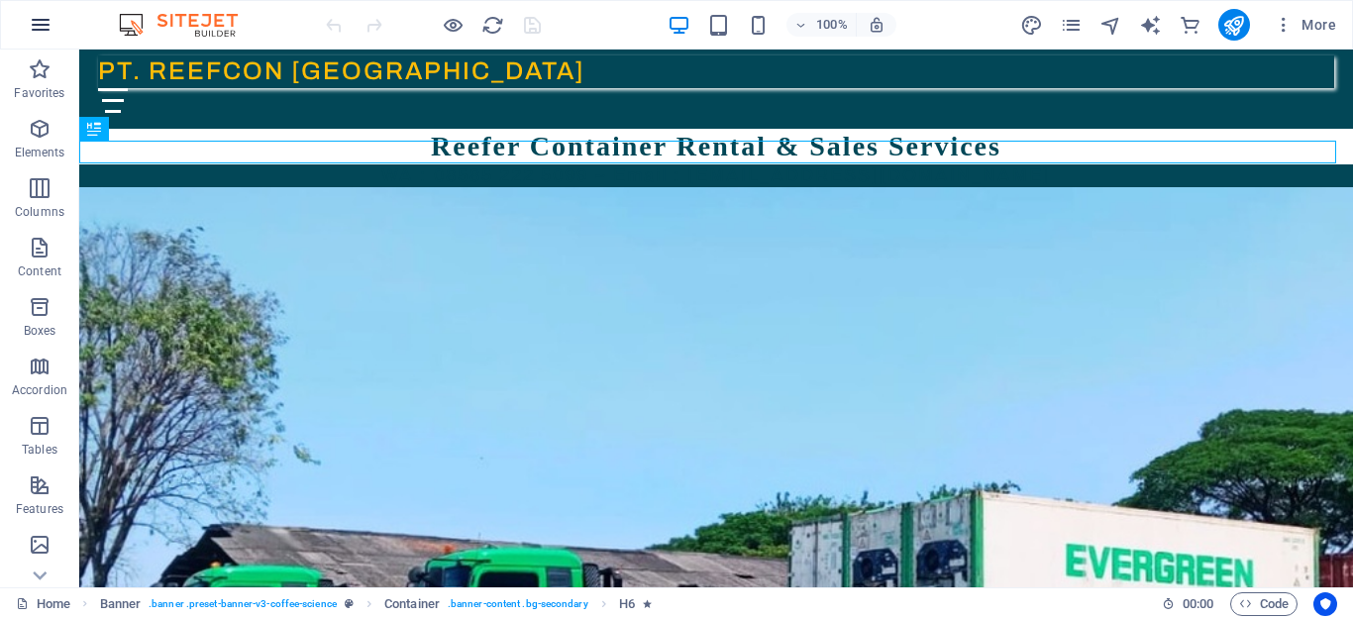
click at [40, 24] on icon "button" at bounding box center [41, 25] width 24 height 24
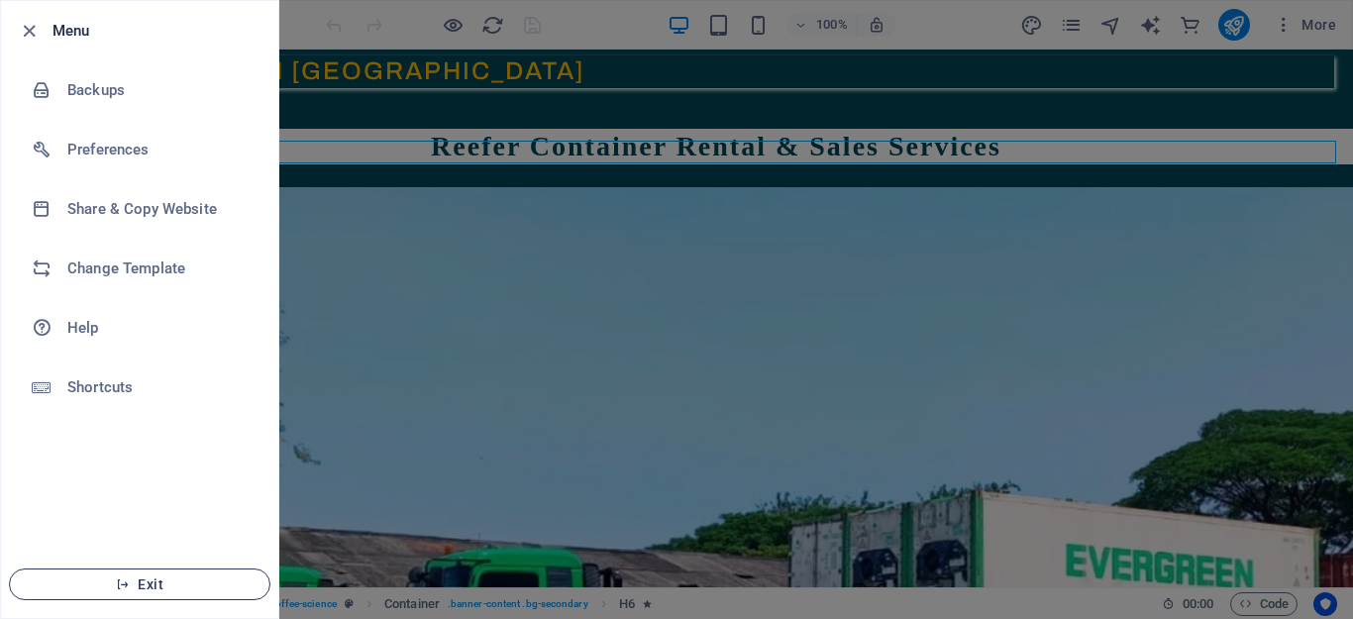
click at [125, 584] on icon "button" at bounding box center [123, 584] width 14 height 14
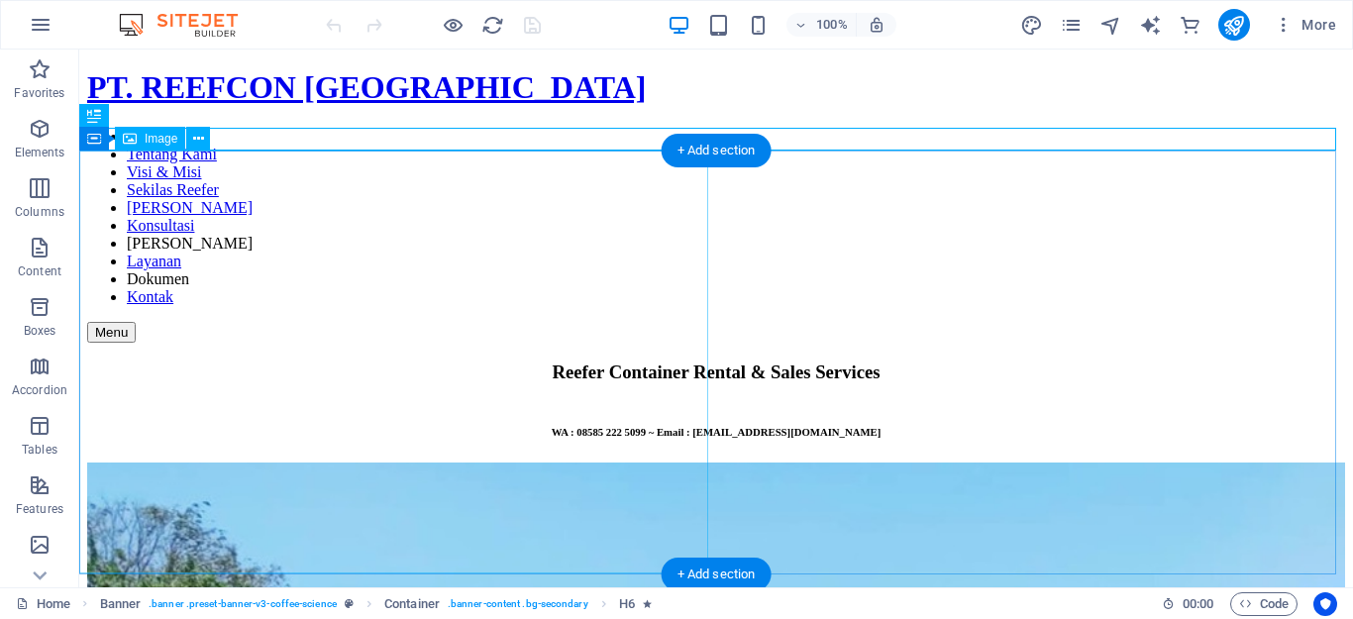
scroll to position [33, 0]
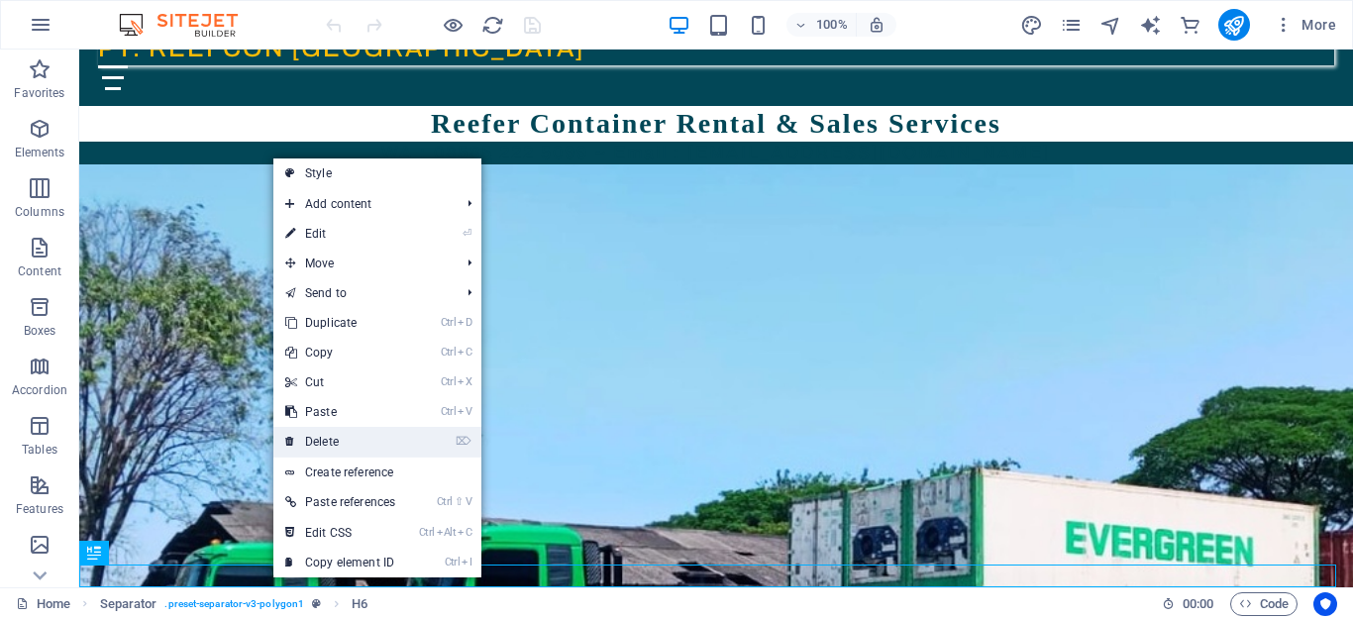
click at [313, 442] on link "⌦ Delete" at bounding box center [340, 442] width 134 height 30
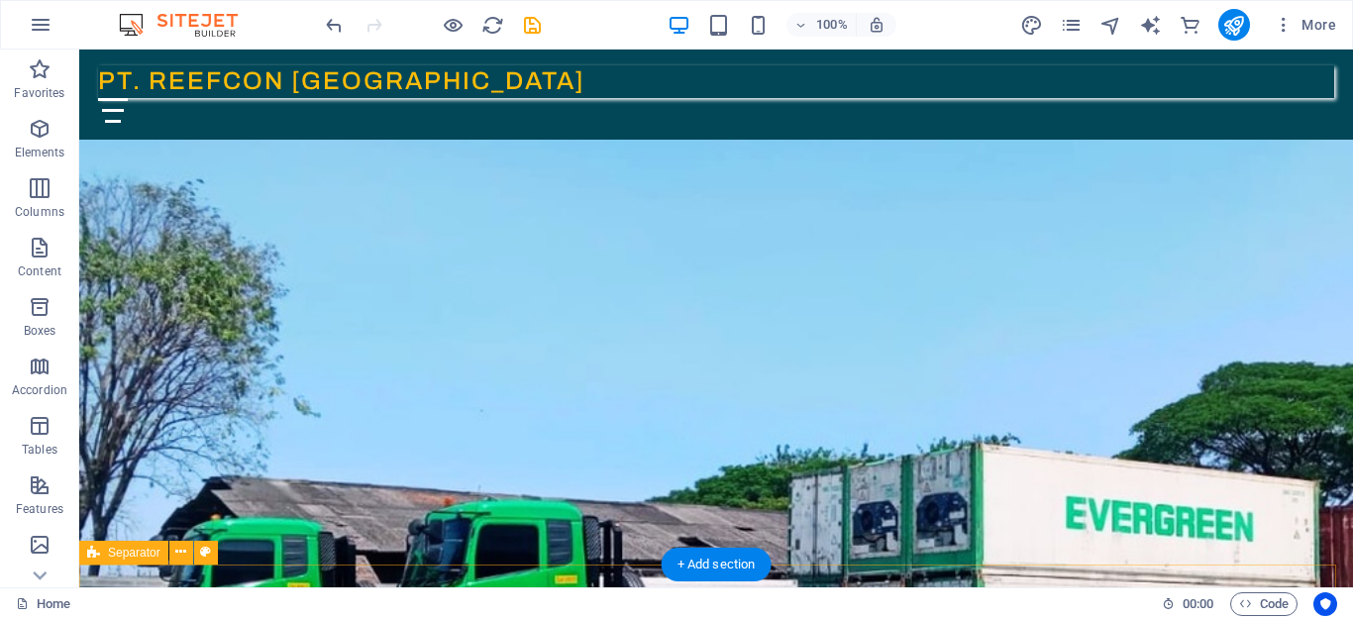
scroll to position [151, 0]
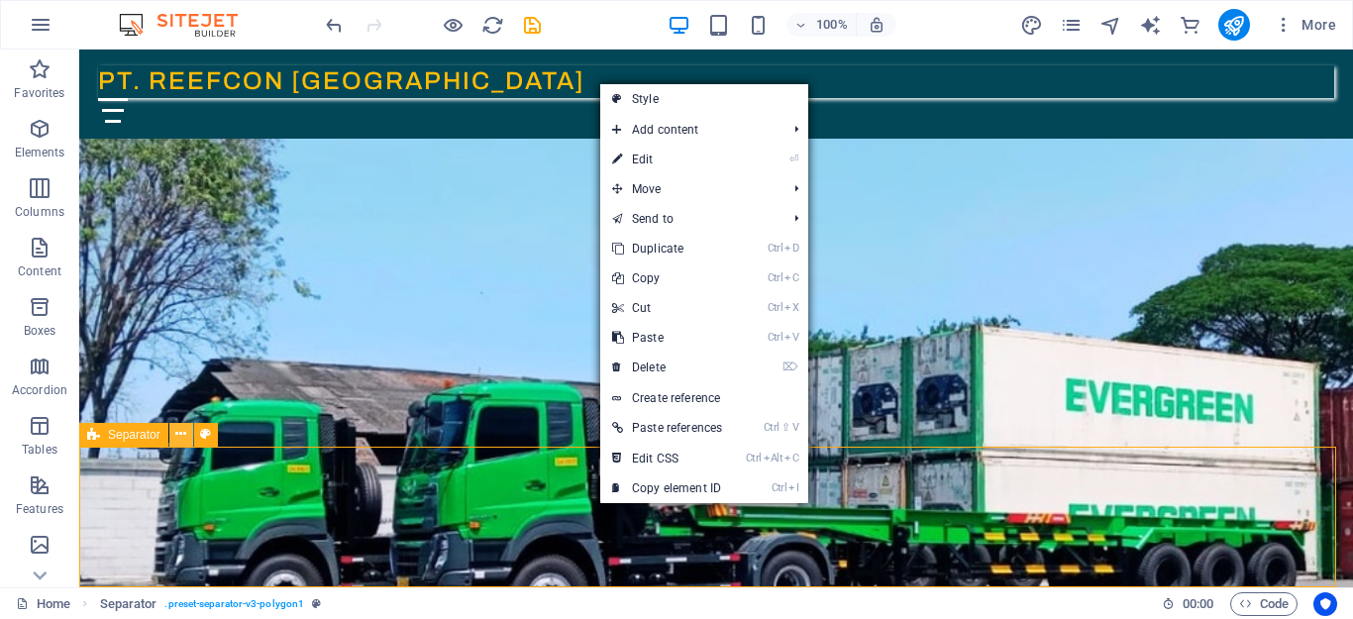
click at [181, 436] on icon at bounding box center [180, 434] width 11 height 21
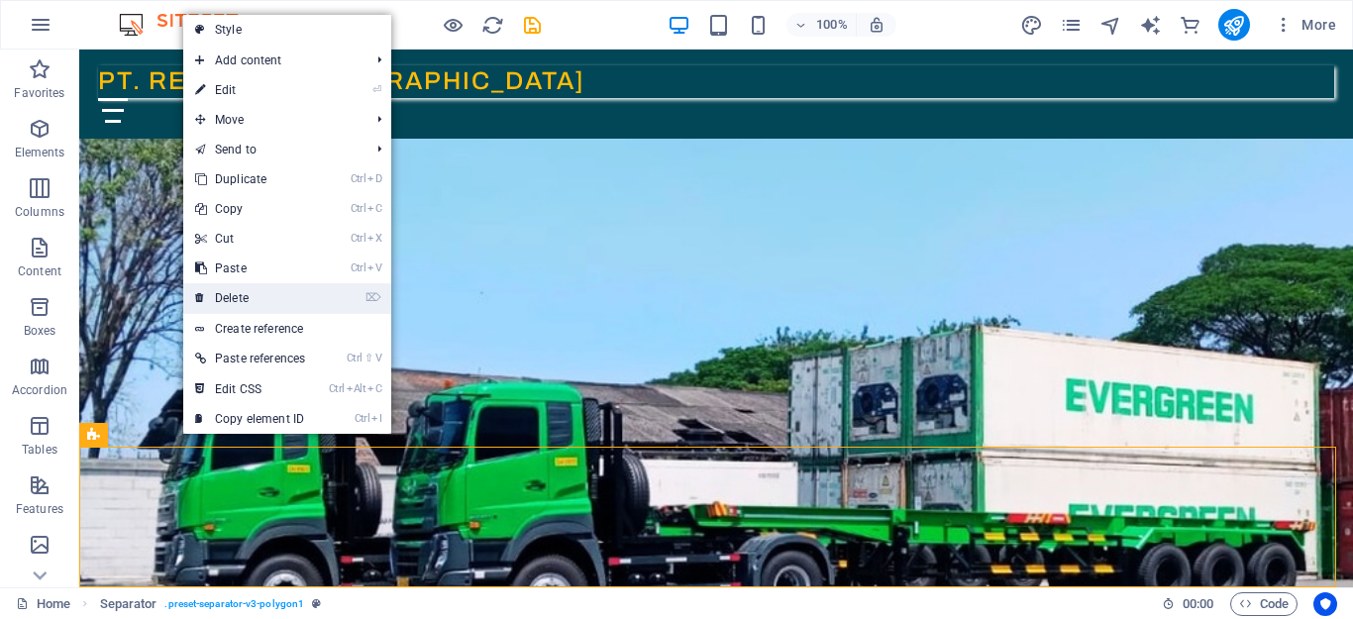
click at [252, 297] on link "⌦ Delete" at bounding box center [250, 298] width 134 height 30
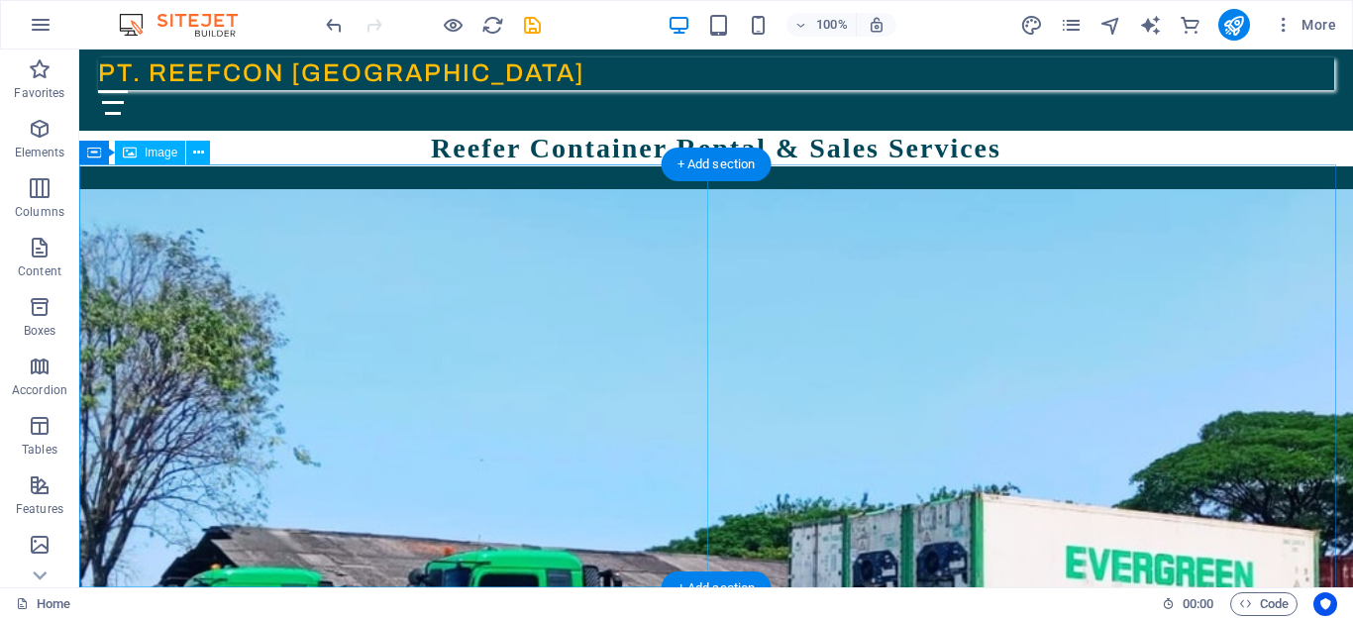
scroll to position [10, 0]
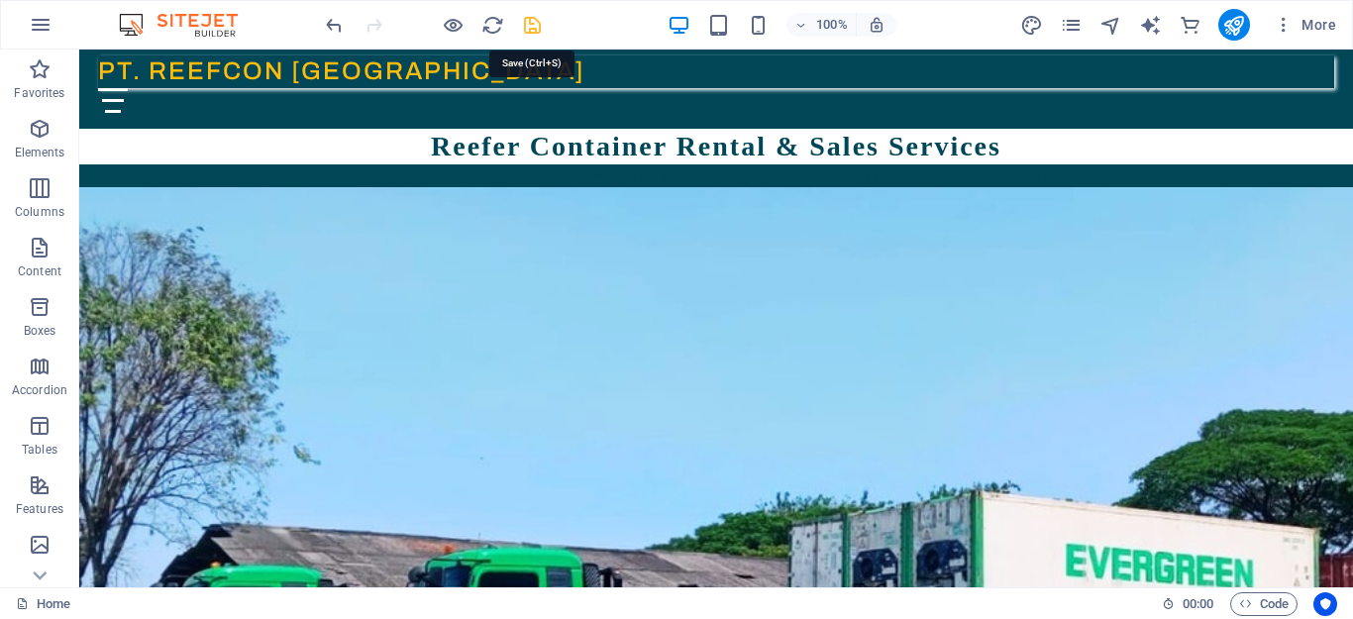
click at [530, 24] on icon "save" at bounding box center [532, 25] width 23 height 23
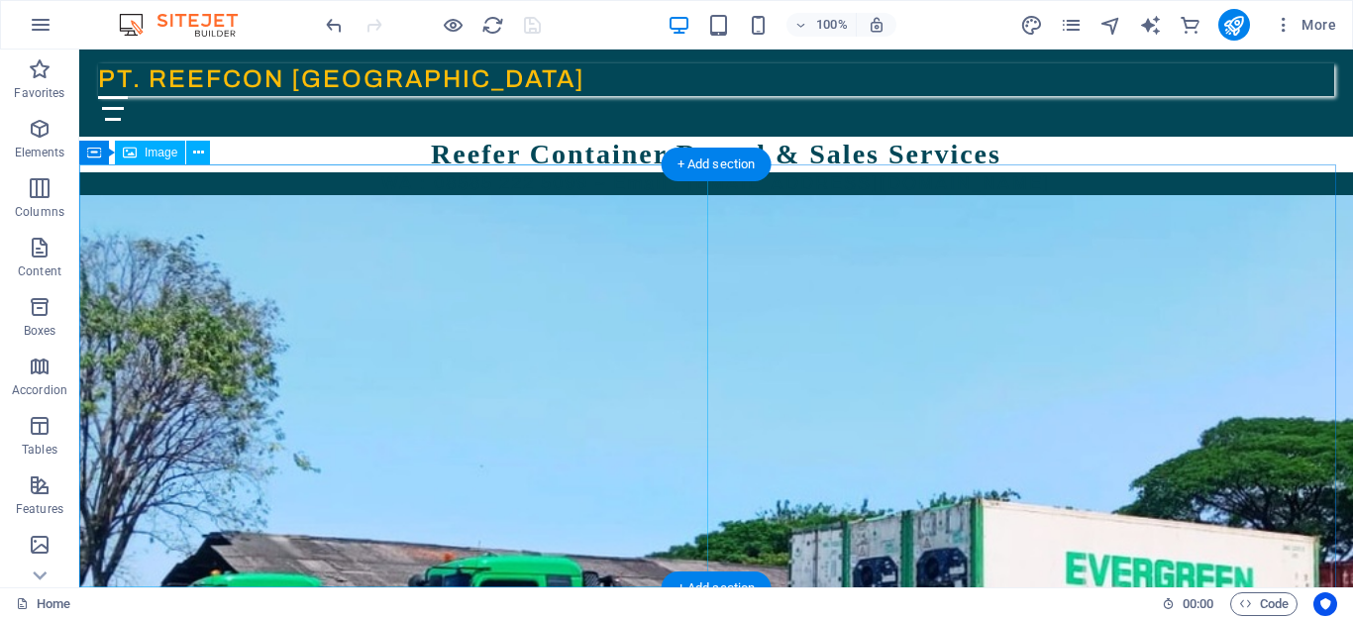
scroll to position [0, 0]
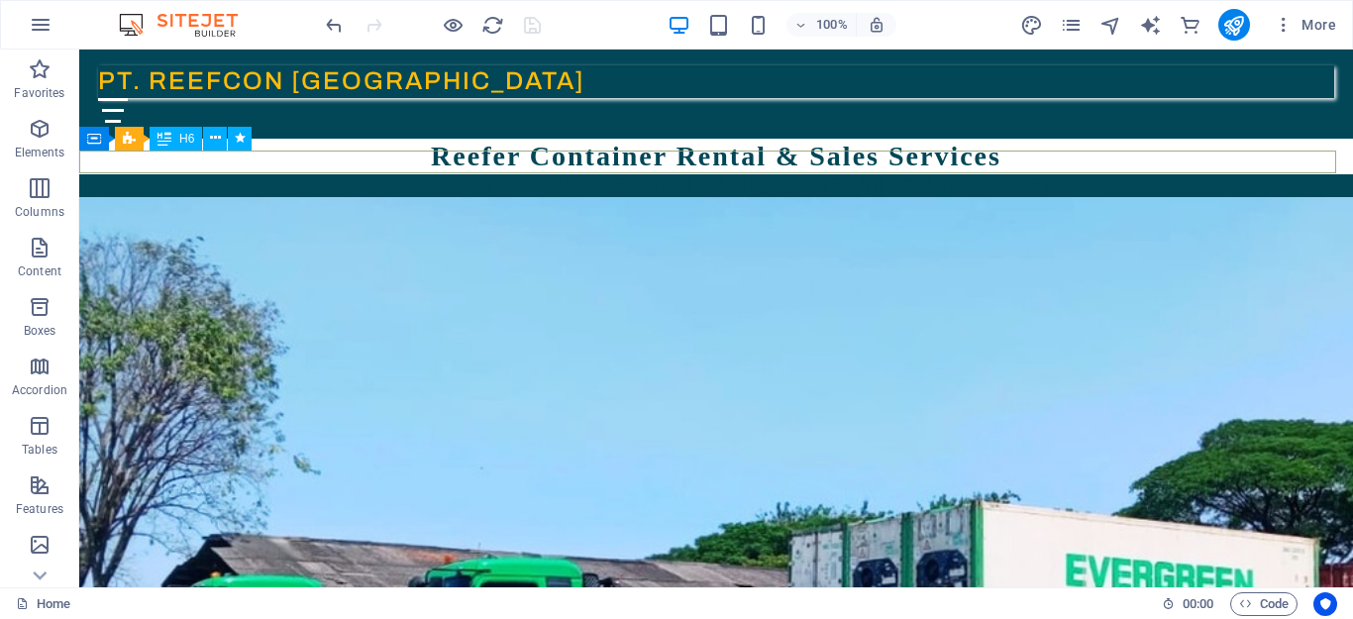
click at [513, 174] on div "WA : 08585 222 5099 ~ Email : [EMAIL_ADDRESS][DOMAIN_NAME]" at bounding box center [716, 185] width 1274 height 23
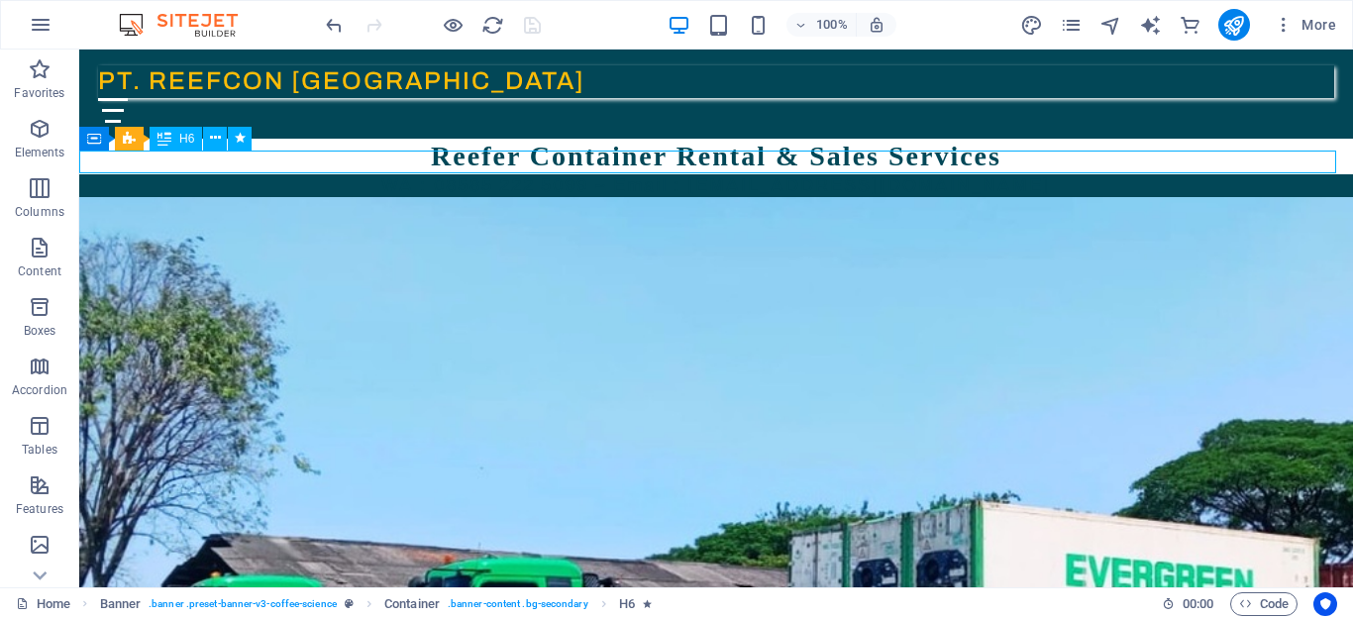
click at [513, 174] on div "WA : 08585 222 5099 ~ Email : [EMAIL_ADDRESS][DOMAIN_NAME]" at bounding box center [716, 185] width 1274 height 23
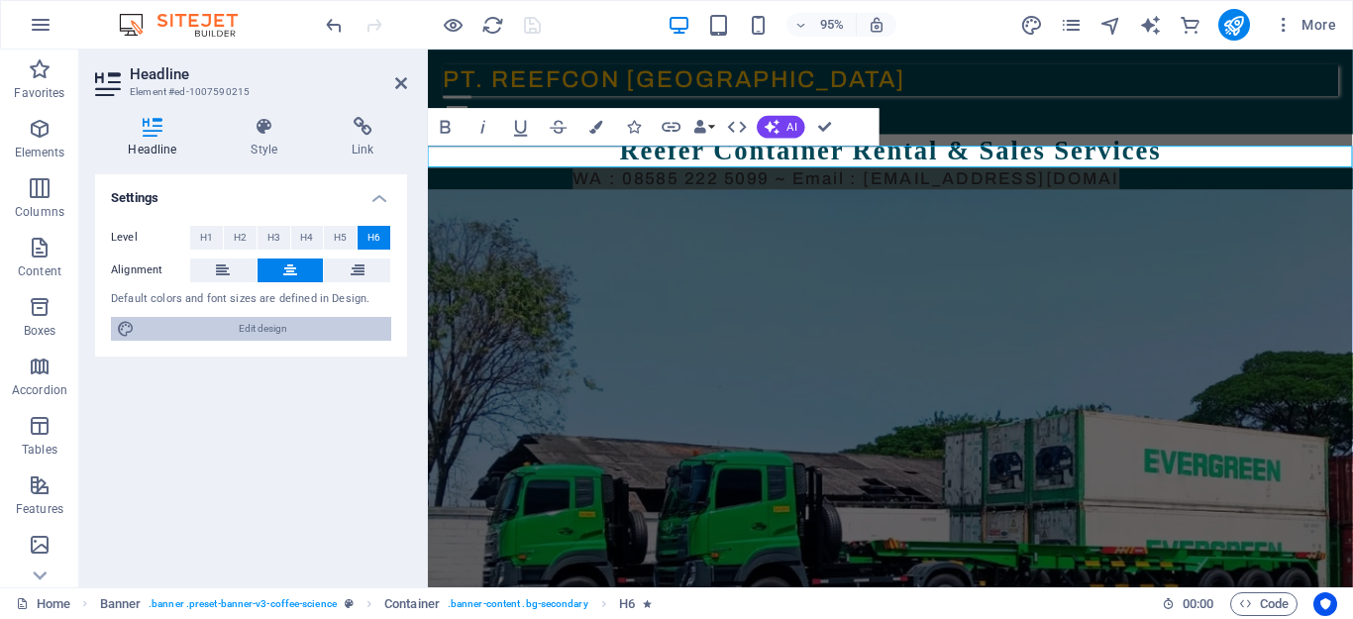
click at [259, 326] on span "Edit design" at bounding box center [263, 329] width 245 height 24
select select "px"
select select "400"
select select "px"
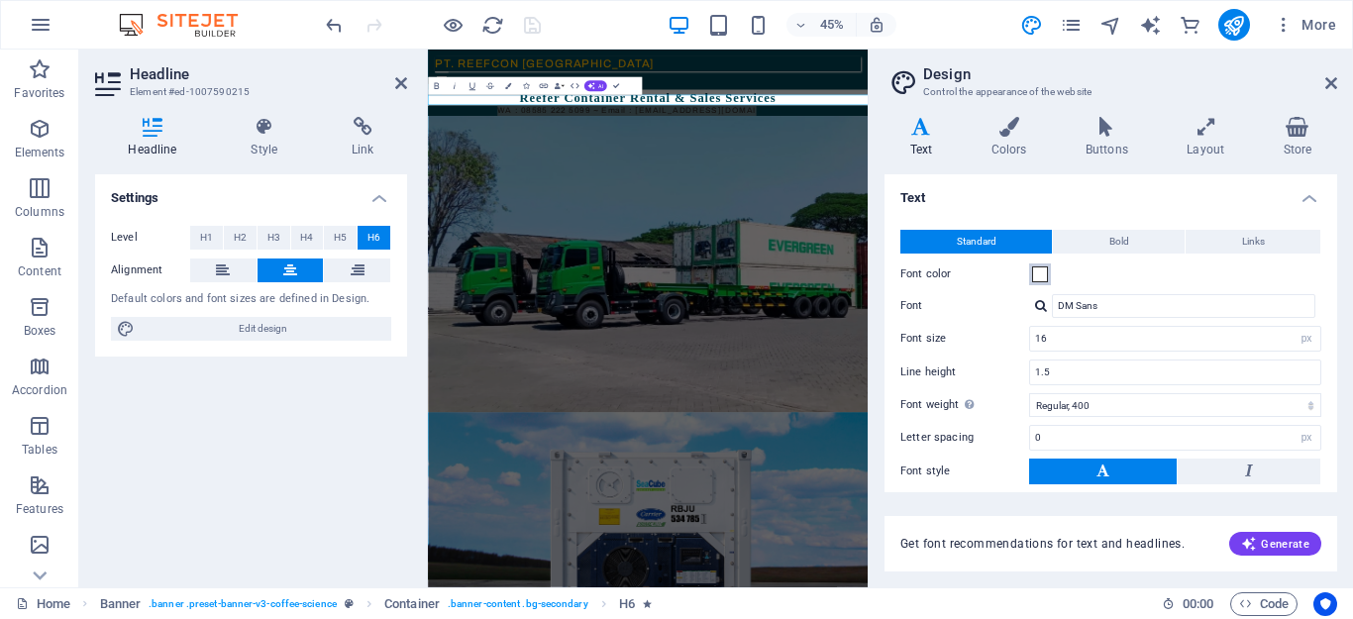
click at [1036, 275] on span at bounding box center [1040, 274] width 16 height 16
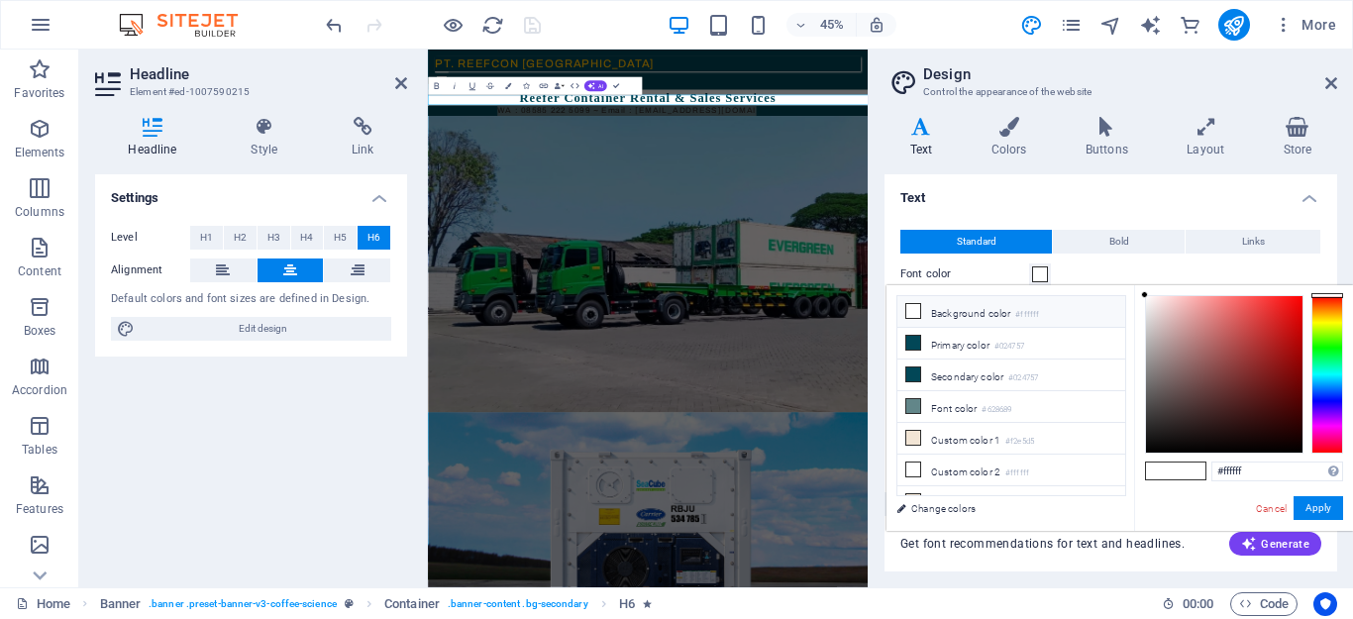
click at [969, 309] on li "Background color #ffffff" at bounding box center [1011, 312] width 228 height 32
click at [1315, 509] on button "Apply" at bounding box center [1319, 508] width 50 height 24
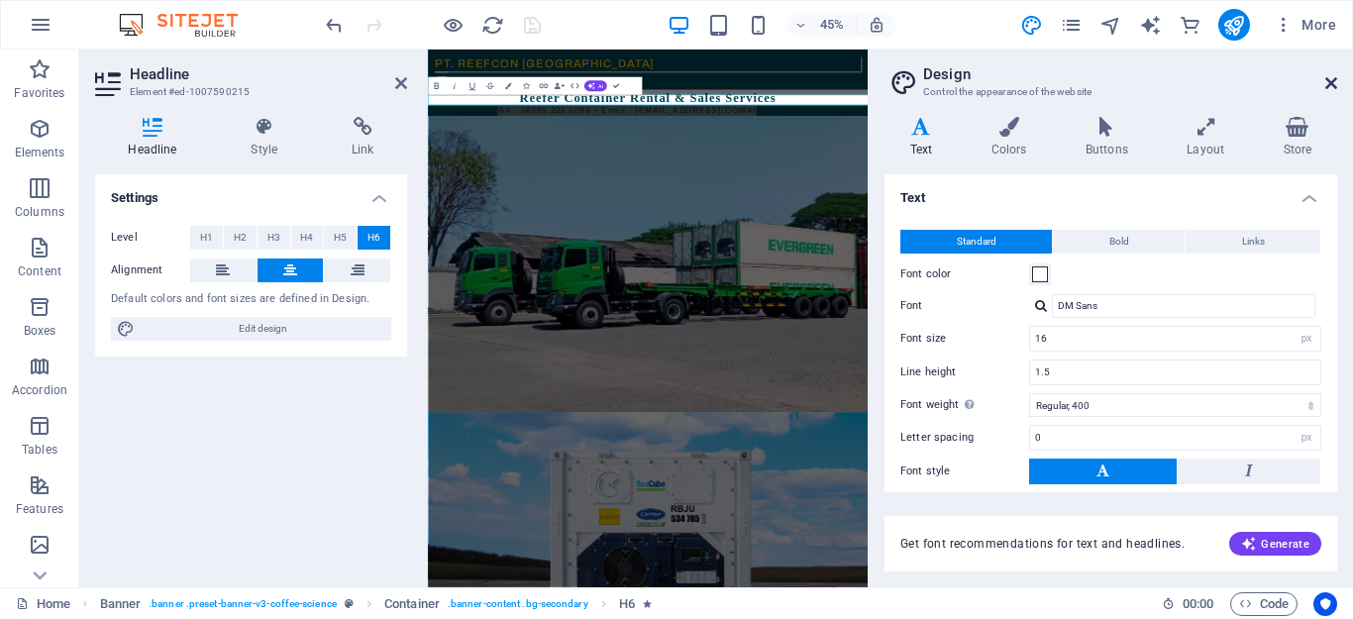
click at [1330, 80] on icon at bounding box center [1331, 83] width 12 height 16
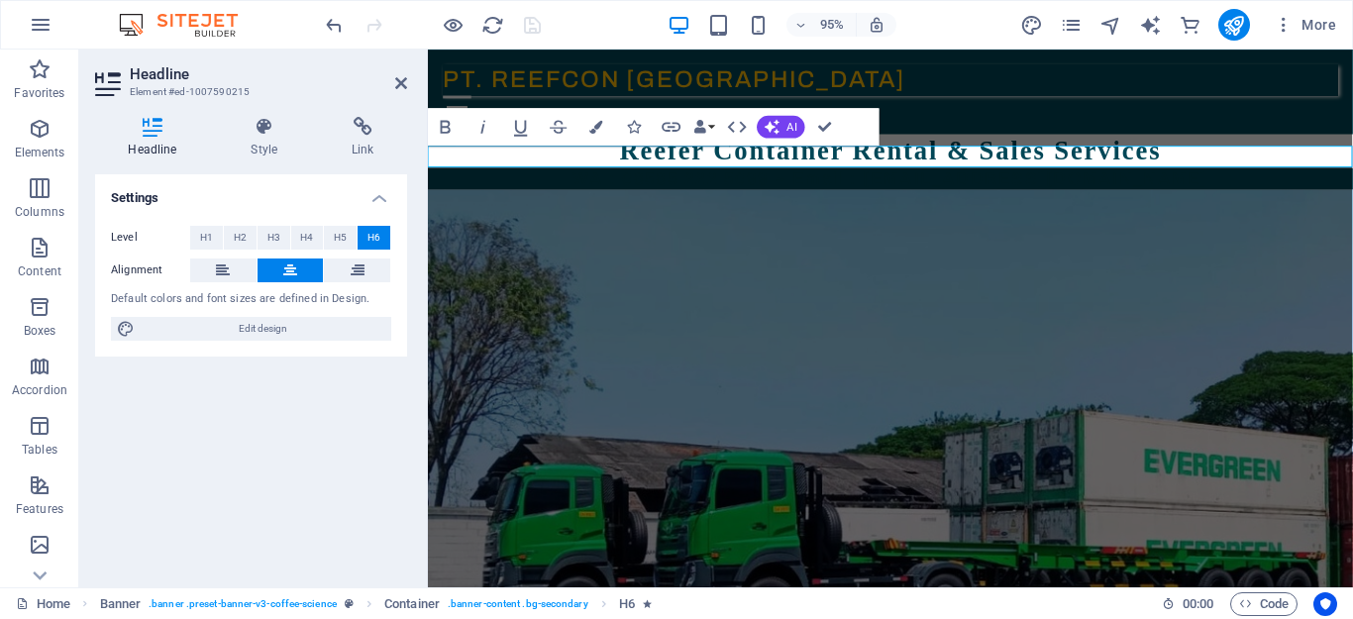
click at [956, 98] on div "Menu" at bounding box center [915, 110] width 942 height 25
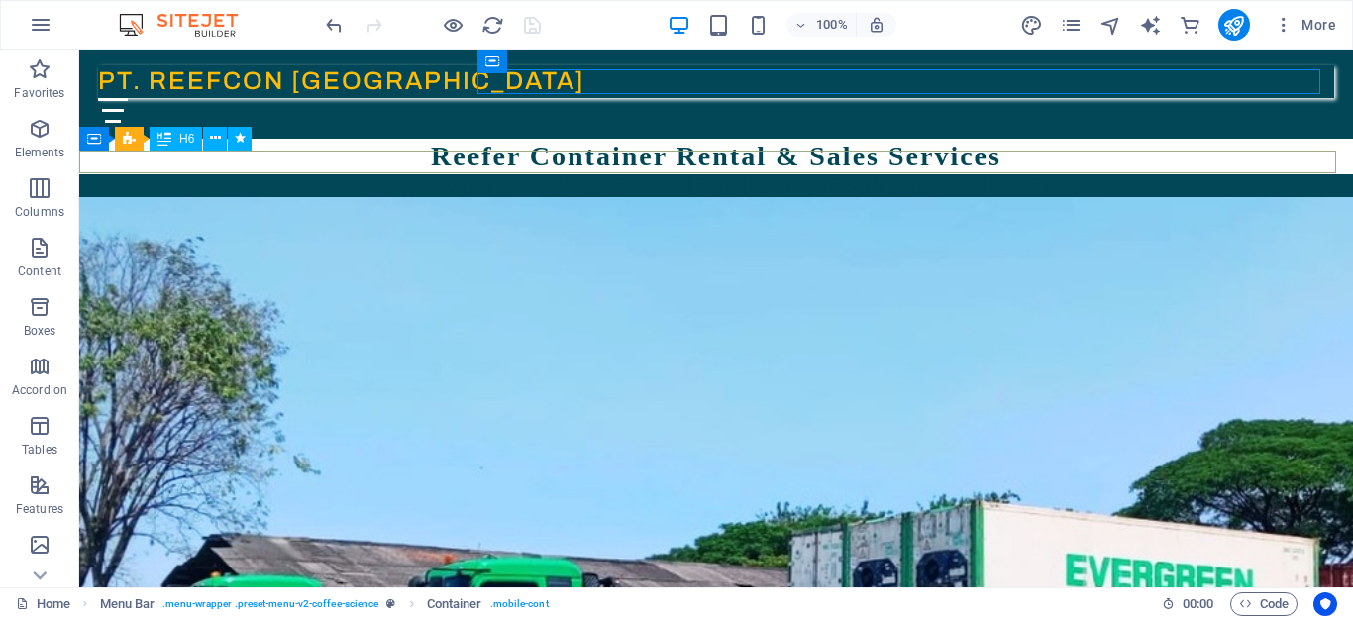
click at [593, 174] on div "WA : 08585 222 5099 ~ Email : [EMAIL_ADDRESS][DOMAIN_NAME]" at bounding box center [716, 185] width 1274 height 23
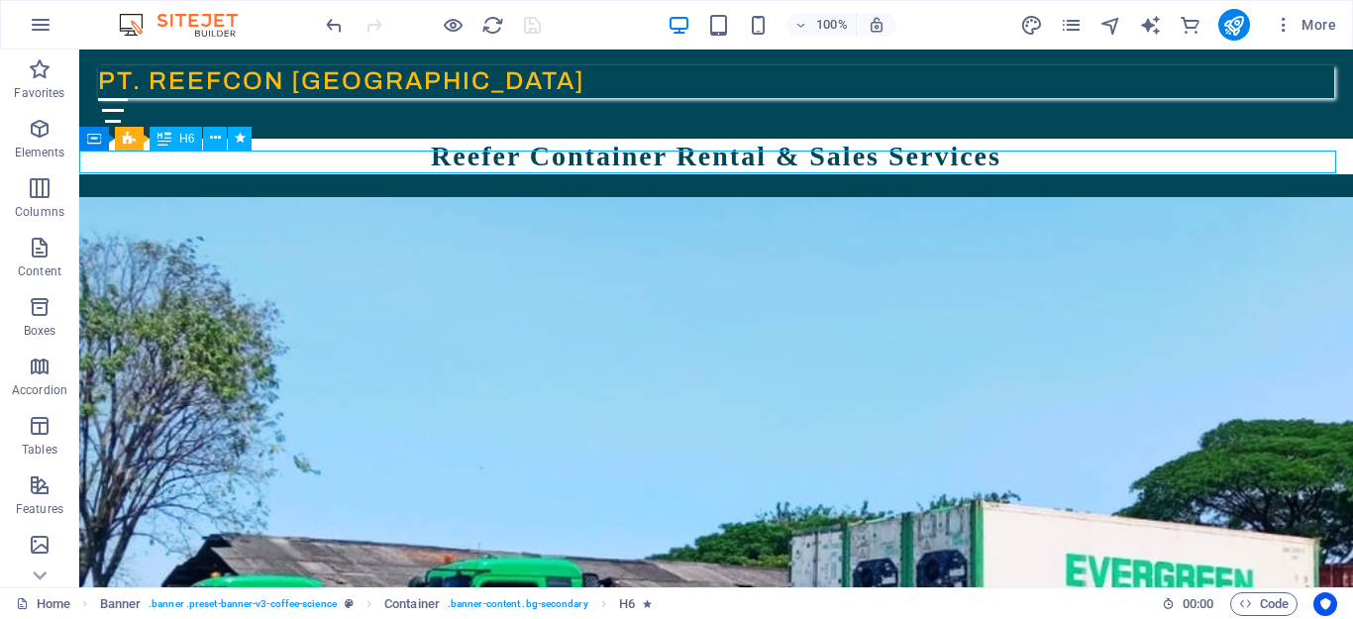
click at [594, 174] on div "WA : 08585 222 5099 ~ Email : [EMAIL_ADDRESS][DOMAIN_NAME]" at bounding box center [716, 185] width 1274 height 23
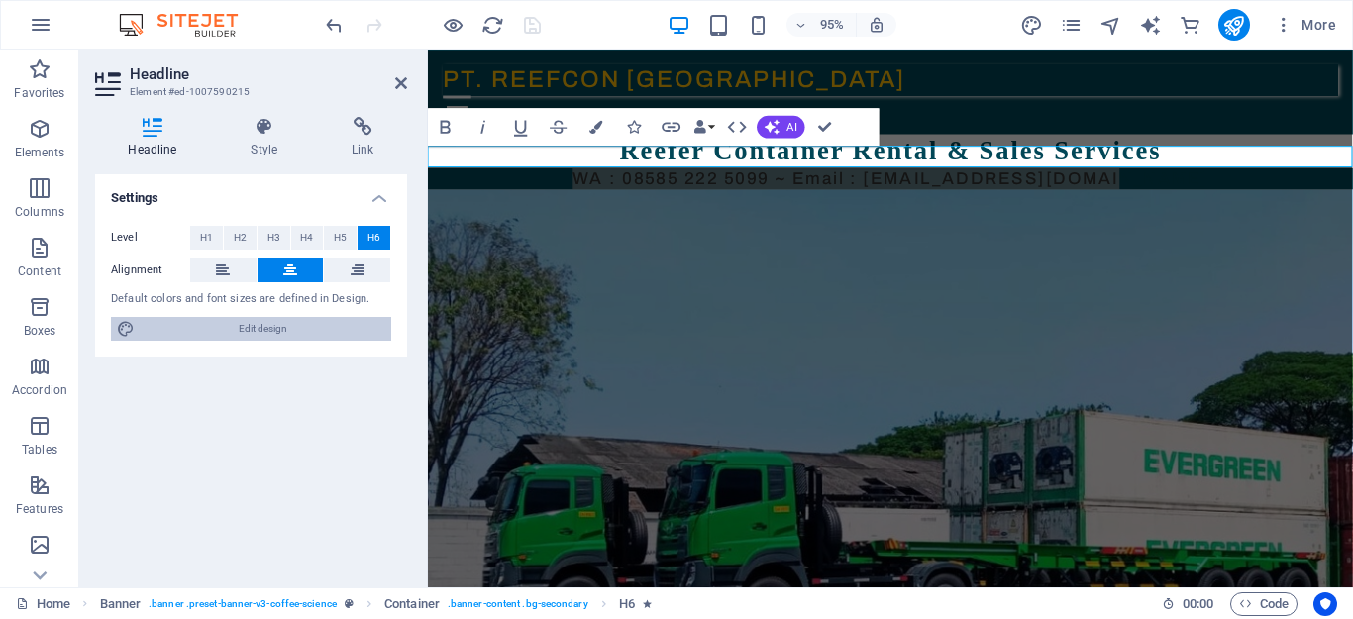
click at [117, 330] on icon at bounding box center [126, 329] width 18 height 24
select select "px"
select select "400"
select select "px"
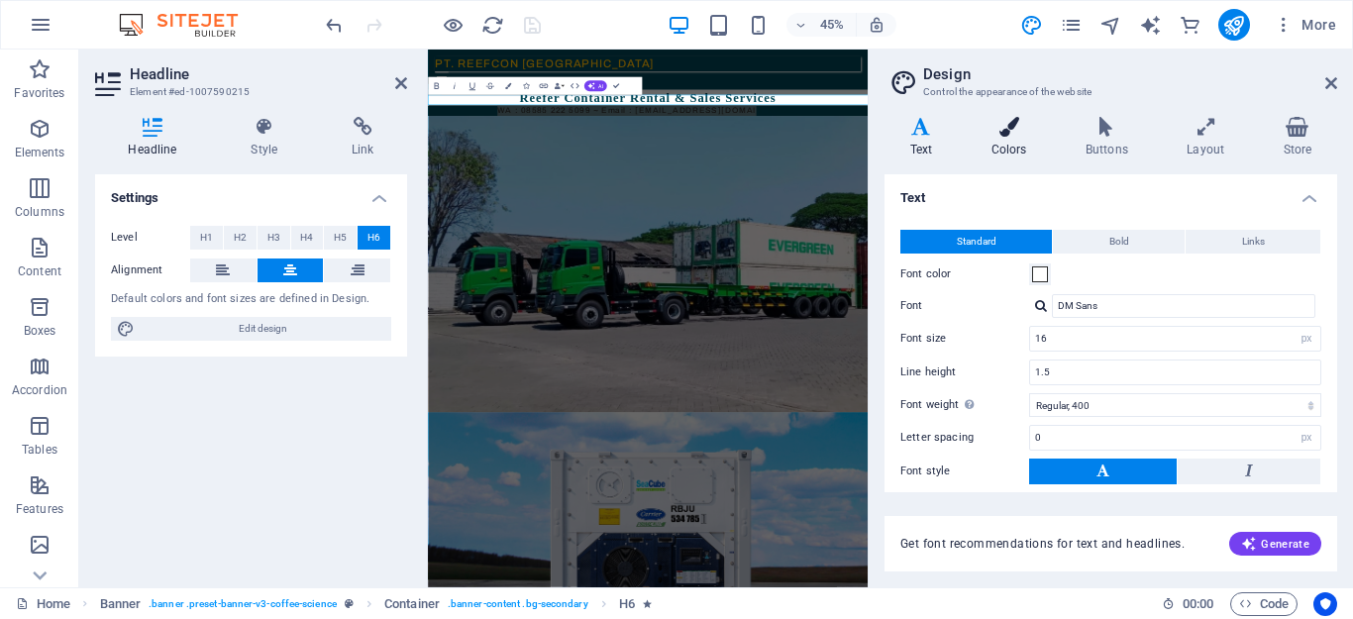
click at [1012, 135] on icon at bounding box center [1009, 127] width 86 height 20
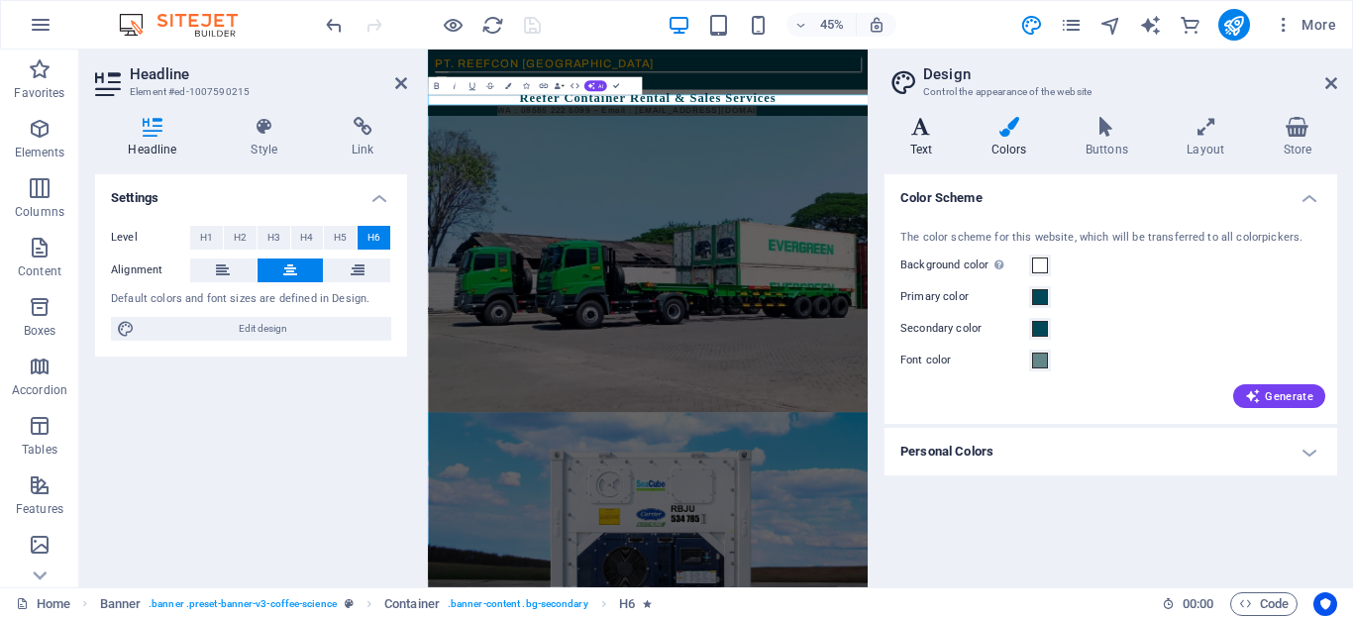
click at [919, 133] on icon at bounding box center [921, 127] width 73 height 20
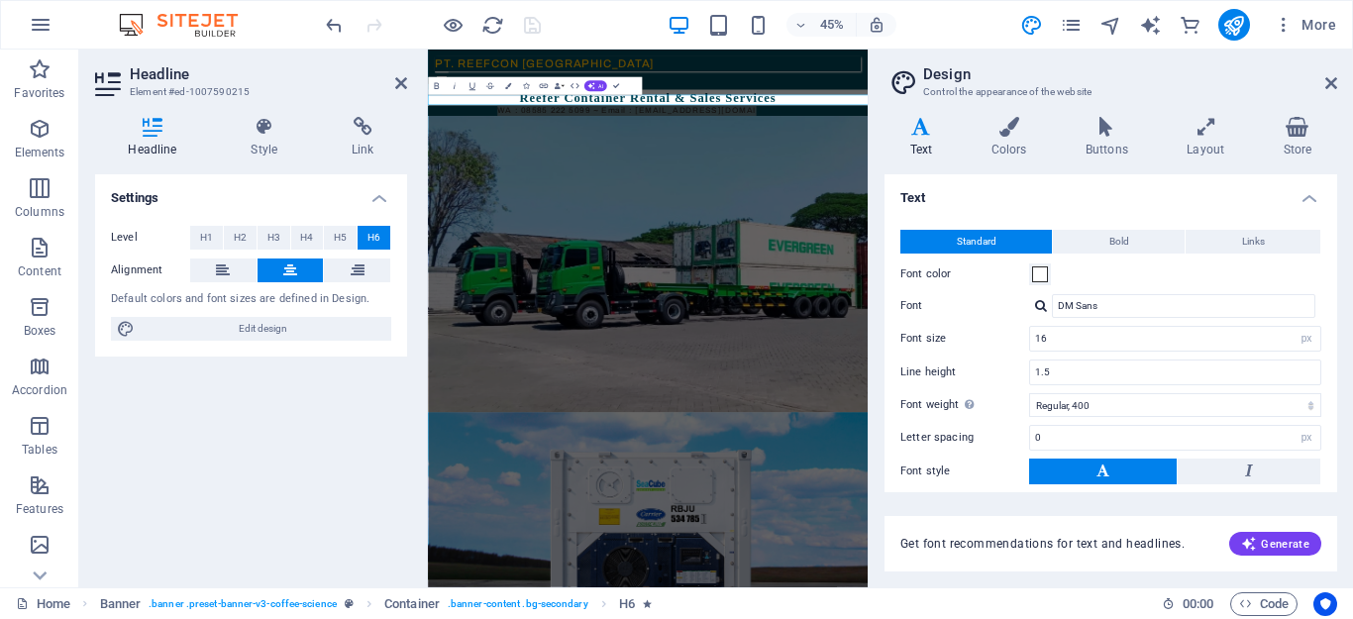
click at [1332, 74] on h2 "Design" at bounding box center [1130, 74] width 414 height 18
click at [1328, 81] on icon at bounding box center [1331, 83] width 12 height 16
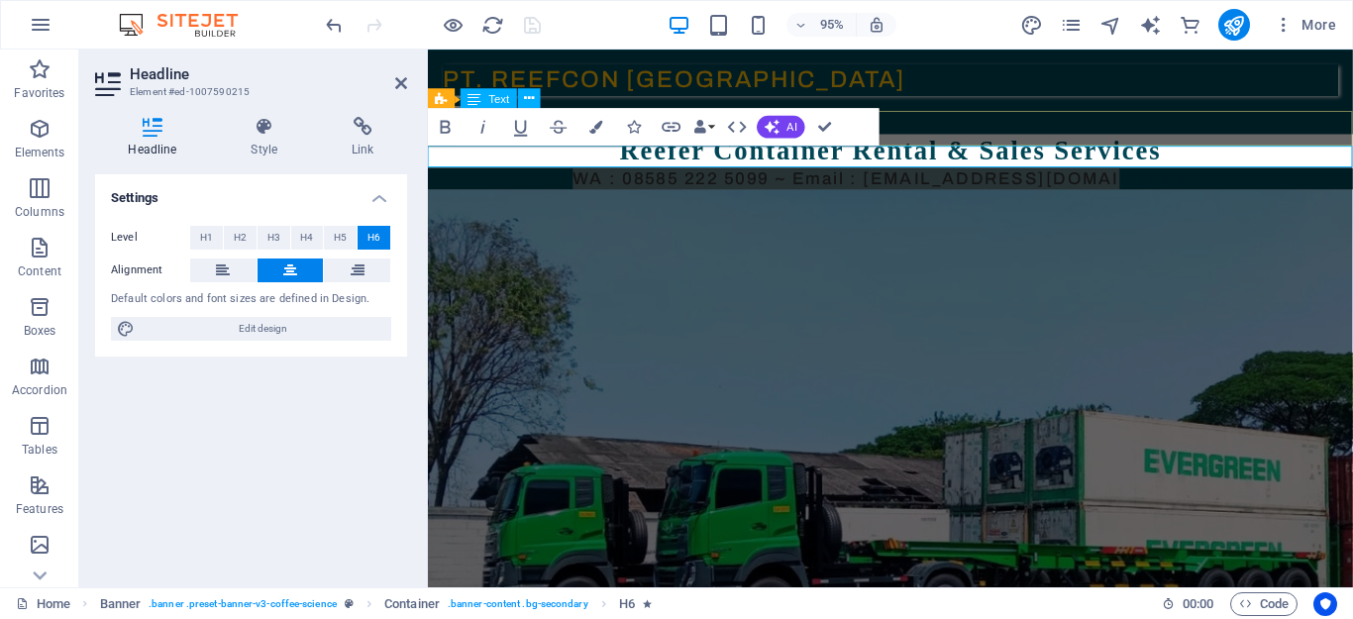
click at [1147, 139] on div "Reefer Container Rental & Sales Services" at bounding box center [915, 157] width 974 height 36
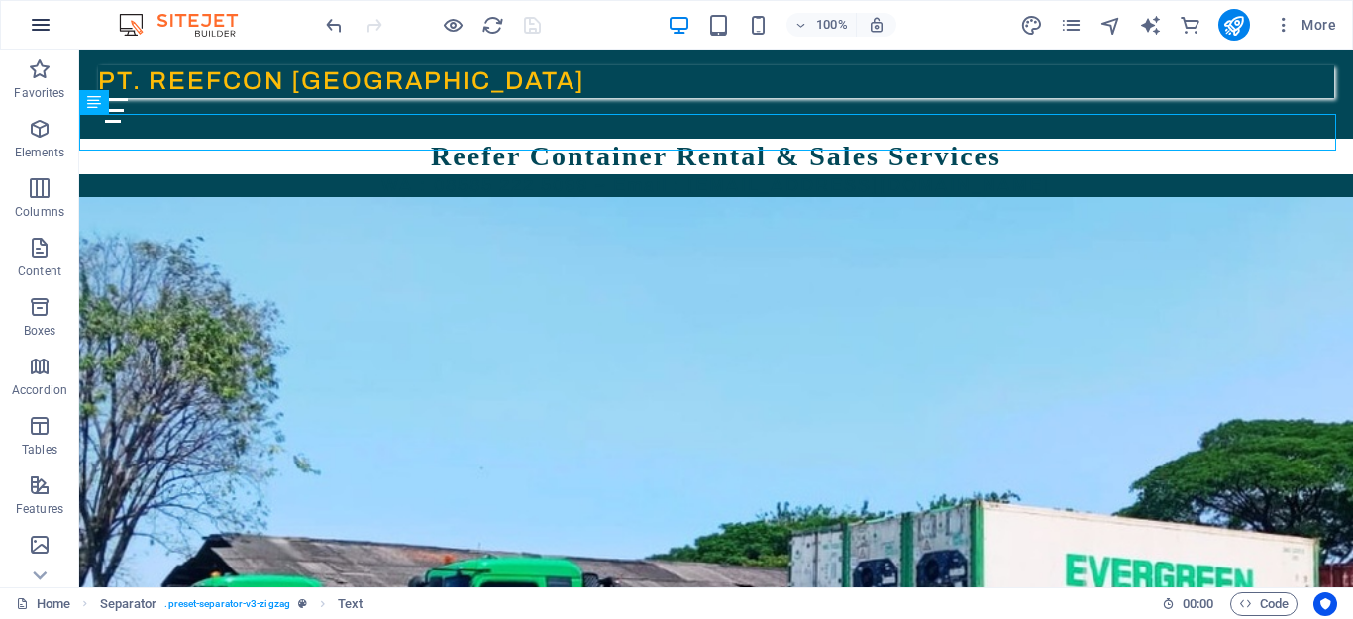
click at [37, 29] on icon "button" at bounding box center [41, 25] width 24 height 24
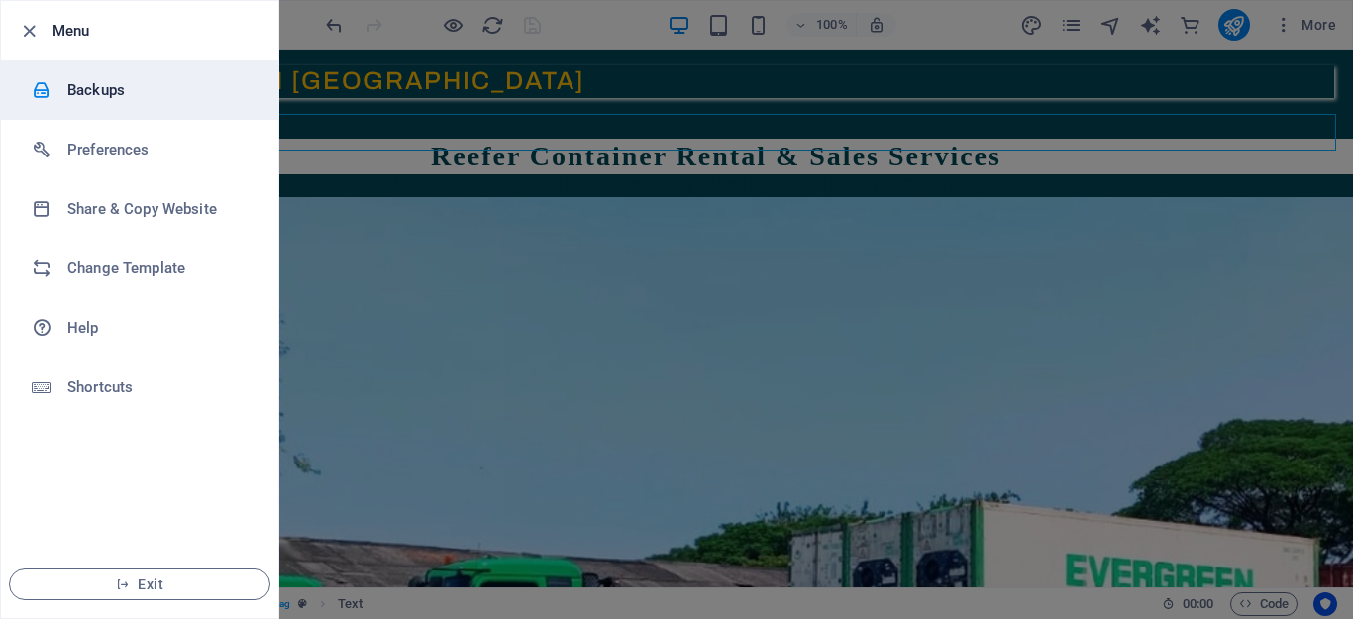
click at [82, 85] on h6 "Backups" at bounding box center [158, 90] width 183 height 24
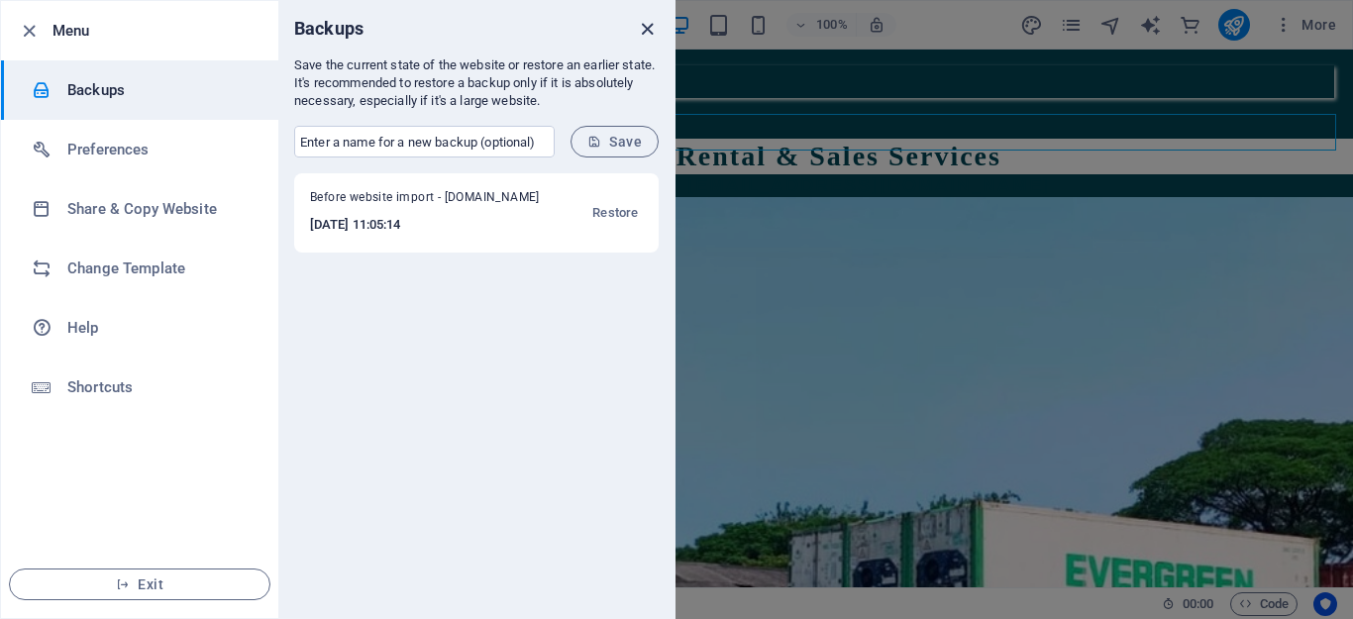
click at [646, 29] on icon "close" at bounding box center [647, 29] width 23 height 23
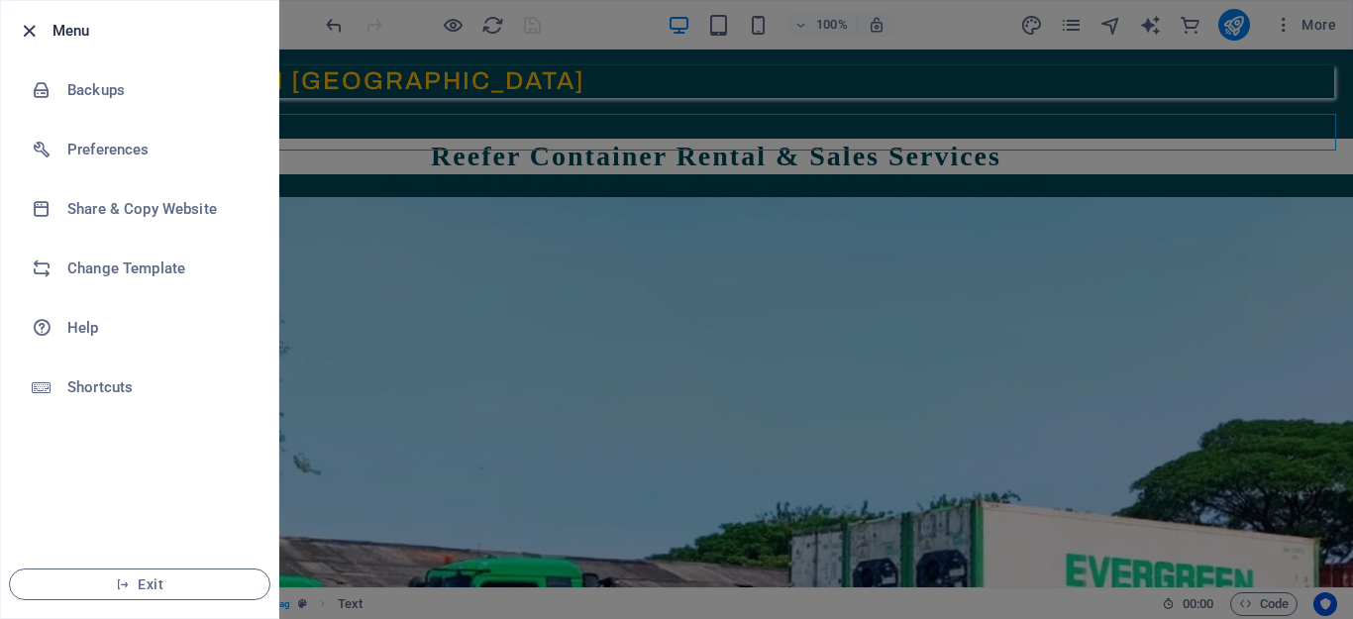
click at [18, 25] on icon "button" at bounding box center [29, 31] width 23 height 23
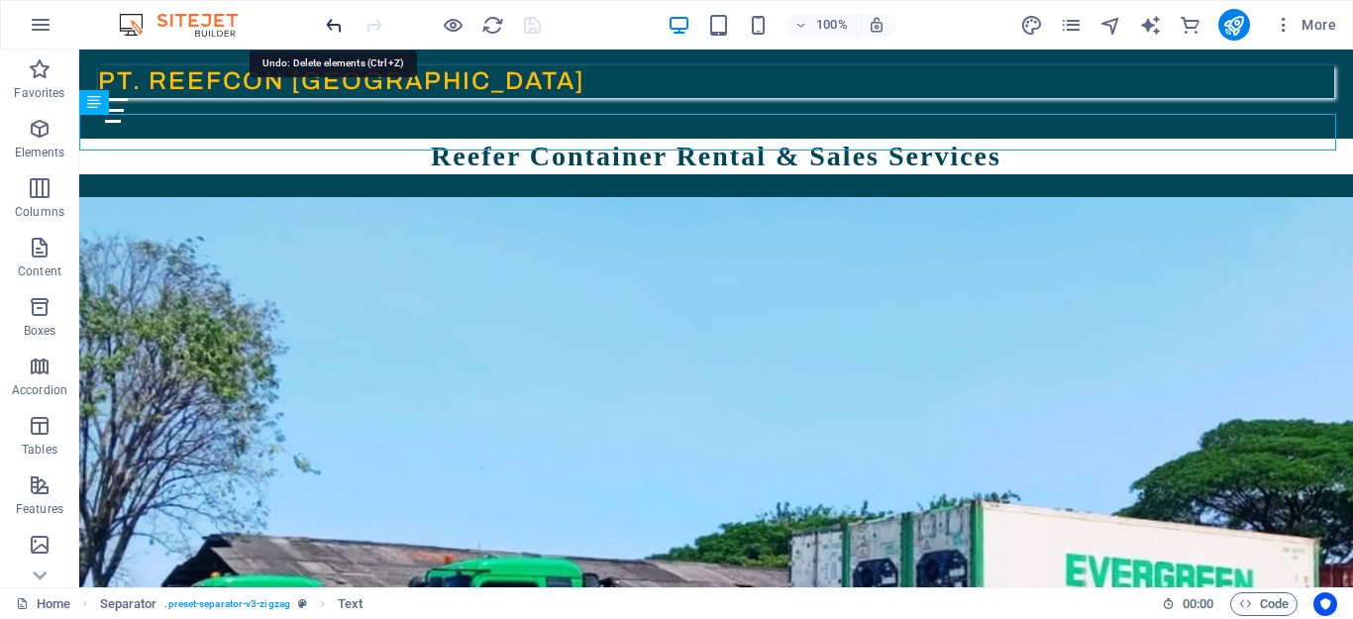
click at [334, 21] on icon "undo" at bounding box center [334, 25] width 23 height 23
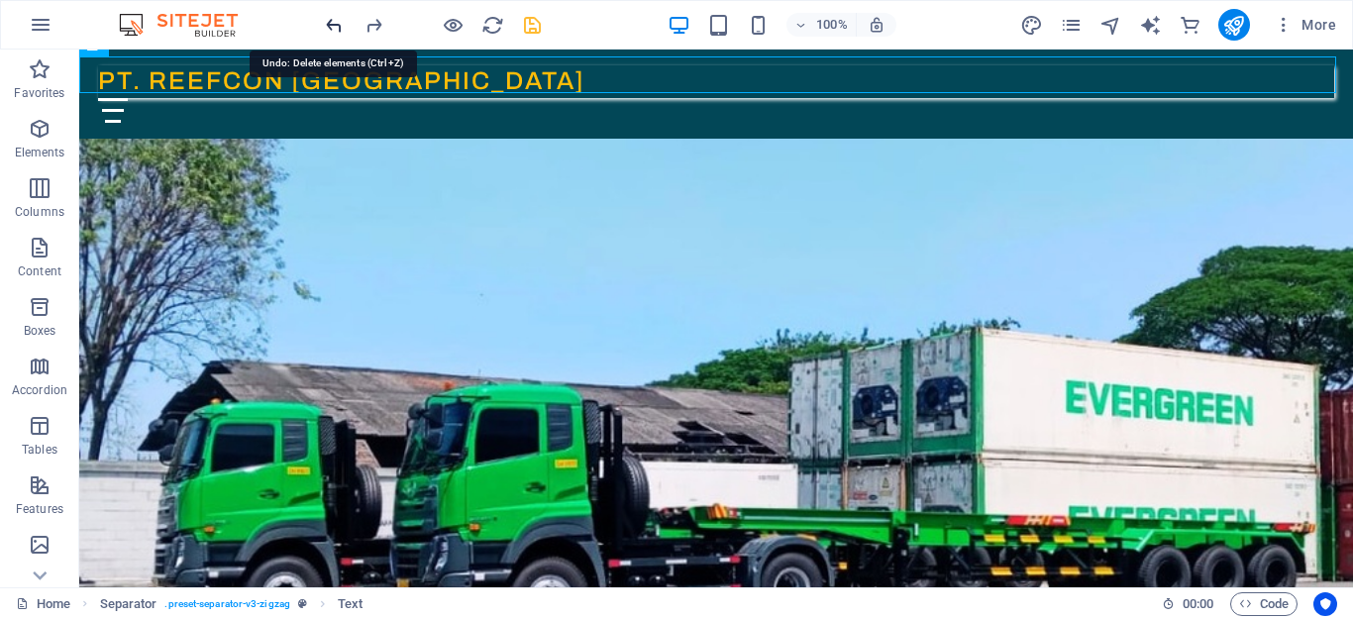
scroll to position [151, 0]
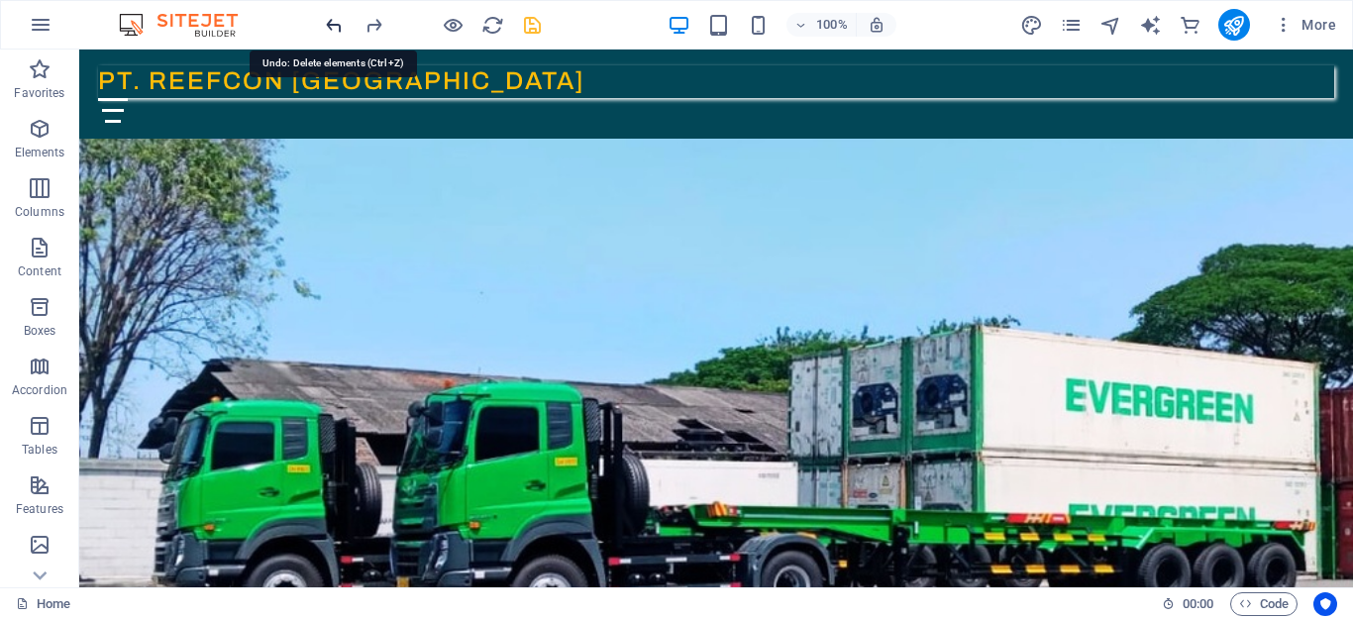
click at [334, 21] on icon "undo" at bounding box center [334, 25] width 23 height 23
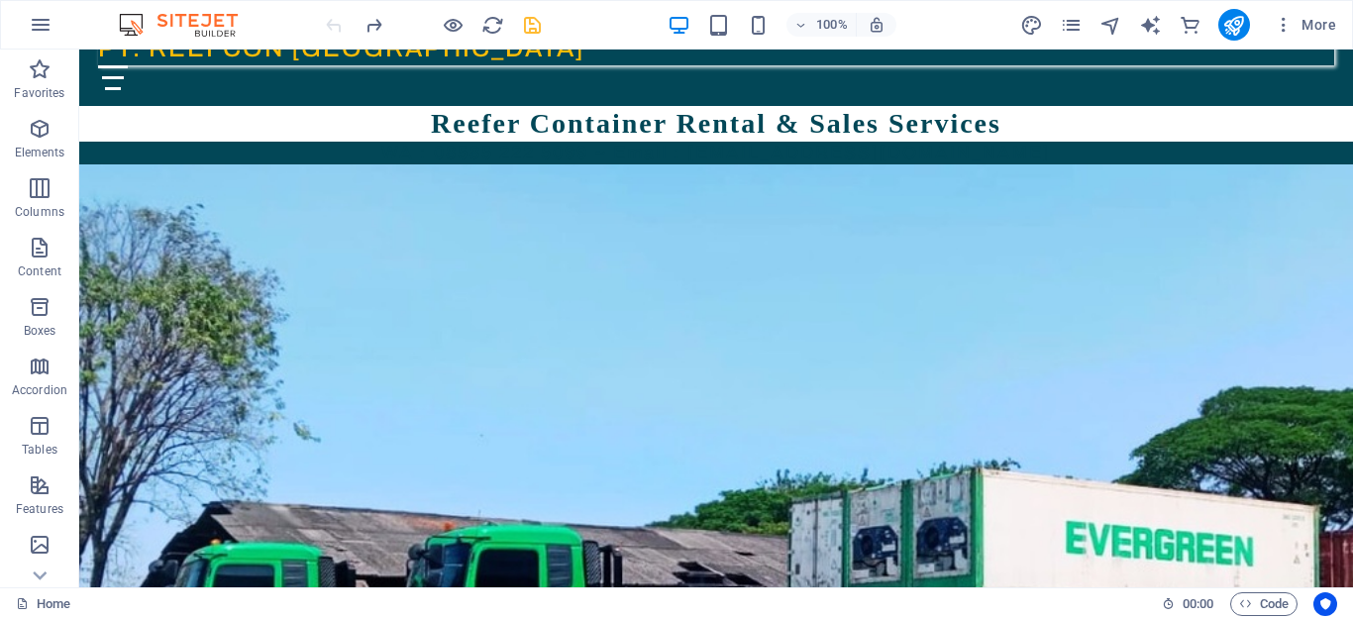
click at [334, 21] on div at bounding box center [433, 25] width 222 height 32
click at [335, 30] on div at bounding box center [433, 25] width 222 height 32
click at [854, 142] on div "WA : 08585 222 5099 ~ Email : [EMAIL_ADDRESS][DOMAIN_NAME]" at bounding box center [716, 153] width 1274 height 23
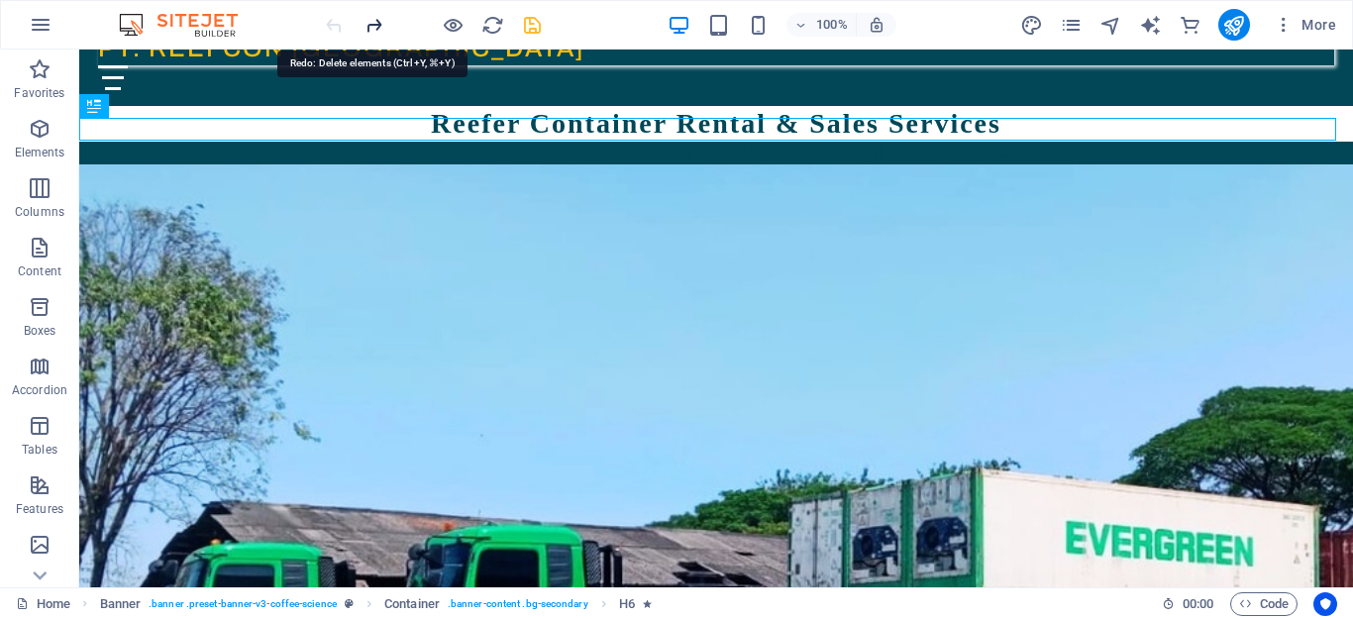
click at [379, 22] on icon "redo" at bounding box center [374, 25] width 23 height 23
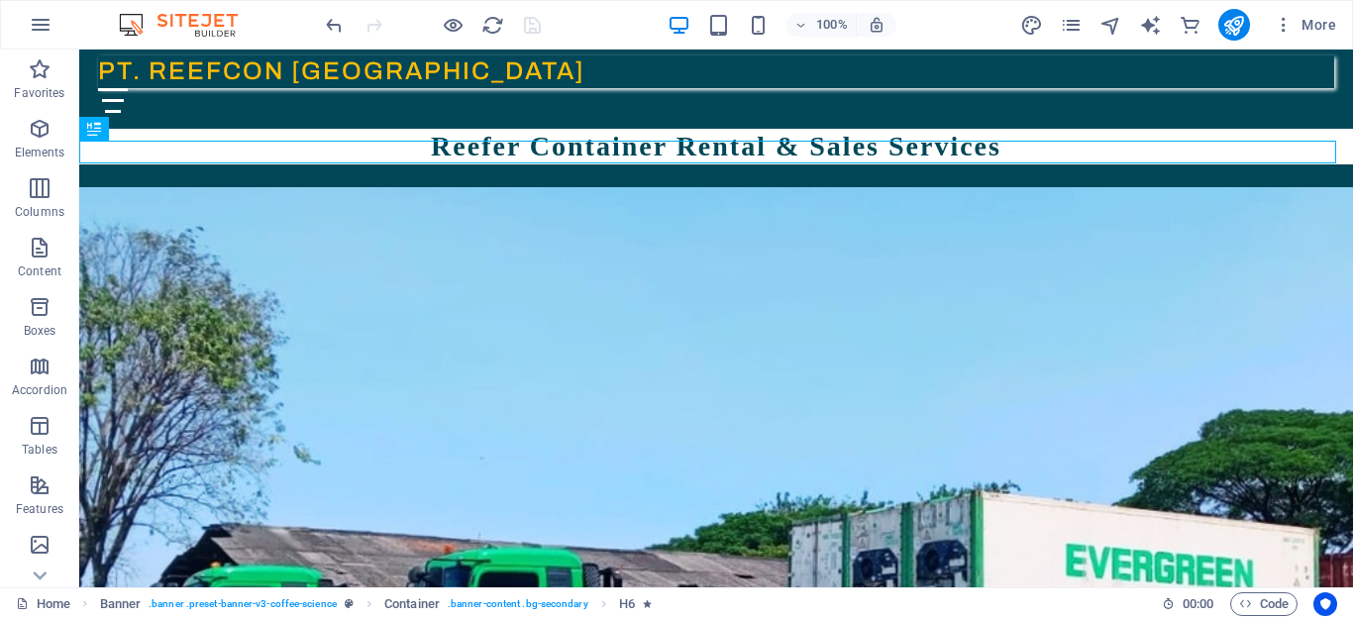
click at [379, 22] on div at bounding box center [433, 25] width 222 height 32
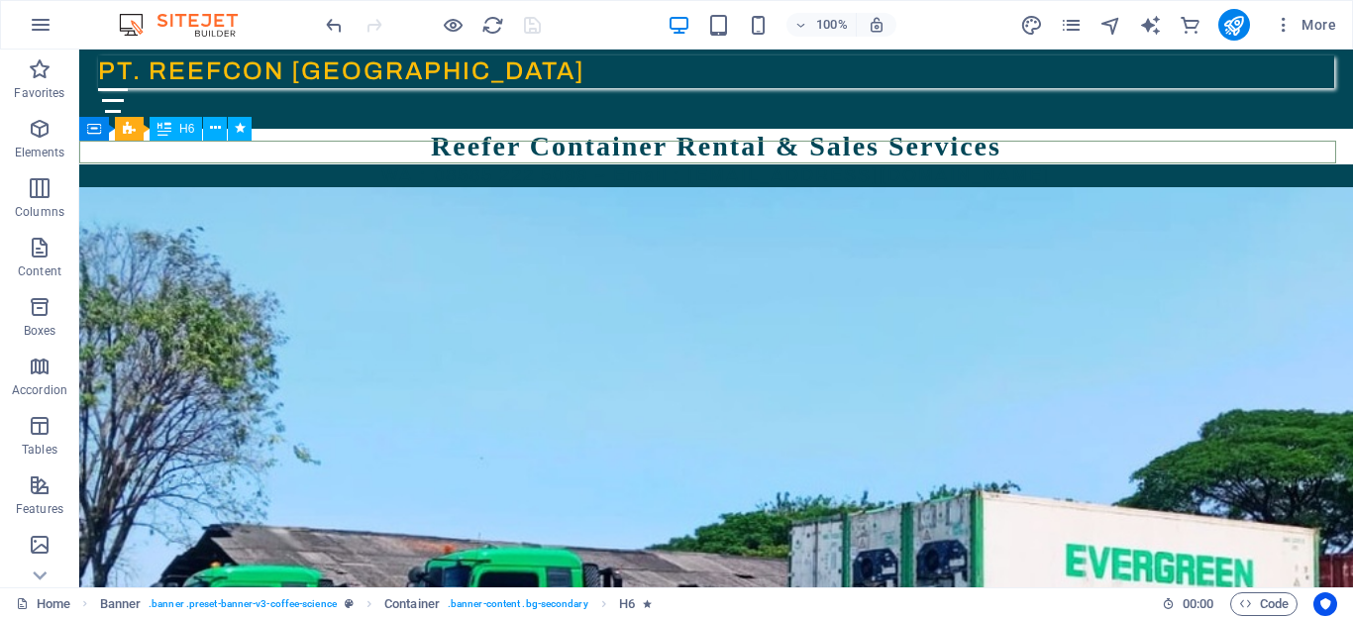
click at [595, 164] on div "WA : 08585 222 5099 ~ Email : [EMAIL_ADDRESS][DOMAIN_NAME]" at bounding box center [716, 175] width 1274 height 23
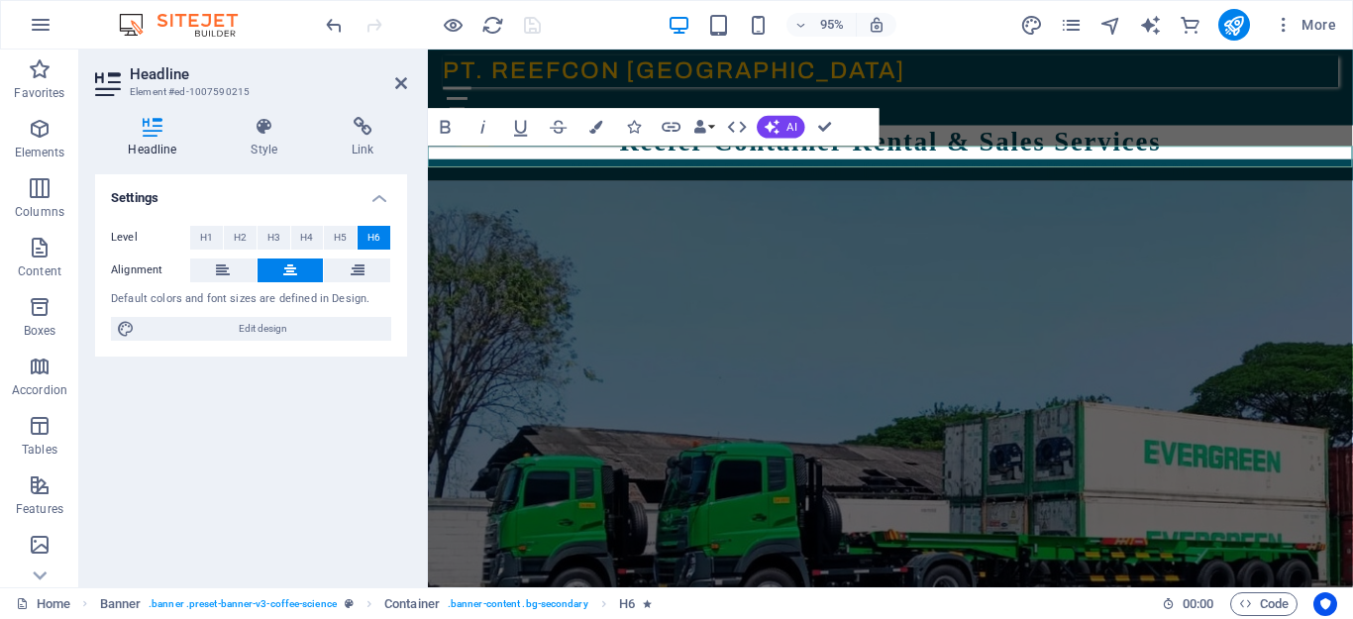
scroll to position [0, 0]
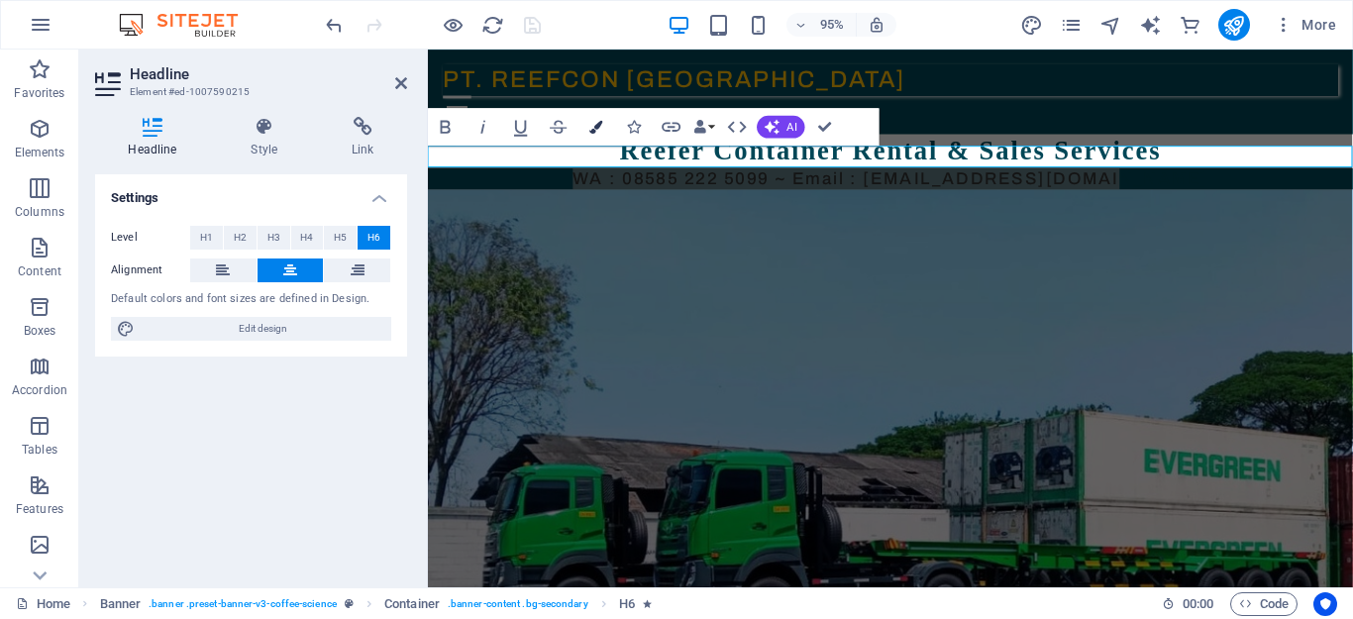
click at [590, 127] on icon "button" at bounding box center [595, 126] width 13 height 13
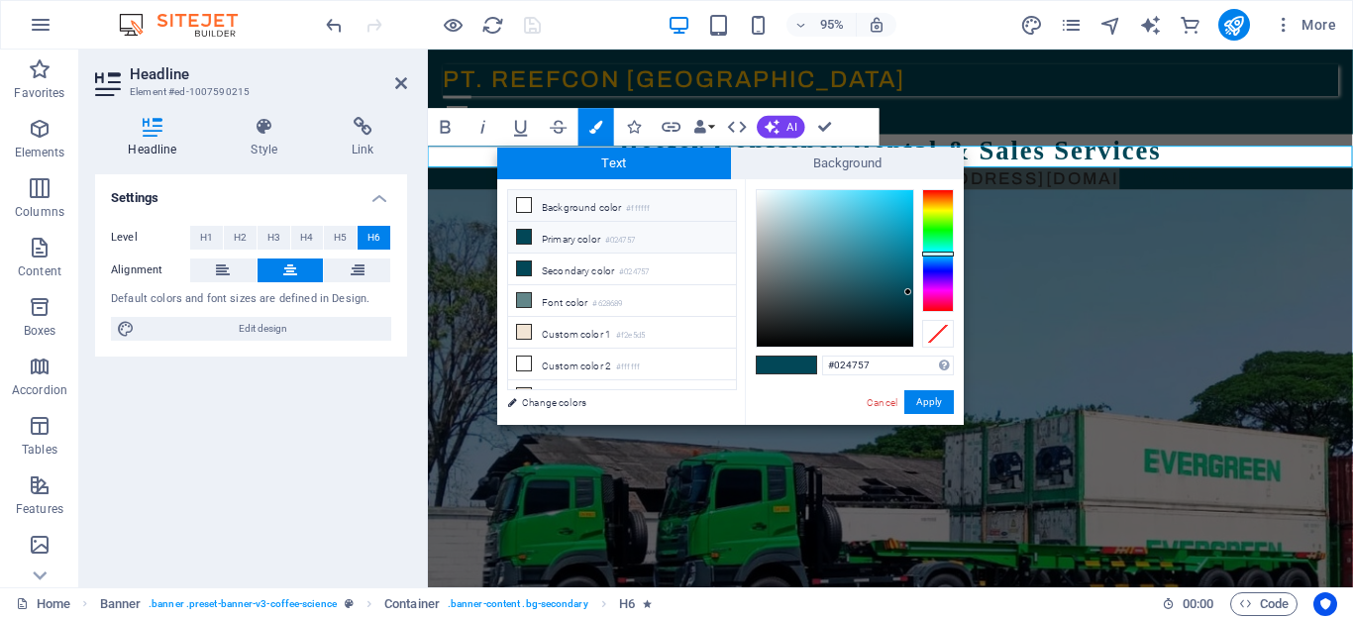
click at [606, 210] on li "Background color #ffffff" at bounding box center [622, 206] width 228 height 32
type input "#ffffff"
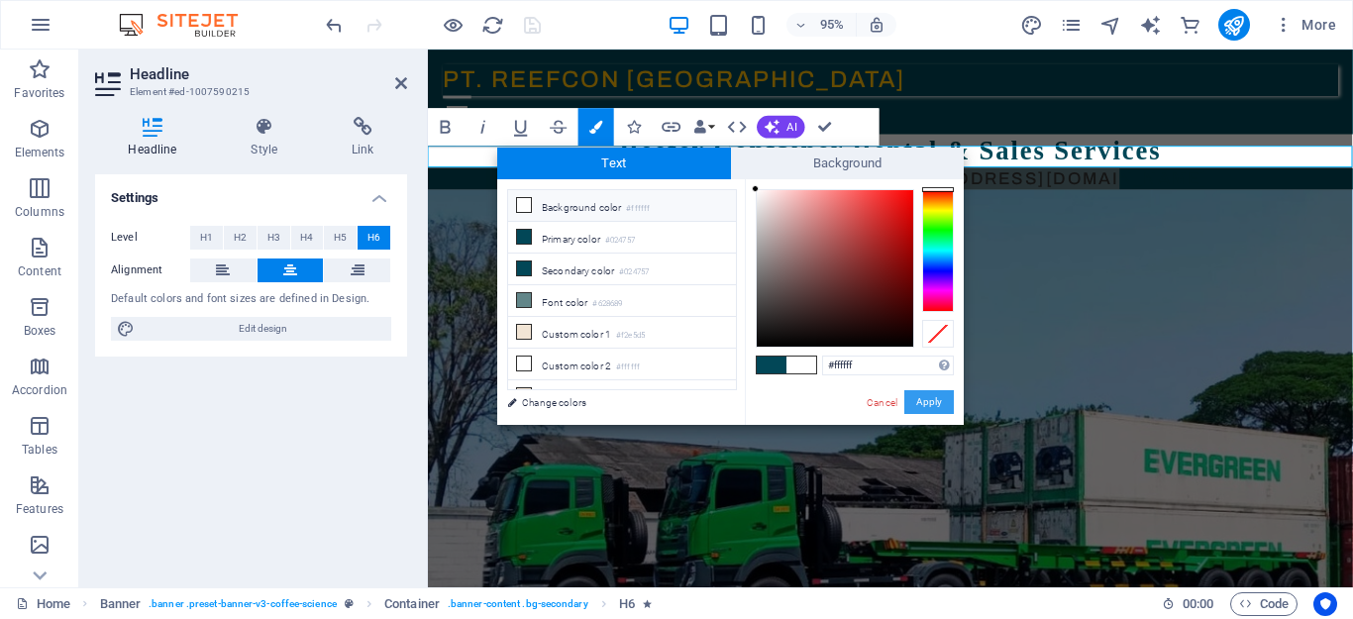
click at [937, 401] on button "Apply" at bounding box center [929, 402] width 50 height 24
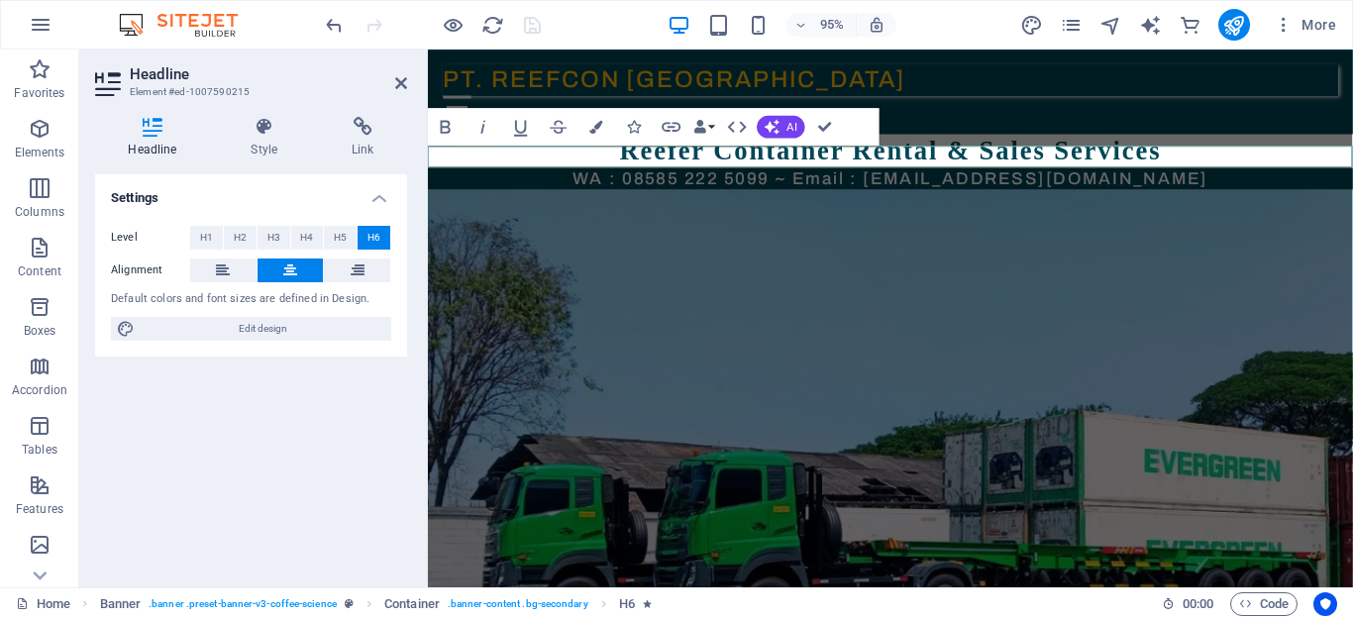
click at [1210, 174] on h6 "WA : 08585 222 5099 ~ Email : [EMAIL_ADDRESS][DOMAIN_NAME]" at bounding box center [915, 185] width 974 height 23
click at [397, 82] on icon at bounding box center [401, 83] width 12 height 16
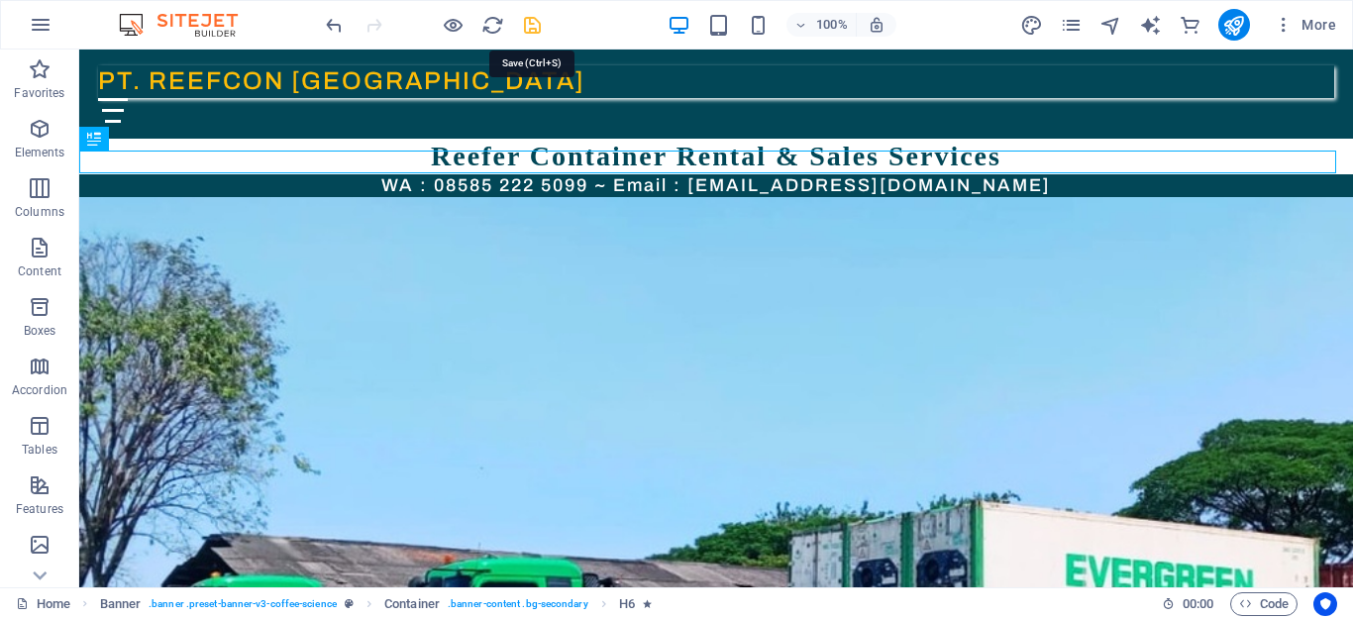
click at [531, 23] on icon "save" at bounding box center [532, 25] width 23 height 23
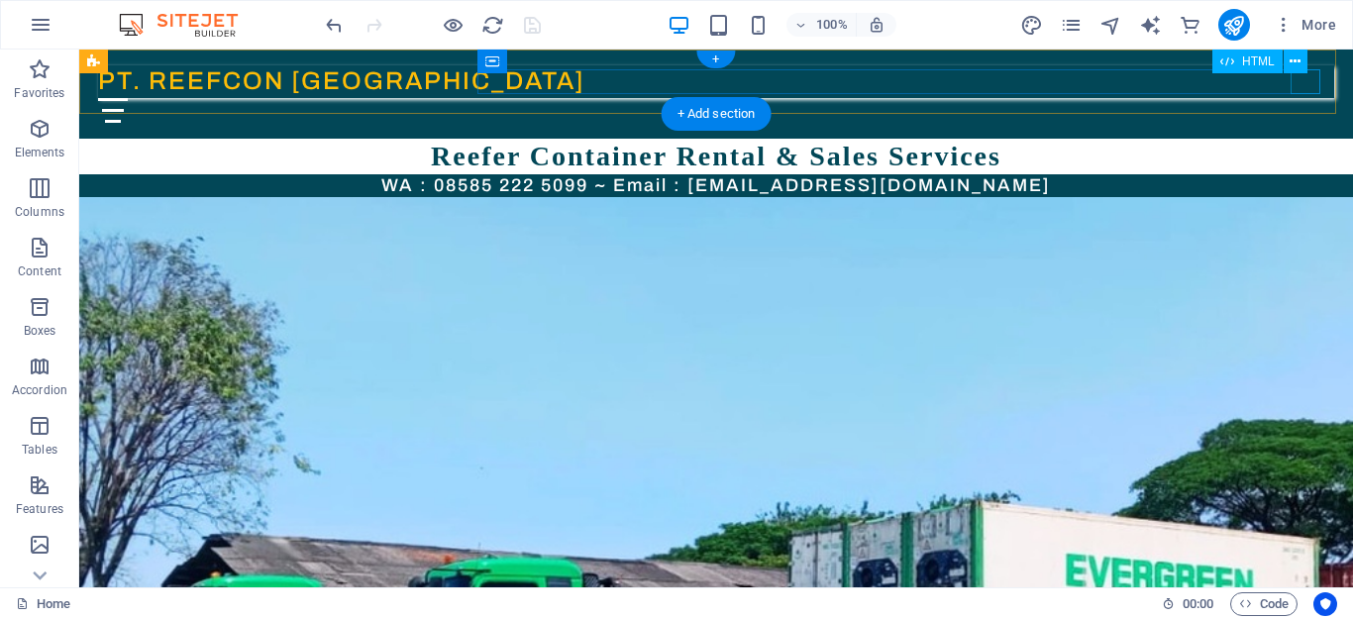
click at [1307, 98] on div "Menu" at bounding box center [716, 110] width 1236 height 25
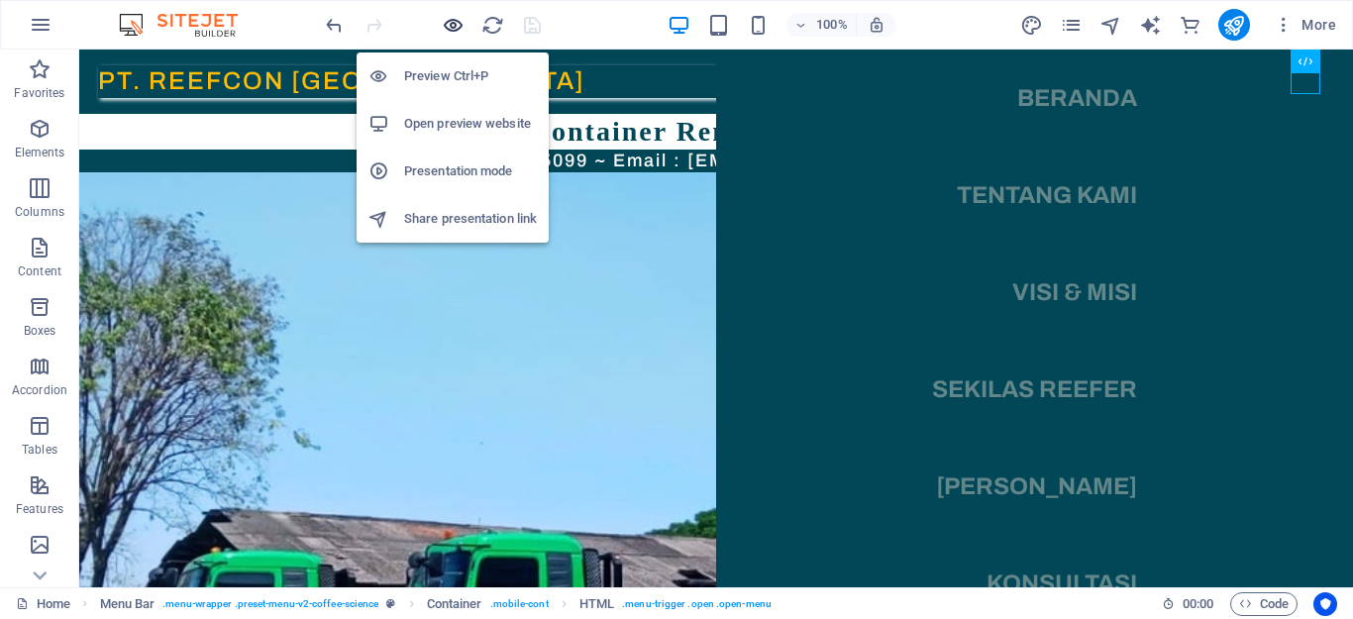
click at [449, 22] on icon "button" at bounding box center [453, 25] width 23 height 23
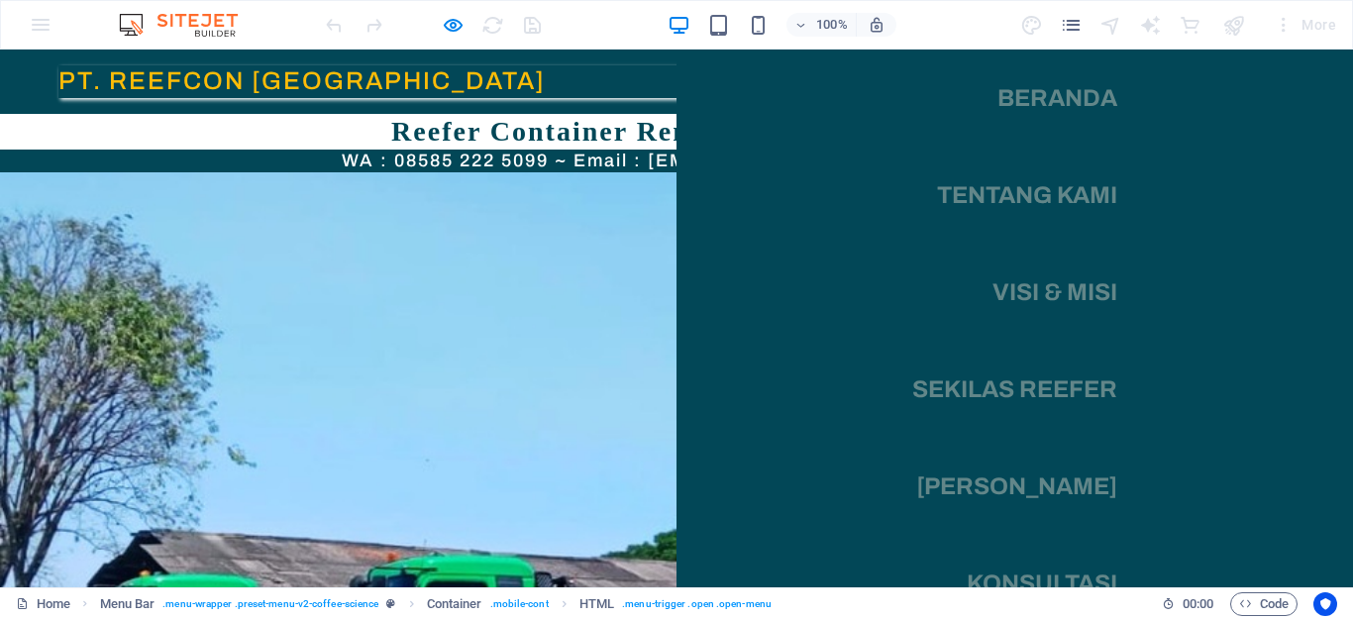
click at [1037, 108] on link "Beranda" at bounding box center [1057, 97] width 120 height 55
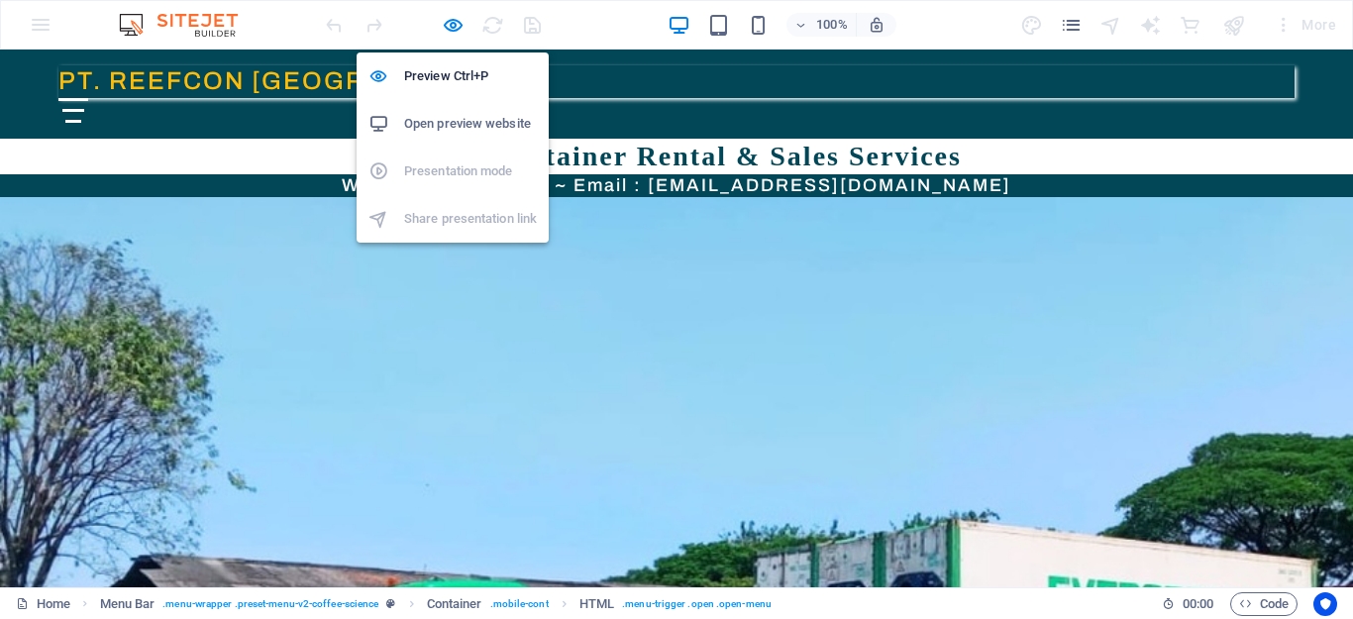
drag, startPoint x: 454, startPoint y: 27, endPoint x: 504, endPoint y: 41, distance: 52.4
click at [454, 27] on icon "button" at bounding box center [453, 25] width 23 height 23
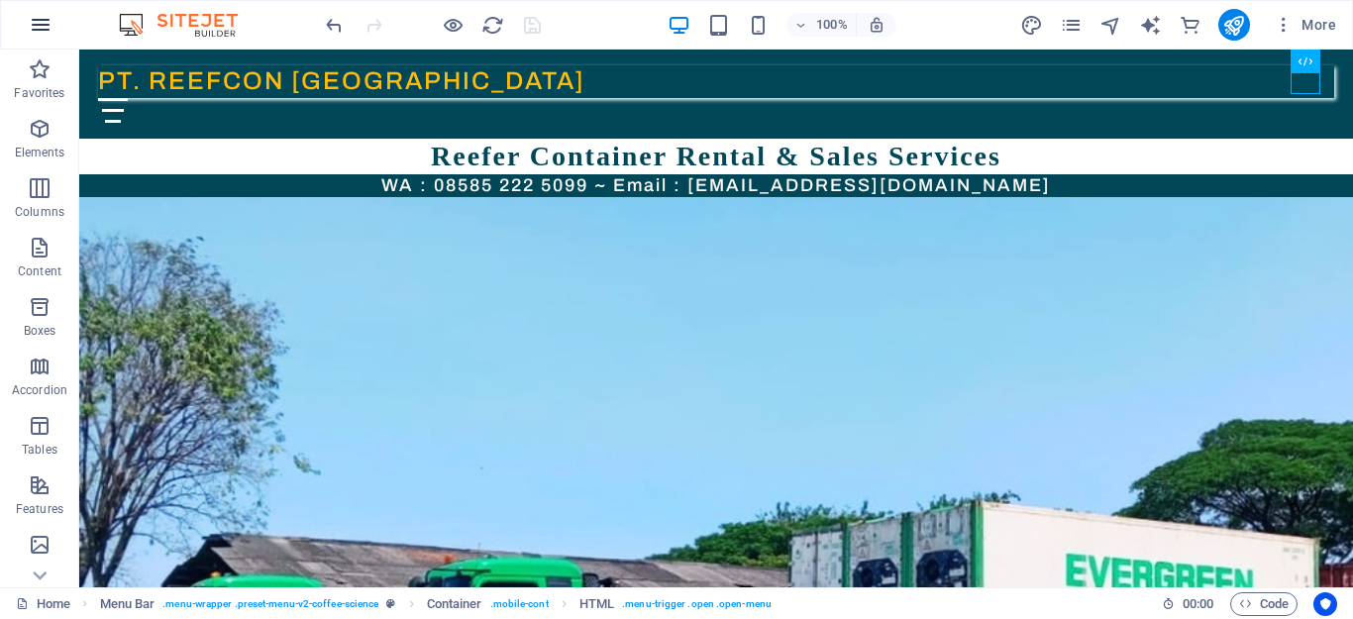
click at [29, 32] on icon "button" at bounding box center [41, 25] width 24 height 24
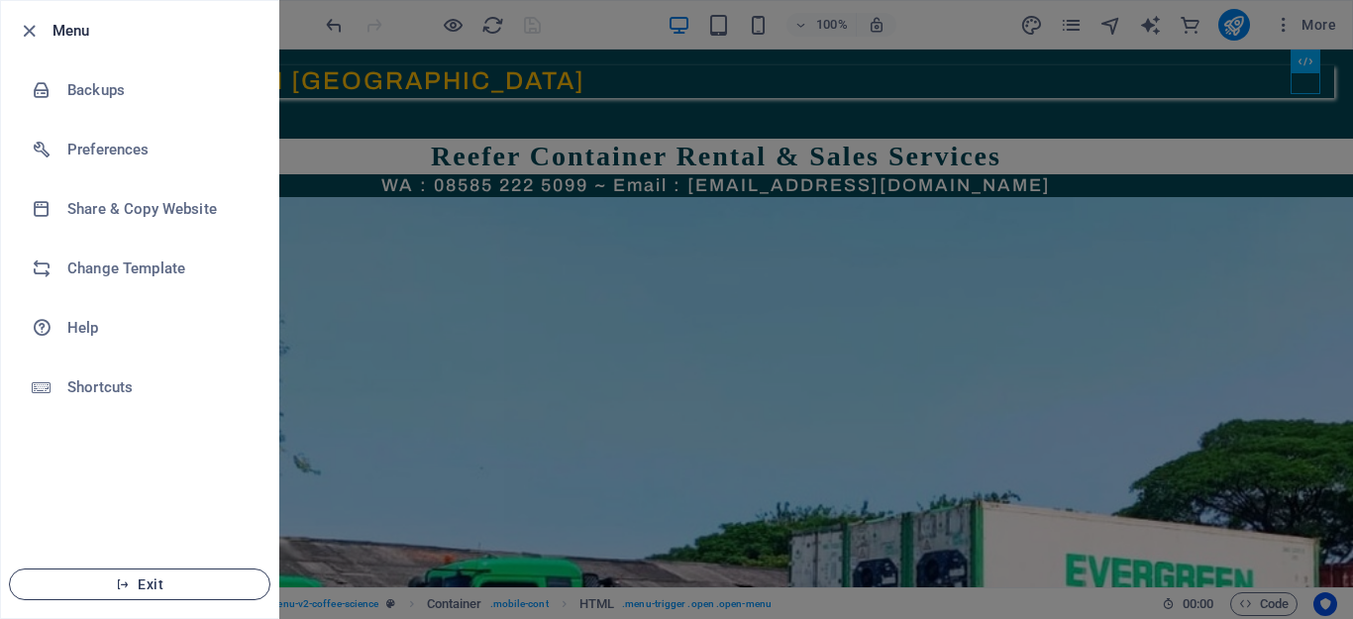
click at [114, 591] on span "Exit" at bounding box center [140, 584] width 228 height 16
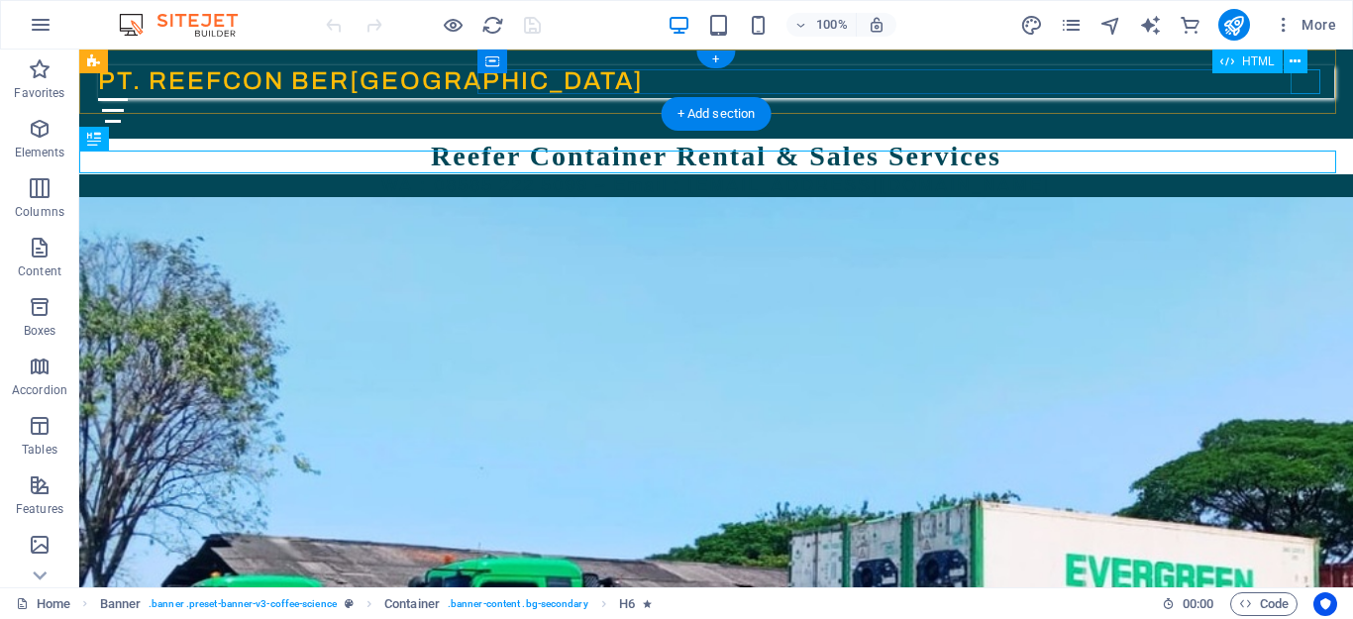
click at [1305, 98] on div "Menu" at bounding box center [716, 110] width 1236 height 25
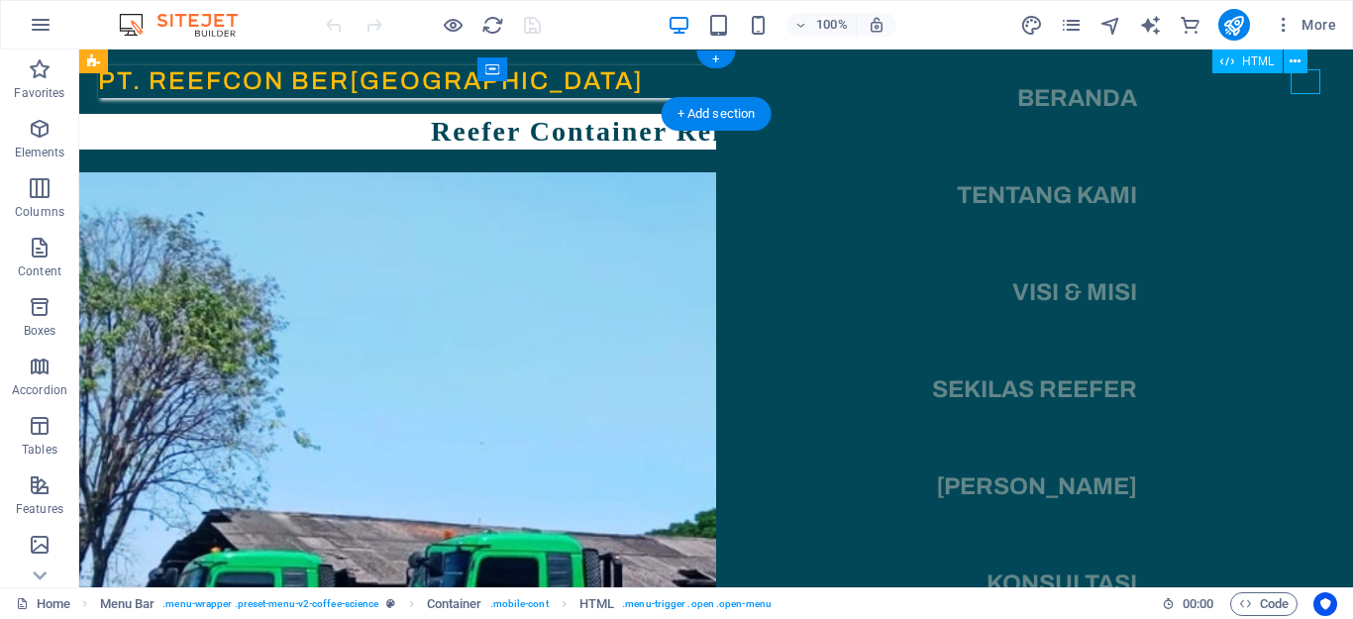
click at [128, 98] on div "Menu" at bounding box center [113, 110] width 30 height 25
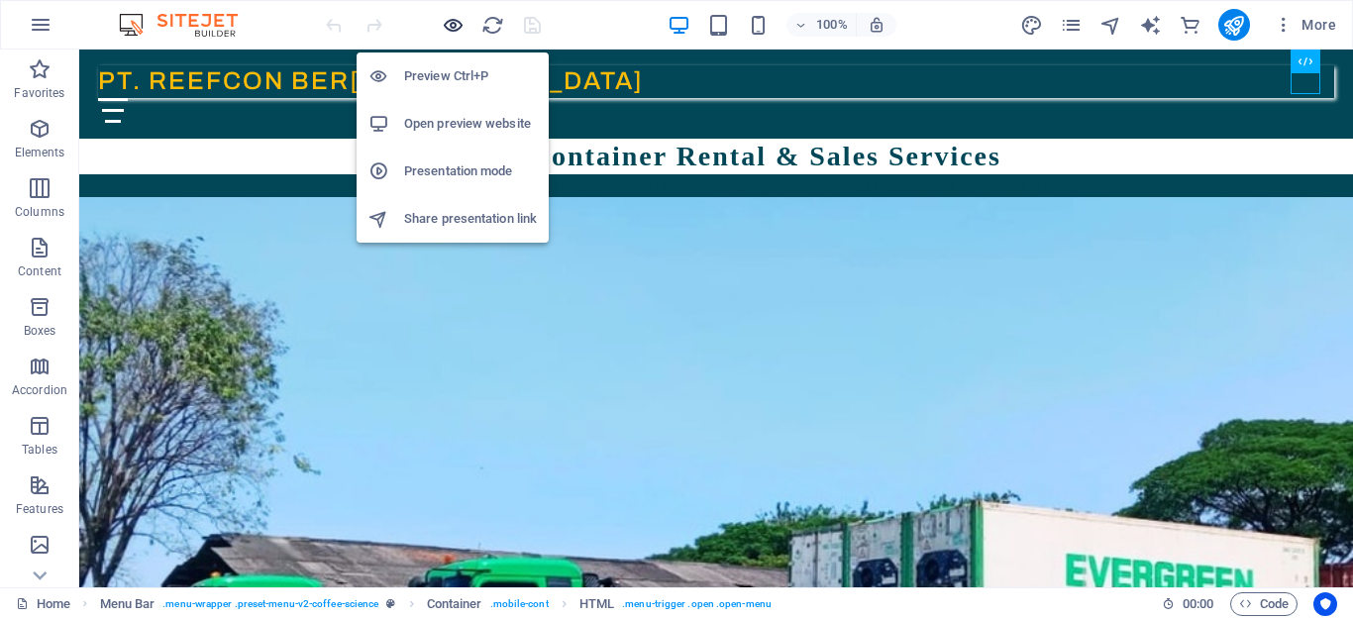
click at [445, 25] on icon "button" at bounding box center [453, 25] width 23 height 23
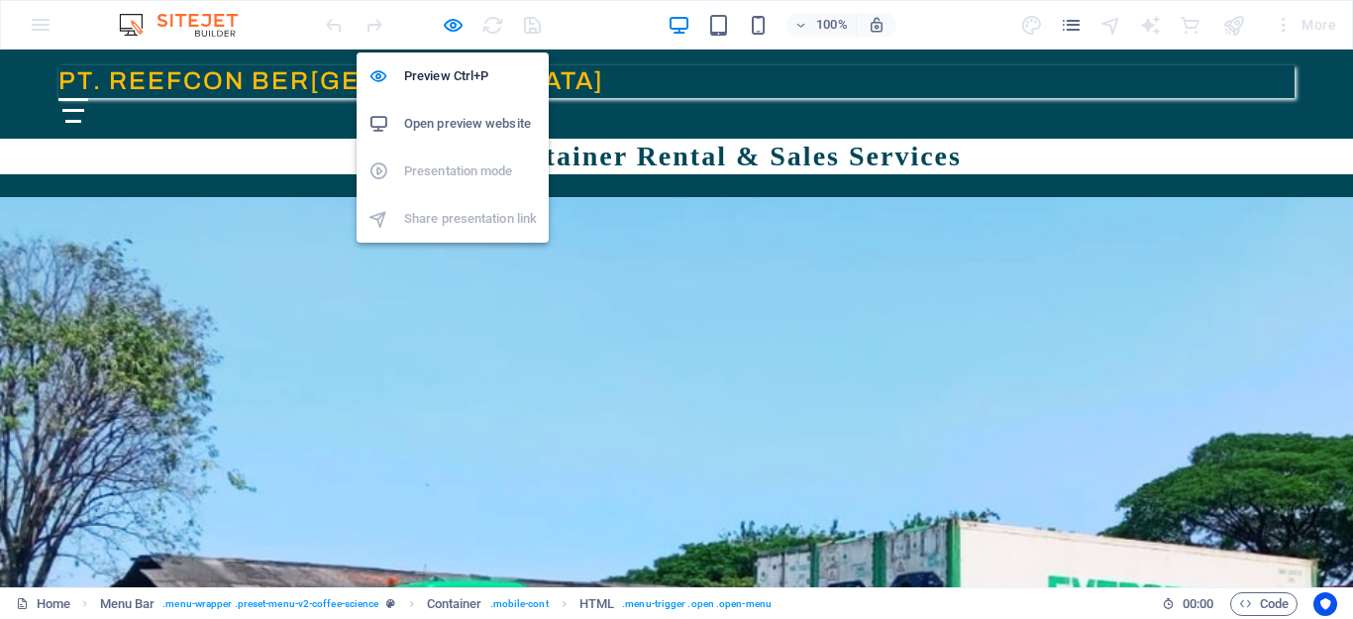
click at [446, 118] on h6 "Open preview website" at bounding box center [470, 124] width 133 height 24
